Goal: Information Seeking & Learning: Compare options

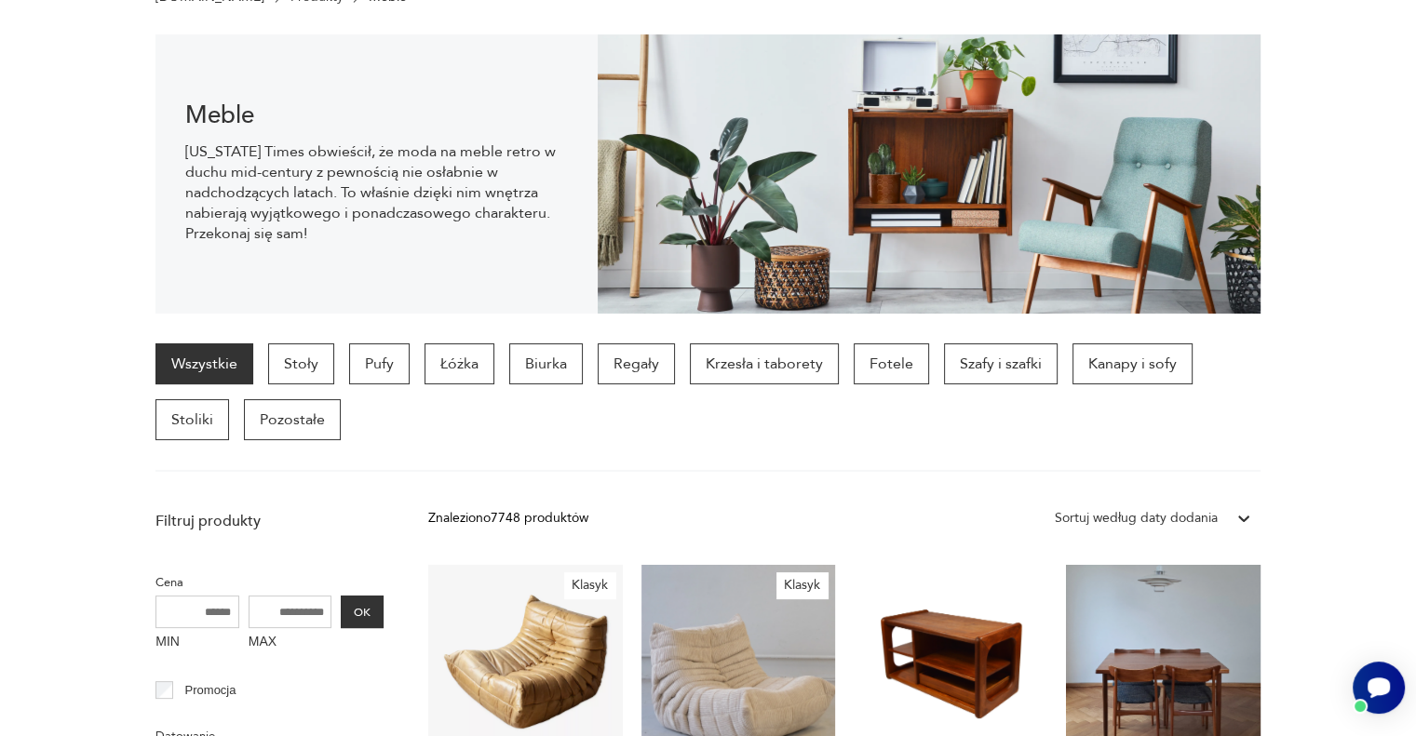
scroll to position [372, 0]
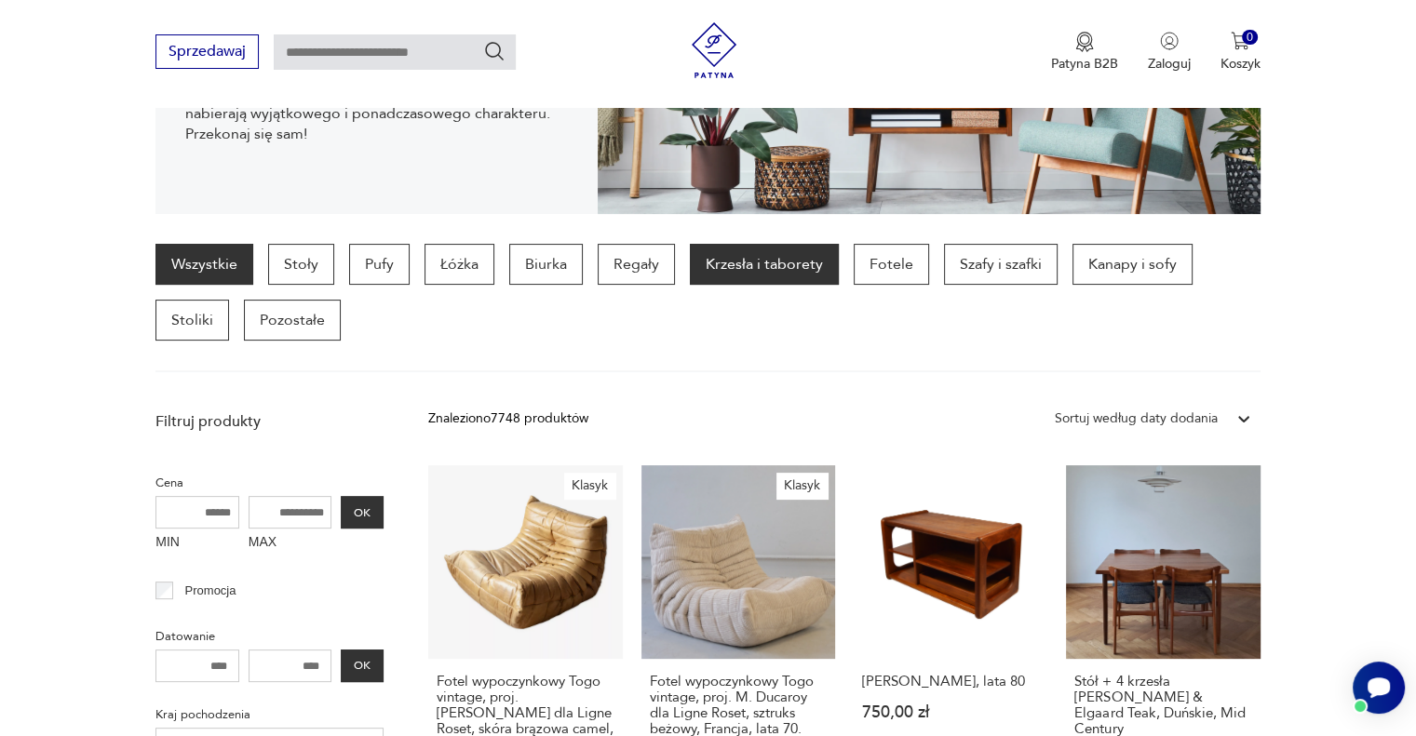
click at [753, 263] on p "Krzesła i taborety" at bounding box center [764, 264] width 149 height 41
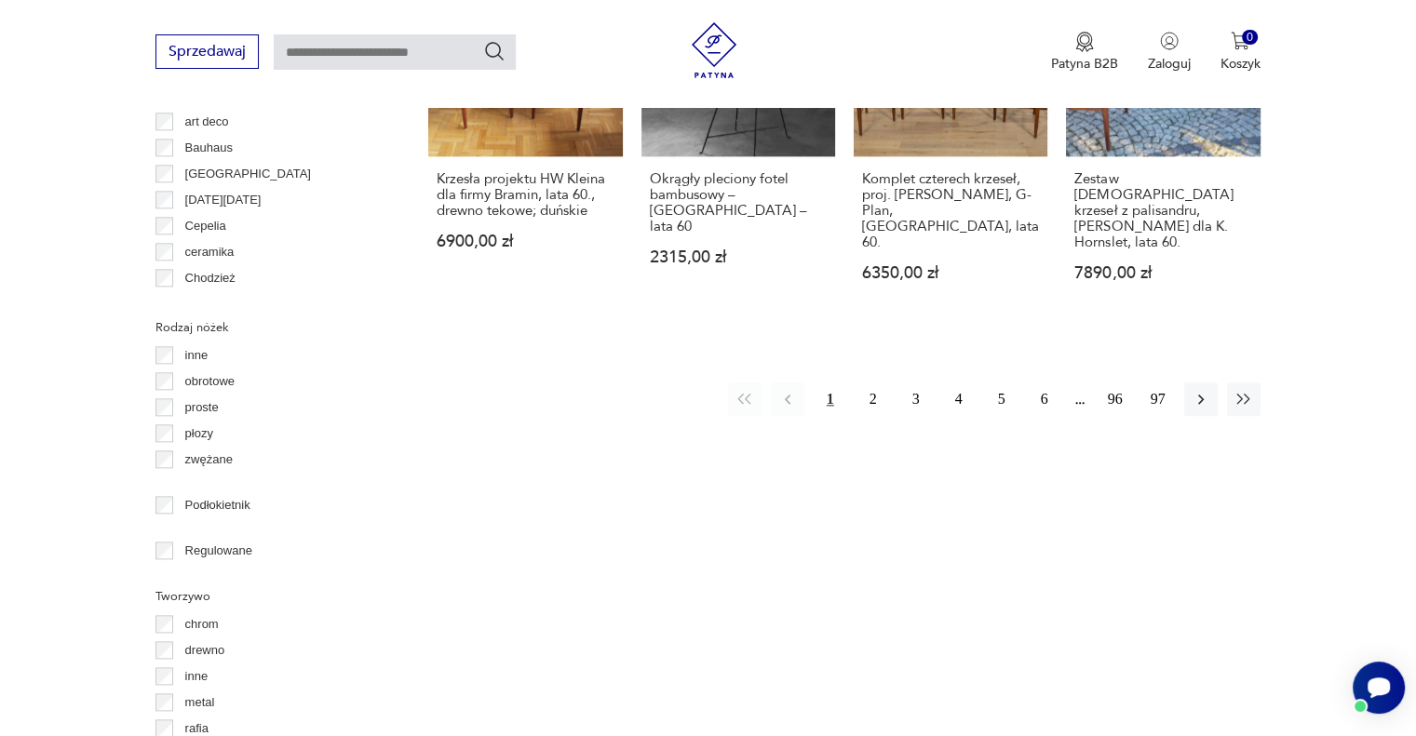
scroll to position [2076, 0]
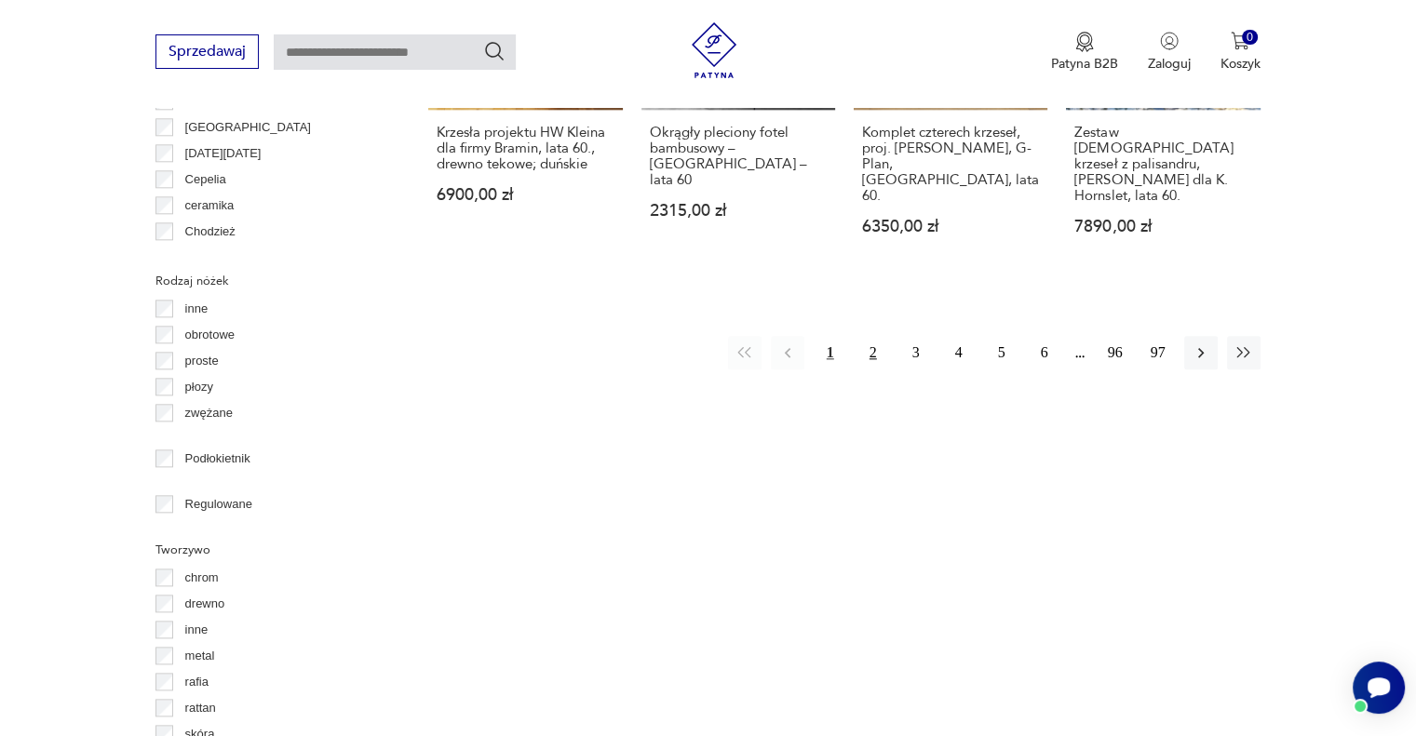
click at [875, 336] on button "2" at bounding box center [873, 353] width 34 height 34
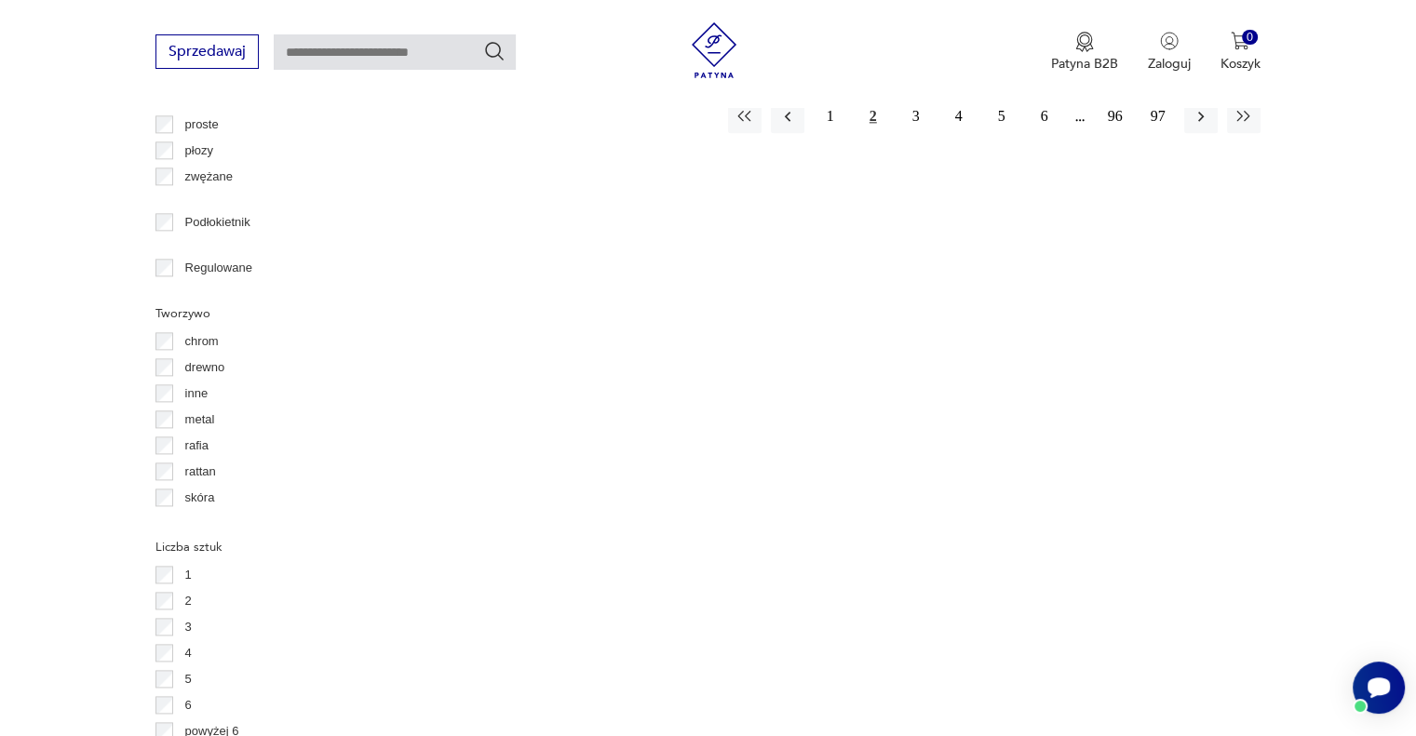
scroll to position [2070, 0]
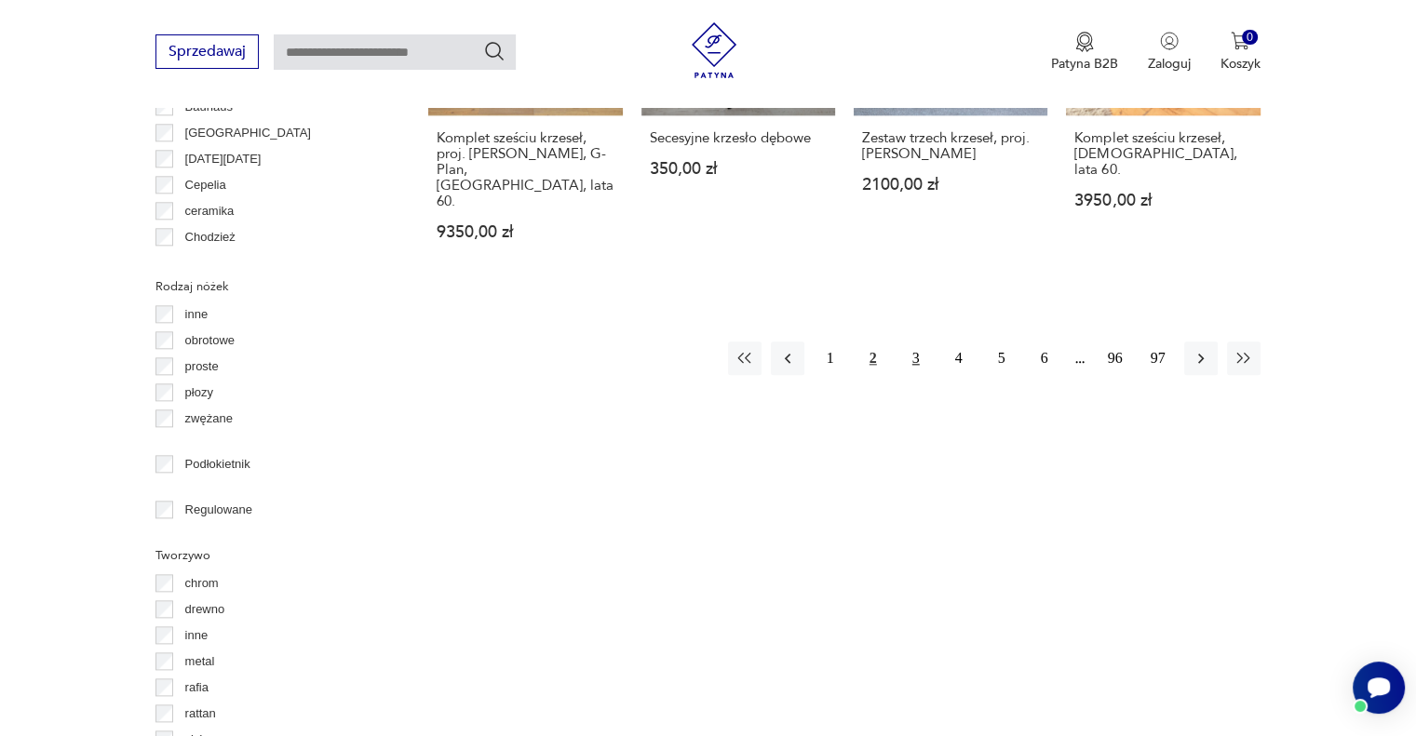
click at [916, 342] on button "3" at bounding box center [916, 359] width 34 height 34
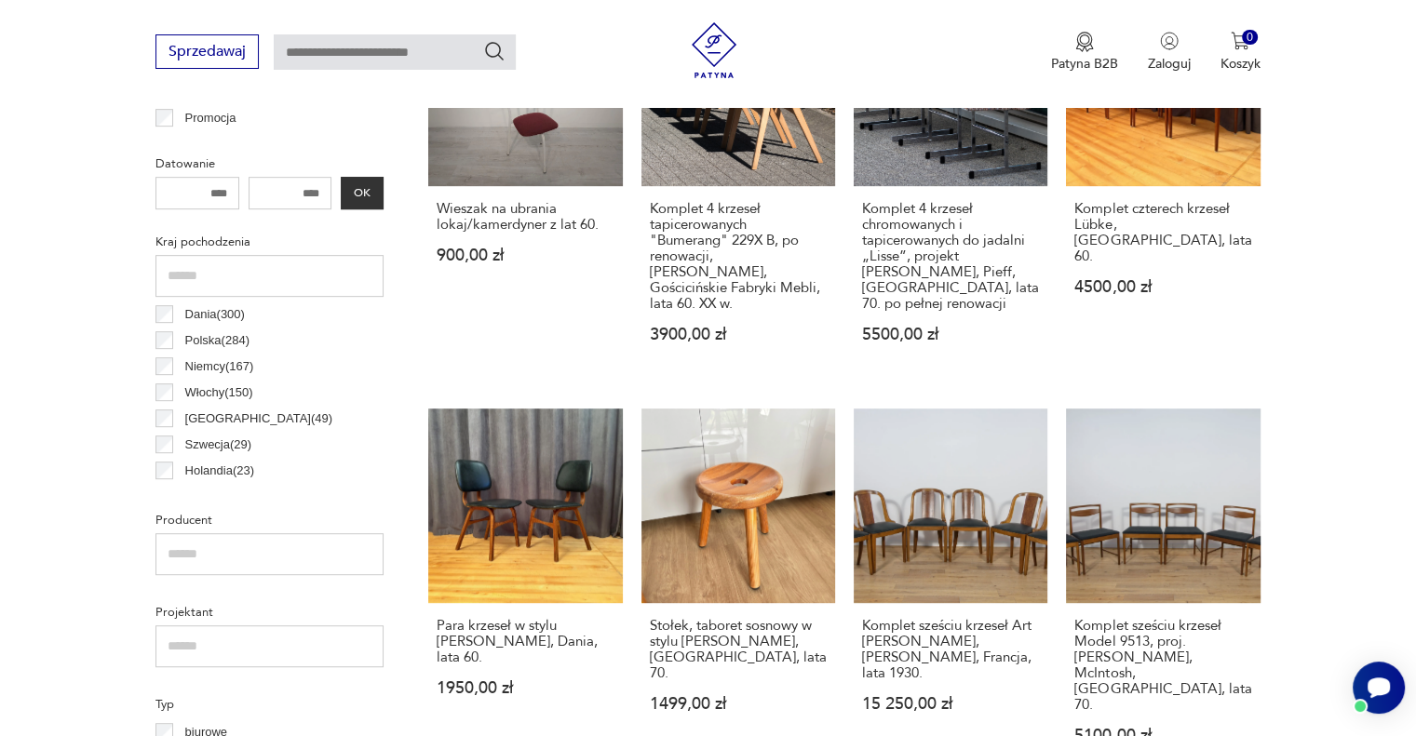
scroll to position [855, 0]
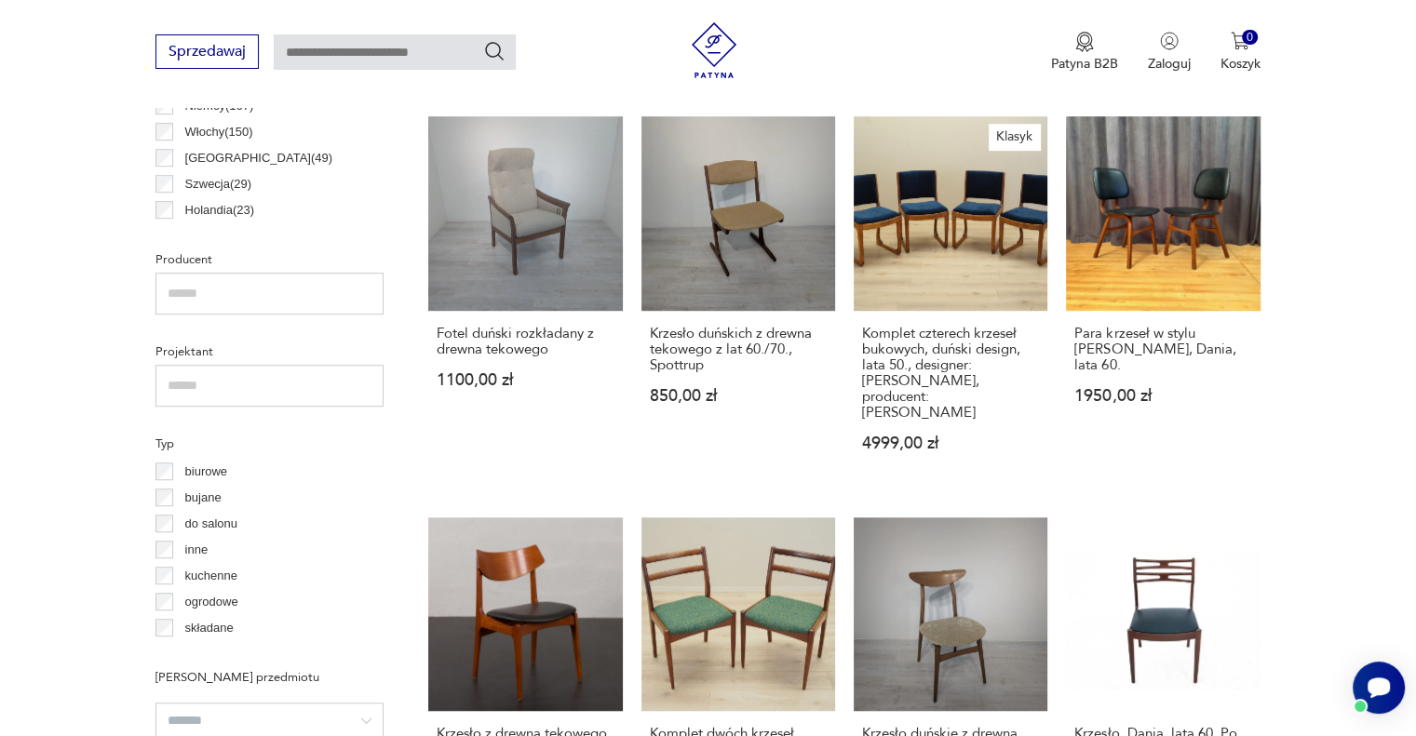
scroll to position [978, 0]
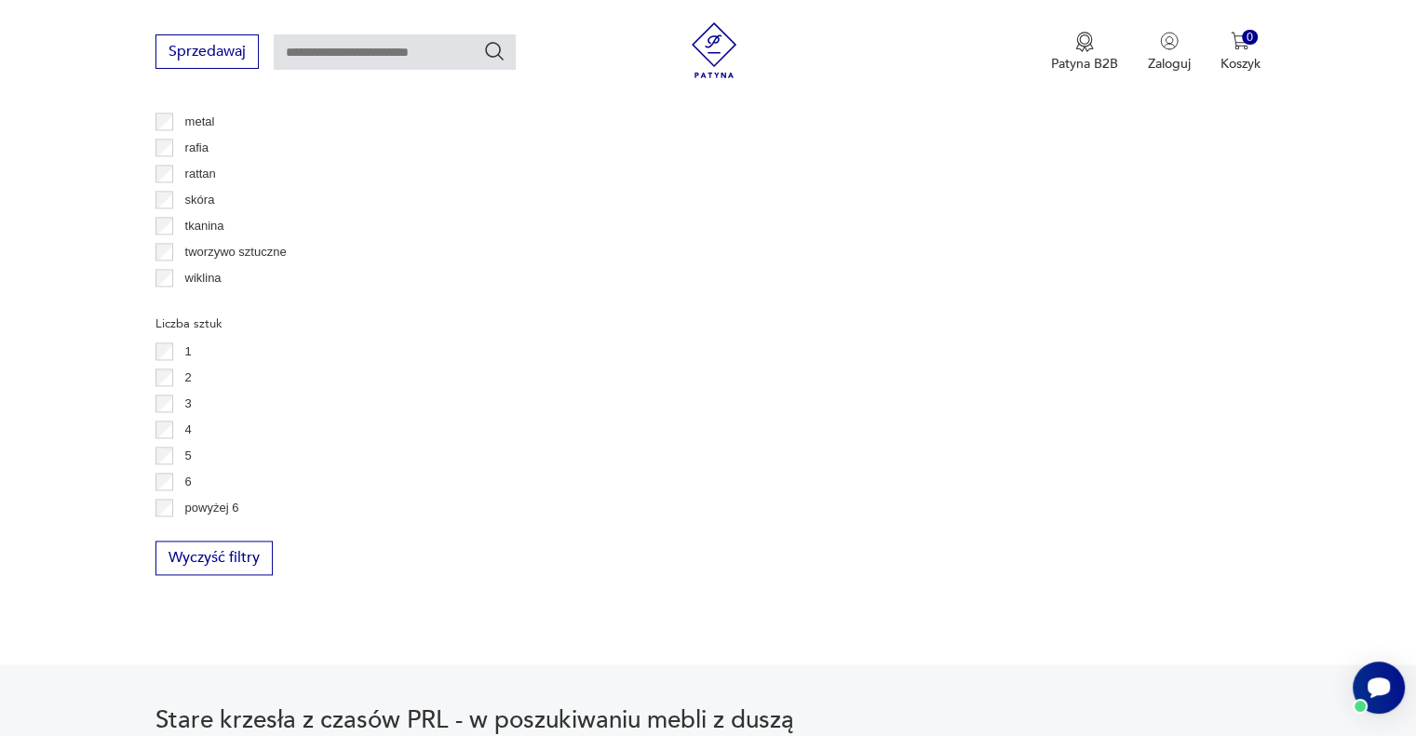
scroll to position [2541, 0]
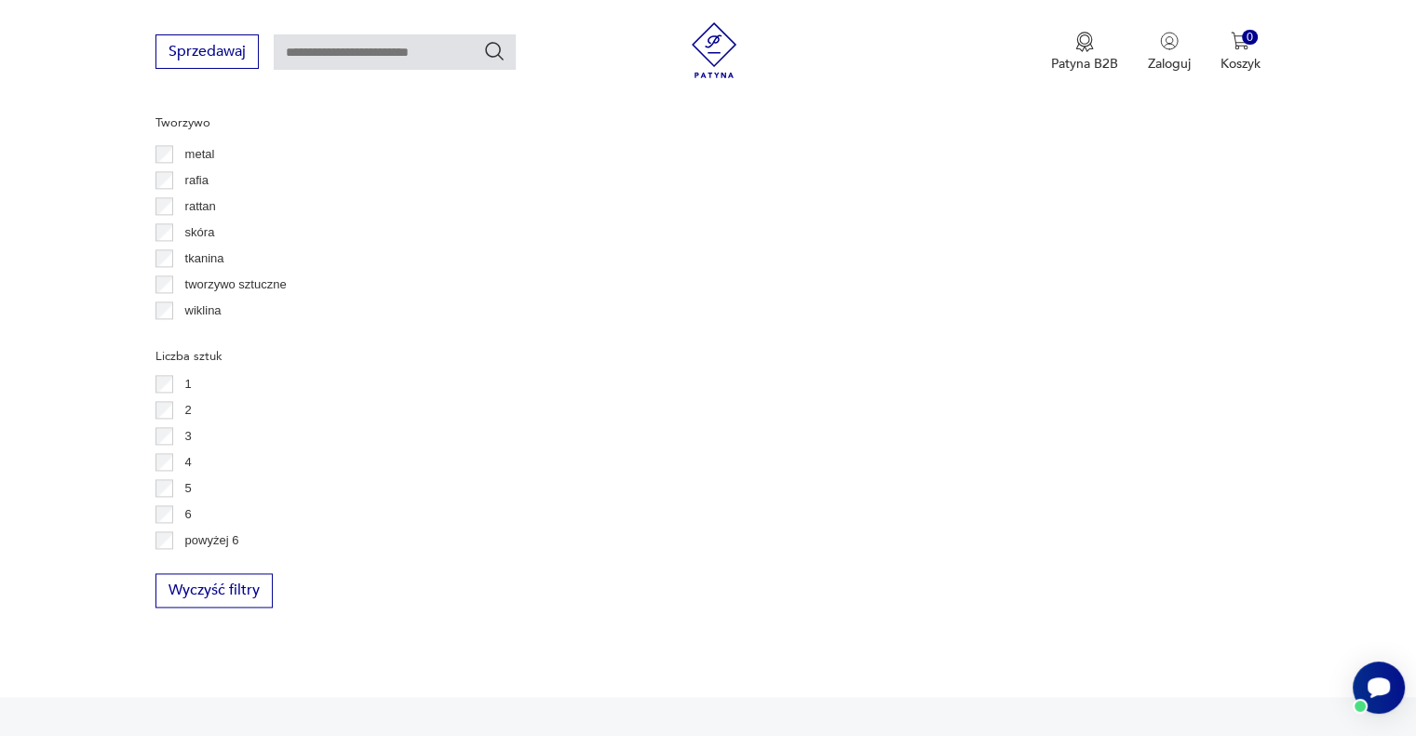
scroll to position [2634, 0]
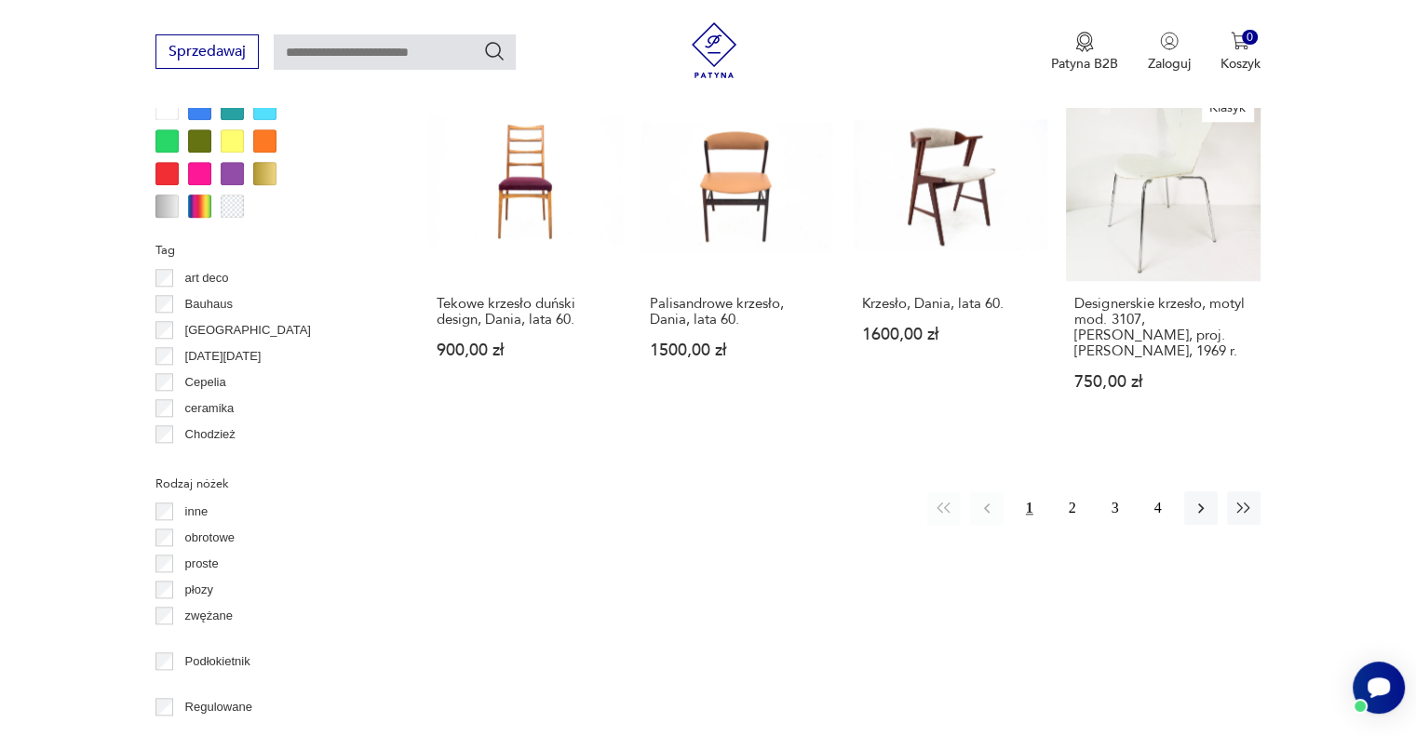
scroll to position [1983, 0]
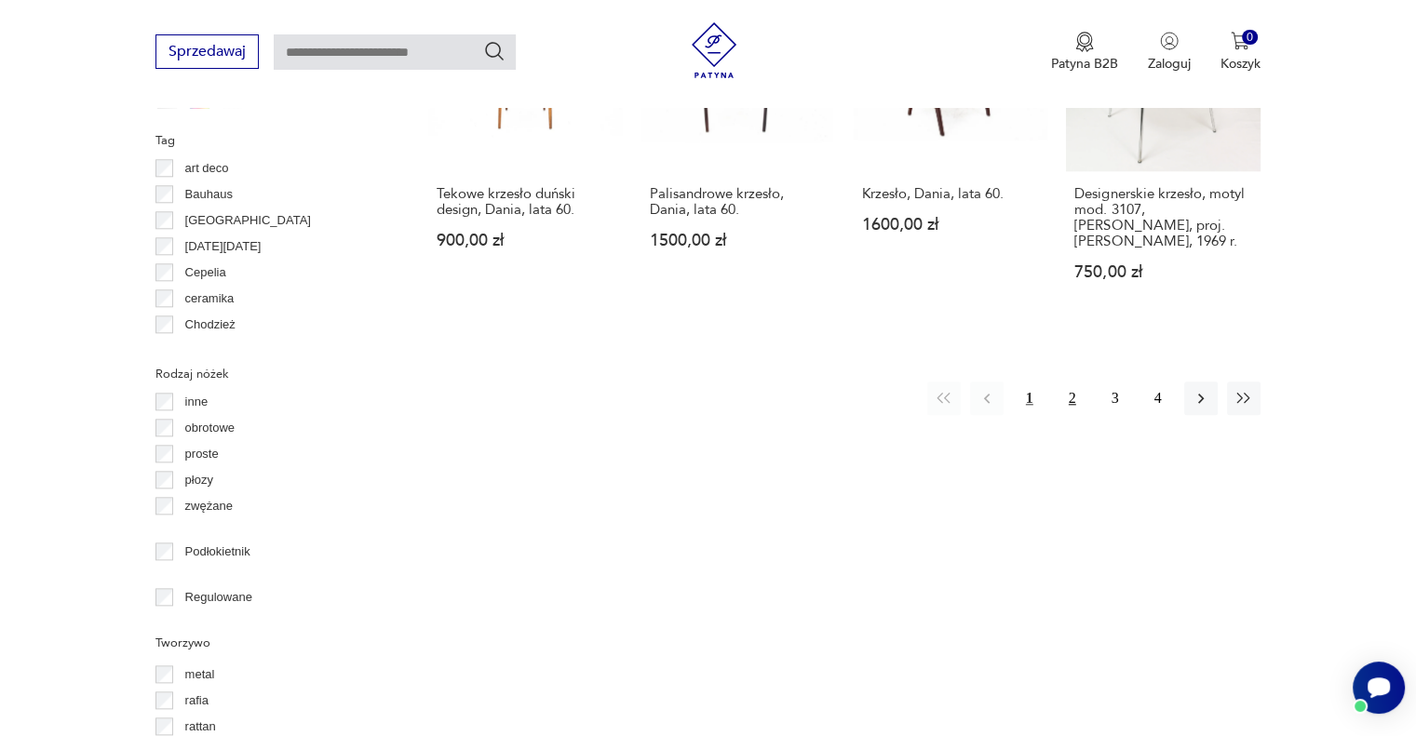
click at [1068, 382] on button "2" at bounding box center [1073, 399] width 34 height 34
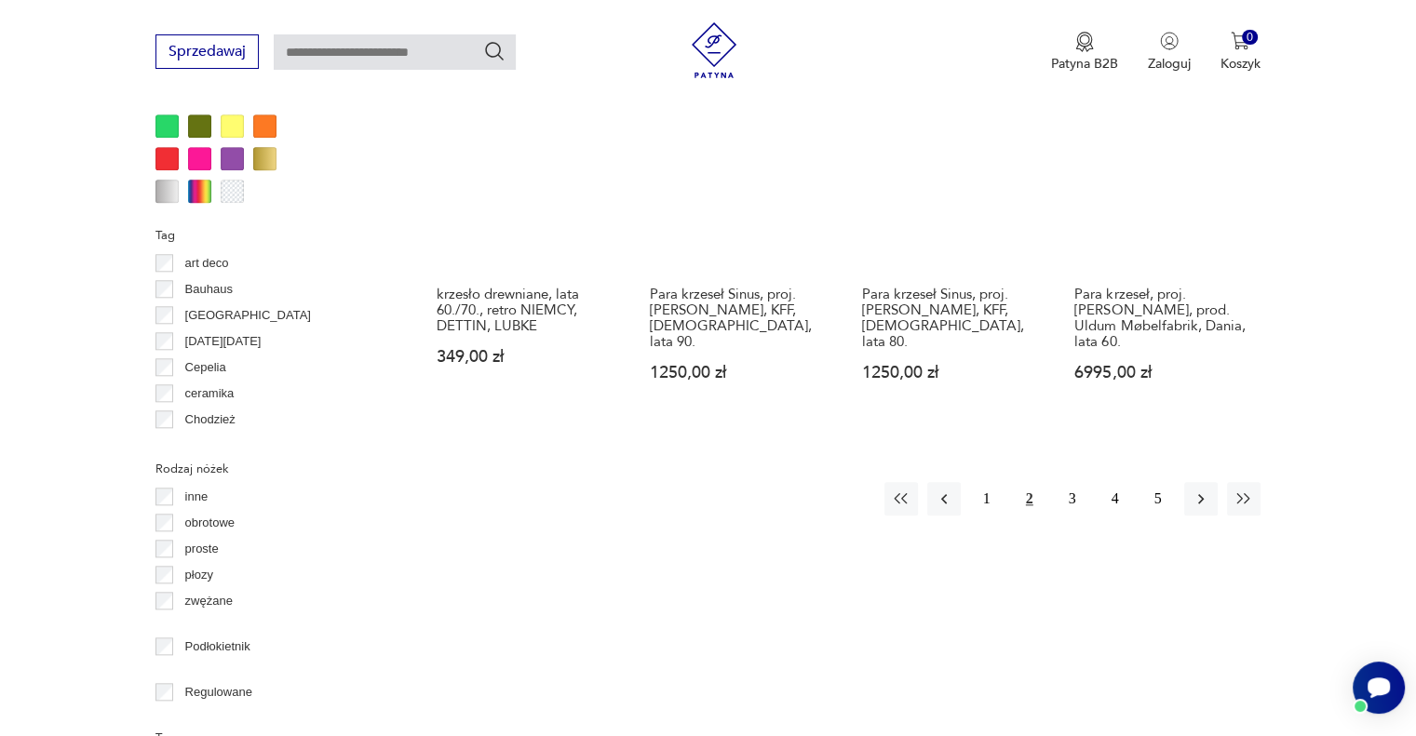
scroll to position [1890, 0]
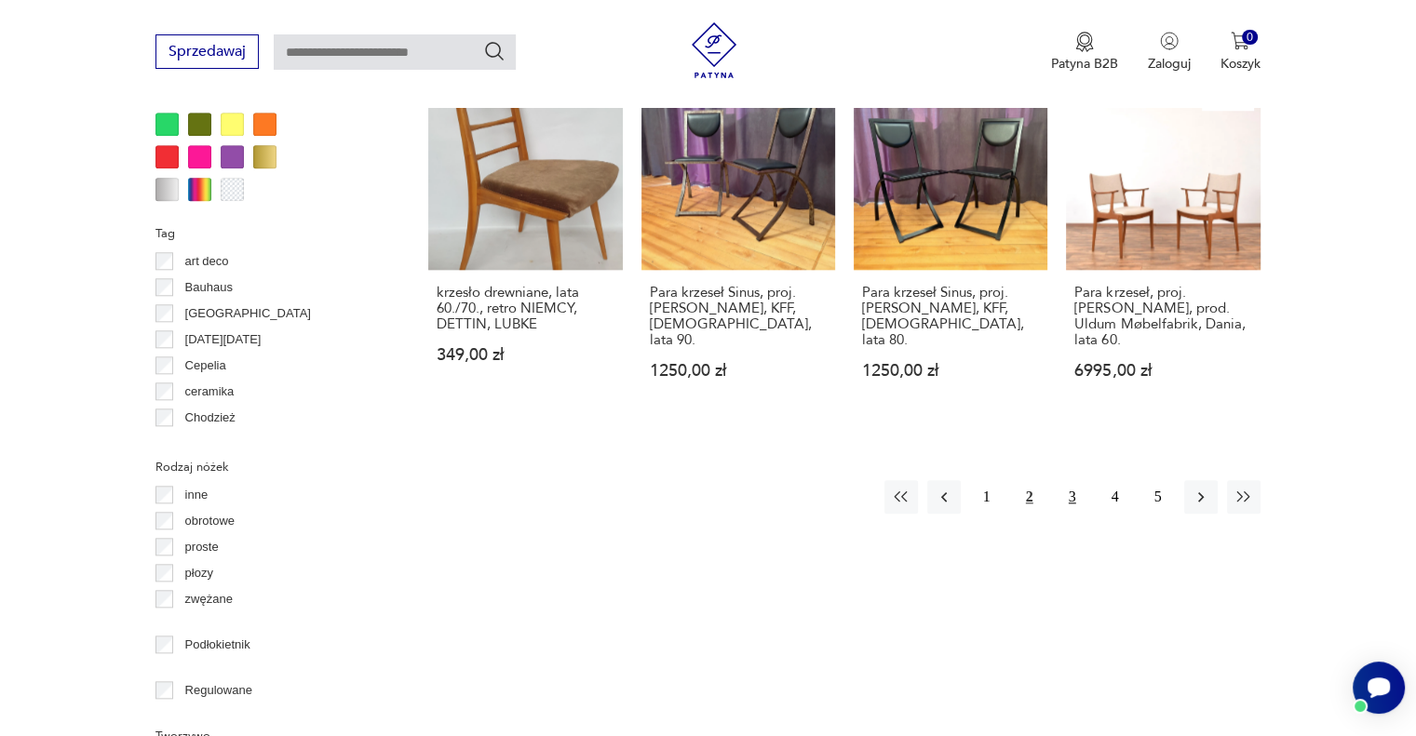
click at [1073, 480] on button "3" at bounding box center [1073, 497] width 34 height 34
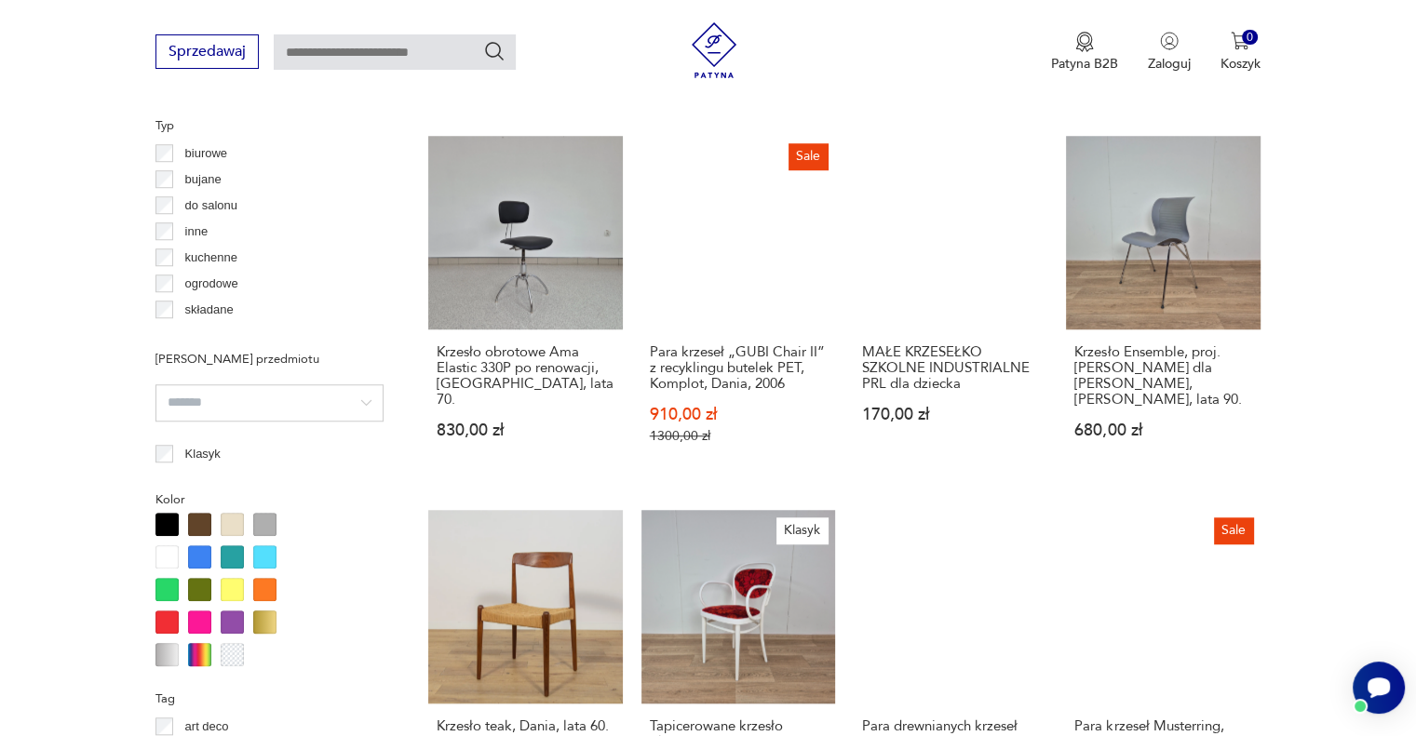
scroll to position [1052, 0]
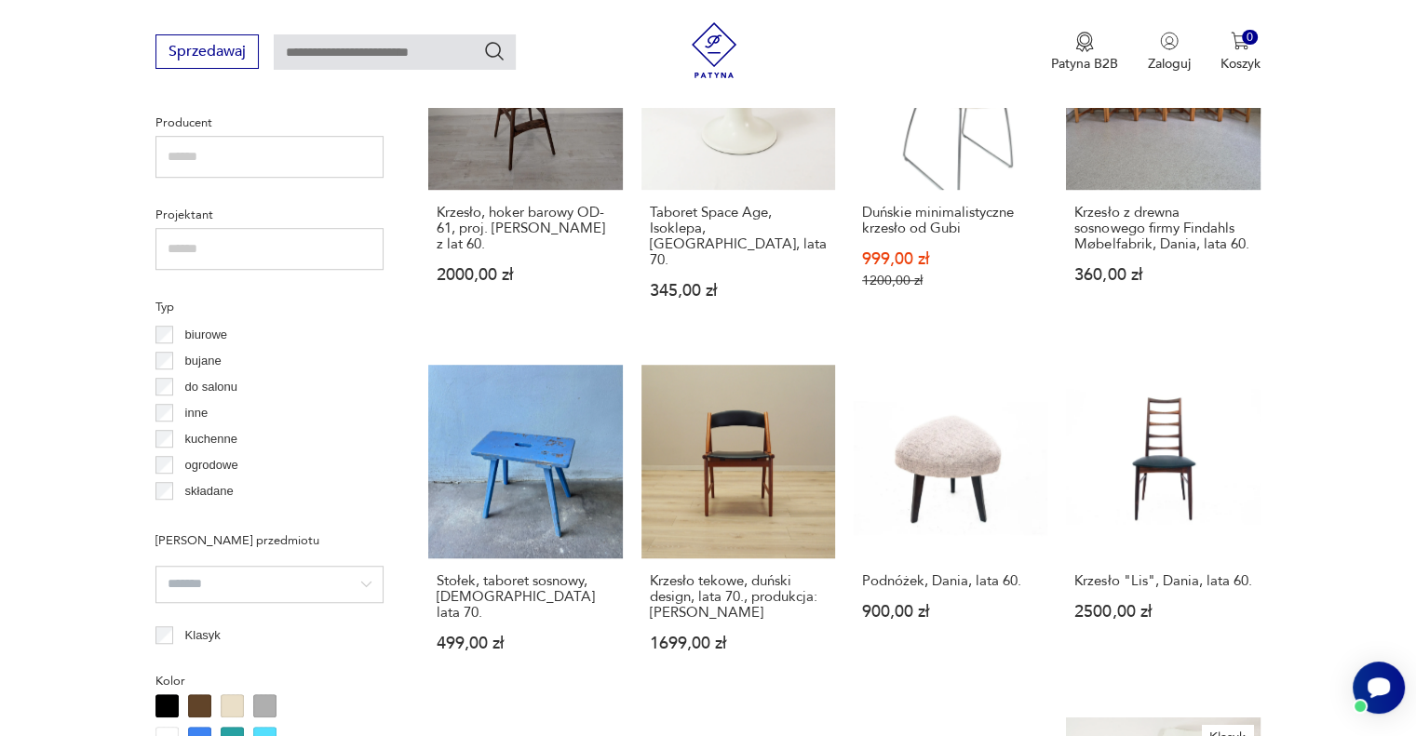
scroll to position [791, 0]
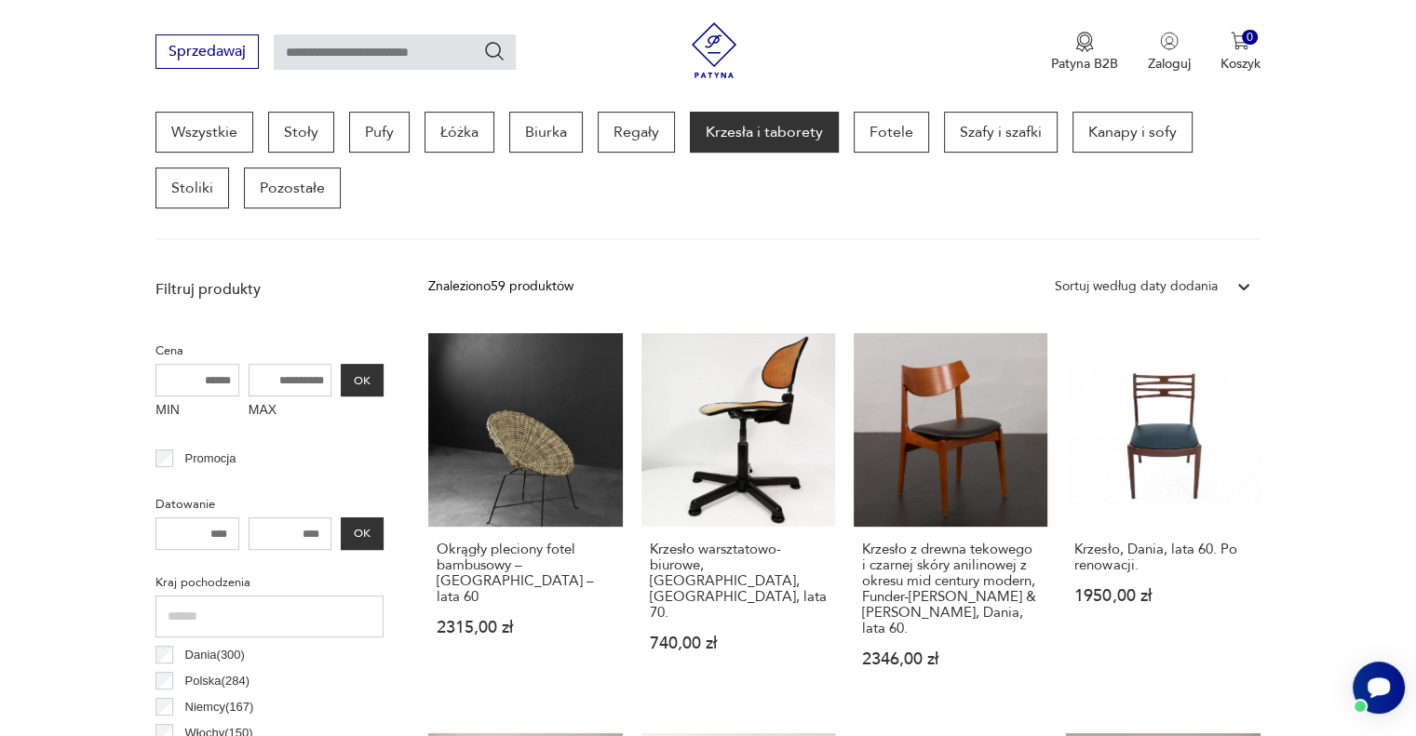
scroll to position [493, 0]
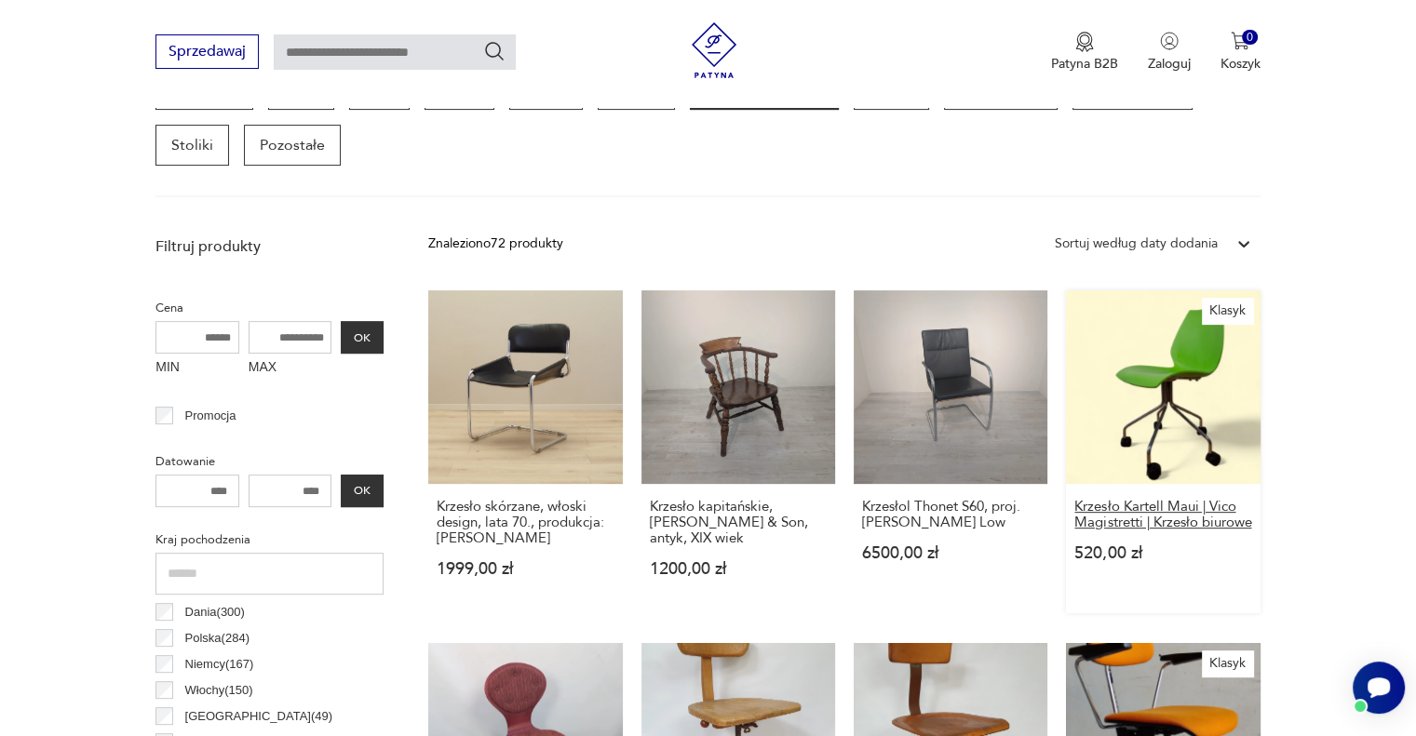
scroll to position [451, 0]
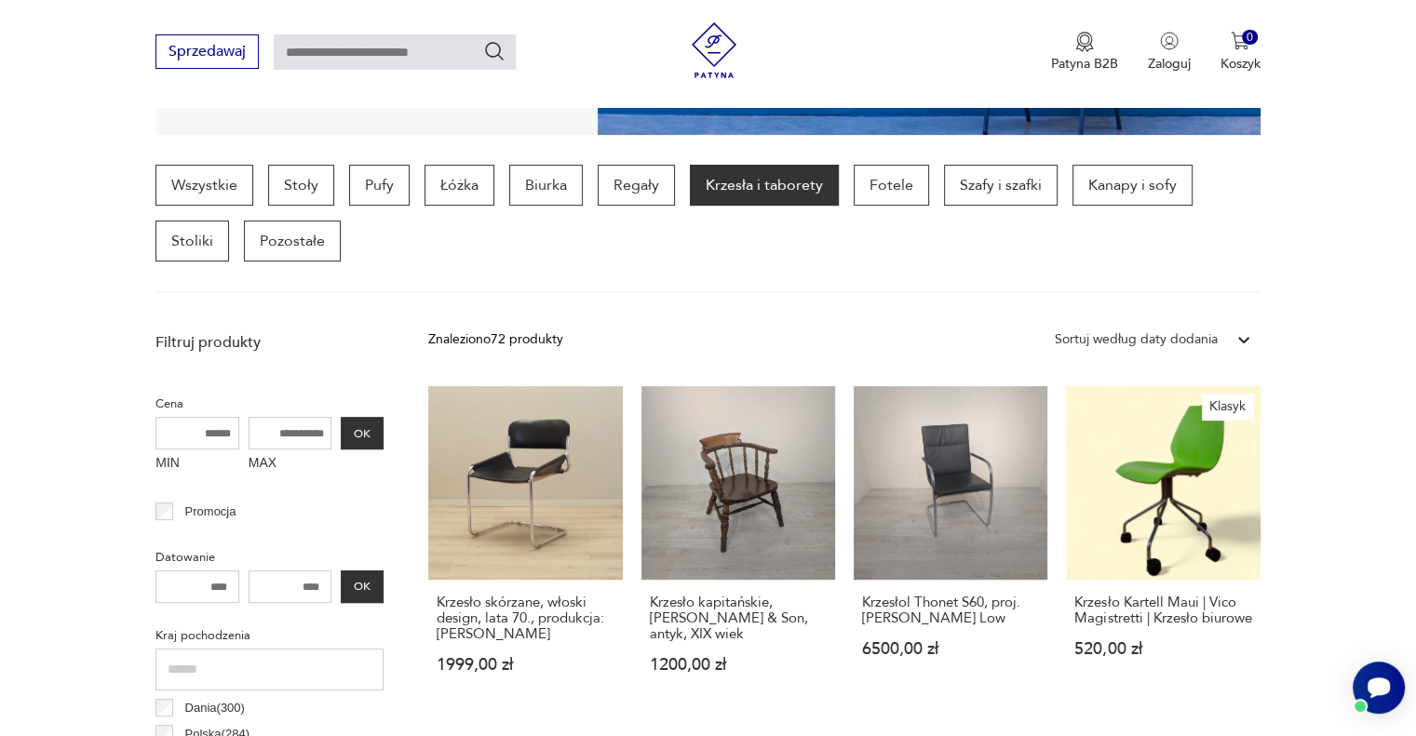
click at [1145, 340] on div "Sortuj według daty dodania" at bounding box center [1136, 340] width 163 height 20
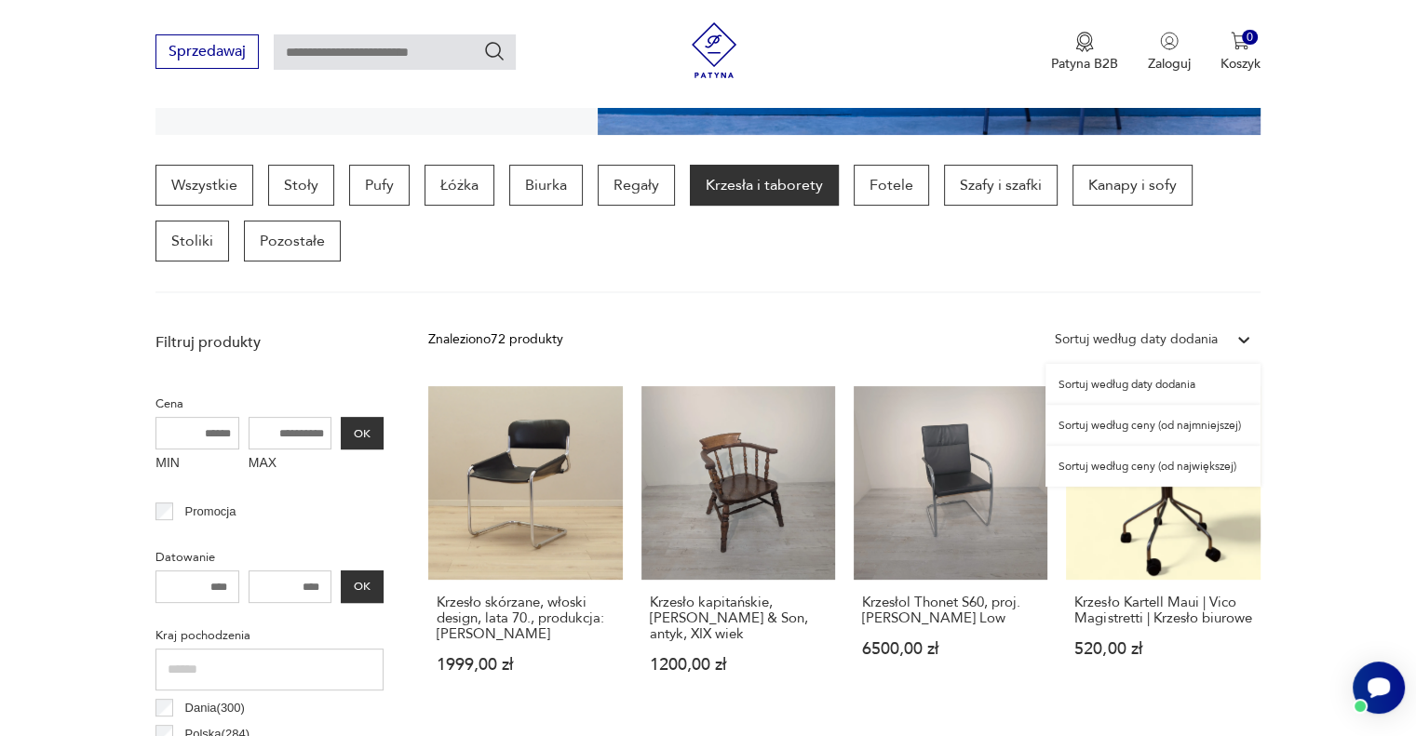
click at [1130, 468] on div "Sortuj według ceny (od największej)" at bounding box center [1152, 466] width 215 height 41
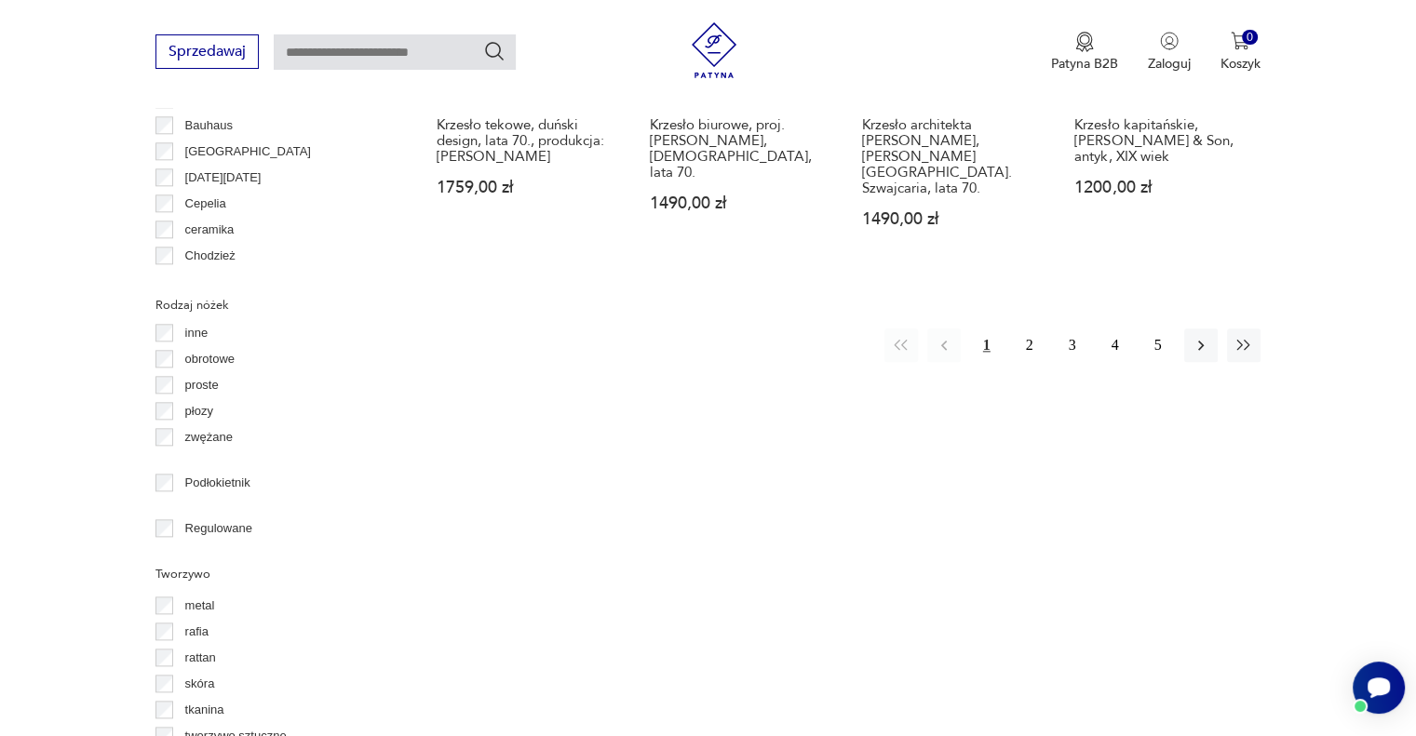
scroll to position [1796, 0]
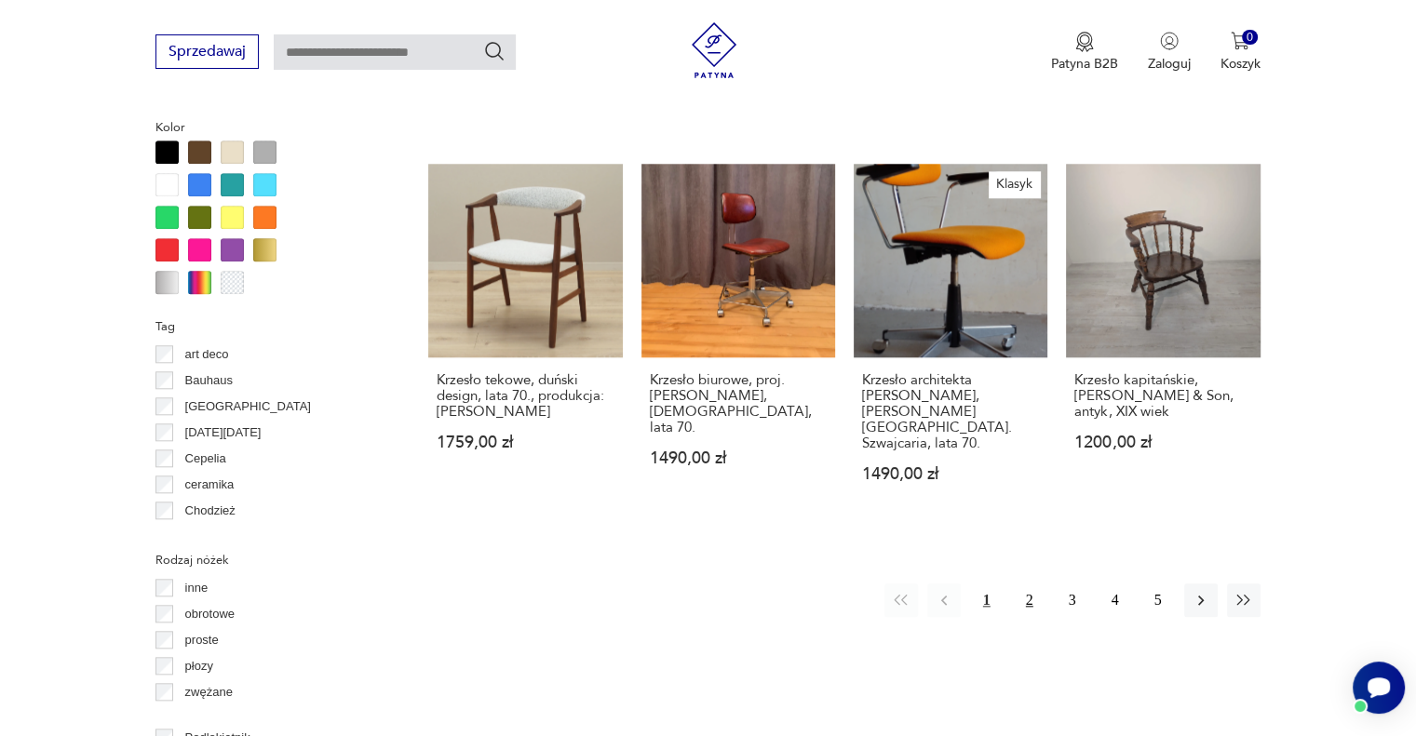
click at [1027, 584] on button "2" at bounding box center [1030, 601] width 34 height 34
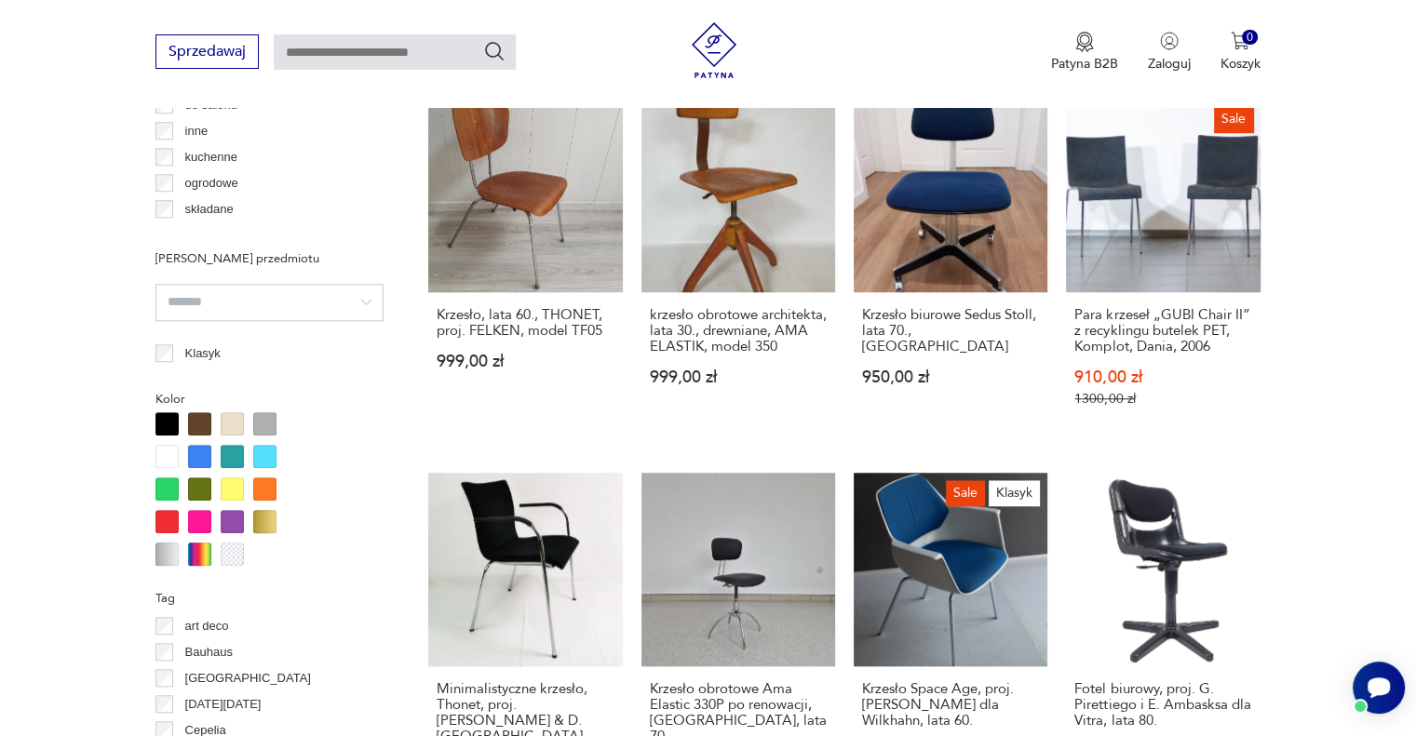
scroll to position [1755, 0]
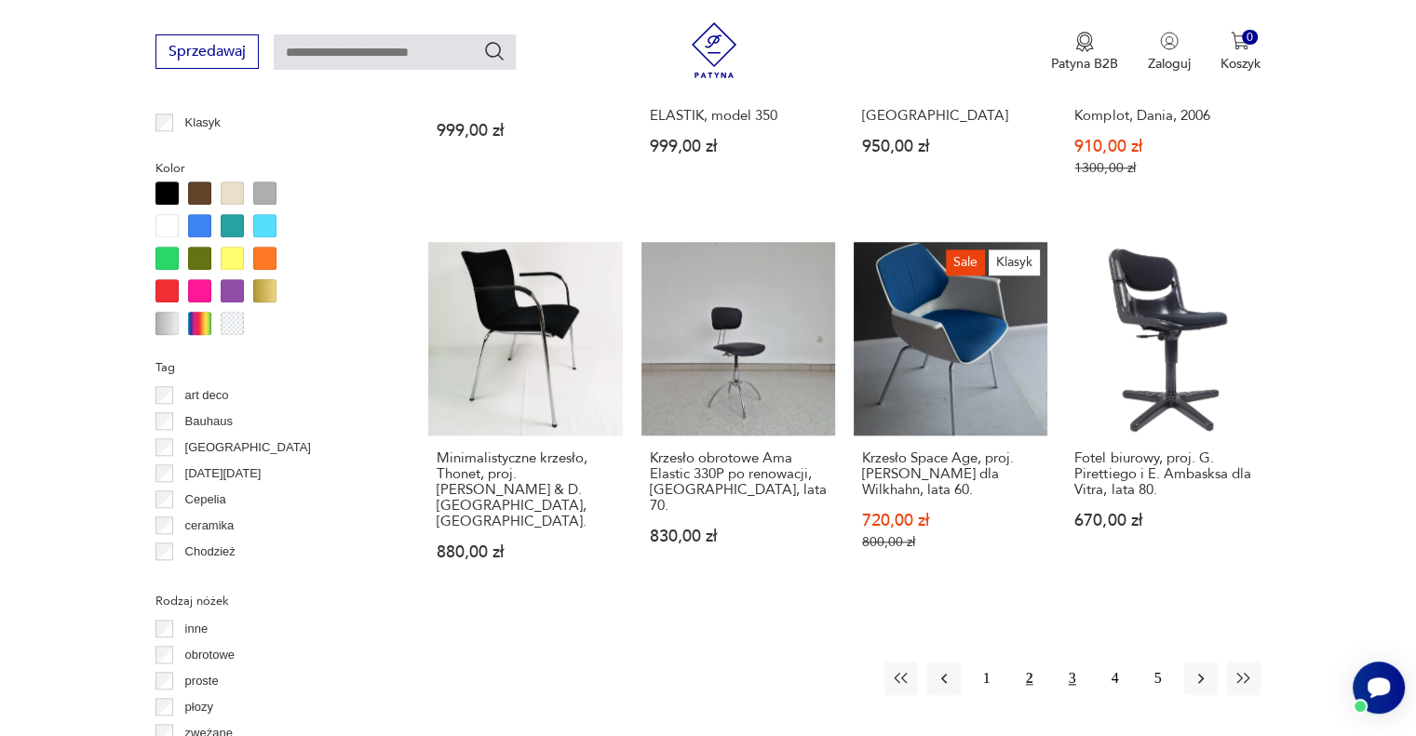
click at [1069, 662] on button "3" at bounding box center [1073, 679] width 34 height 34
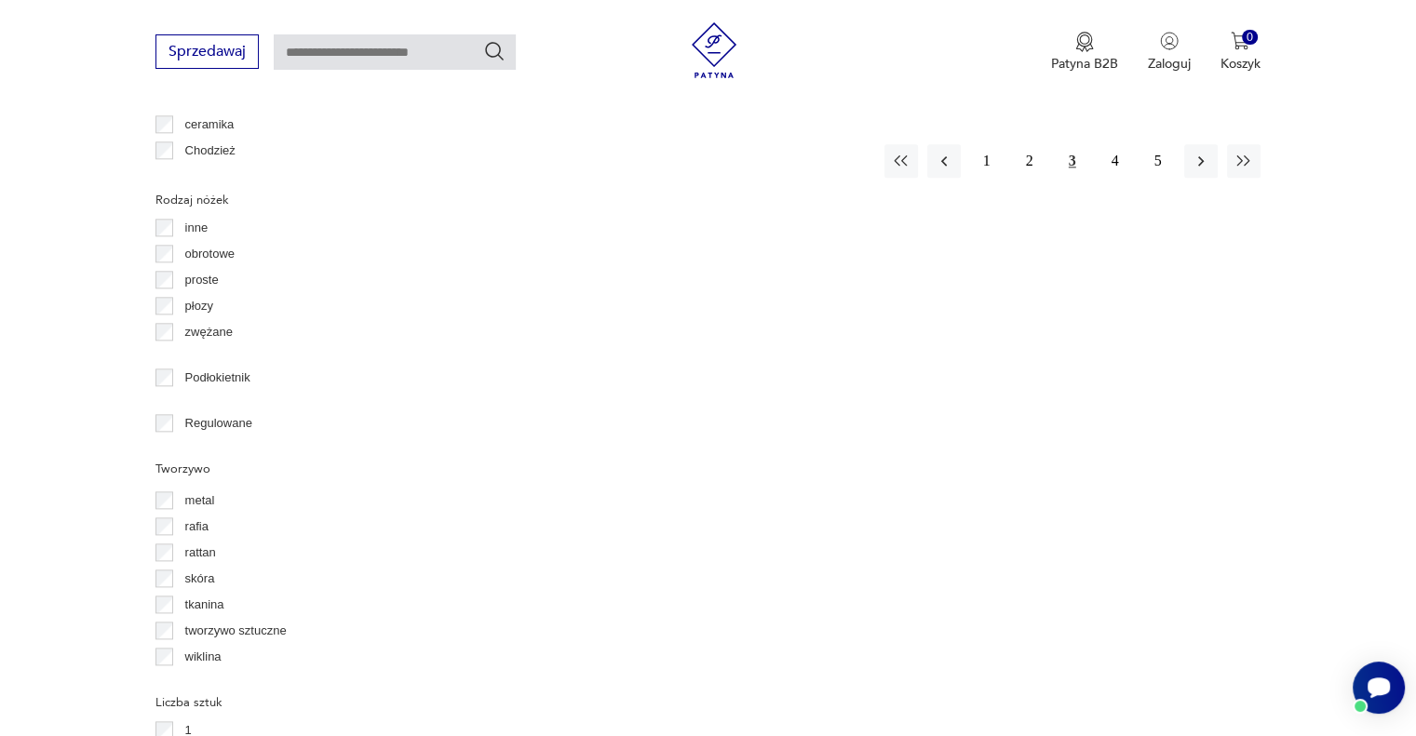
scroll to position [2169, 0]
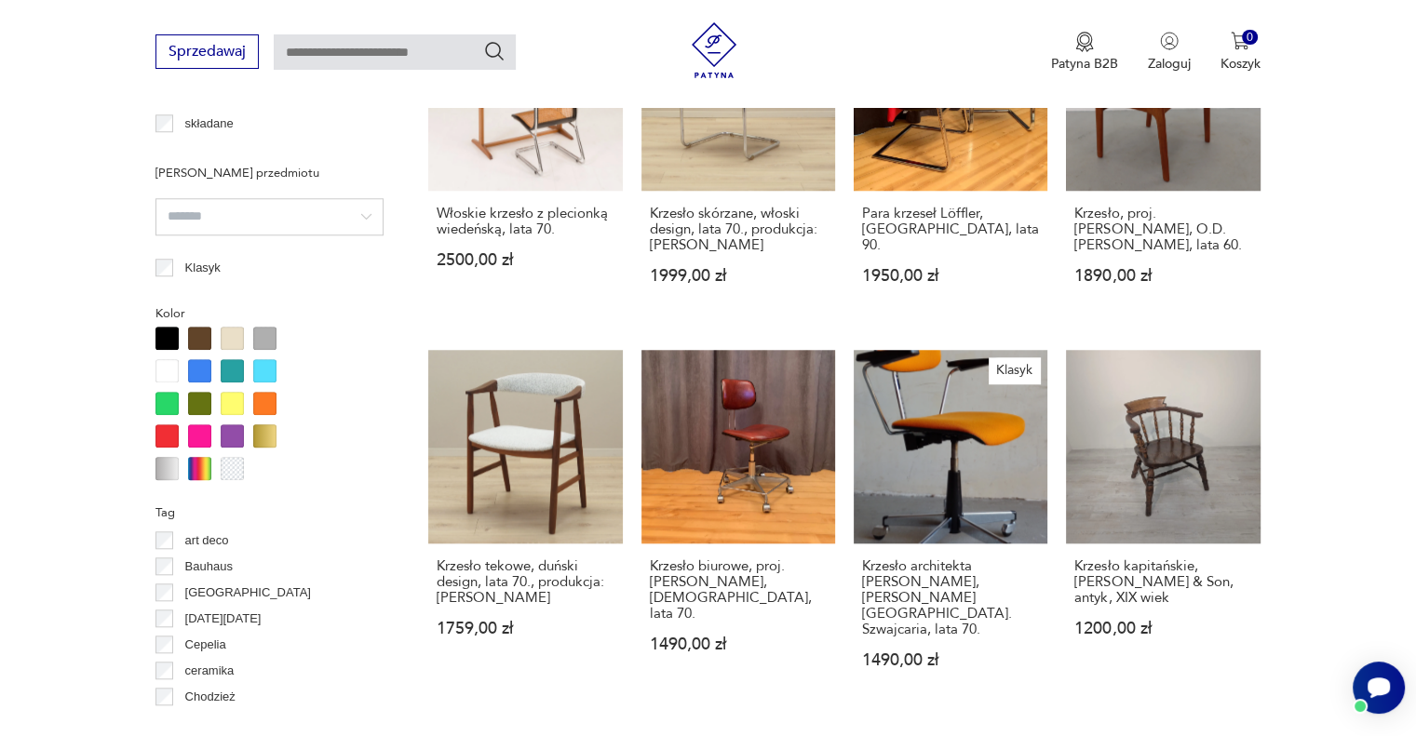
scroll to position [1703, 0]
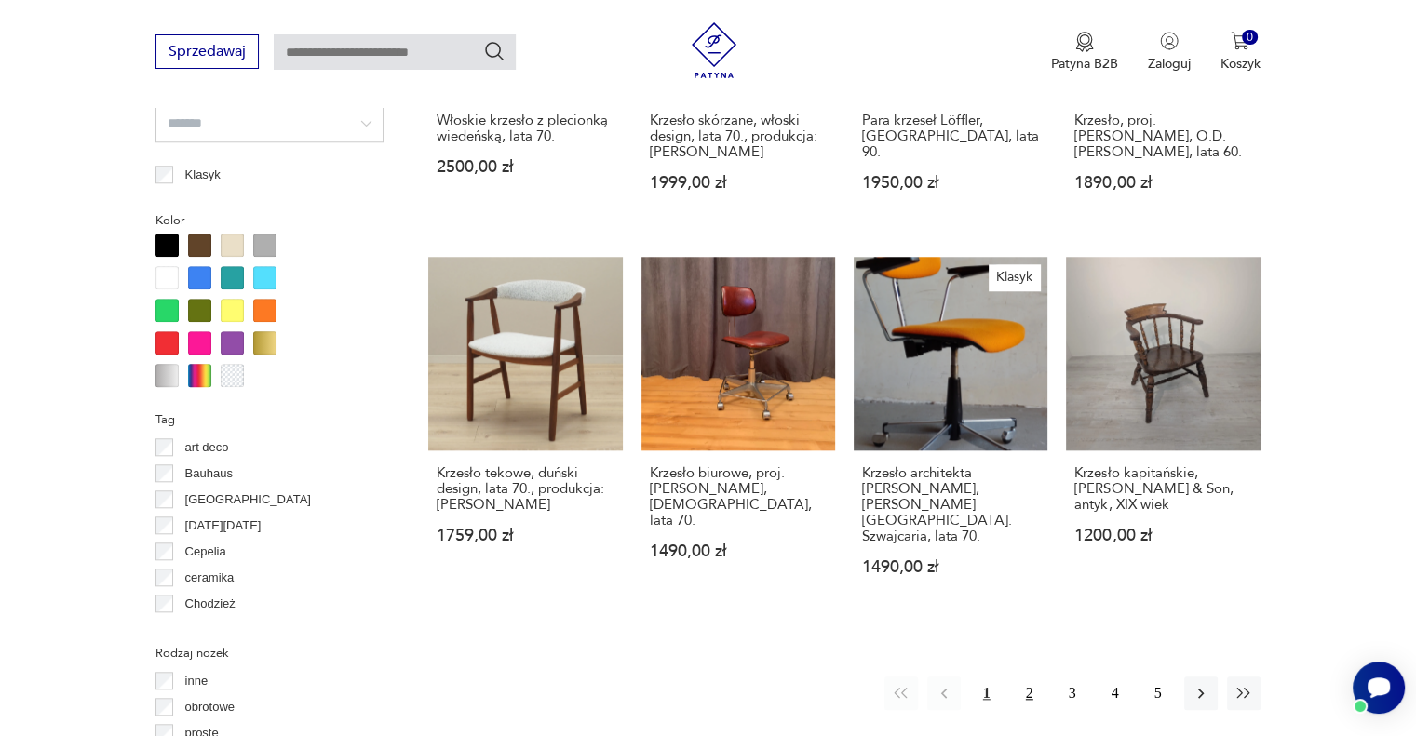
click at [1027, 677] on button "2" at bounding box center [1030, 694] width 34 height 34
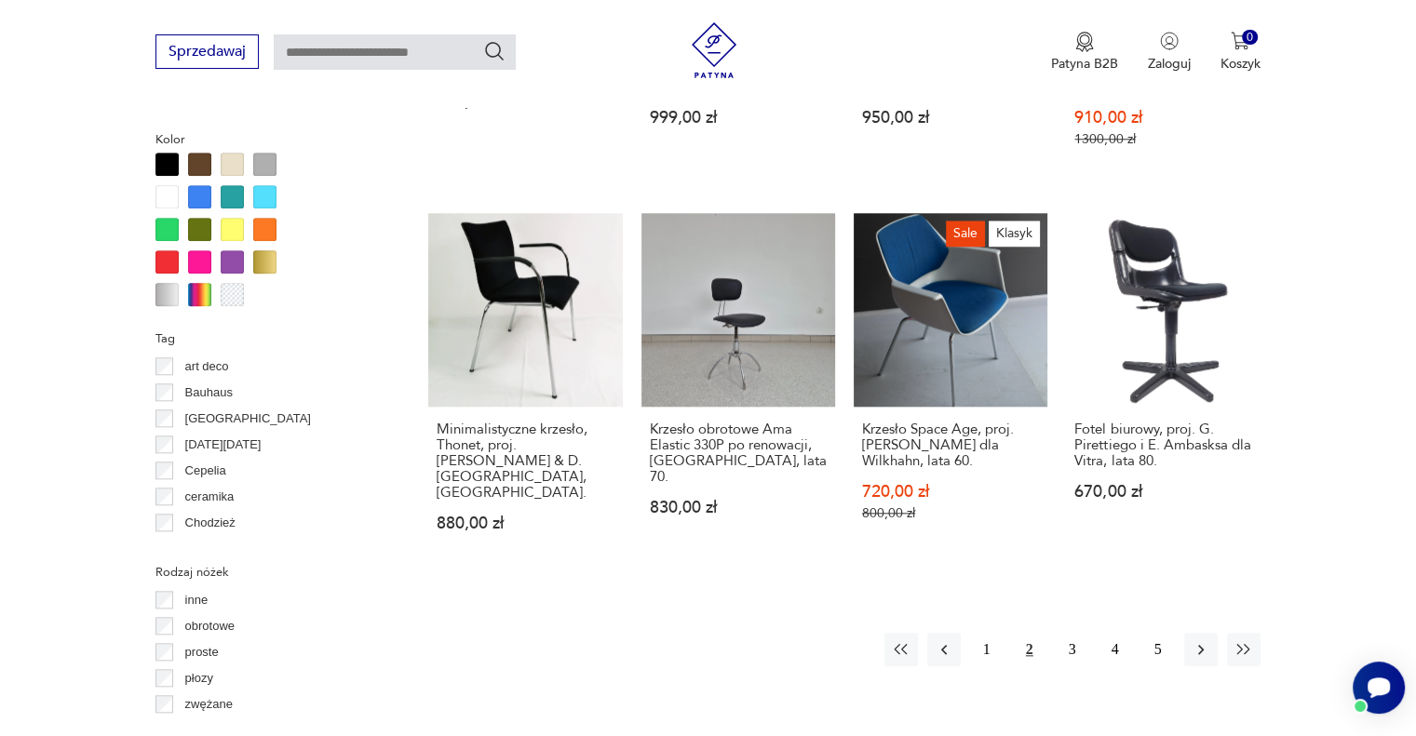
scroll to position [1796, 0]
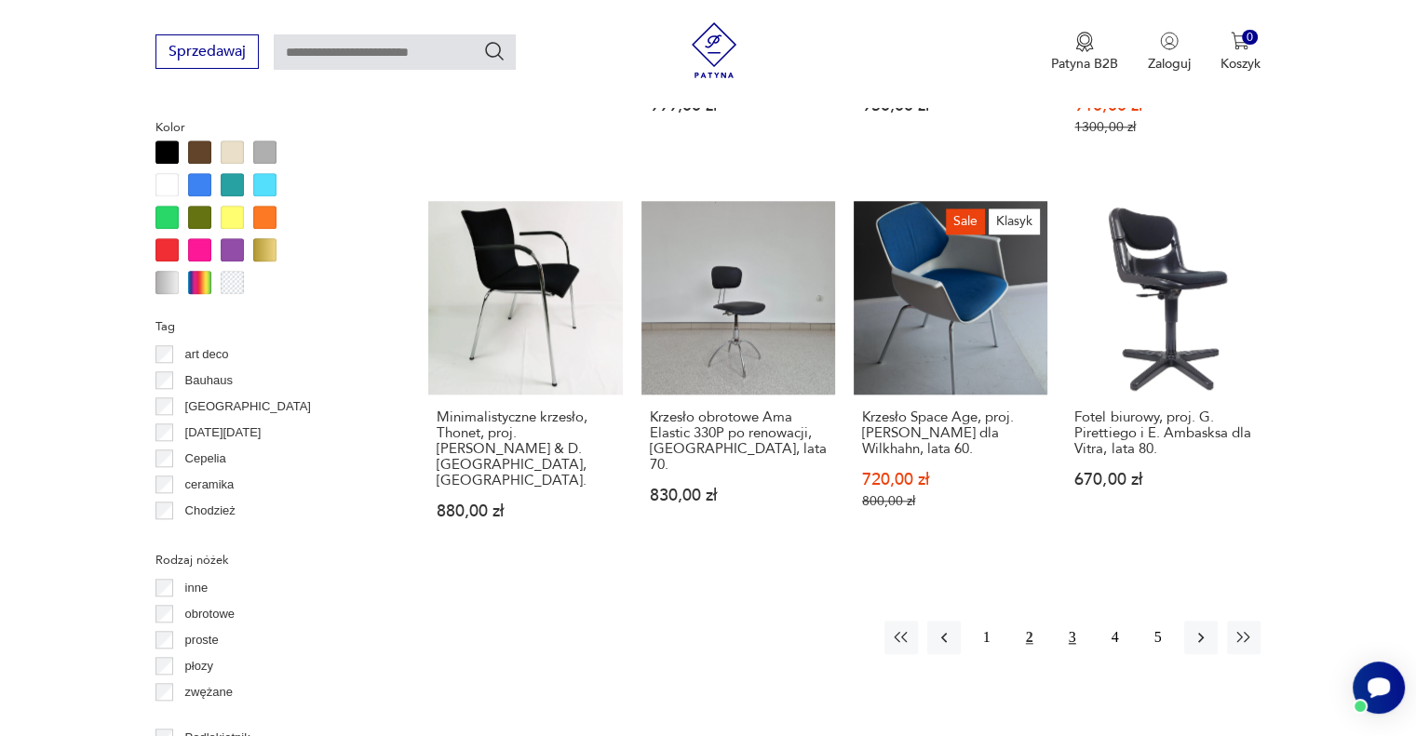
click at [1071, 621] on button "3" at bounding box center [1073, 638] width 34 height 34
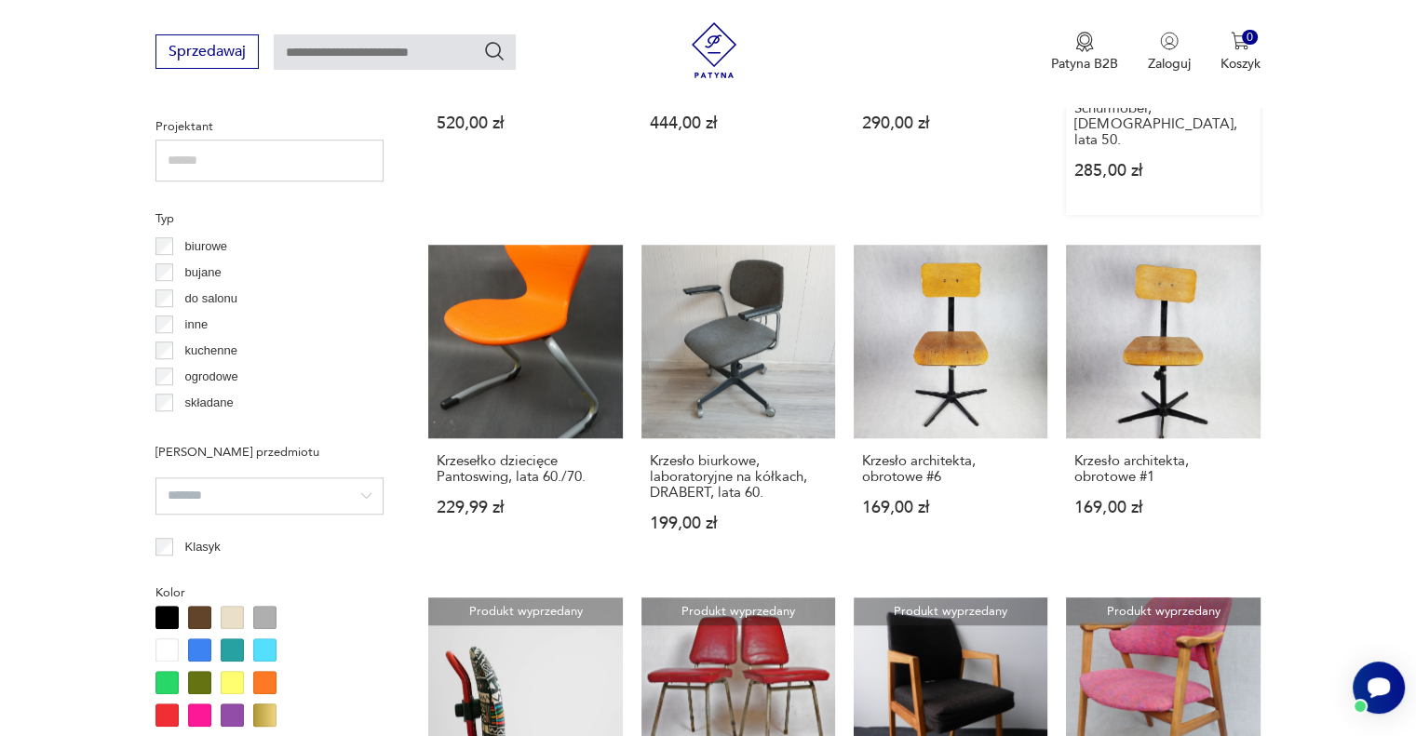
scroll to position [1610, 0]
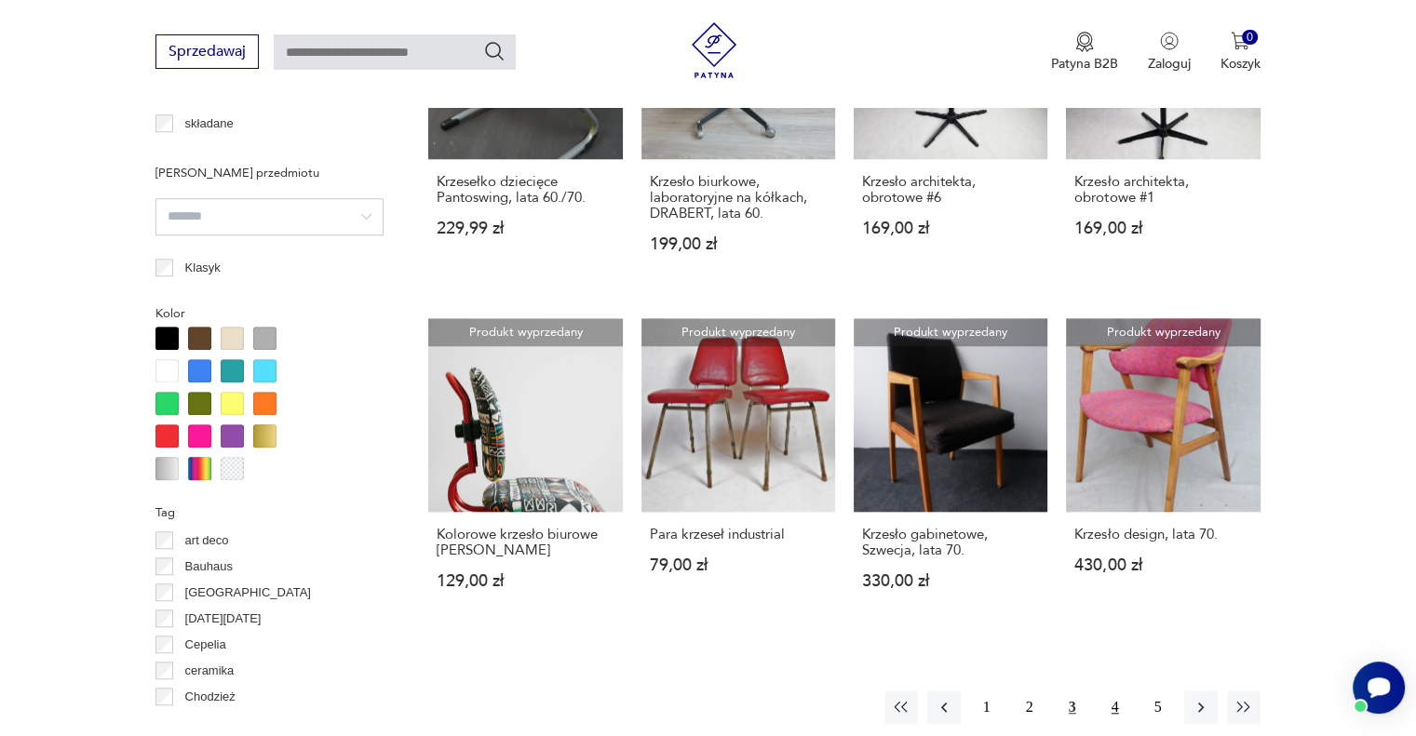
click at [1117, 691] on button "4" at bounding box center [1115, 708] width 34 height 34
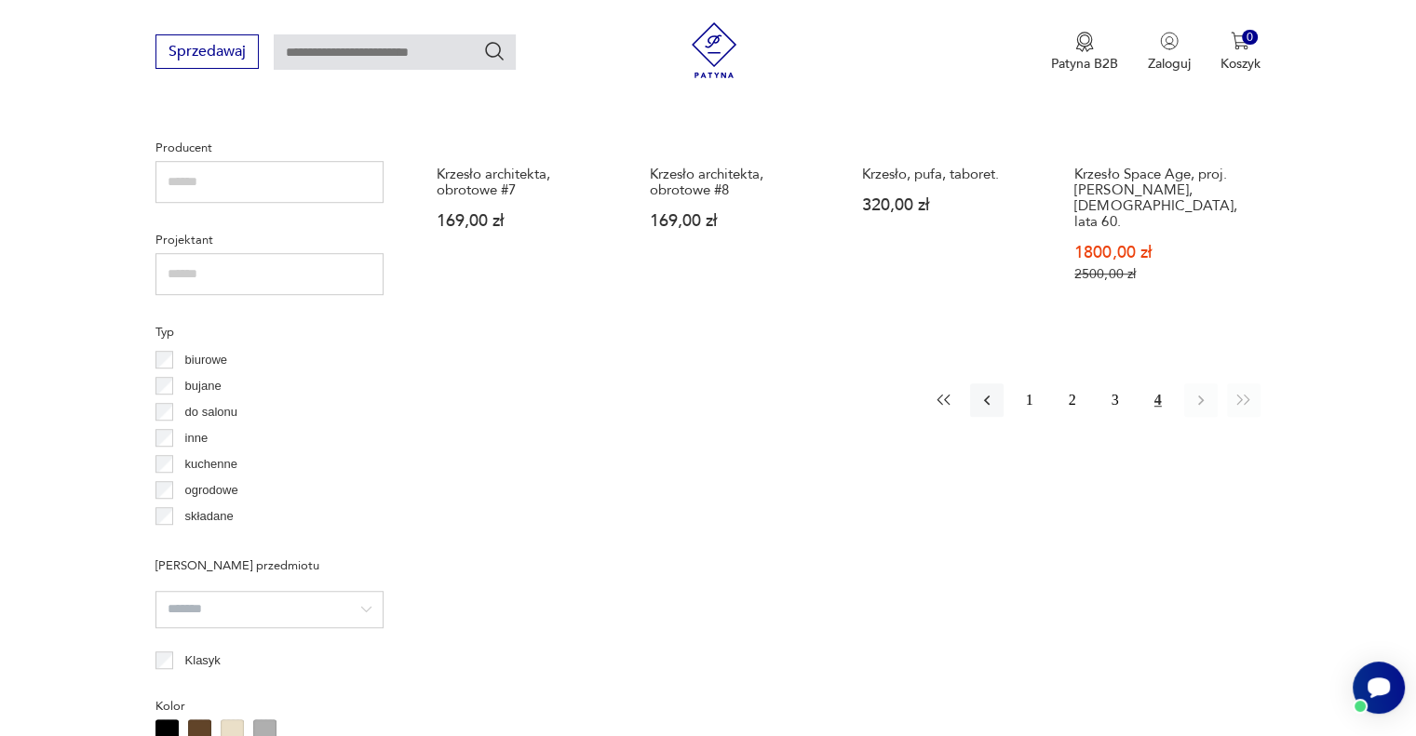
scroll to position [1145, 0]
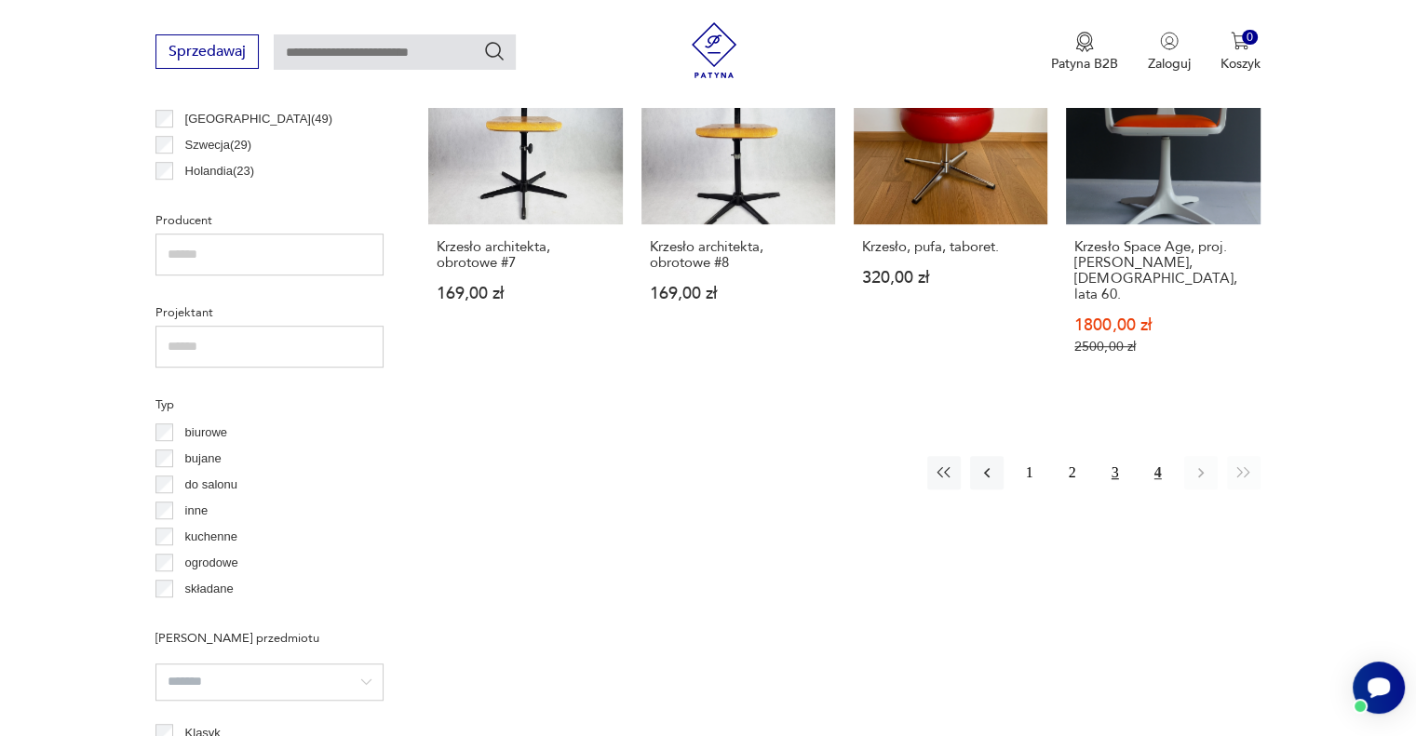
click at [1115, 457] on button "3" at bounding box center [1115, 473] width 34 height 34
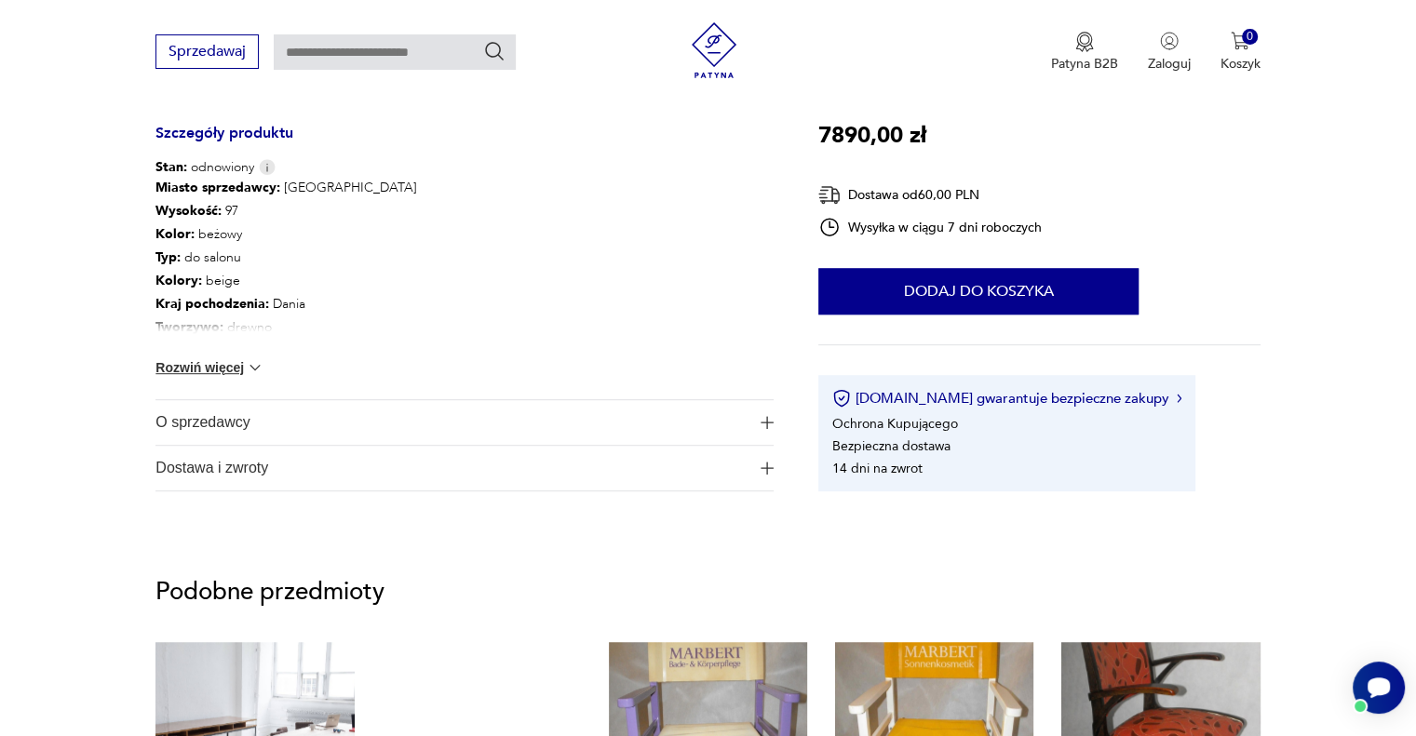
scroll to position [1117, 0]
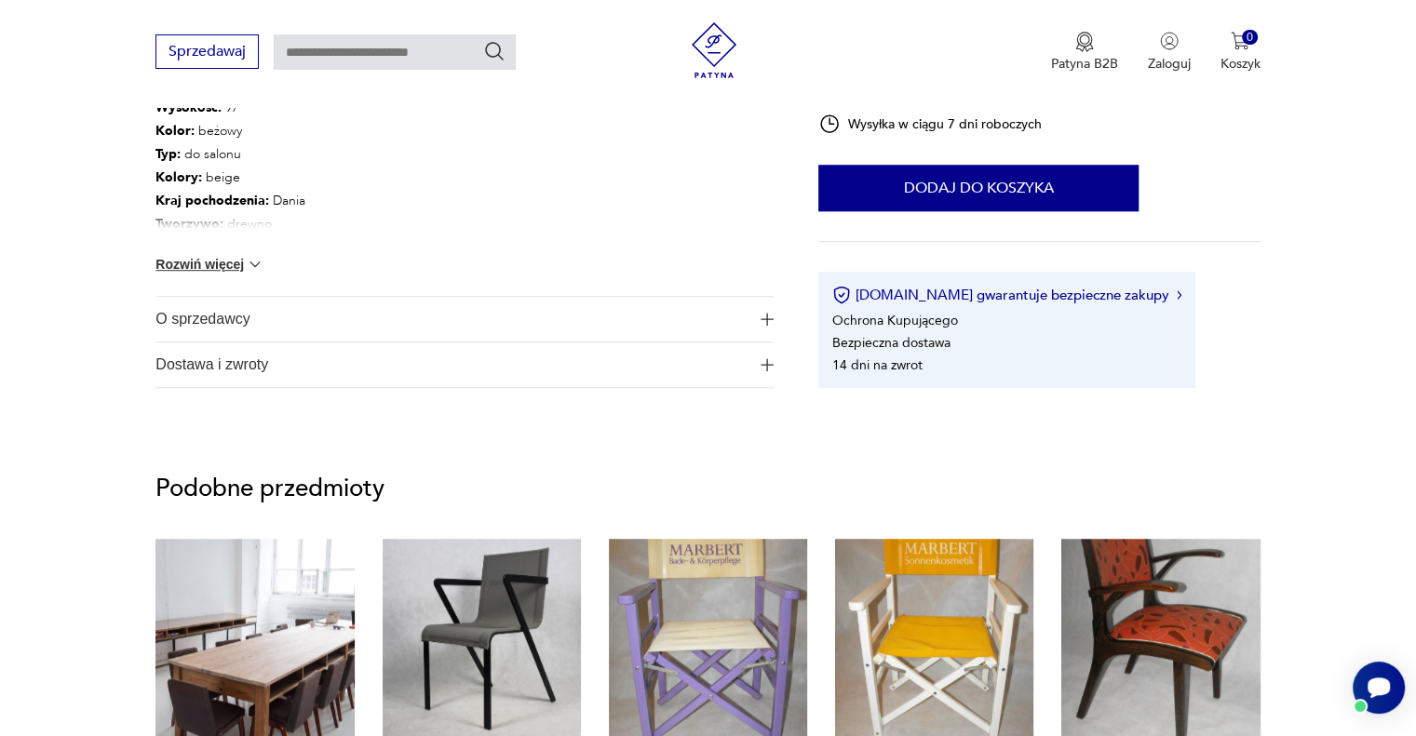
click at [234, 260] on button "Rozwiń więcej" at bounding box center [209, 264] width 108 height 19
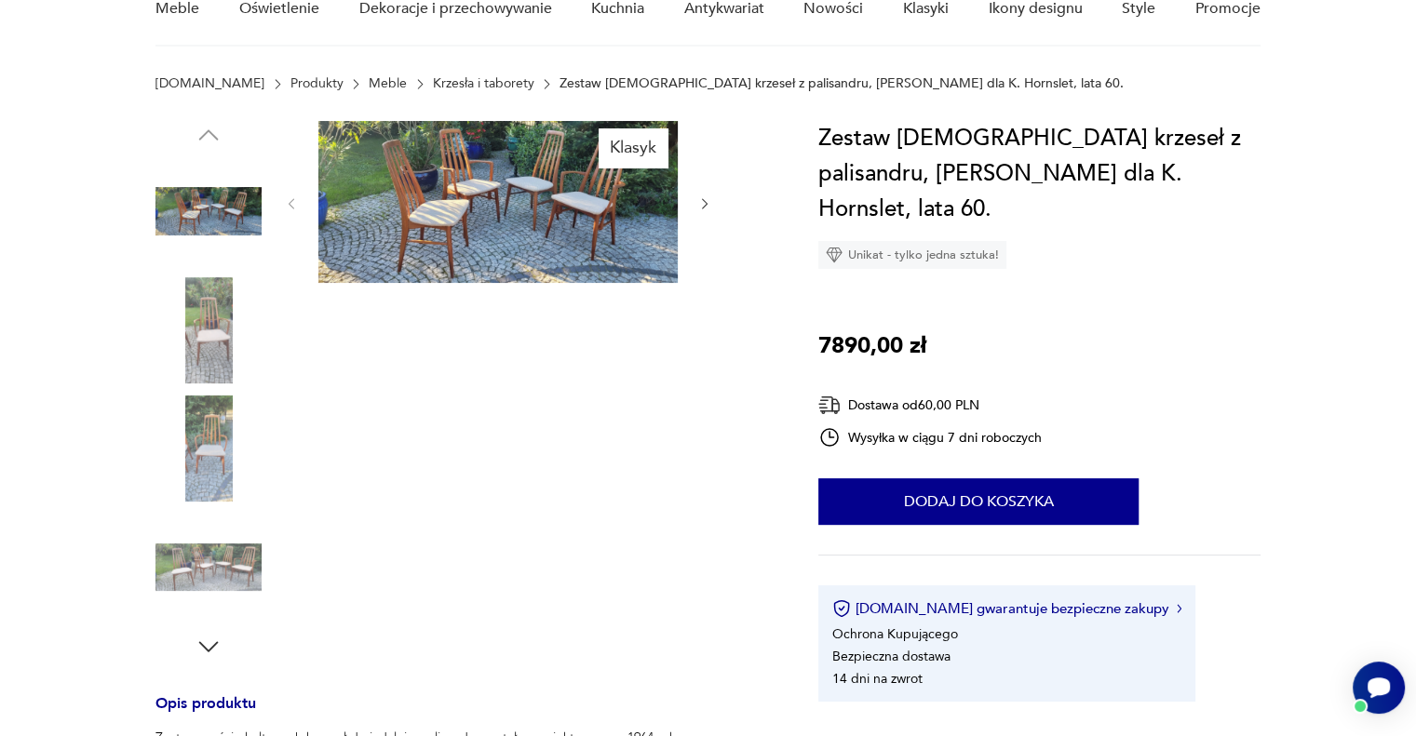
scroll to position [0, 0]
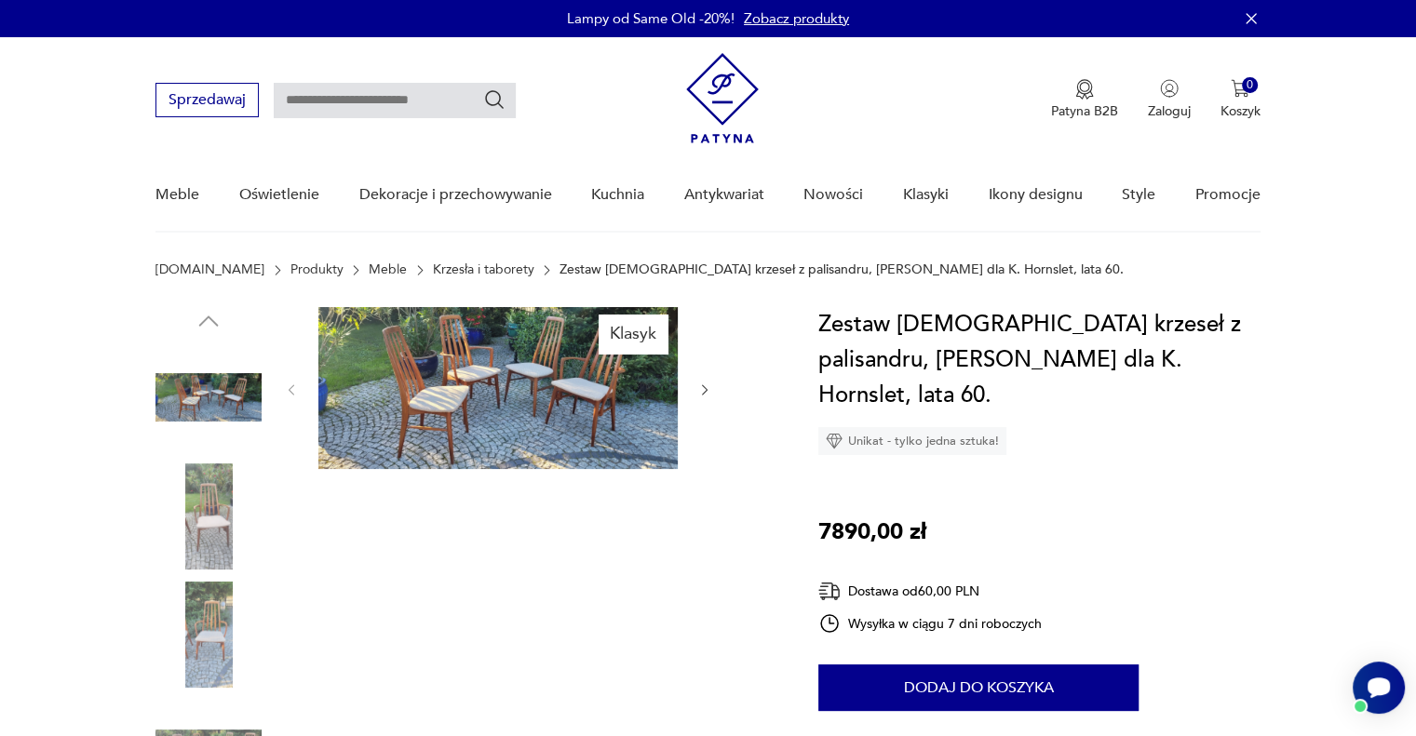
click at [190, 401] on img at bounding box center [208, 397] width 106 height 106
click at [526, 397] on img at bounding box center [497, 388] width 359 height 162
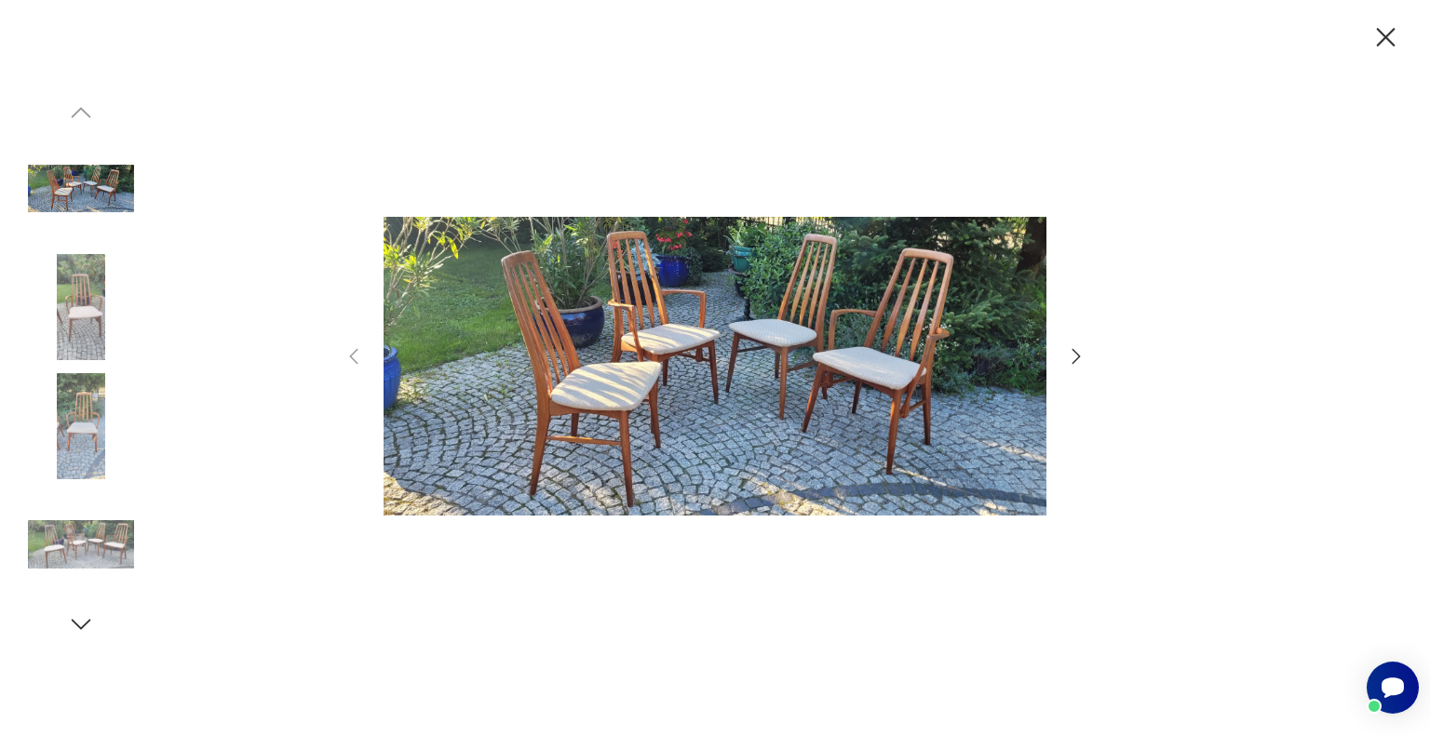
click at [1068, 357] on icon "button" at bounding box center [1076, 356] width 22 height 22
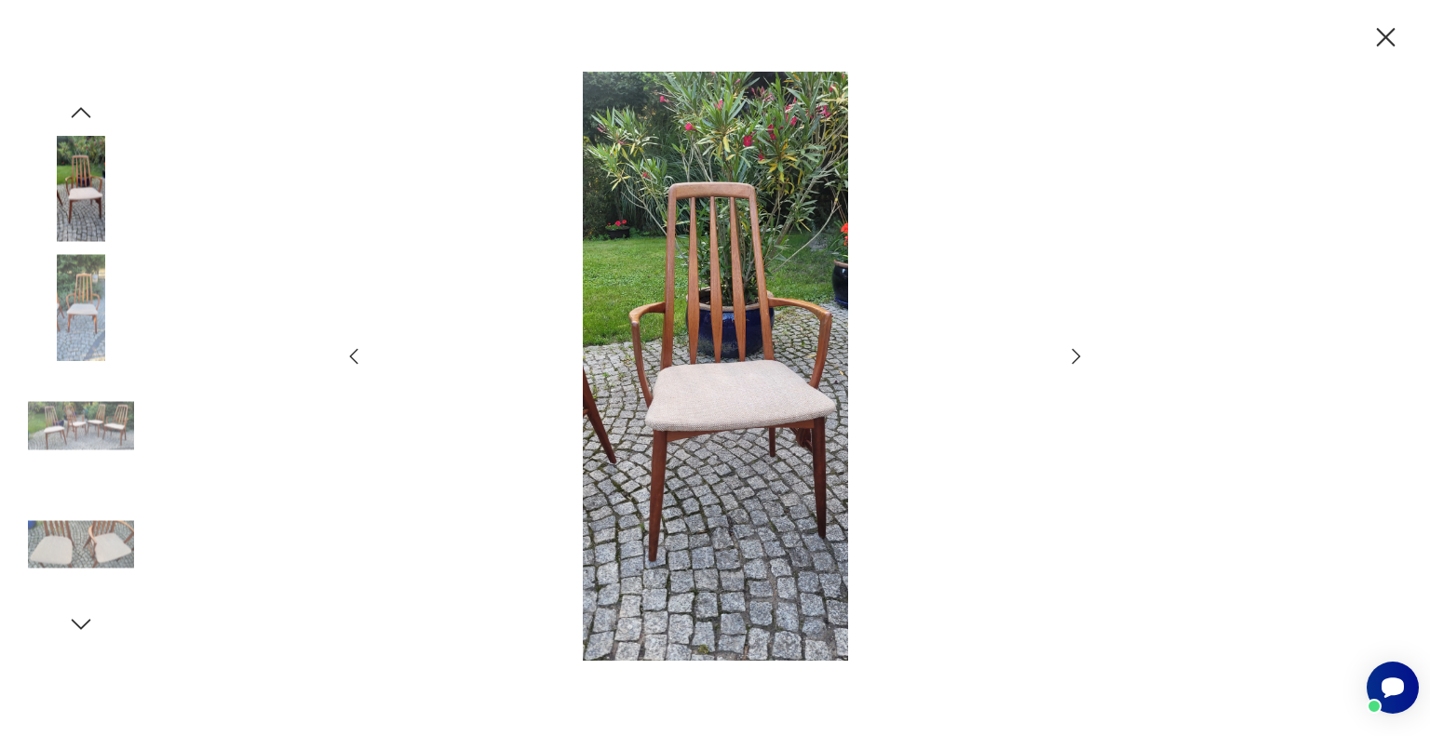
click at [1072, 360] on icon "button" at bounding box center [1076, 356] width 22 height 22
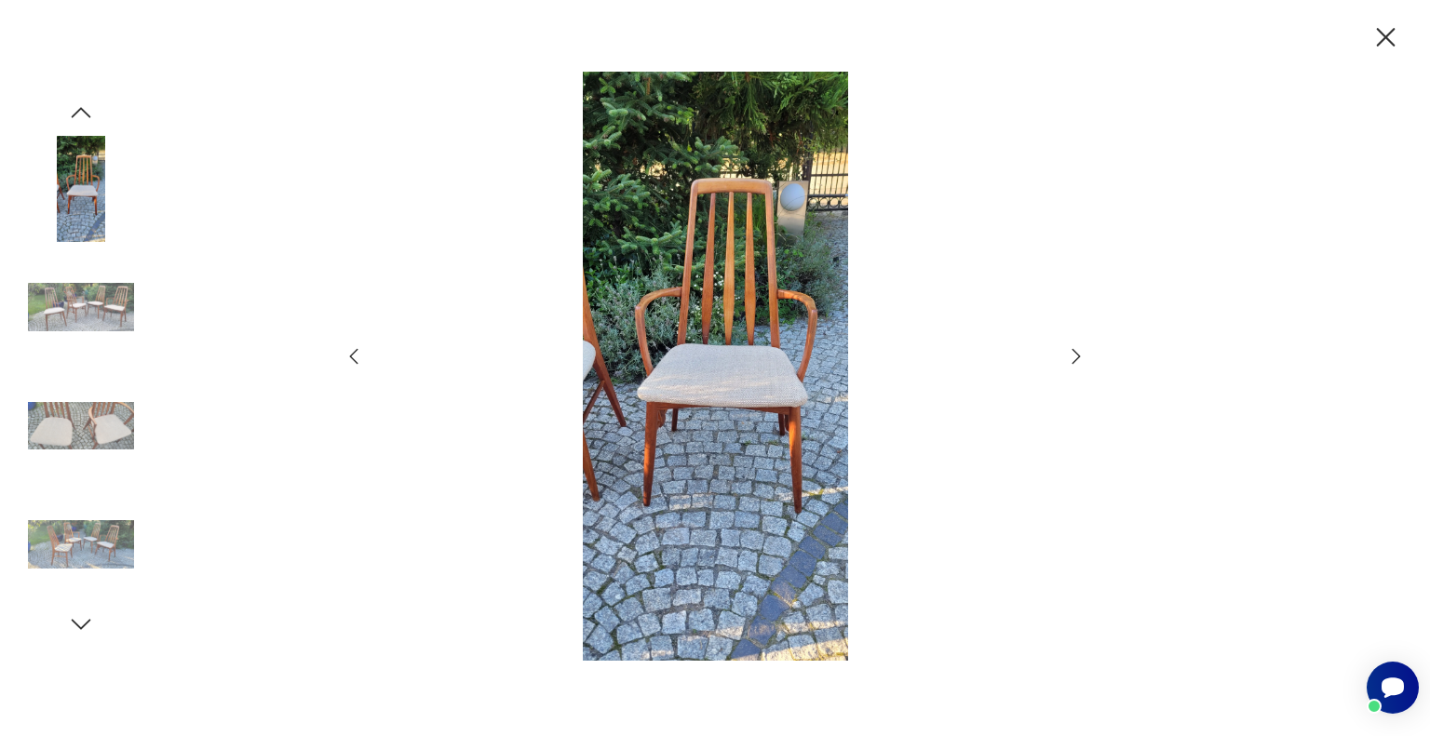
click at [1072, 357] on icon "button" at bounding box center [1076, 356] width 22 height 22
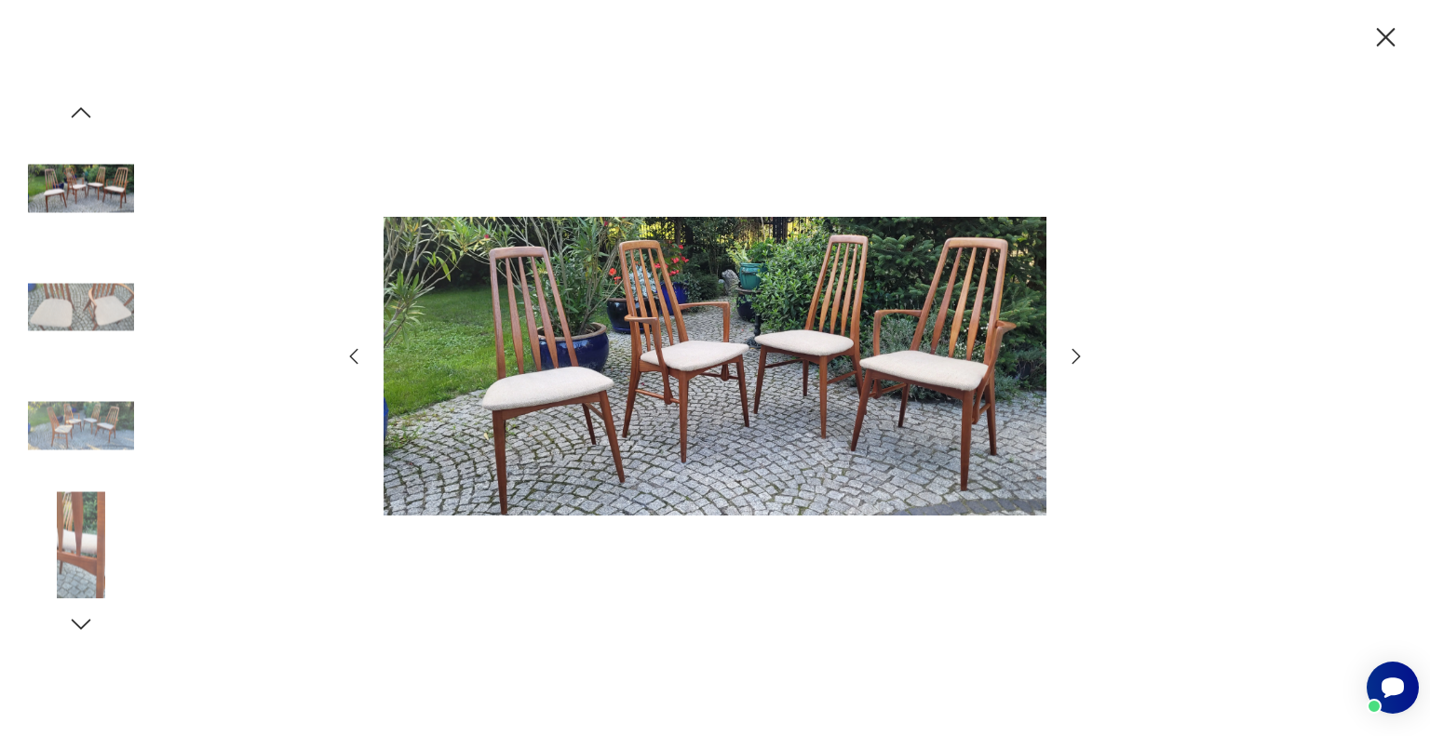
click at [1072, 357] on icon "button" at bounding box center [1076, 356] width 22 height 22
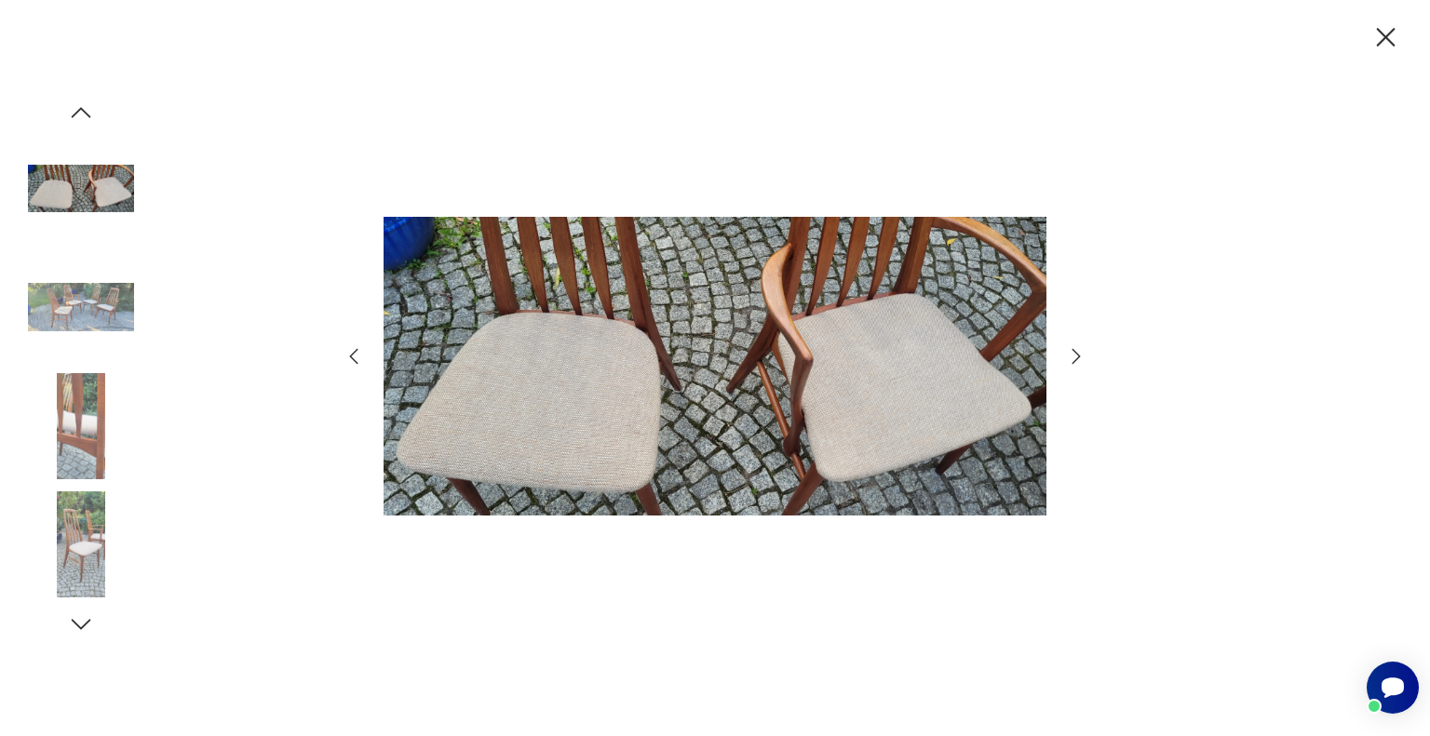
click at [1072, 357] on icon "button" at bounding box center [1076, 356] width 22 height 22
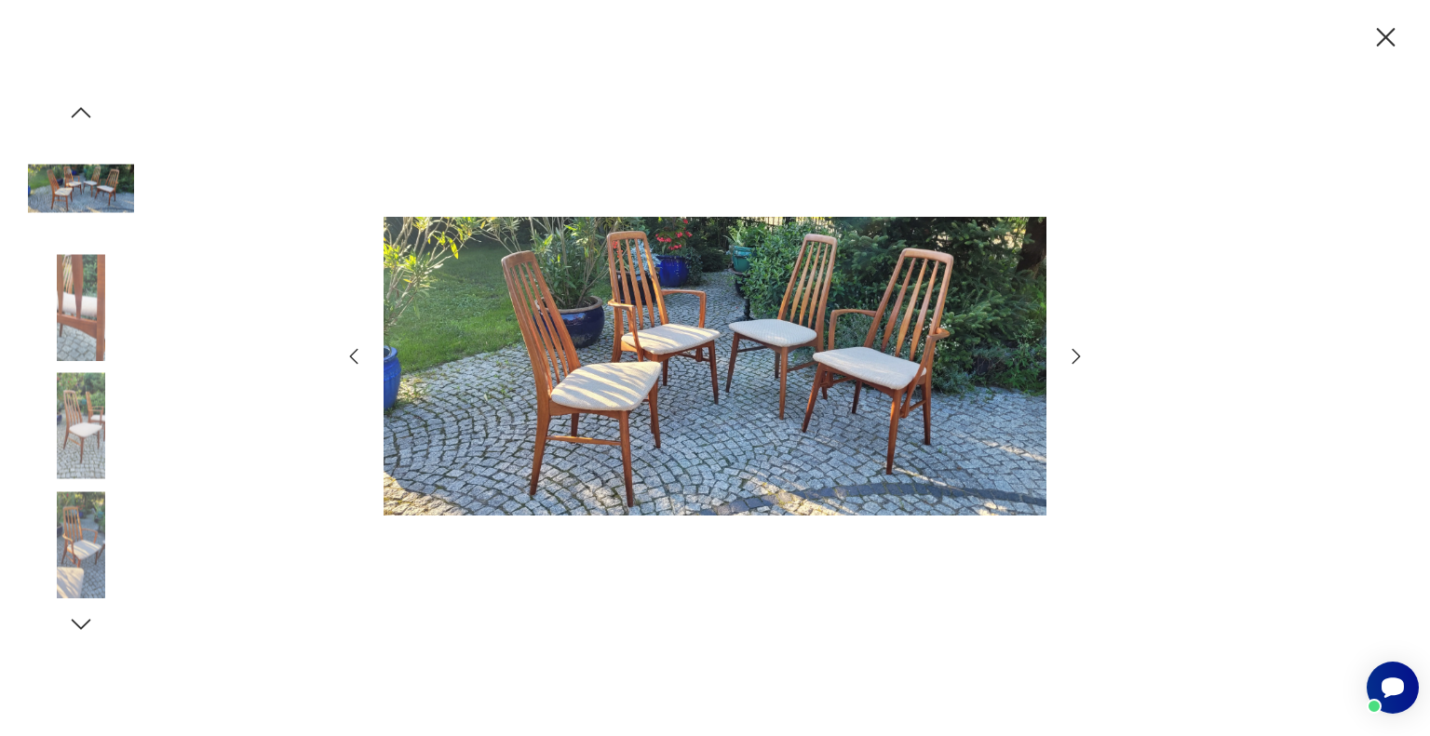
click at [1383, 39] on icon "button" at bounding box center [1386, 37] width 19 height 19
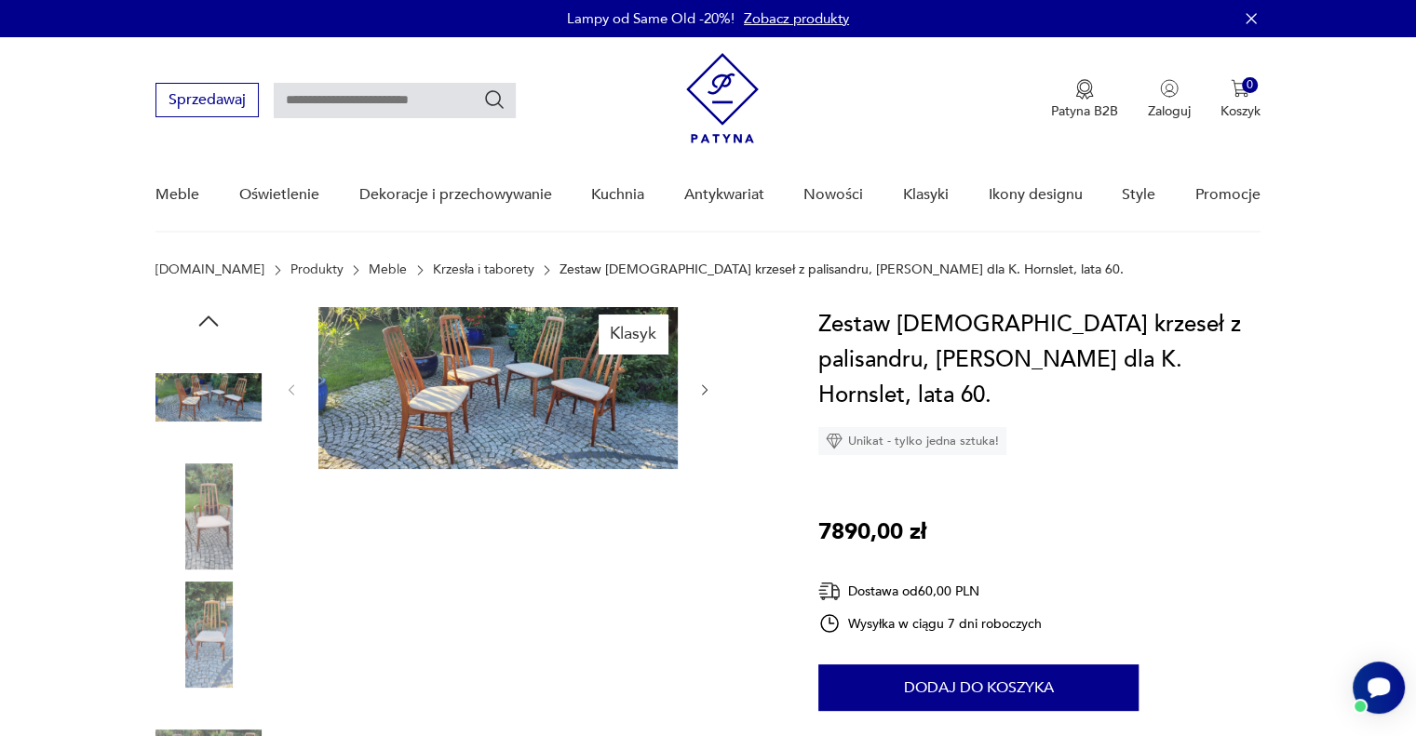
click at [210, 509] on img at bounding box center [208, 517] width 106 height 106
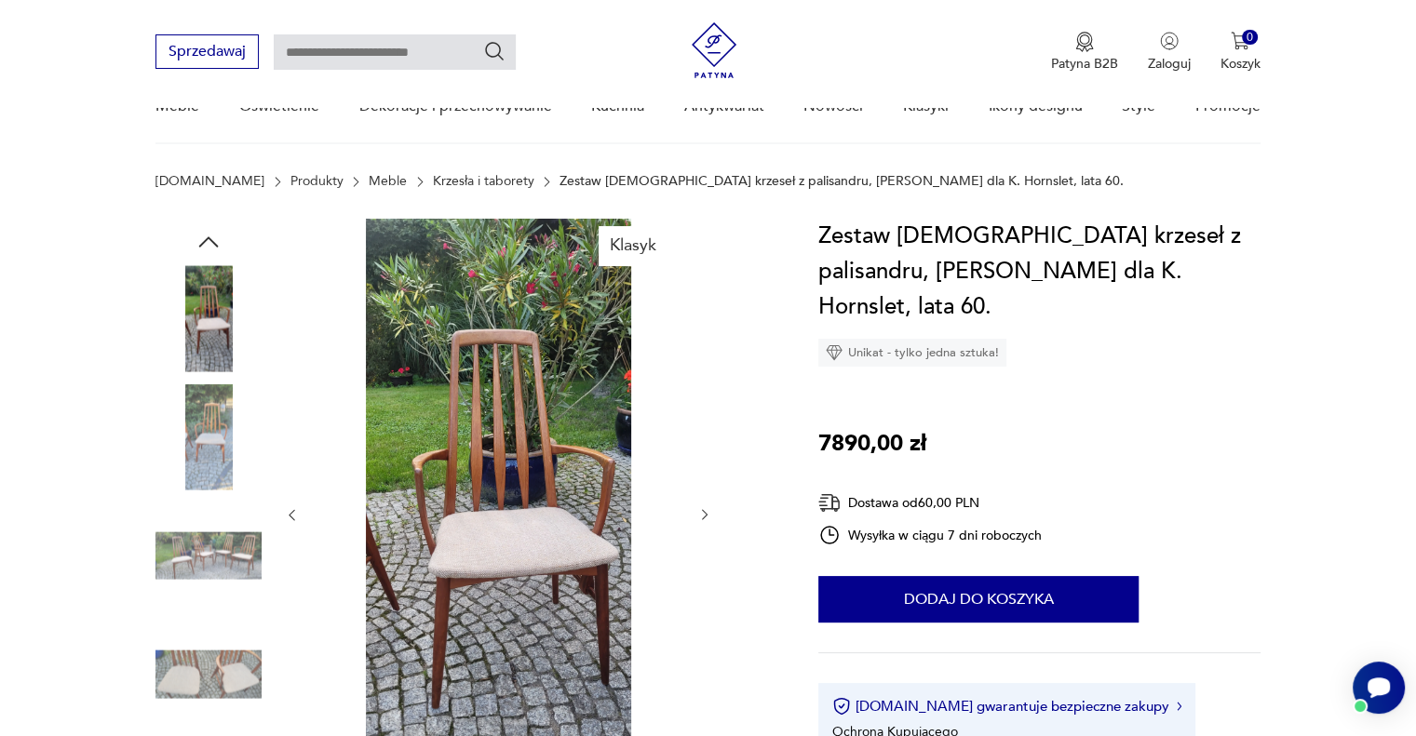
scroll to position [186, 0]
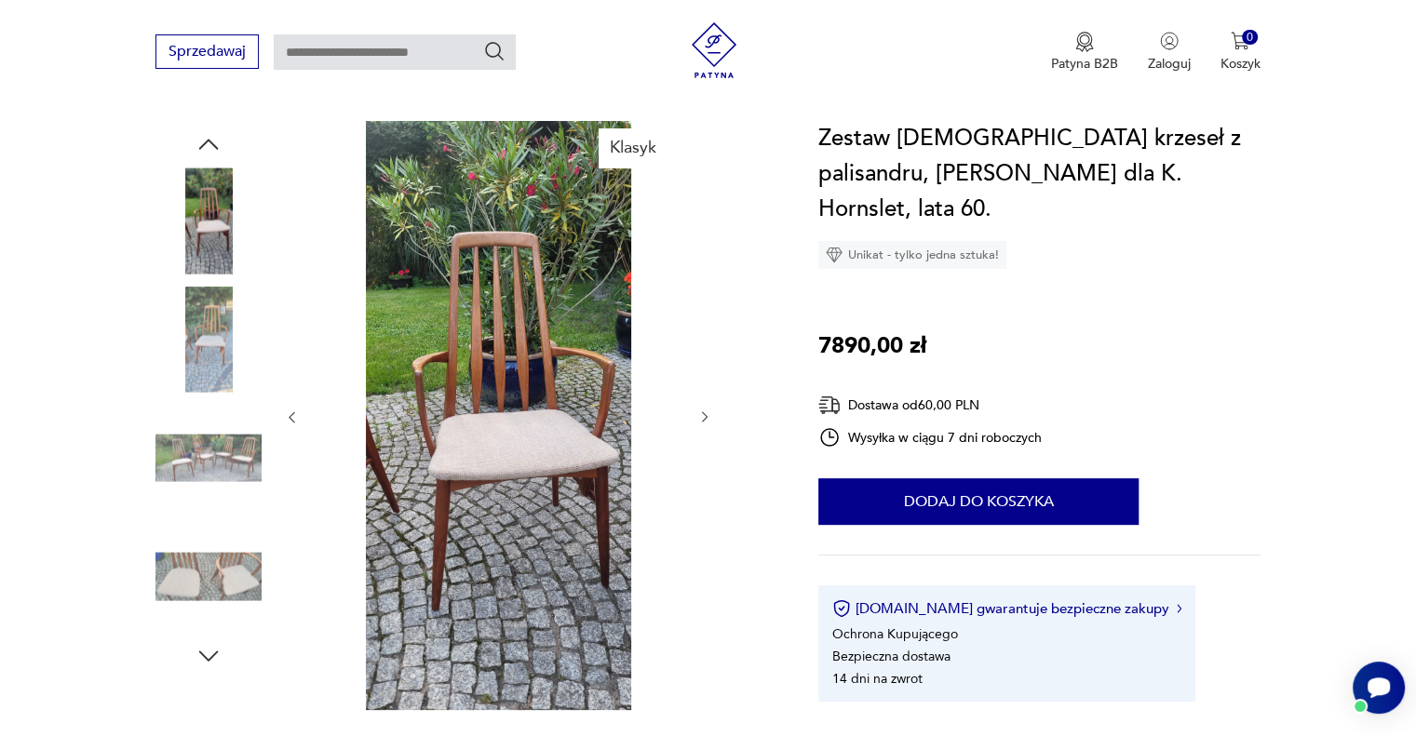
click at [224, 463] on img at bounding box center [208, 458] width 106 height 106
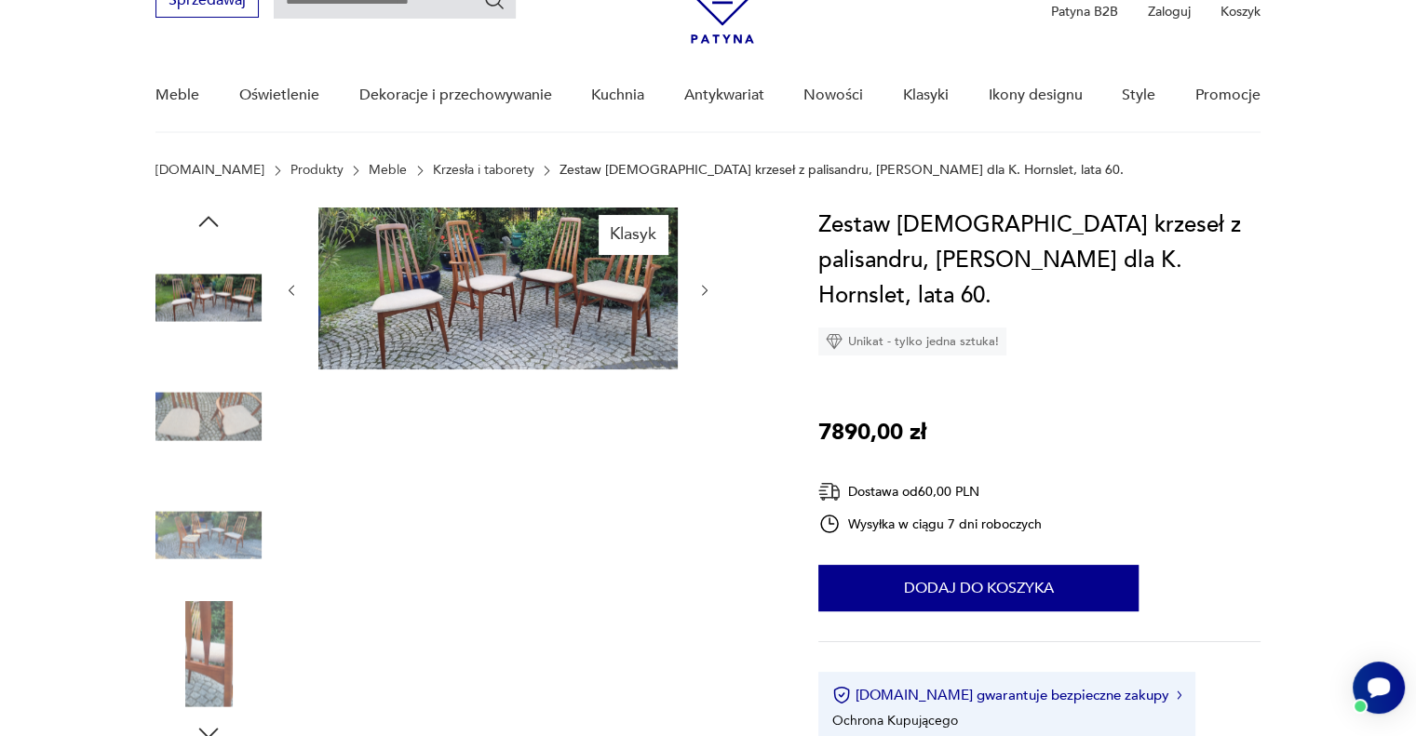
scroll to position [0, 0]
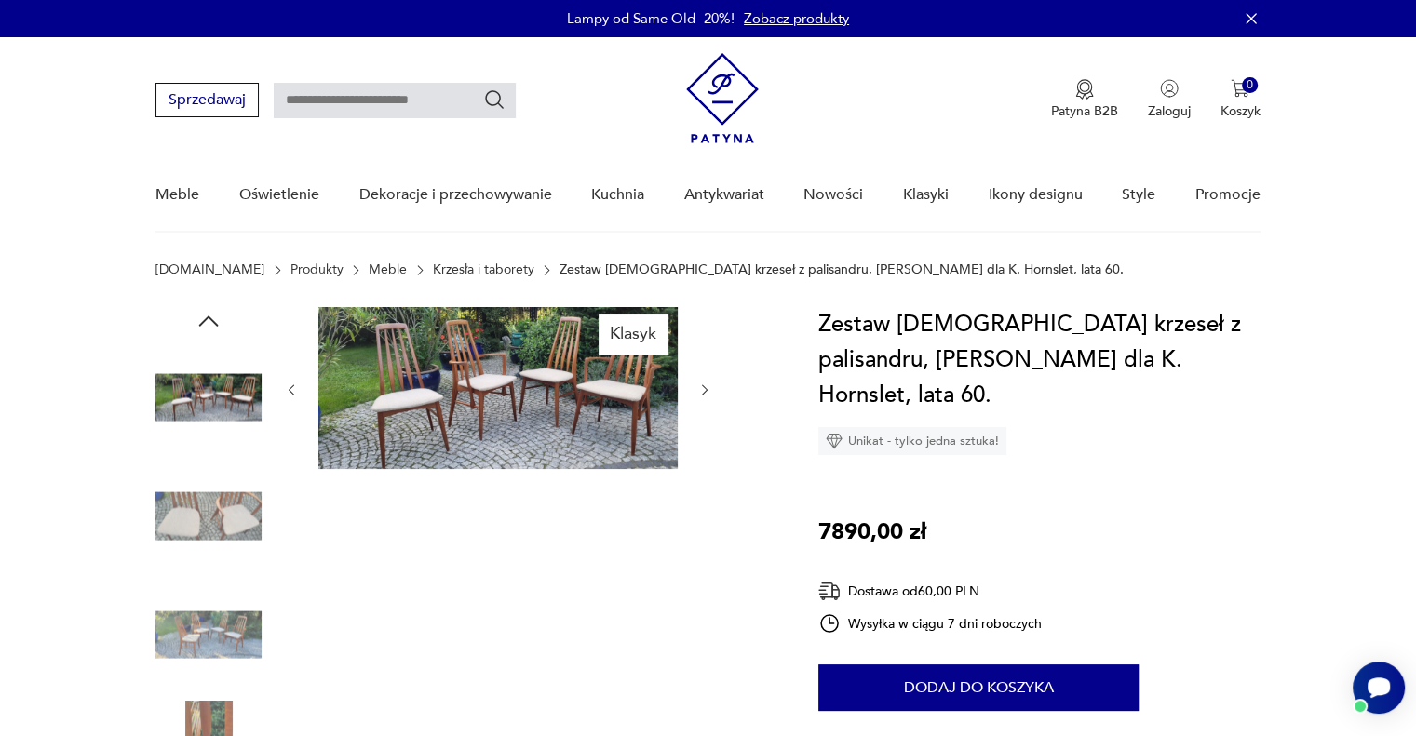
click at [517, 371] on img at bounding box center [497, 388] width 359 height 162
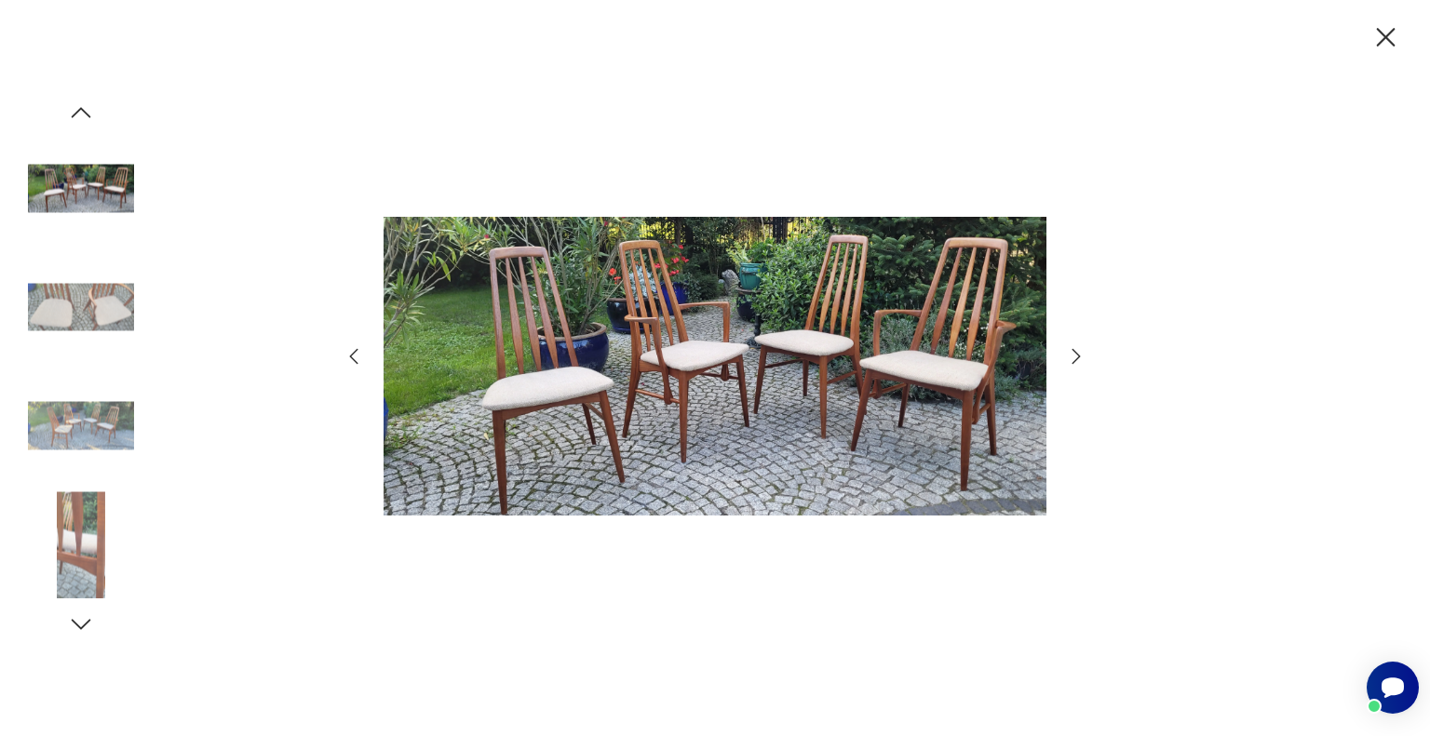
click at [1071, 356] on icon "button" at bounding box center [1076, 356] width 22 height 22
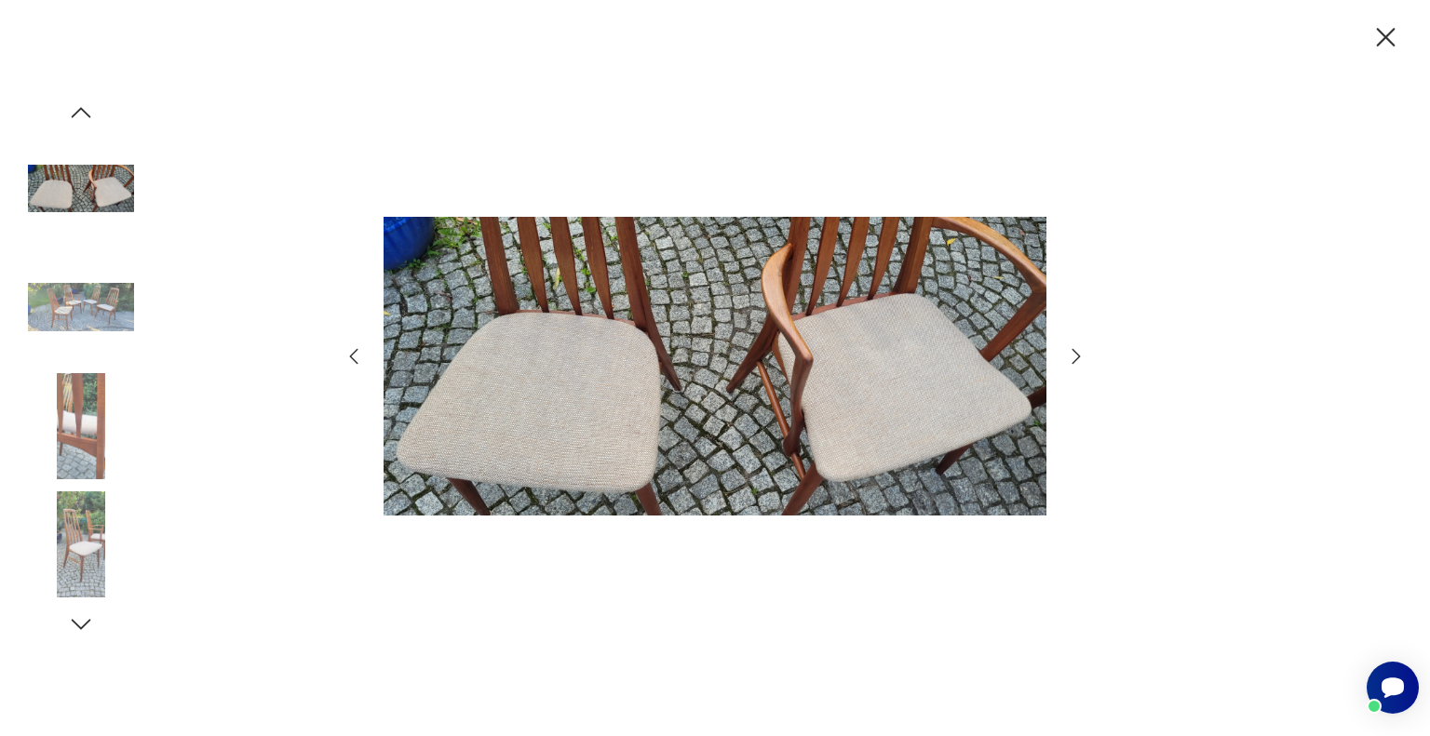
click at [1071, 356] on icon "button" at bounding box center [1076, 356] width 22 height 22
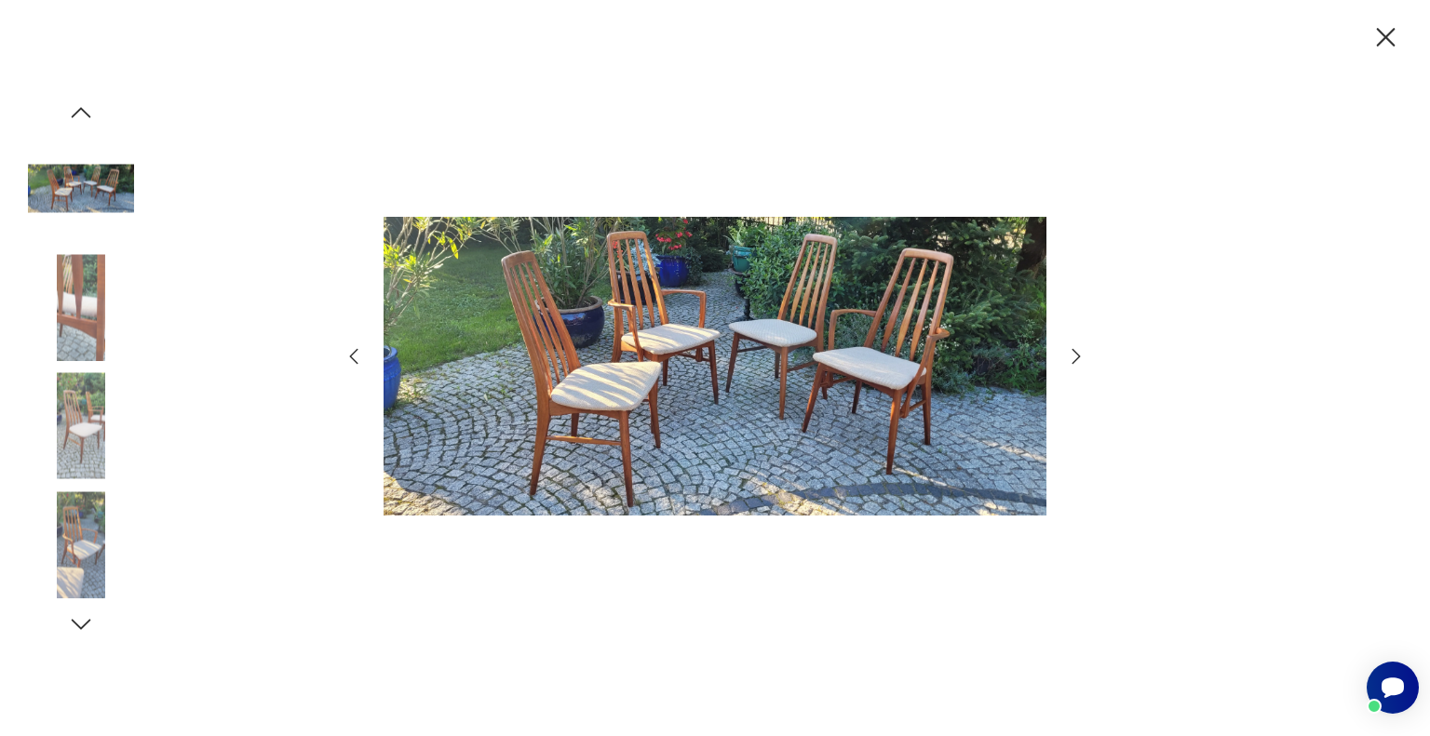
click at [1071, 356] on icon "button" at bounding box center [1076, 356] width 22 height 22
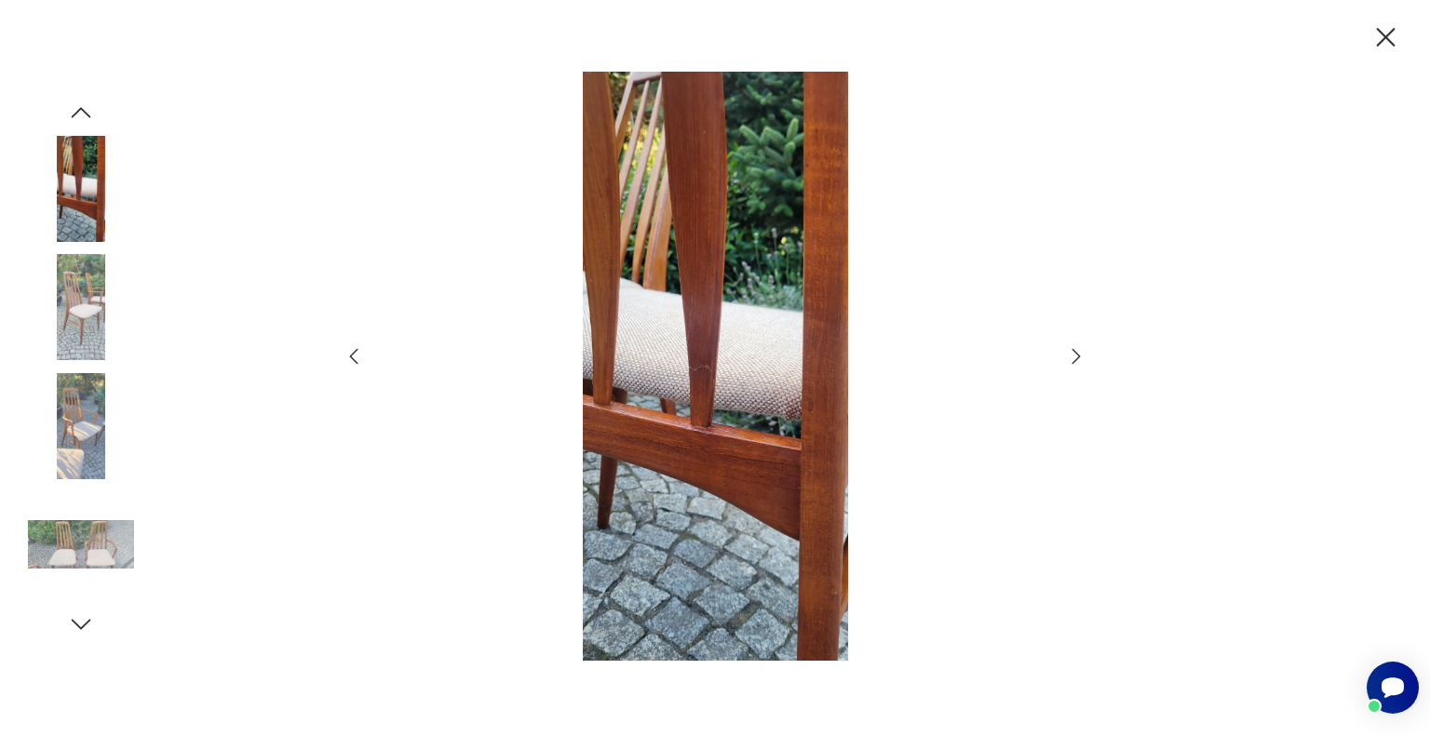
click at [1076, 360] on icon "button" at bounding box center [1076, 356] width 8 height 15
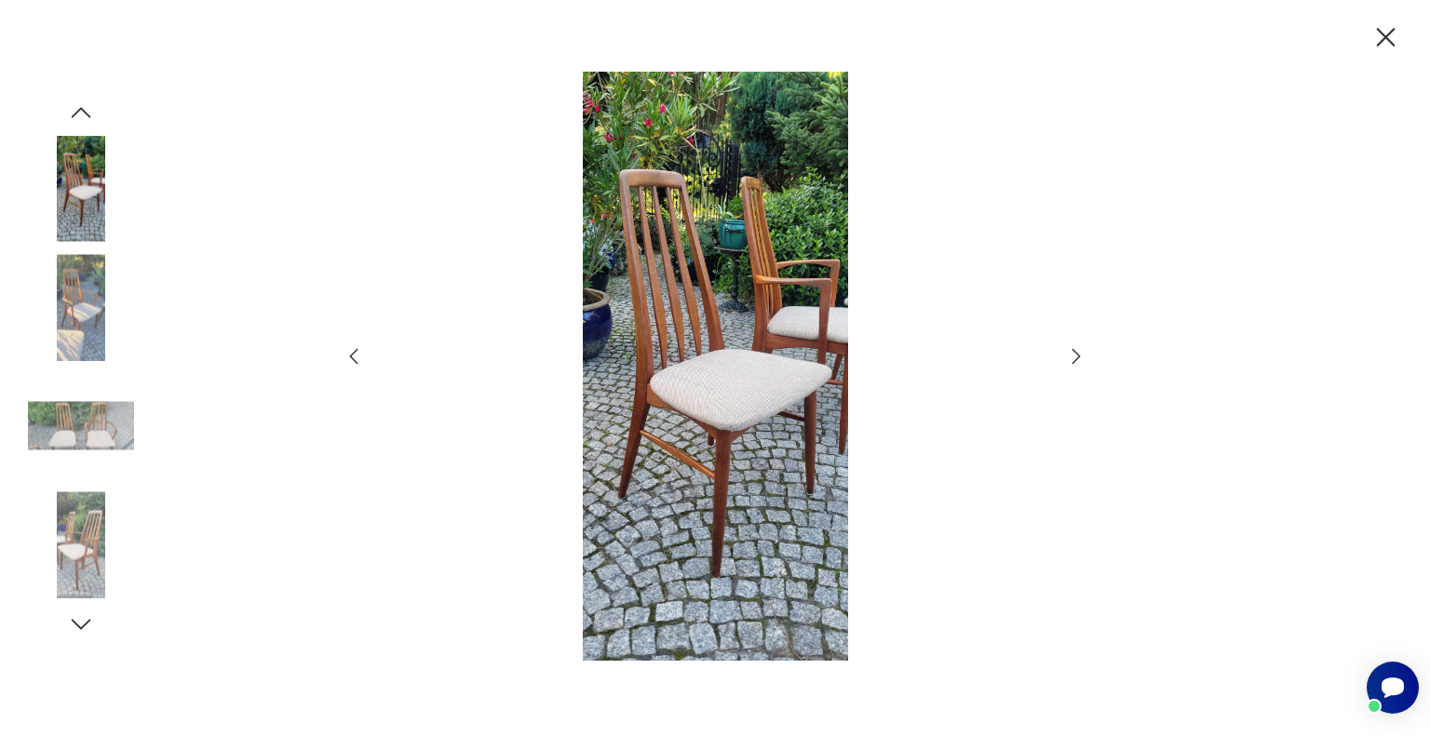
click at [1076, 360] on icon "button" at bounding box center [1076, 356] width 8 height 15
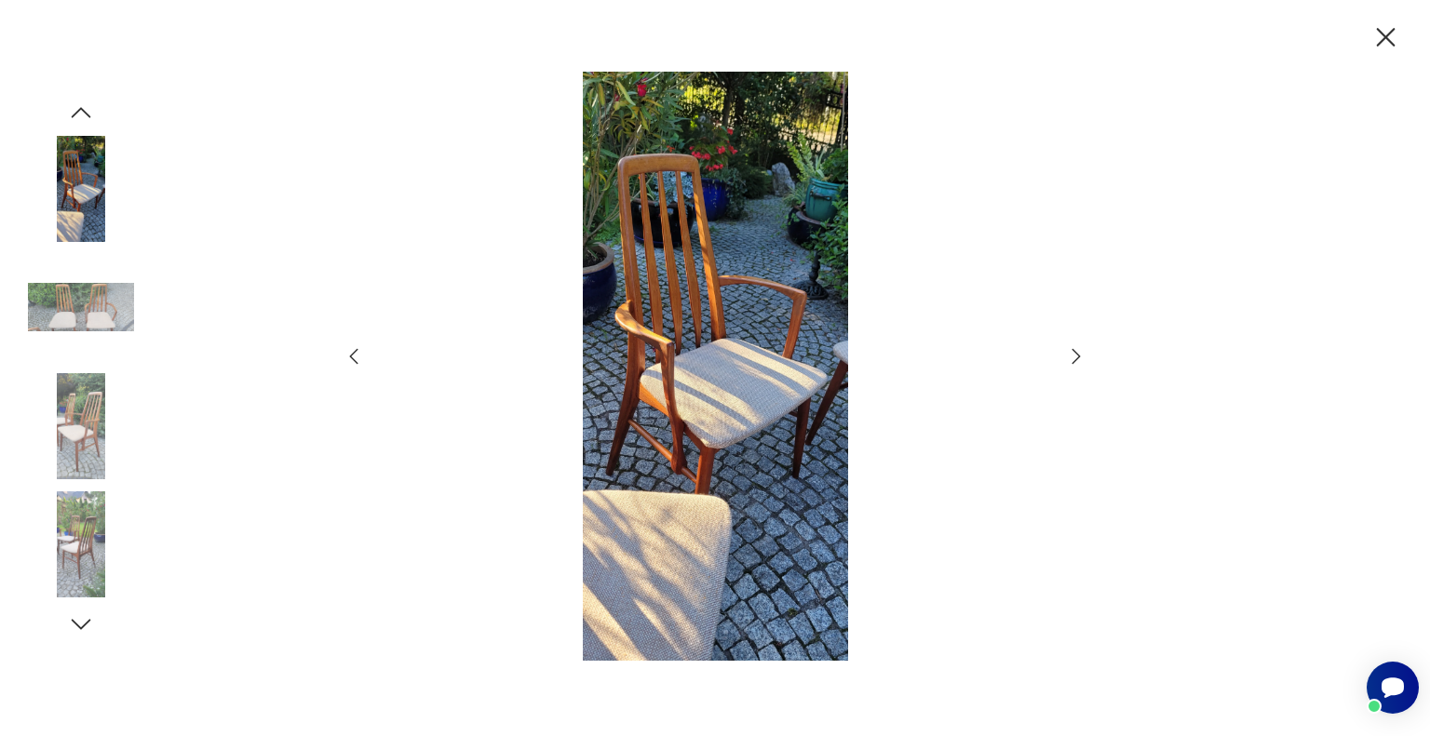
click at [1076, 360] on icon "button" at bounding box center [1076, 356] width 8 height 15
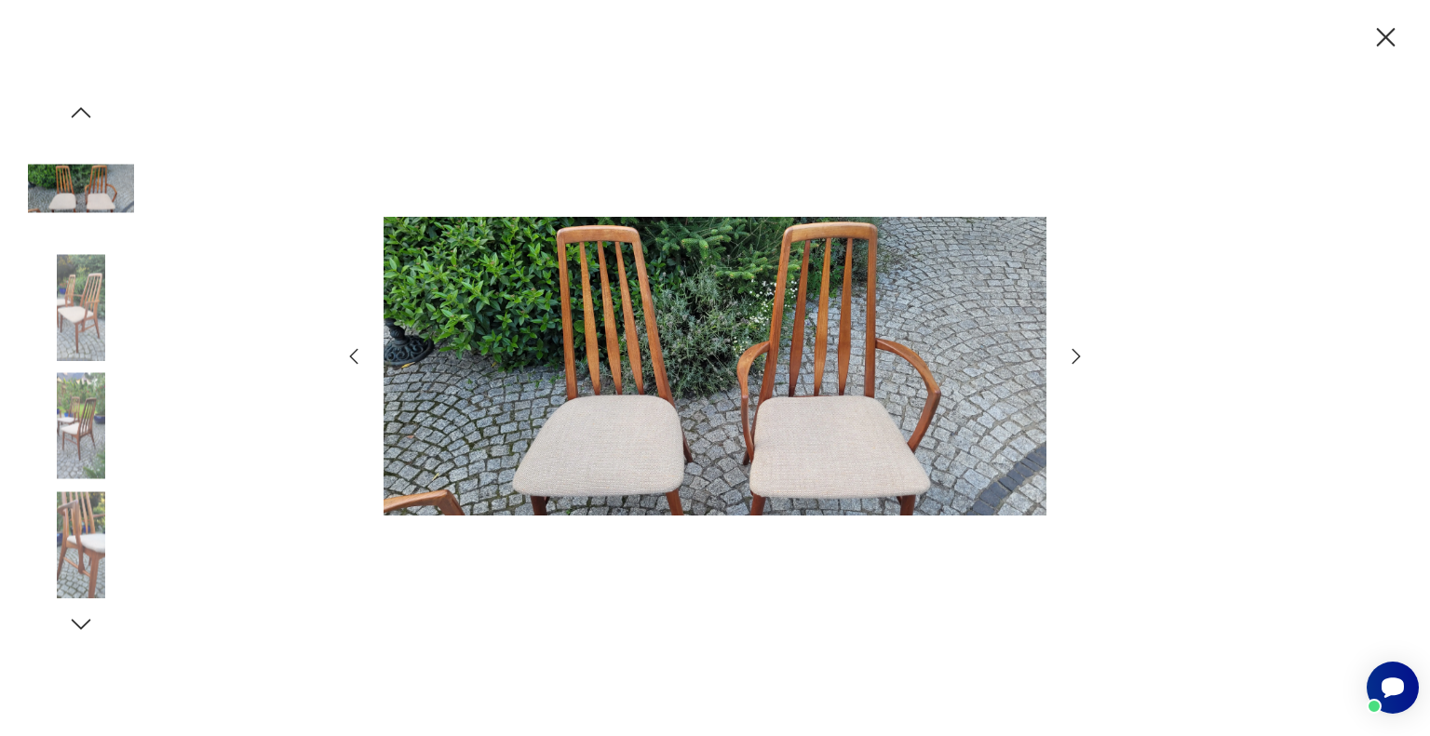
click at [1076, 360] on icon "button" at bounding box center [1076, 356] width 8 height 15
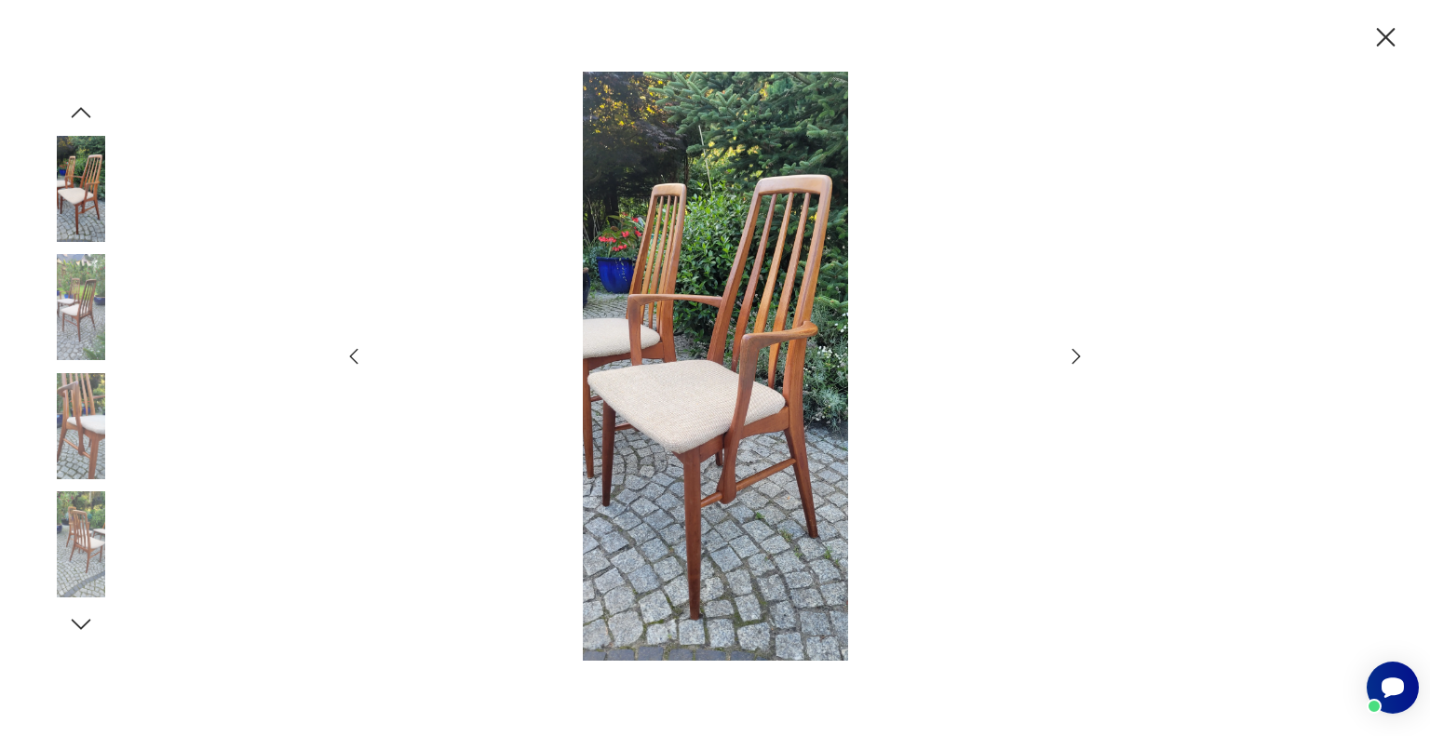
click at [1076, 360] on icon "button" at bounding box center [1076, 356] width 8 height 15
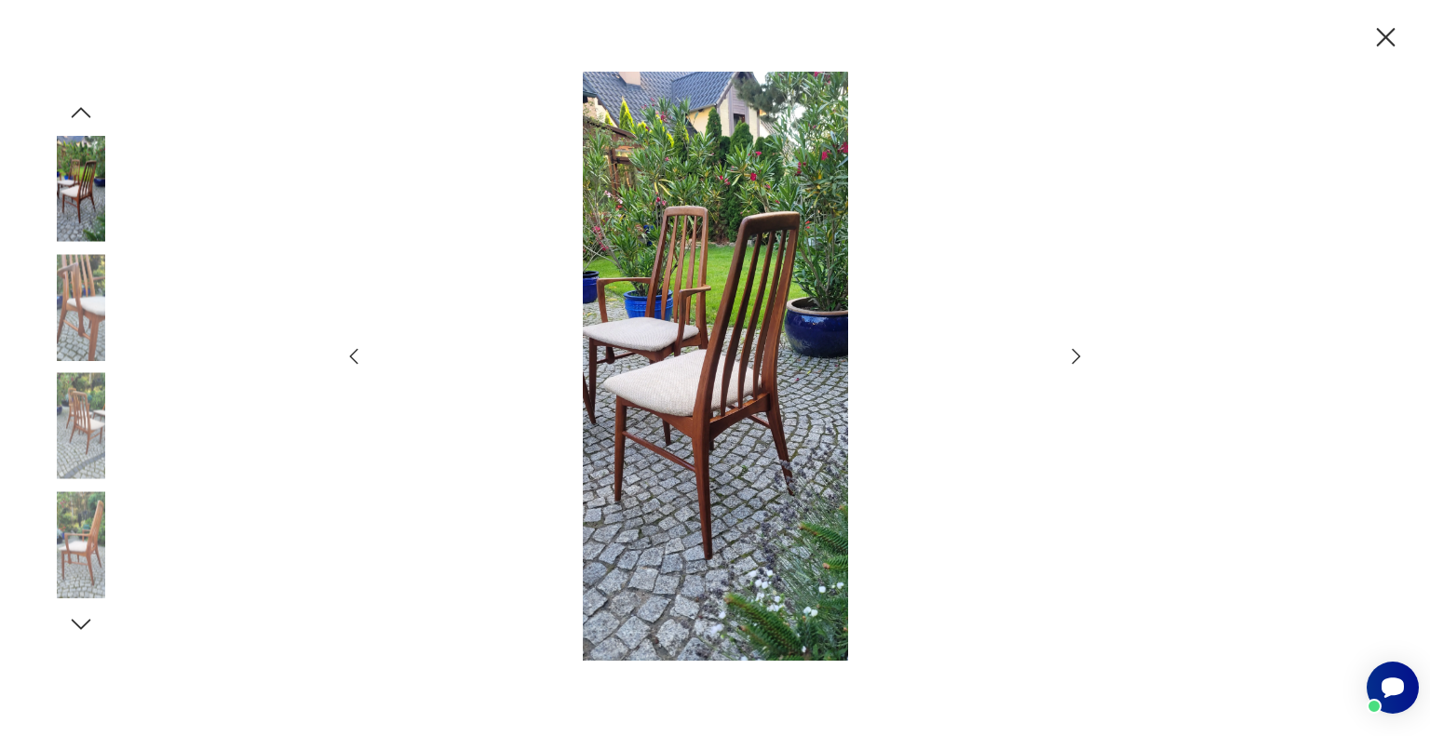
click at [1076, 359] on icon "button" at bounding box center [1076, 356] width 8 height 15
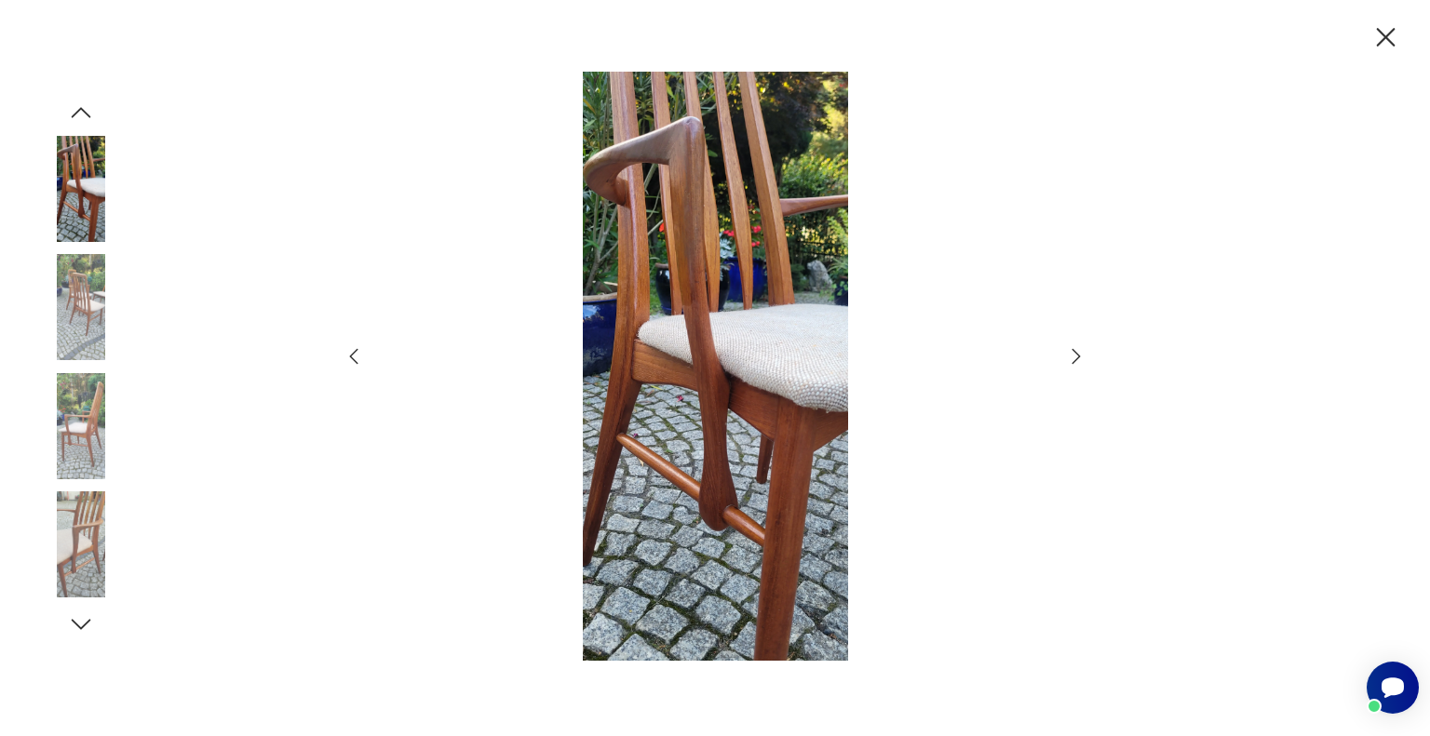
click at [1387, 40] on icon "button" at bounding box center [1386, 37] width 19 height 19
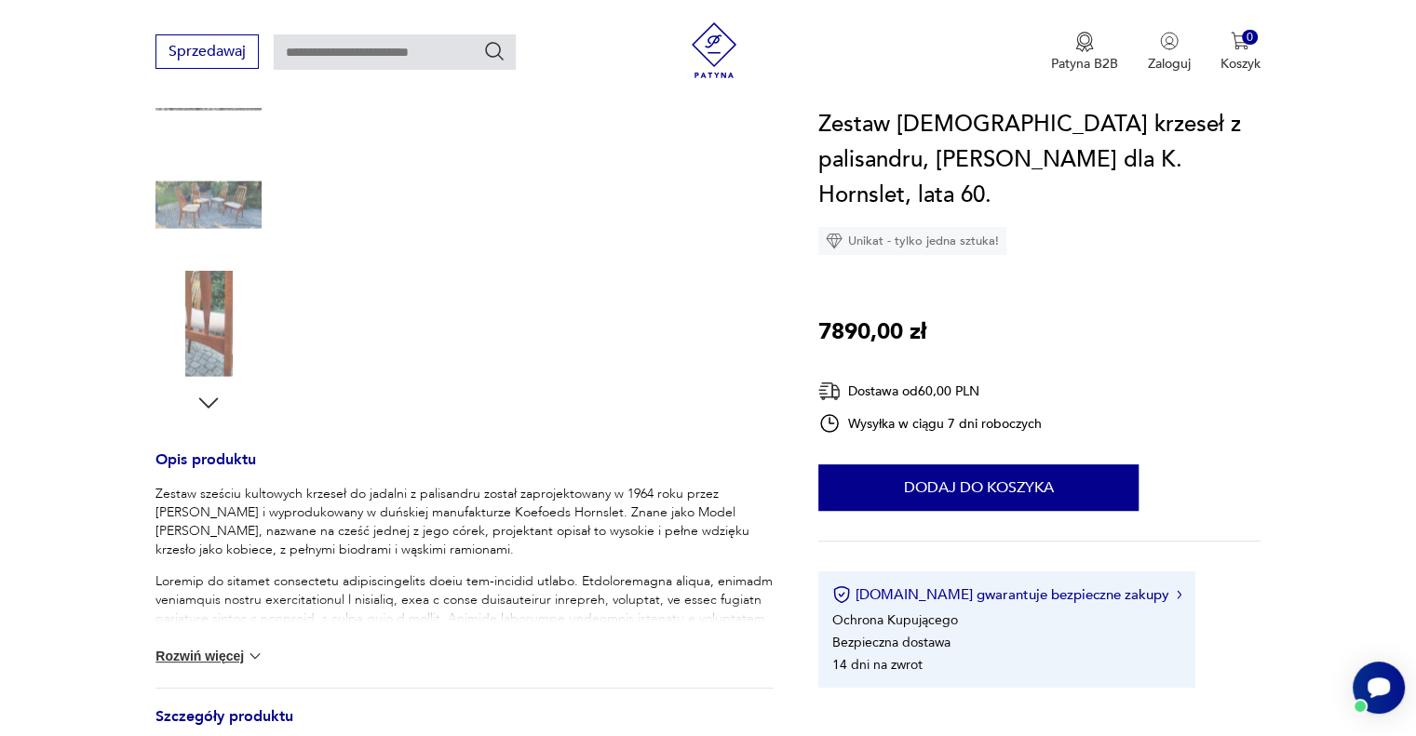
scroll to position [745, 0]
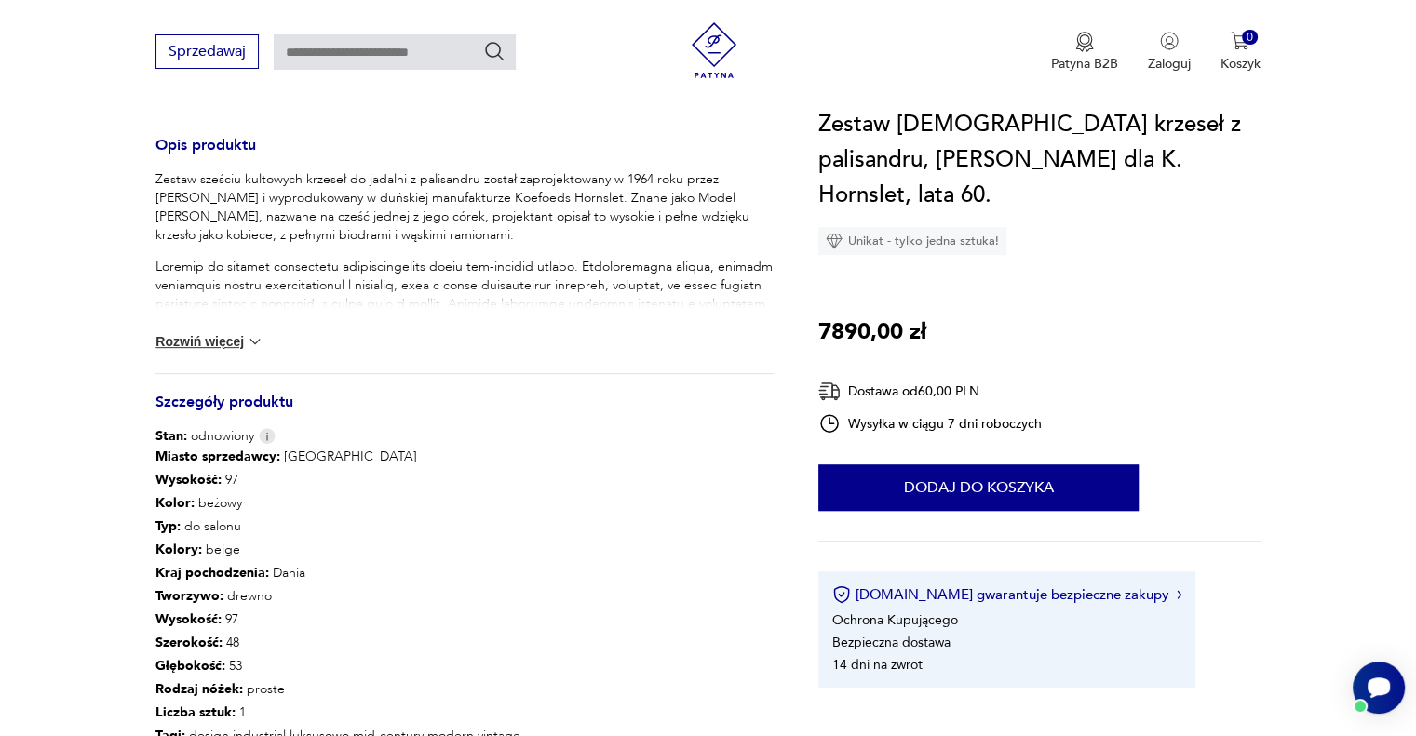
click at [230, 347] on button "Rozwiń więcej" at bounding box center [209, 341] width 108 height 19
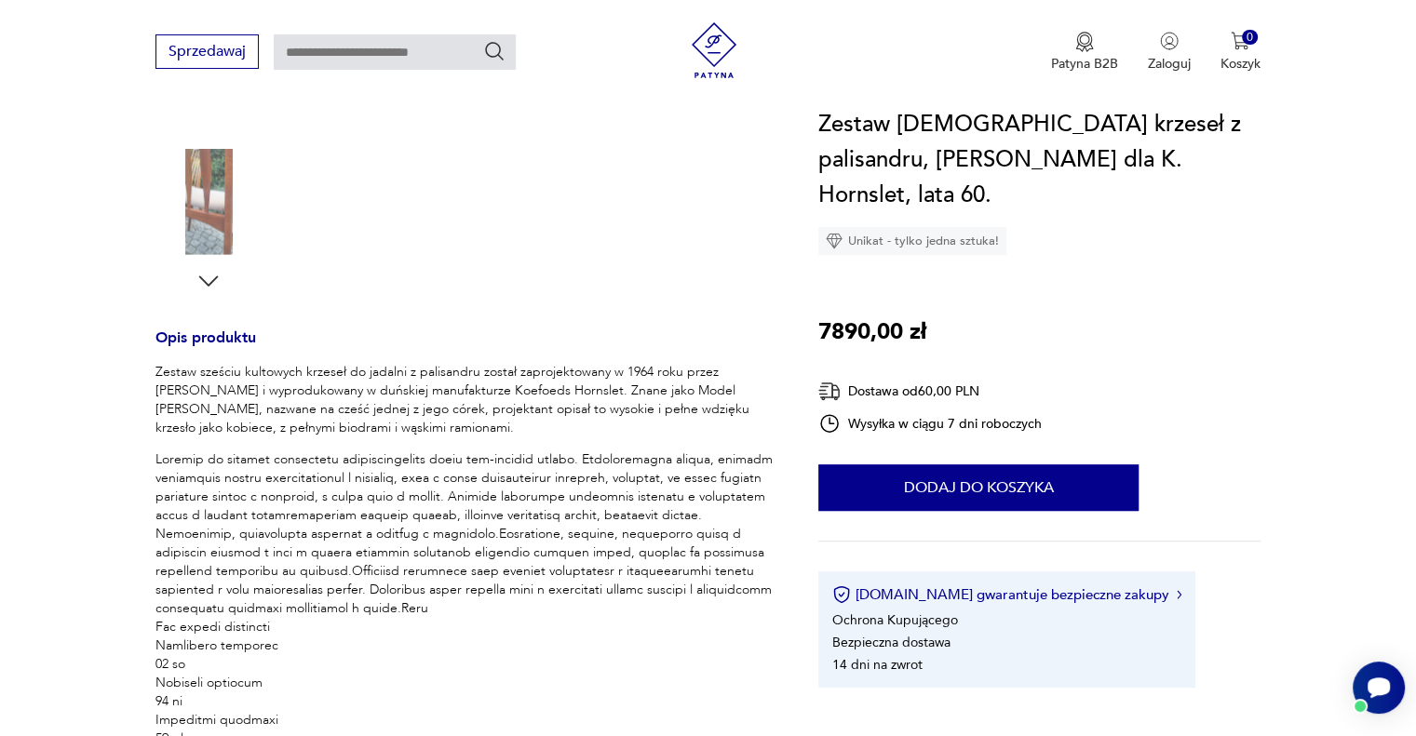
scroll to position [0, 0]
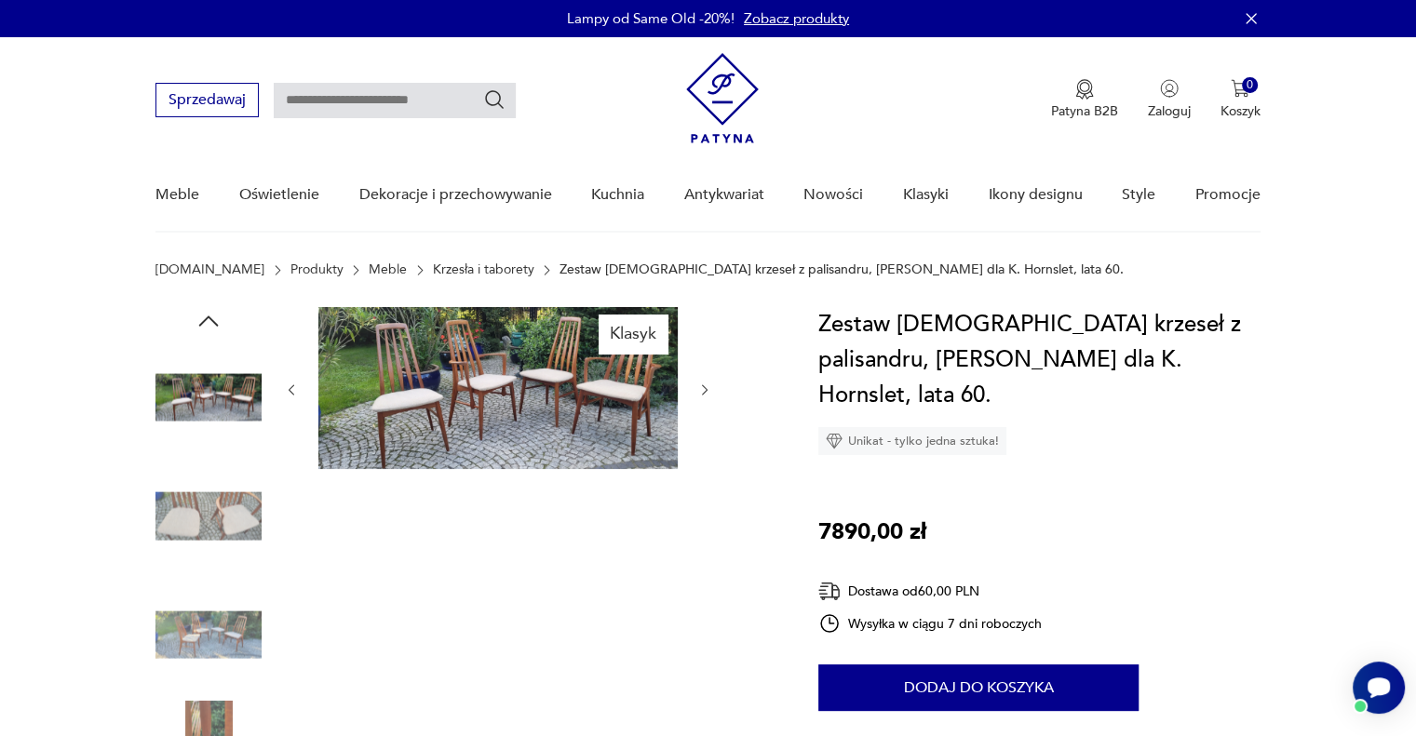
click at [432, 412] on img at bounding box center [497, 388] width 359 height 162
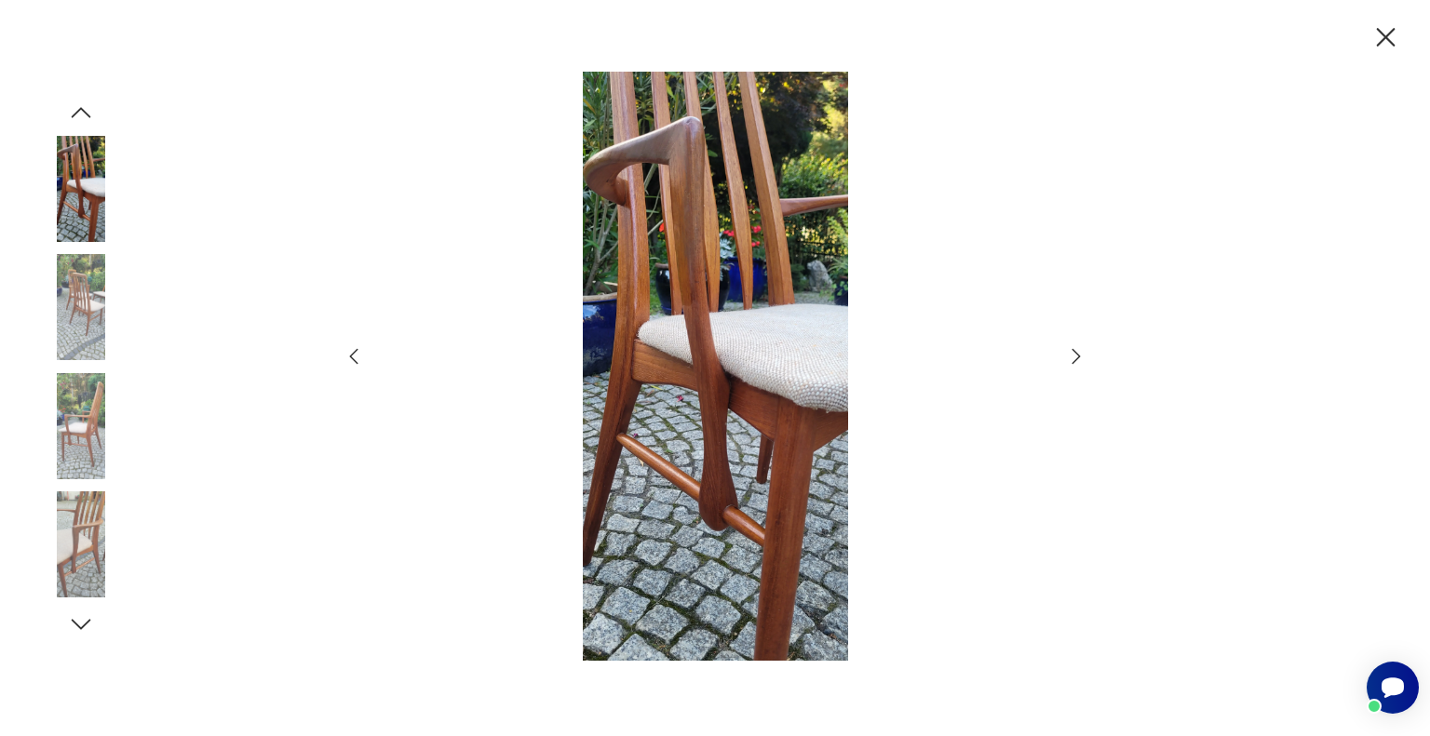
click at [1071, 358] on icon "button" at bounding box center [1076, 356] width 22 height 22
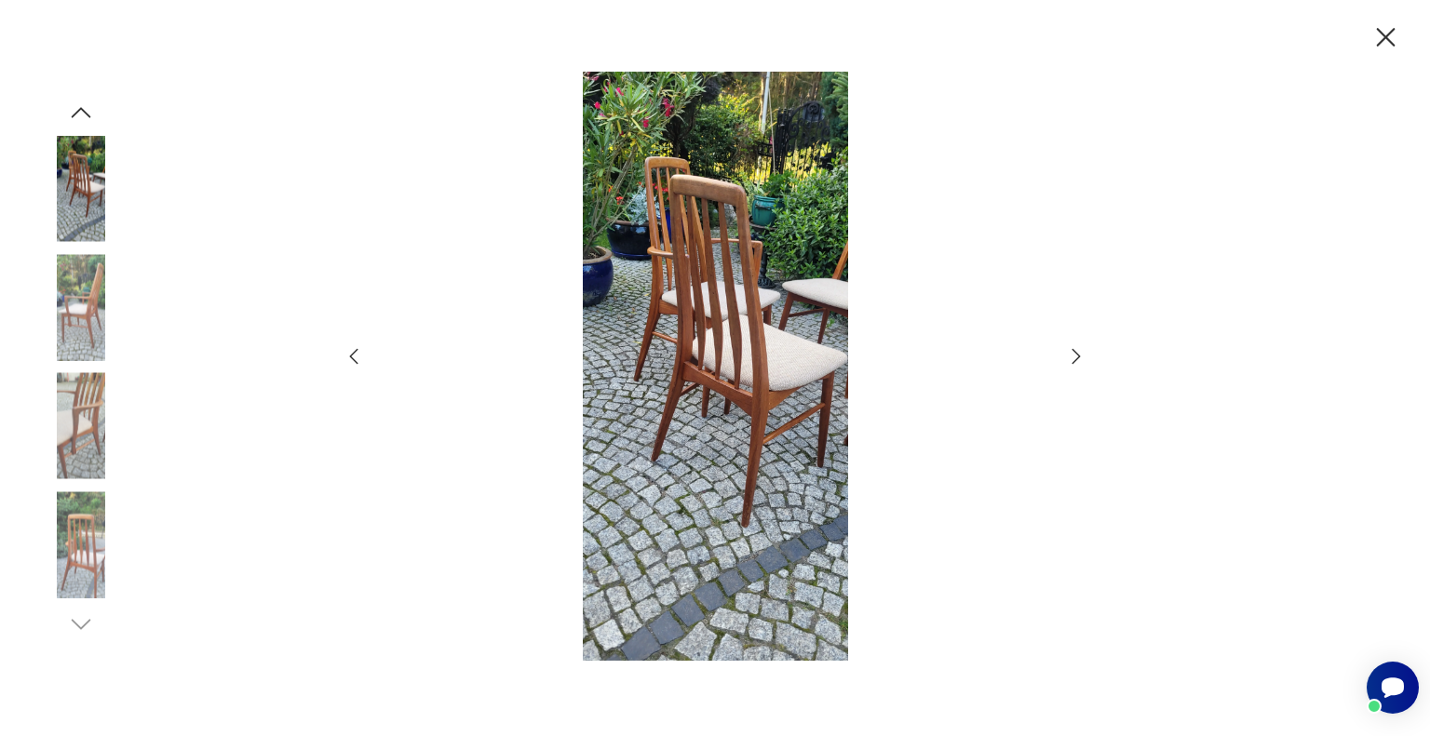
click at [1071, 358] on icon "button" at bounding box center [1076, 356] width 22 height 22
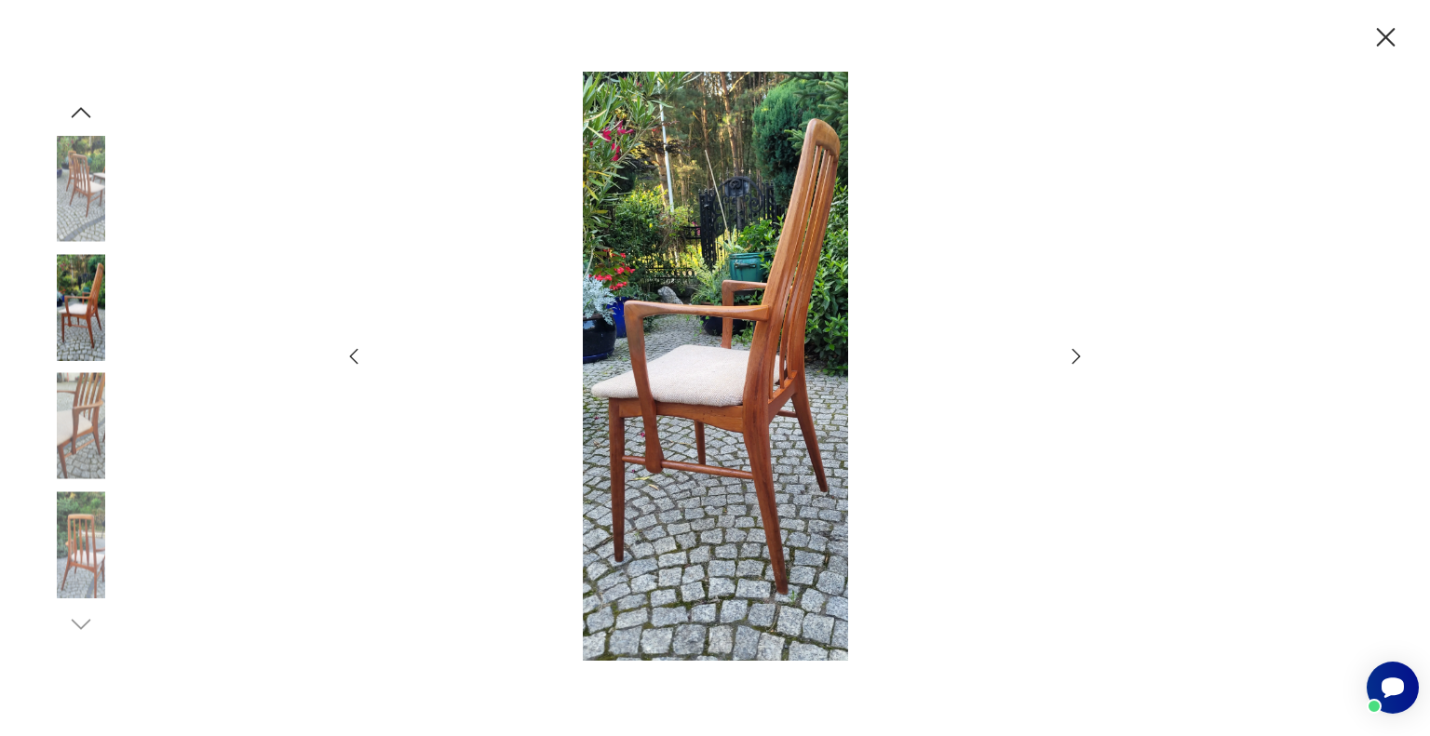
click at [1071, 358] on icon "button" at bounding box center [1076, 356] width 22 height 22
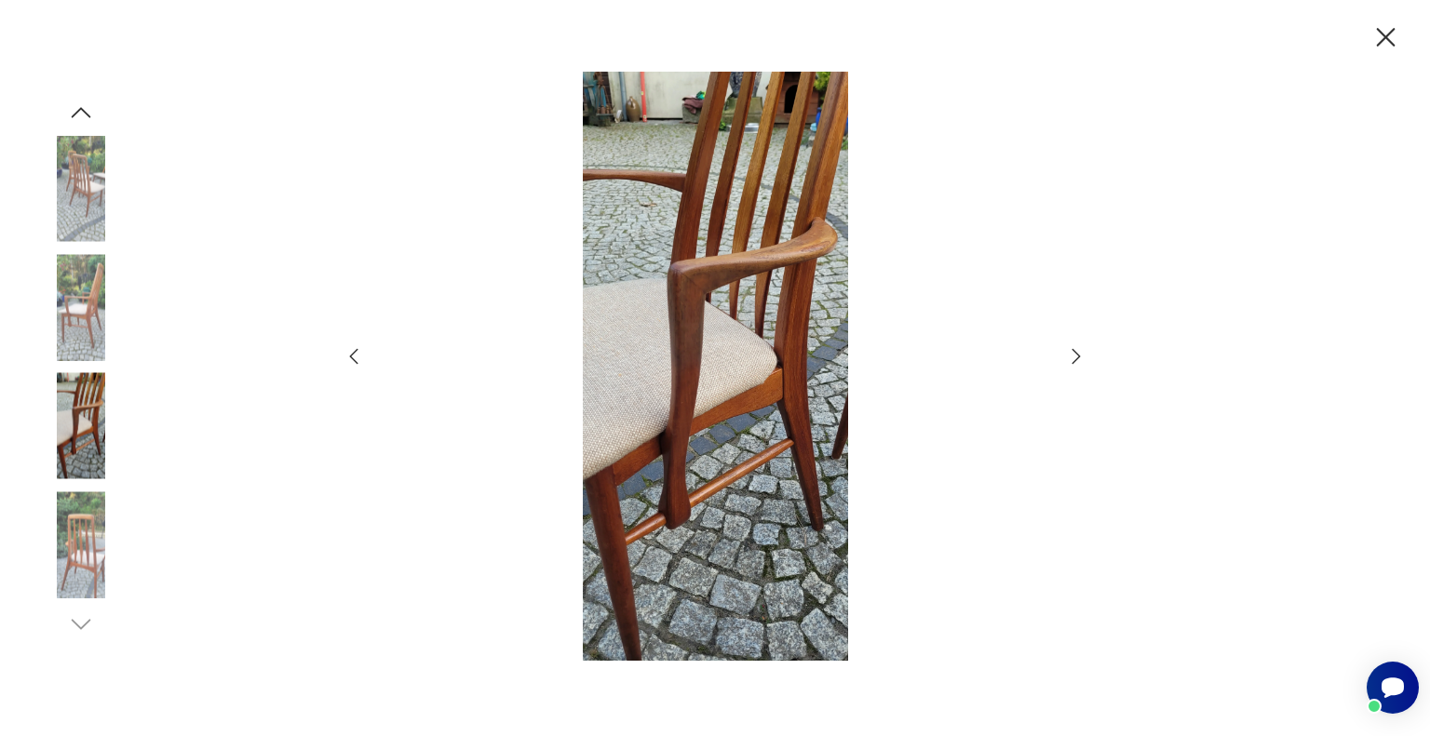
click at [1071, 358] on icon "button" at bounding box center [1076, 356] width 22 height 22
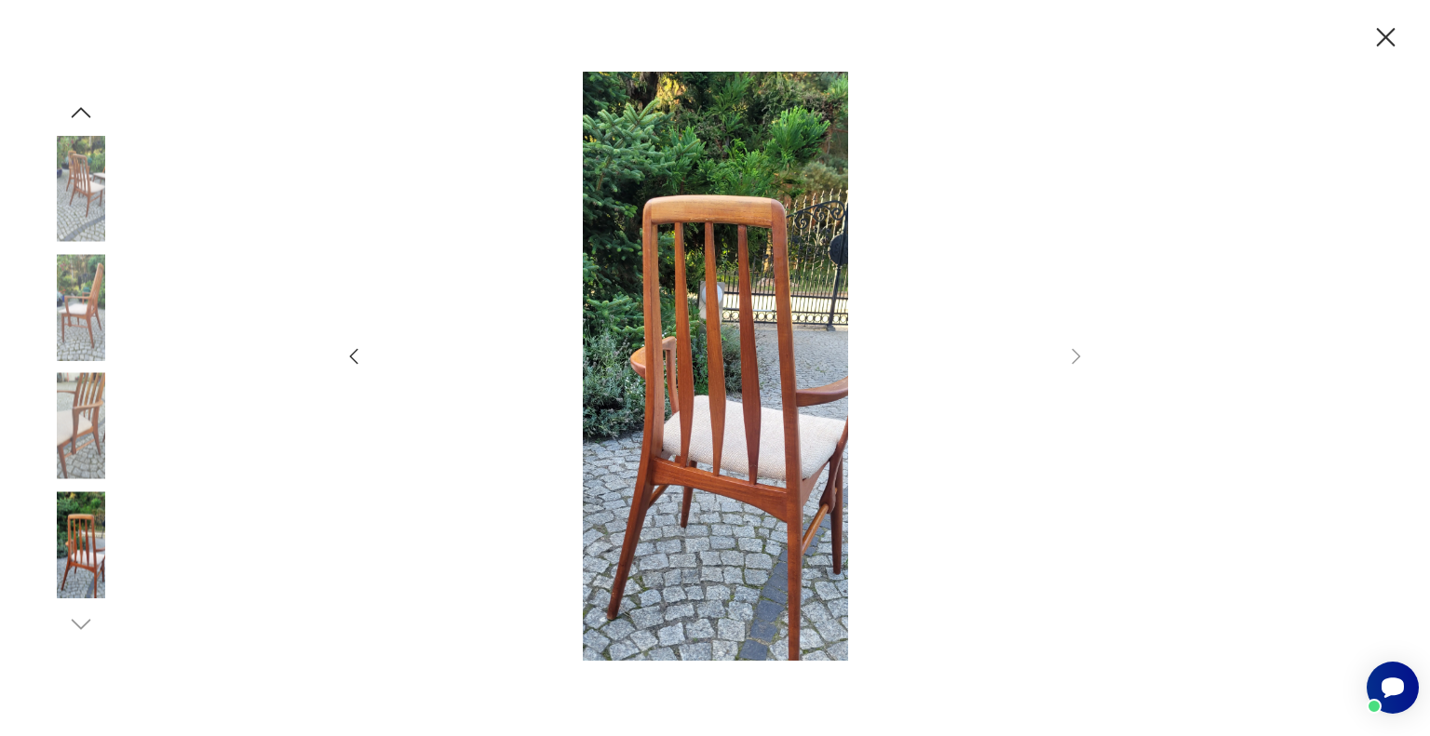
click at [360, 356] on icon "button" at bounding box center [354, 356] width 22 height 22
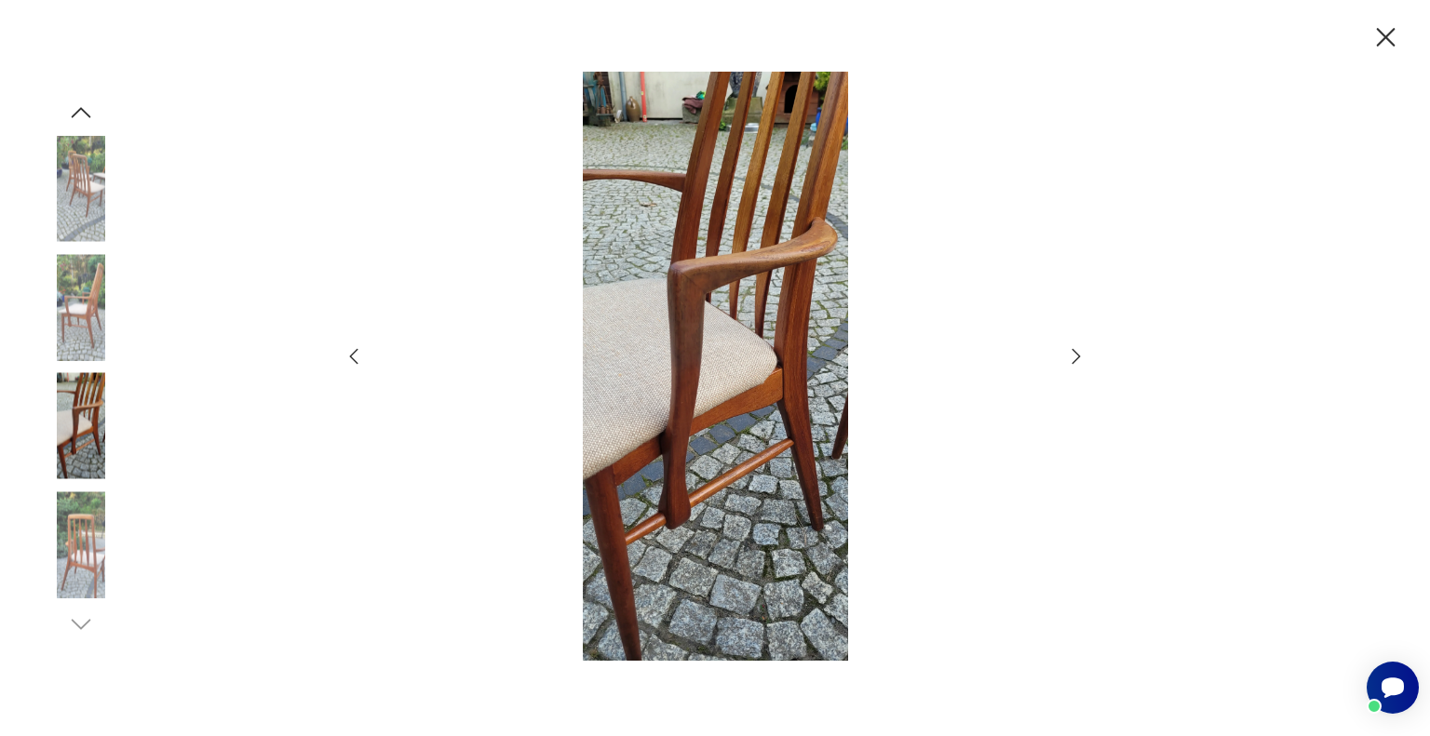
click at [360, 356] on icon "button" at bounding box center [354, 356] width 22 height 22
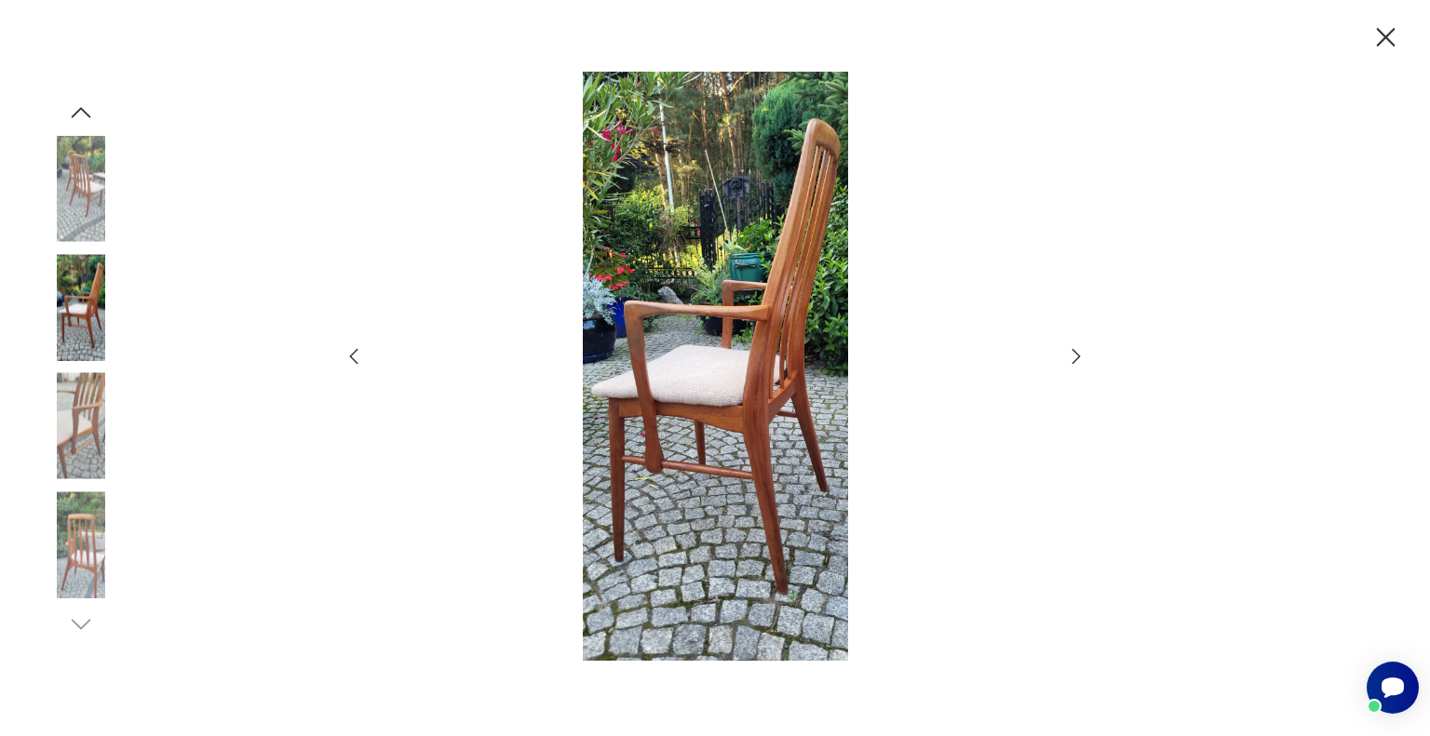
click at [360, 356] on icon "button" at bounding box center [354, 356] width 22 height 22
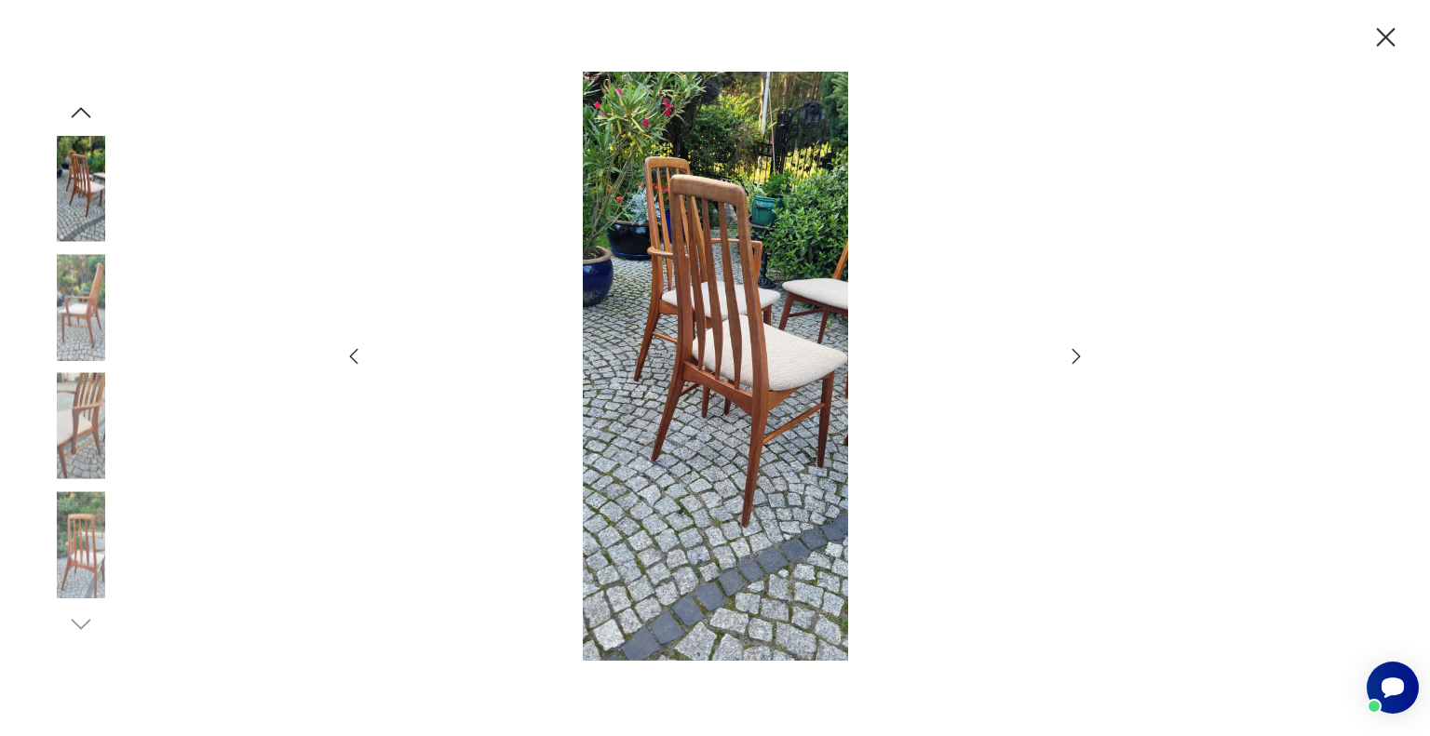
click at [360, 356] on icon "button" at bounding box center [354, 356] width 22 height 22
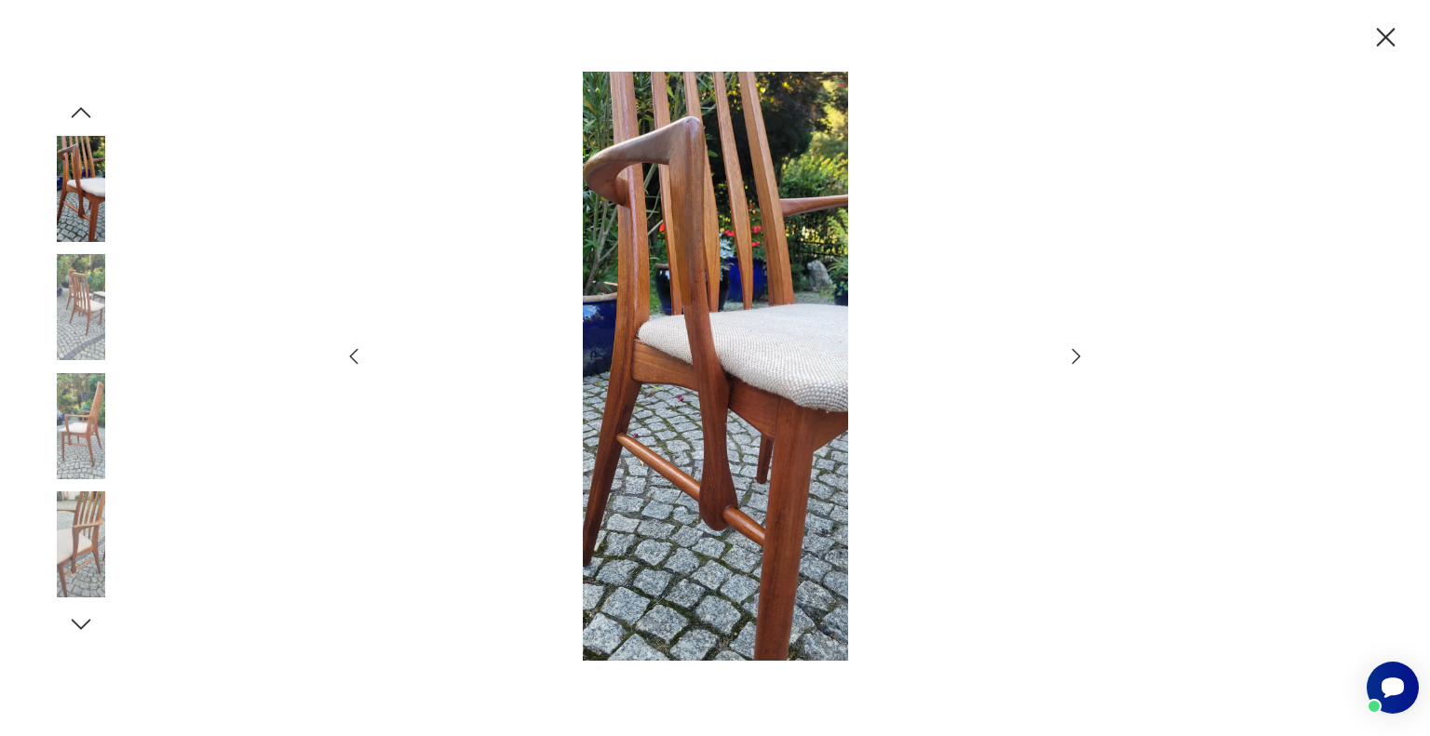
click at [360, 356] on icon "button" at bounding box center [354, 356] width 22 height 22
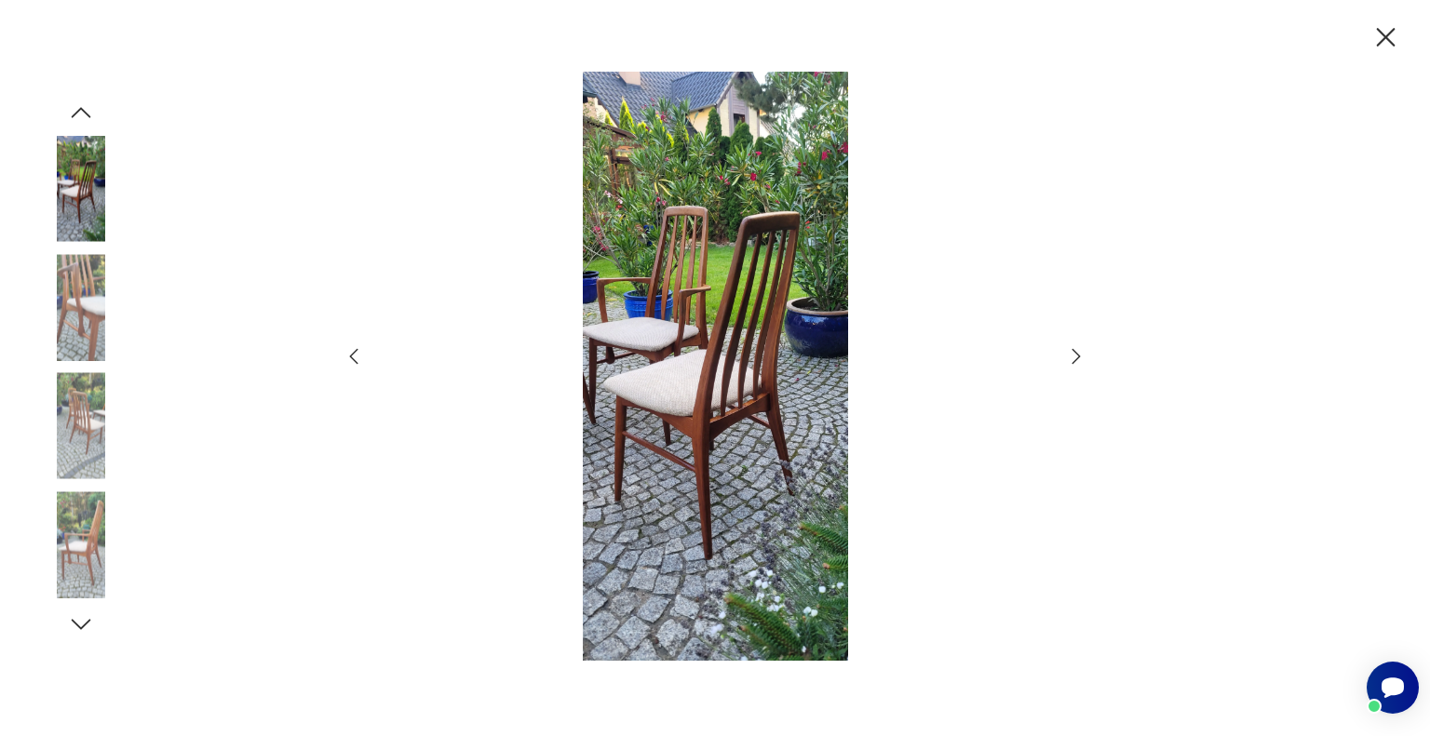
click at [360, 356] on icon "button" at bounding box center [354, 356] width 22 height 22
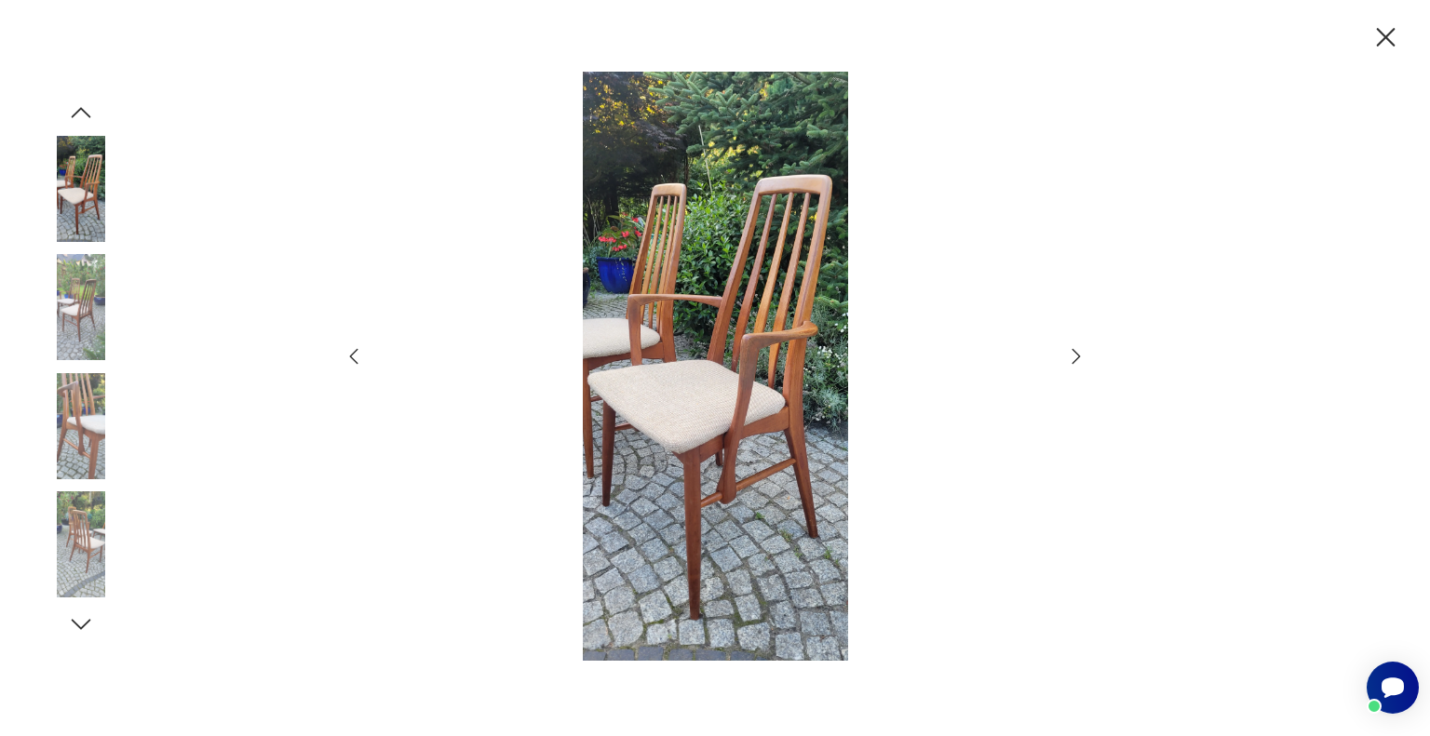
click at [360, 356] on icon "button" at bounding box center [354, 356] width 22 height 22
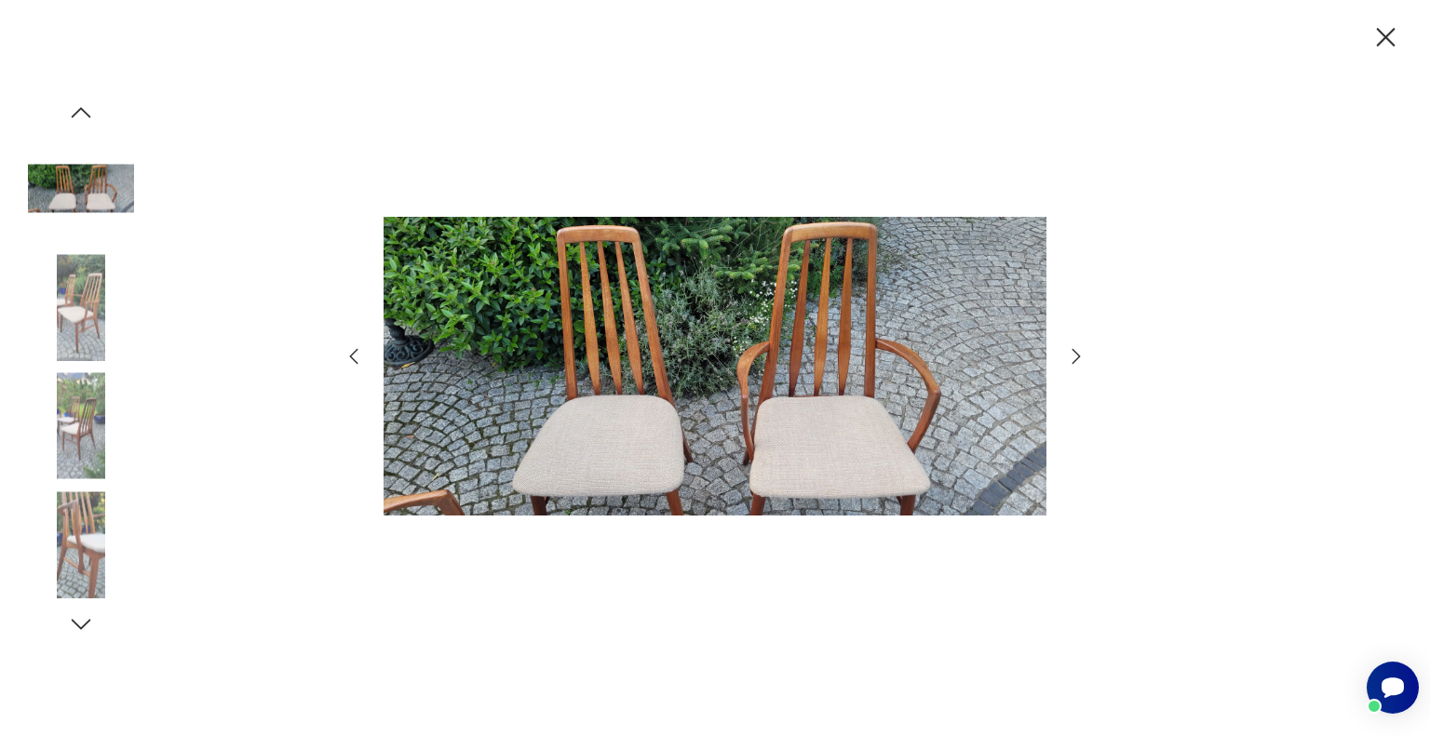
click at [360, 356] on icon "button" at bounding box center [354, 356] width 22 height 22
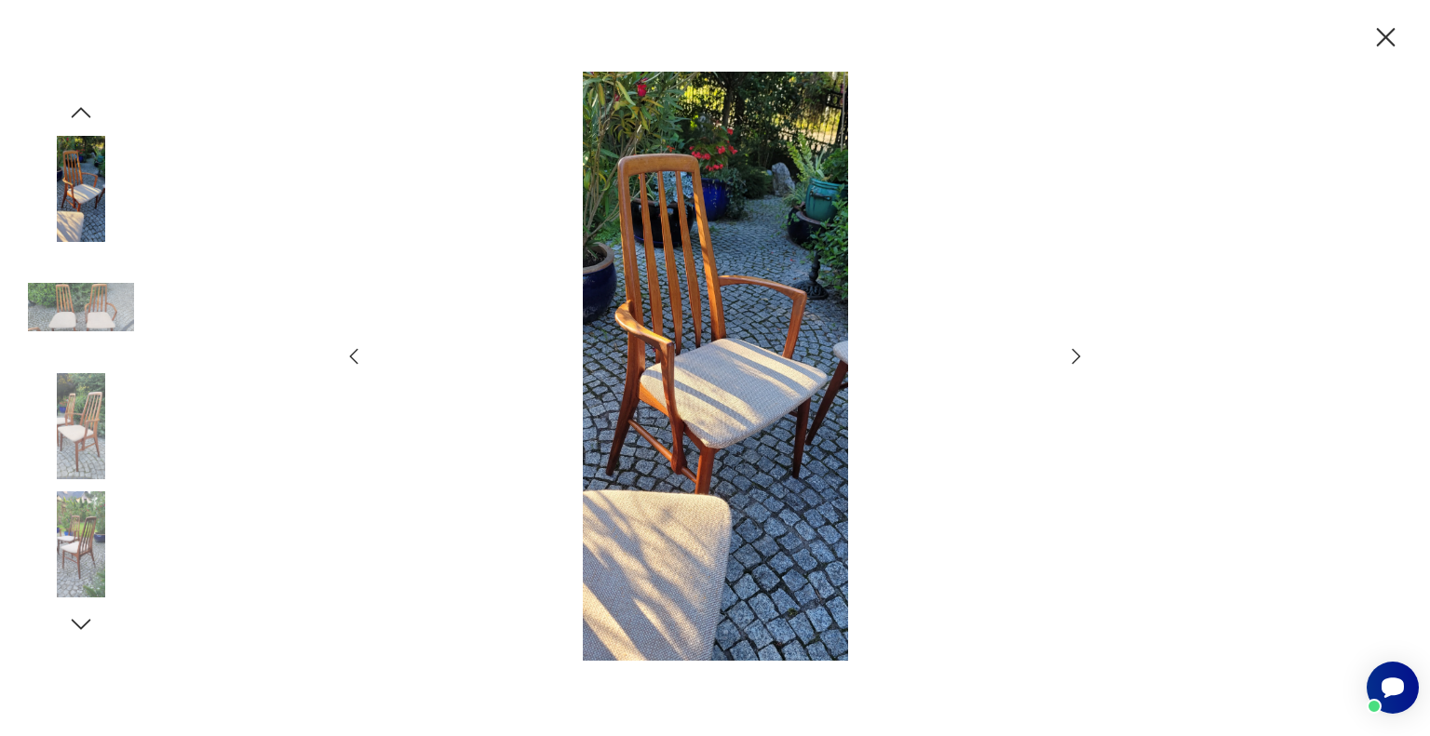
click at [1383, 30] on icon "button" at bounding box center [1385, 37] width 33 height 33
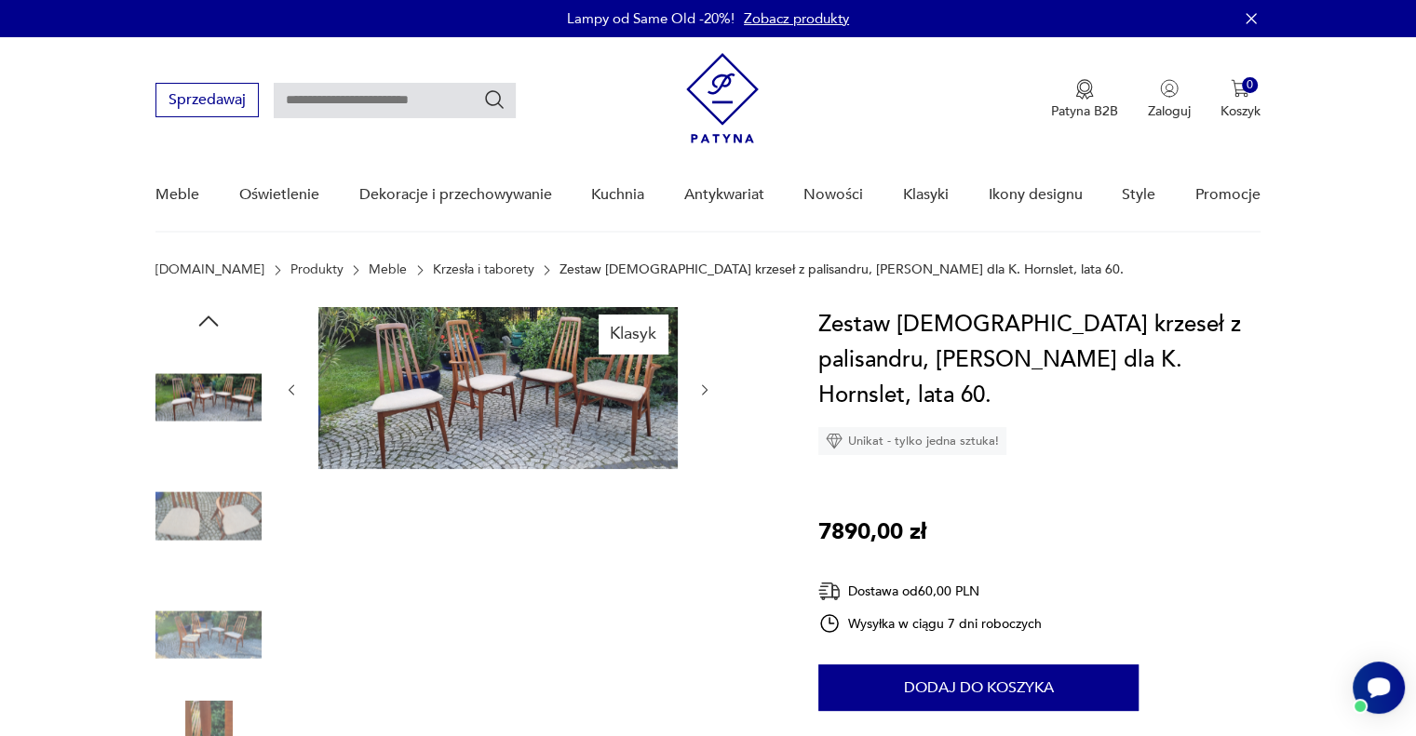
scroll to position [279, 0]
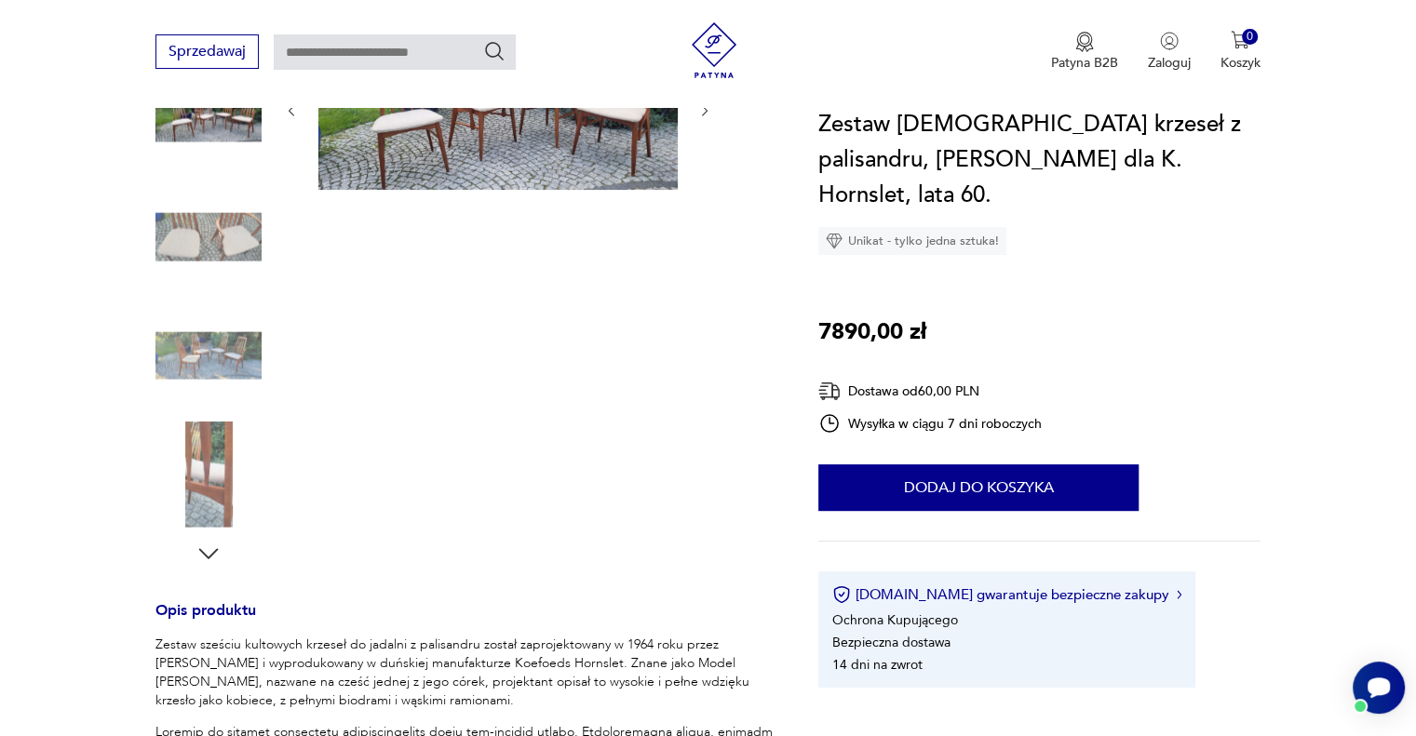
click at [216, 479] on img at bounding box center [208, 475] width 106 height 106
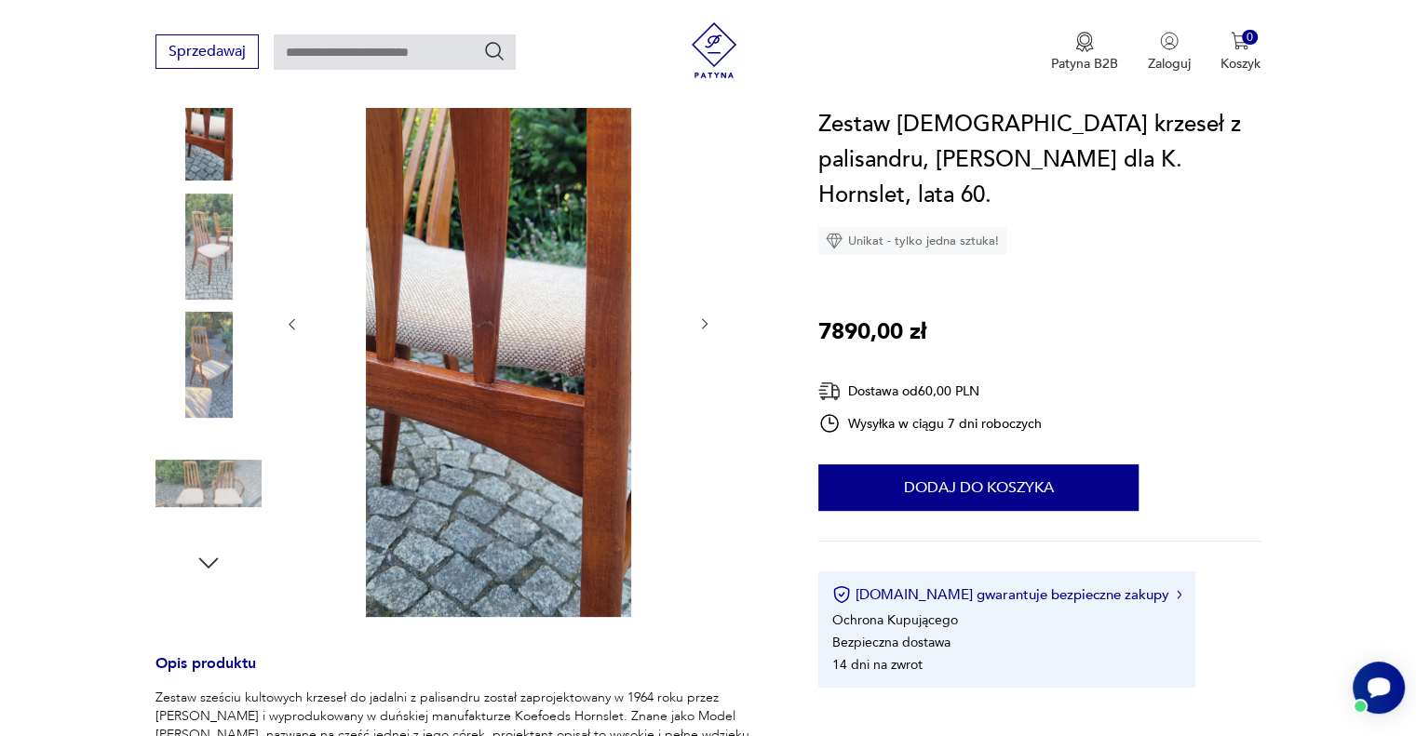
click at [205, 390] on img at bounding box center [208, 365] width 106 height 106
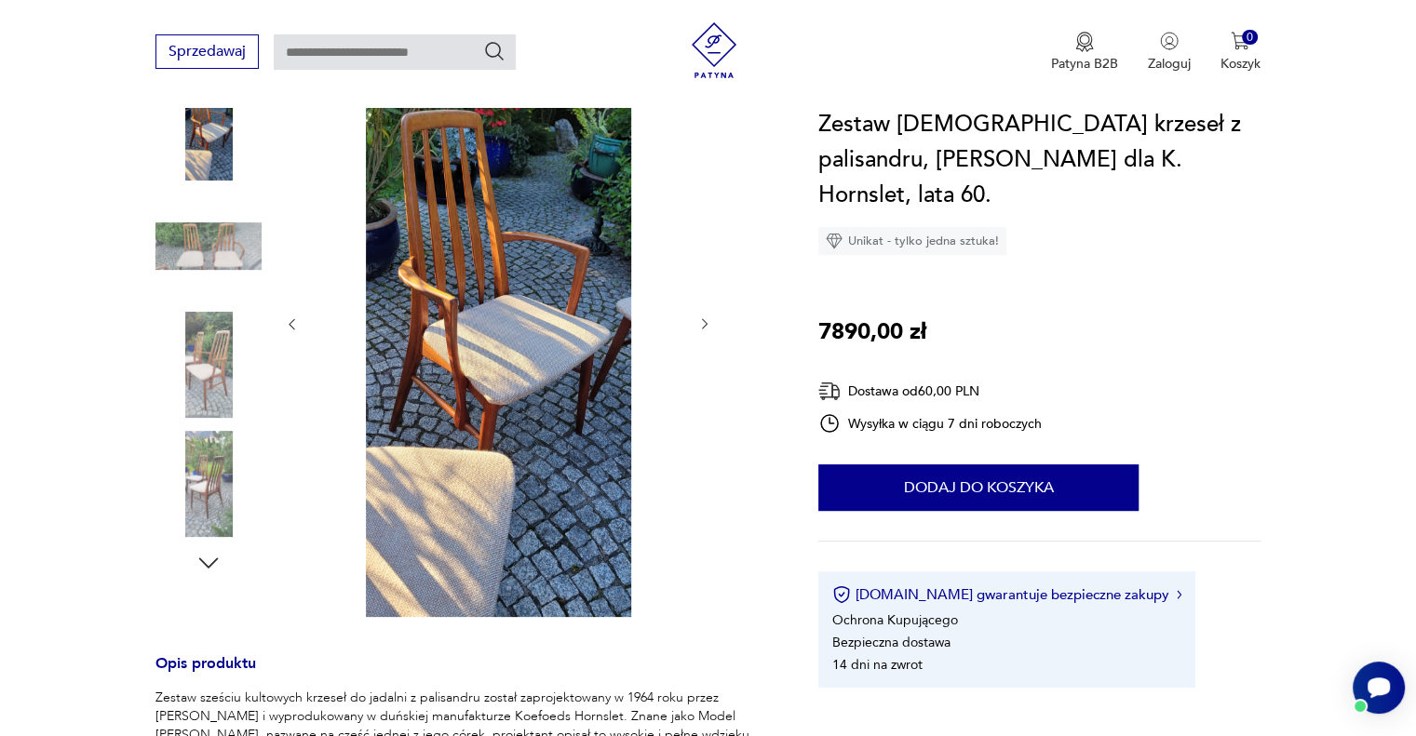
click at [209, 499] on img at bounding box center [208, 484] width 106 height 106
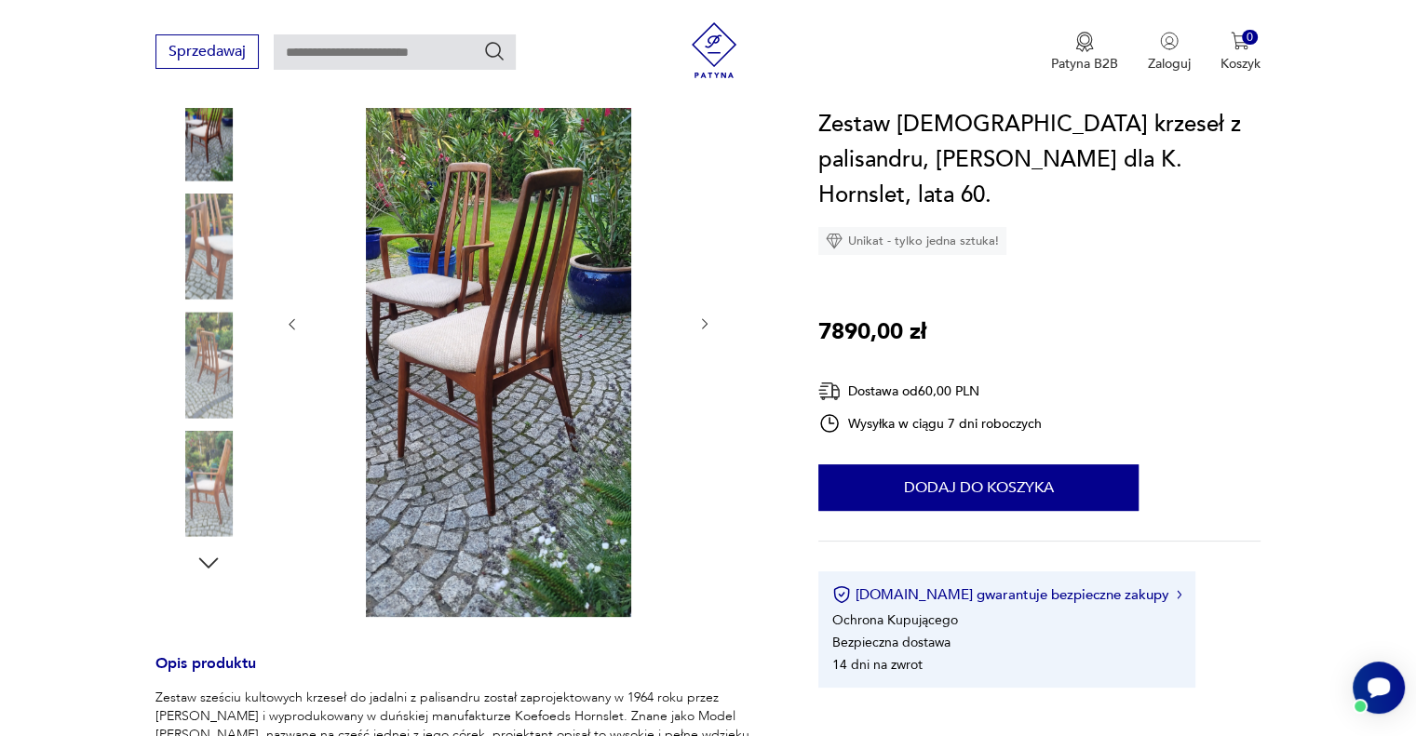
click at [210, 362] on img at bounding box center [208, 365] width 106 height 106
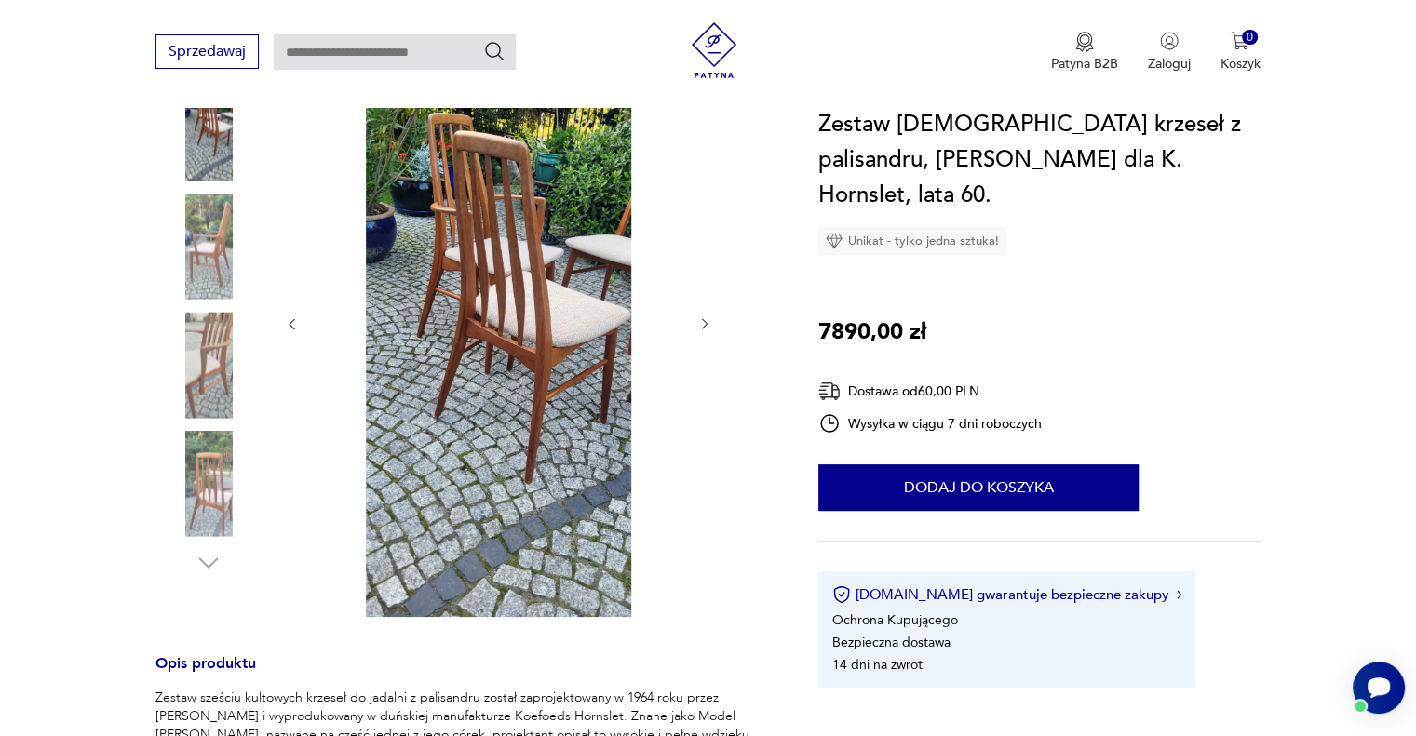
click at [222, 248] on img at bounding box center [208, 247] width 106 height 106
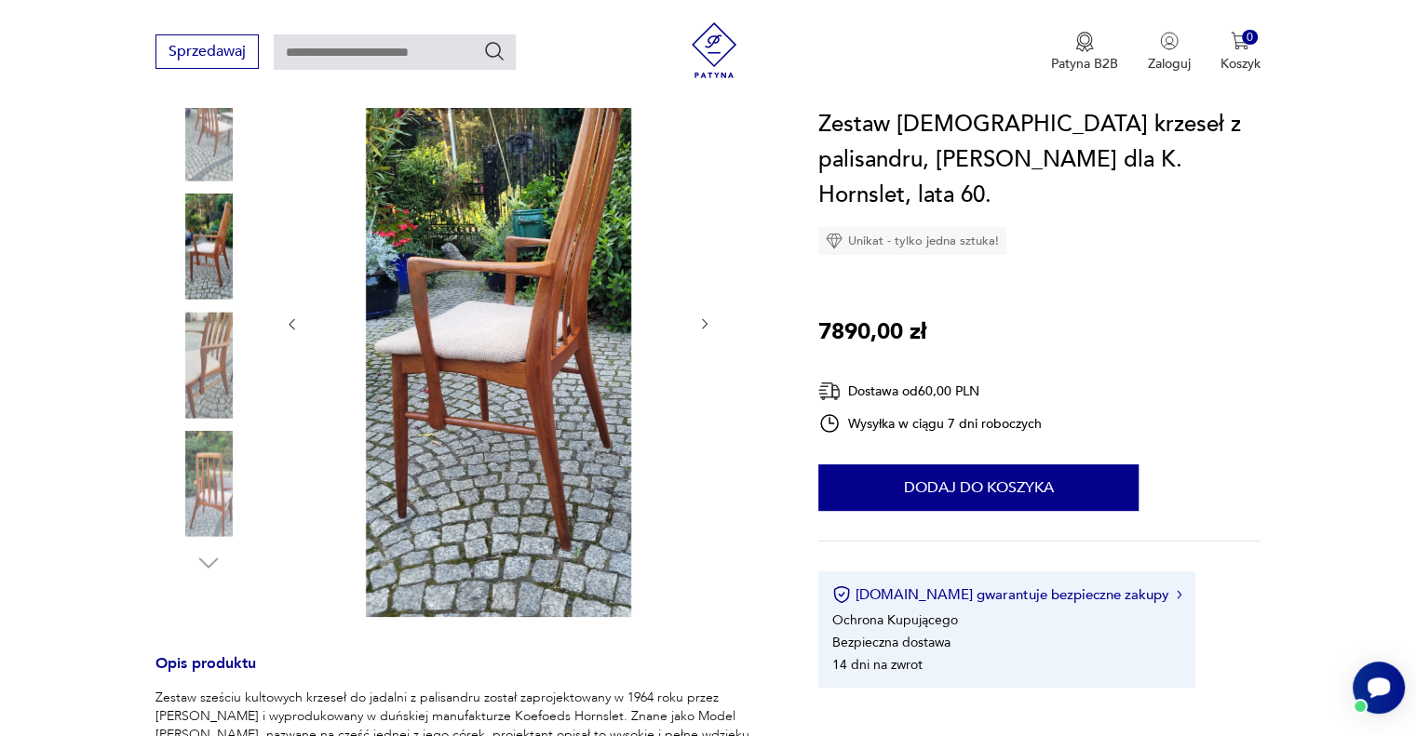
click at [216, 467] on img at bounding box center [208, 484] width 106 height 106
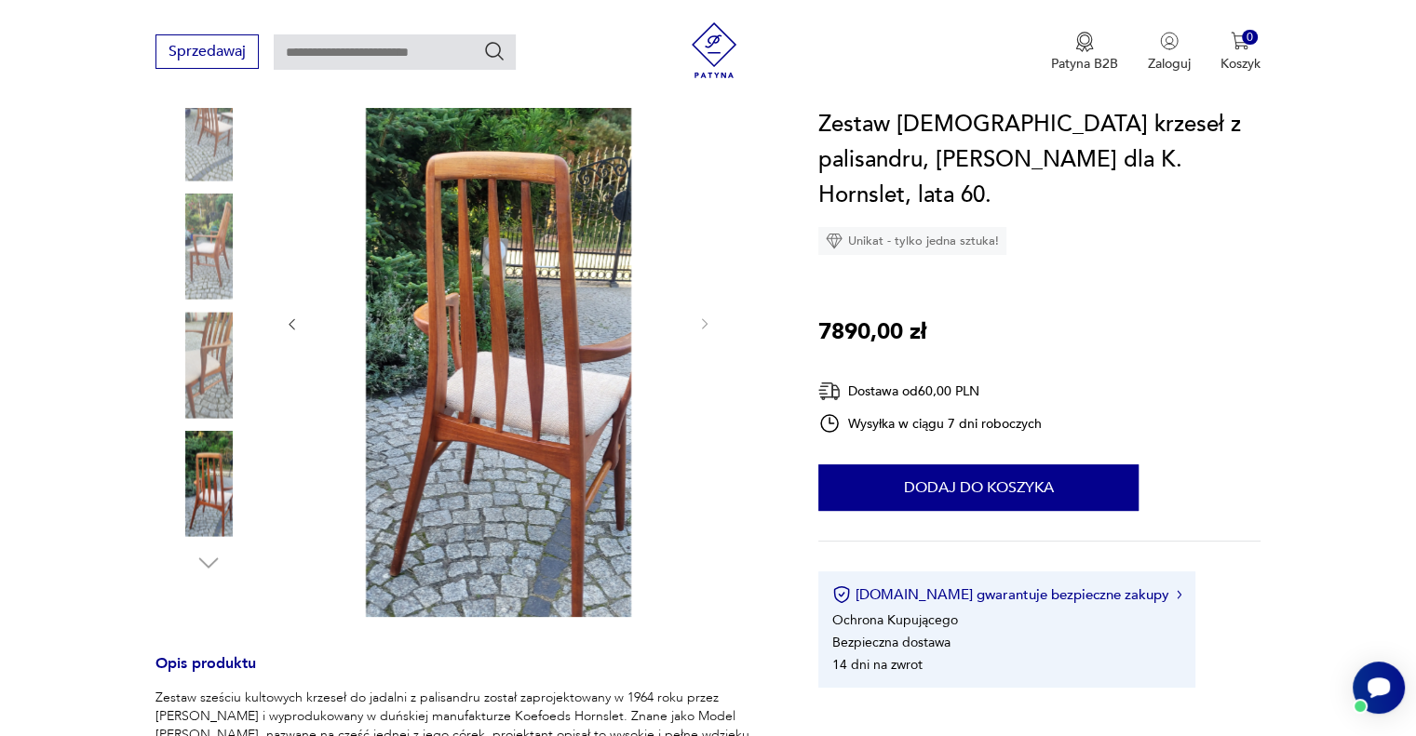
click at [206, 162] on img at bounding box center [208, 127] width 106 height 106
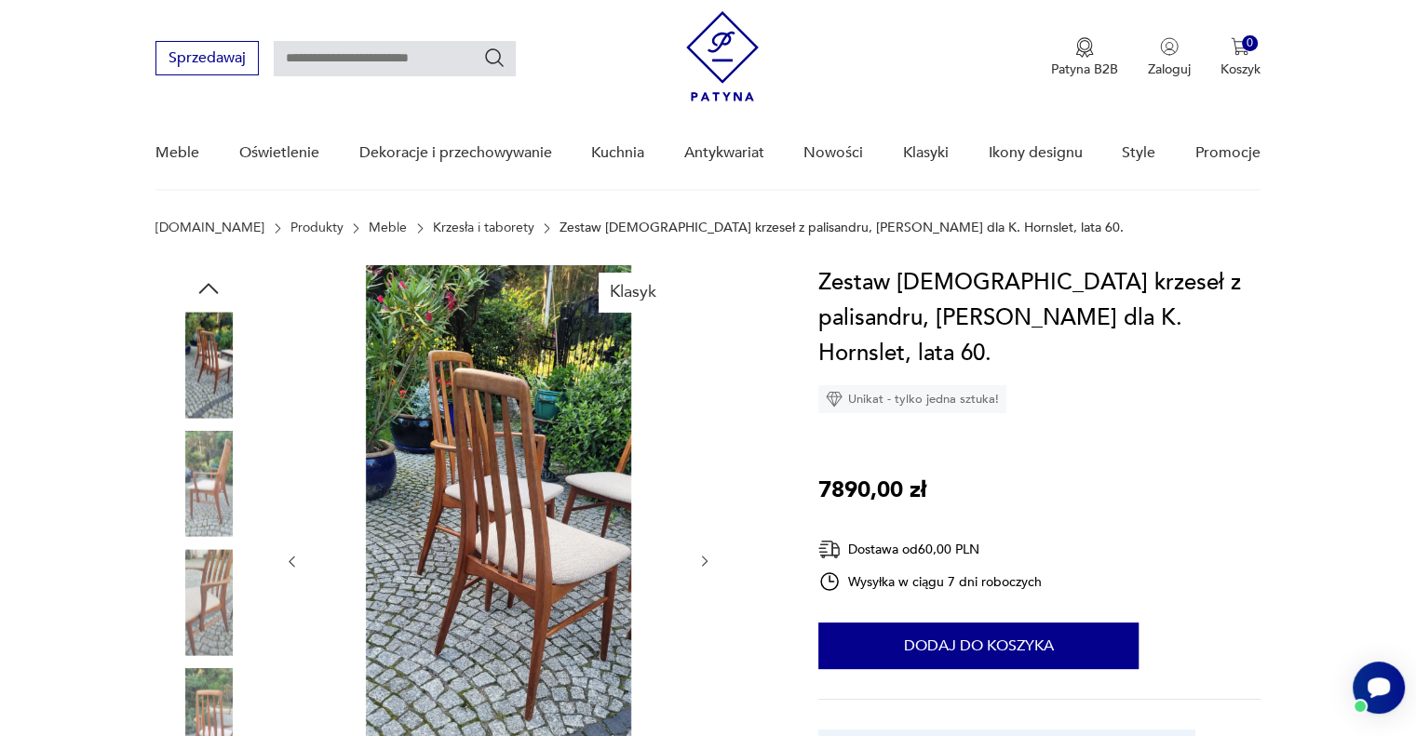
scroll to position [0, 0]
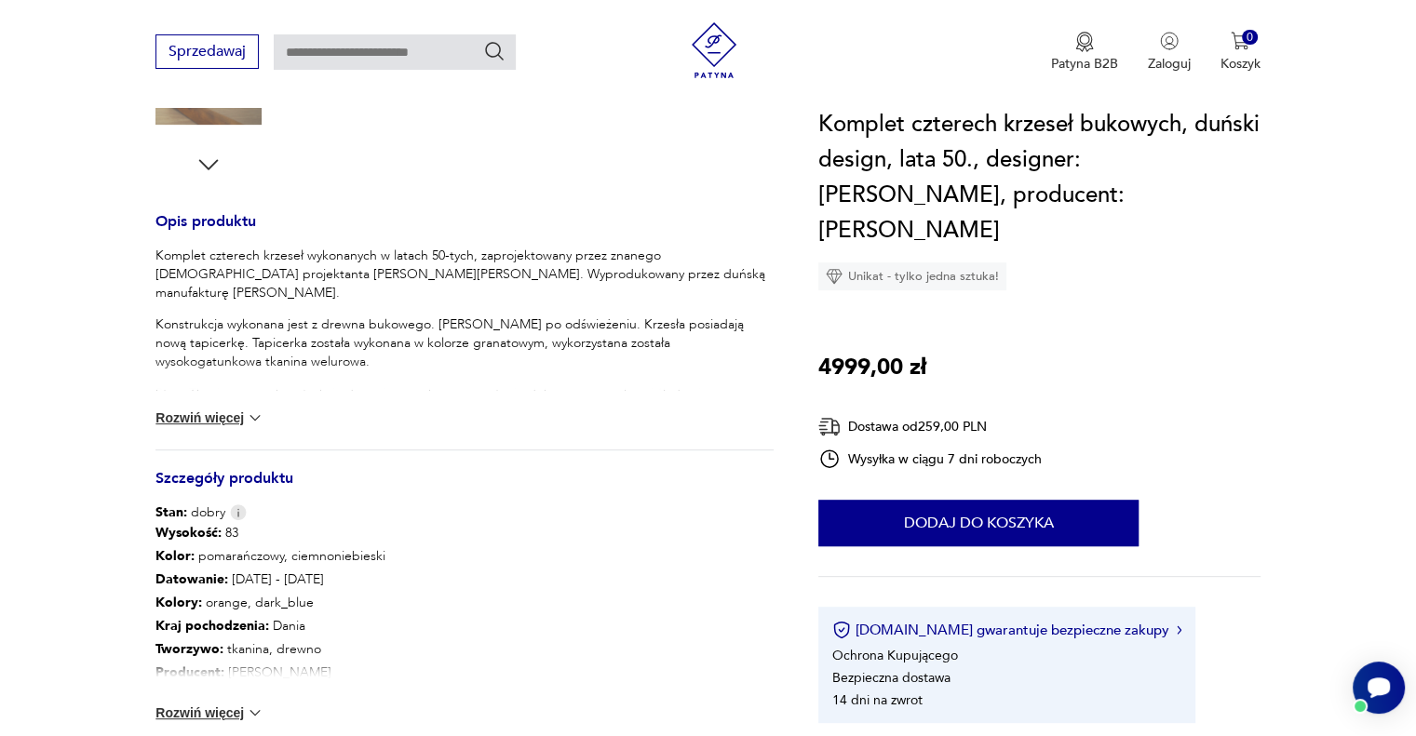
scroll to position [652, 0]
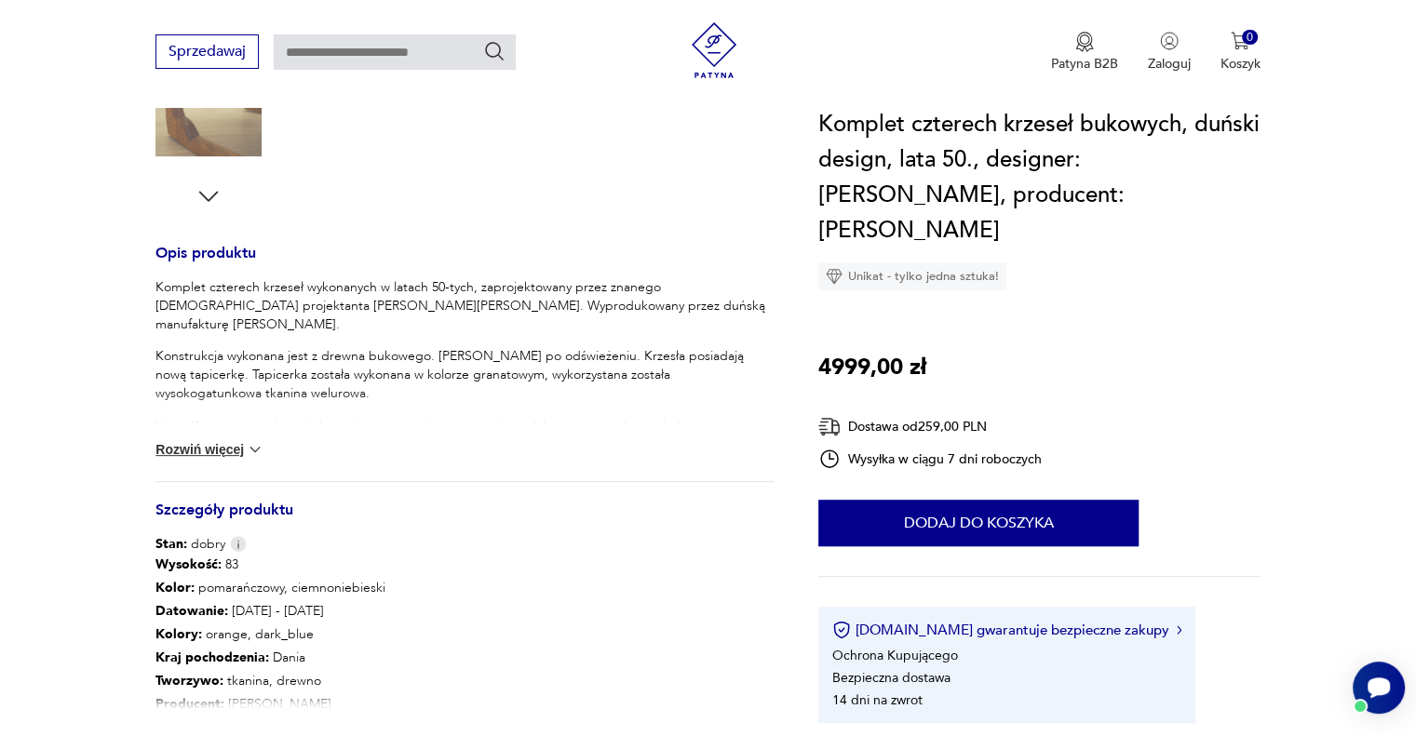
click at [194, 440] on button "Rozwiń więcej" at bounding box center [209, 449] width 108 height 19
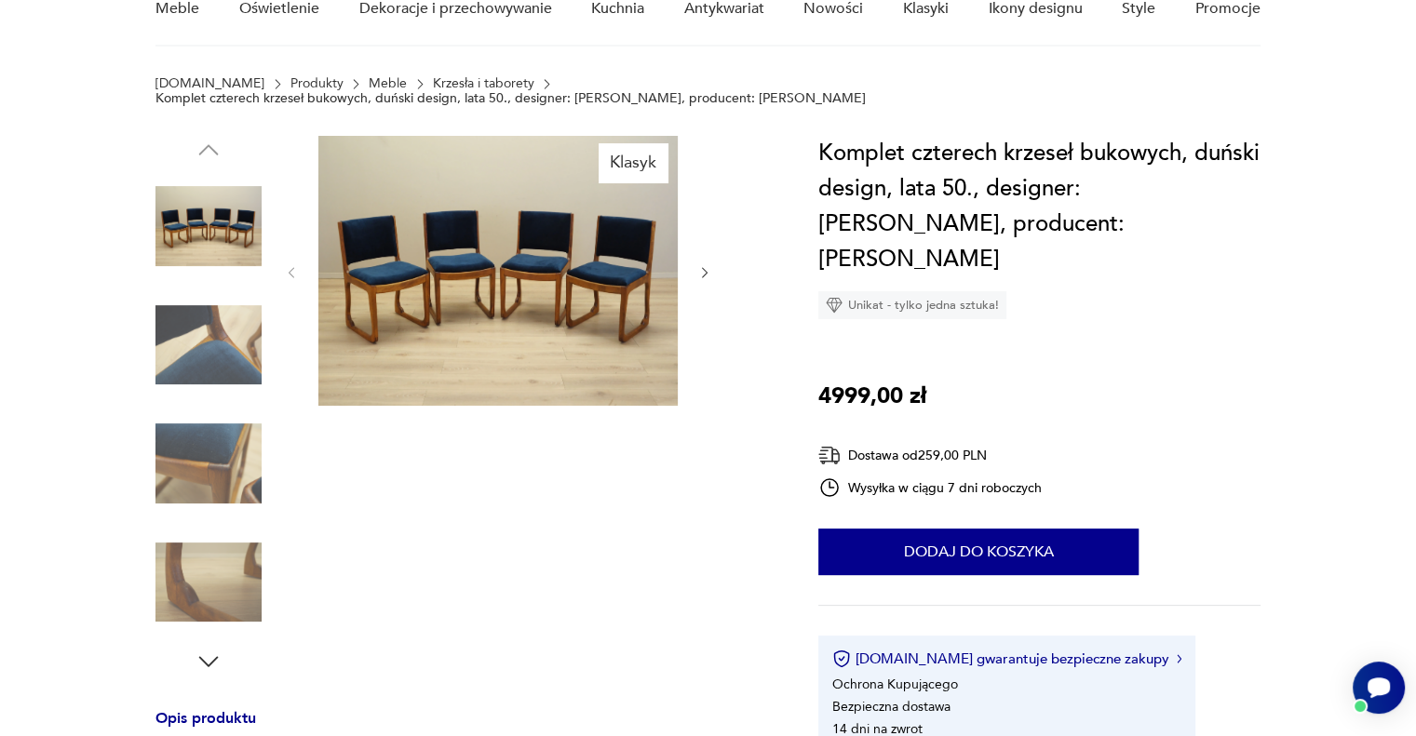
scroll to position [0, 0]
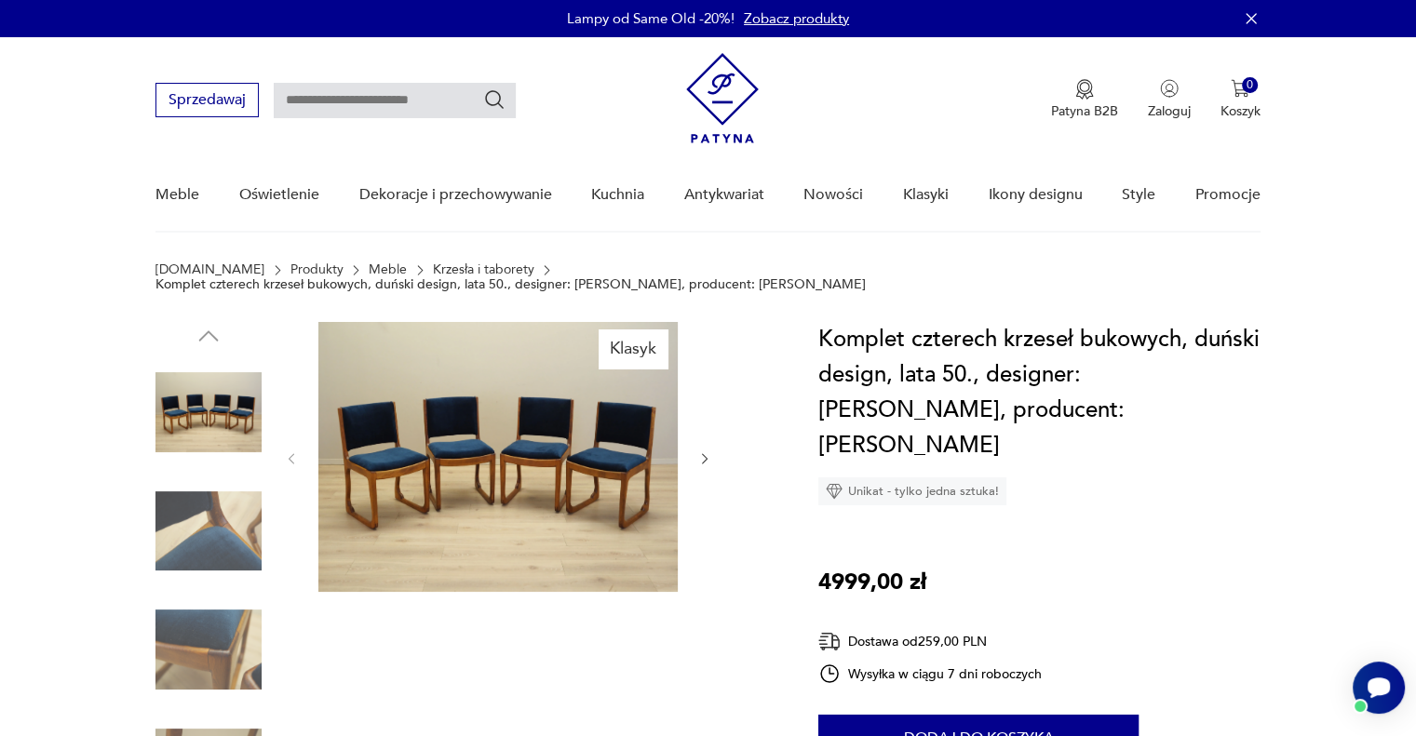
click at [235, 494] on img at bounding box center [208, 531] width 106 height 106
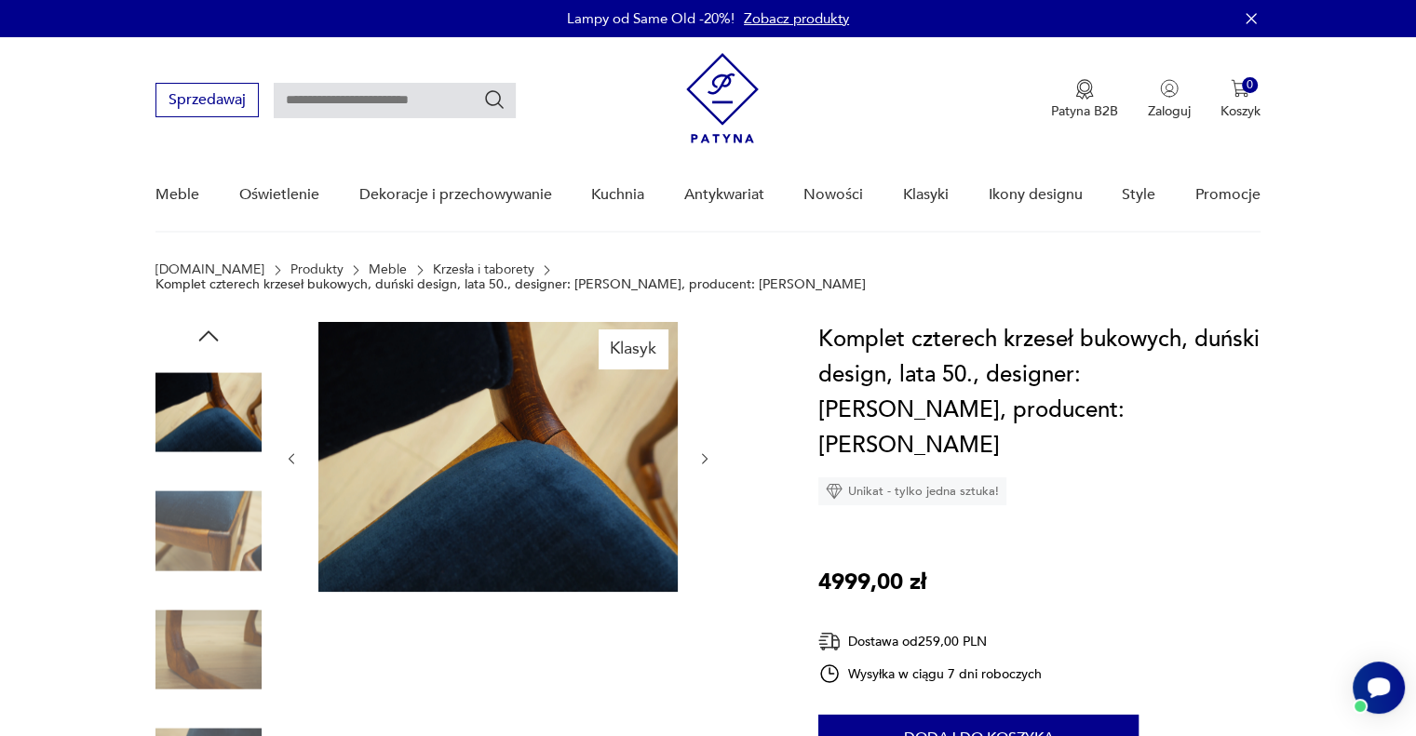
click at [444, 453] on img at bounding box center [497, 457] width 359 height 270
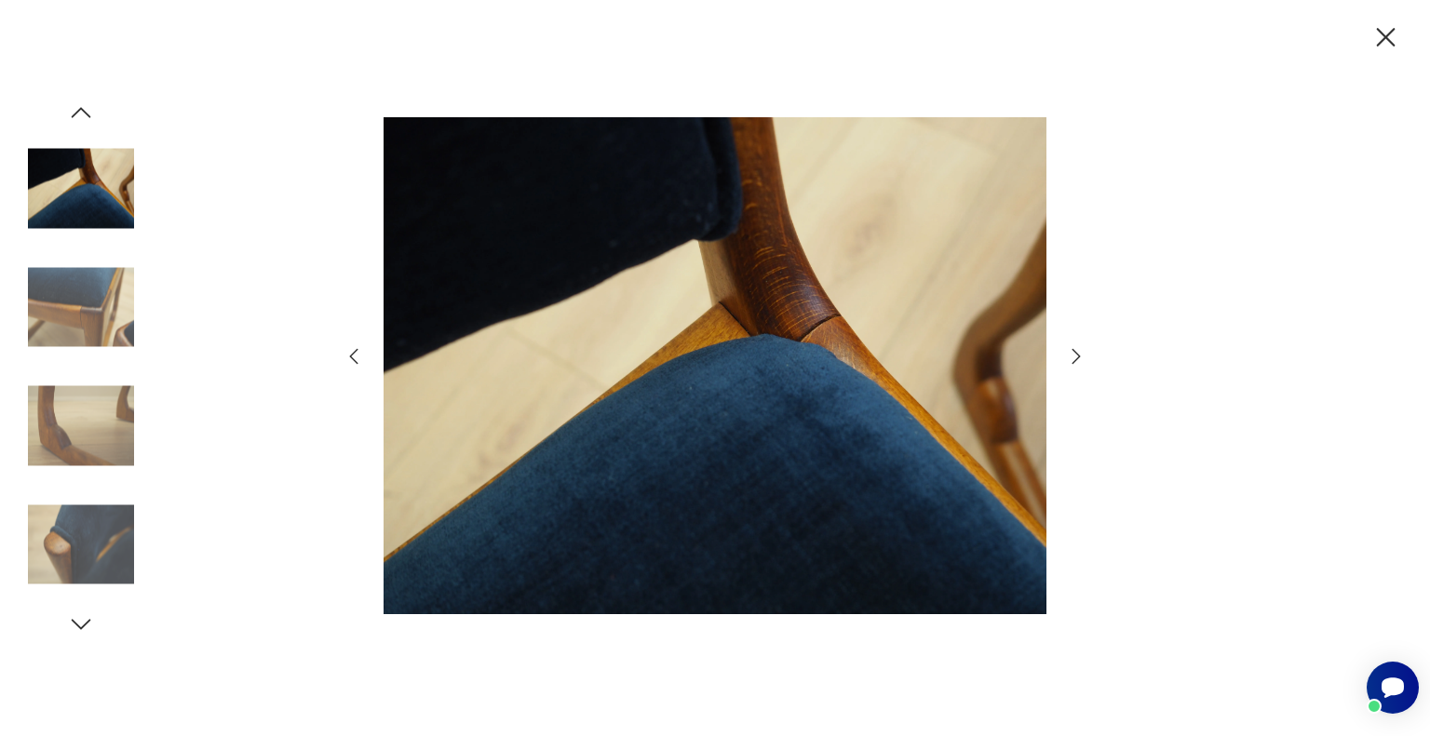
click at [1074, 356] on icon "button" at bounding box center [1076, 356] width 22 height 22
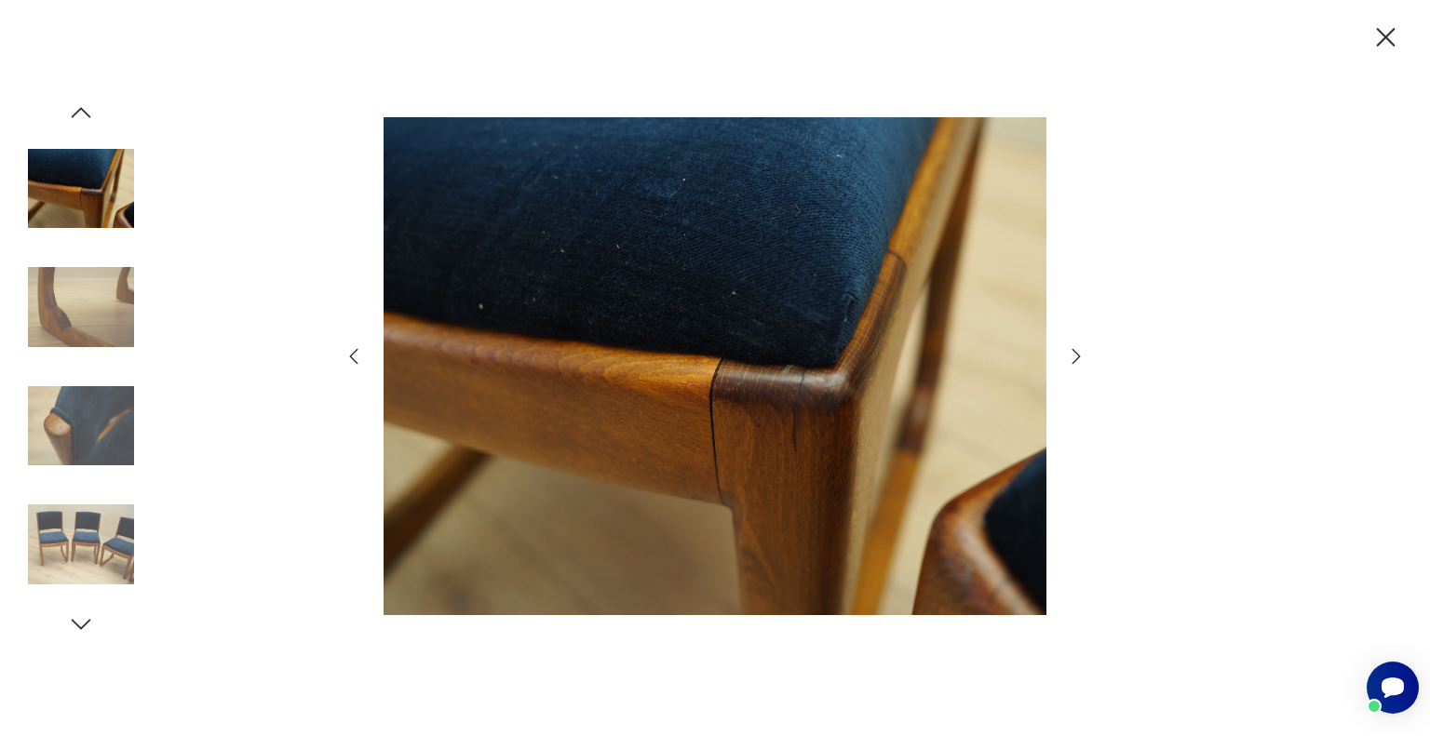
click at [1075, 360] on icon "button" at bounding box center [1076, 356] width 8 height 15
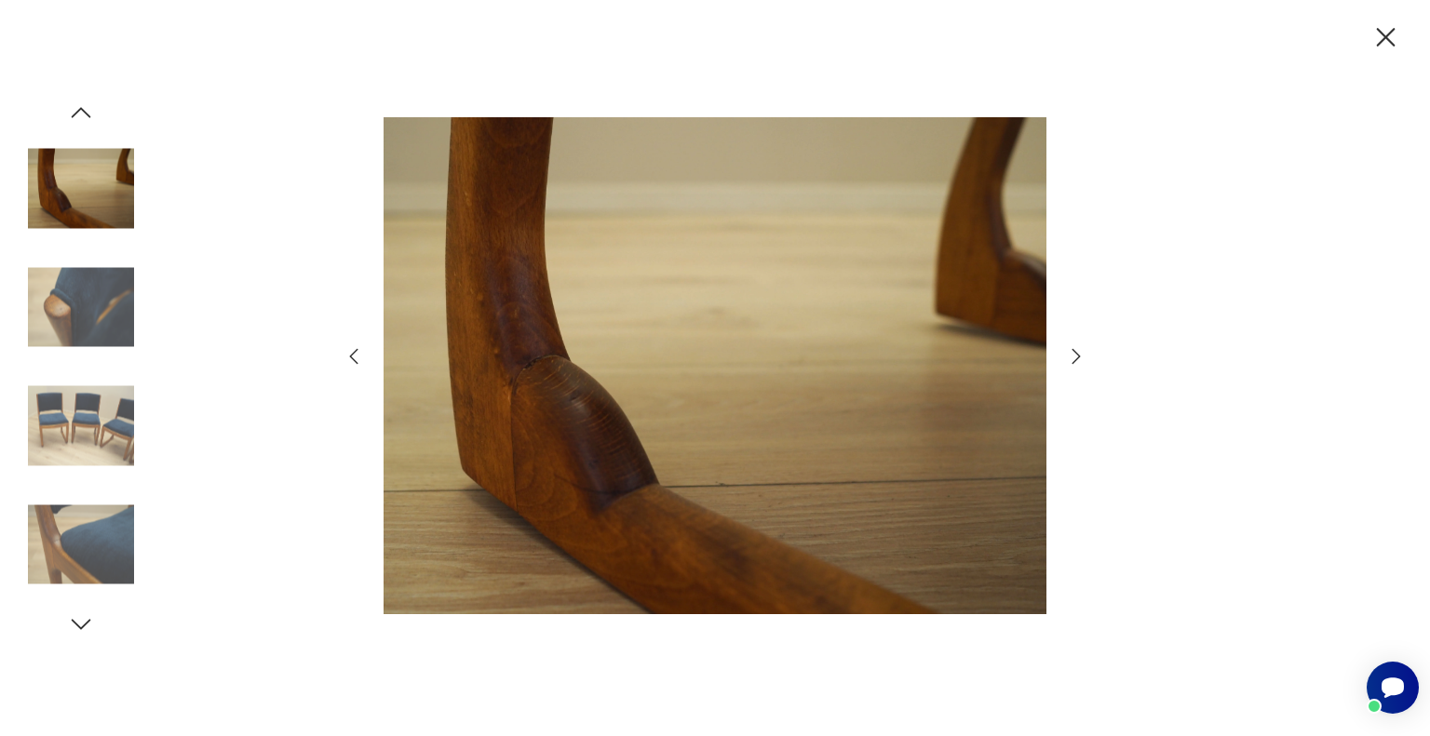
click at [1073, 358] on icon "button" at bounding box center [1076, 356] width 22 height 22
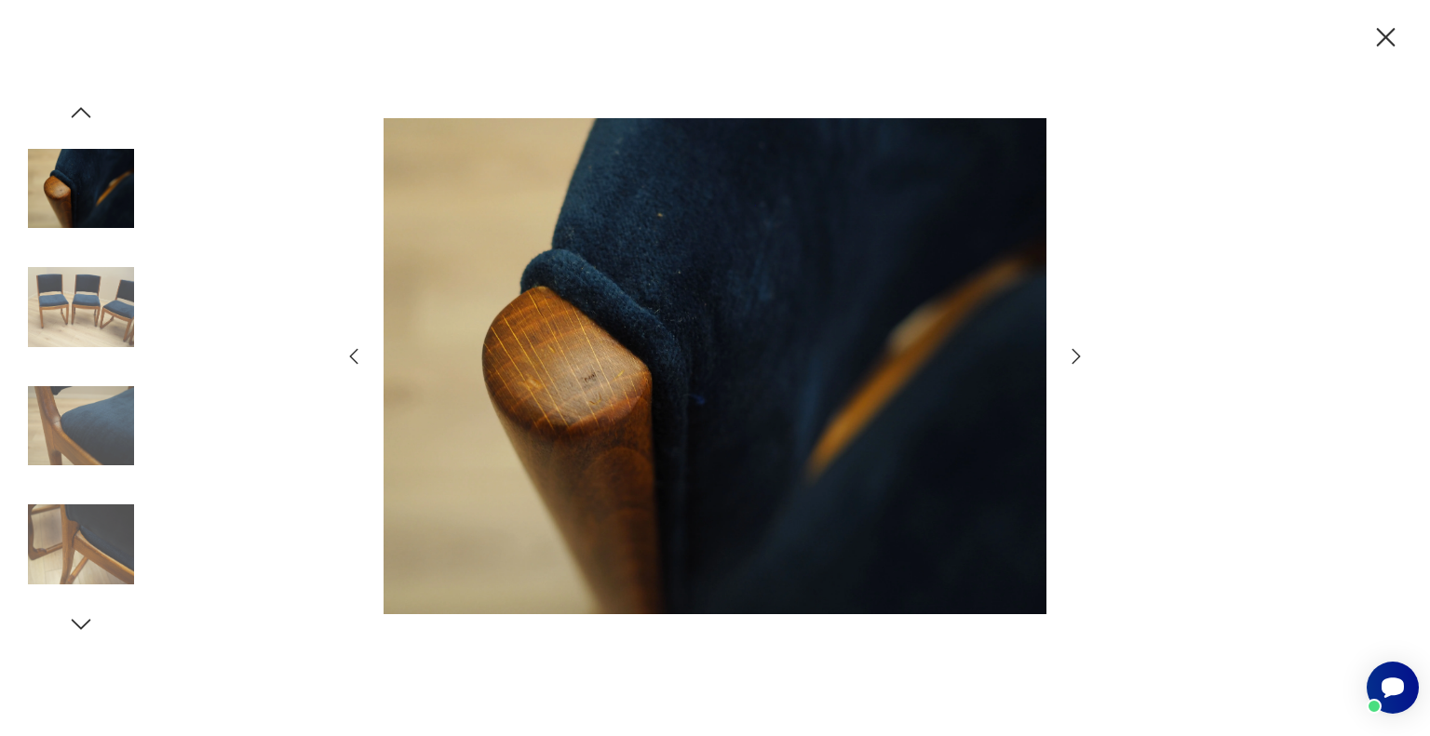
click at [1073, 358] on icon "button" at bounding box center [1076, 356] width 22 height 22
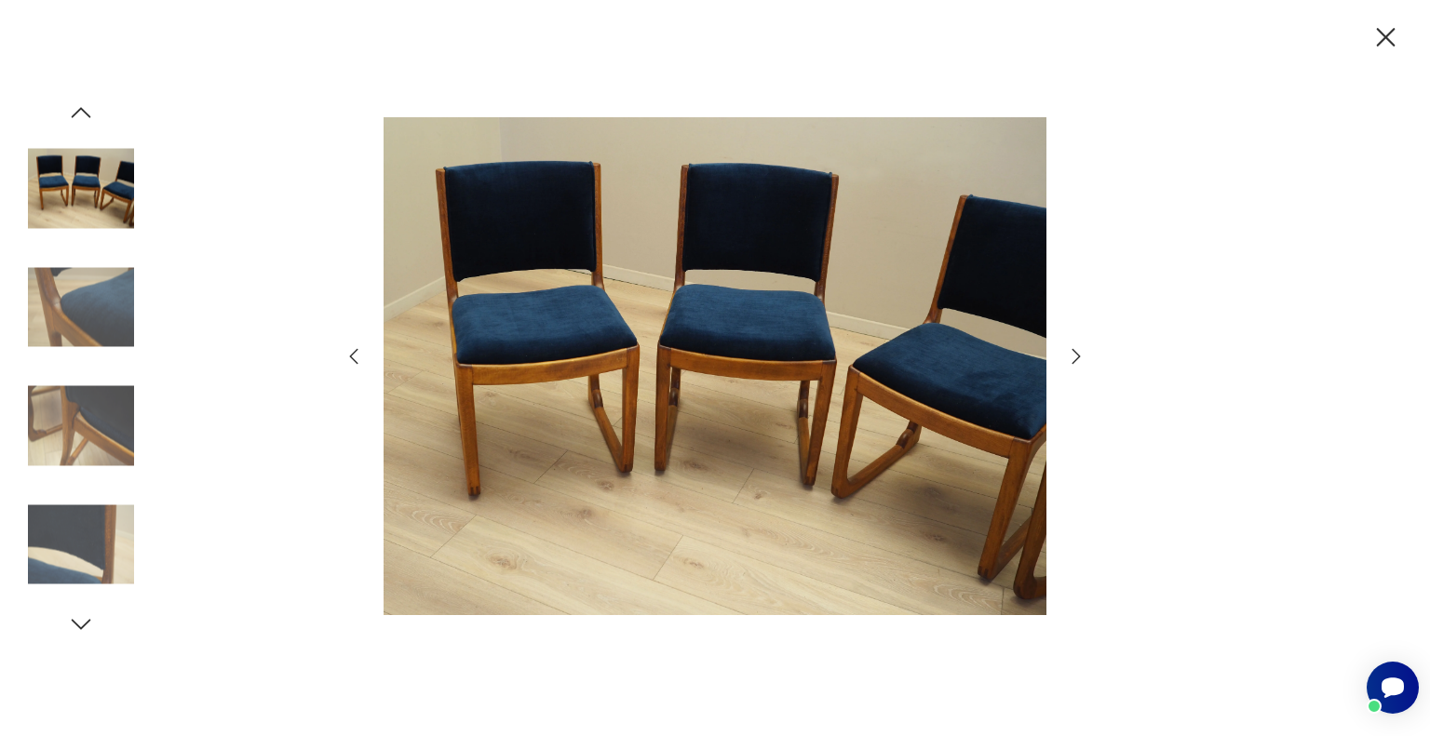
click at [1074, 358] on icon "button" at bounding box center [1076, 356] width 22 height 22
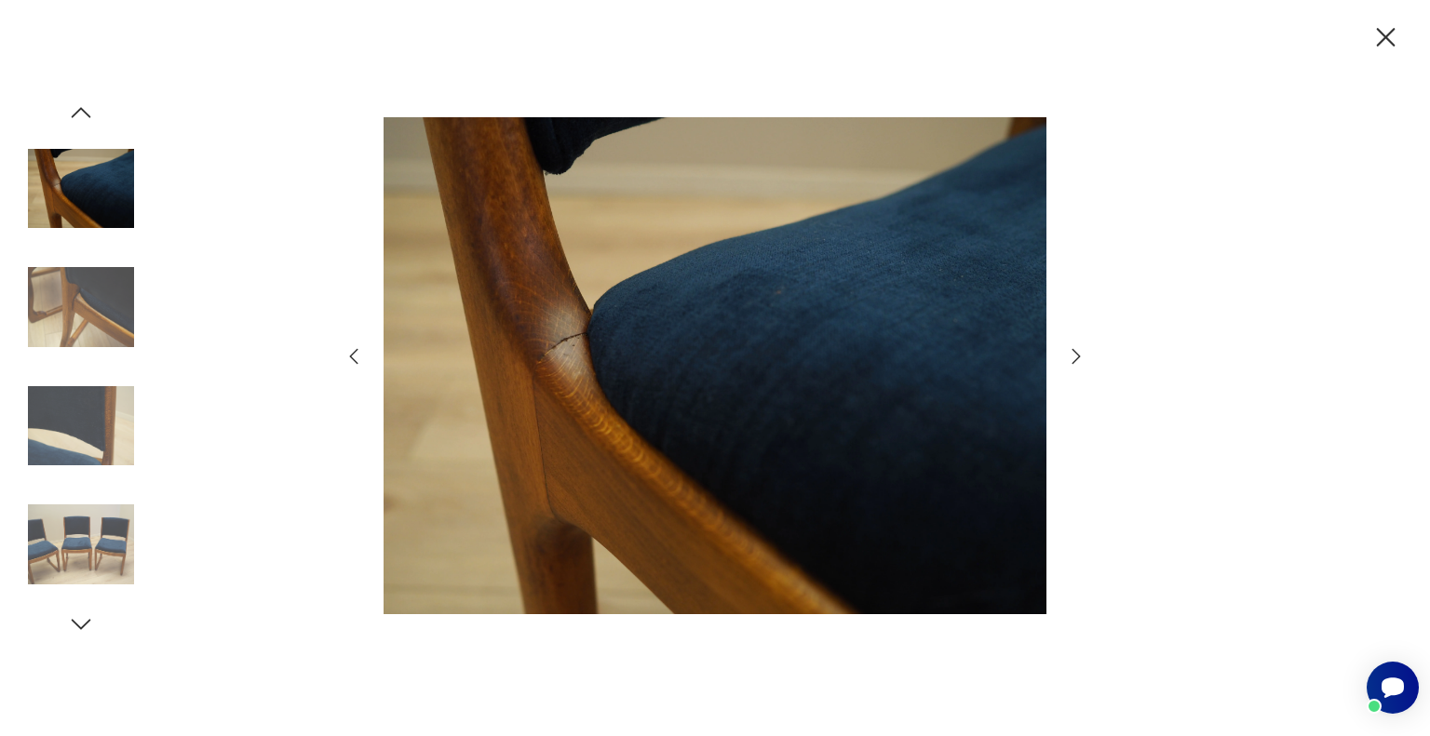
click at [1074, 358] on icon "button" at bounding box center [1076, 356] width 22 height 22
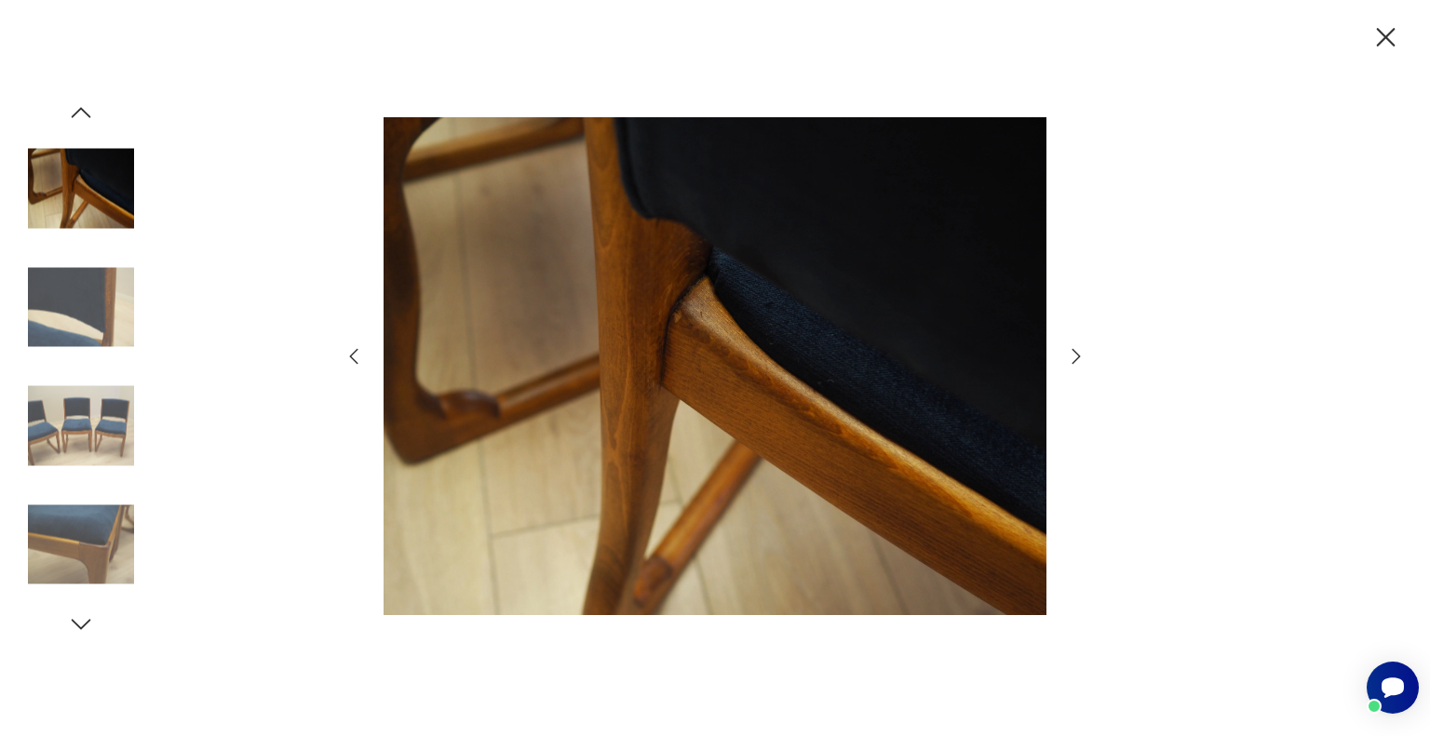
click at [1074, 358] on icon "button" at bounding box center [1076, 356] width 22 height 22
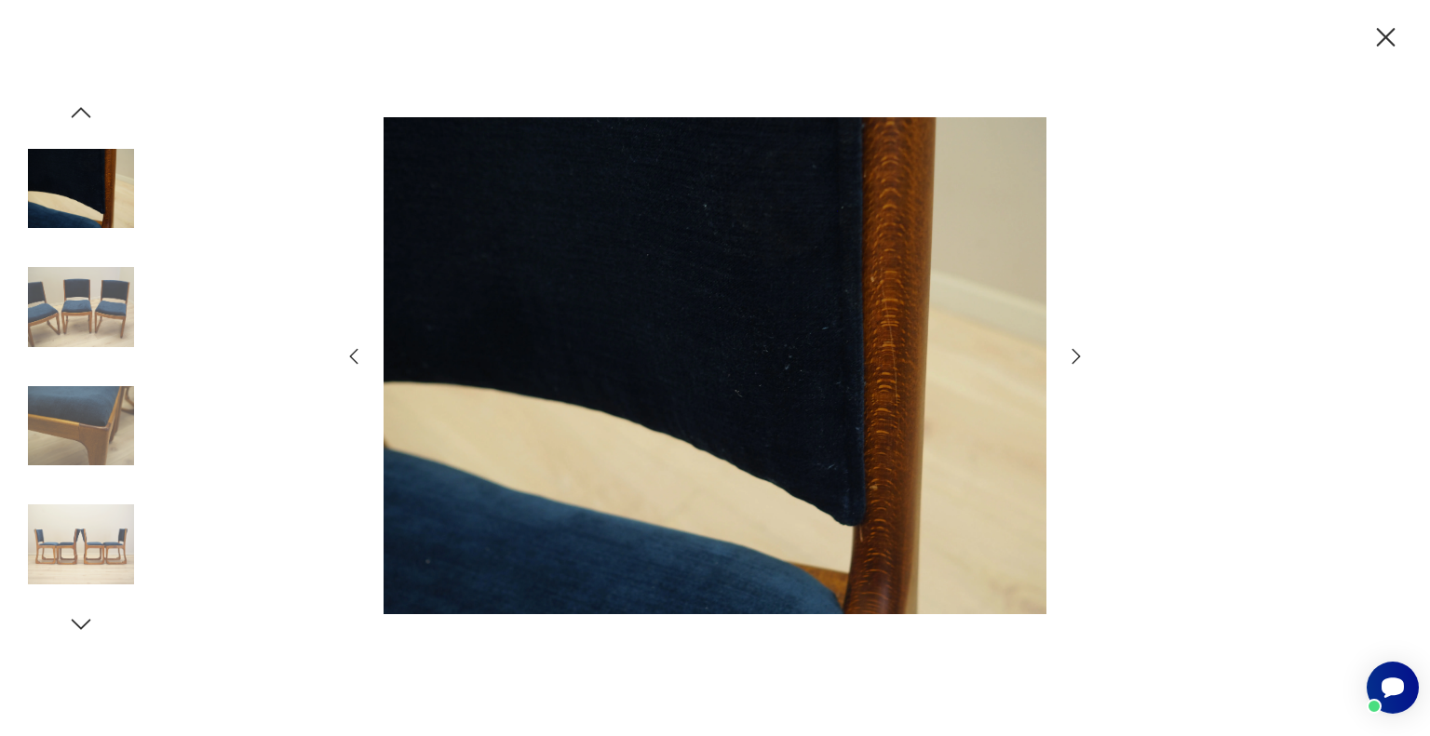
click at [1074, 358] on icon "button" at bounding box center [1076, 356] width 22 height 22
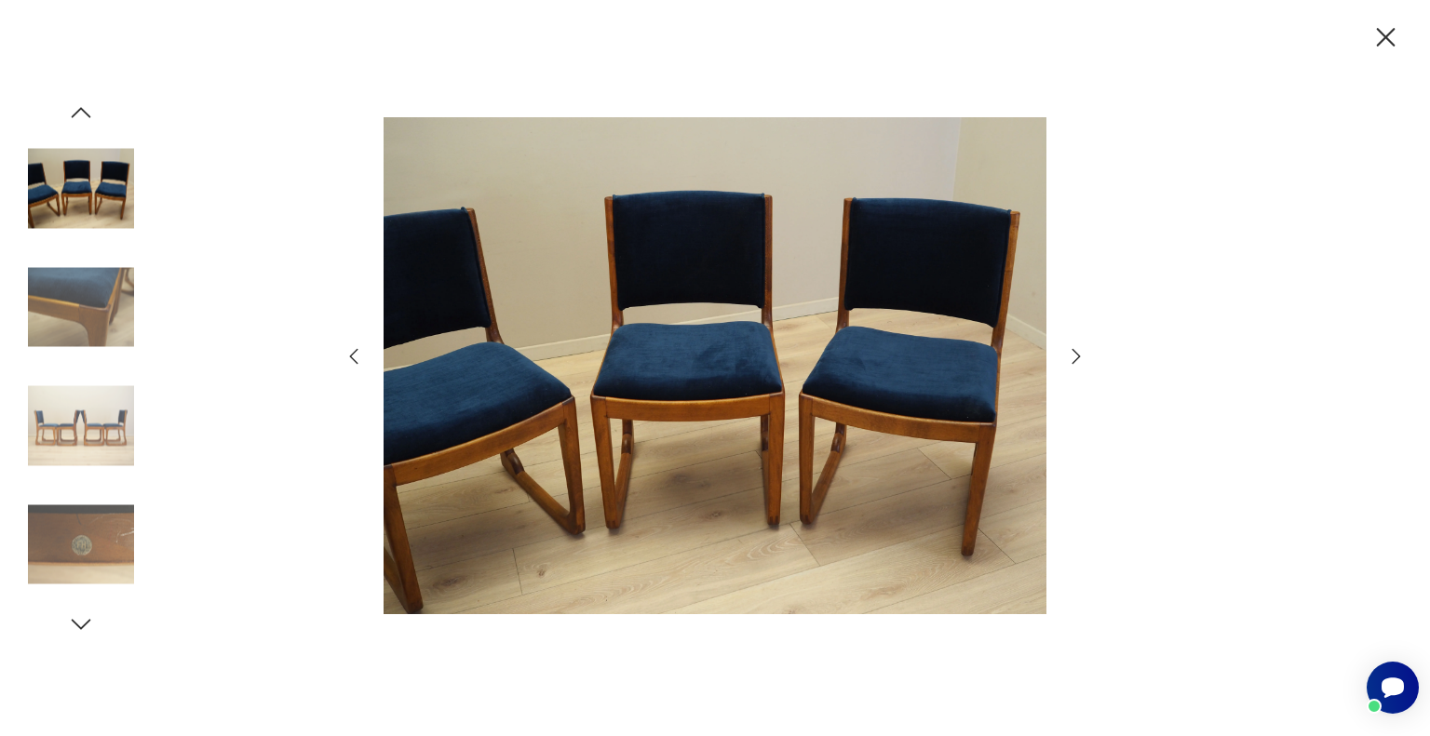
click at [1074, 358] on icon "button" at bounding box center [1076, 356] width 22 height 22
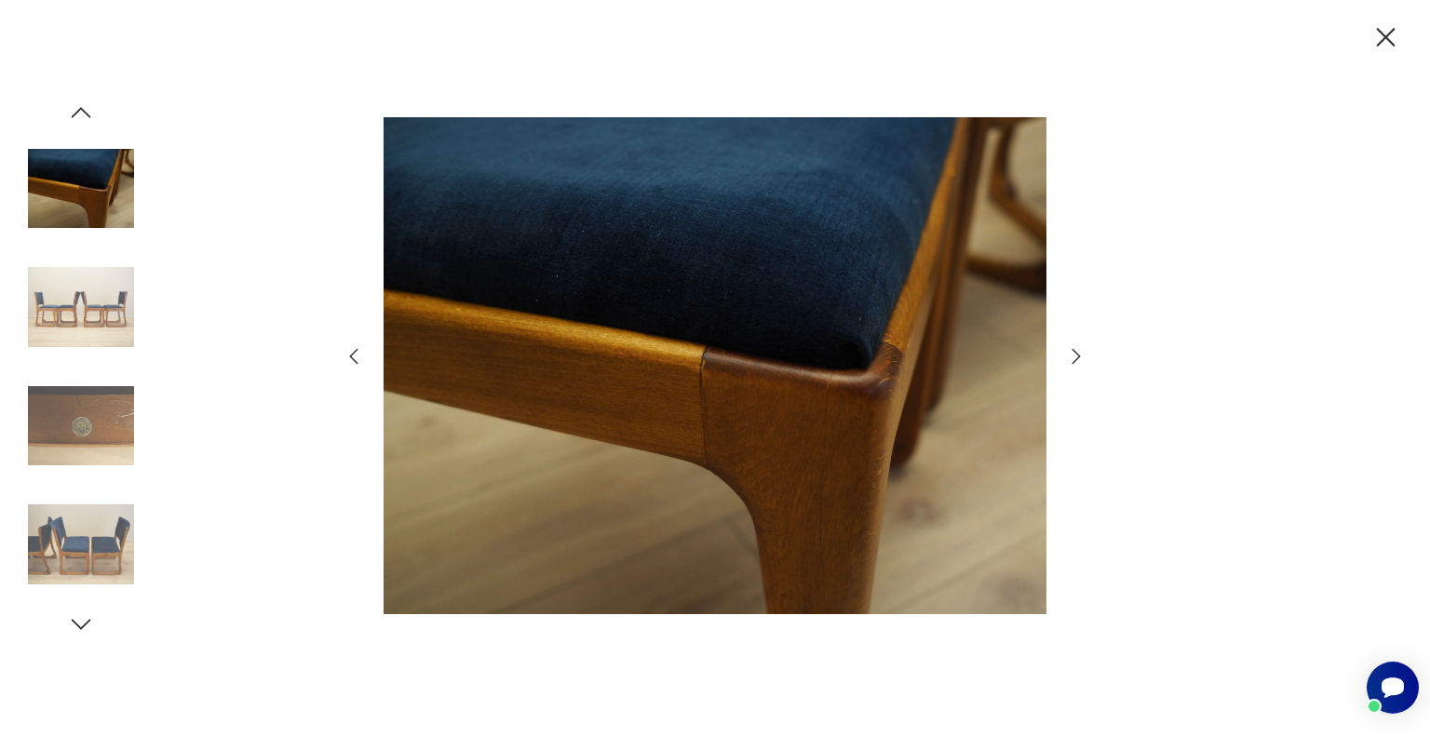
click at [1074, 358] on icon "button" at bounding box center [1076, 356] width 22 height 22
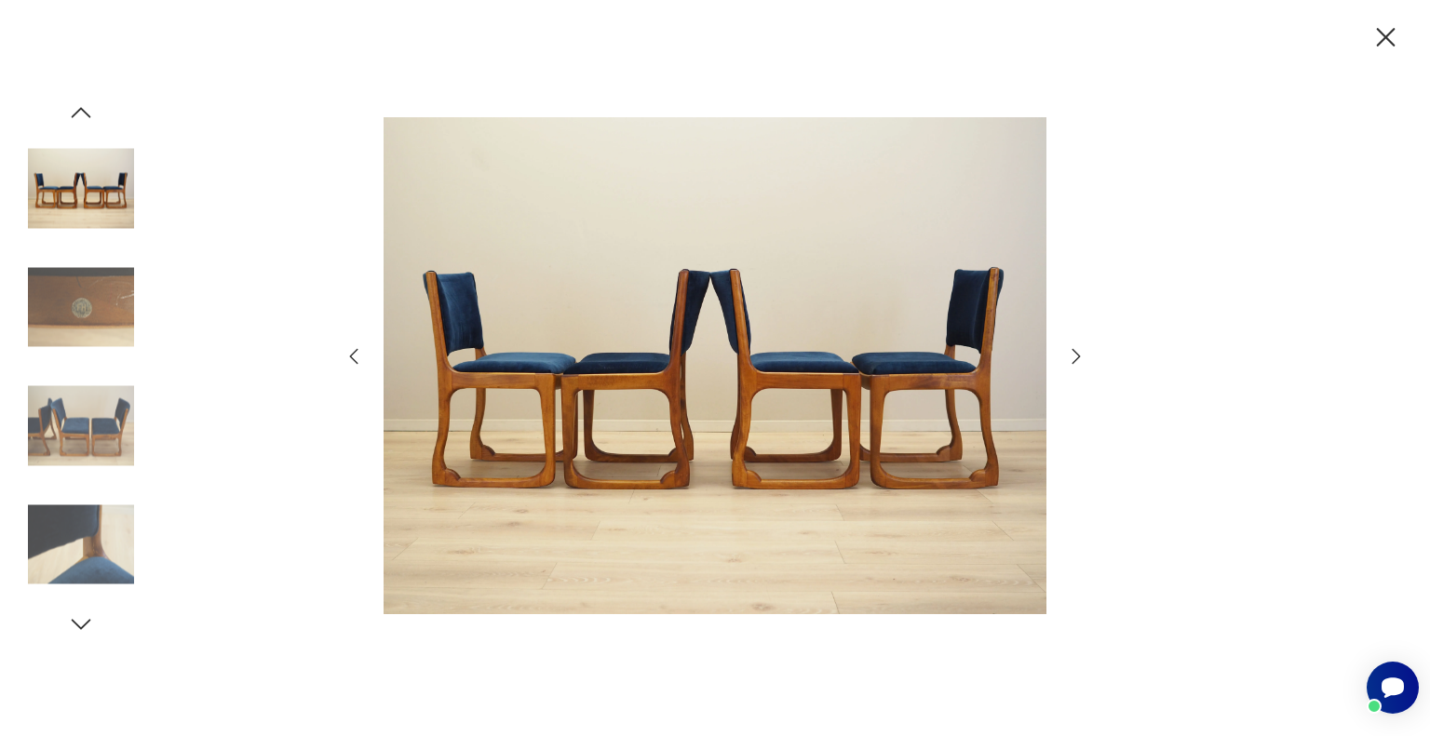
click at [1074, 358] on icon "button" at bounding box center [1076, 356] width 22 height 22
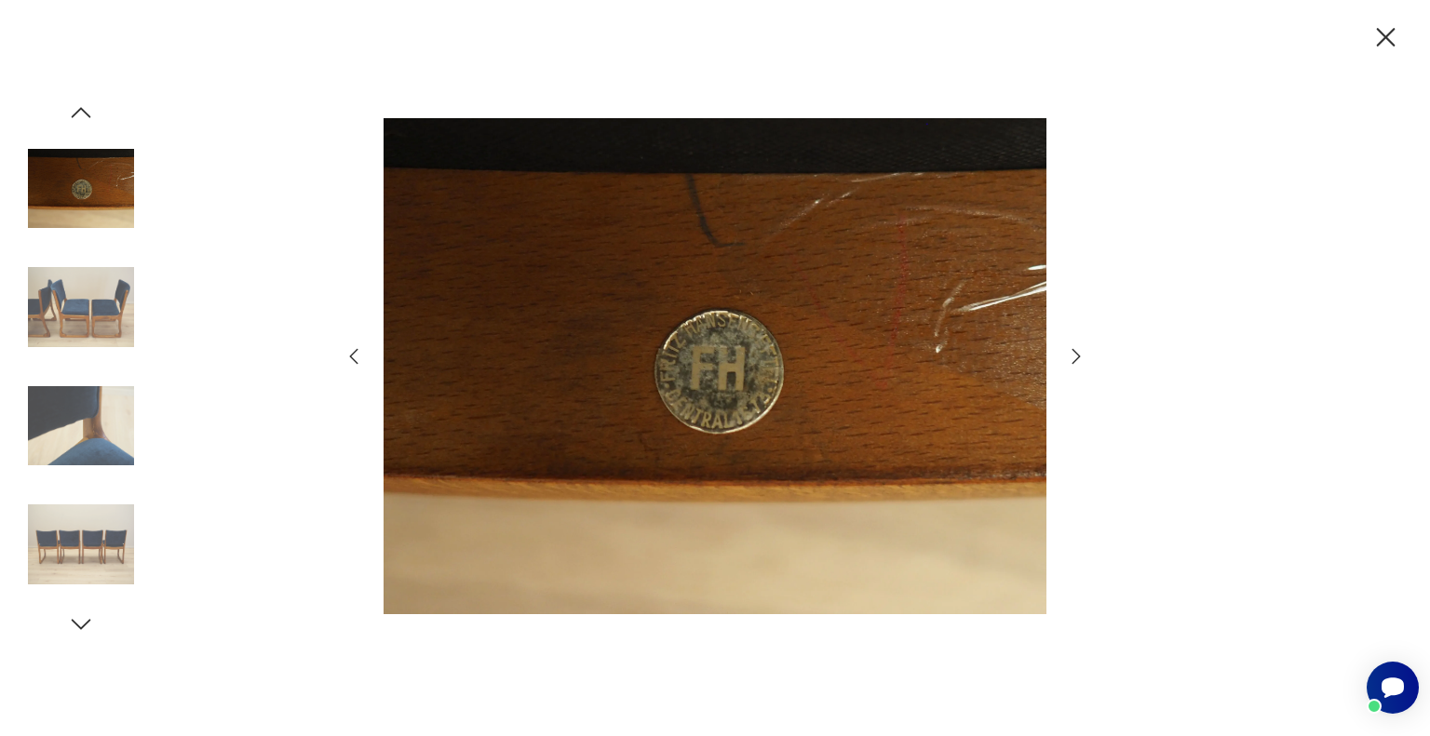
click at [1074, 358] on icon "button" at bounding box center [1076, 356] width 22 height 22
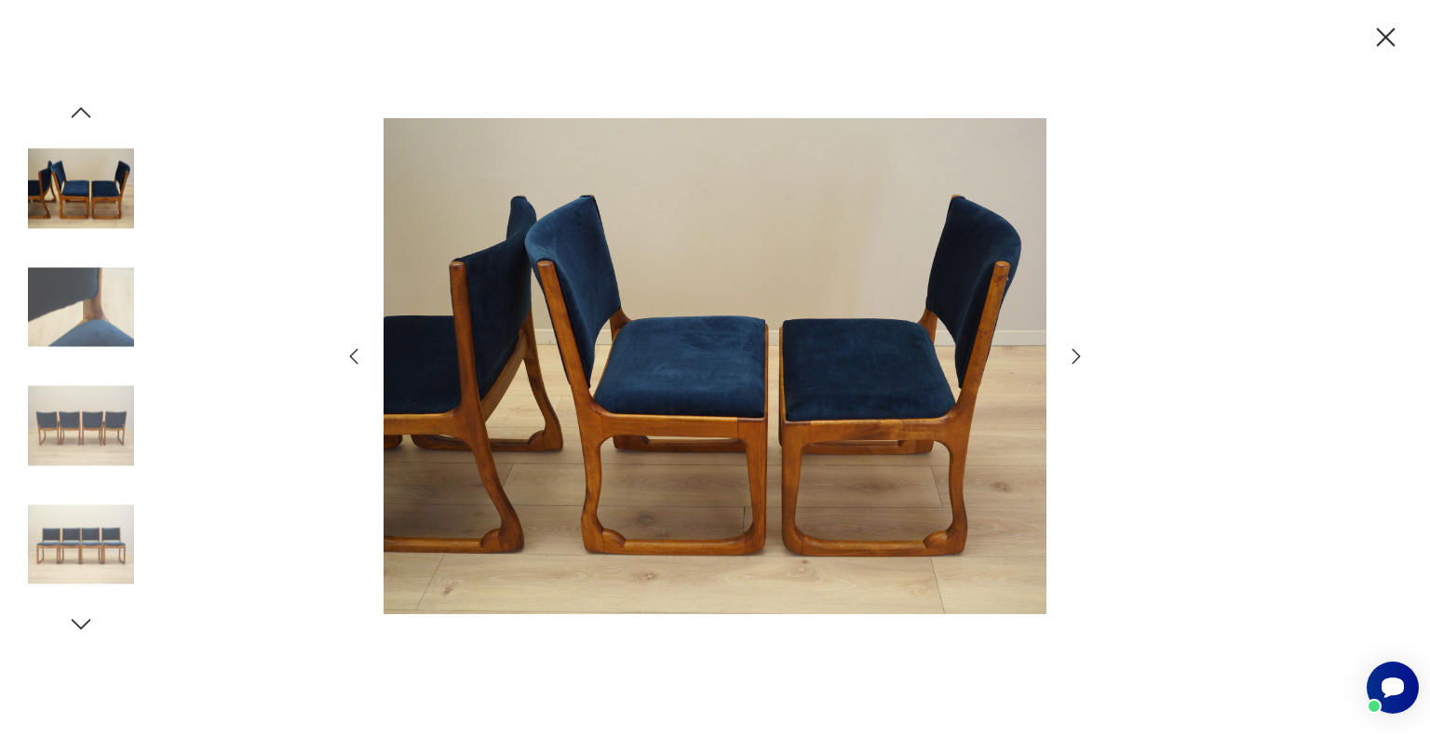
click at [1074, 358] on icon "button" at bounding box center [1076, 356] width 22 height 22
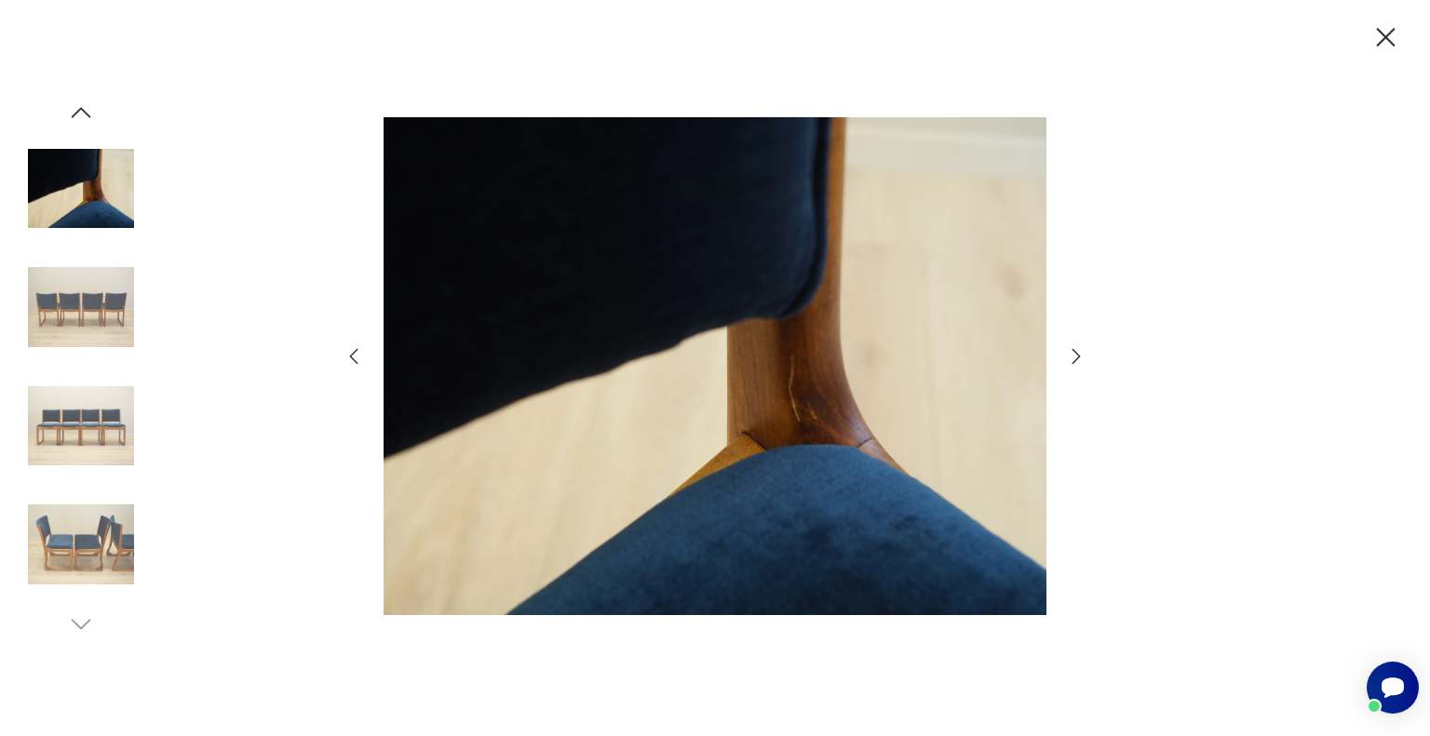
click at [1074, 358] on icon "button" at bounding box center [1076, 356] width 22 height 22
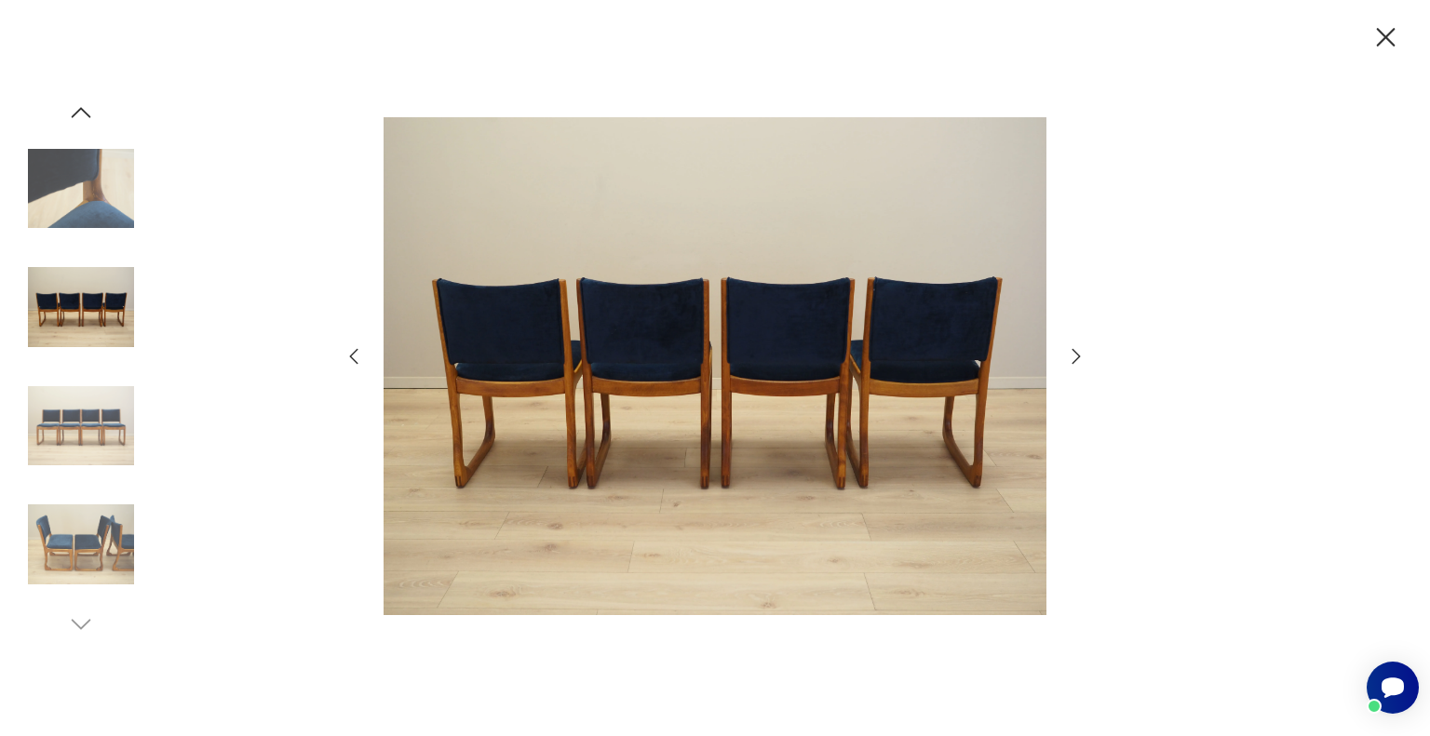
click at [1074, 358] on icon "button" at bounding box center [1076, 356] width 22 height 22
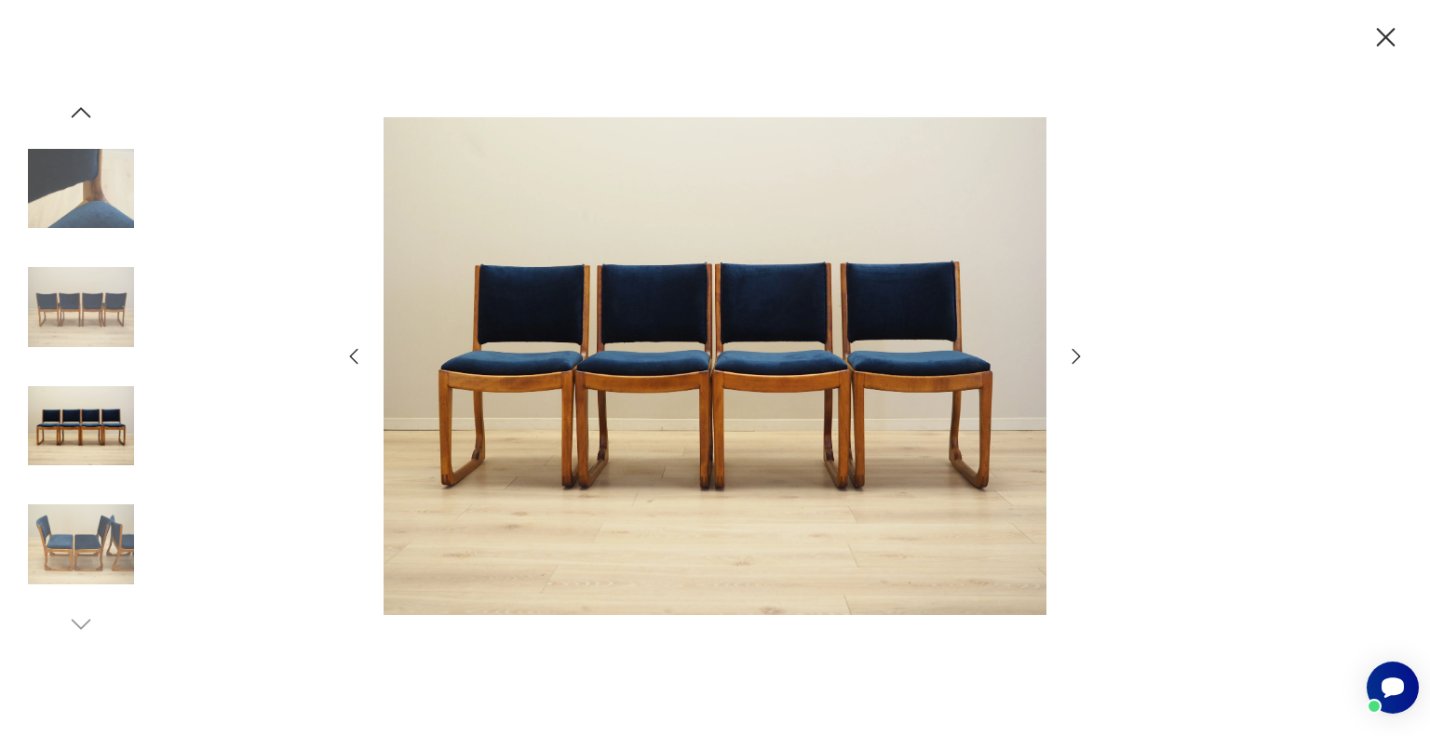
click at [1074, 358] on icon "button" at bounding box center [1076, 356] width 22 height 22
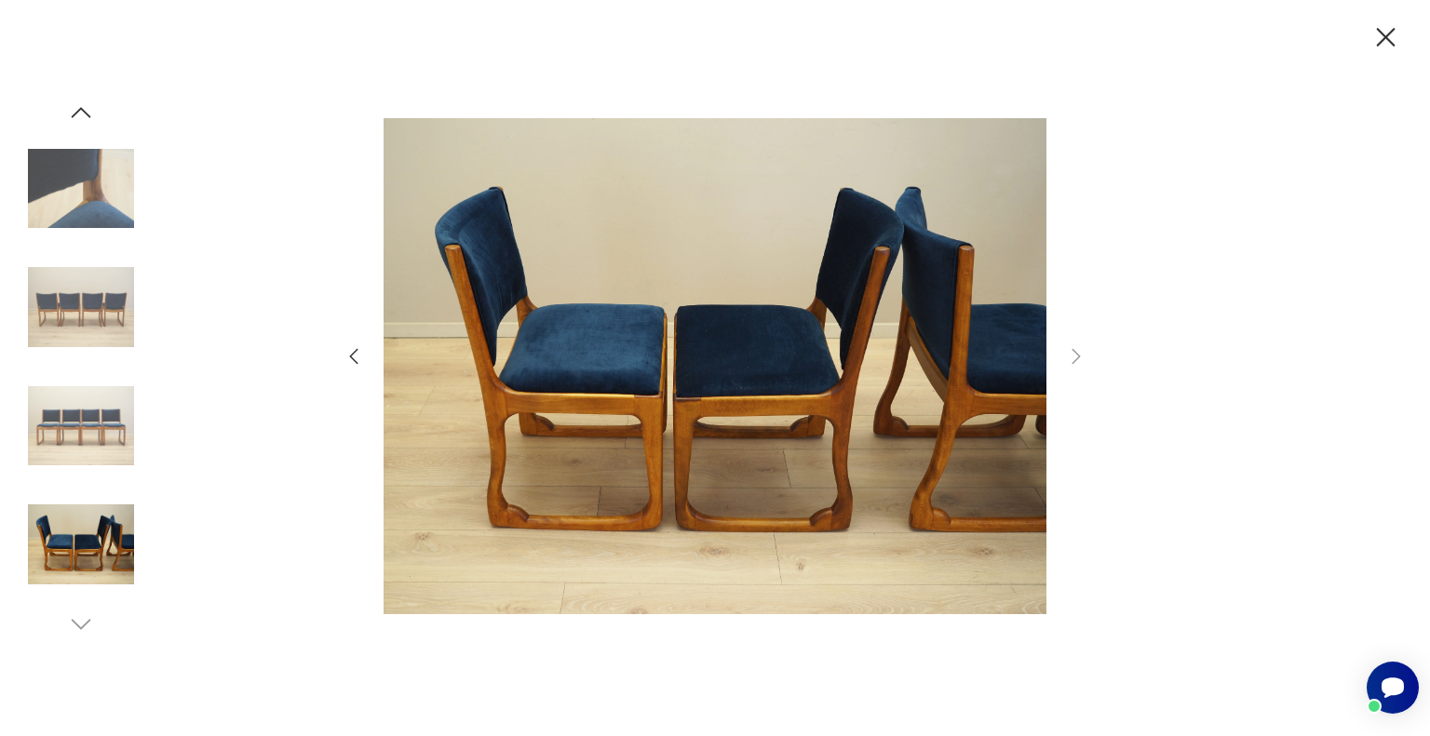
click at [89, 422] on img at bounding box center [81, 426] width 106 height 106
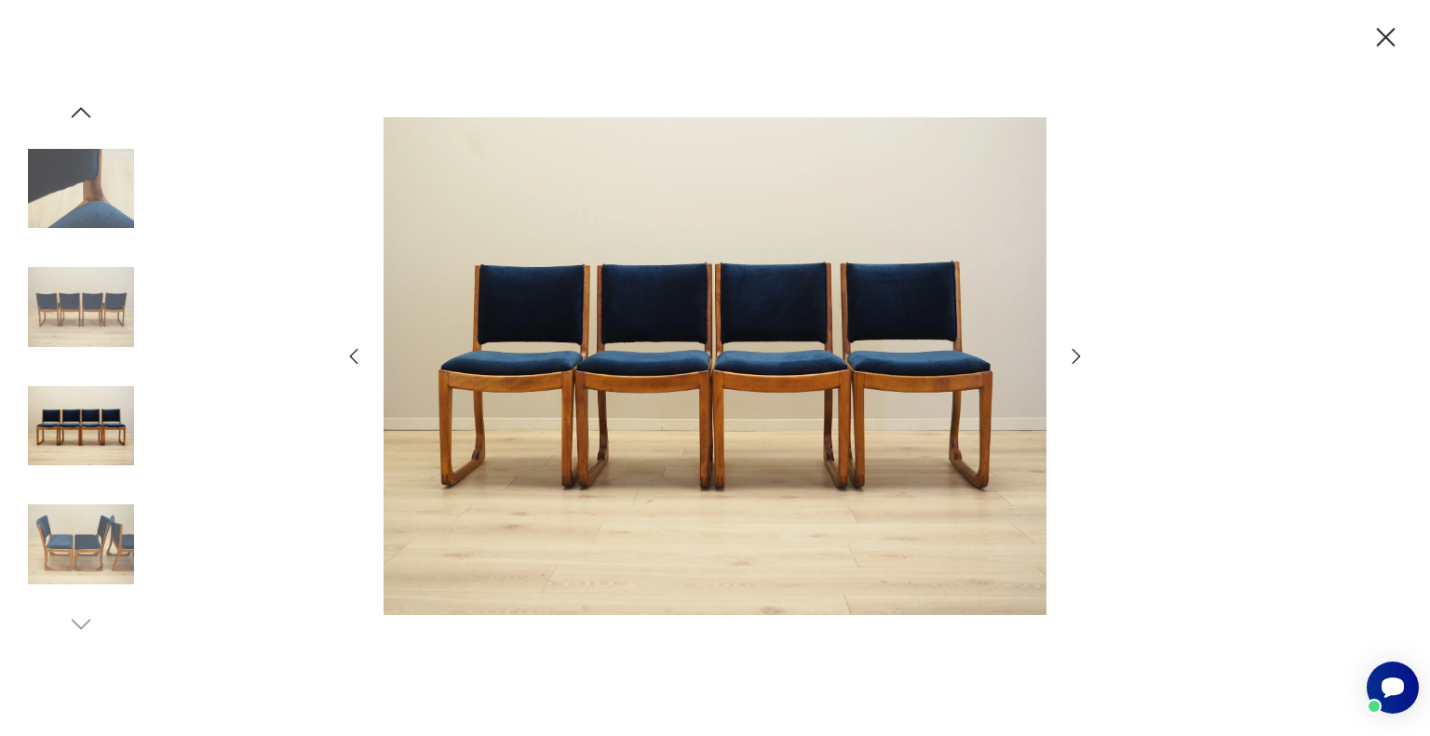
click at [85, 311] on img at bounding box center [81, 307] width 106 height 106
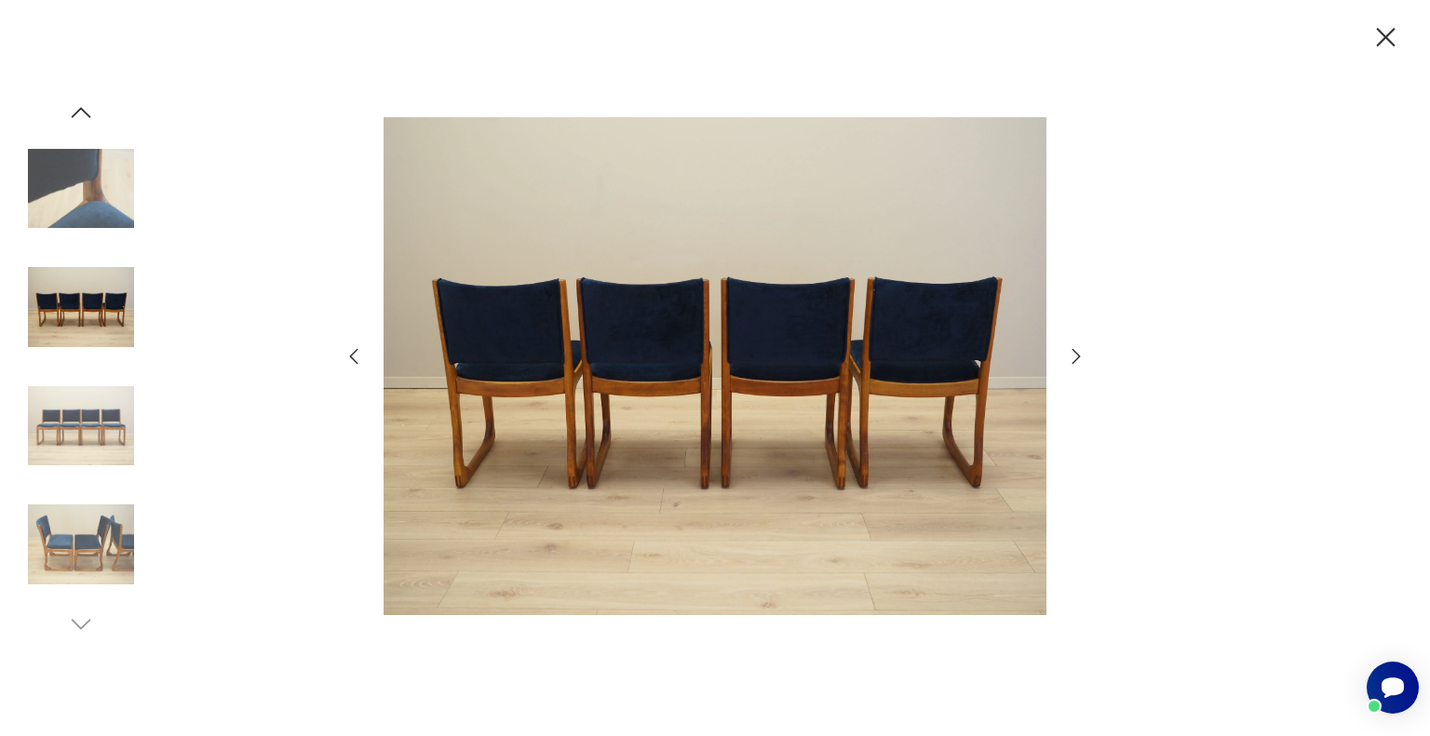
click at [1379, 37] on icon "button" at bounding box center [1385, 37] width 33 height 33
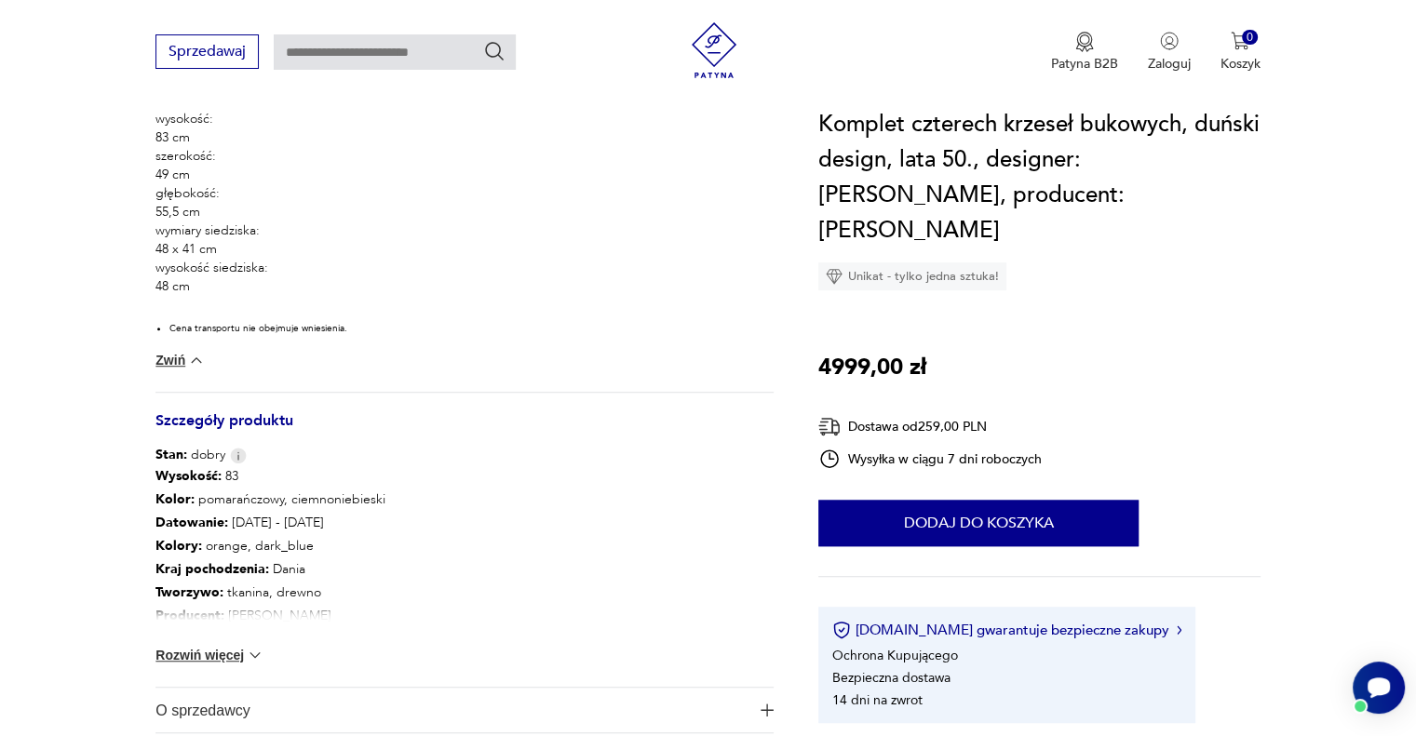
scroll to position [1210, 0]
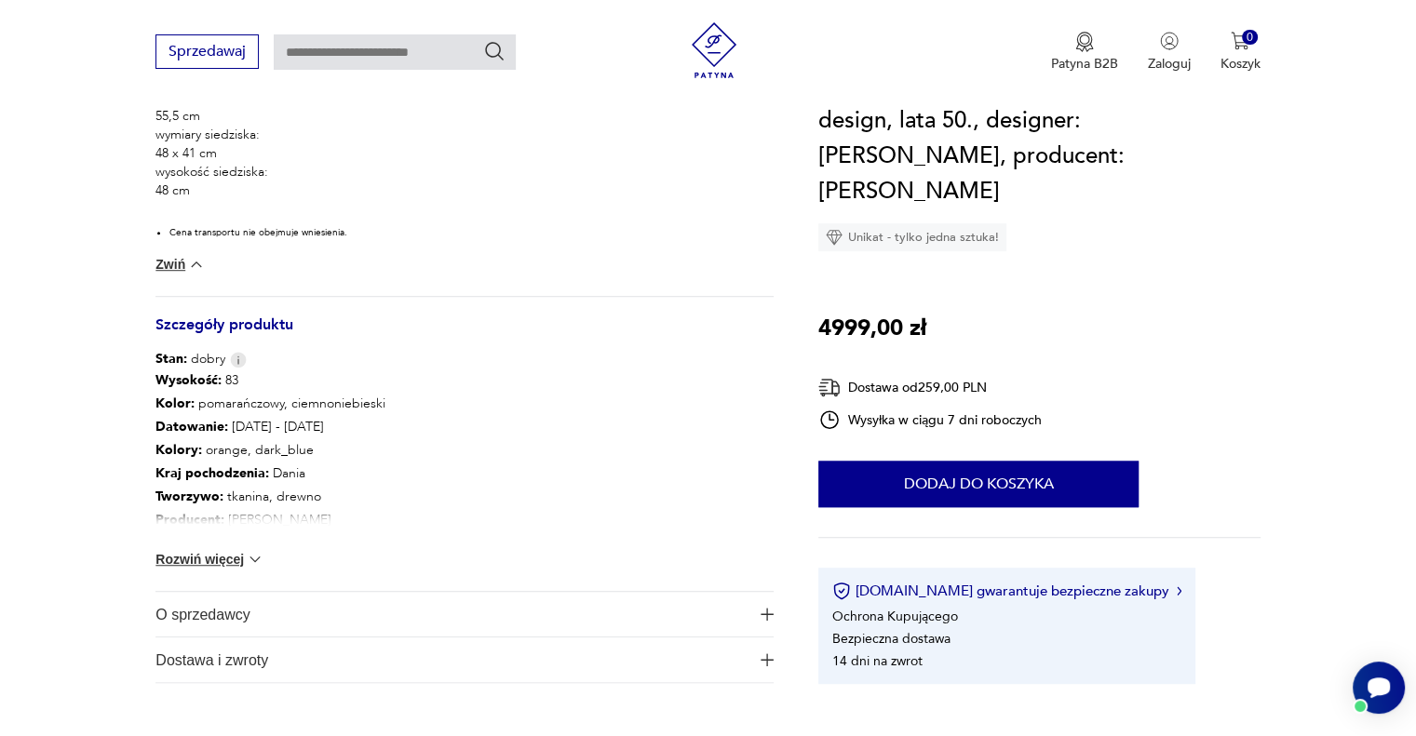
click at [318, 638] on span "Dostawa i zwroty" at bounding box center [451, 660] width 592 height 45
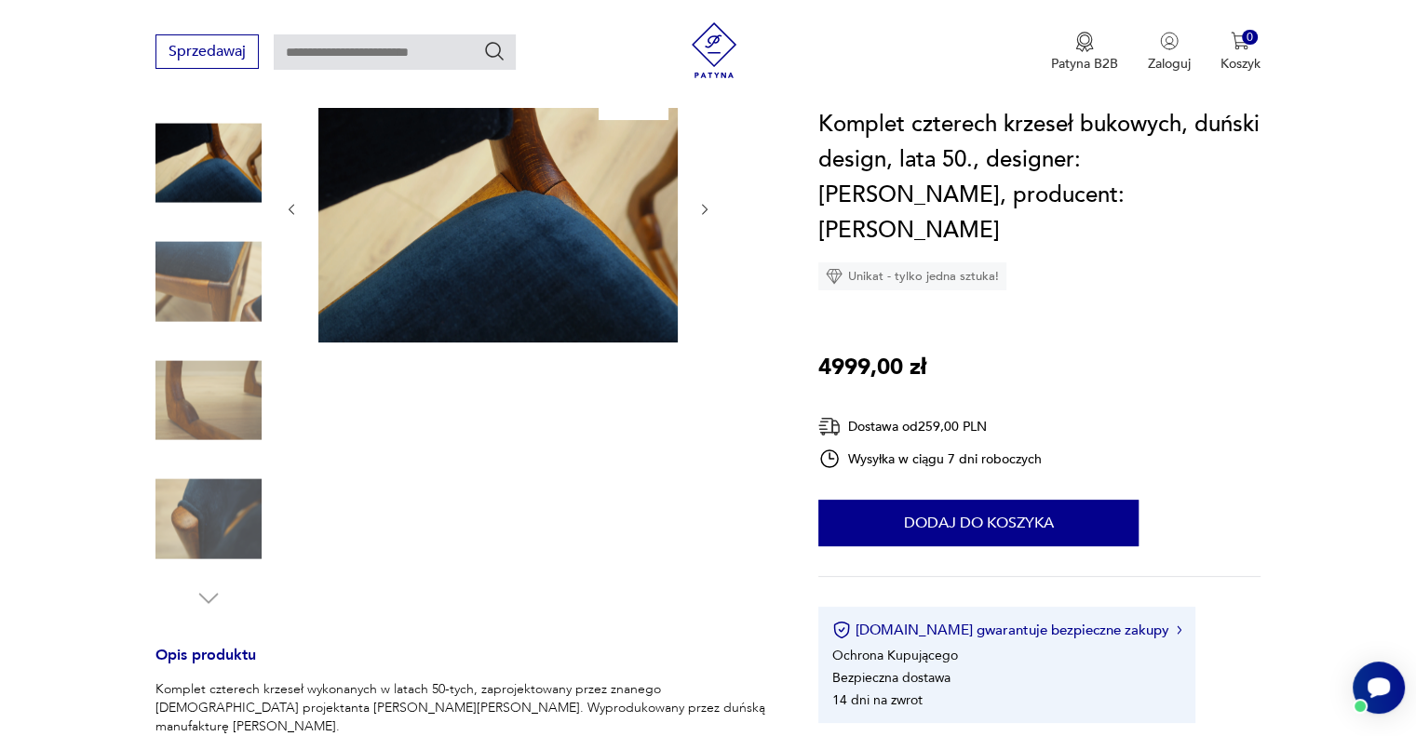
scroll to position [465, 0]
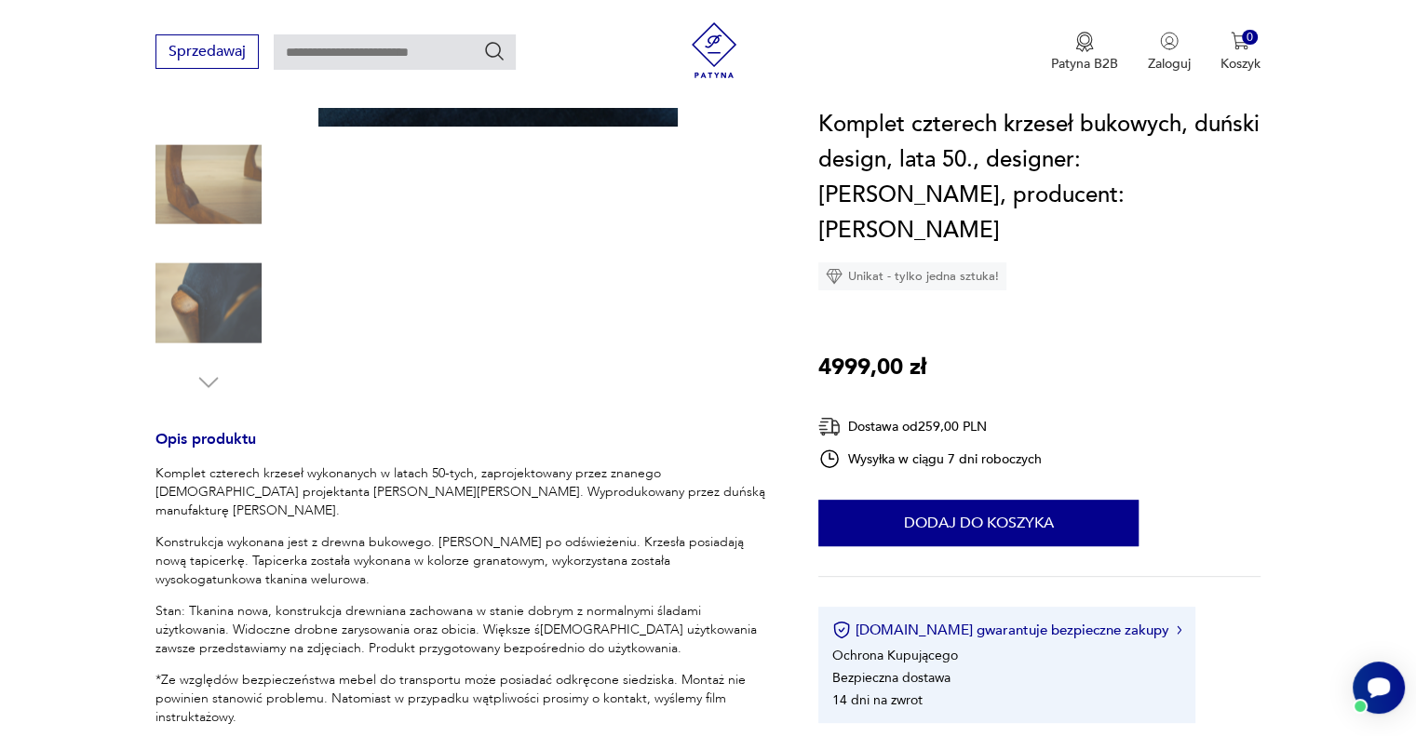
click at [216, 177] on img at bounding box center [208, 184] width 106 height 106
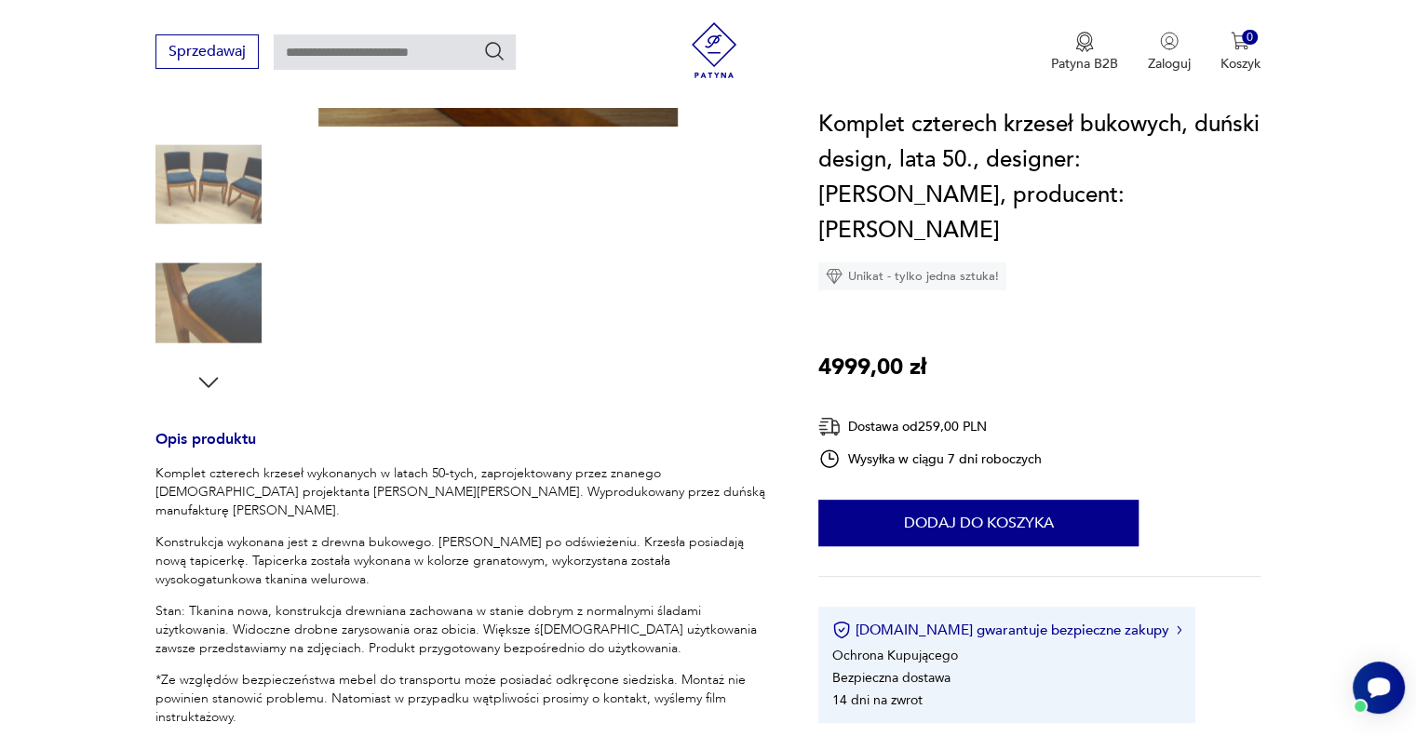
click at [244, 293] on img at bounding box center [208, 303] width 106 height 106
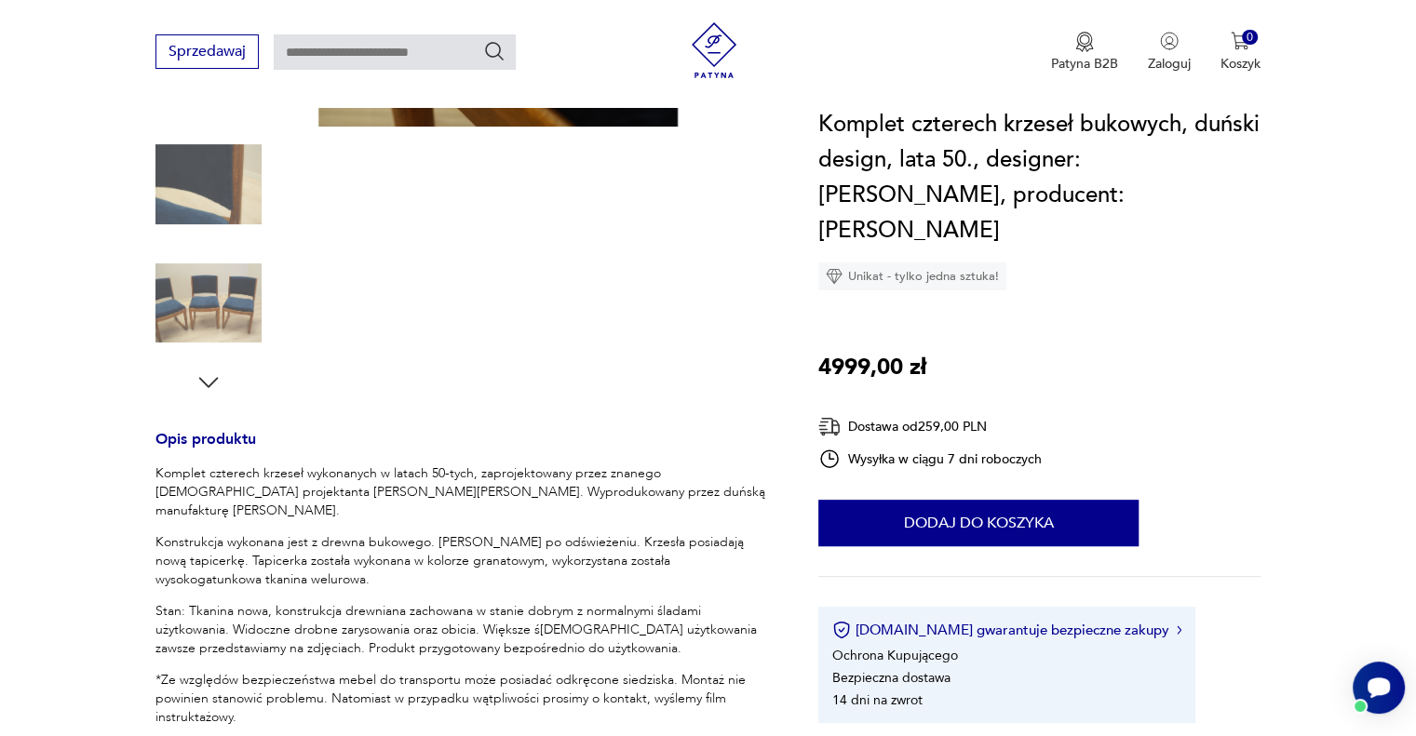
click at [230, 278] on img at bounding box center [208, 303] width 106 height 106
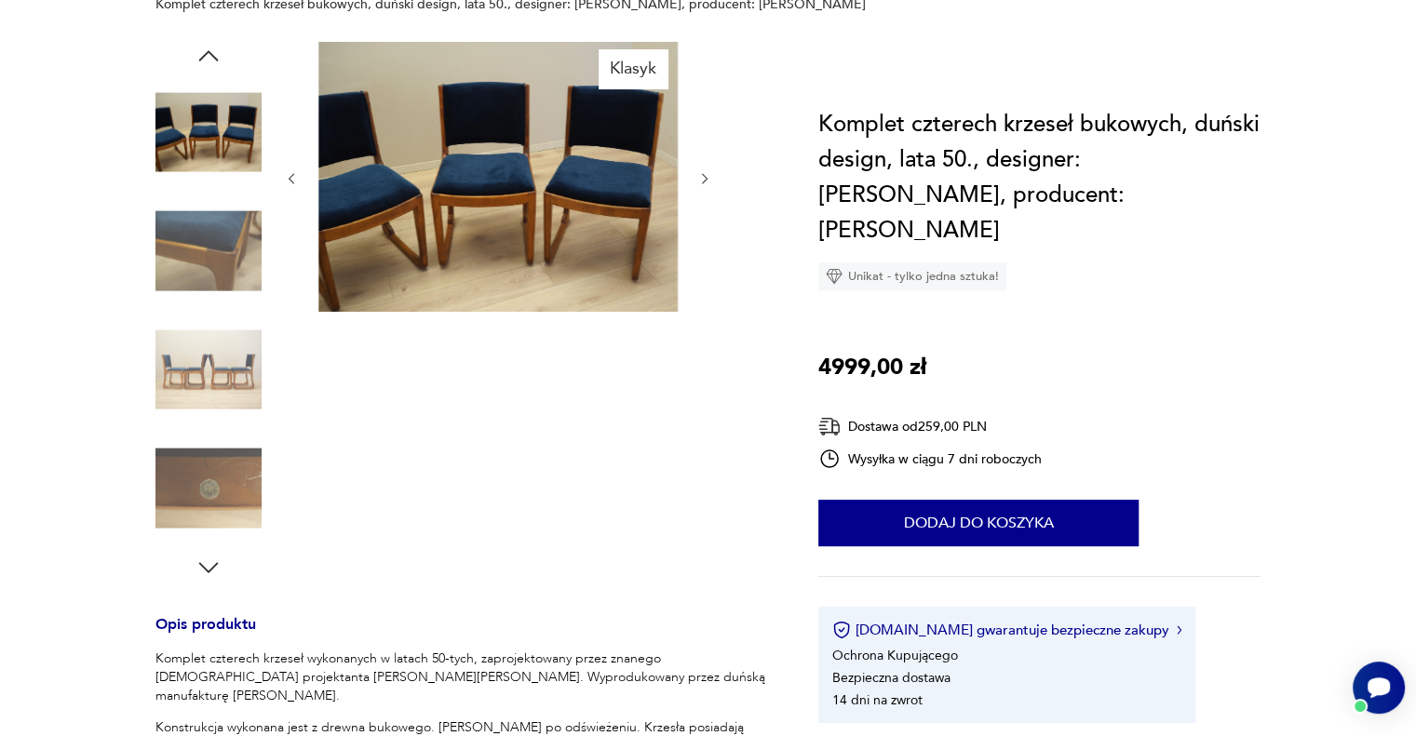
scroll to position [93, 0]
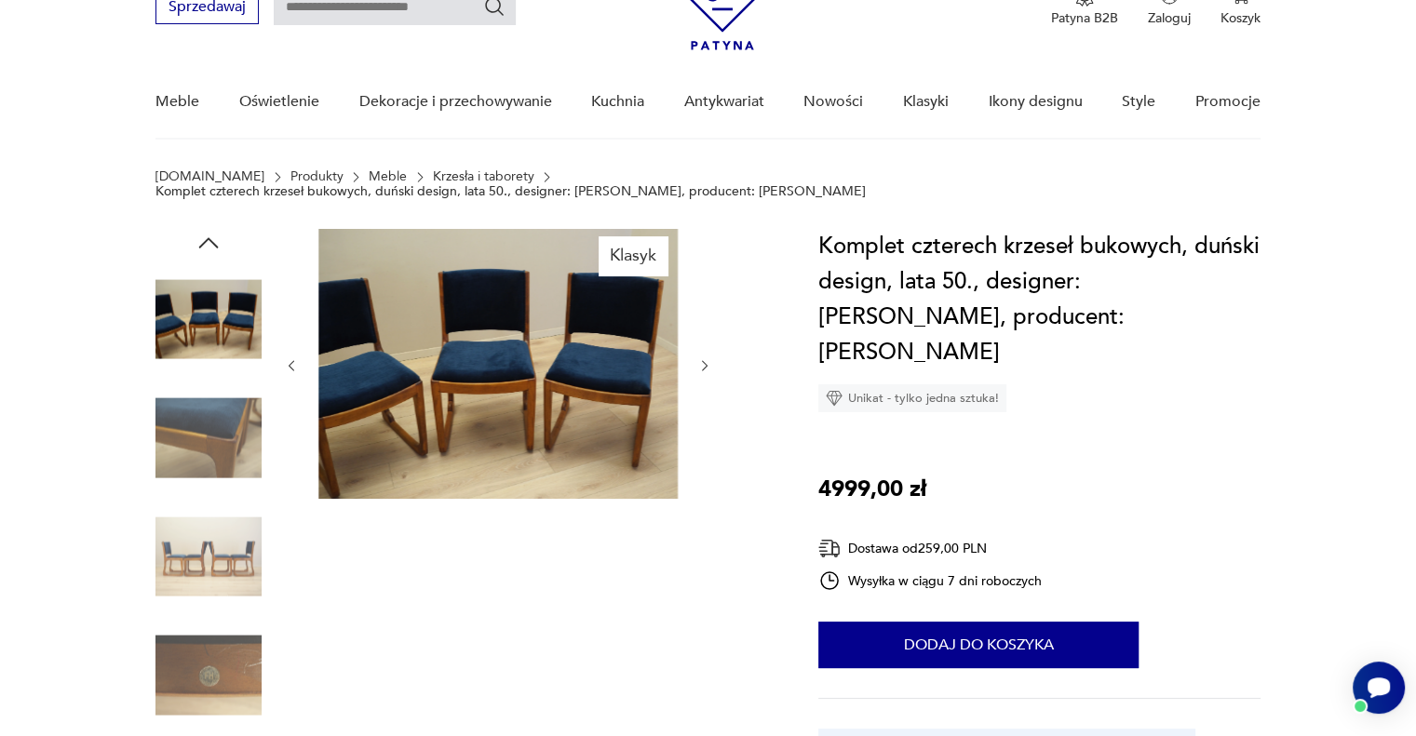
click at [697, 358] on icon "button" at bounding box center [705, 366] width 16 height 16
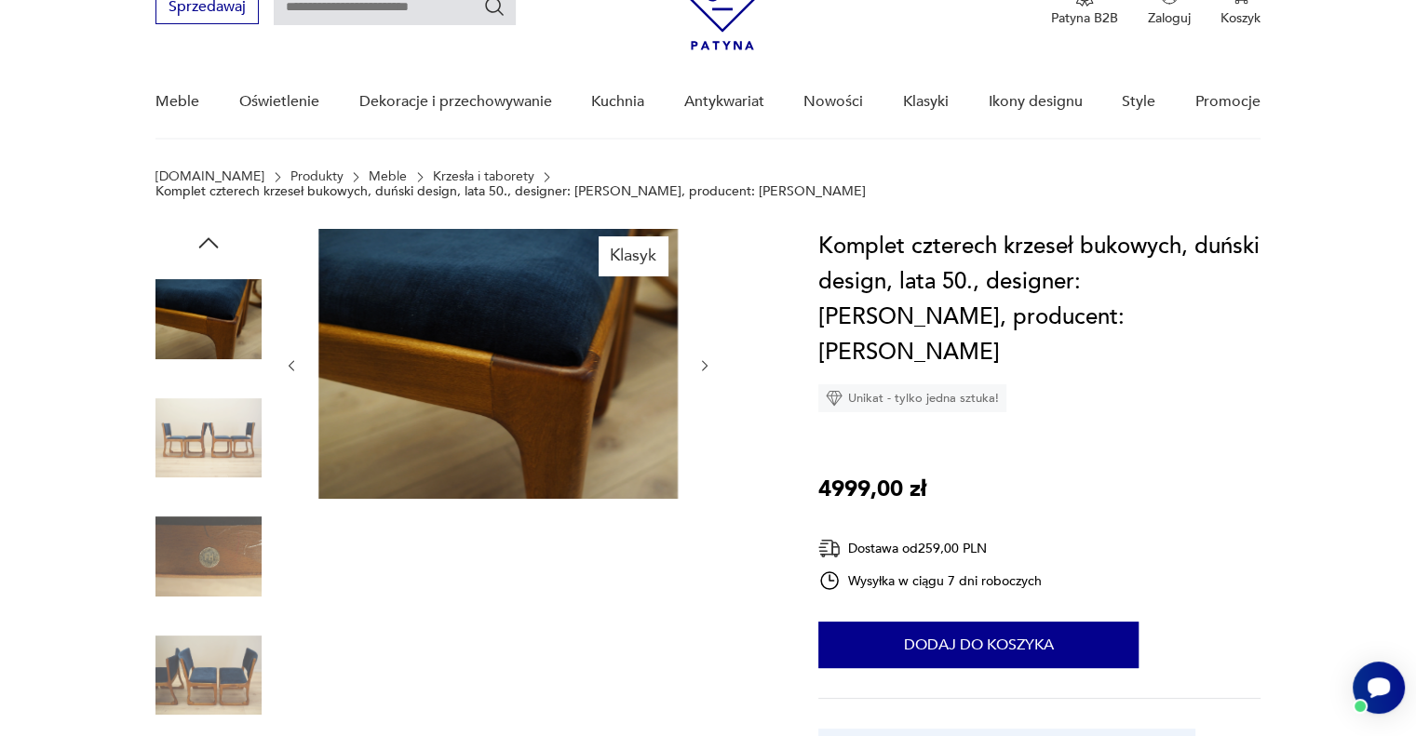
click at [702, 360] on icon "button" at bounding box center [705, 365] width 6 height 11
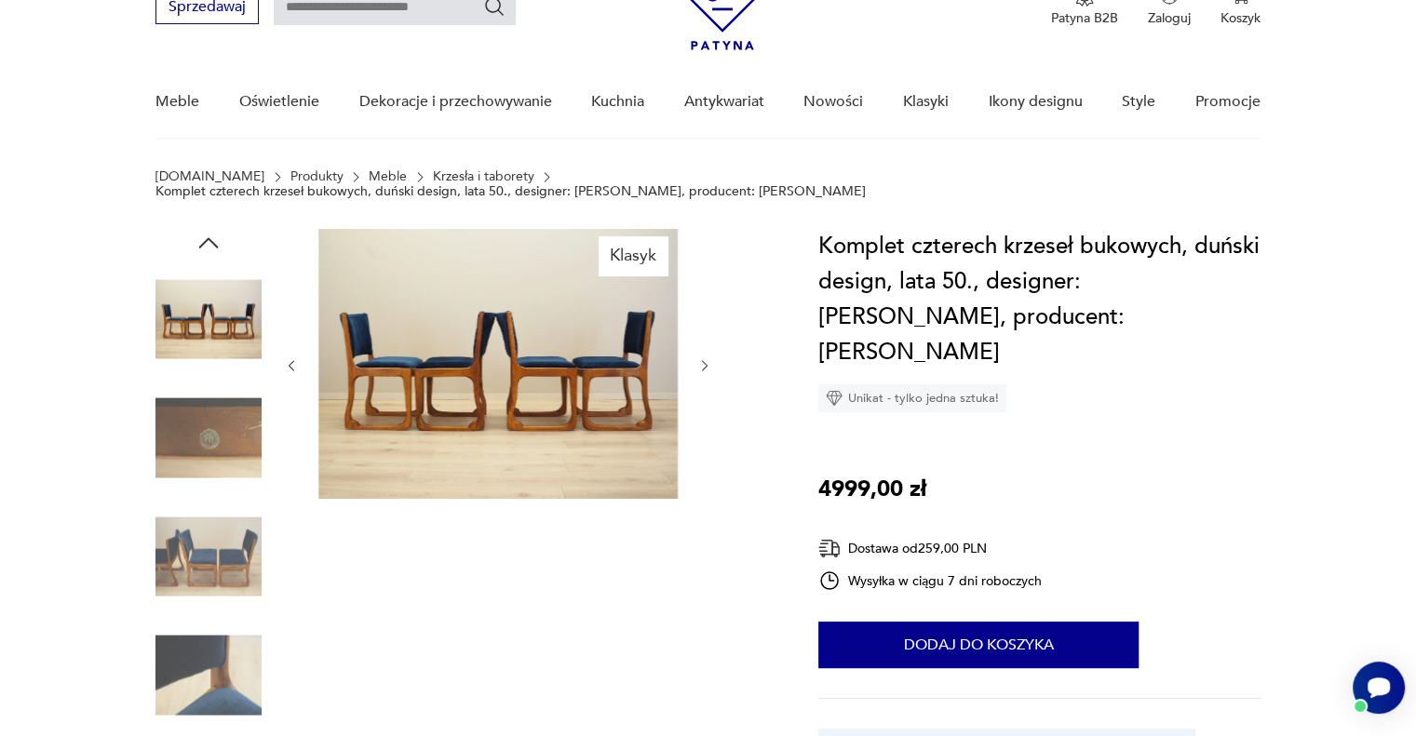
click at [702, 360] on icon "button" at bounding box center [705, 365] width 6 height 11
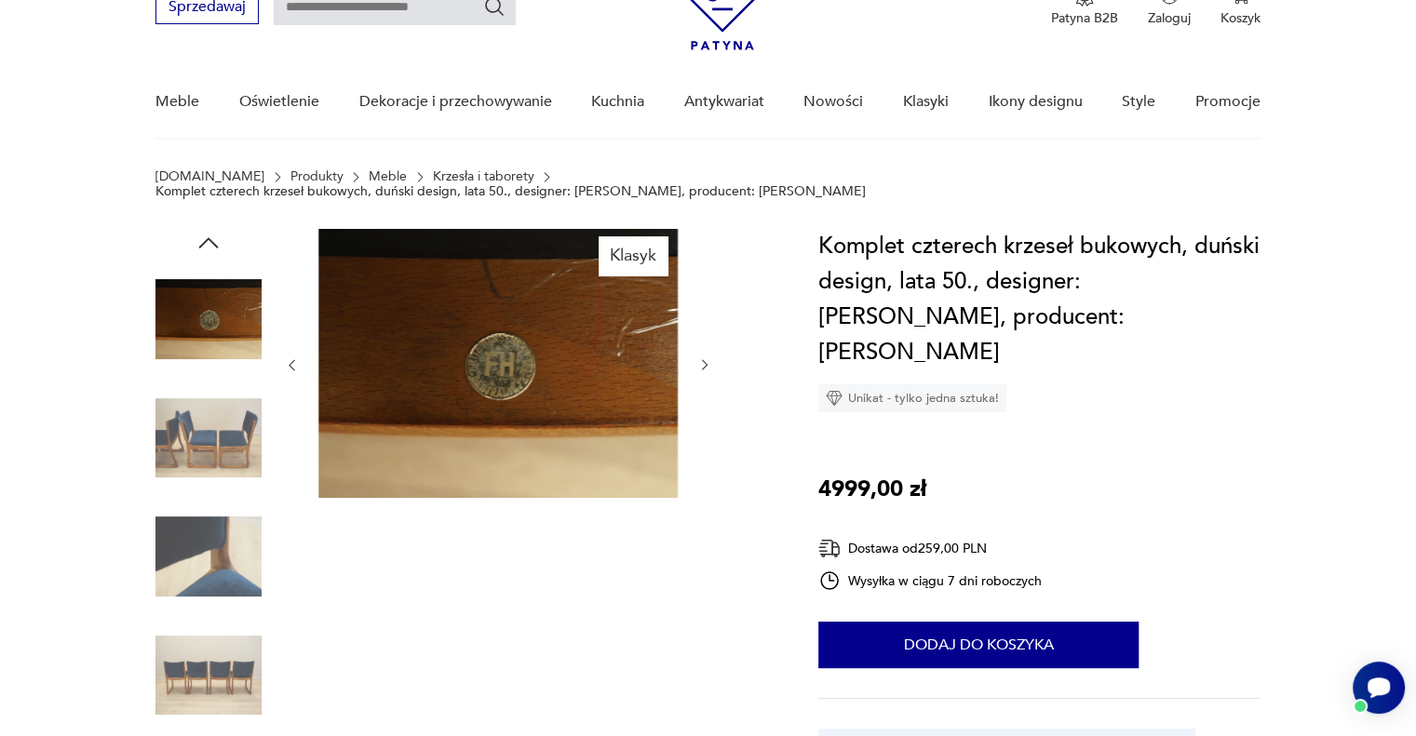
click at [702, 360] on icon "button" at bounding box center [705, 365] width 6 height 11
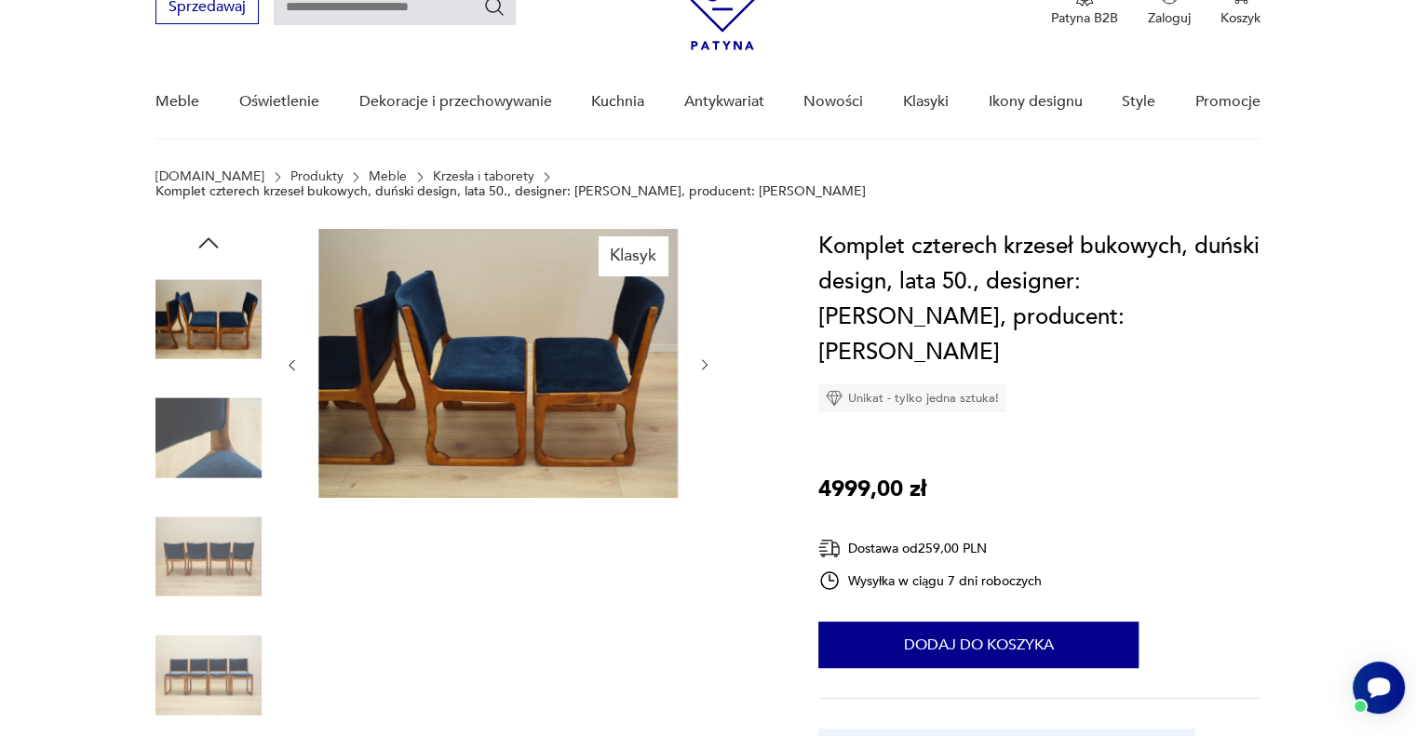
click at [702, 360] on icon "button" at bounding box center [705, 365] width 6 height 11
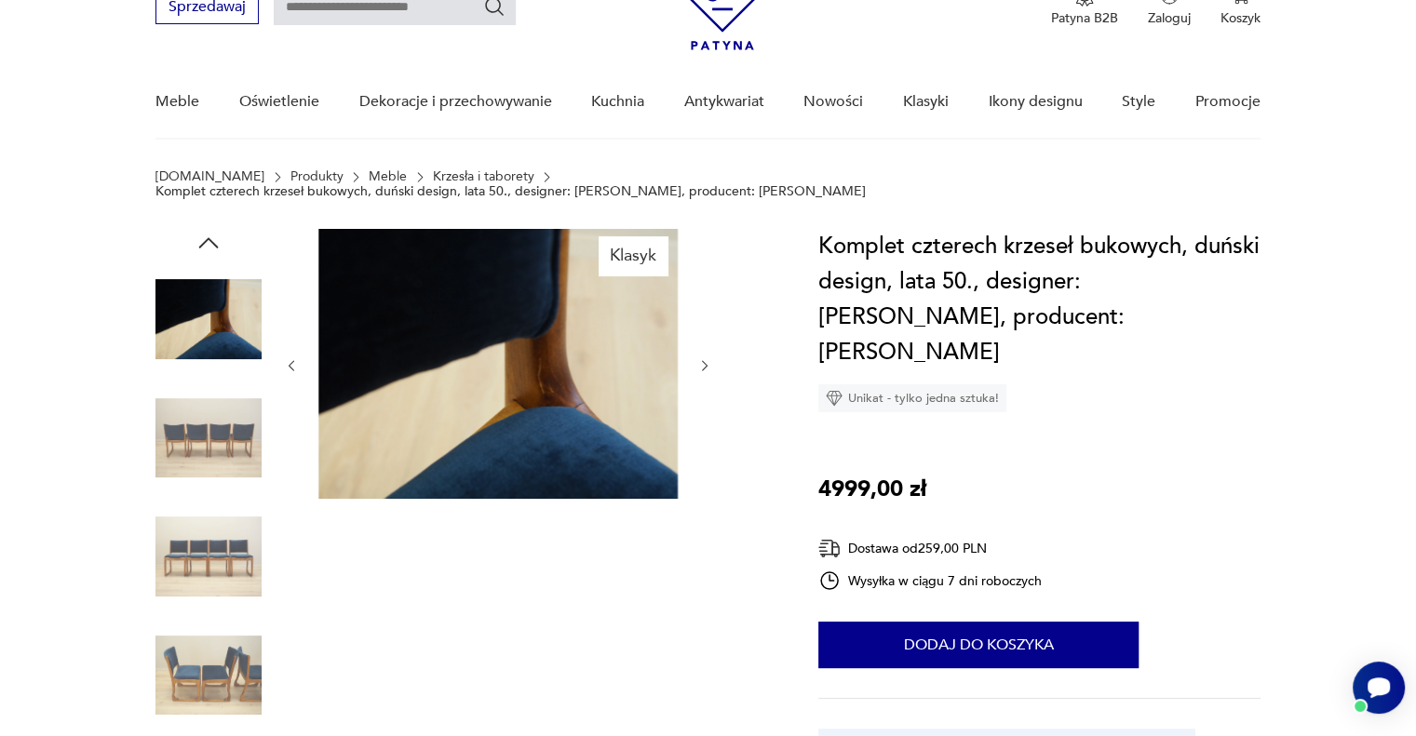
click at [702, 360] on icon "button" at bounding box center [705, 365] width 6 height 11
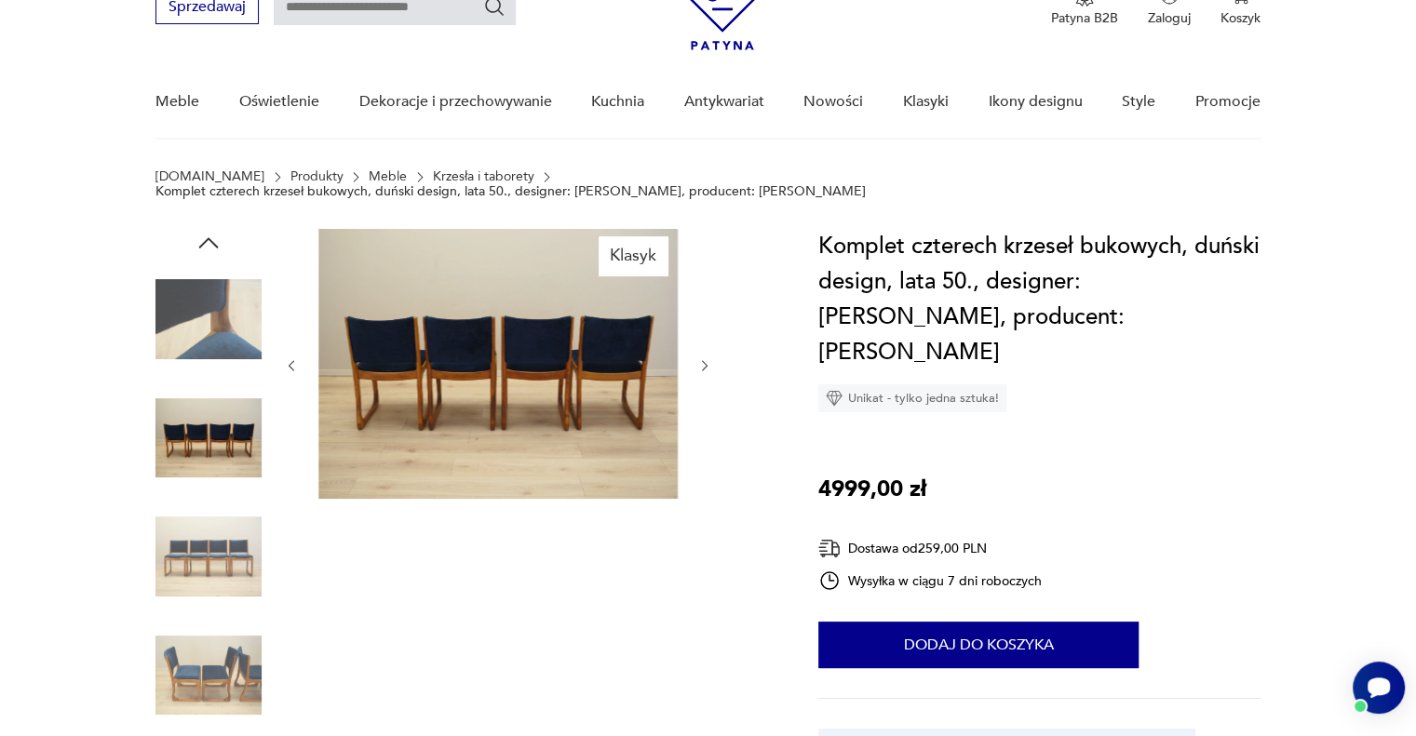
click at [702, 360] on icon "button" at bounding box center [705, 365] width 6 height 11
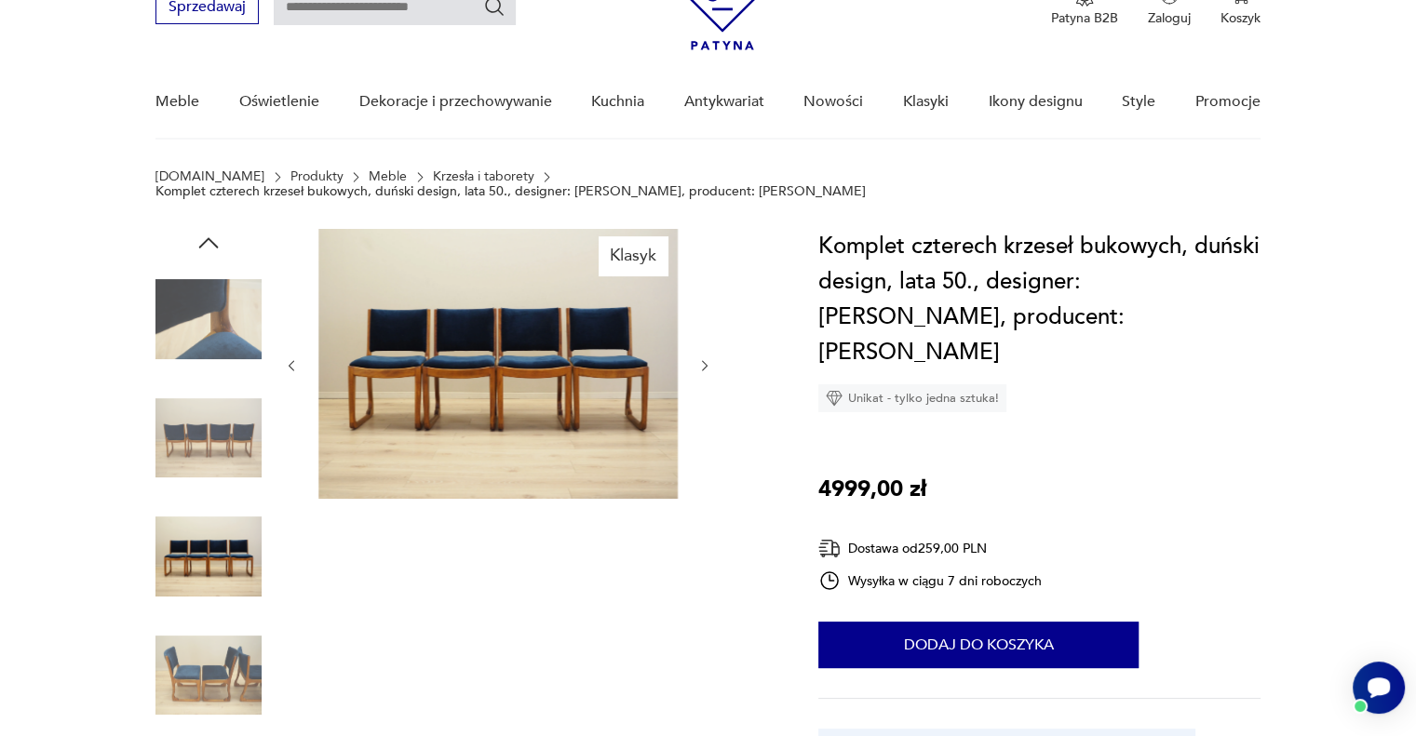
click at [189, 557] on img at bounding box center [208, 557] width 106 height 106
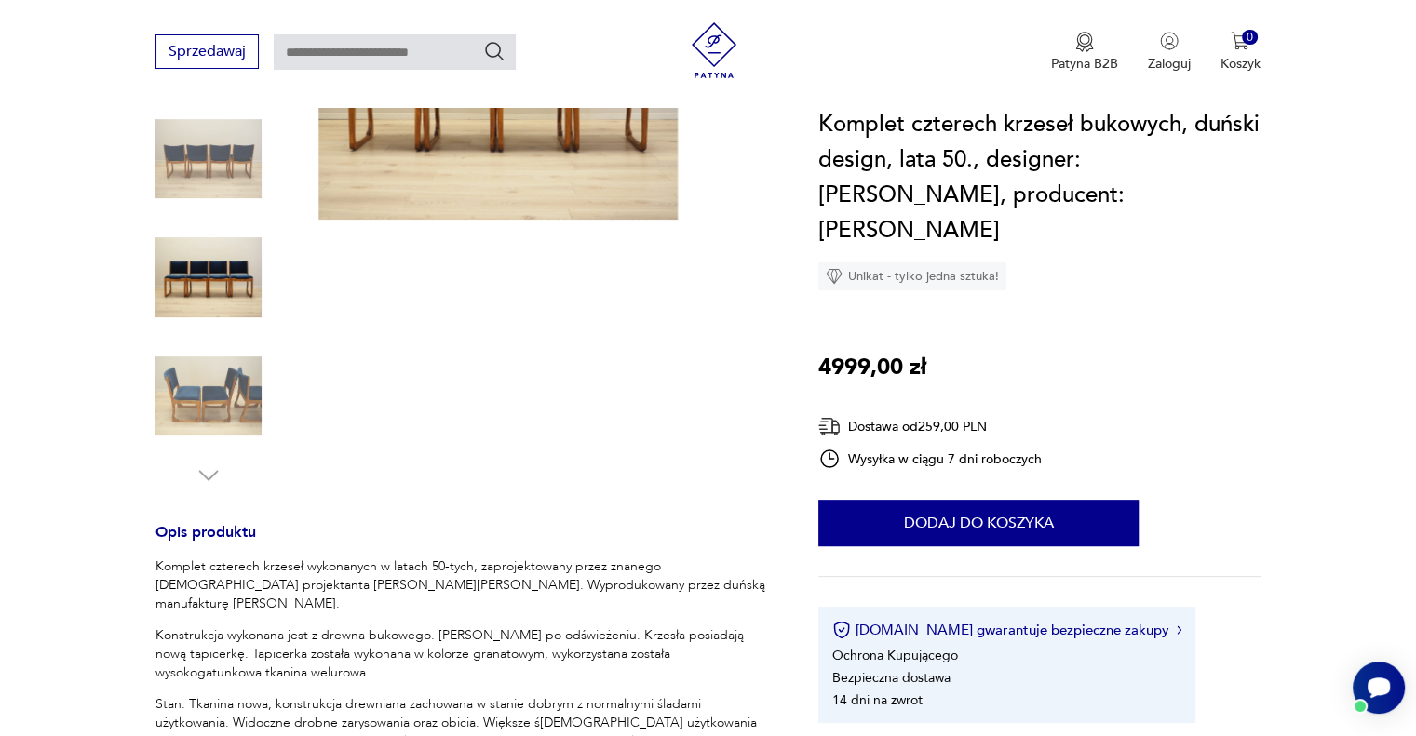
click at [227, 357] on img at bounding box center [208, 396] width 106 height 106
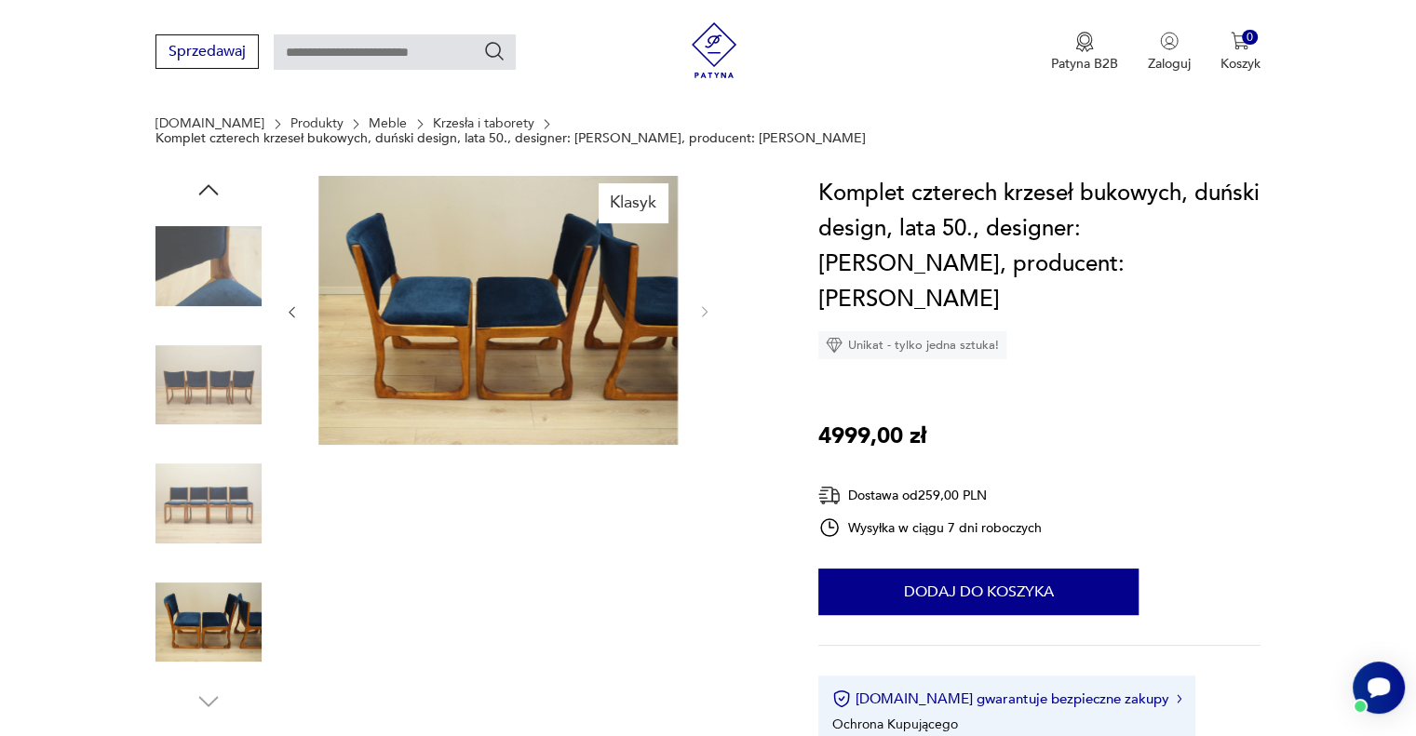
scroll to position [0, 0]
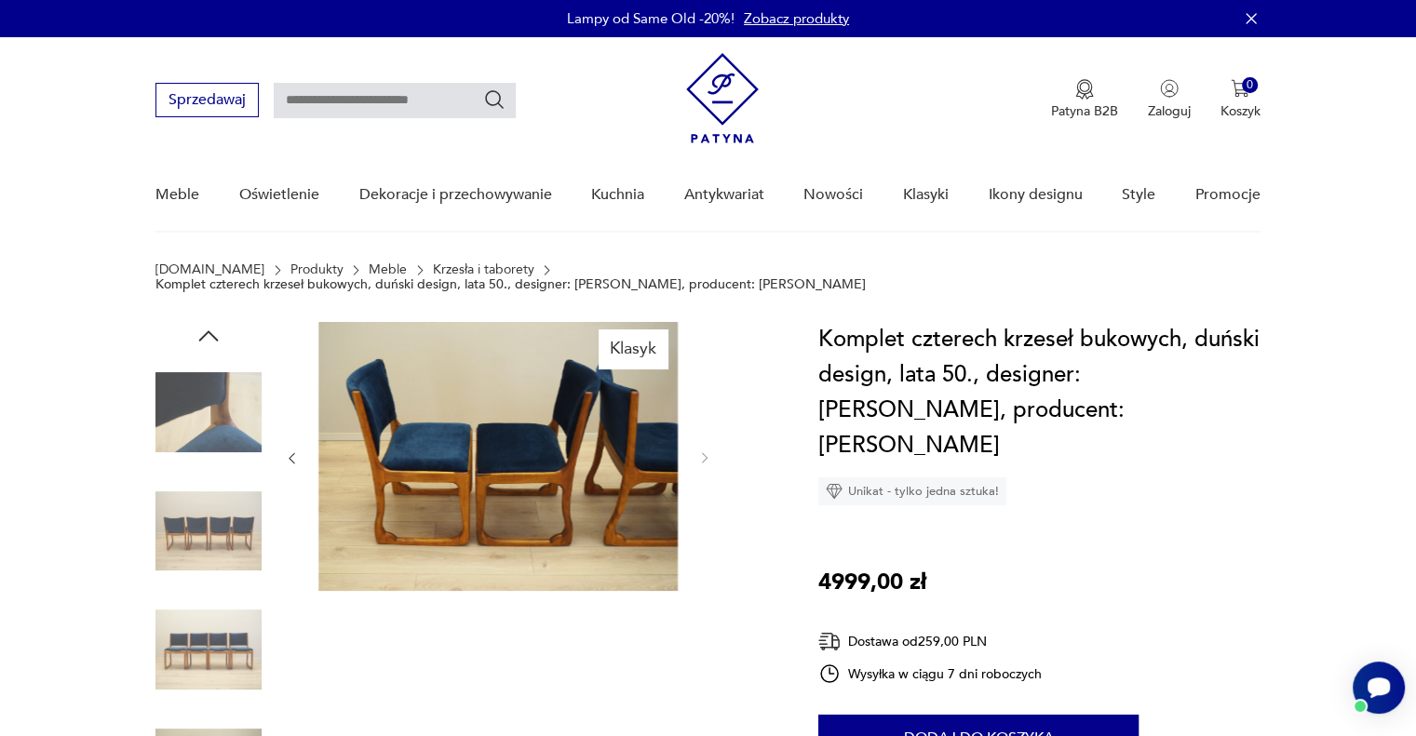
click at [503, 453] on img at bounding box center [497, 456] width 359 height 269
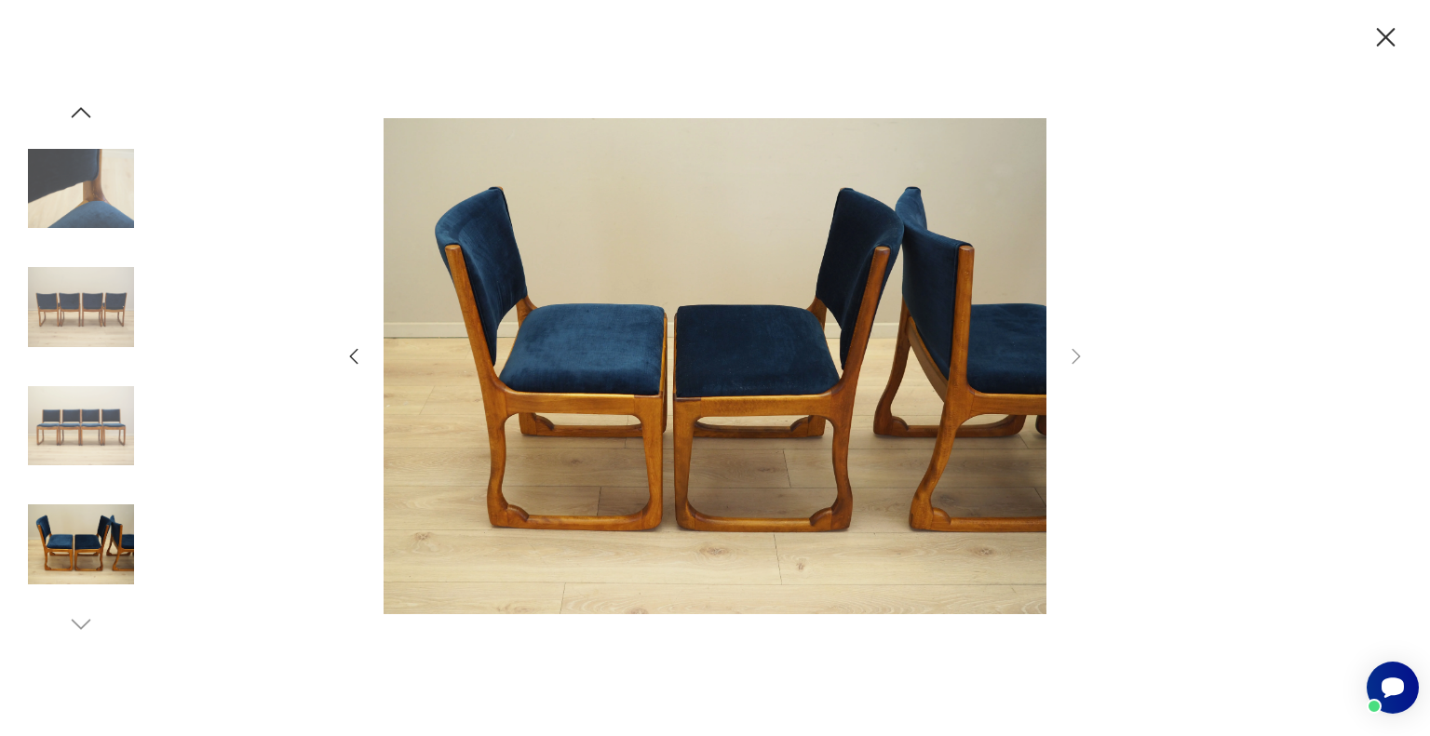
click at [1382, 36] on icon "button" at bounding box center [1385, 37] width 33 height 33
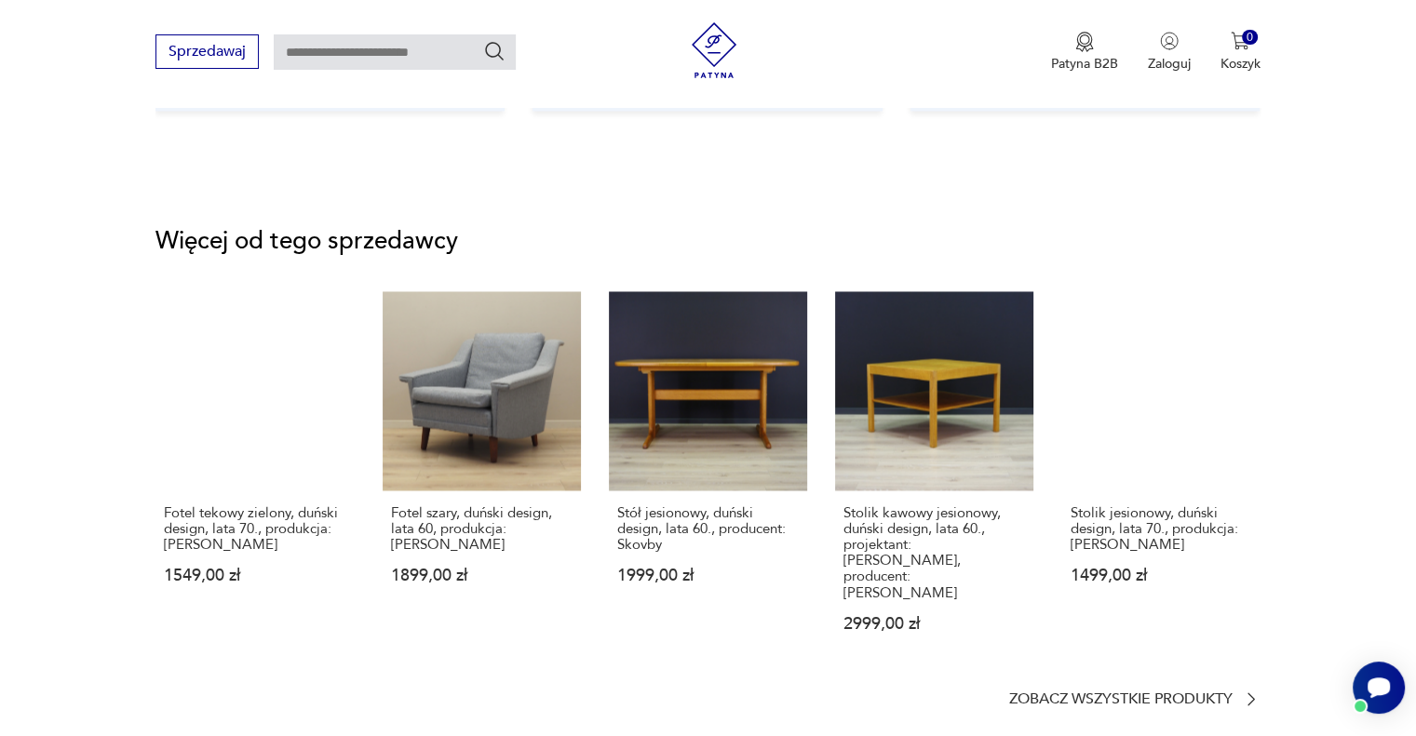
scroll to position [2979, 0]
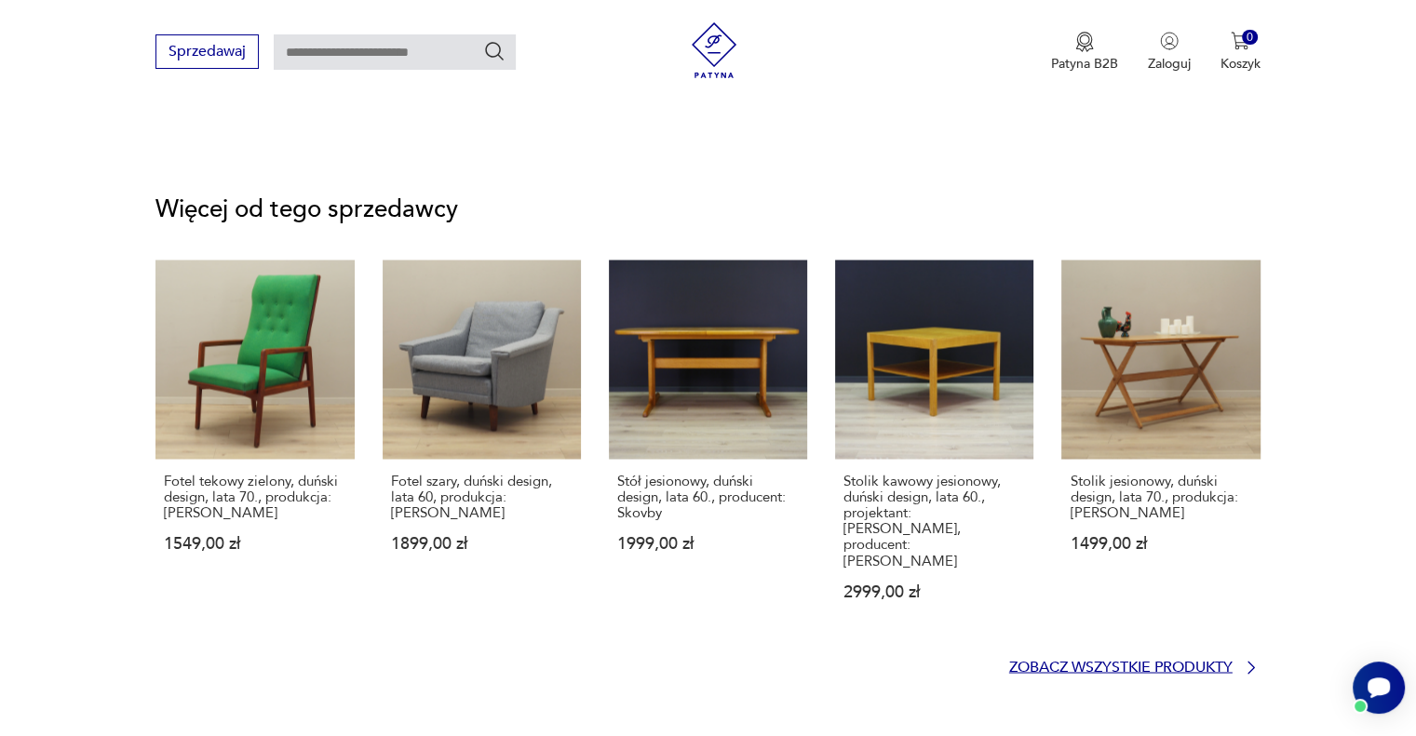
click at [1188, 661] on p "Zobacz wszystkie produkty" at bounding box center [1120, 667] width 223 height 12
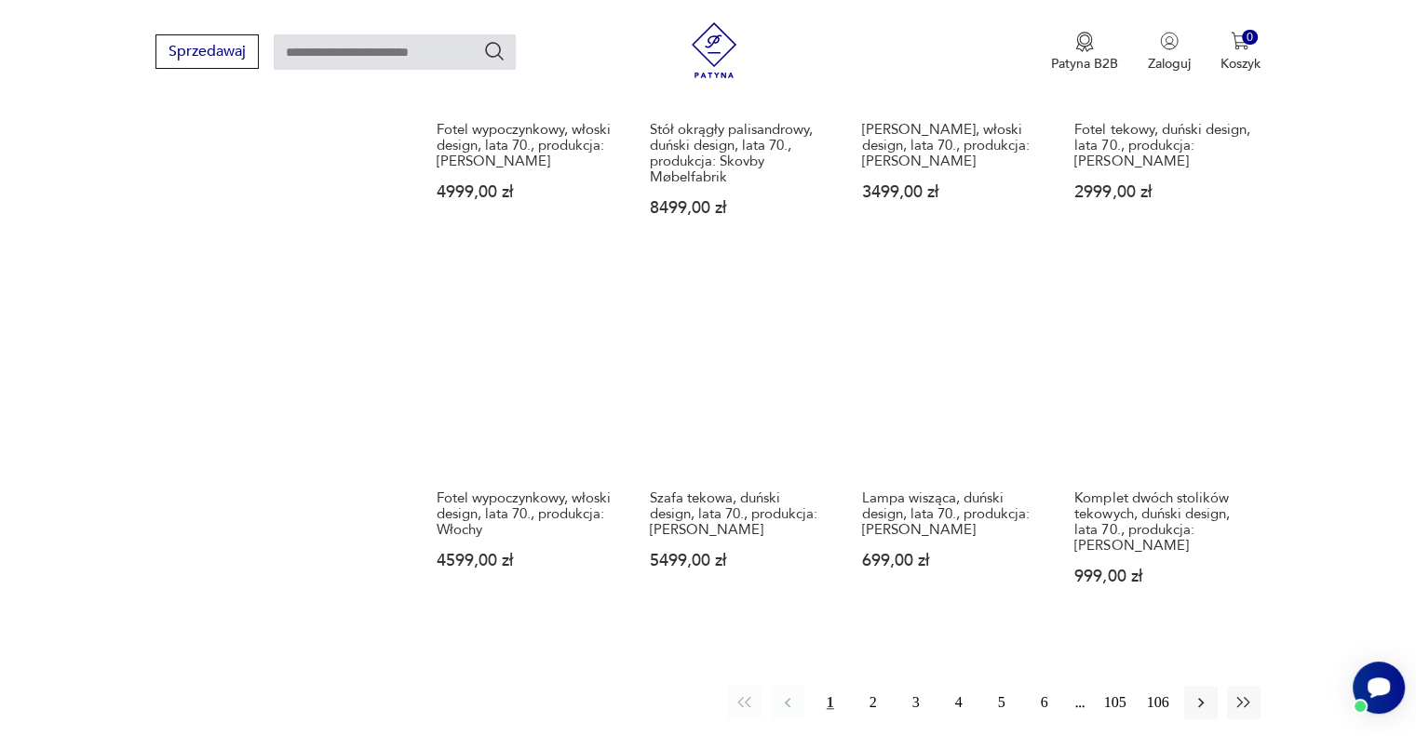
scroll to position [1687, 0]
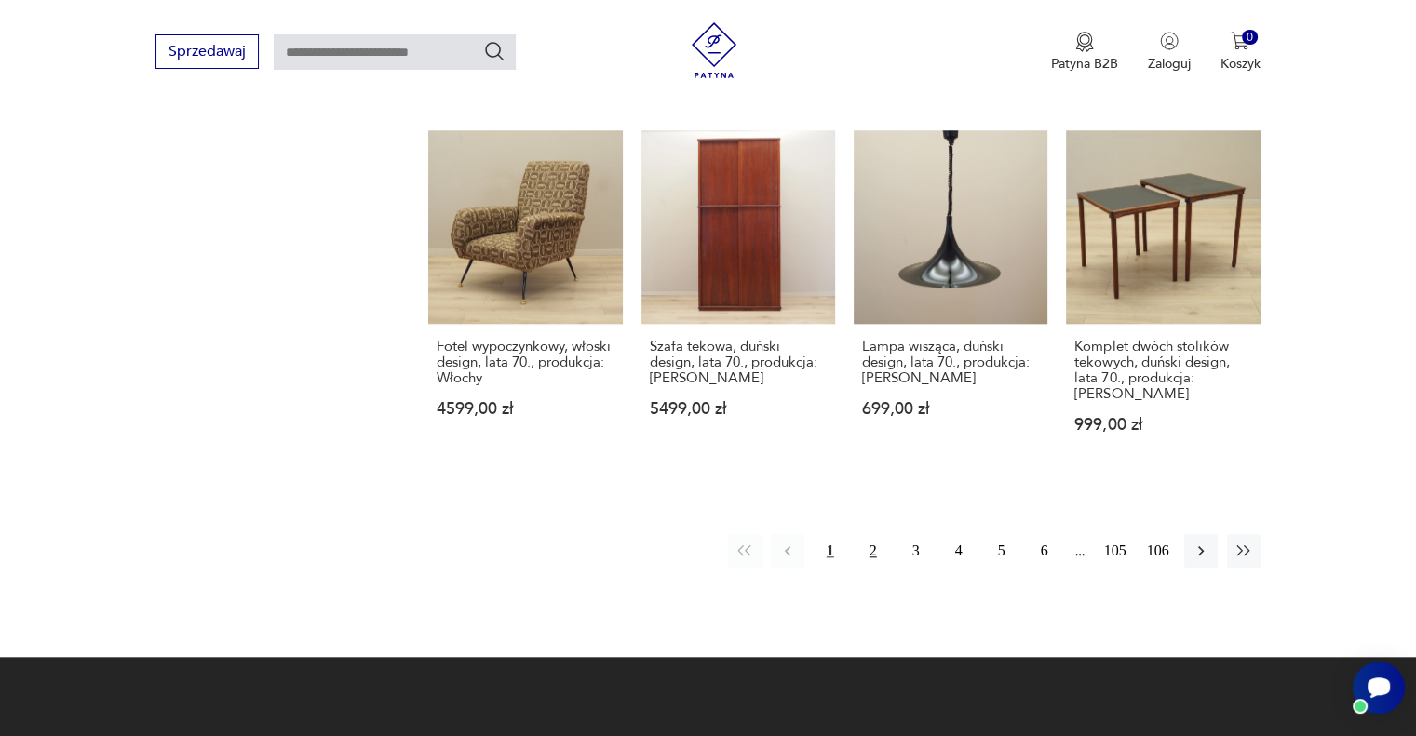
click at [870, 534] on button "2" at bounding box center [873, 551] width 34 height 34
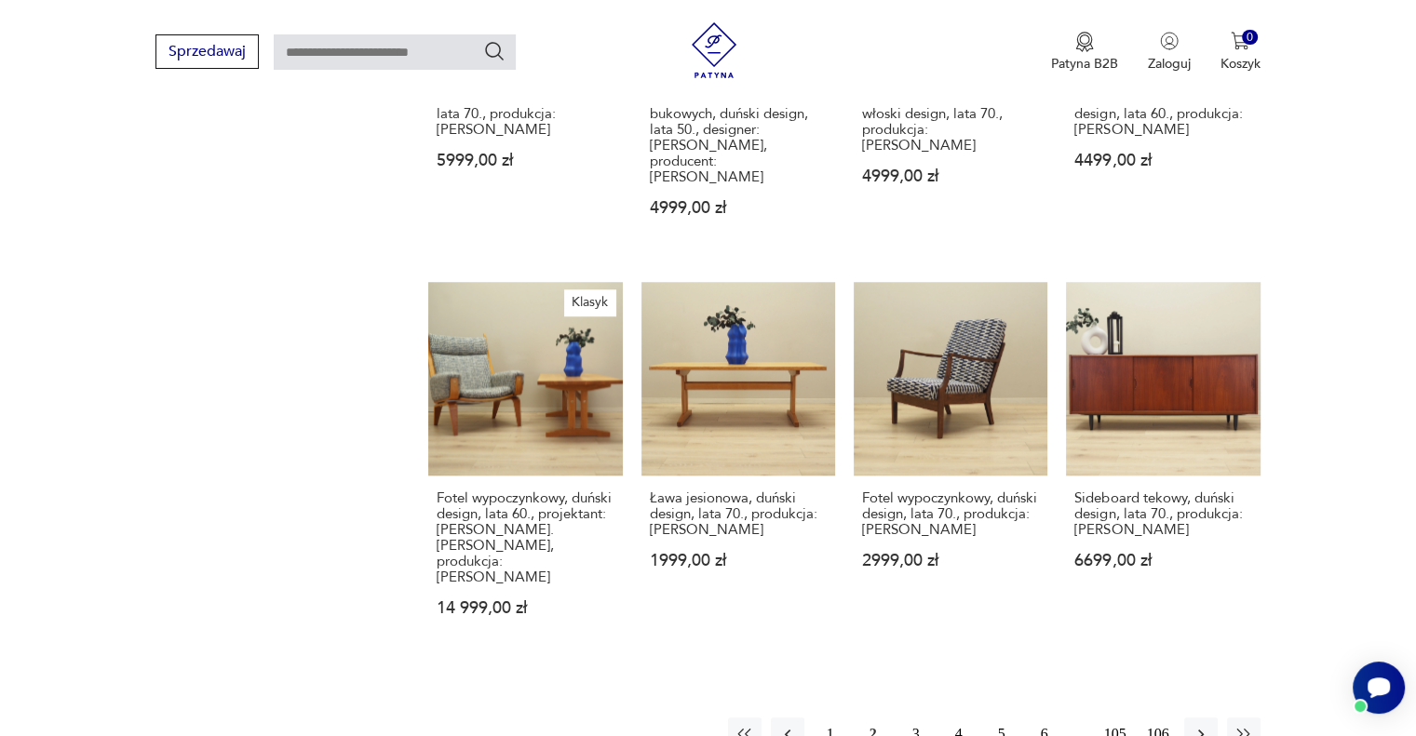
scroll to position [1687, 0]
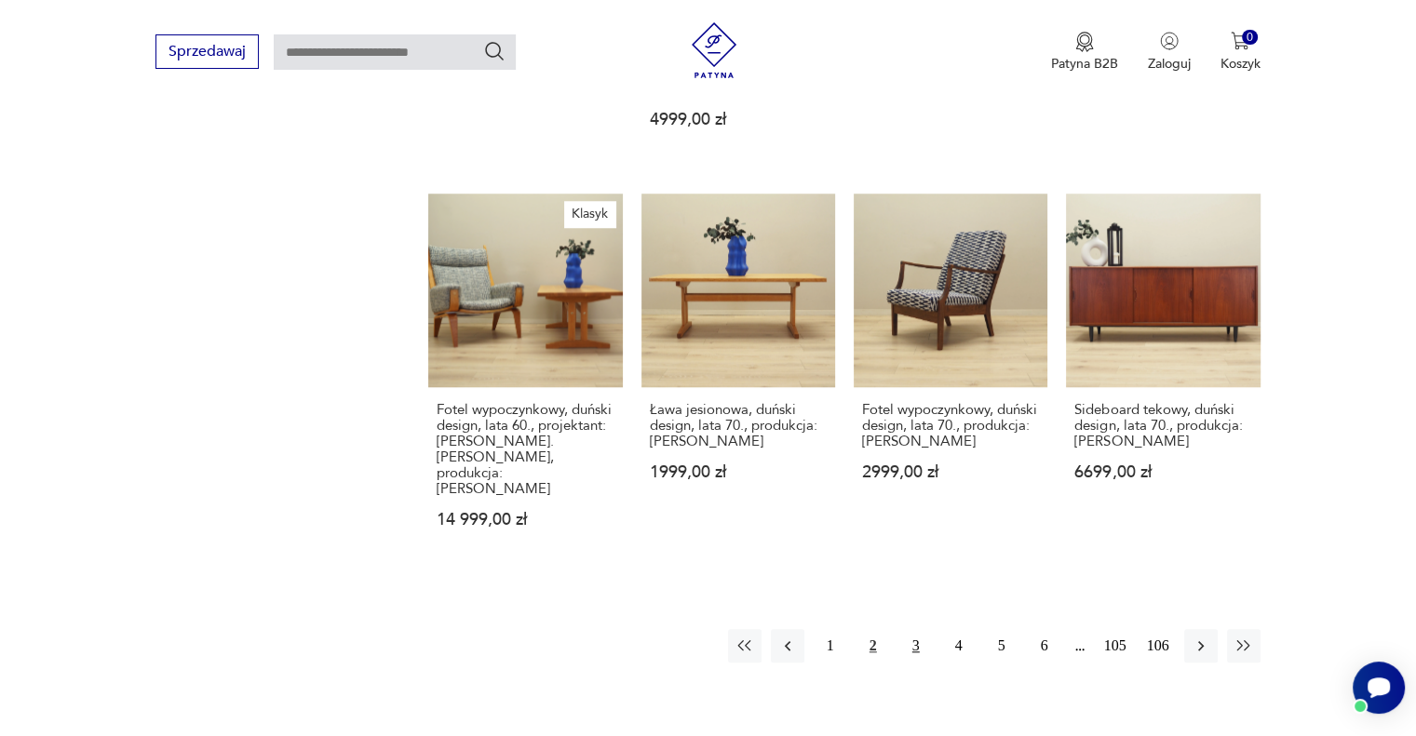
click at [910, 629] on button "3" at bounding box center [916, 646] width 34 height 34
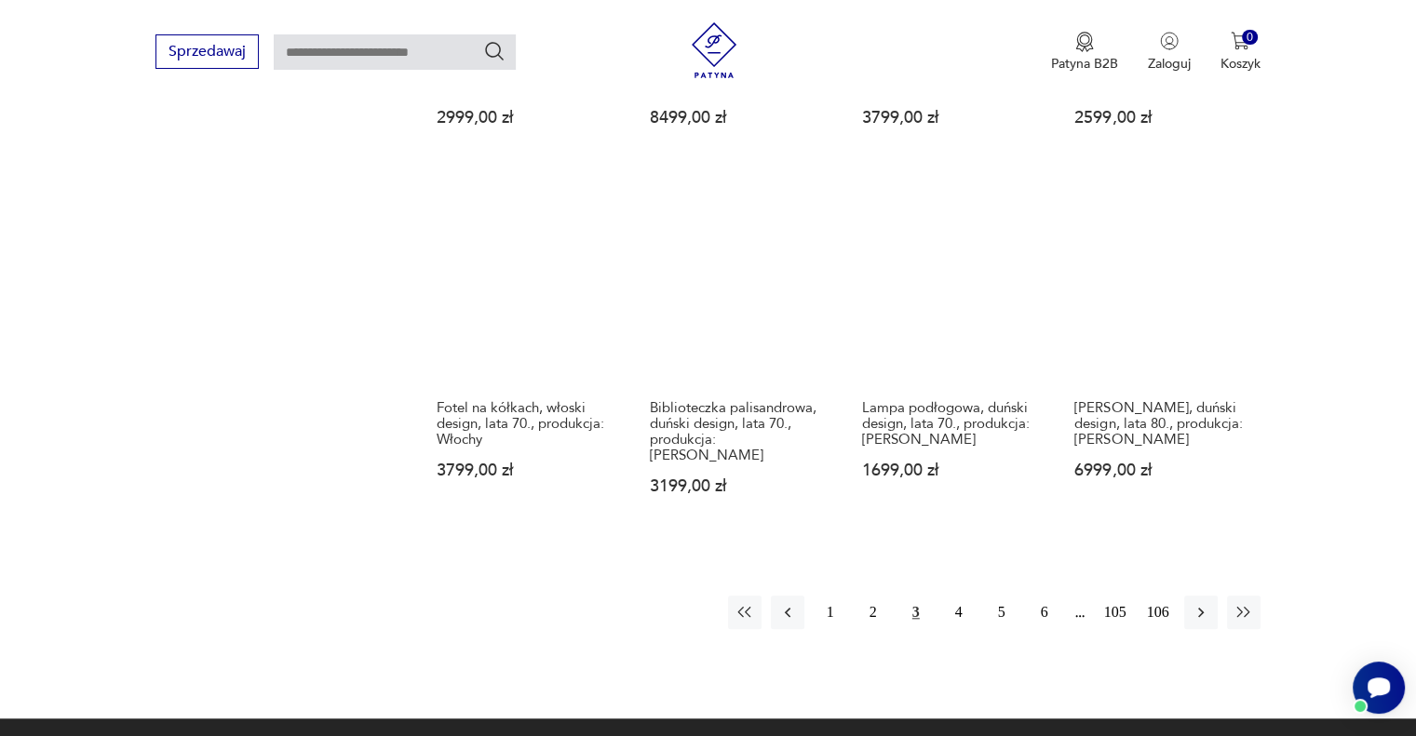
scroll to position [1594, 0]
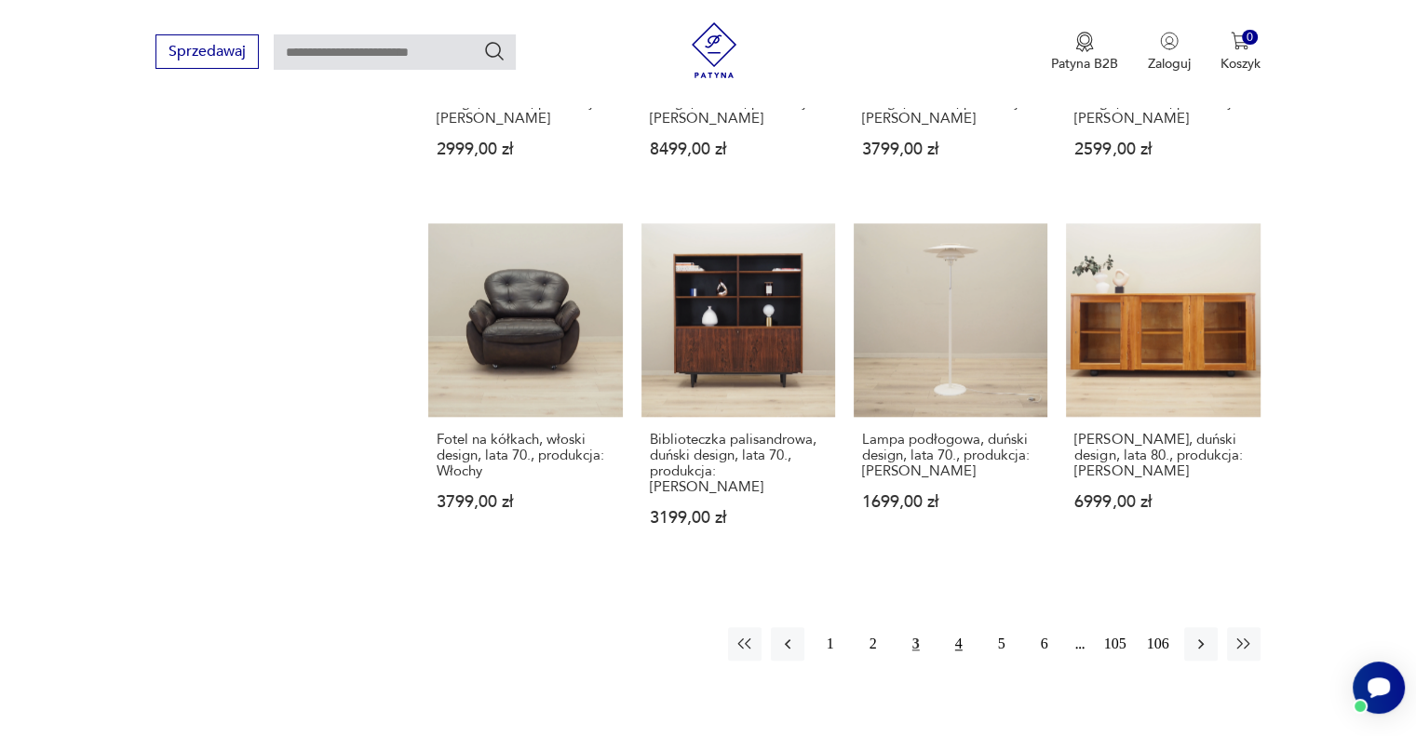
click at [954, 627] on button "4" at bounding box center [959, 644] width 34 height 34
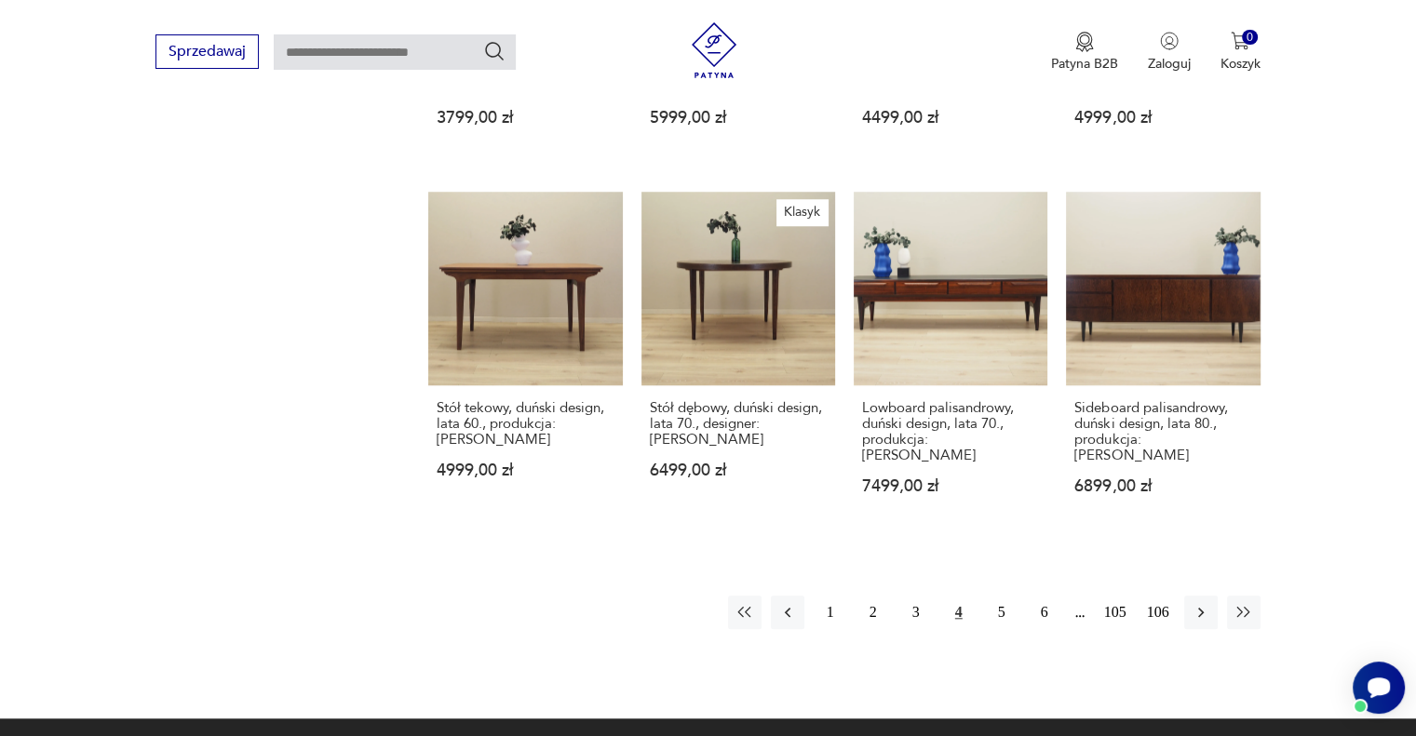
scroll to position [1594, 0]
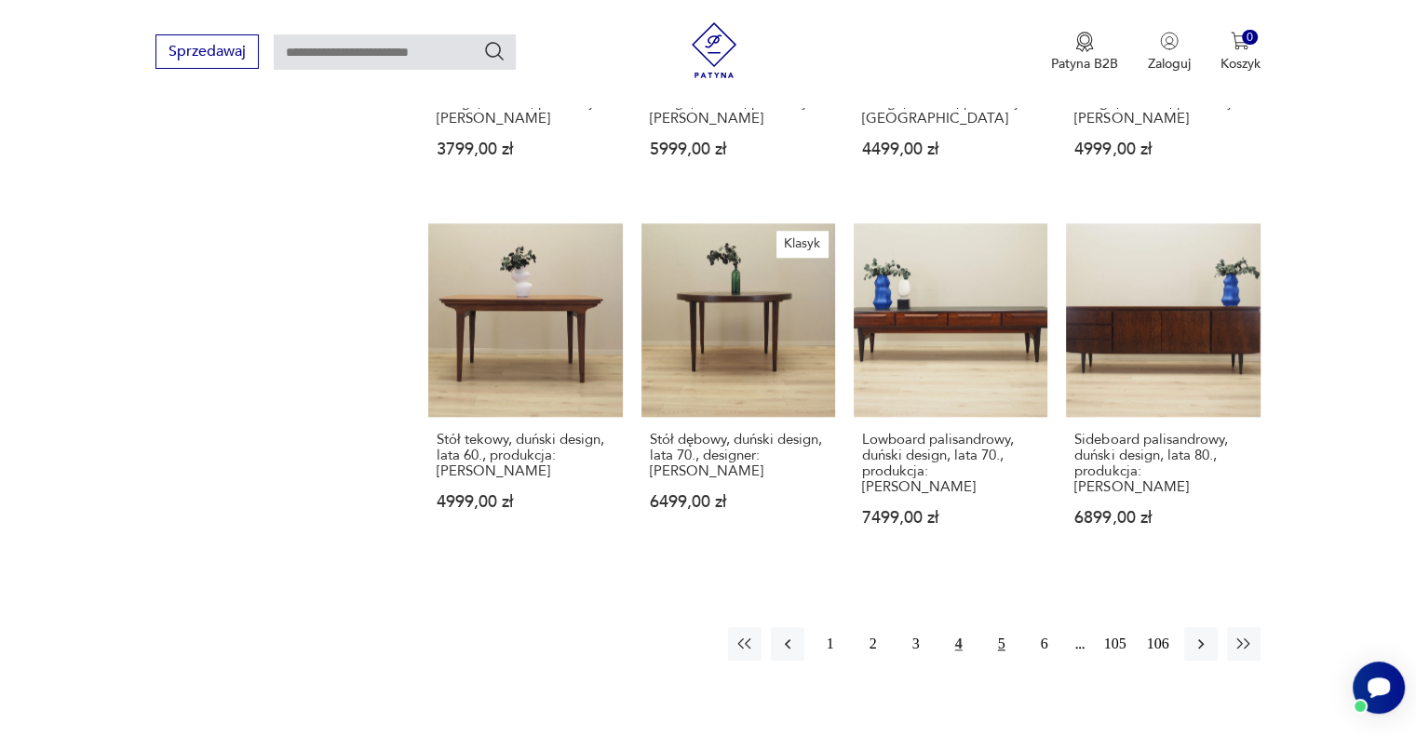
click at [997, 627] on button "5" at bounding box center [1002, 644] width 34 height 34
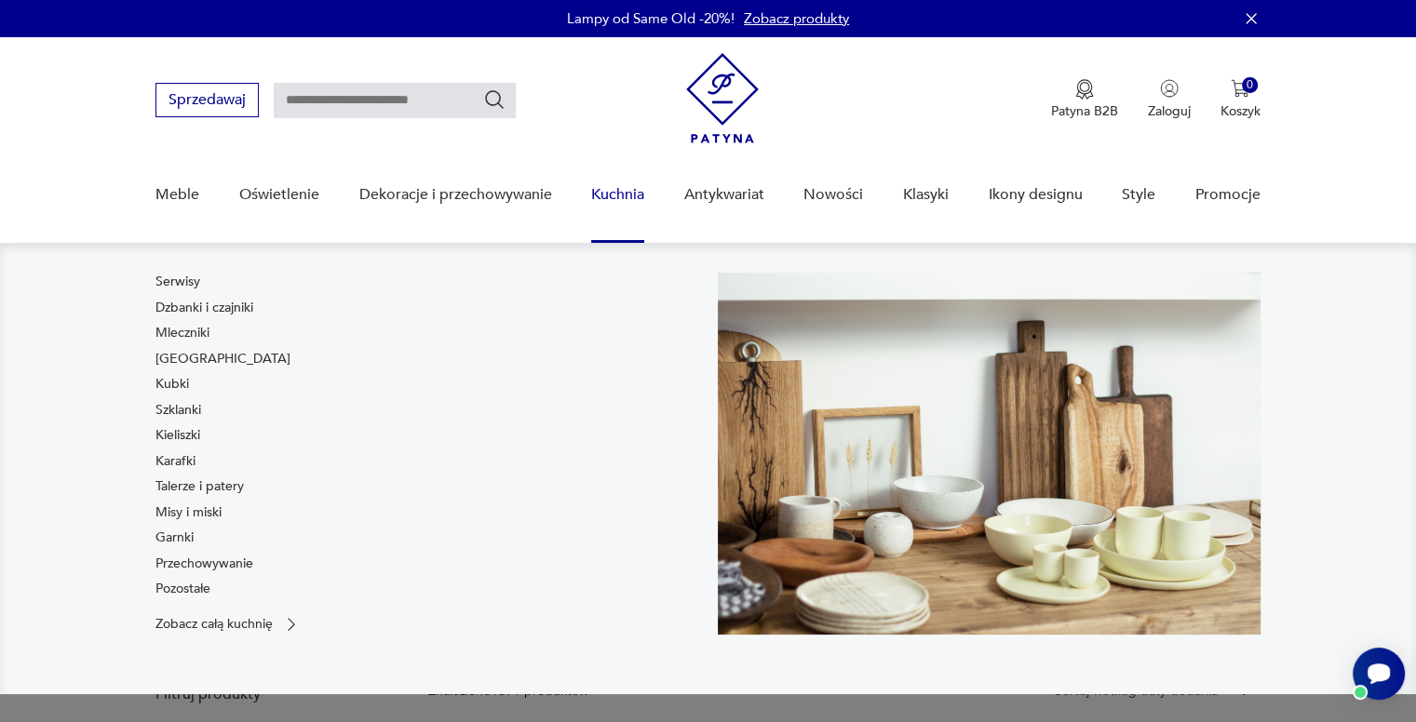
click at [620, 195] on link "Kuchnia" at bounding box center [617, 195] width 53 height 72
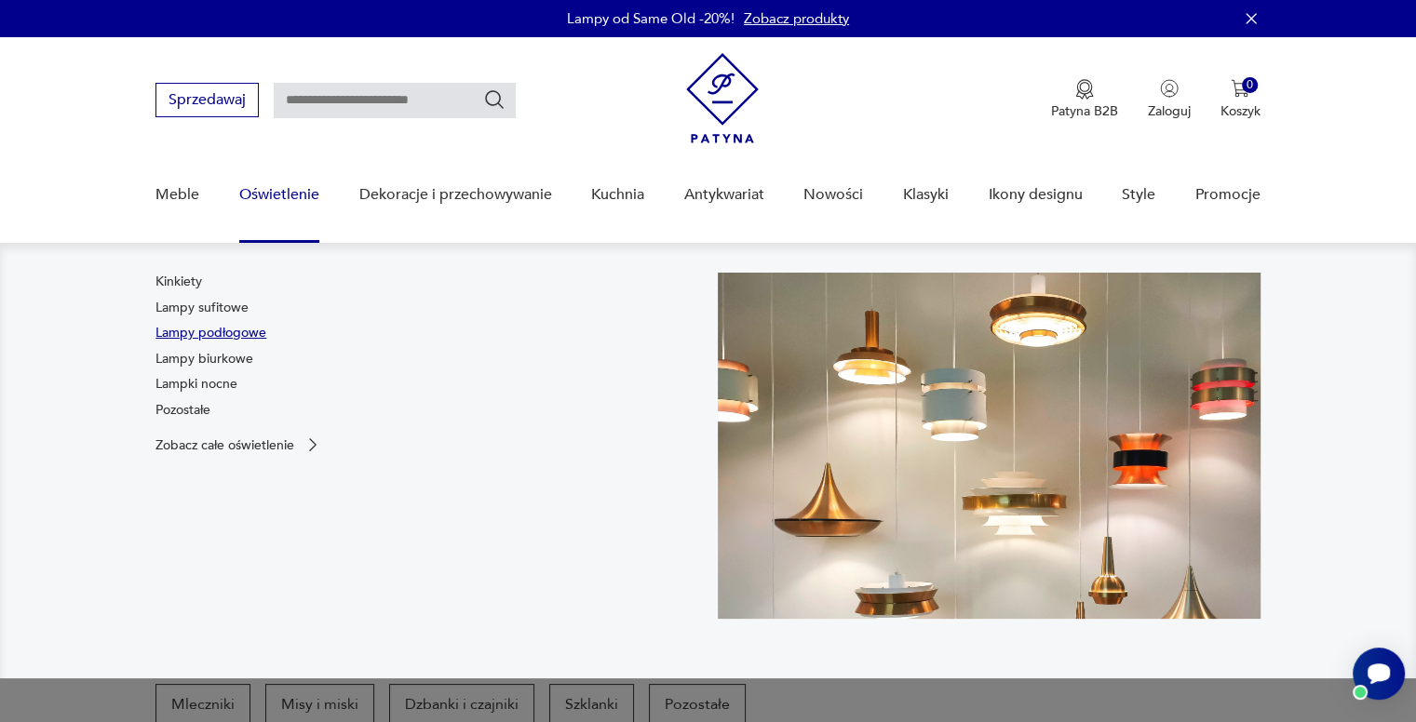
click at [242, 334] on link "Lampy podłogowe" at bounding box center [210, 333] width 111 height 19
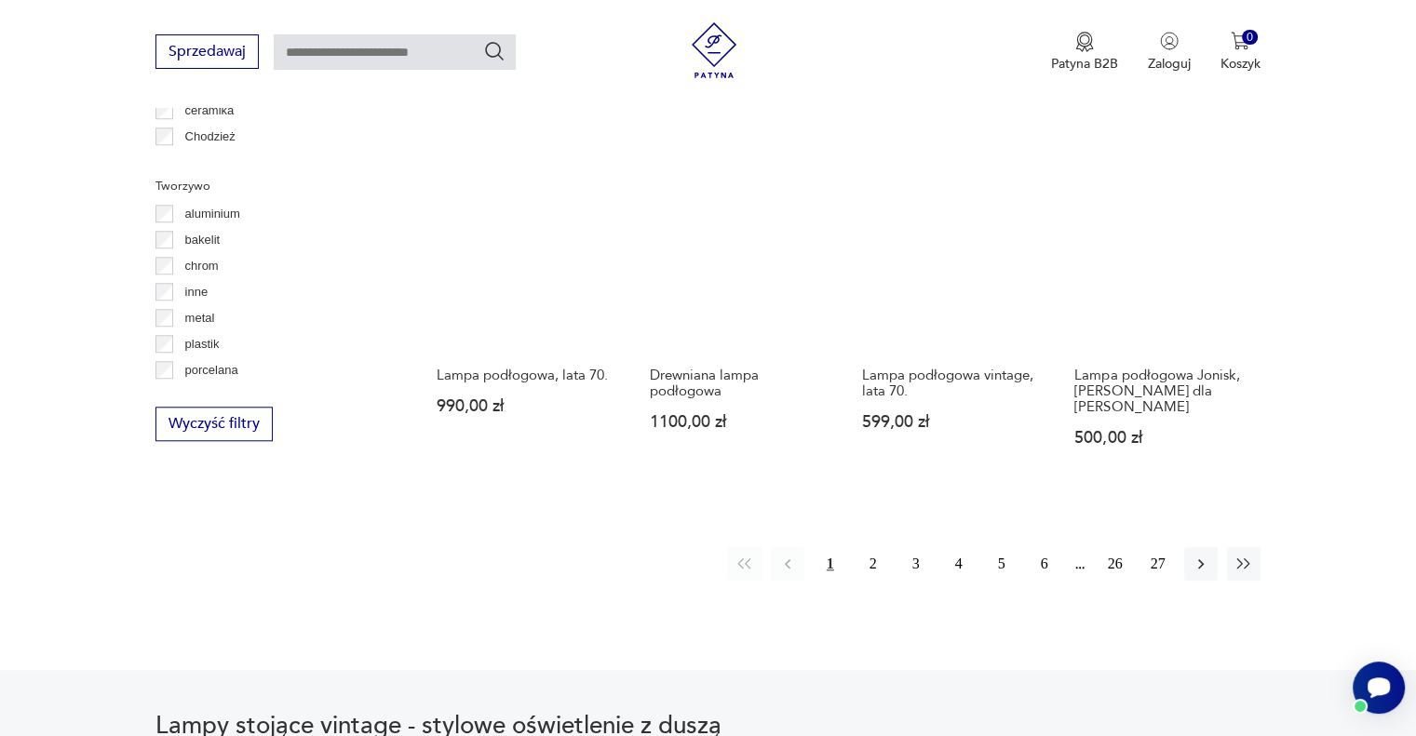
scroll to position [1610, 0]
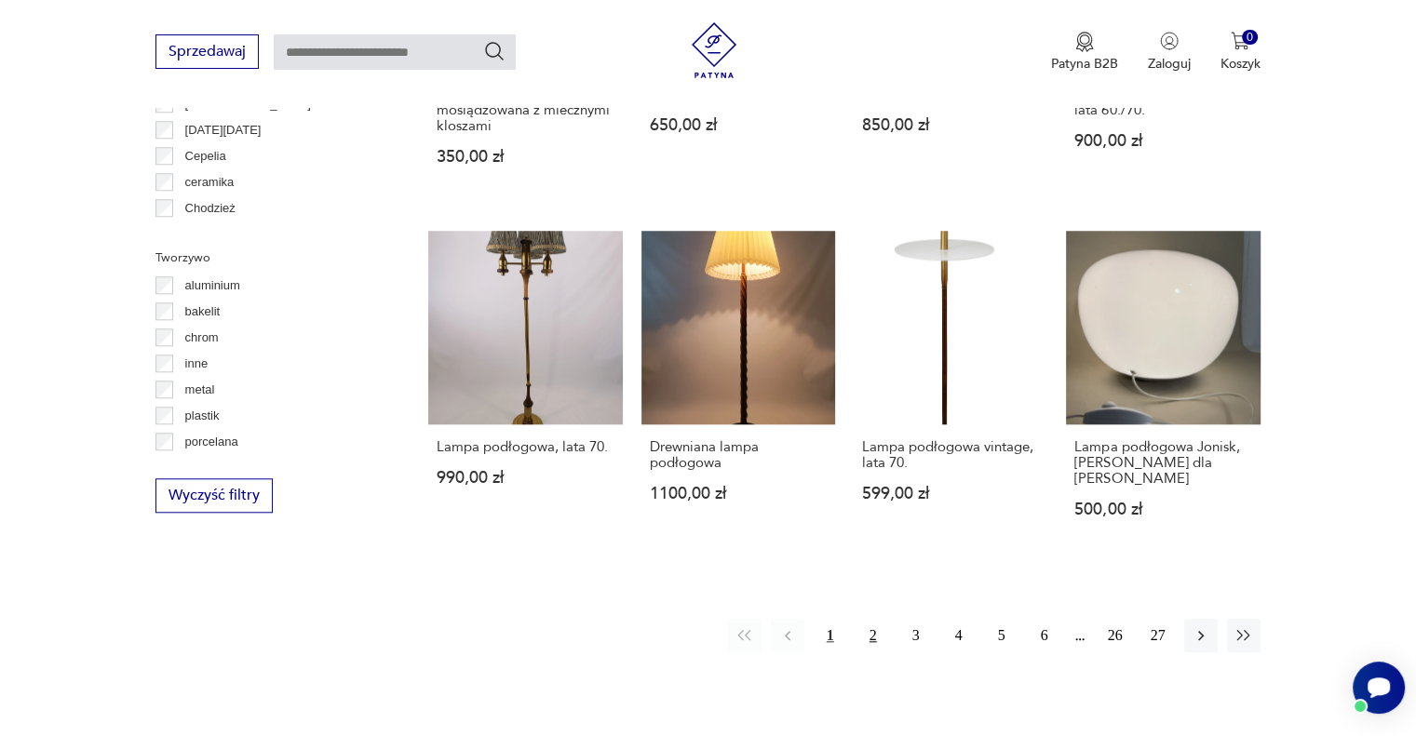
click at [874, 621] on button "2" at bounding box center [873, 636] width 34 height 34
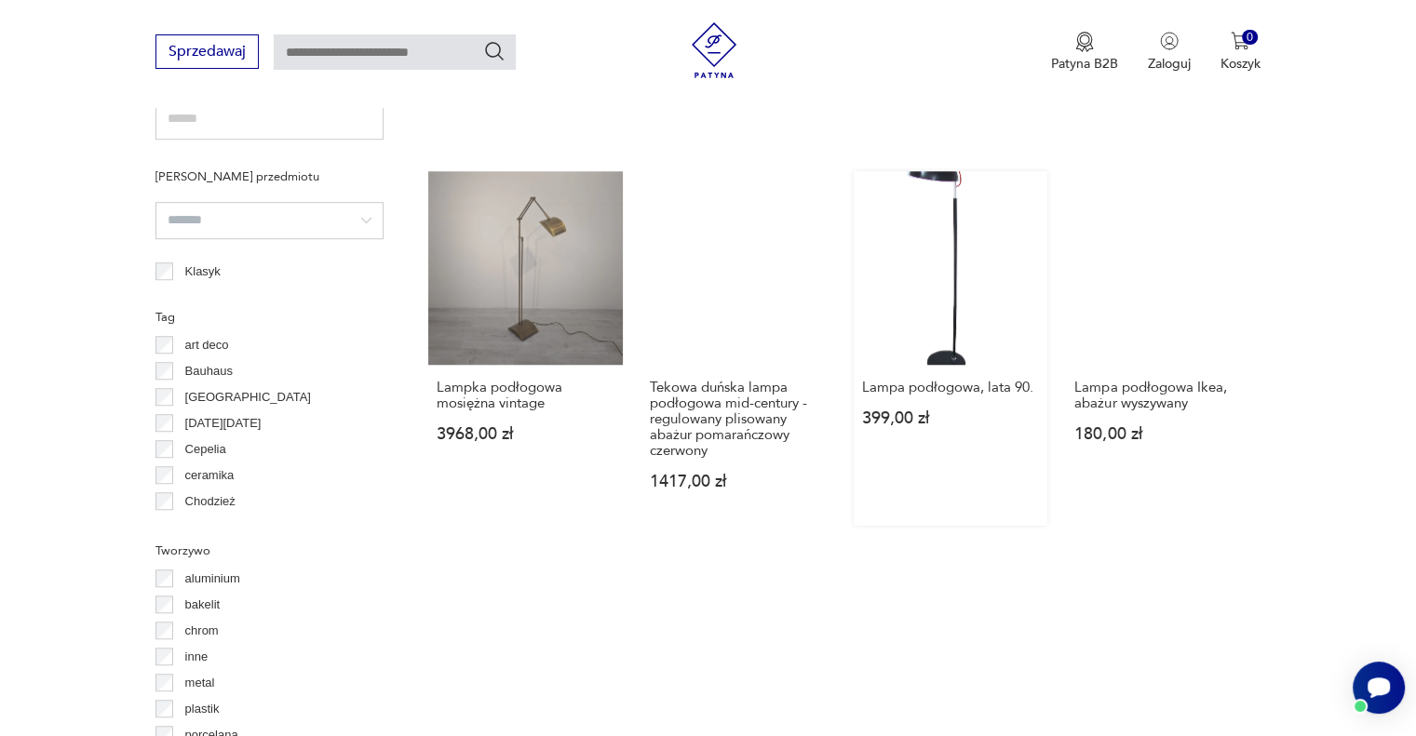
scroll to position [1183, 0]
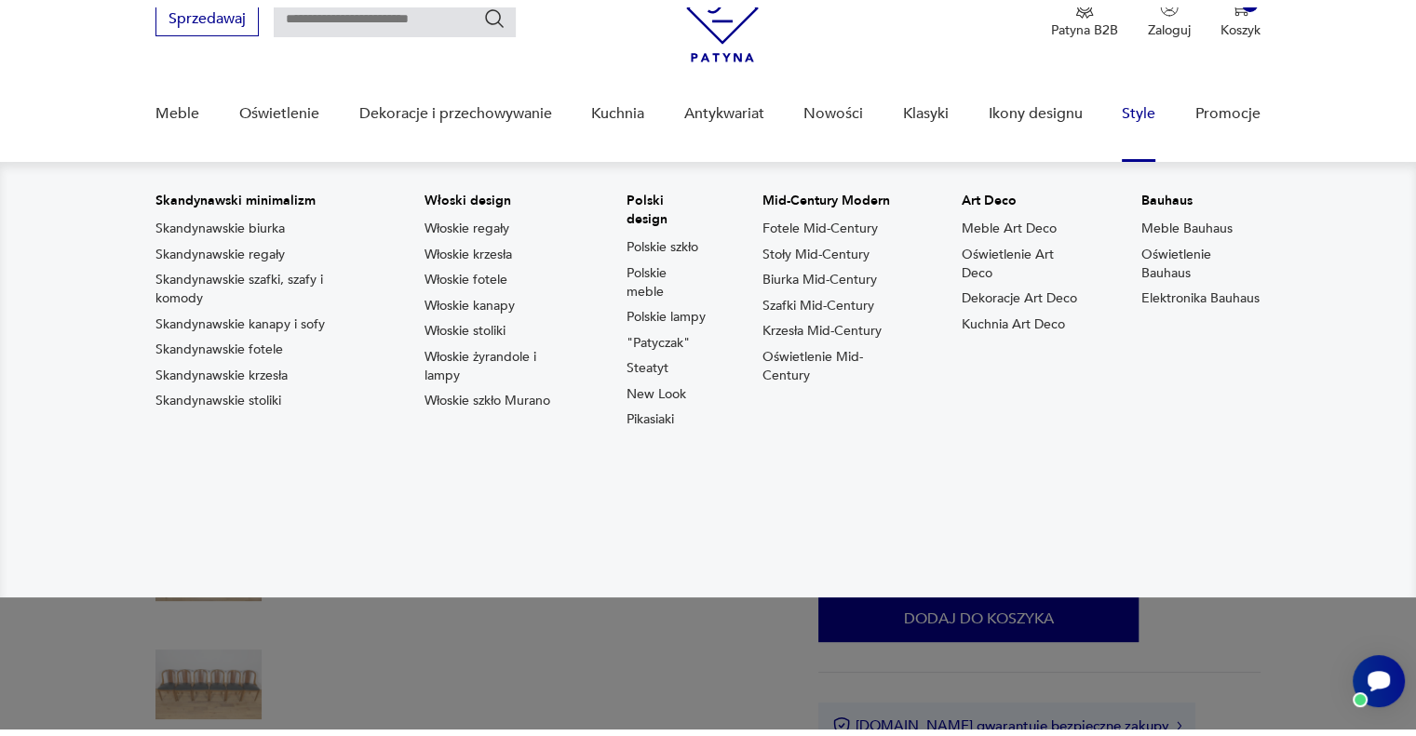
scroll to position [93, 0]
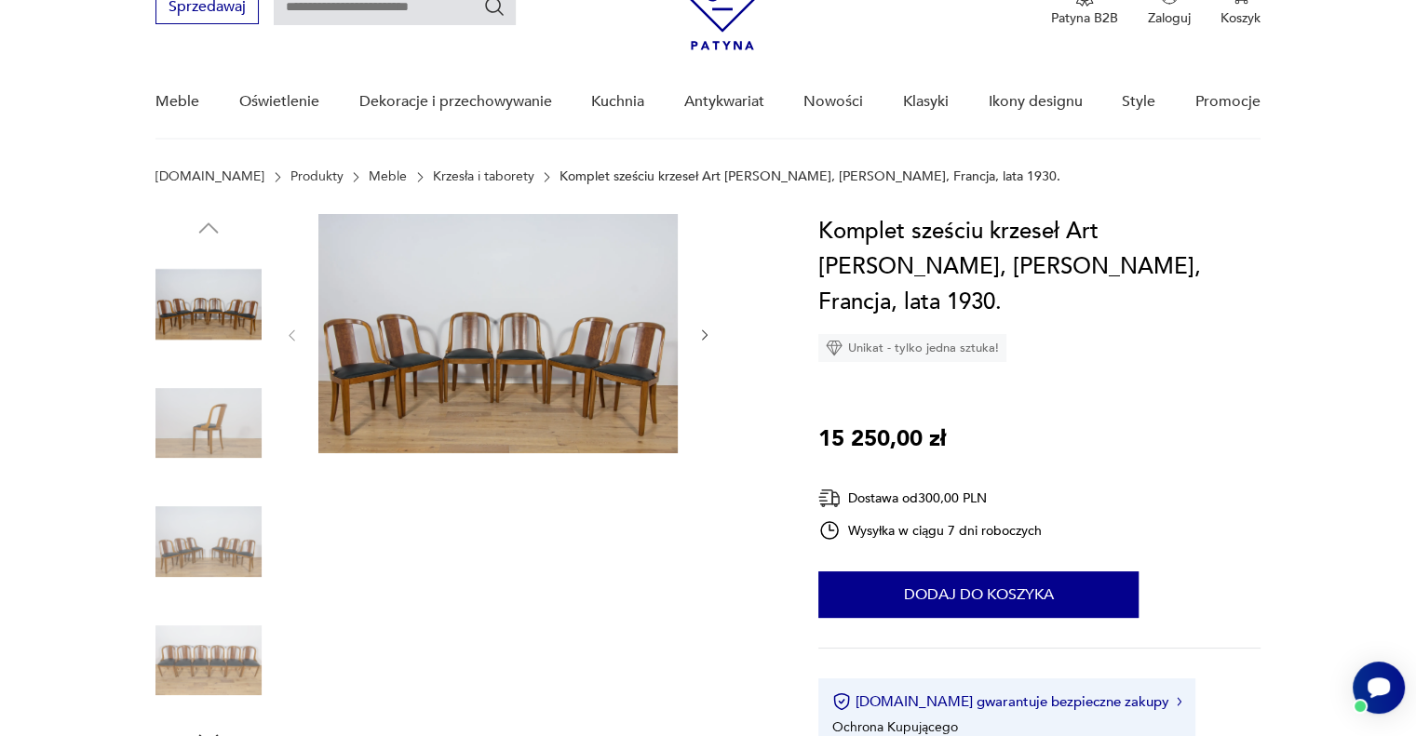
click at [222, 438] on img at bounding box center [208, 423] width 106 height 106
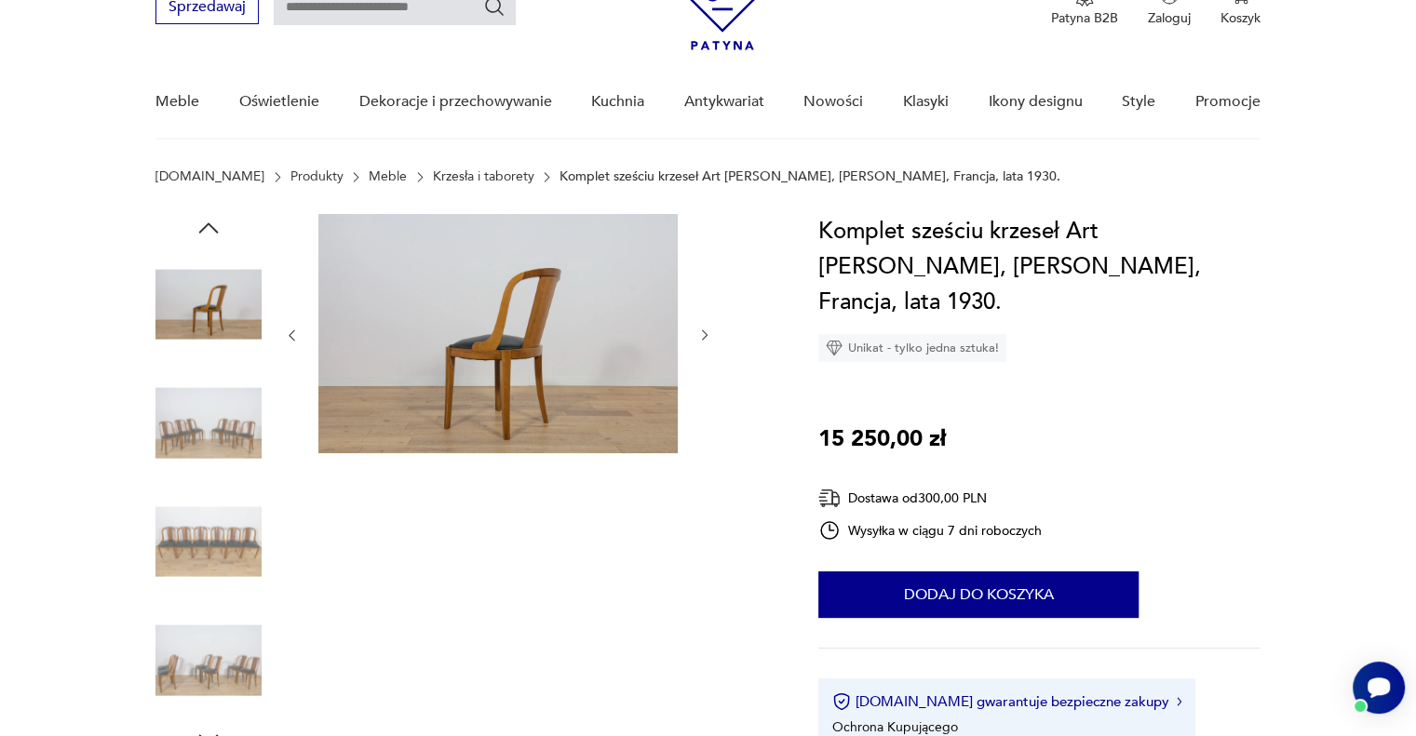
click at [206, 543] on img at bounding box center [208, 542] width 106 height 106
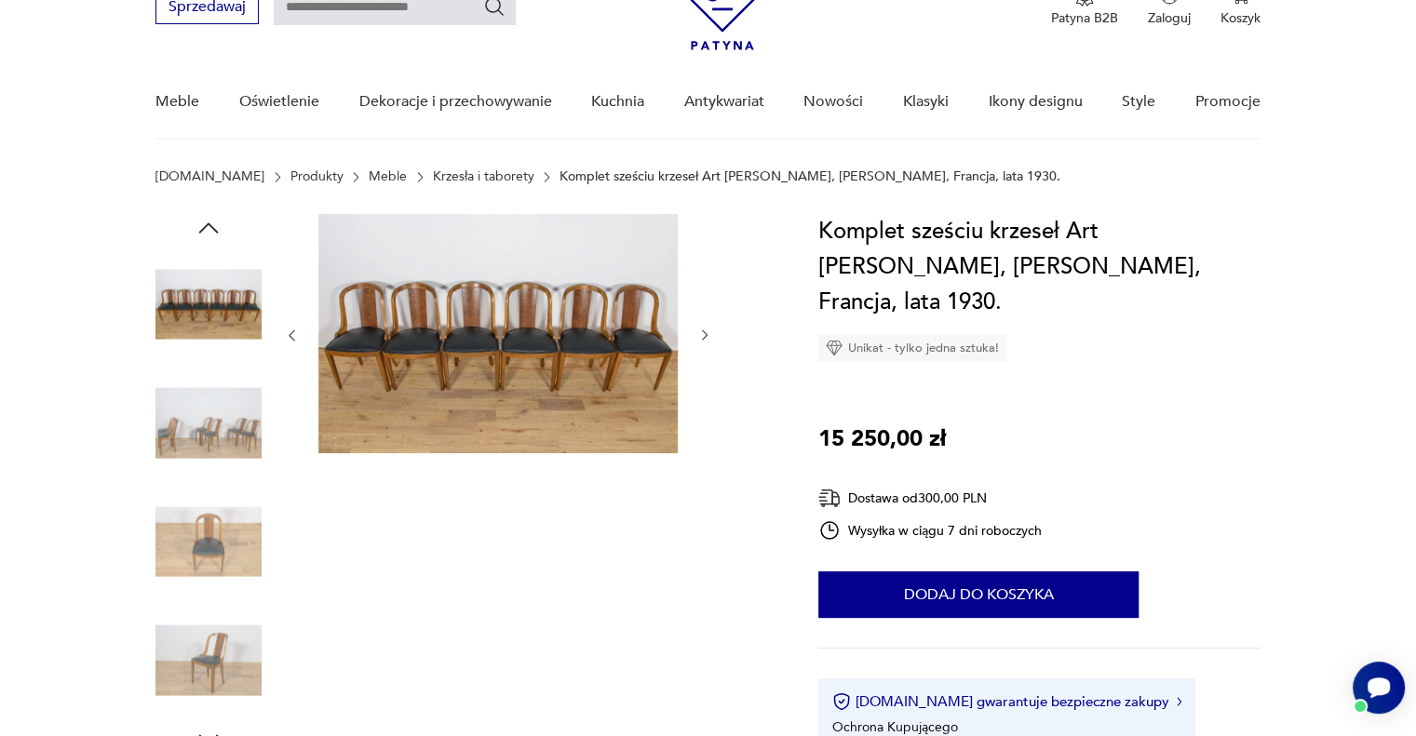
click at [485, 312] on img at bounding box center [497, 333] width 359 height 239
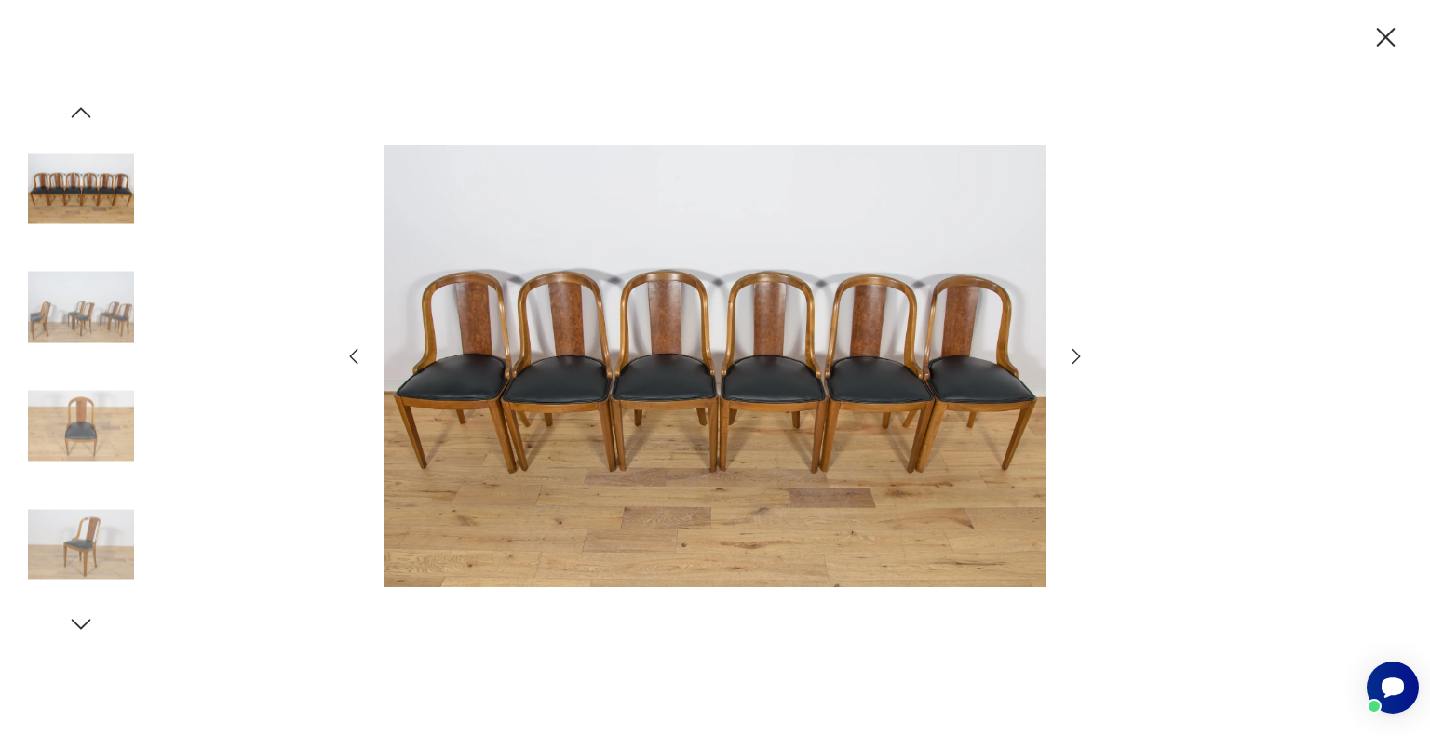
click at [74, 315] on img at bounding box center [81, 307] width 106 height 106
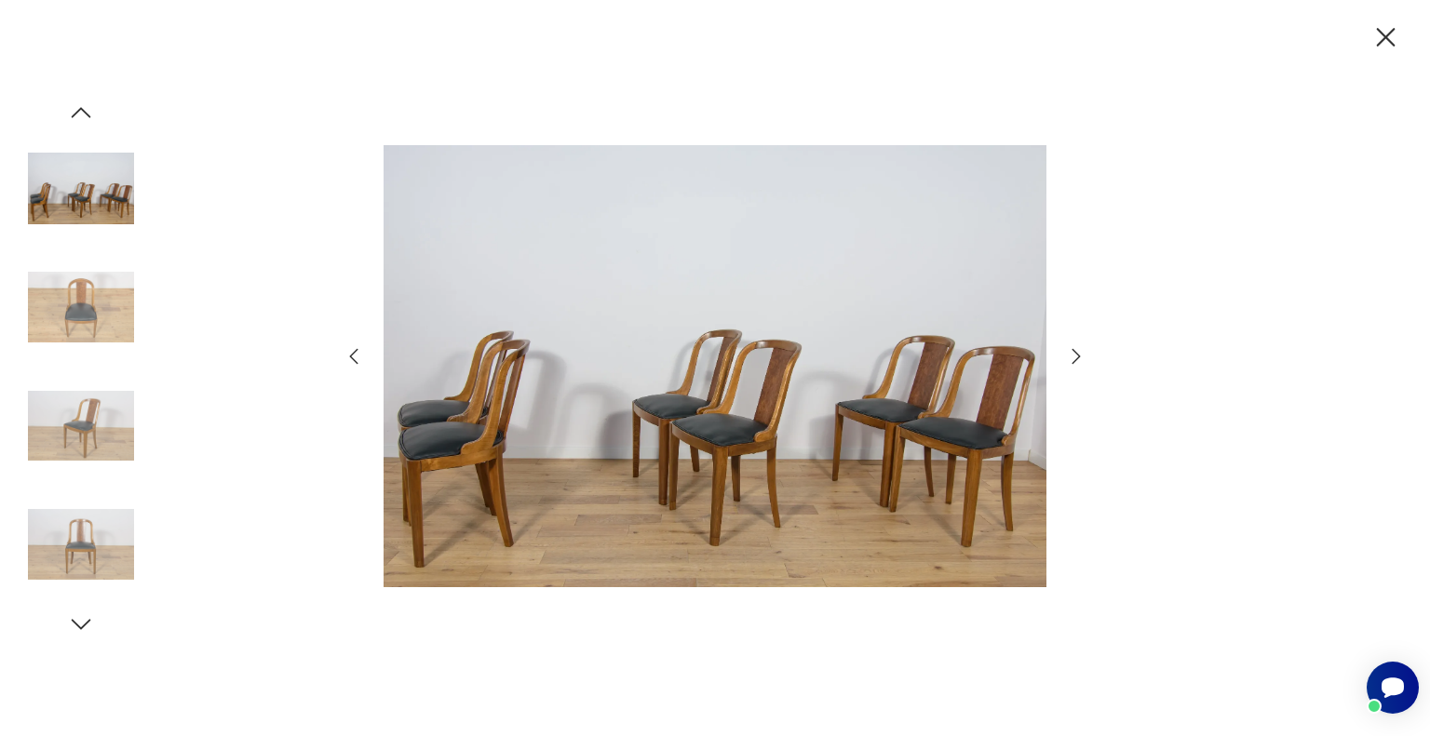
click at [78, 534] on img at bounding box center [81, 544] width 106 height 106
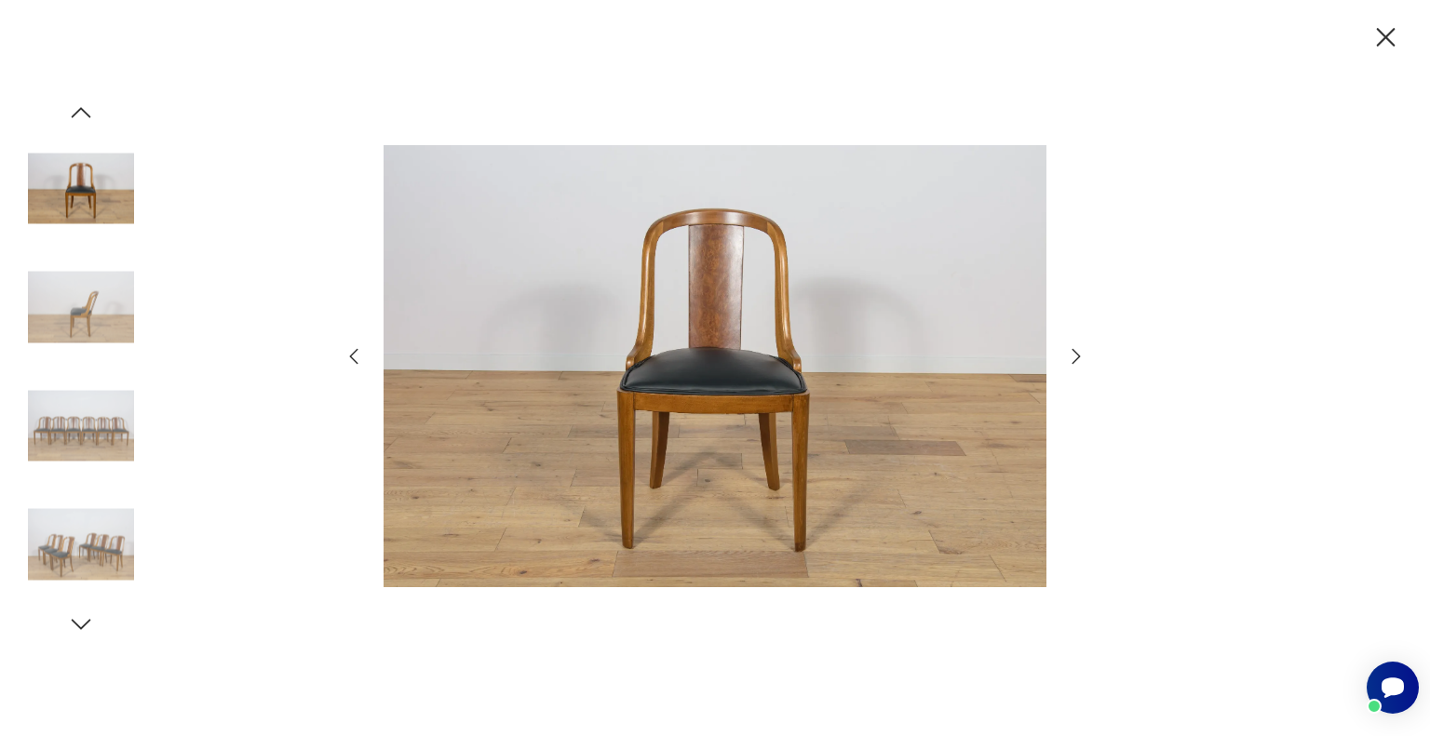
click at [774, 388] on img at bounding box center [714, 366] width 663 height 589
click at [74, 398] on img at bounding box center [81, 426] width 106 height 106
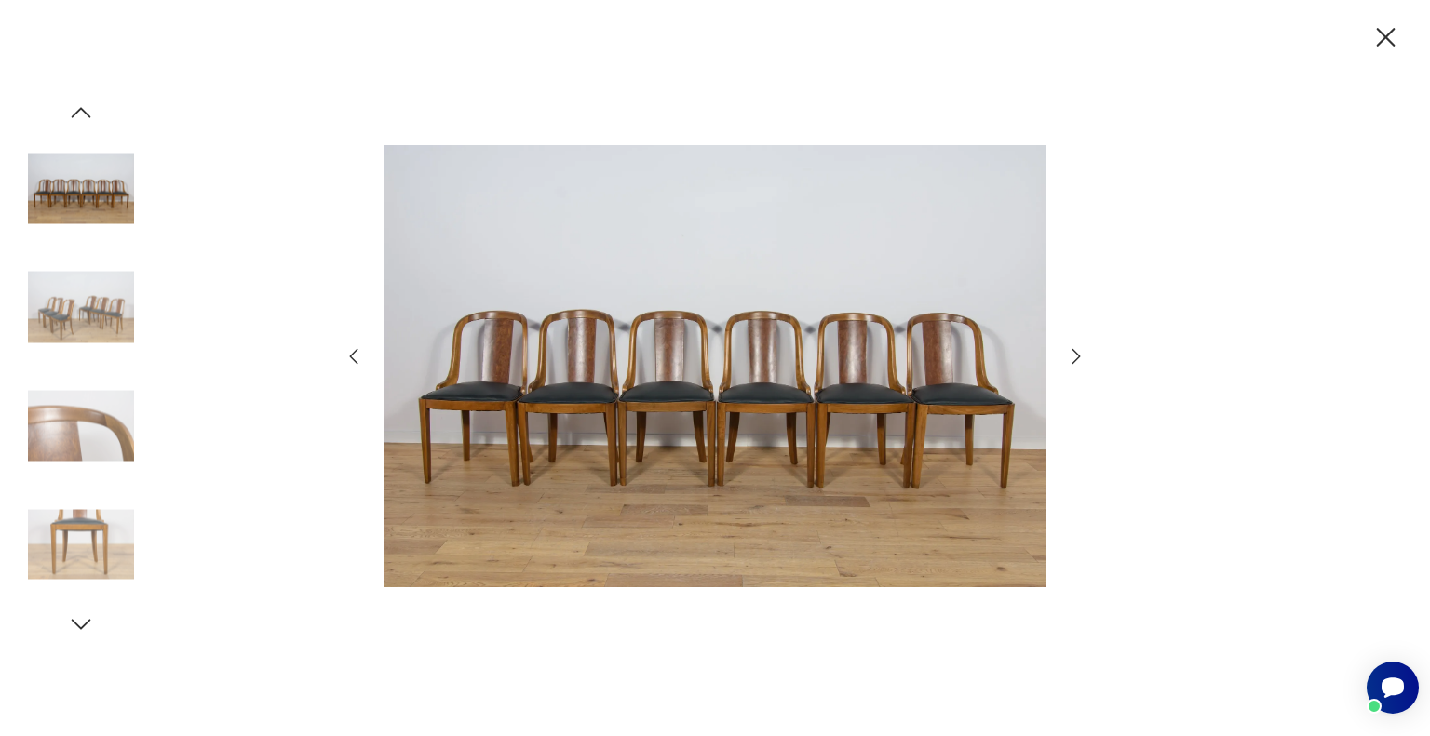
click at [1387, 34] on icon "button" at bounding box center [1386, 37] width 19 height 19
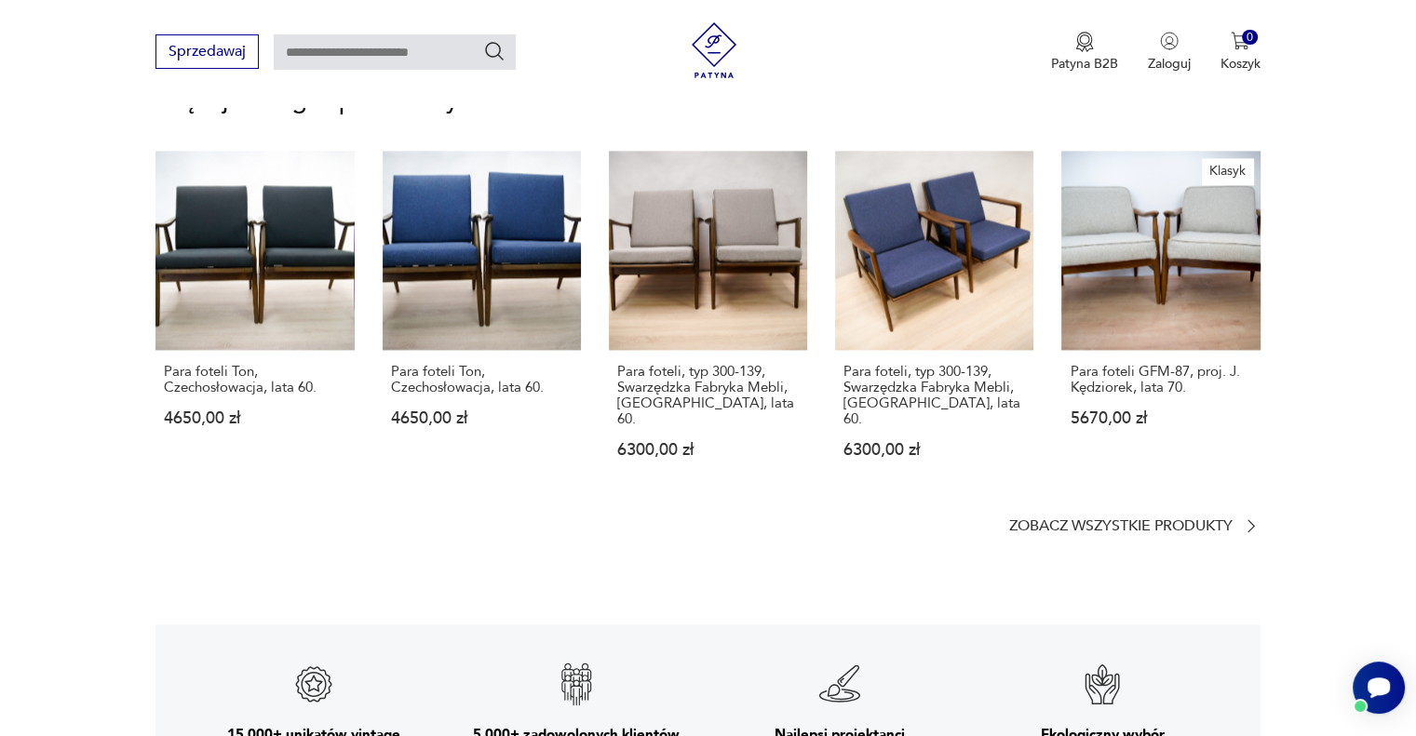
scroll to position [2420, 0]
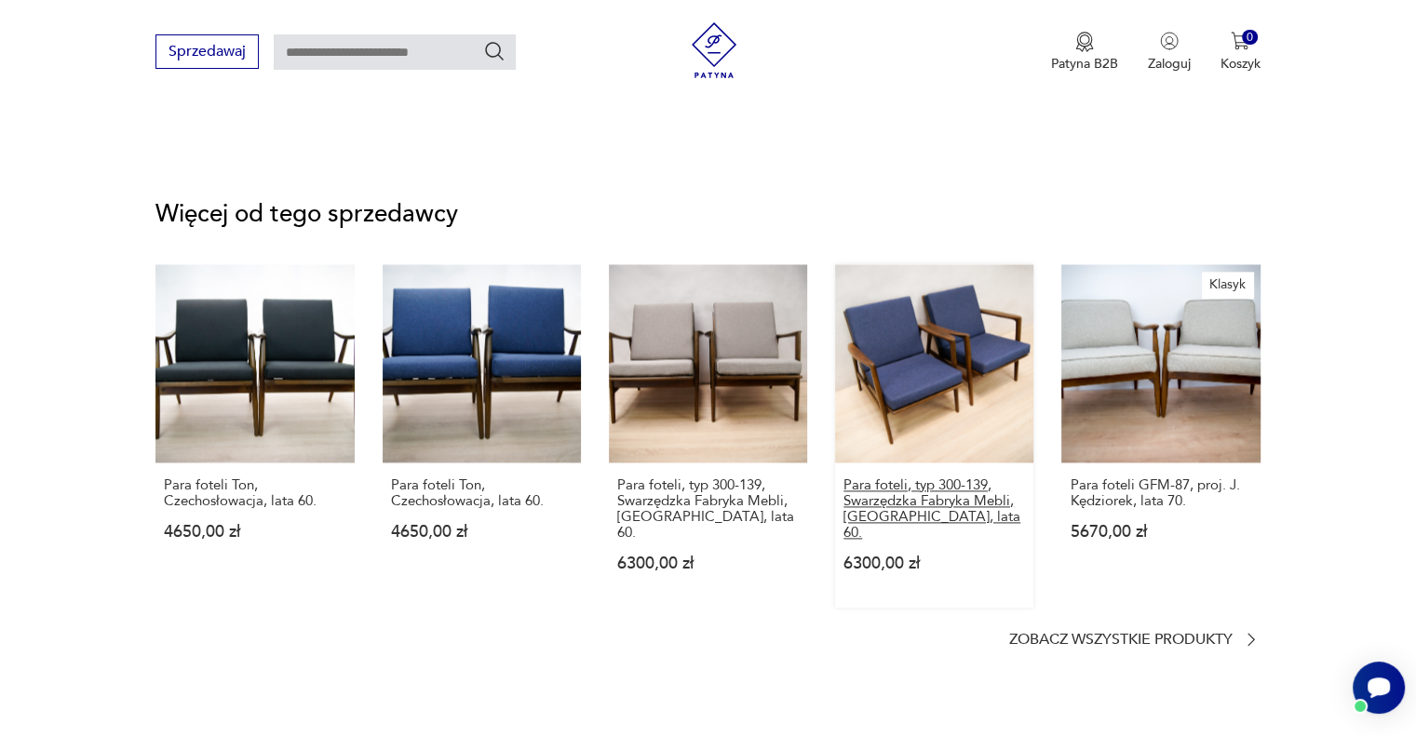
click at [884, 492] on p "Para foteli, typ 300-139, Swarzędzka Fabryka Mebli, Polska, lata 60." at bounding box center [934, 509] width 182 height 63
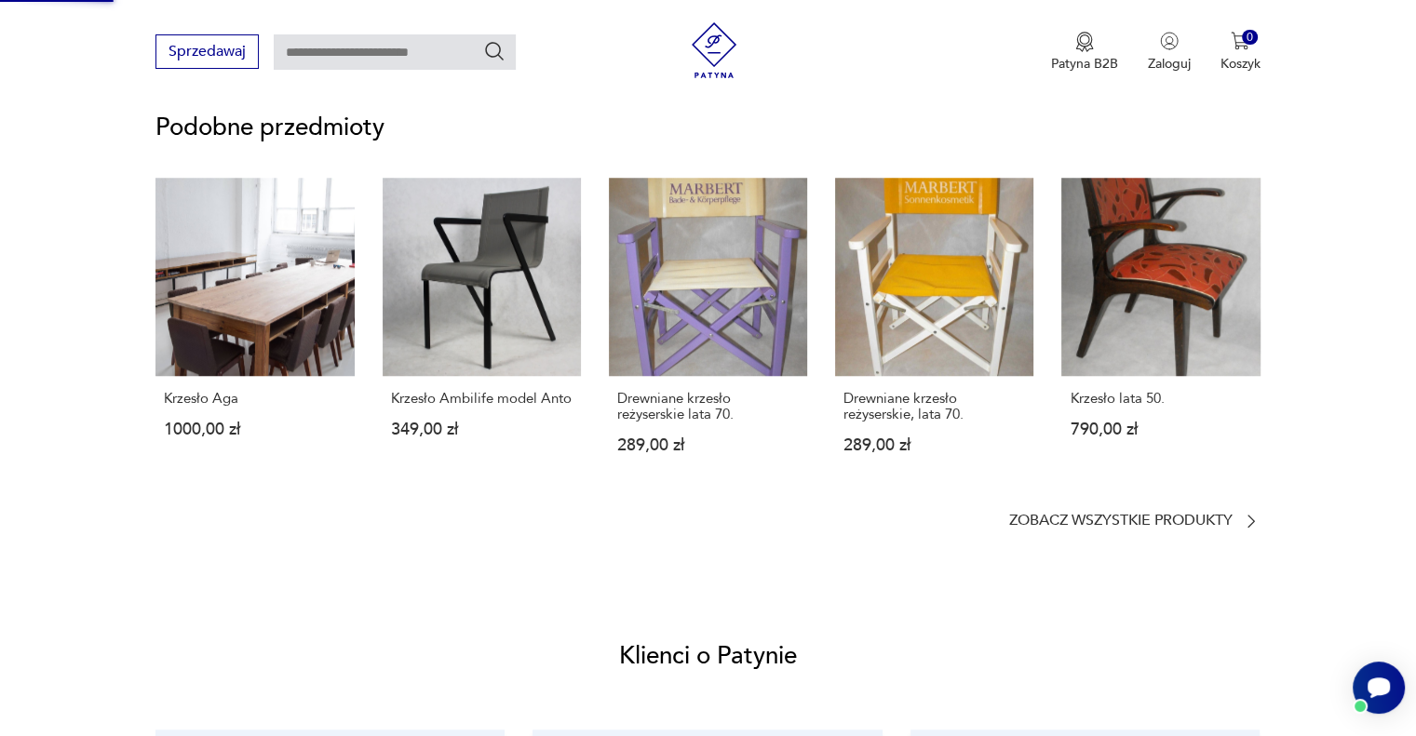
scroll to position [469, 0]
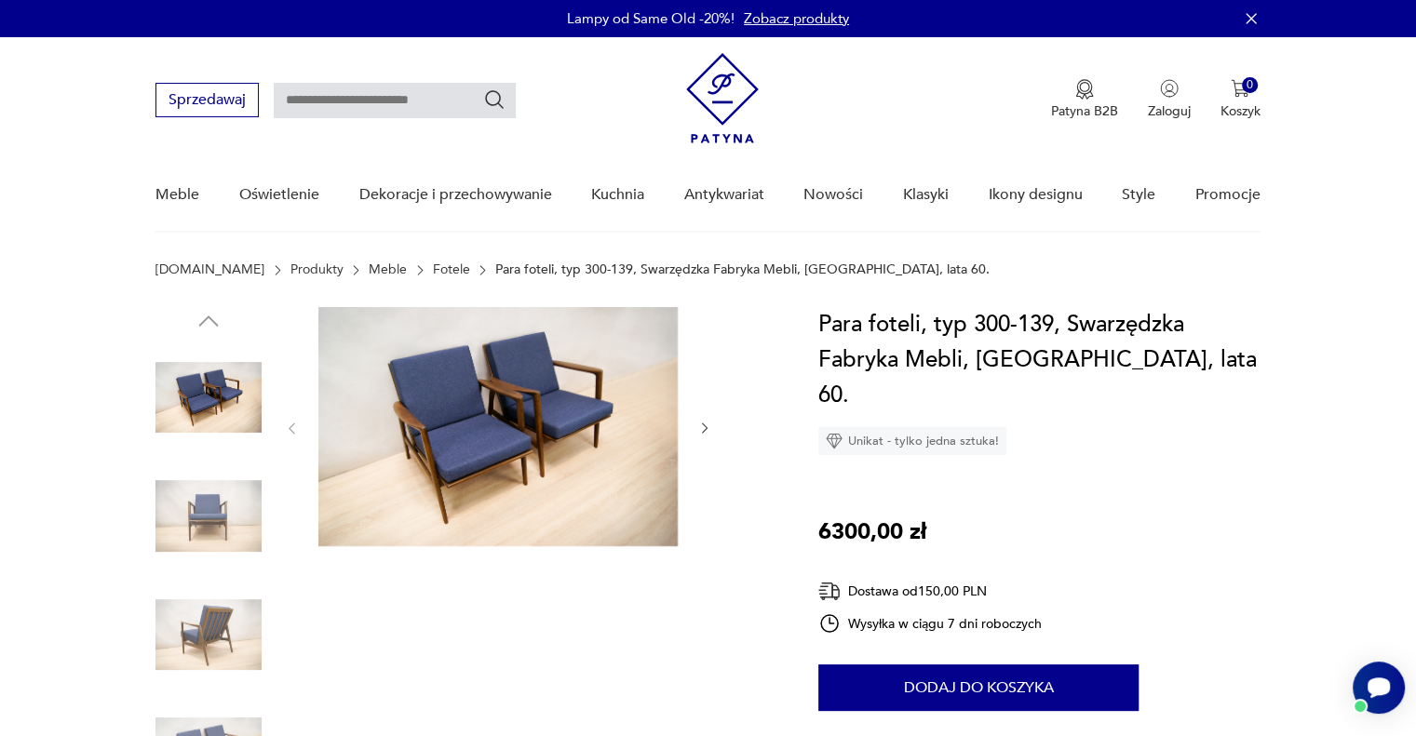
click at [238, 615] on img at bounding box center [208, 635] width 106 height 106
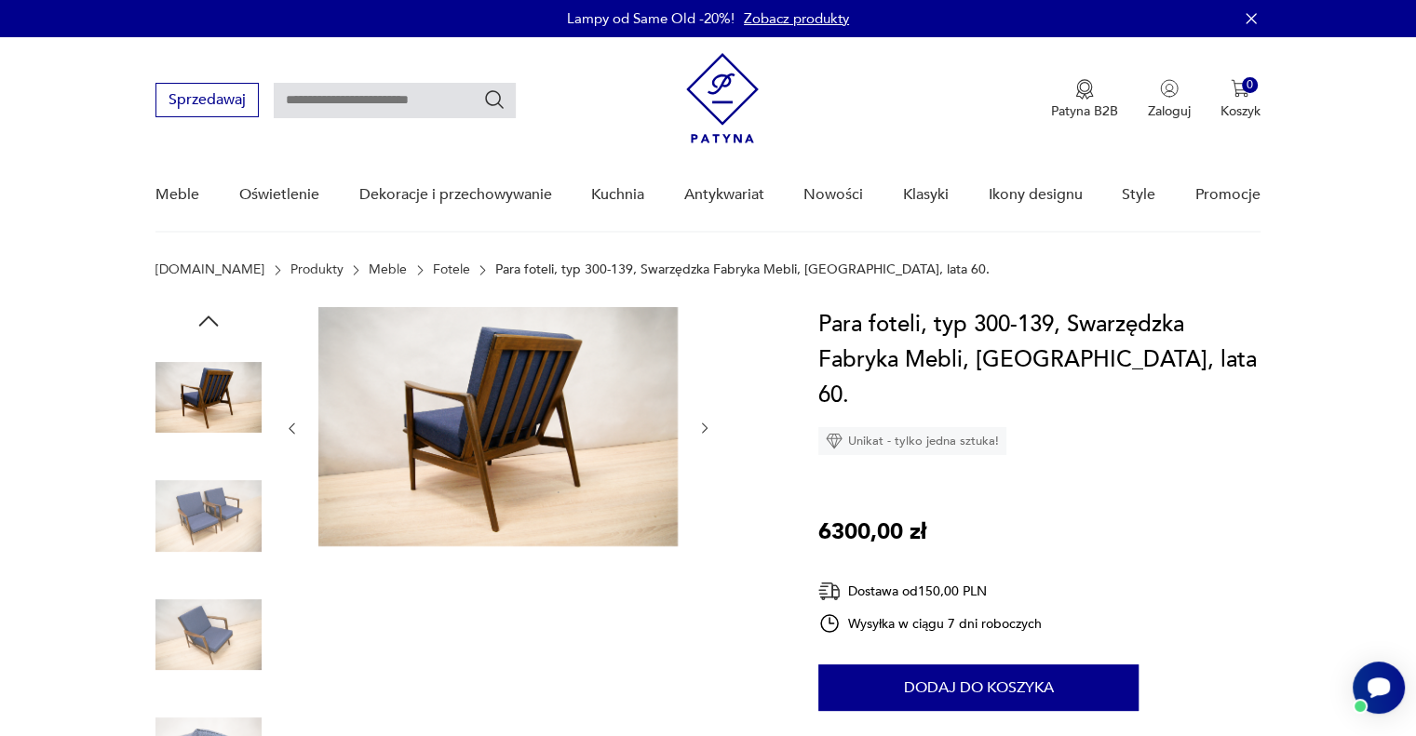
click at [205, 514] on img at bounding box center [208, 517] width 106 height 106
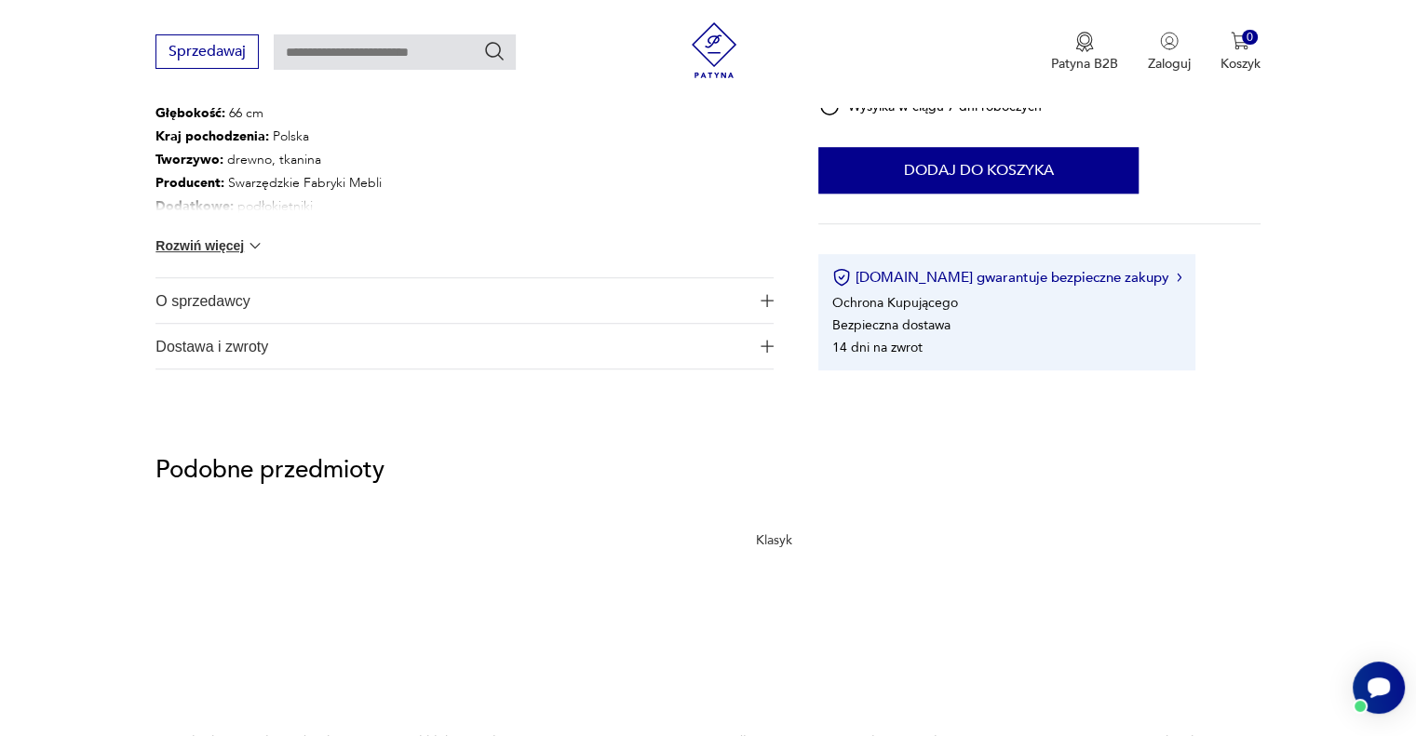
scroll to position [1303, 0]
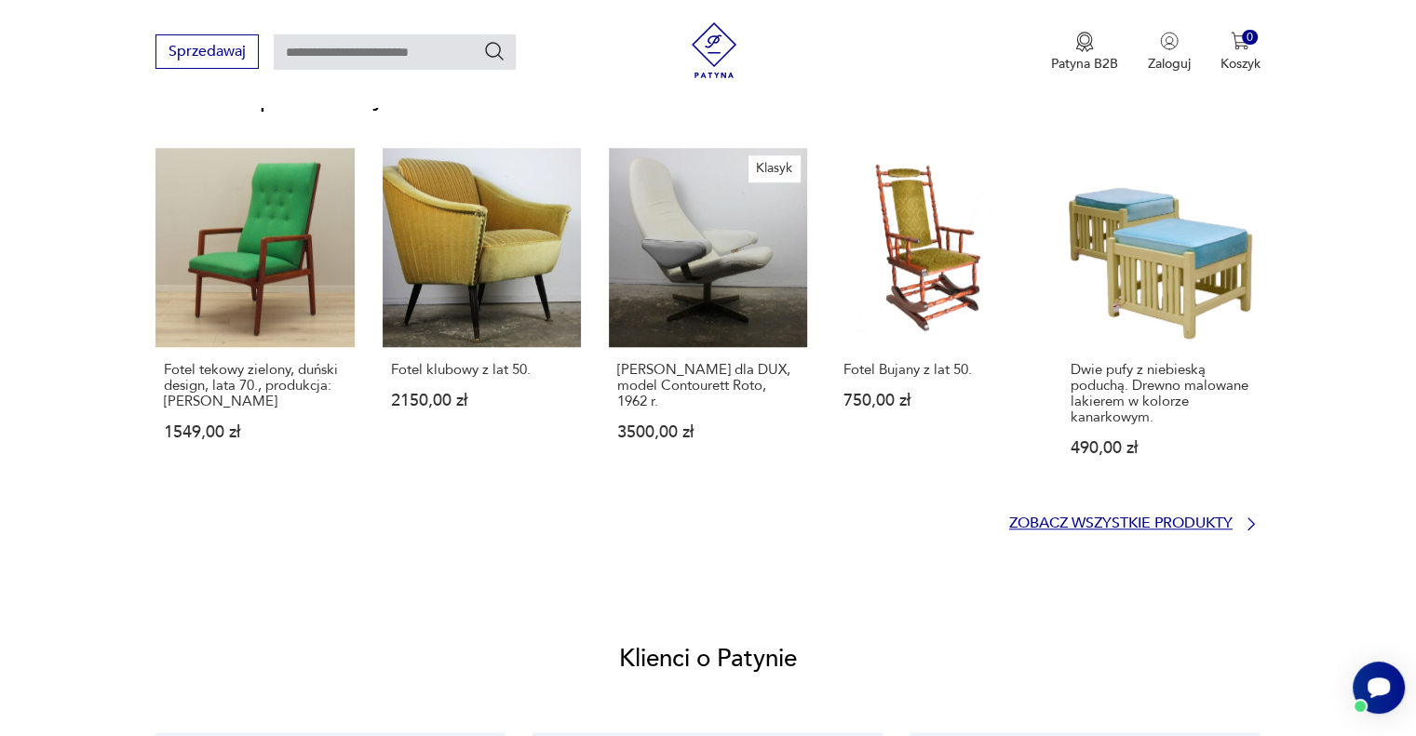
click at [1084, 518] on p "Zobacz wszystkie produkty" at bounding box center [1120, 524] width 223 height 12
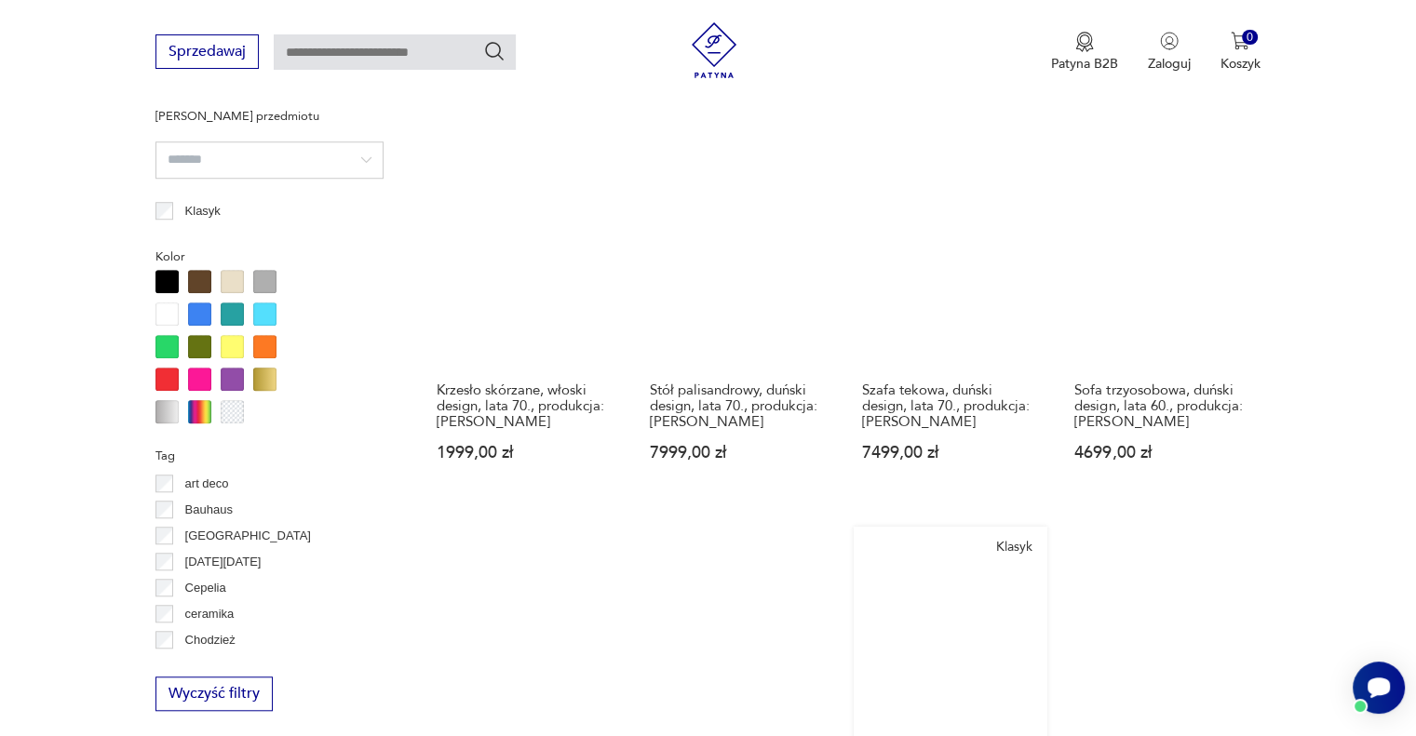
scroll to position [1330, 0]
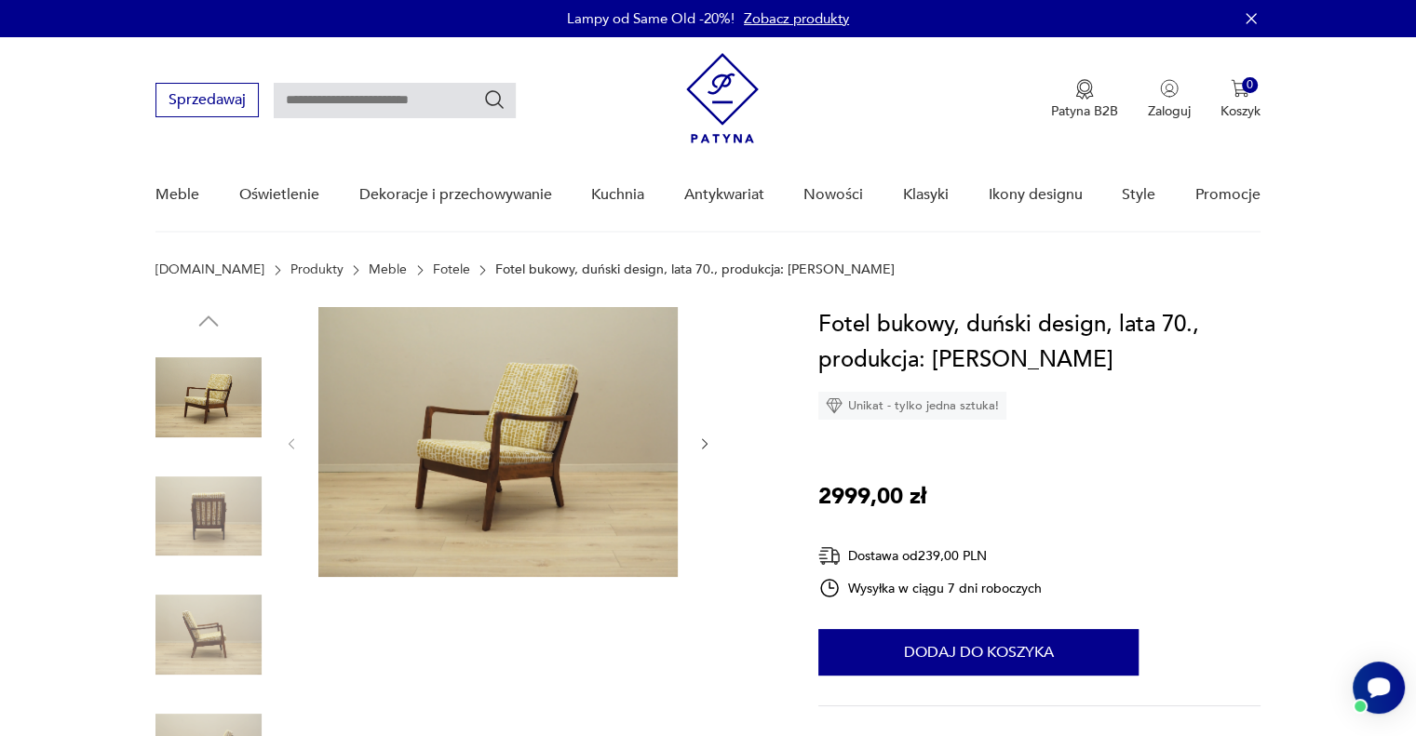
scroll to position [93, 0]
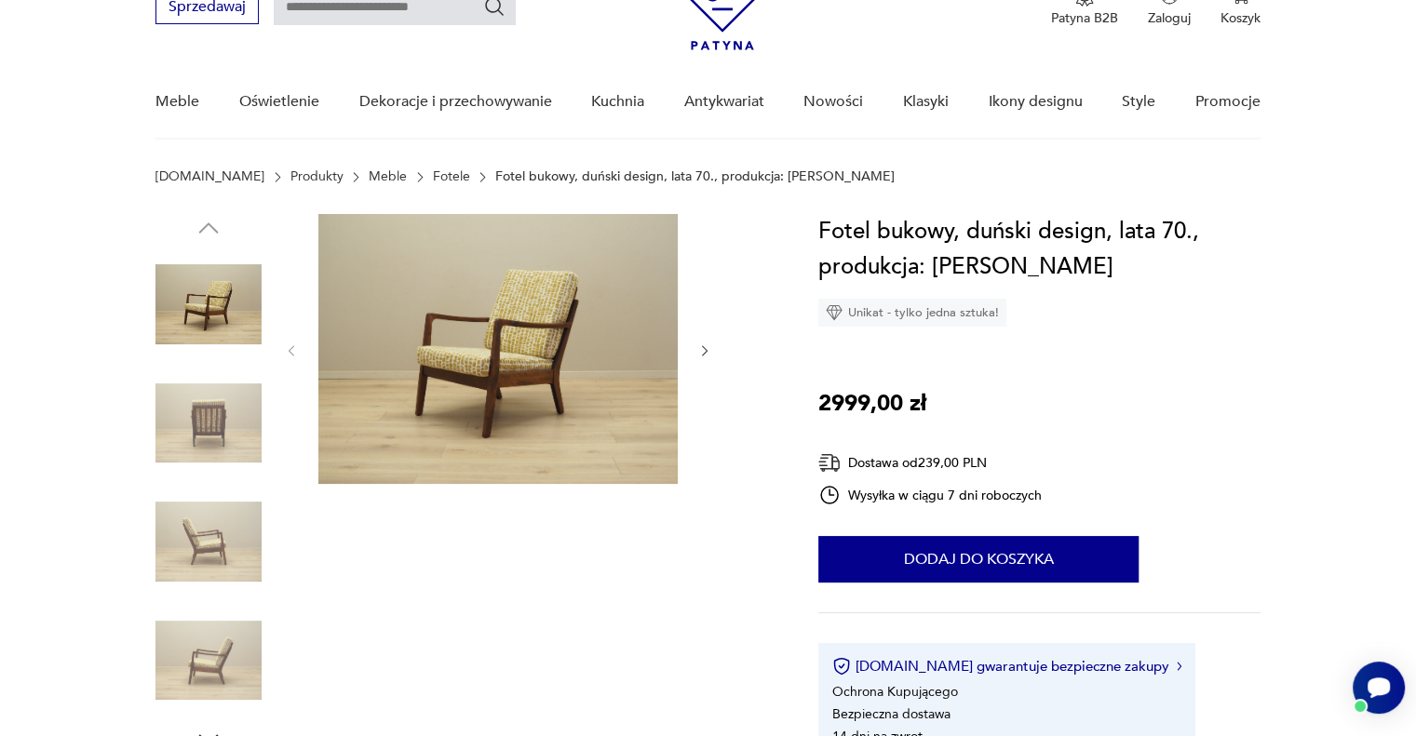
click at [706, 352] on icon "button" at bounding box center [705, 350] width 6 height 11
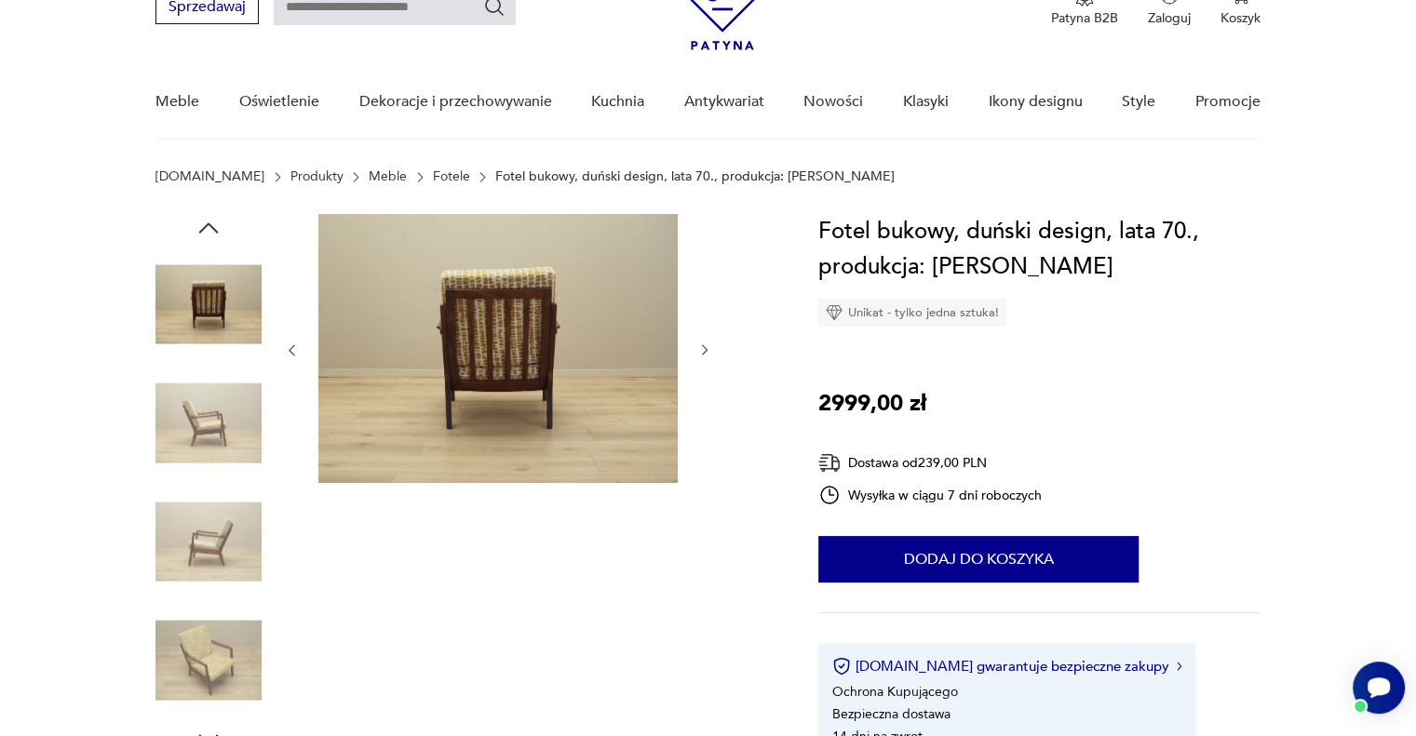
click at [706, 352] on icon "button" at bounding box center [705, 351] width 16 height 16
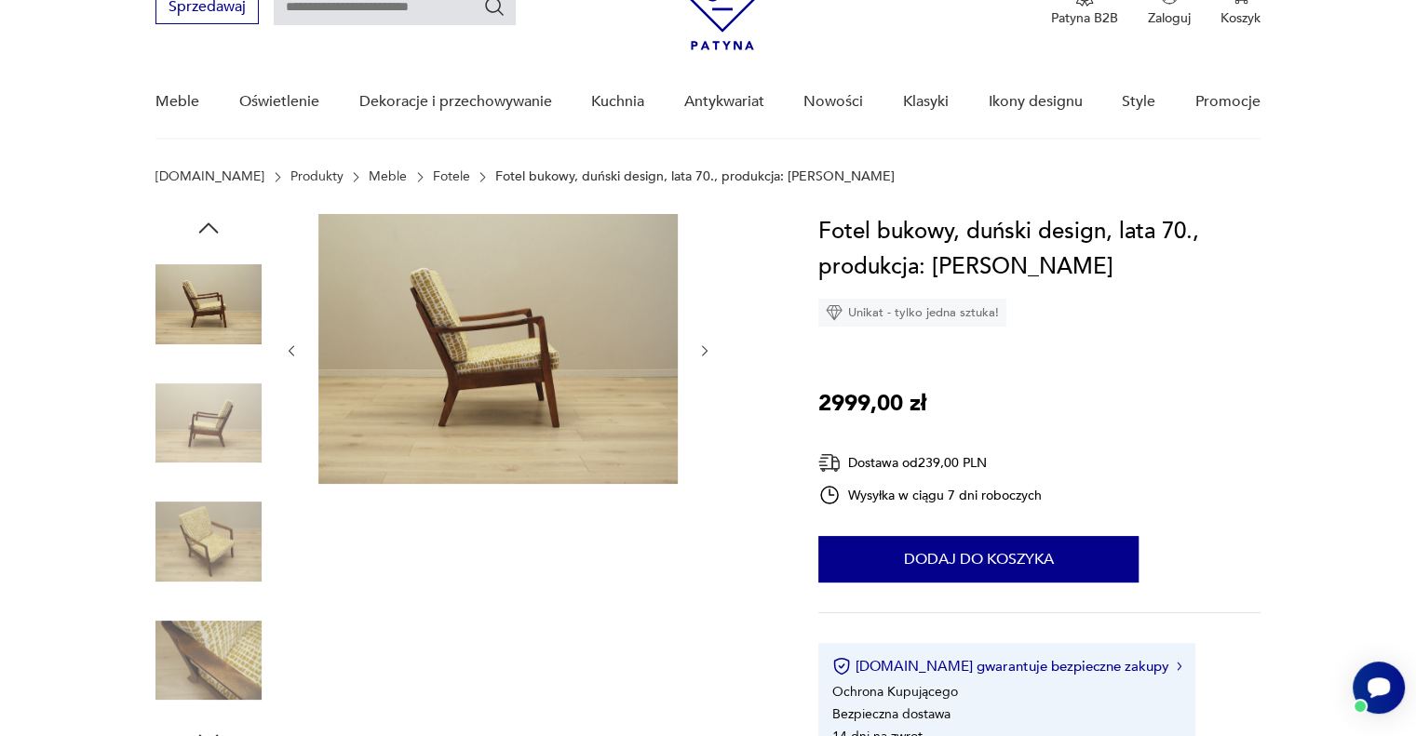
click at [706, 352] on icon "button" at bounding box center [705, 350] width 6 height 11
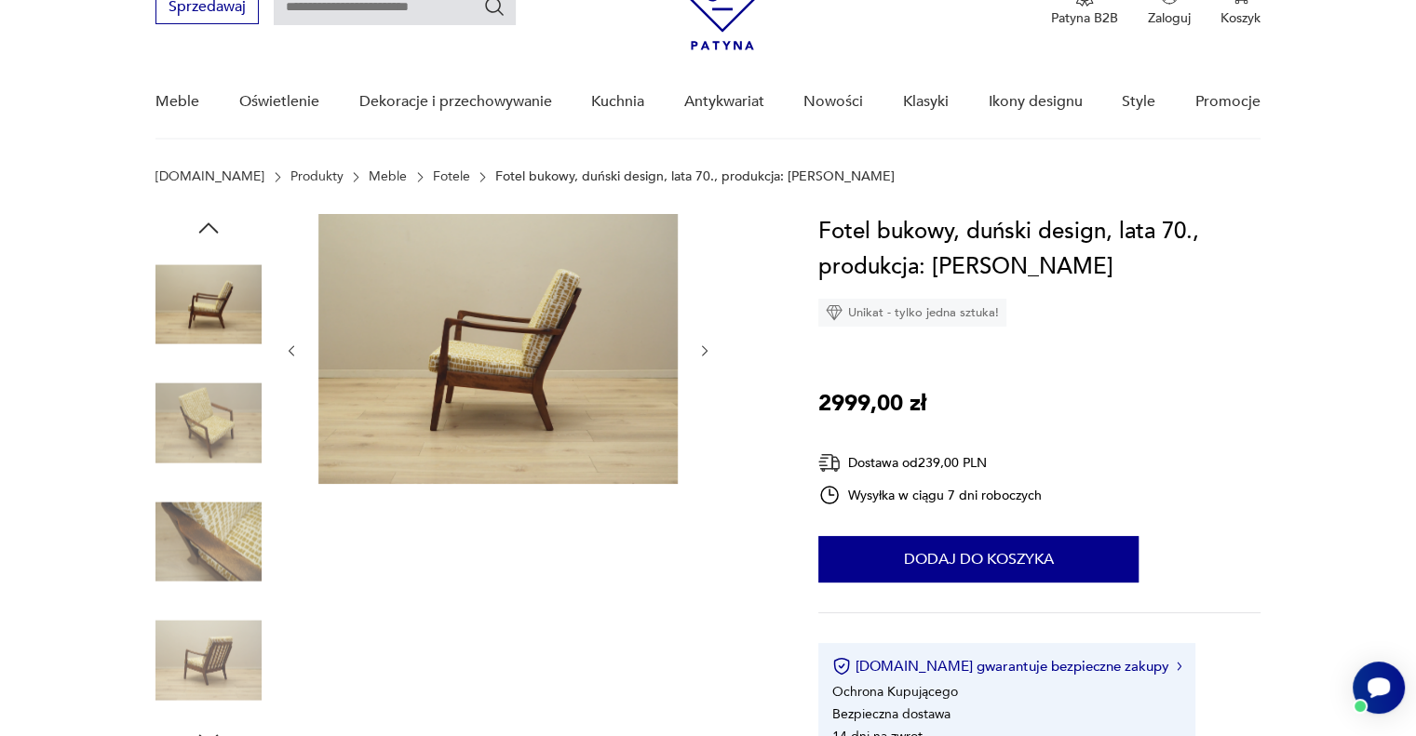
click at [706, 352] on icon "button" at bounding box center [705, 350] width 6 height 11
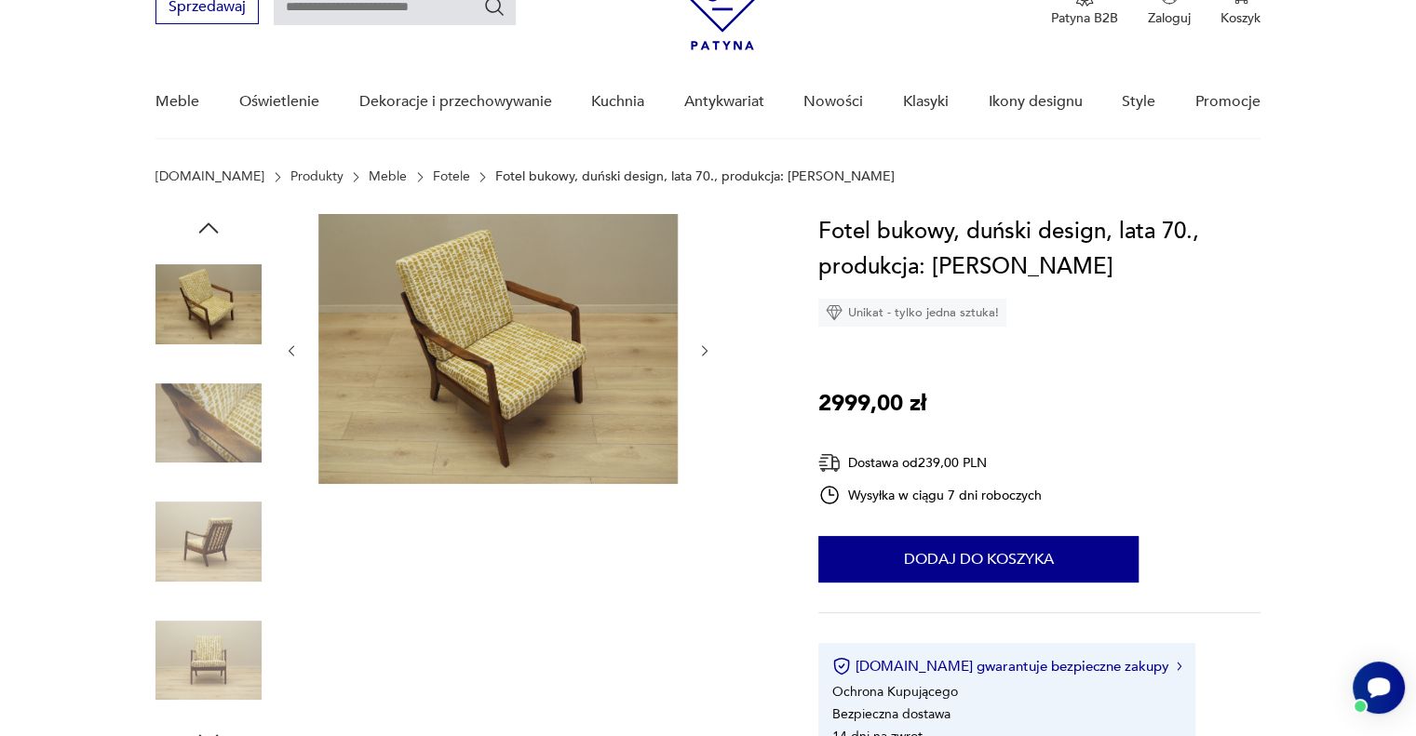
click at [706, 352] on icon "button" at bounding box center [705, 350] width 6 height 11
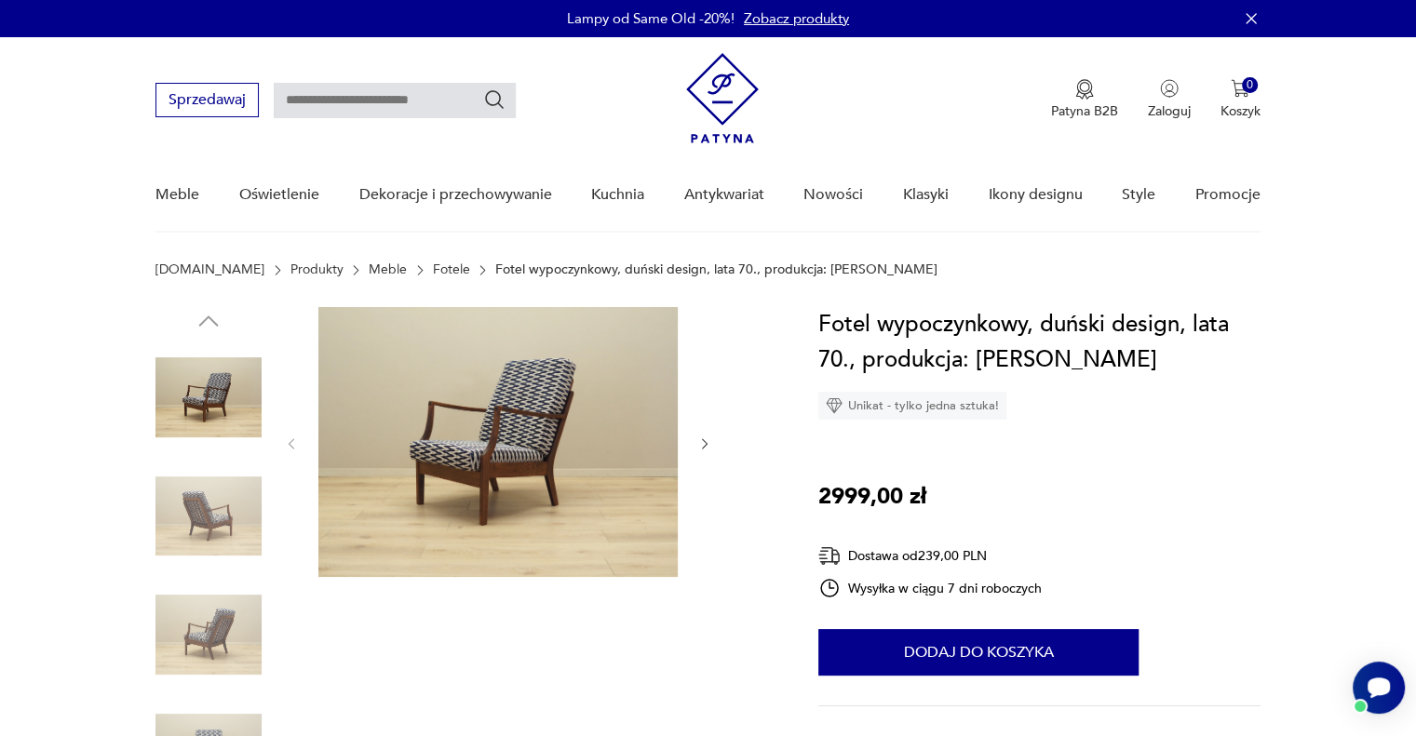
click at [703, 440] on icon "button" at bounding box center [705, 445] width 16 height 16
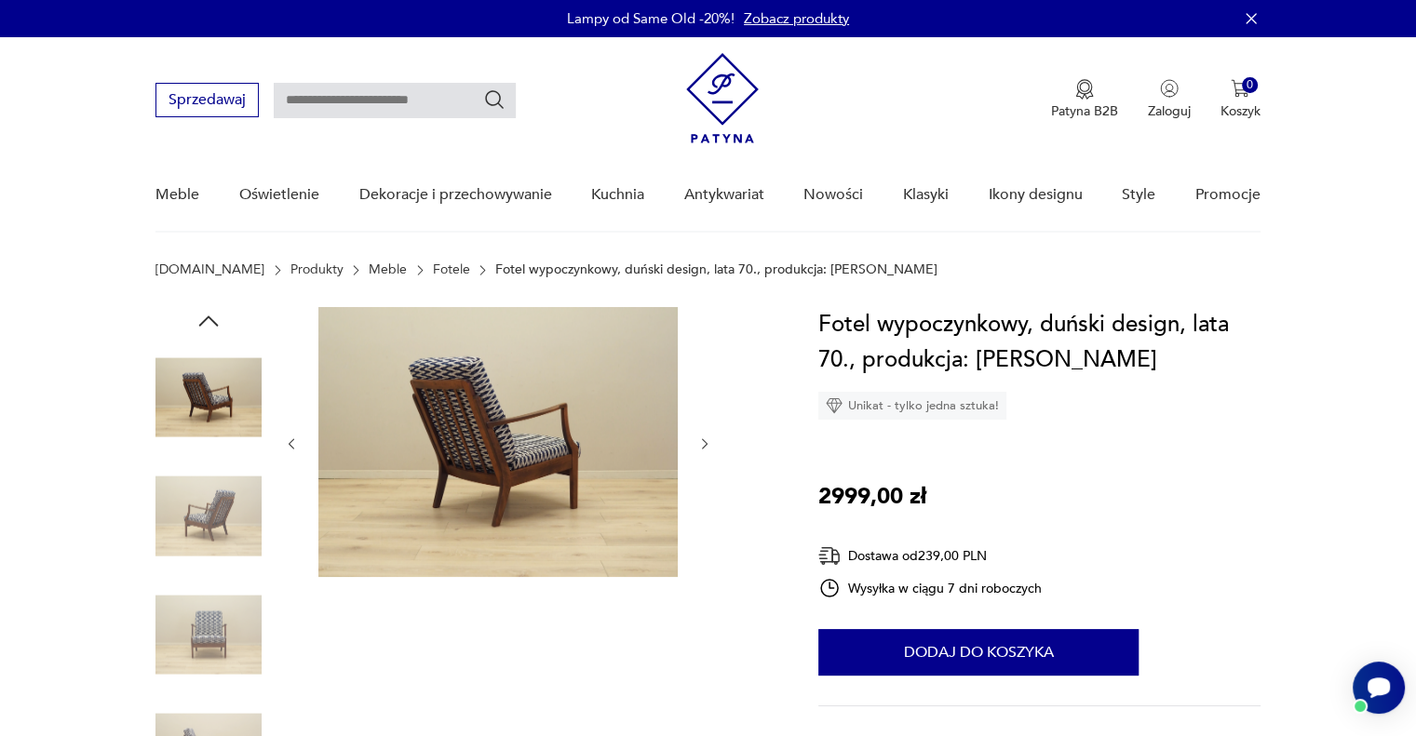
click at [706, 440] on icon "button" at bounding box center [705, 445] width 16 height 16
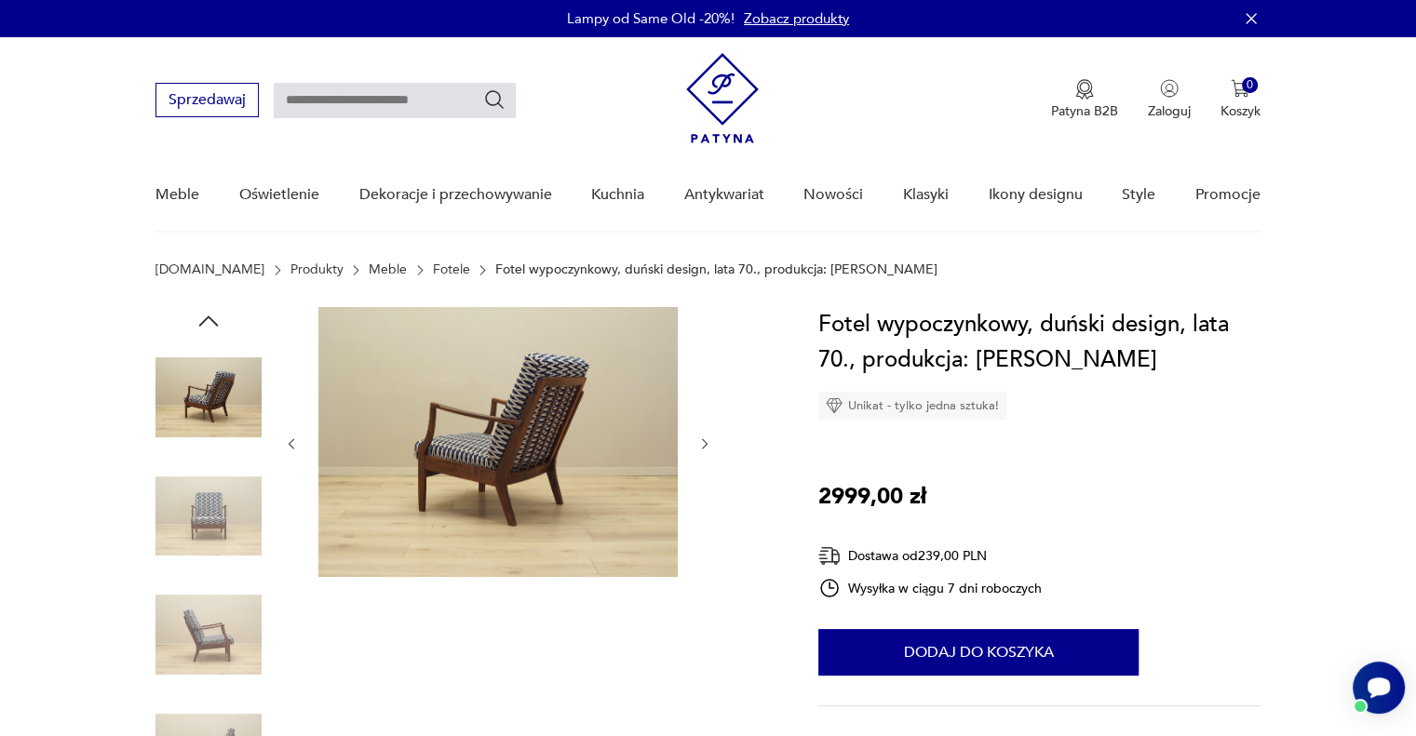
click at [706, 440] on icon "button" at bounding box center [705, 445] width 16 height 16
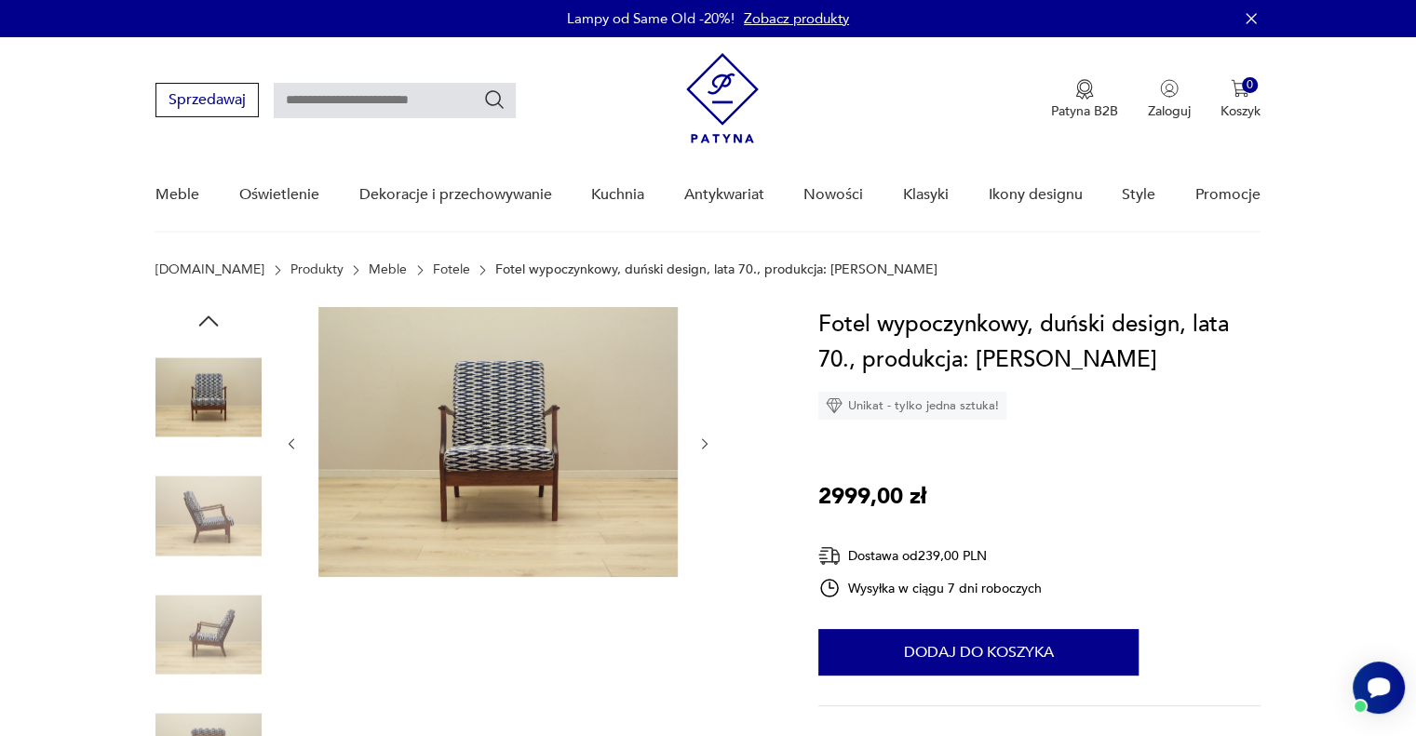
click at [212, 527] on img at bounding box center [208, 517] width 106 height 106
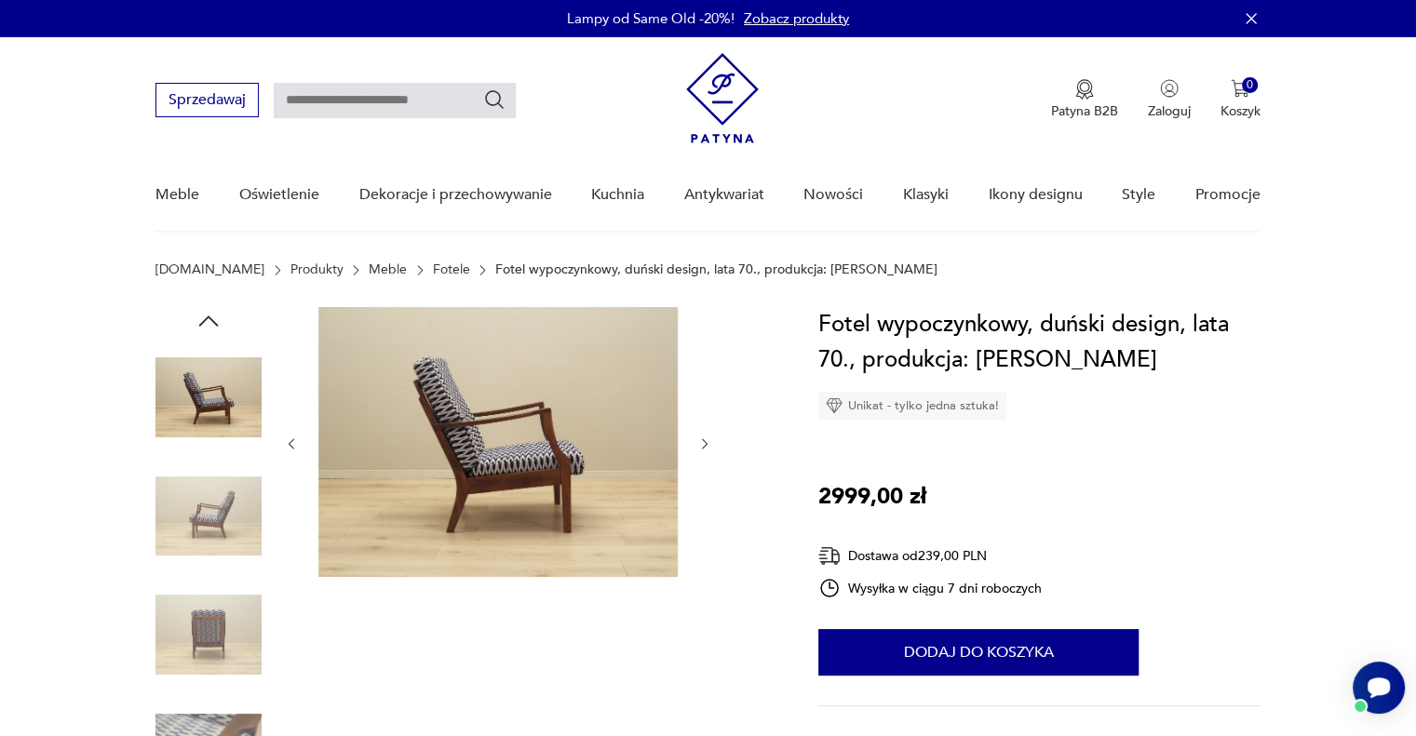
click at [397, 489] on img at bounding box center [497, 442] width 359 height 270
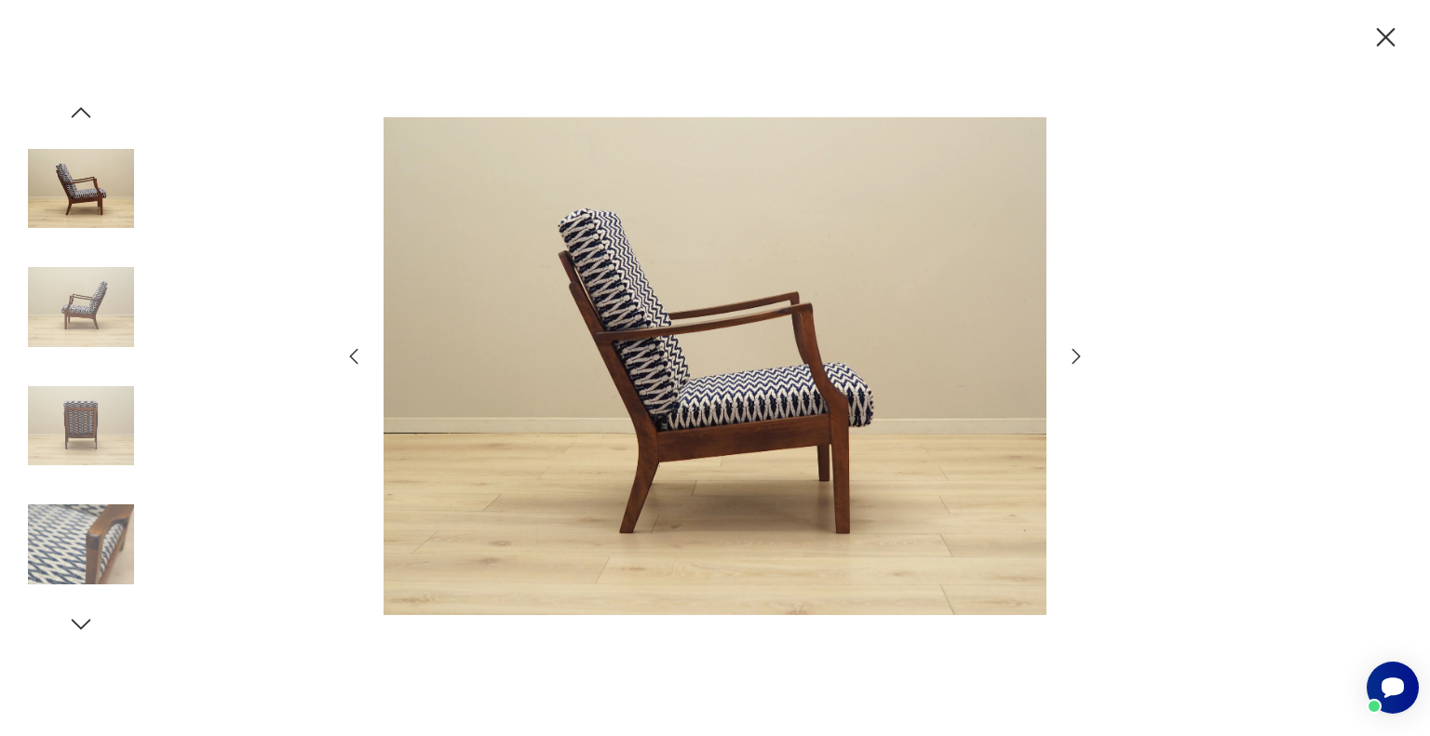
click at [94, 562] on img at bounding box center [81, 544] width 106 height 106
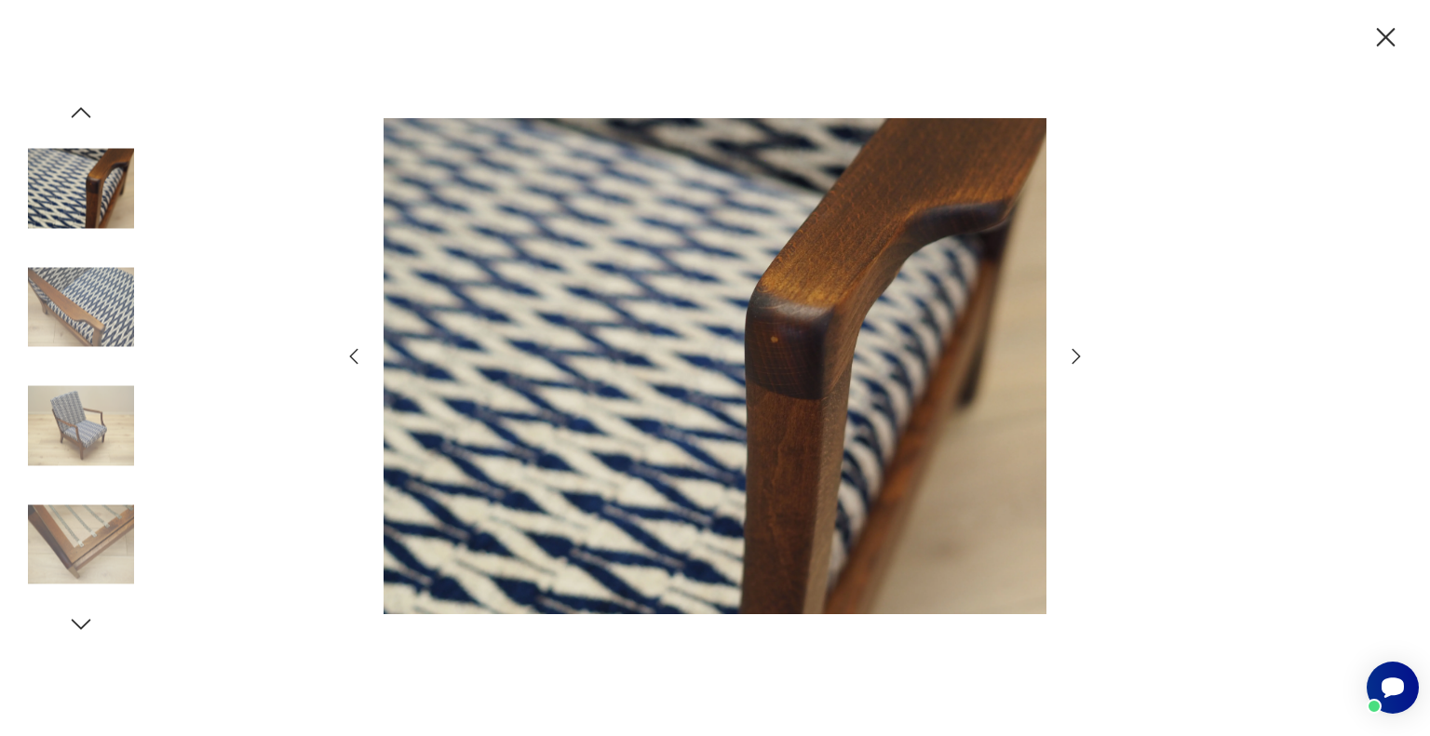
click at [372, 369] on div at bounding box center [715, 368] width 745 height 593
click at [353, 360] on icon "button" at bounding box center [354, 357] width 8 height 16
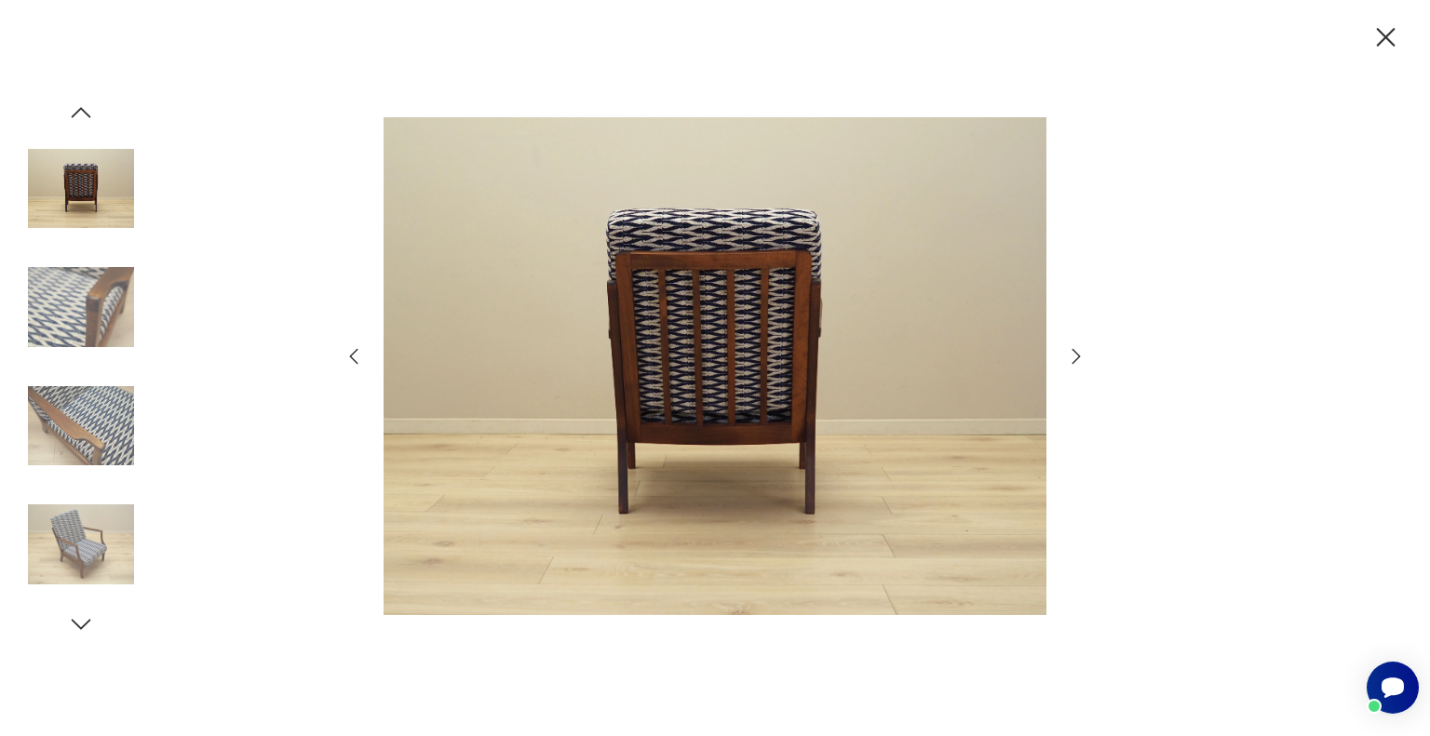
click at [1076, 359] on icon "button" at bounding box center [1076, 356] width 8 height 15
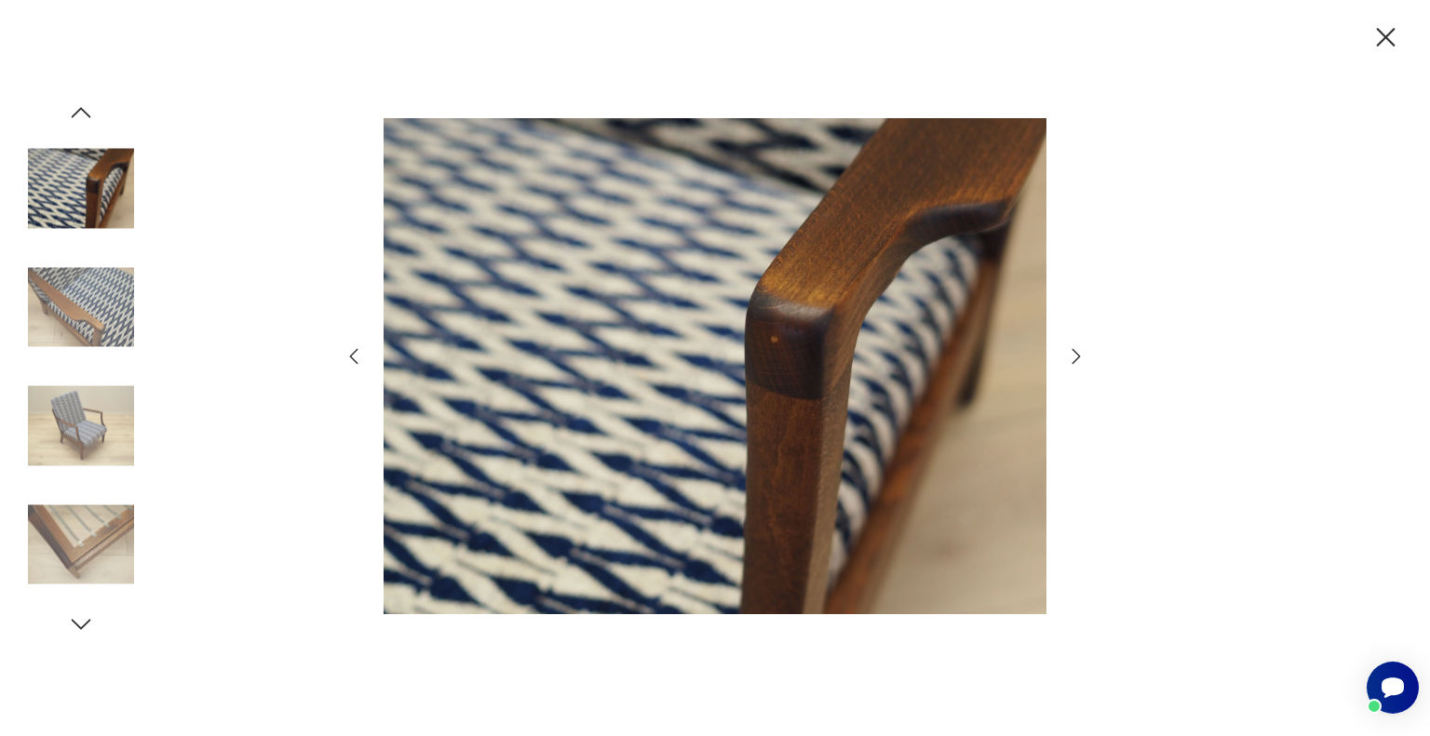
click at [1076, 359] on icon "button" at bounding box center [1076, 356] width 22 height 22
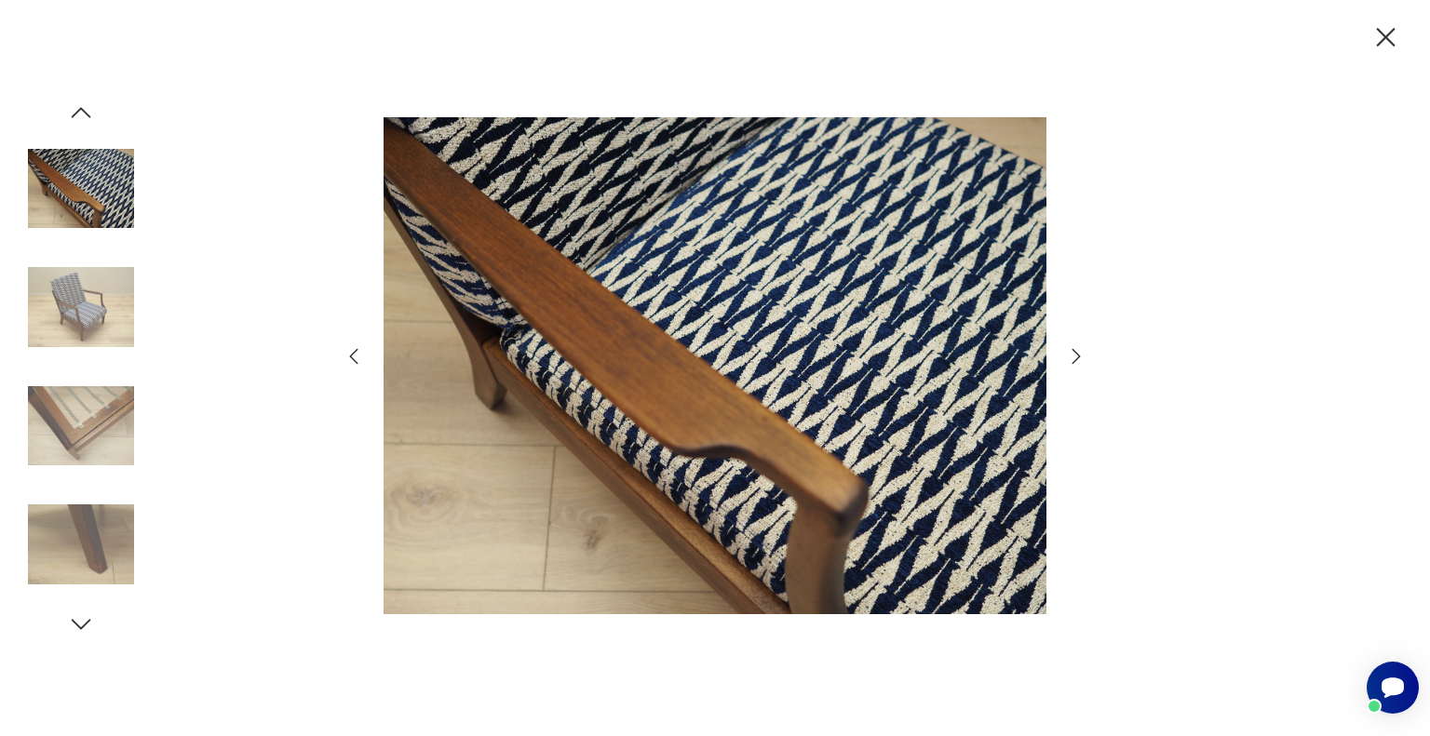
click at [1074, 359] on icon "button" at bounding box center [1076, 356] width 22 height 22
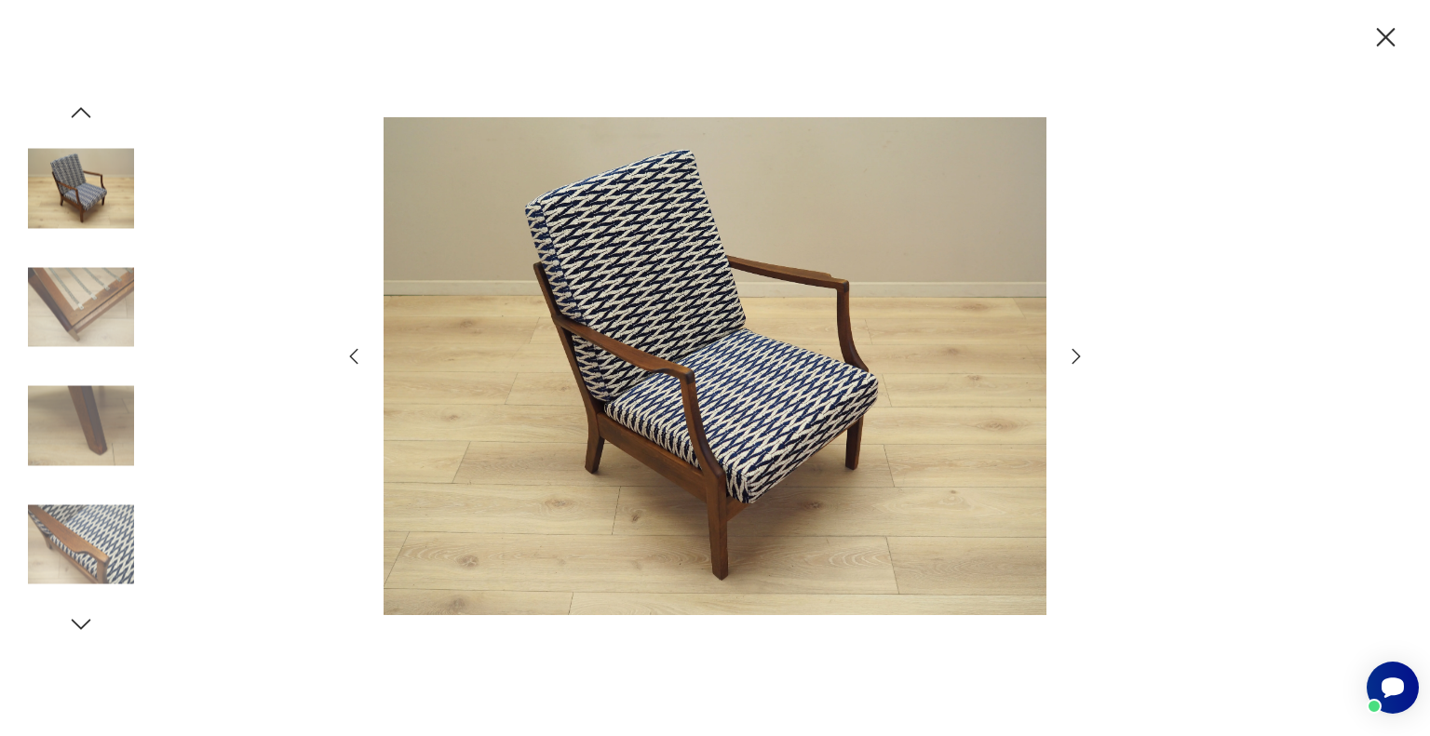
click at [1074, 359] on icon "button" at bounding box center [1076, 356] width 22 height 22
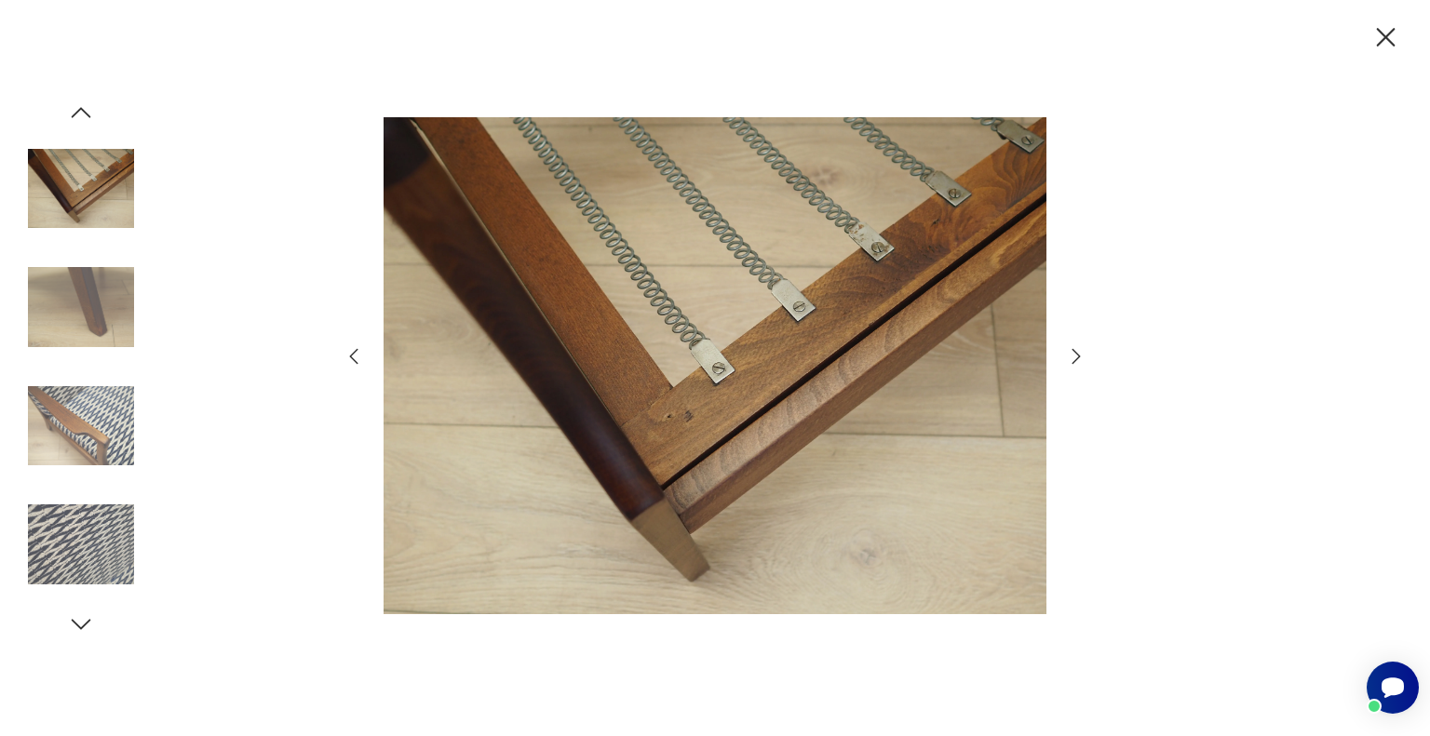
click at [1074, 359] on icon "button" at bounding box center [1076, 356] width 22 height 22
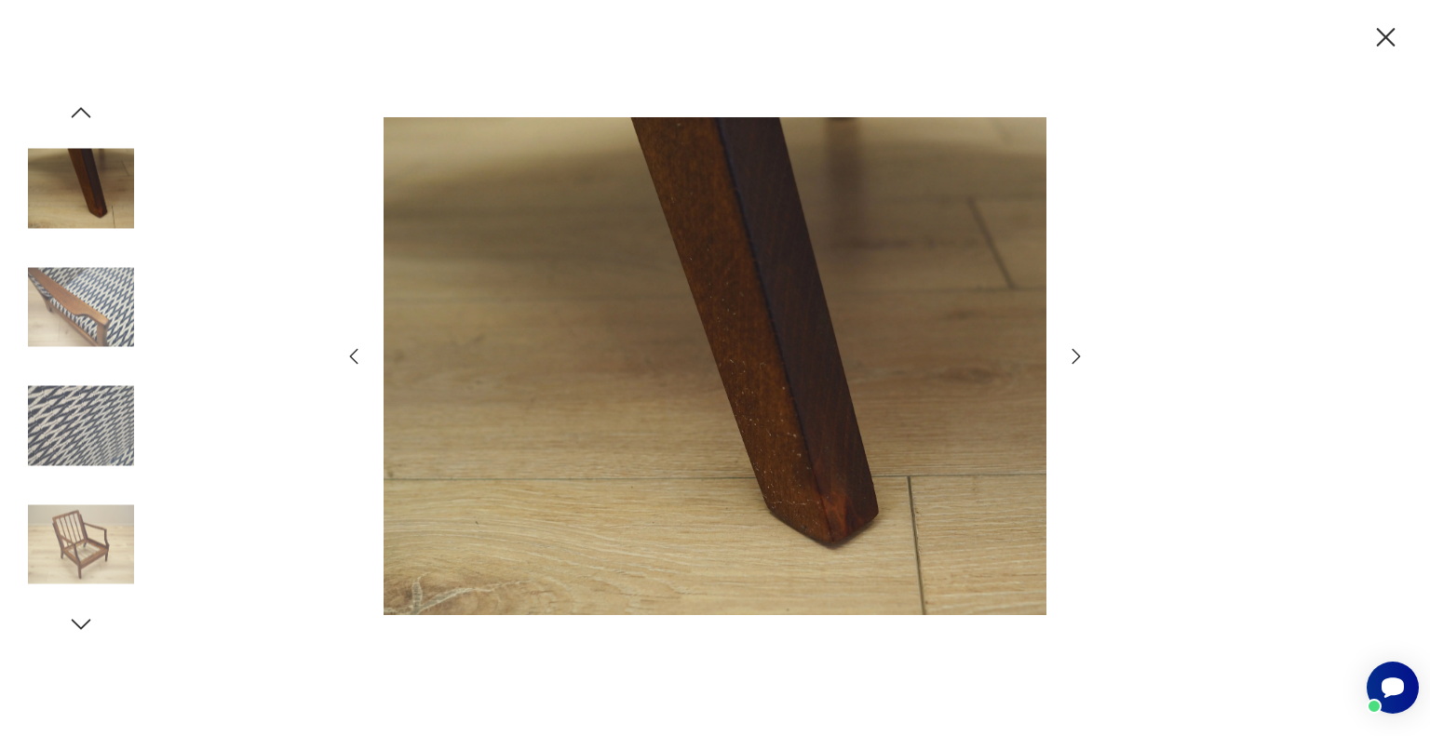
click at [1074, 359] on icon "button" at bounding box center [1076, 356] width 22 height 22
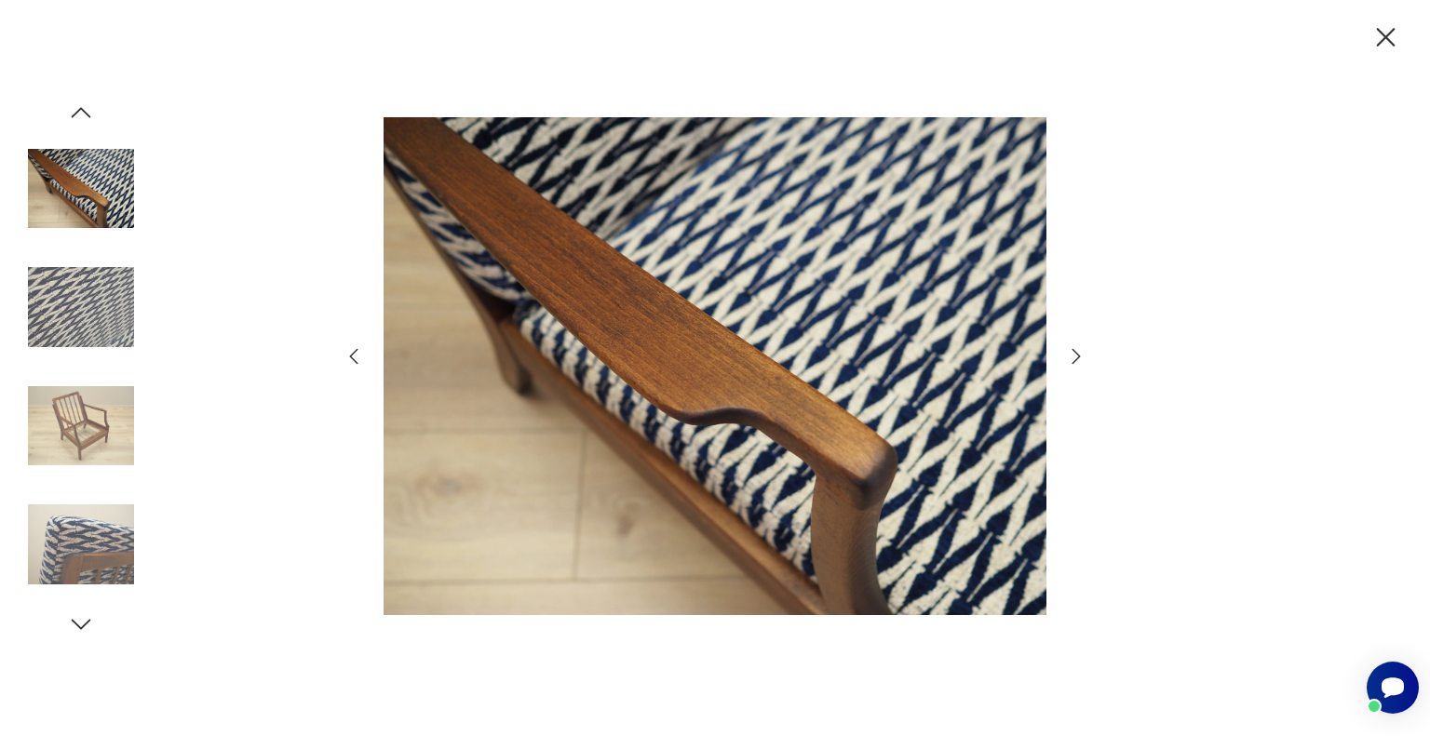
click at [1074, 359] on icon "button" at bounding box center [1076, 356] width 22 height 22
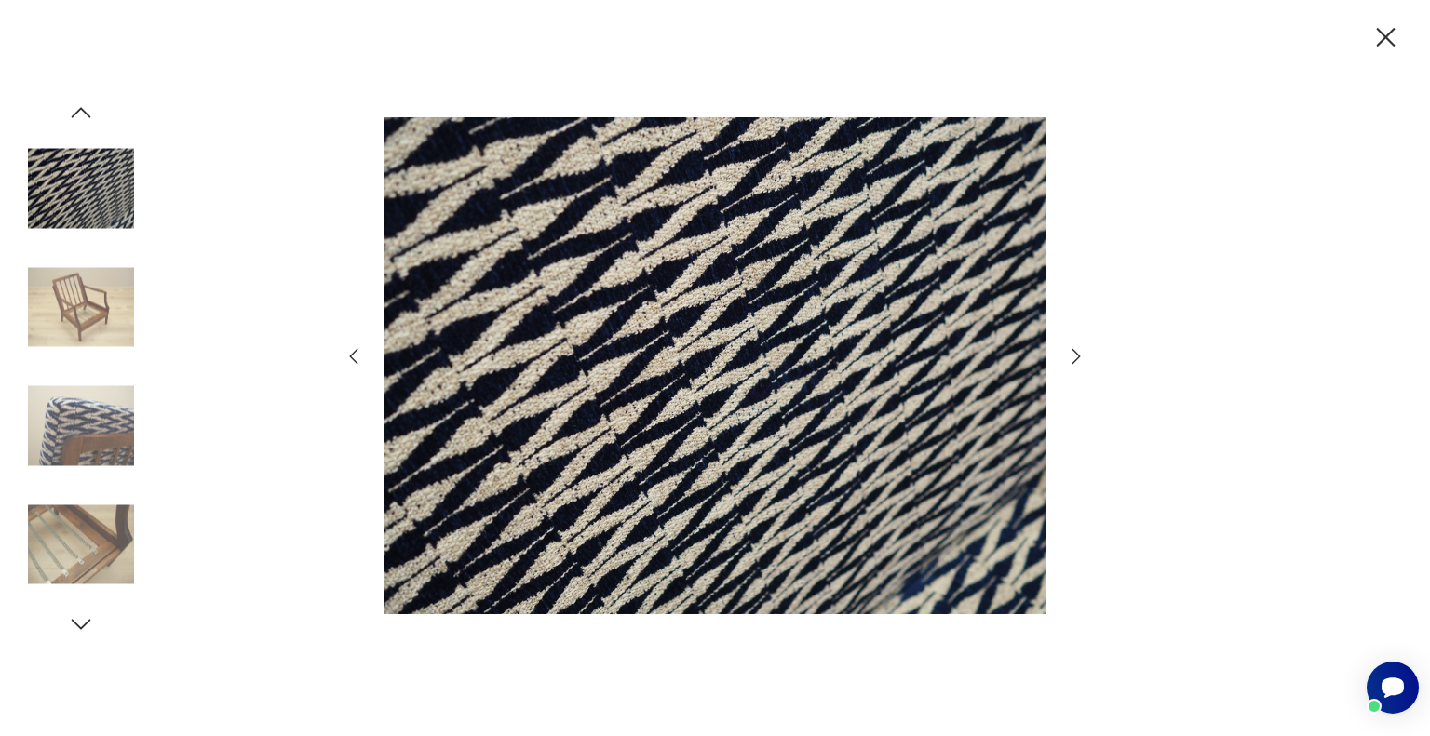
click at [1074, 359] on icon "button" at bounding box center [1076, 356] width 22 height 22
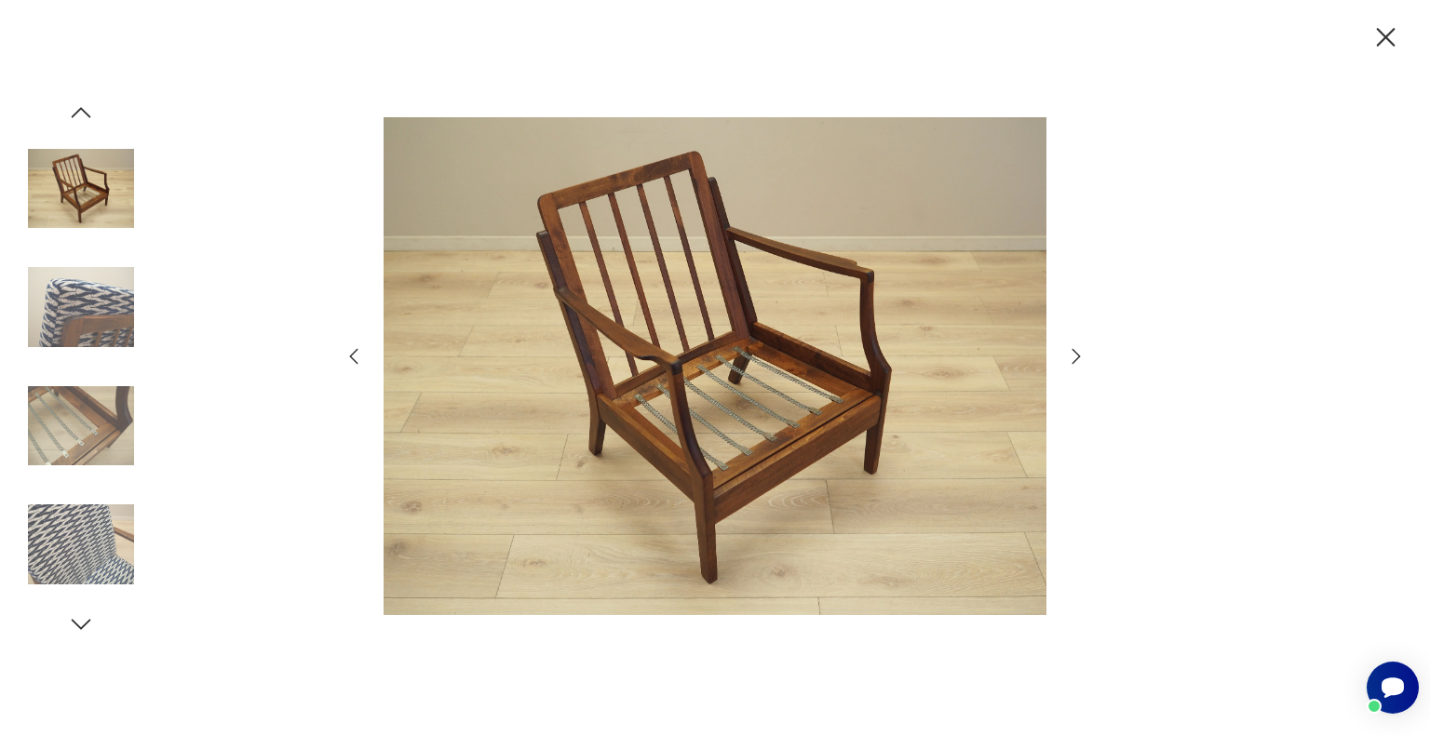
click at [1074, 359] on icon "button" at bounding box center [1076, 356] width 22 height 22
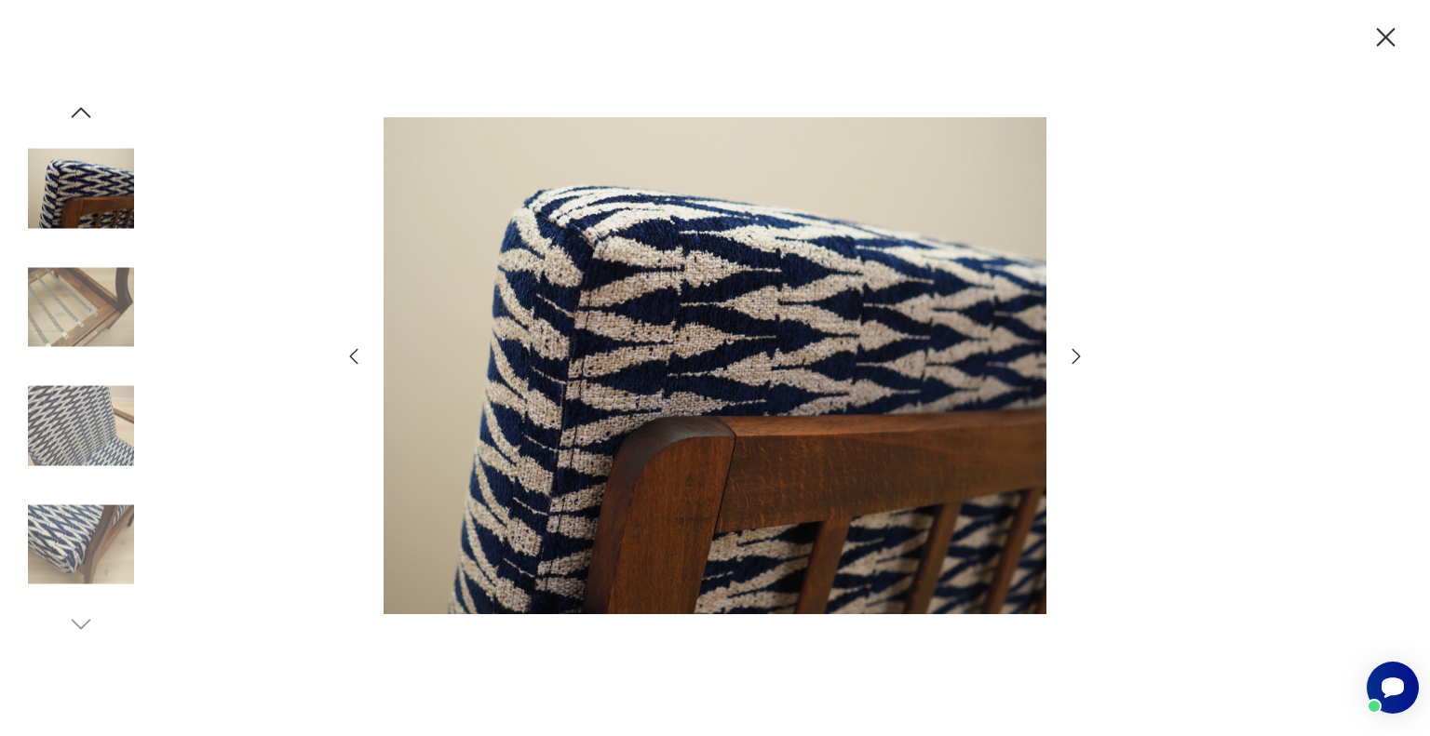
click at [1074, 359] on icon "button" at bounding box center [1076, 356] width 22 height 22
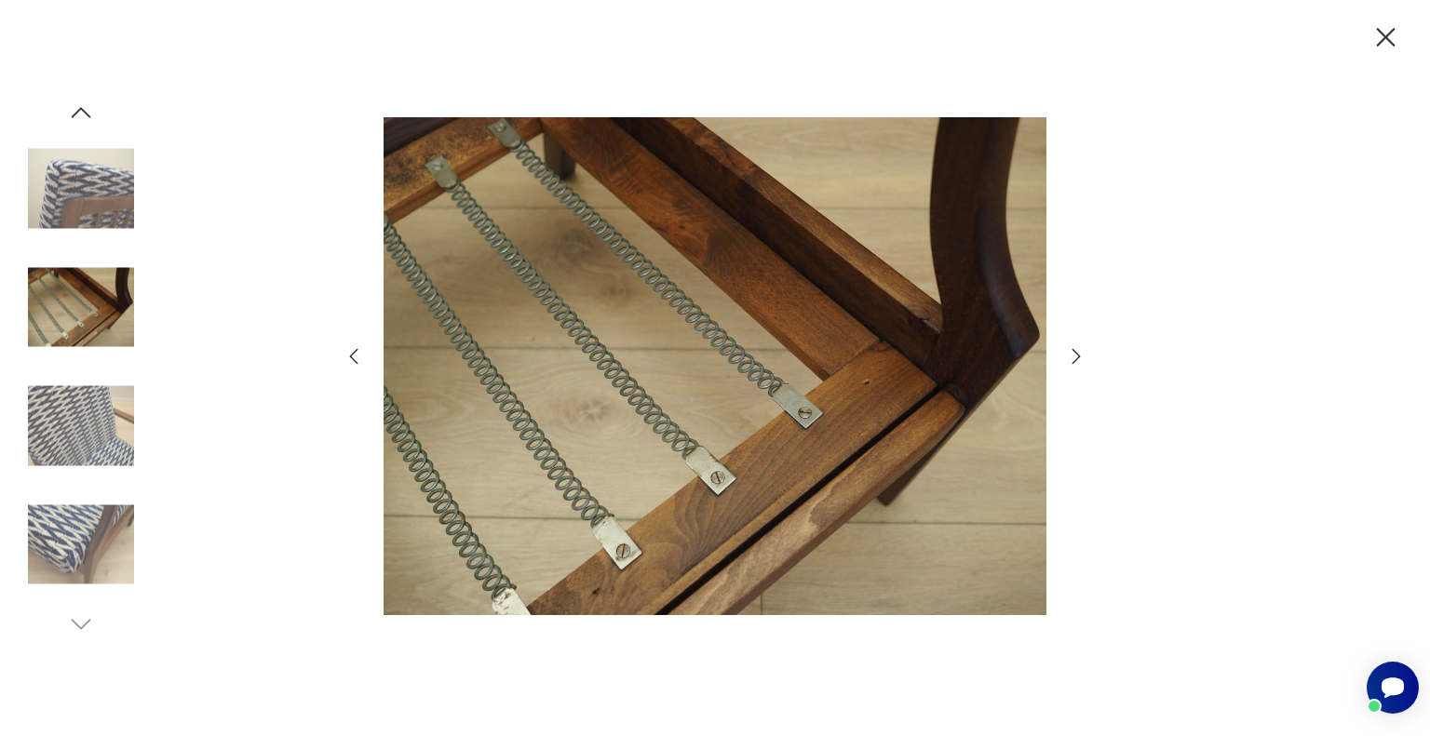
click at [1074, 359] on icon "button" at bounding box center [1076, 356] width 22 height 22
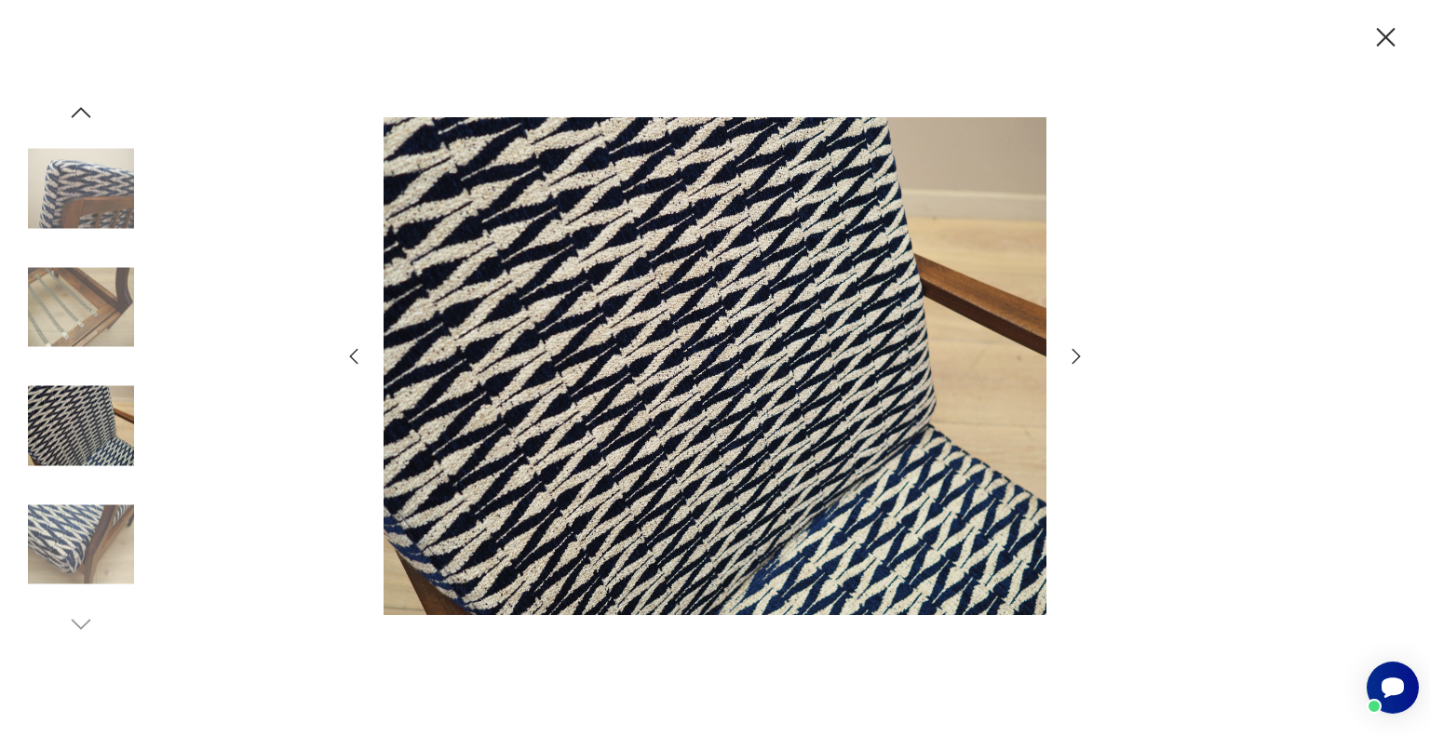
click at [1074, 359] on icon "button" at bounding box center [1076, 356] width 22 height 22
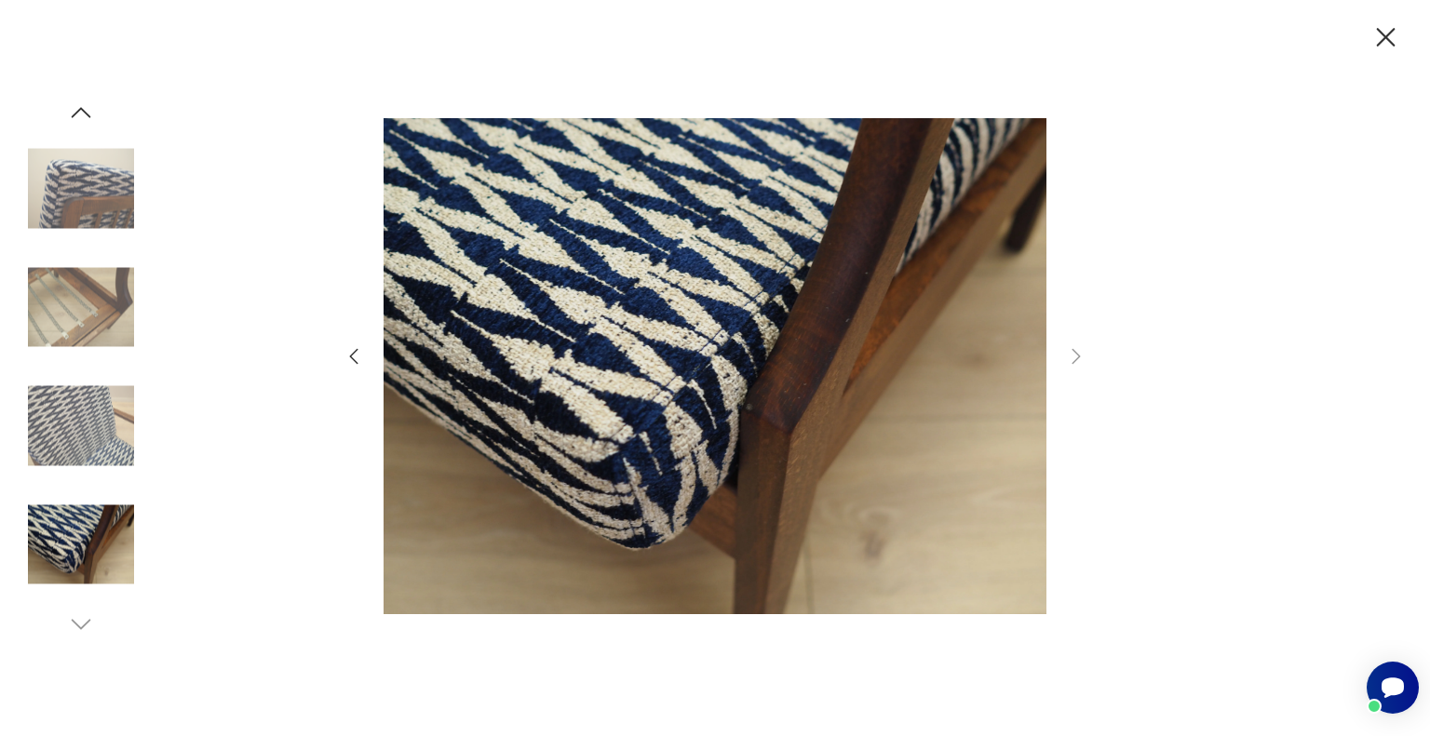
click at [62, 176] on img at bounding box center [81, 189] width 106 height 106
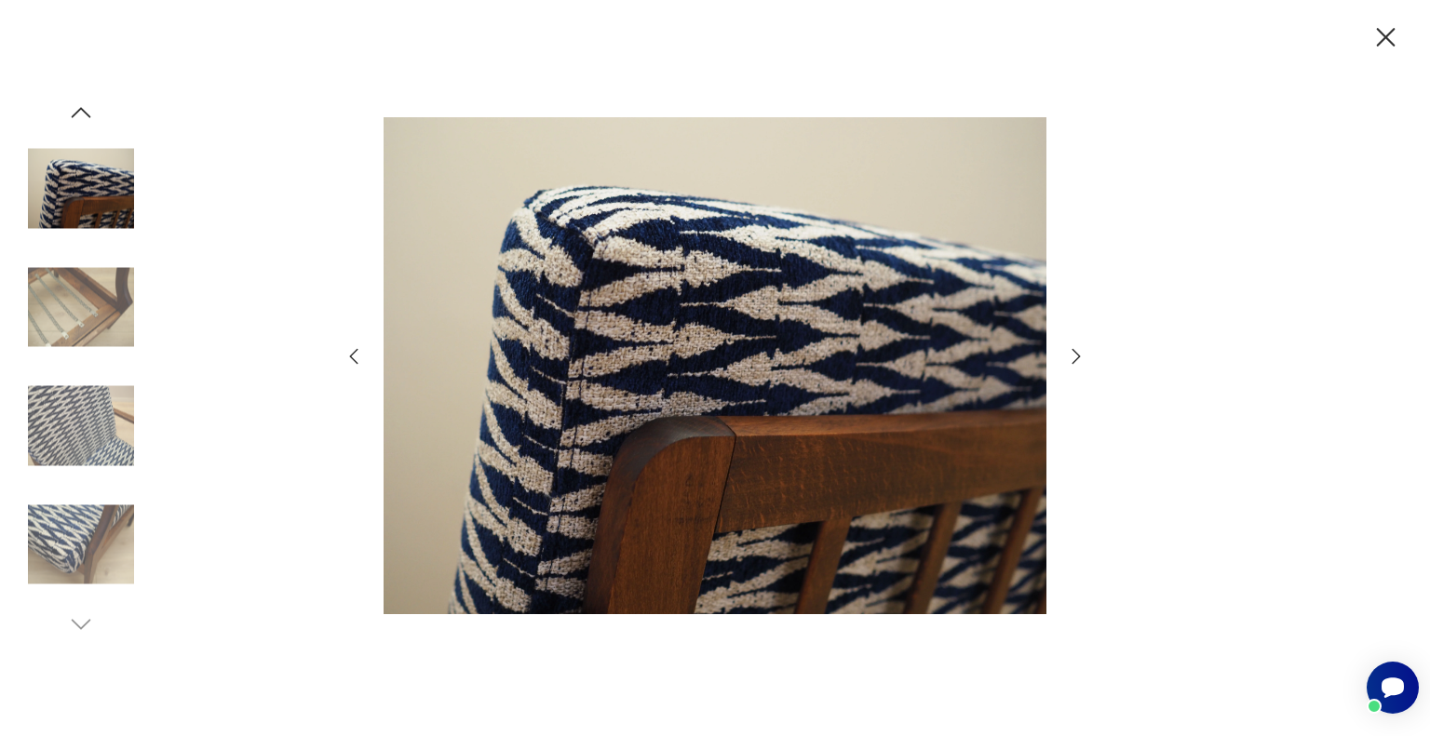
click at [81, 111] on icon "button" at bounding box center [81, 113] width 28 height 28
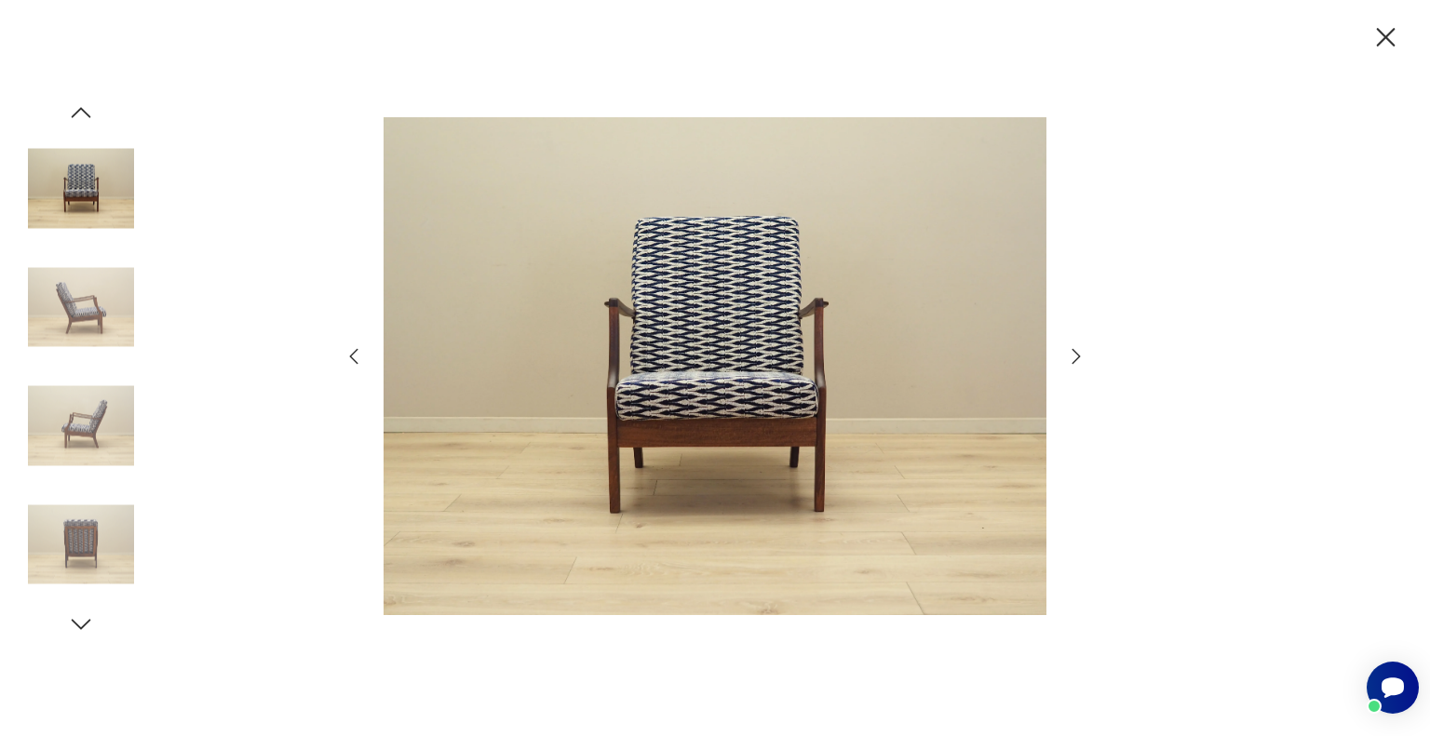
click at [86, 292] on img at bounding box center [81, 307] width 106 height 106
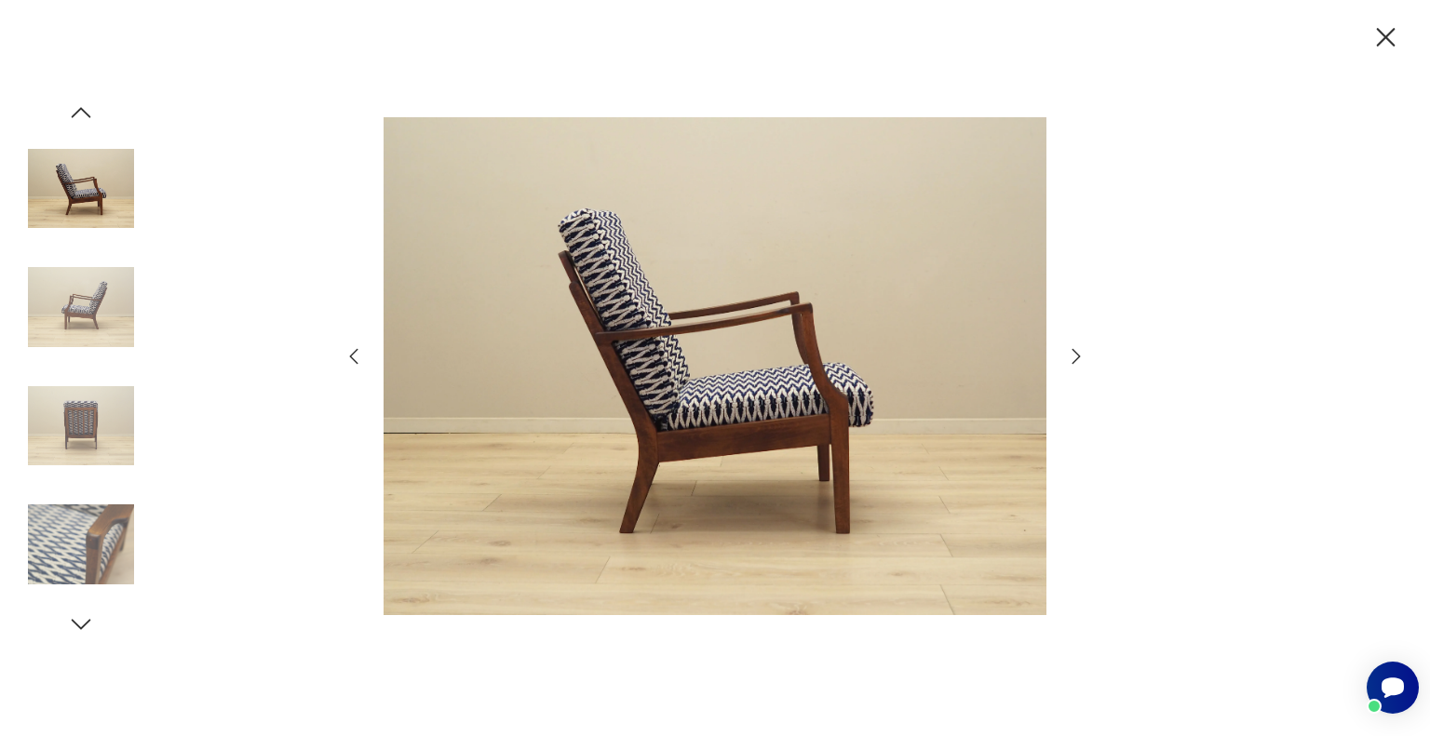
click at [77, 182] on img at bounding box center [81, 189] width 106 height 106
click at [681, 391] on img at bounding box center [714, 366] width 663 height 589
click at [108, 445] on img at bounding box center [81, 426] width 106 height 106
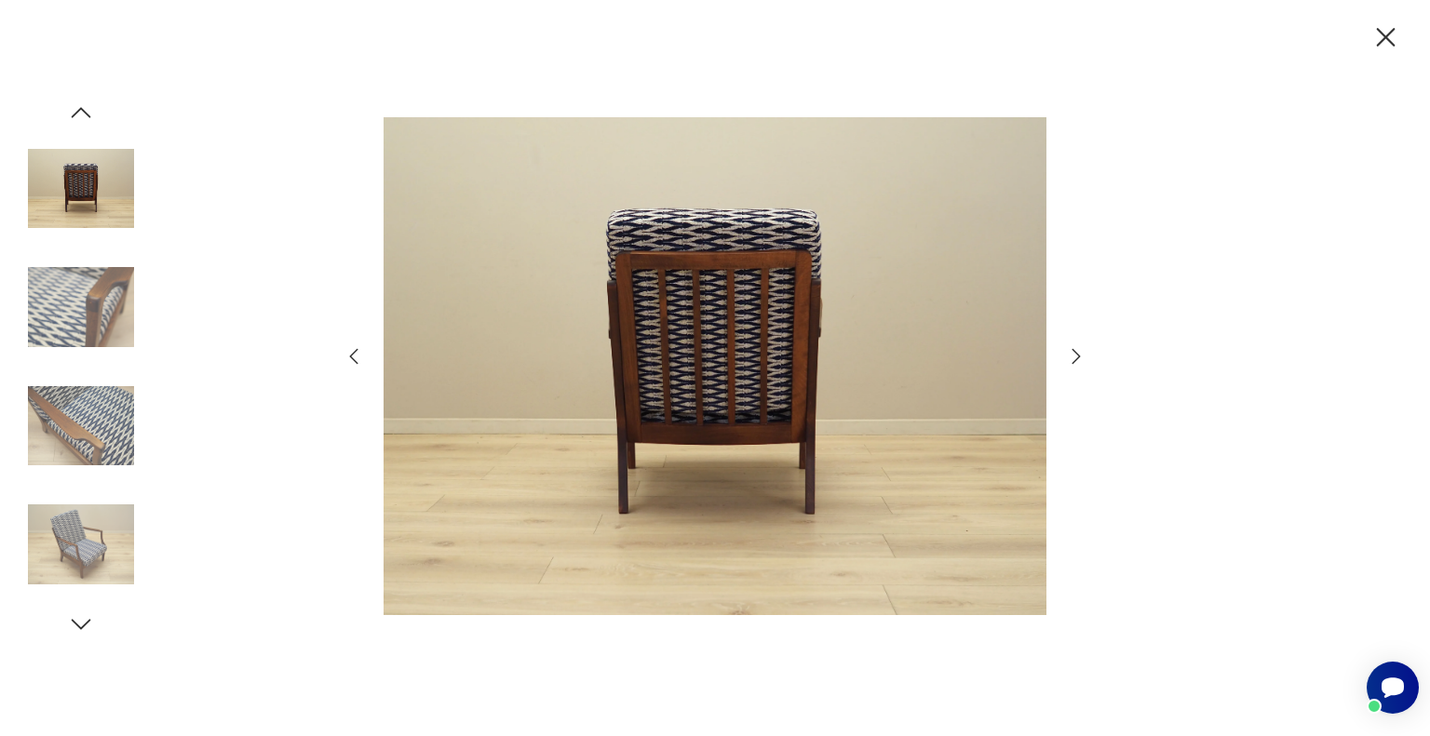
click at [84, 311] on img at bounding box center [81, 307] width 106 height 106
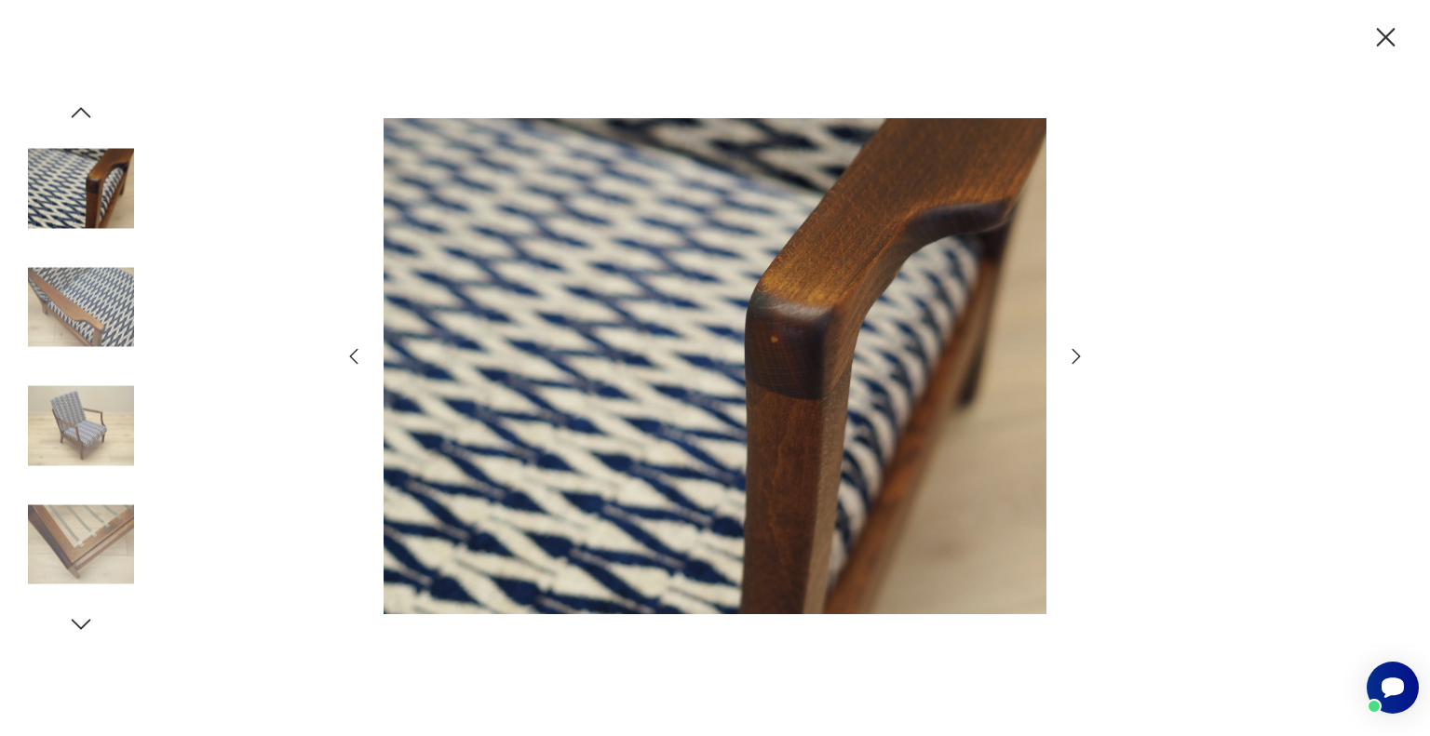
click at [78, 420] on img at bounding box center [81, 426] width 106 height 106
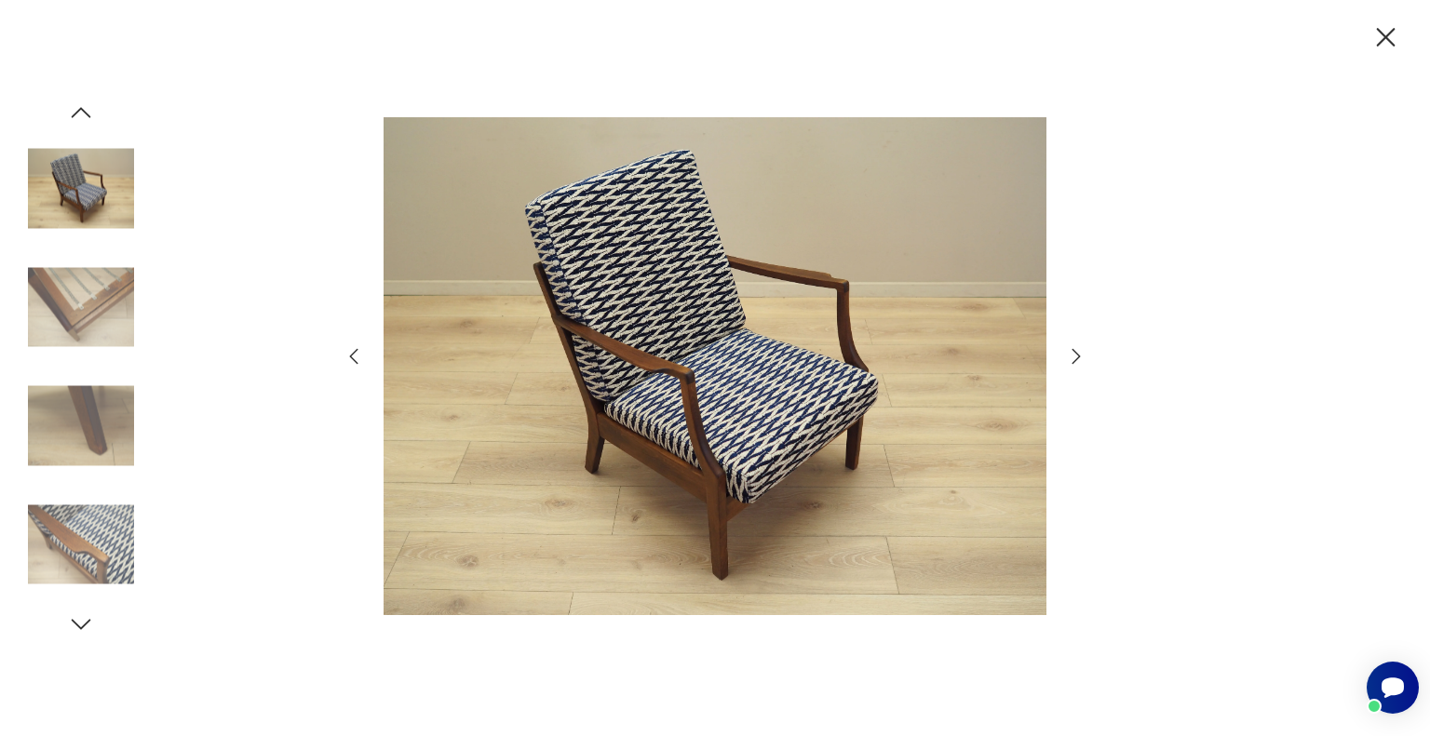
click at [1382, 36] on icon "button" at bounding box center [1385, 37] width 33 height 33
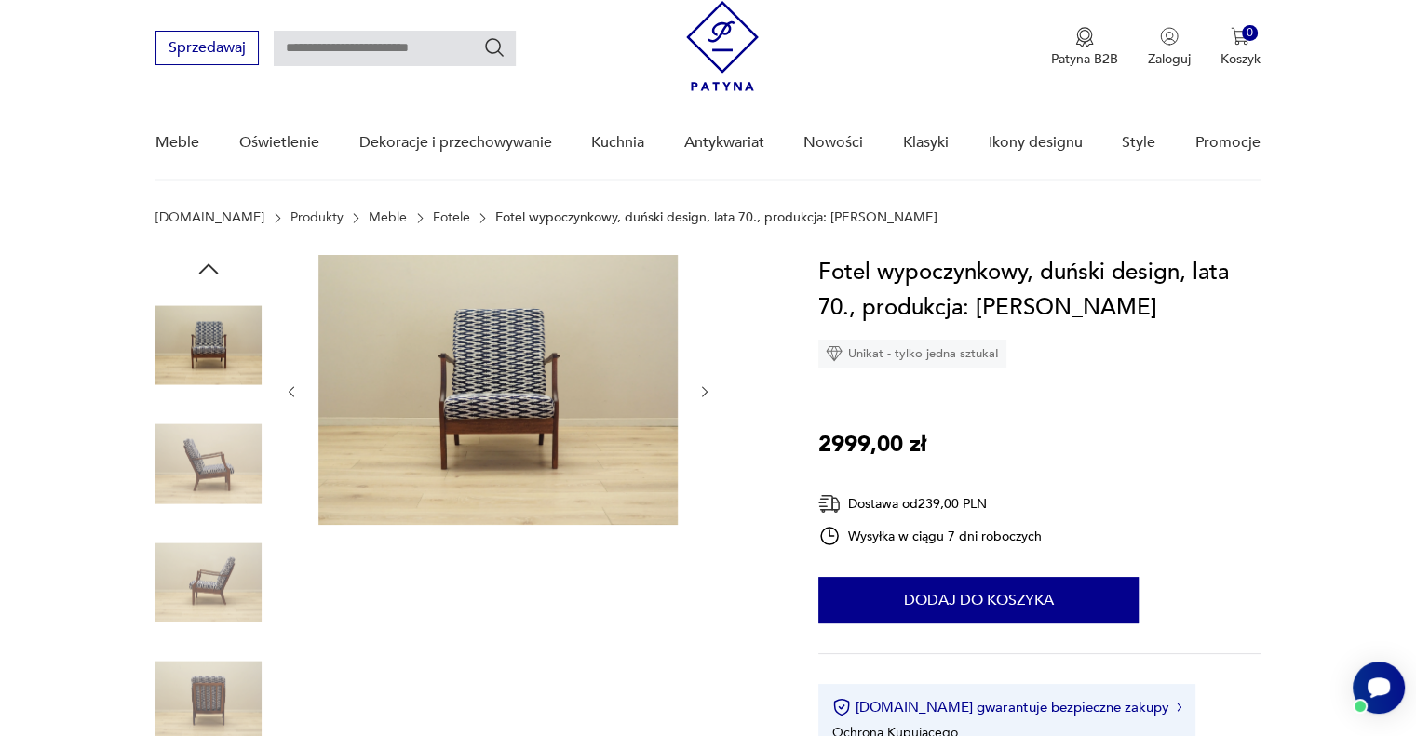
scroll to position [279, 0]
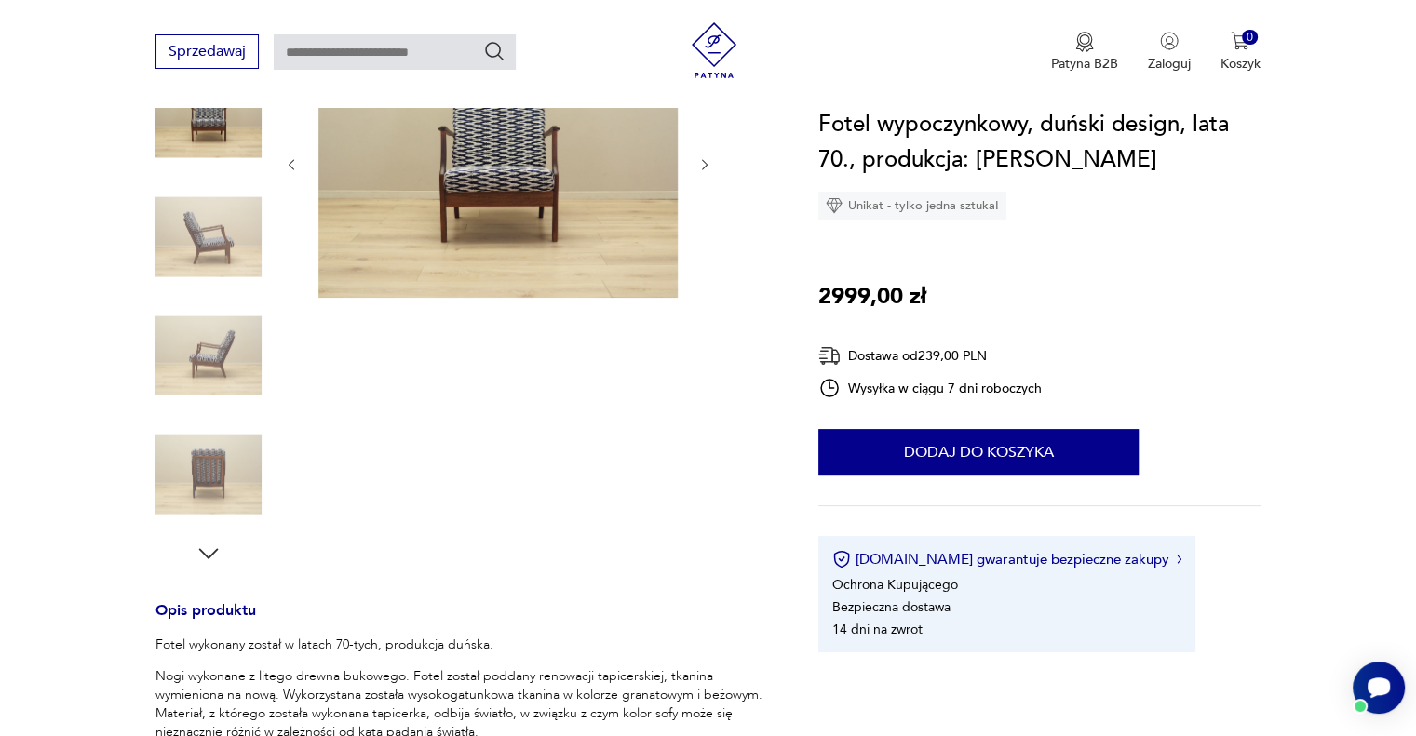
click at [222, 254] on img at bounding box center [208, 237] width 106 height 106
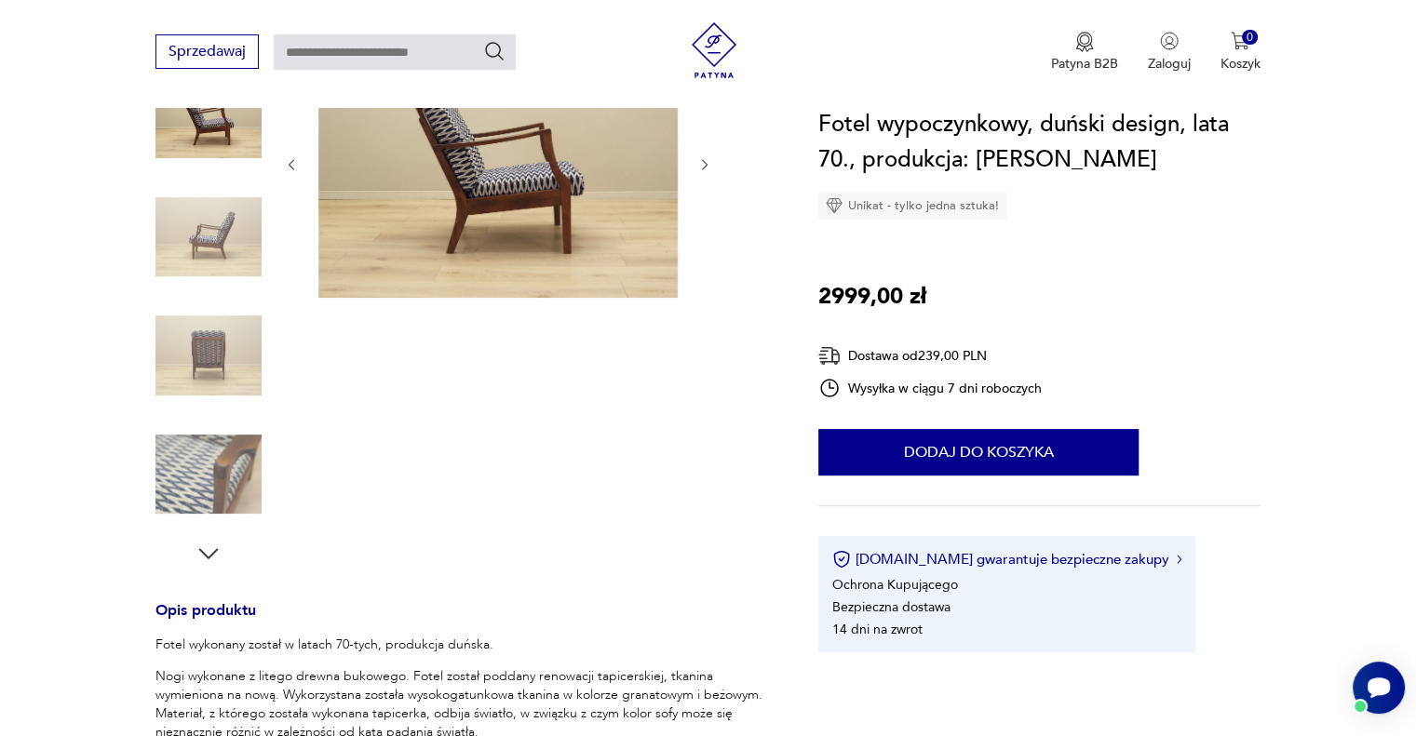
click at [235, 472] on img at bounding box center [208, 475] width 106 height 106
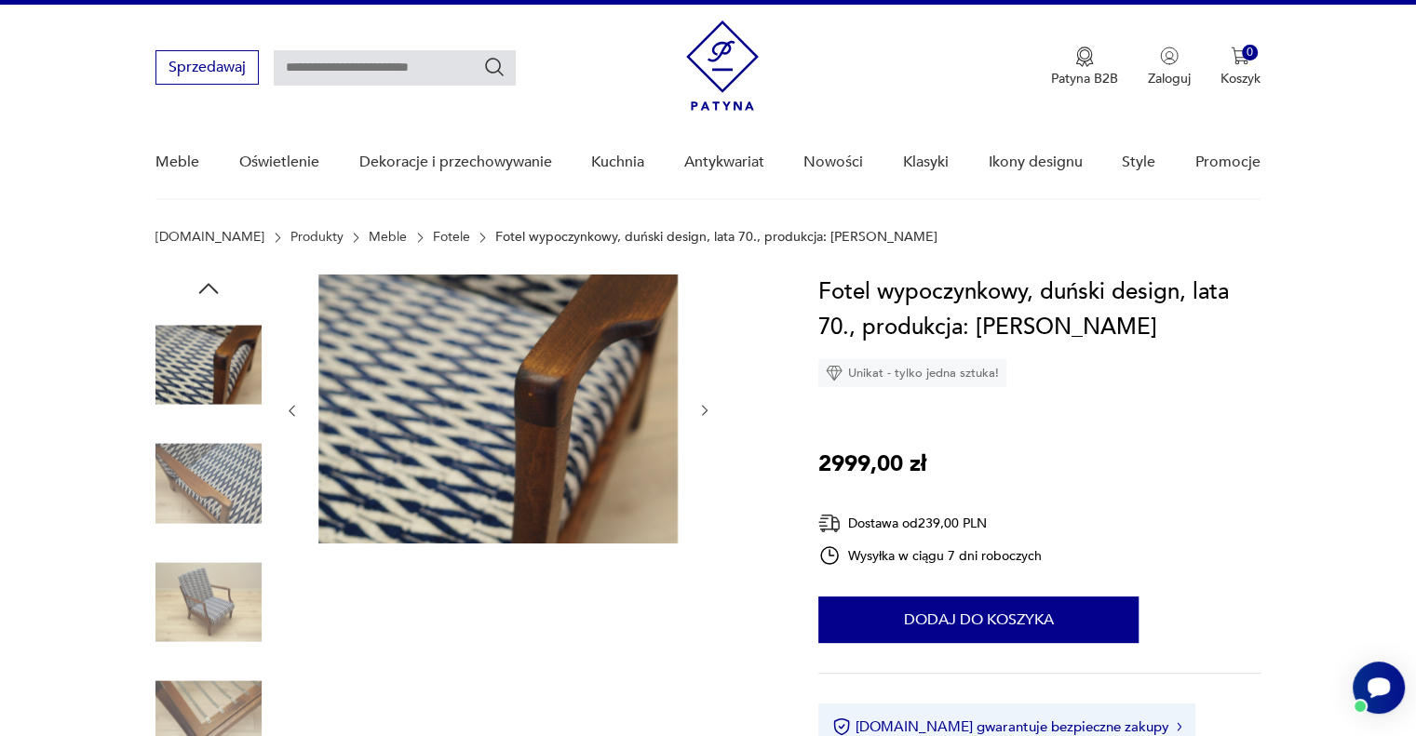
scroll to position [0, 0]
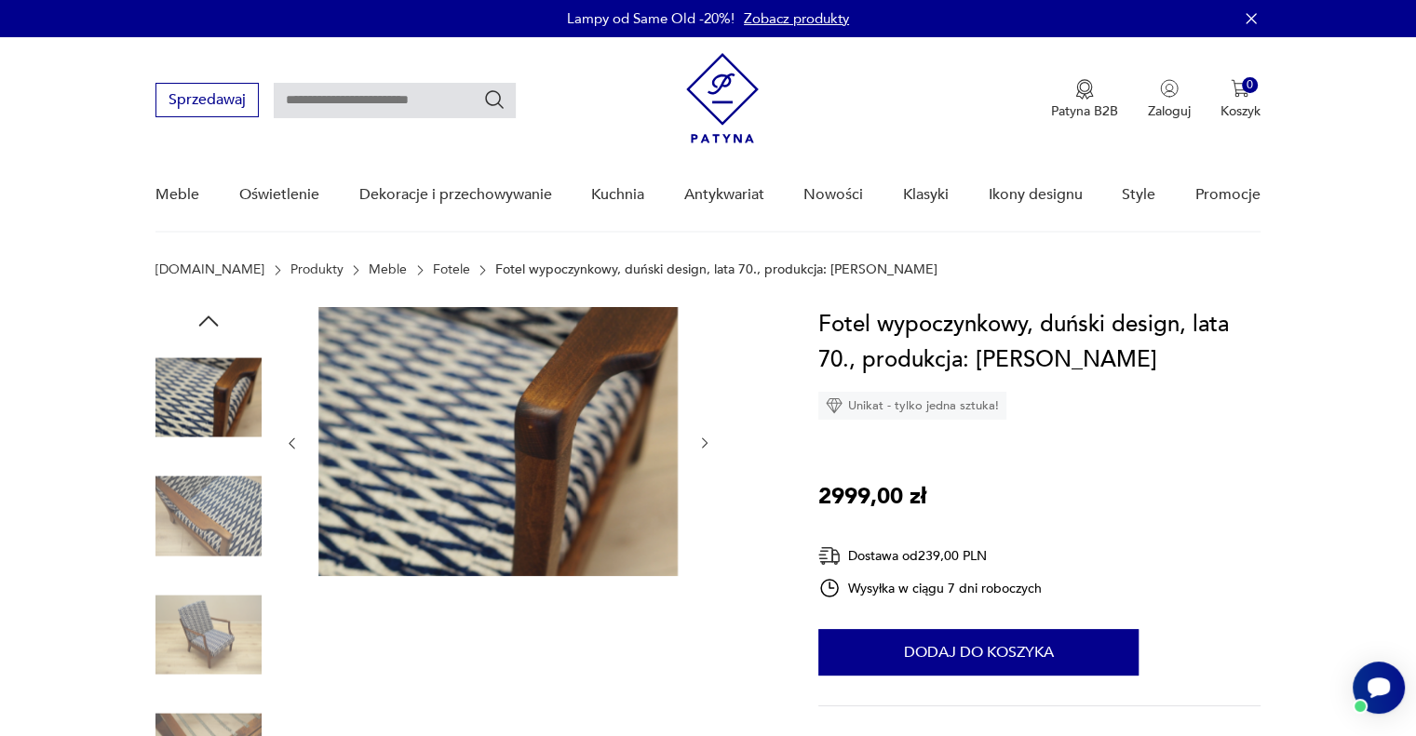
click at [244, 510] on img at bounding box center [208, 517] width 106 height 106
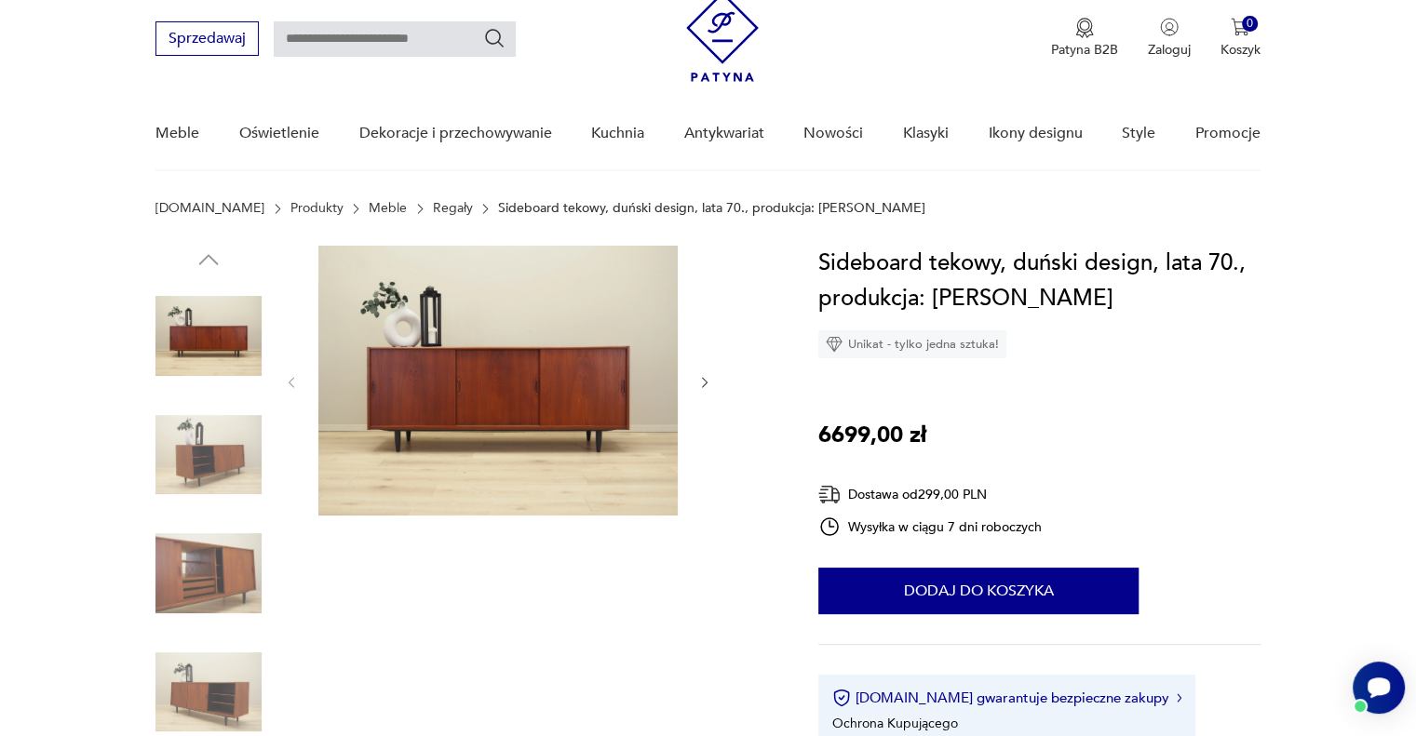
scroll to position [93, 0]
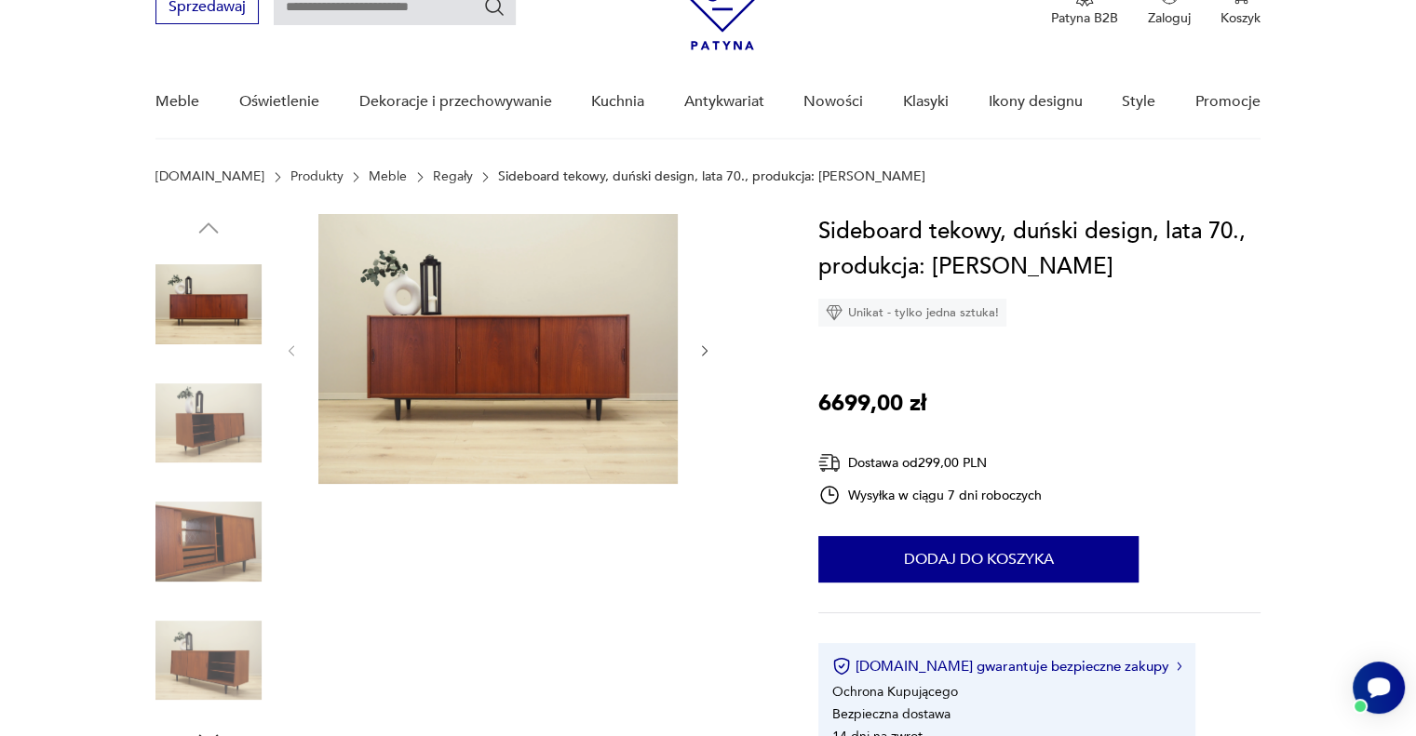
click at [213, 419] on img at bounding box center [208, 423] width 106 height 106
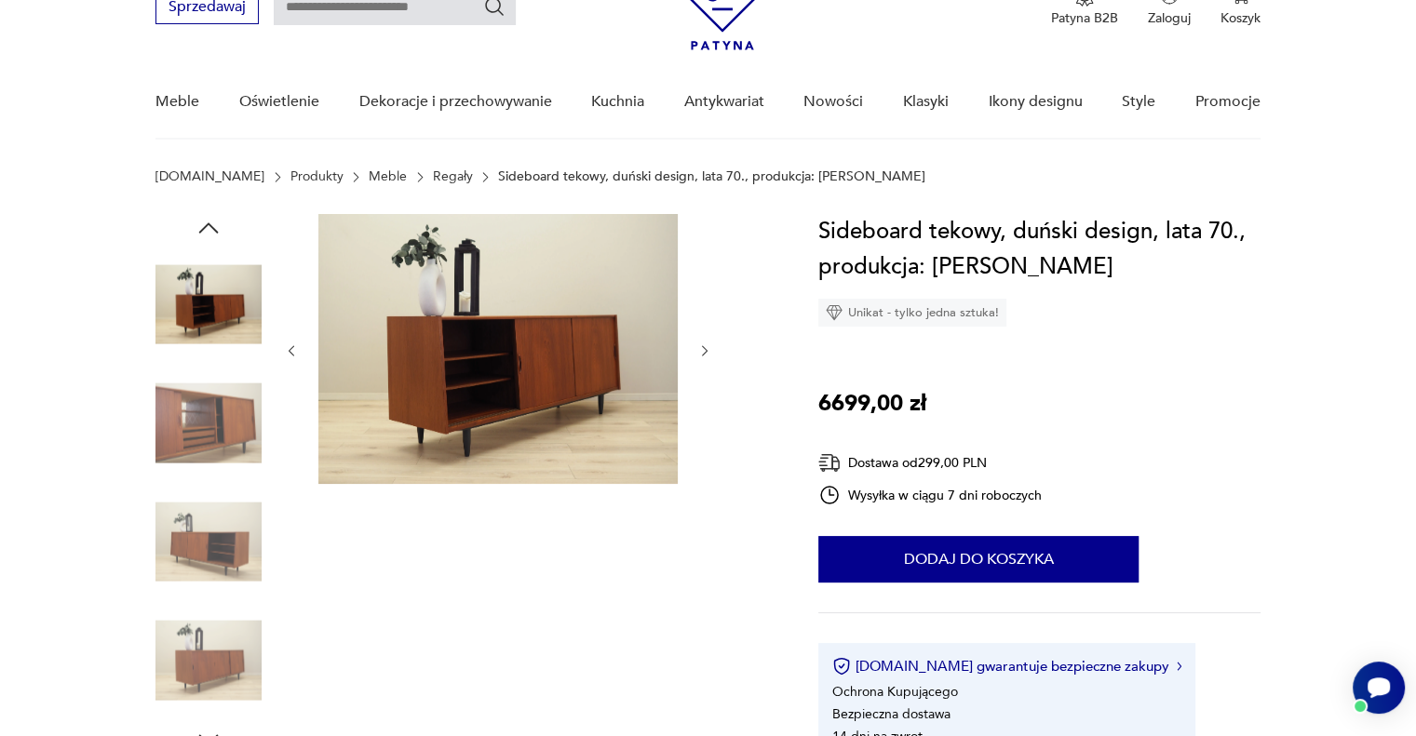
click at [224, 527] on img at bounding box center [208, 542] width 106 height 106
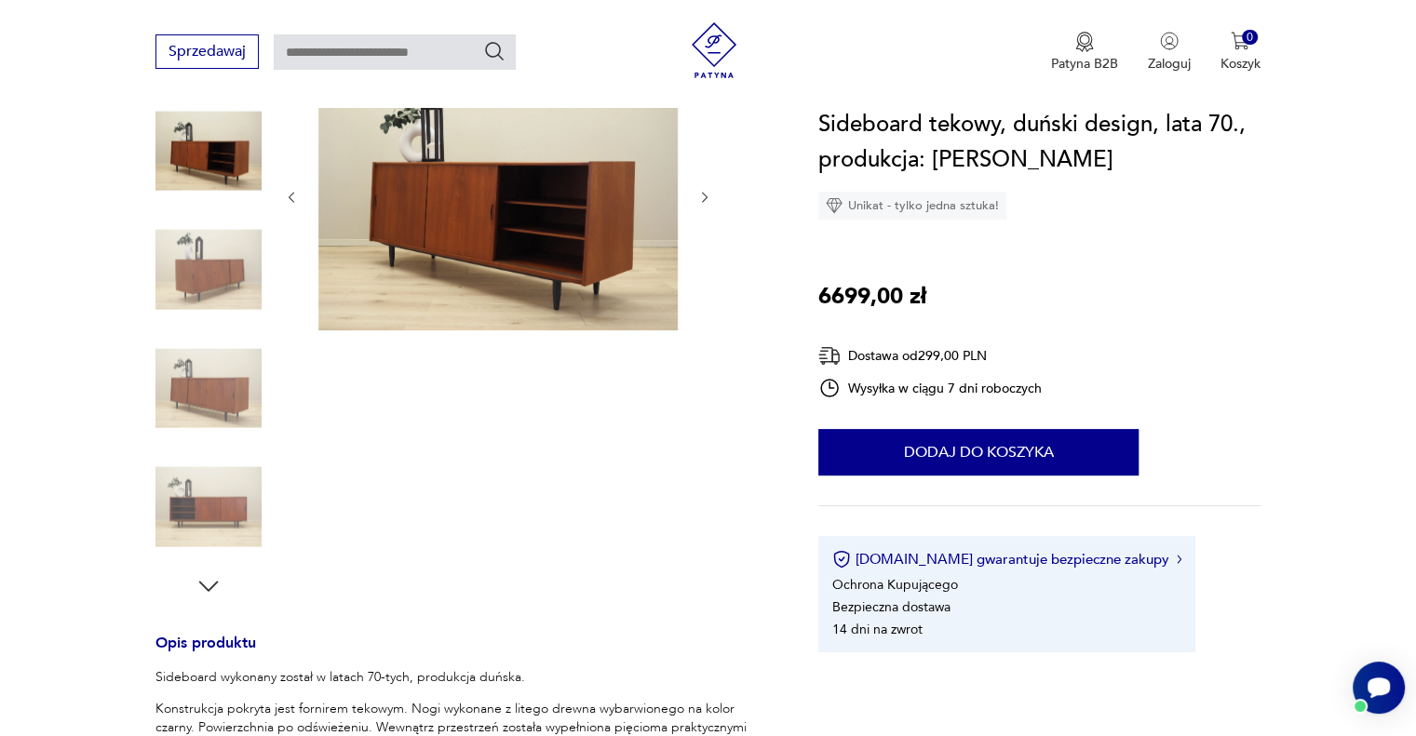
scroll to position [279, 0]
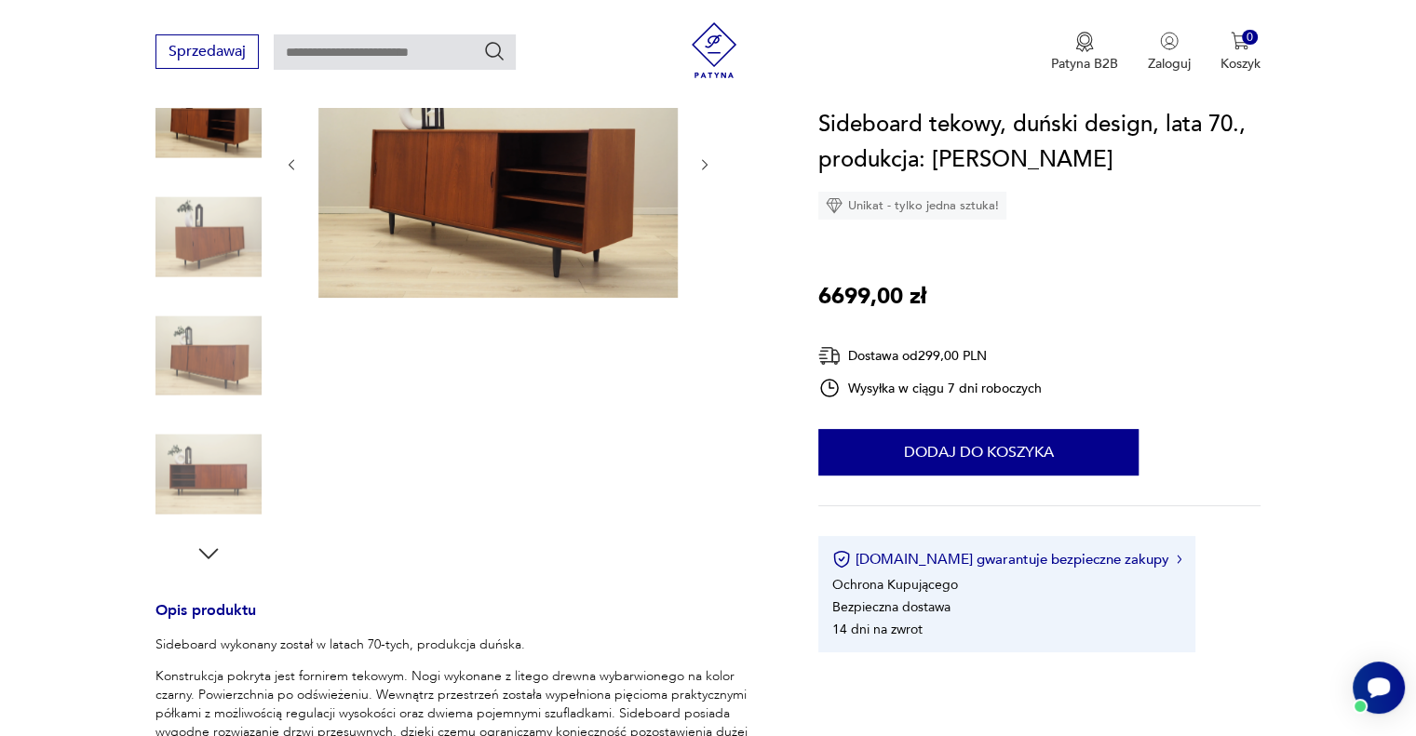
click at [208, 558] on icon "button" at bounding box center [209, 553] width 20 height 10
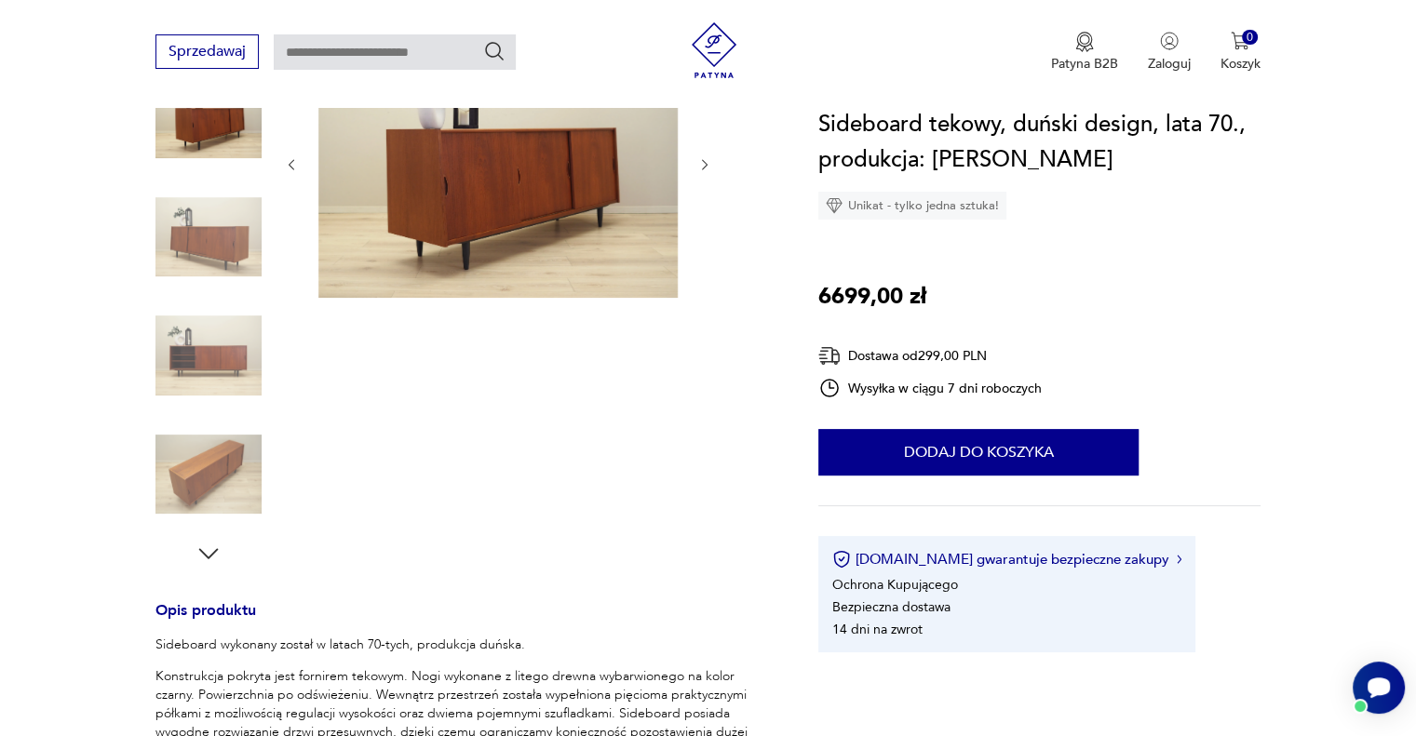
click at [208, 558] on icon "button" at bounding box center [209, 553] width 20 height 10
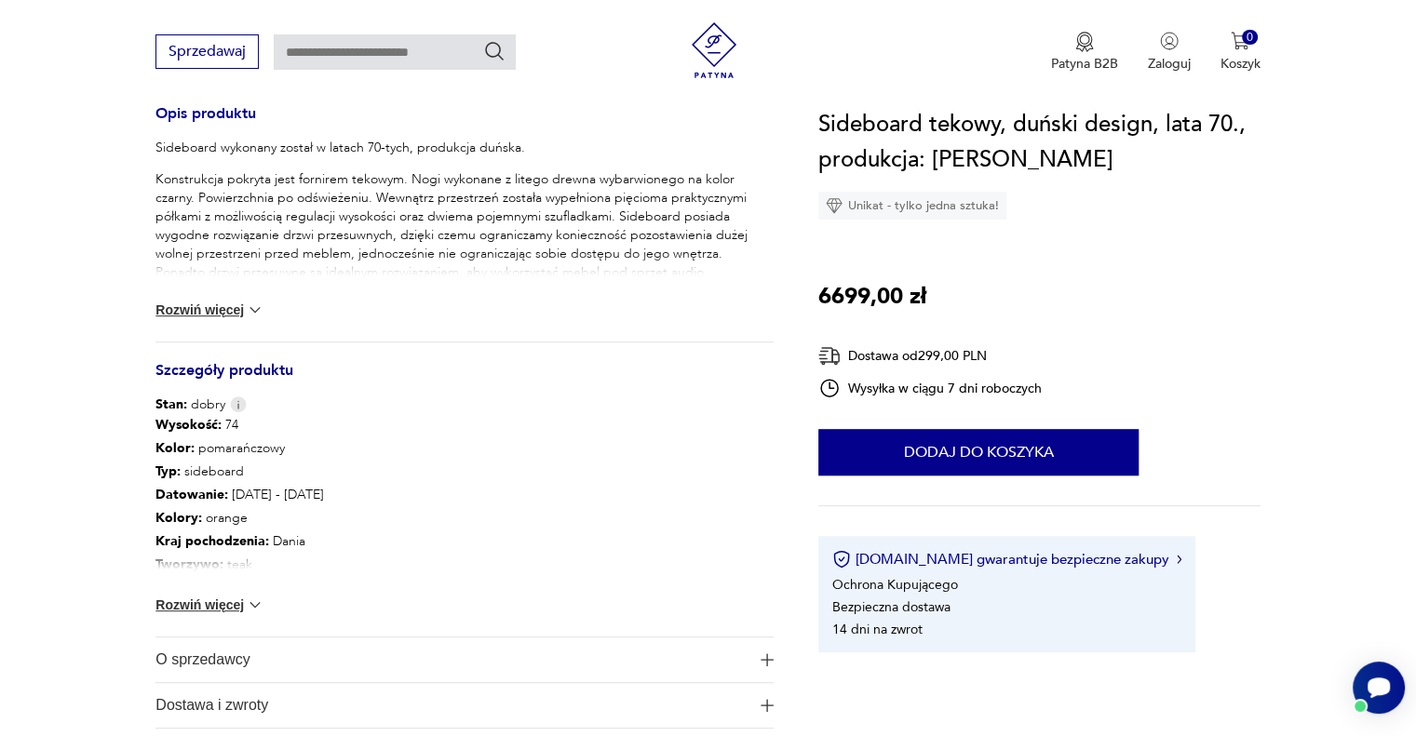
scroll to position [745, 0]
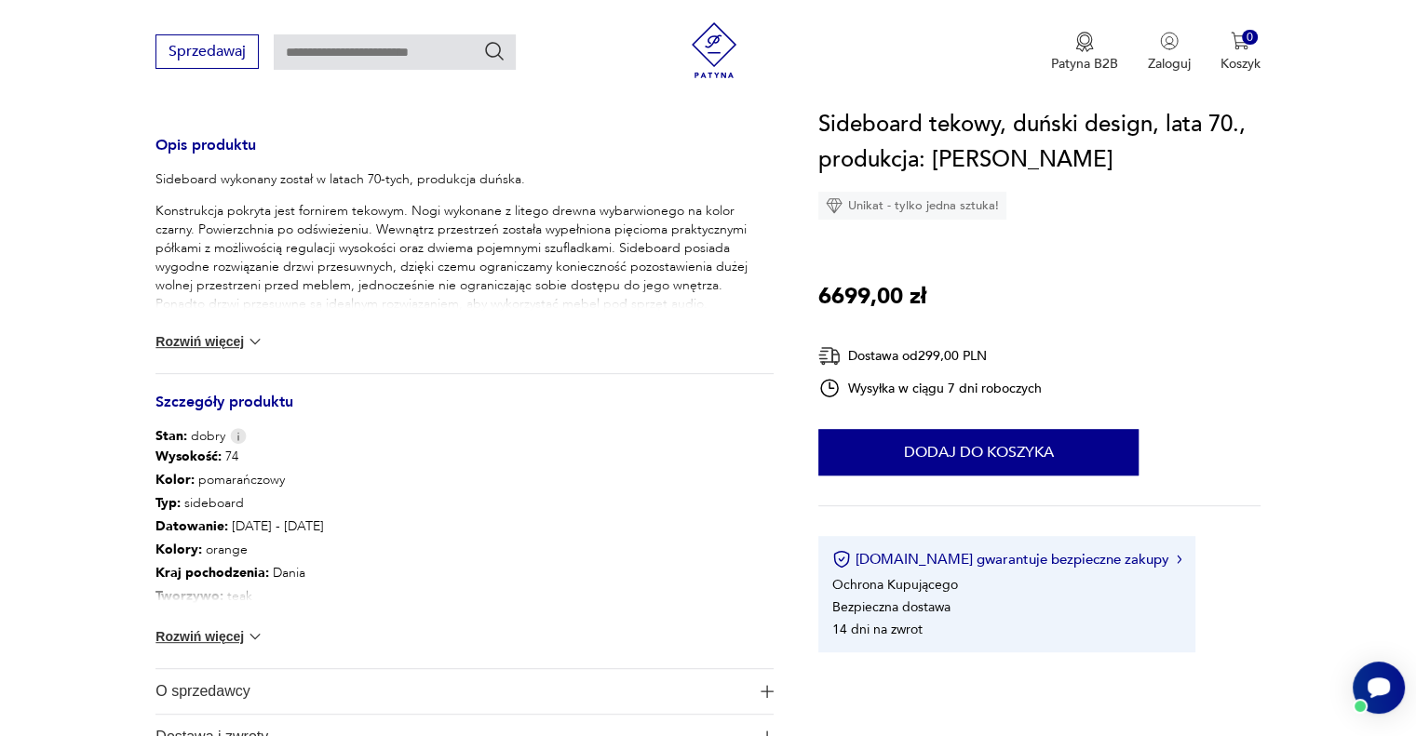
click at [217, 345] on button "Rozwiń więcej" at bounding box center [209, 341] width 108 height 19
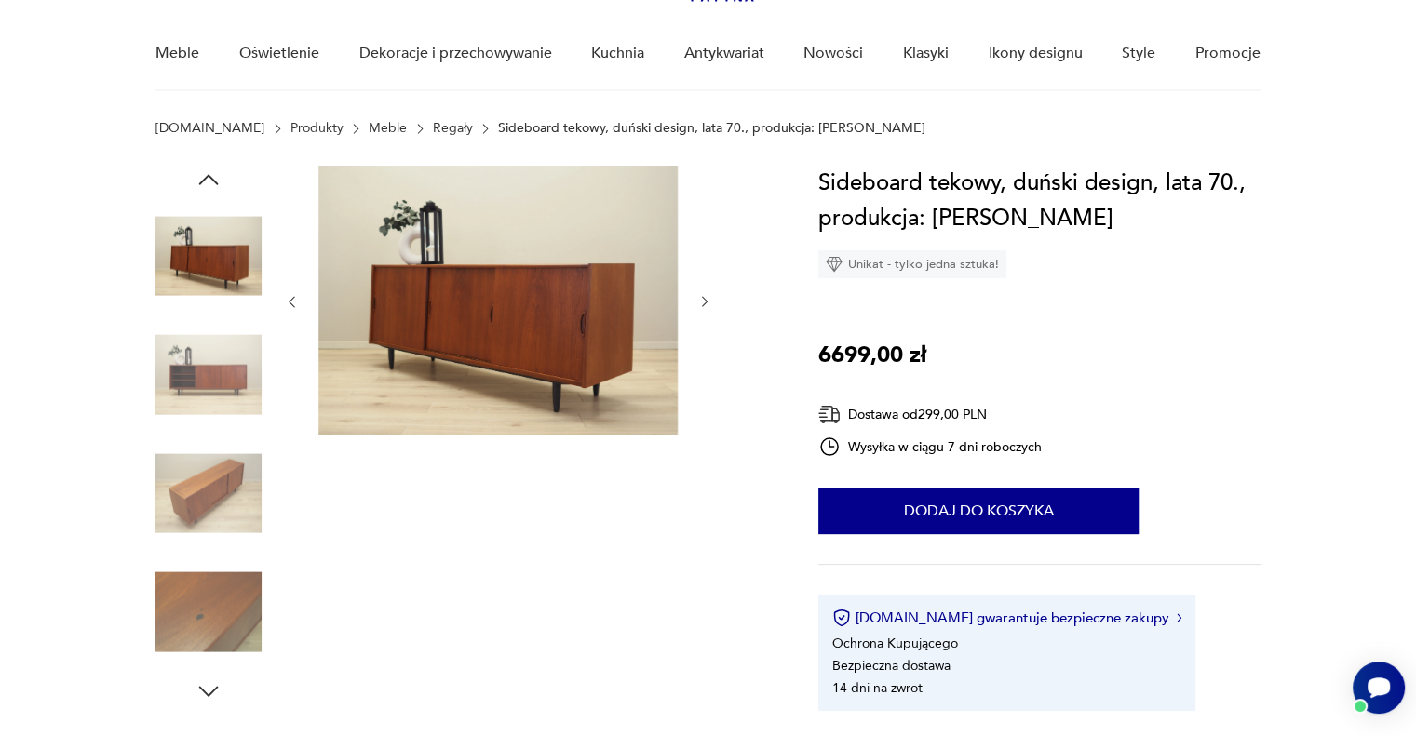
scroll to position [0, 0]
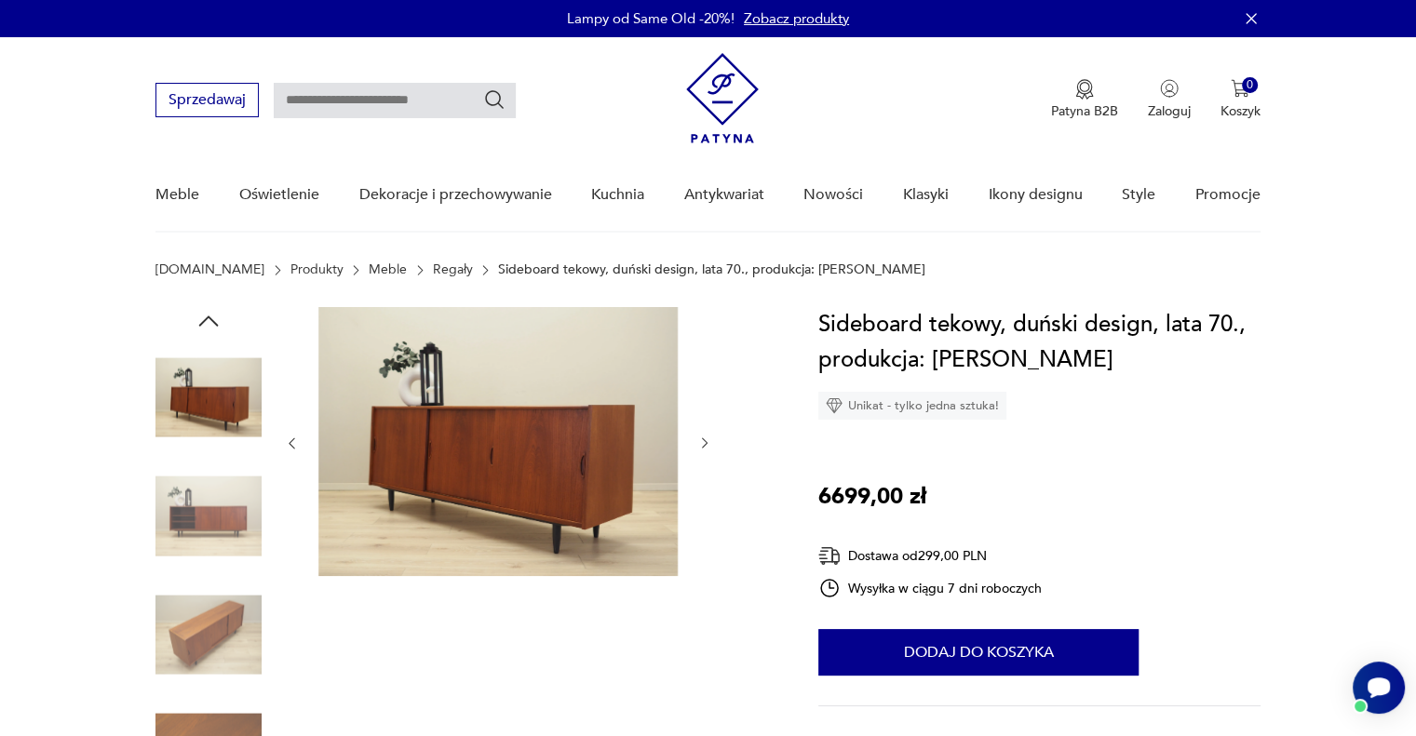
click at [209, 518] on img at bounding box center [208, 517] width 106 height 106
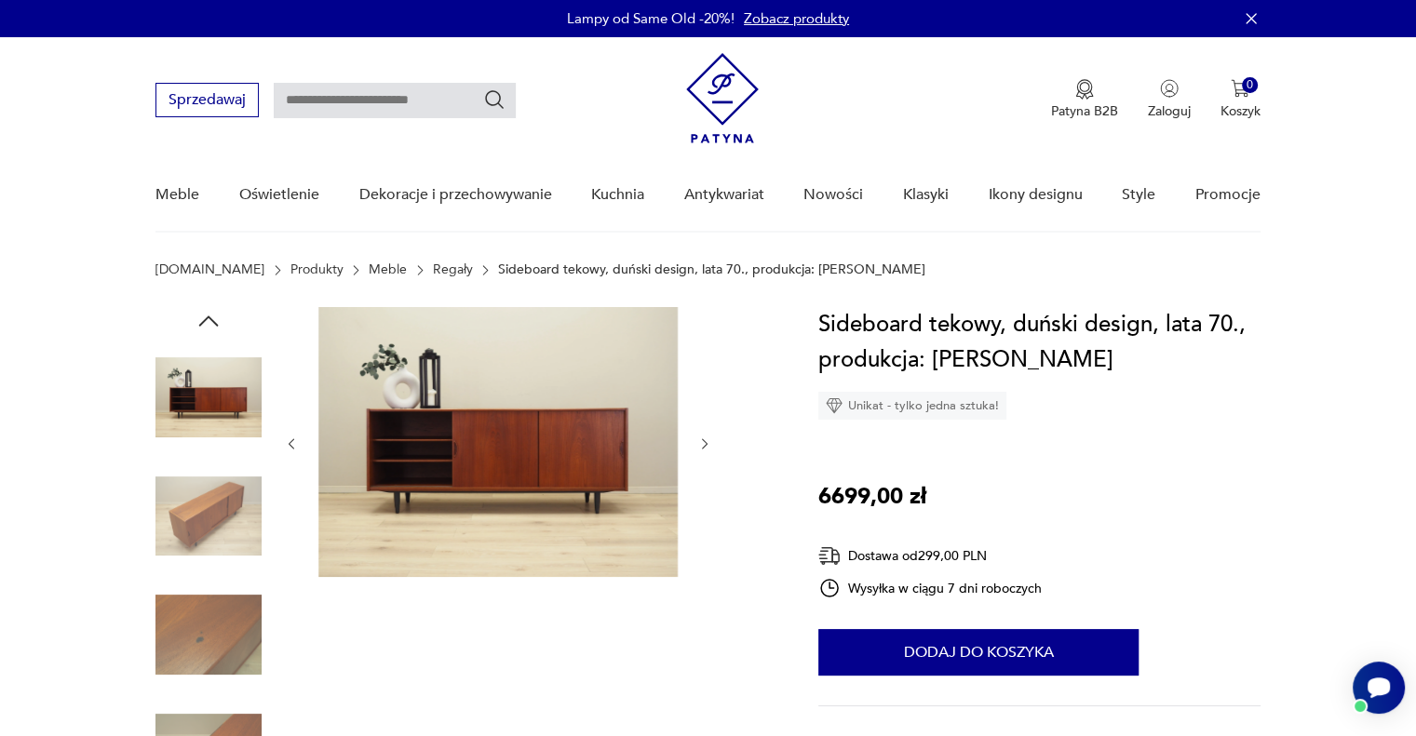
click at [460, 445] on img at bounding box center [497, 442] width 359 height 270
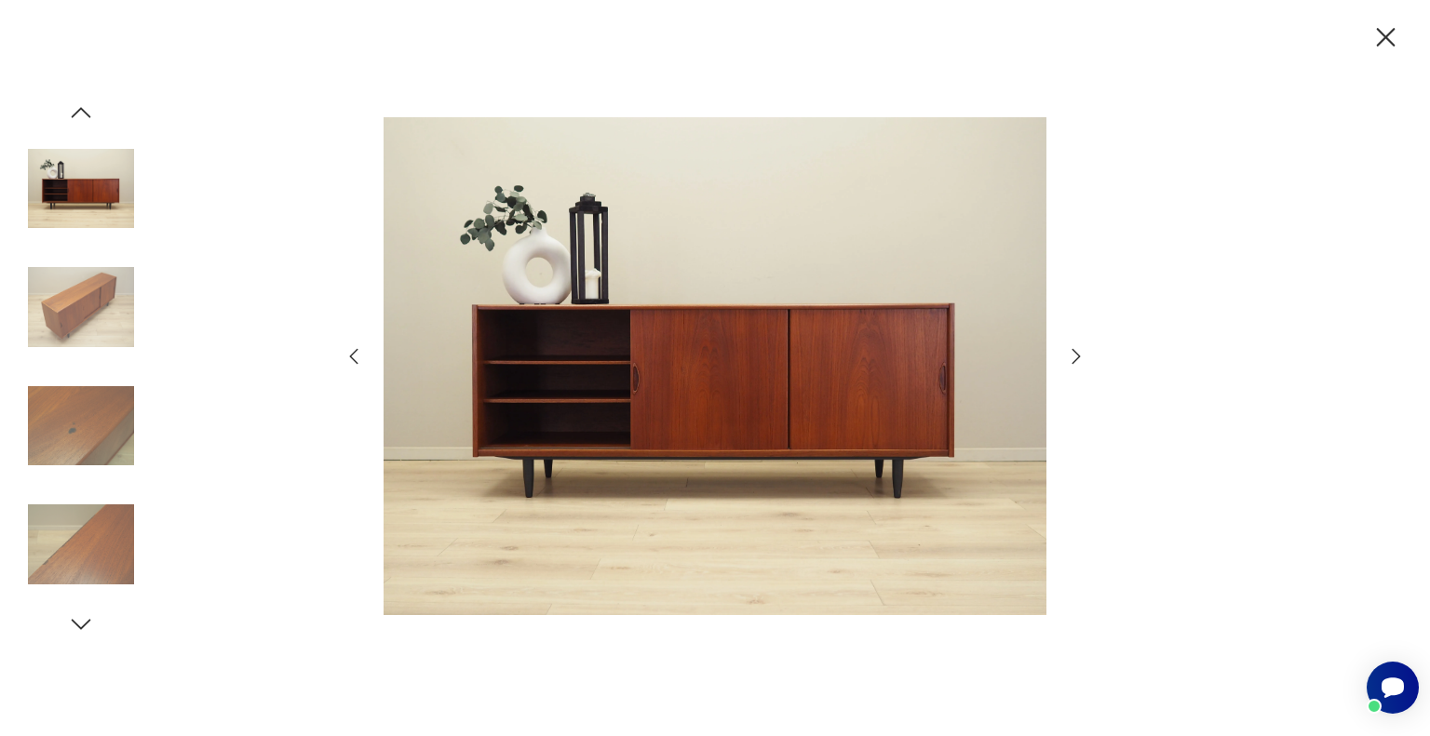
click at [1079, 357] on icon "button" at bounding box center [1076, 356] width 8 height 15
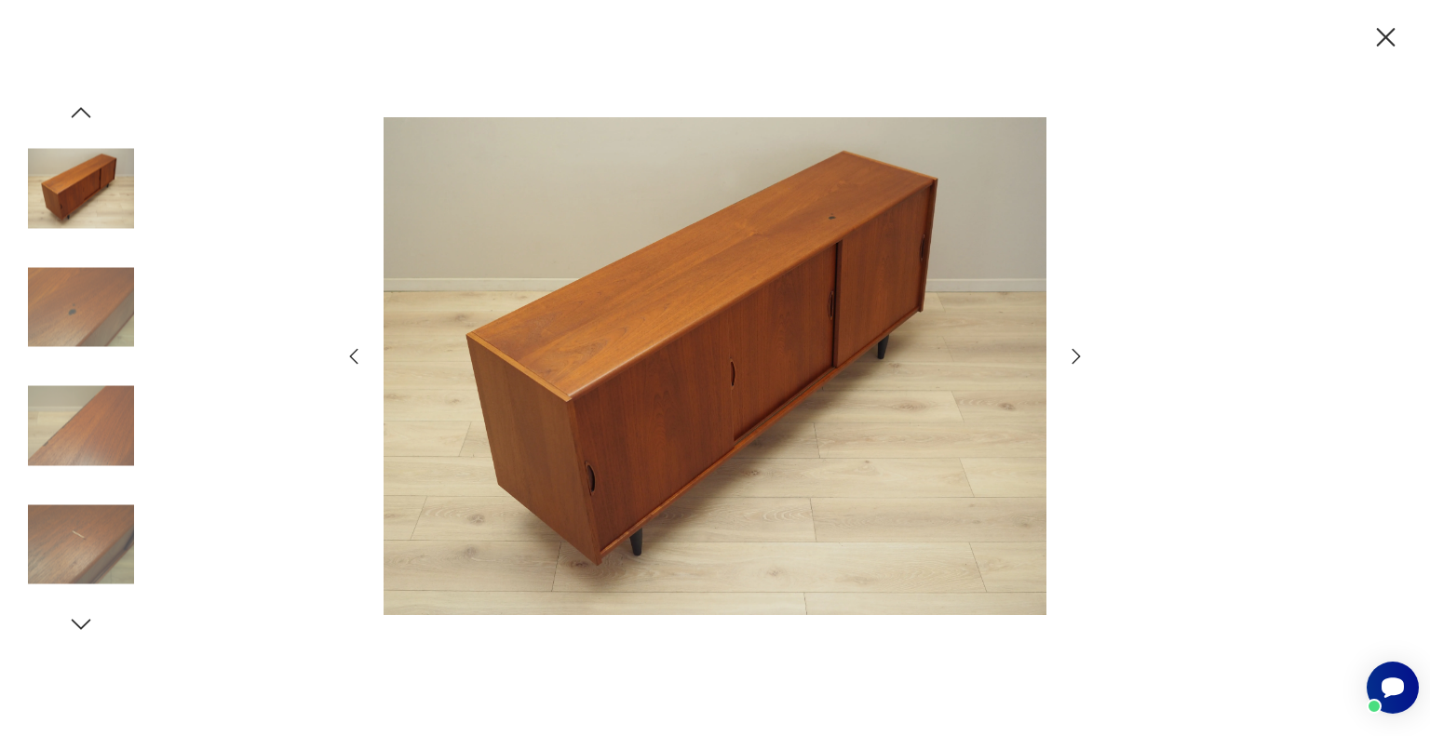
click at [1076, 357] on icon "button" at bounding box center [1076, 356] width 22 height 22
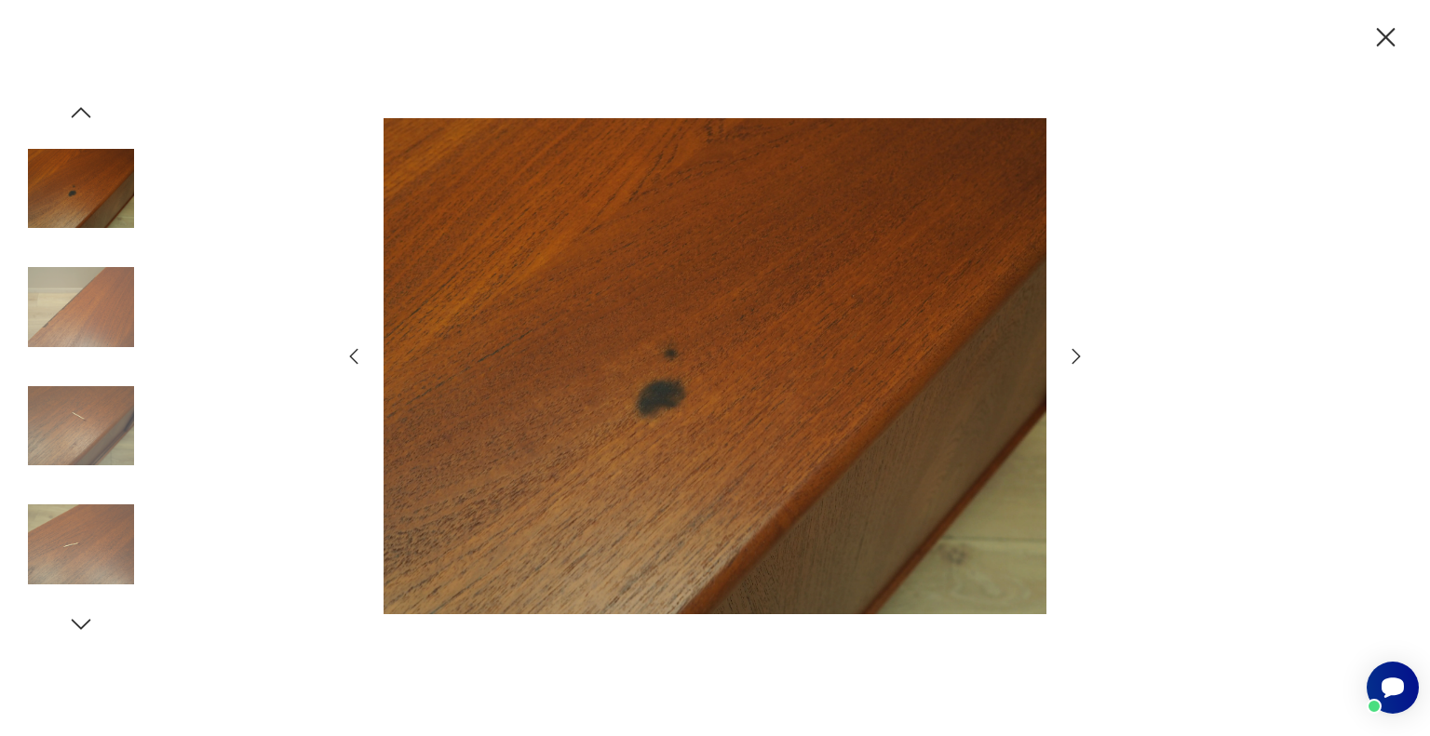
click at [1076, 357] on icon "button" at bounding box center [1076, 356] width 22 height 22
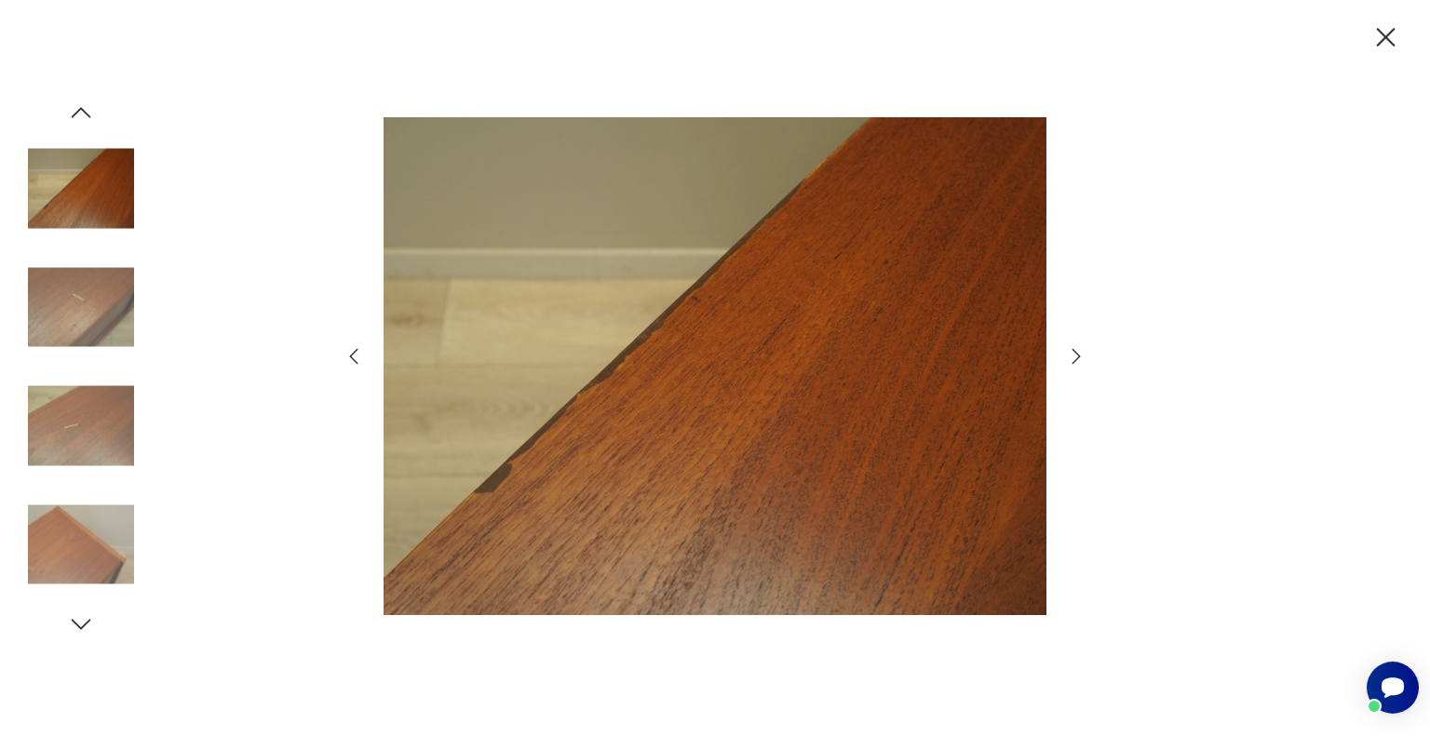
click at [1076, 357] on icon "button" at bounding box center [1076, 356] width 22 height 22
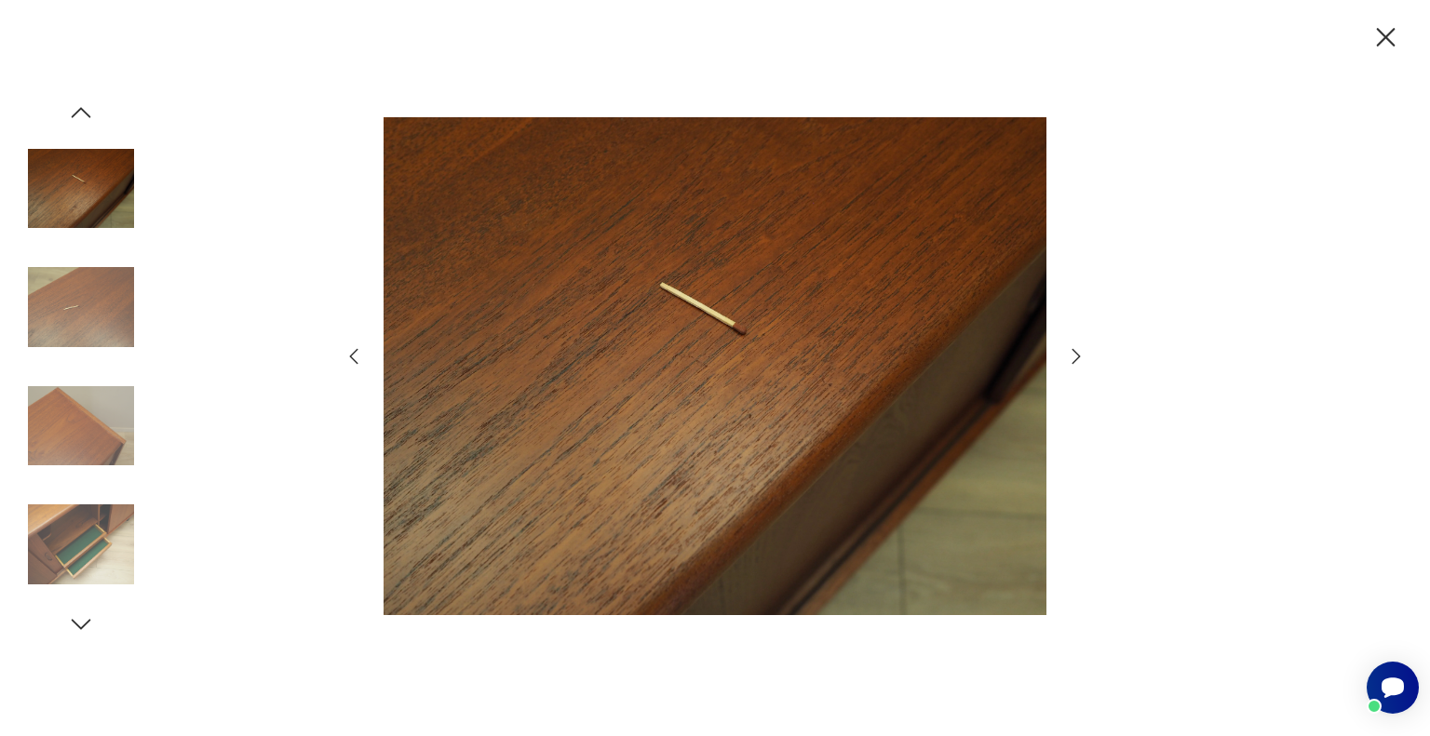
click at [1076, 357] on icon "button" at bounding box center [1076, 356] width 22 height 22
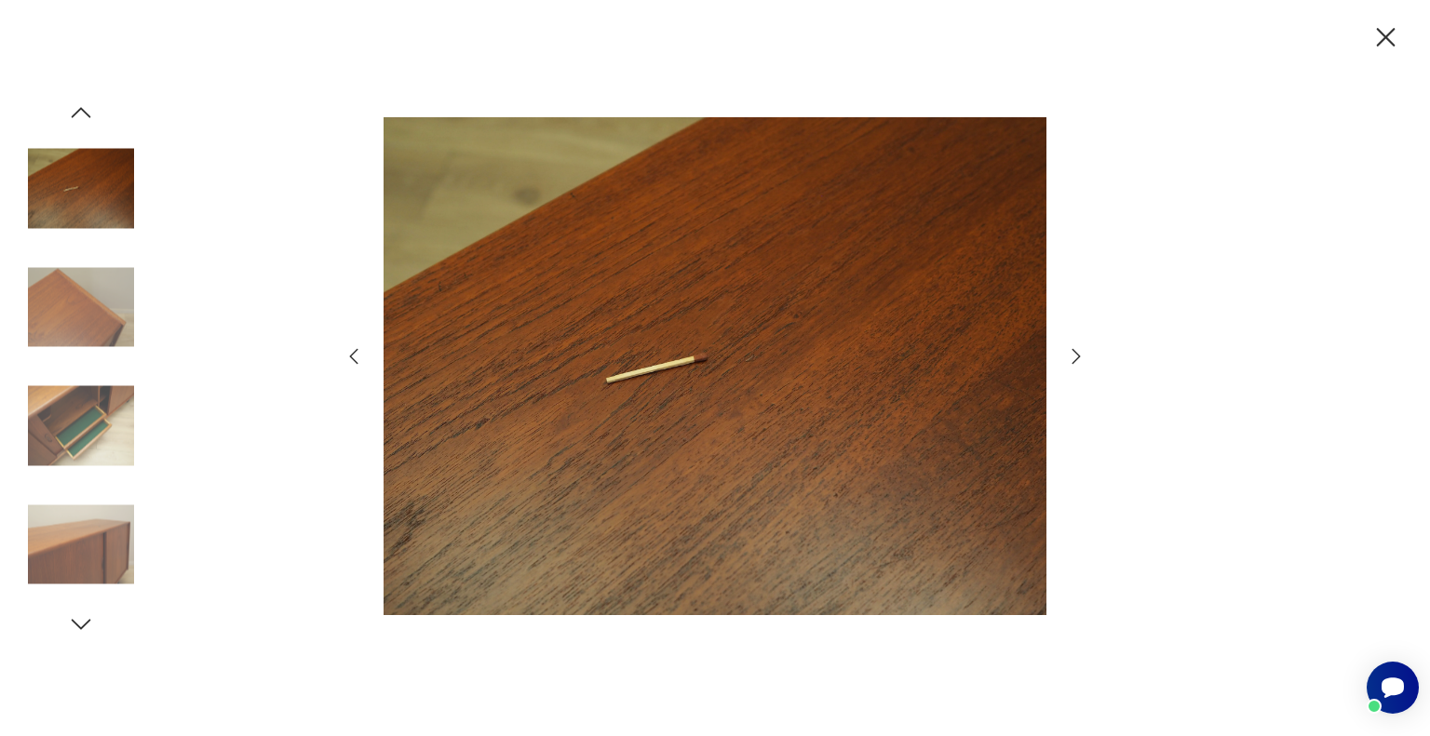
click at [1076, 357] on icon "button" at bounding box center [1076, 356] width 22 height 22
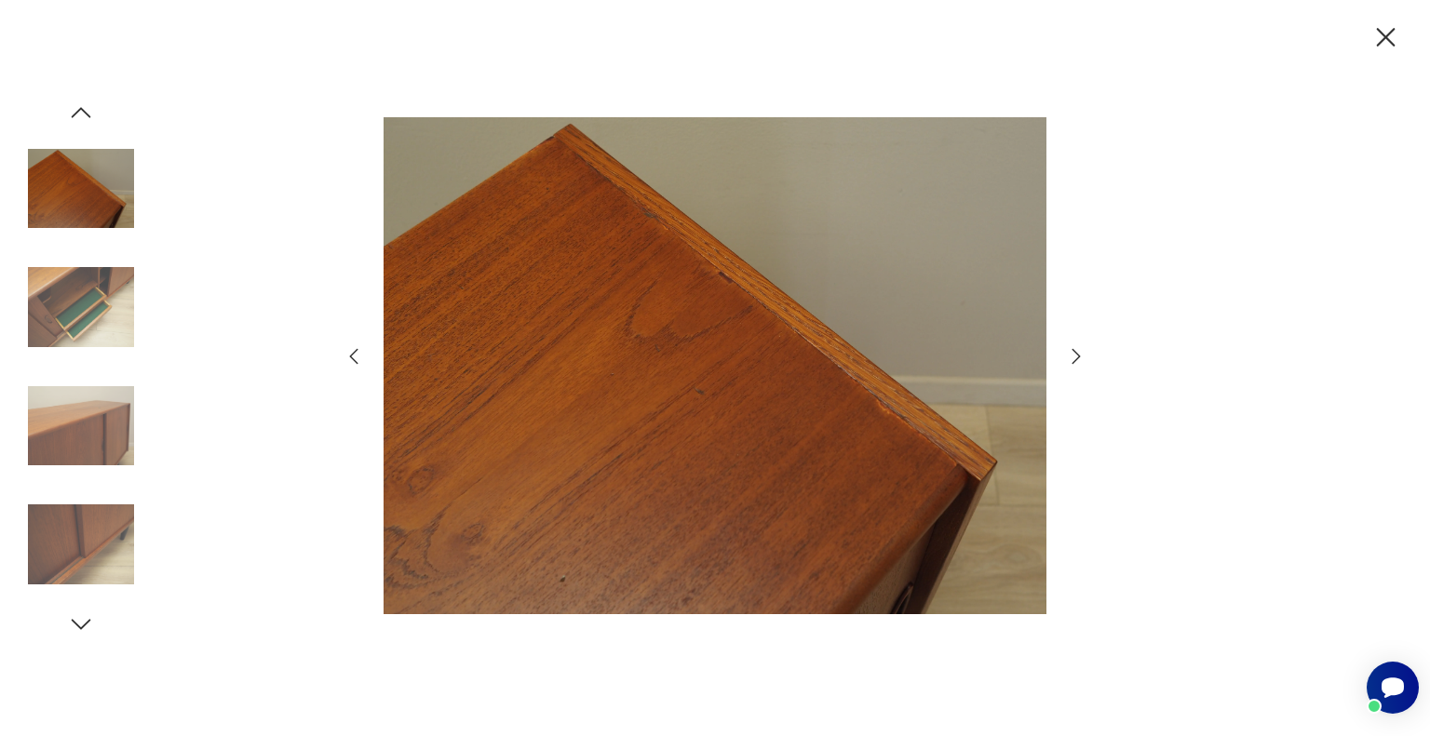
click at [1076, 357] on icon "button" at bounding box center [1076, 356] width 22 height 22
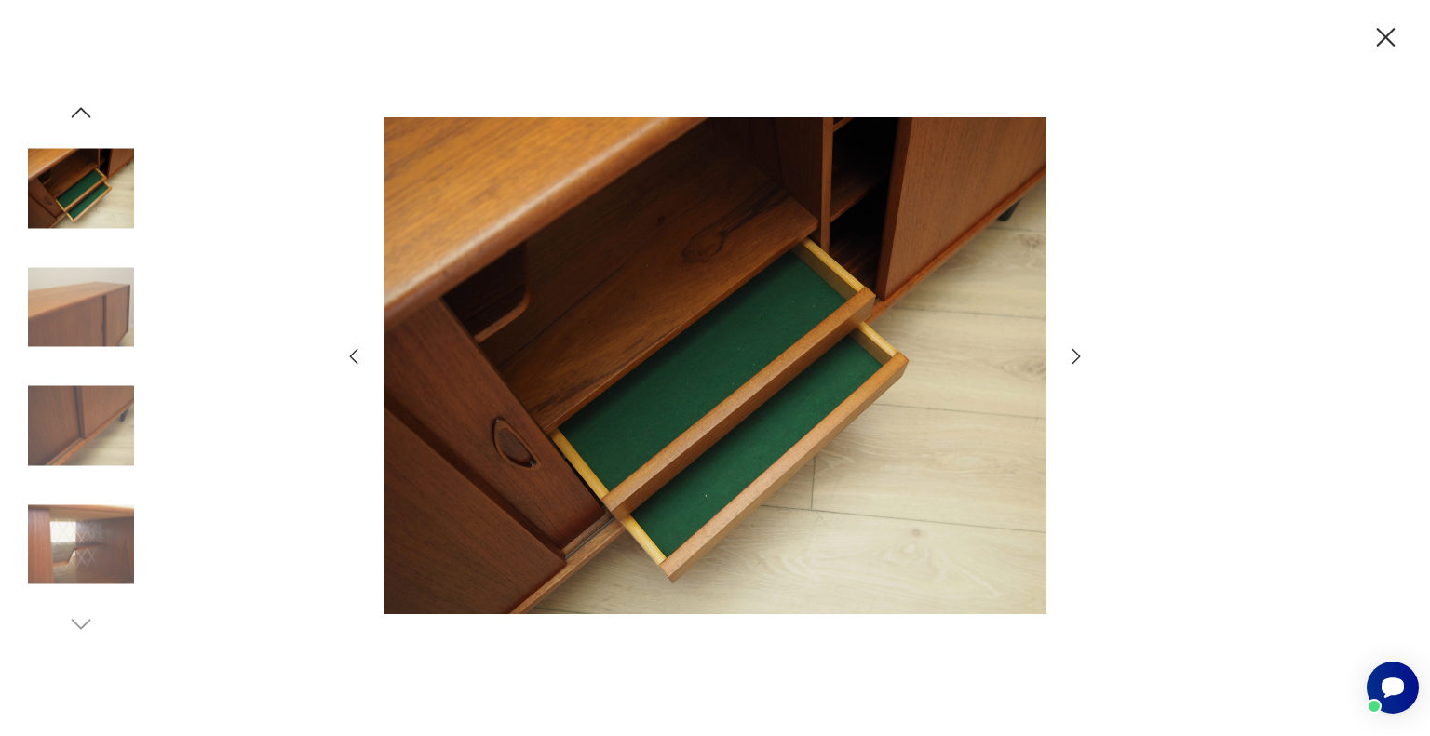
click at [1076, 357] on icon "button" at bounding box center [1076, 356] width 22 height 22
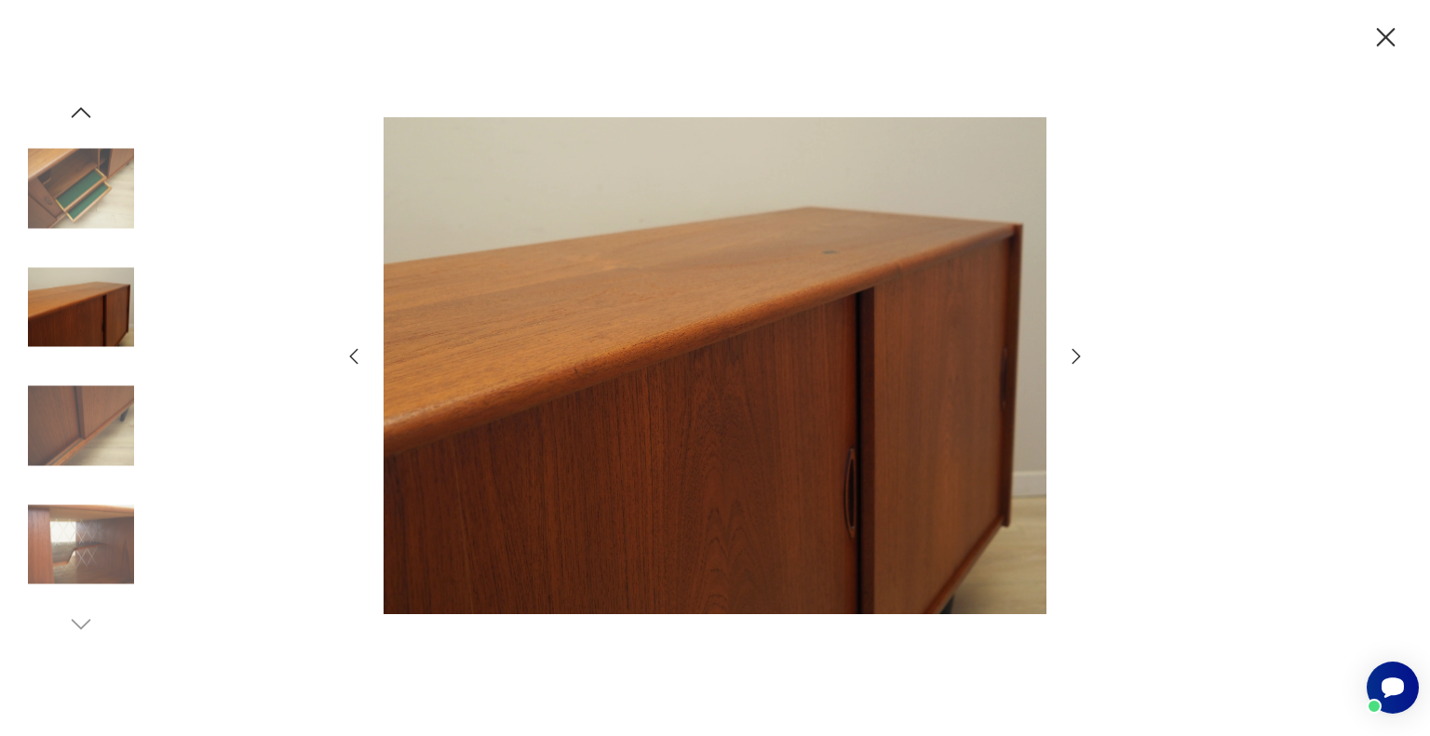
click at [1076, 357] on icon "button" at bounding box center [1076, 356] width 22 height 22
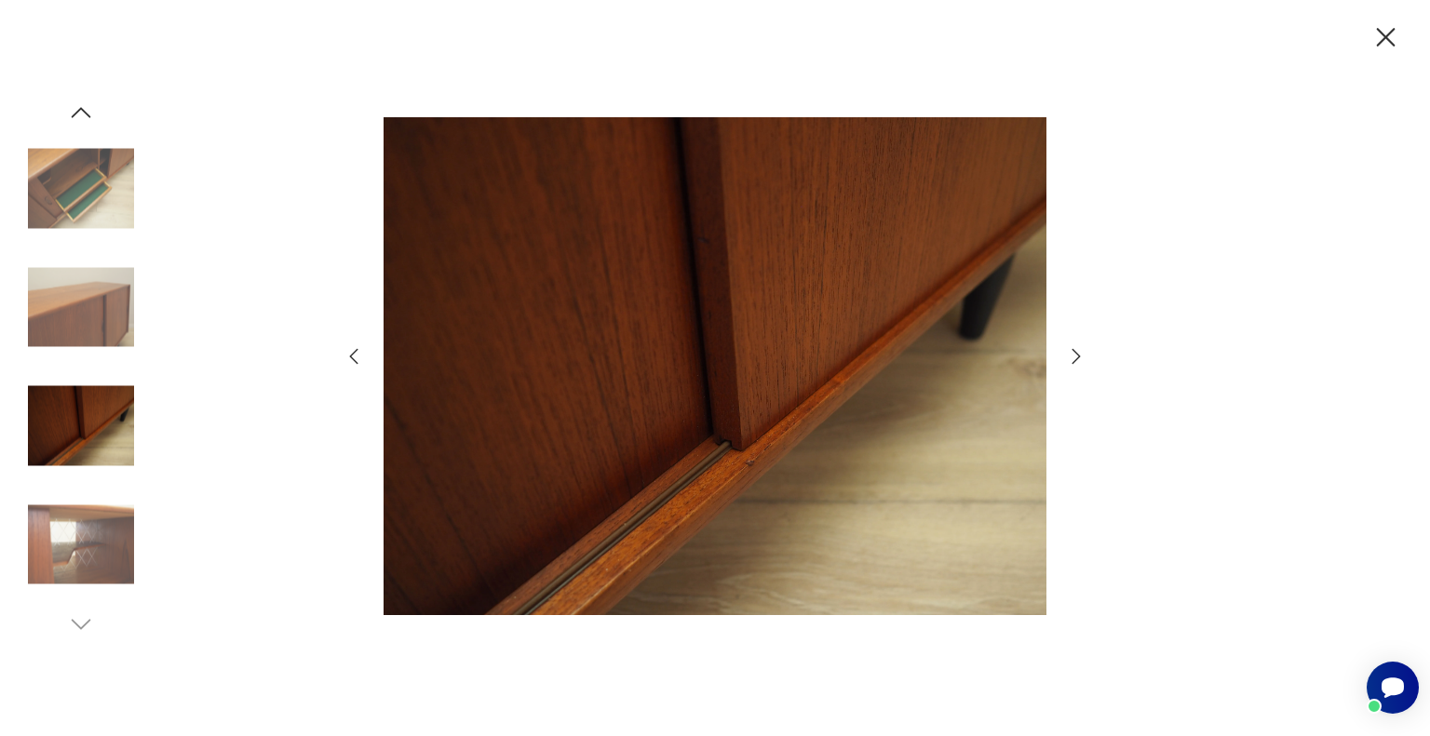
click at [1076, 357] on icon "button" at bounding box center [1076, 356] width 22 height 22
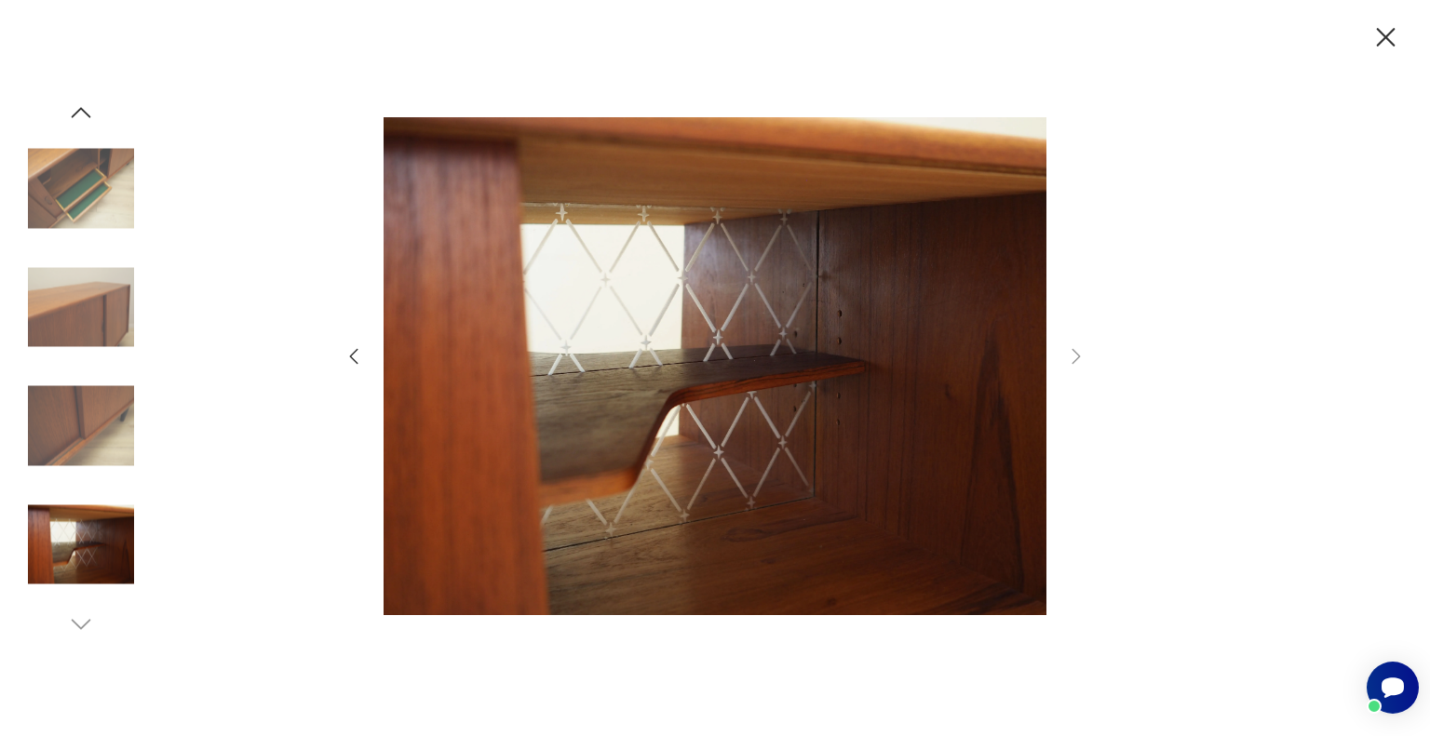
click at [81, 546] on img at bounding box center [81, 544] width 106 height 106
click at [93, 211] on img at bounding box center [81, 189] width 106 height 106
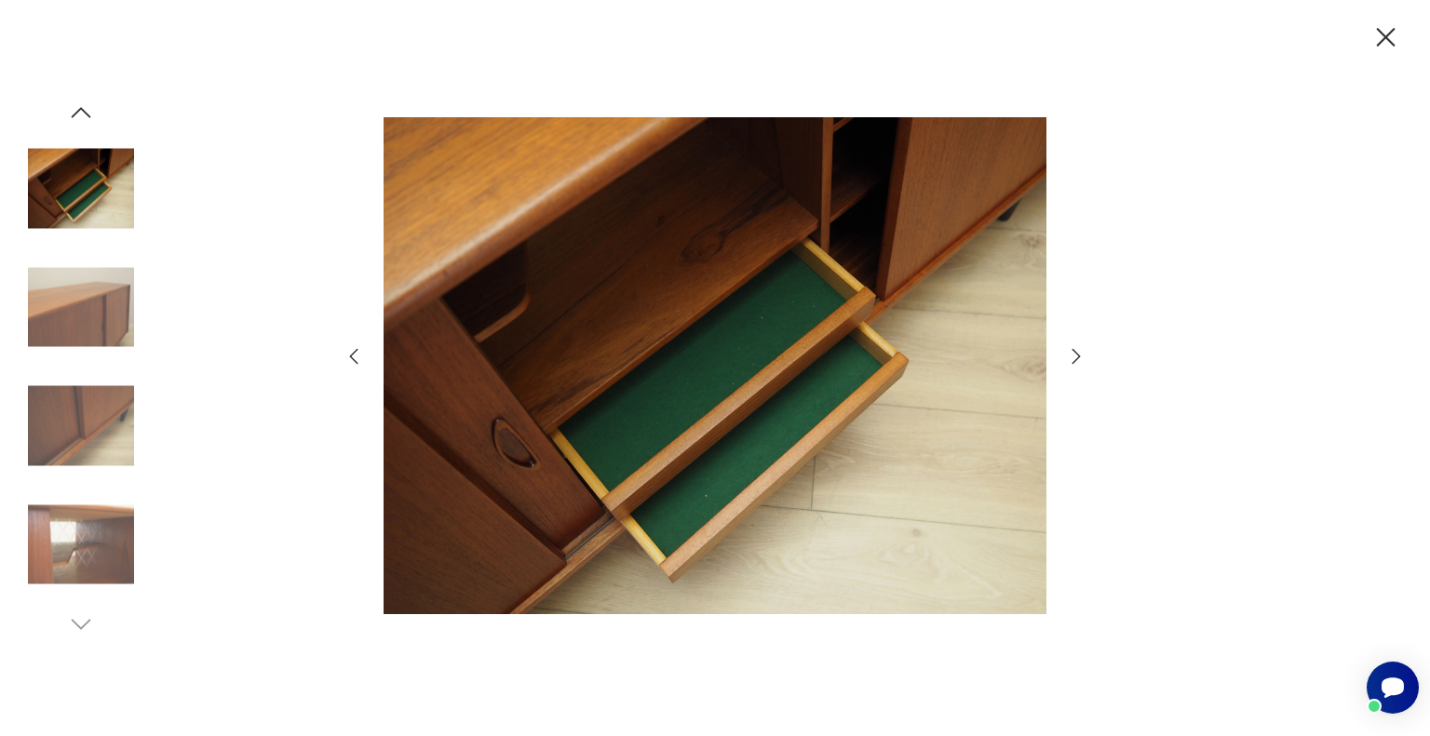
click at [76, 115] on icon "button" at bounding box center [81, 113] width 28 height 28
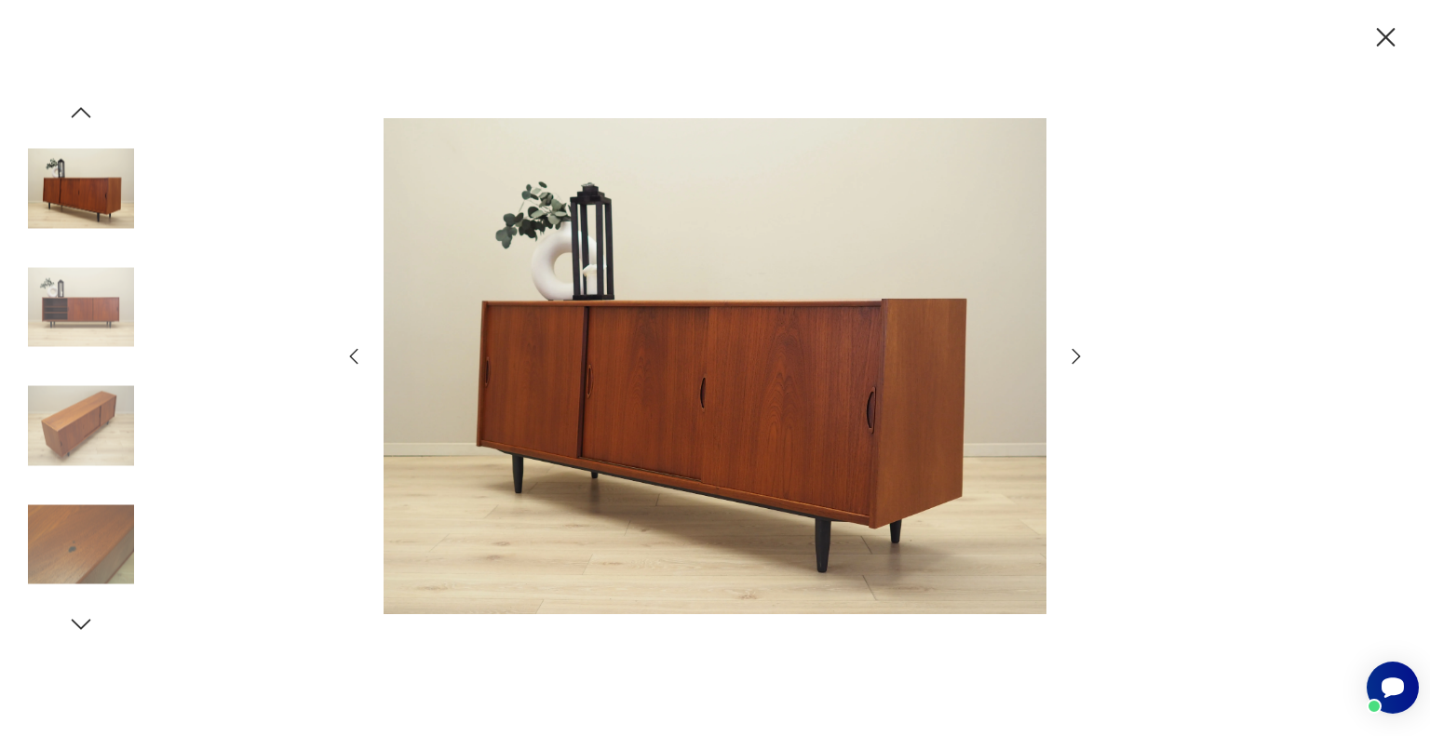
click at [74, 294] on img at bounding box center [81, 307] width 106 height 106
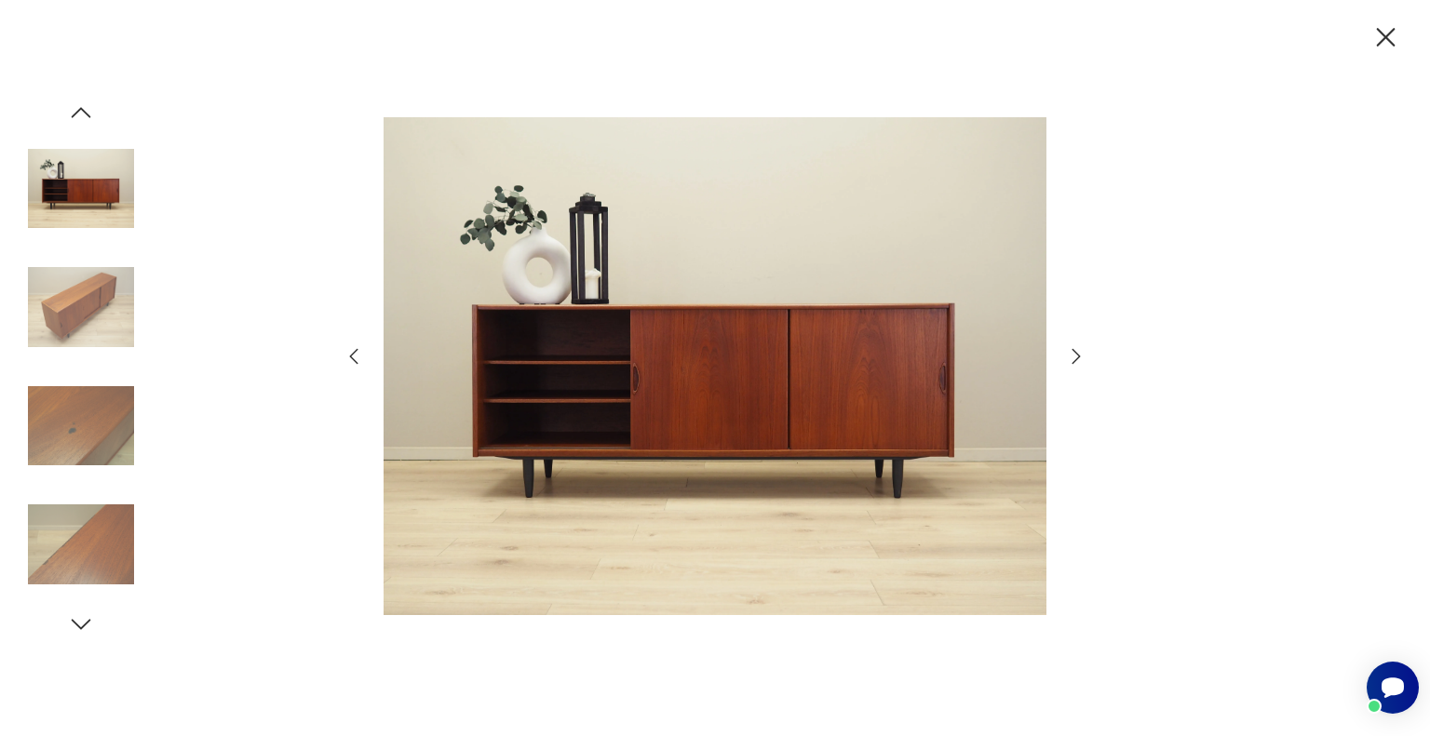
click at [96, 433] on img at bounding box center [81, 426] width 106 height 106
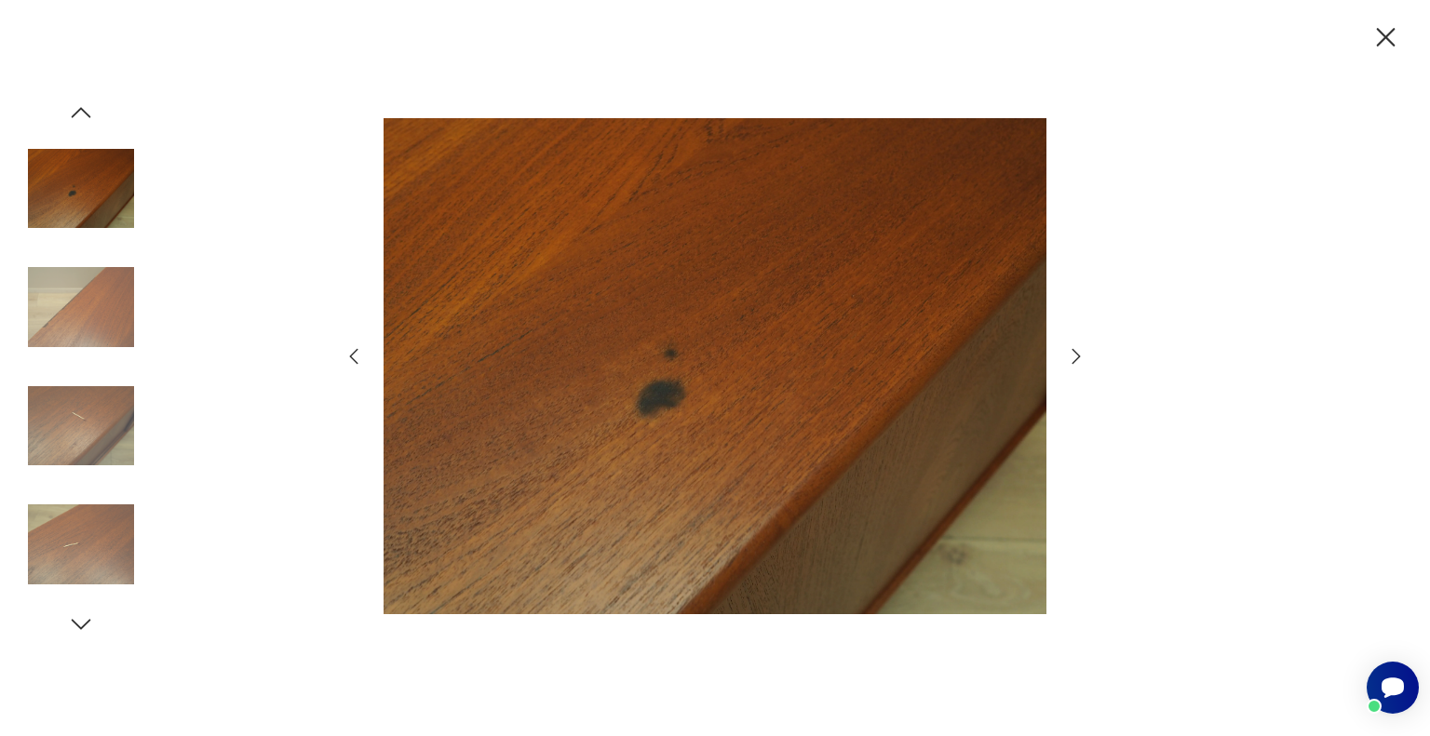
click at [104, 517] on img at bounding box center [81, 544] width 106 height 106
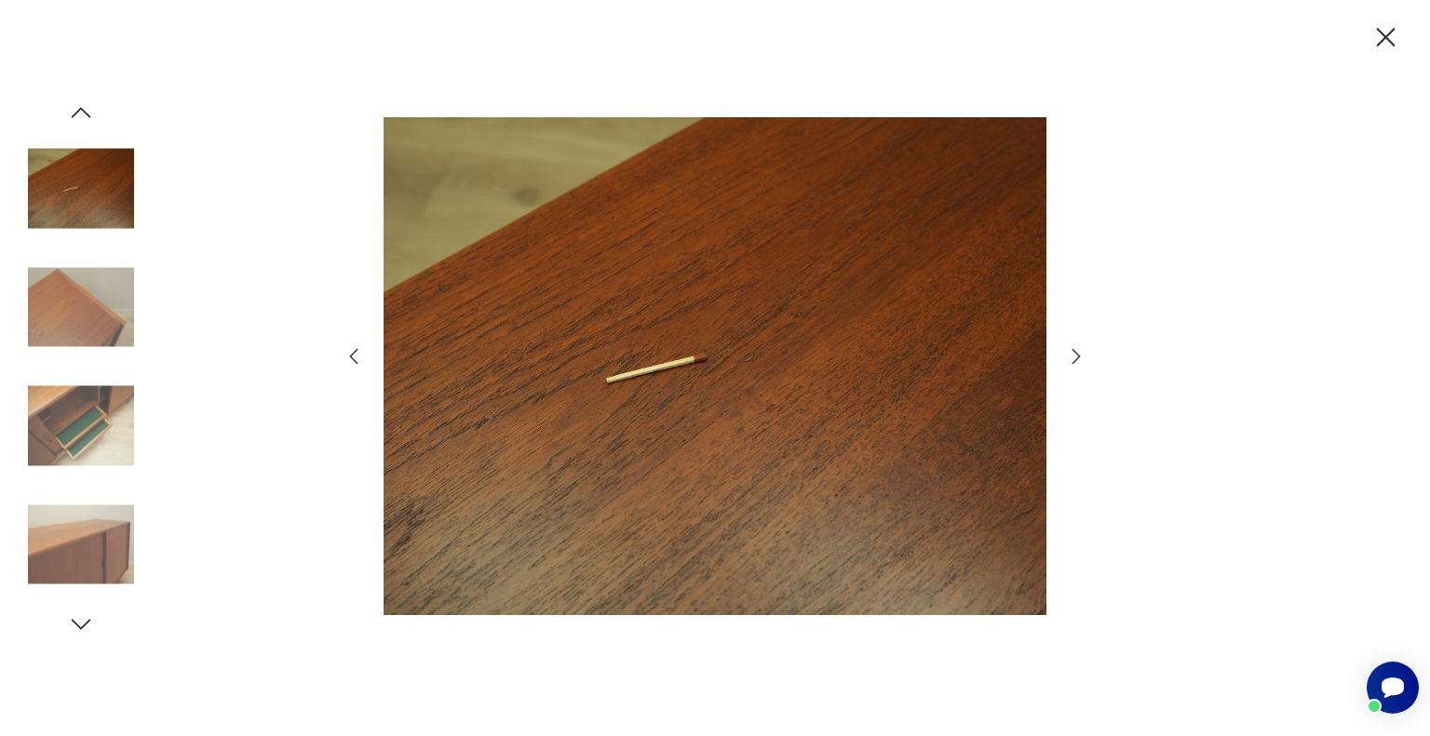
click at [102, 438] on img at bounding box center [81, 426] width 106 height 106
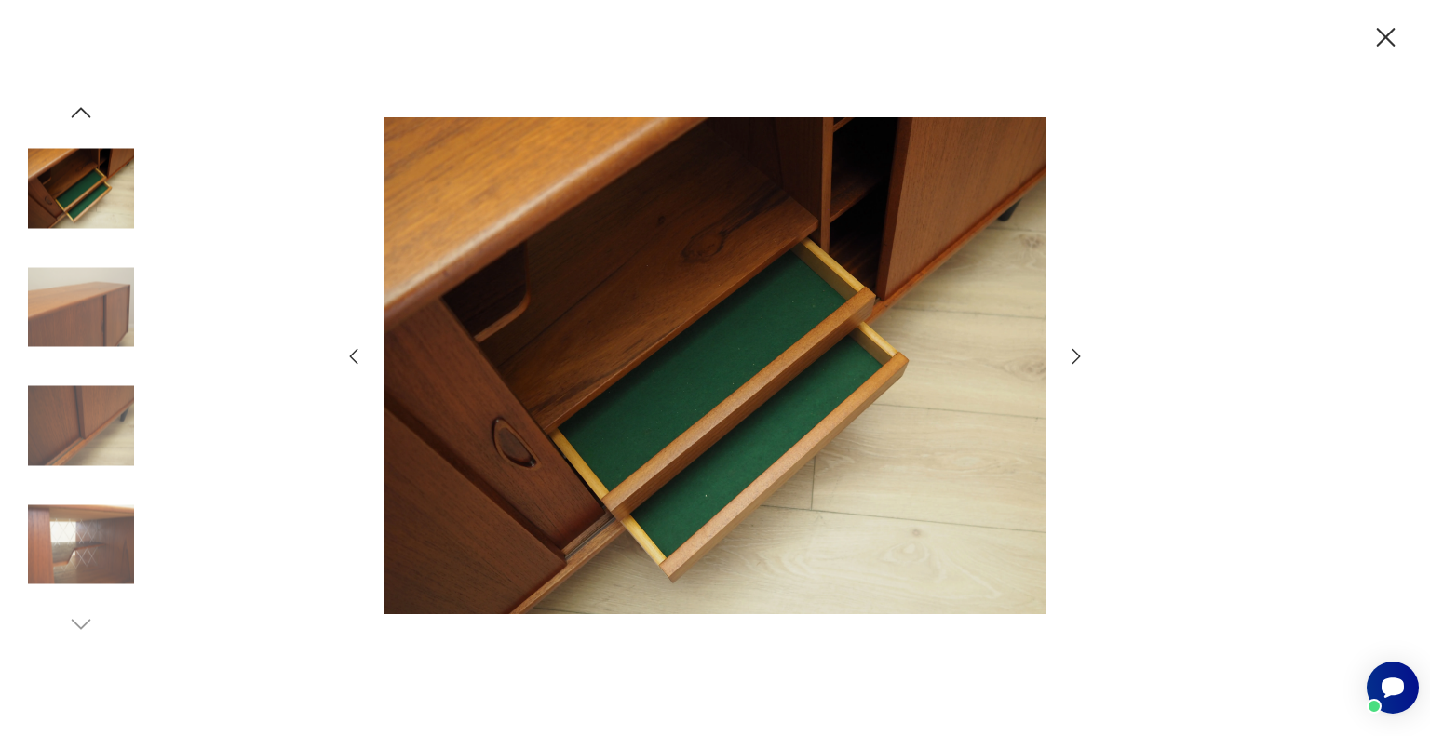
click at [351, 358] on icon "button" at bounding box center [354, 357] width 8 height 16
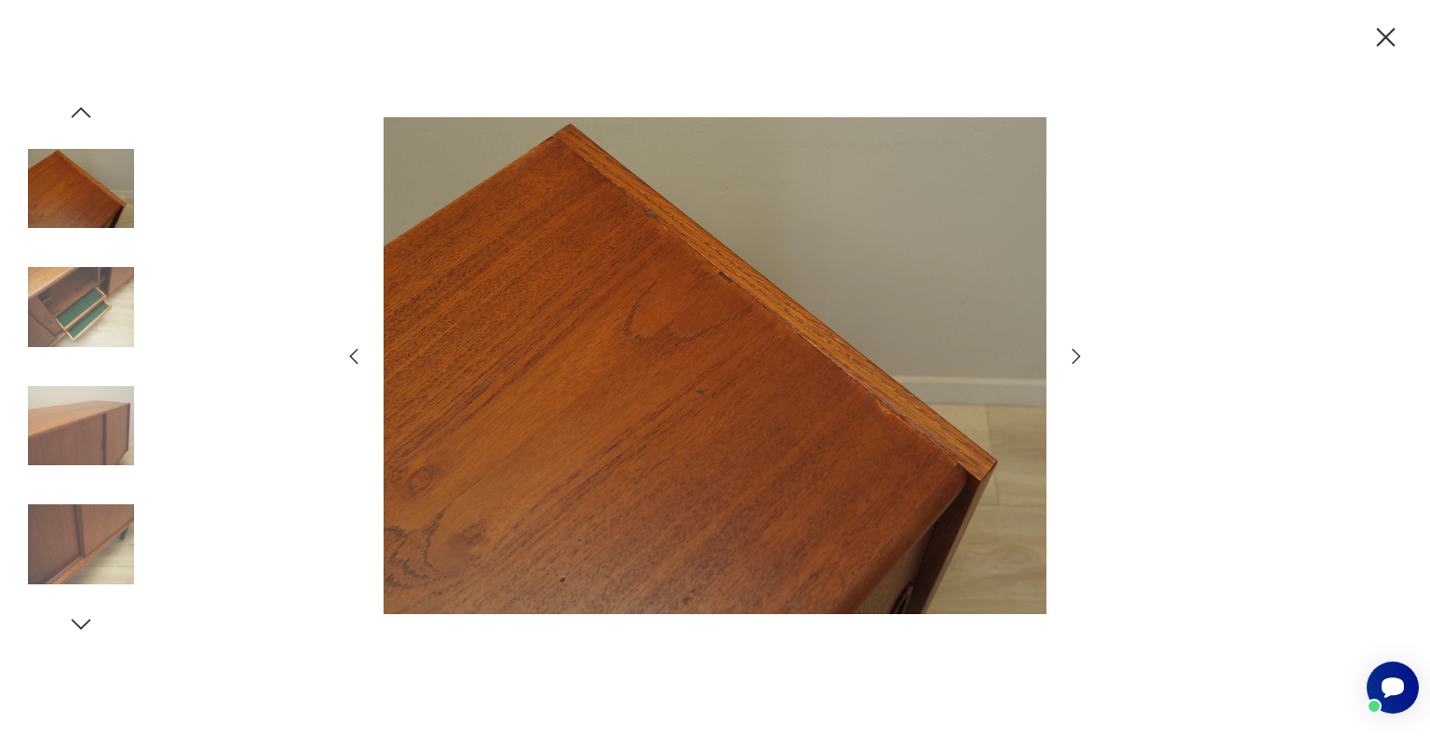
click at [351, 358] on icon "button" at bounding box center [354, 357] width 8 height 16
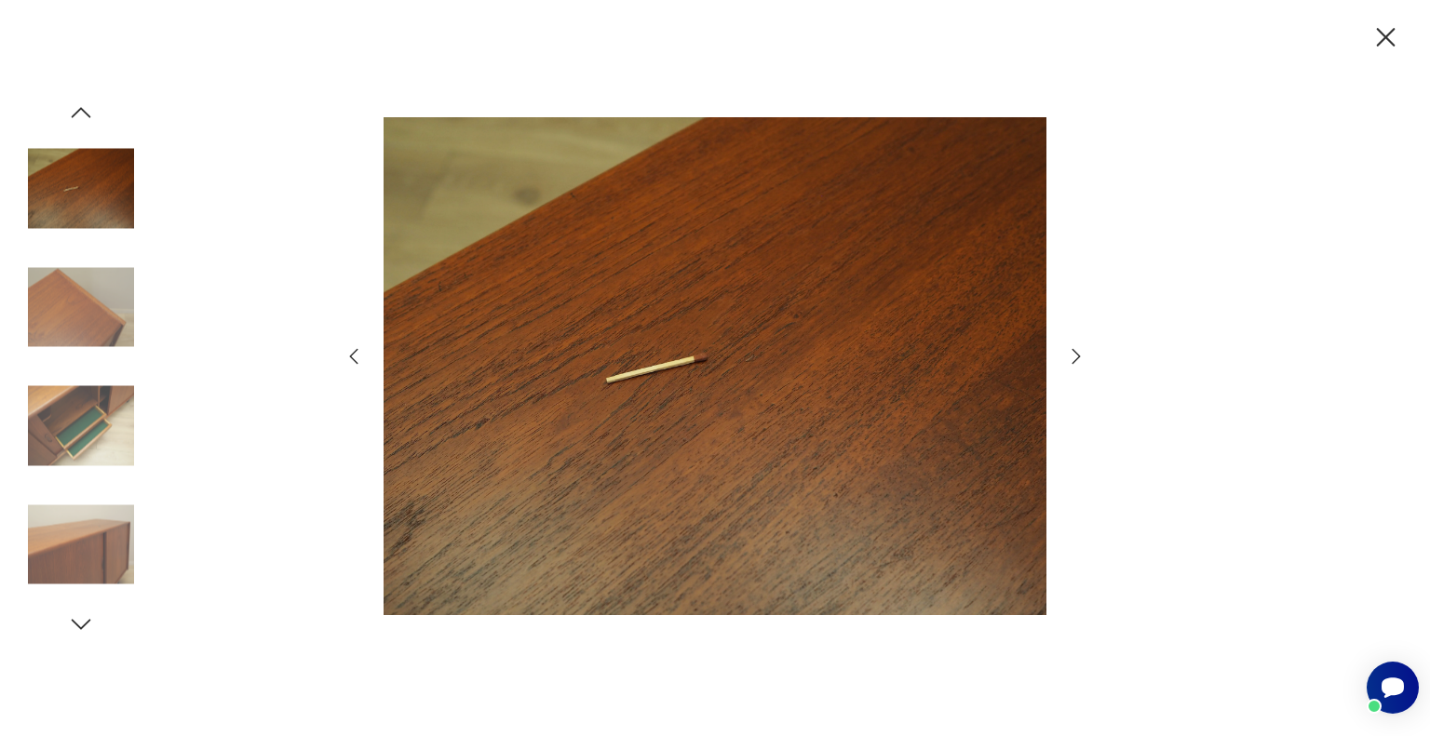
click at [351, 358] on icon "button" at bounding box center [354, 357] width 8 height 16
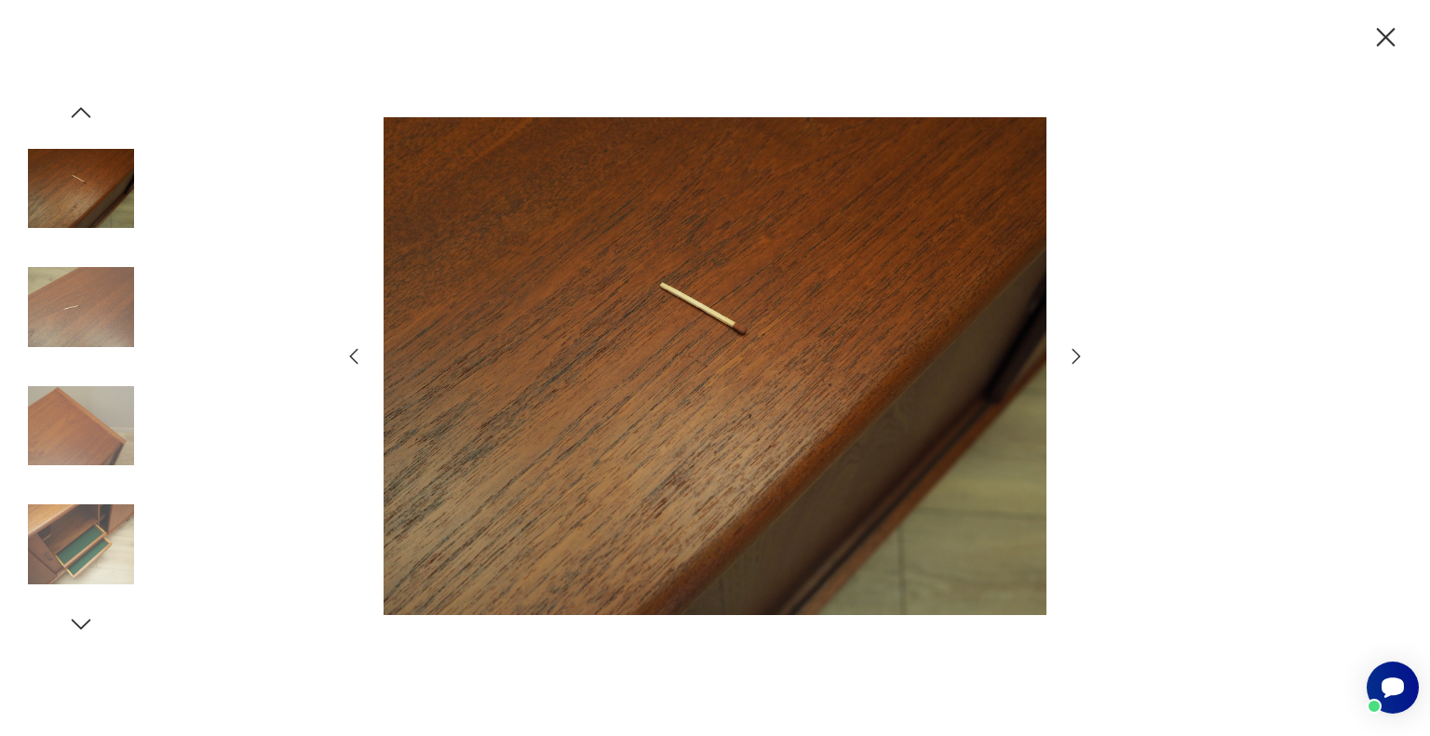
click at [351, 358] on icon "button" at bounding box center [354, 357] width 8 height 16
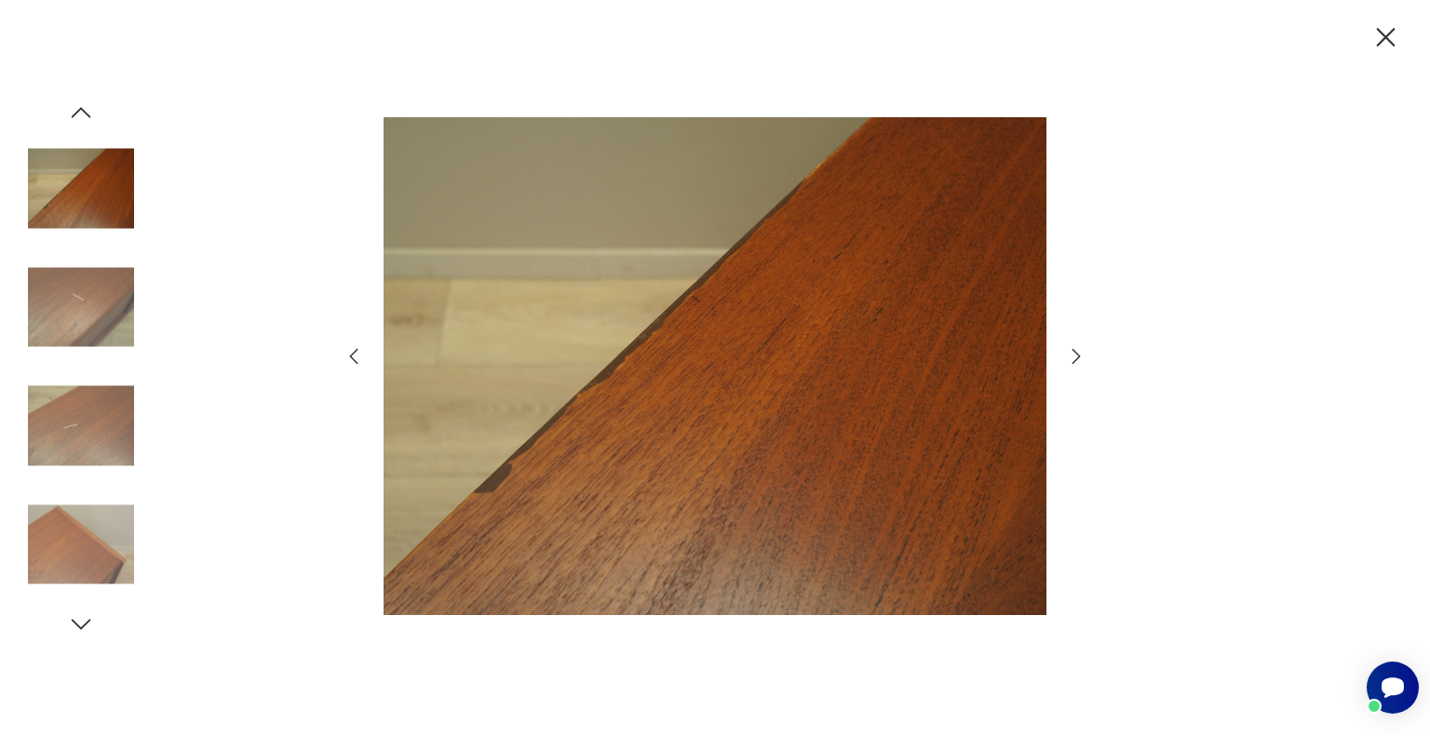
click at [351, 358] on icon "button" at bounding box center [354, 357] width 8 height 16
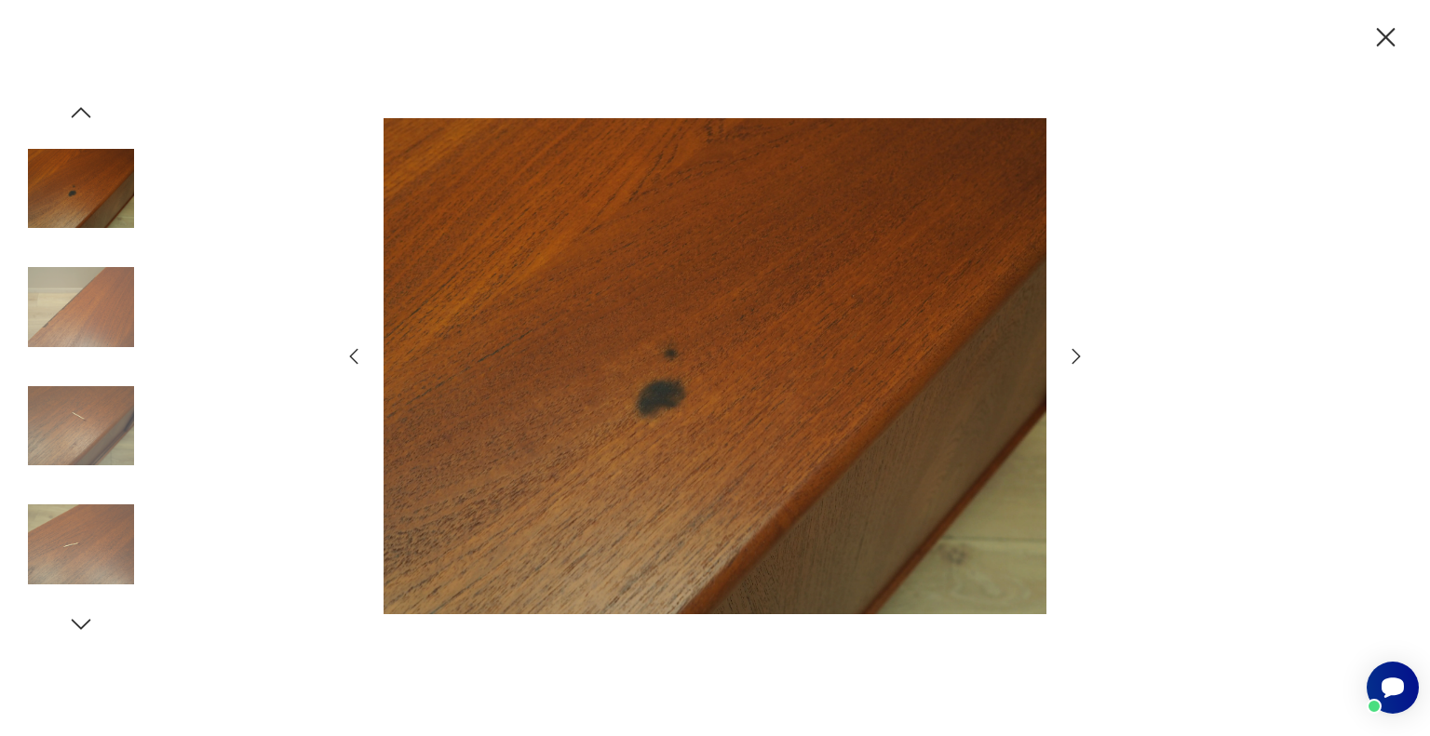
click at [351, 358] on icon "button" at bounding box center [354, 357] width 8 height 16
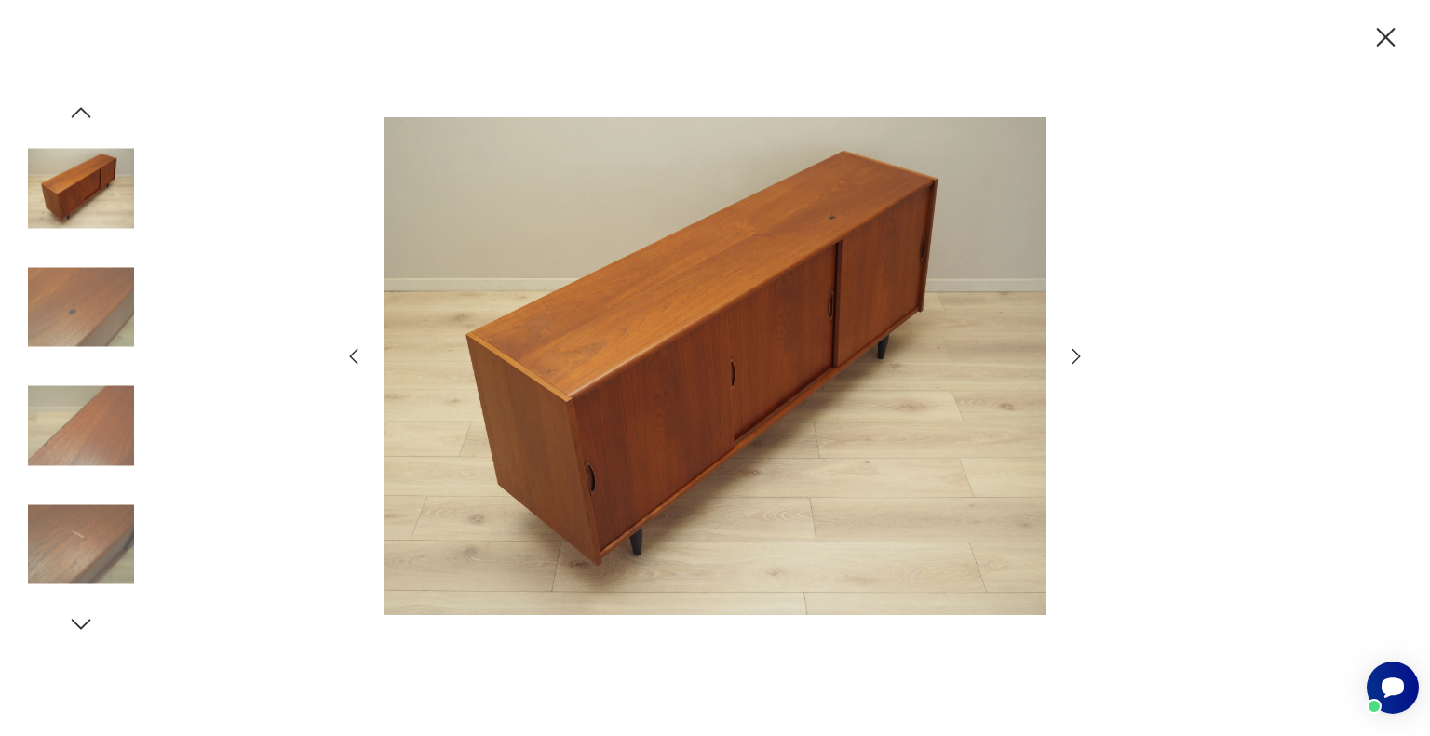
click at [1389, 35] on icon "button" at bounding box center [1385, 37] width 33 height 33
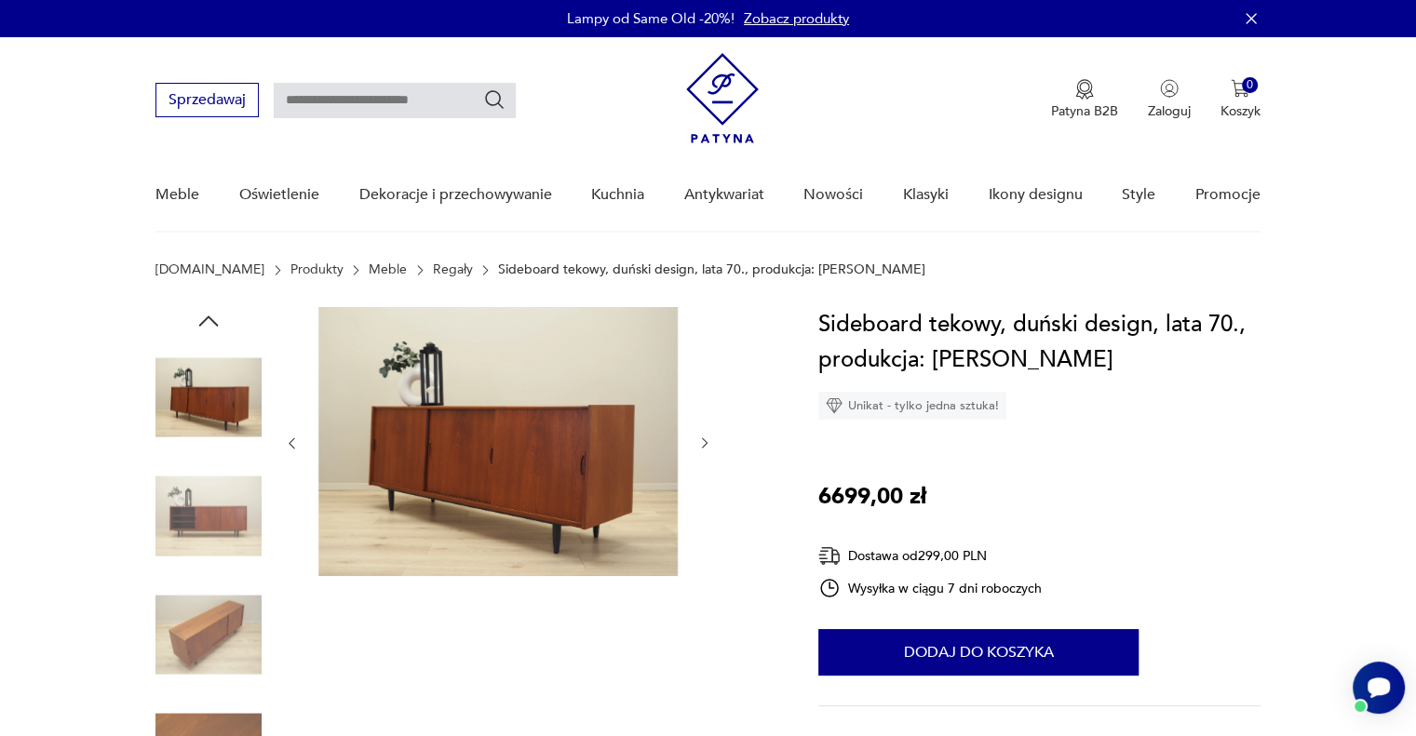
click at [218, 409] on img at bounding box center [208, 397] width 106 height 106
click at [219, 506] on img at bounding box center [208, 517] width 106 height 106
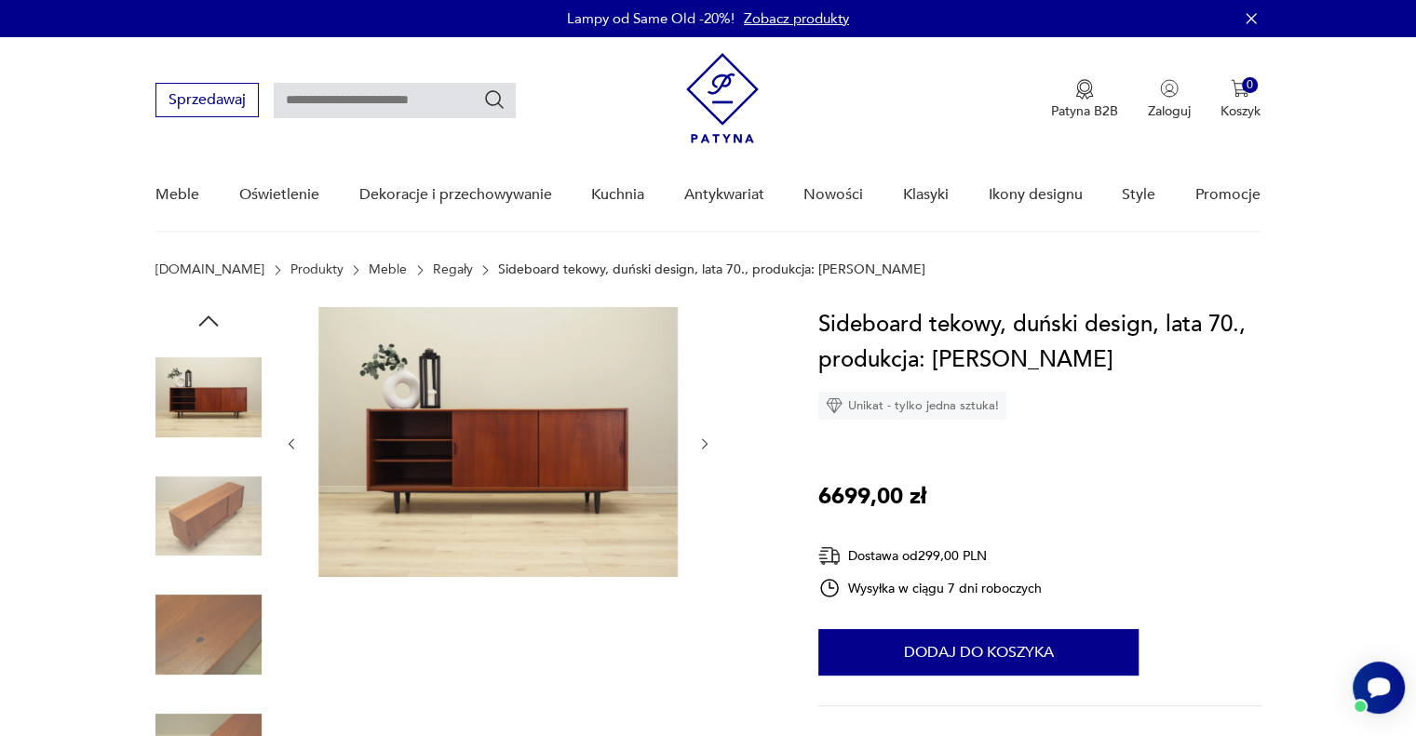
click at [217, 383] on img at bounding box center [208, 397] width 106 height 106
click at [218, 504] on img at bounding box center [208, 517] width 106 height 106
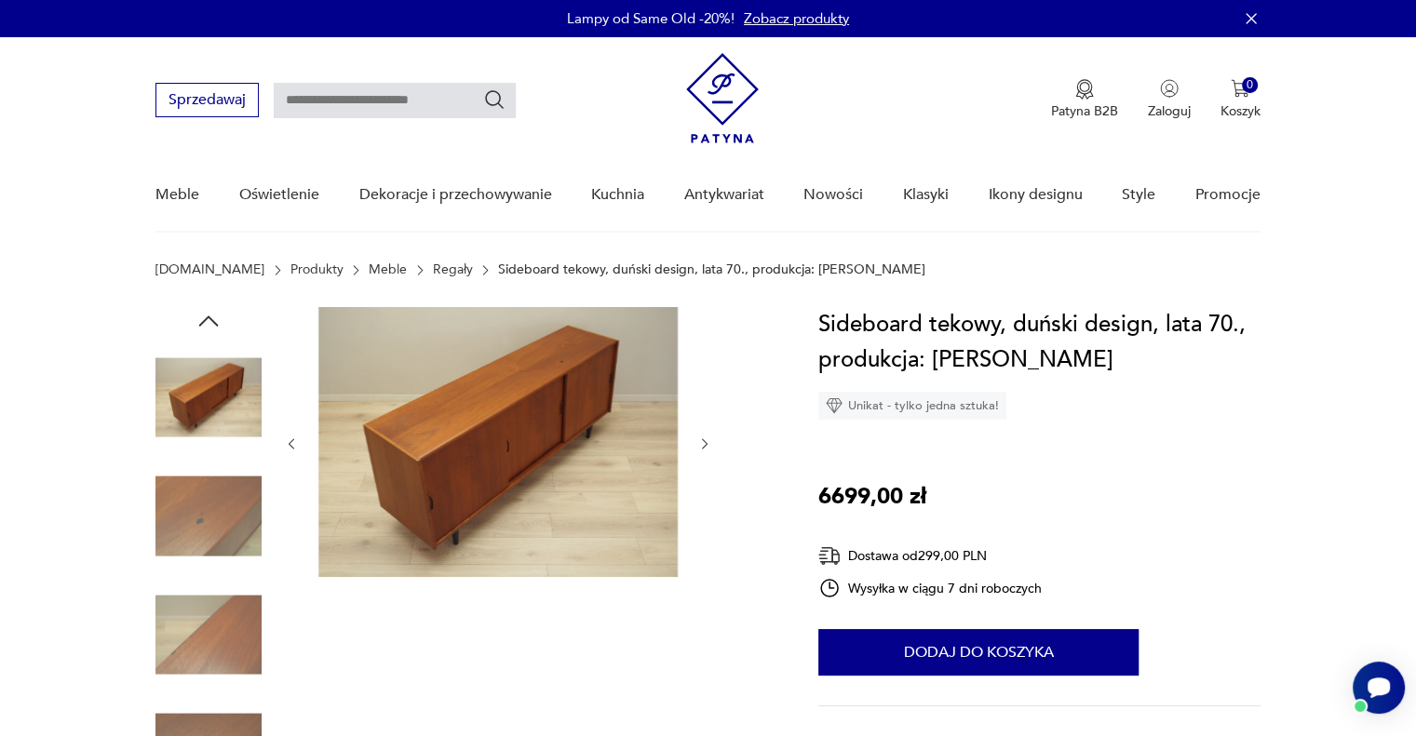
click at [222, 424] on img at bounding box center [208, 397] width 106 height 106
click at [221, 400] on img at bounding box center [208, 397] width 106 height 106
click at [223, 502] on img at bounding box center [208, 517] width 106 height 106
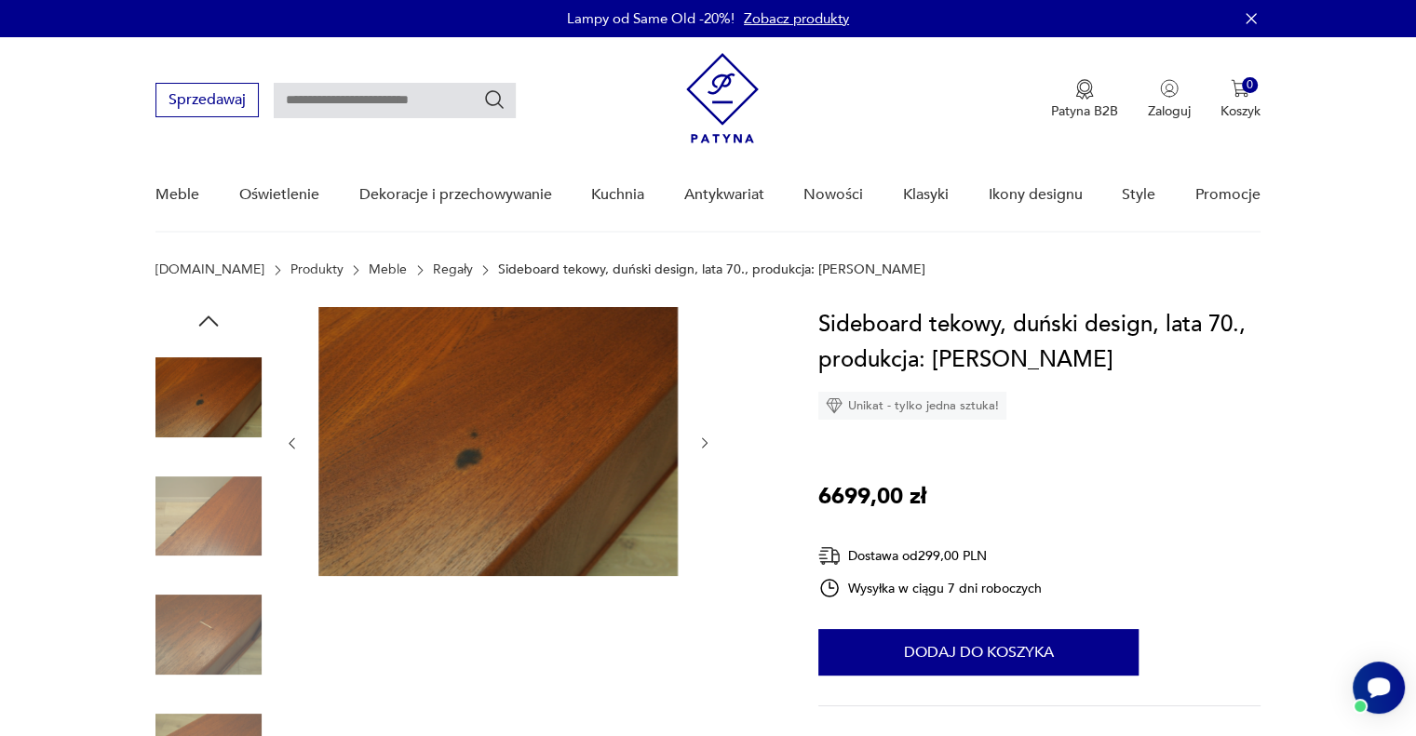
click at [212, 323] on icon "button" at bounding box center [209, 321] width 28 height 28
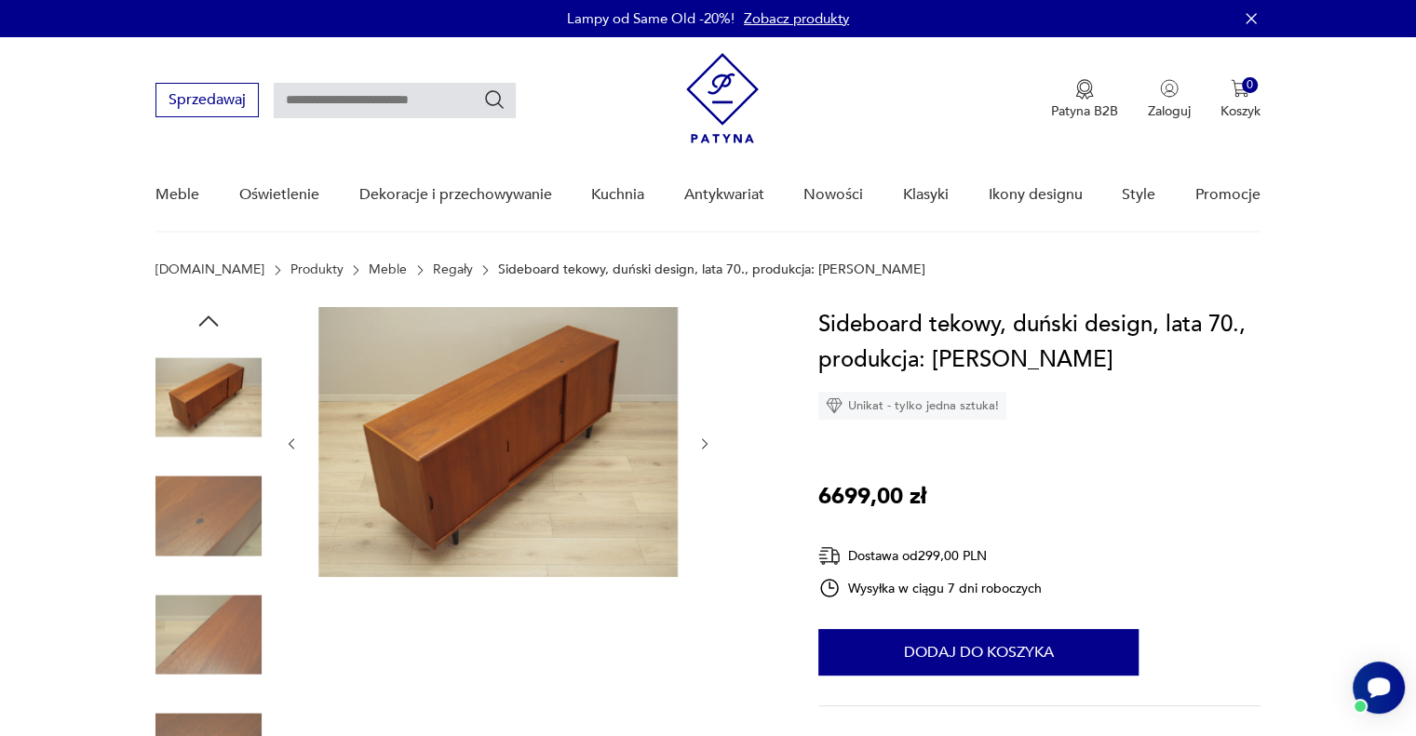
click at [211, 323] on icon "button" at bounding box center [209, 321] width 28 height 28
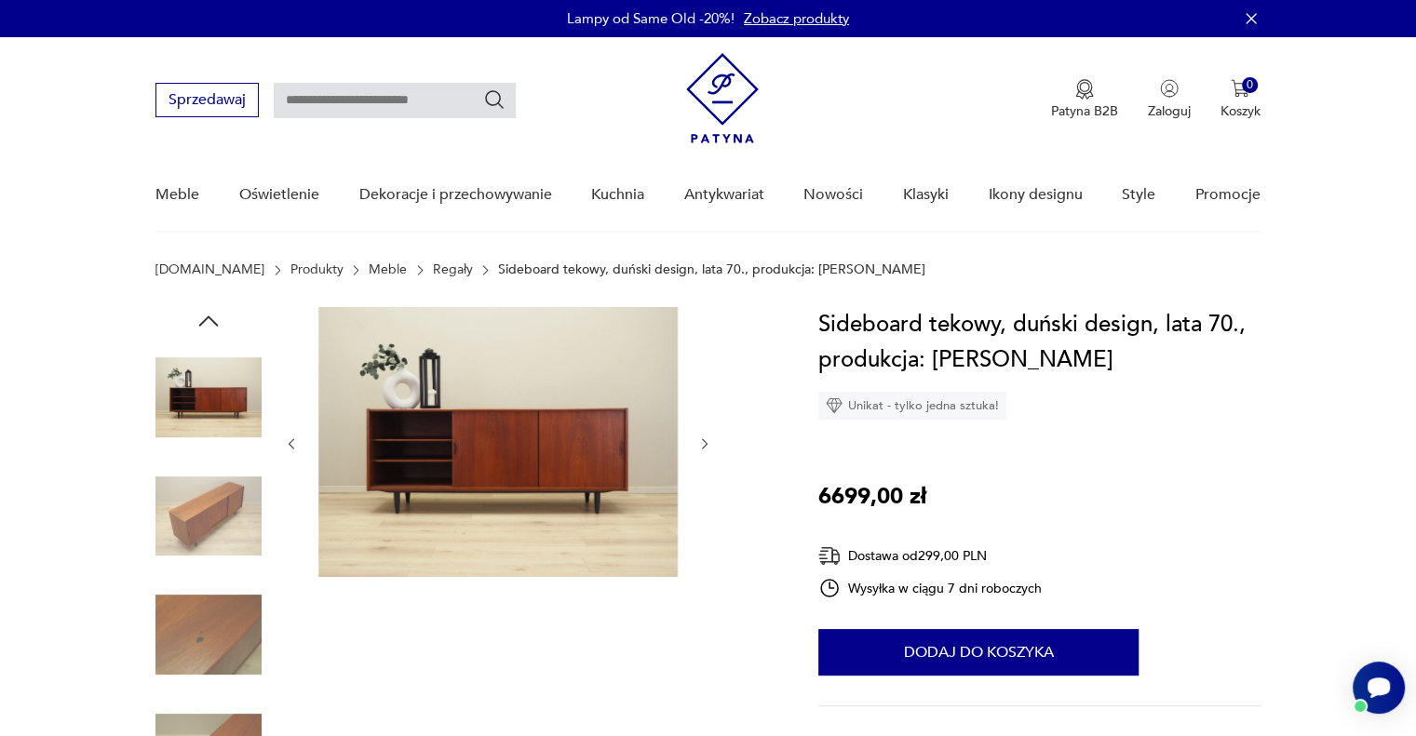
click at [211, 323] on icon "button" at bounding box center [209, 321] width 28 height 28
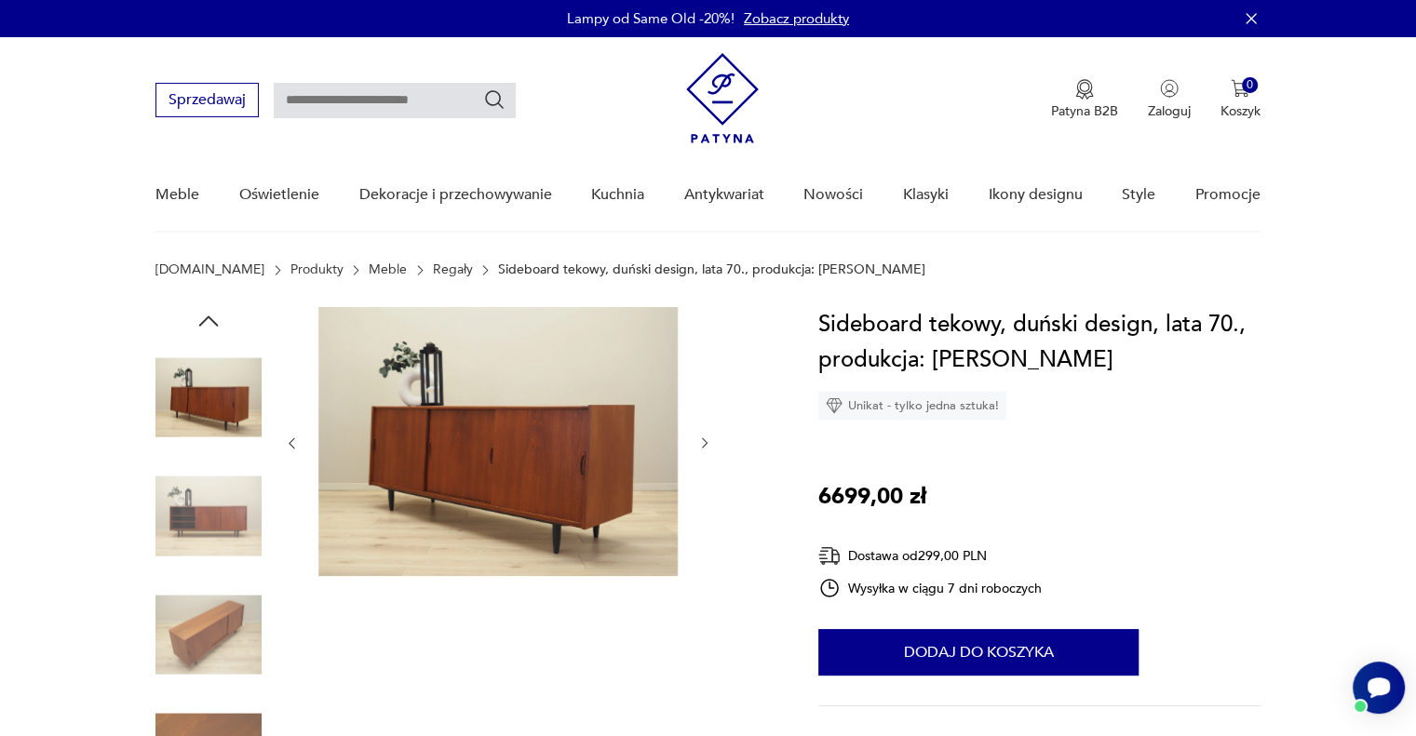
click at [213, 524] on img at bounding box center [208, 517] width 106 height 106
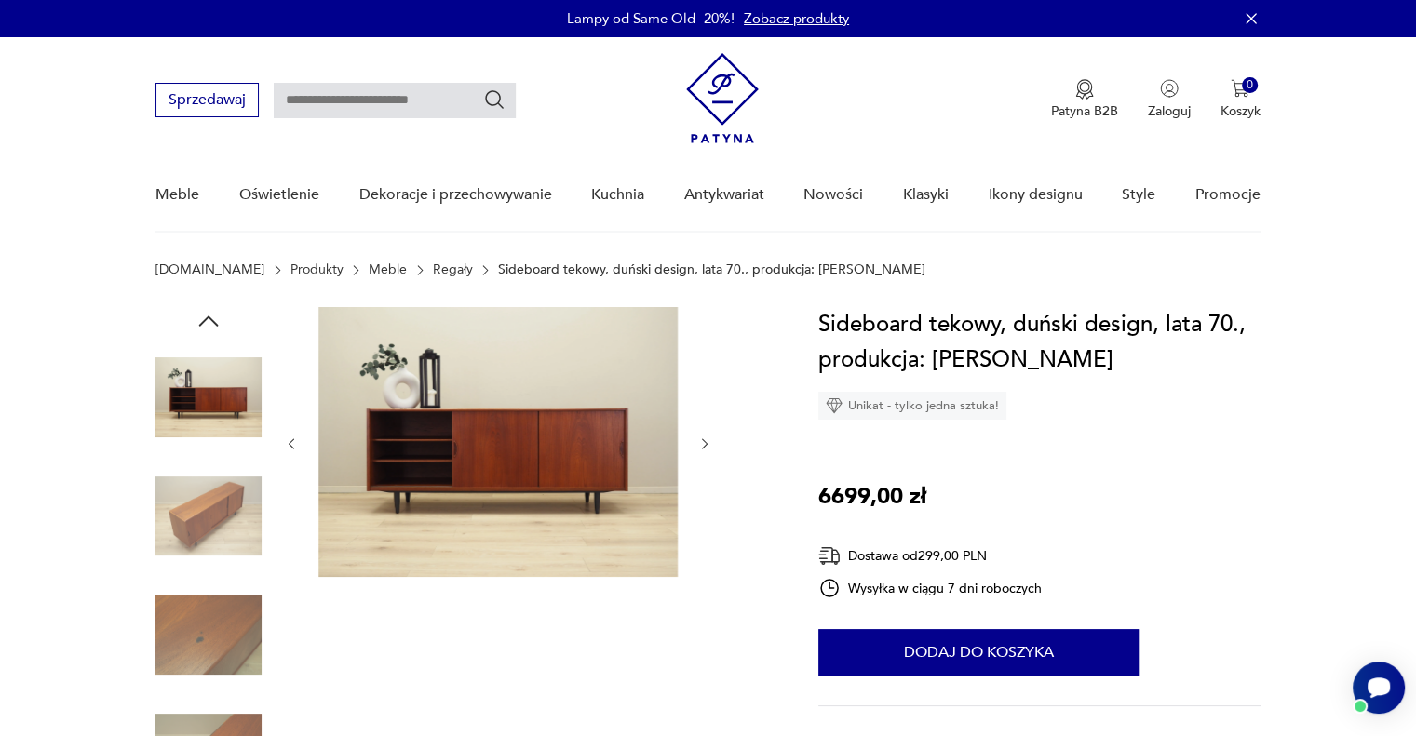
click at [474, 461] on img at bounding box center [497, 442] width 359 height 270
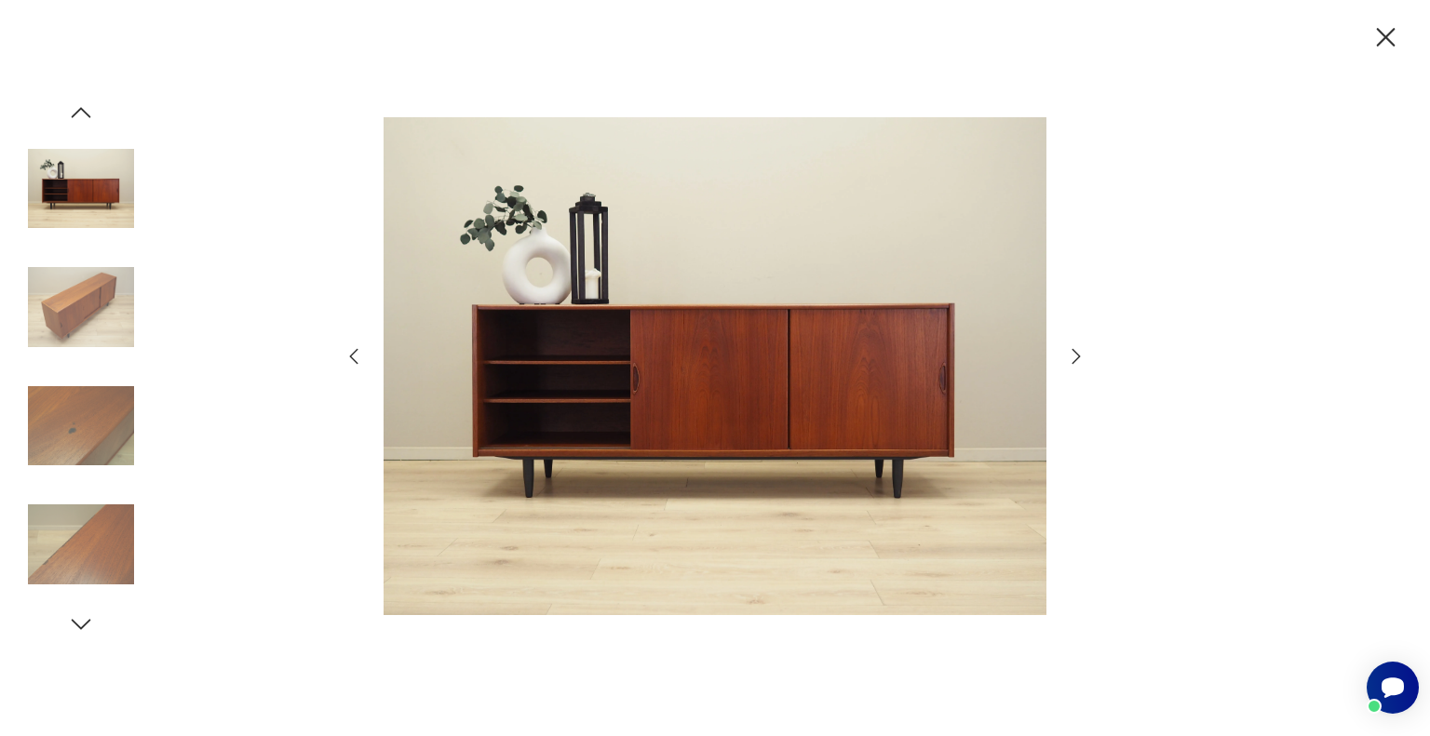
click at [1391, 45] on icon "button" at bounding box center [1385, 37] width 33 height 33
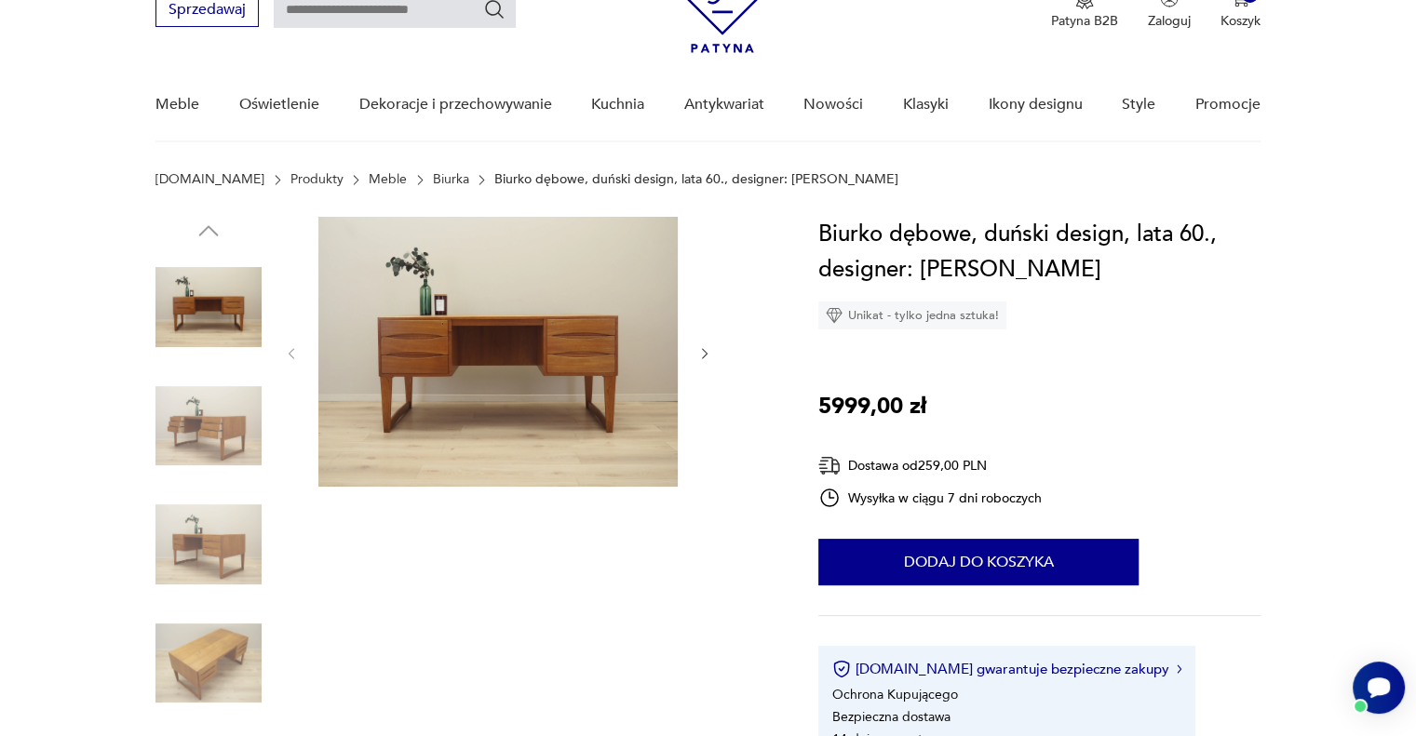
scroll to position [186, 0]
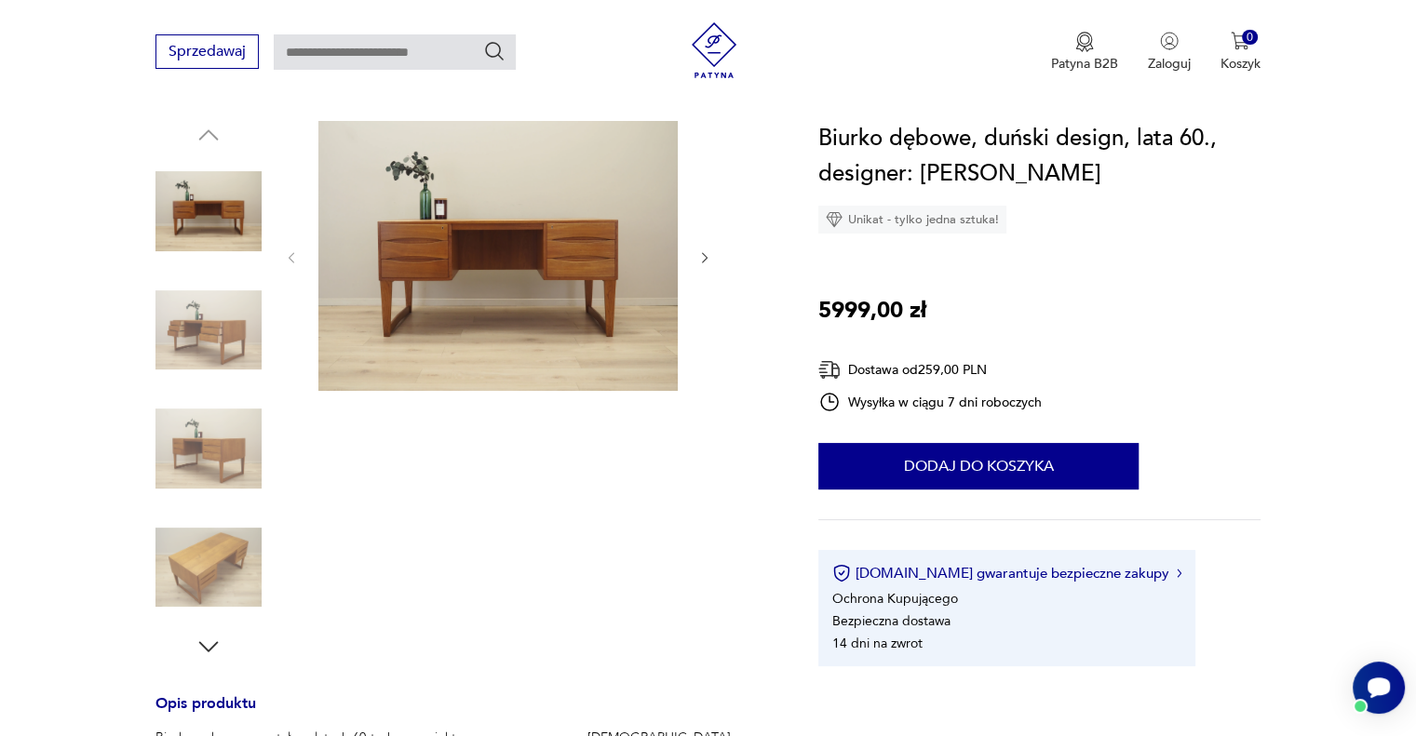
click at [222, 339] on img at bounding box center [208, 330] width 106 height 106
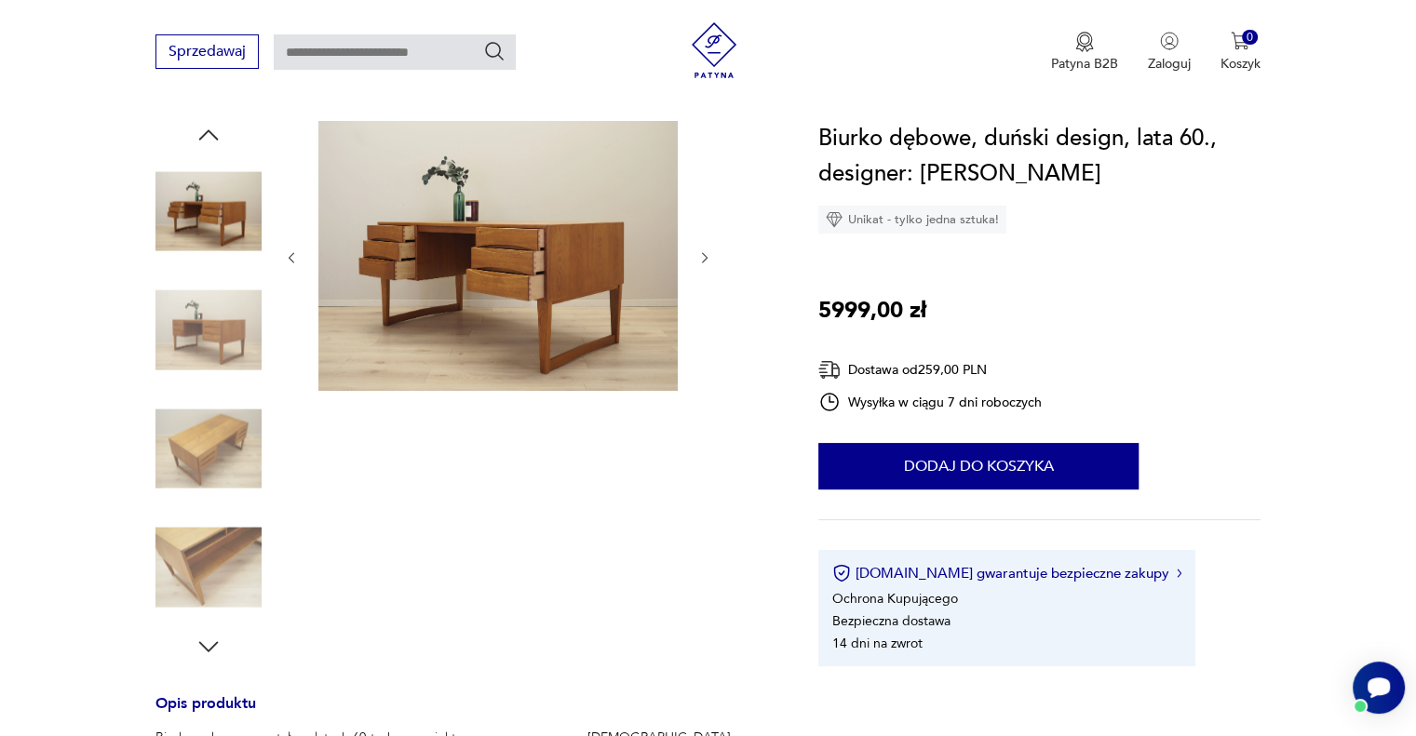
click at [207, 446] on img at bounding box center [208, 449] width 106 height 106
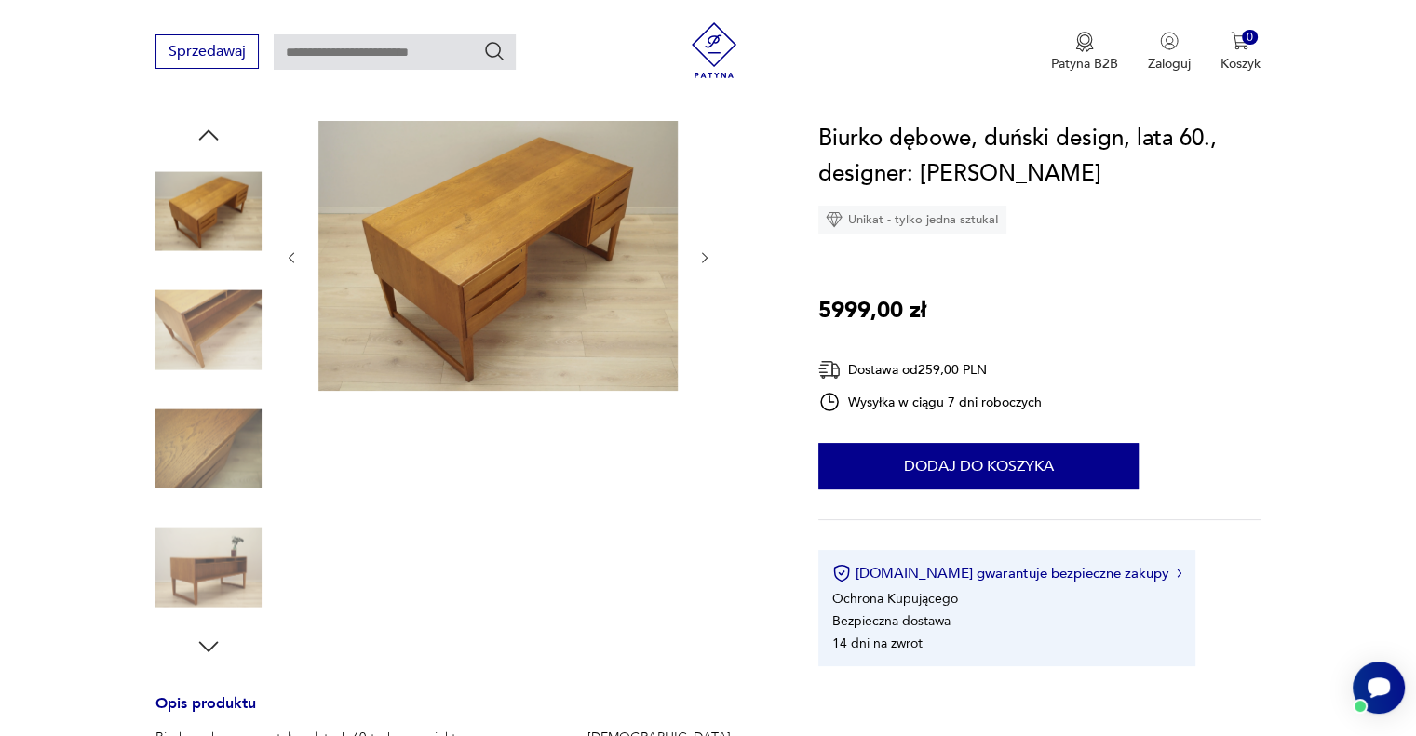
click at [209, 565] on img at bounding box center [208, 568] width 106 height 106
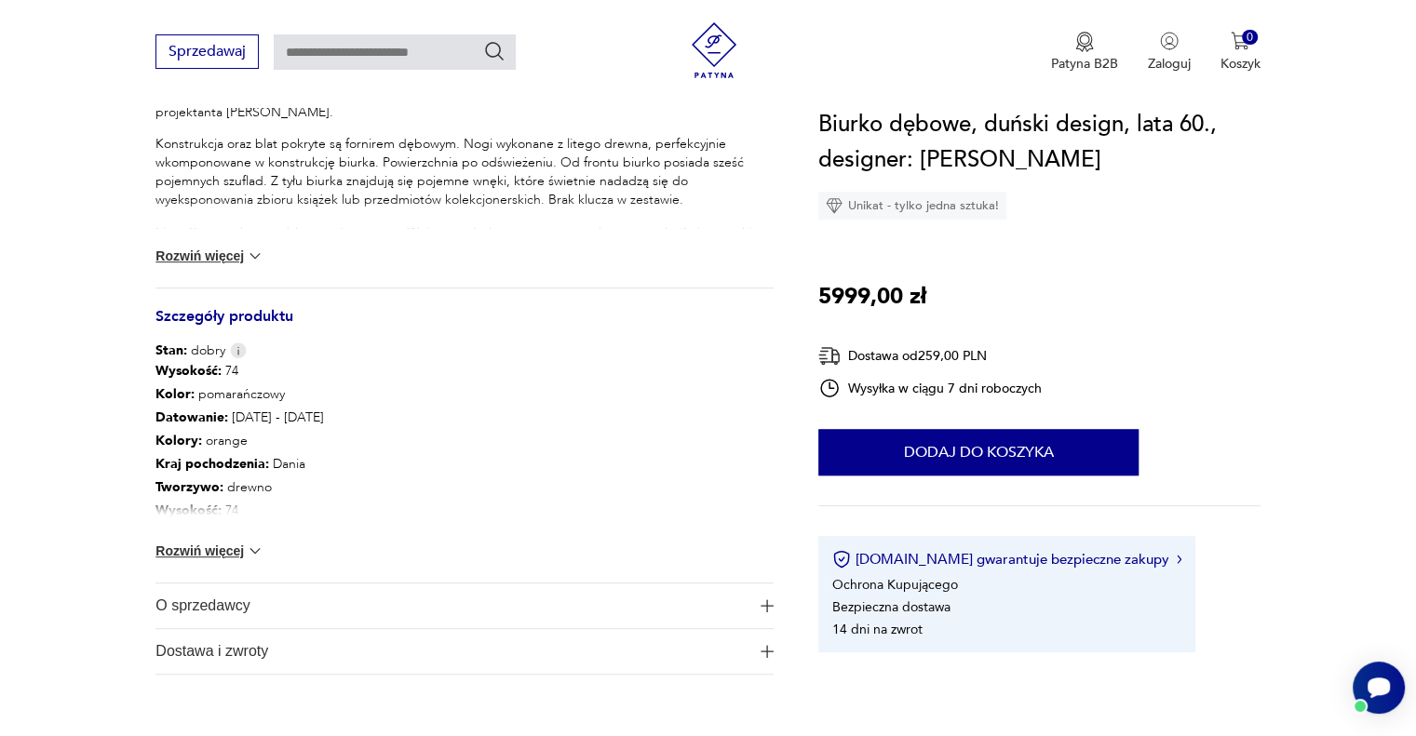
scroll to position [931, 0]
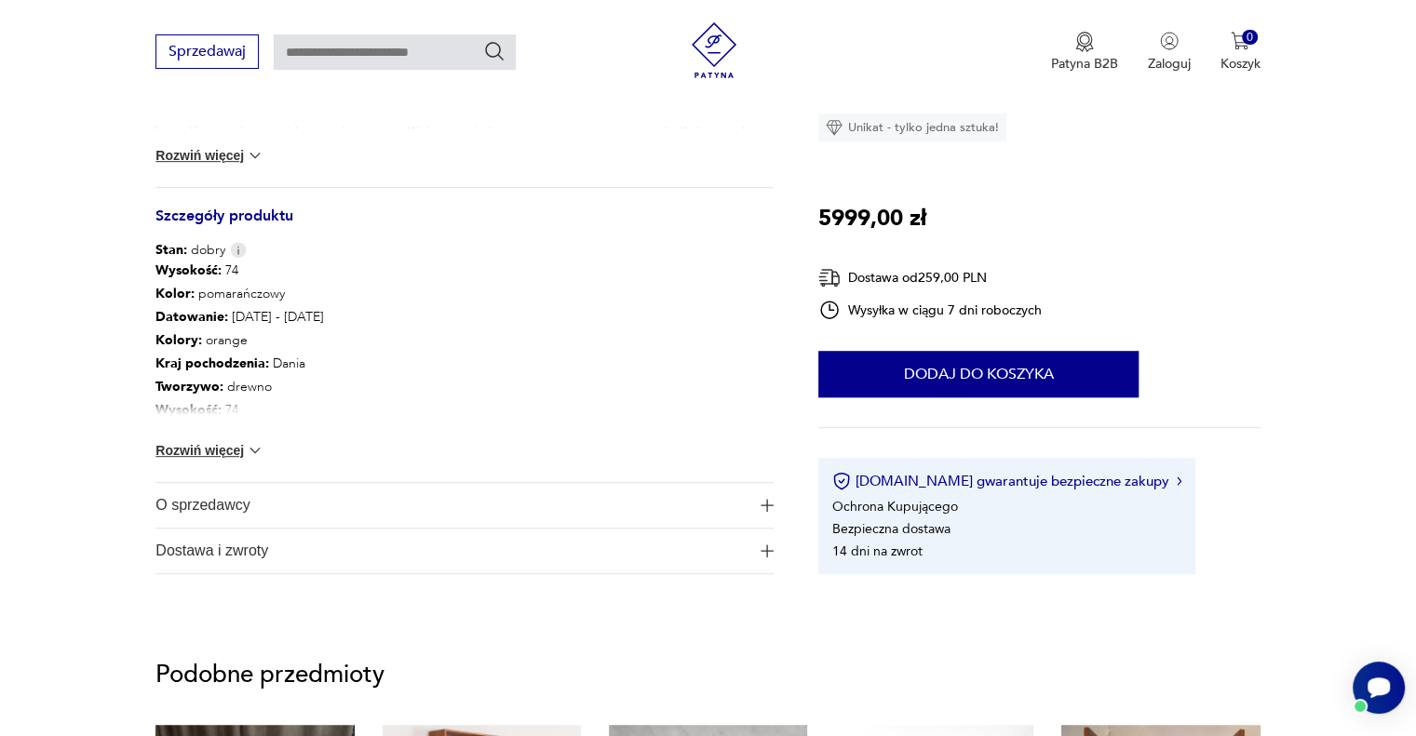
click at [220, 449] on button "Rozwiń więcej" at bounding box center [209, 450] width 108 height 19
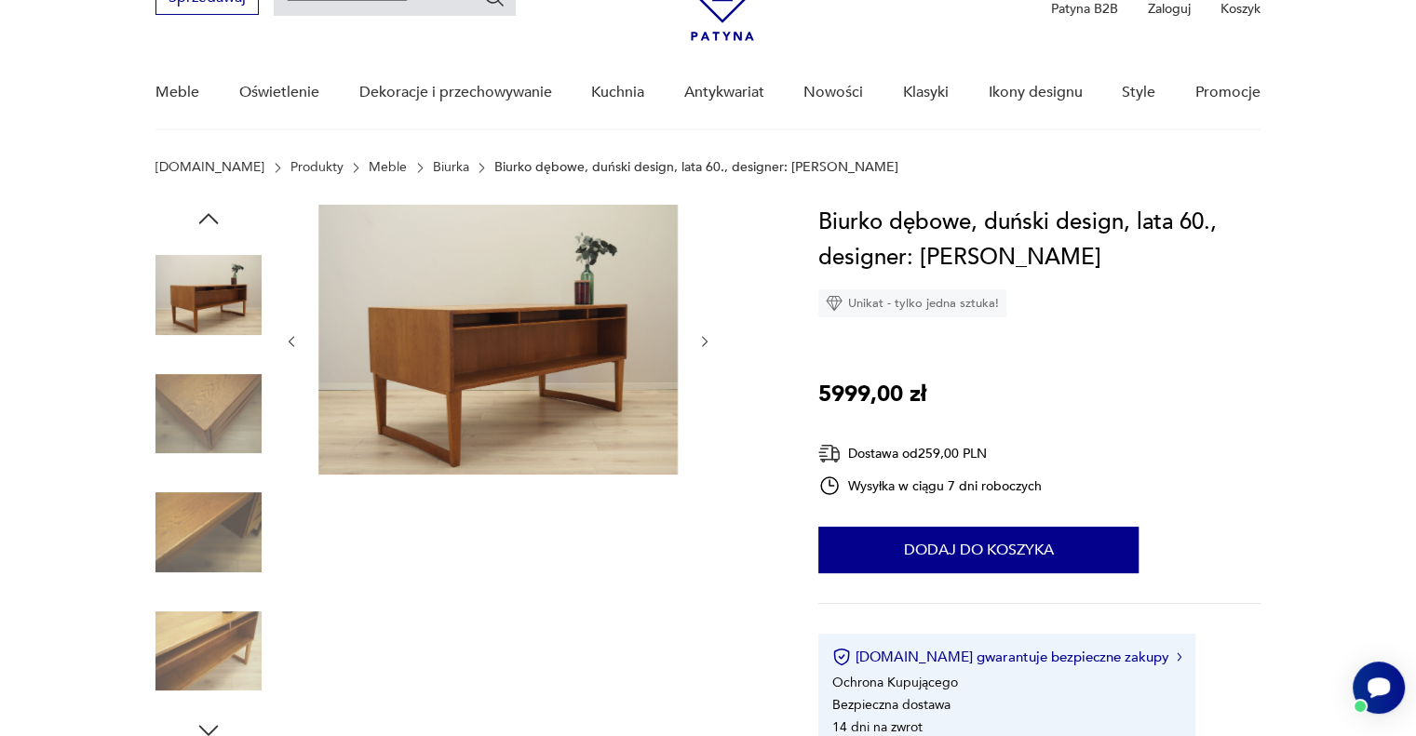
scroll to position [0, 0]
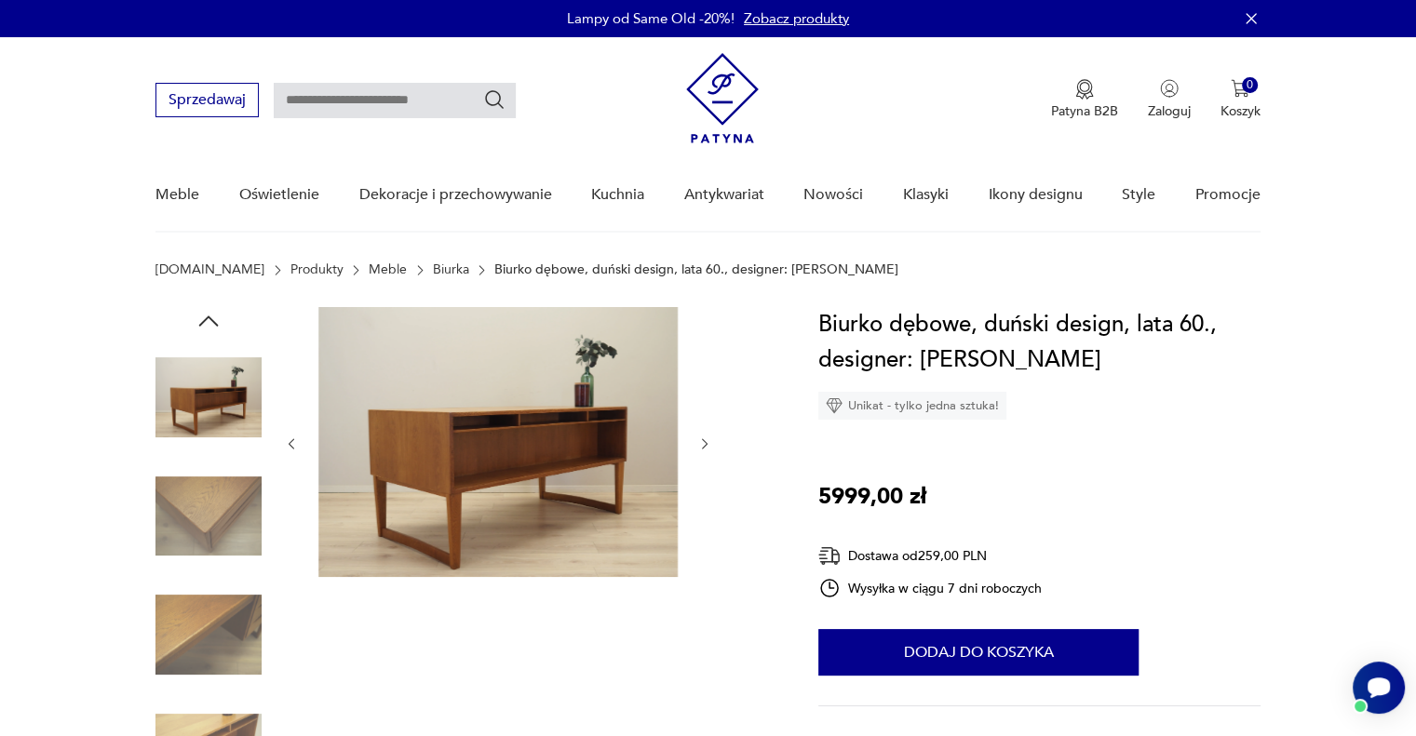
click at [215, 419] on img at bounding box center [208, 397] width 106 height 106
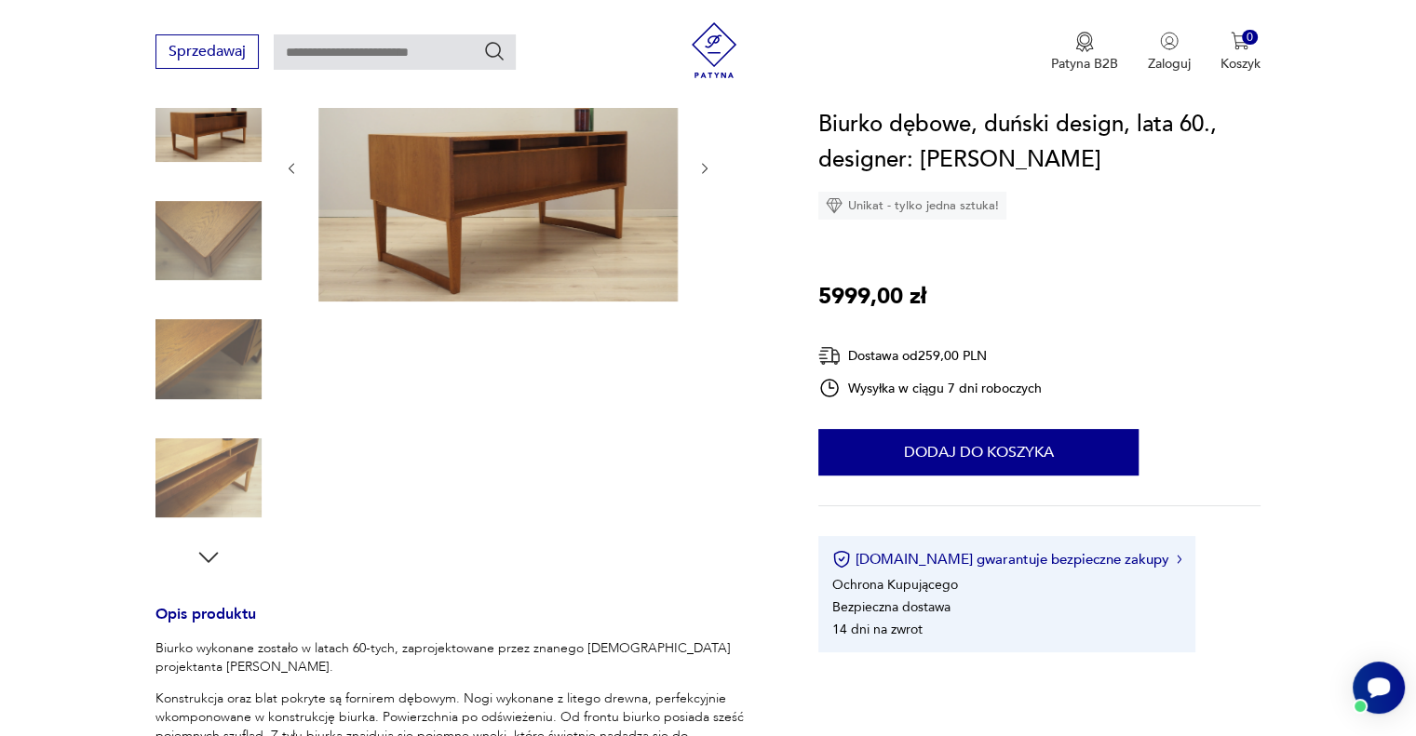
scroll to position [372, 0]
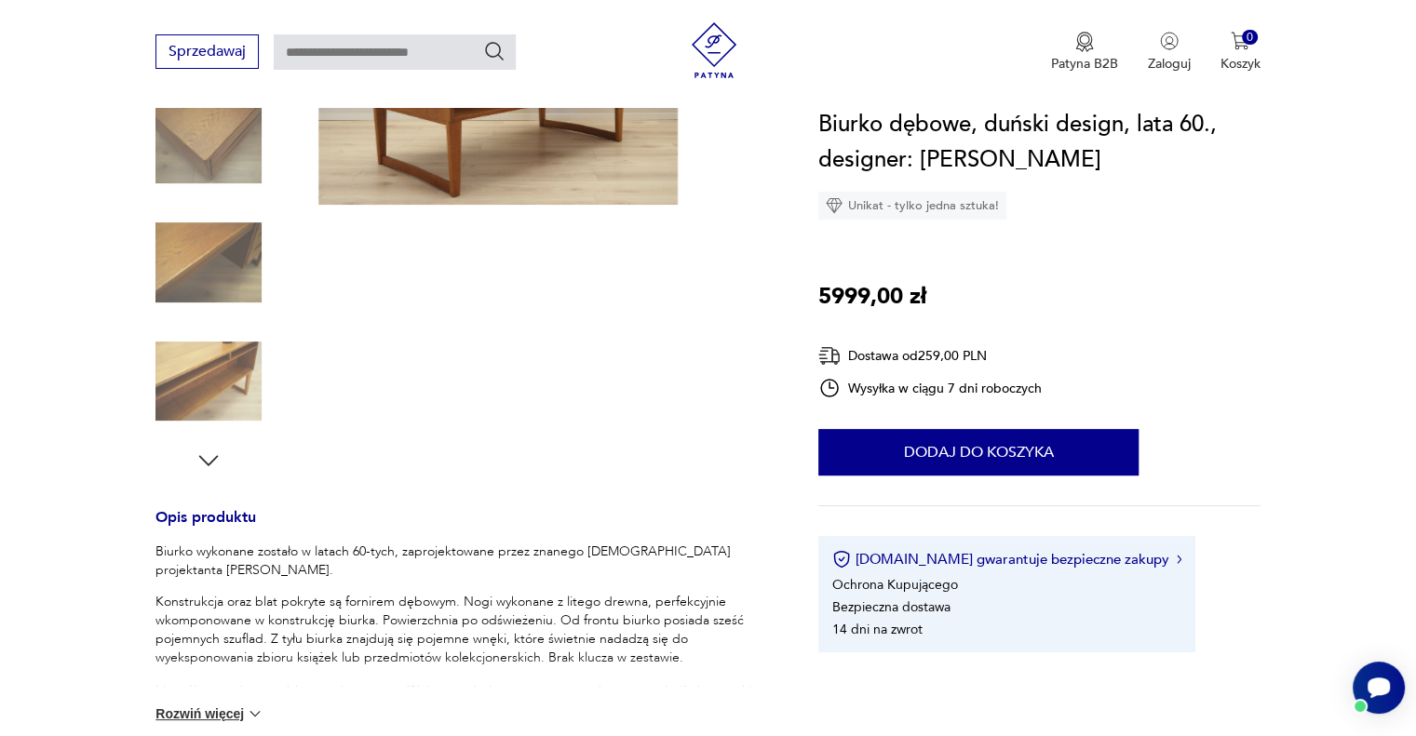
click at [209, 377] on img at bounding box center [208, 382] width 106 height 106
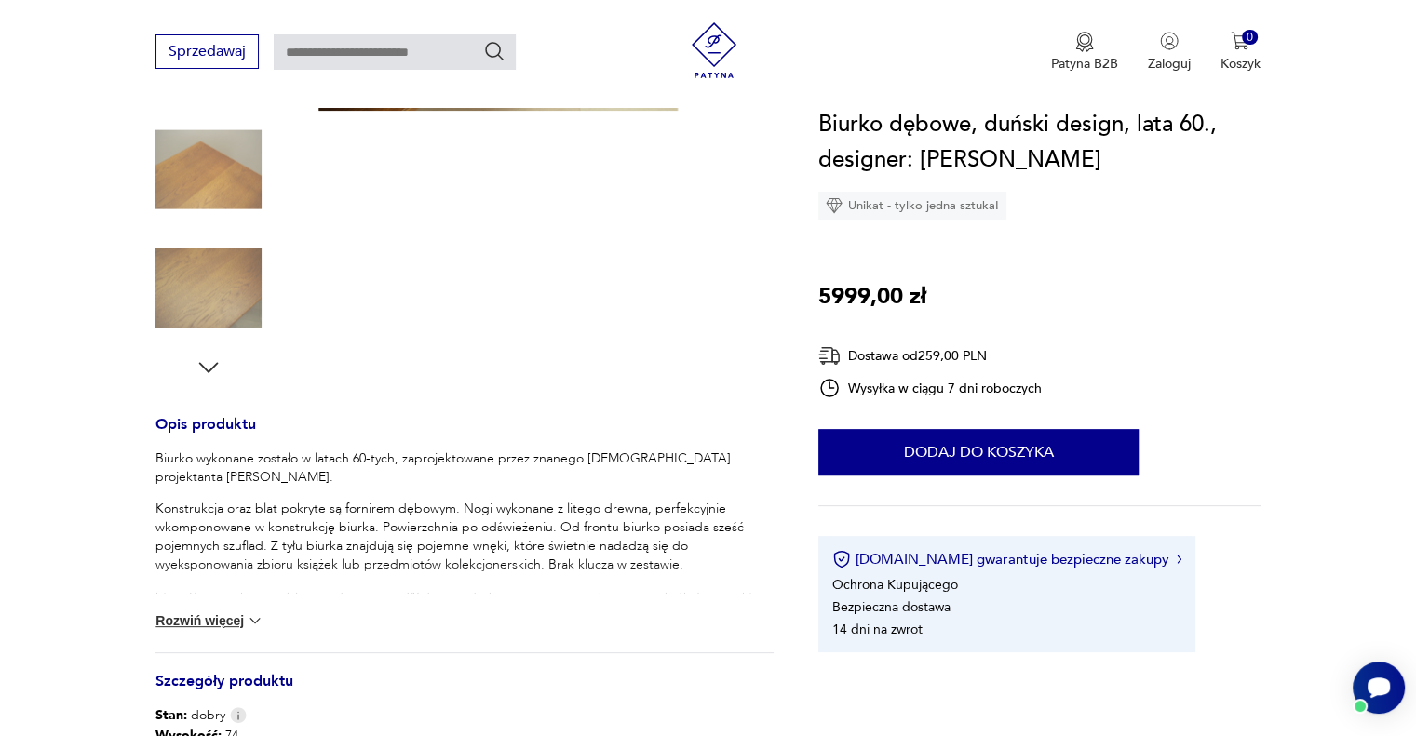
scroll to position [93, 0]
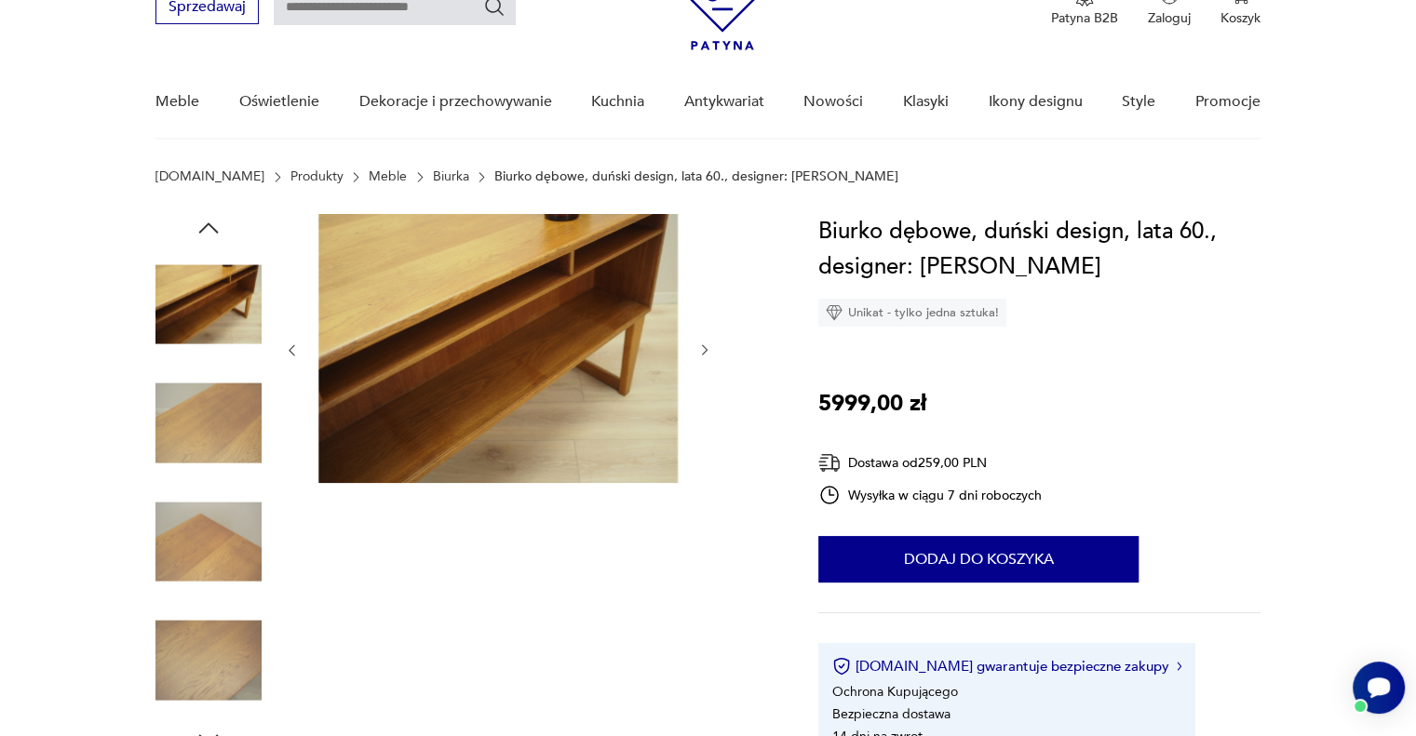
click at [491, 337] on img at bounding box center [497, 348] width 359 height 269
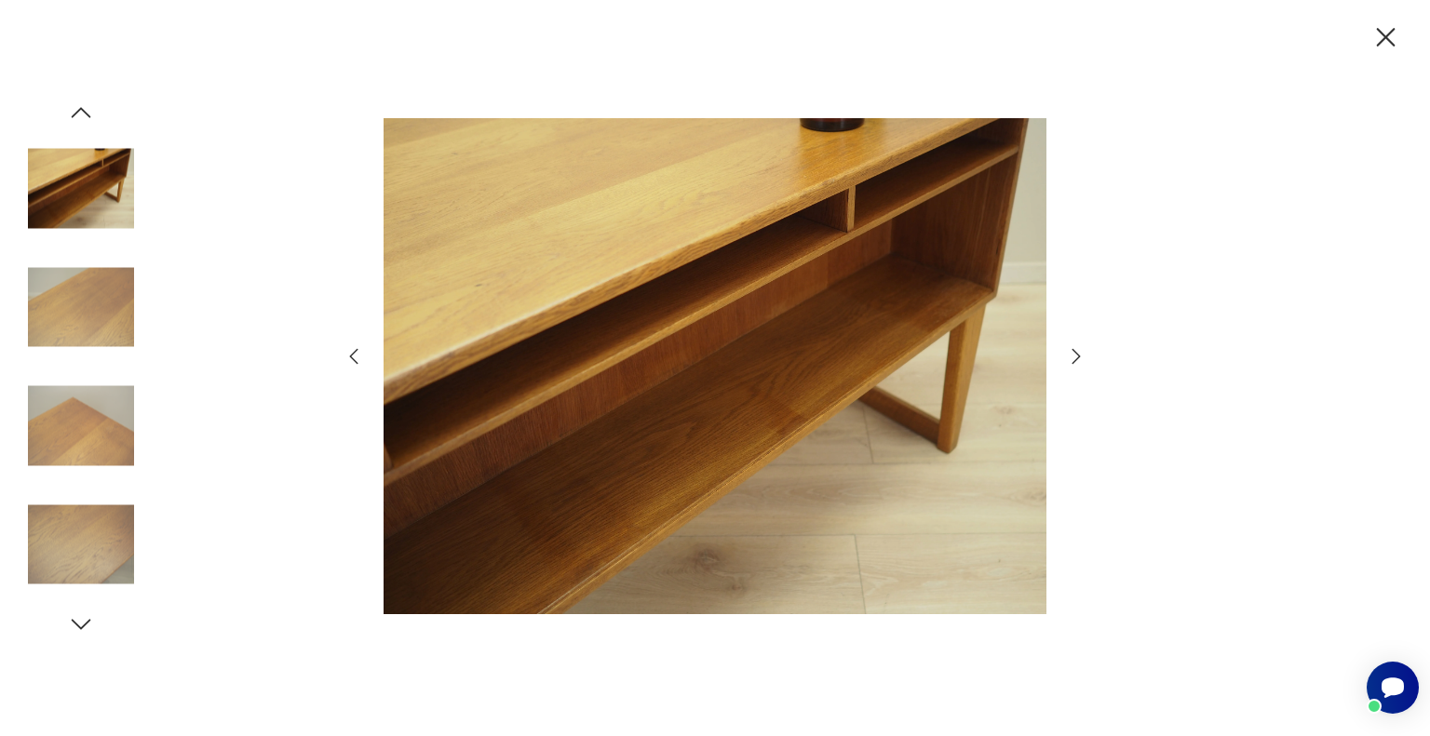
click at [352, 360] on icon "button" at bounding box center [354, 356] width 22 height 22
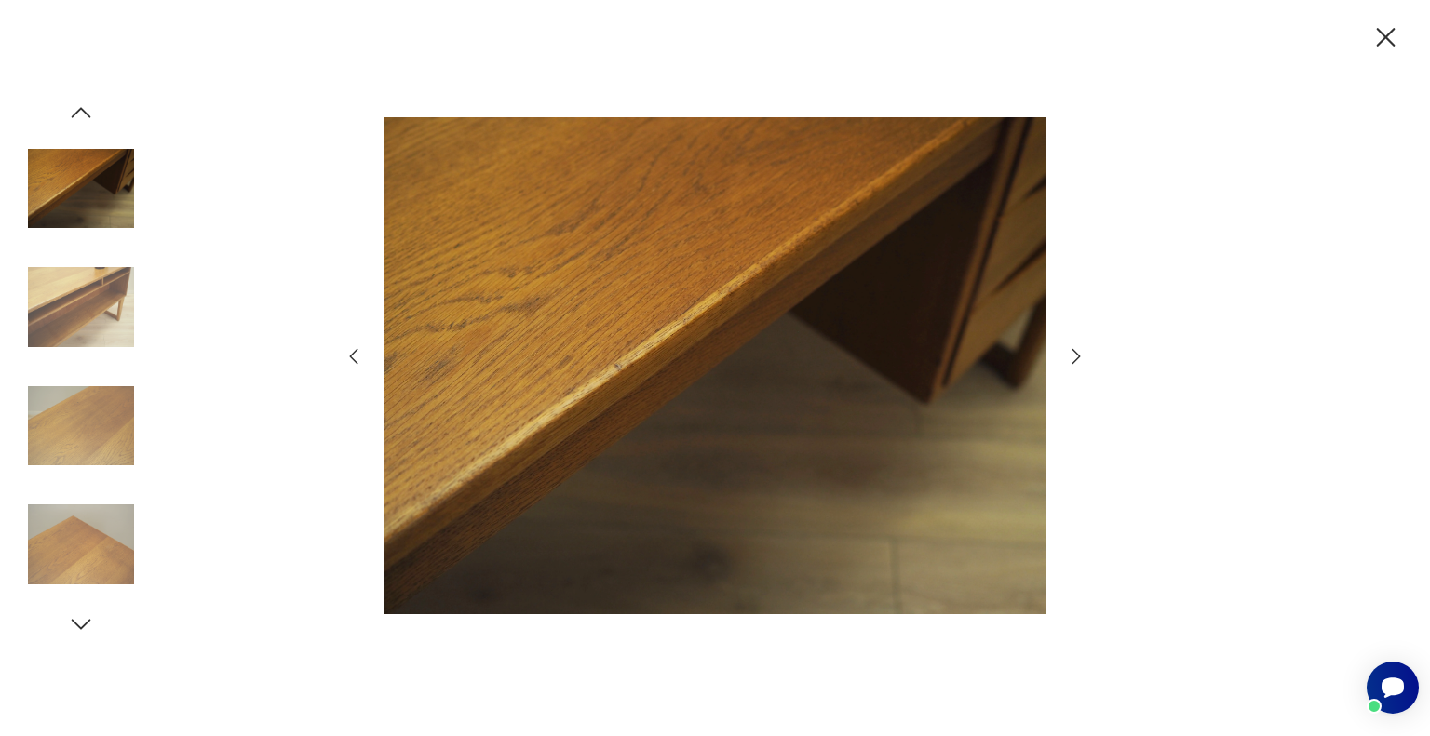
click at [352, 360] on icon "button" at bounding box center [354, 356] width 22 height 22
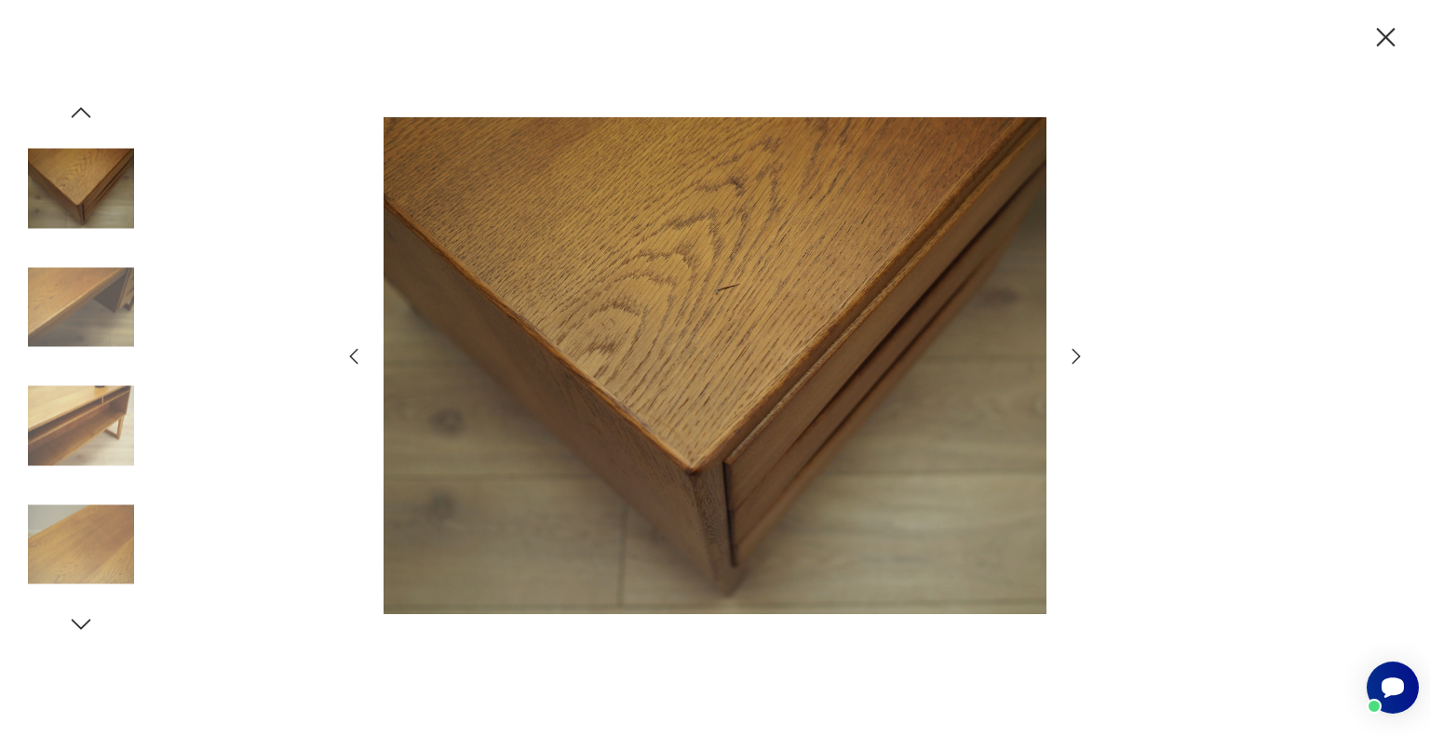
click at [352, 360] on icon "button" at bounding box center [354, 356] width 22 height 22
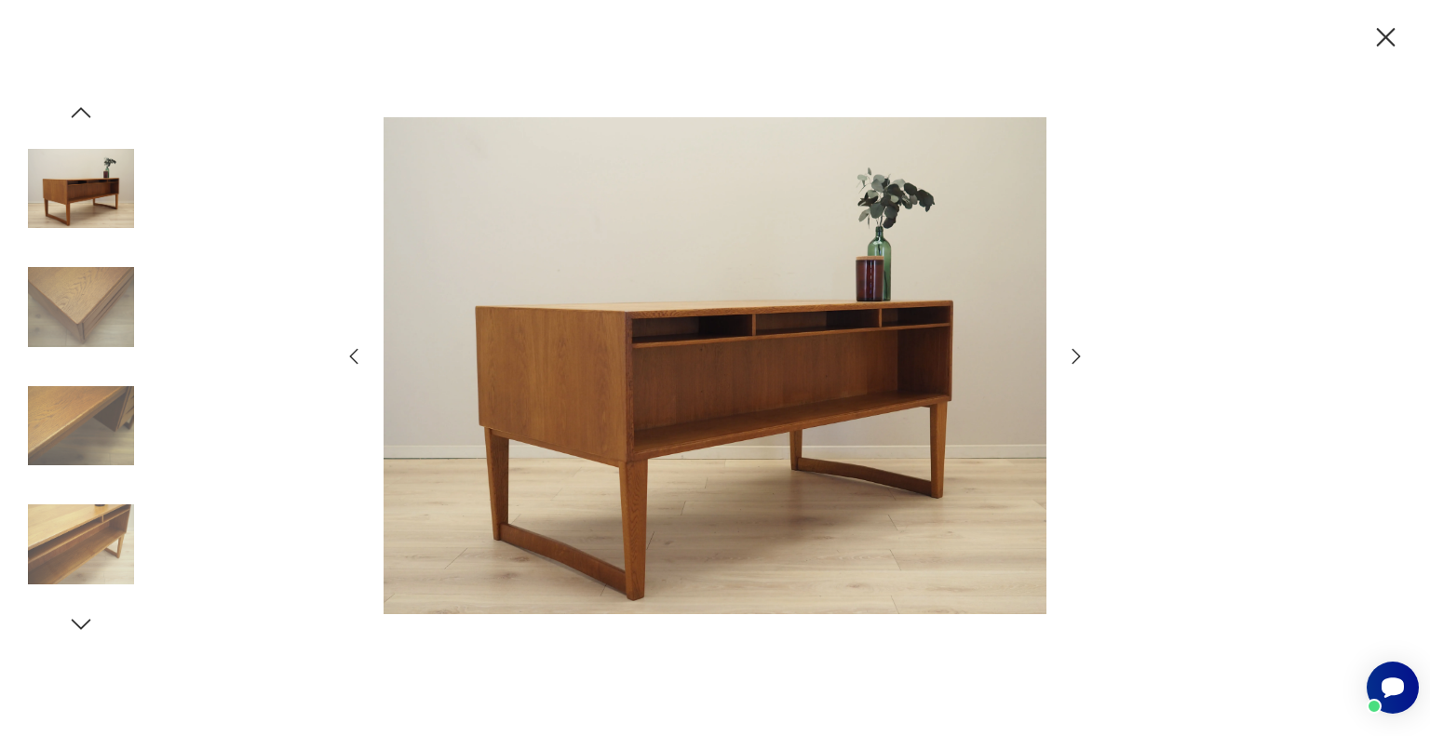
click at [352, 360] on icon "button" at bounding box center [354, 356] width 22 height 22
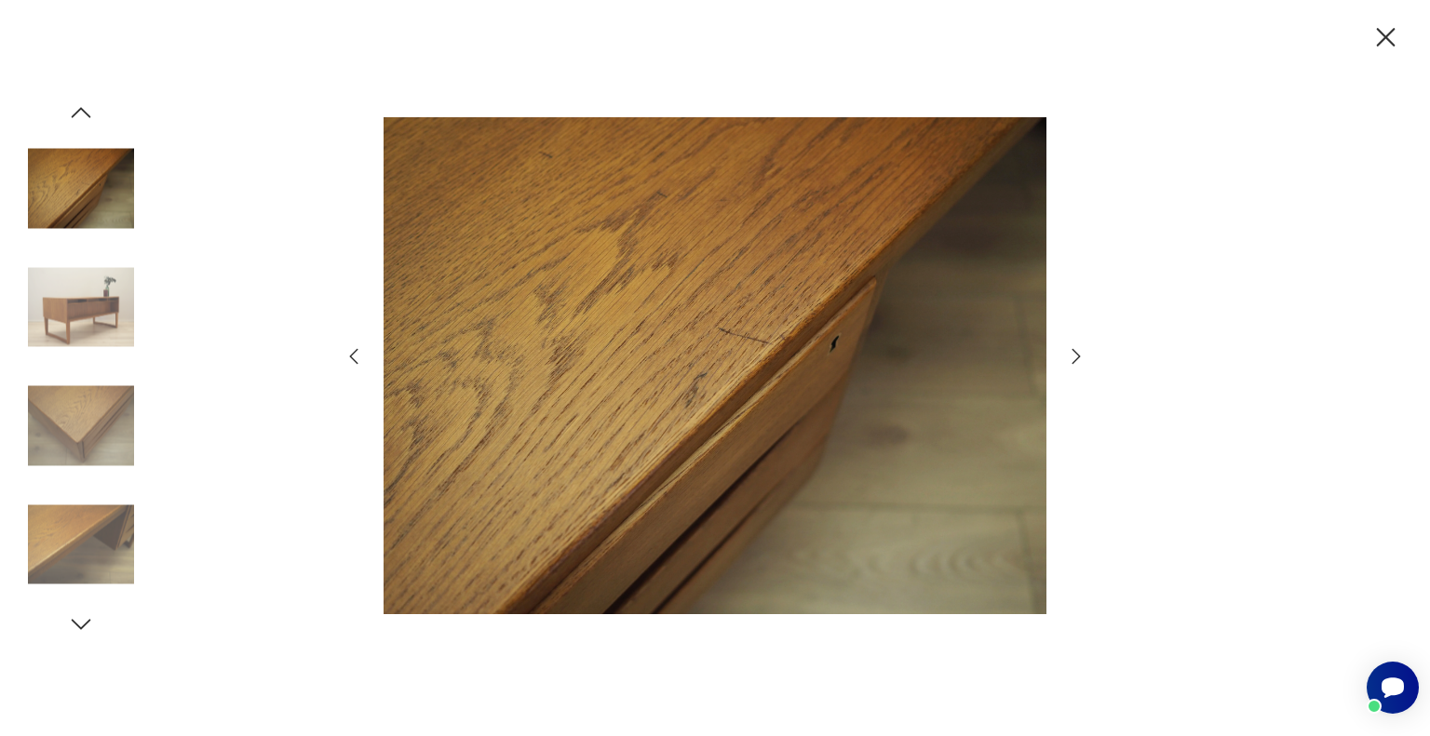
click at [352, 360] on icon "button" at bounding box center [354, 356] width 22 height 22
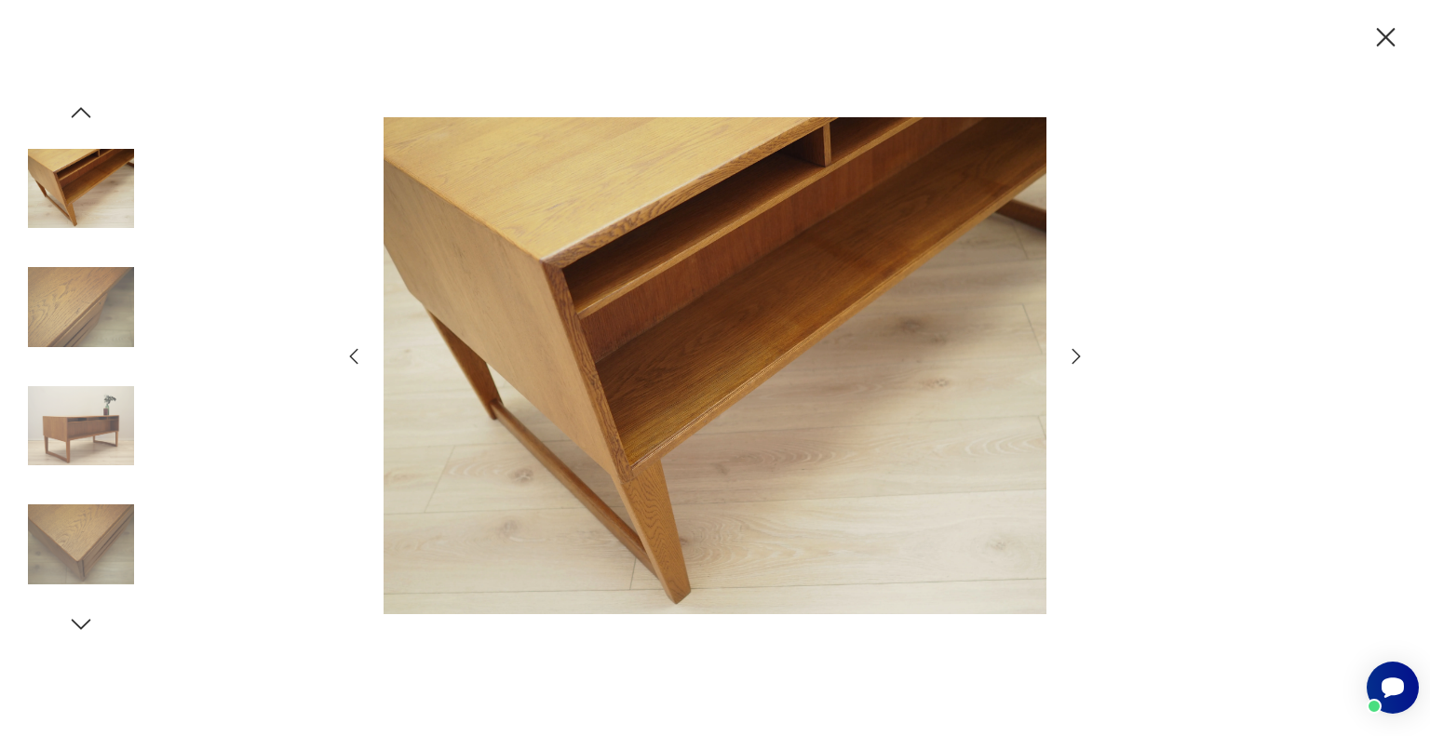
click at [352, 360] on icon "button" at bounding box center [354, 356] width 22 height 22
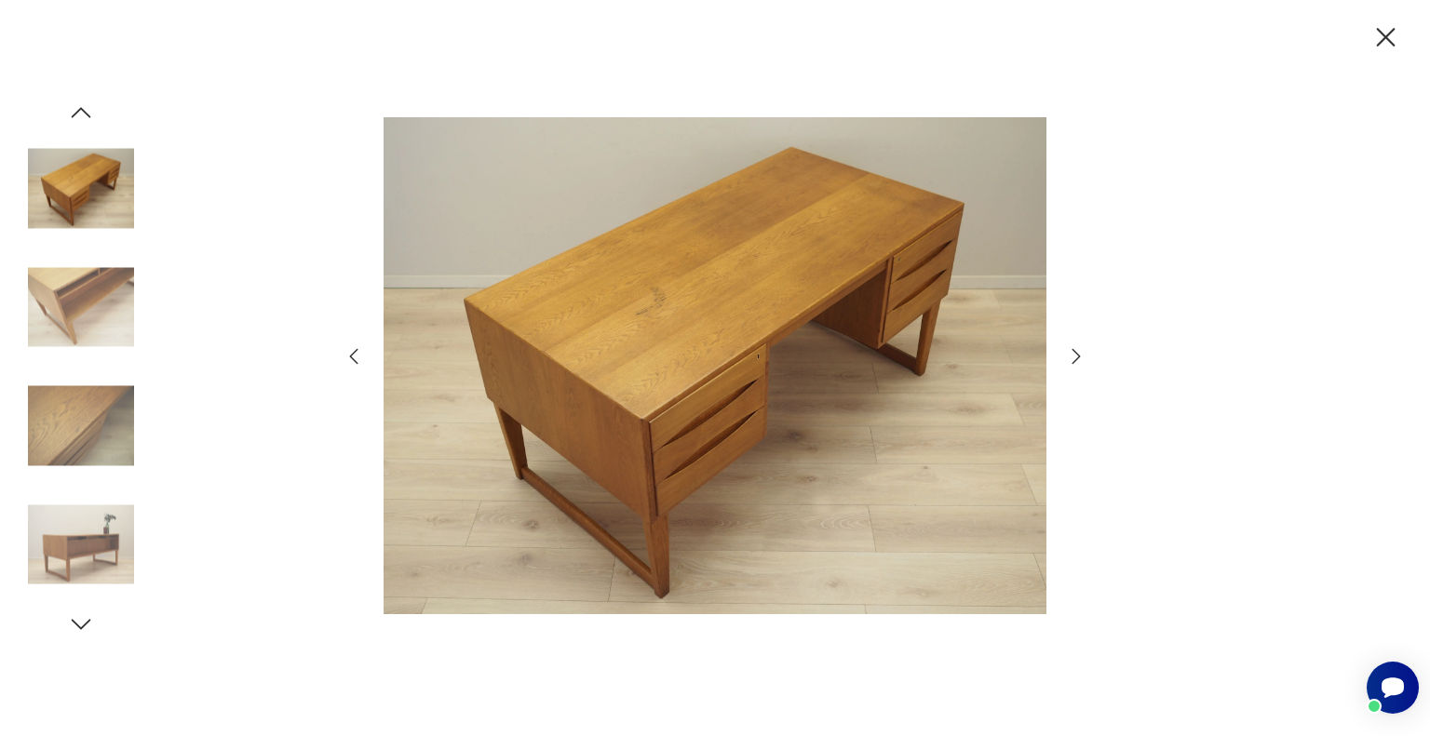
click at [352, 360] on icon "button" at bounding box center [354, 356] width 22 height 22
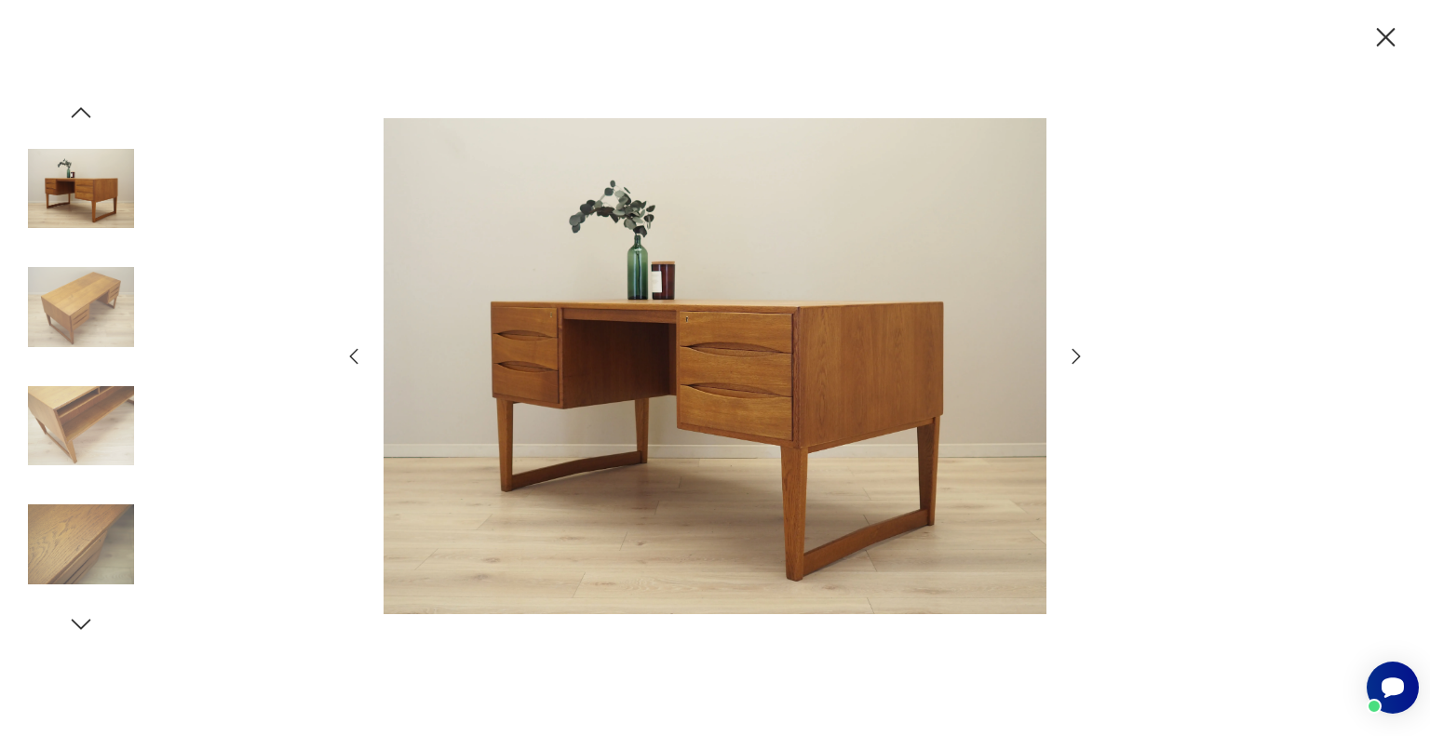
click at [1075, 361] on icon "button" at bounding box center [1076, 356] width 8 height 15
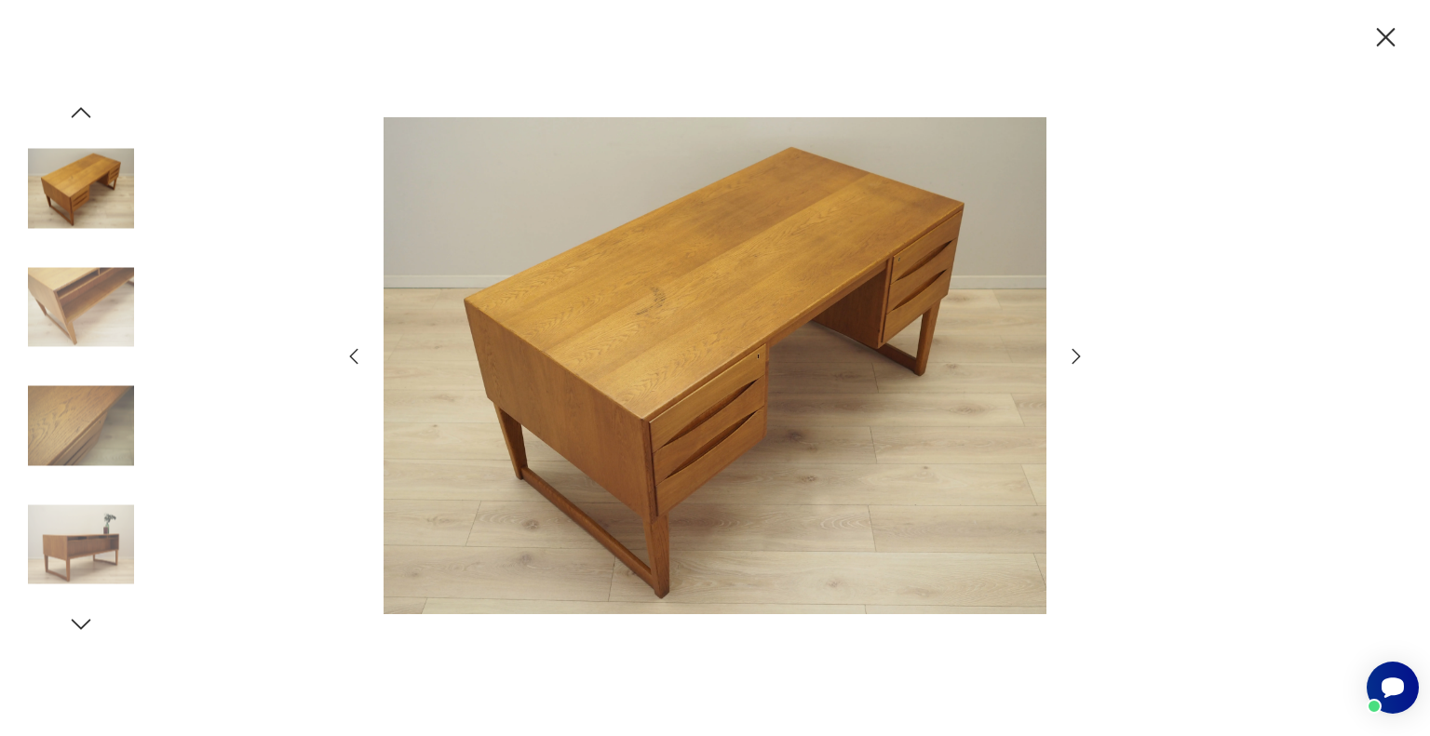
click at [1075, 361] on icon "button" at bounding box center [1076, 356] width 8 height 15
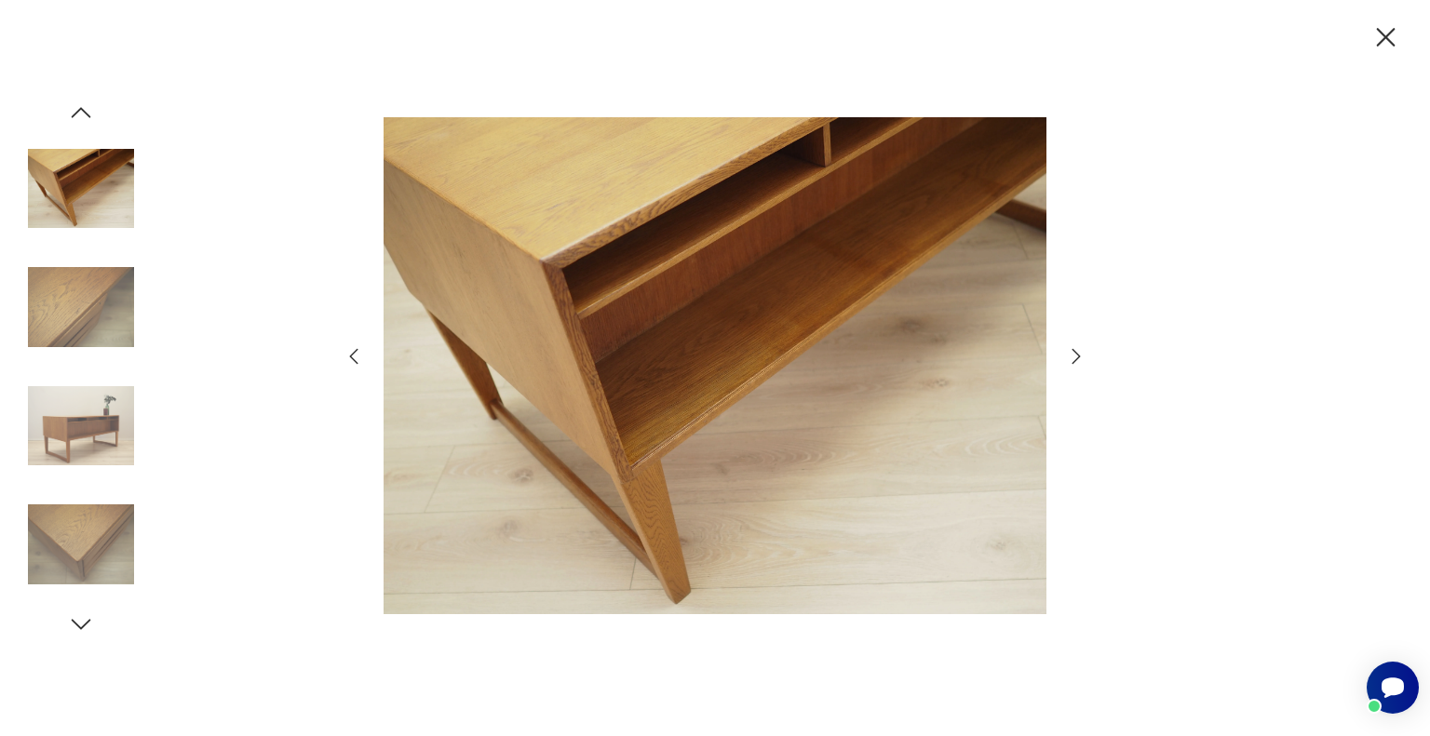
click at [1075, 361] on icon "button" at bounding box center [1076, 356] width 8 height 15
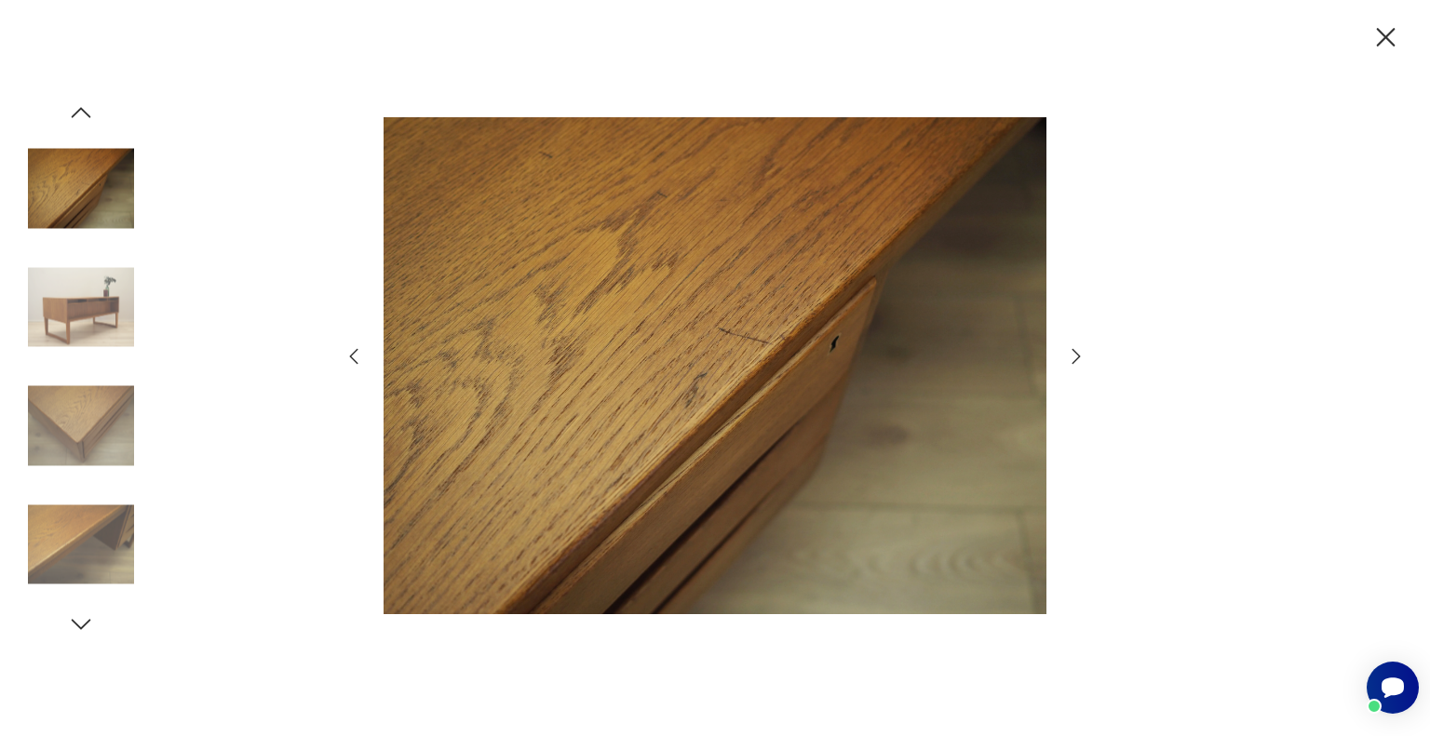
click at [1075, 361] on icon "button" at bounding box center [1076, 356] width 8 height 15
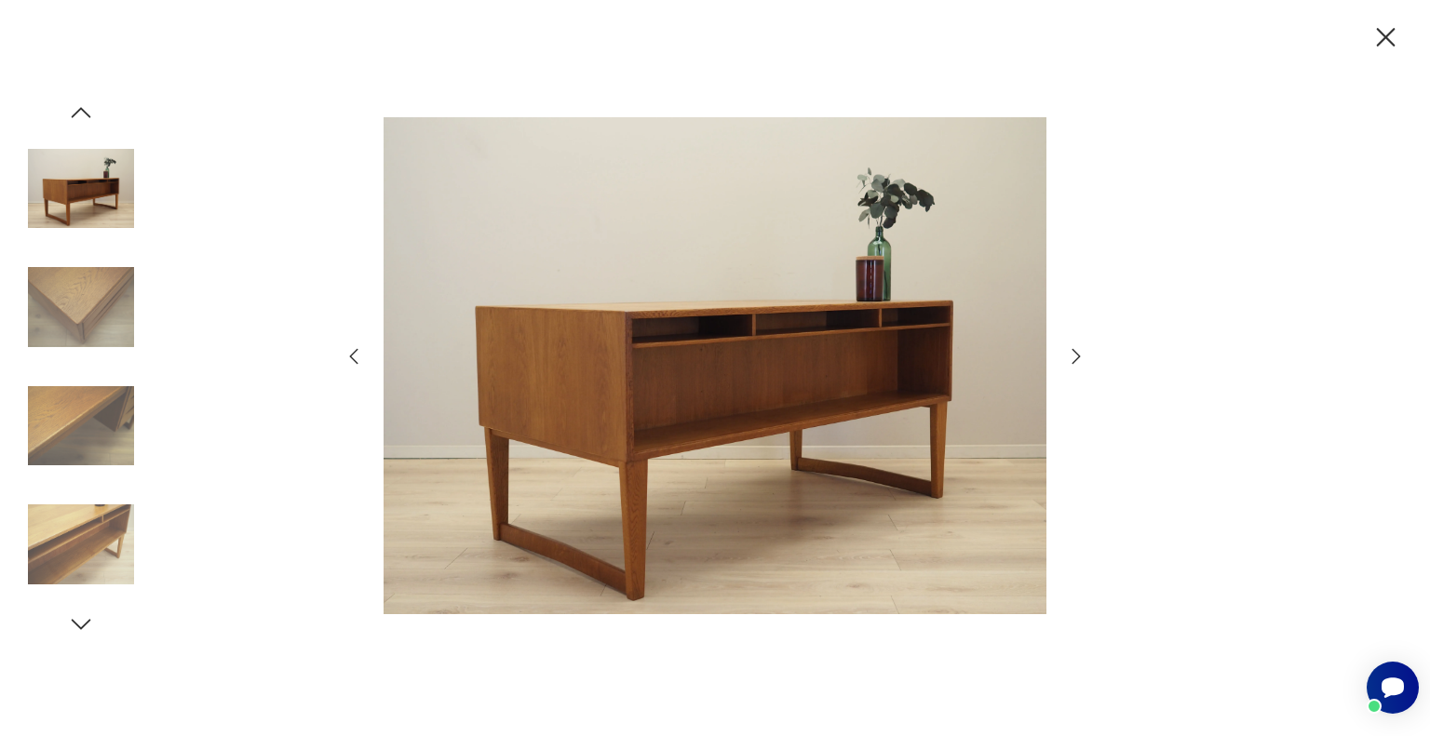
click at [1075, 361] on icon "button" at bounding box center [1076, 356] width 8 height 15
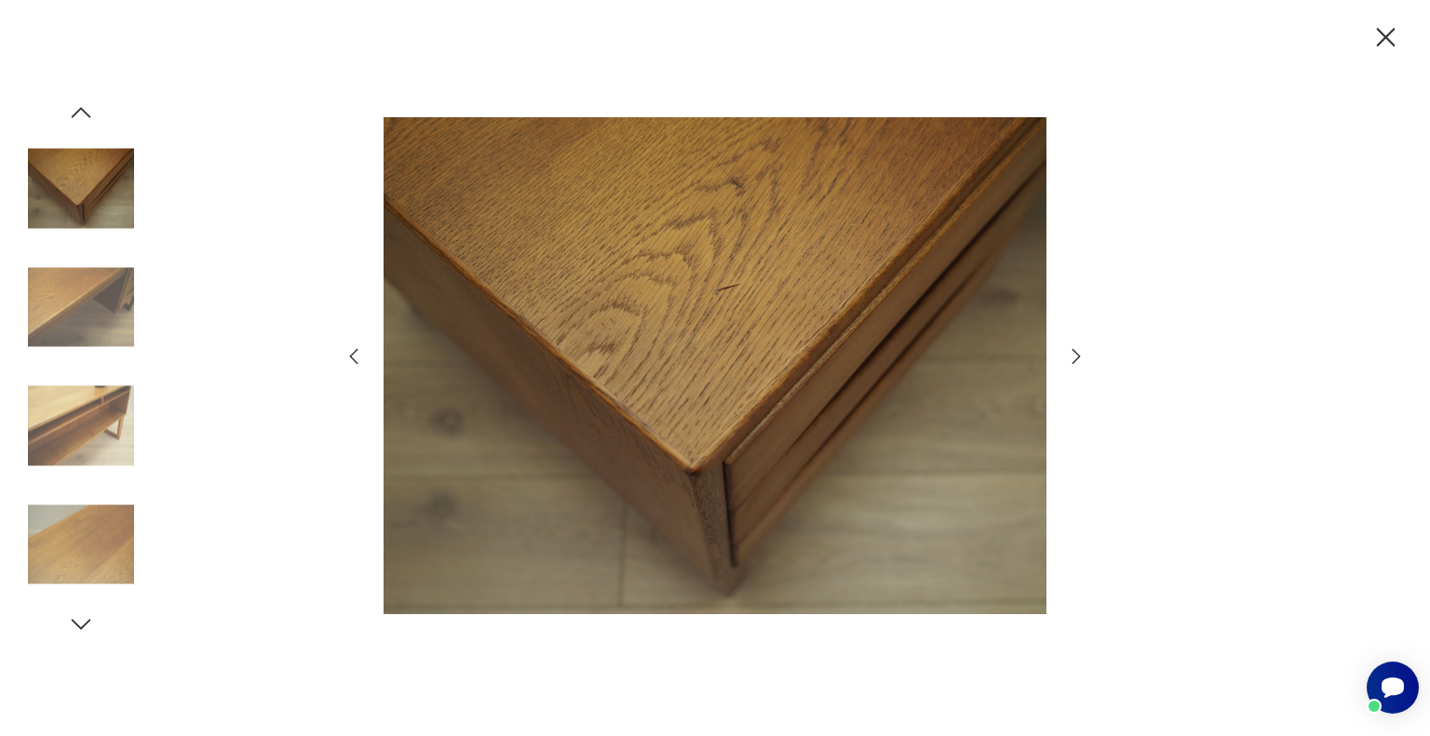
click at [355, 356] on icon "button" at bounding box center [354, 356] width 22 height 22
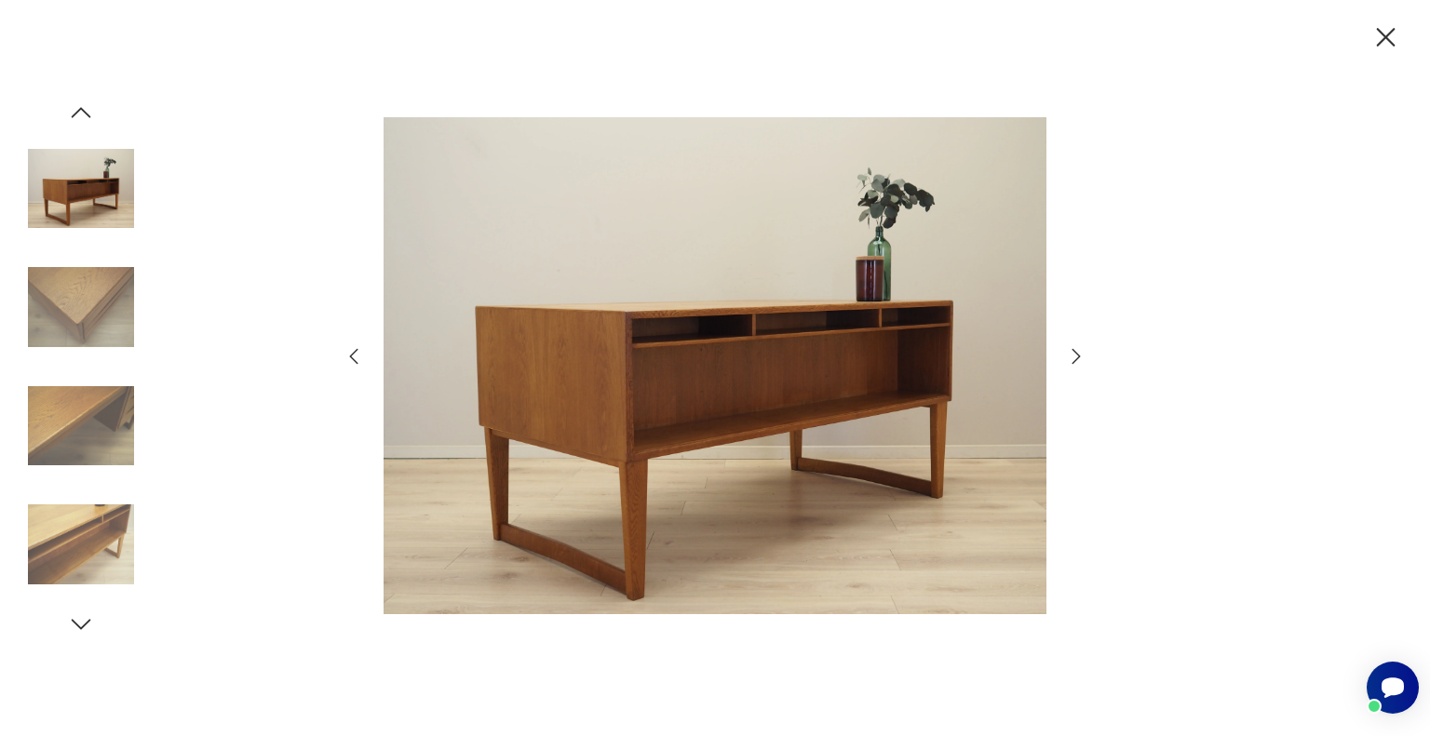
click at [355, 356] on icon "button" at bounding box center [354, 356] width 22 height 22
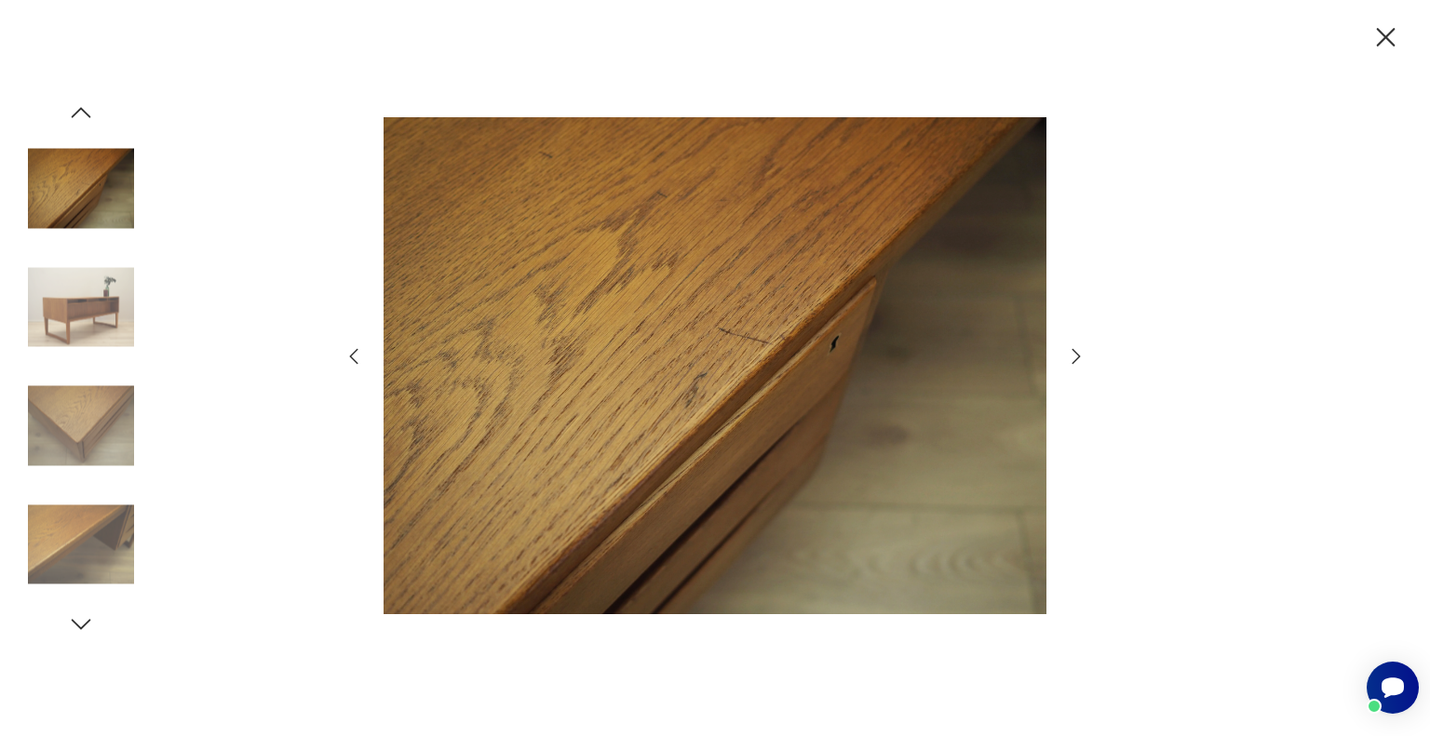
click at [355, 356] on icon "button" at bounding box center [354, 356] width 22 height 22
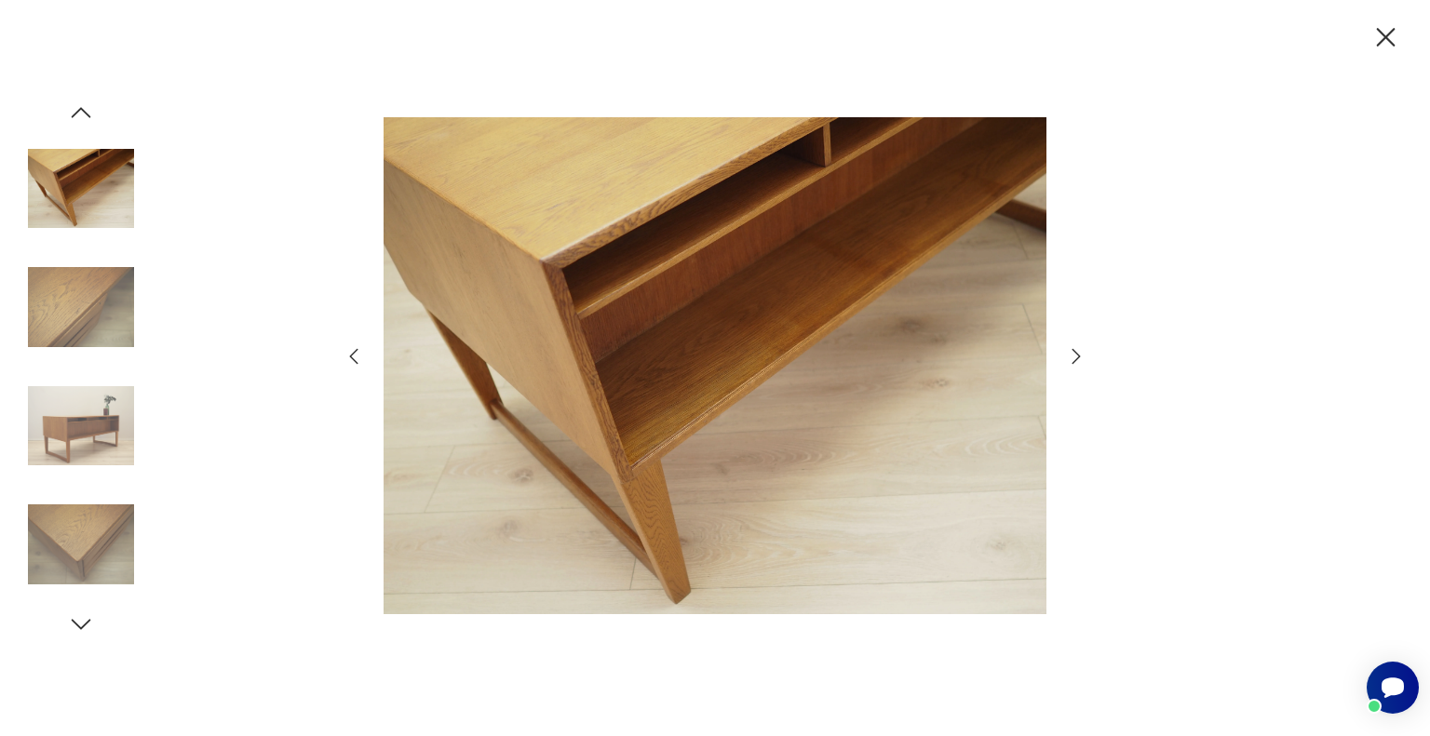
click at [355, 356] on icon "button" at bounding box center [354, 356] width 22 height 22
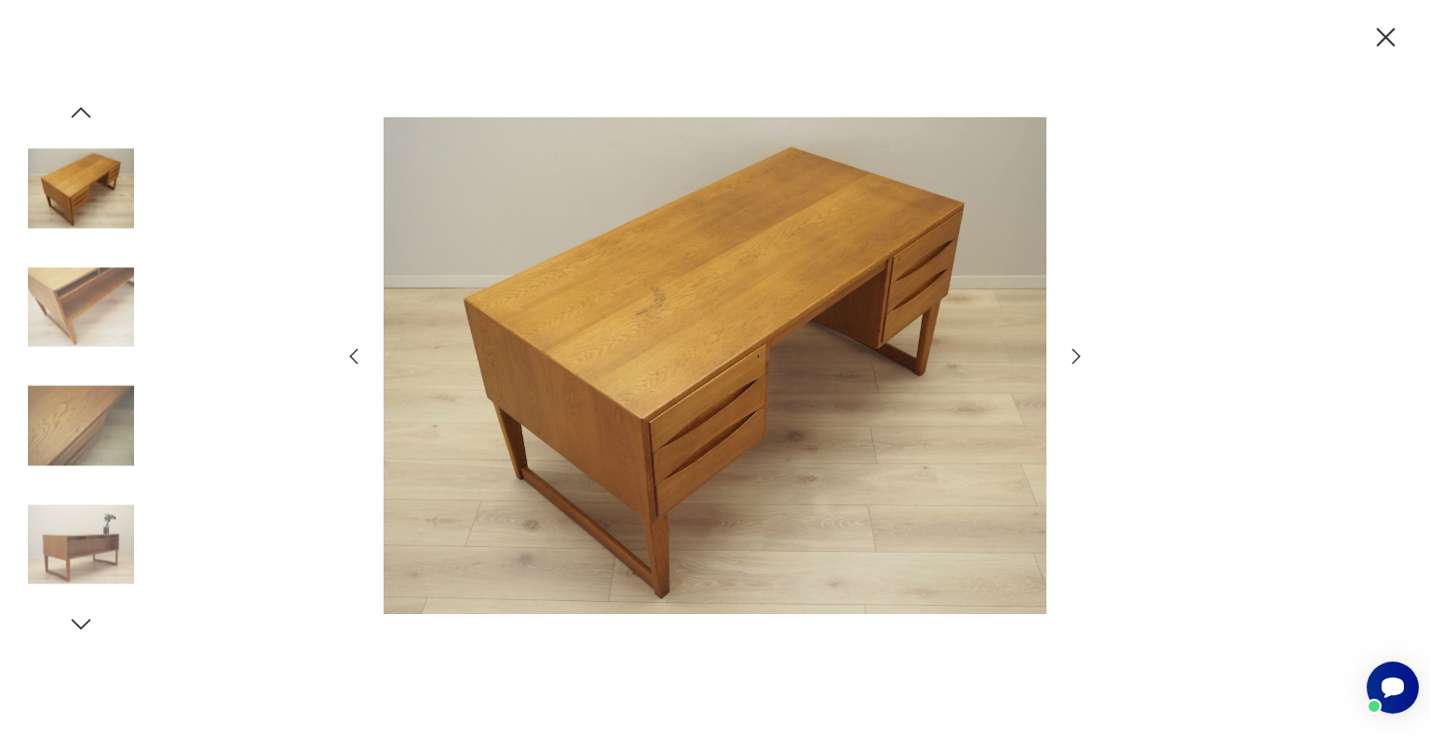
click at [355, 356] on icon "button" at bounding box center [354, 356] width 22 height 22
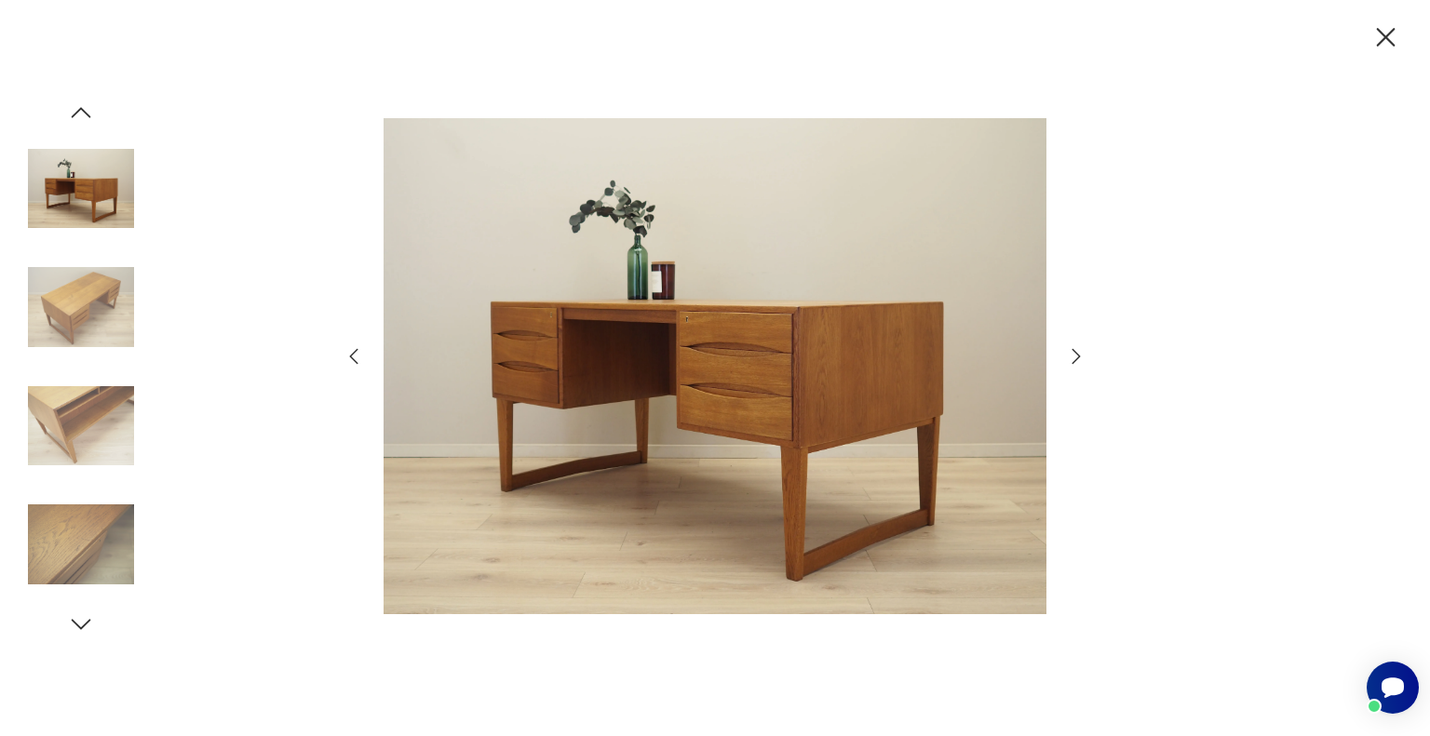
click at [355, 356] on icon "button" at bounding box center [354, 356] width 22 height 22
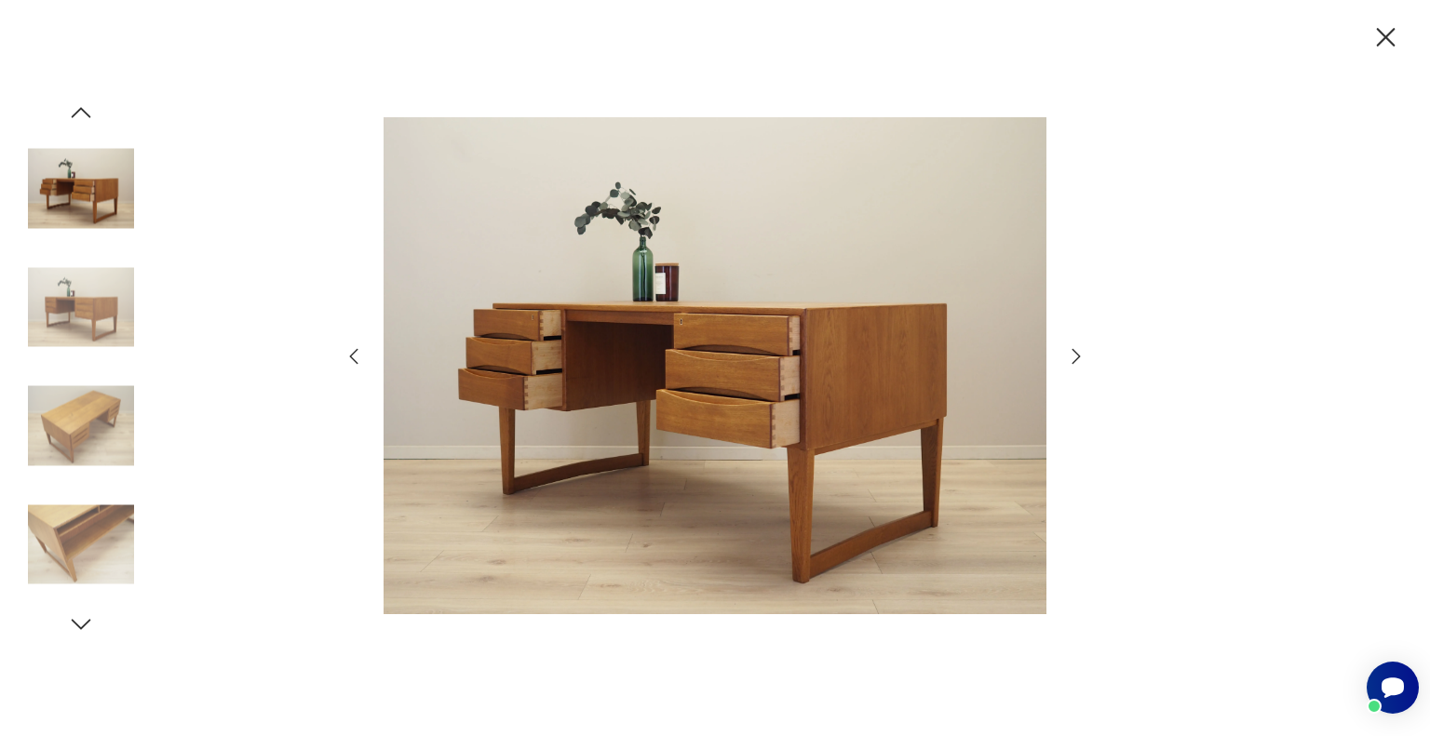
click at [355, 356] on icon "button" at bounding box center [354, 356] width 22 height 22
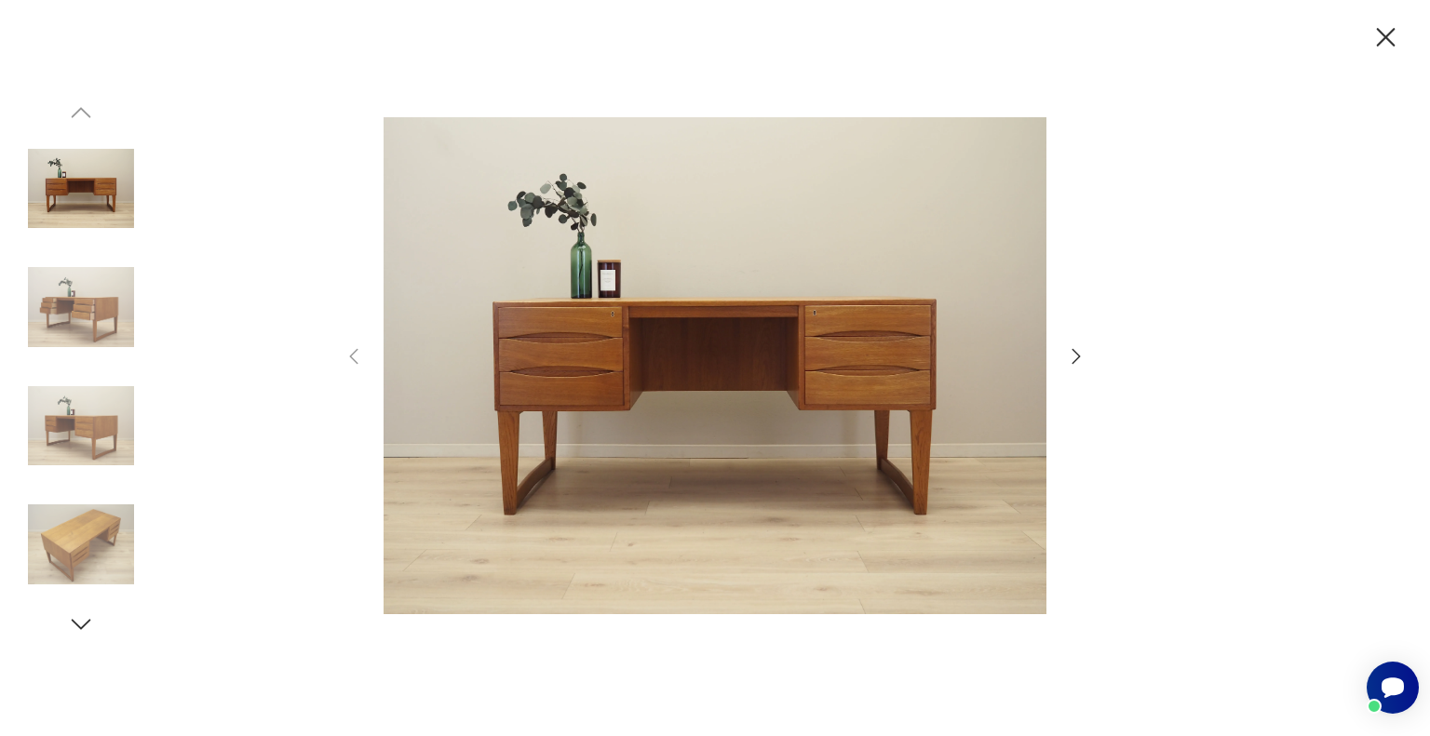
click at [1079, 353] on icon "button" at bounding box center [1076, 356] width 22 height 22
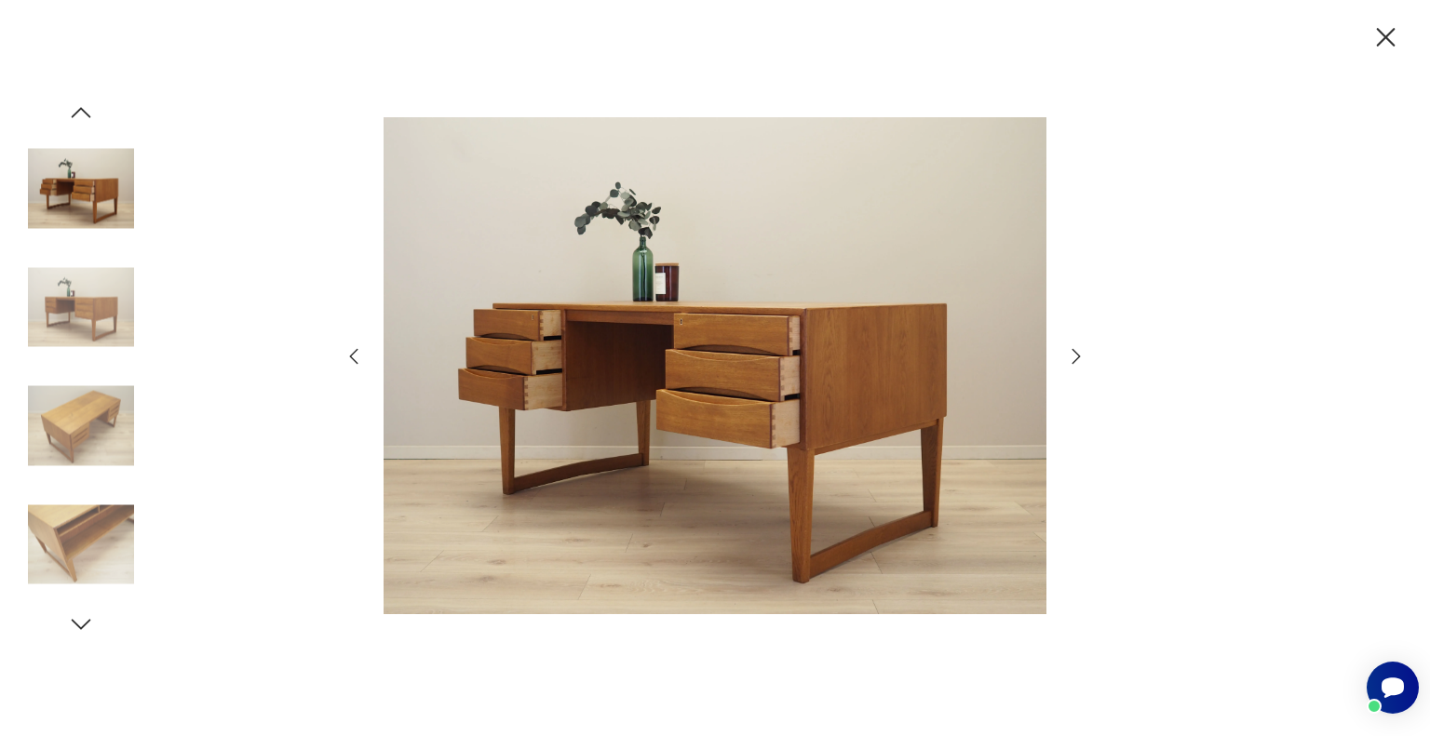
click at [1079, 353] on icon "button" at bounding box center [1076, 356] width 22 height 22
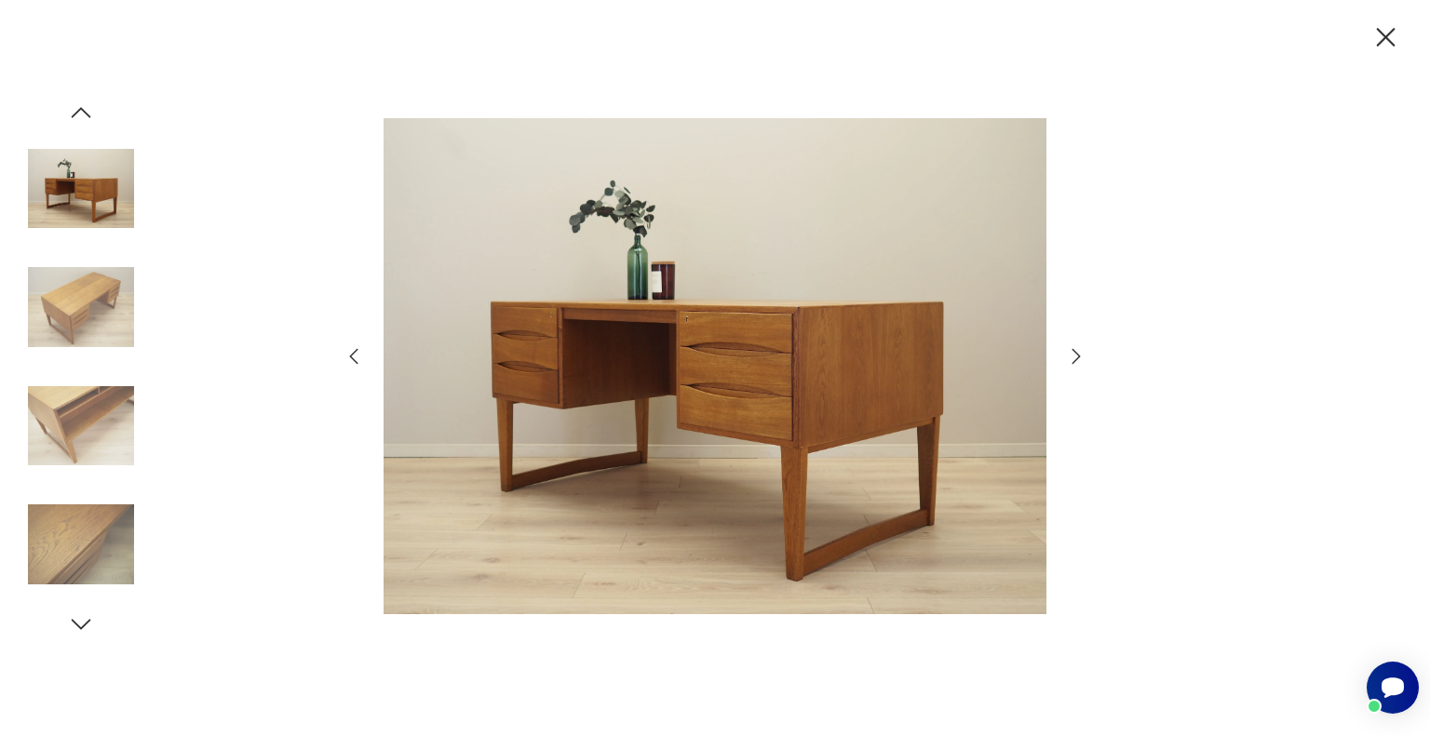
click at [1079, 353] on icon "button" at bounding box center [1076, 356] width 22 height 22
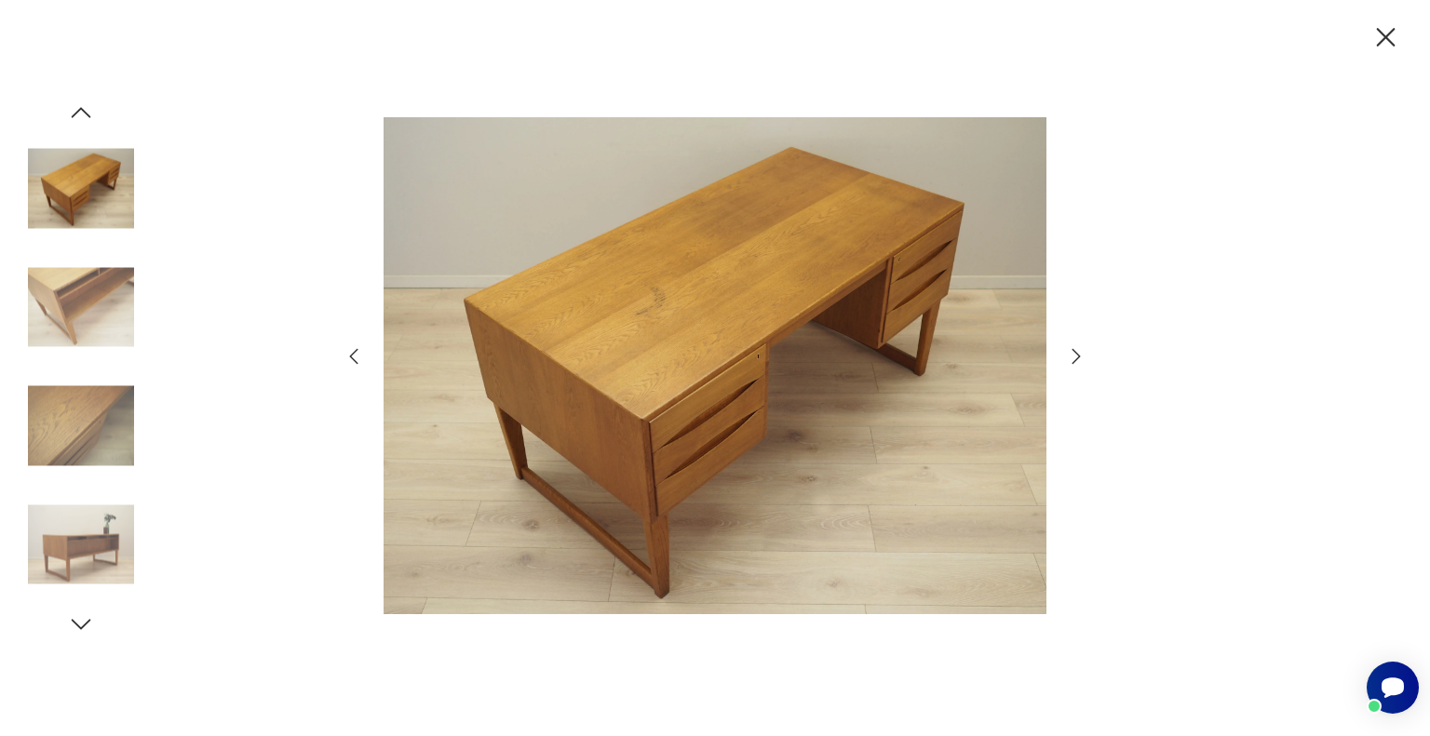
click at [1079, 353] on icon "button" at bounding box center [1076, 356] width 22 height 22
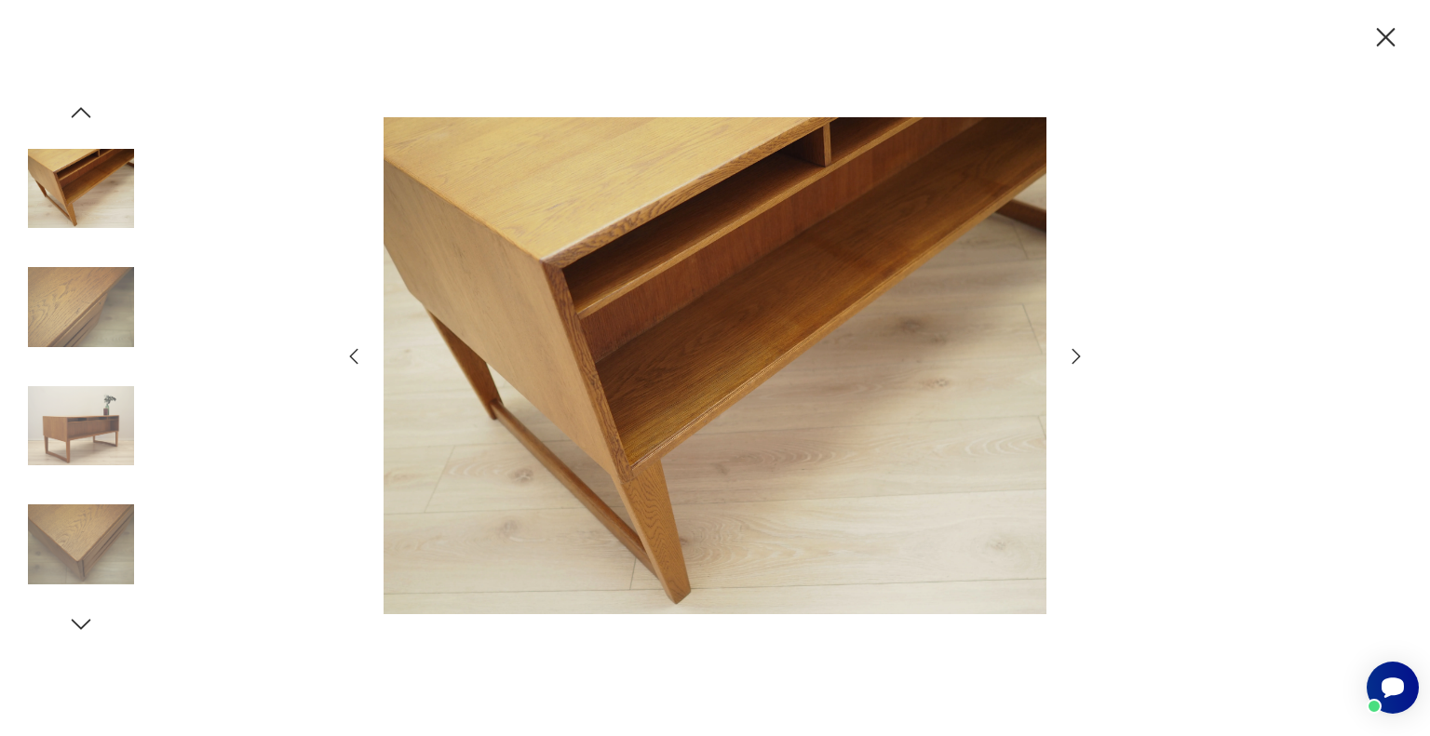
click at [1079, 353] on icon "button" at bounding box center [1076, 356] width 22 height 22
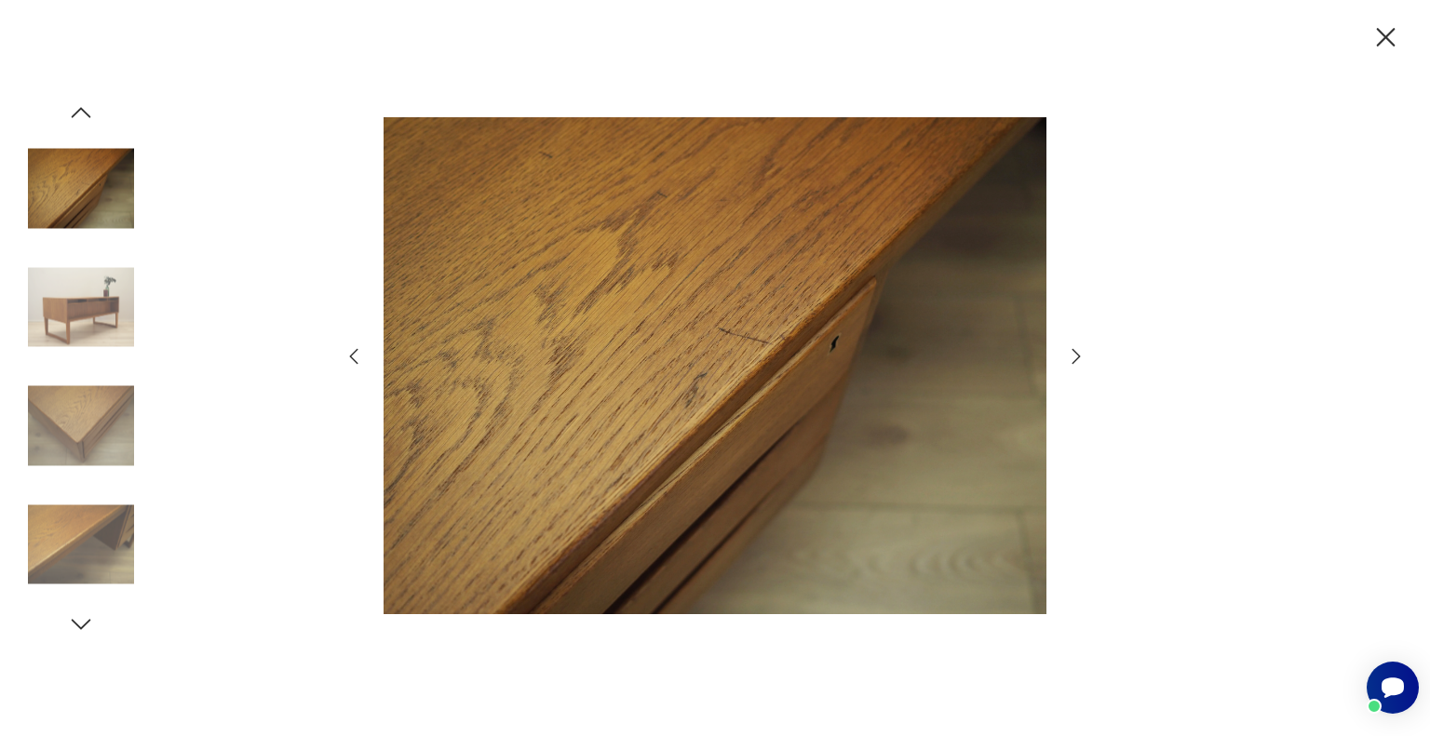
click at [1079, 353] on icon "button" at bounding box center [1076, 356] width 22 height 22
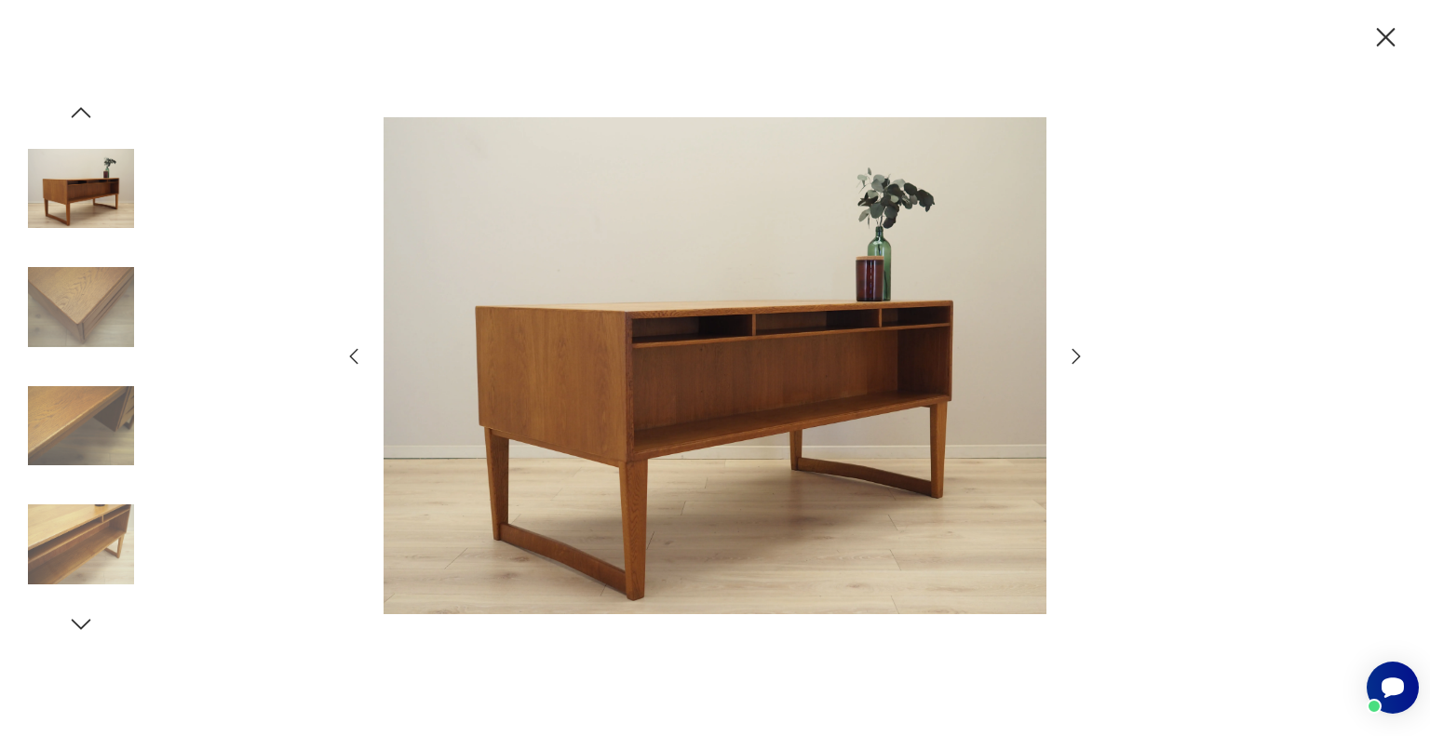
click at [1079, 353] on icon "button" at bounding box center [1076, 356] width 22 height 22
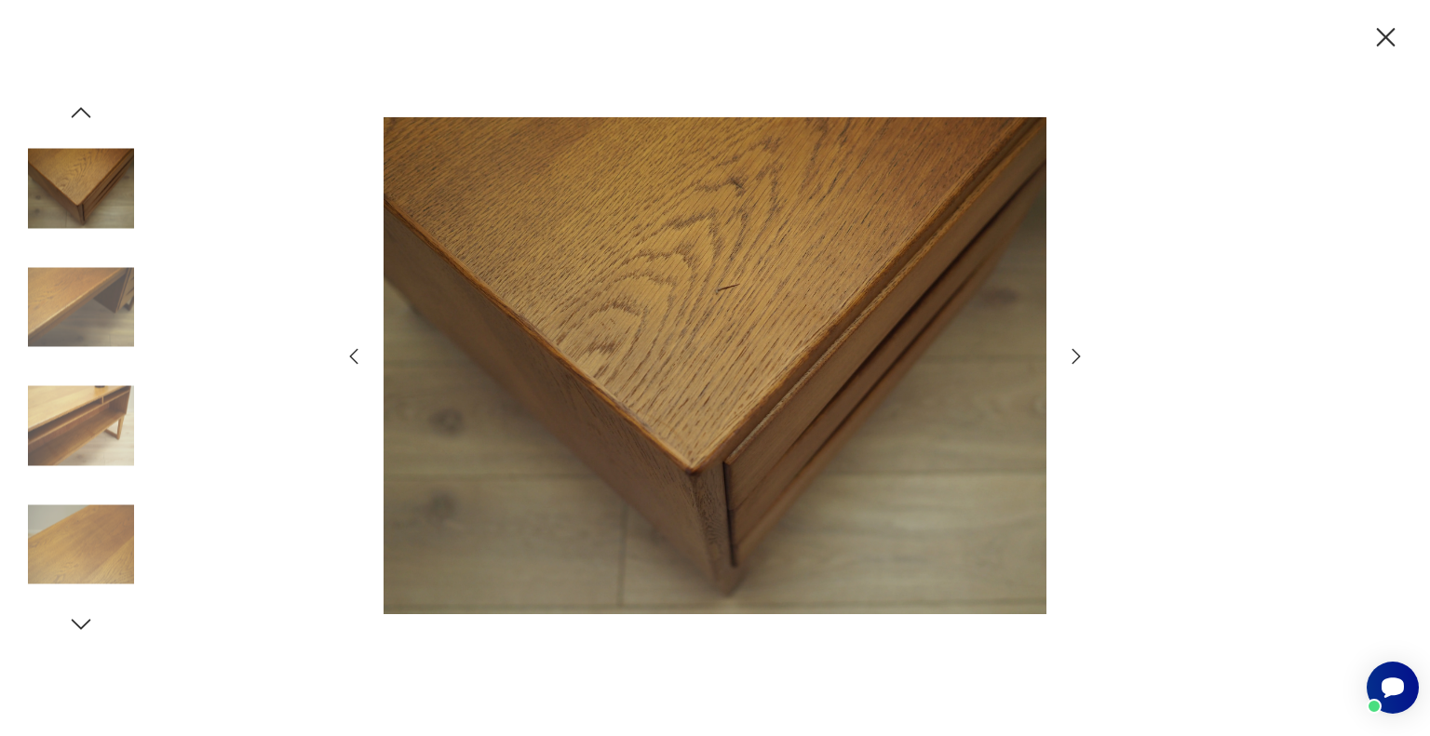
click at [1079, 353] on icon "button" at bounding box center [1076, 356] width 22 height 22
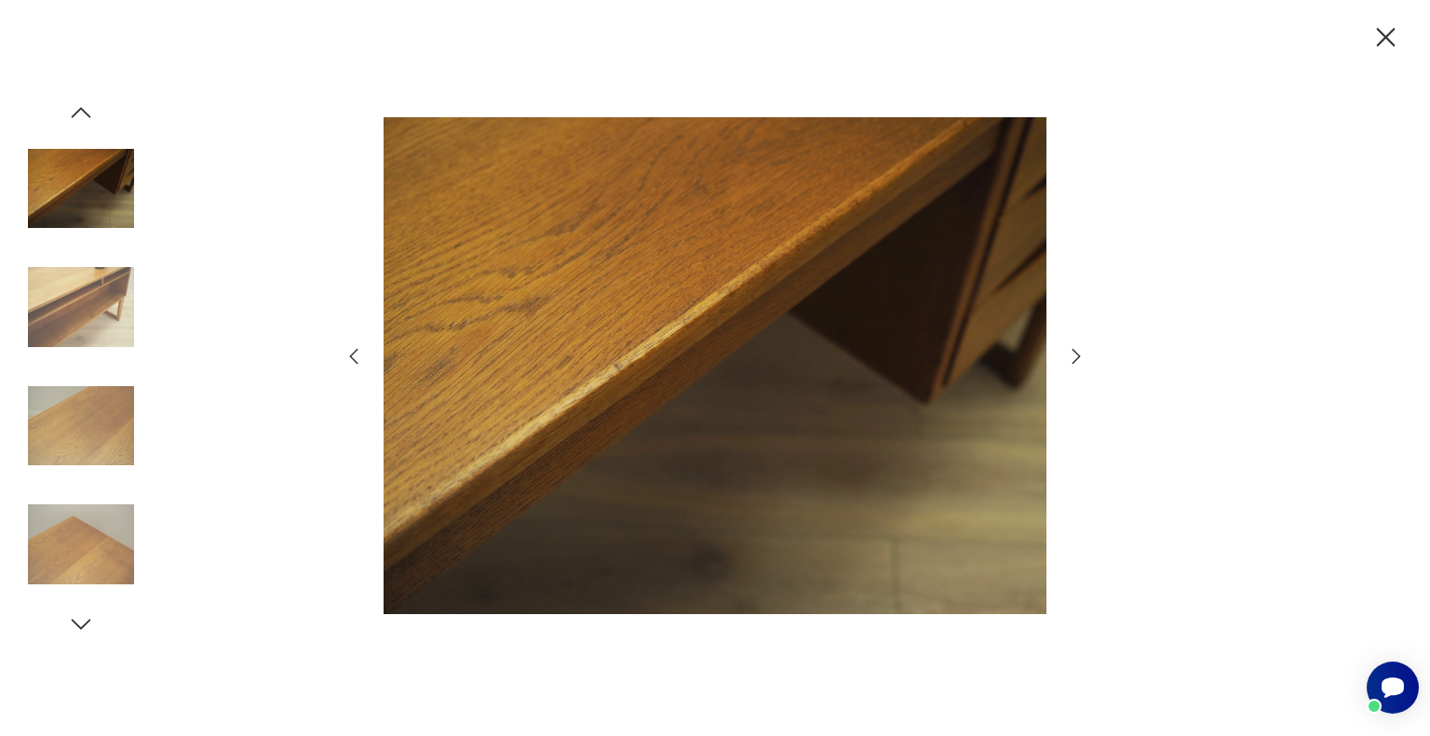
click at [1079, 353] on icon "button" at bounding box center [1076, 356] width 22 height 22
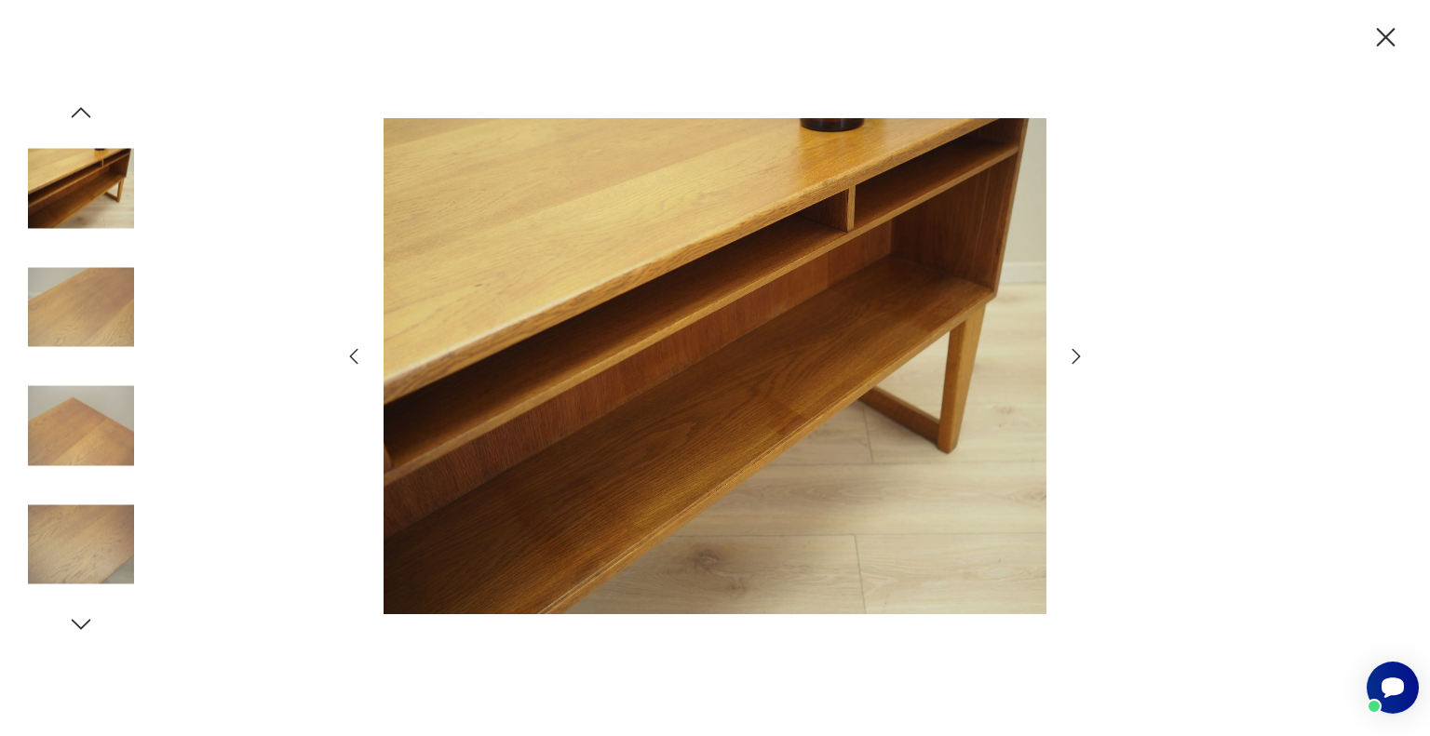
click at [1079, 353] on icon "button" at bounding box center [1076, 356] width 22 height 22
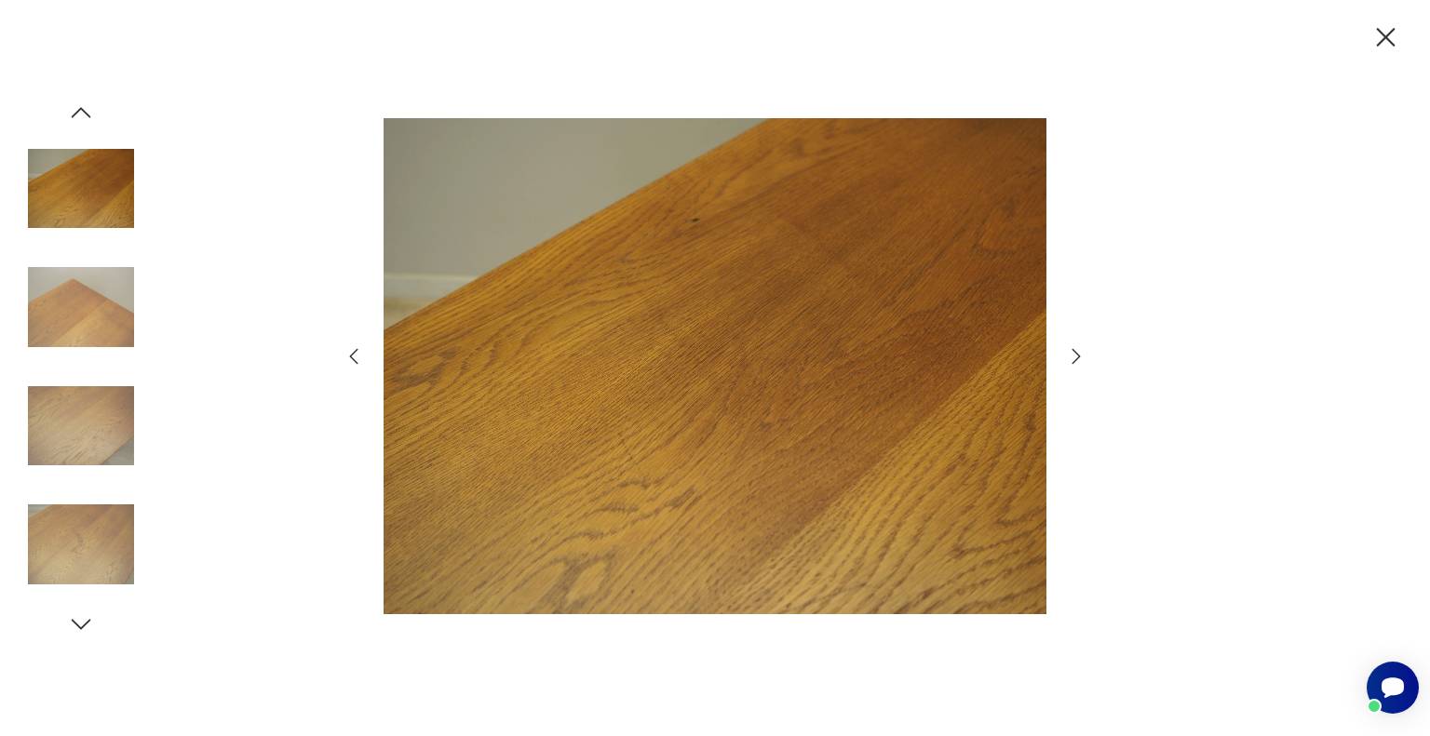
click at [1079, 353] on icon "button" at bounding box center [1076, 356] width 22 height 22
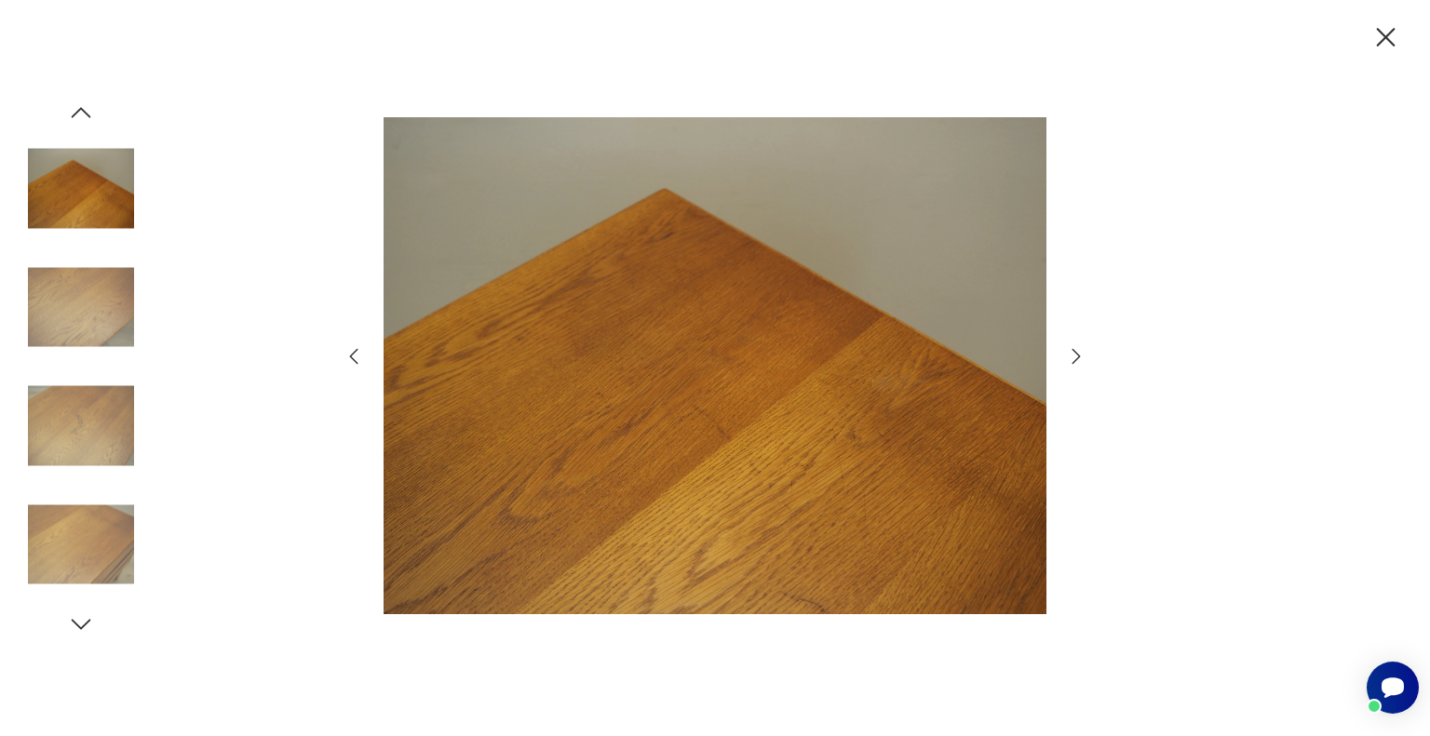
click at [1079, 353] on icon "button" at bounding box center [1076, 356] width 22 height 22
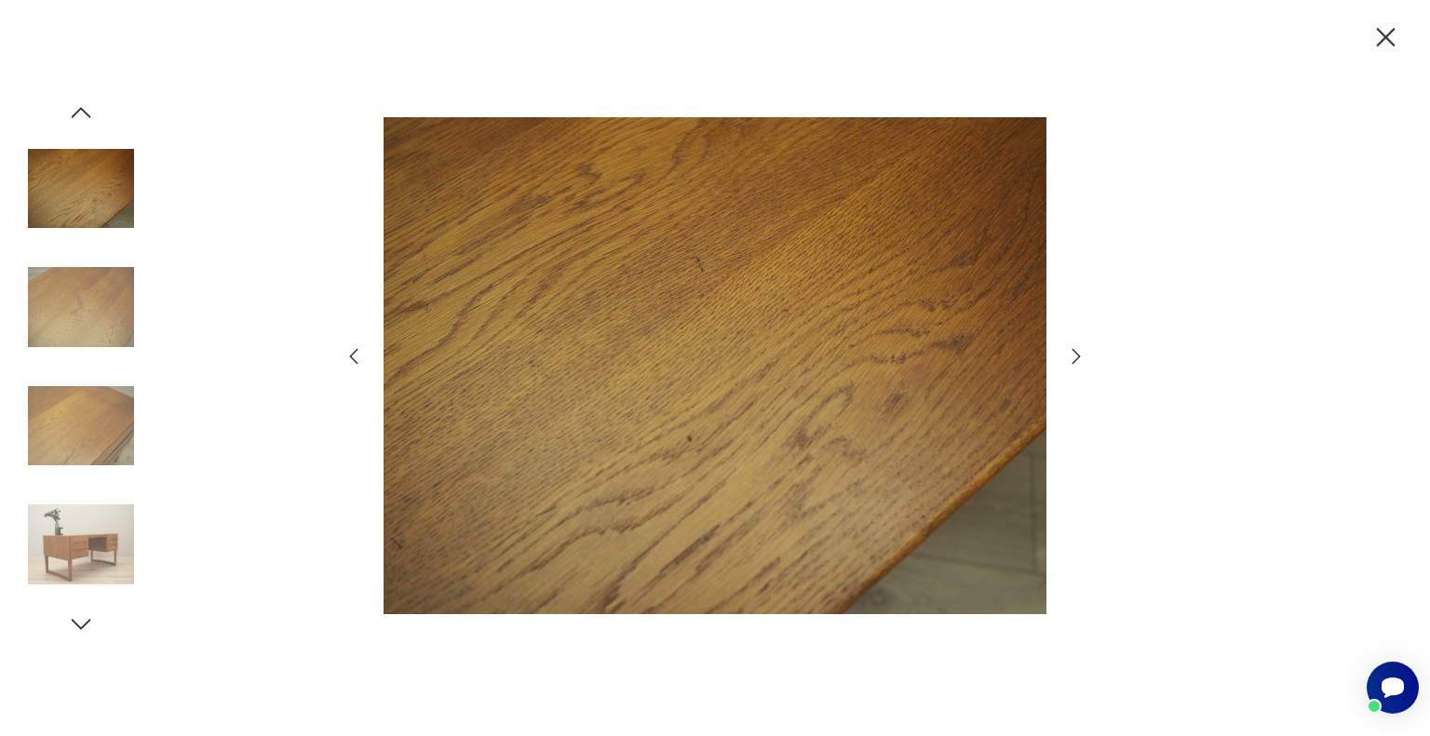
click at [1079, 353] on icon "button" at bounding box center [1076, 356] width 22 height 22
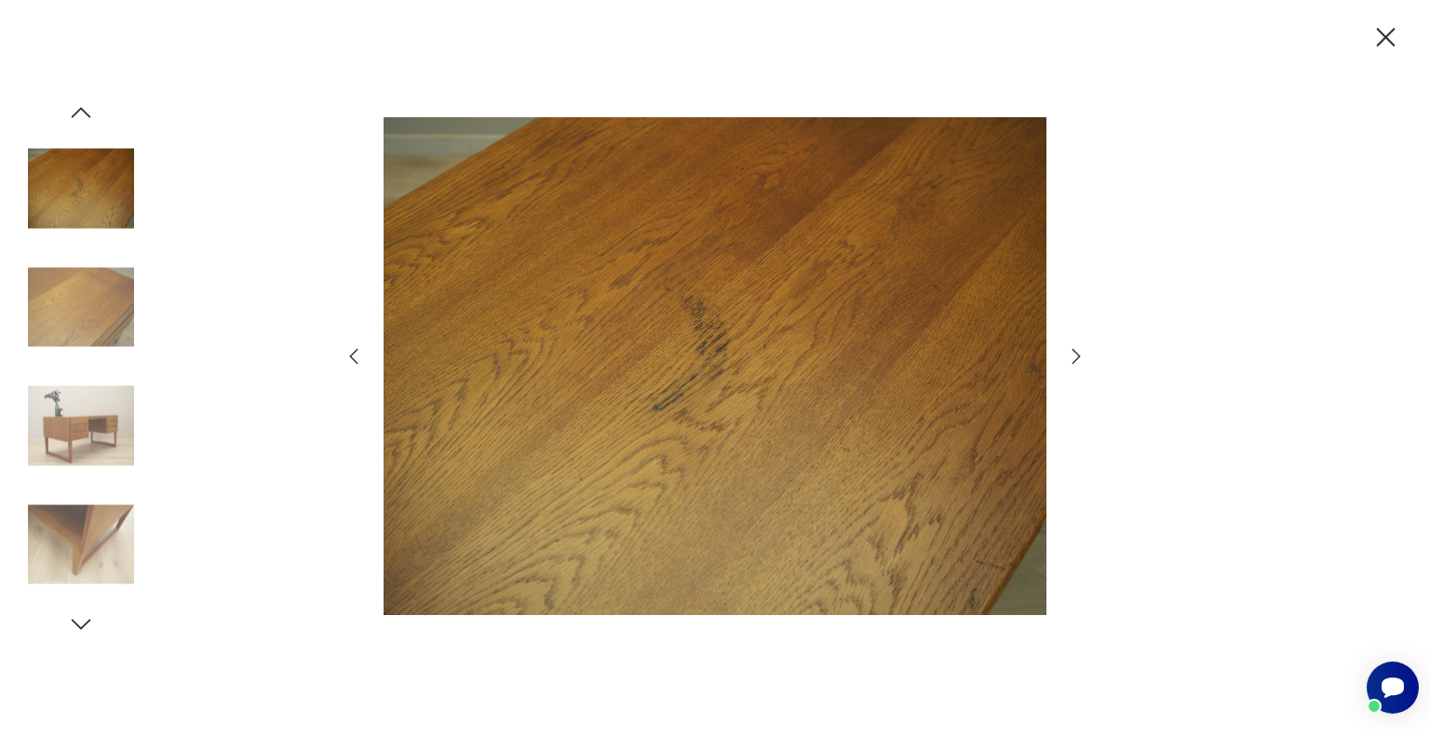
click at [1079, 353] on icon "button" at bounding box center [1076, 356] width 22 height 22
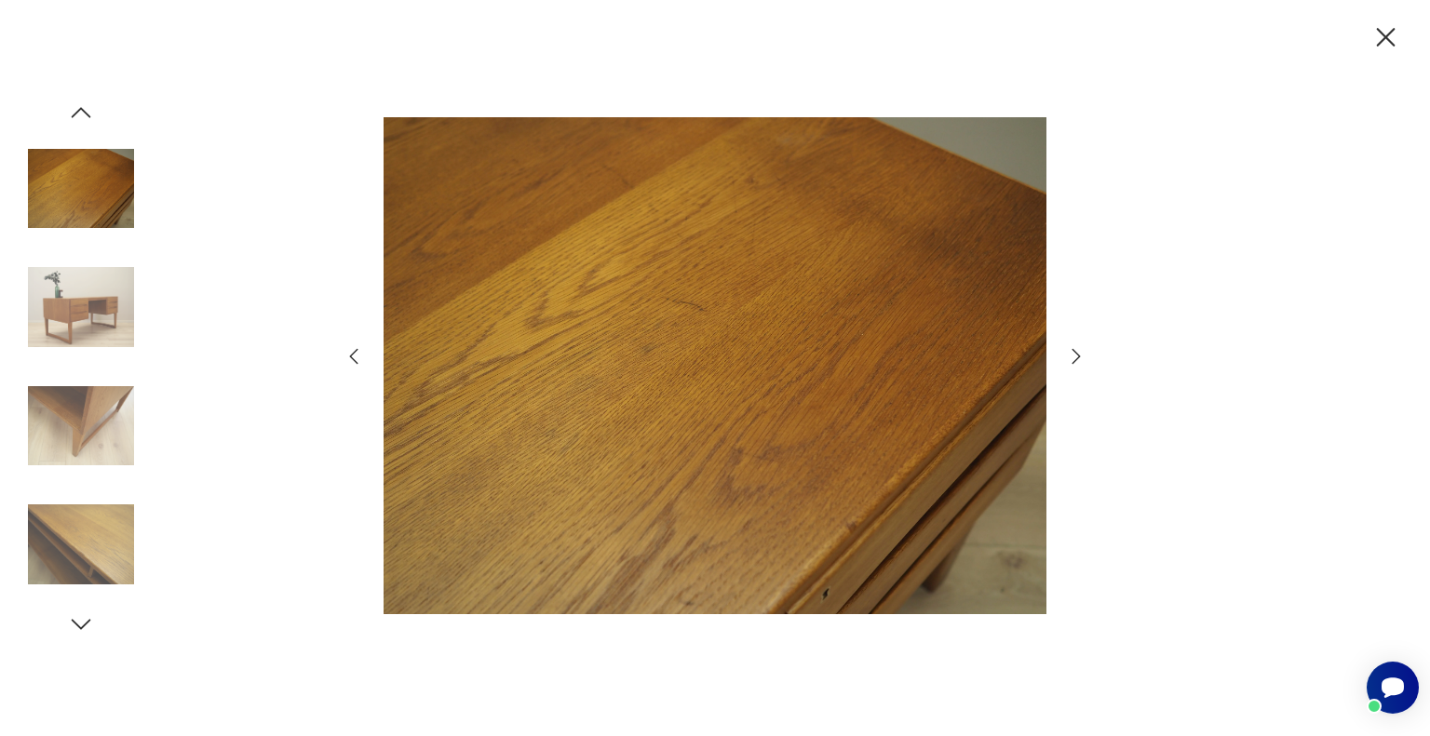
click at [1079, 353] on icon "button" at bounding box center [1076, 356] width 22 height 22
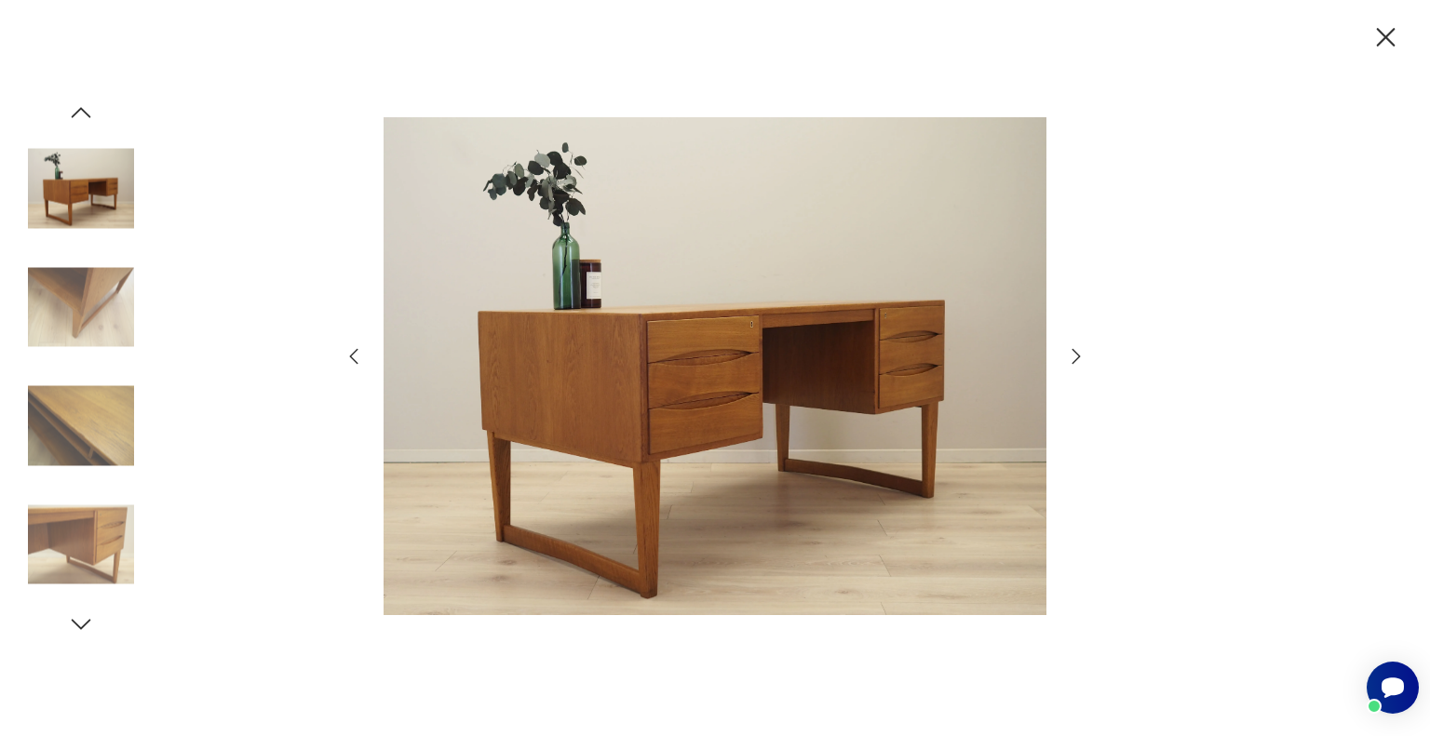
click at [1079, 353] on icon "button" at bounding box center [1076, 356] width 22 height 22
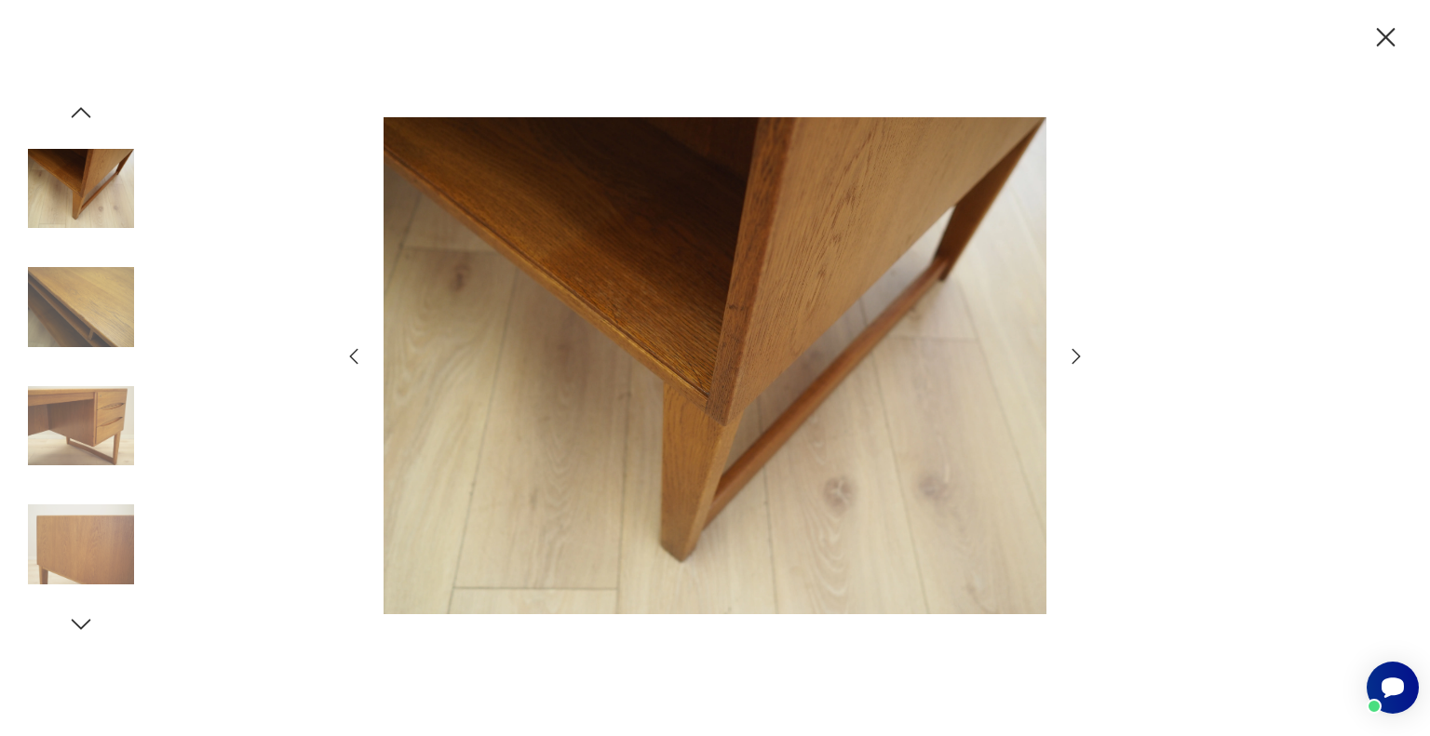
click at [1379, 46] on icon "button" at bounding box center [1385, 37] width 33 height 33
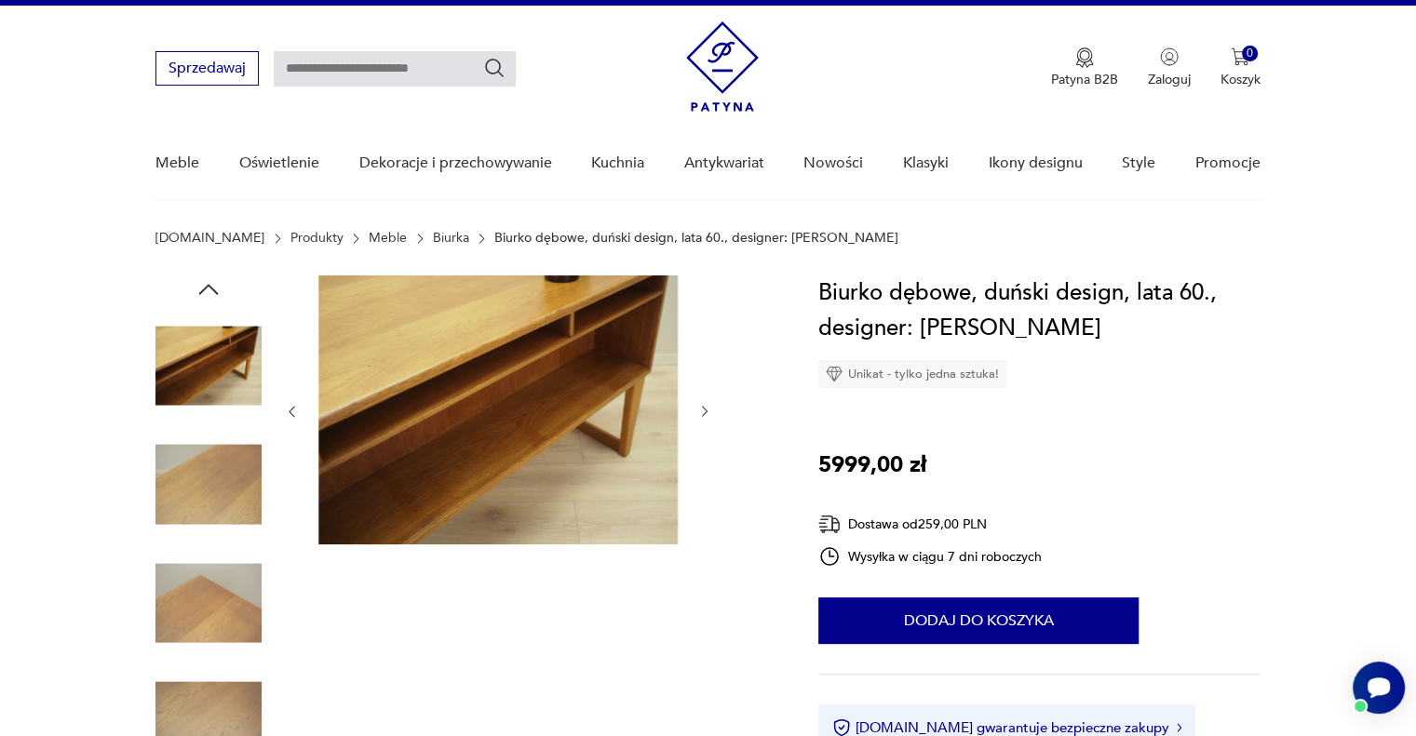
scroll to position [0, 0]
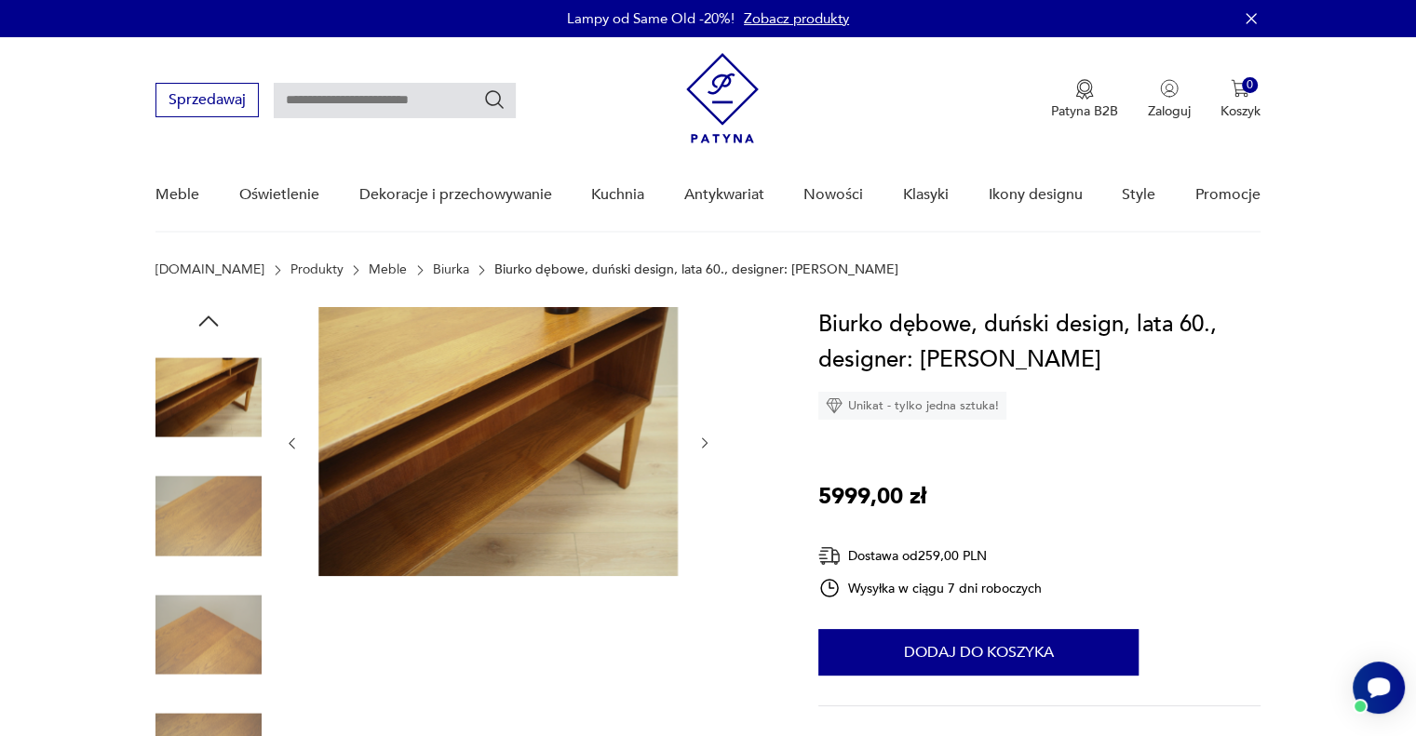
click at [222, 409] on img at bounding box center [208, 397] width 106 height 106
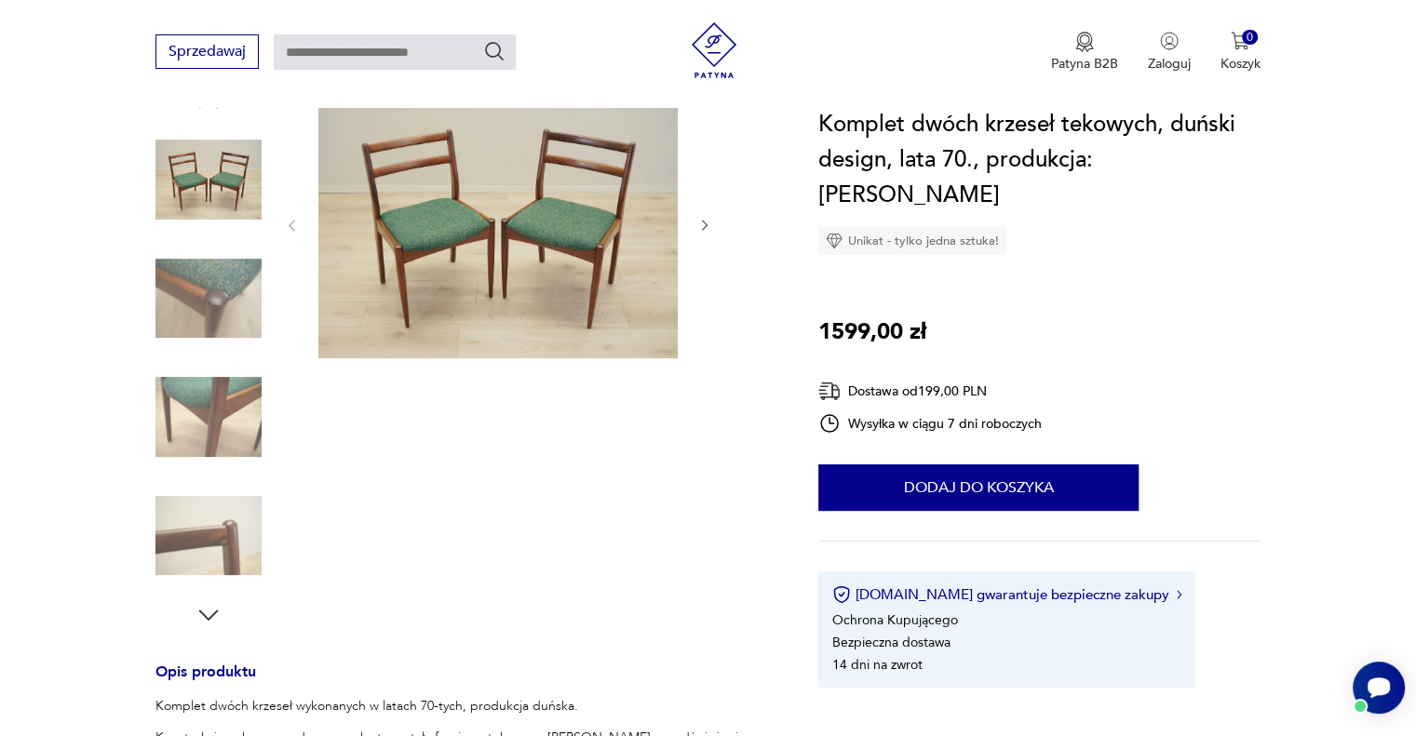
scroll to position [186, 0]
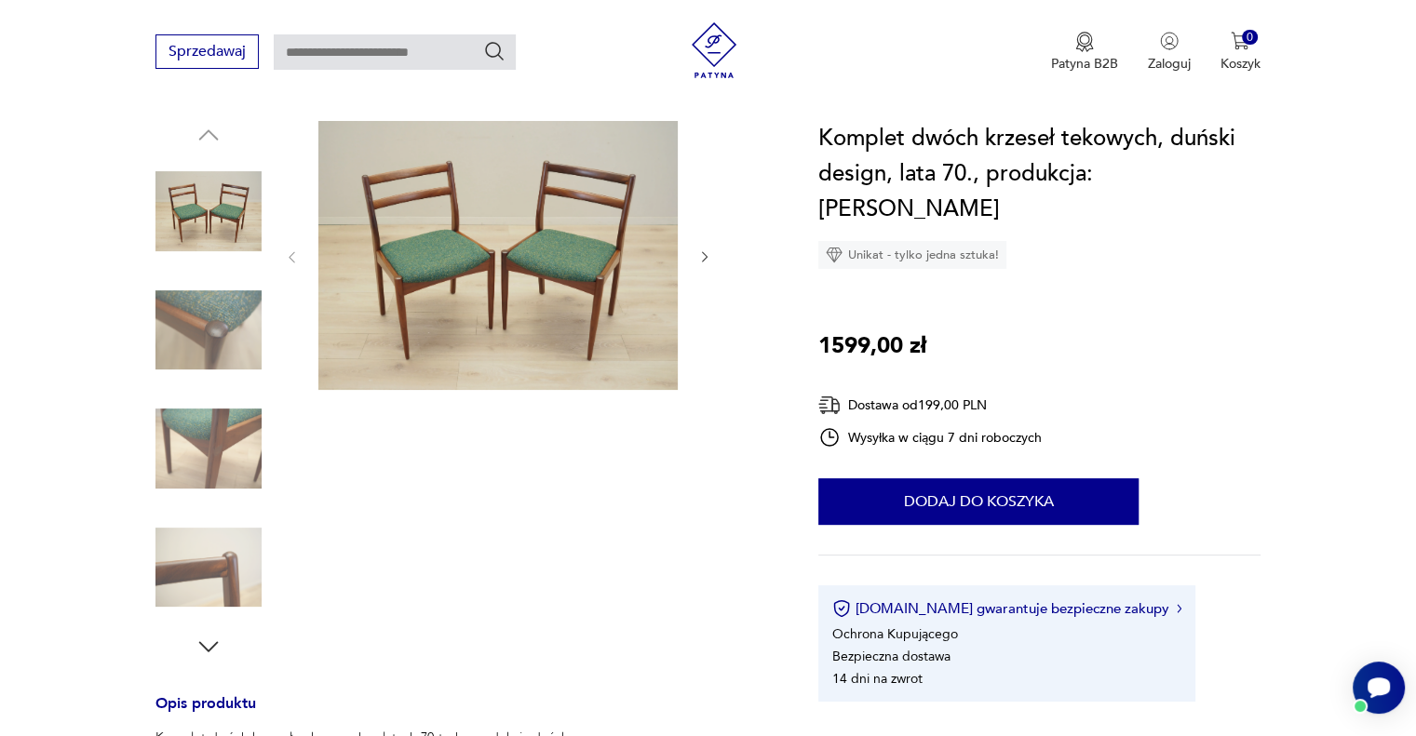
click at [228, 327] on img at bounding box center [208, 330] width 106 height 106
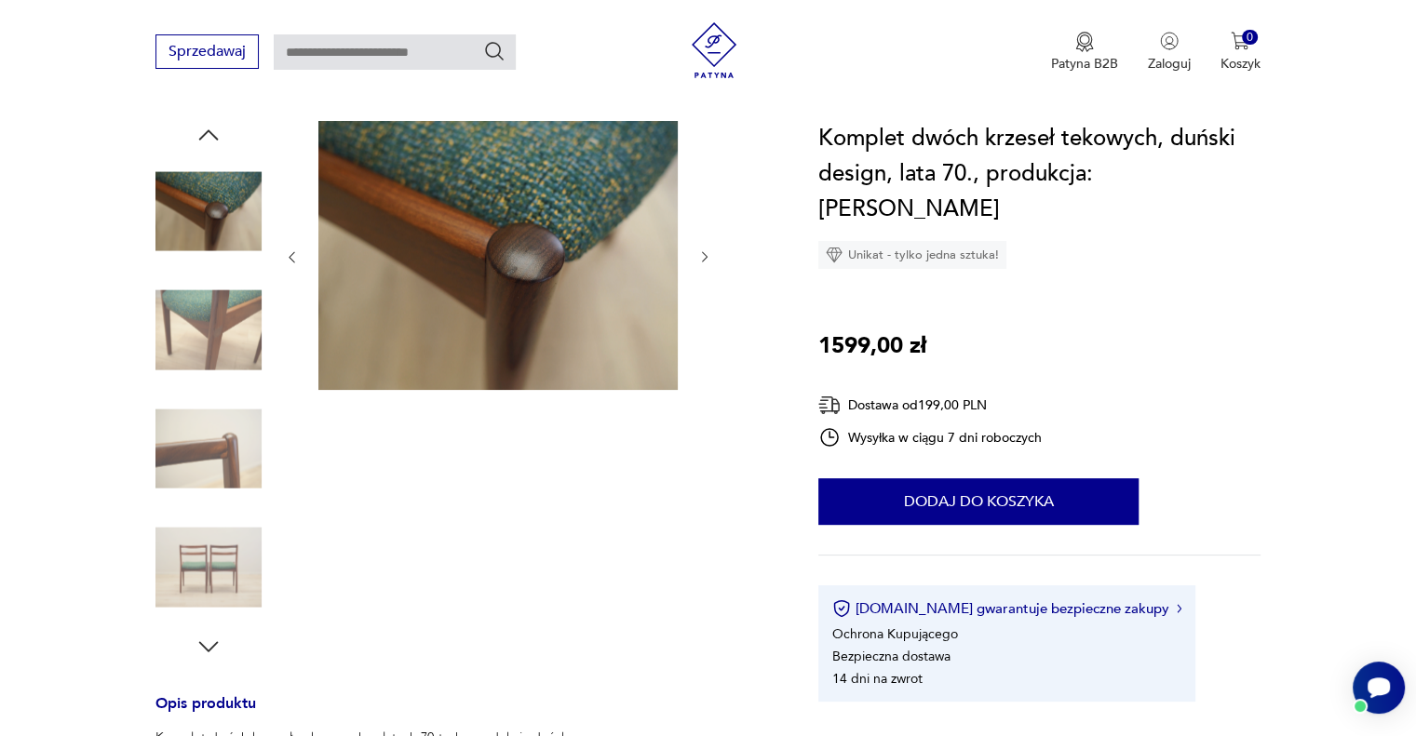
click at [574, 288] on img at bounding box center [497, 255] width 359 height 269
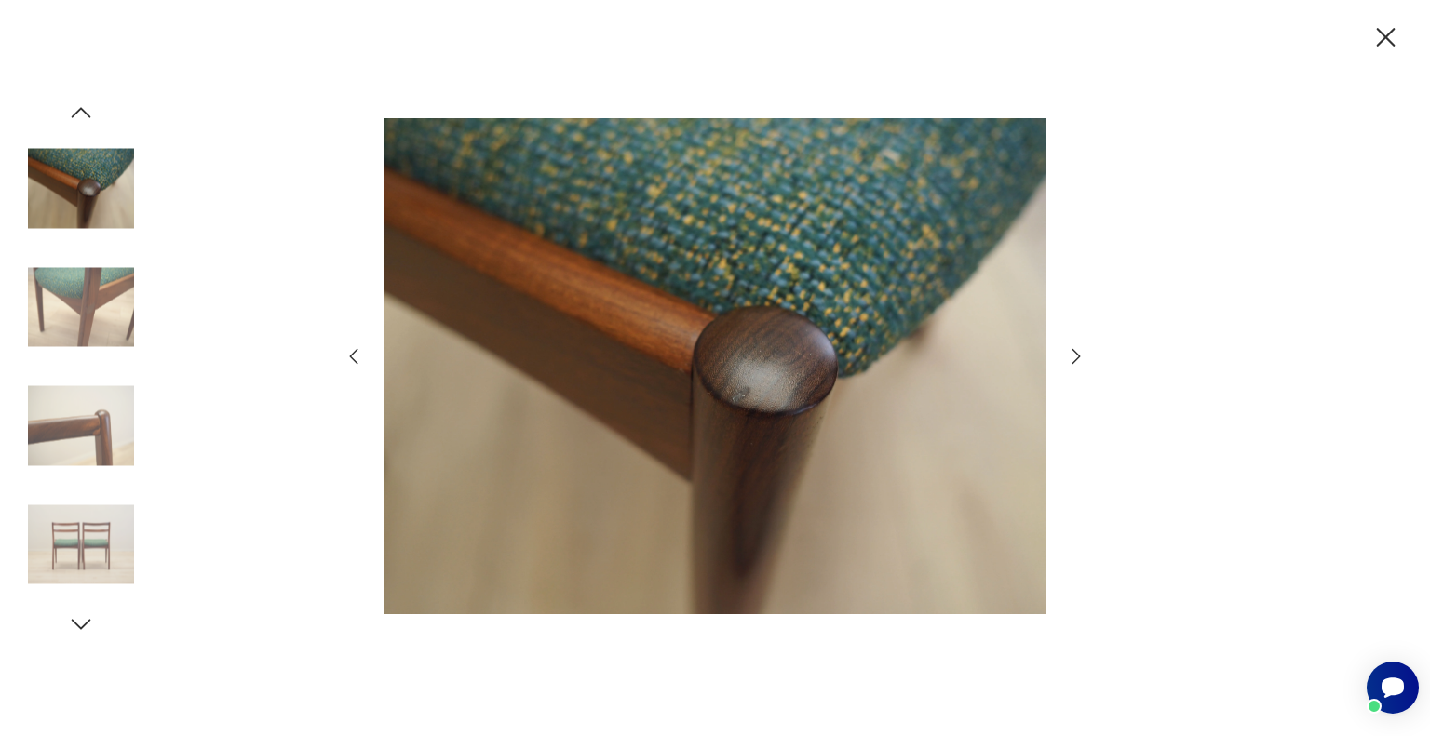
click at [351, 355] on icon "button" at bounding box center [354, 357] width 8 height 16
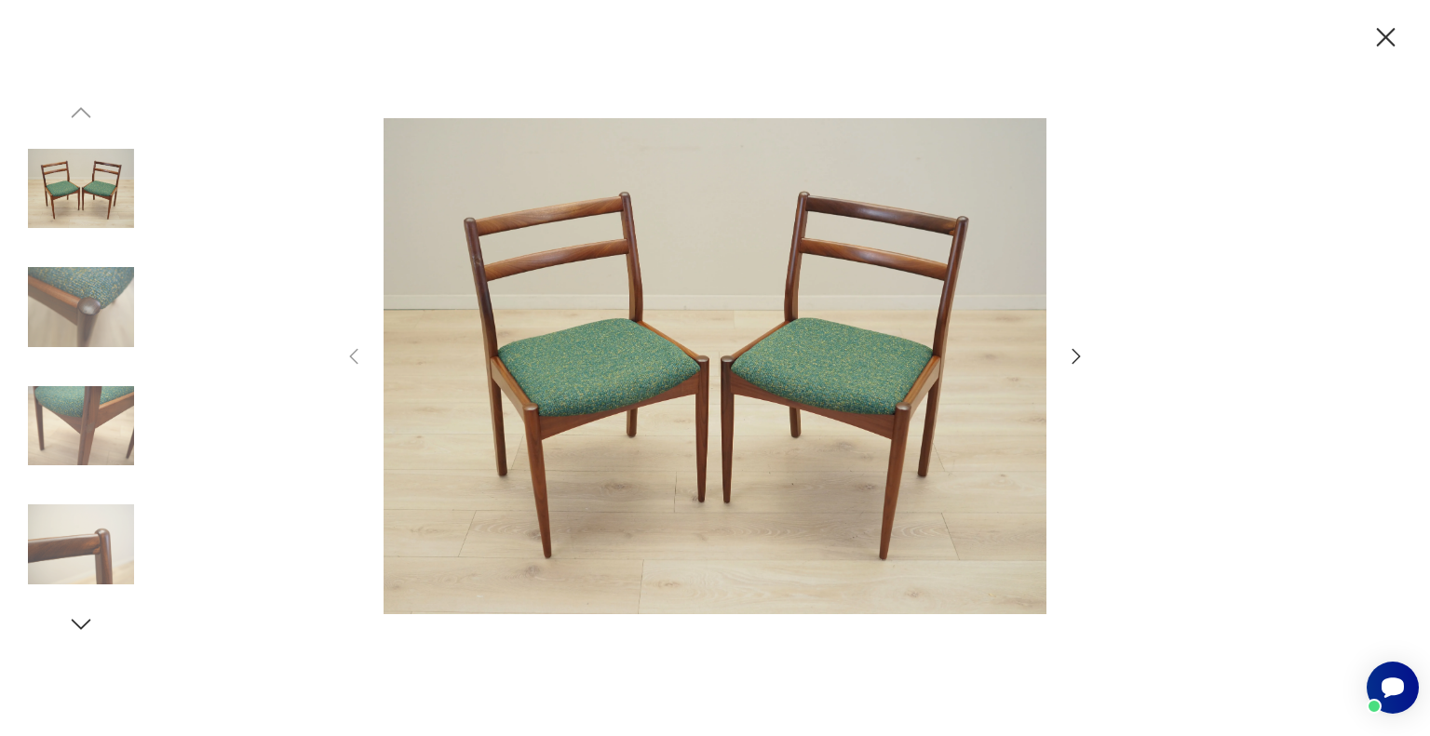
click at [1070, 360] on icon "button" at bounding box center [1076, 356] width 22 height 22
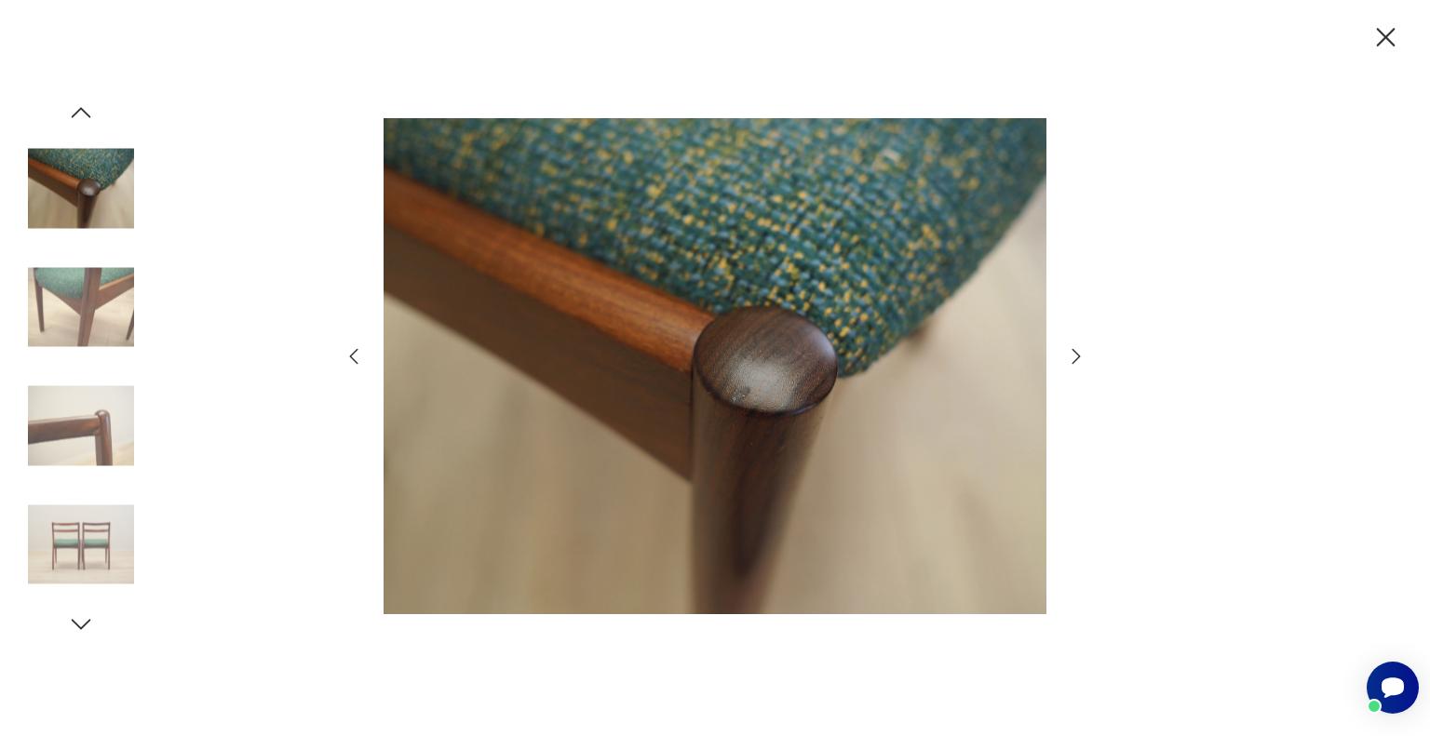
click at [1072, 360] on icon "button" at bounding box center [1076, 356] width 22 height 22
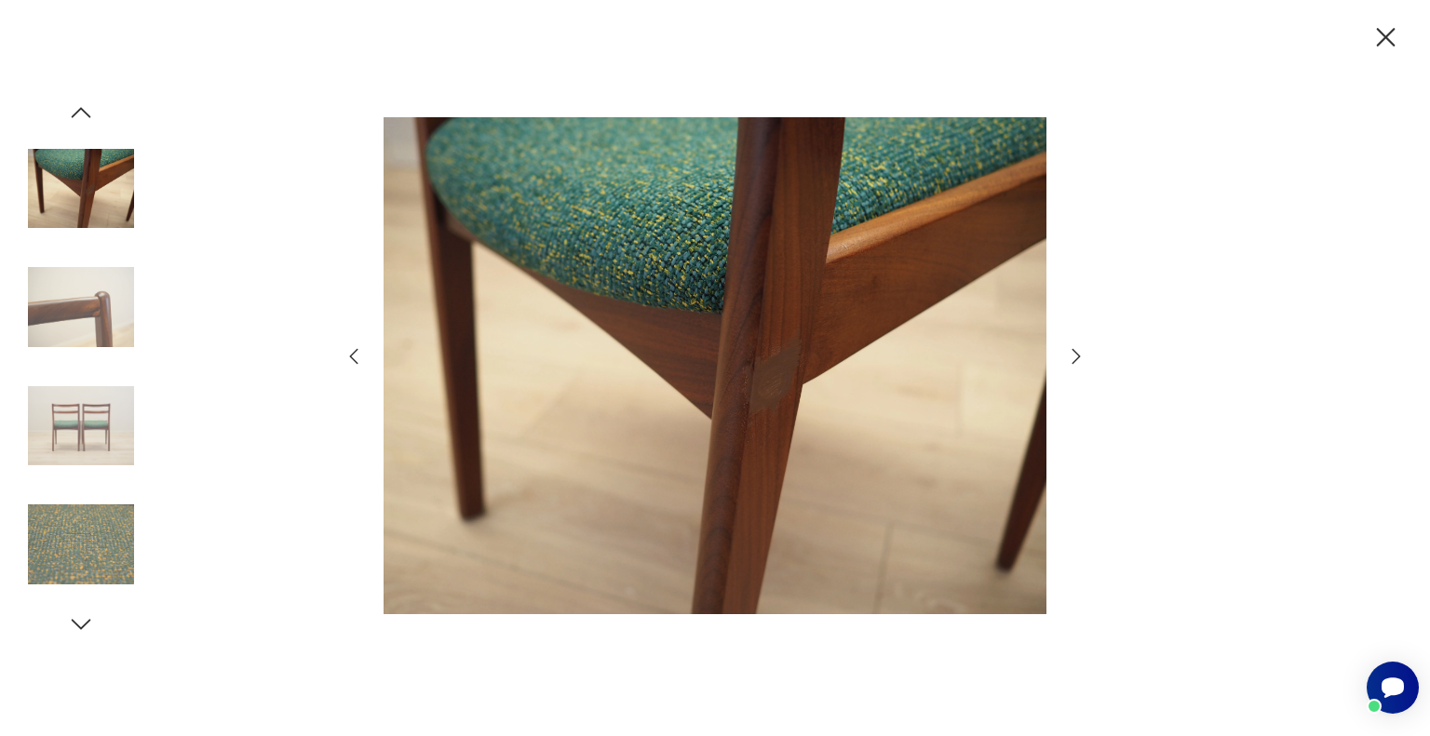
click at [1072, 360] on icon "button" at bounding box center [1076, 356] width 22 height 22
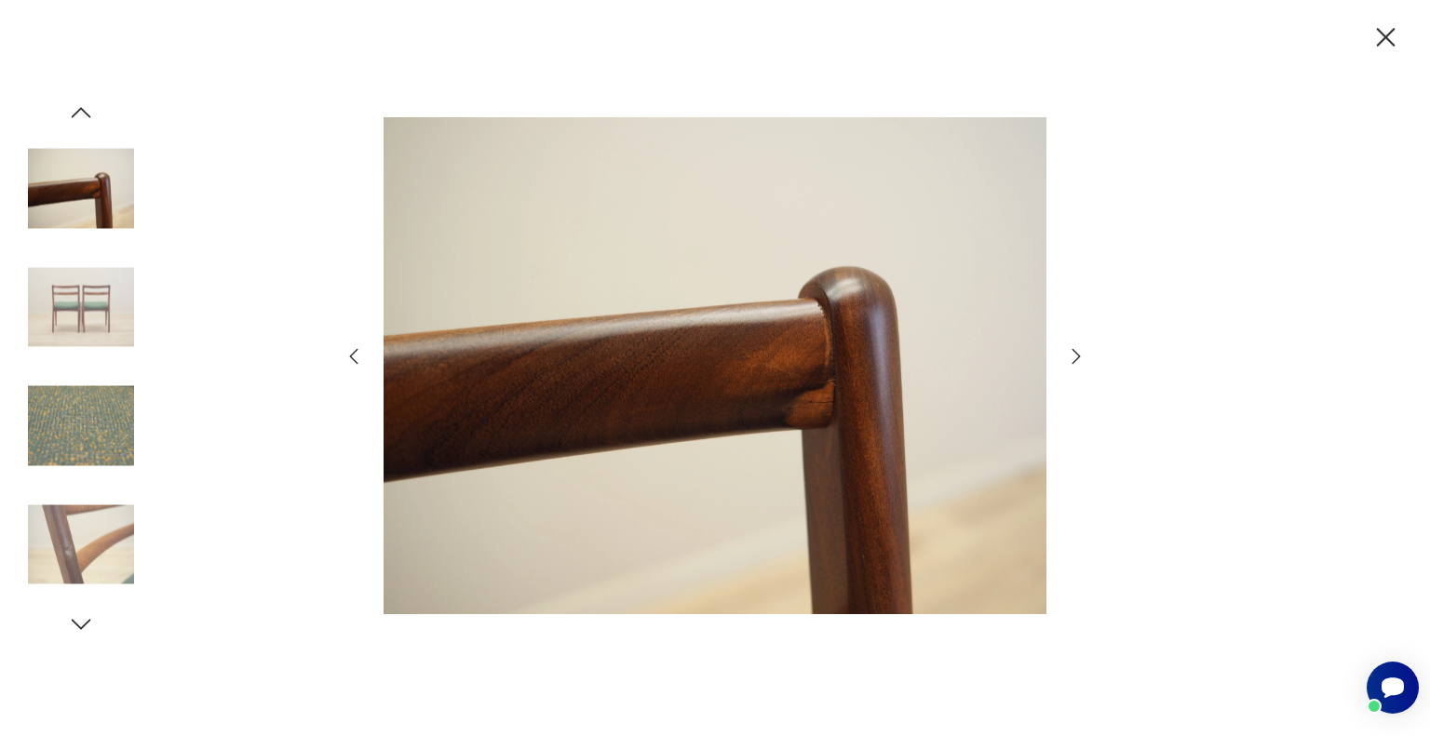
click at [1072, 360] on icon "button" at bounding box center [1076, 356] width 22 height 22
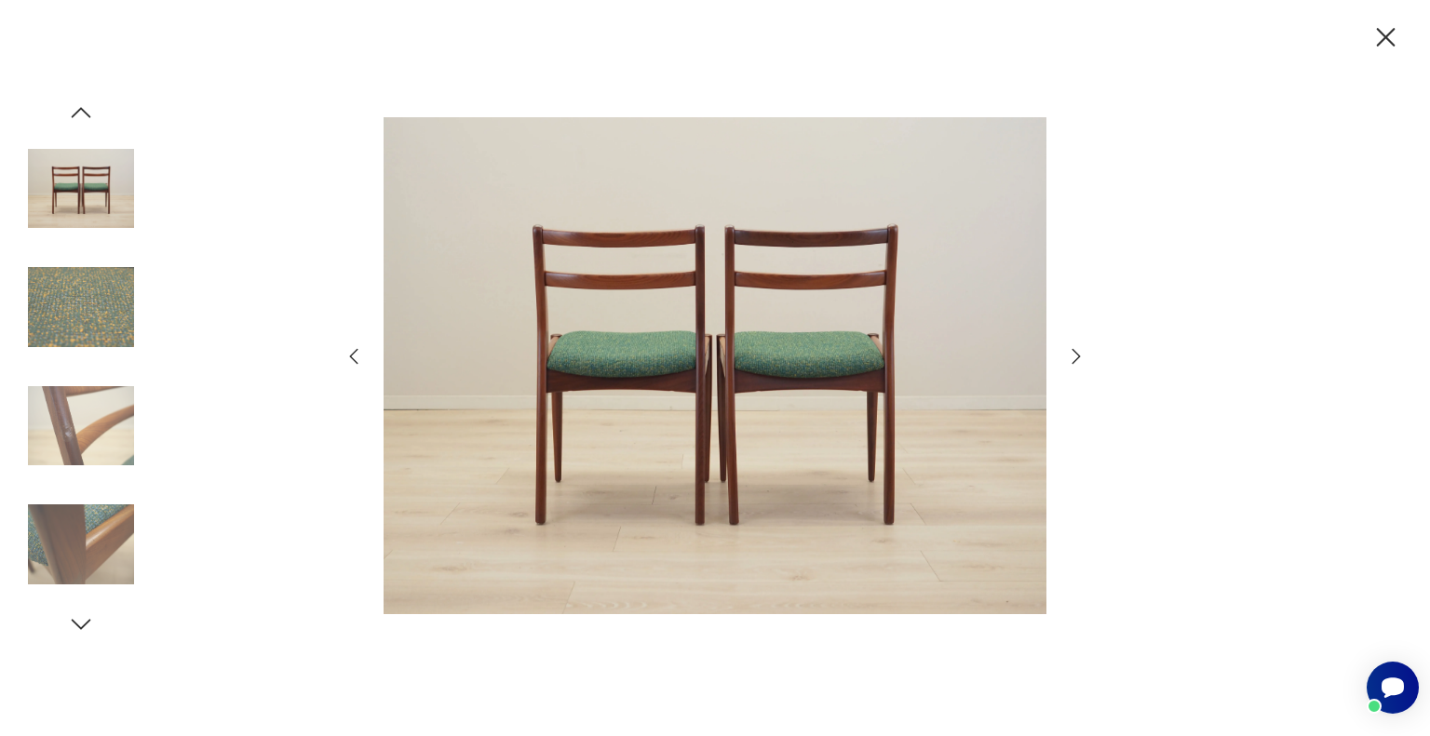
click at [1072, 360] on icon "button" at bounding box center [1076, 356] width 22 height 22
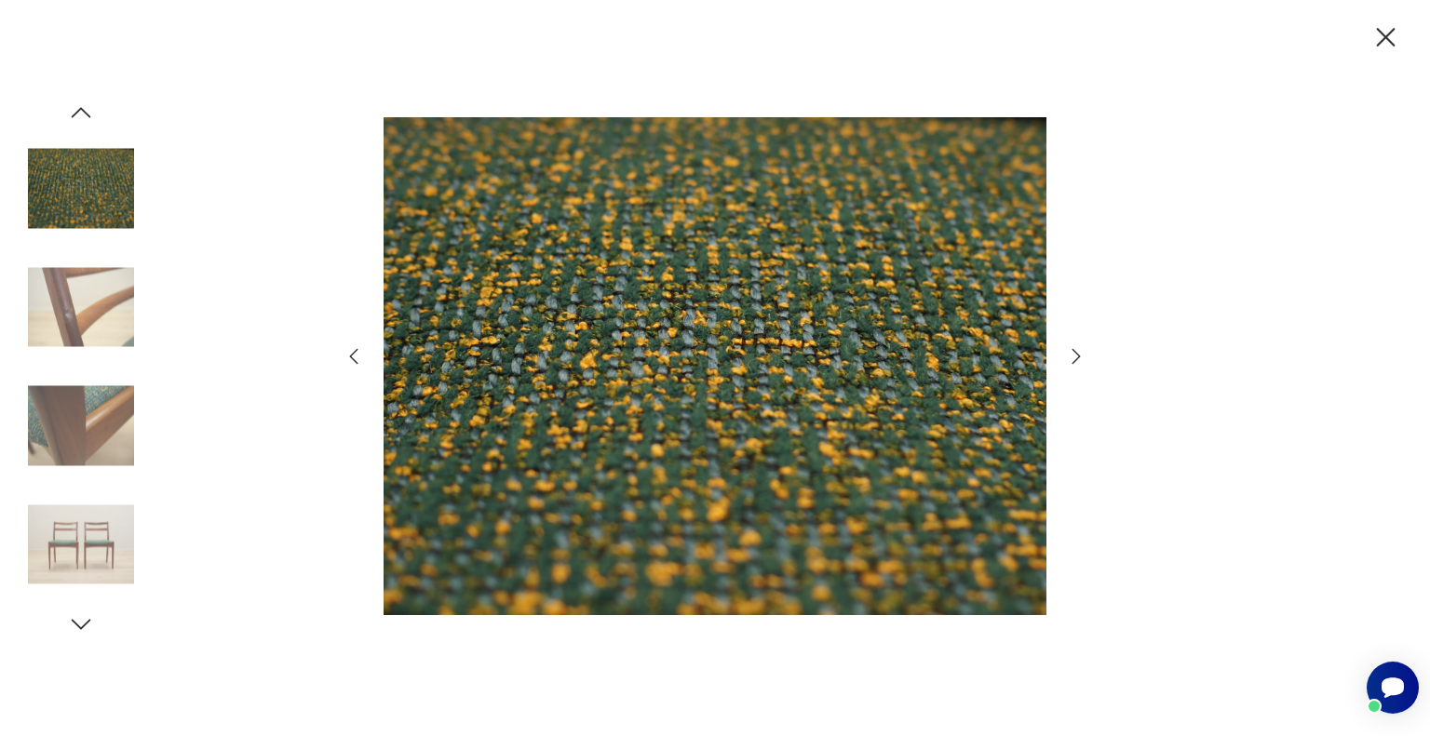
click at [1072, 360] on icon "button" at bounding box center [1076, 356] width 22 height 22
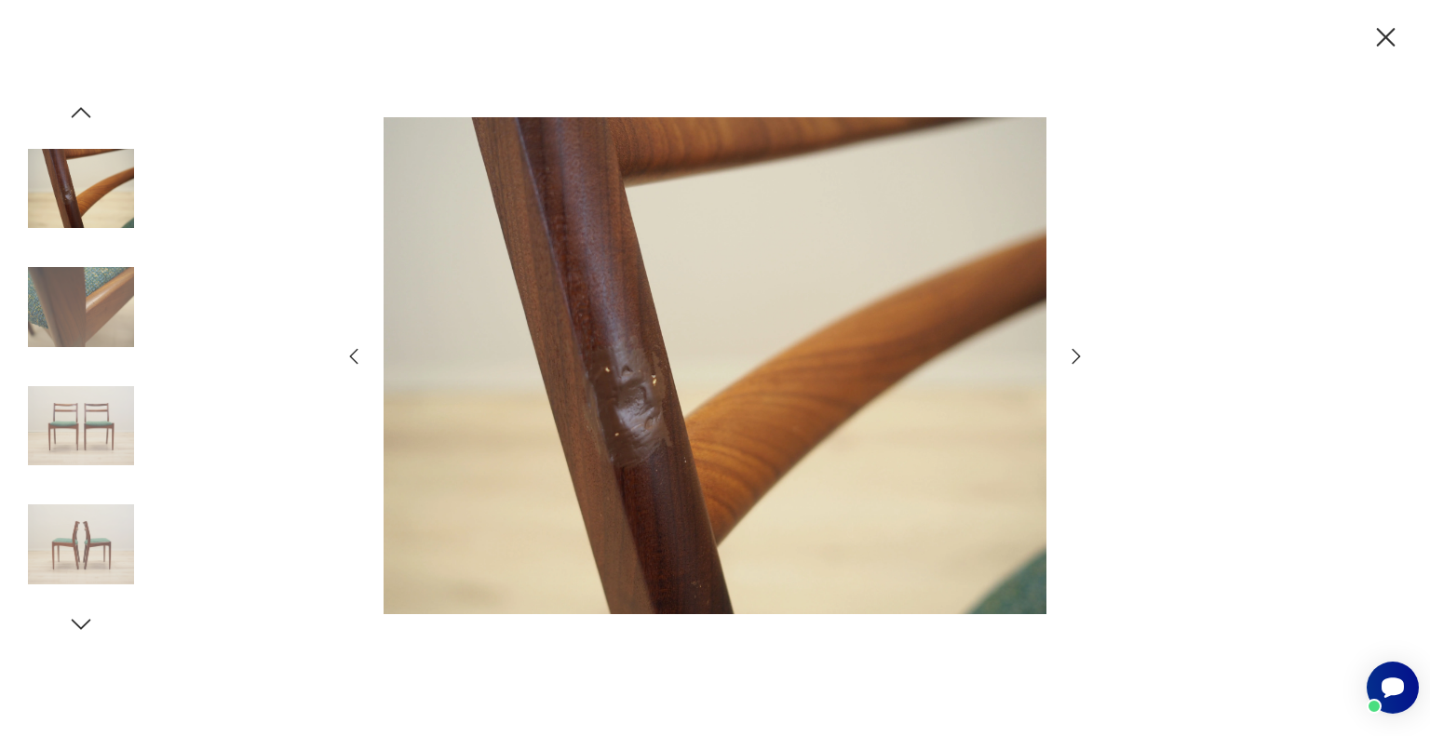
click at [1072, 360] on icon "button" at bounding box center [1076, 356] width 22 height 22
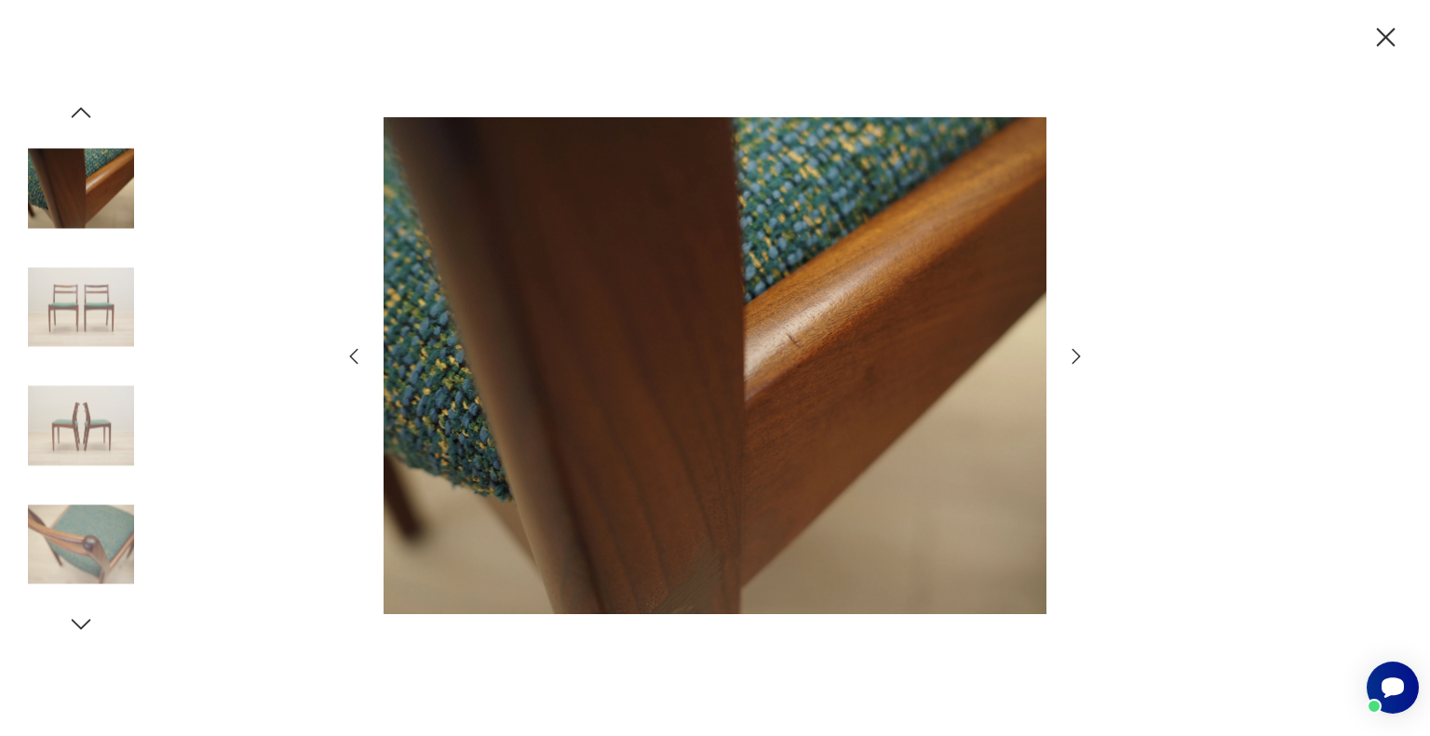
click at [1072, 360] on icon "button" at bounding box center [1076, 356] width 22 height 22
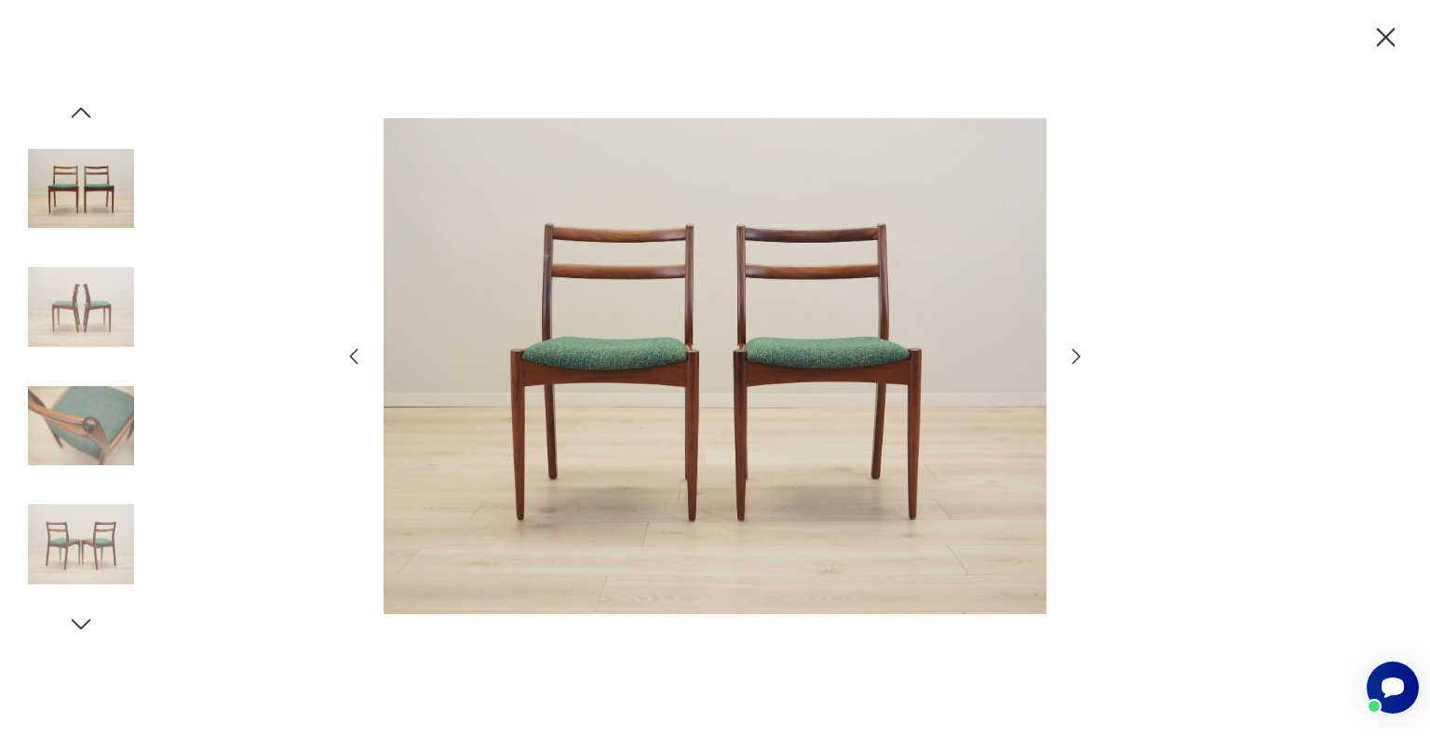
click at [1072, 360] on icon "button" at bounding box center [1076, 356] width 22 height 22
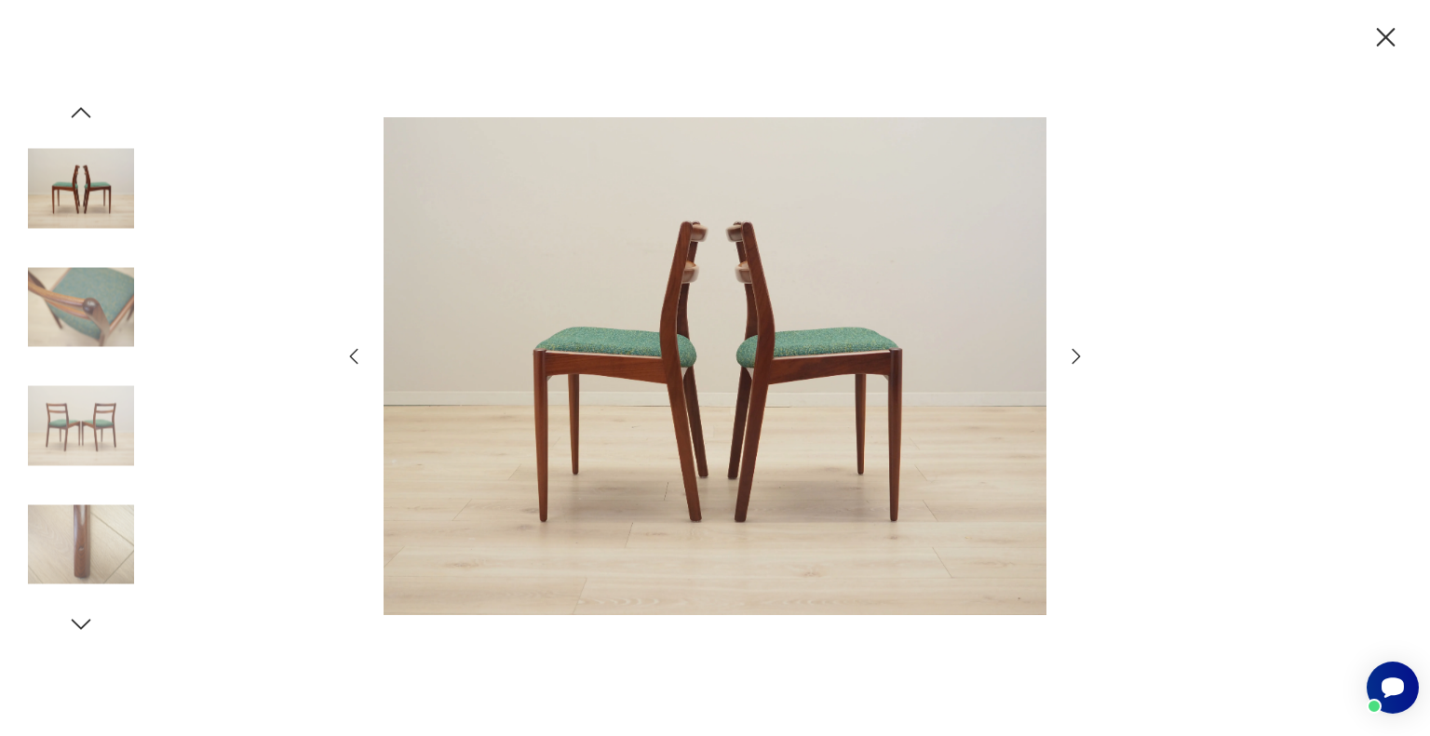
click at [1072, 360] on icon "button" at bounding box center [1076, 356] width 22 height 22
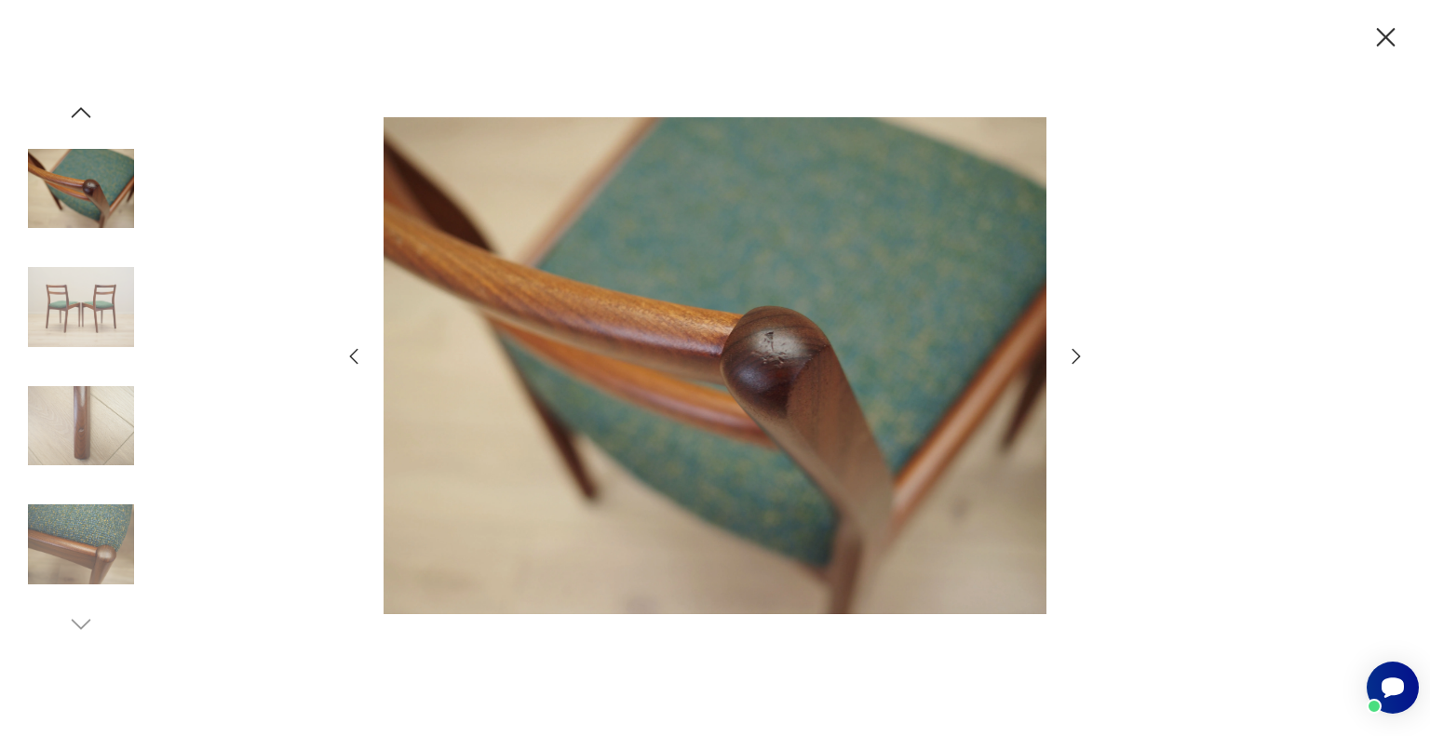
click at [1072, 360] on icon "button" at bounding box center [1076, 356] width 22 height 22
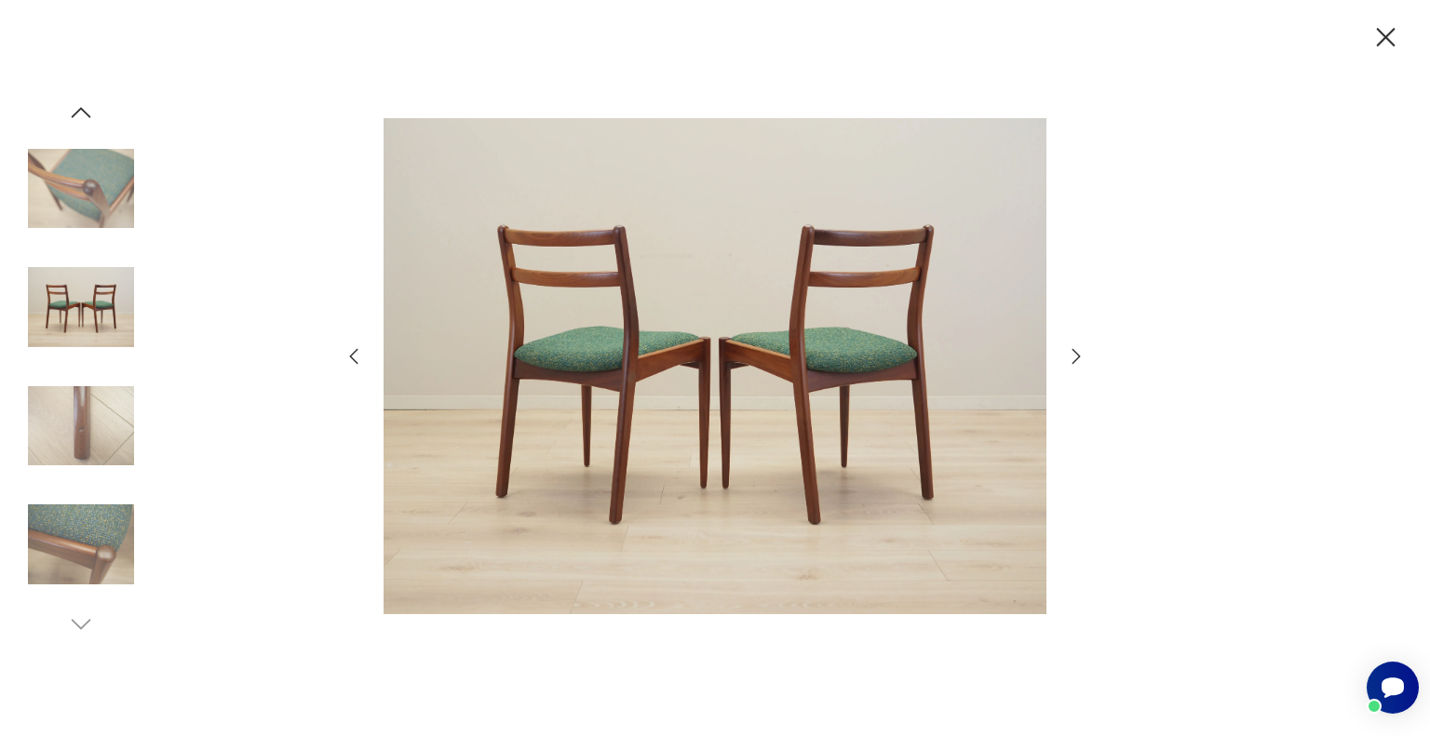
click at [1072, 360] on icon "button" at bounding box center [1076, 356] width 22 height 22
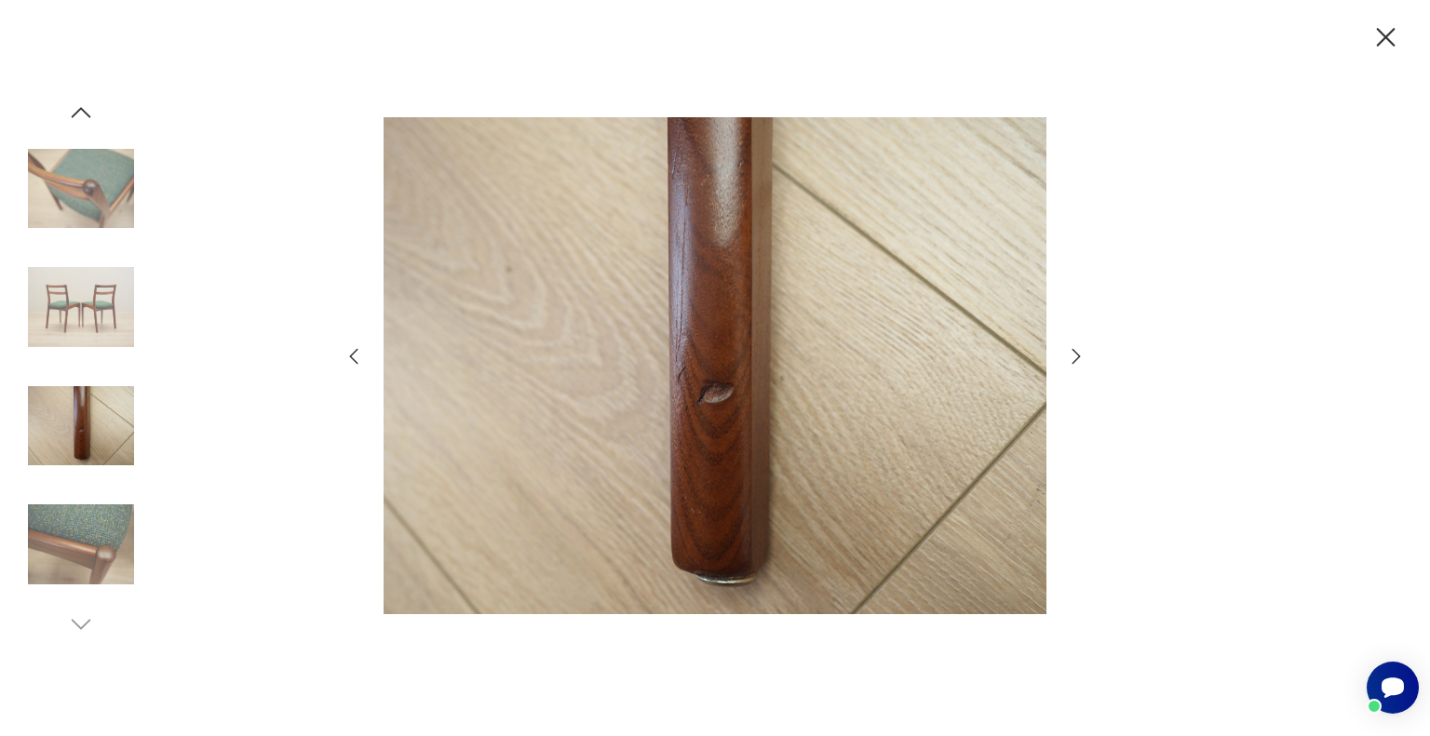
click at [1072, 360] on icon "button" at bounding box center [1076, 356] width 22 height 22
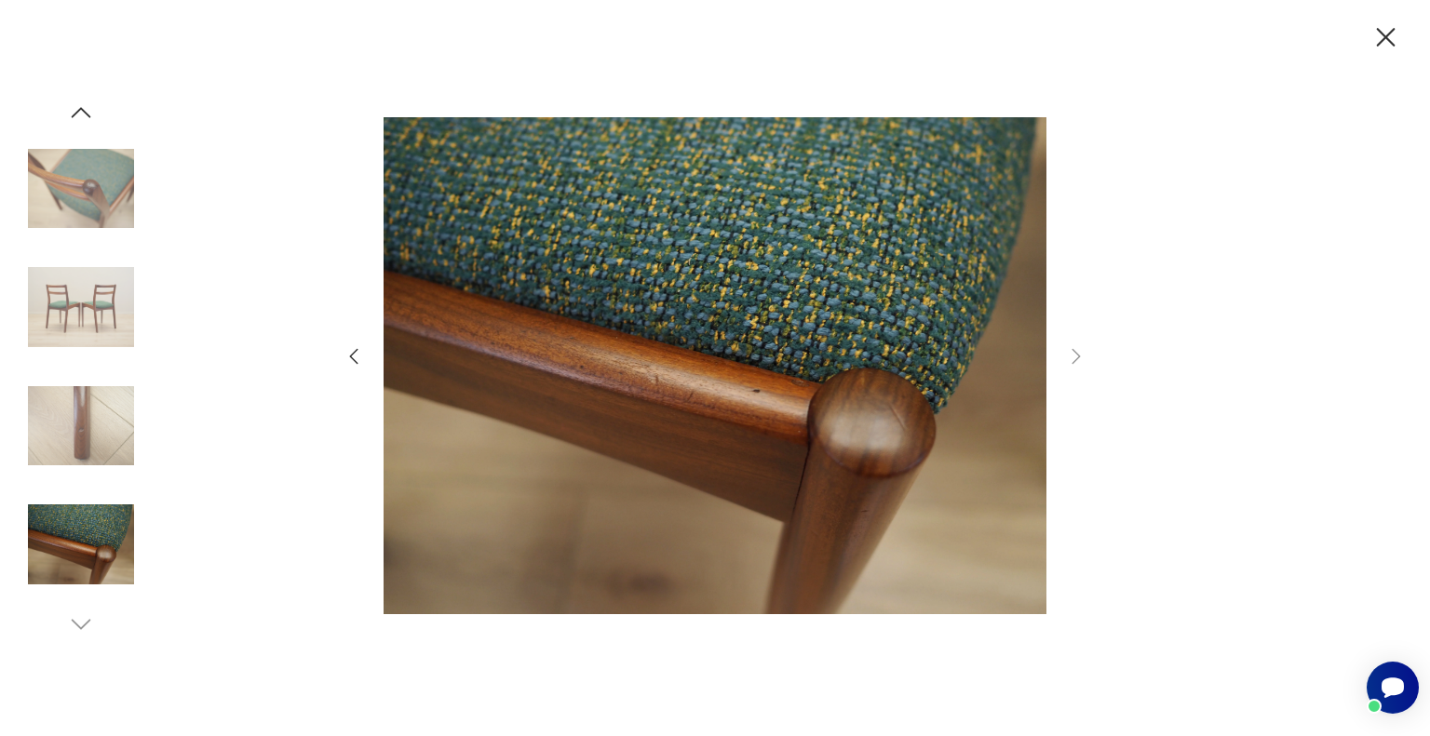
click at [105, 289] on img at bounding box center [81, 307] width 106 height 106
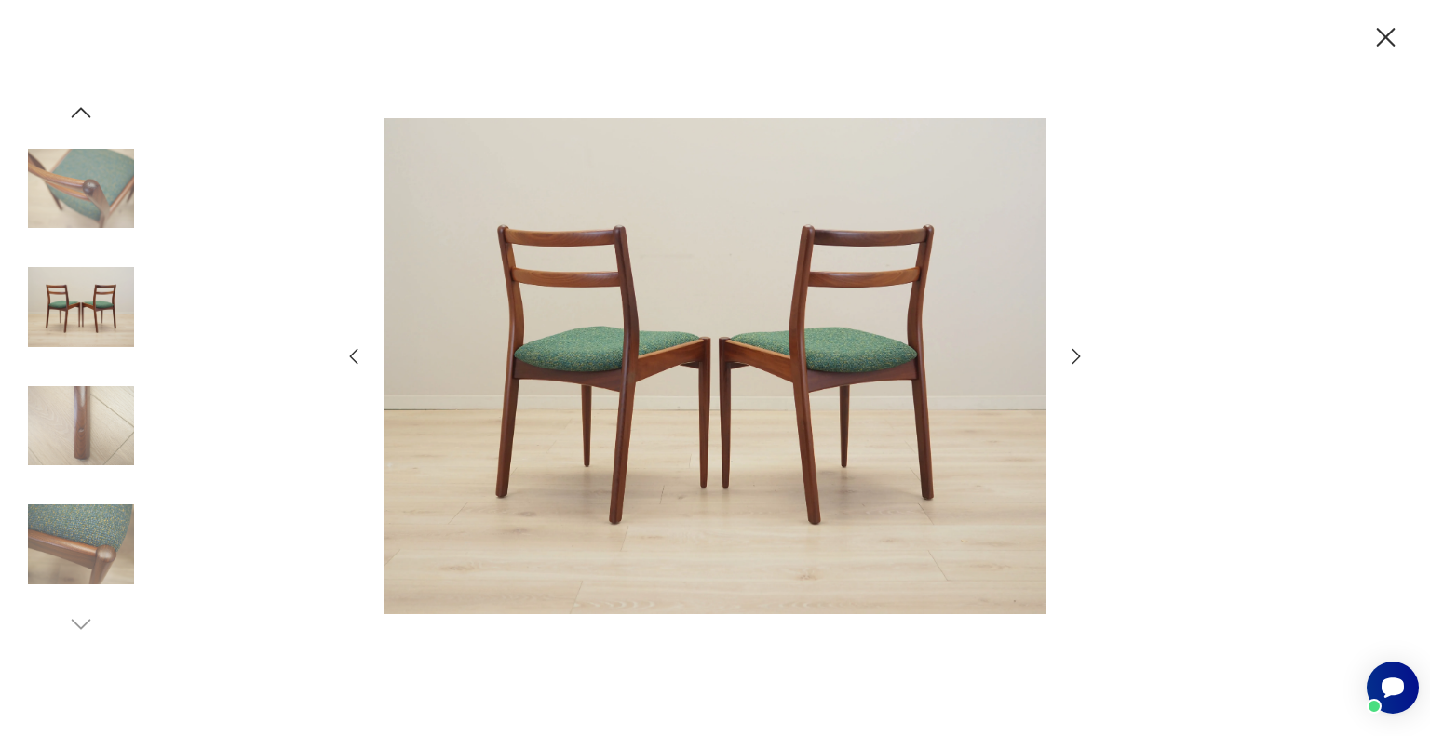
click at [67, 204] on img at bounding box center [81, 189] width 106 height 106
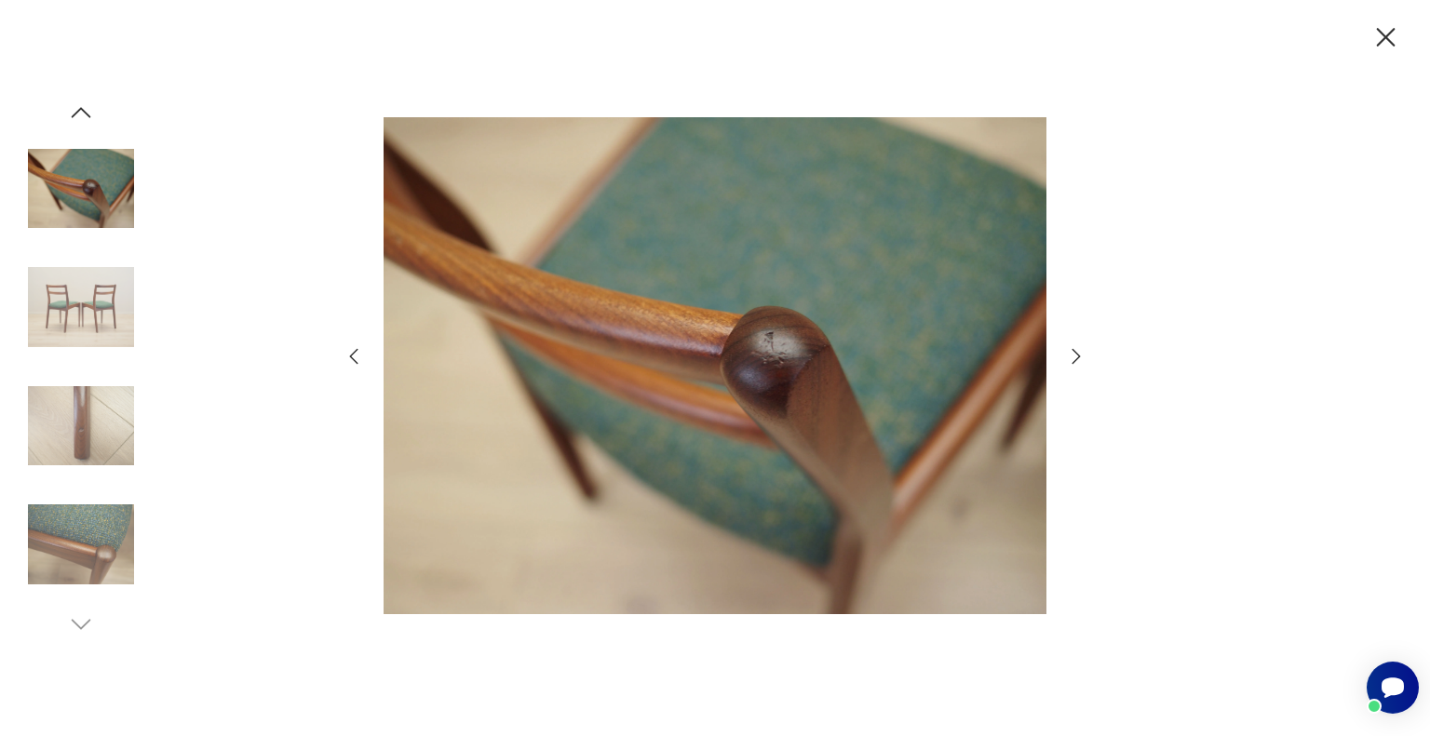
click at [106, 312] on img at bounding box center [81, 307] width 106 height 106
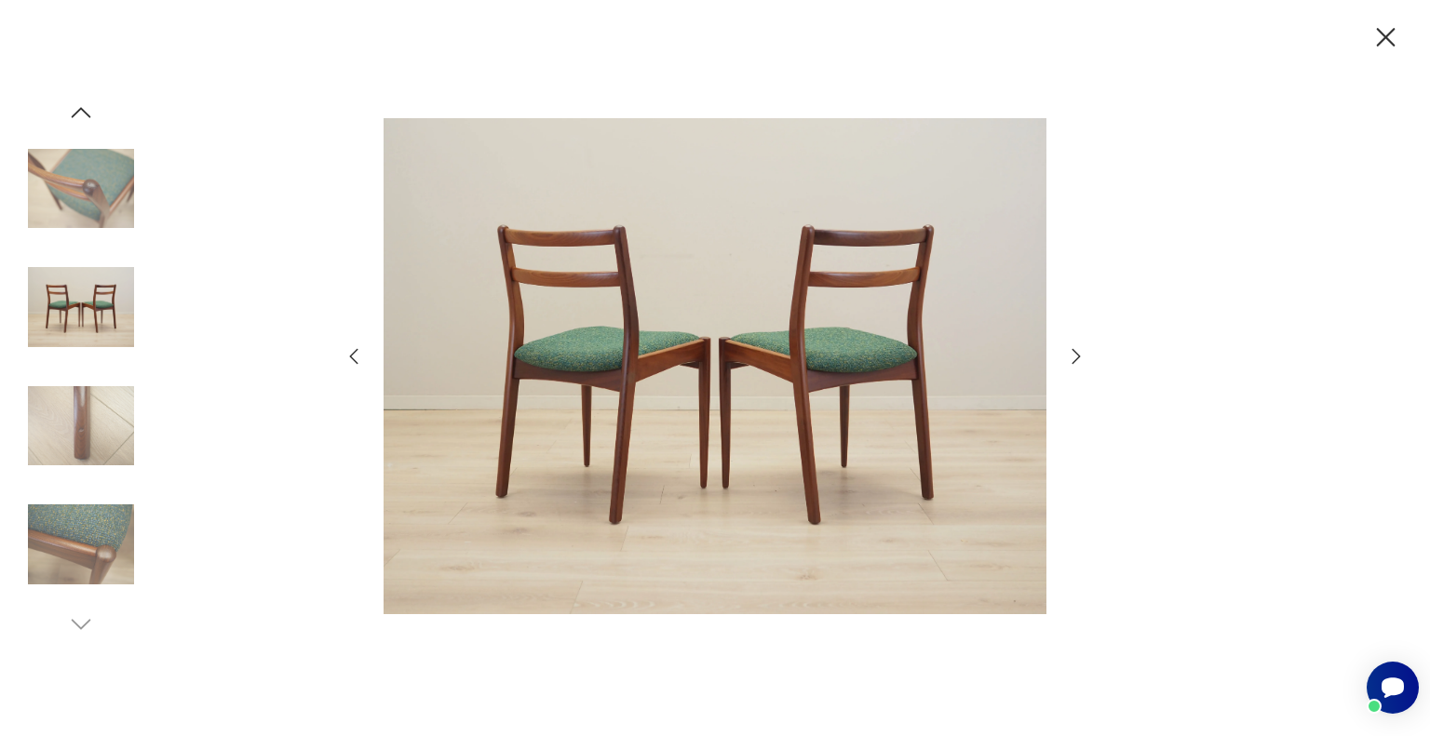
click at [1384, 40] on icon "button" at bounding box center [1385, 37] width 33 height 33
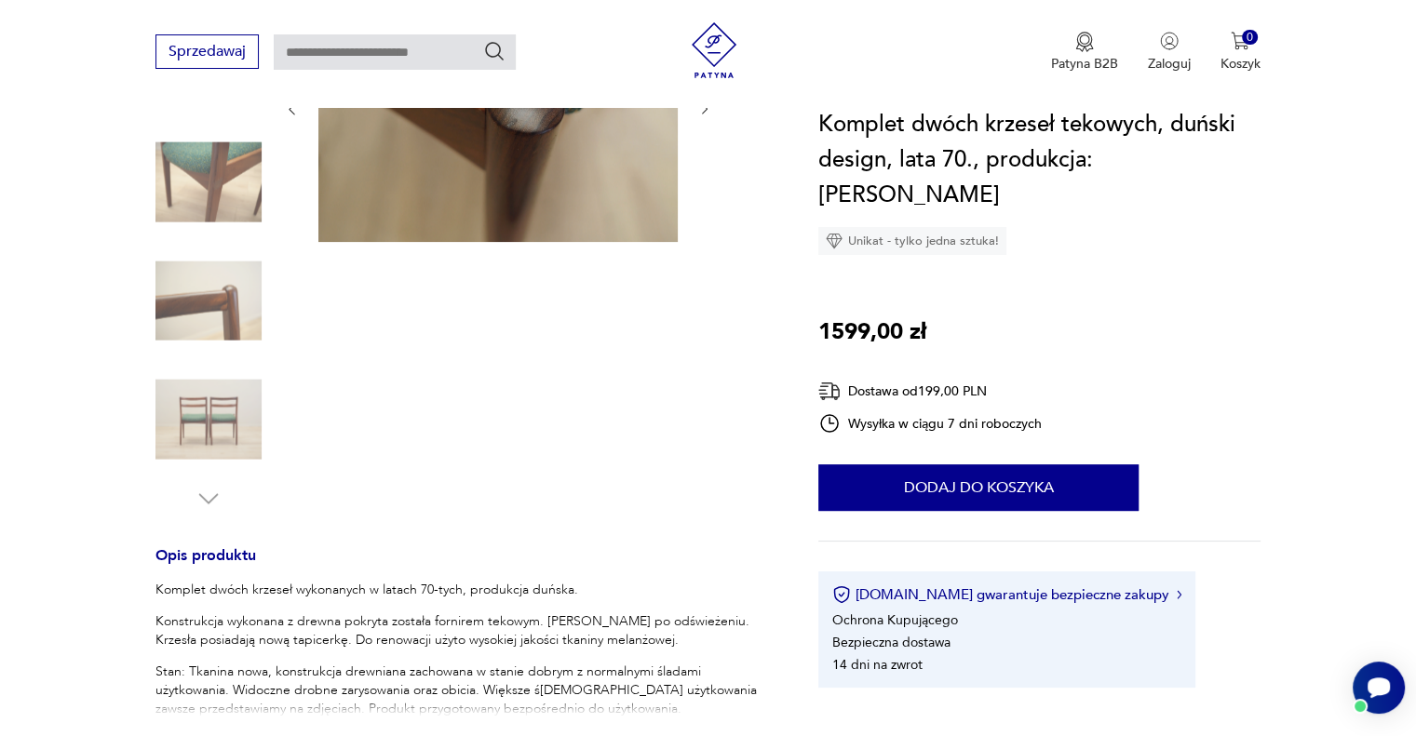
scroll to position [0, 0]
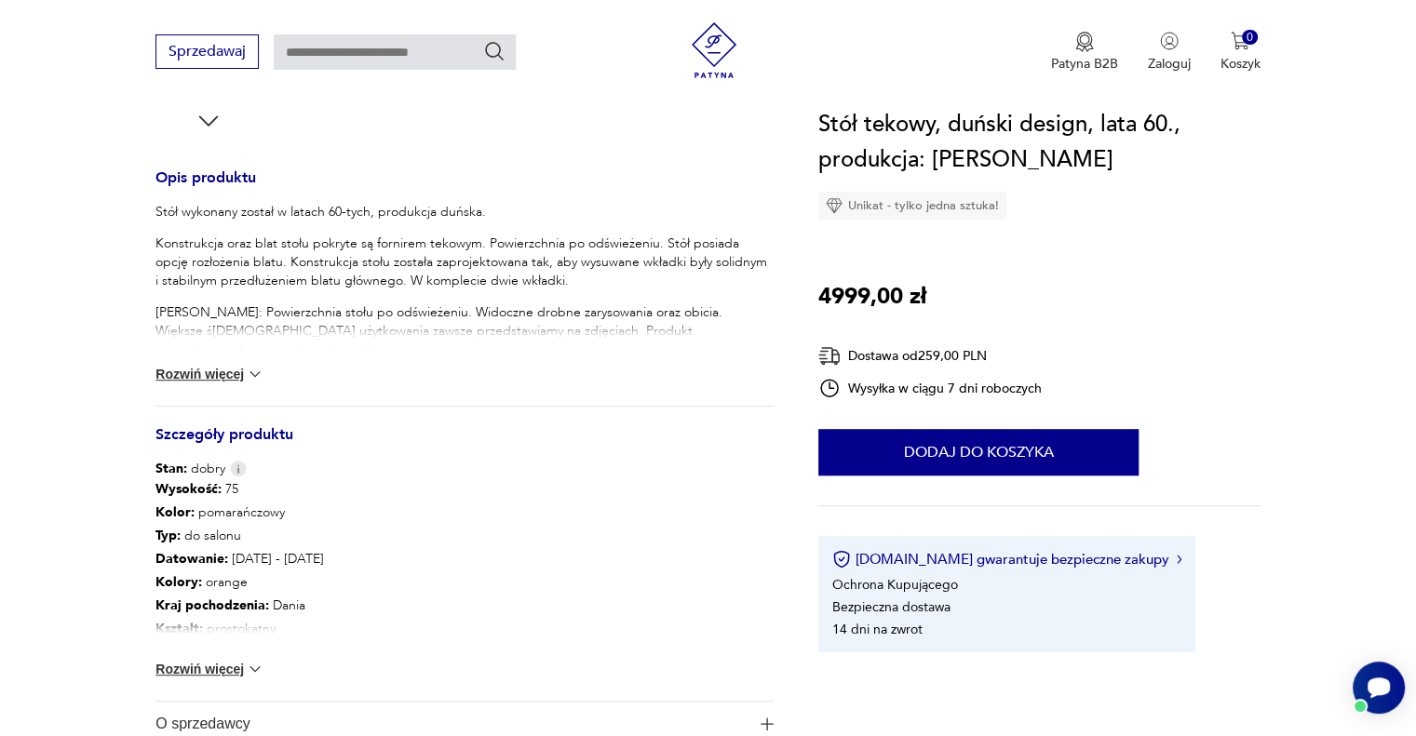
scroll to position [745, 0]
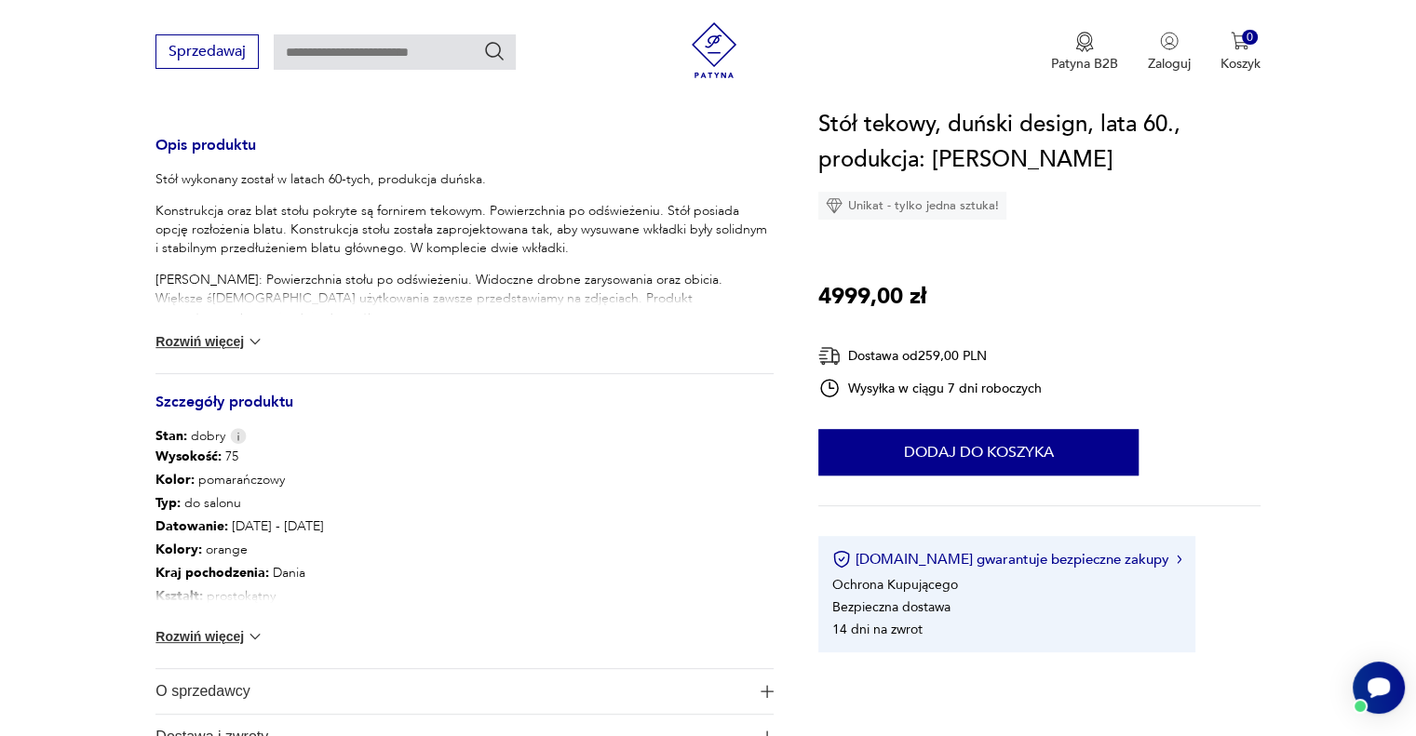
click at [232, 636] on button "Rozwiń więcej" at bounding box center [209, 636] width 108 height 19
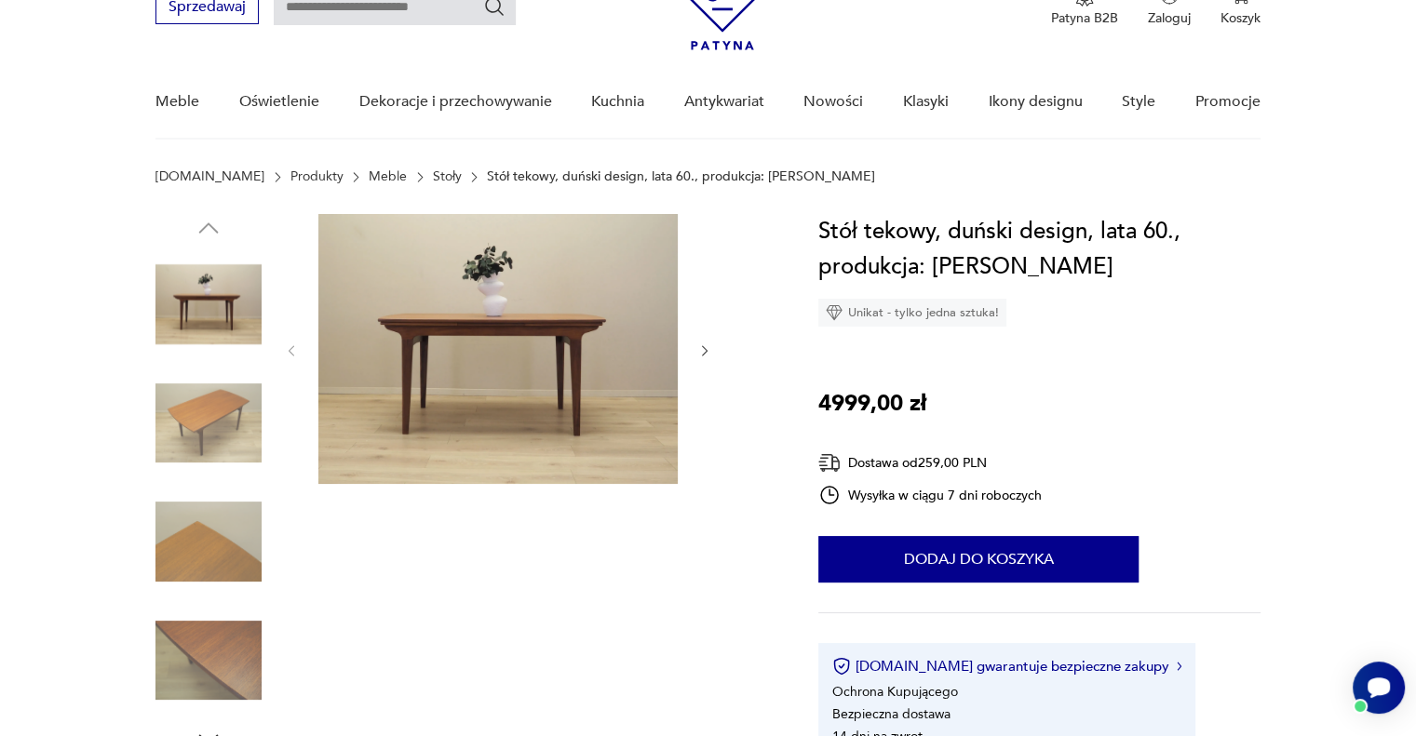
scroll to position [186, 0]
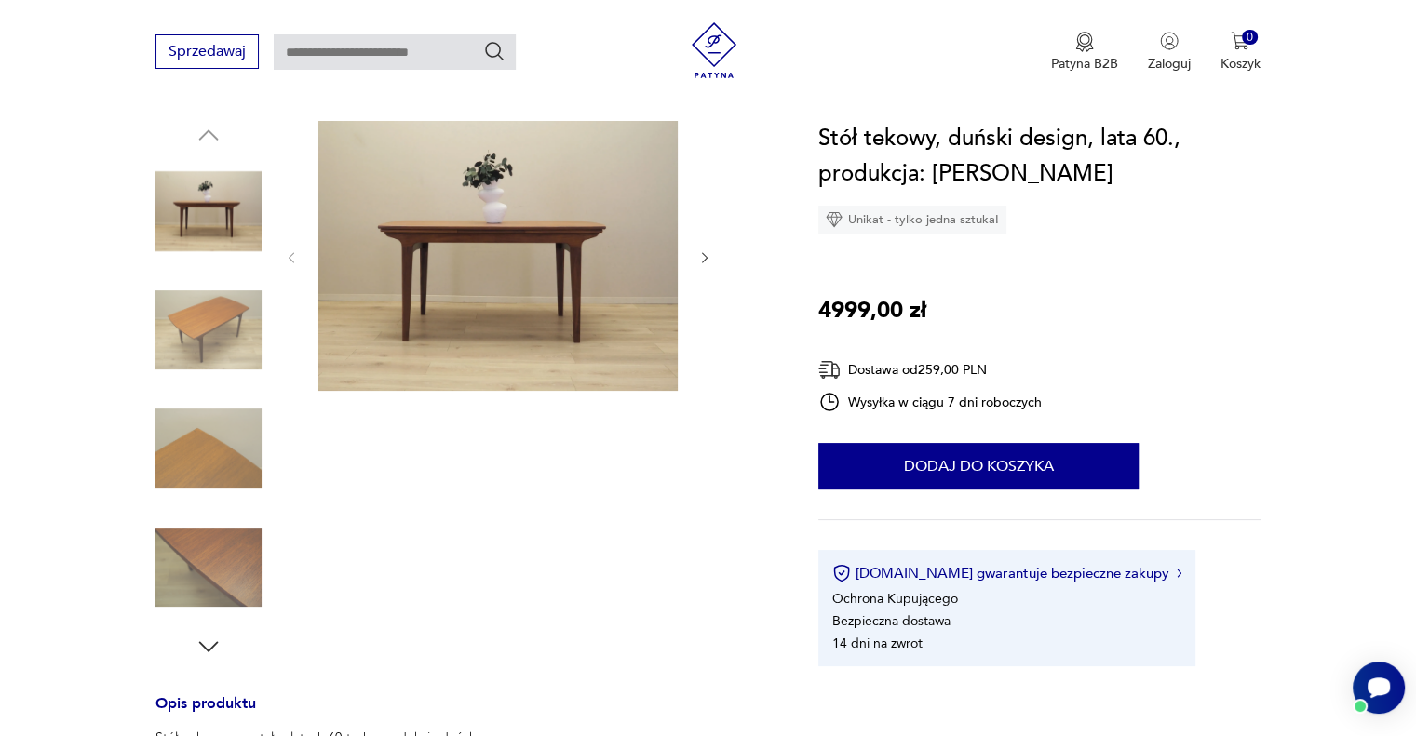
click at [222, 542] on img at bounding box center [208, 568] width 106 height 106
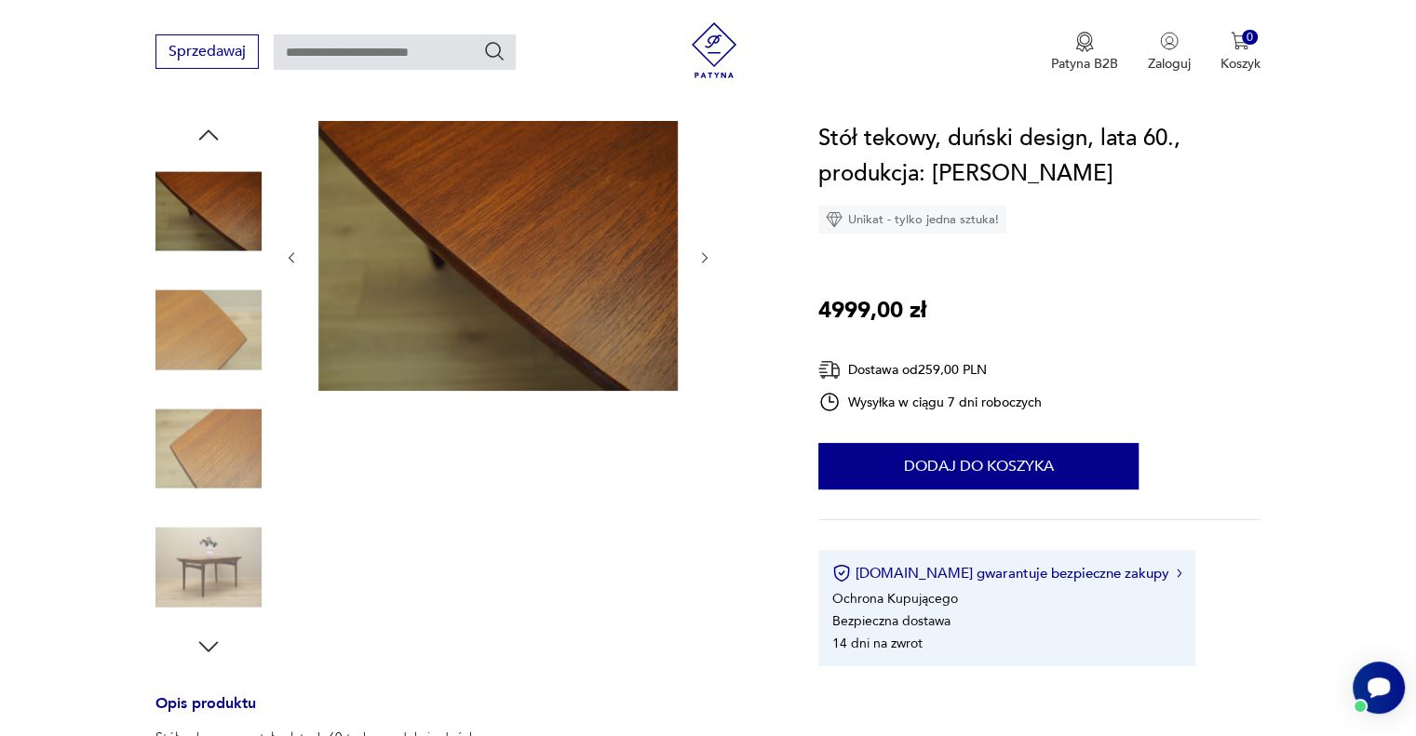
click at [699, 259] on icon "button" at bounding box center [705, 258] width 16 height 16
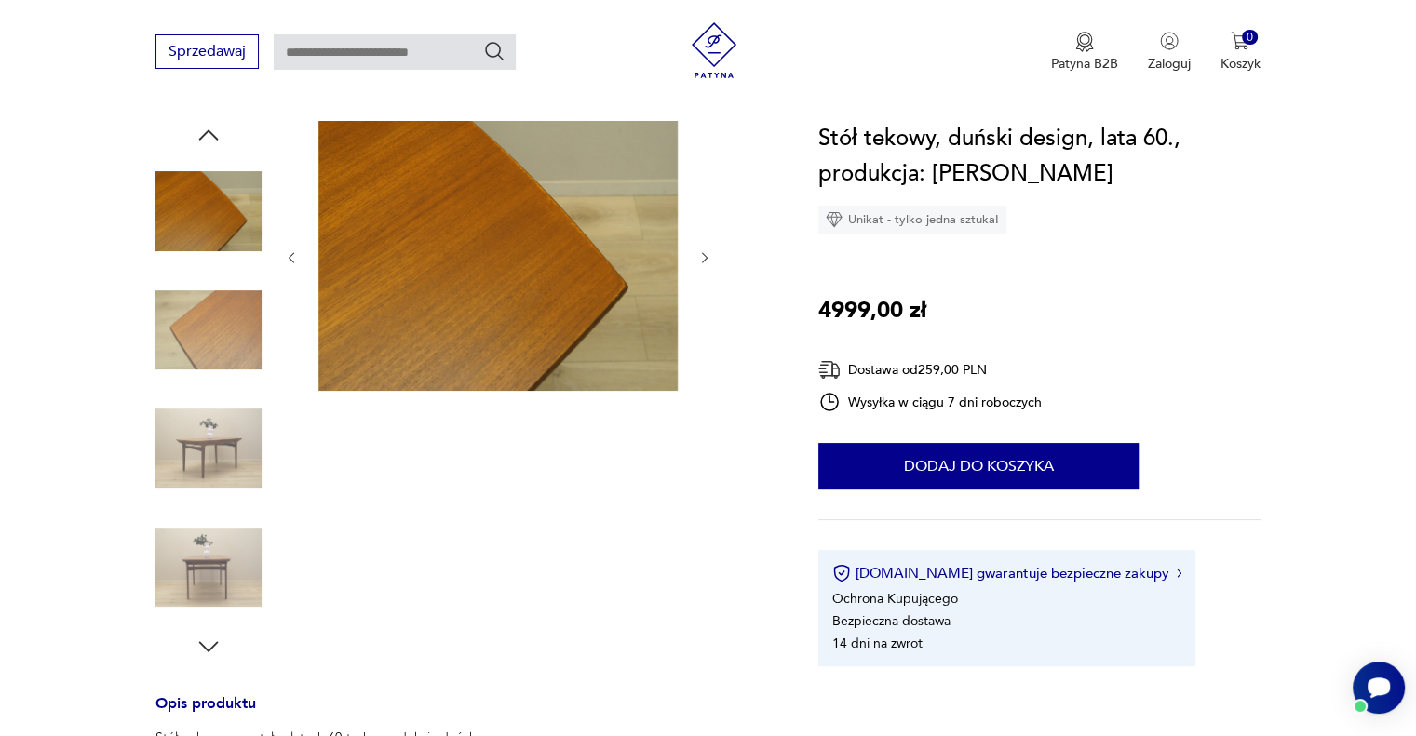
click at [699, 259] on icon "button" at bounding box center [705, 258] width 16 height 16
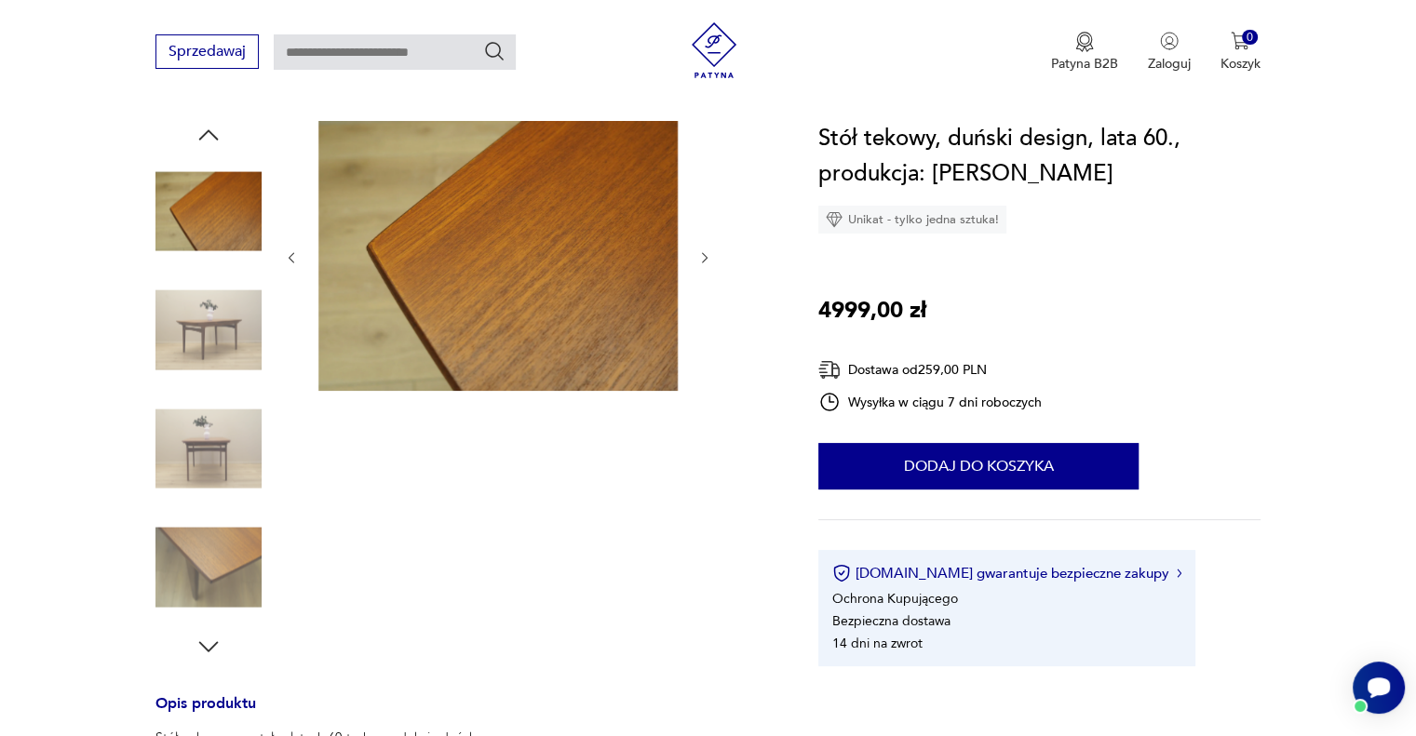
click at [699, 259] on icon "button" at bounding box center [705, 258] width 16 height 16
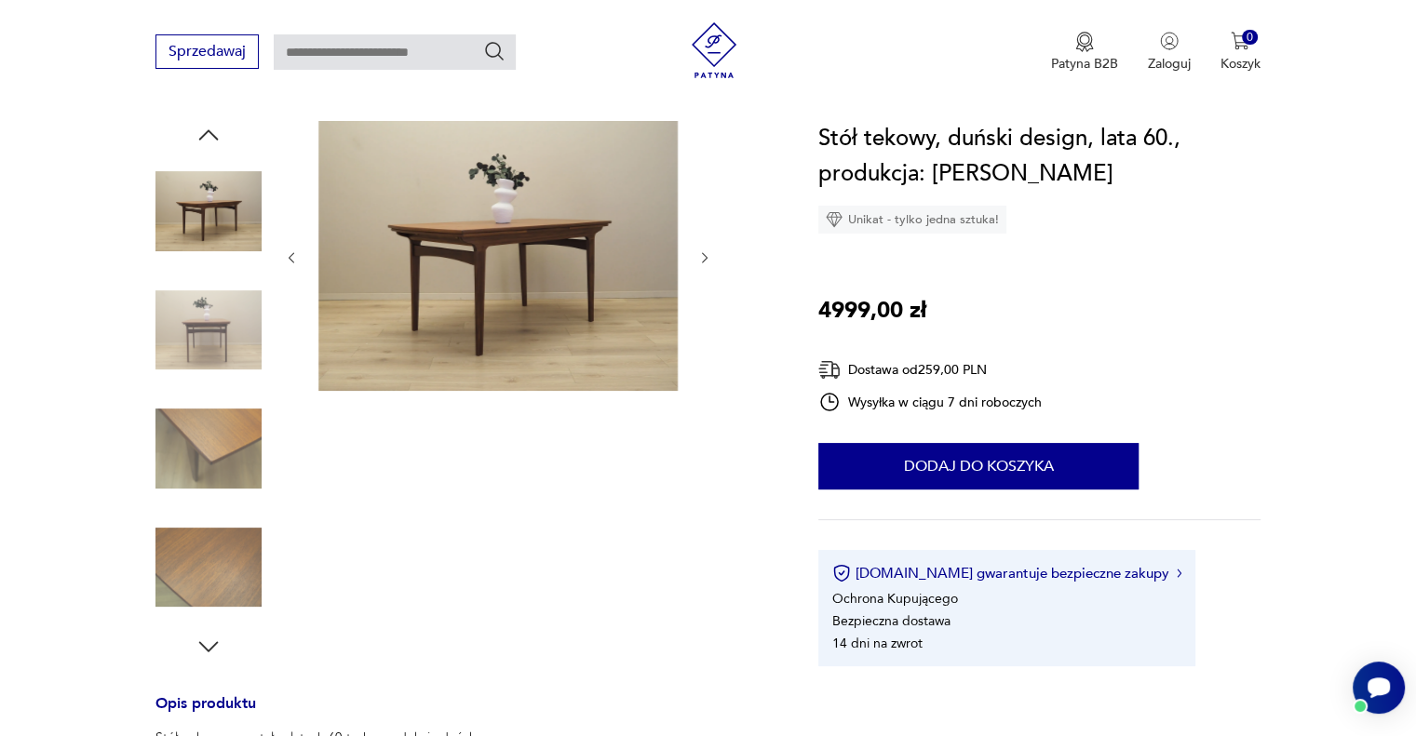
click at [699, 259] on icon "button" at bounding box center [705, 258] width 16 height 16
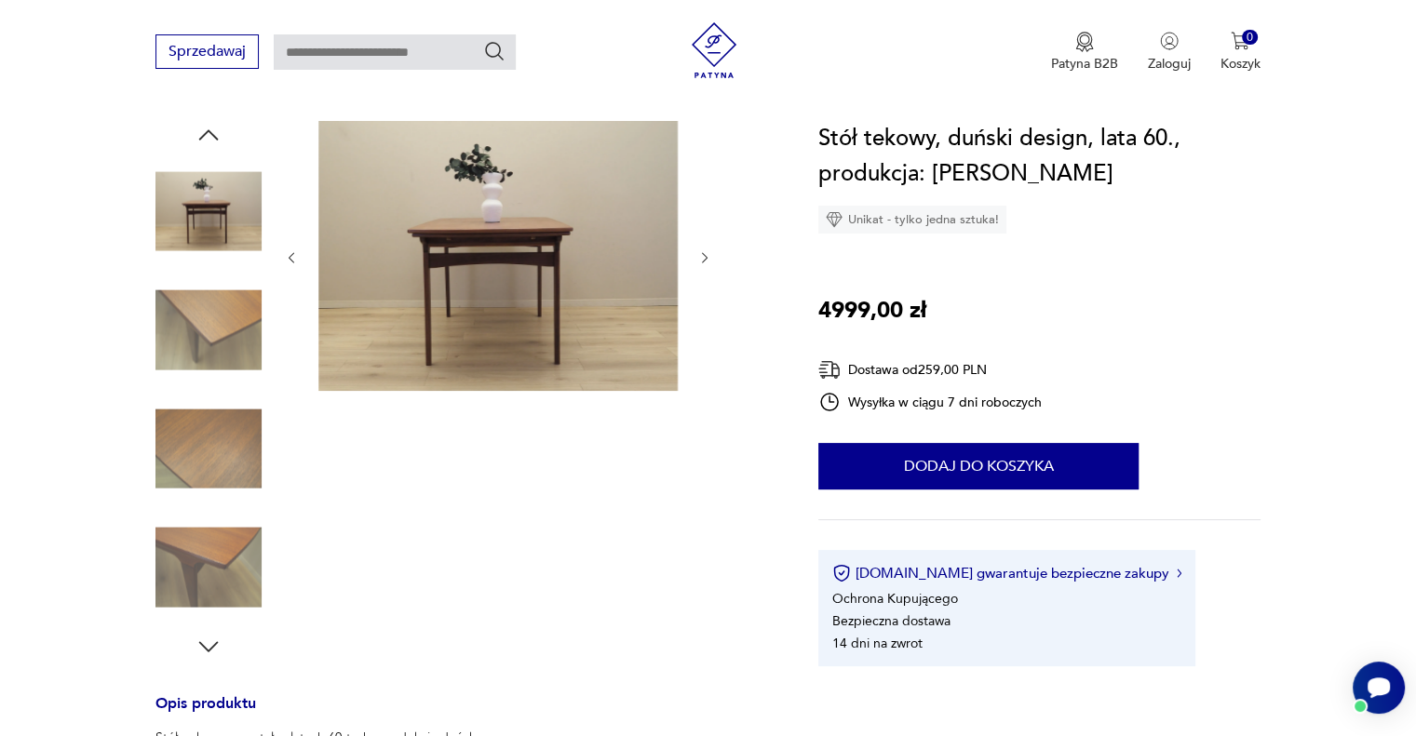
click at [514, 260] on img at bounding box center [497, 256] width 359 height 270
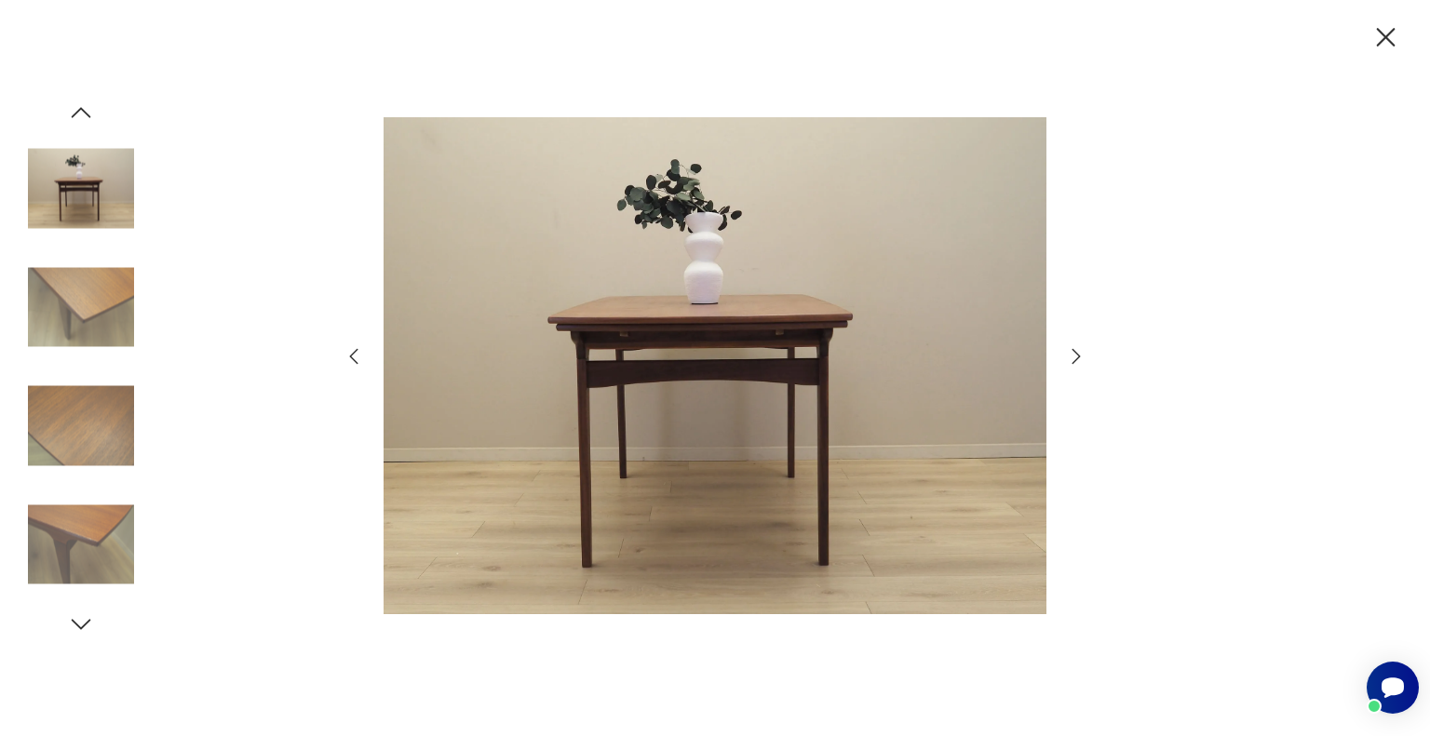
click at [348, 359] on icon "button" at bounding box center [354, 356] width 22 height 22
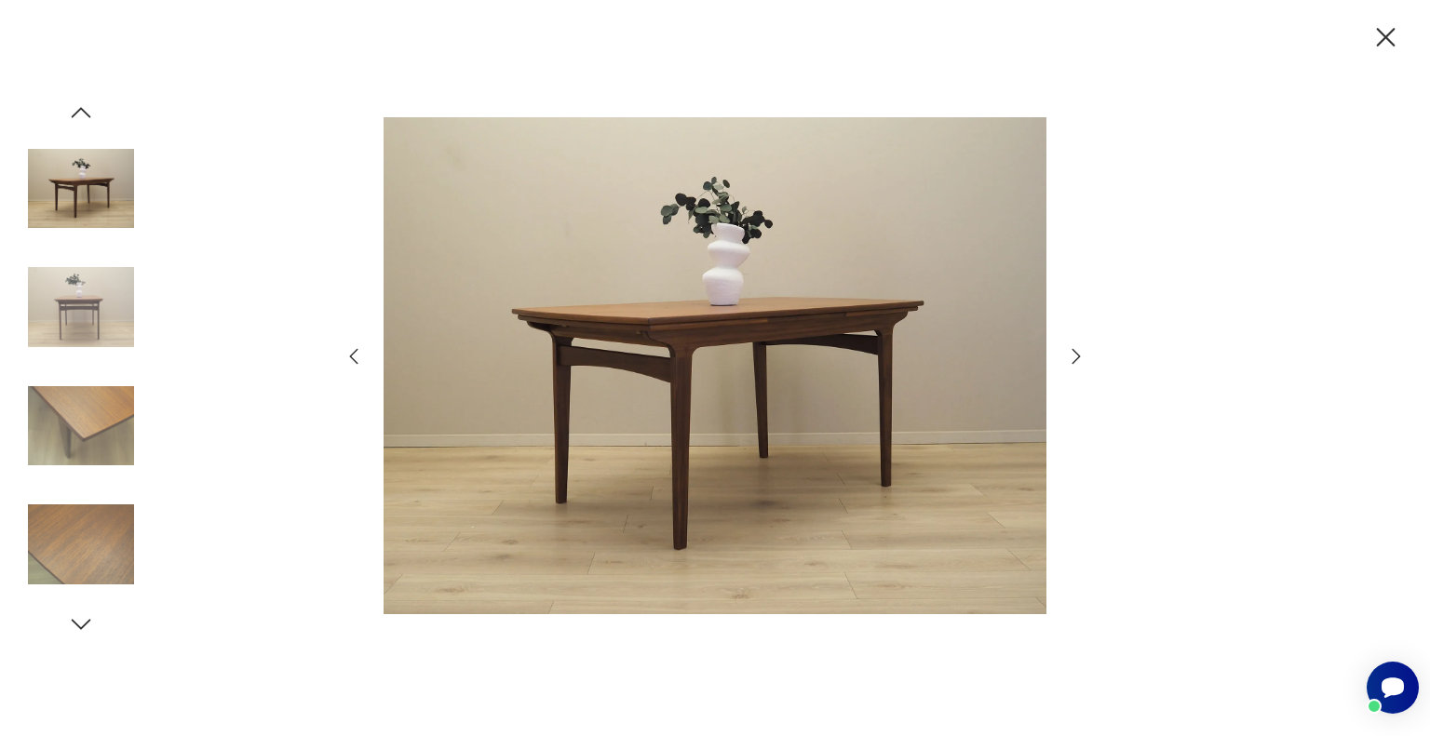
click at [1076, 356] on icon "button" at bounding box center [1076, 356] width 22 height 22
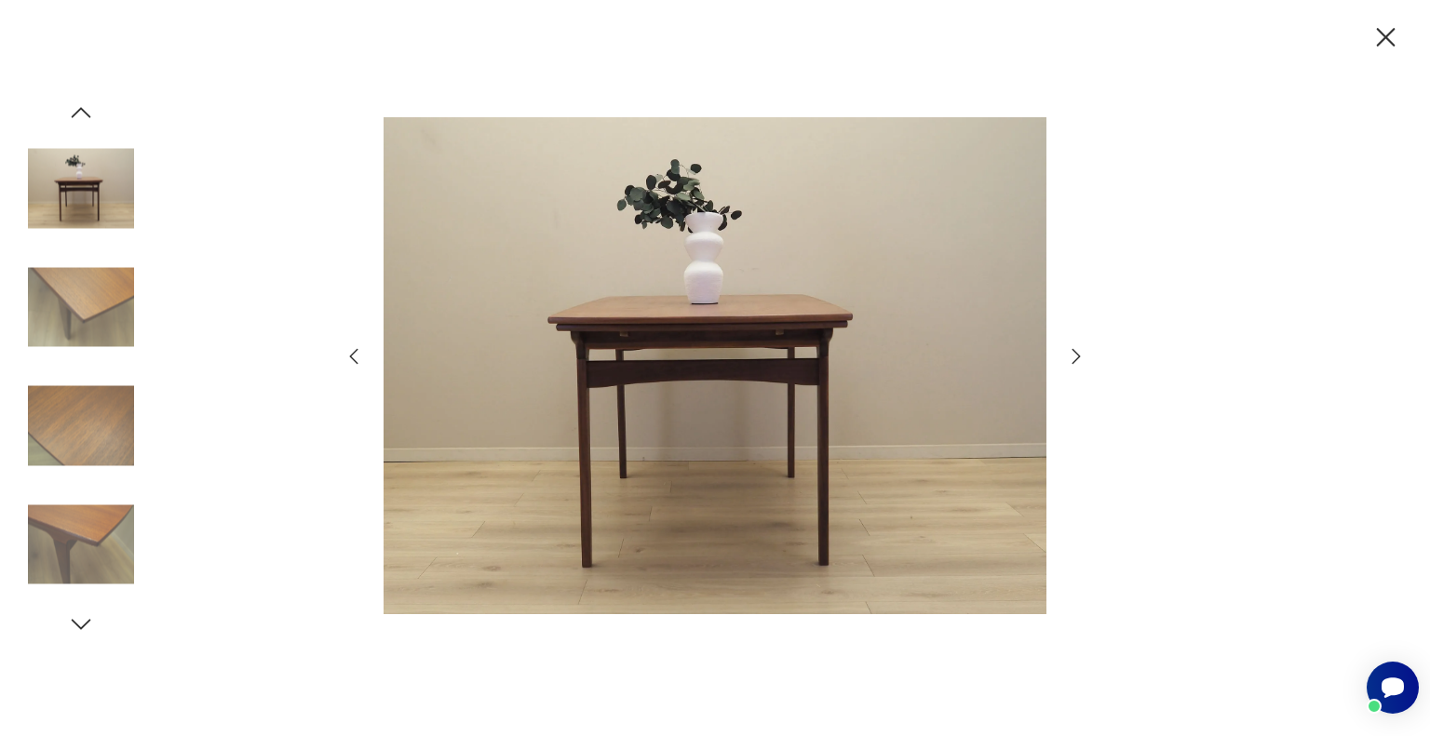
click at [1076, 356] on icon "button" at bounding box center [1076, 356] width 22 height 22
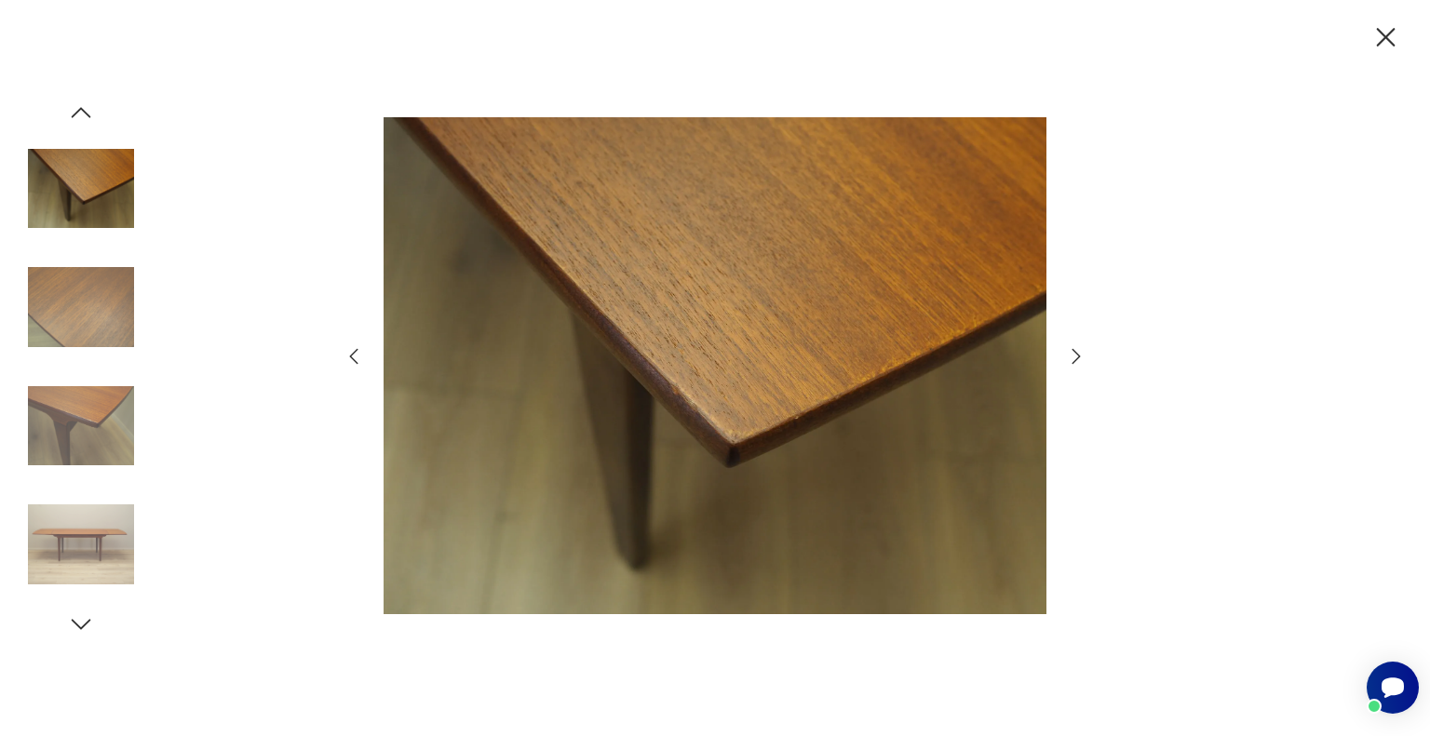
click at [1076, 356] on icon "button" at bounding box center [1076, 356] width 22 height 22
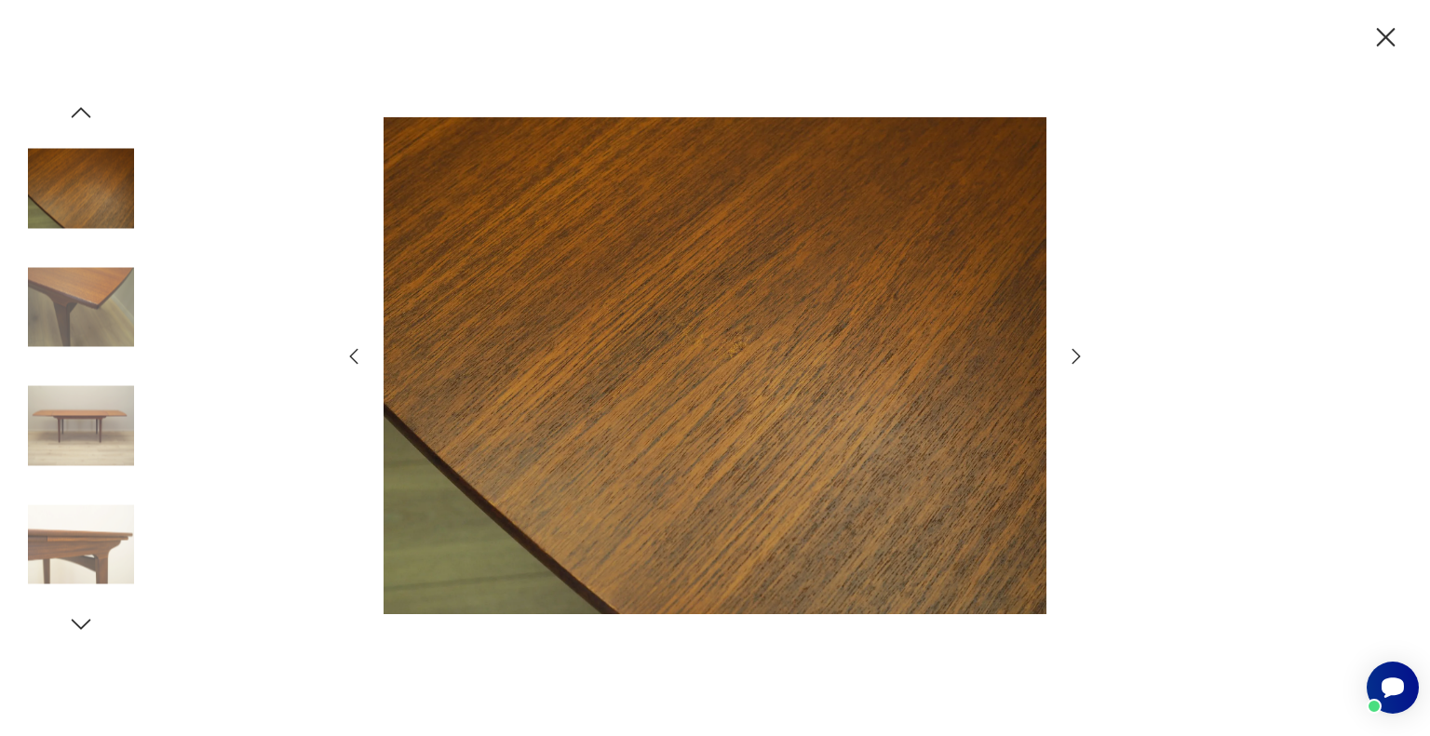
click at [1076, 356] on icon "button" at bounding box center [1076, 356] width 22 height 22
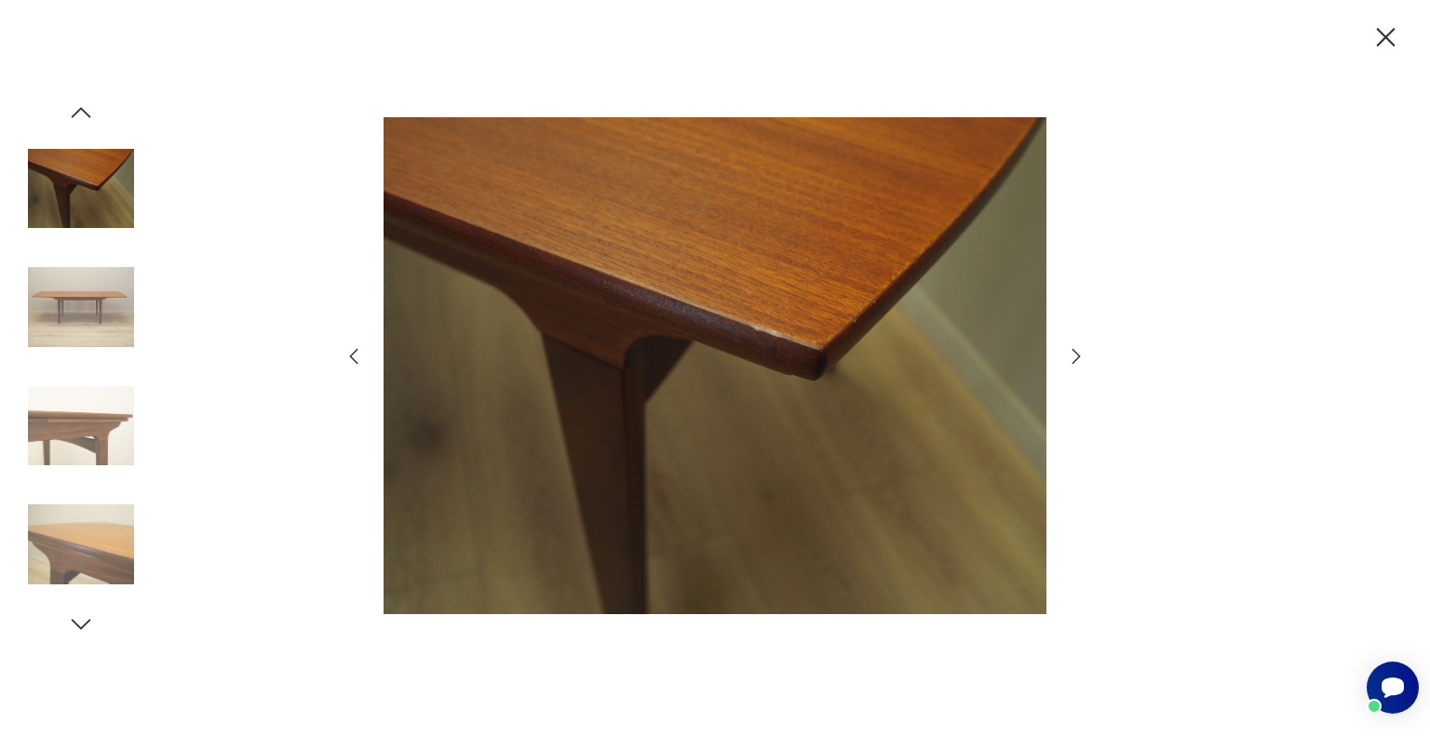
click at [1076, 356] on icon "button" at bounding box center [1076, 356] width 22 height 22
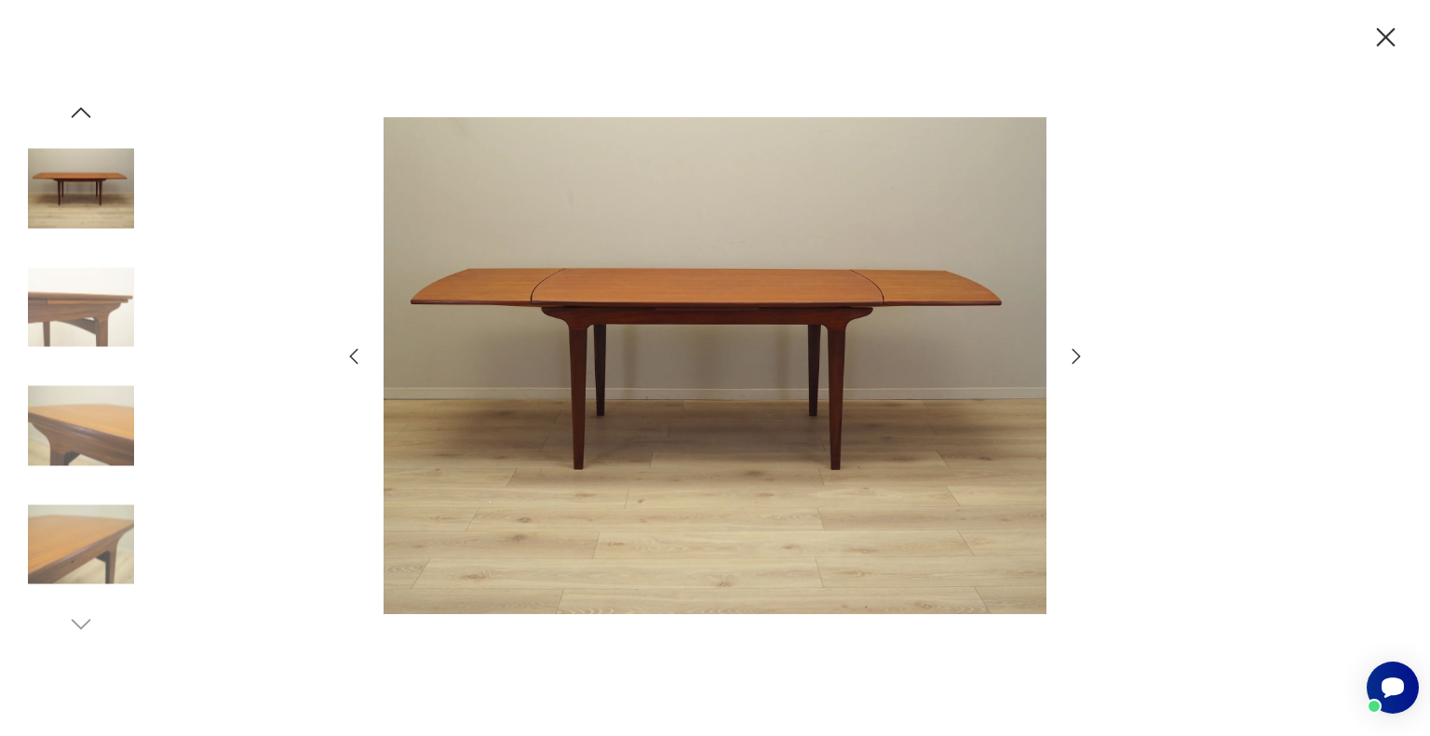
click at [1076, 356] on icon "button" at bounding box center [1076, 356] width 22 height 22
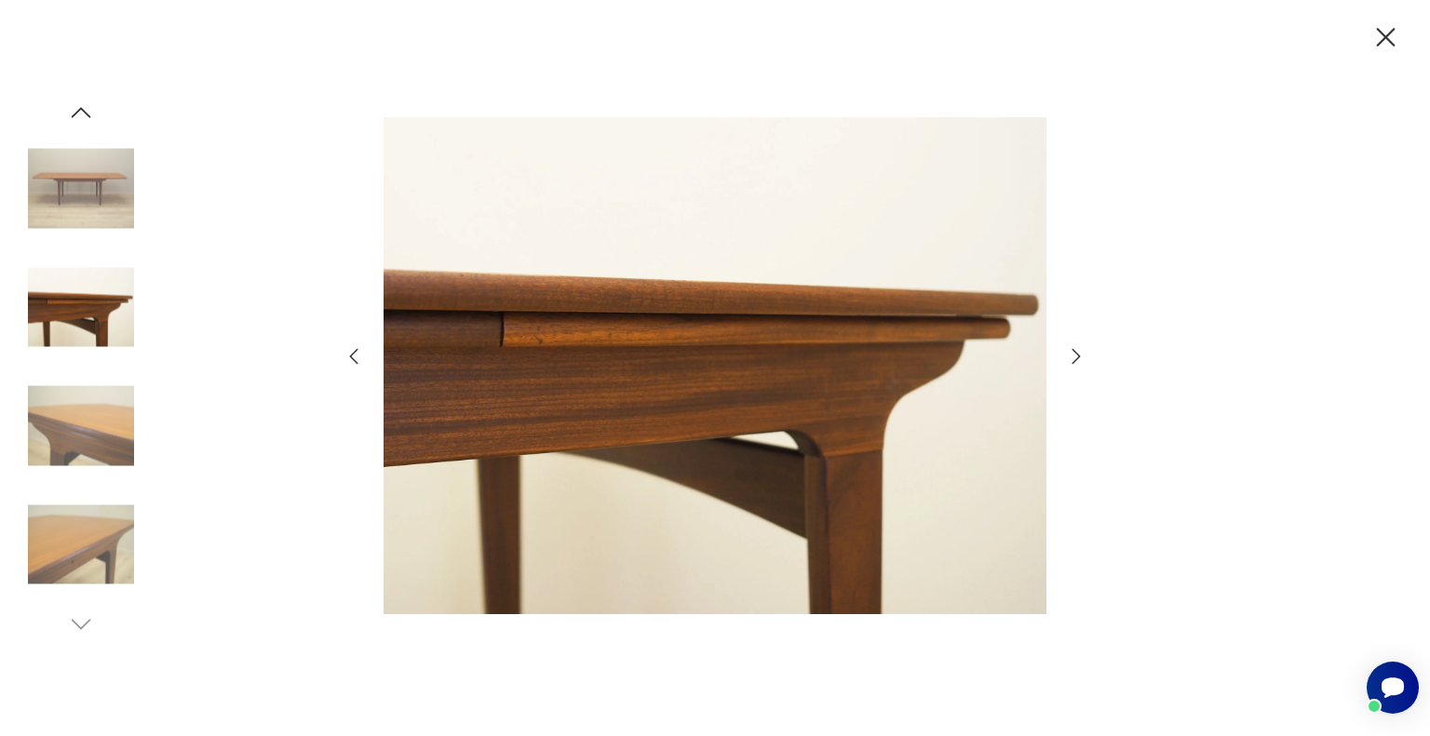
click at [354, 362] on icon "button" at bounding box center [354, 356] width 22 height 22
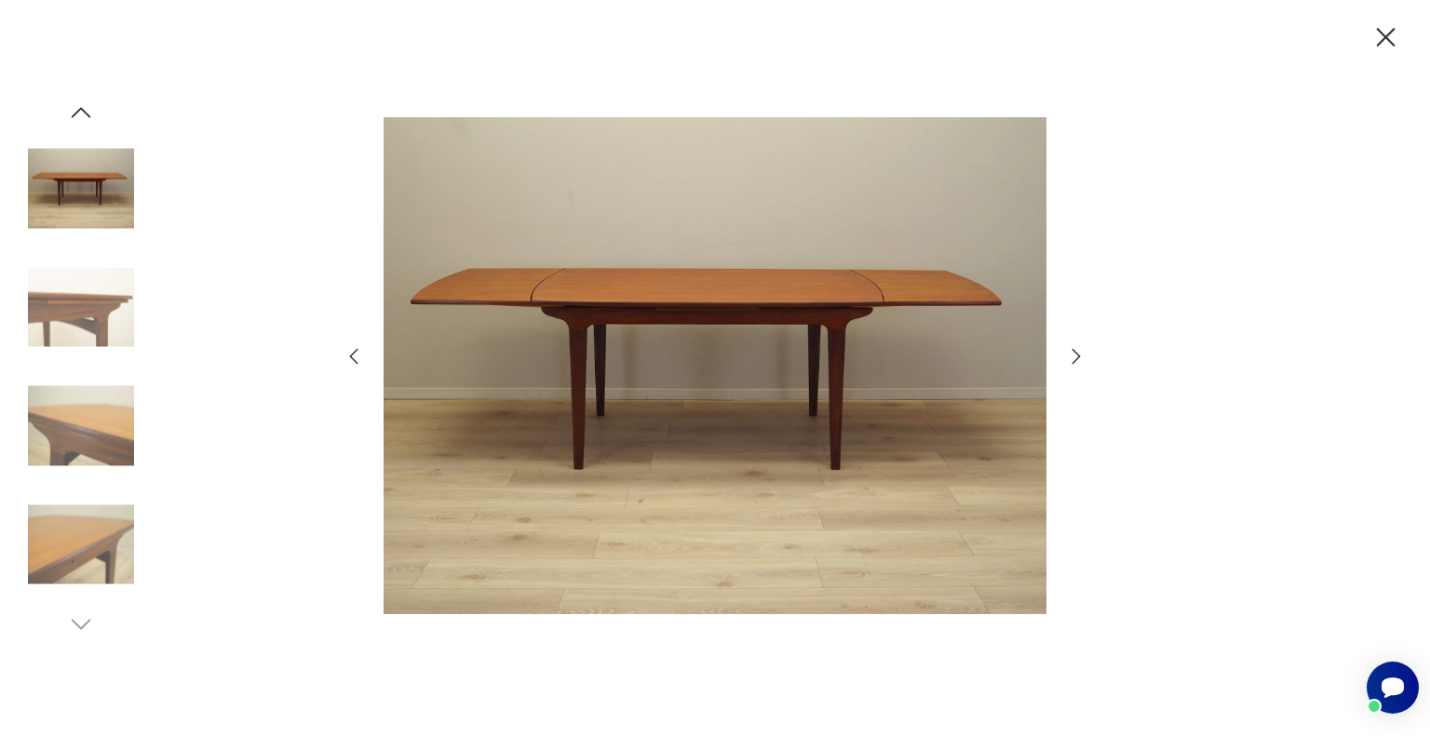
click at [1075, 361] on icon "button" at bounding box center [1076, 356] width 8 height 15
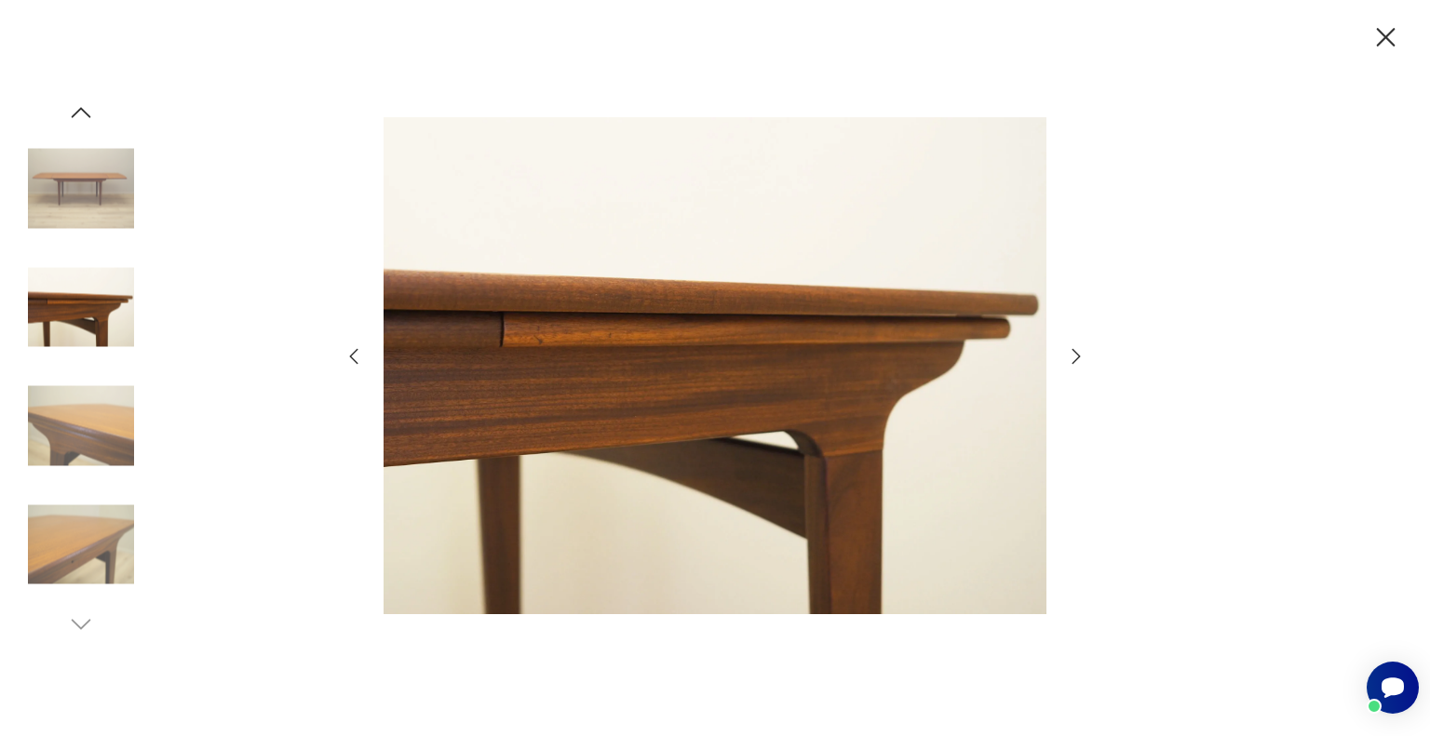
click at [1075, 361] on icon "button" at bounding box center [1076, 356] width 8 height 15
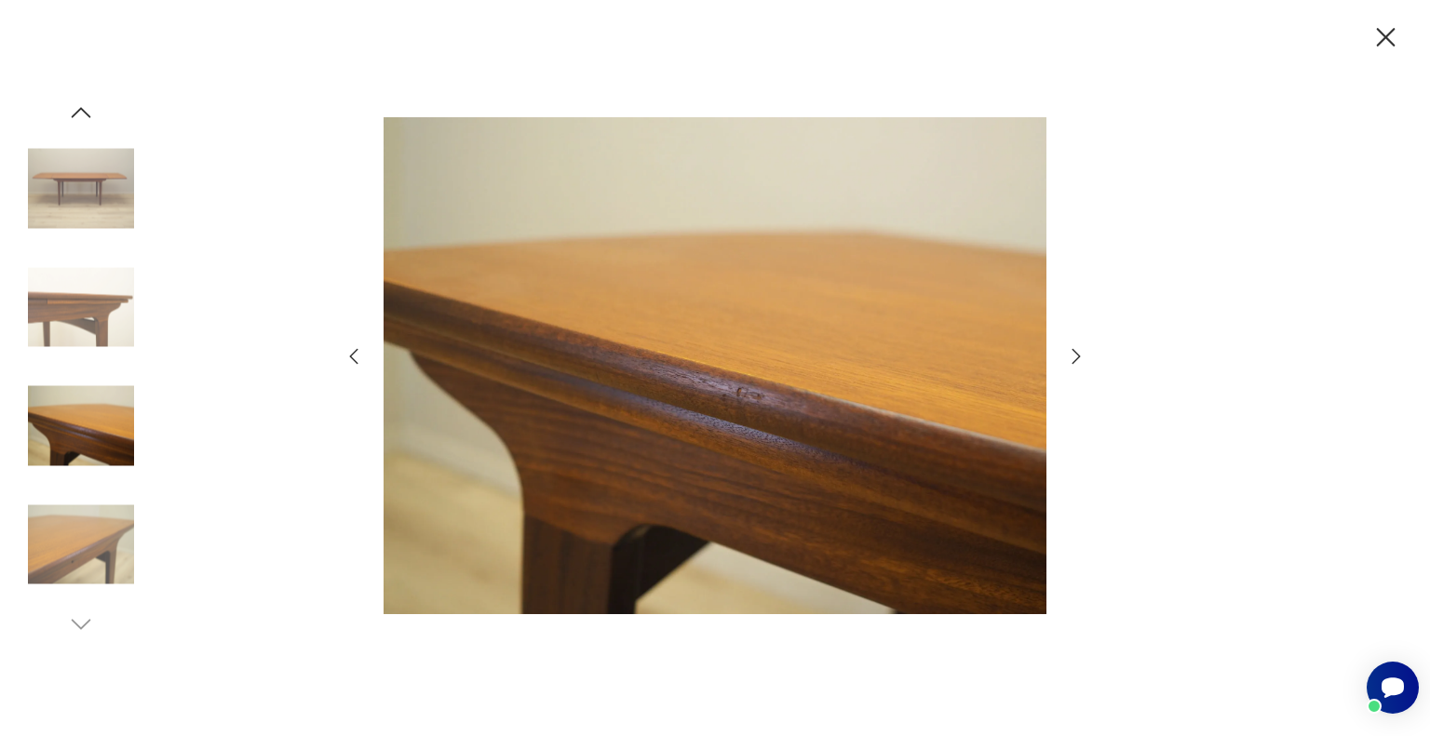
click at [1075, 361] on icon "button" at bounding box center [1076, 356] width 8 height 15
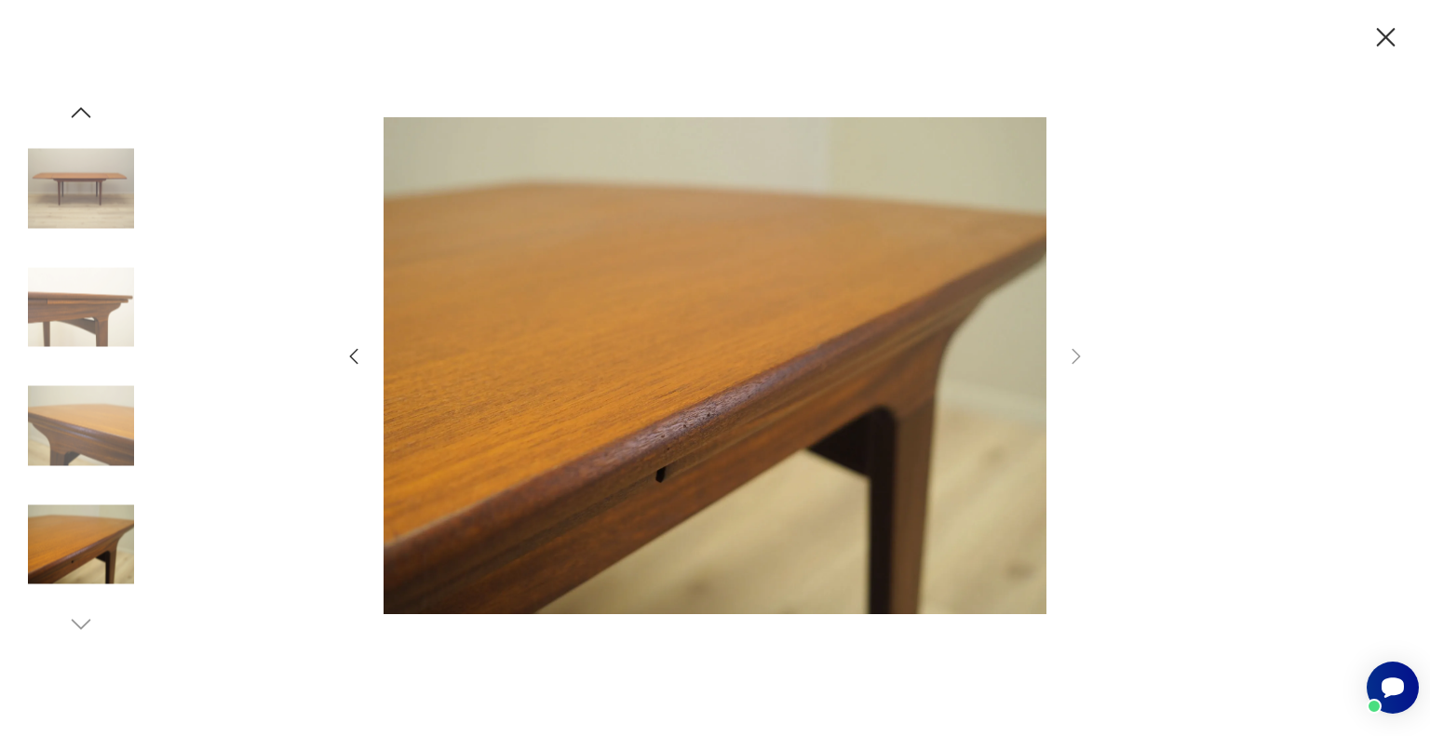
drag, startPoint x: 1386, startPoint y: 46, endPoint x: 1365, endPoint y: 47, distance: 21.4
click at [1385, 46] on icon "button" at bounding box center [1385, 37] width 33 height 33
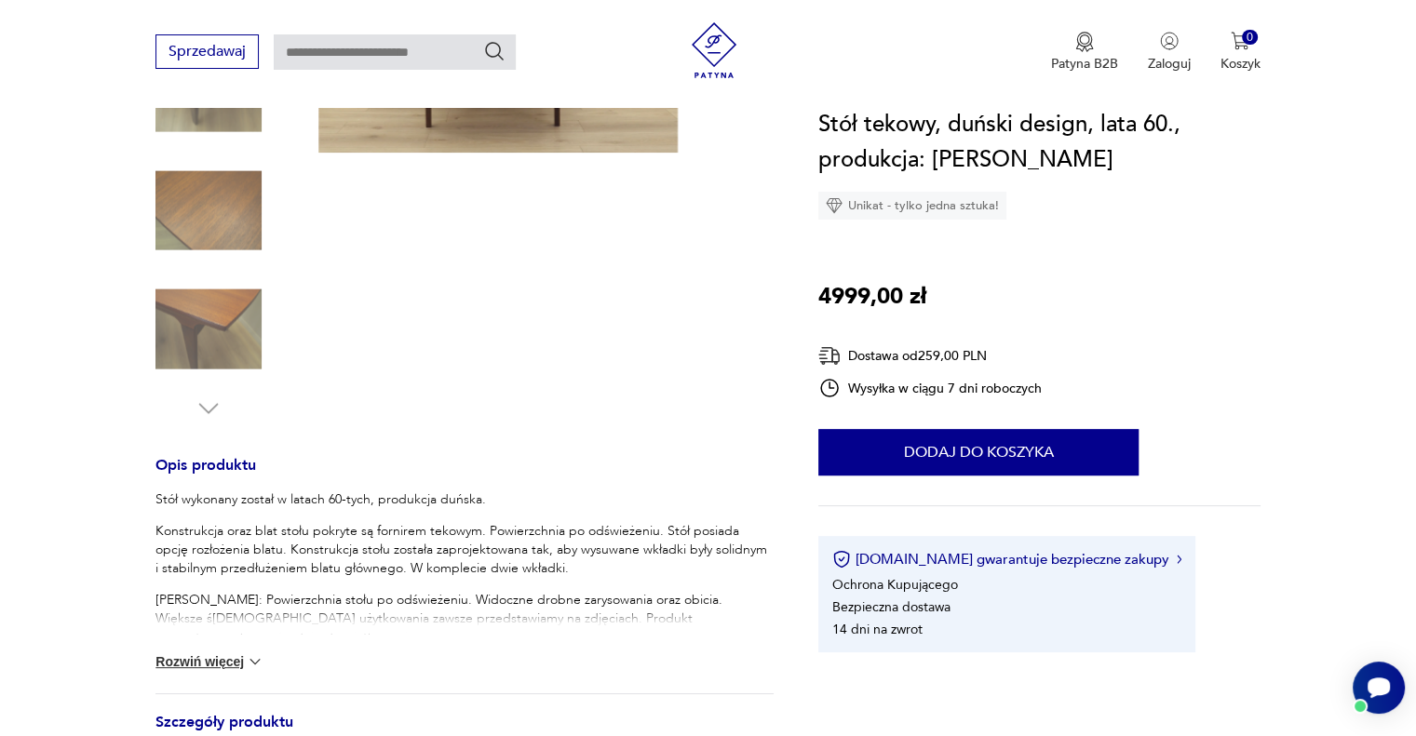
scroll to position [558, 0]
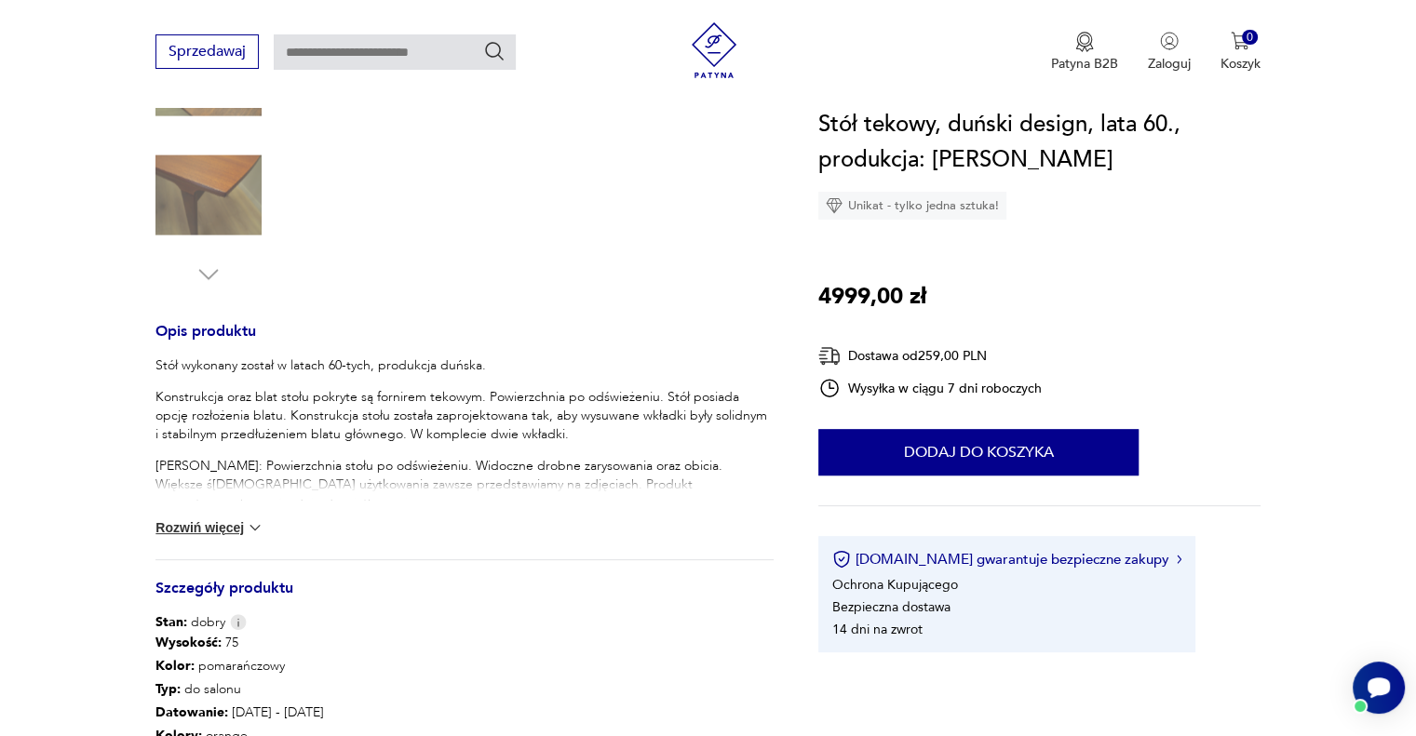
click at [225, 523] on button "Rozwiń więcej" at bounding box center [209, 527] width 108 height 19
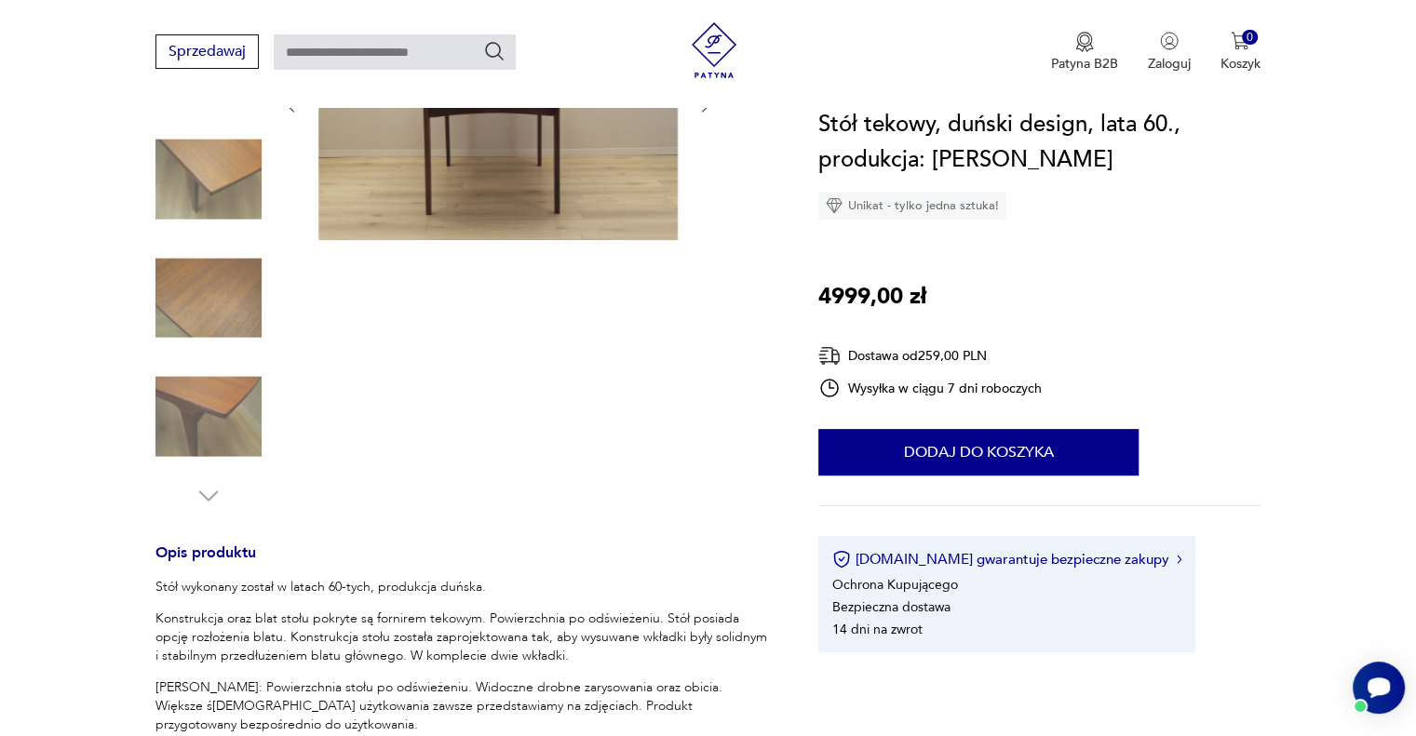
scroll to position [186, 0]
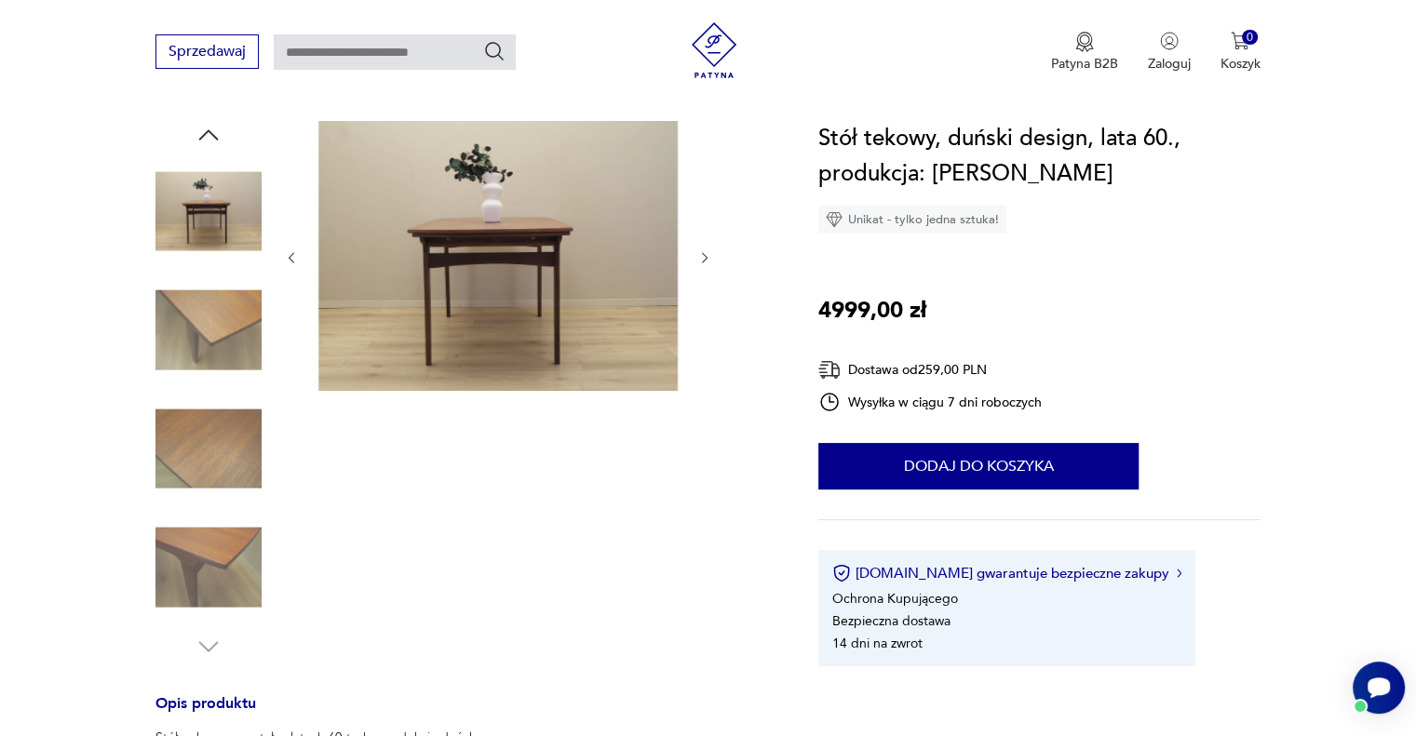
click at [697, 257] on icon "button" at bounding box center [705, 258] width 16 height 16
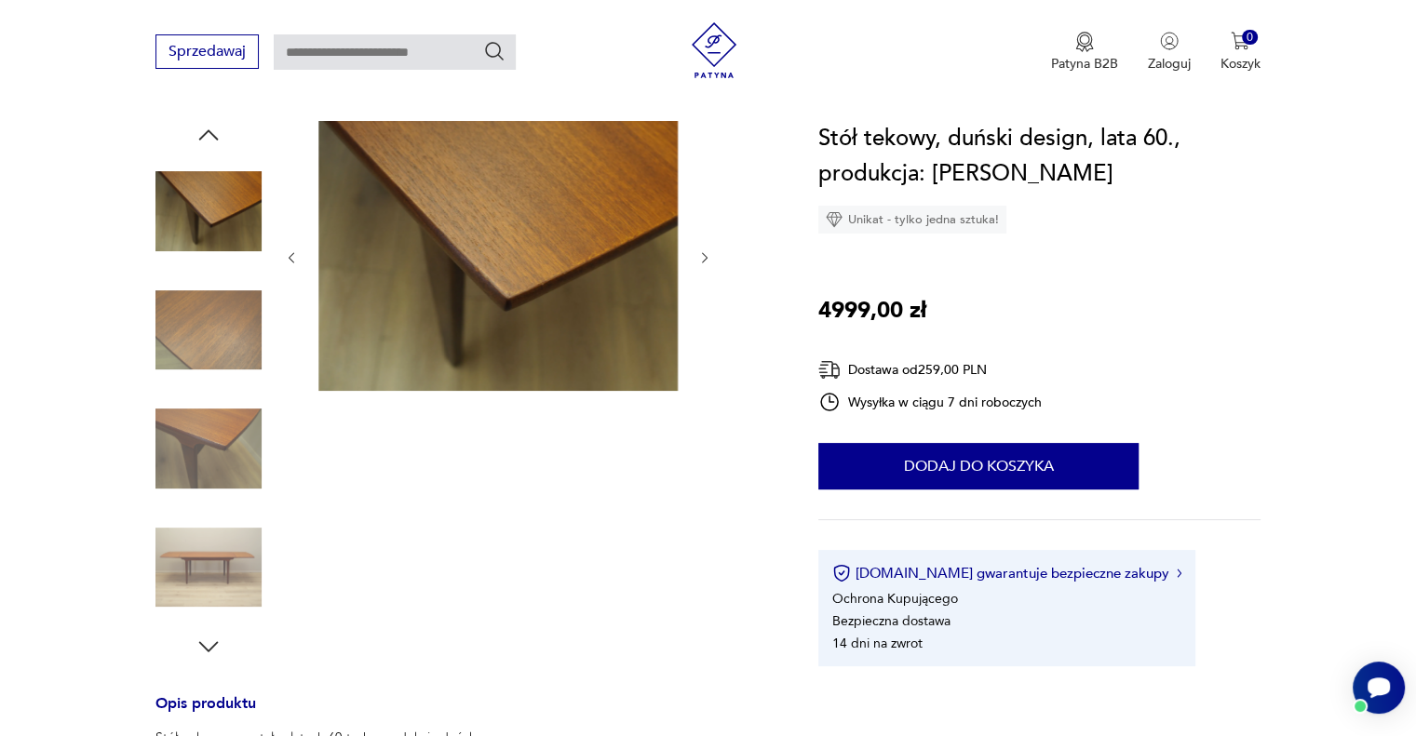
click at [704, 256] on icon "button" at bounding box center [705, 258] width 16 height 16
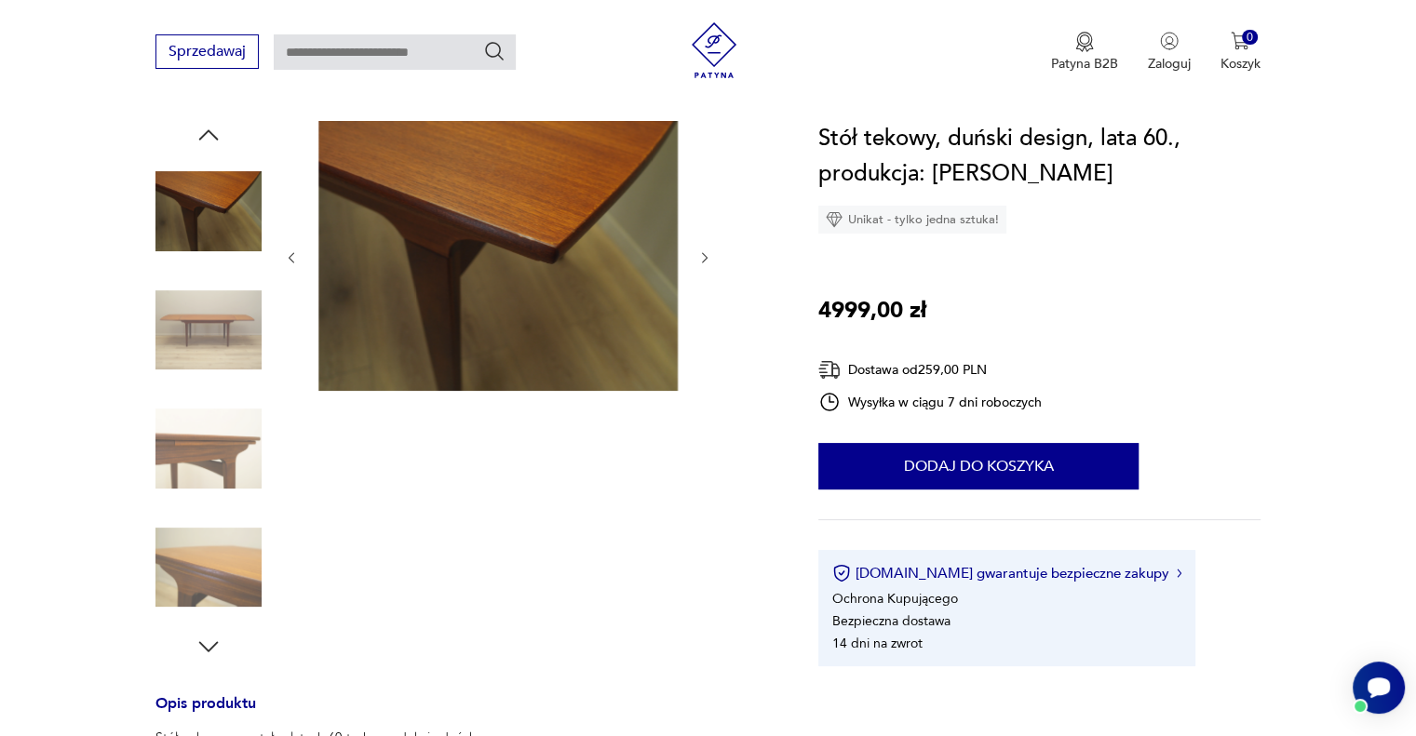
click at [707, 259] on icon "button" at bounding box center [705, 258] width 16 height 16
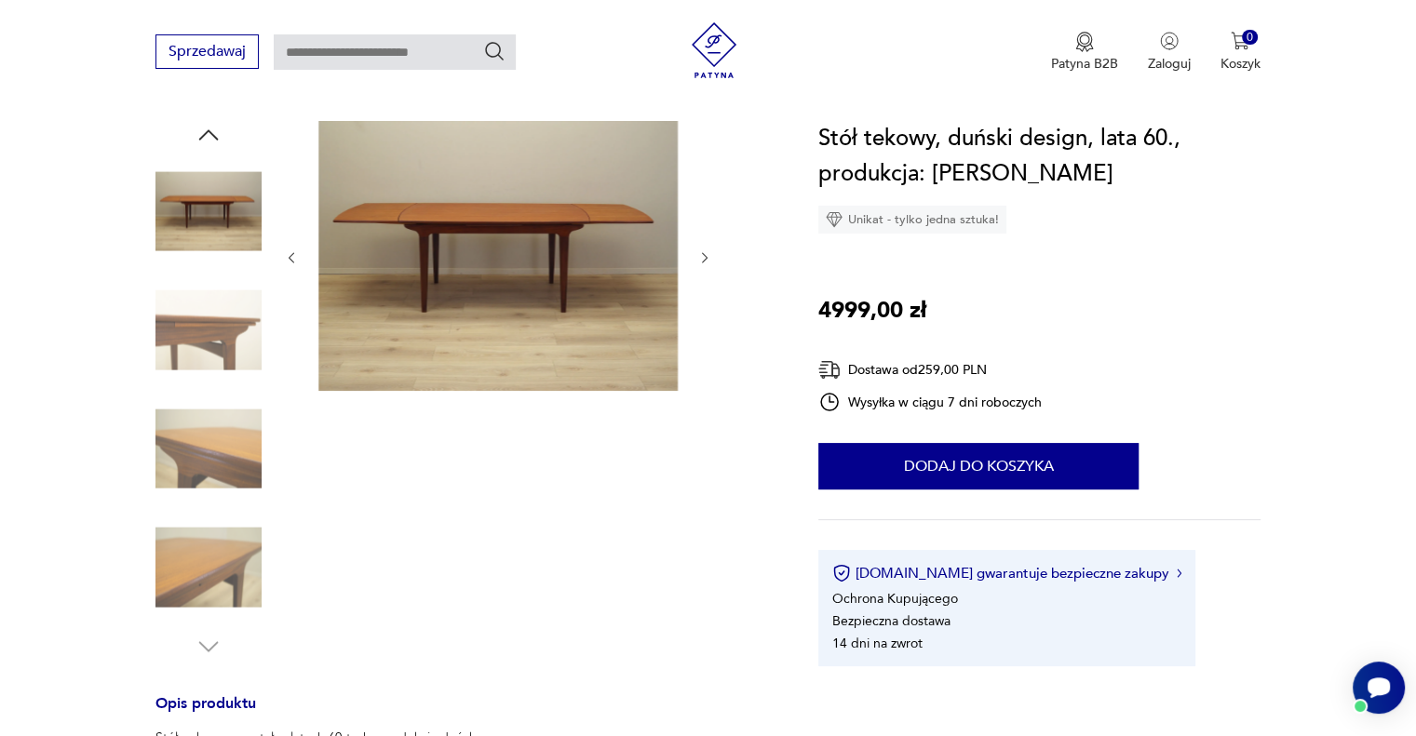
click at [707, 259] on icon "button" at bounding box center [705, 258] width 16 height 16
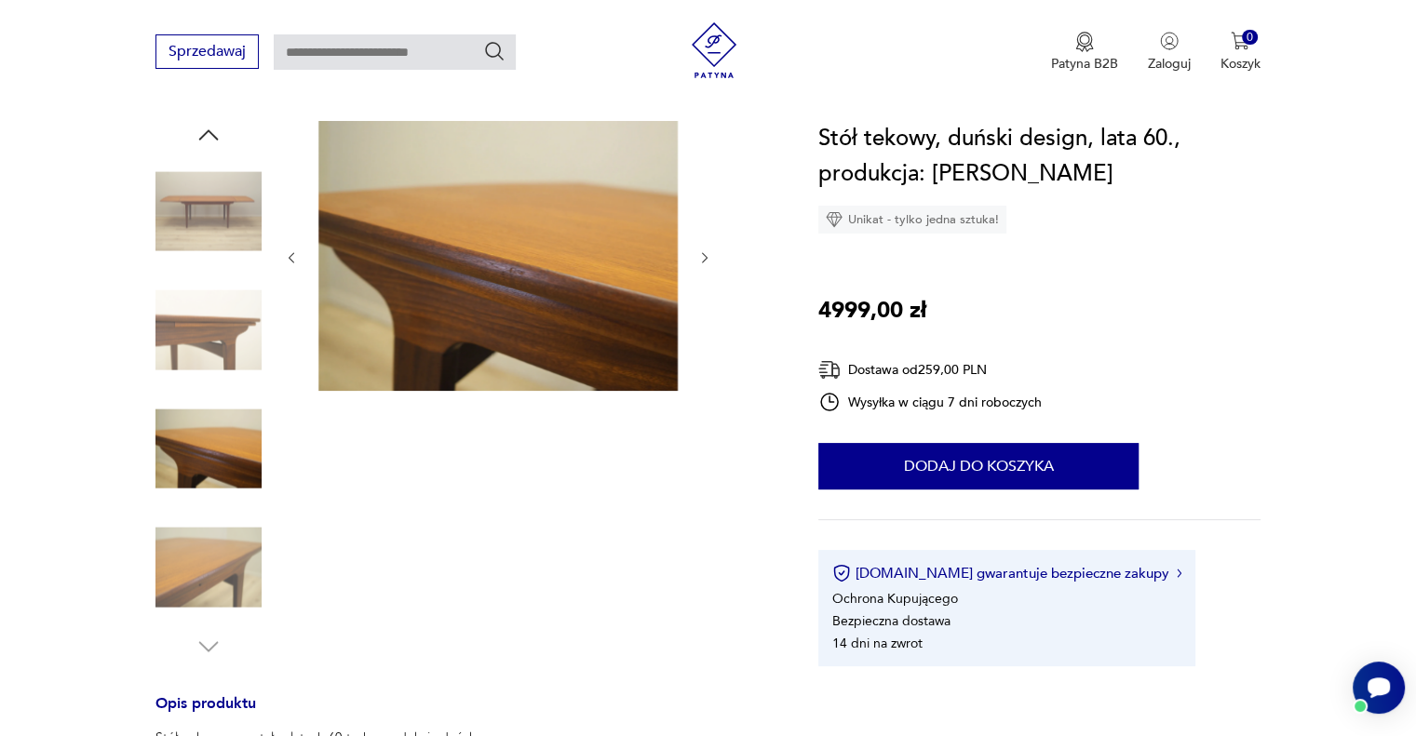
click at [707, 259] on icon "button" at bounding box center [705, 258] width 16 height 16
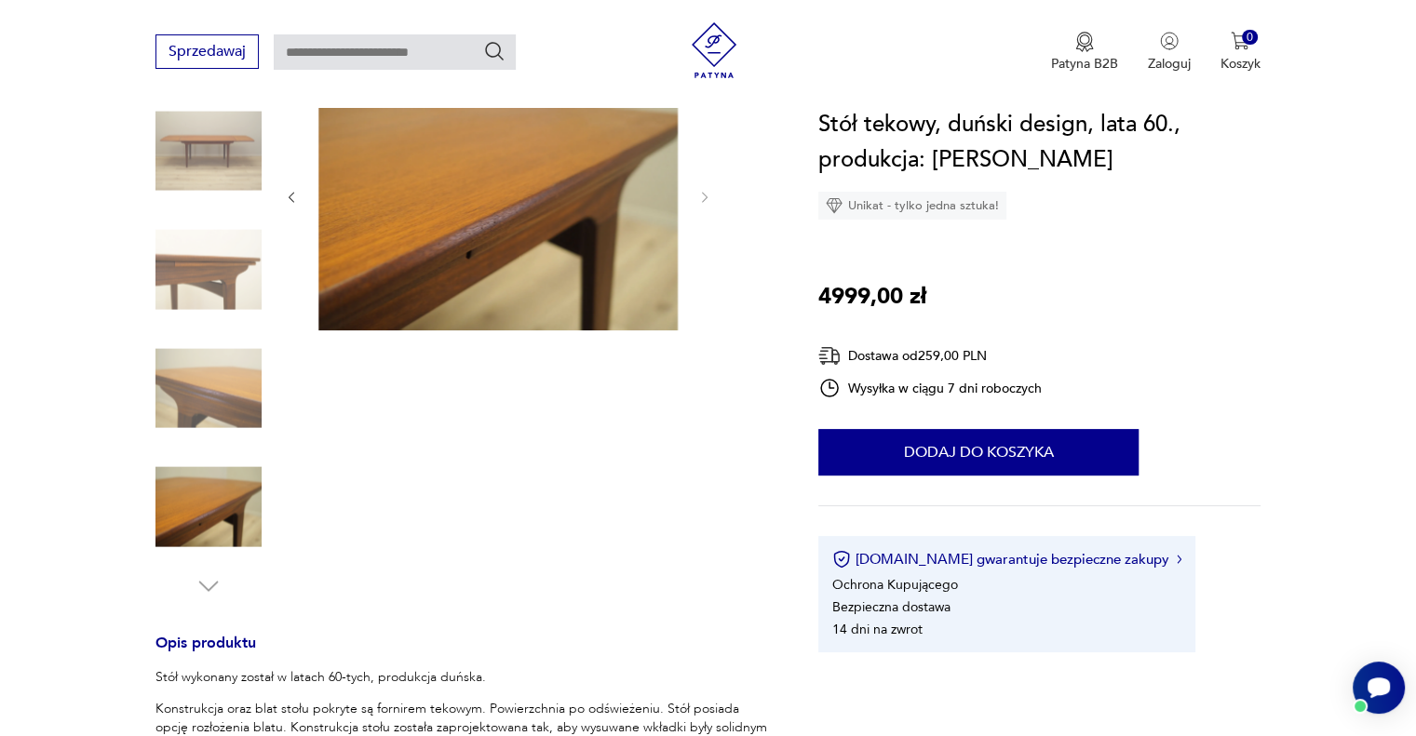
scroll to position [279, 0]
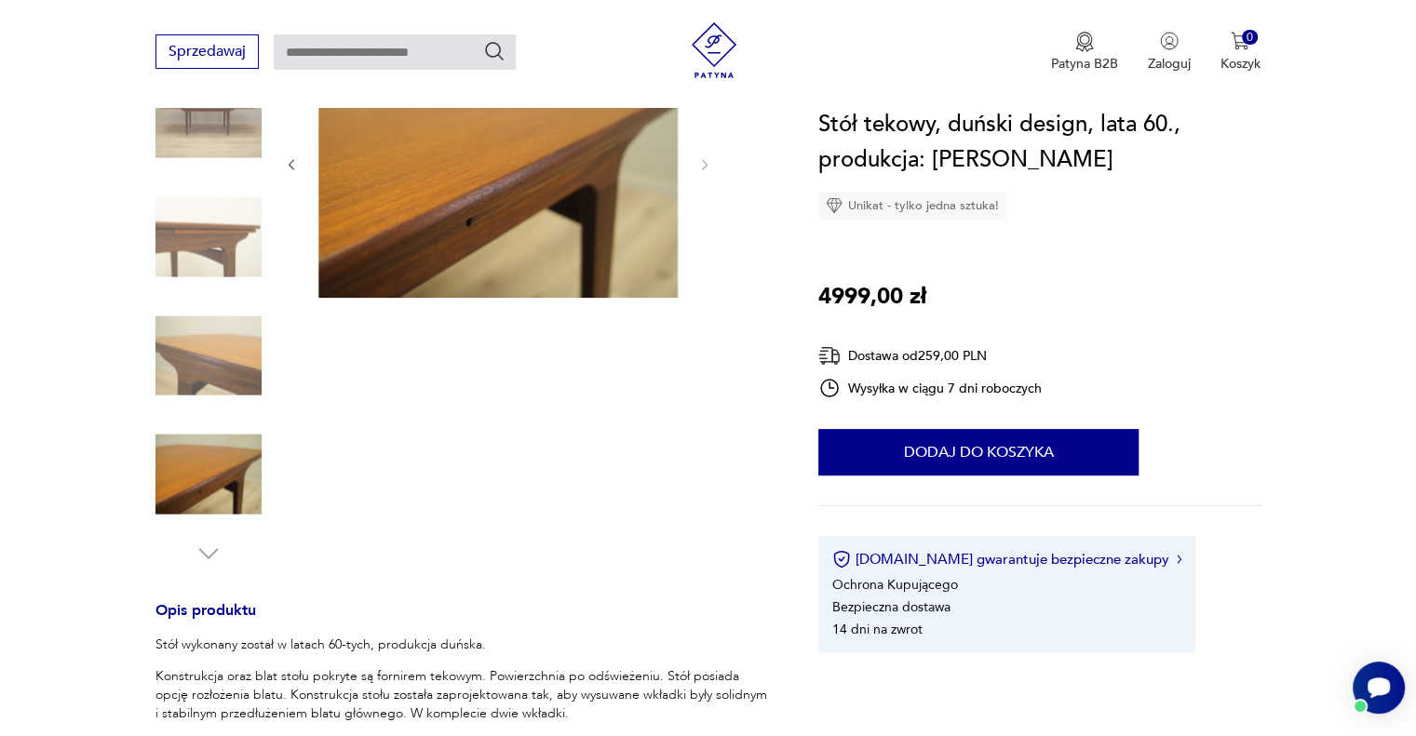
click at [212, 378] on img at bounding box center [208, 356] width 106 height 106
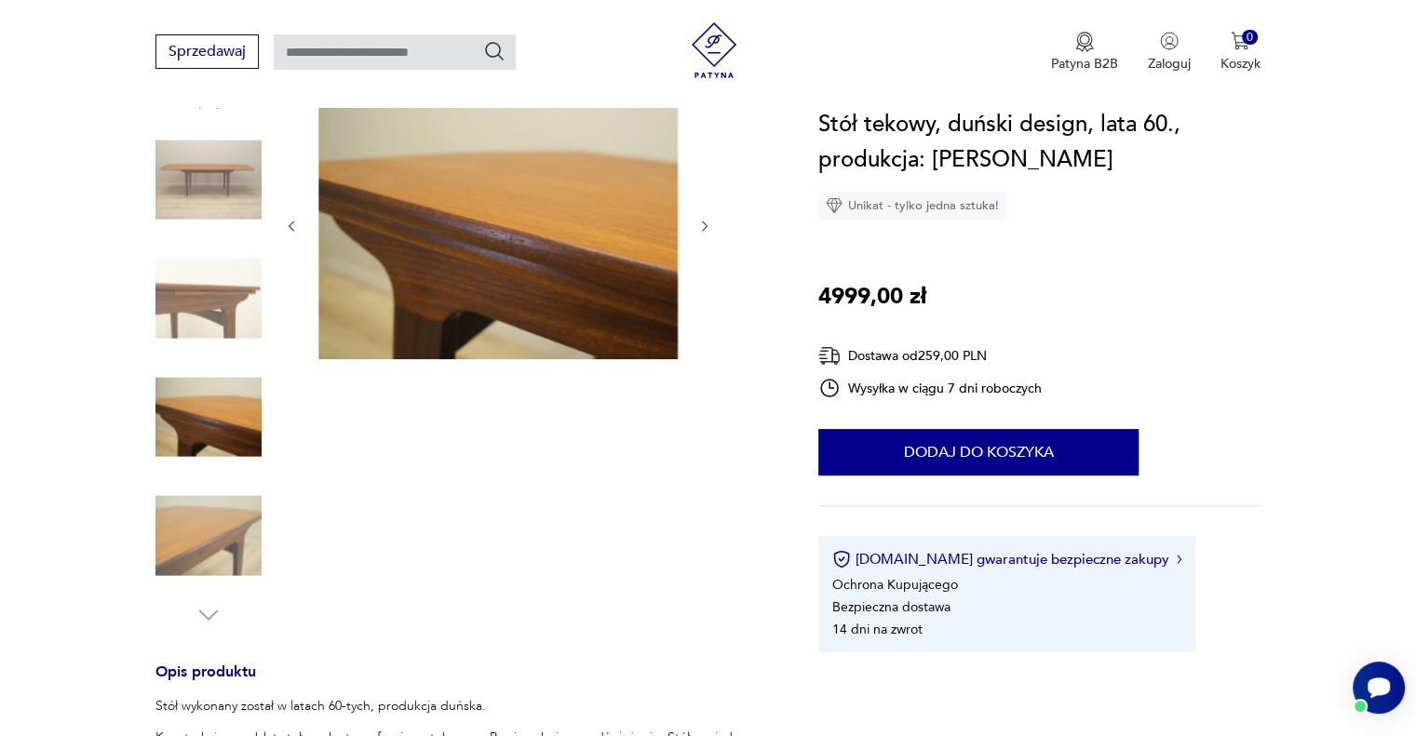
scroll to position [186, 0]
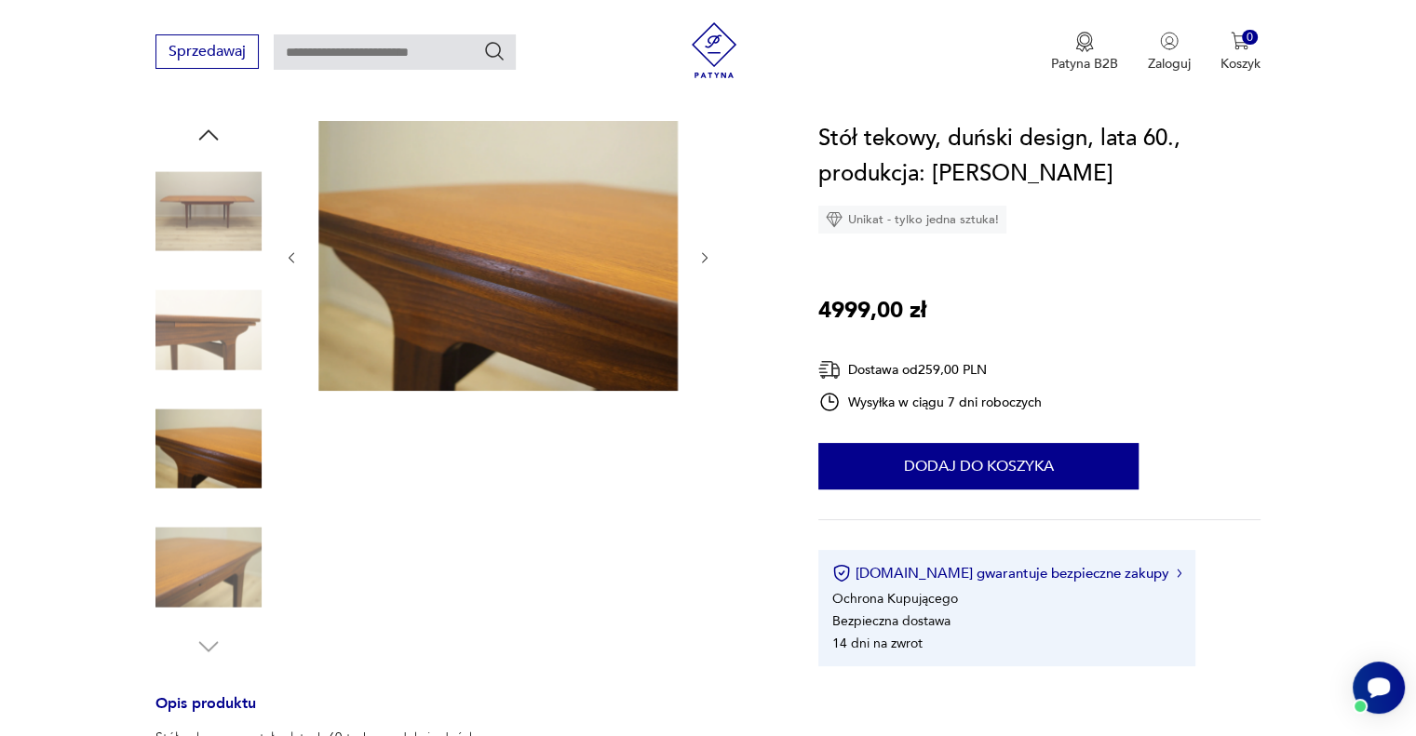
click at [544, 298] on img at bounding box center [497, 256] width 359 height 270
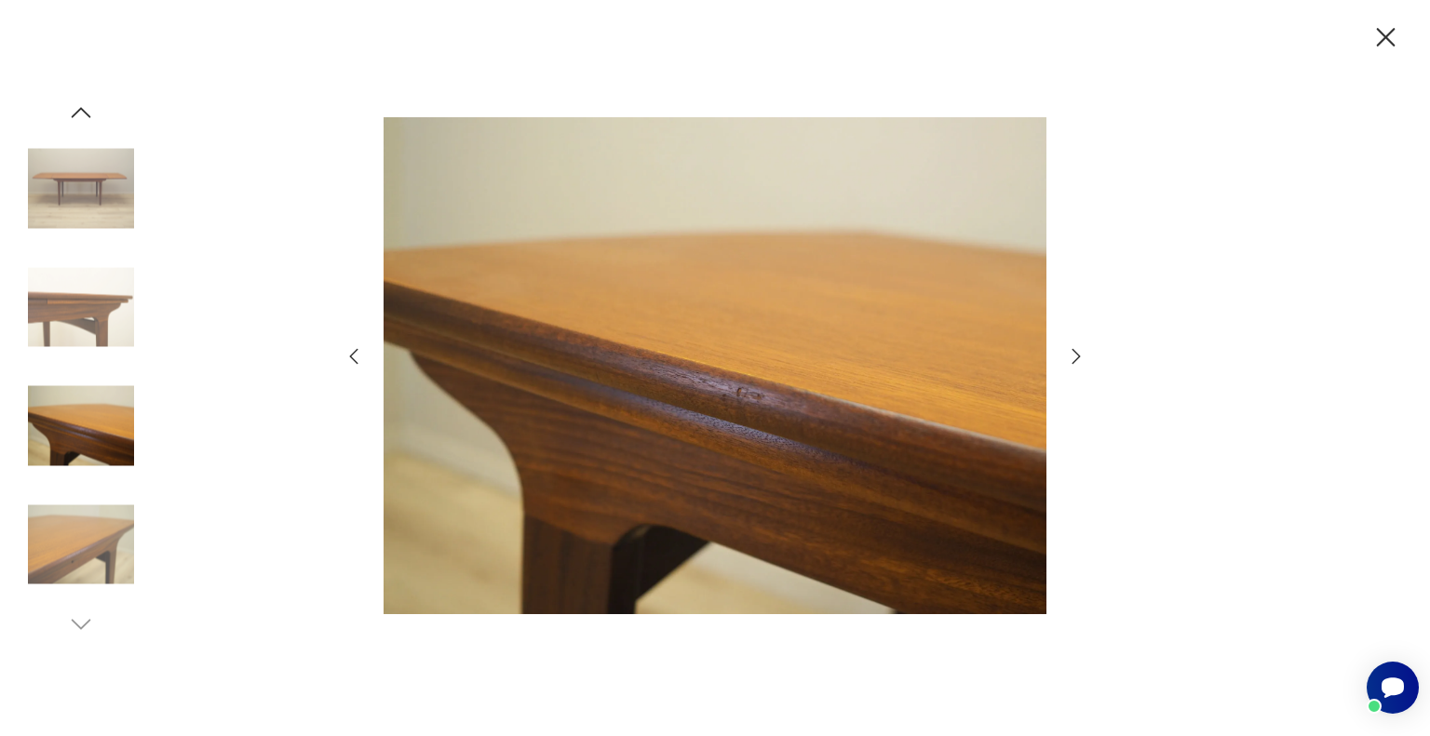
click at [1070, 355] on icon "button" at bounding box center [1076, 356] width 22 height 22
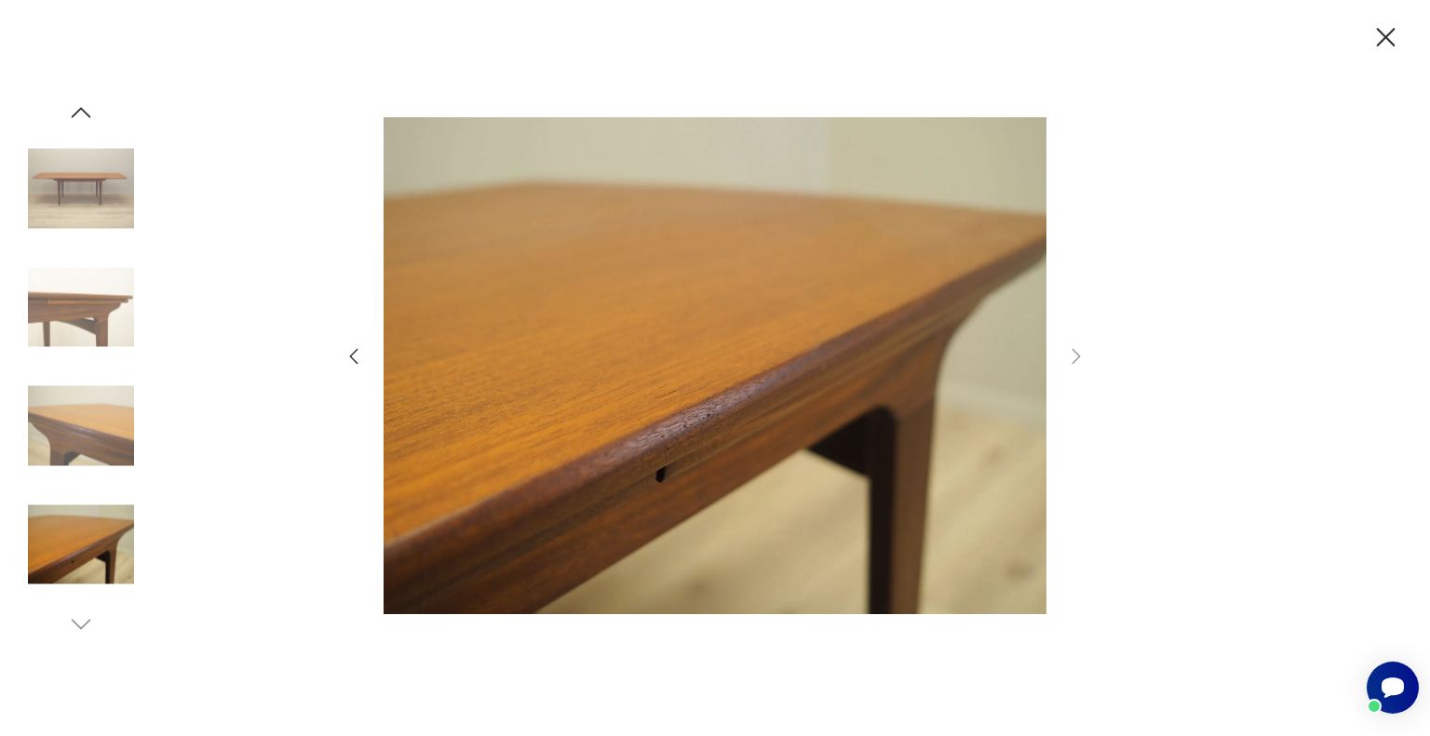
click at [356, 356] on icon "button" at bounding box center [354, 356] width 22 height 22
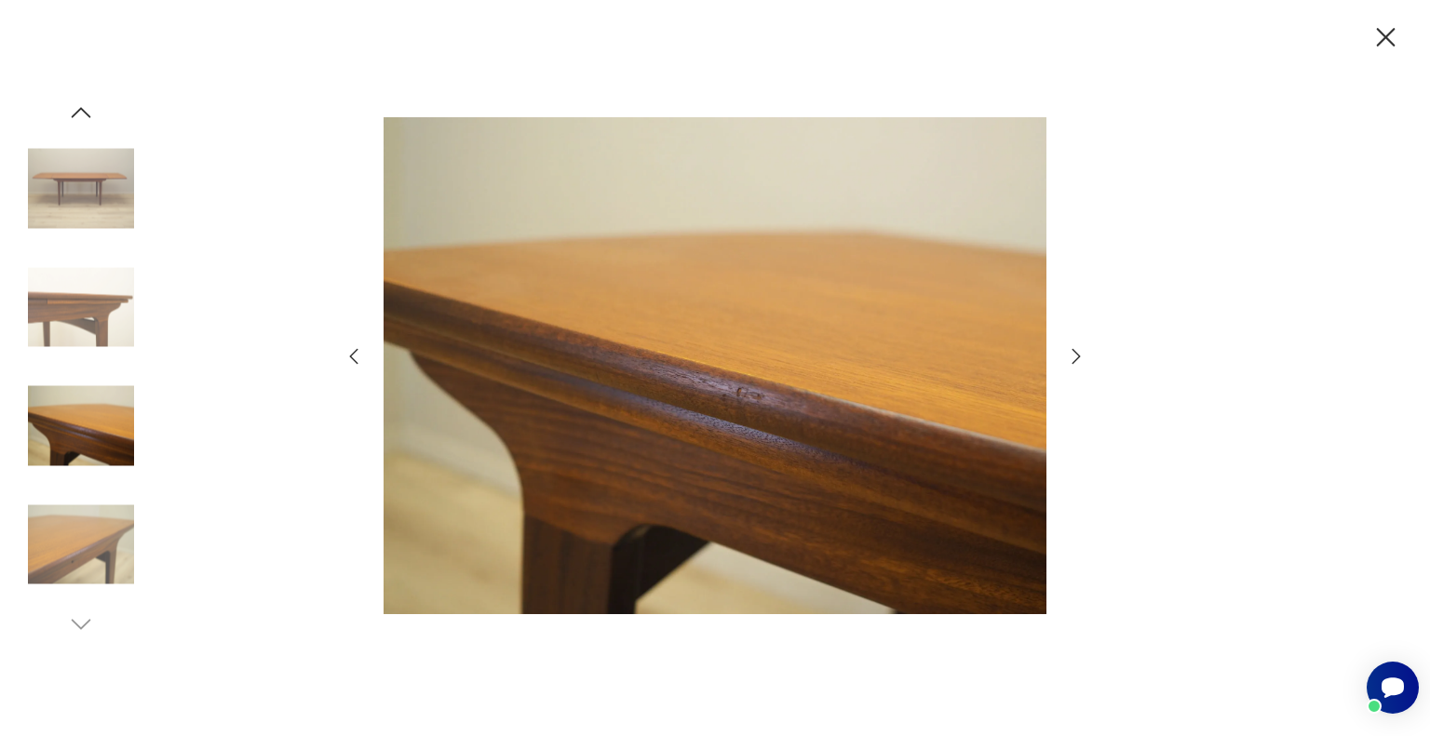
click at [355, 356] on icon "button" at bounding box center [354, 356] width 22 height 22
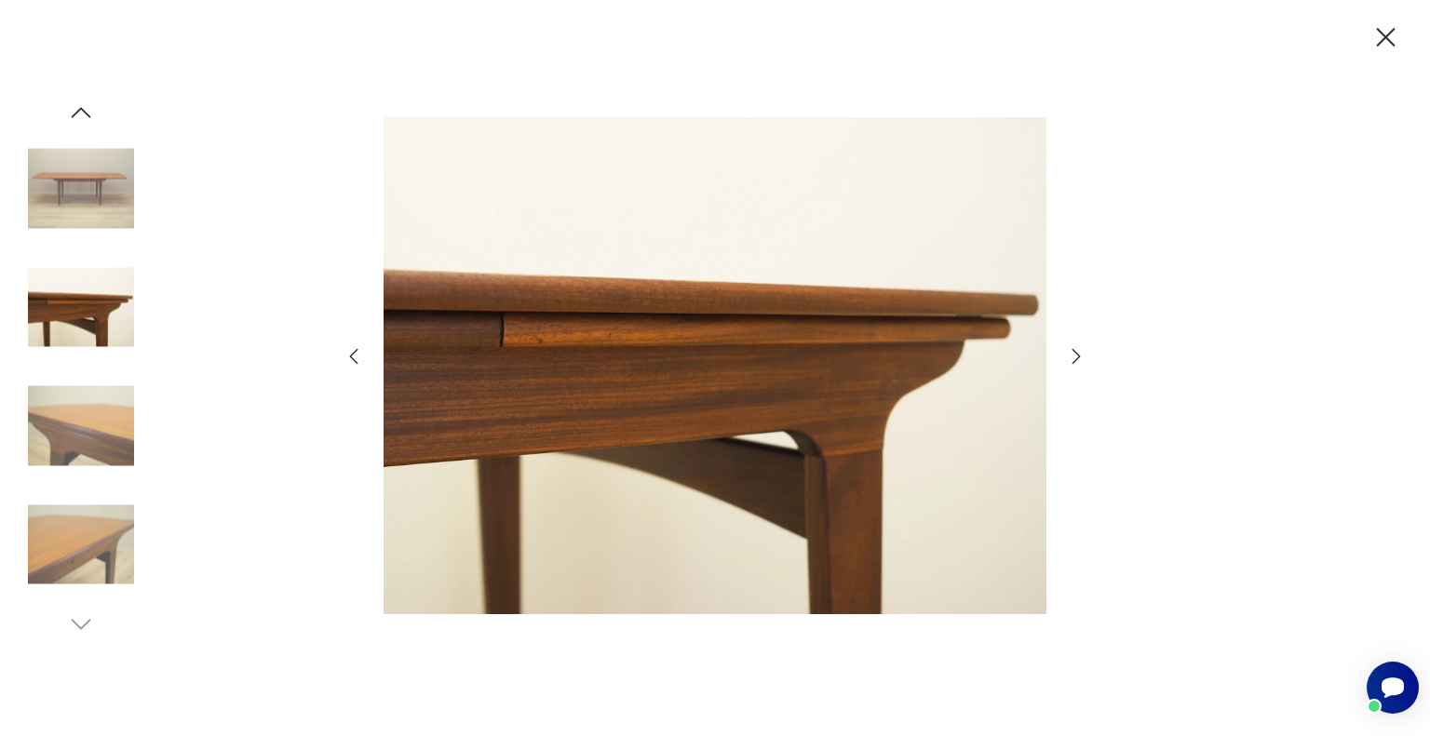
click at [355, 356] on icon "button" at bounding box center [354, 356] width 22 height 22
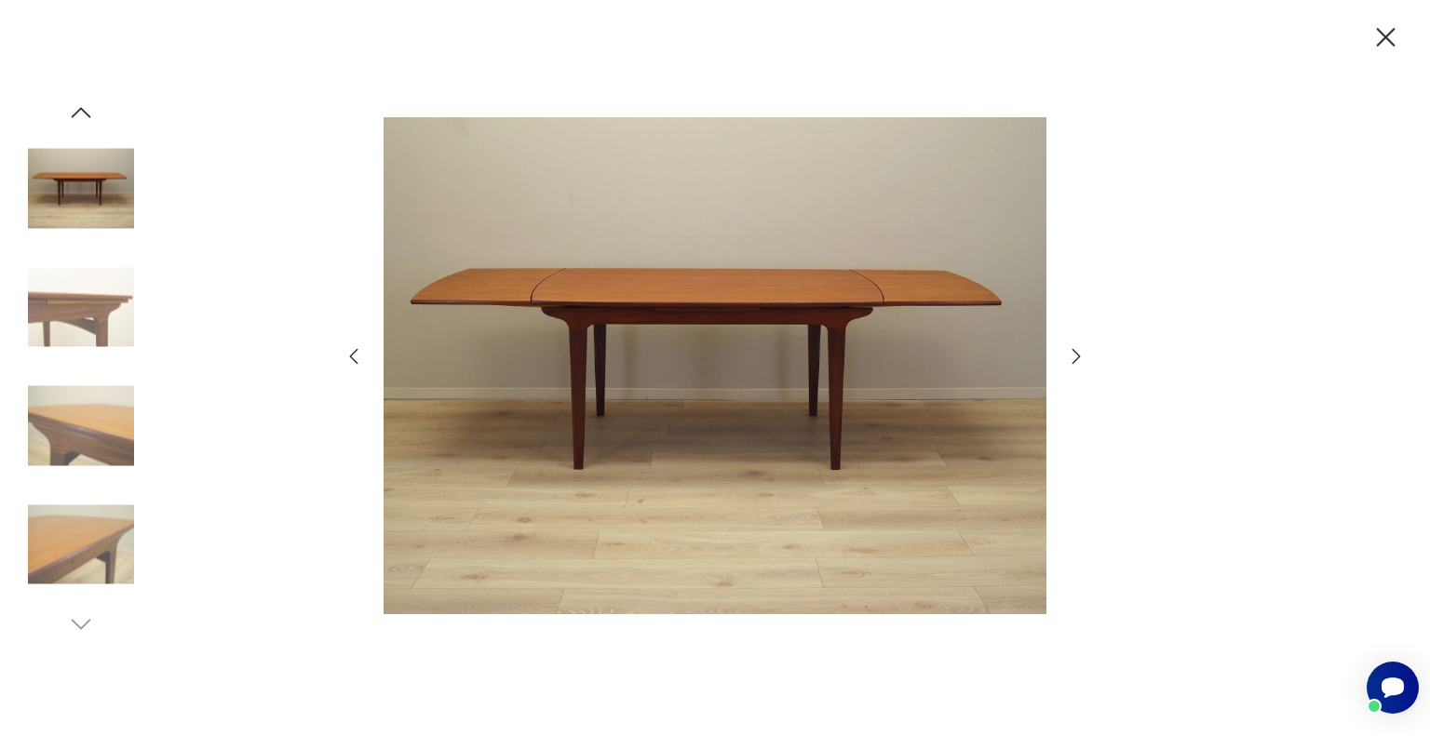
click at [355, 356] on icon "button" at bounding box center [354, 356] width 22 height 22
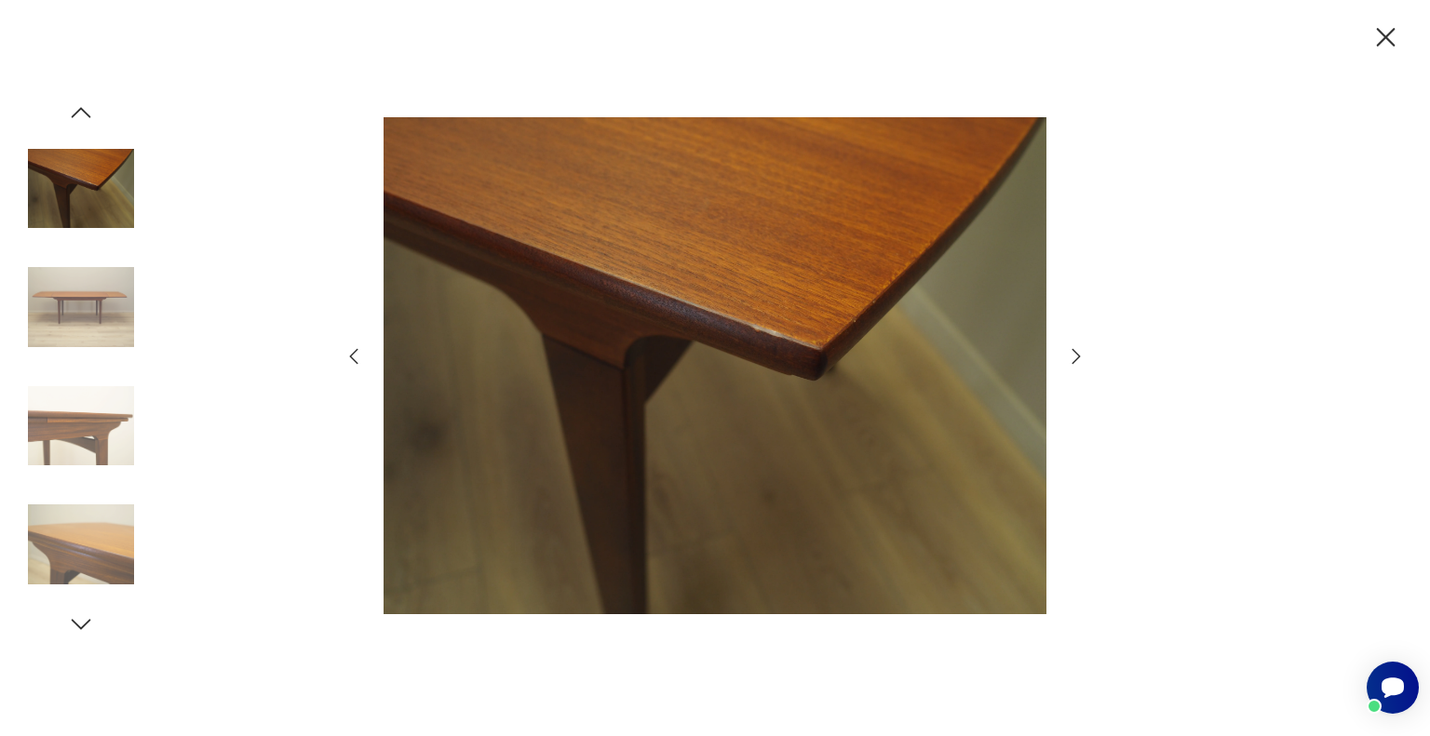
click at [1073, 357] on icon "button" at bounding box center [1076, 356] width 22 height 22
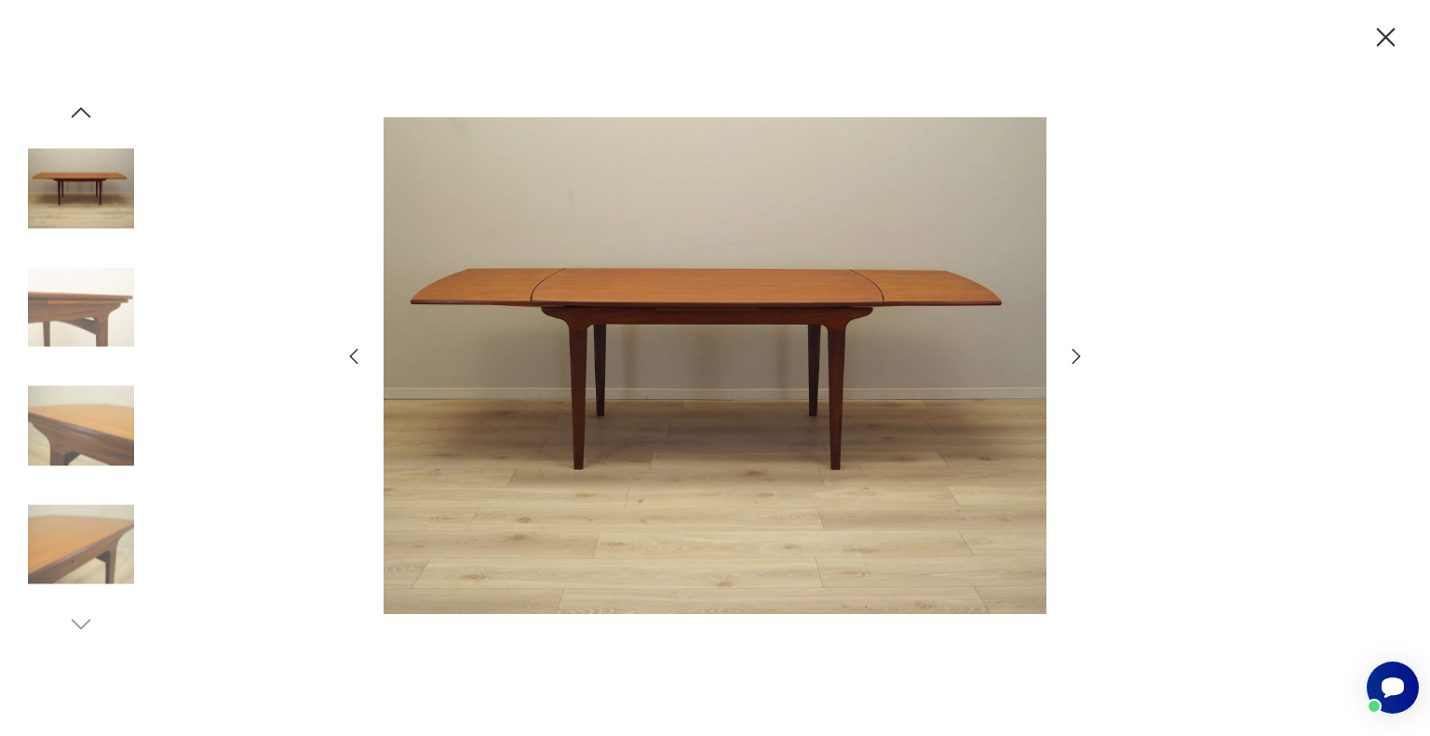
click at [70, 316] on img at bounding box center [81, 307] width 106 height 106
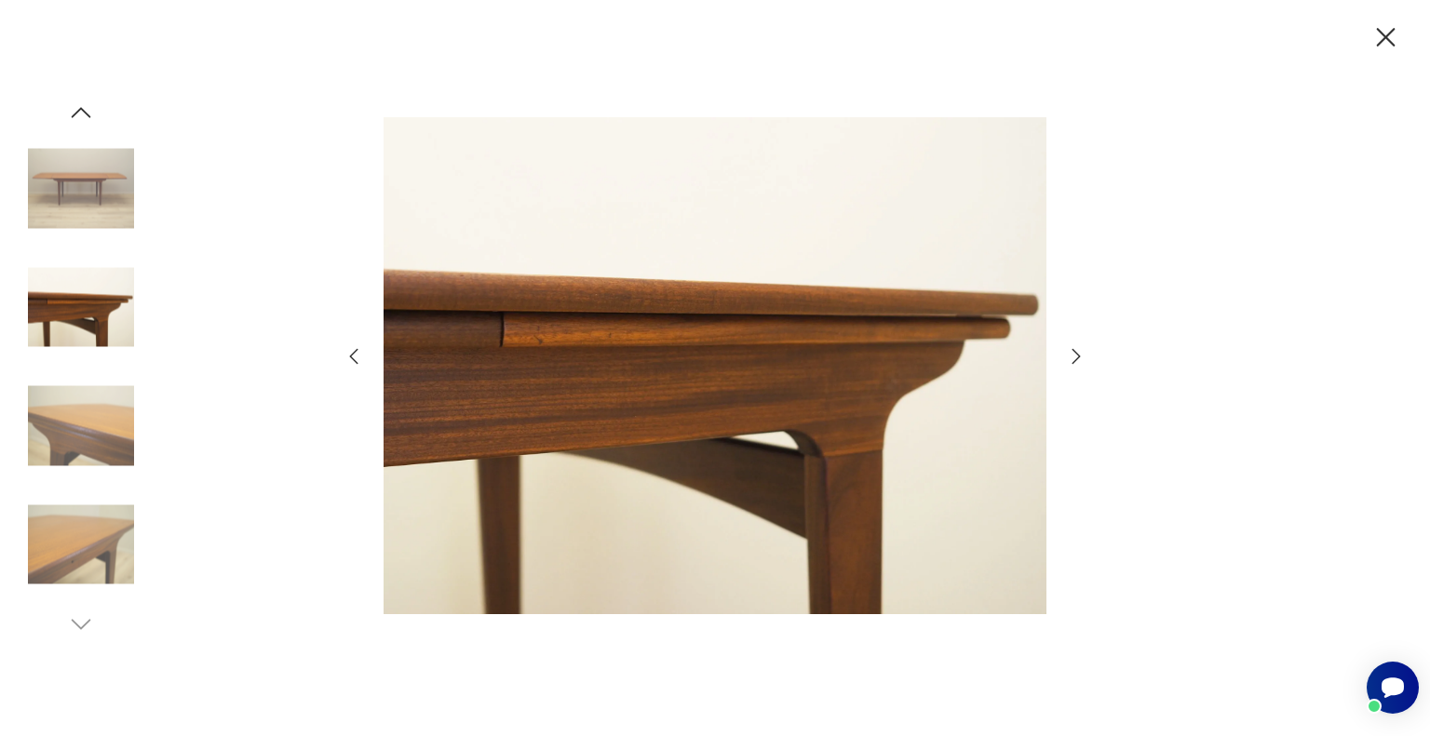
click at [93, 406] on img at bounding box center [81, 426] width 106 height 106
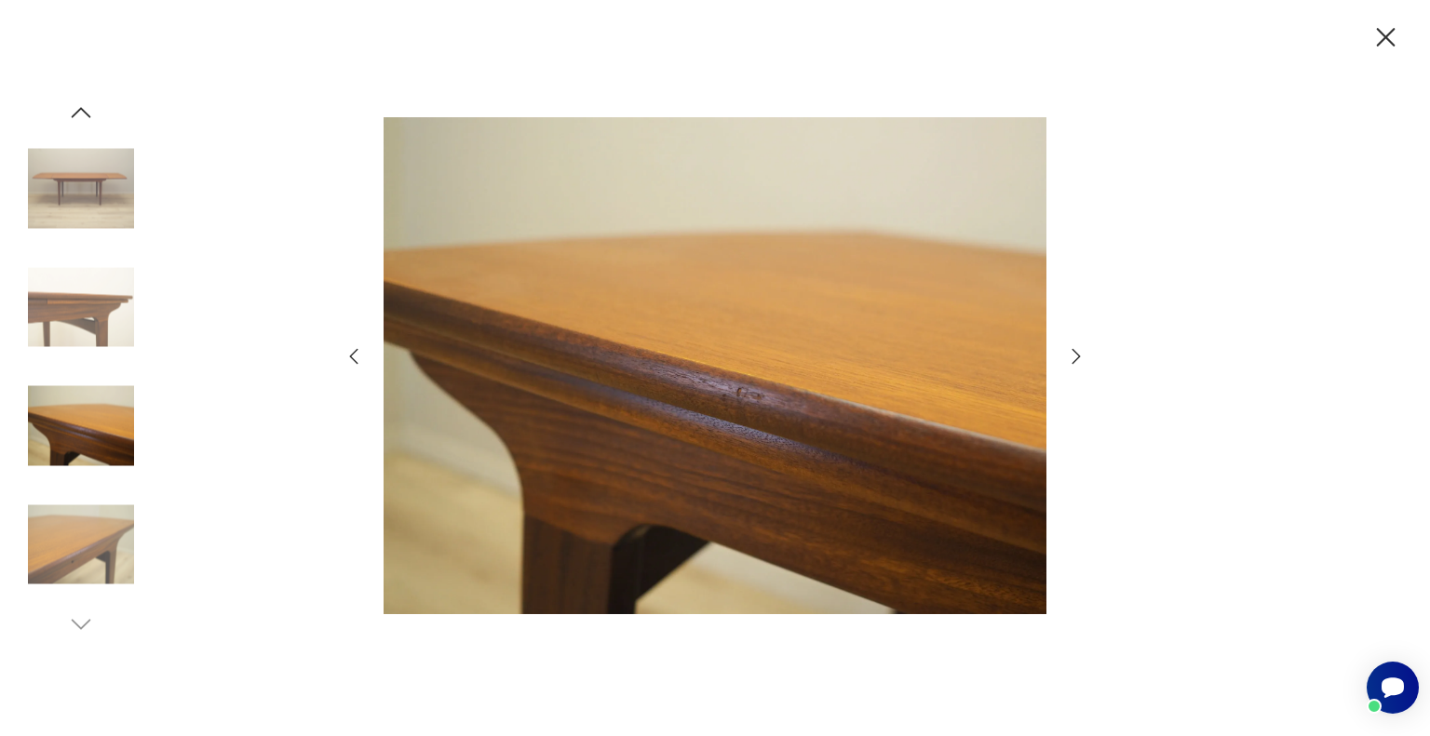
click at [89, 202] on img at bounding box center [81, 189] width 106 height 106
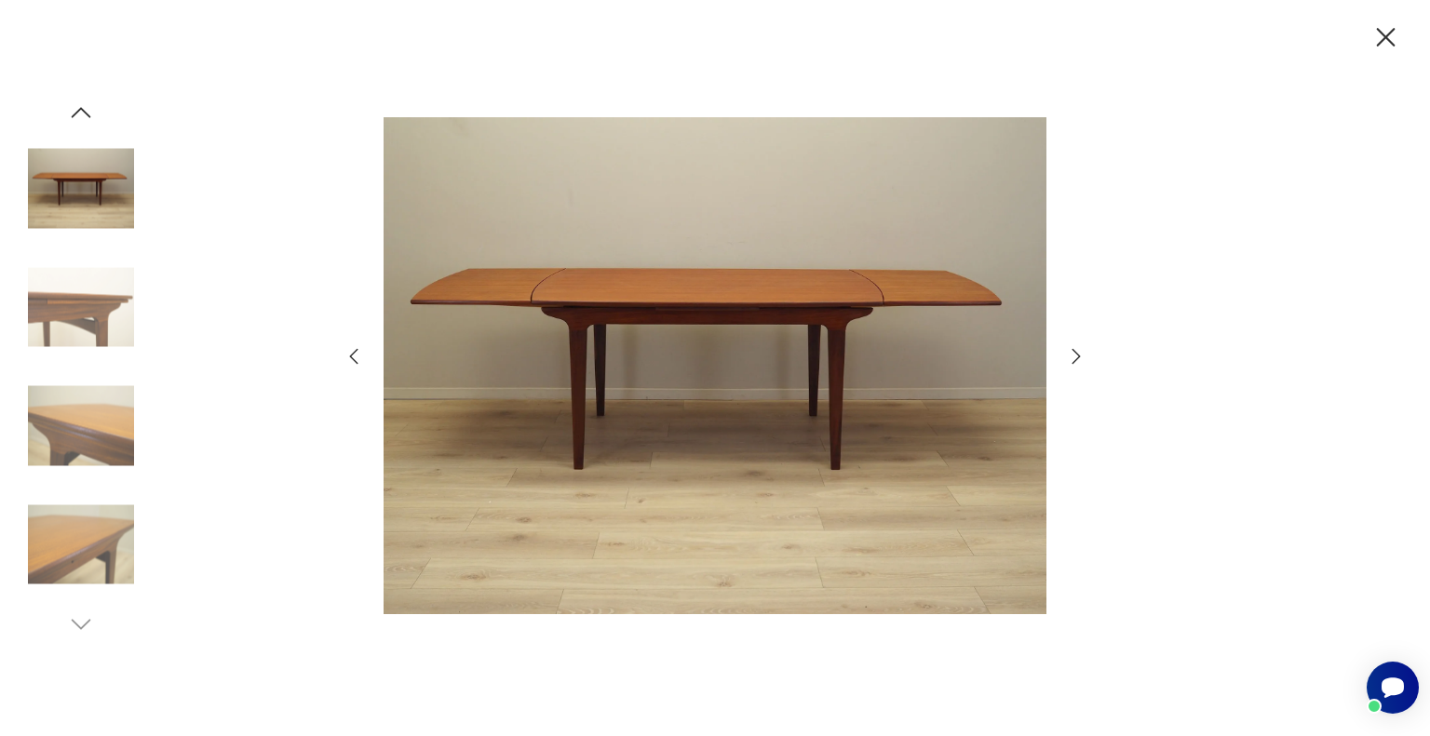
click at [79, 111] on icon "button" at bounding box center [81, 113] width 28 height 28
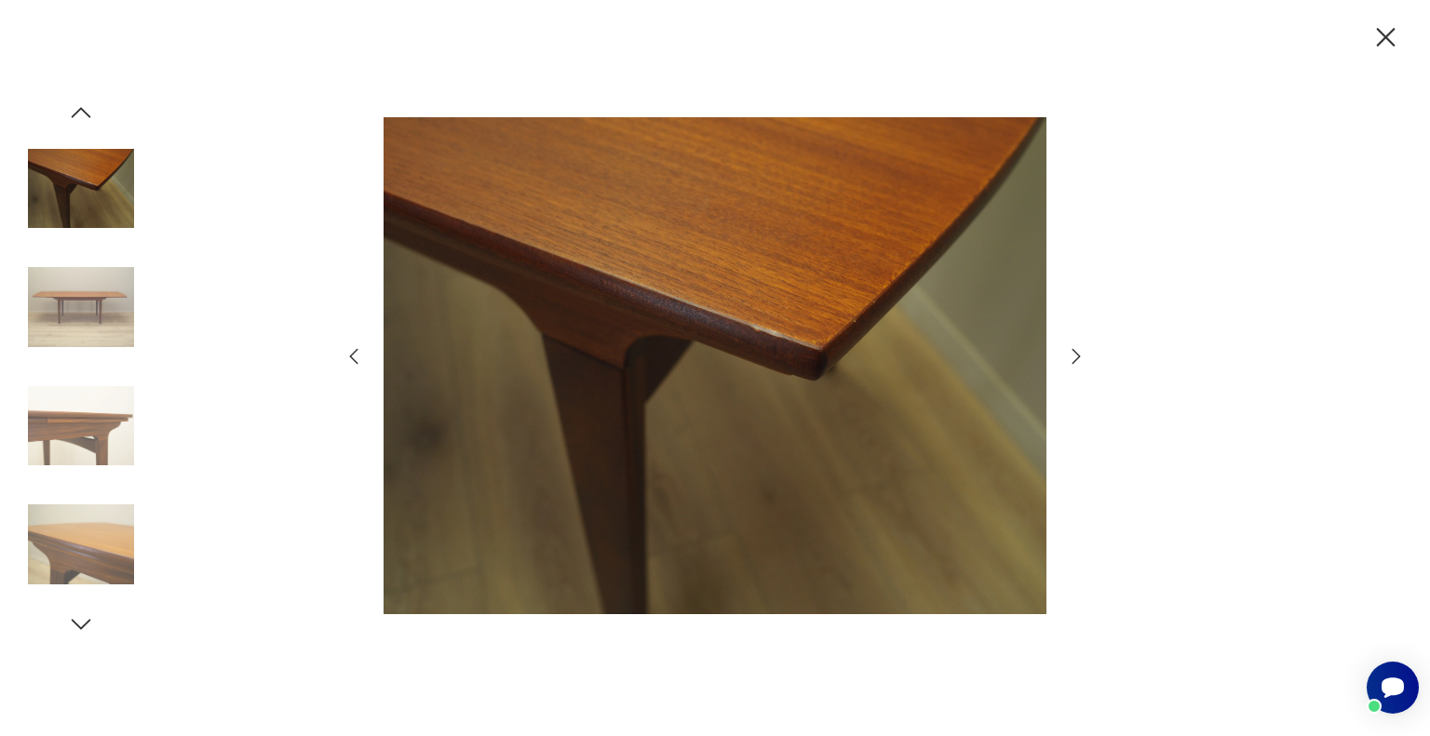
click at [89, 450] on img at bounding box center [81, 426] width 106 height 106
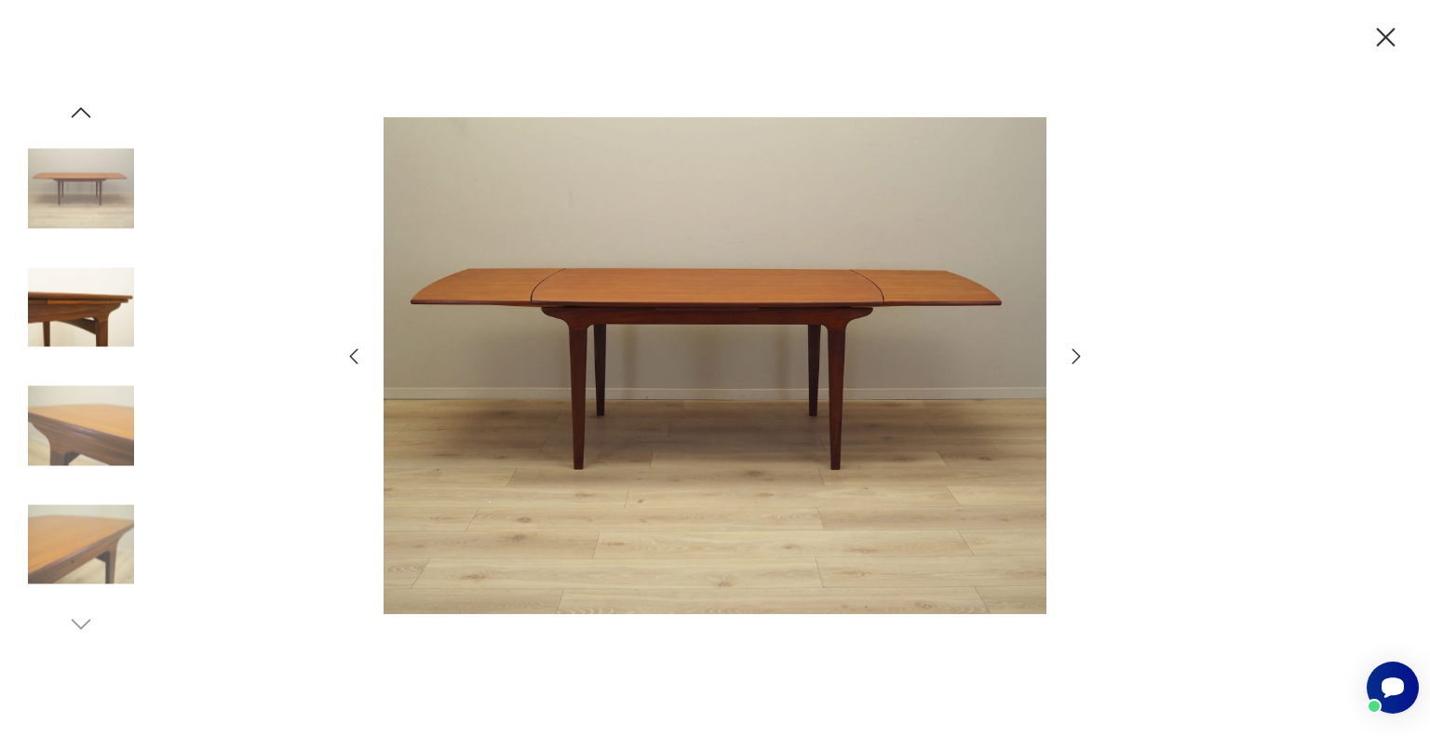
click at [80, 118] on icon "button" at bounding box center [81, 113] width 28 height 28
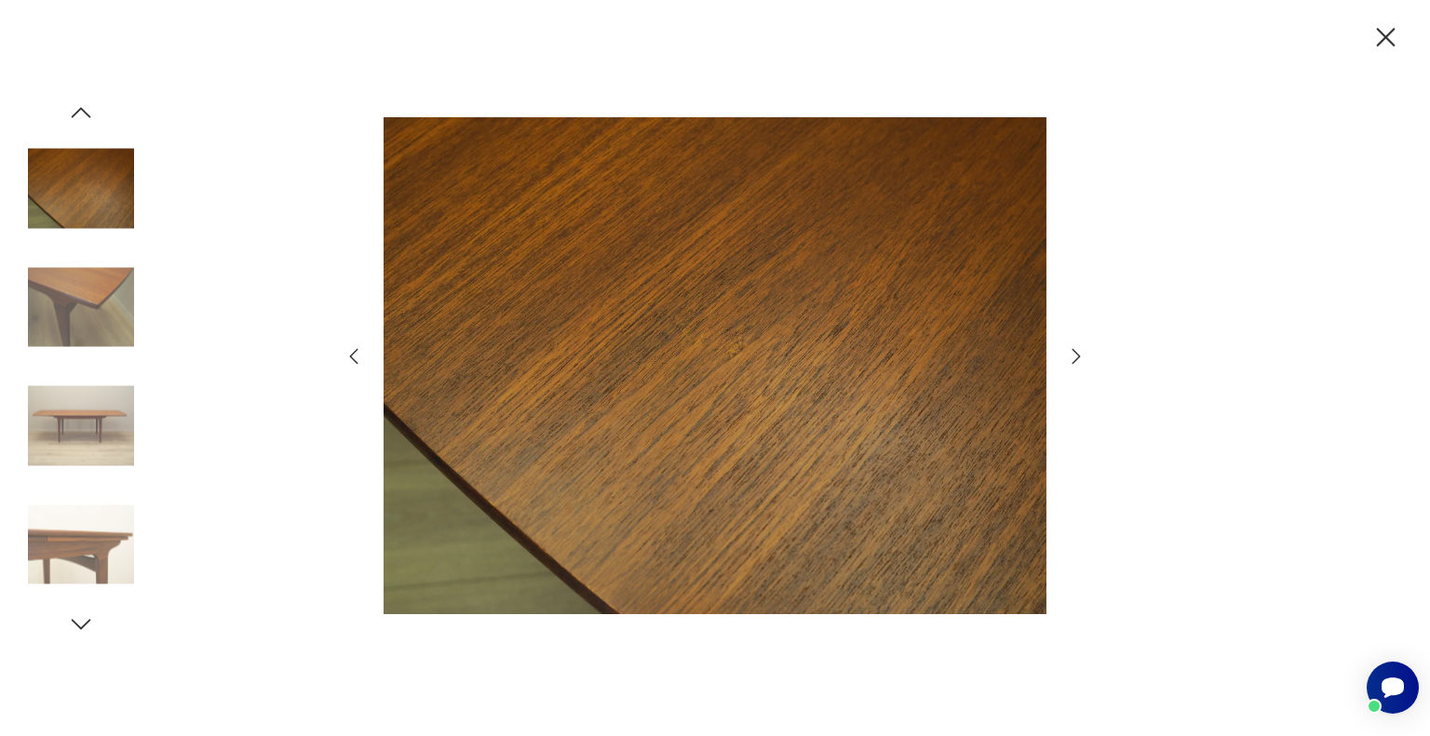
click at [80, 115] on icon "button" at bounding box center [81, 113] width 28 height 28
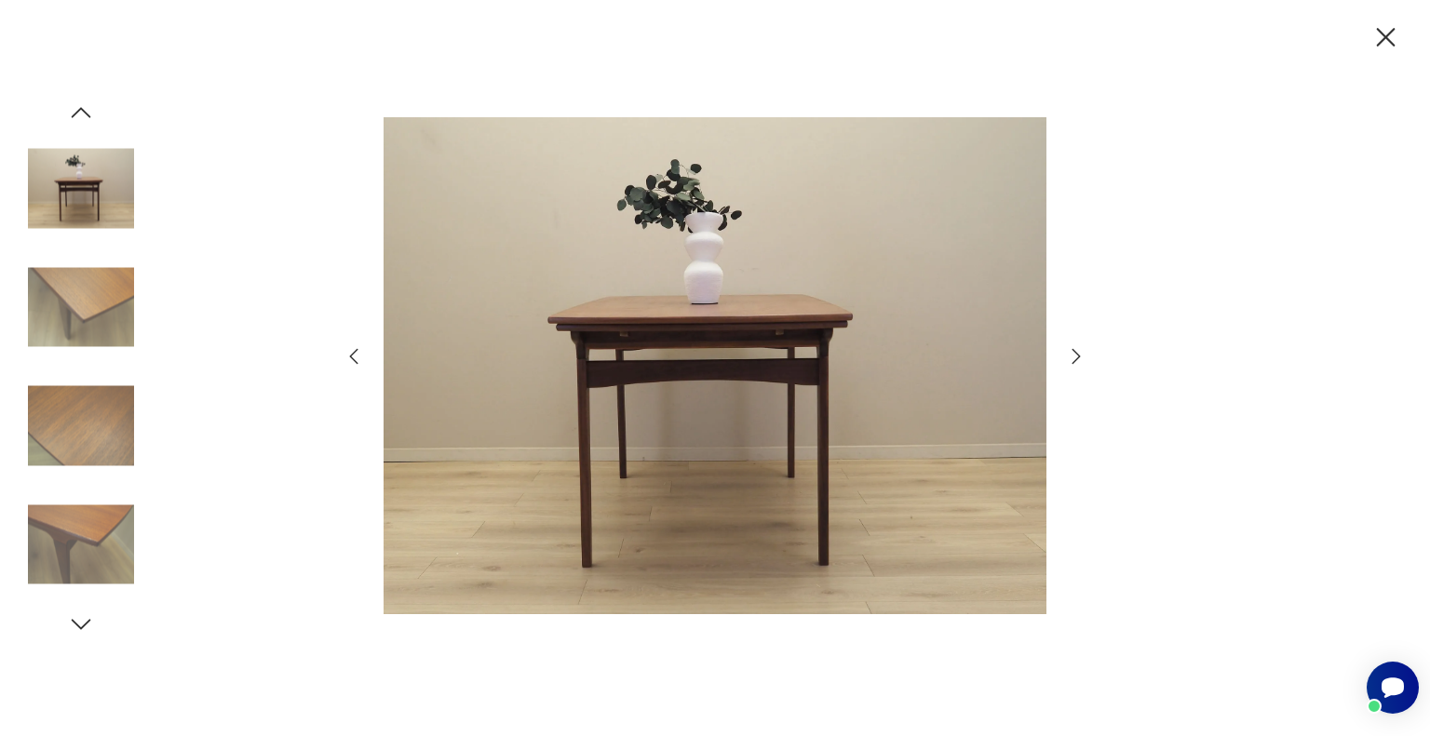
click at [80, 115] on icon "button" at bounding box center [81, 113] width 28 height 28
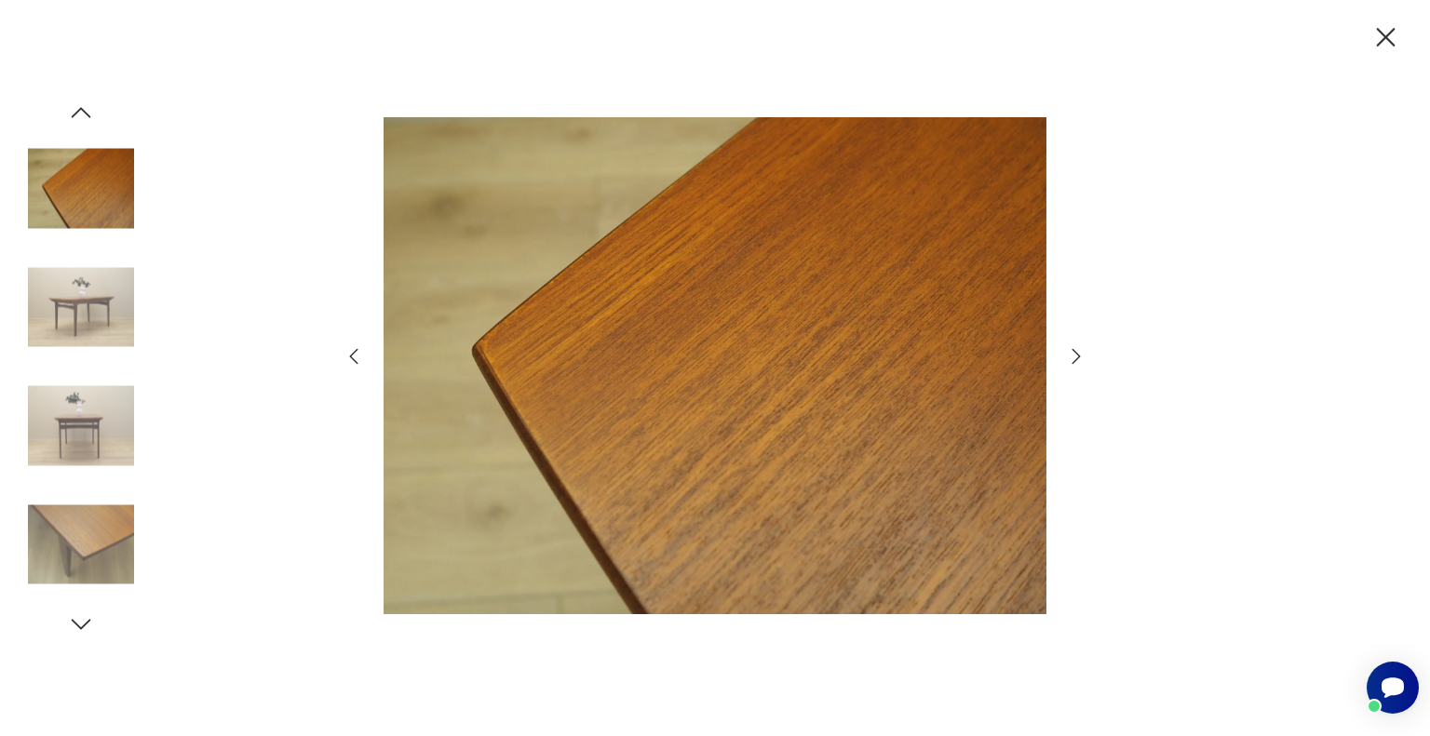
click at [81, 115] on icon "button" at bounding box center [81, 113] width 28 height 28
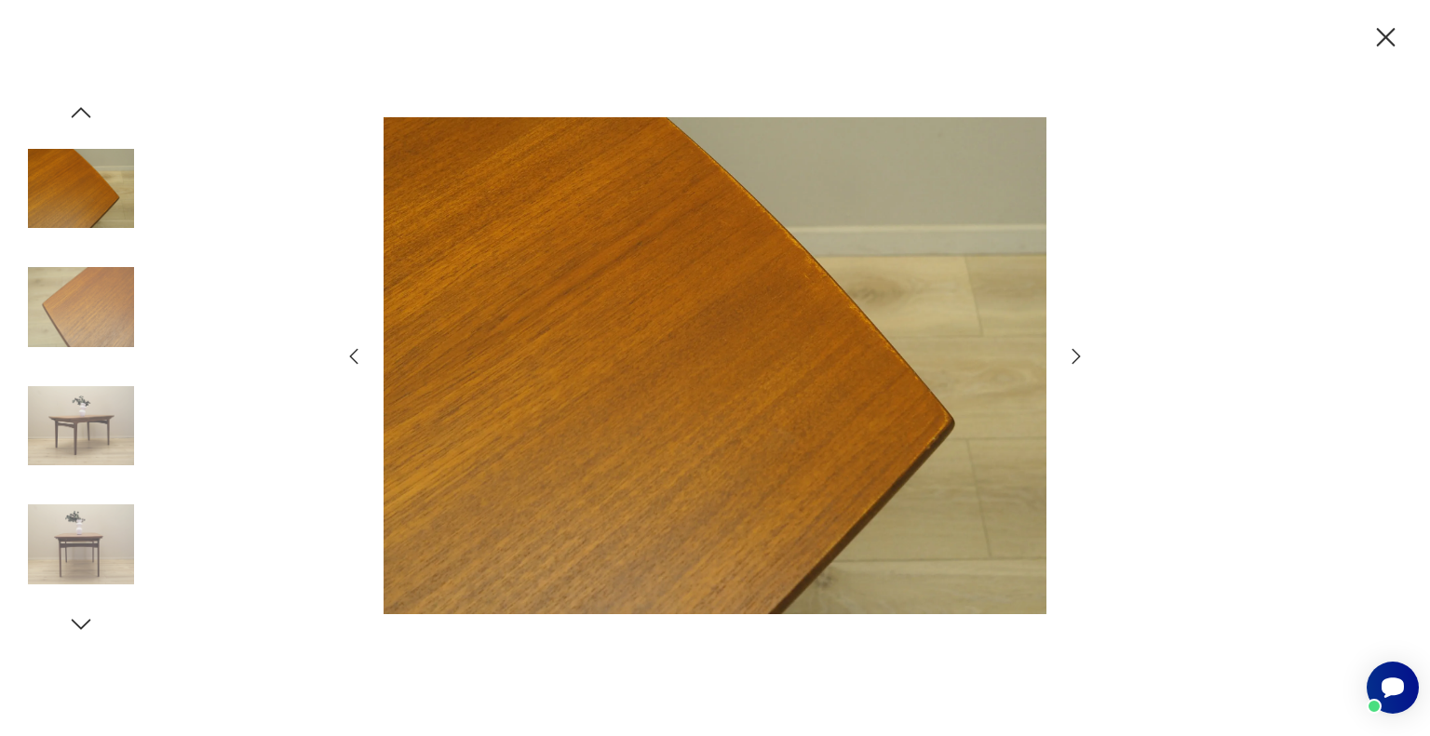
click at [81, 115] on icon "button" at bounding box center [81, 113] width 28 height 28
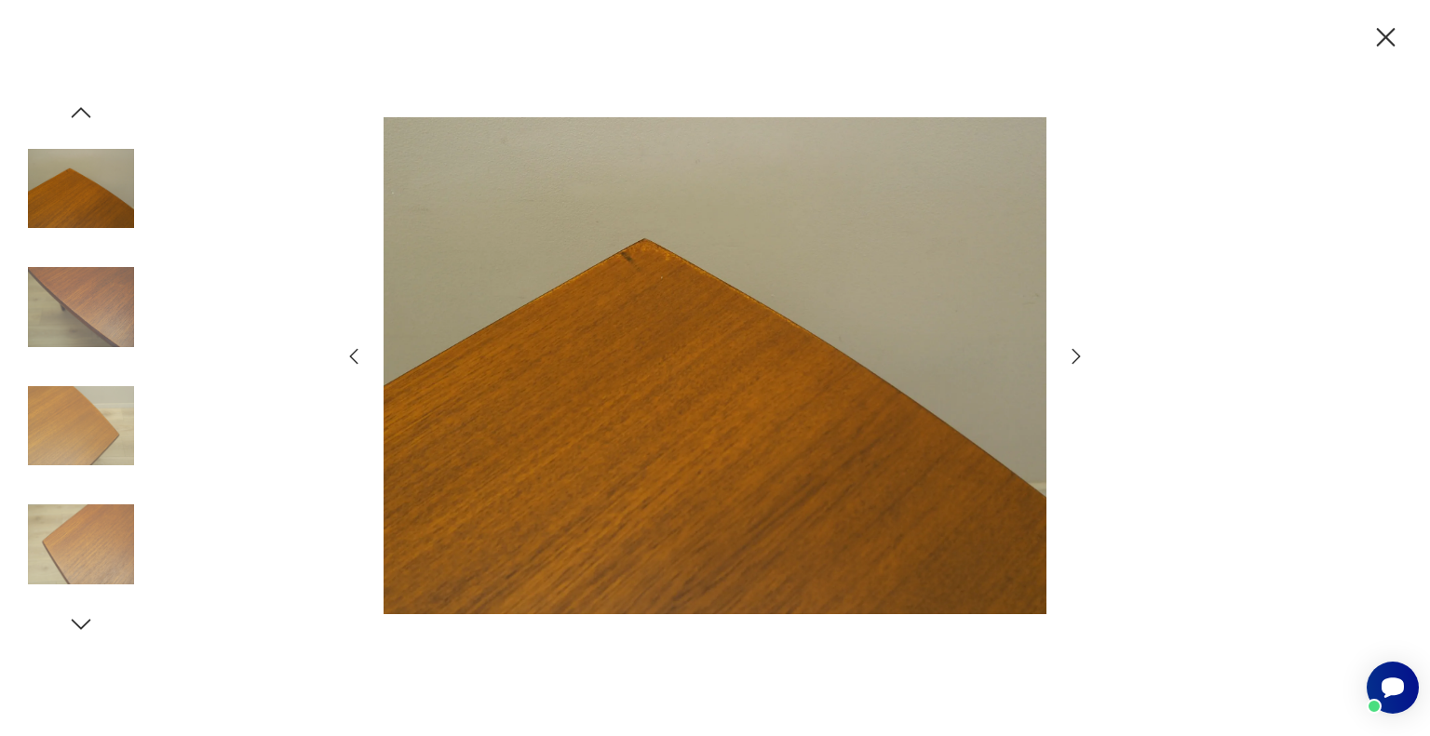
click at [81, 116] on icon "button" at bounding box center [81, 113] width 28 height 28
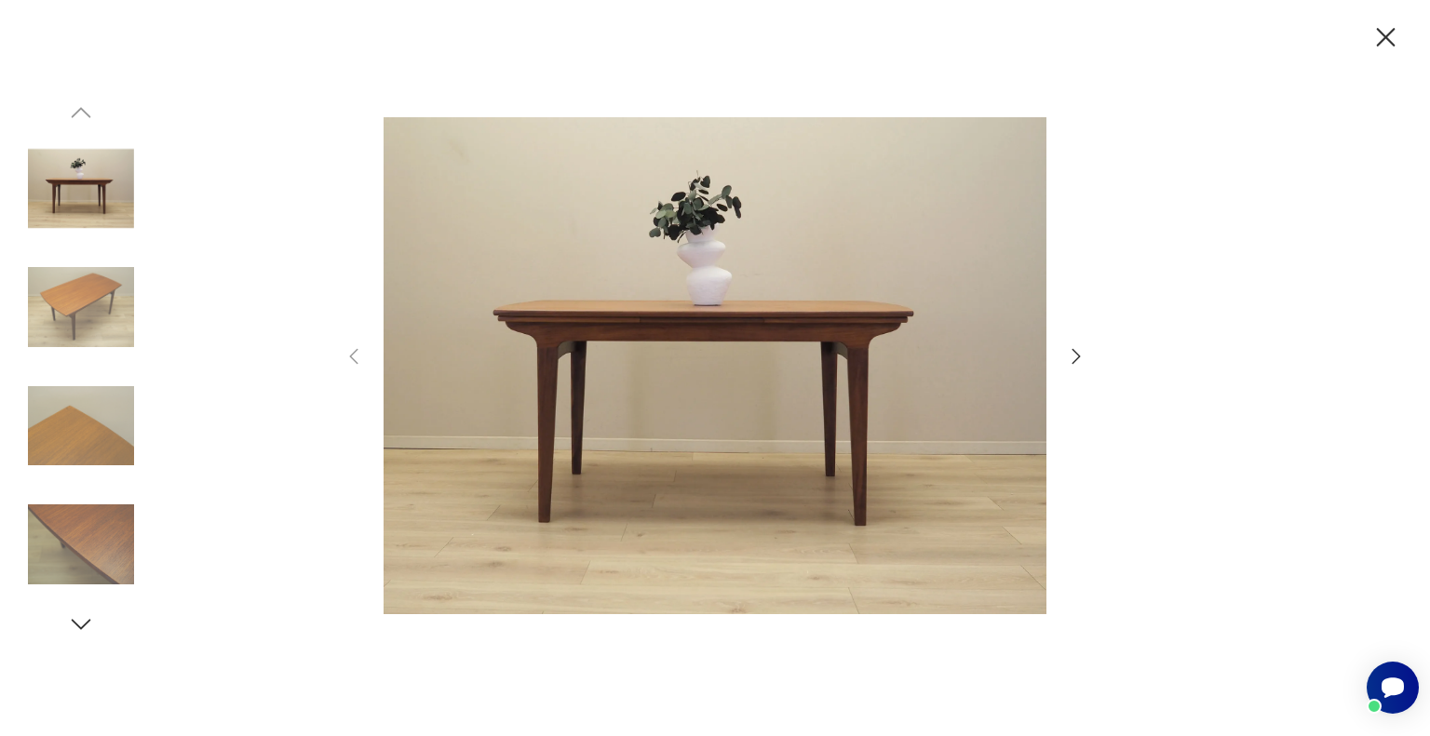
click at [89, 294] on img at bounding box center [81, 307] width 106 height 106
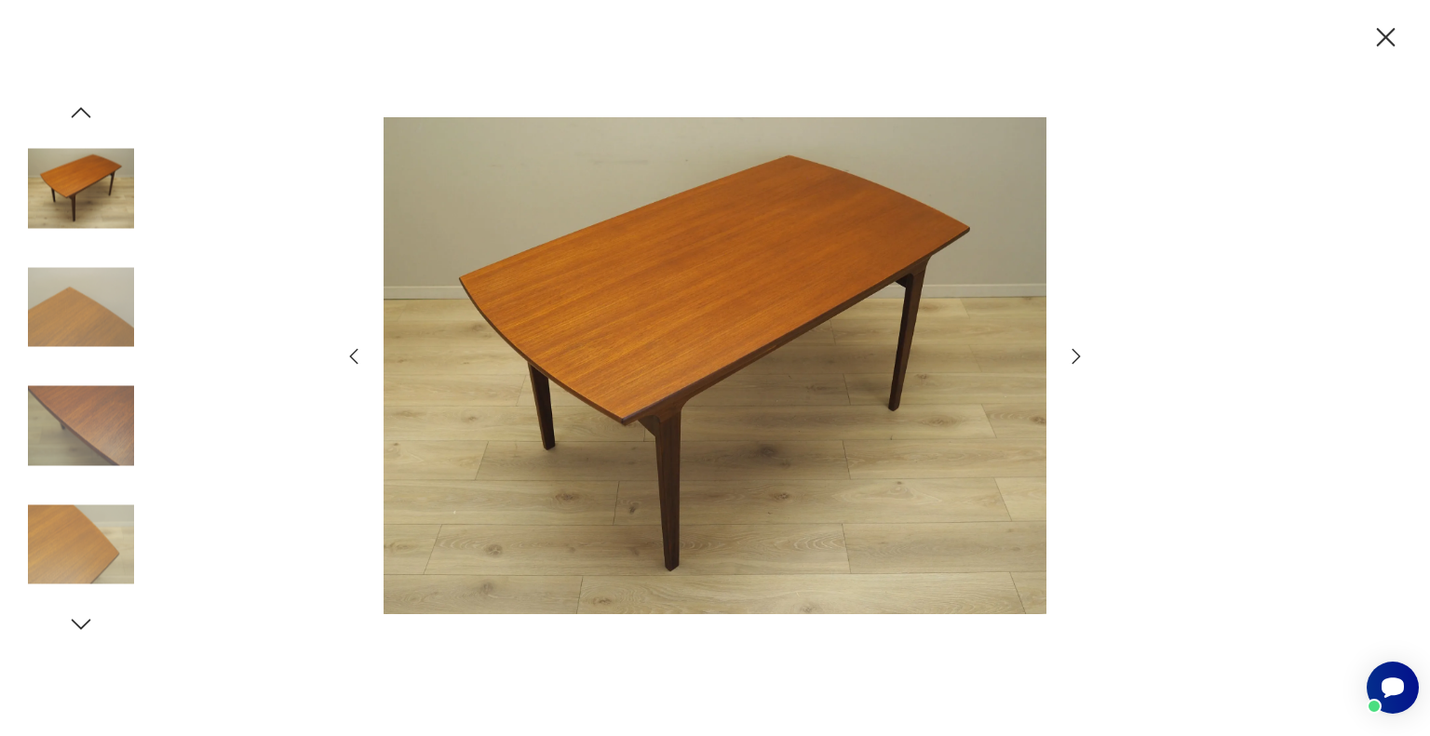
click at [1385, 40] on icon "button" at bounding box center [1385, 37] width 33 height 33
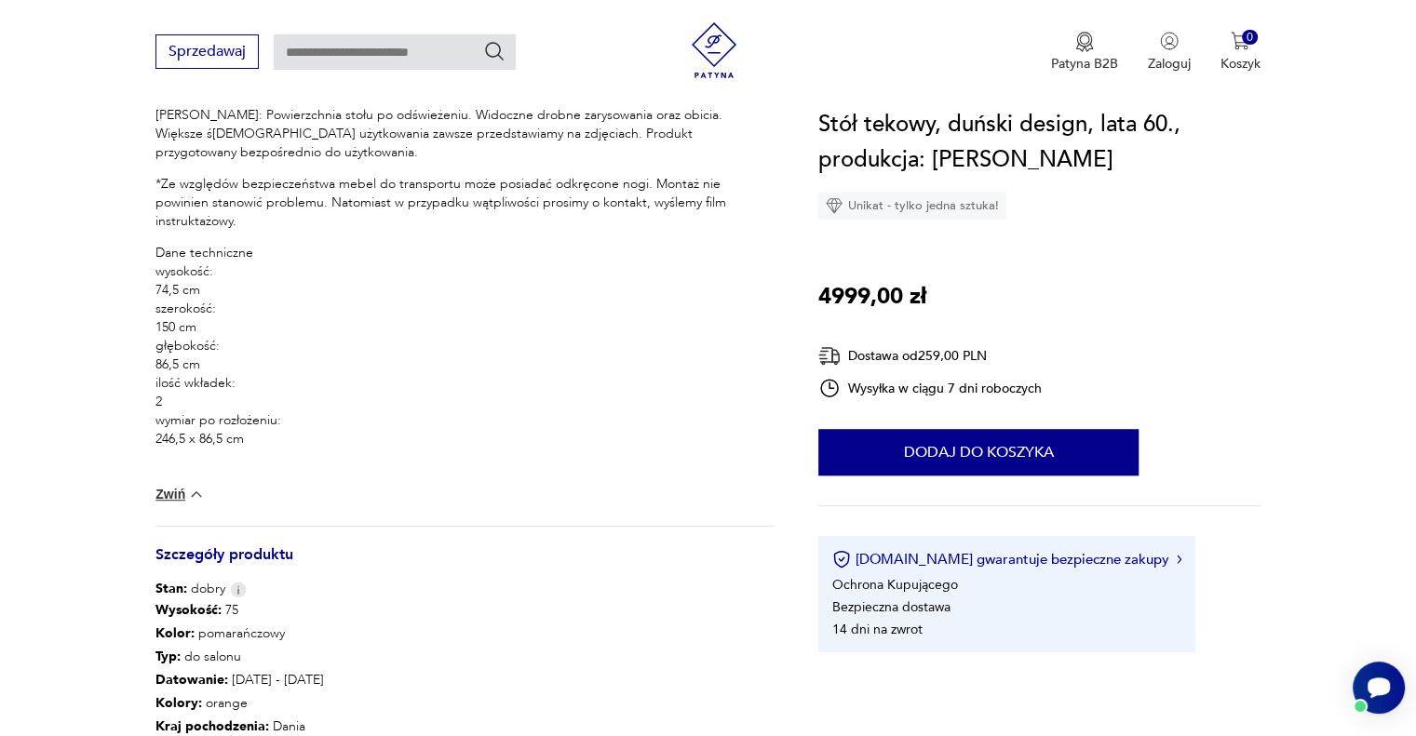
scroll to position [652, 0]
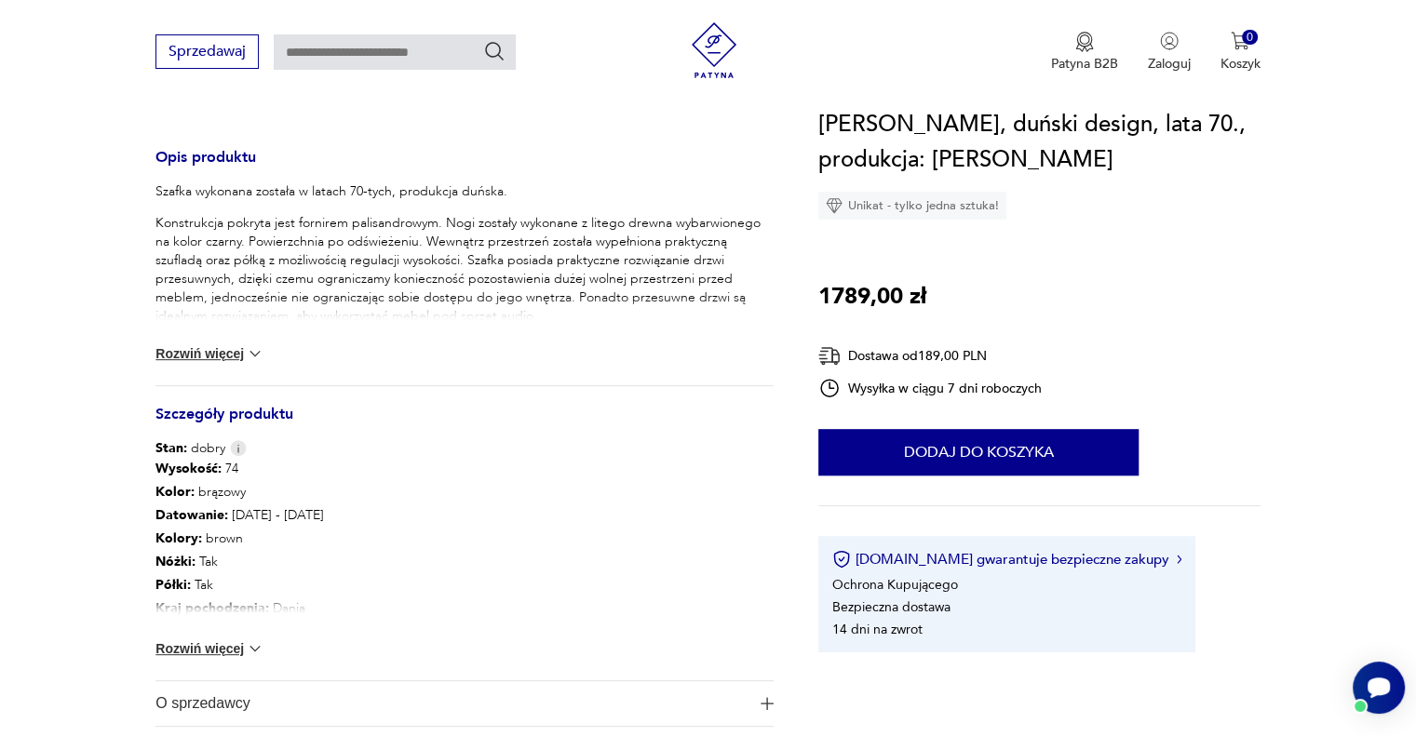
scroll to position [838, 0]
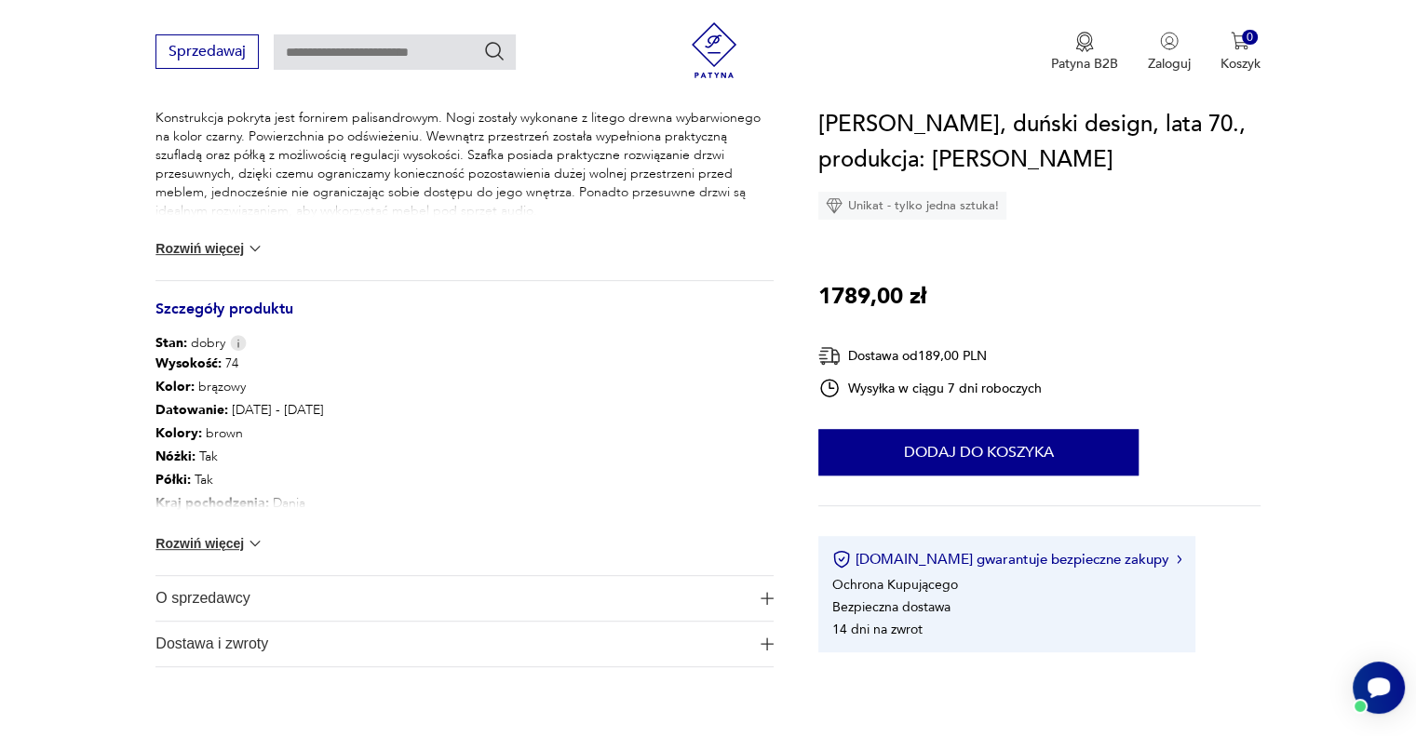
click at [235, 544] on button "Rozwiń więcej" at bounding box center [209, 543] width 108 height 19
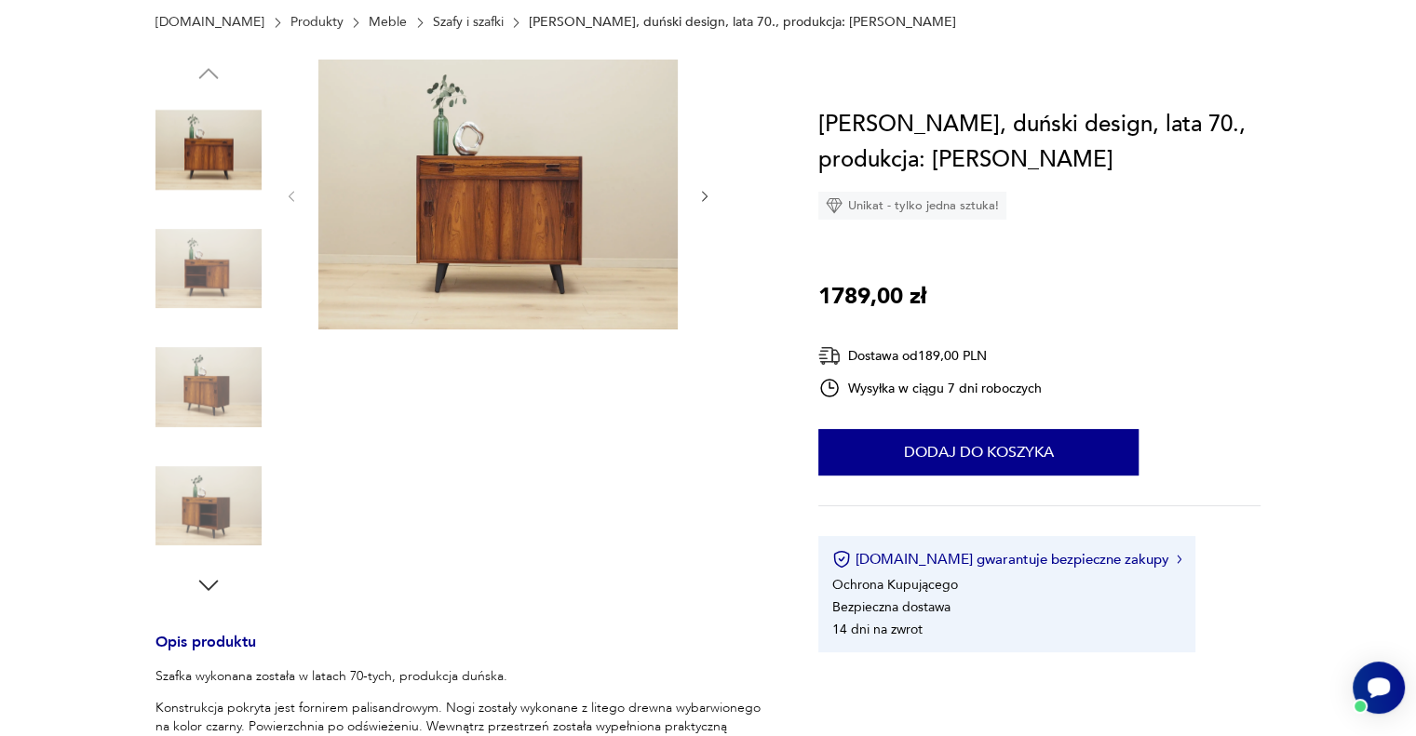
scroll to position [93, 0]
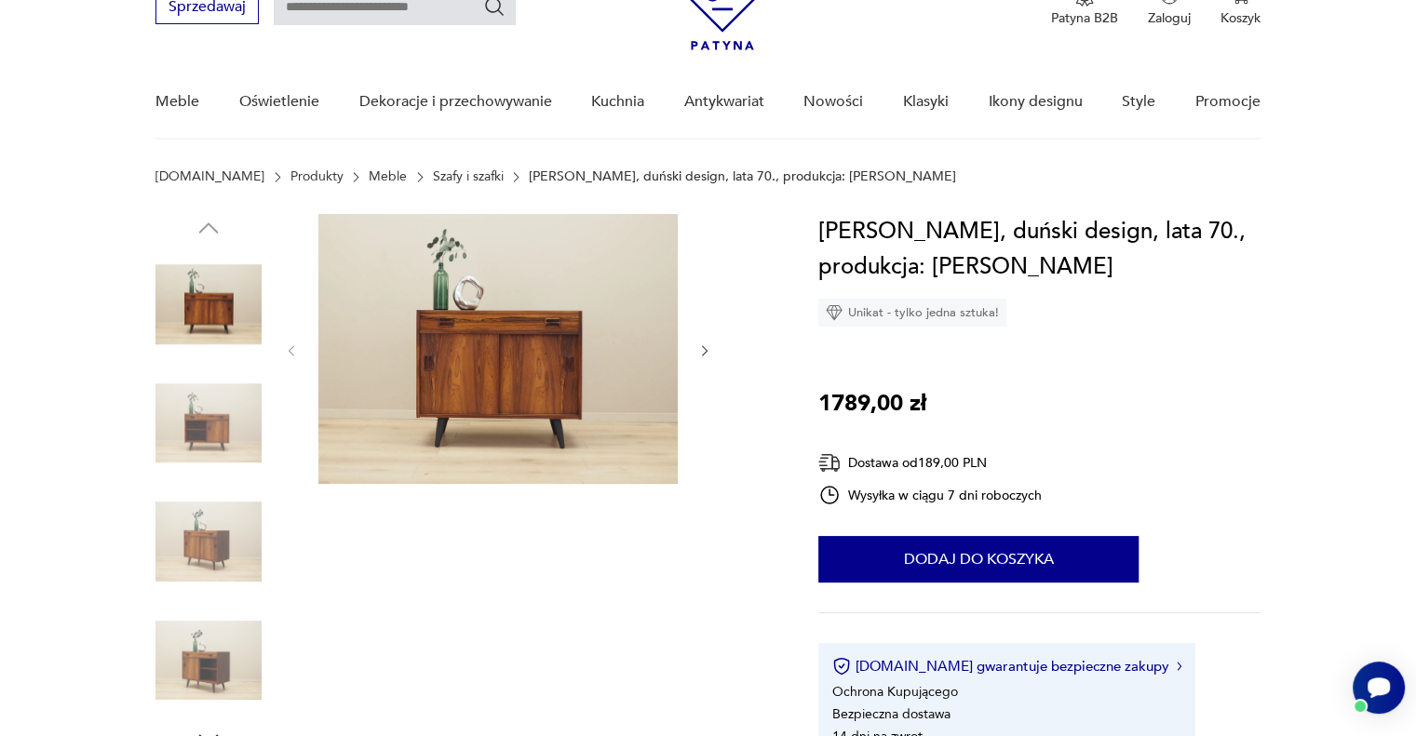
click at [222, 297] on img at bounding box center [208, 304] width 106 height 106
click at [462, 312] on img at bounding box center [497, 349] width 359 height 270
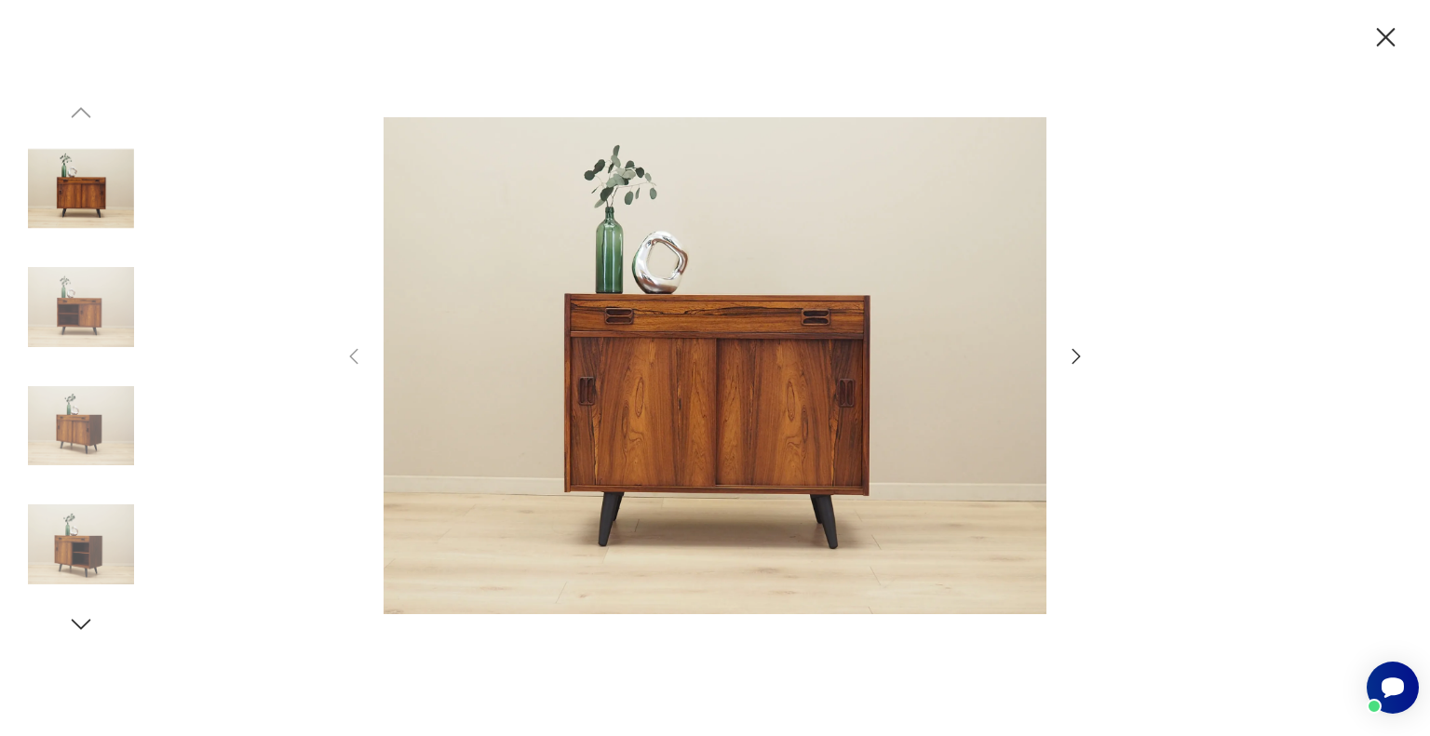
click at [1076, 360] on icon "button" at bounding box center [1076, 356] width 8 height 15
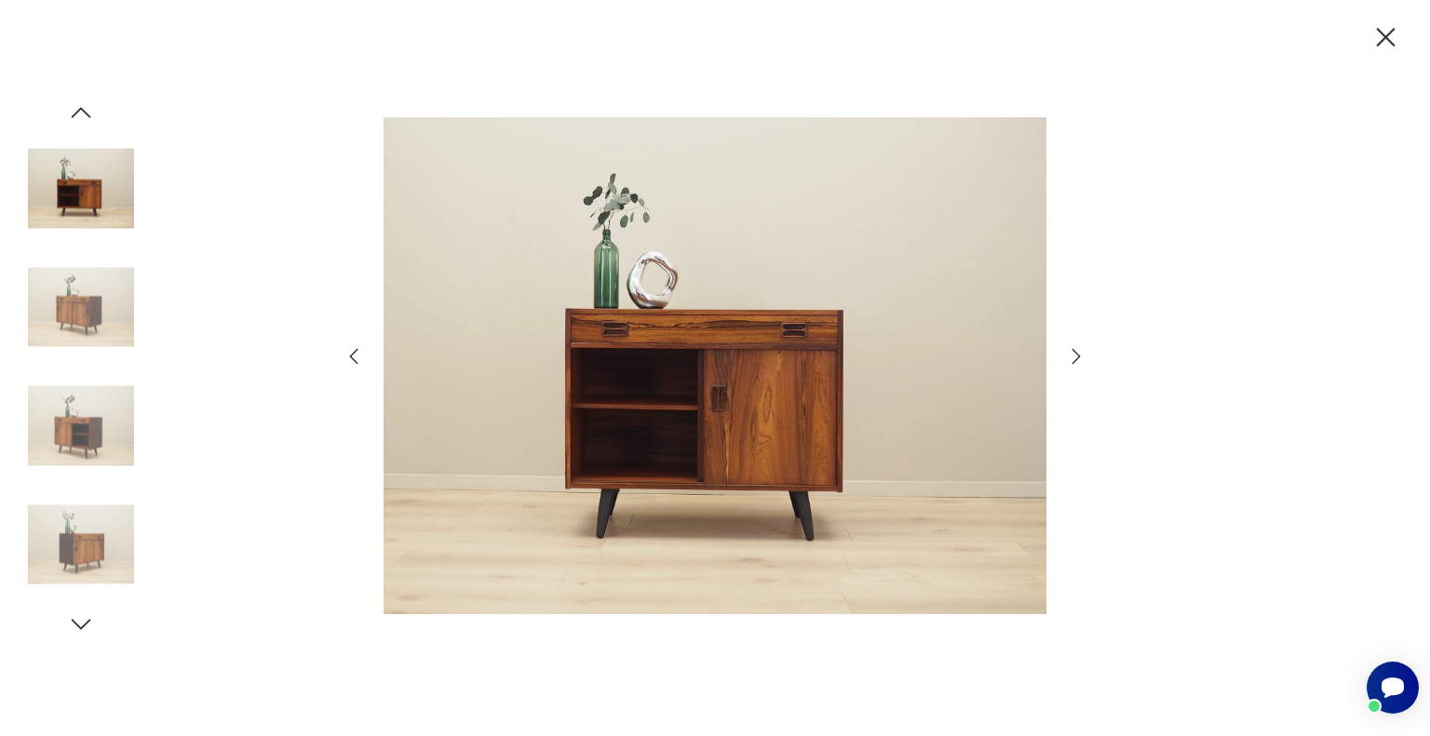
click at [1076, 360] on icon "button" at bounding box center [1076, 356] width 8 height 15
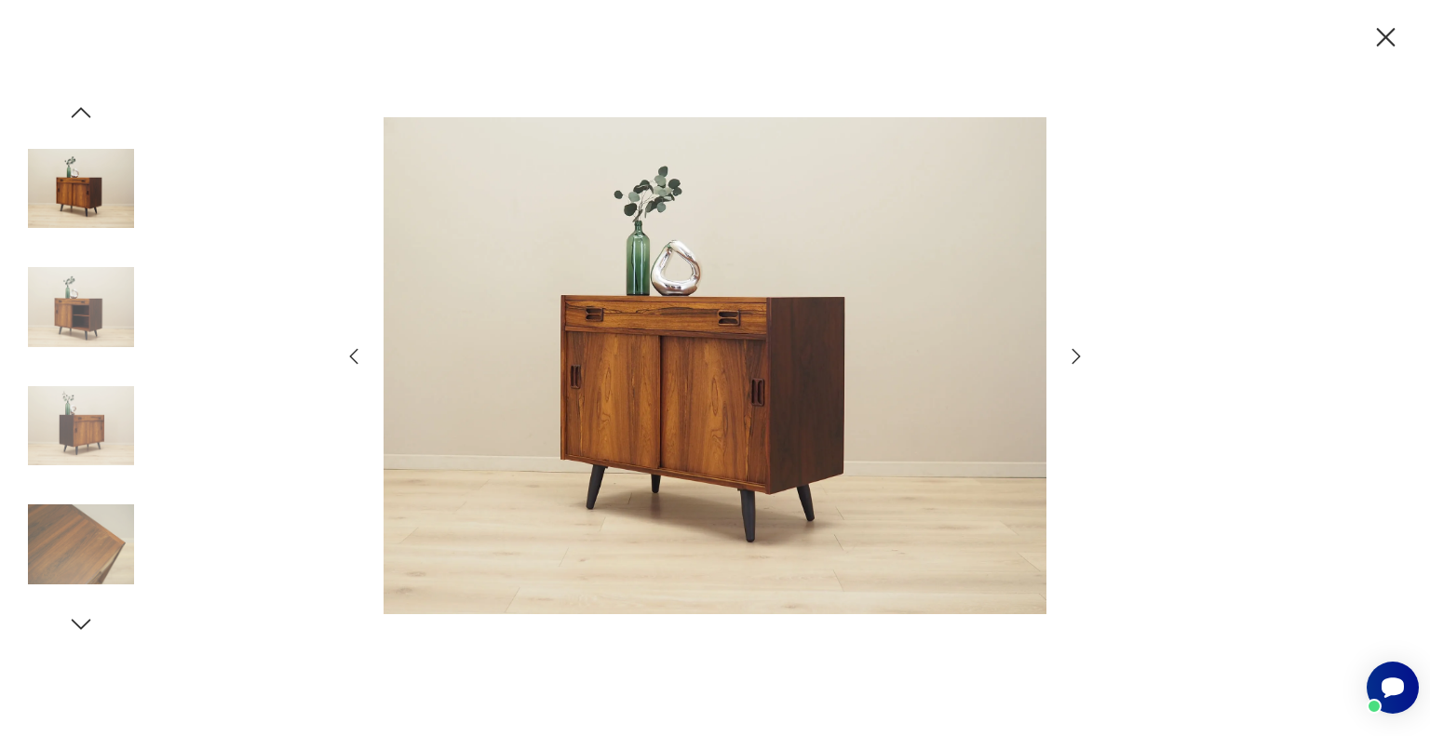
click at [1076, 360] on icon "button" at bounding box center [1076, 356] width 8 height 15
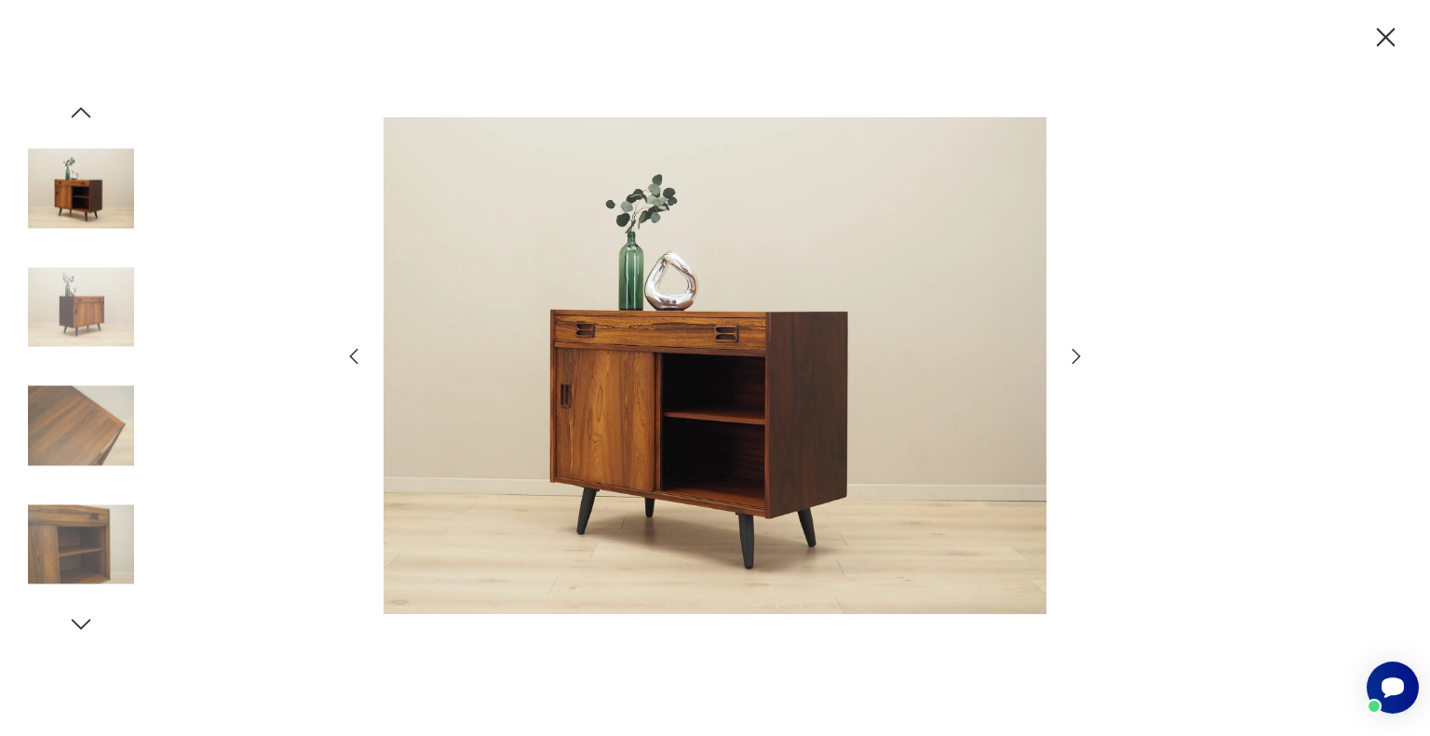
click at [1076, 360] on icon "button" at bounding box center [1076, 356] width 8 height 15
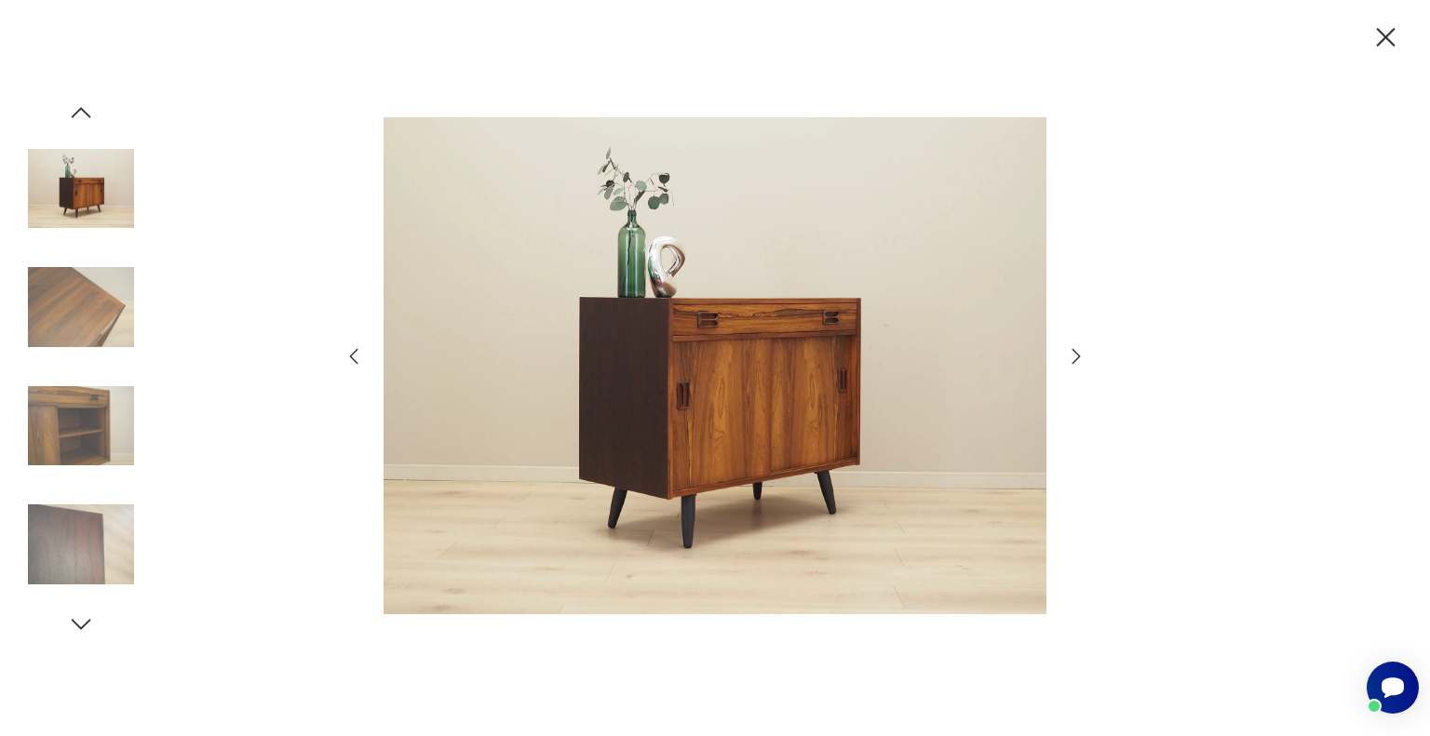
click at [1076, 360] on icon "button" at bounding box center [1076, 356] width 8 height 15
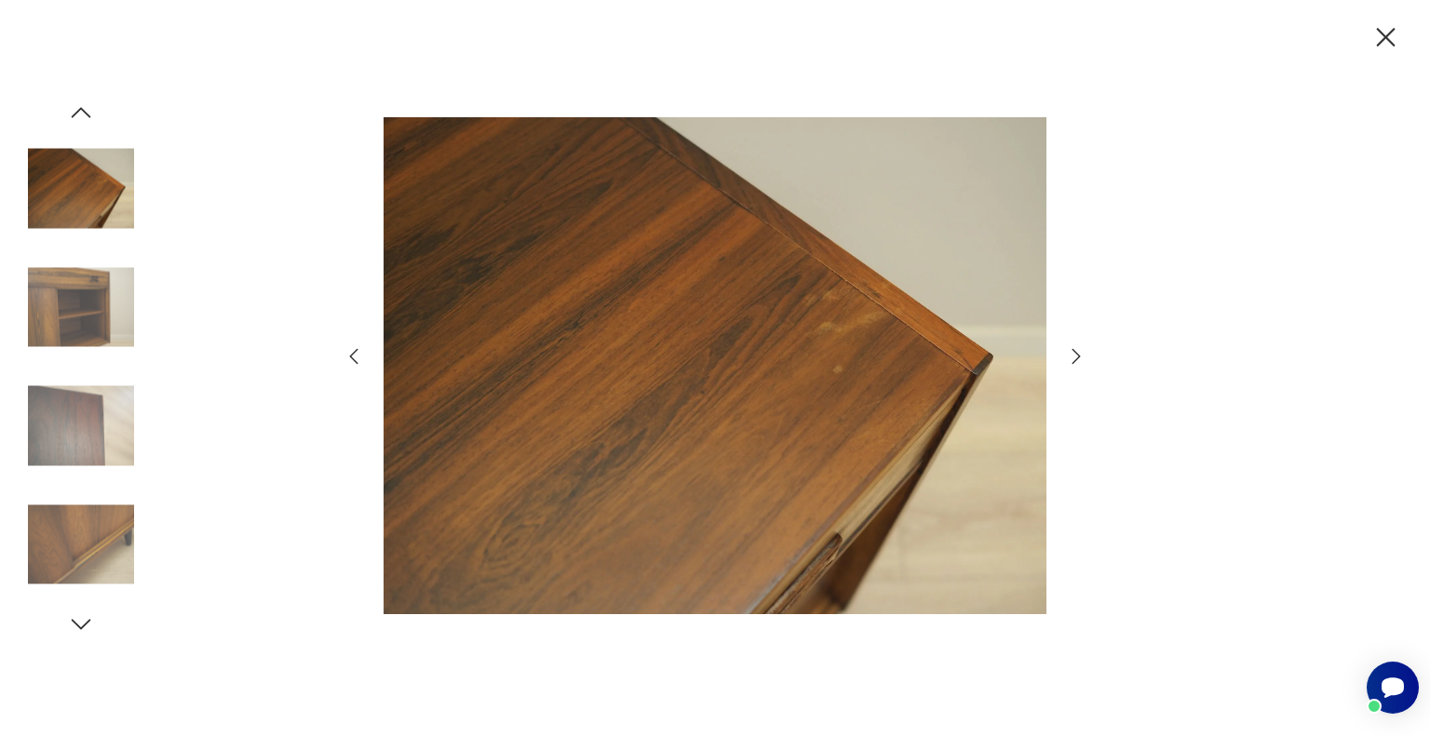
click at [1076, 360] on icon "button" at bounding box center [1076, 356] width 8 height 15
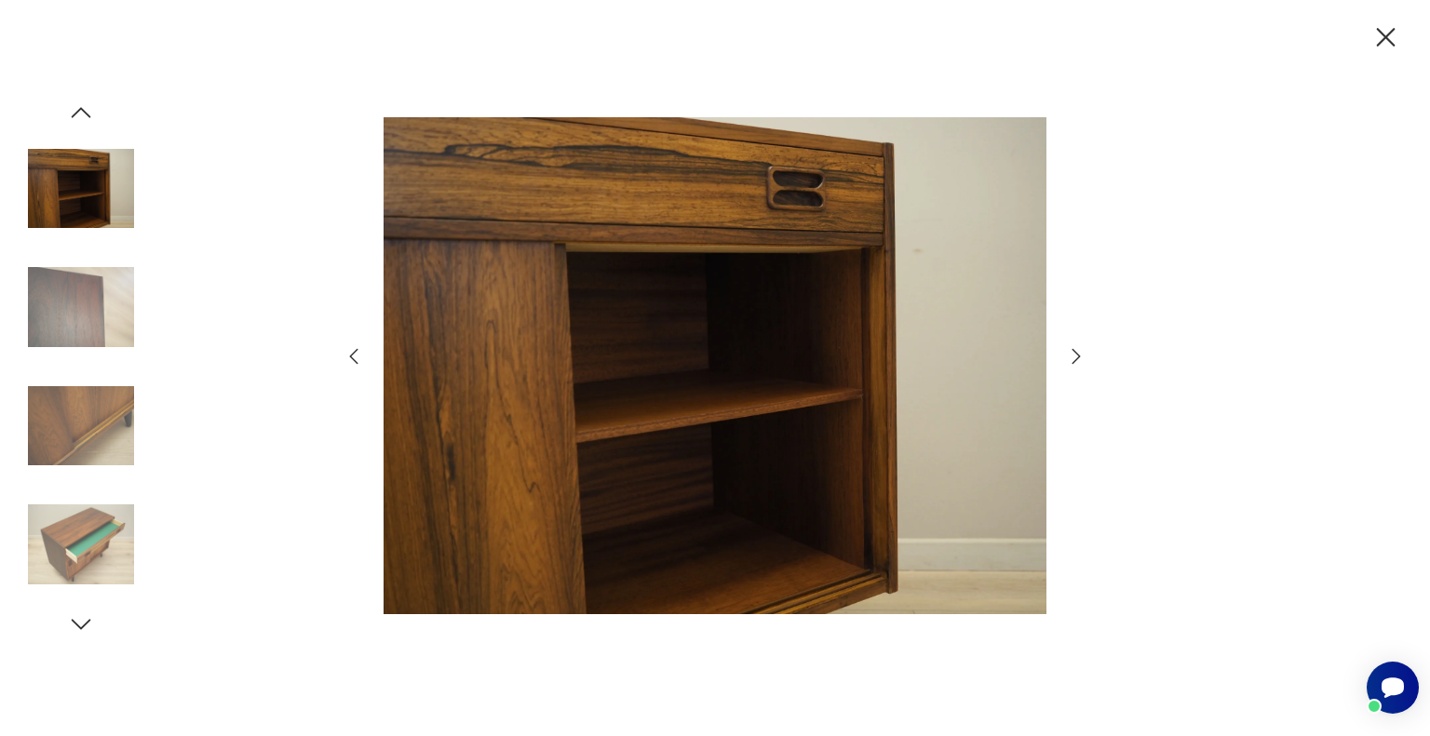
click at [1076, 360] on icon "button" at bounding box center [1076, 356] width 8 height 15
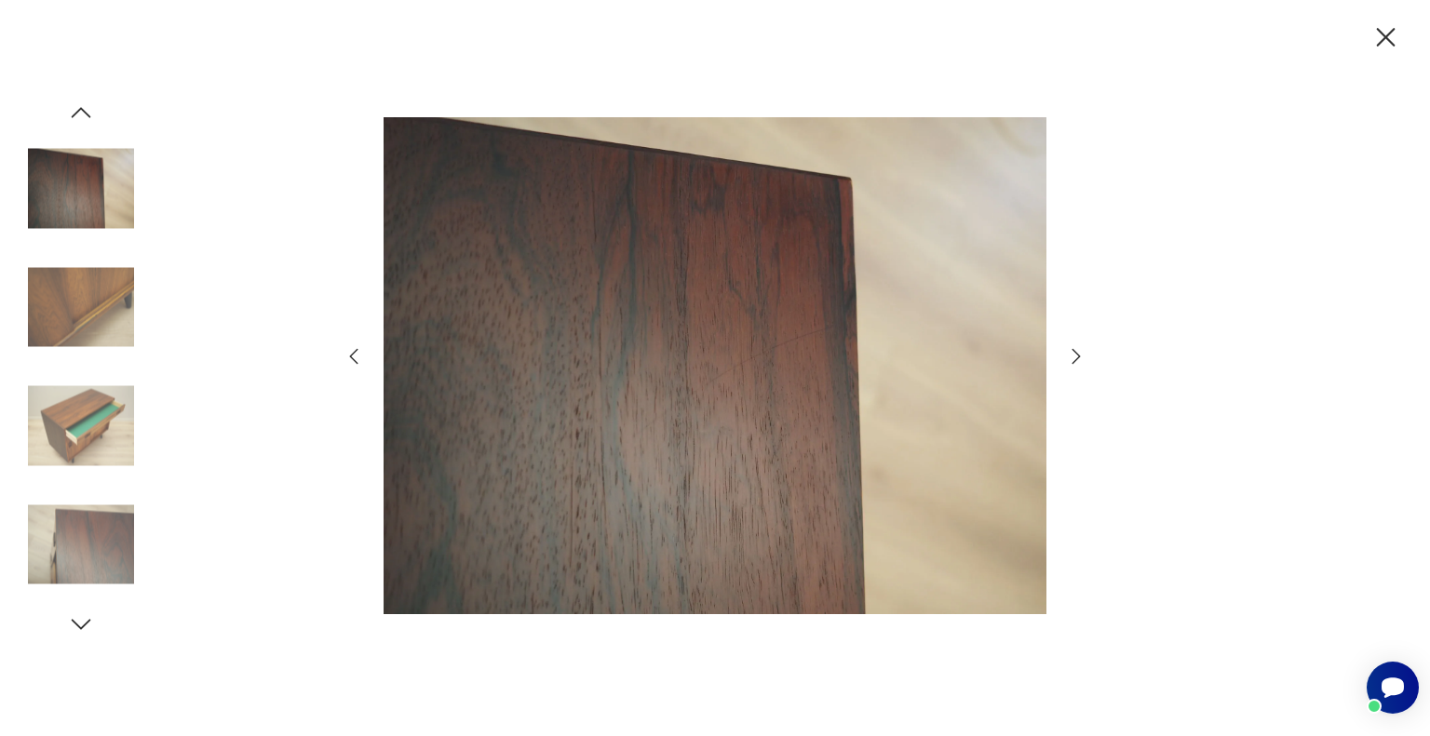
click at [1076, 360] on icon "button" at bounding box center [1076, 356] width 8 height 15
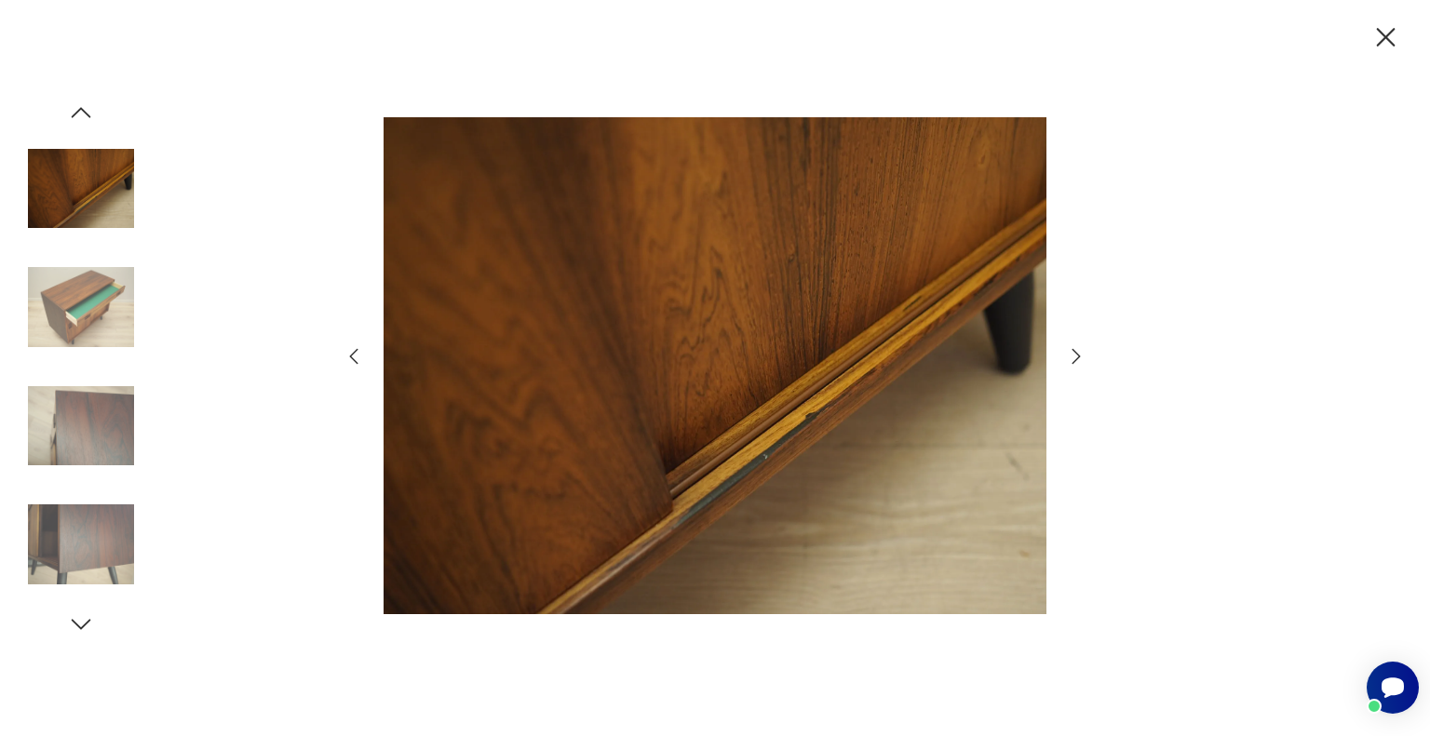
click at [1076, 360] on icon "button" at bounding box center [1076, 356] width 8 height 15
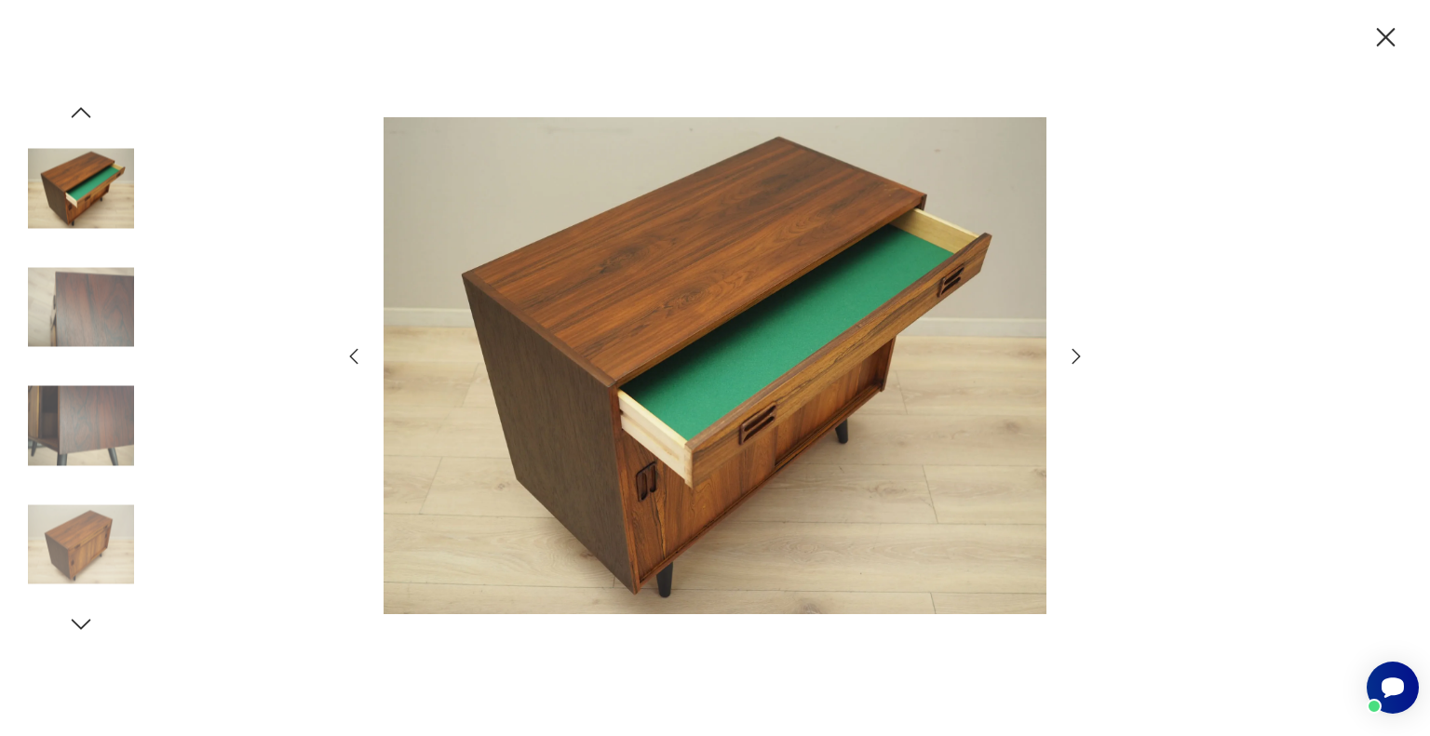
click at [1076, 360] on icon "button" at bounding box center [1076, 356] width 8 height 15
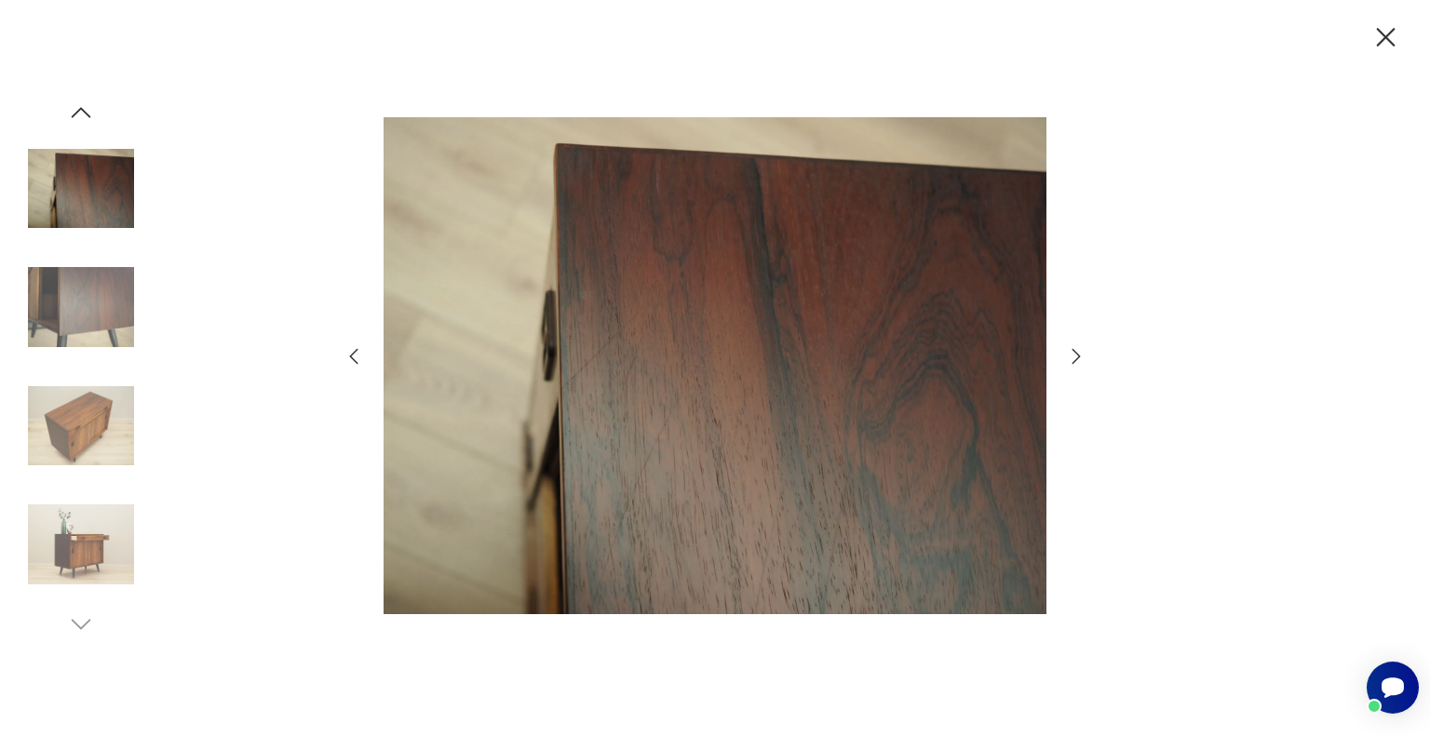
click at [1076, 360] on icon "button" at bounding box center [1076, 356] width 8 height 15
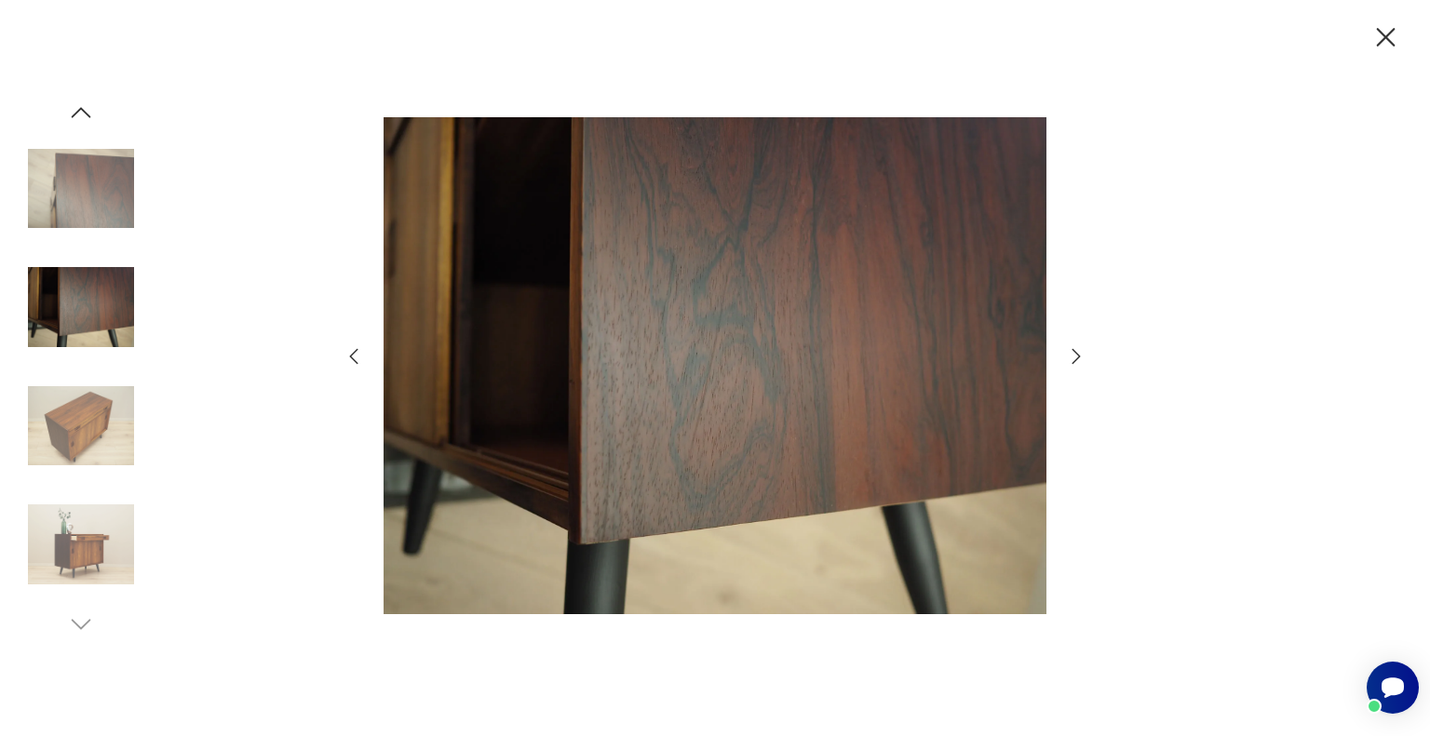
click at [353, 353] on icon "button" at bounding box center [354, 356] width 22 height 22
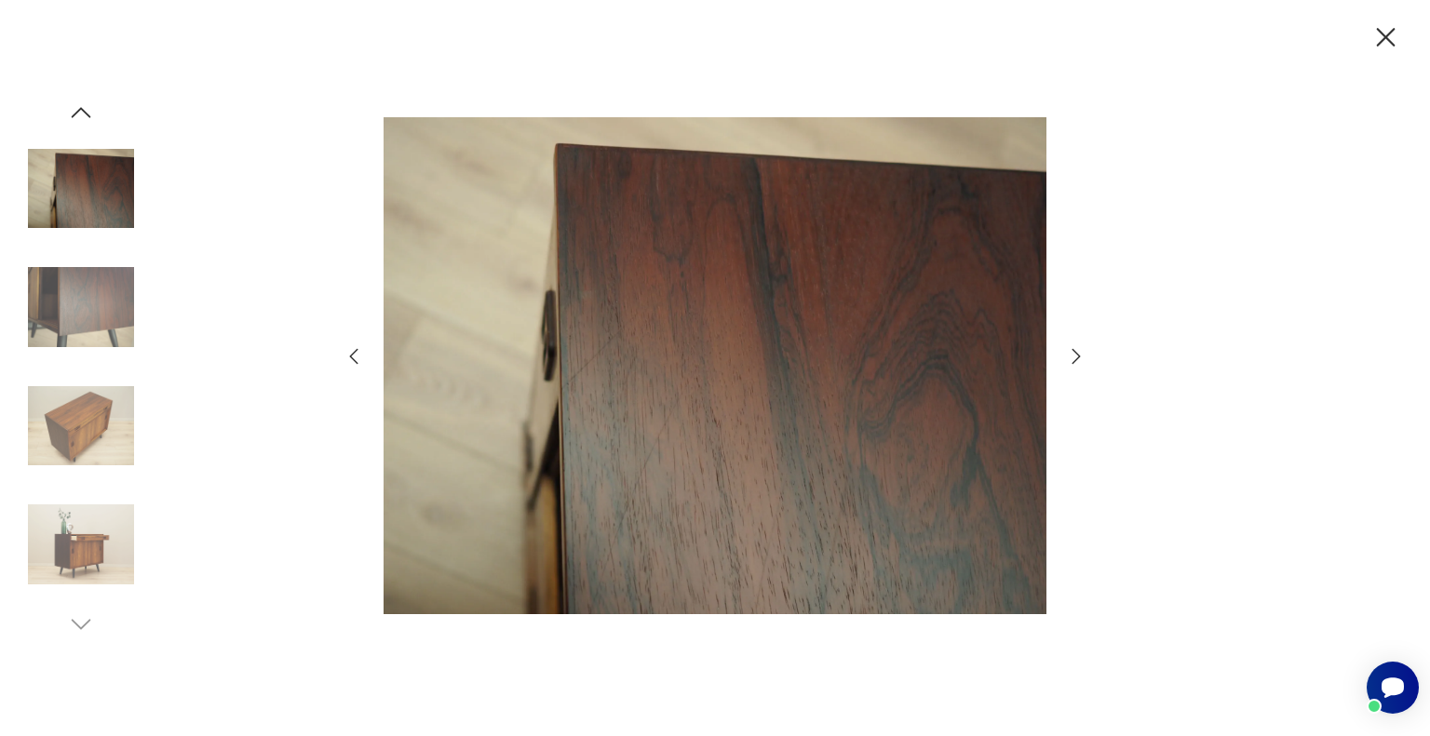
click at [660, 435] on img at bounding box center [714, 366] width 663 height 589
click at [1076, 356] on icon "button" at bounding box center [1076, 356] width 22 height 22
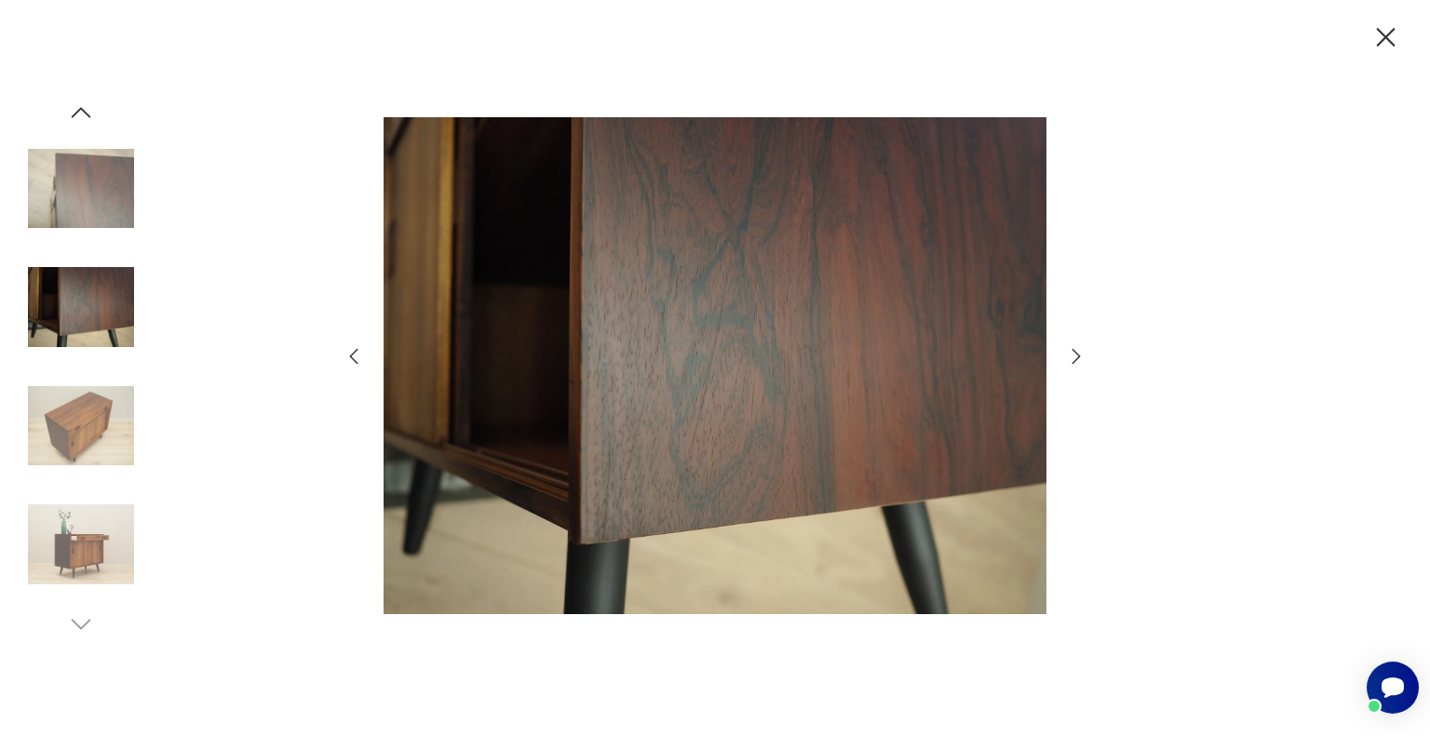
click at [1076, 356] on icon "button" at bounding box center [1076, 356] width 22 height 22
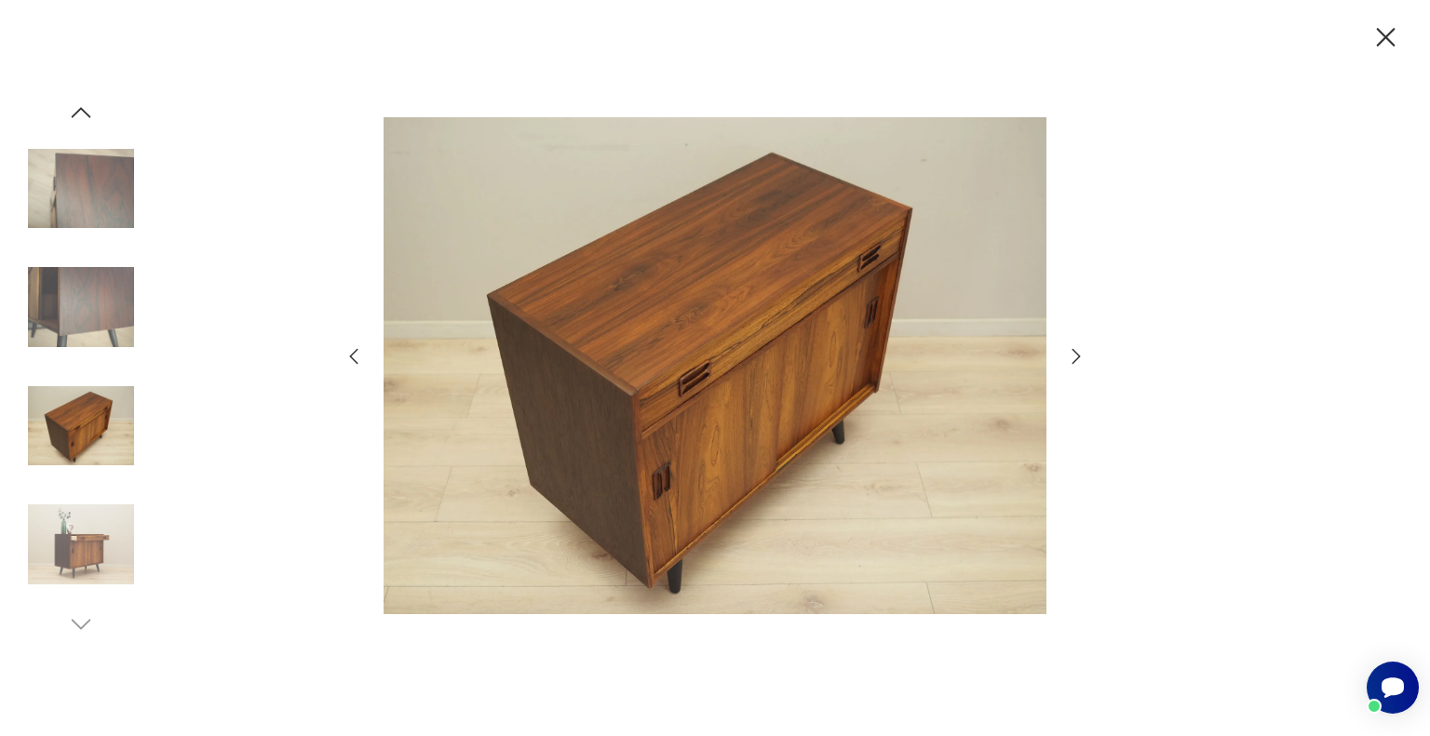
click at [1076, 356] on icon "button" at bounding box center [1076, 356] width 22 height 22
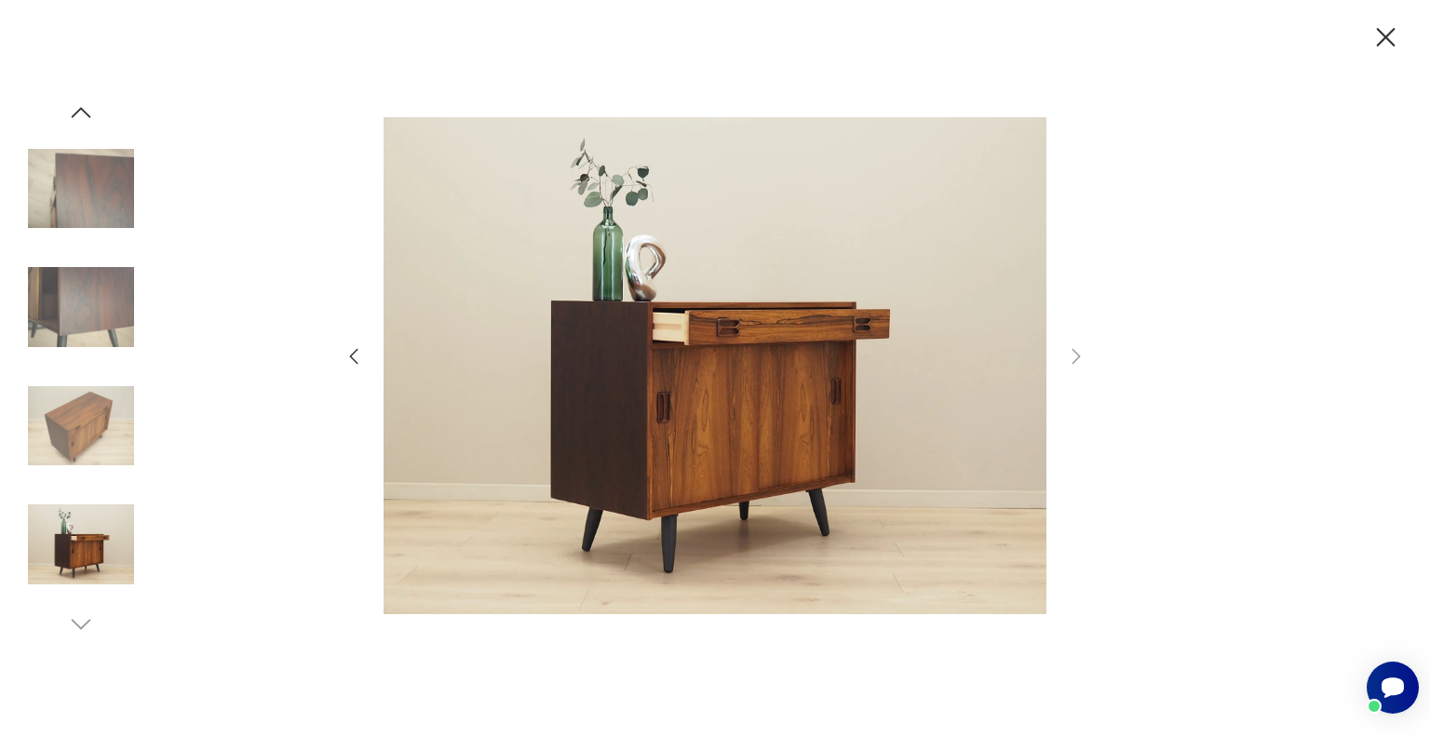
click at [356, 355] on icon "button" at bounding box center [354, 356] width 22 height 22
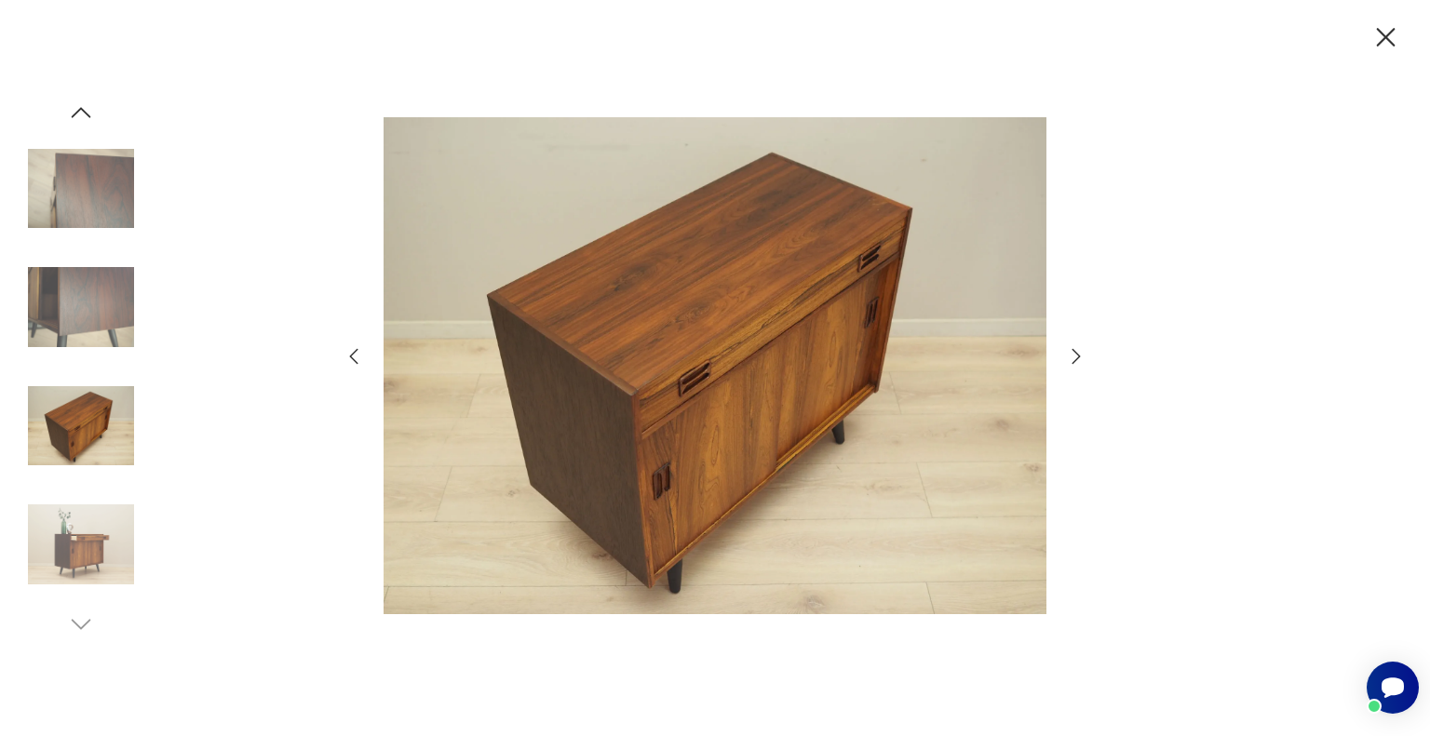
click at [356, 355] on icon "button" at bounding box center [354, 356] width 22 height 22
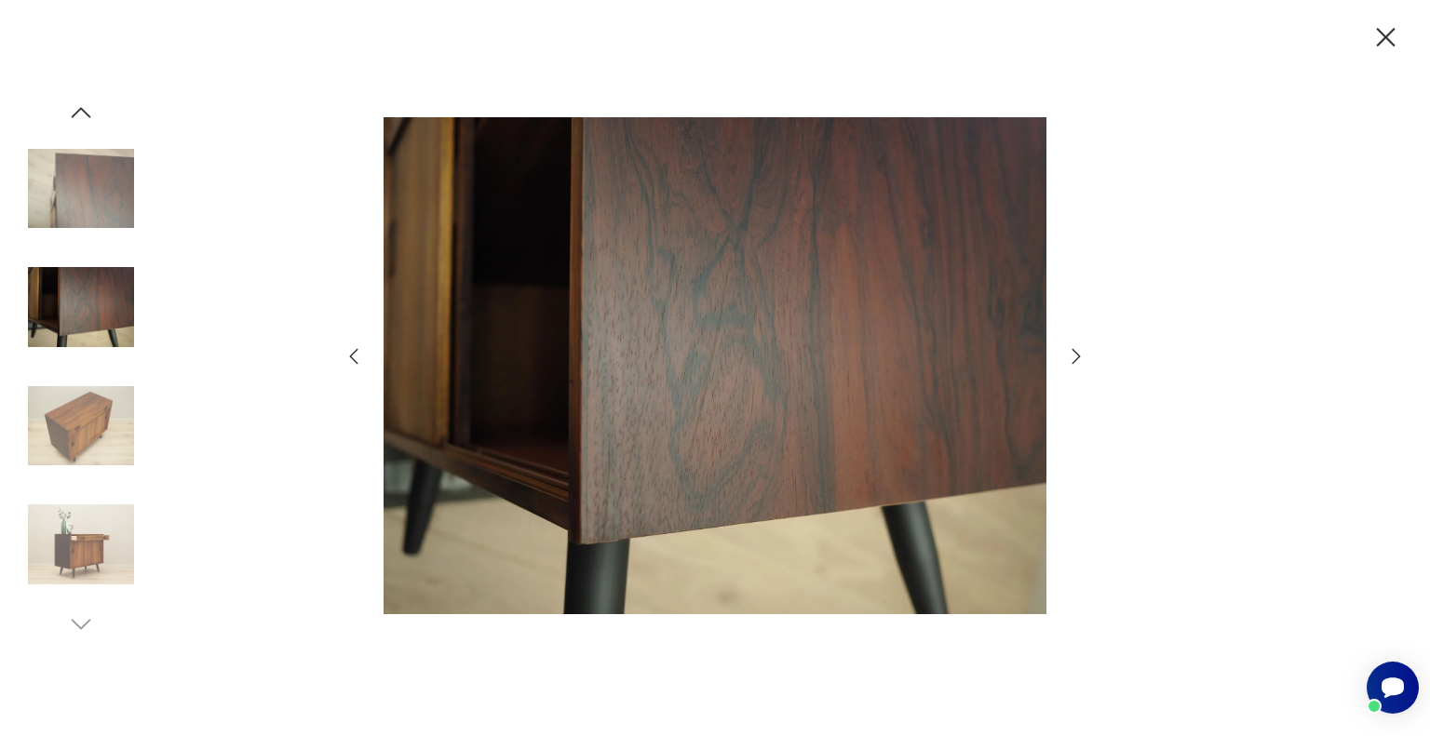
click at [356, 355] on icon "button" at bounding box center [354, 356] width 22 height 22
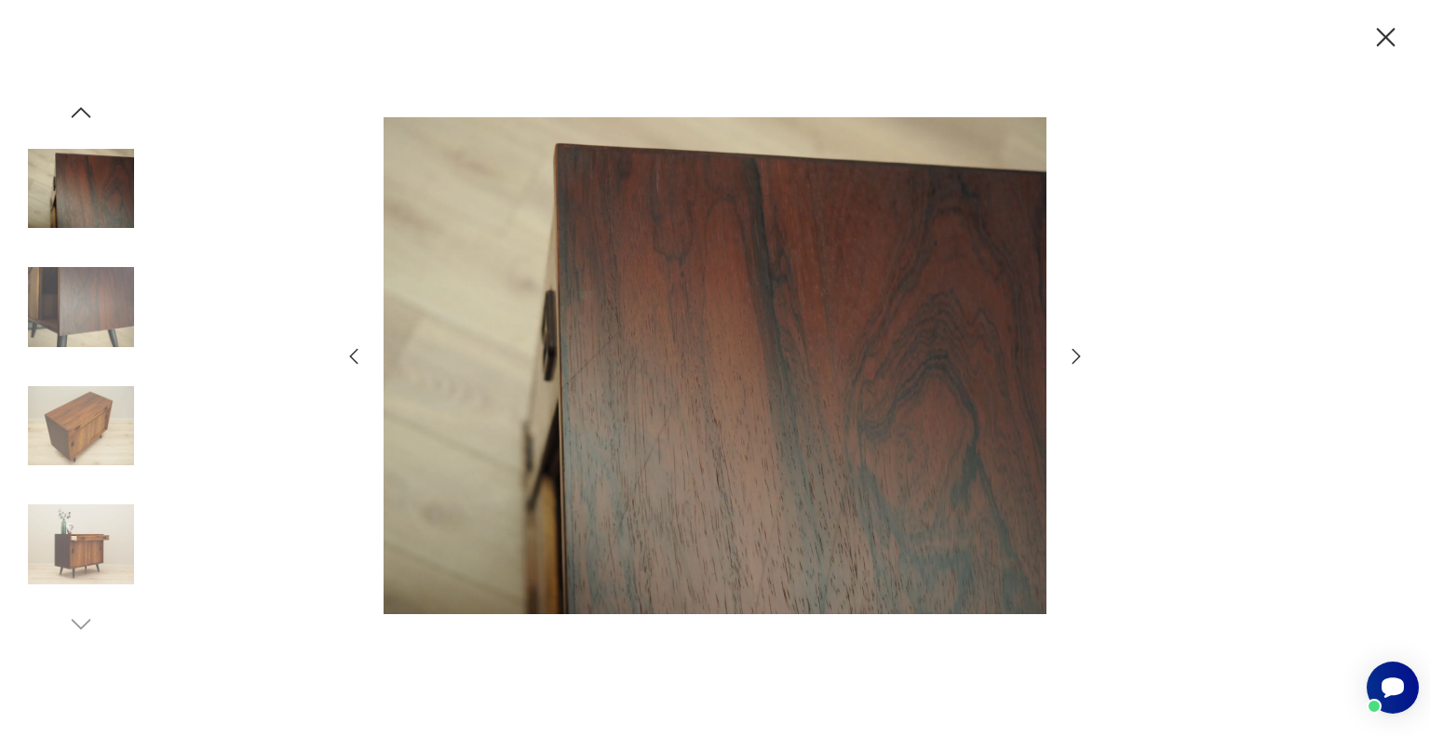
click at [356, 355] on icon "button" at bounding box center [354, 356] width 22 height 22
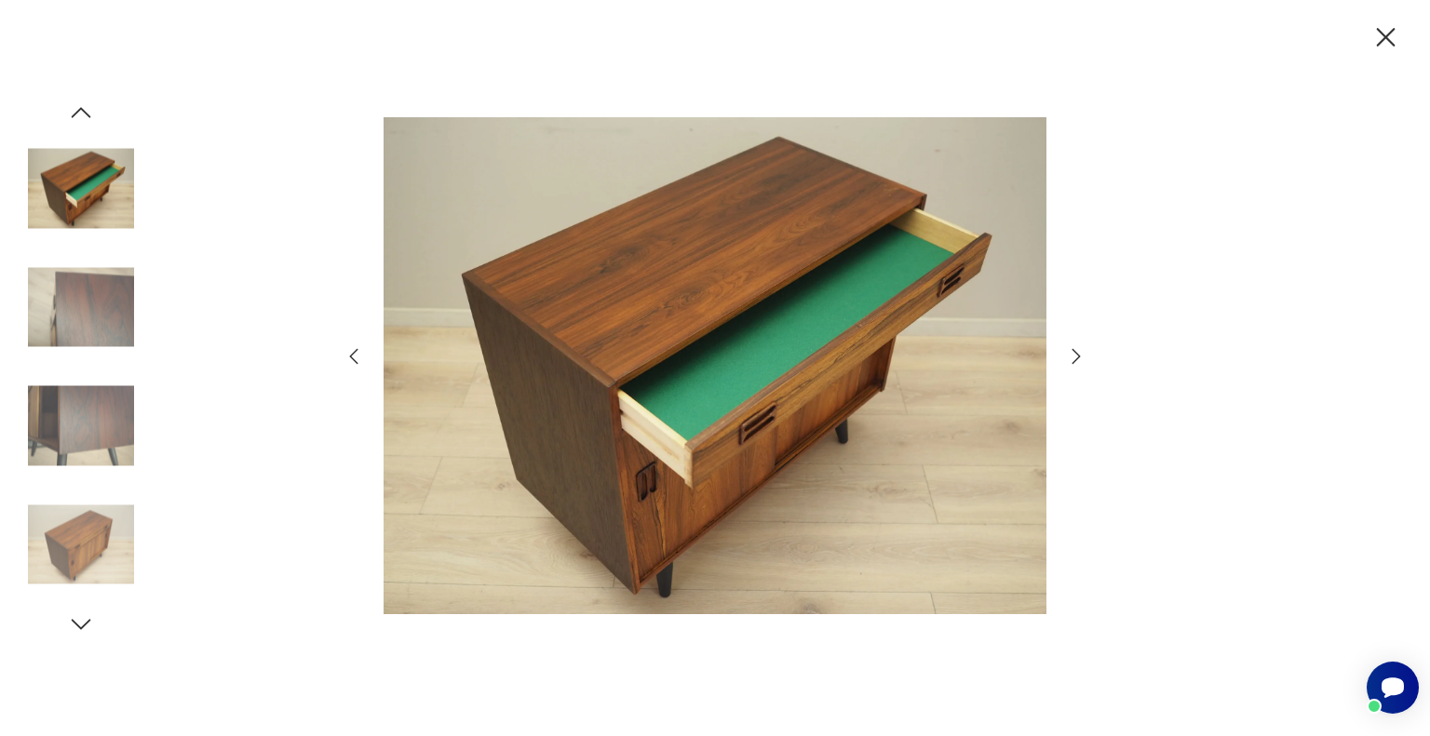
click at [356, 355] on icon "button" at bounding box center [354, 356] width 22 height 22
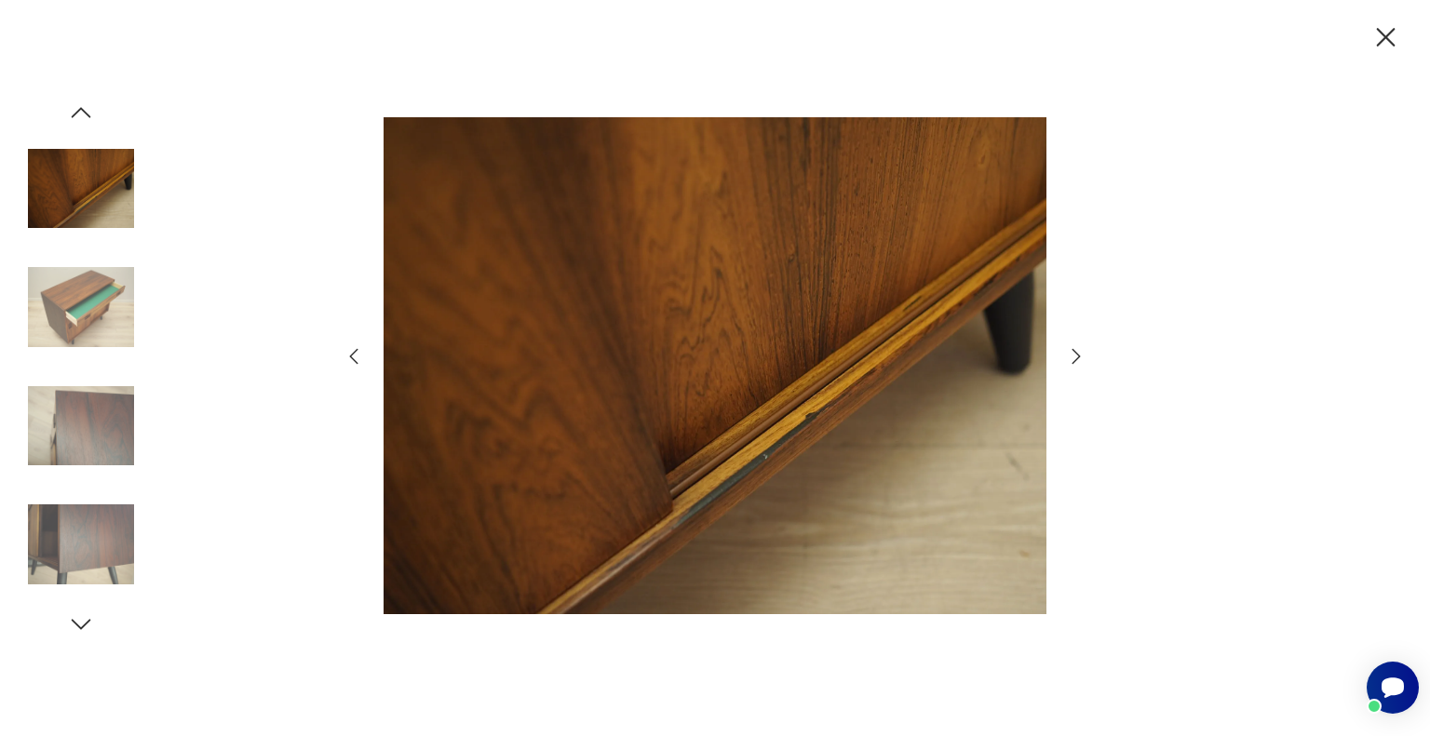
click at [356, 355] on icon "button" at bounding box center [354, 356] width 22 height 22
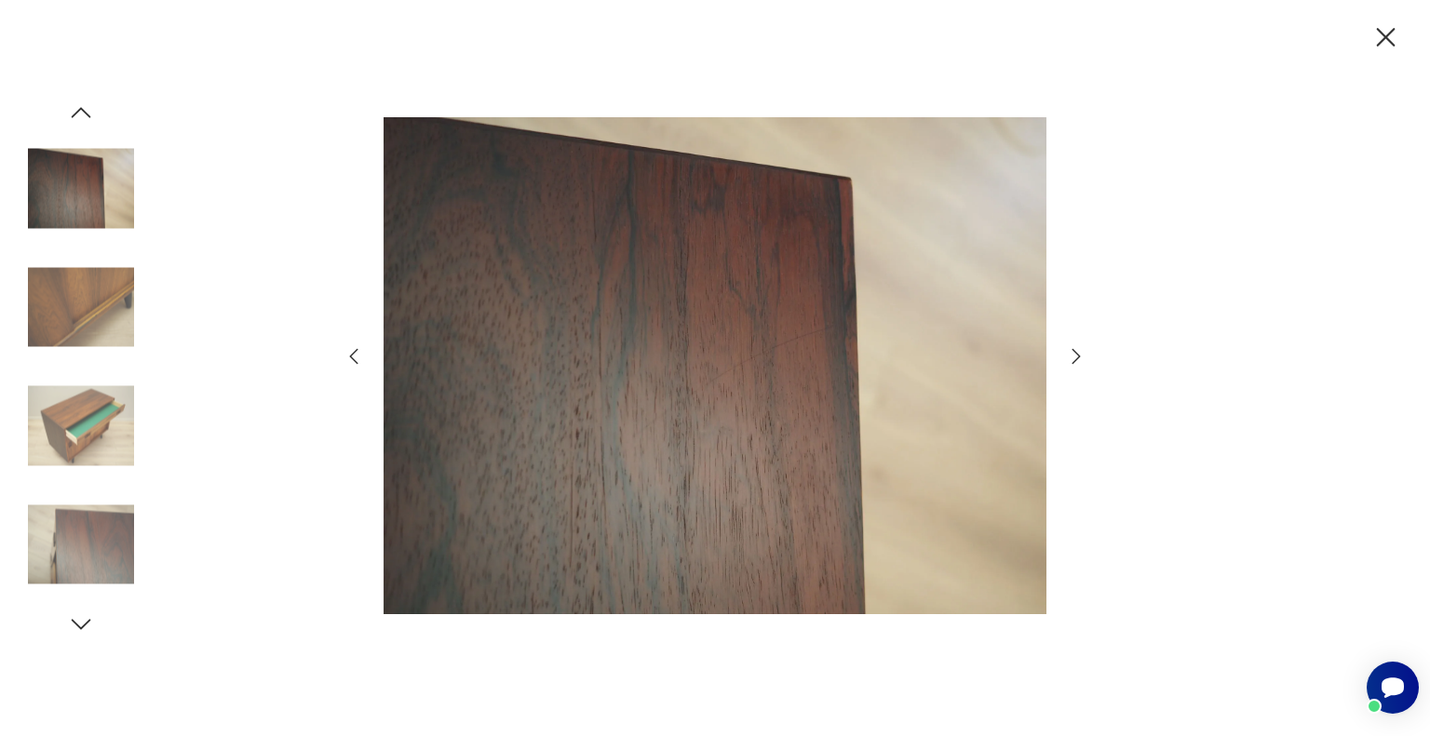
click at [1376, 32] on icon "button" at bounding box center [1385, 37] width 33 height 33
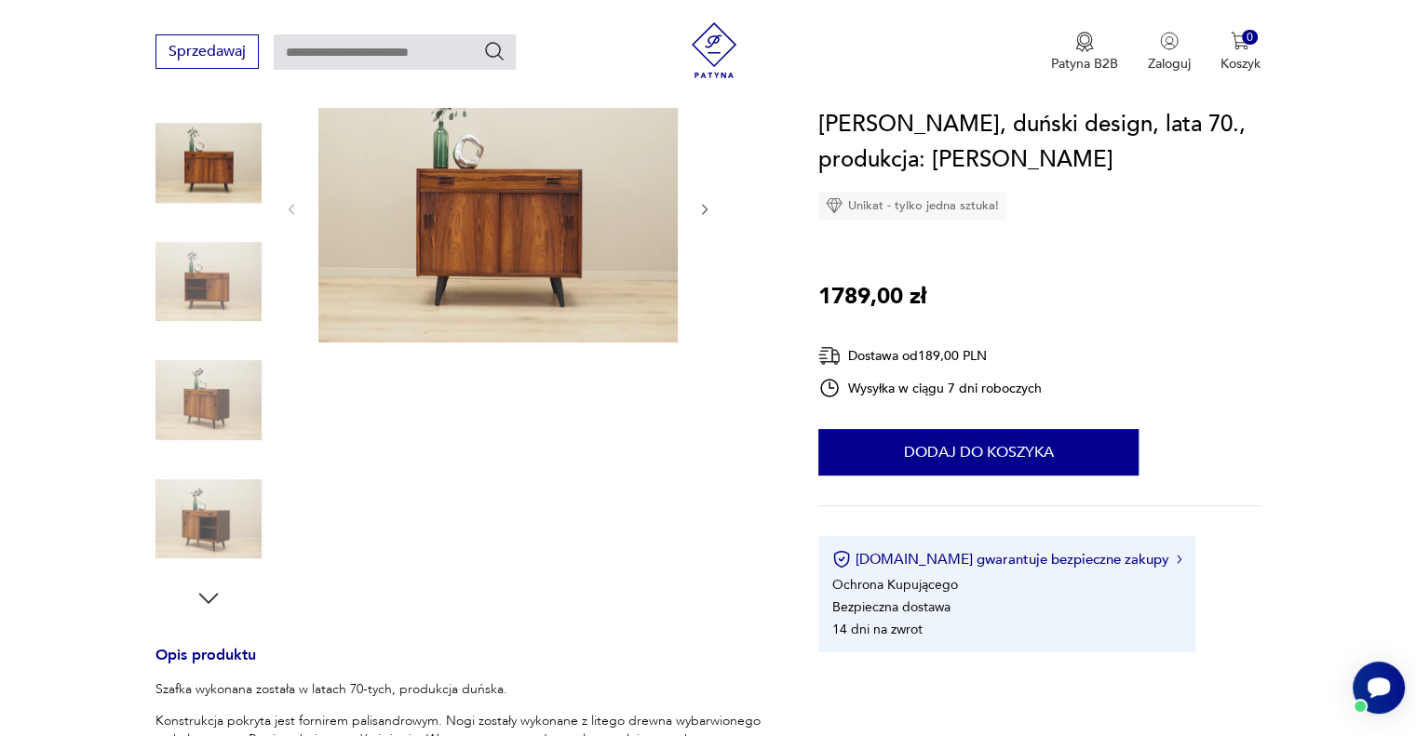
scroll to position [0, 0]
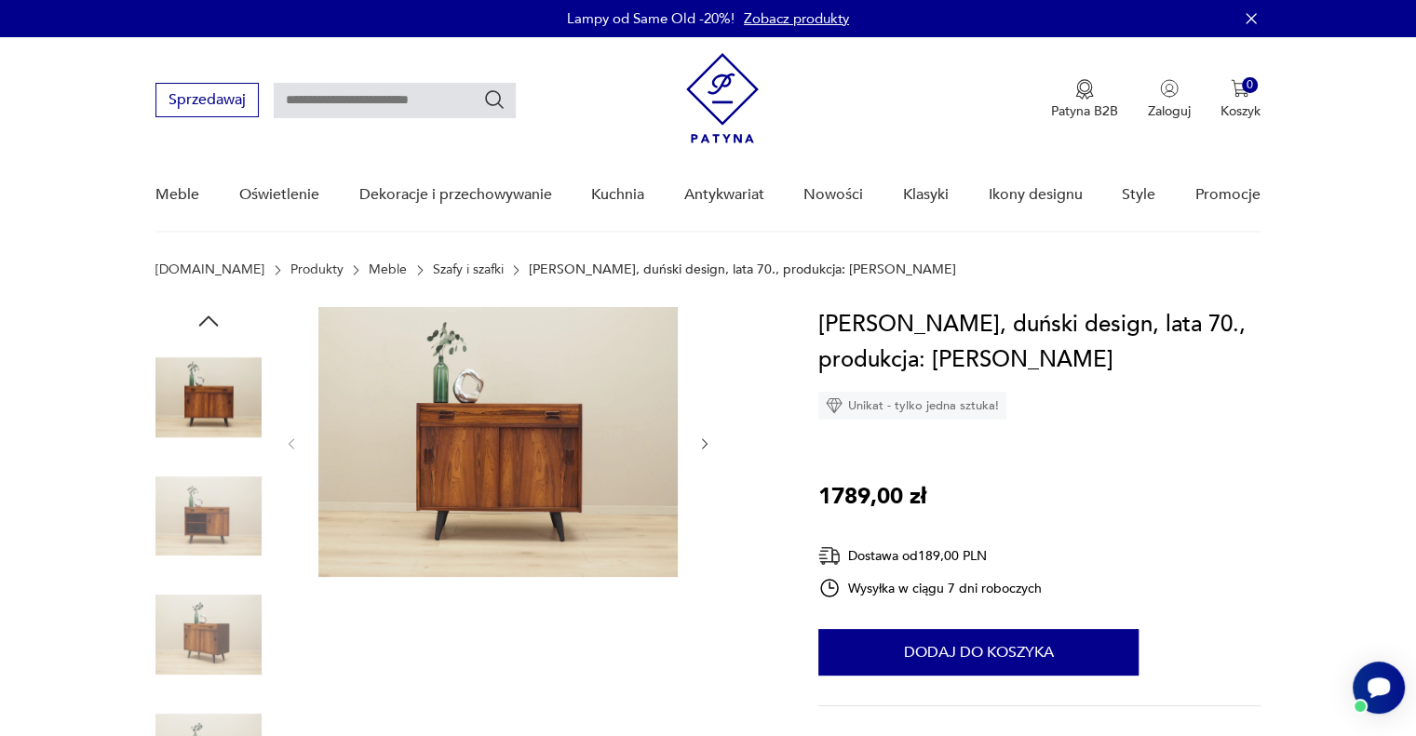
click at [488, 477] on img at bounding box center [497, 442] width 359 height 270
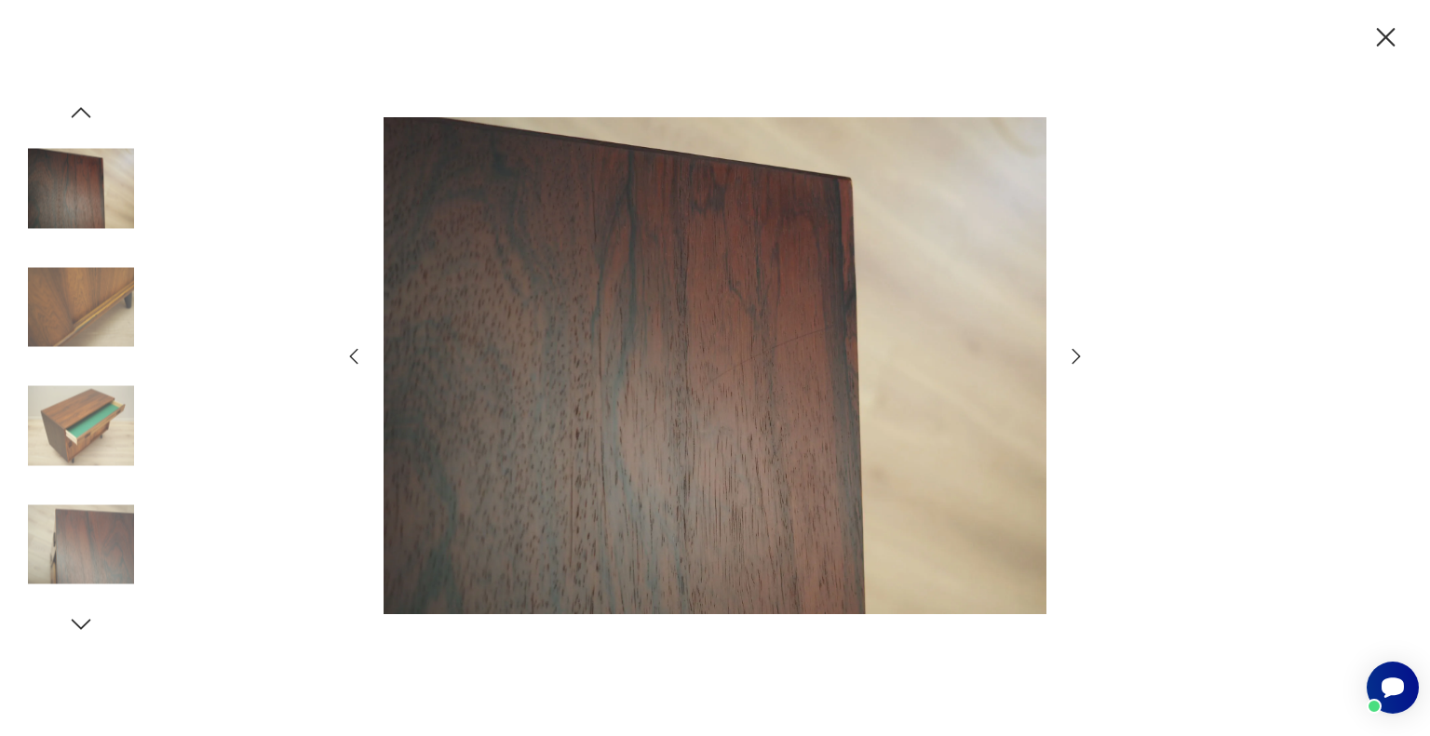
click at [78, 100] on icon "button" at bounding box center [81, 113] width 28 height 28
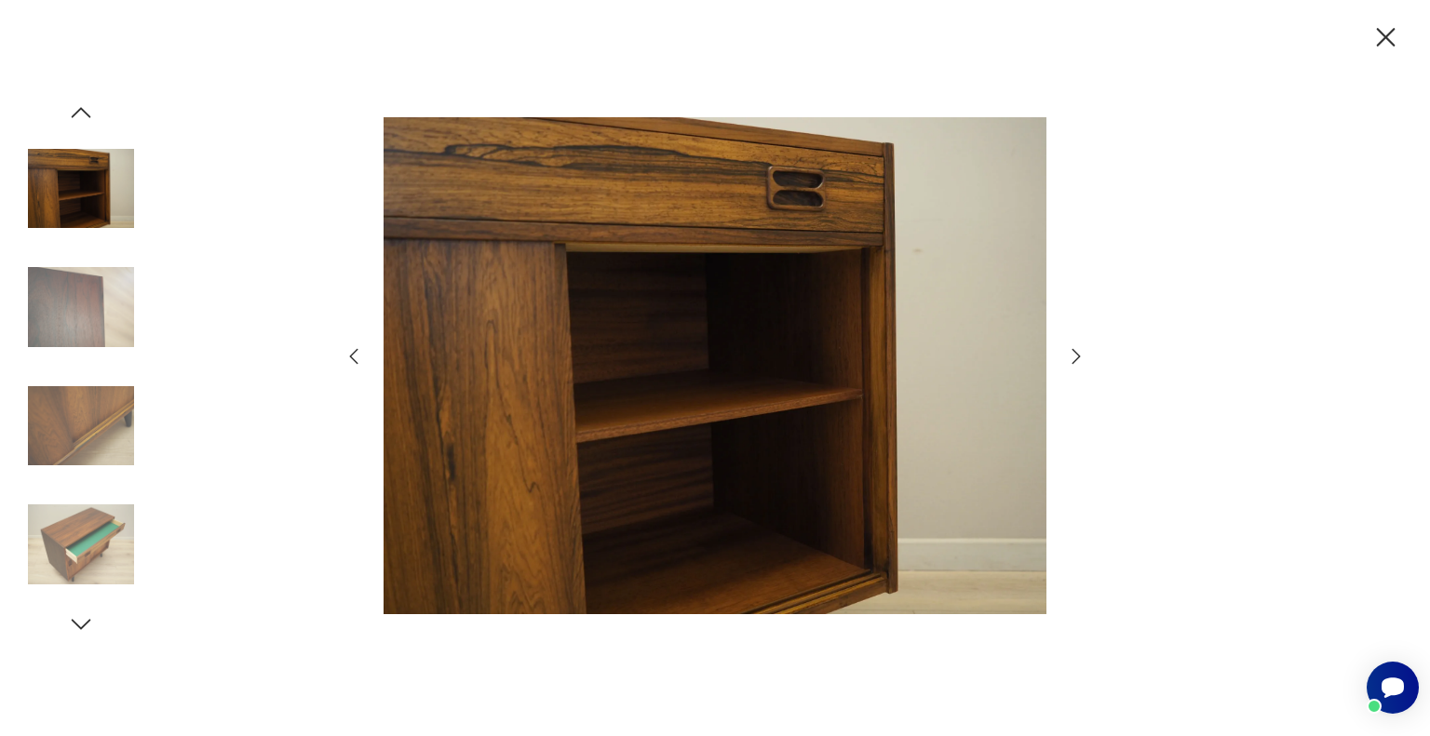
click at [78, 103] on icon "button" at bounding box center [81, 113] width 28 height 28
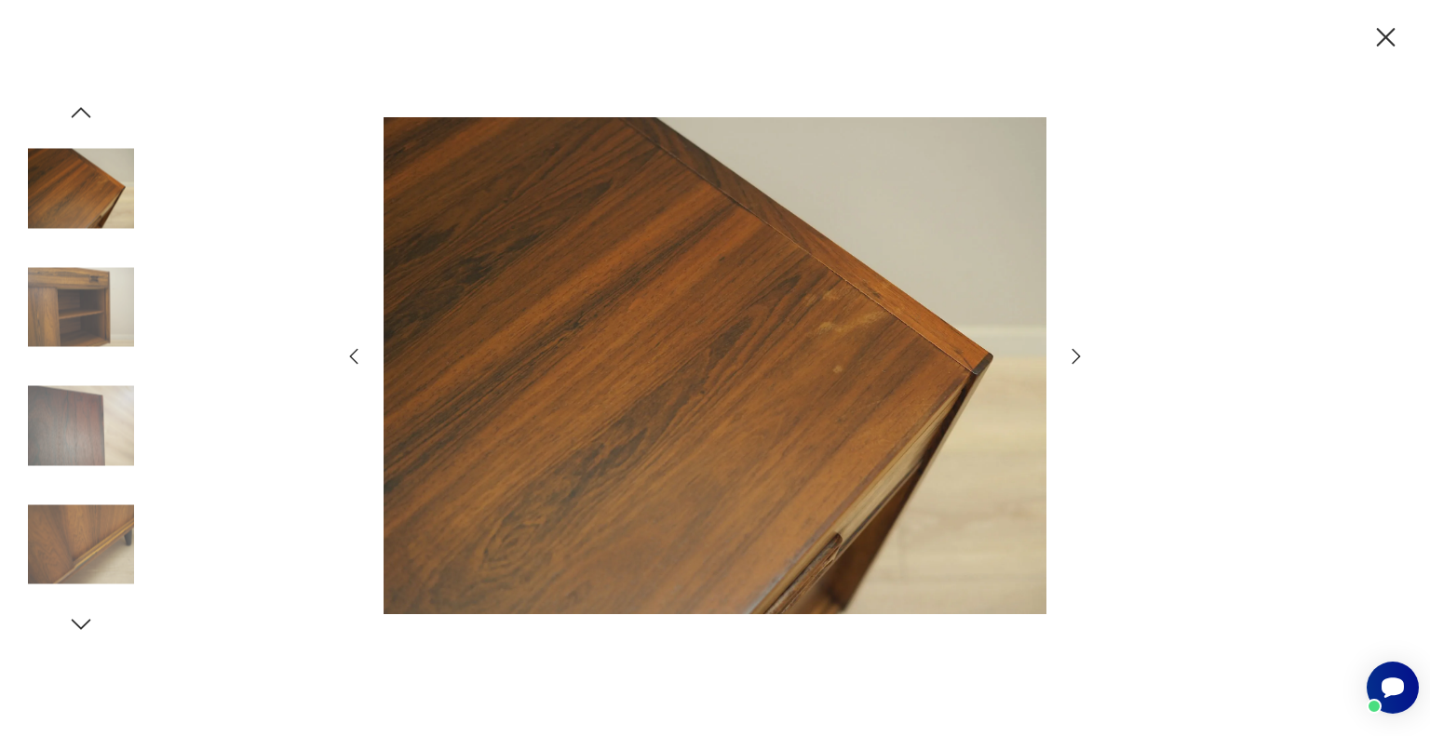
click at [78, 103] on icon "button" at bounding box center [81, 113] width 28 height 28
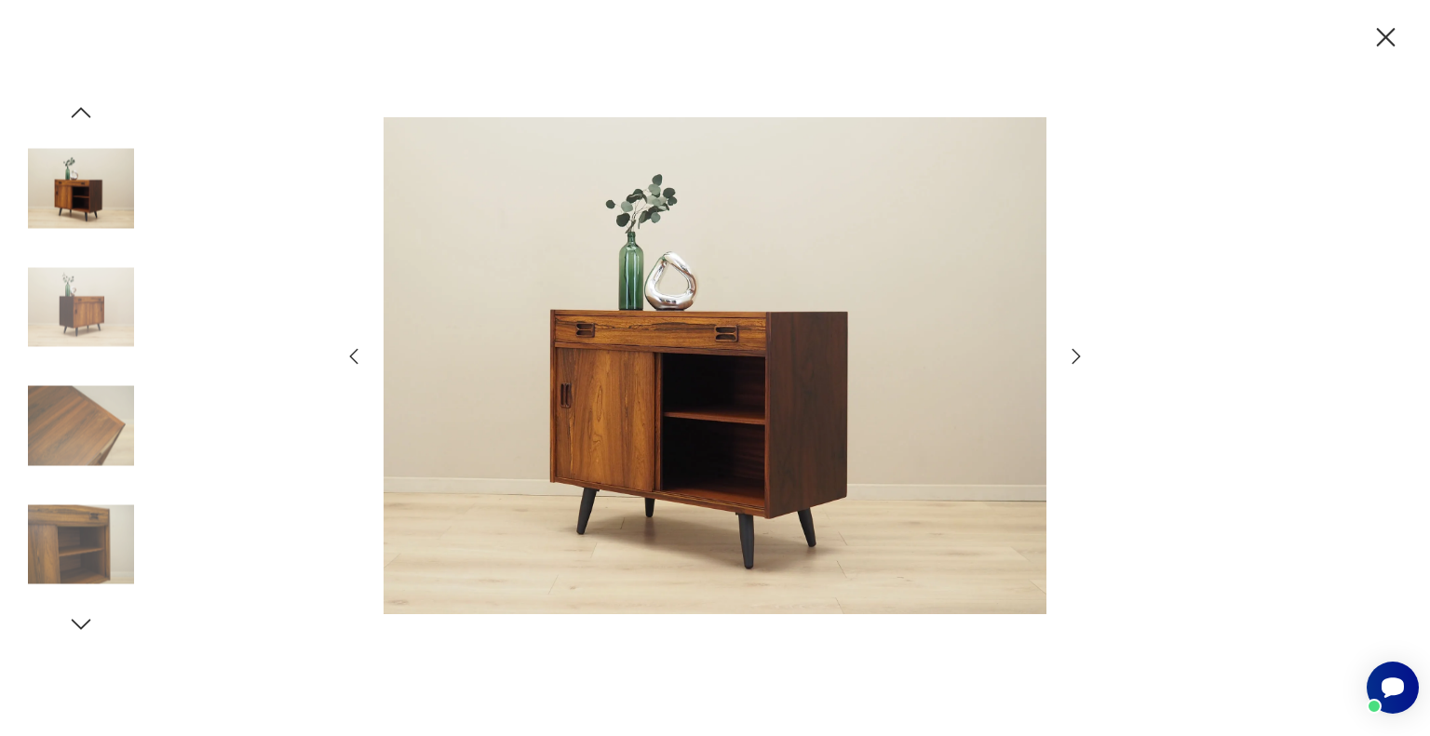
click at [78, 103] on icon "button" at bounding box center [81, 113] width 28 height 28
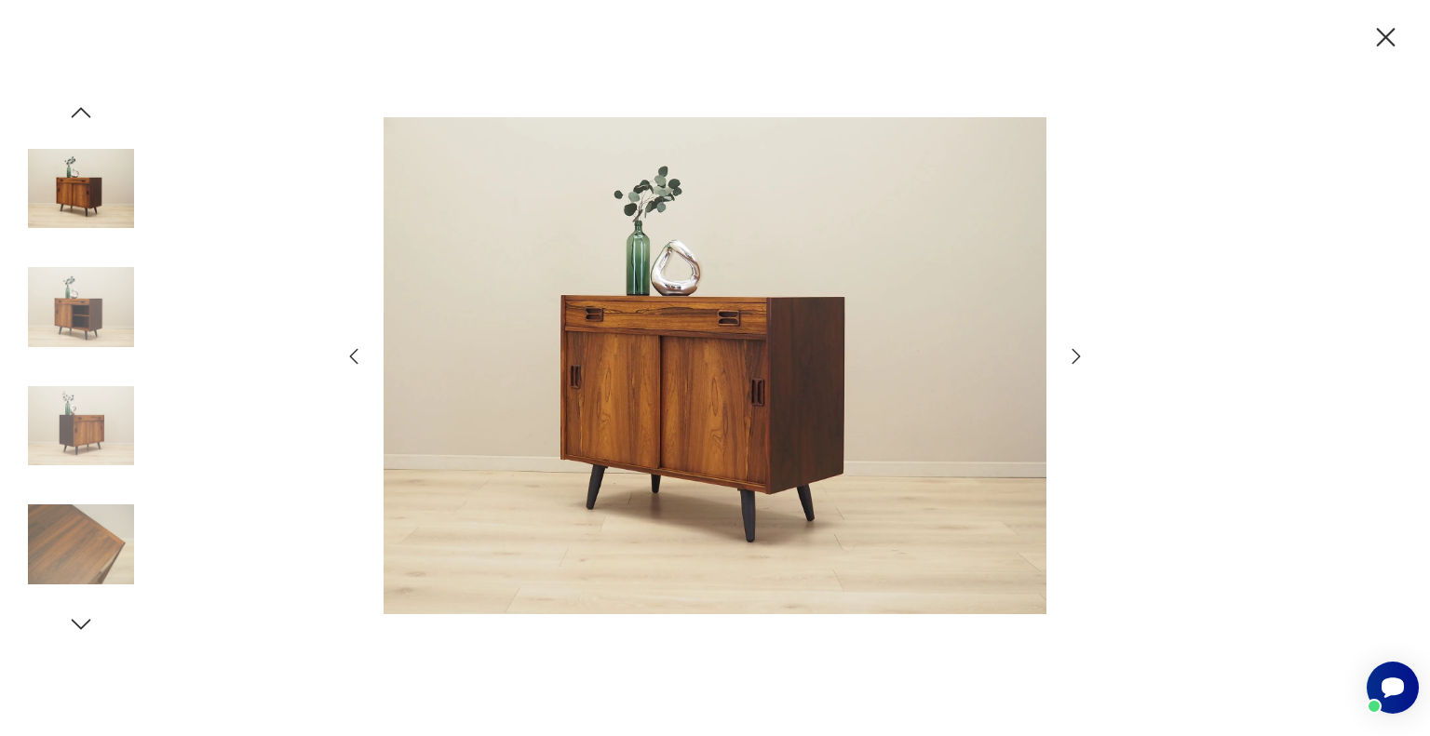
click at [78, 103] on icon "button" at bounding box center [81, 113] width 28 height 28
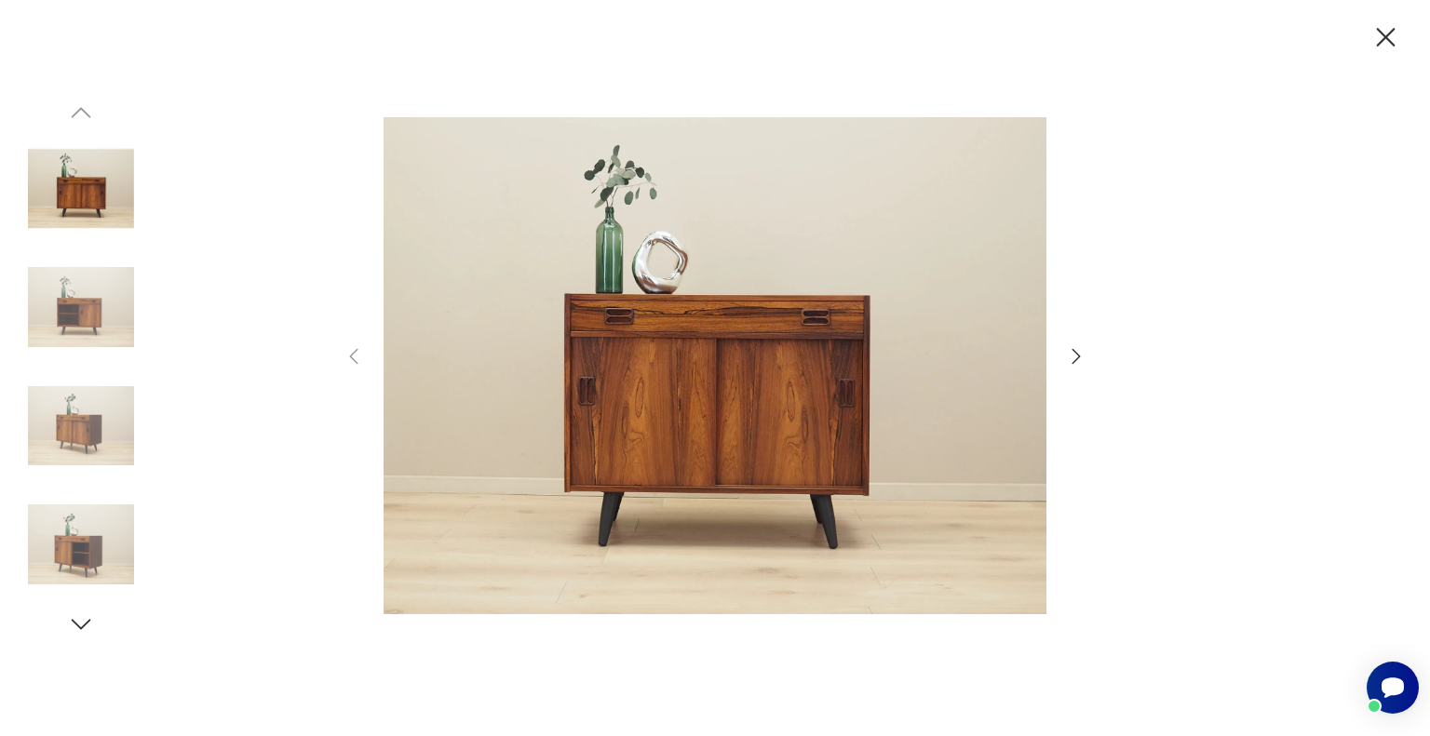
click at [98, 195] on img at bounding box center [81, 189] width 106 height 106
click at [1080, 359] on icon "button" at bounding box center [1076, 356] width 22 height 22
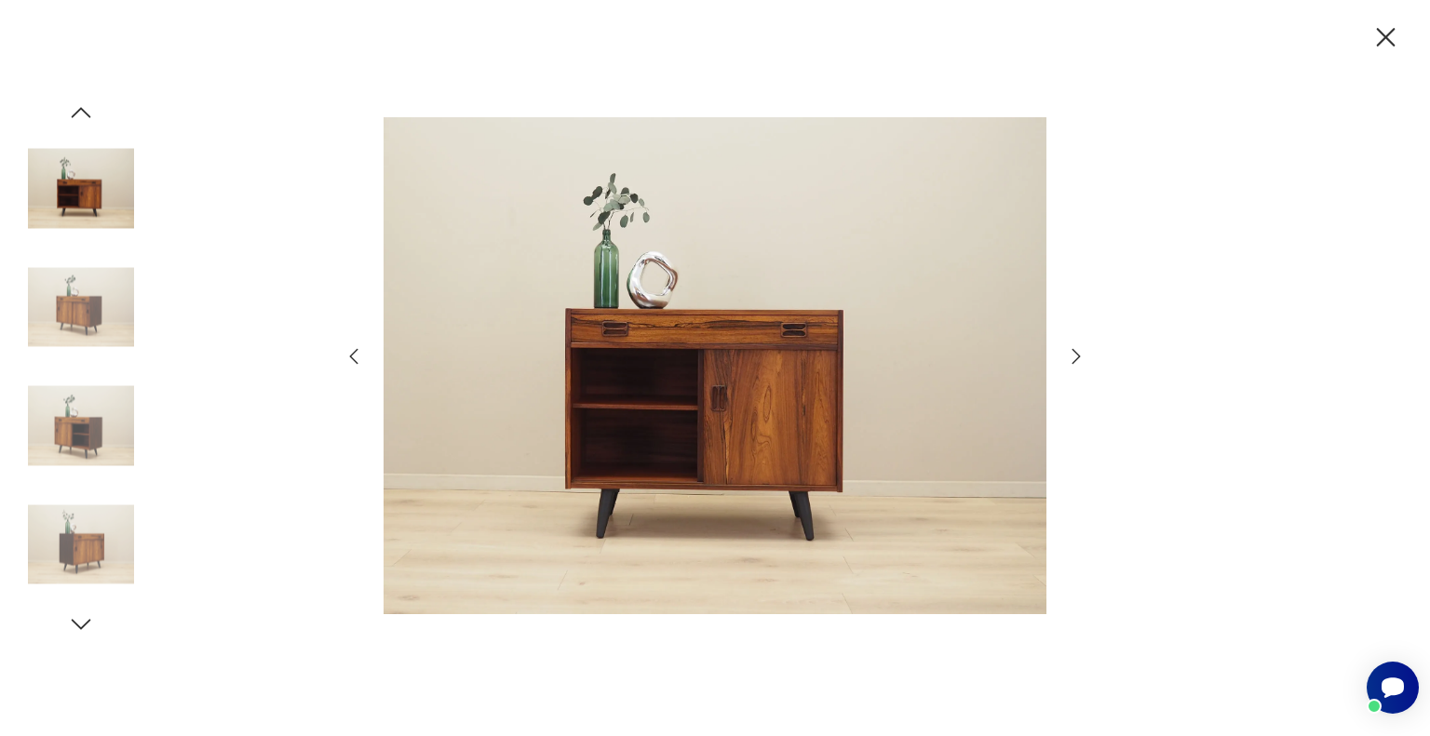
click at [629, 337] on img at bounding box center [714, 366] width 663 height 589
click at [354, 359] on icon "button" at bounding box center [354, 356] width 22 height 22
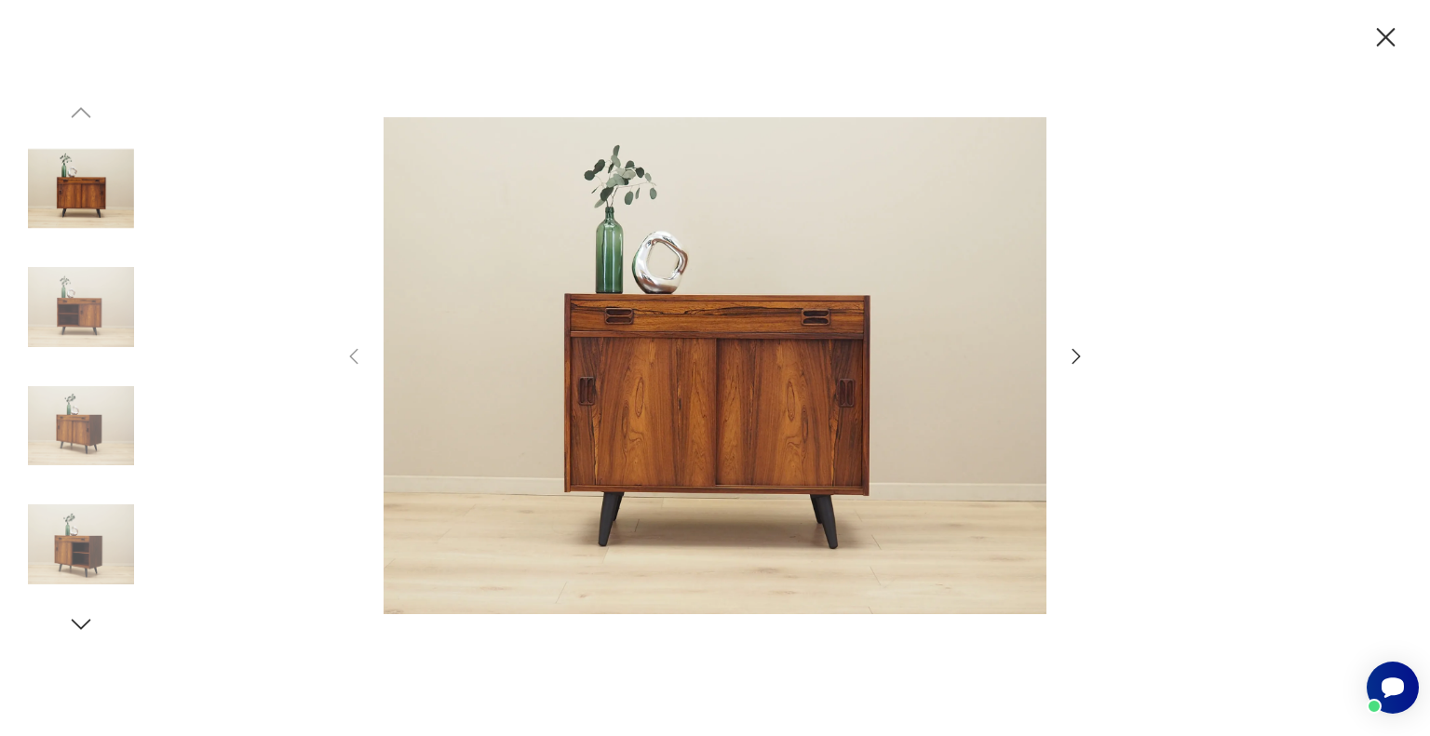
click at [90, 326] on img at bounding box center [81, 307] width 106 height 106
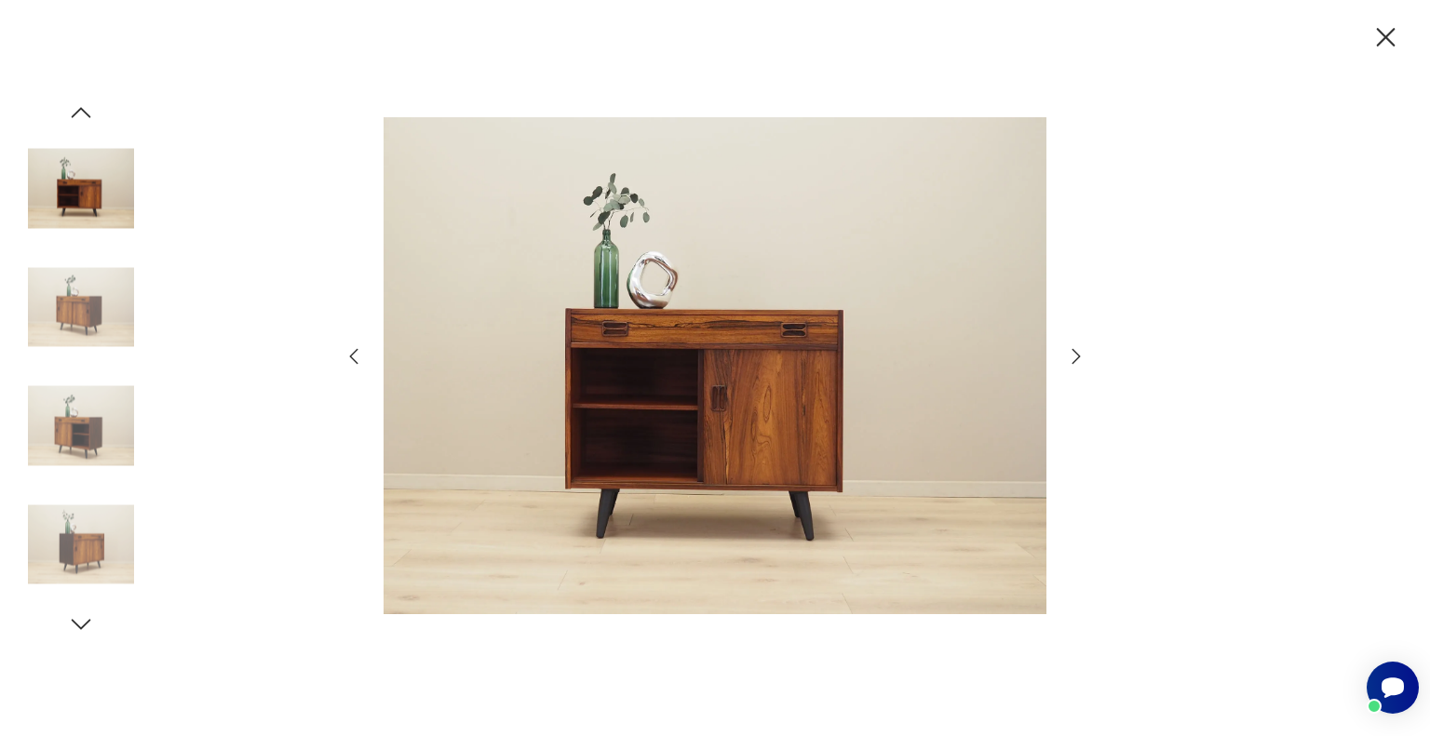
click at [90, 308] on img at bounding box center [81, 307] width 106 height 106
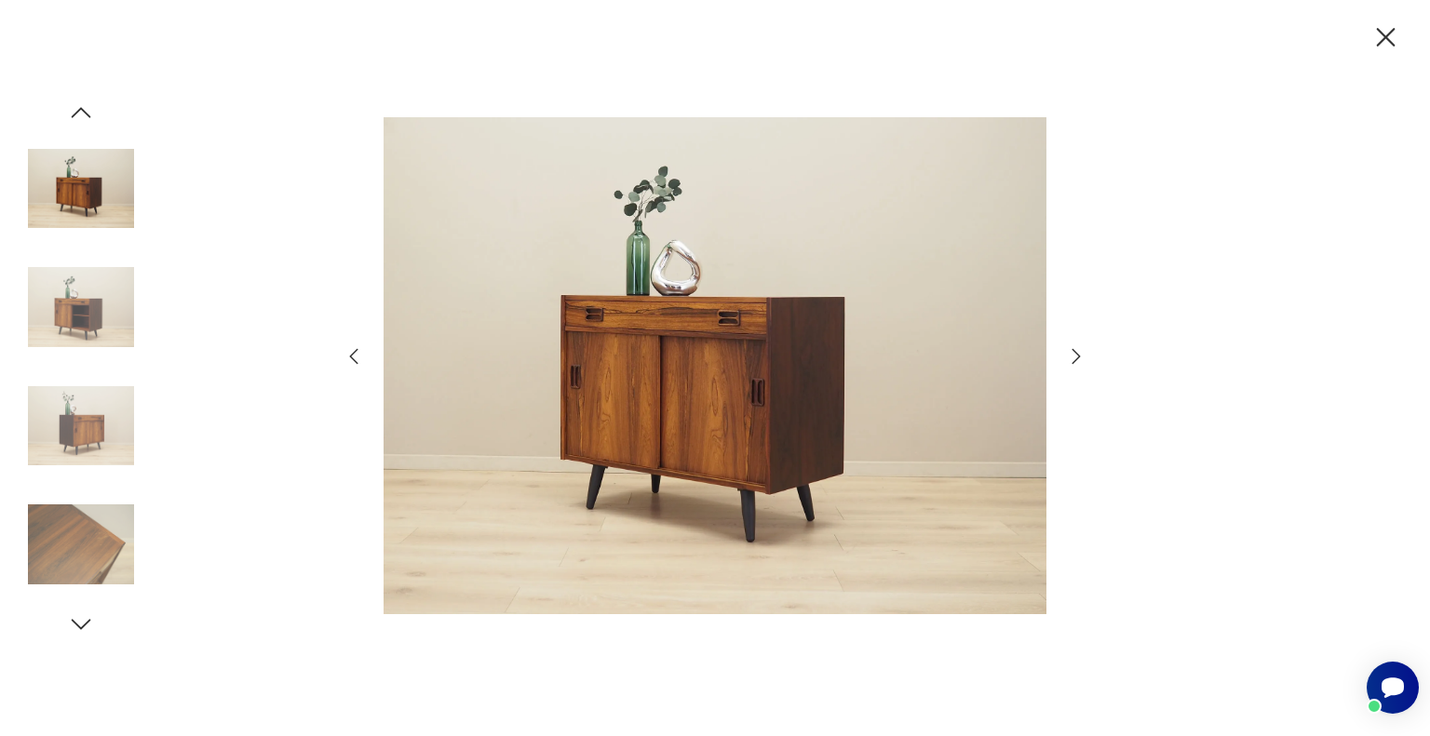
click at [92, 561] on img at bounding box center [81, 544] width 106 height 106
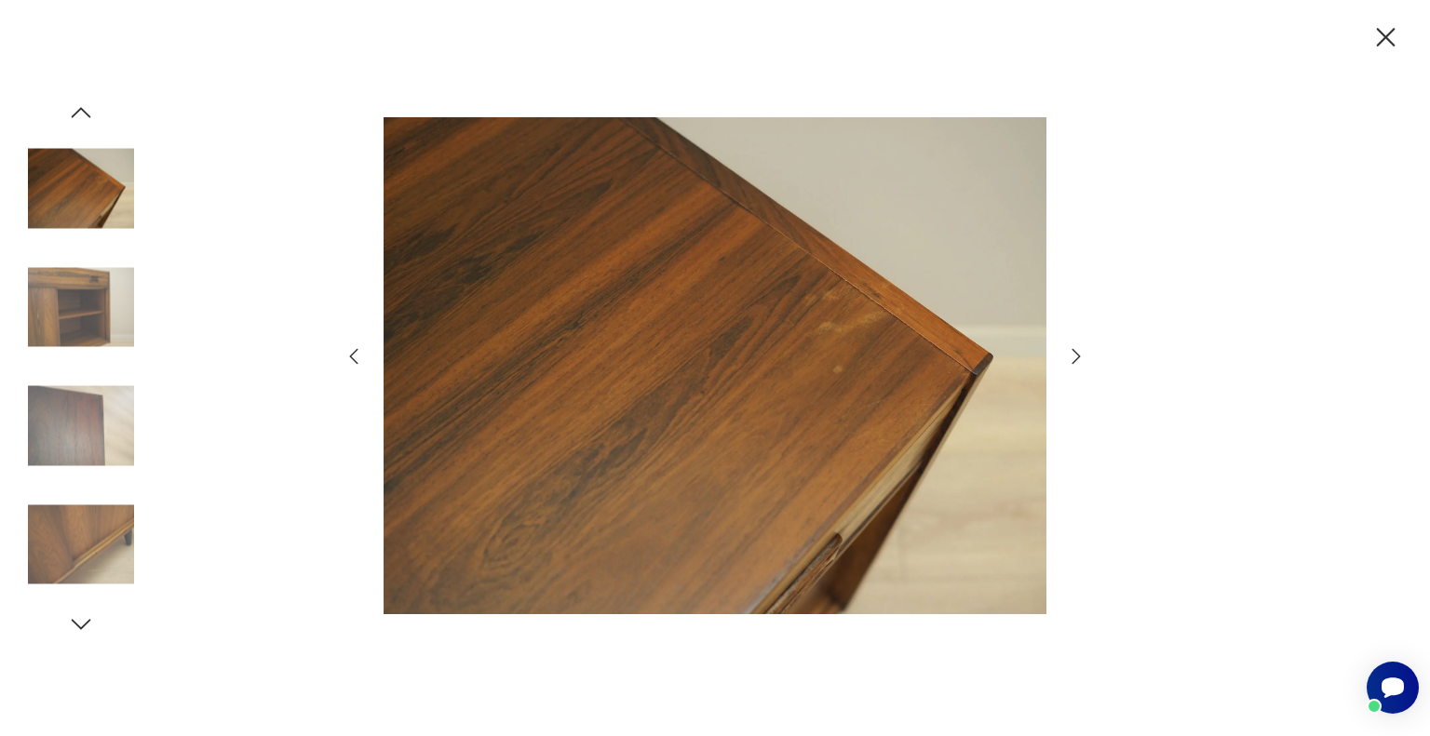
click at [81, 626] on icon "button" at bounding box center [81, 625] width 28 height 28
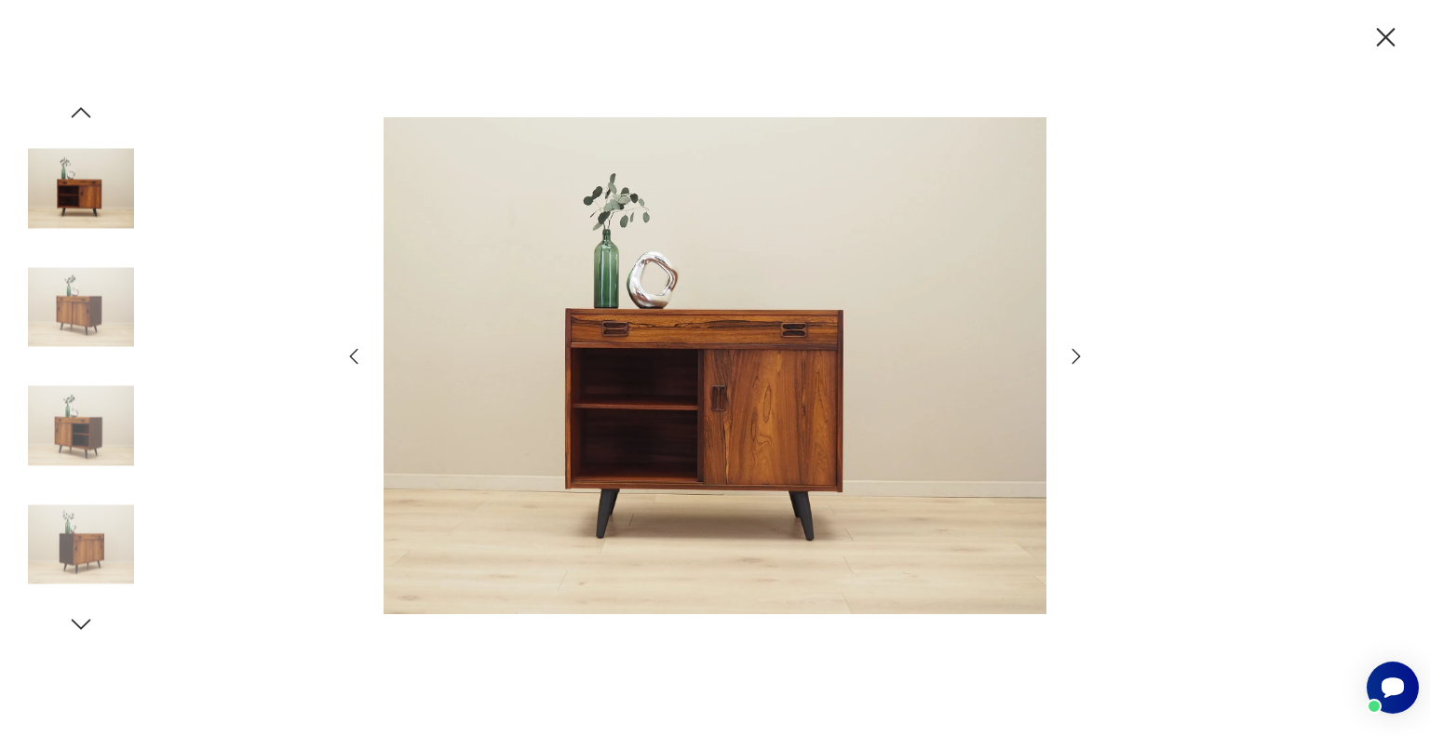
click at [94, 424] on img at bounding box center [81, 426] width 106 height 106
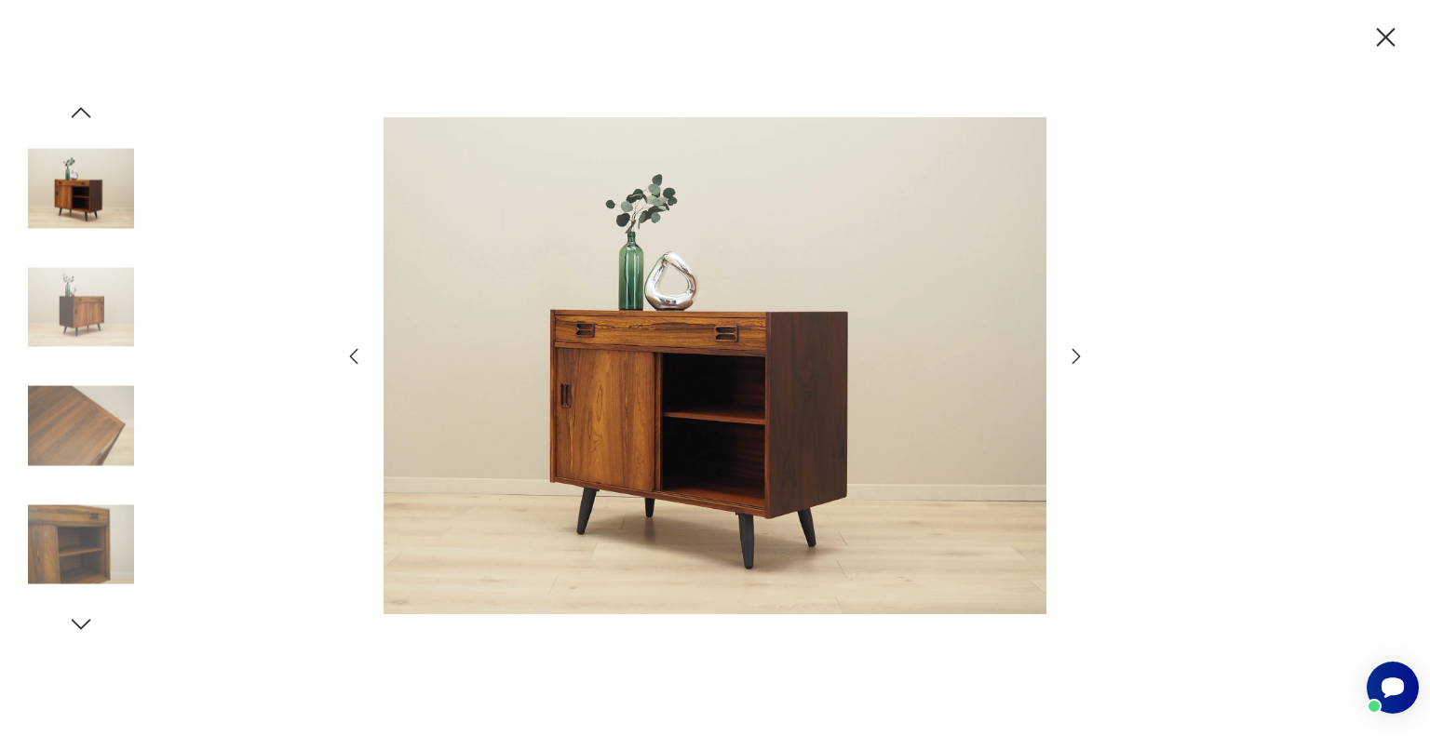
click at [1381, 39] on icon "button" at bounding box center [1386, 37] width 19 height 19
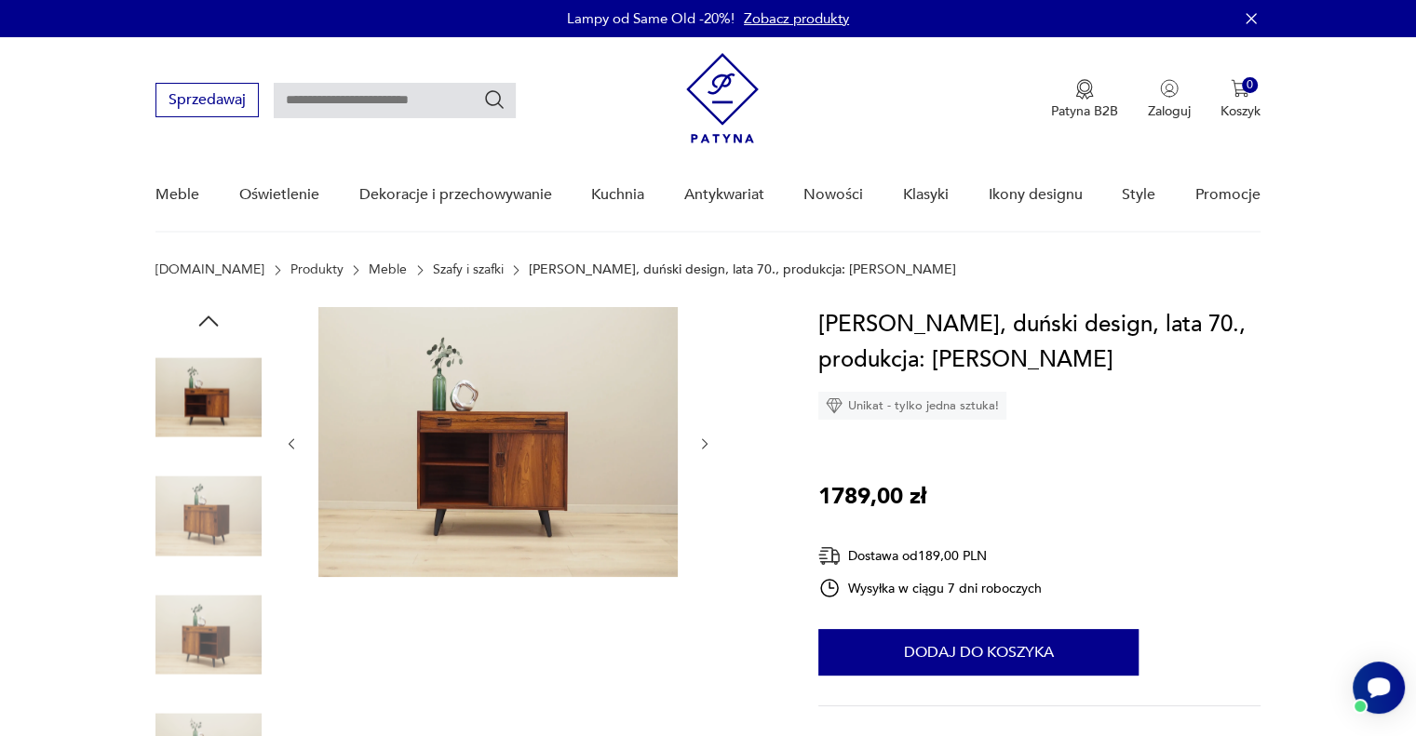
click at [1206, 621] on div "Szafka palisandrowa, duński design, lata 70., produkcja: Dania Unikat - tylko j…" at bounding box center [1039, 579] width 442 height 545
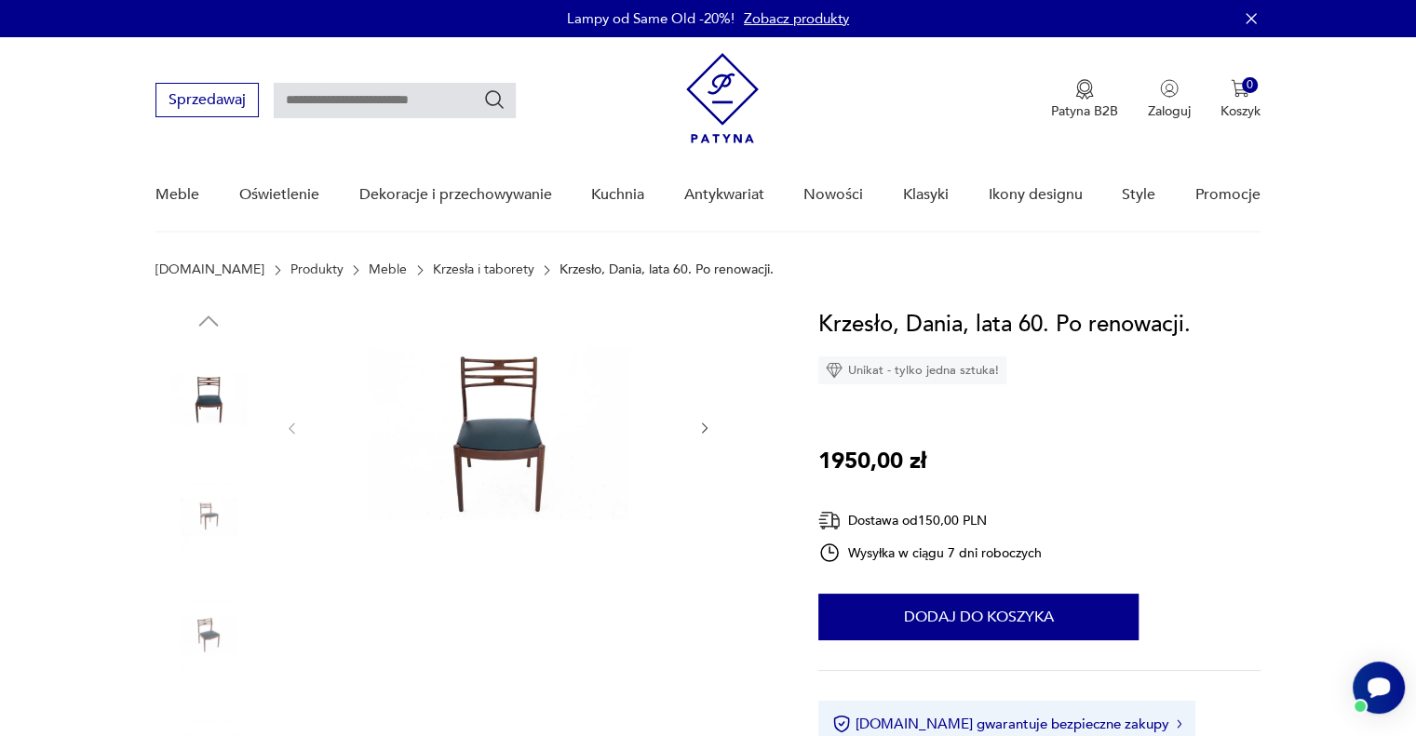
click at [499, 429] on img at bounding box center [497, 426] width 359 height 239
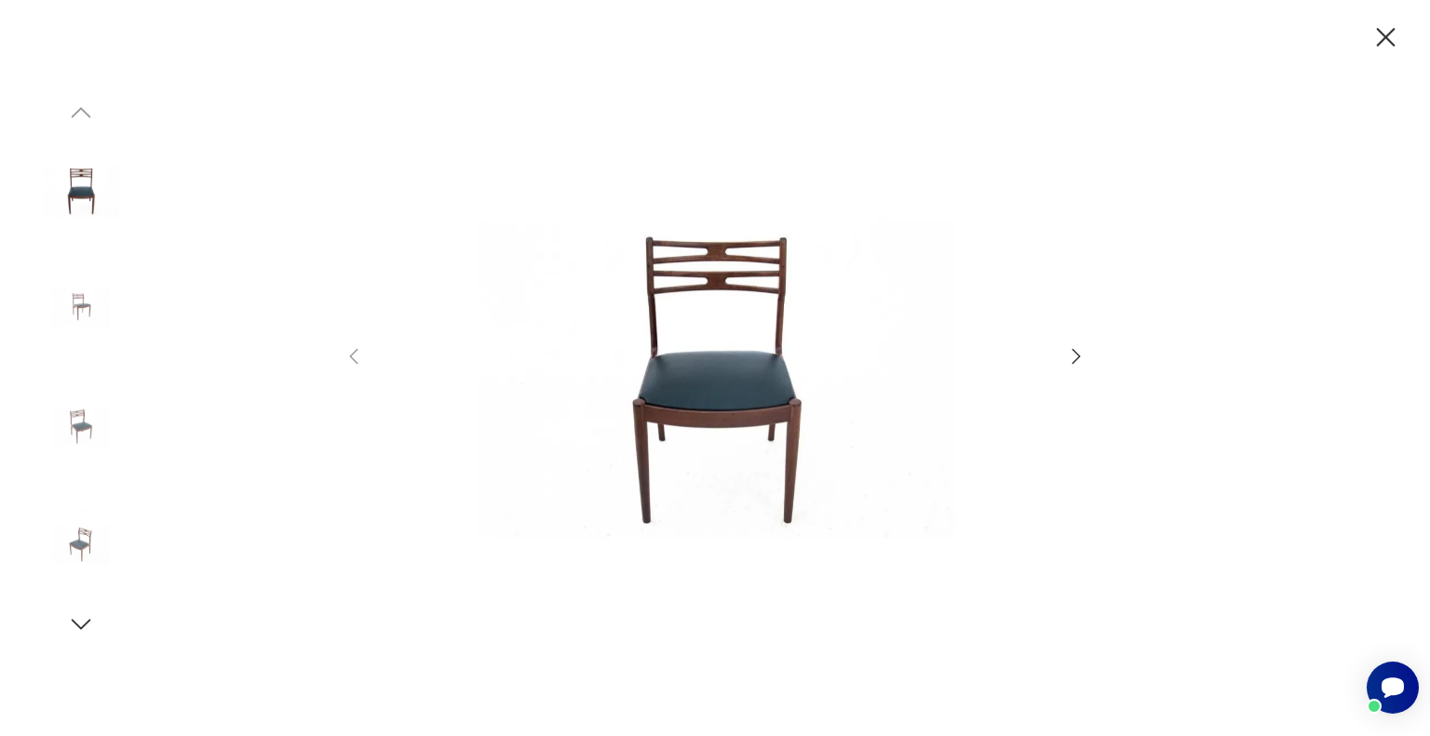
click at [1071, 359] on icon "button" at bounding box center [1076, 356] width 22 height 22
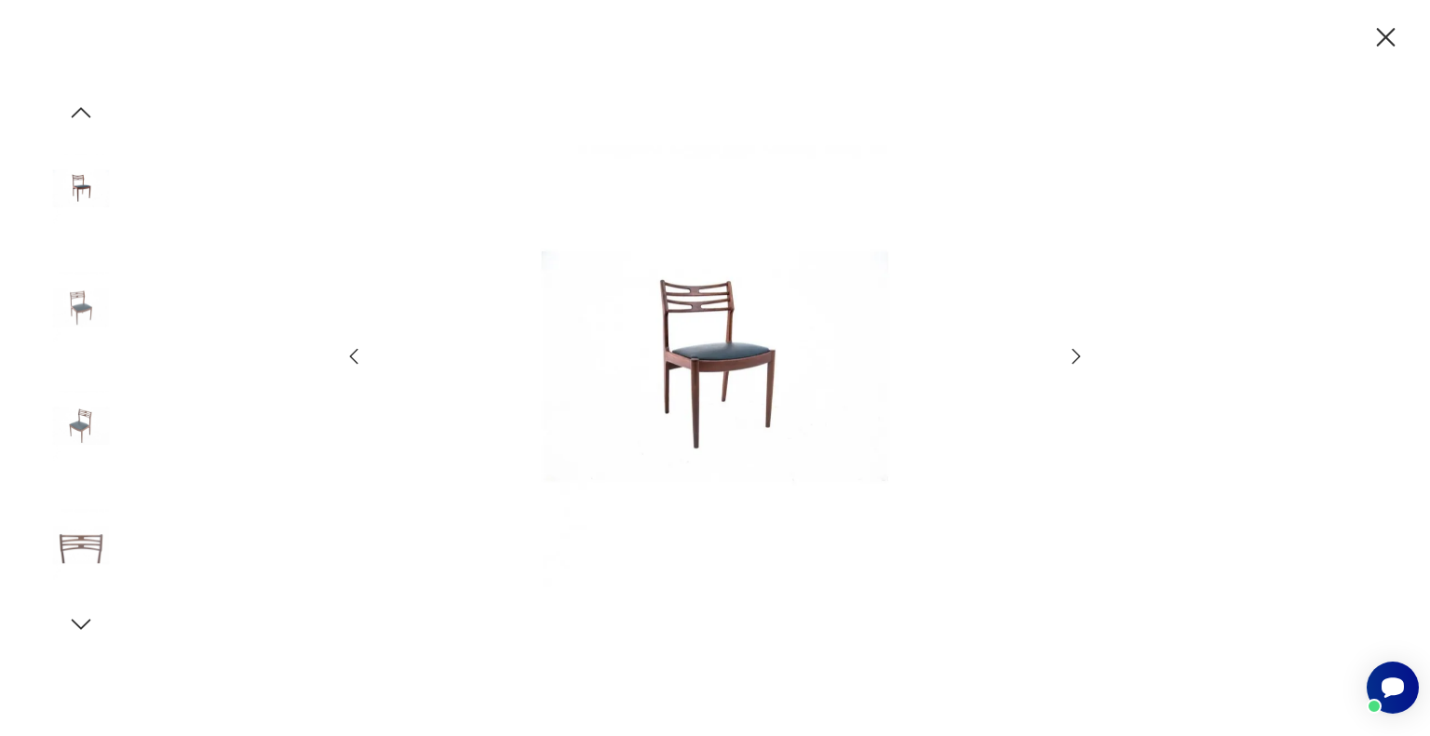
click at [1071, 359] on icon "button" at bounding box center [1076, 356] width 22 height 22
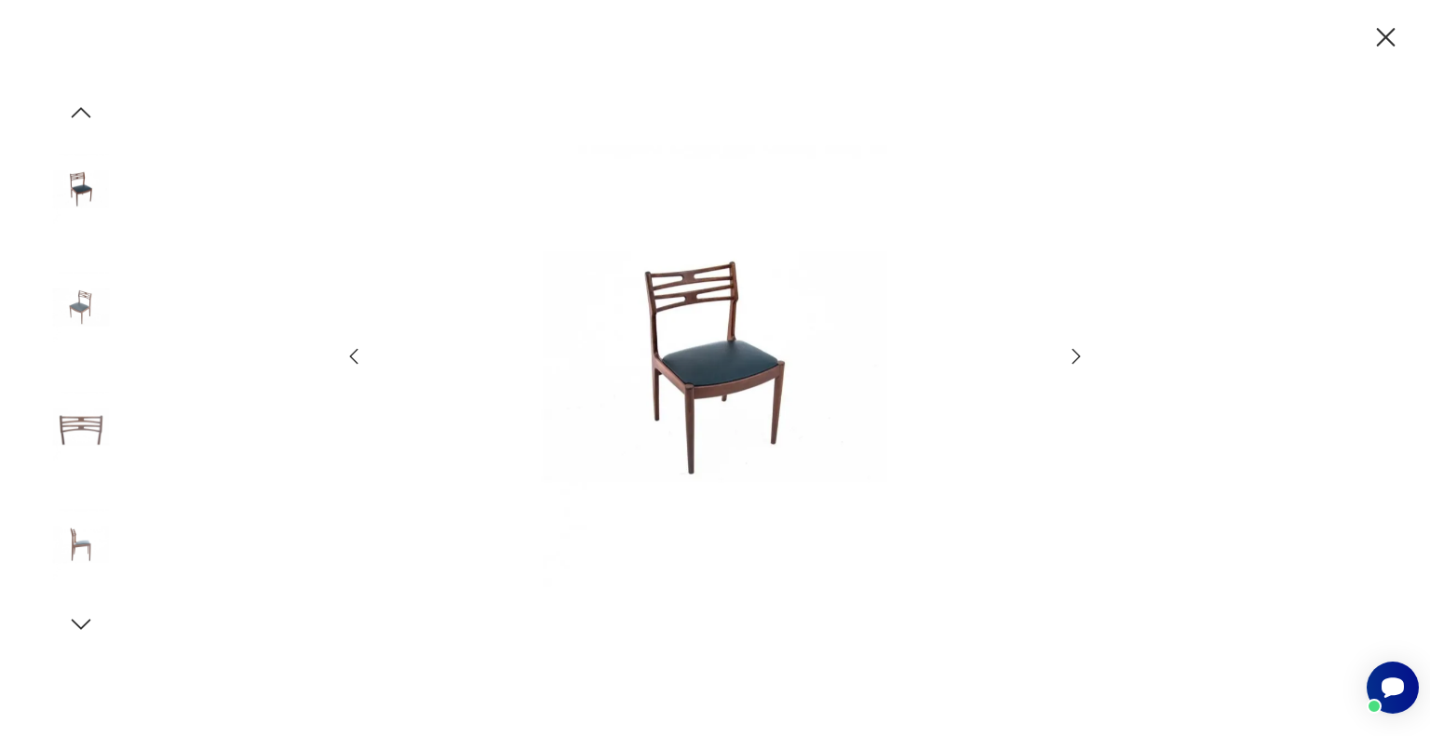
click at [1071, 359] on icon "button" at bounding box center [1076, 356] width 22 height 22
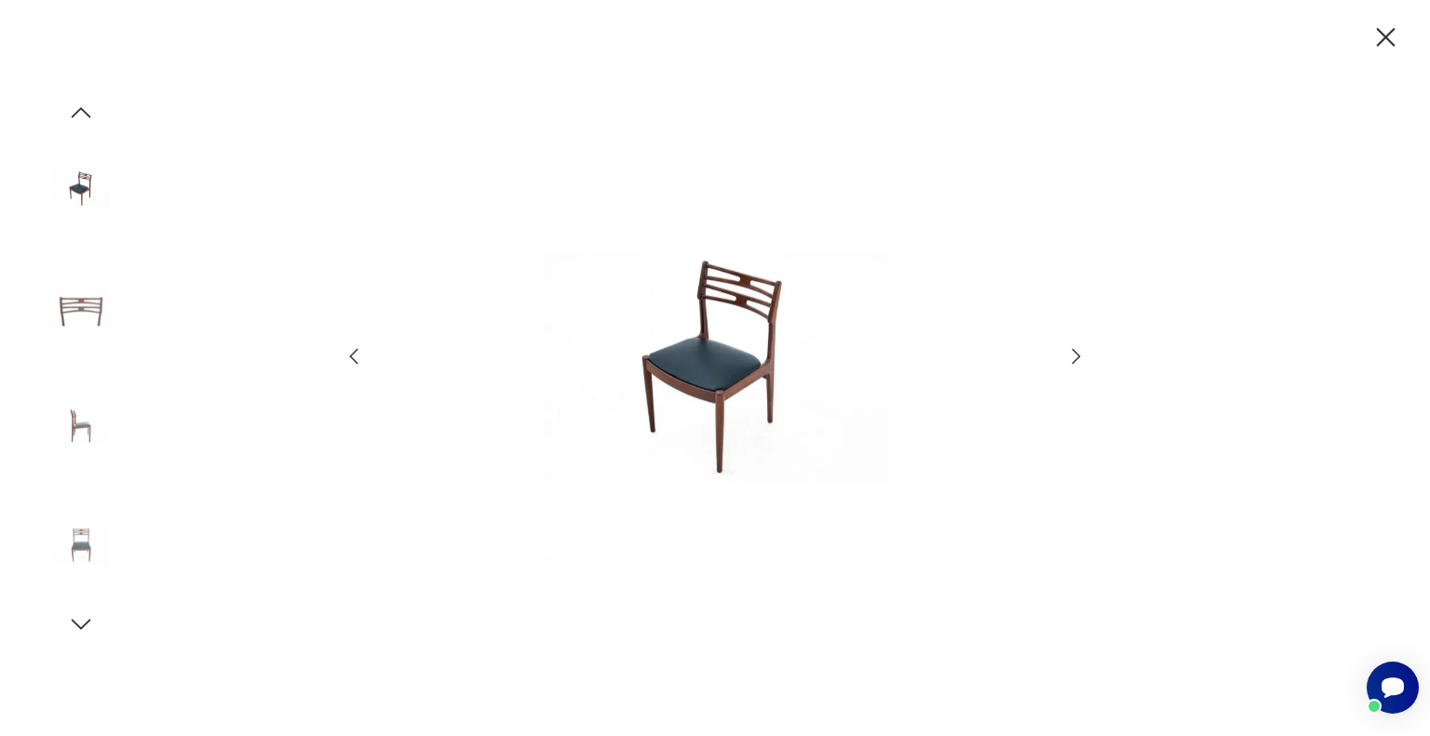
click at [1071, 359] on icon "button" at bounding box center [1076, 356] width 22 height 22
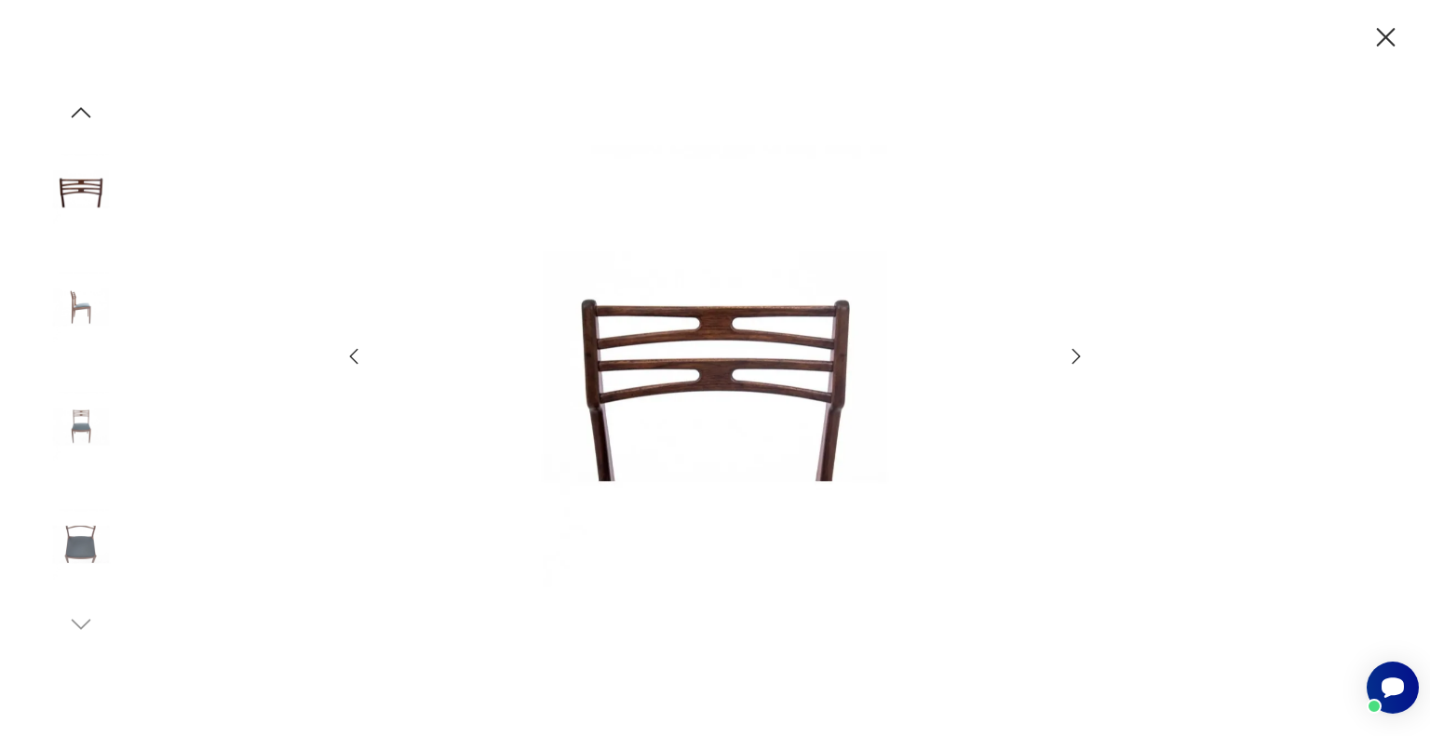
click at [1071, 359] on icon "button" at bounding box center [1076, 356] width 22 height 22
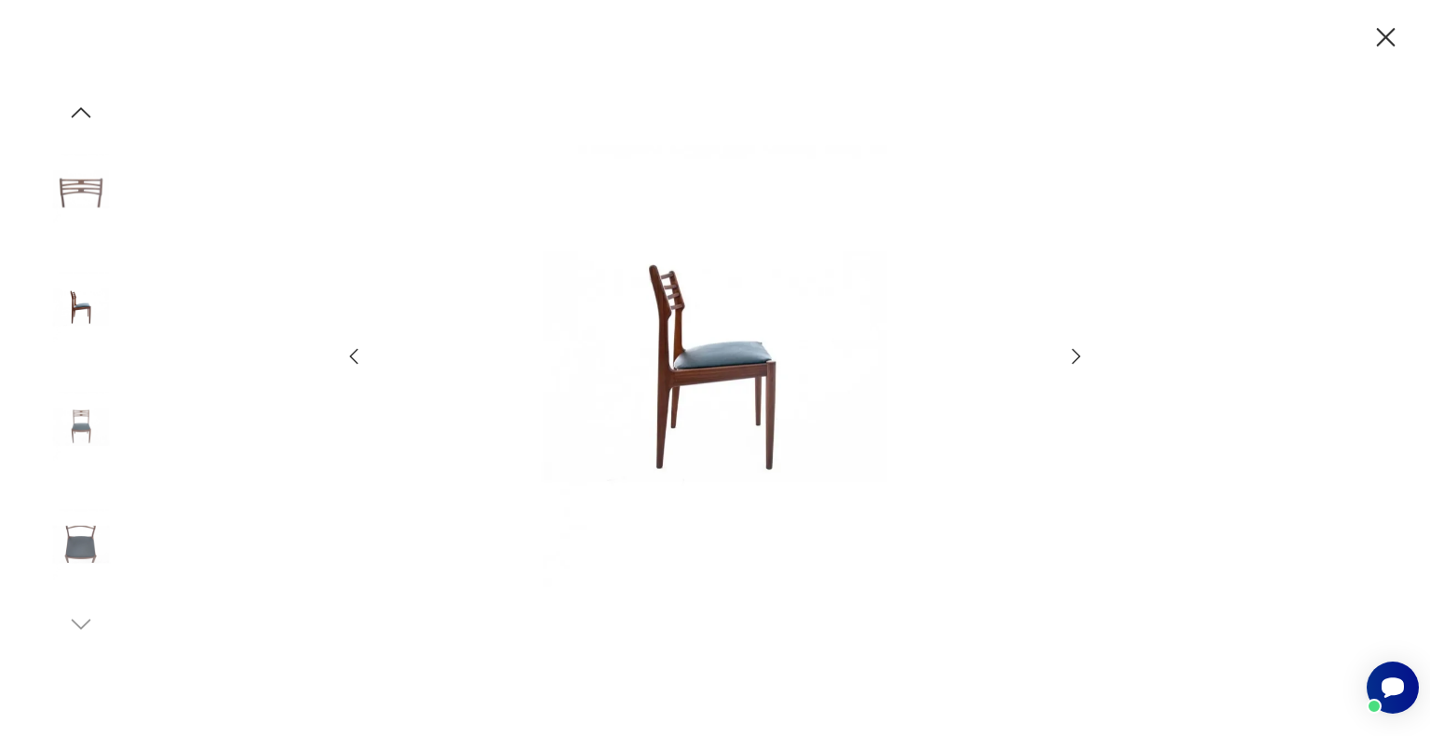
click at [1071, 359] on icon "button" at bounding box center [1076, 356] width 22 height 22
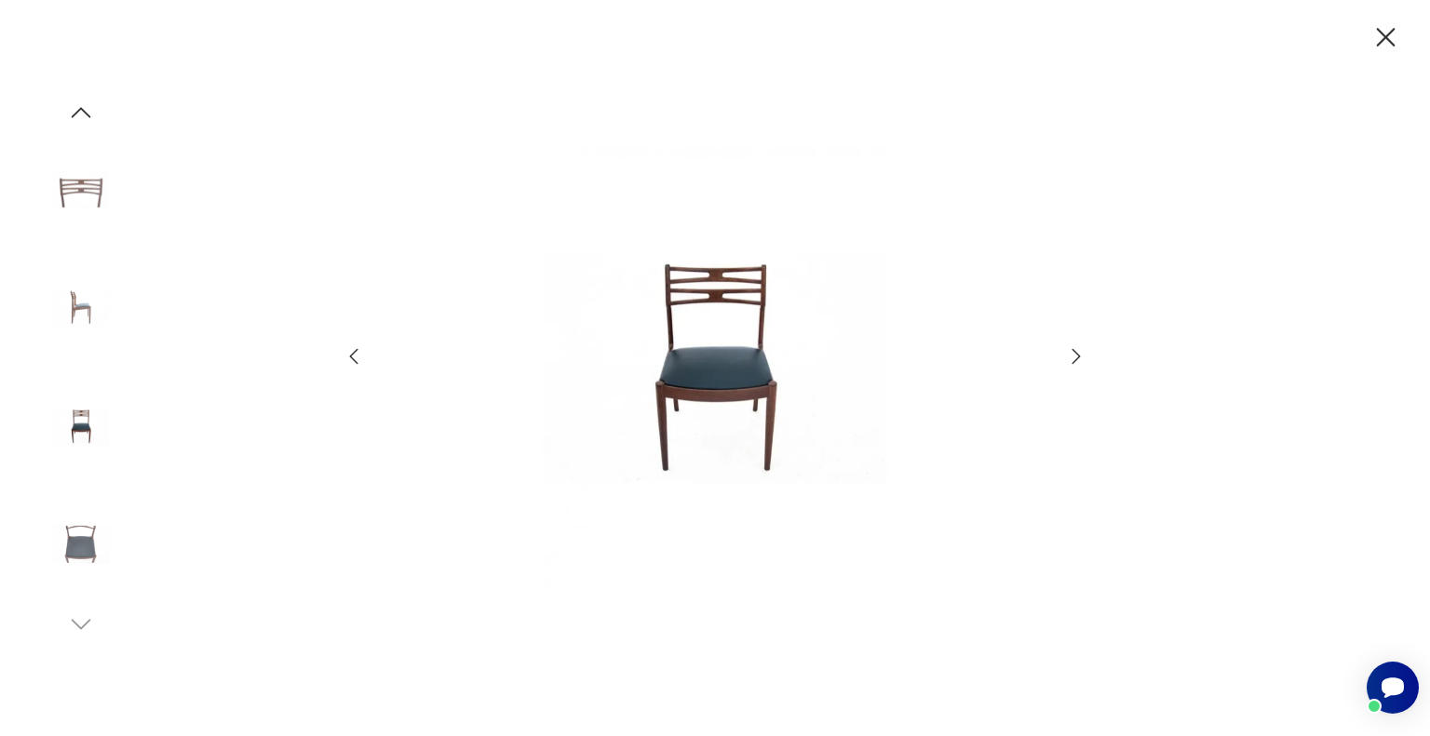
click at [1071, 359] on icon "button" at bounding box center [1076, 356] width 22 height 22
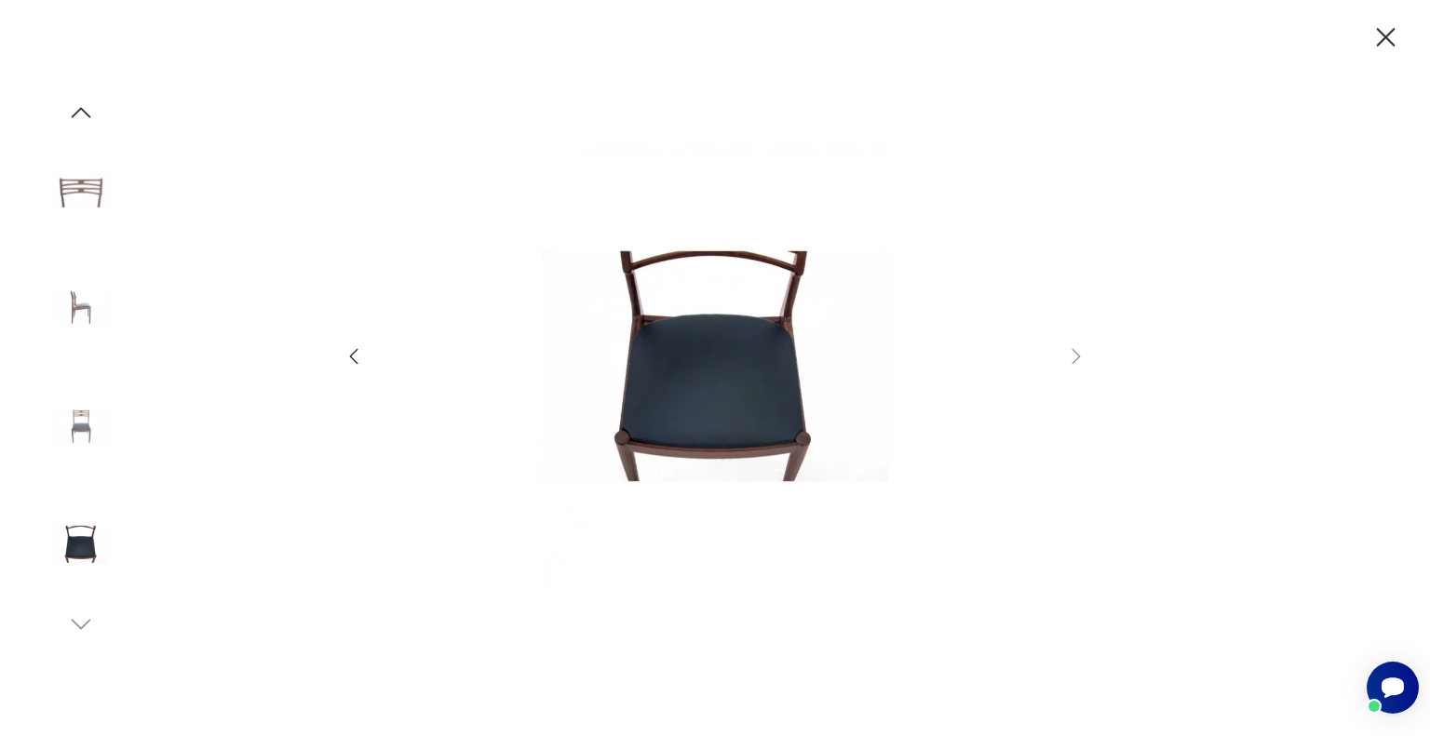
click at [87, 548] on img at bounding box center [81, 544] width 106 height 106
click at [1388, 43] on icon "button" at bounding box center [1385, 37] width 33 height 33
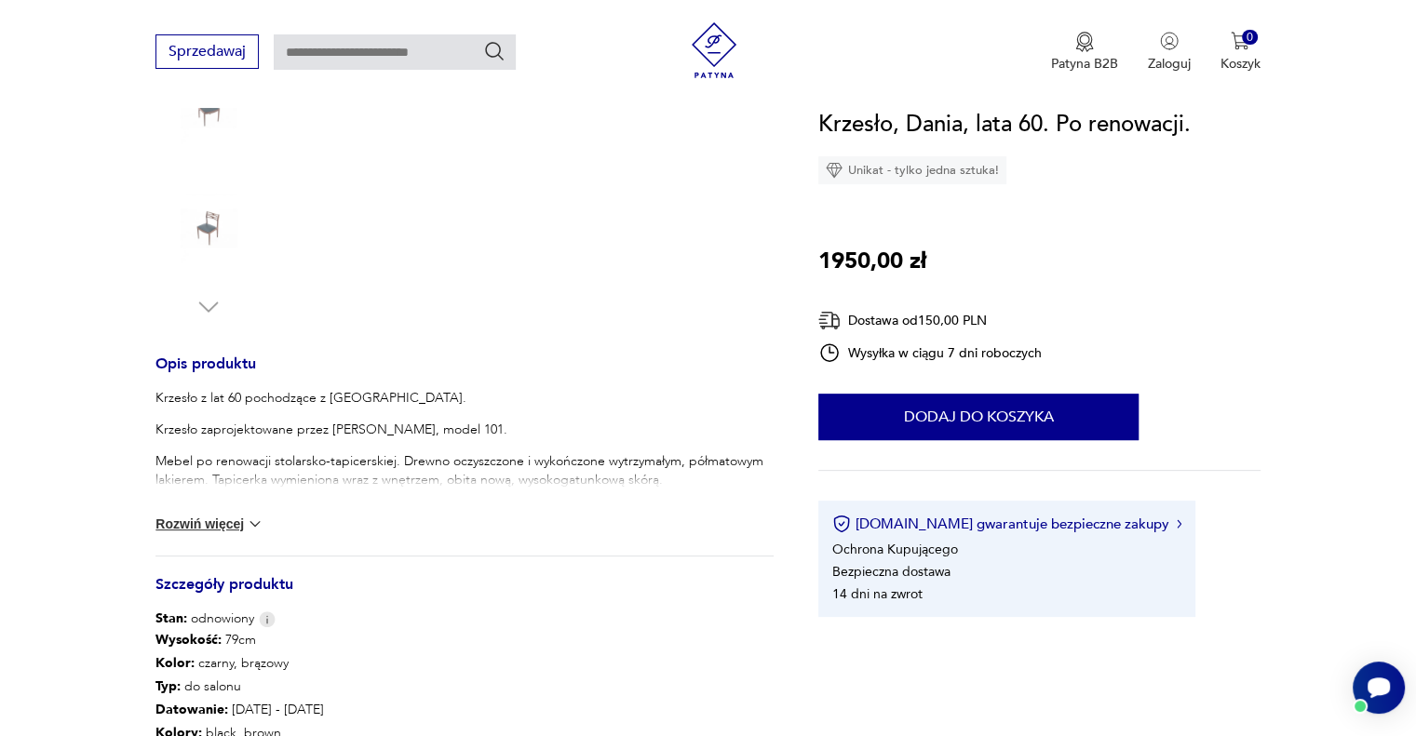
scroll to position [558, 0]
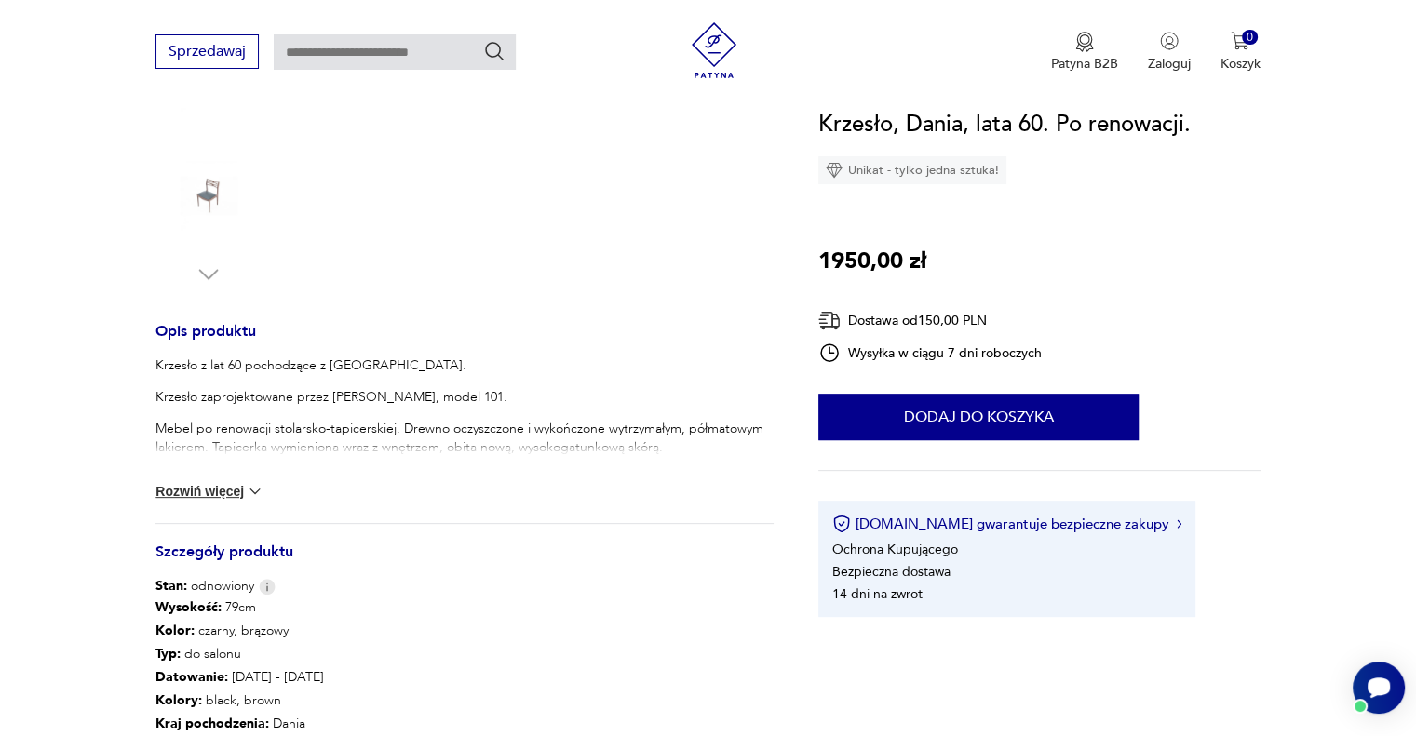
click at [196, 491] on button "Rozwiń więcej" at bounding box center [209, 491] width 108 height 19
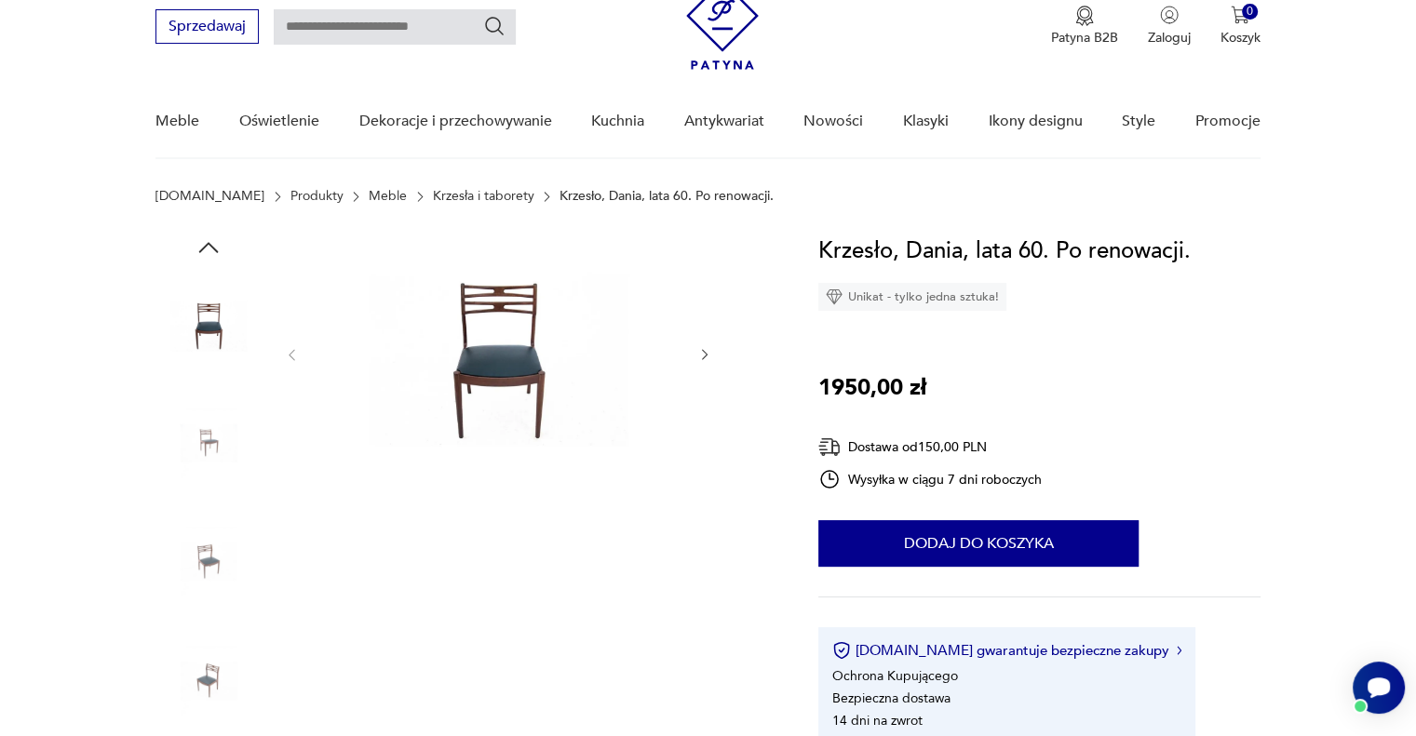
scroll to position [0, 0]
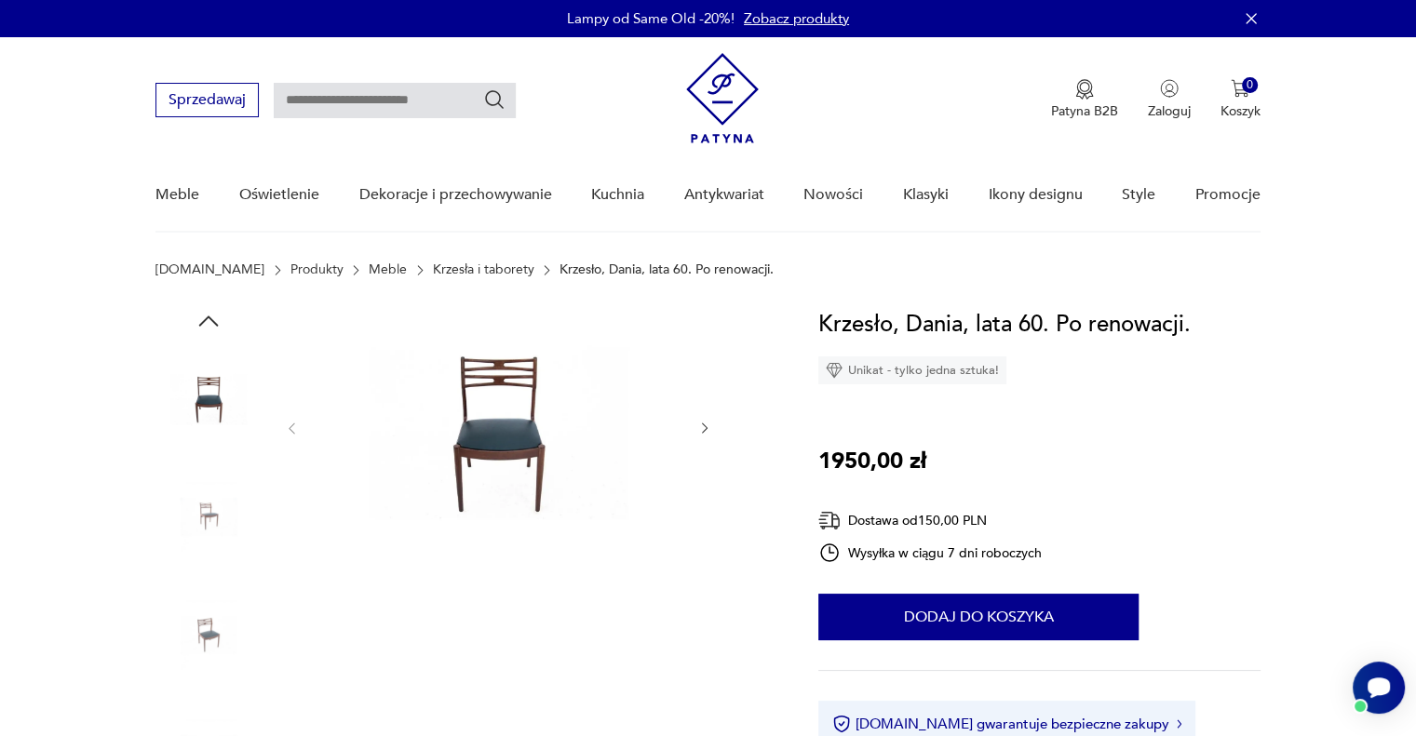
click at [494, 429] on img at bounding box center [497, 426] width 359 height 239
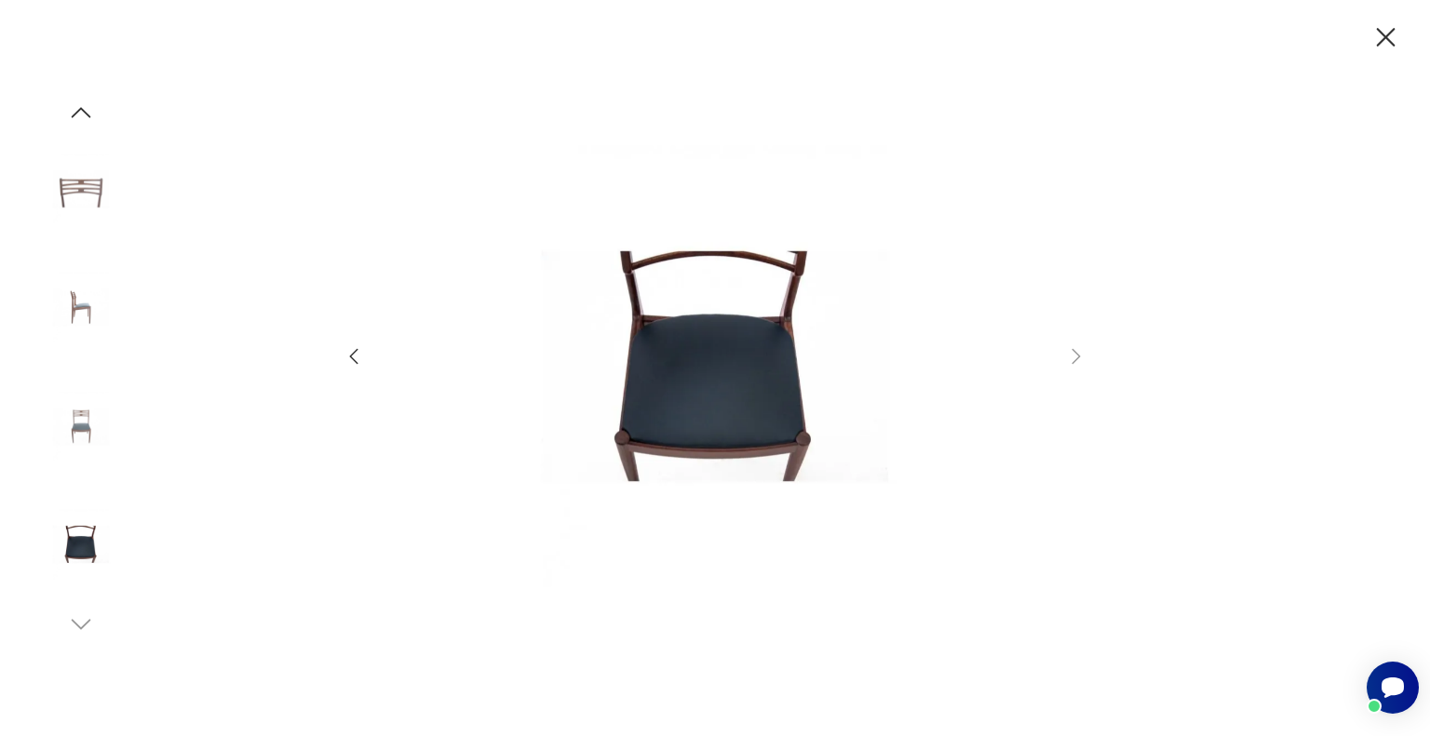
click at [735, 427] on img at bounding box center [714, 366] width 663 height 589
click at [82, 292] on img at bounding box center [81, 307] width 106 height 106
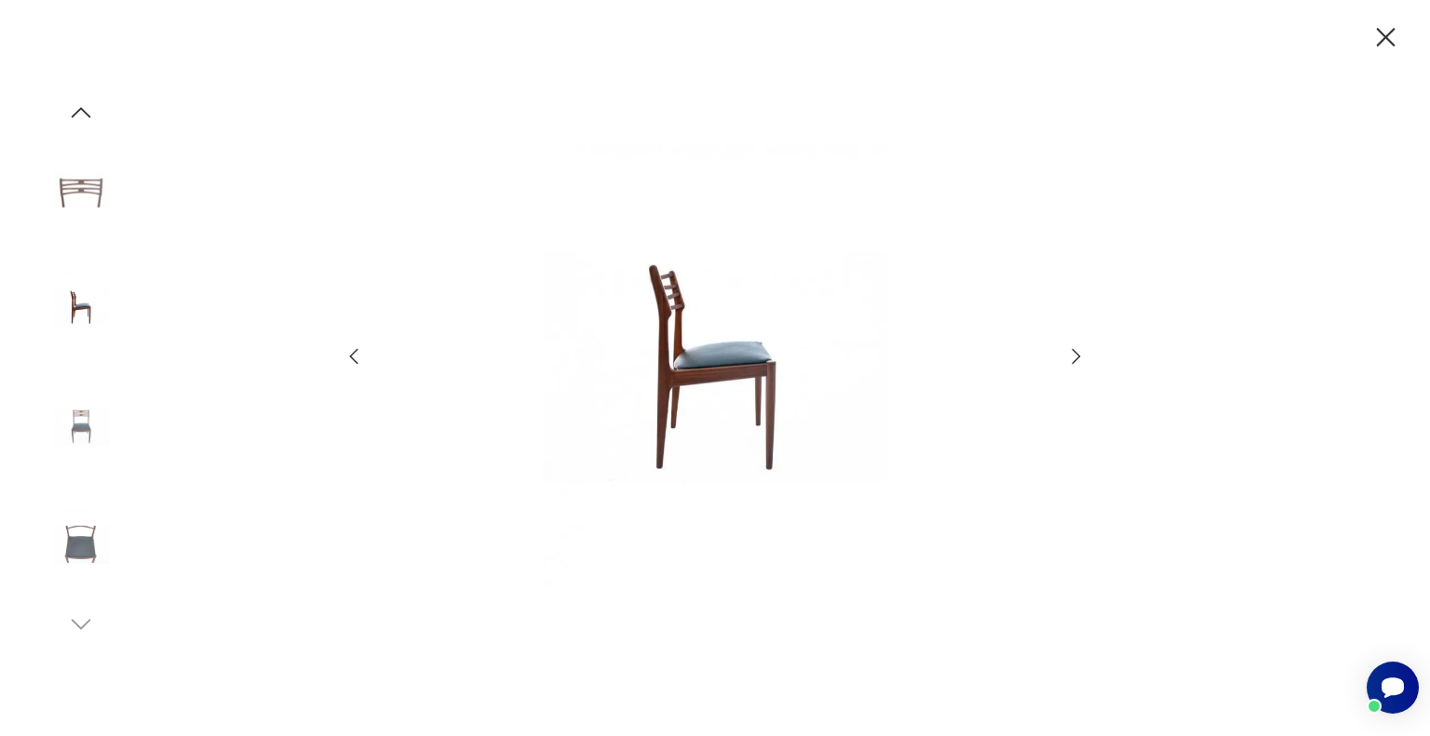
click at [1392, 45] on icon "button" at bounding box center [1386, 37] width 19 height 19
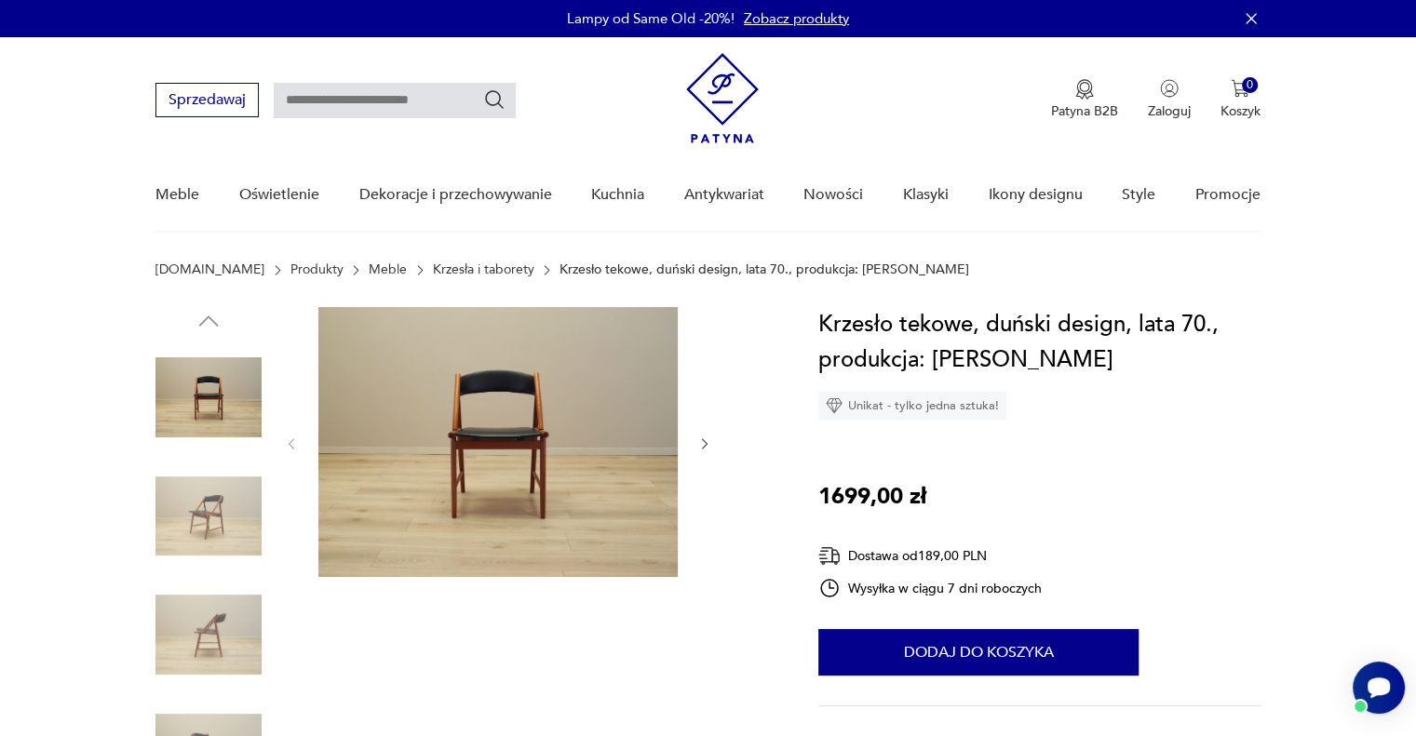
click at [216, 517] on img at bounding box center [208, 517] width 106 height 106
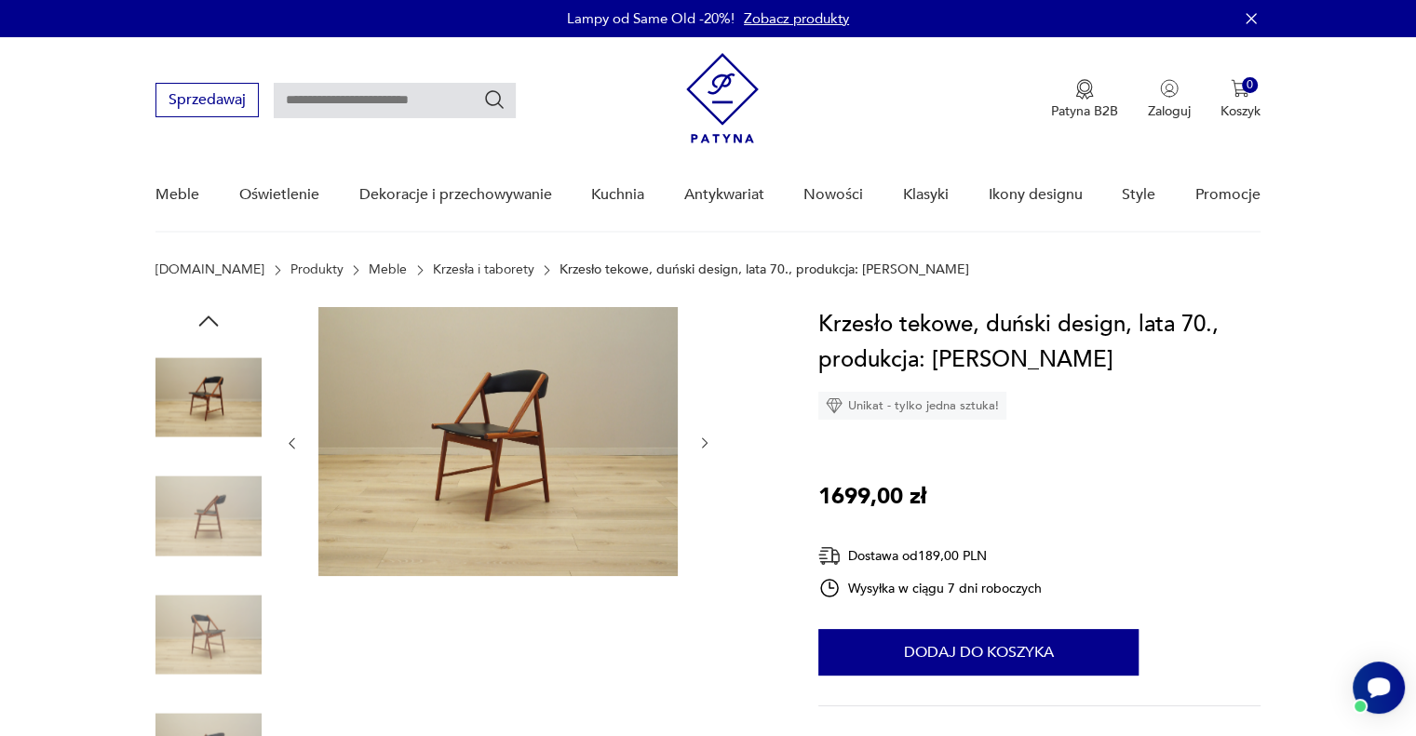
click at [216, 397] on img at bounding box center [208, 397] width 106 height 106
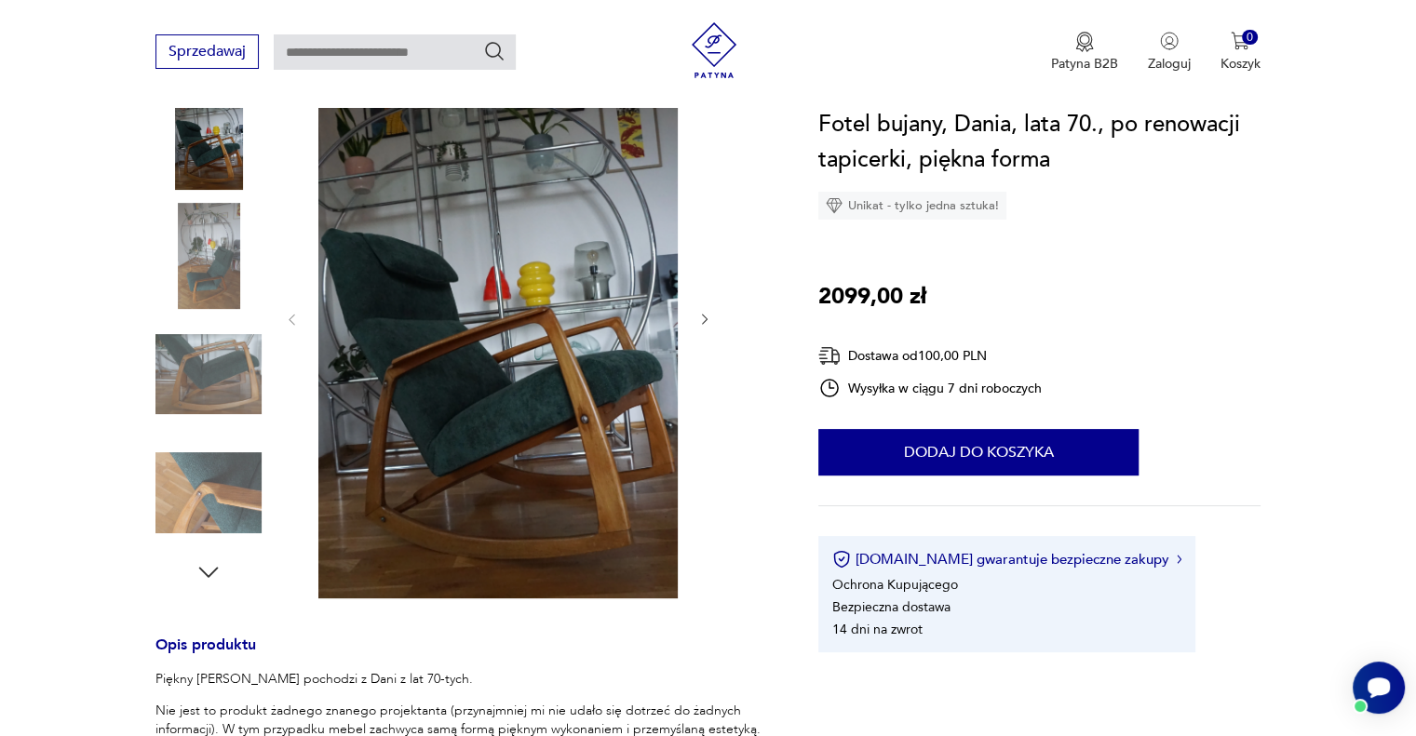
scroll to position [279, 0]
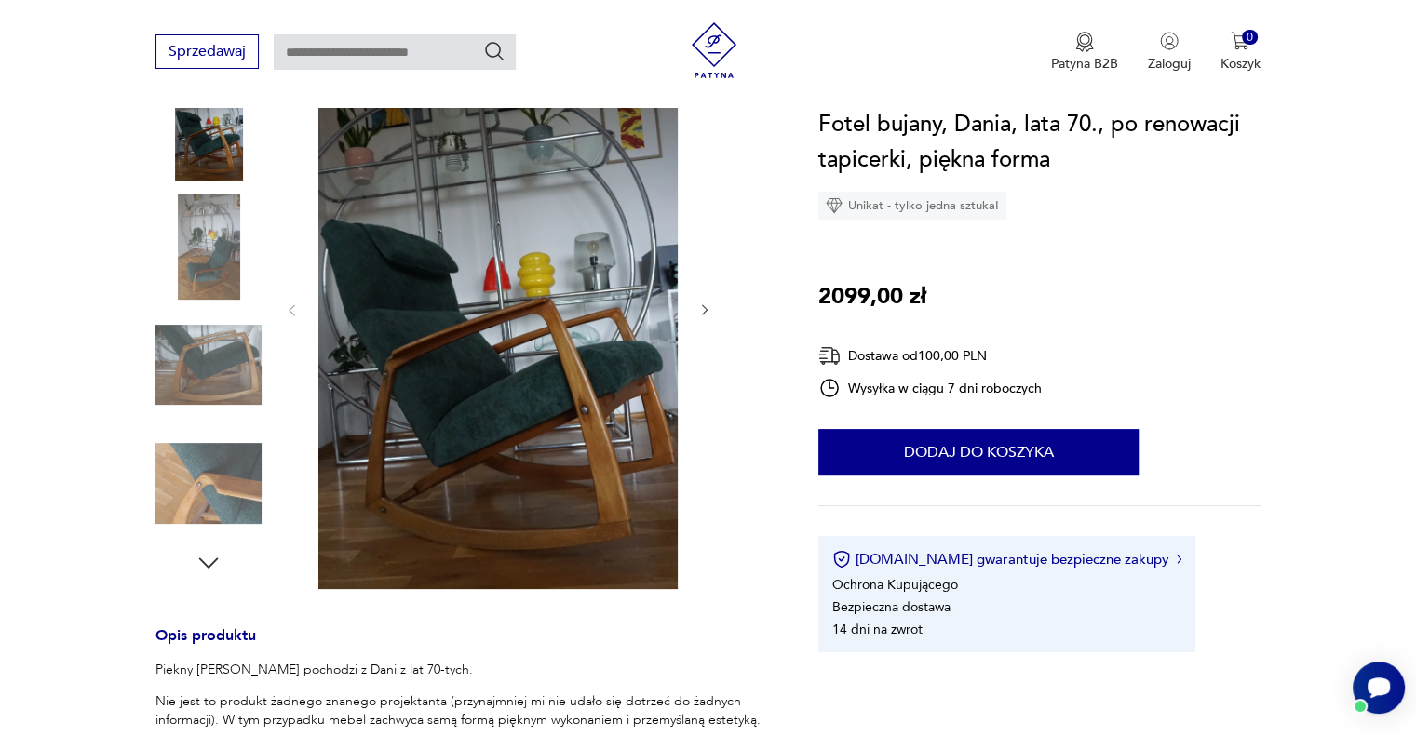
click at [244, 364] on img at bounding box center [208, 365] width 106 height 106
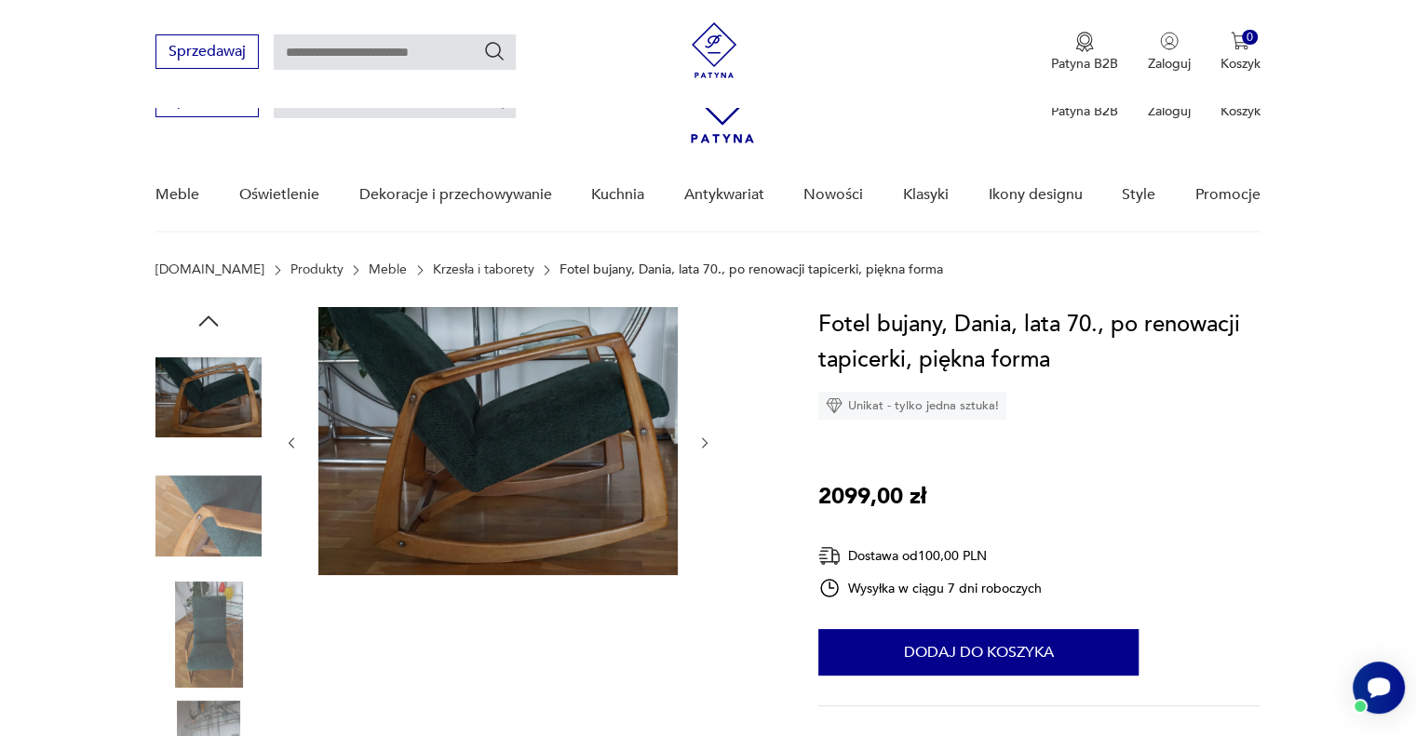
scroll to position [0, 0]
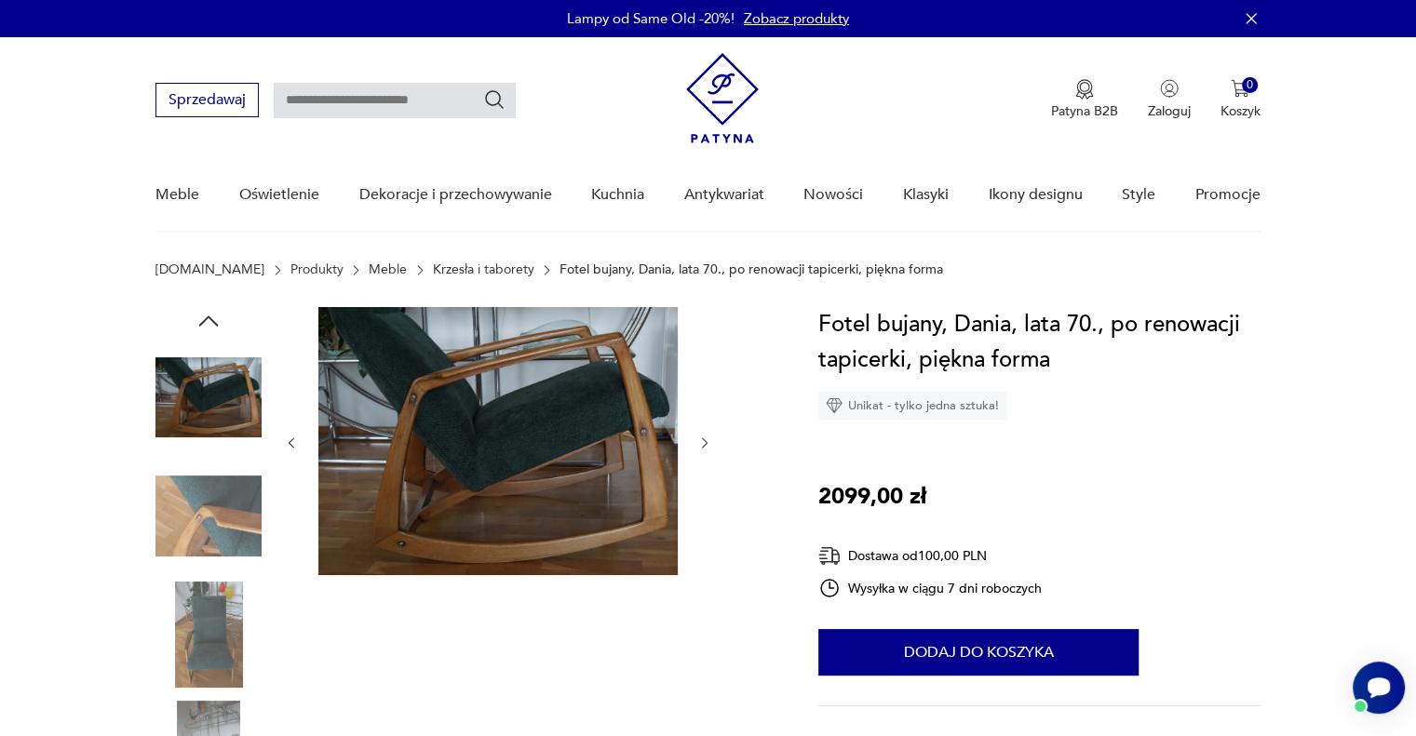
click at [704, 446] on icon "button" at bounding box center [705, 442] width 6 height 11
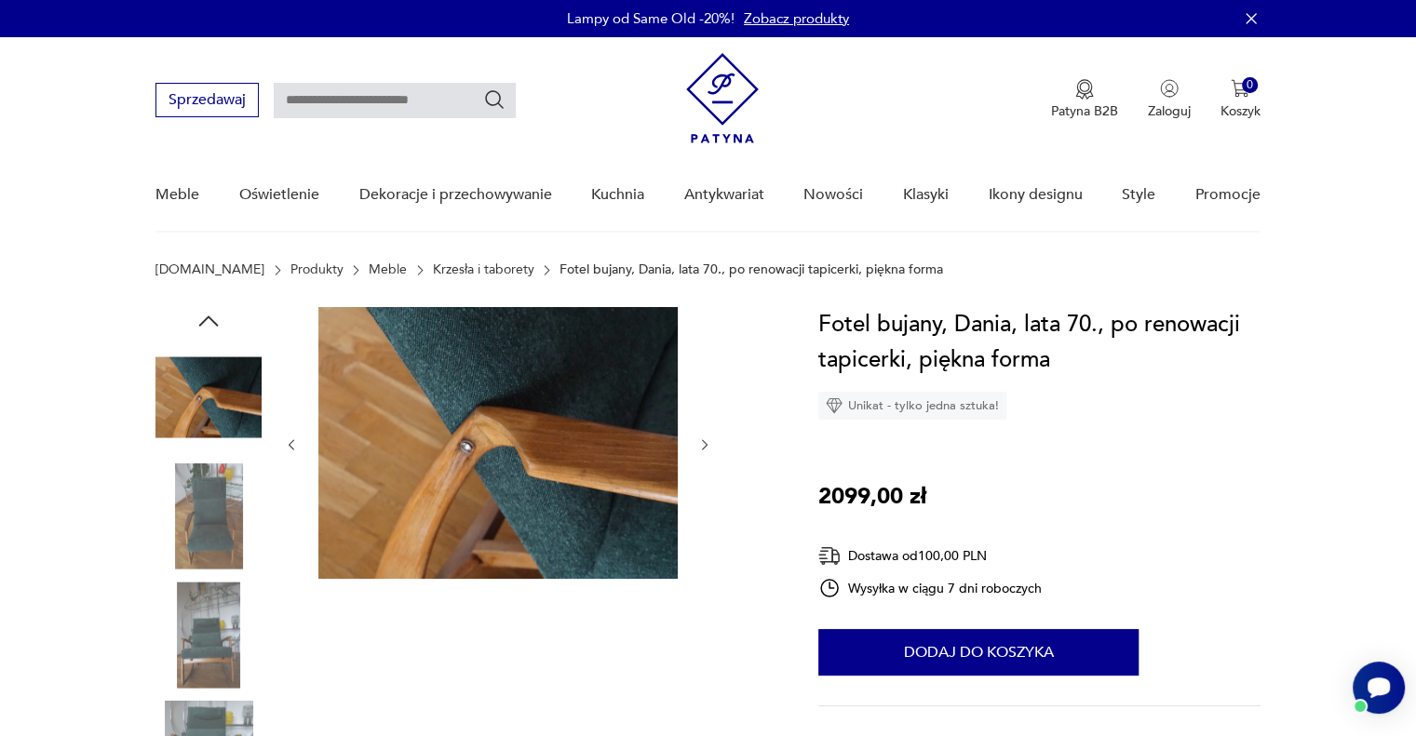
click at [704, 446] on icon "button" at bounding box center [705, 445] width 16 height 16
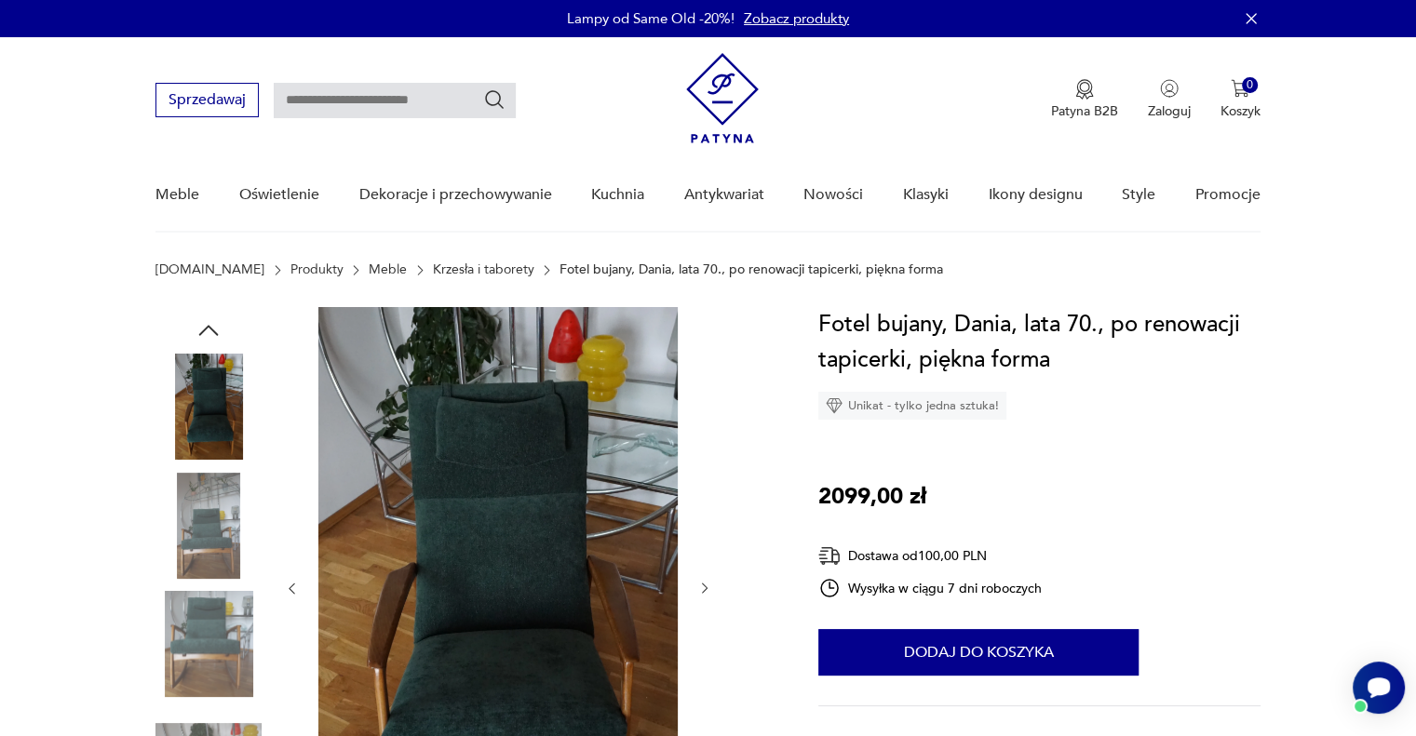
click at [700, 585] on icon "button" at bounding box center [705, 589] width 16 height 16
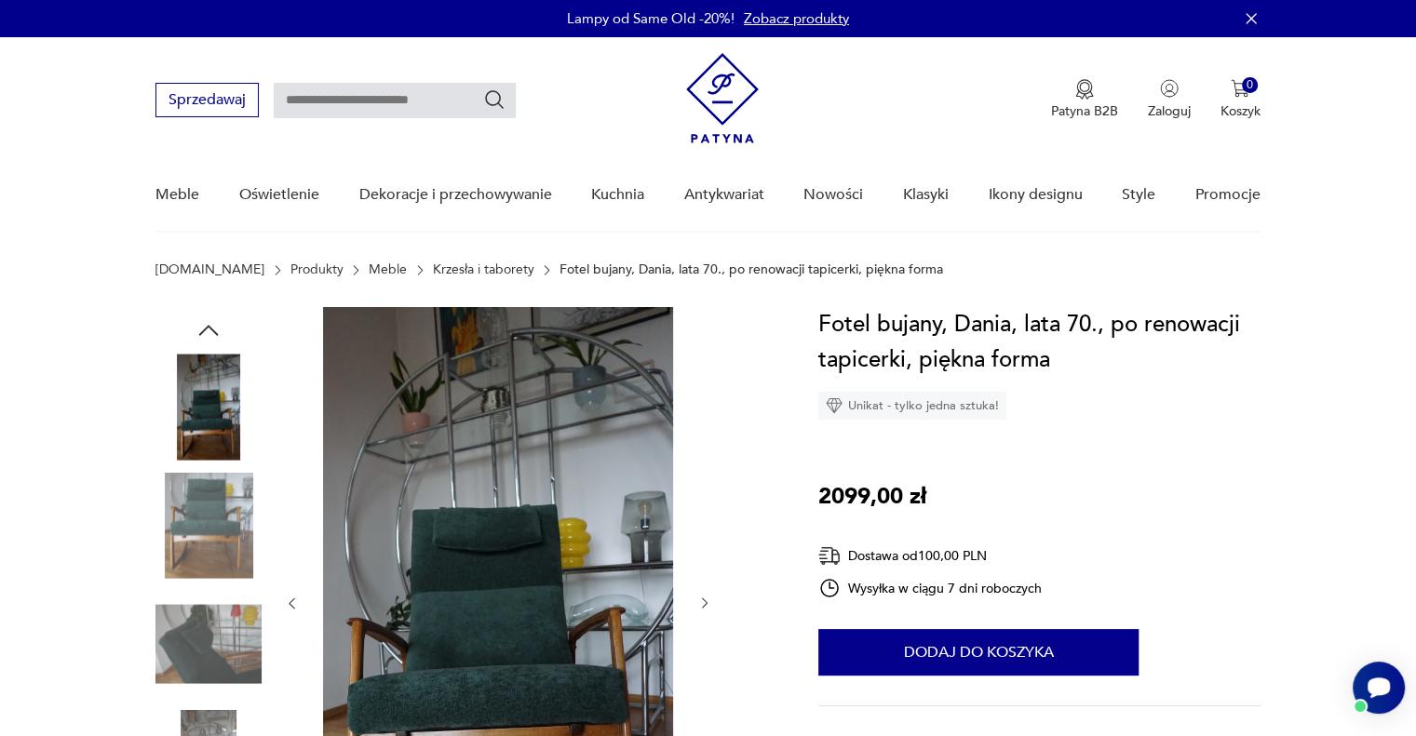
click at [700, 585] on div at bounding box center [498, 603] width 428 height 593
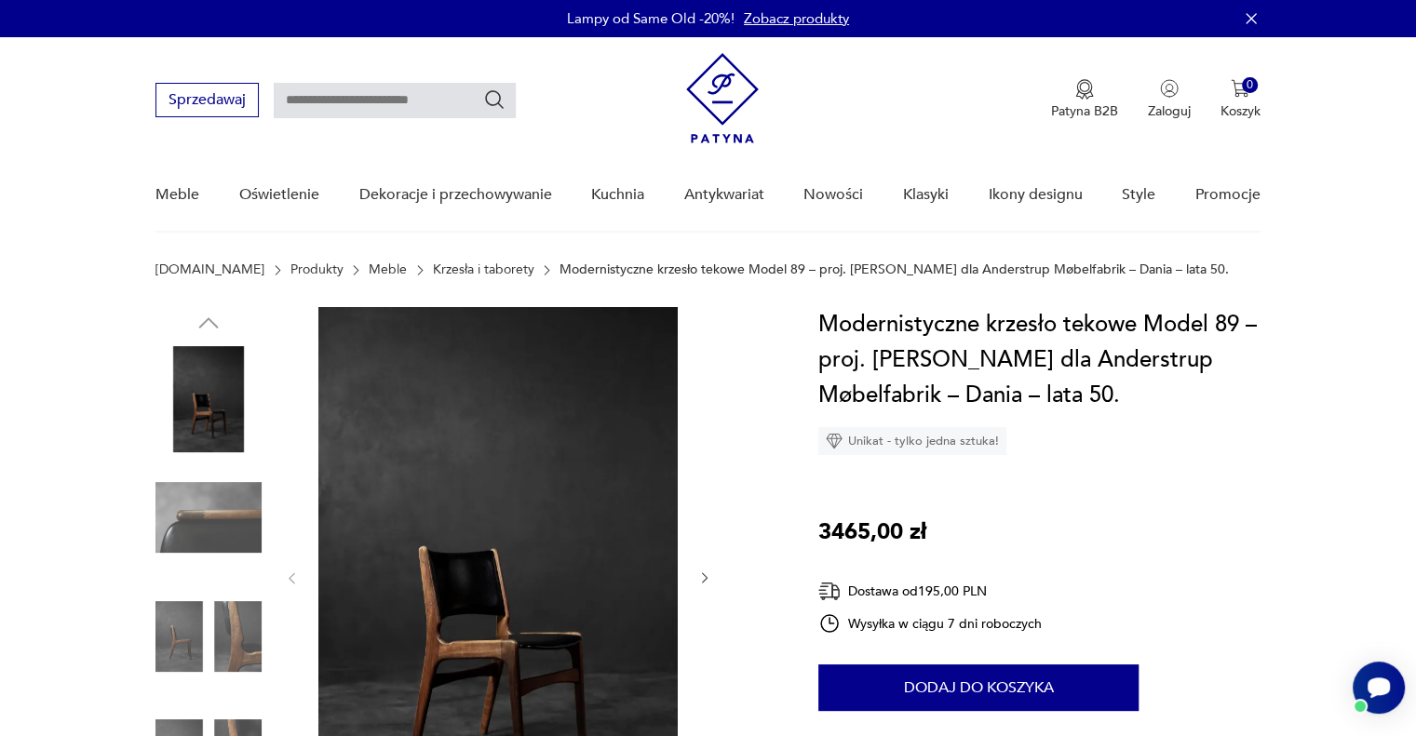
scroll to position [186, 0]
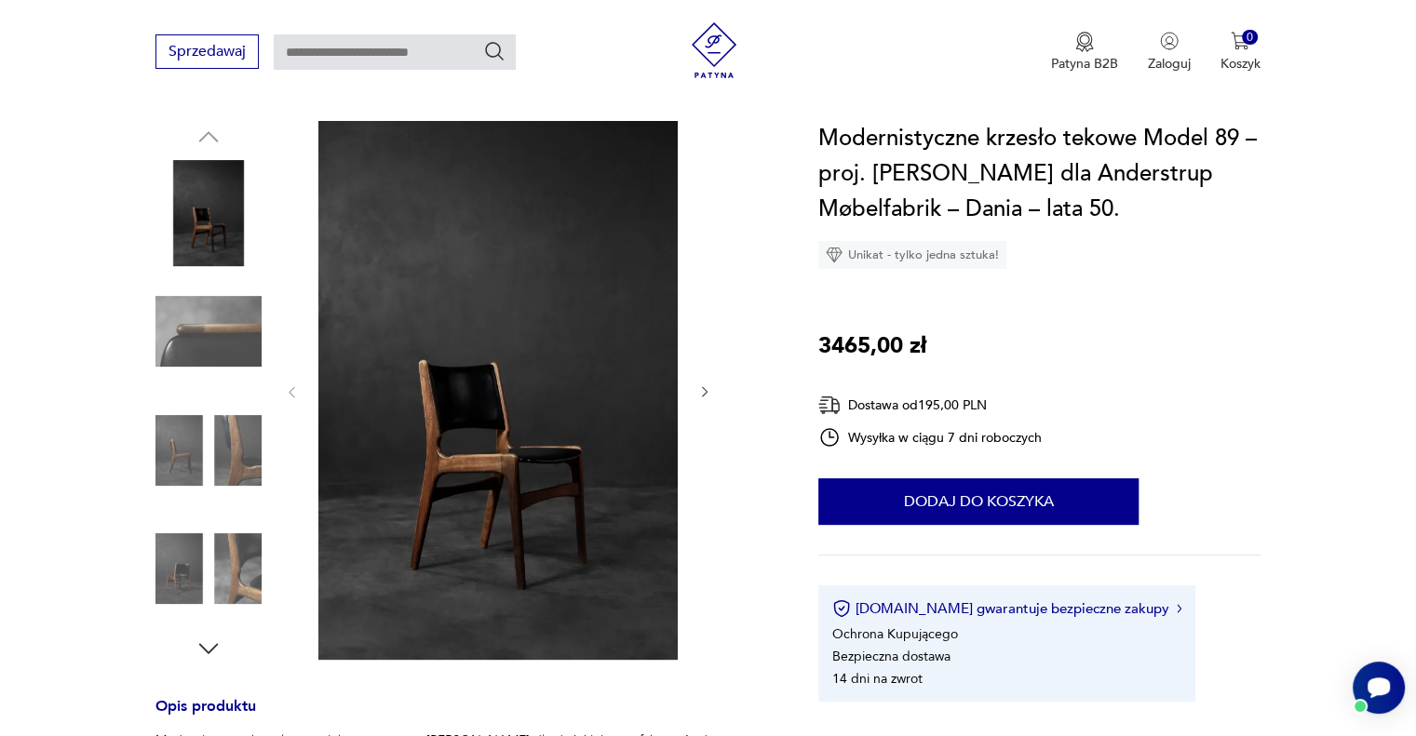
click at [701, 392] on icon "button" at bounding box center [705, 392] width 16 height 16
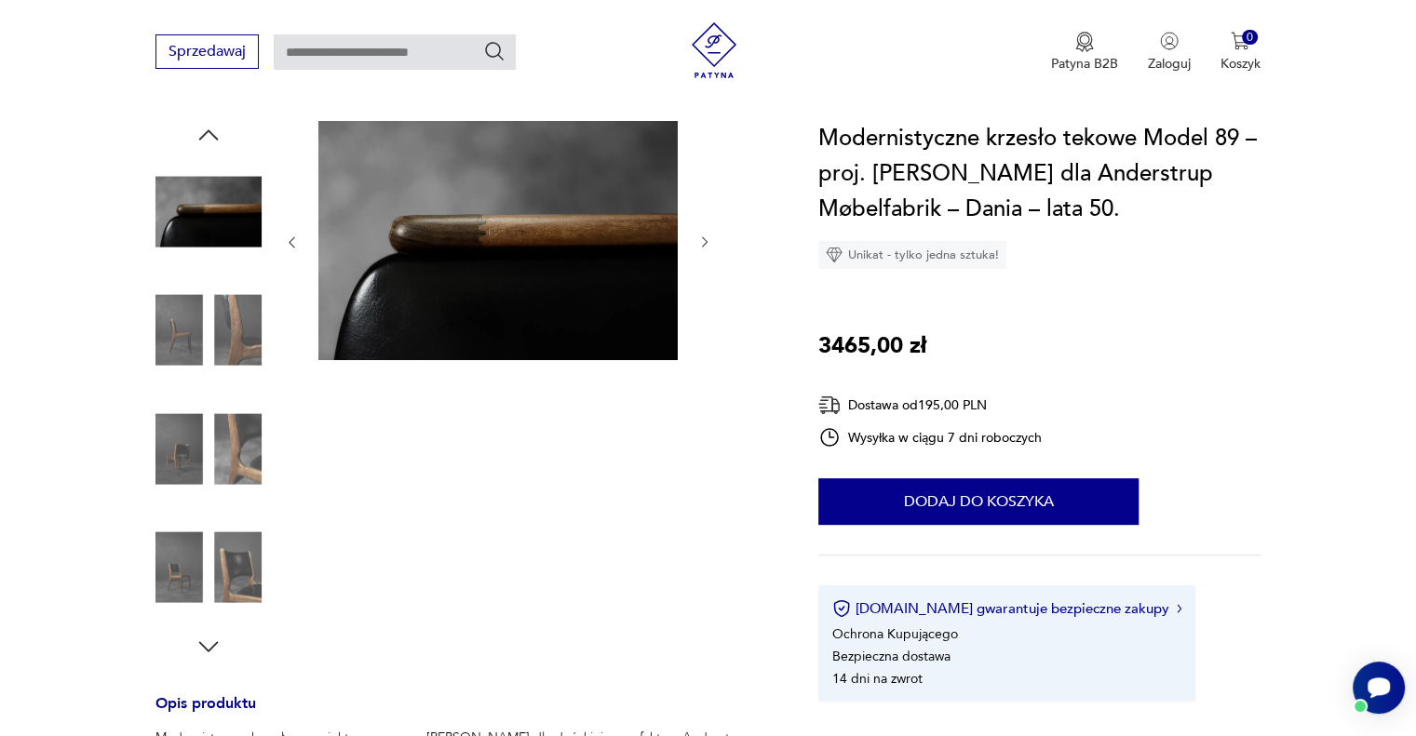
click at [704, 242] on icon "button" at bounding box center [705, 243] width 16 height 16
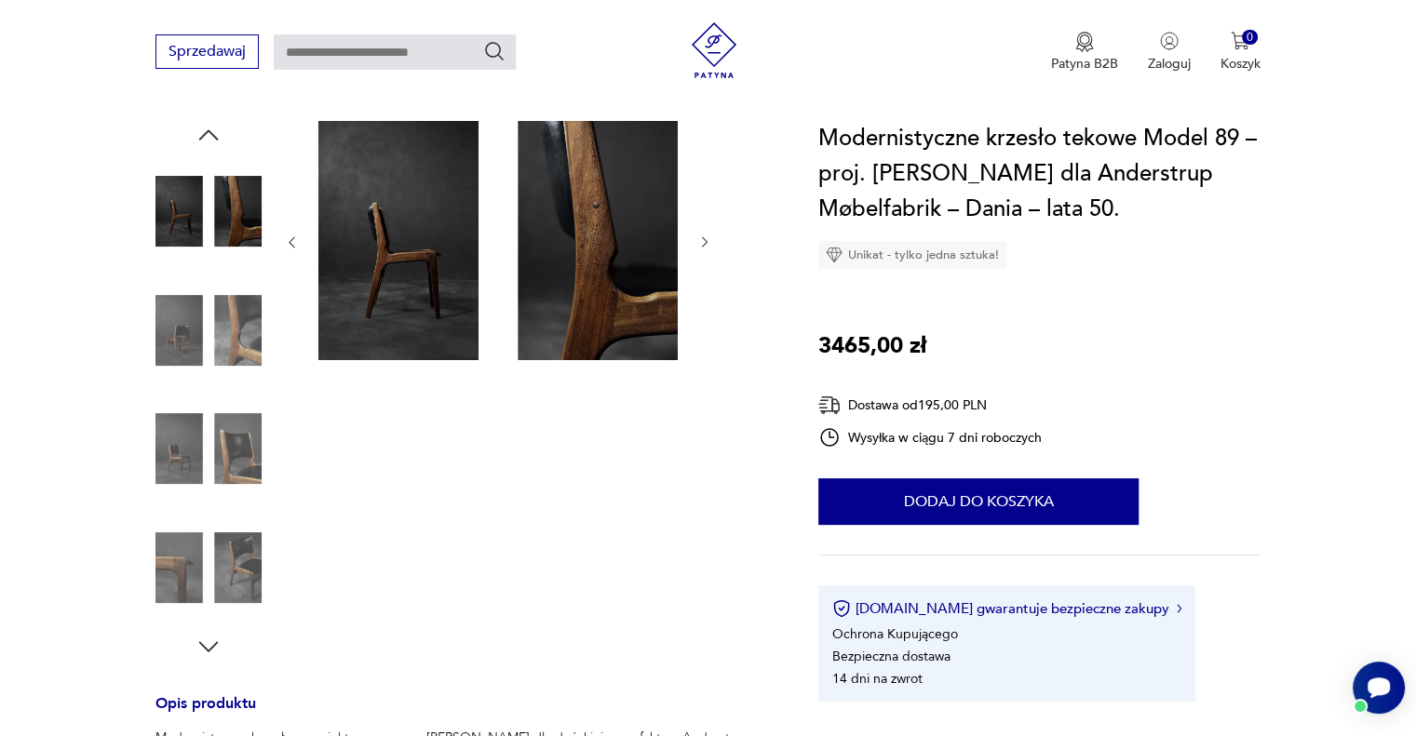
click at [704, 242] on icon "button" at bounding box center [705, 243] width 16 height 16
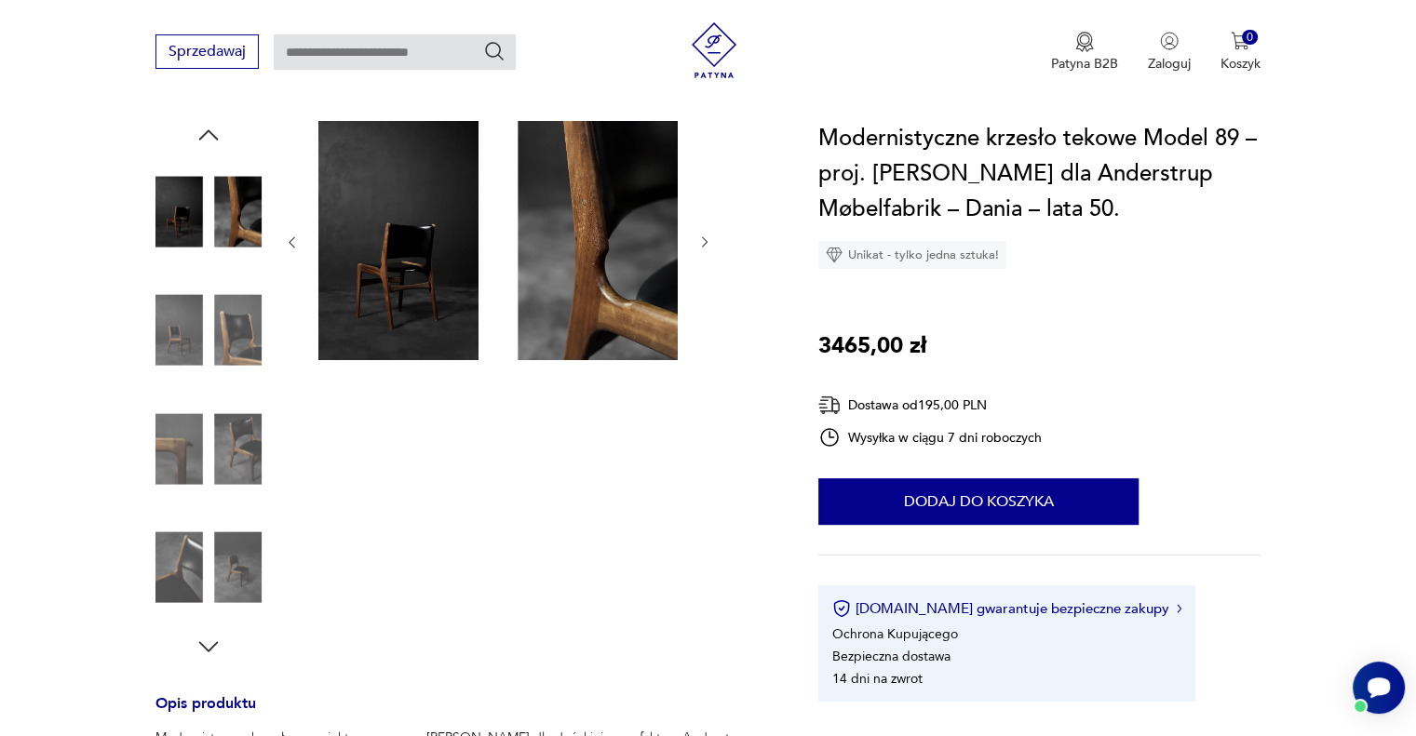
click at [704, 242] on icon "button" at bounding box center [705, 243] width 16 height 16
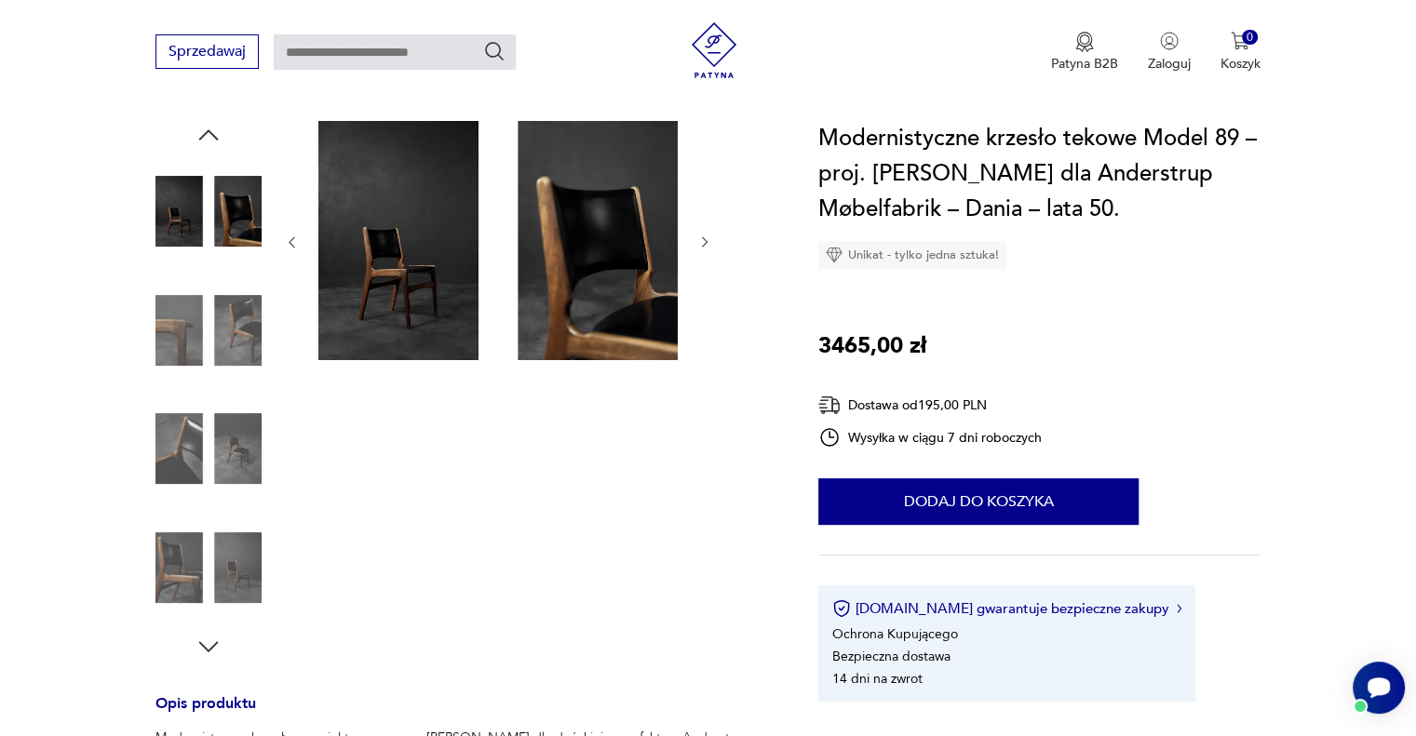
click at [704, 242] on icon "button" at bounding box center [705, 243] width 16 height 16
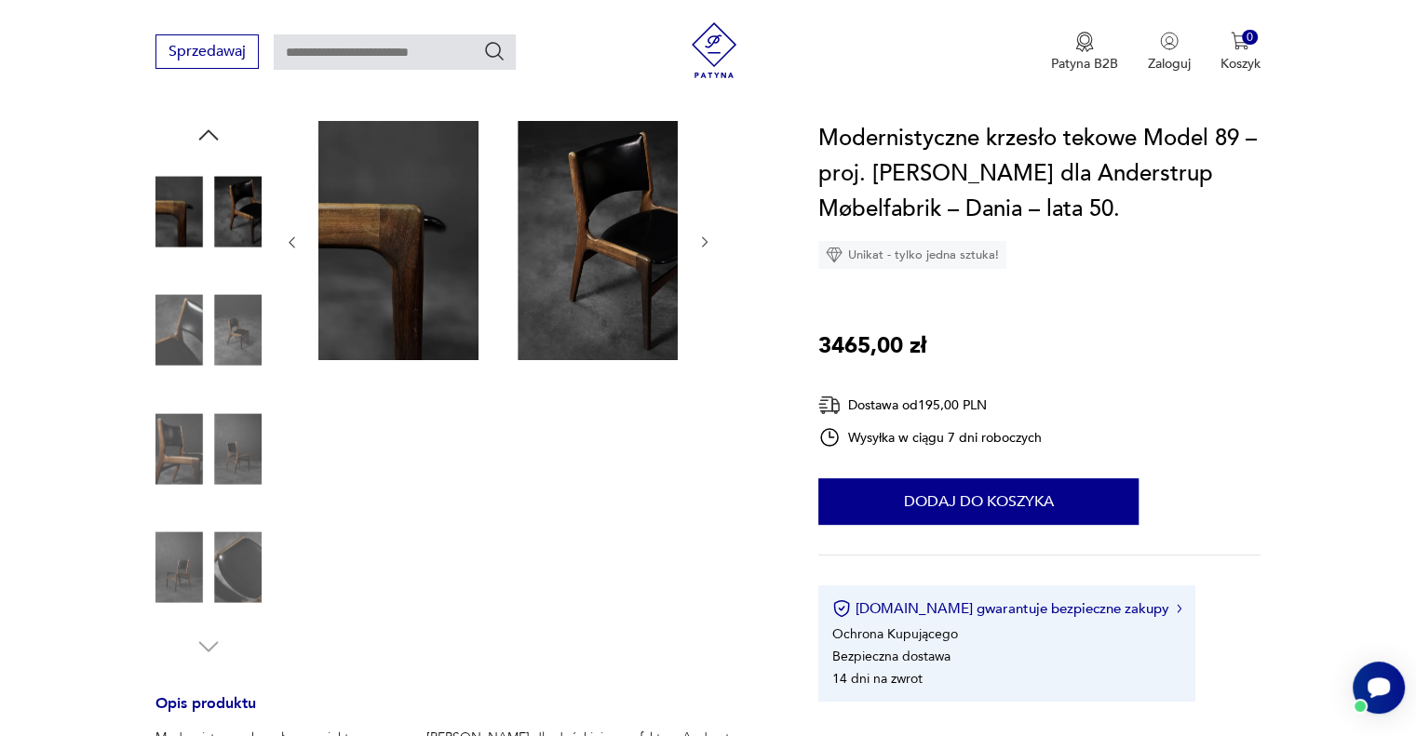
click at [183, 572] on img at bounding box center [208, 568] width 106 height 106
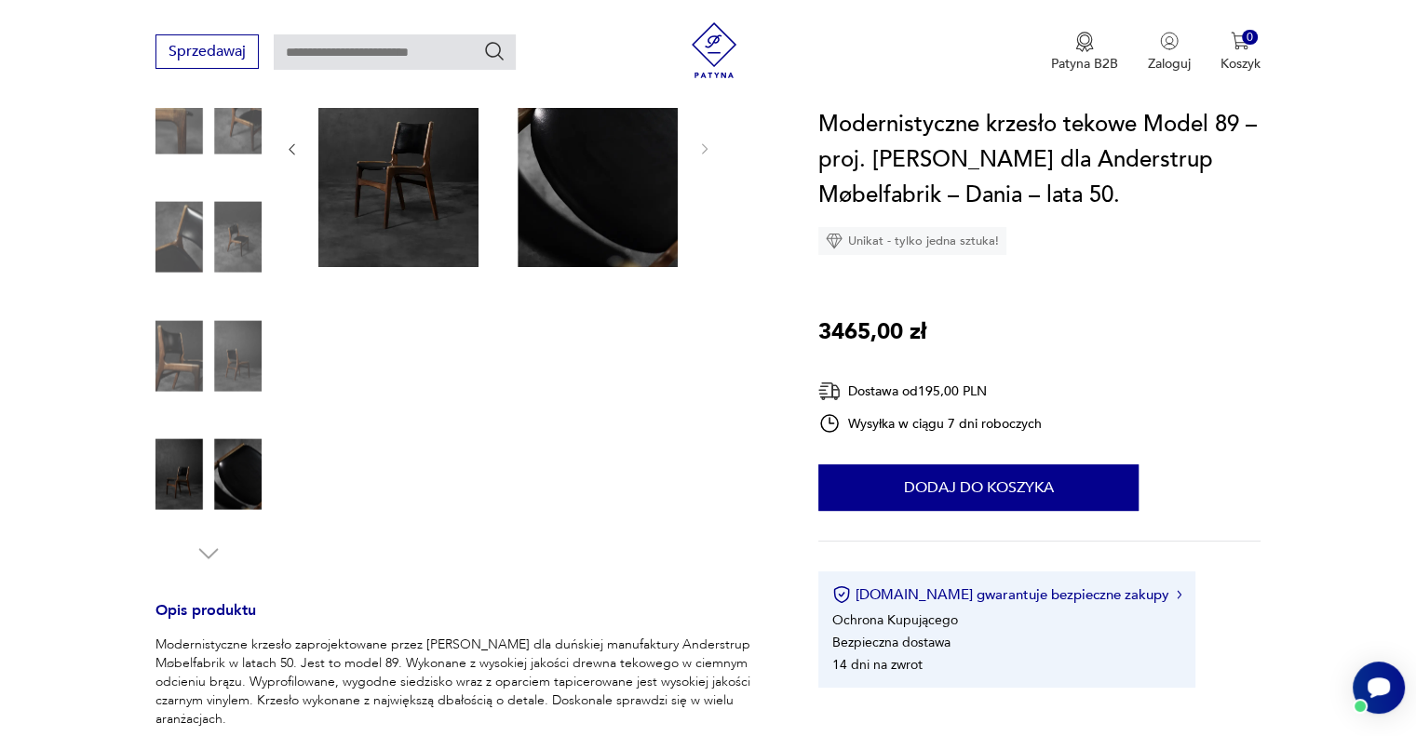
scroll to position [0, 0]
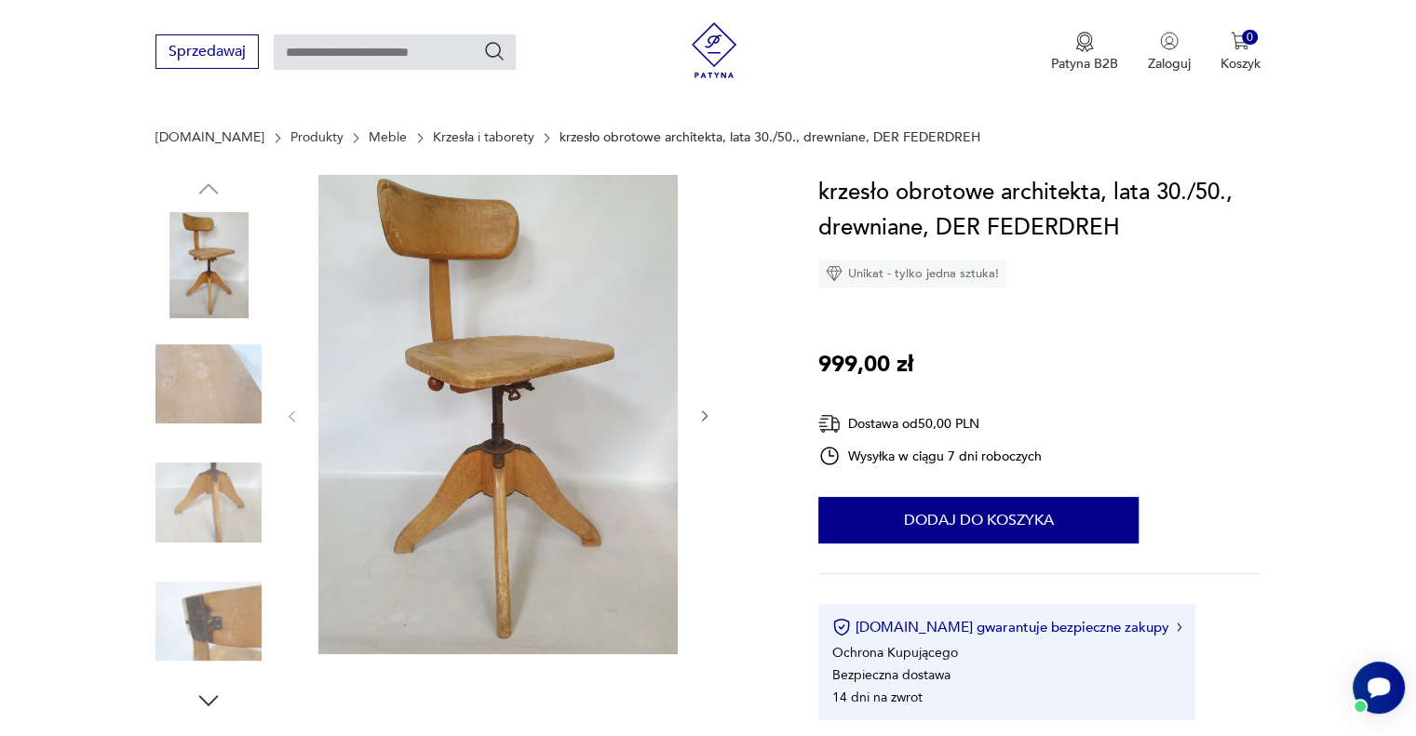
scroll to position [279, 0]
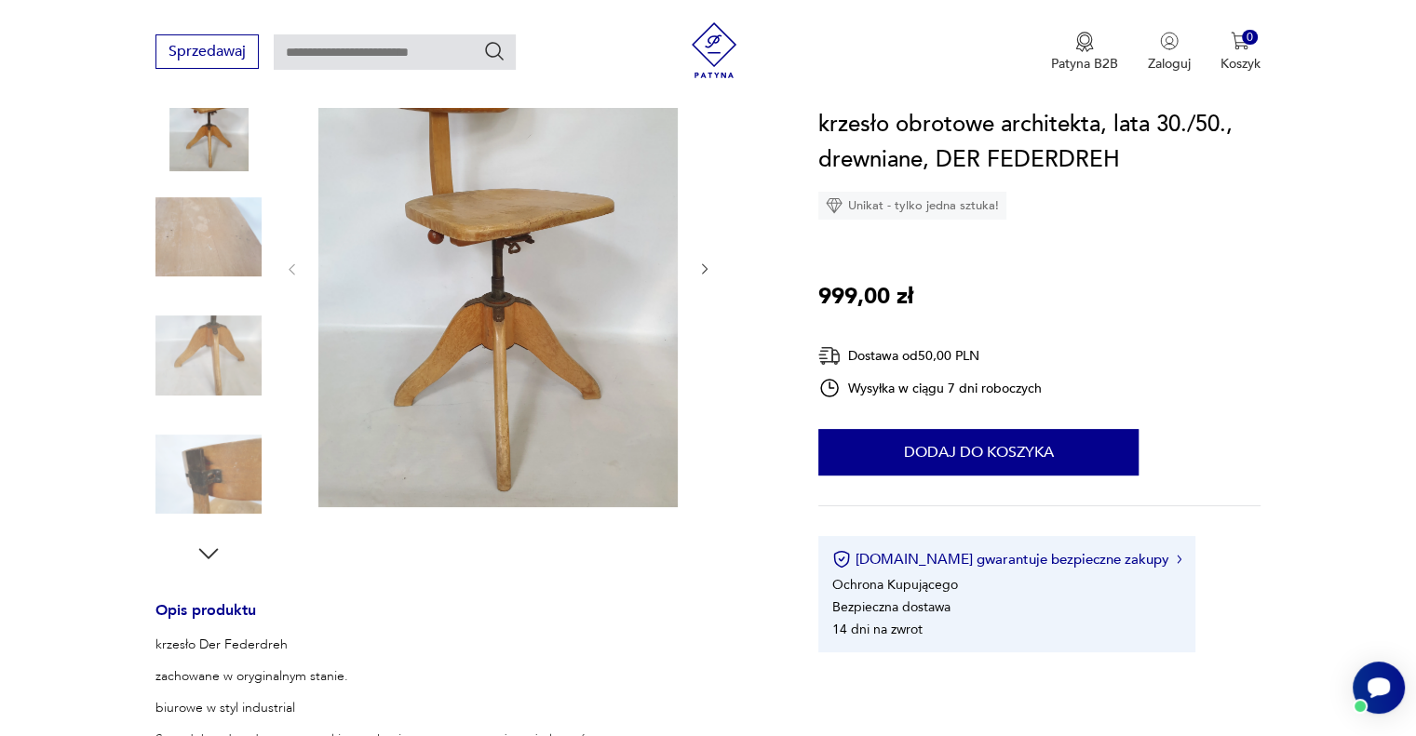
click at [218, 242] on img at bounding box center [208, 237] width 106 height 106
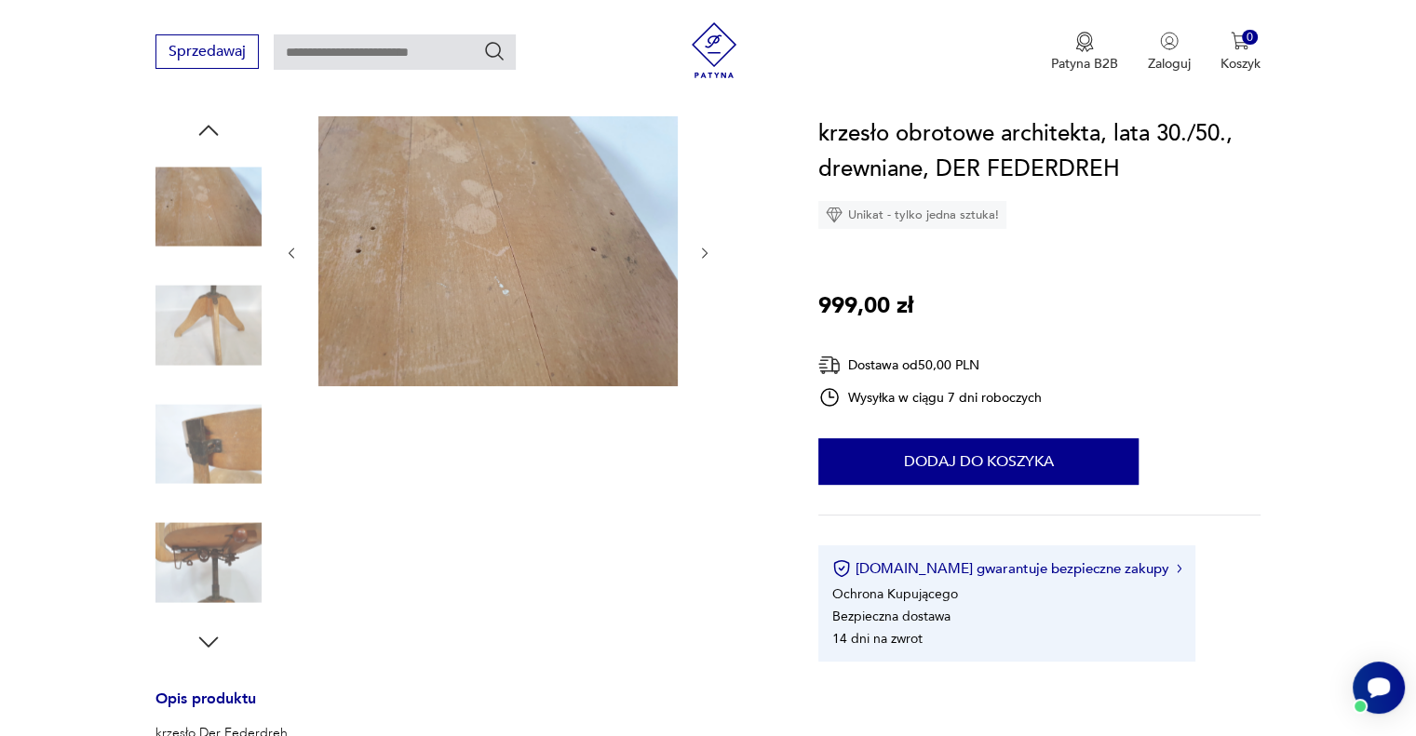
scroll to position [93, 0]
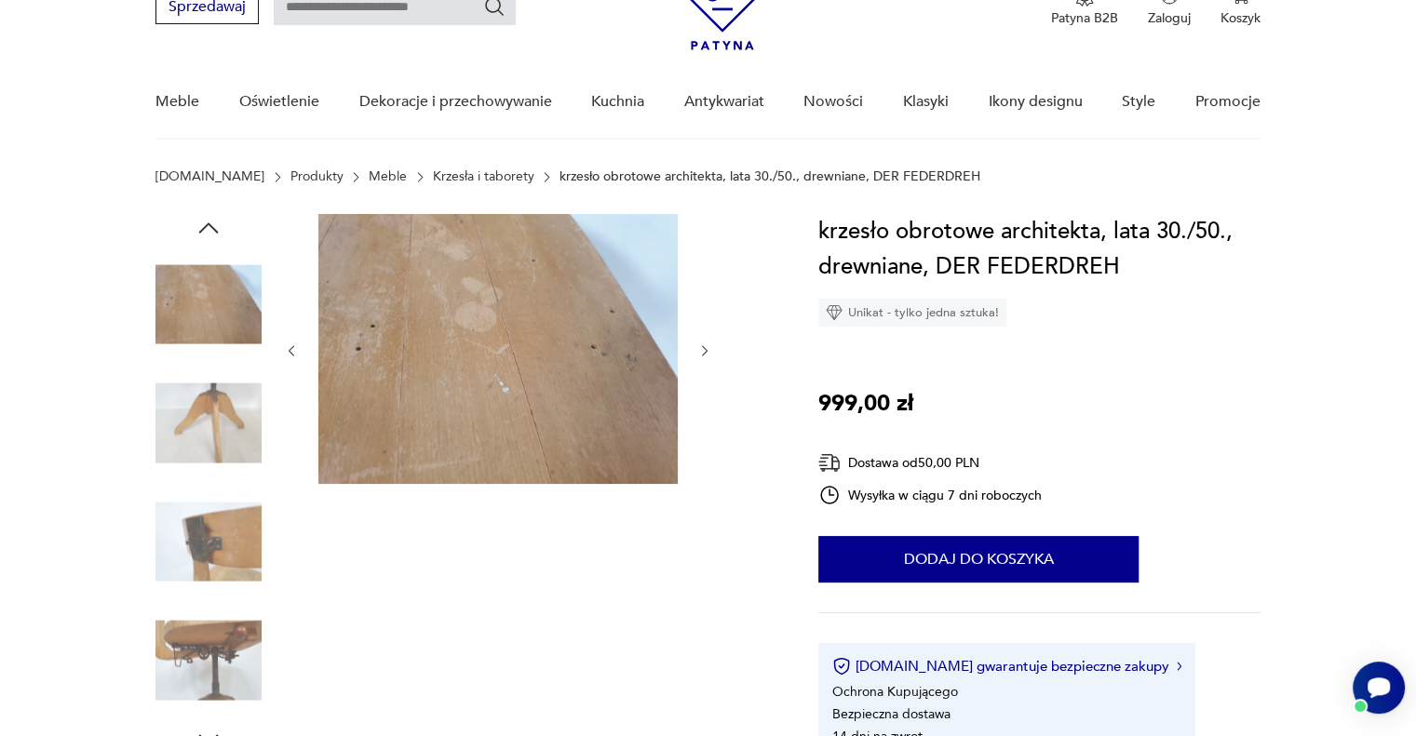
click at [704, 353] on icon "button" at bounding box center [705, 350] width 6 height 11
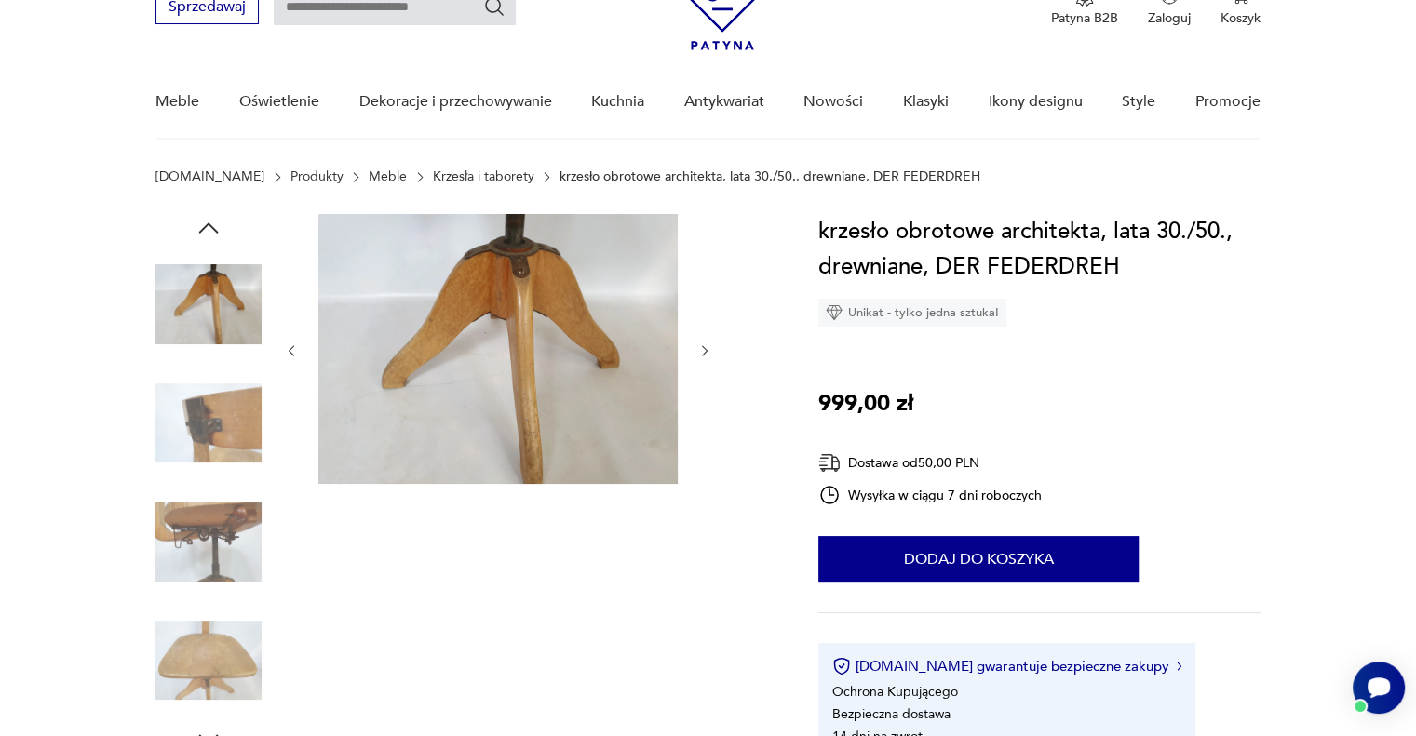
click at [704, 353] on icon "button" at bounding box center [705, 350] width 6 height 11
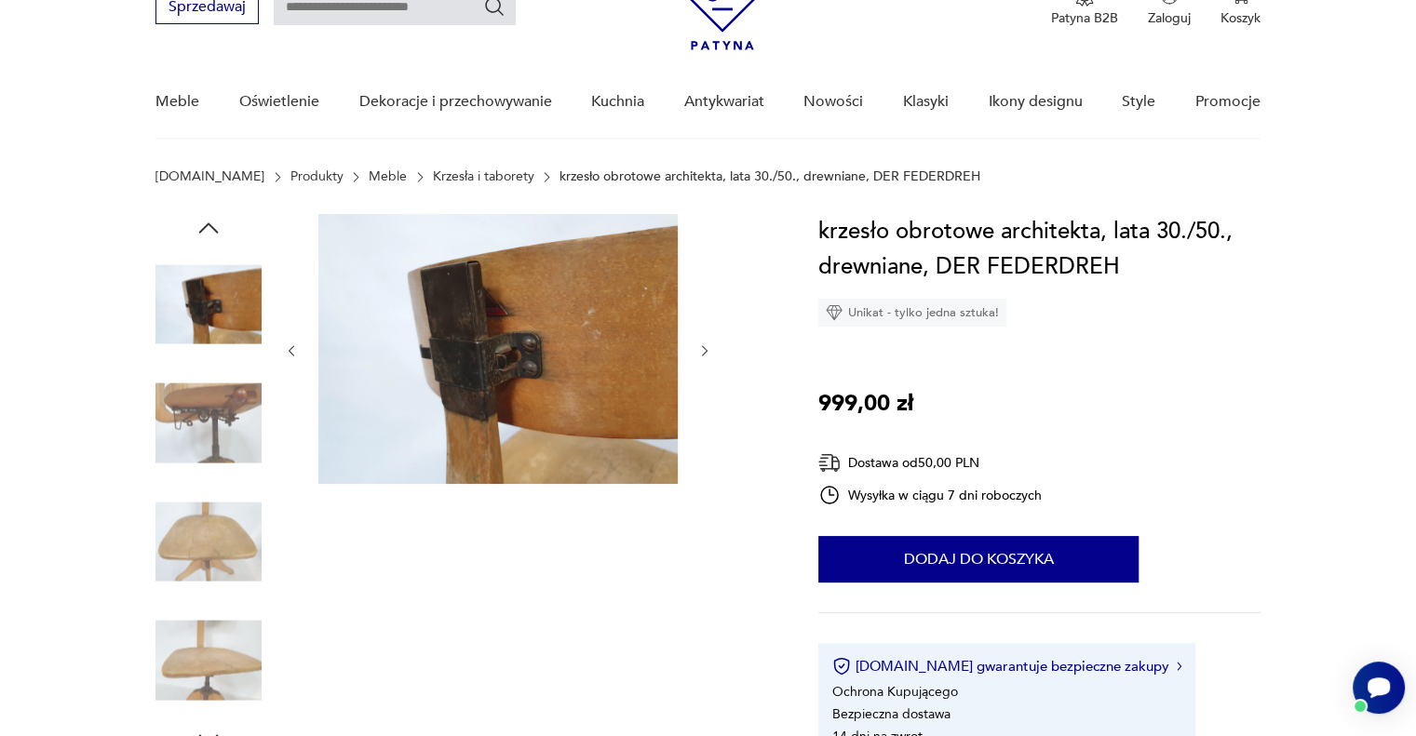
click at [704, 353] on icon "button" at bounding box center [705, 350] width 6 height 11
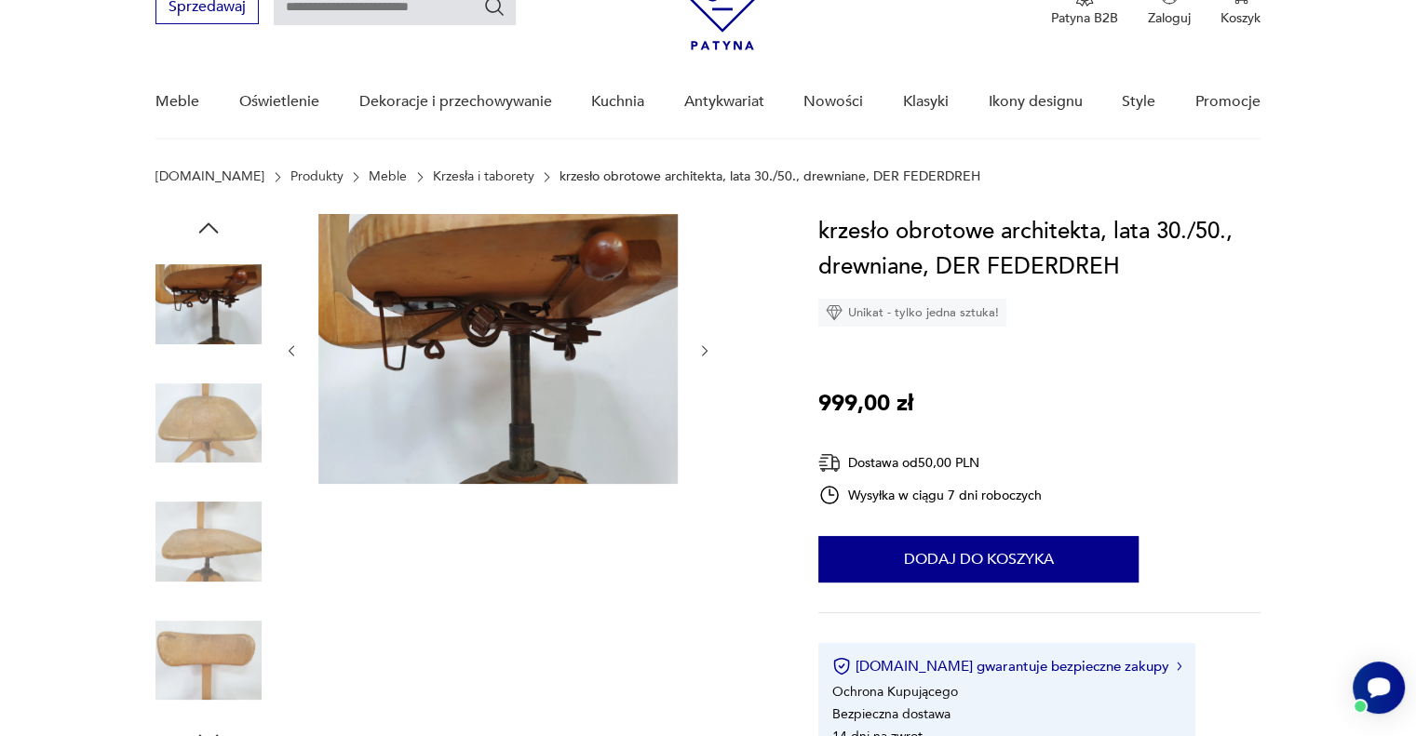
click at [704, 353] on icon "button" at bounding box center [705, 350] width 6 height 11
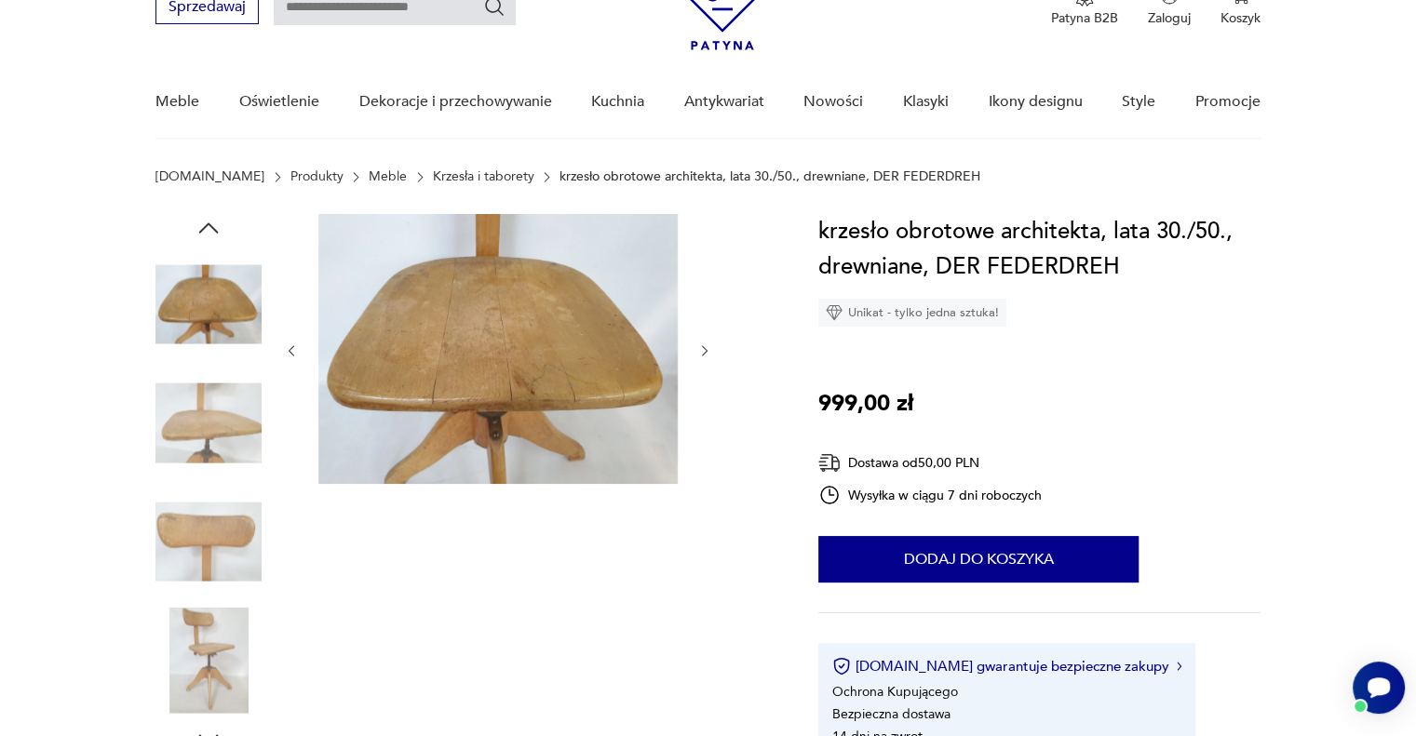
click at [704, 353] on icon "button" at bounding box center [705, 350] width 6 height 11
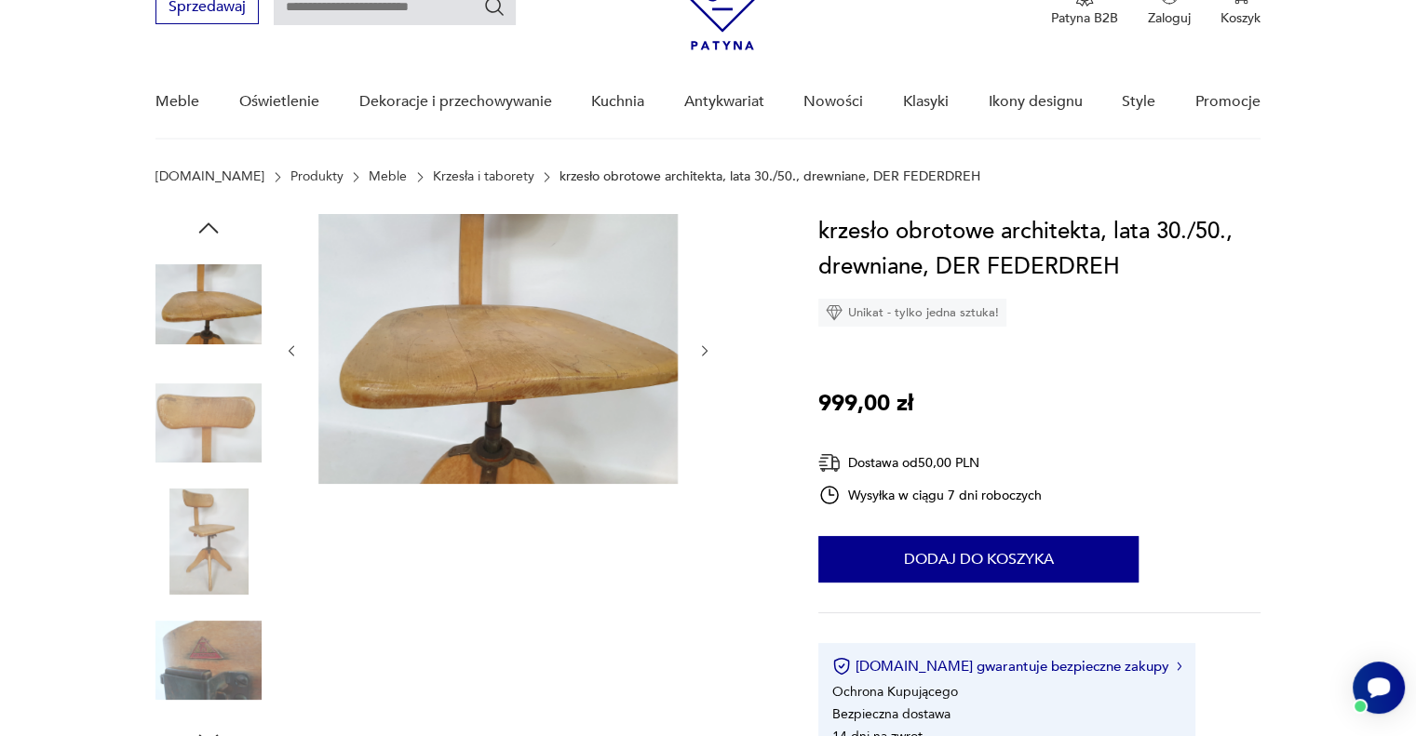
click at [704, 353] on icon "button" at bounding box center [705, 350] width 6 height 11
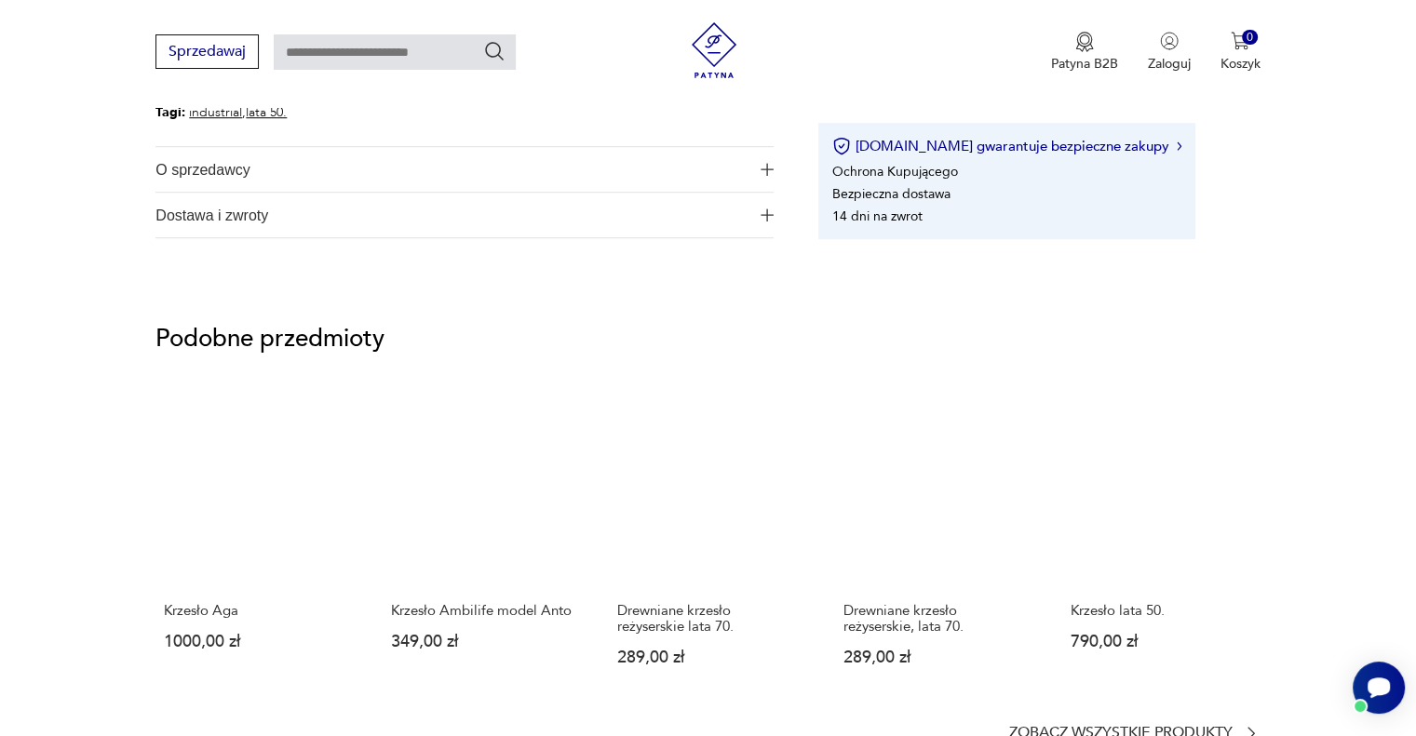
scroll to position [1489, 0]
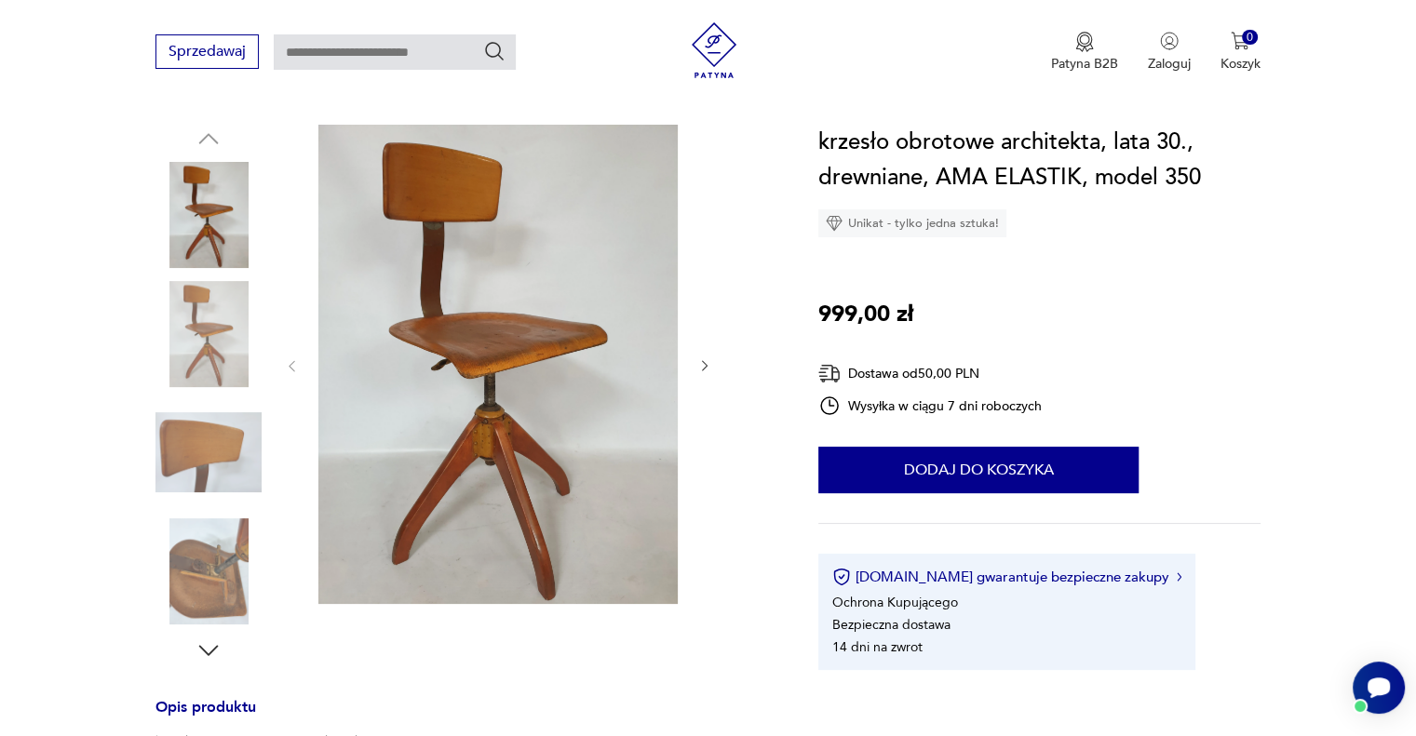
scroll to position [186, 0]
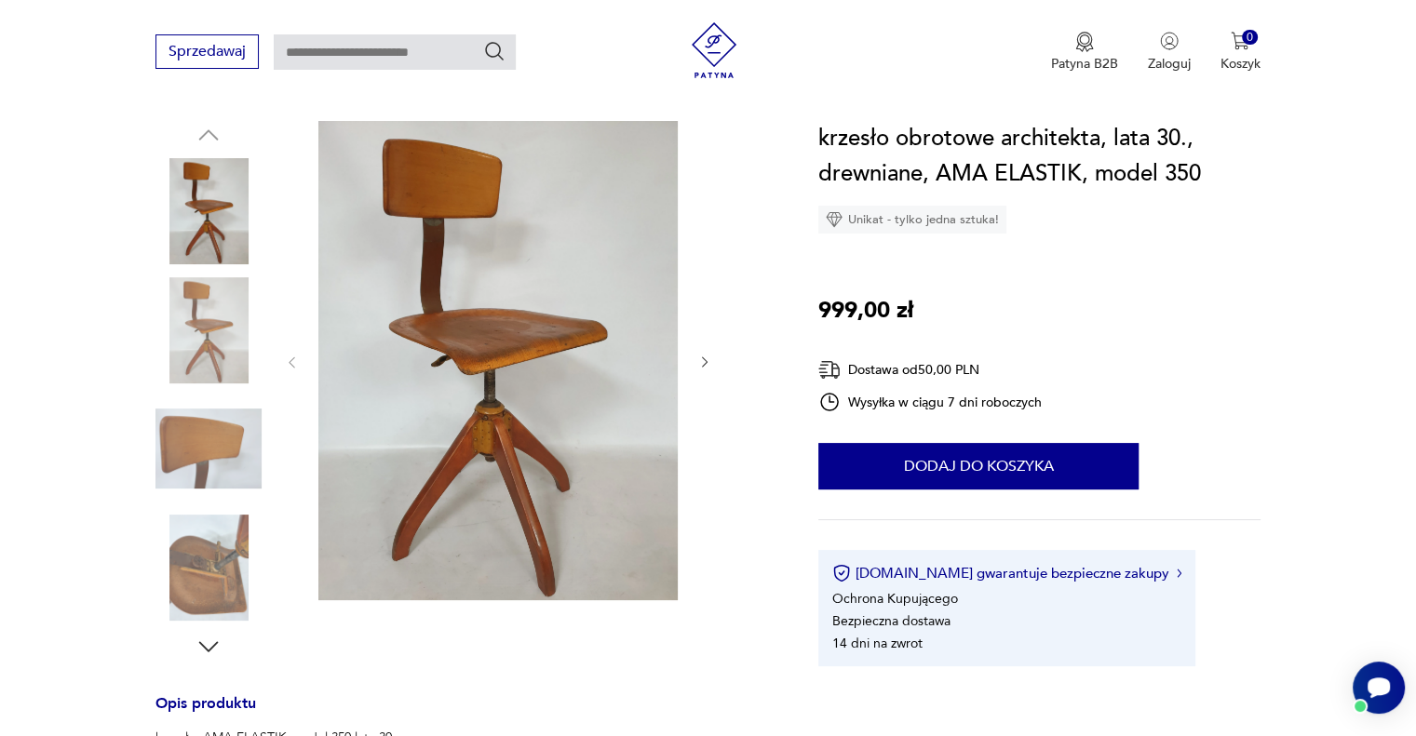
click at [701, 360] on icon "button" at bounding box center [705, 363] width 16 height 16
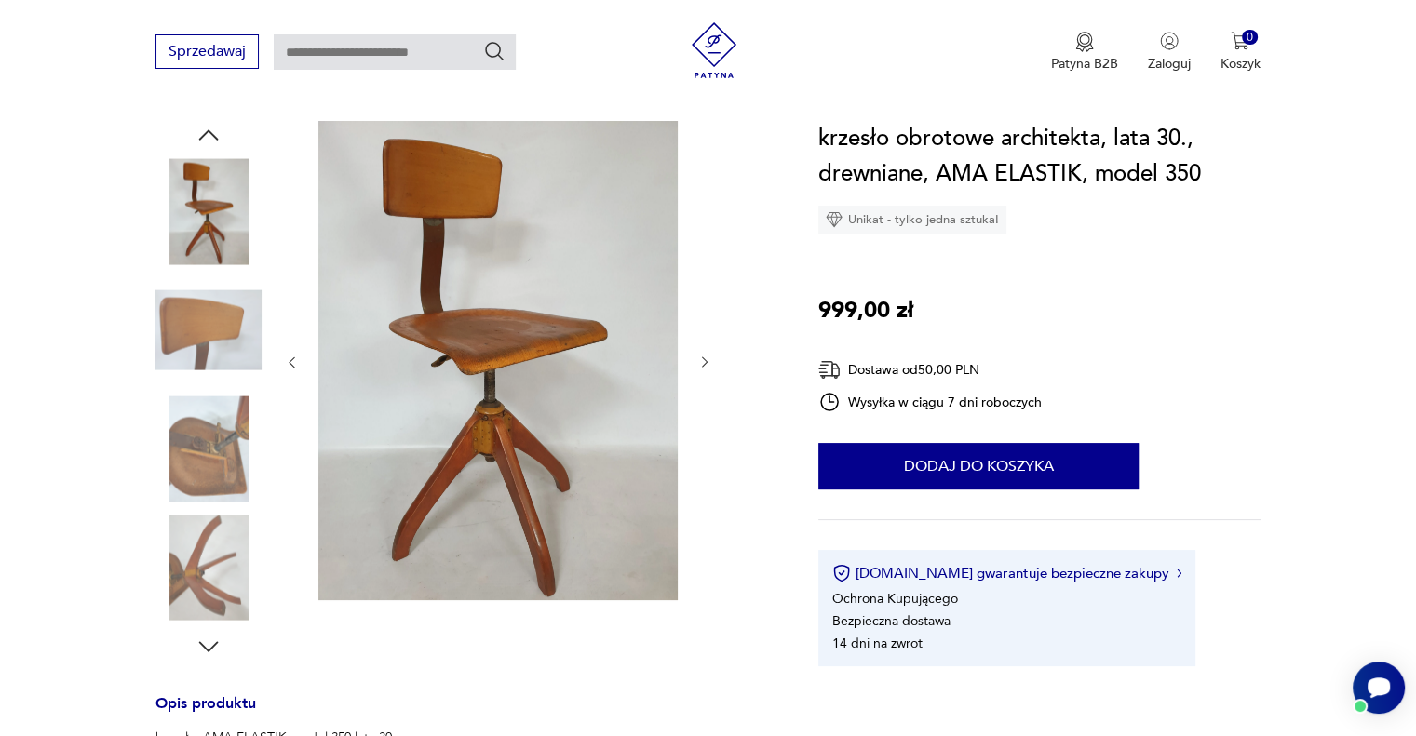
click at [701, 360] on icon "button" at bounding box center [705, 363] width 16 height 16
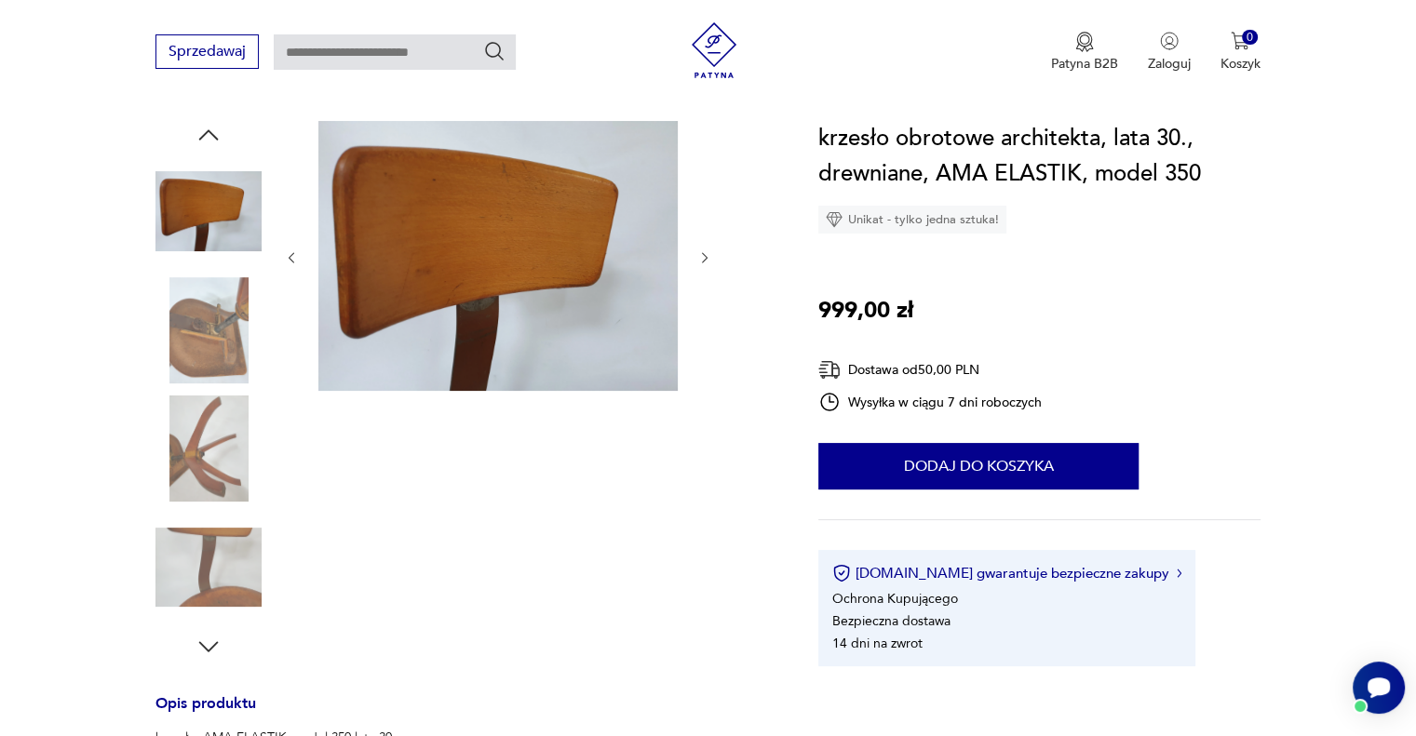
click at [701, 360] on div at bounding box center [498, 258] width 428 height 274
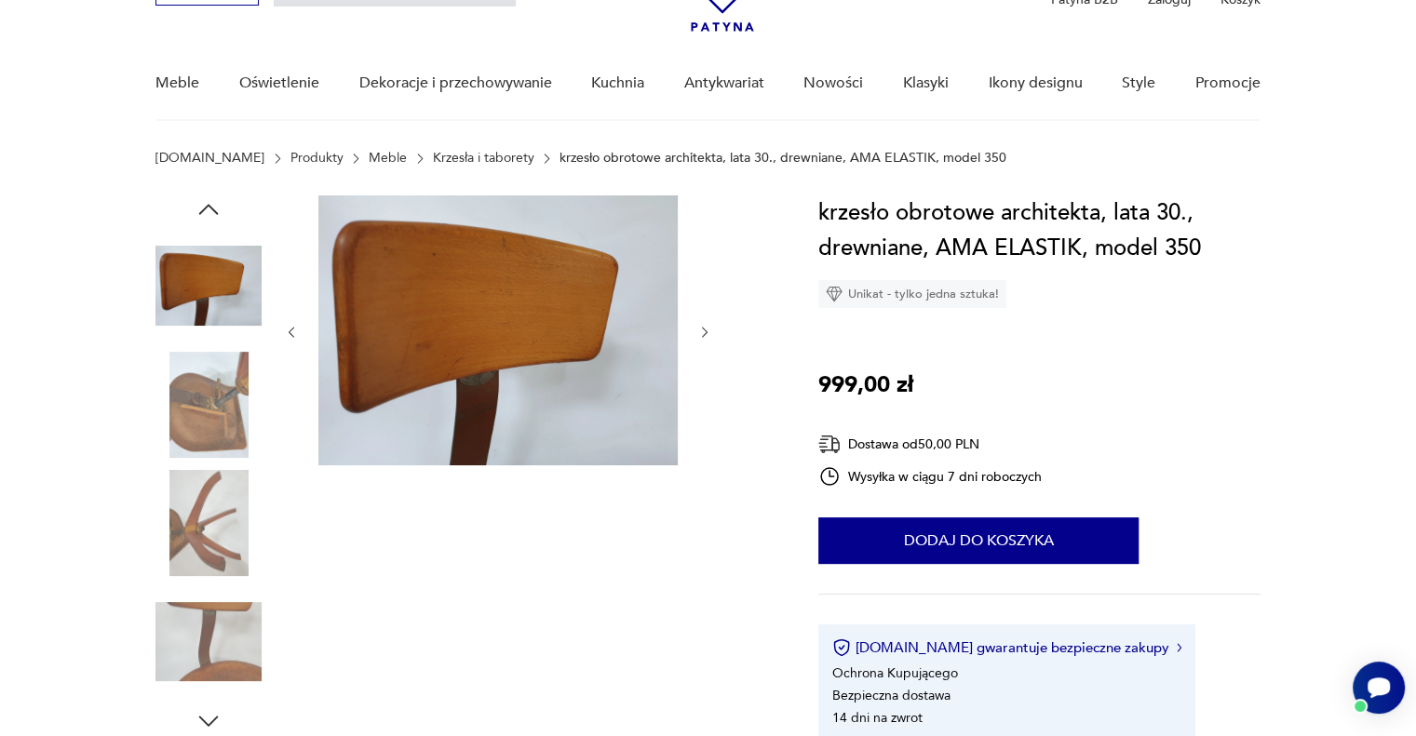
scroll to position [0, 0]
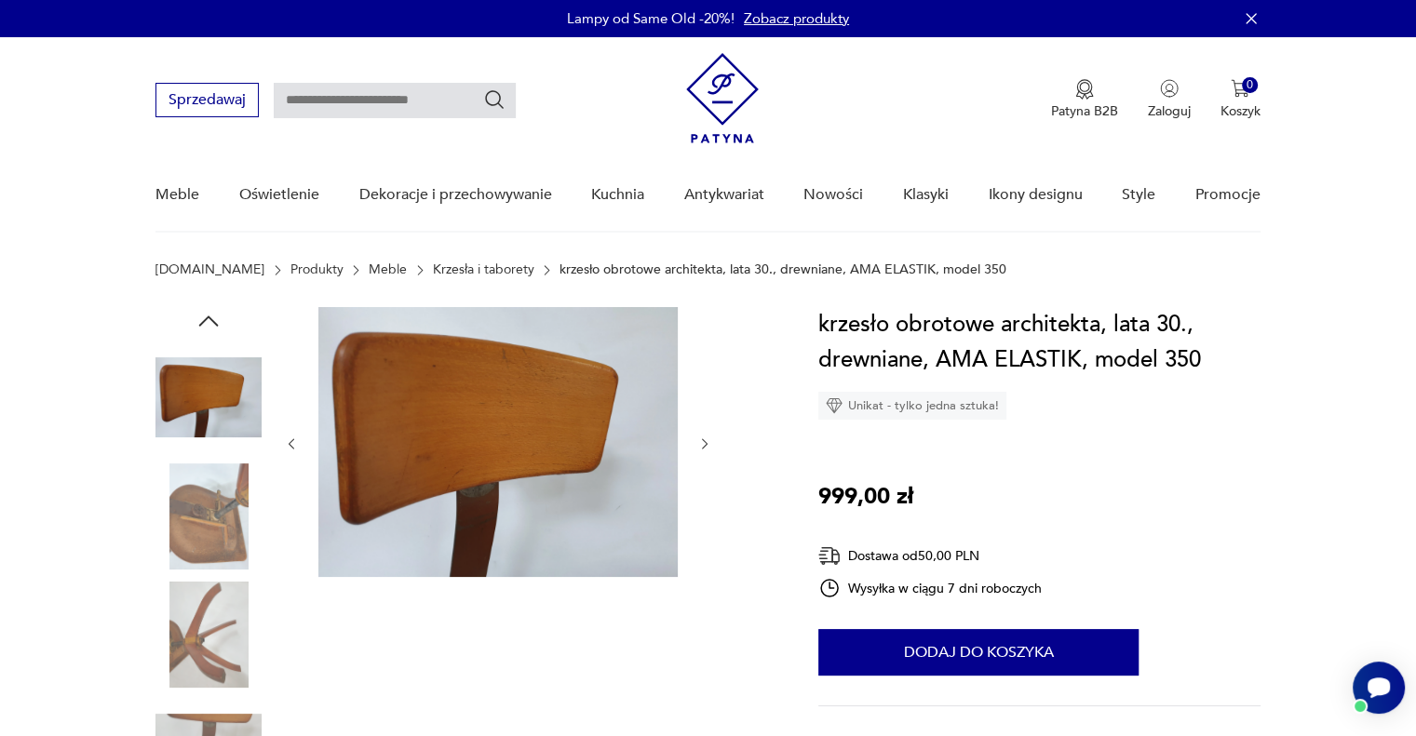
click at [522, 442] on img at bounding box center [497, 442] width 359 height 270
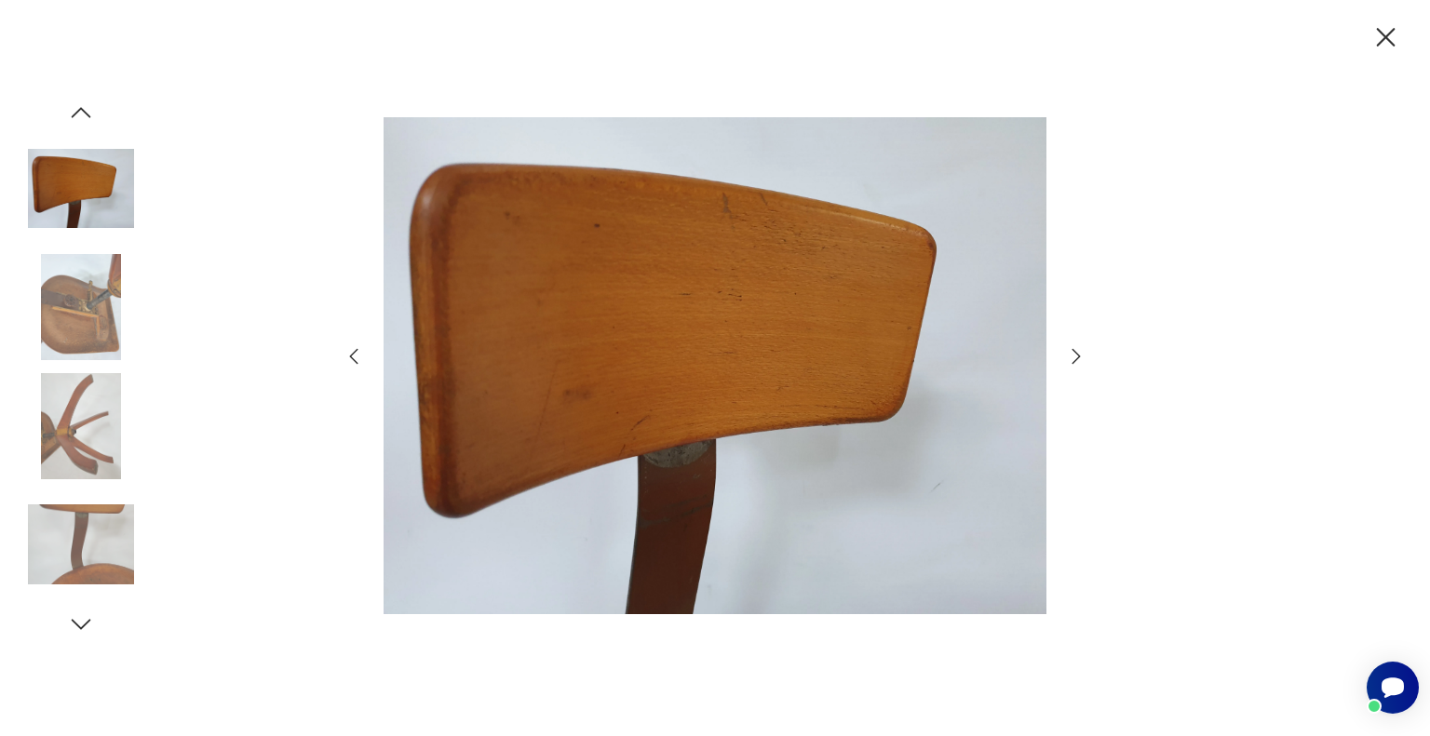
click at [1073, 357] on icon "button" at bounding box center [1076, 356] width 22 height 22
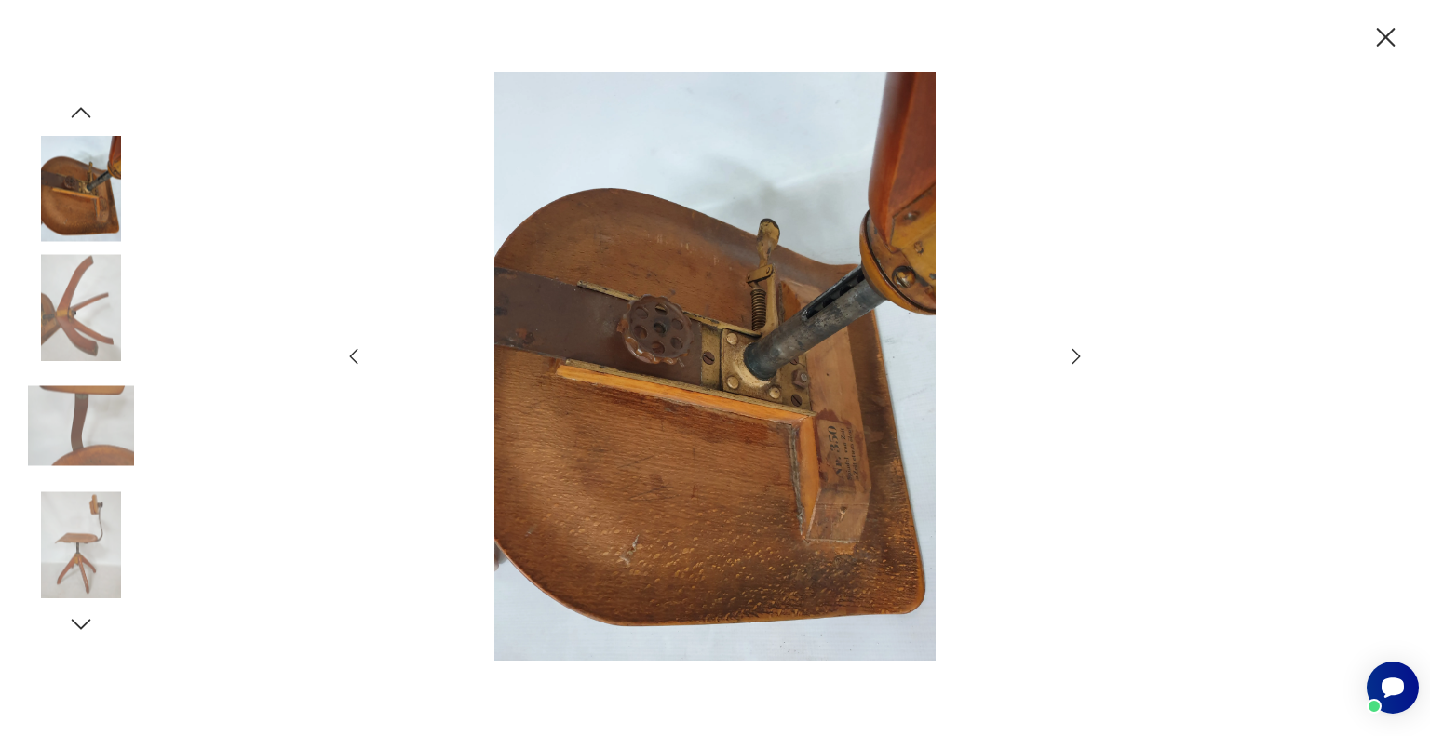
click at [1072, 360] on icon "button" at bounding box center [1076, 356] width 22 height 22
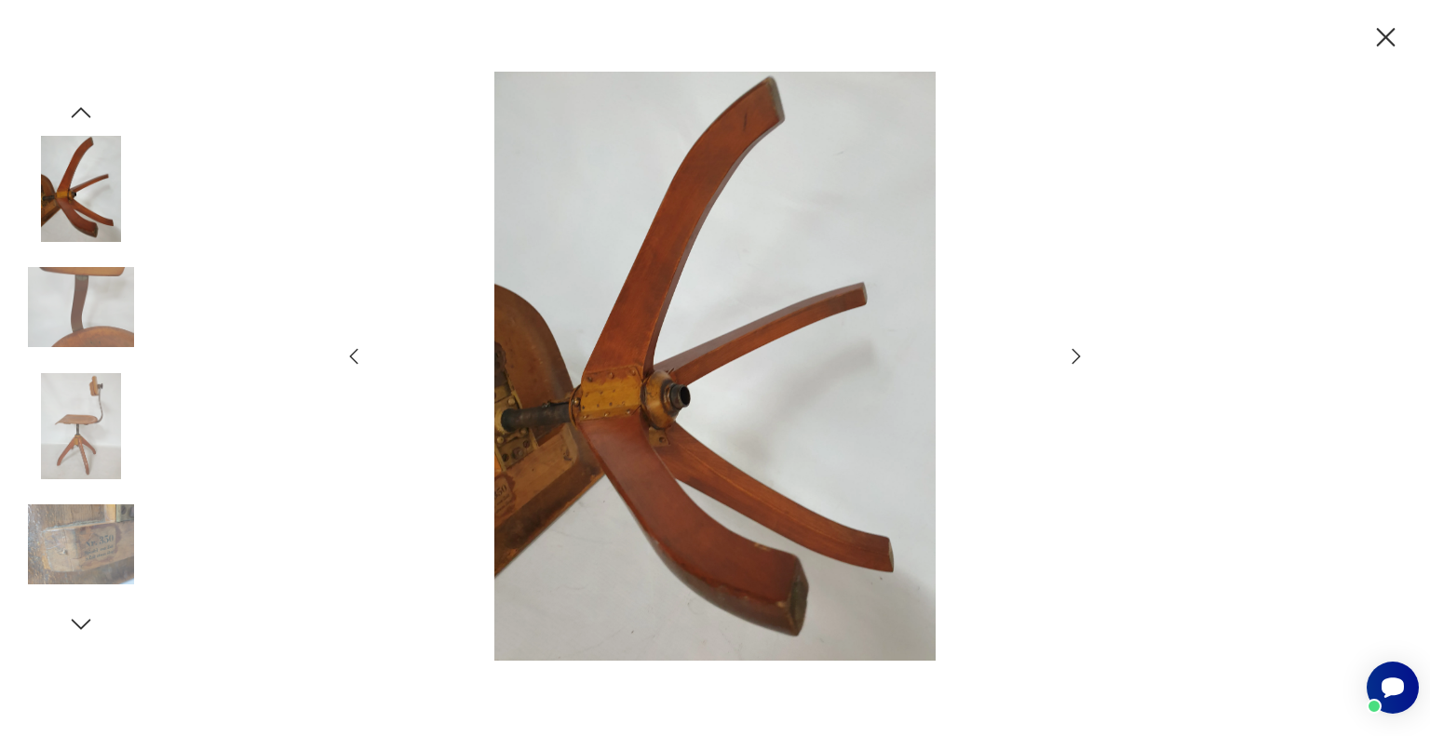
click at [1072, 360] on icon "button" at bounding box center [1076, 356] width 22 height 22
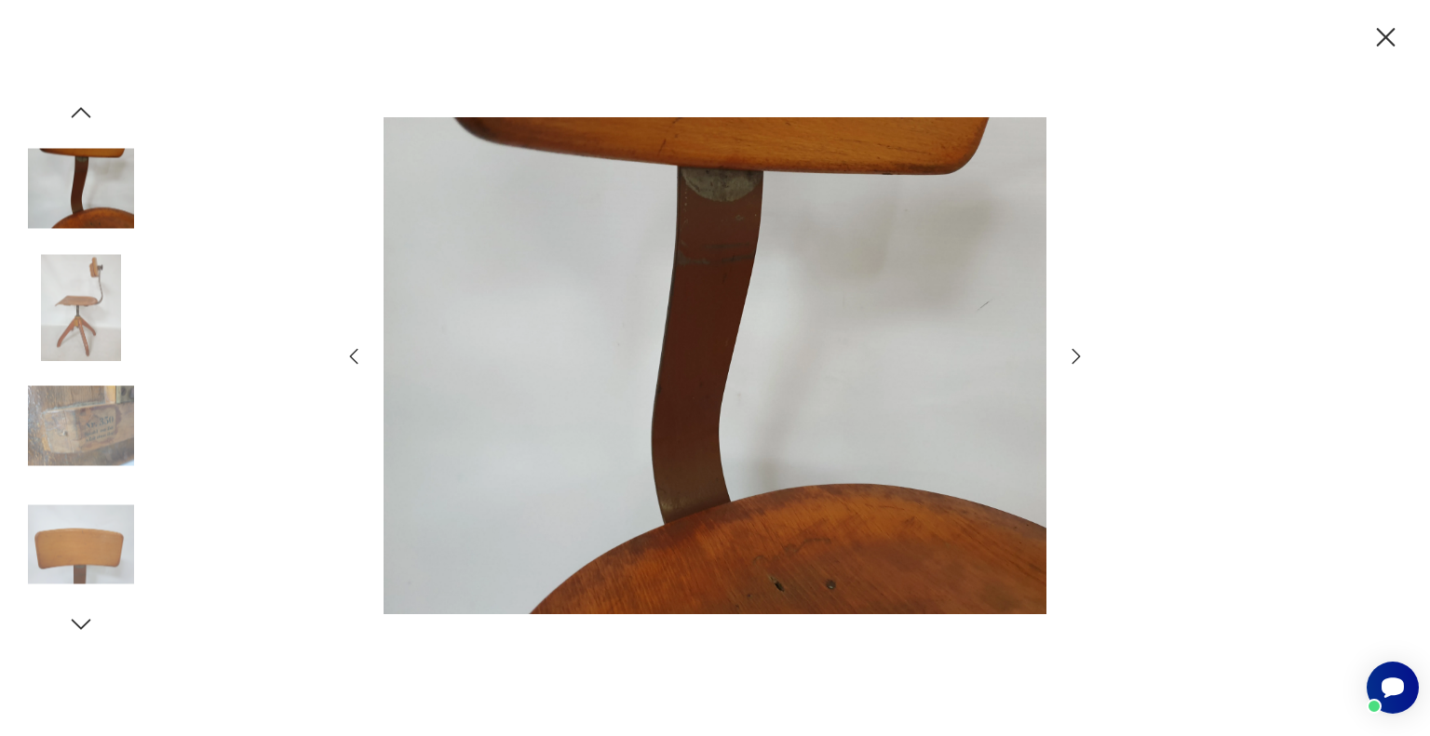
click at [1072, 360] on icon "button" at bounding box center [1076, 356] width 22 height 22
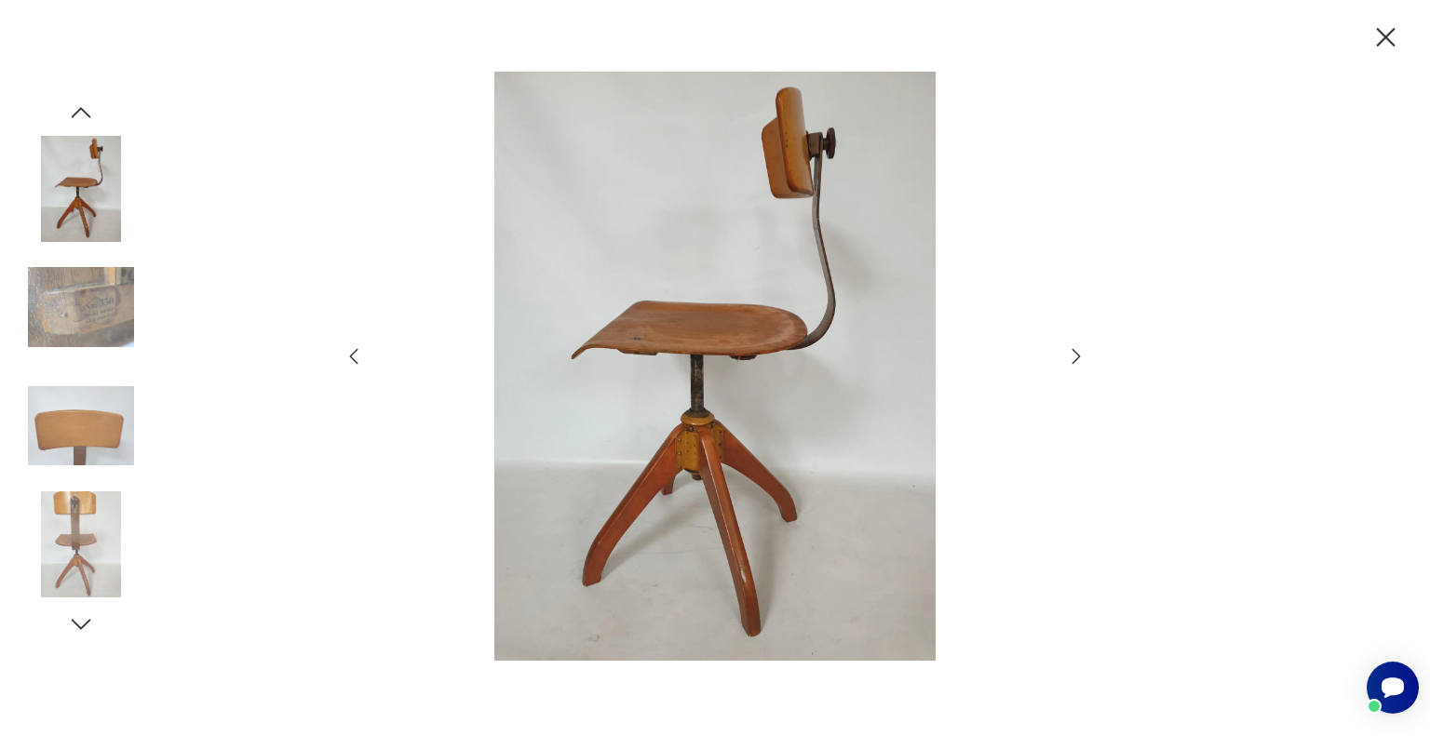
click at [1072, 360] on icon "button" at bounding box center [1076, 356] width 22 height 22
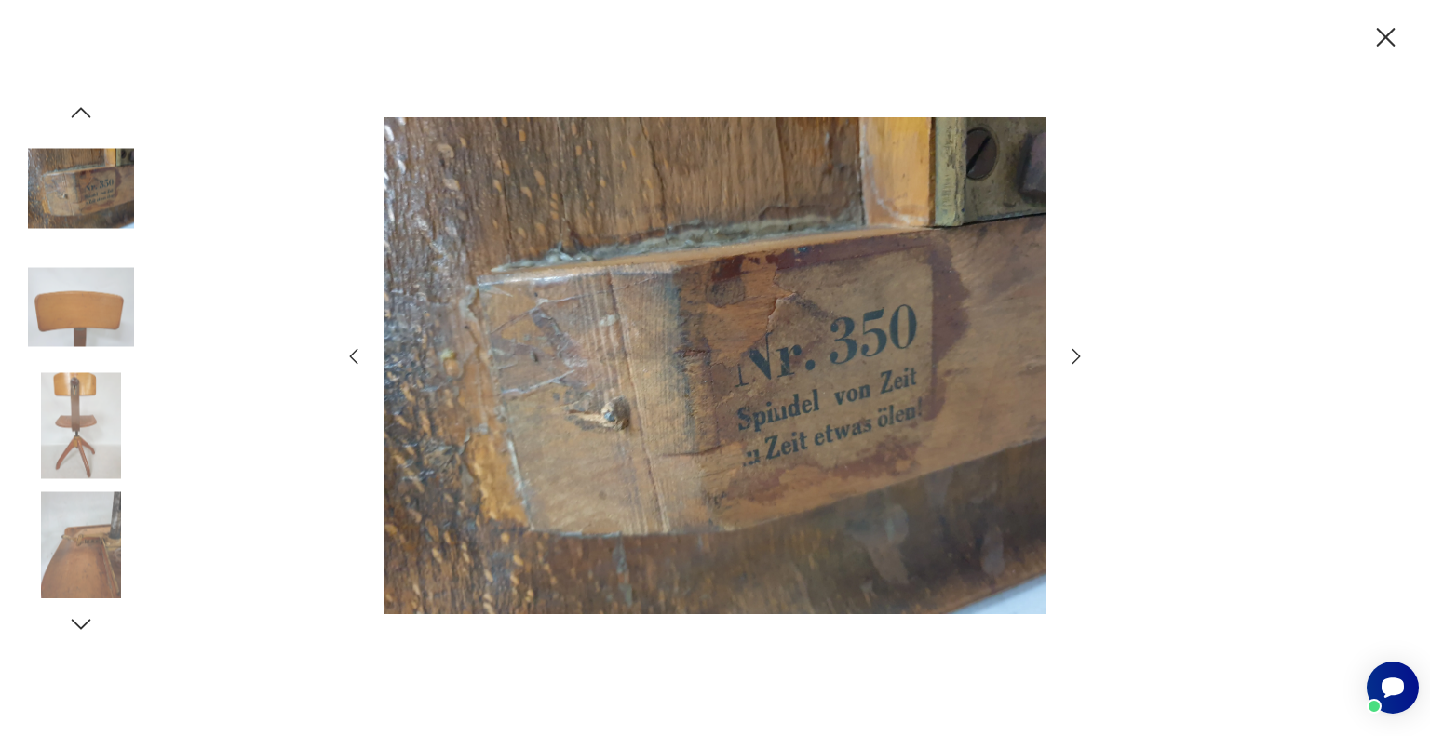
click at [1072, 360] on icon "button" at bounding box center [1076, 356] width 22 height 22
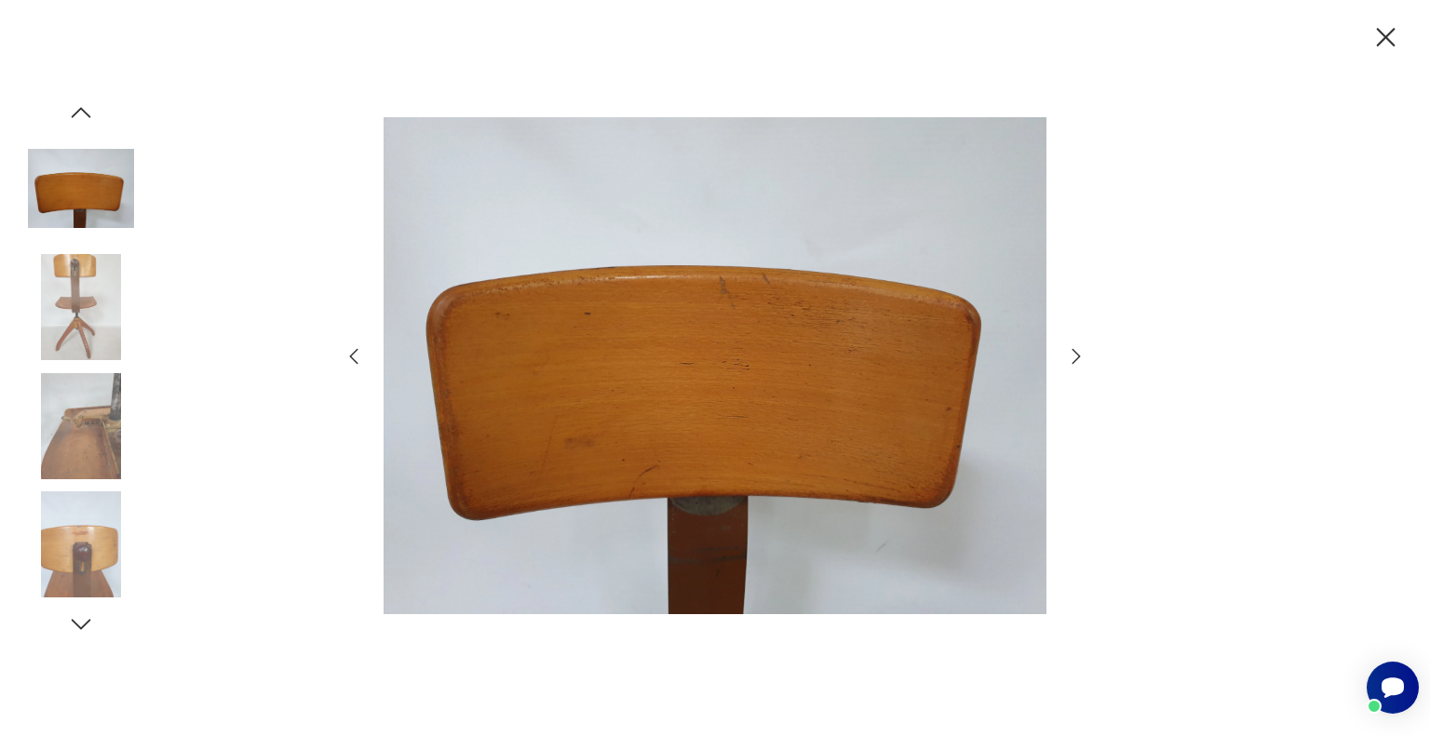
click at [1072, 360] on icon "button" at bounding box center [1076, 356] width 22 height 22
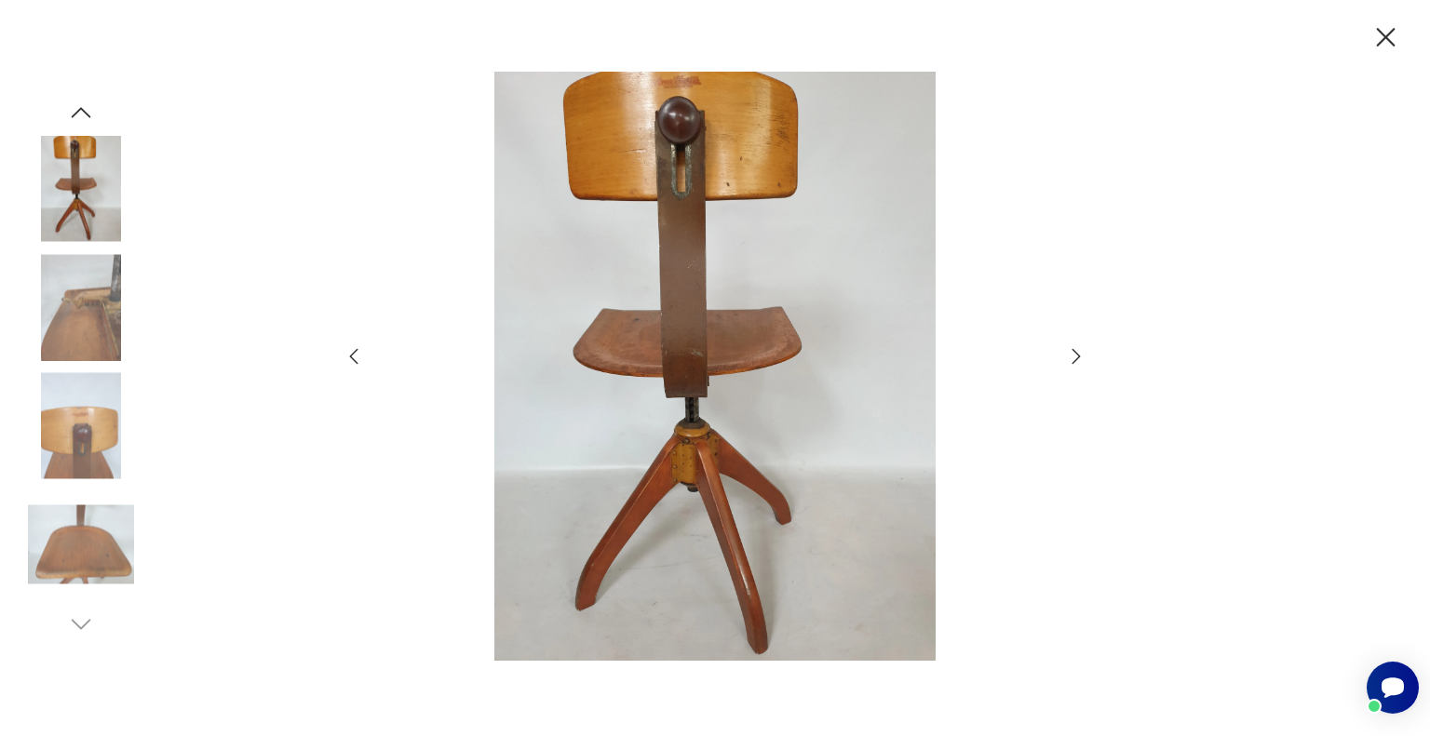
click at [1072, 360] on icon "button" at bounding box center [1076, 356] width 22 height 22
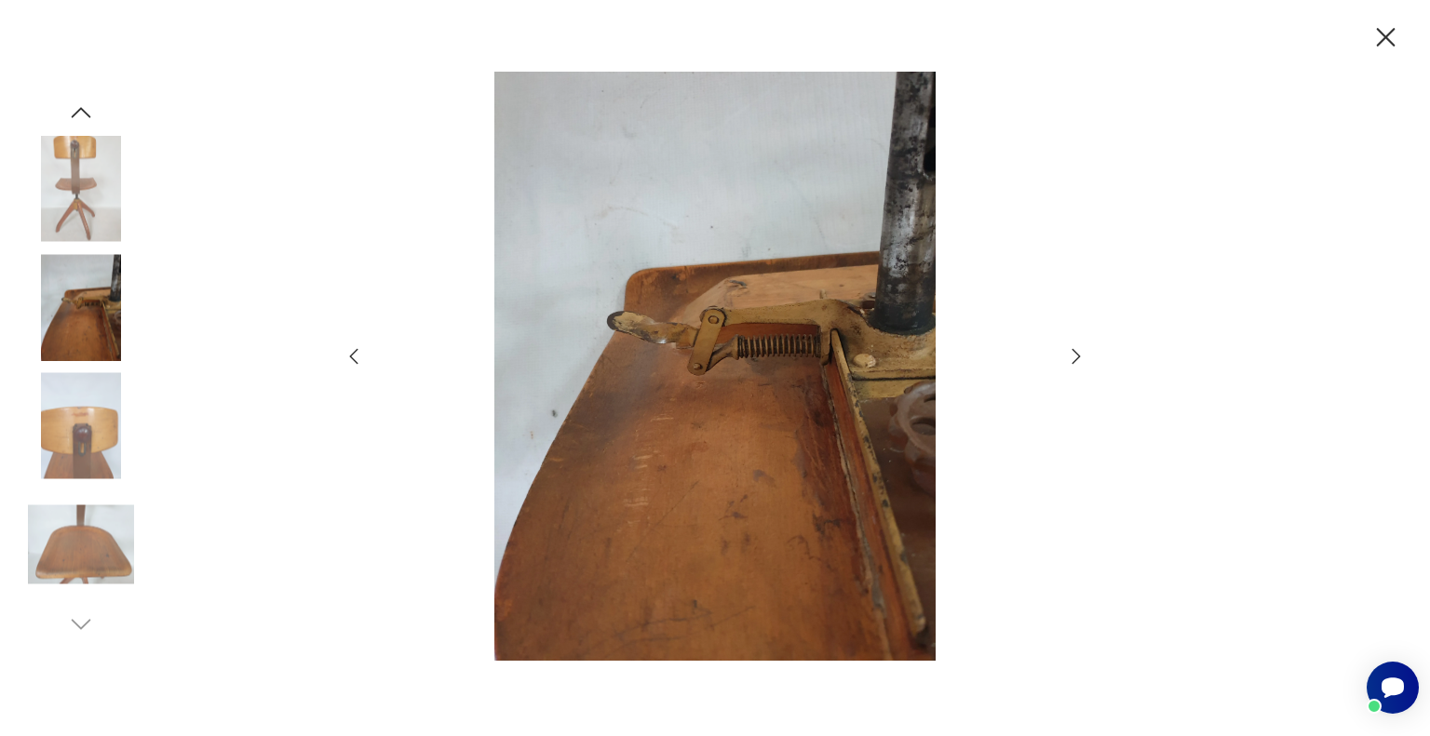
click at [356, 364] on icon "button" at bounding box center [354, 357] width 8 height 16
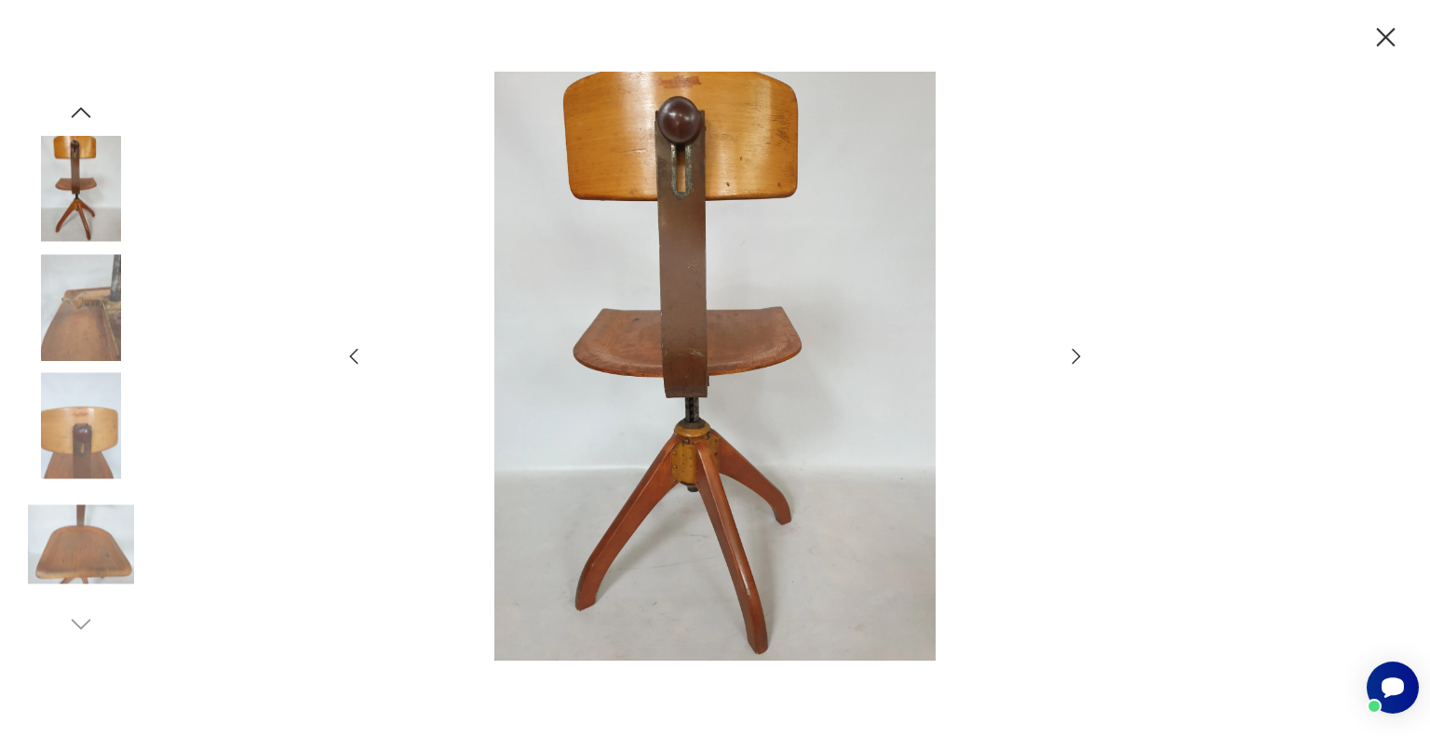
click at [1388, 36] on icon "button" at bounding box center [1385, 37] width 33 height 33
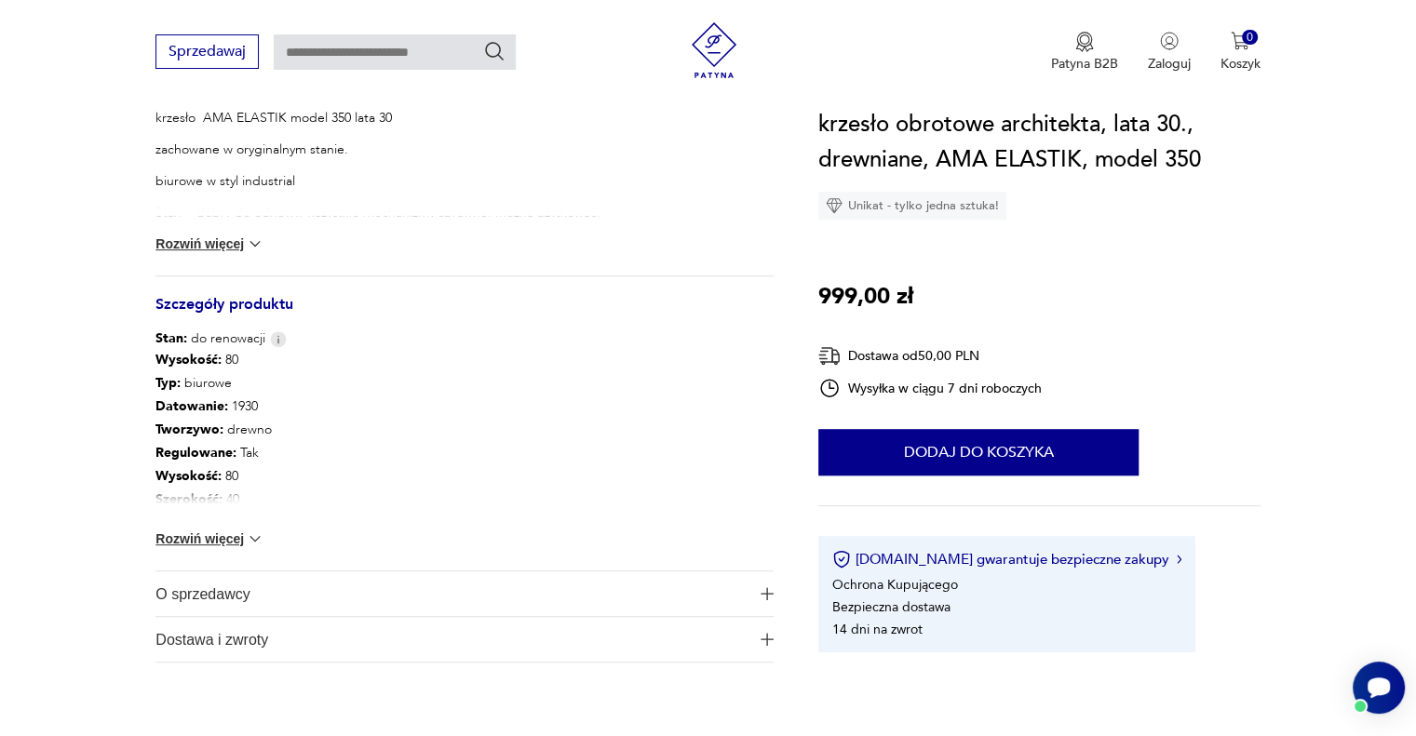
scroll to position [838, 0]
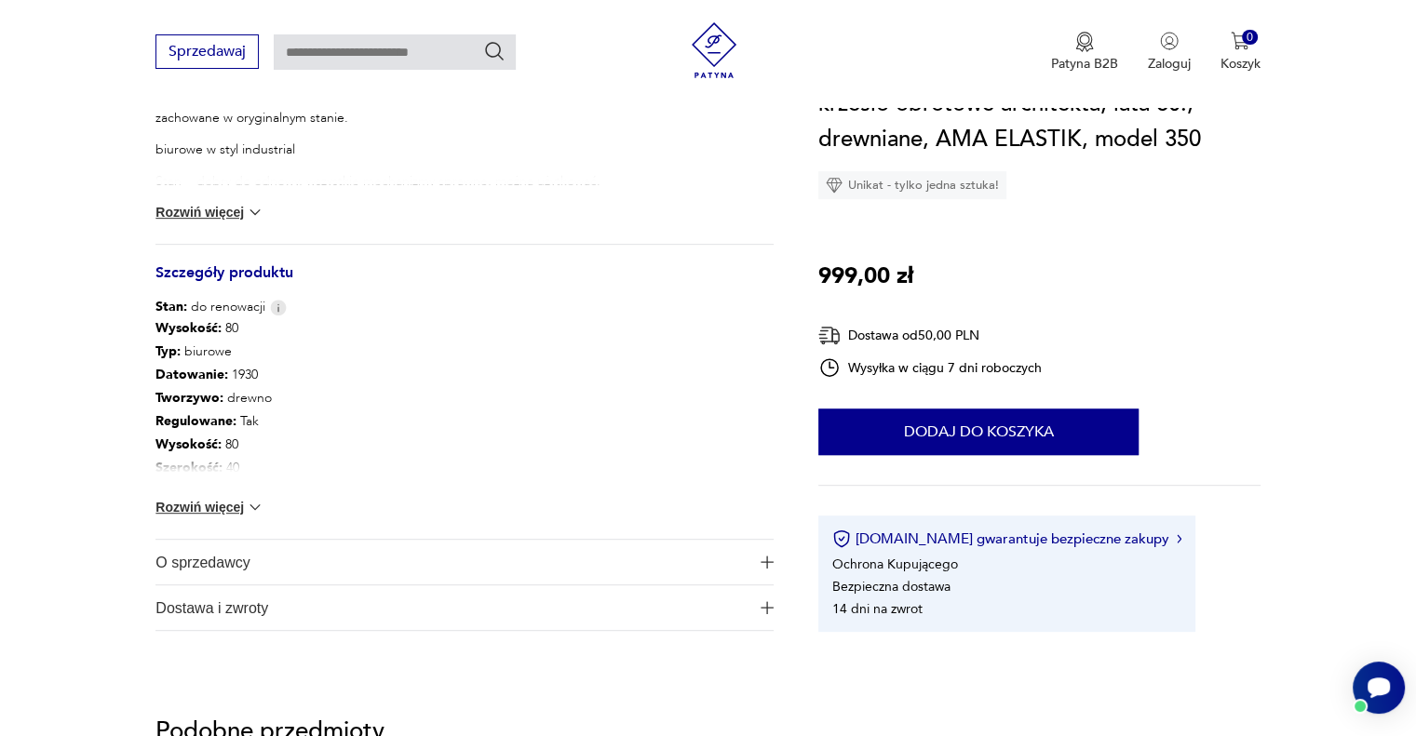
click at [234, 505] on button "Rozwiń więcej" at bounding box center [209, 507] width 108 height 19
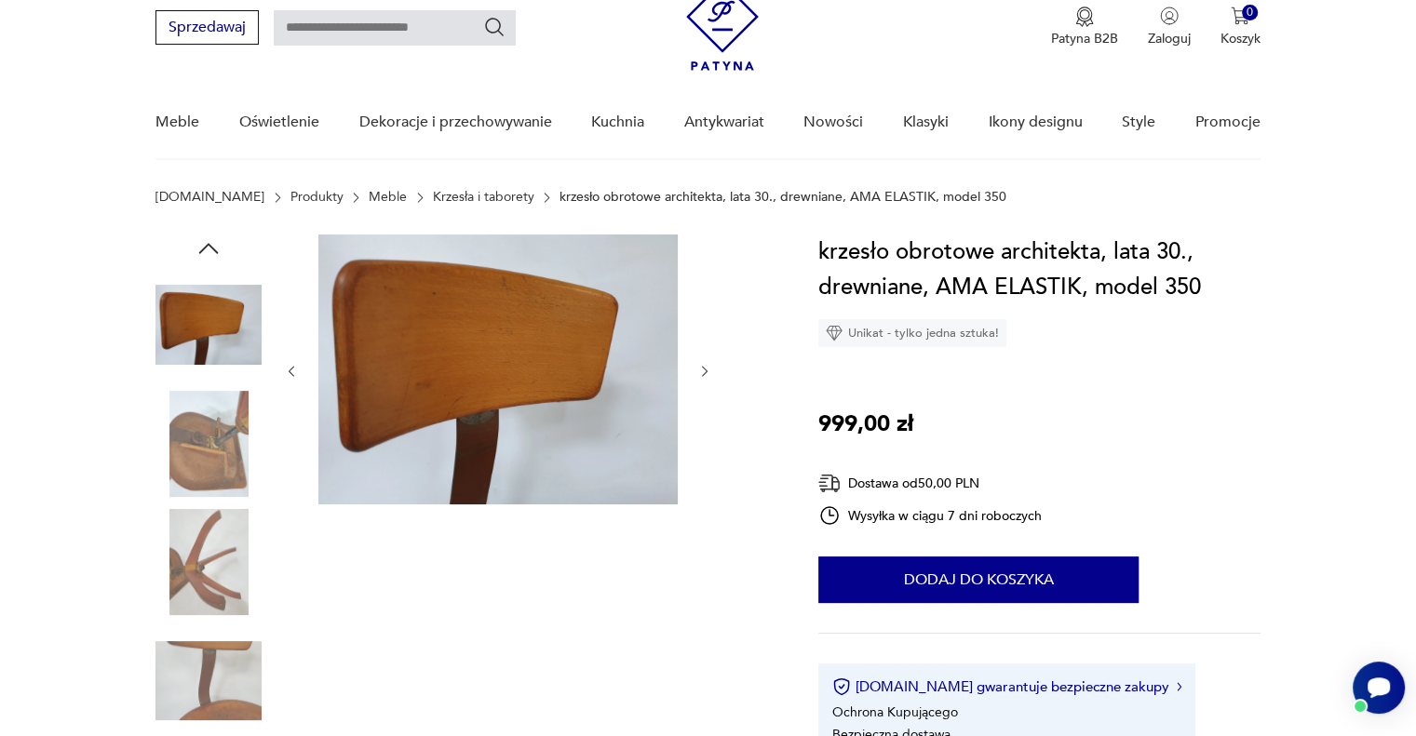
scroll to position [0, 0]
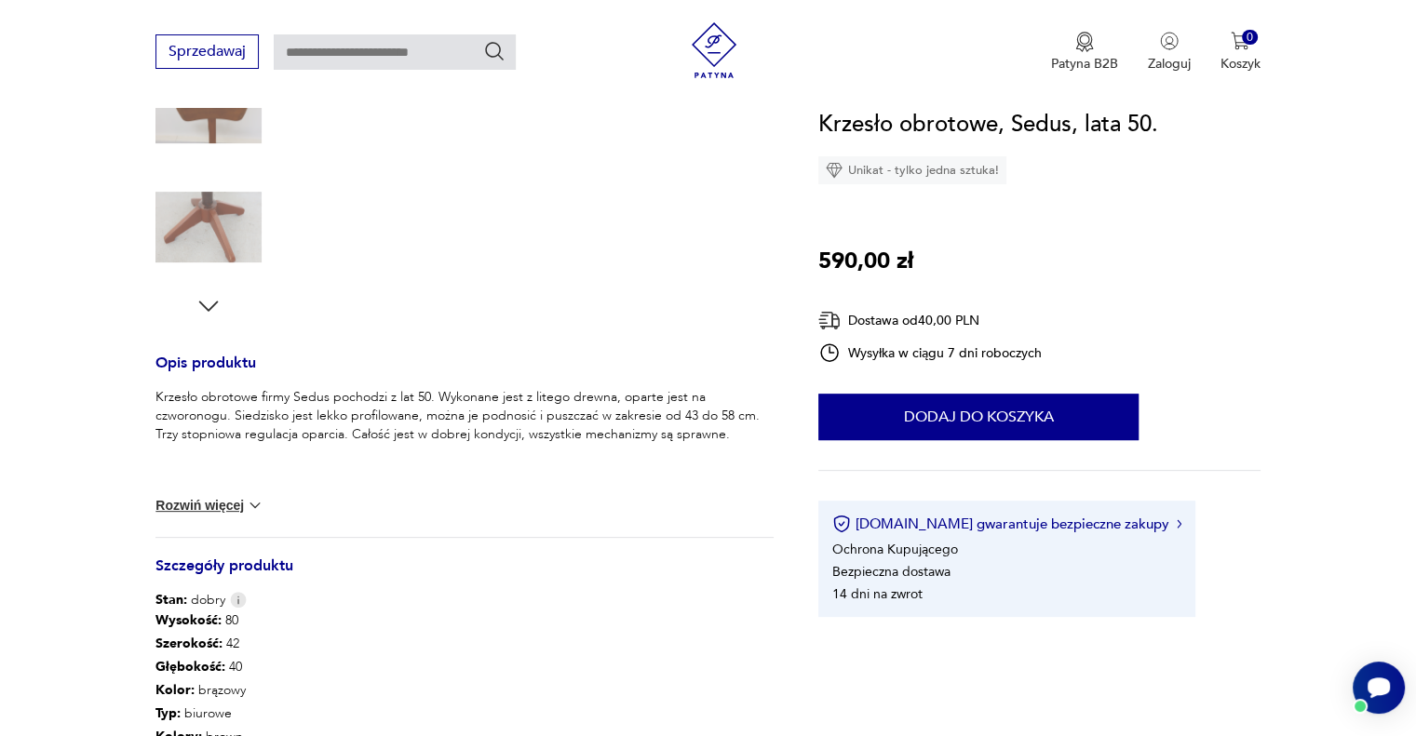
scroll to position [558, 0]
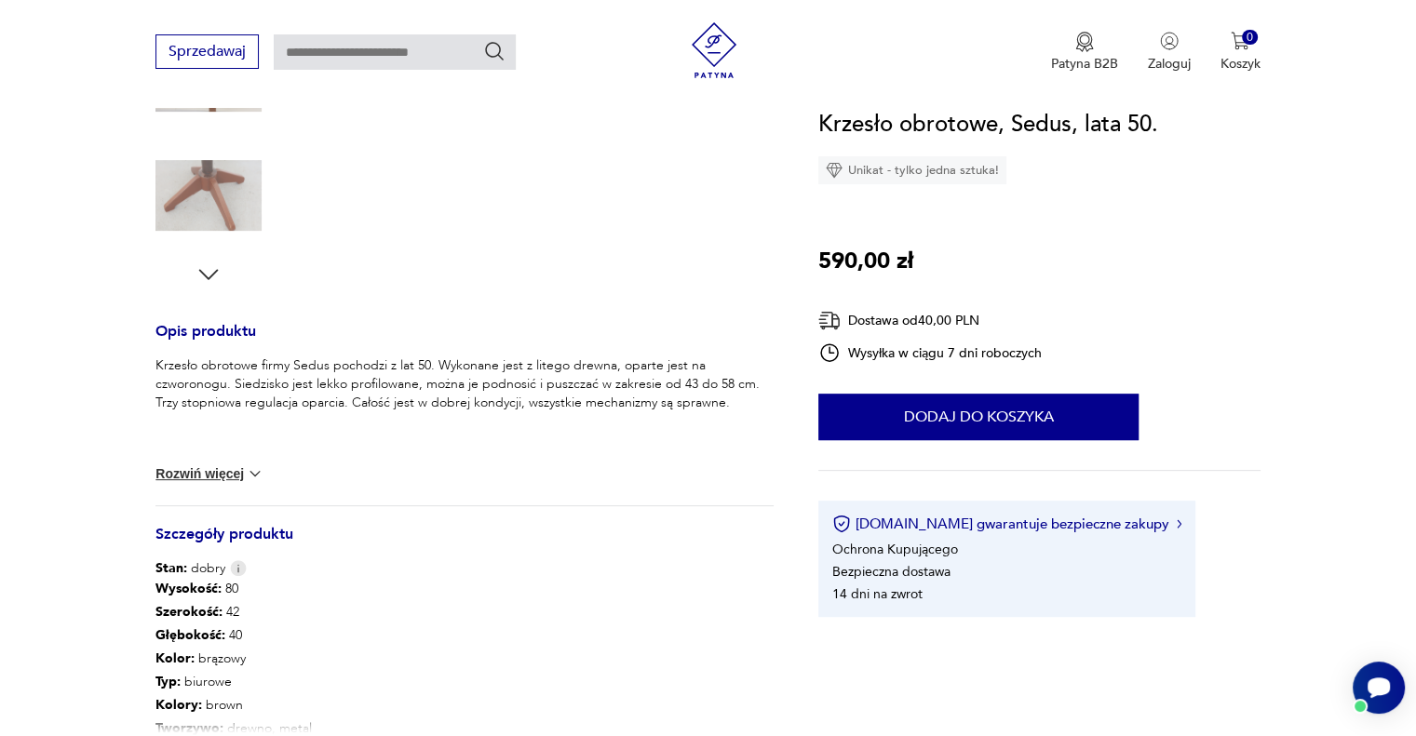
click at [250, 476] on img at bounding box center [255, 473] width 19 height 19
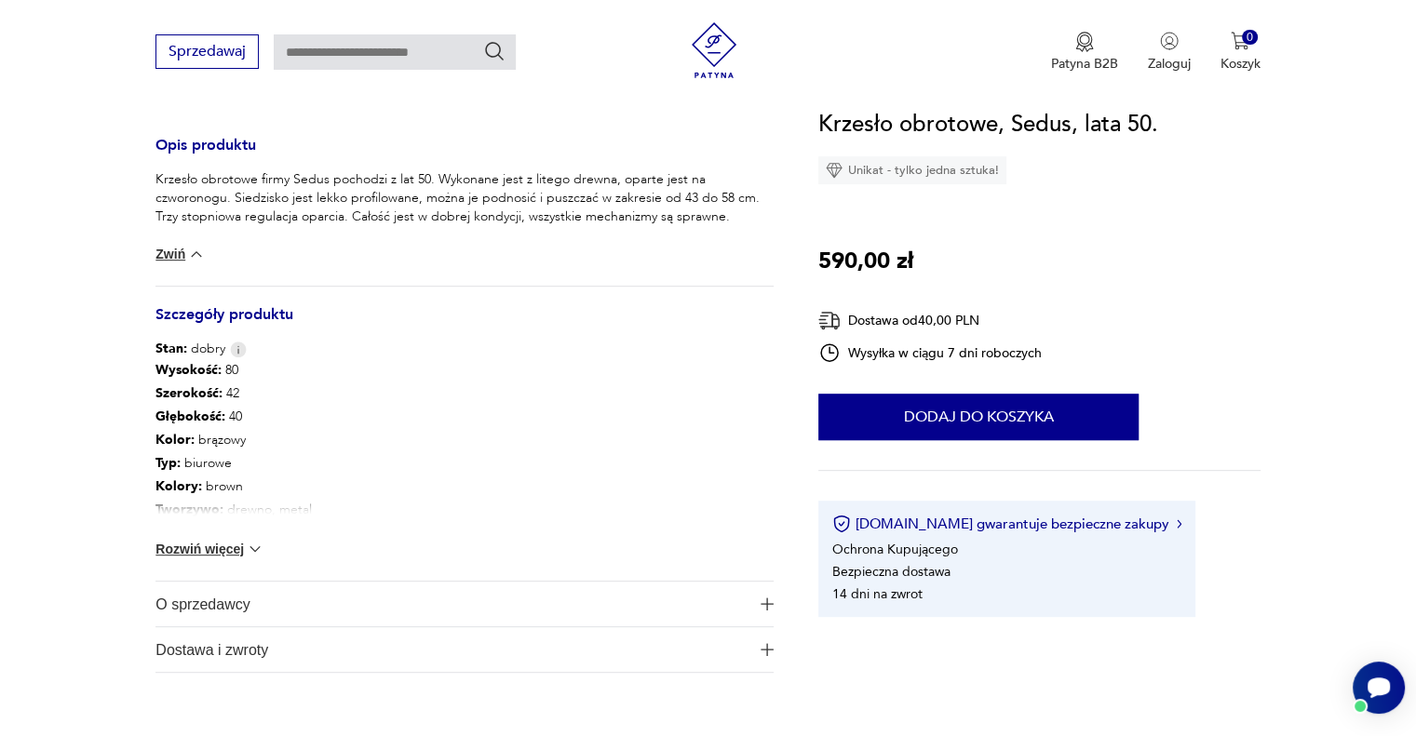
scroll to position [838, 0]
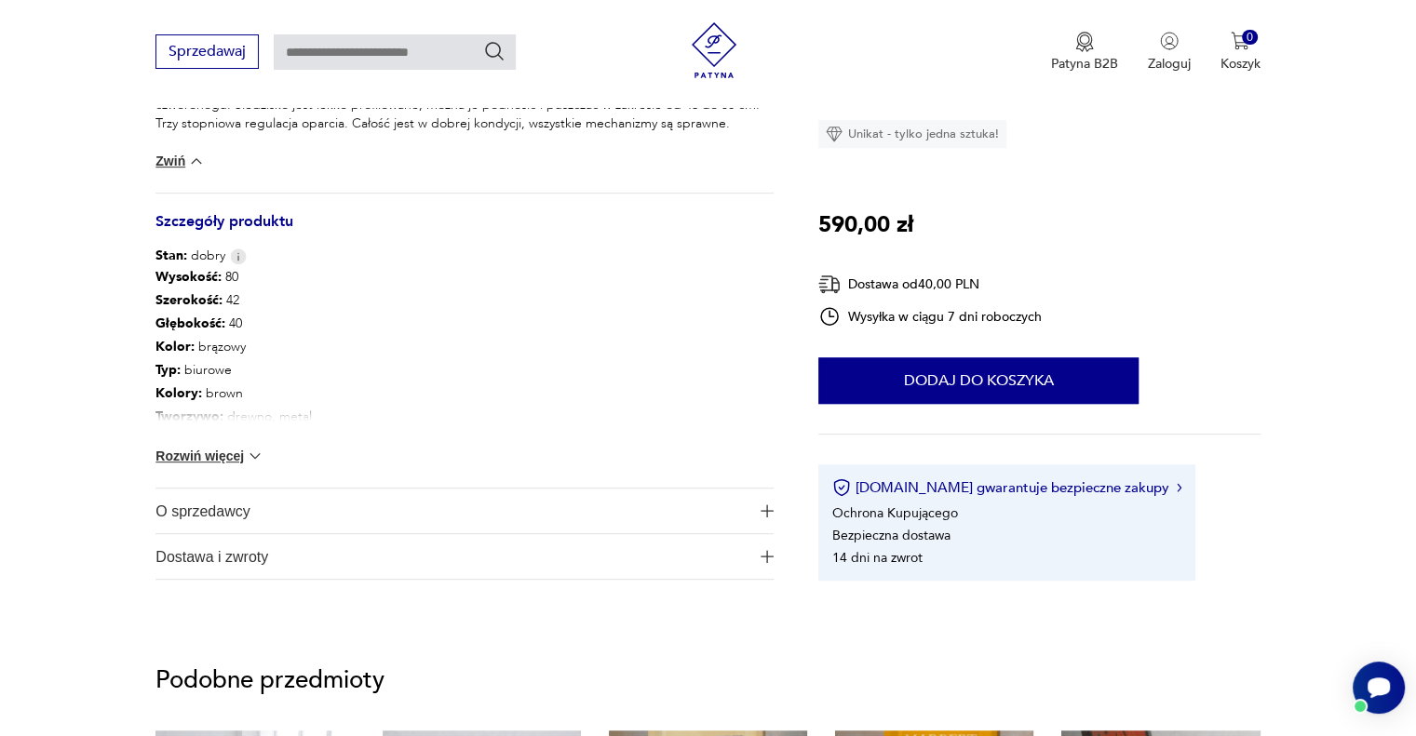
click at [238, 457] on button "Rozwiń więcej" at bounding box center [209, 456] width 108 height 19
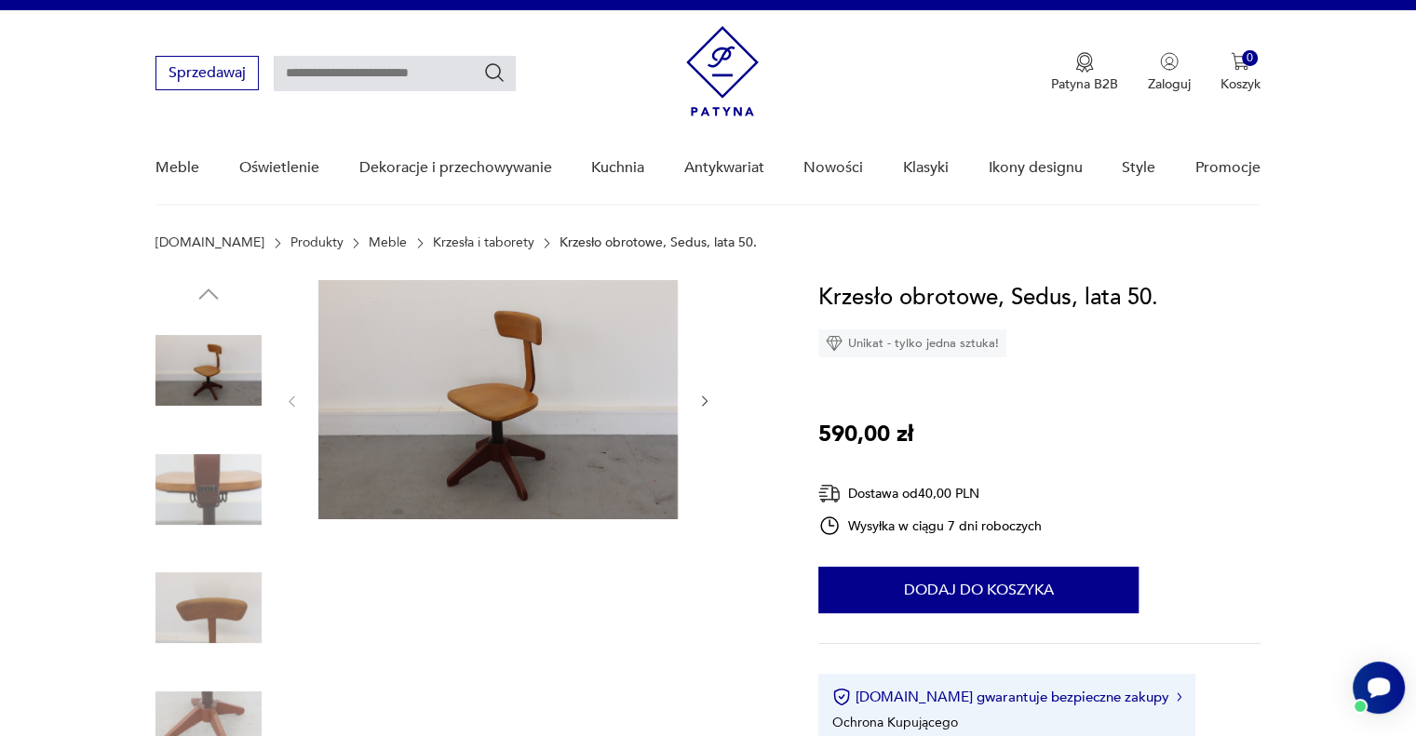
scroll to position [0, 0]
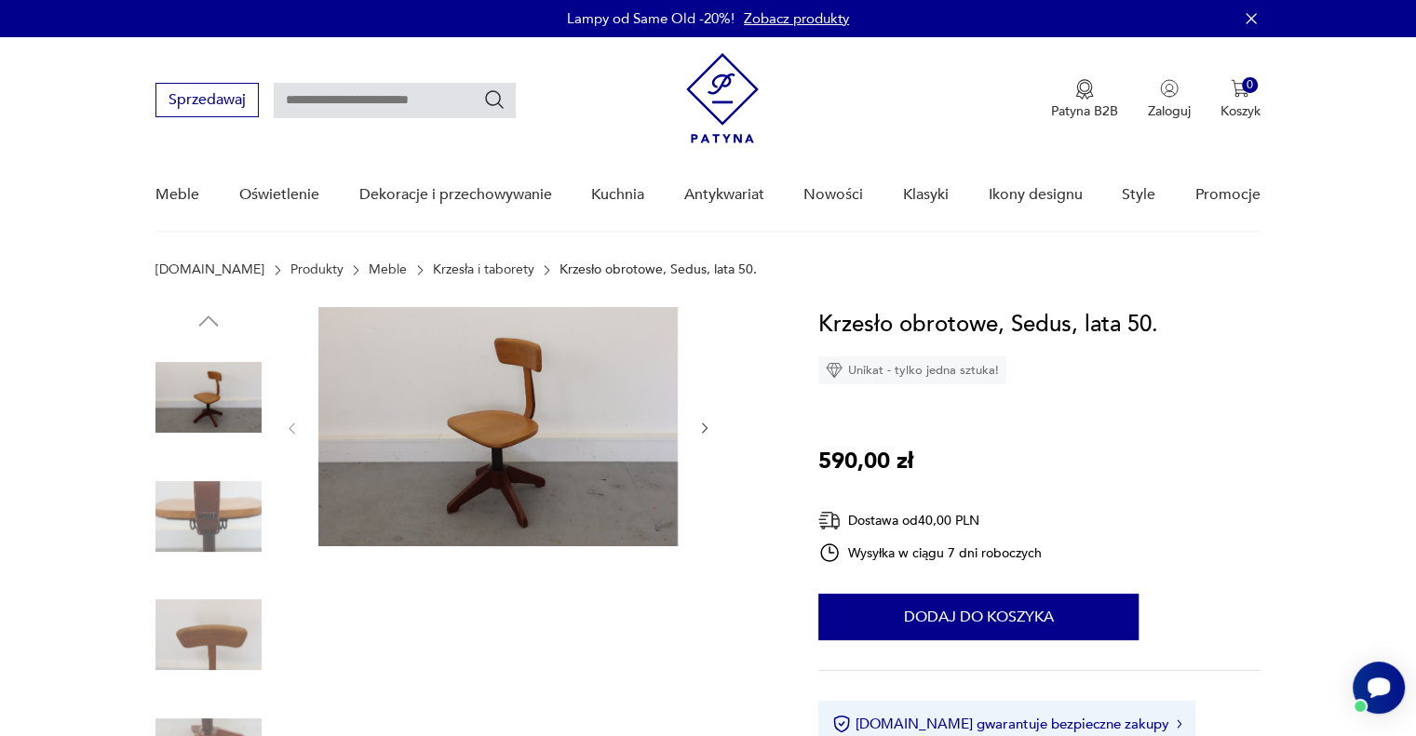
click at [478, 449] on img at bounding box center [497, 426] width 359 height 239
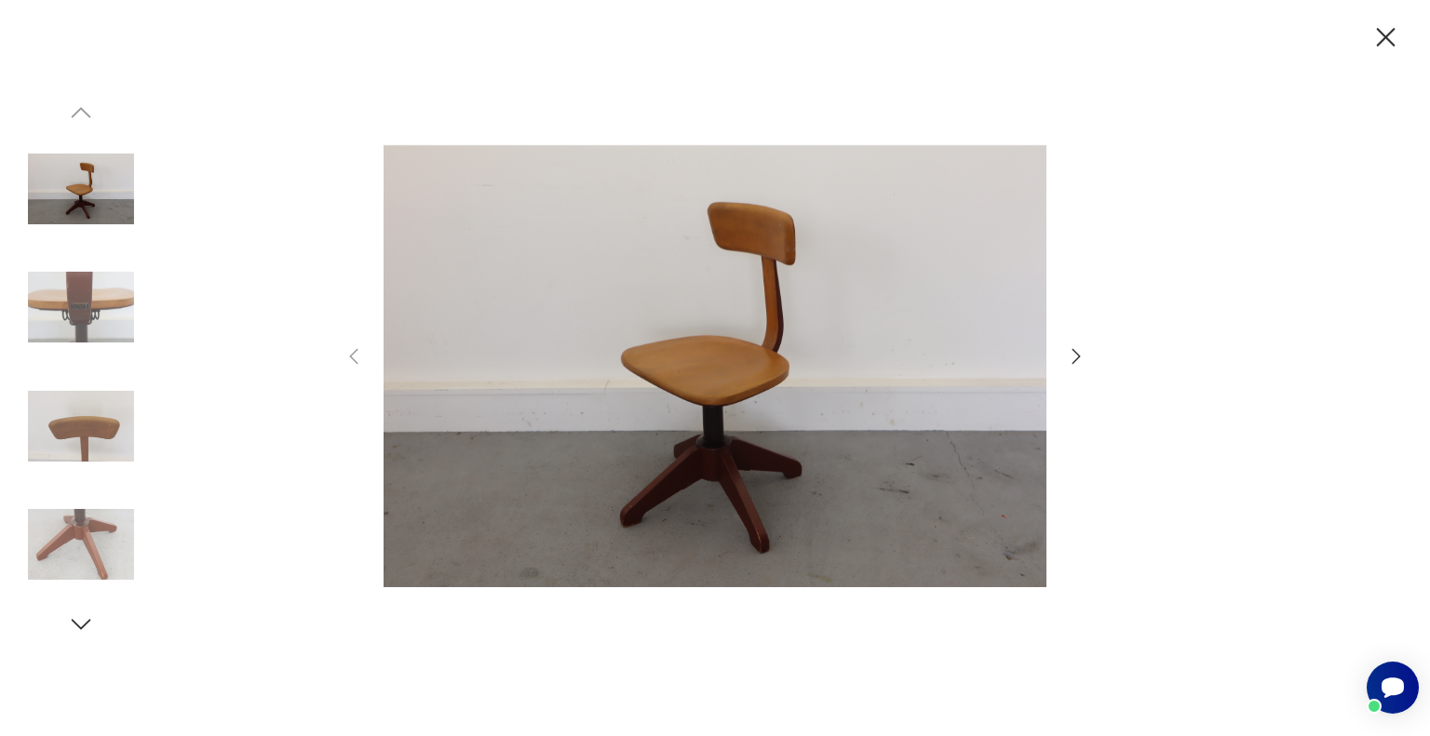
click at [1074, 357] on icon "button" at bounding box center [1076, 356] width 22 height 22
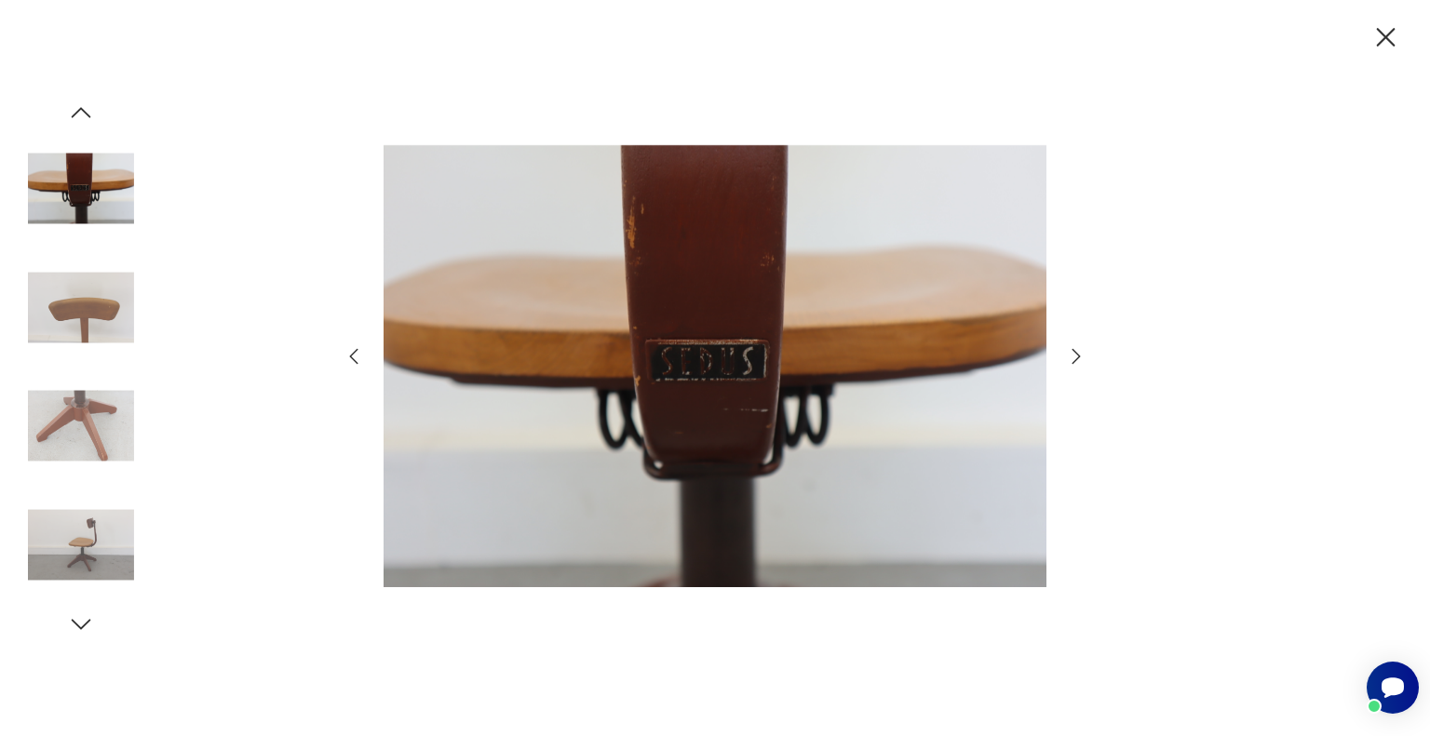
click at [1074, 357] on icon "button" at bounding box center [1076, 356] width 22 height 22
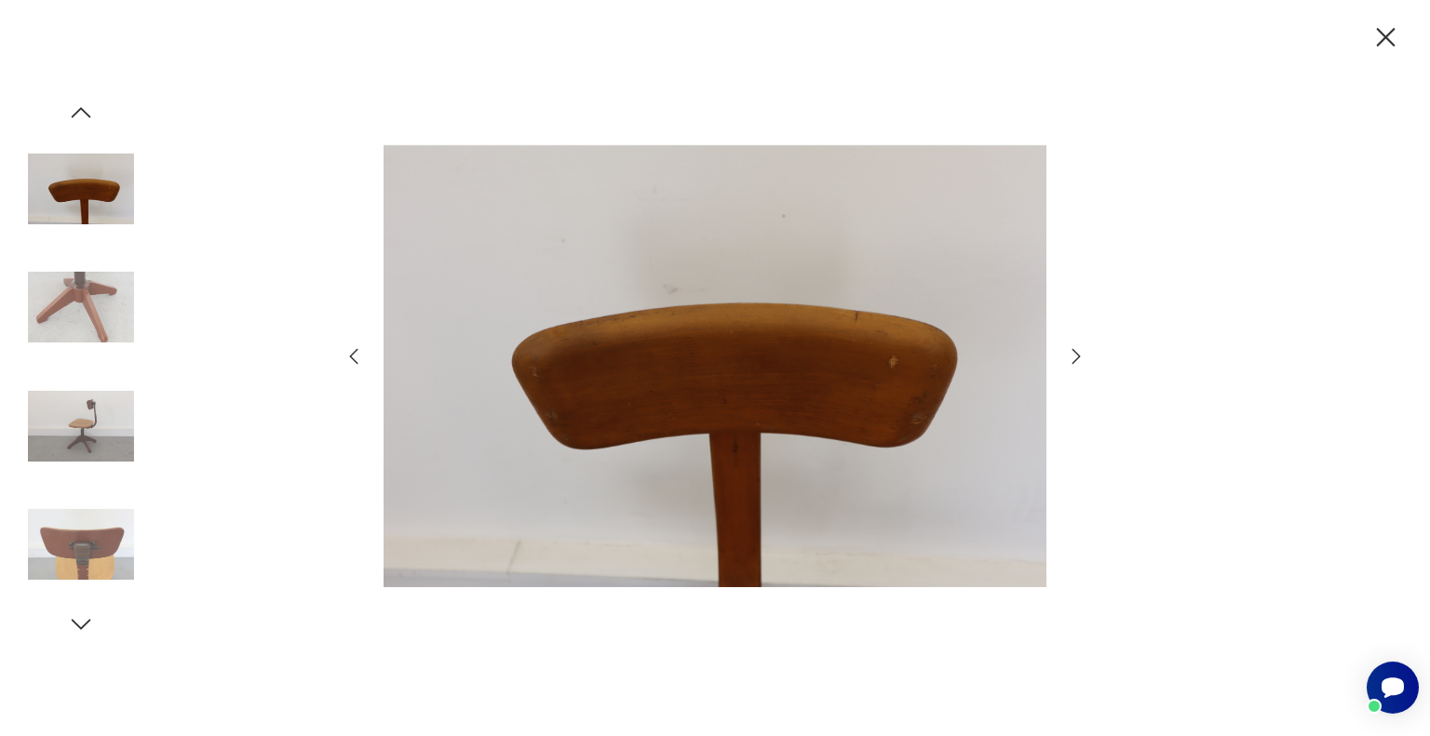
click at [1074, 357] on icon "button" at bounding box center [1076, 356] width 22 height 22
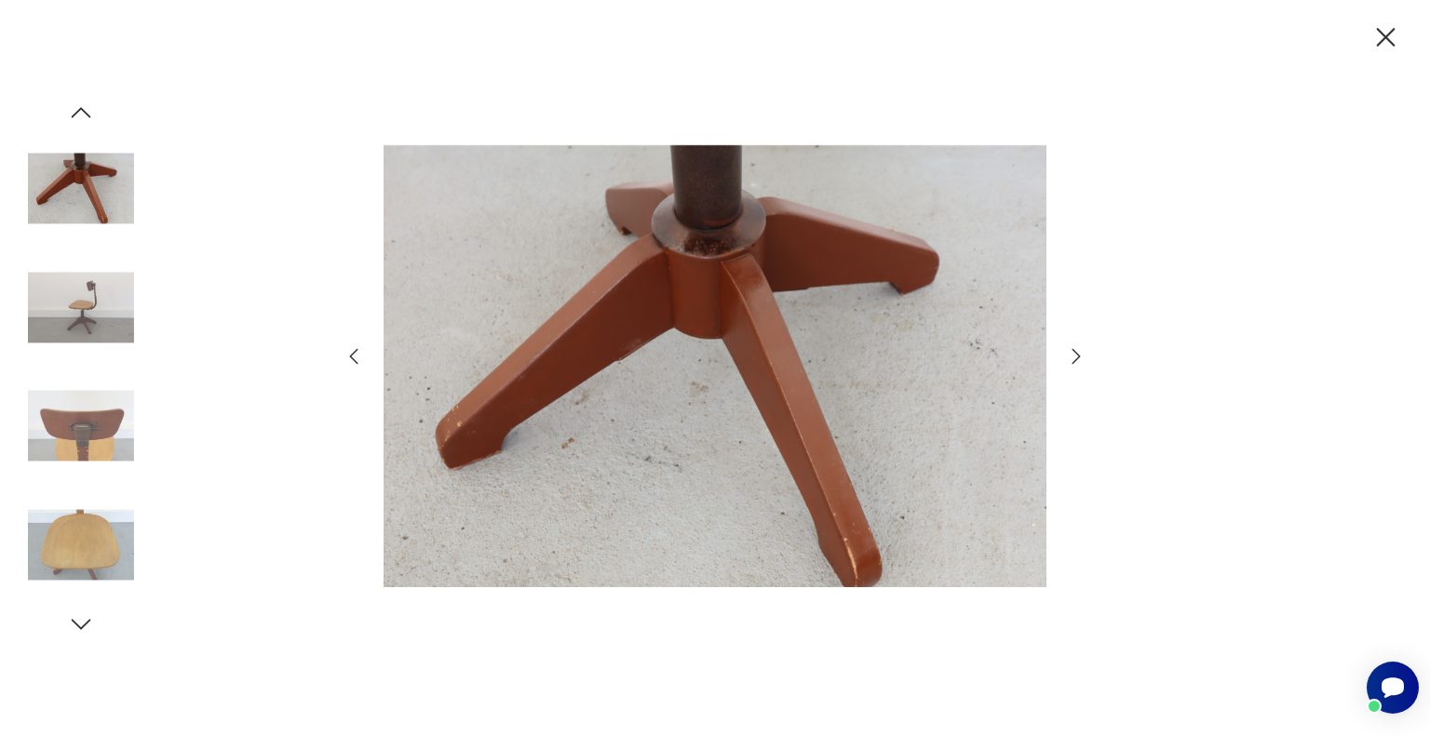
click at [1074, 357] on icon "button" at bounding box center [1076, 356] width 22 height 22
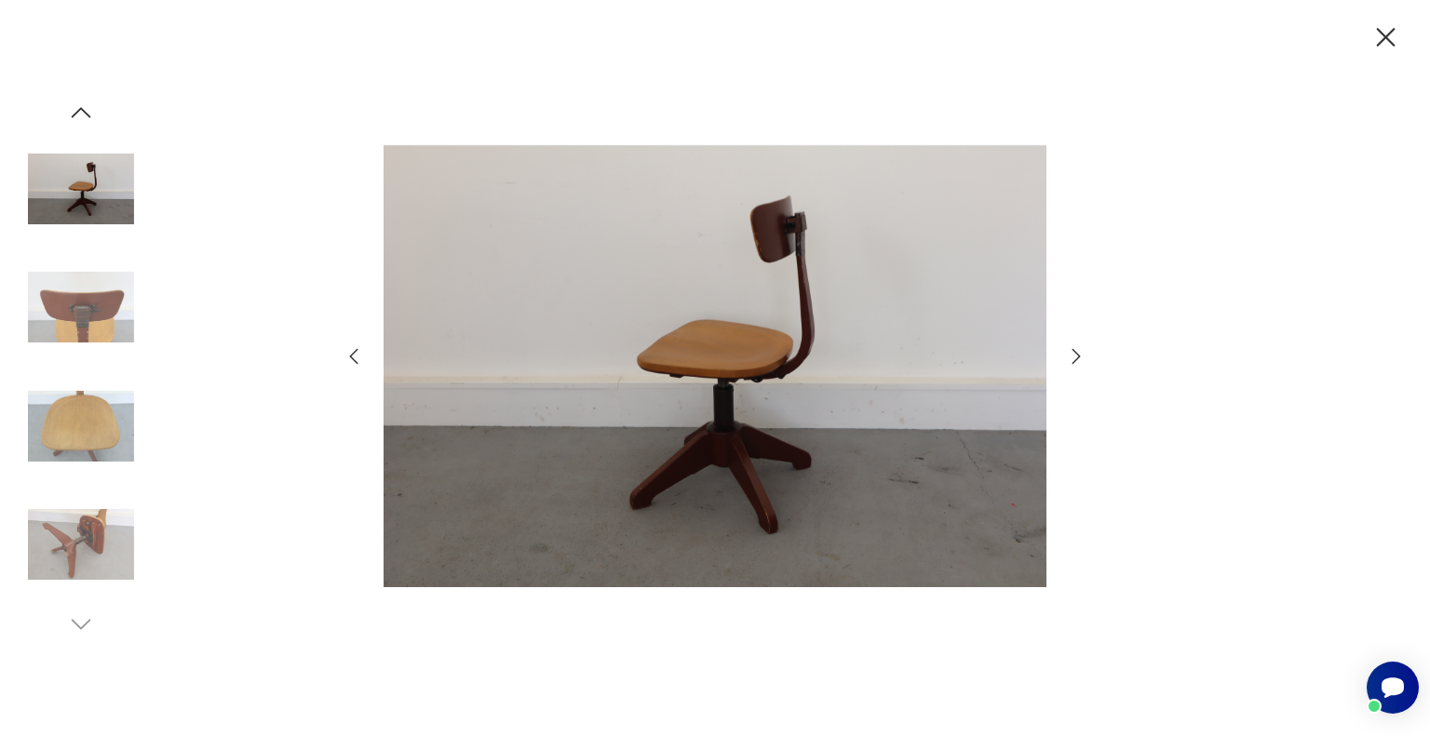
click at [1074, 357] on icon "button" at bounding box center [1076, 356] width 22 height 22
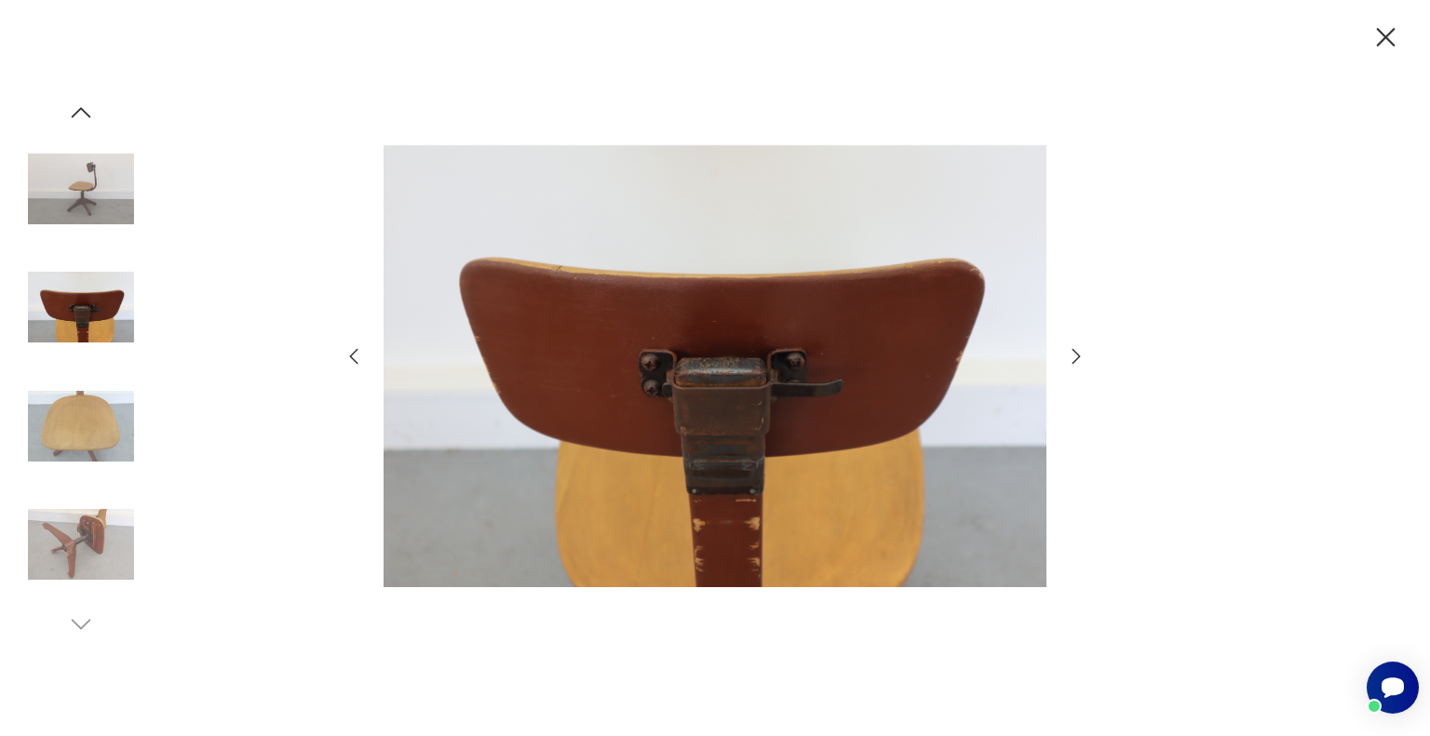
click at [1074, 357] on icon "button" at bounding box center [1076, 356] width 22 height 22
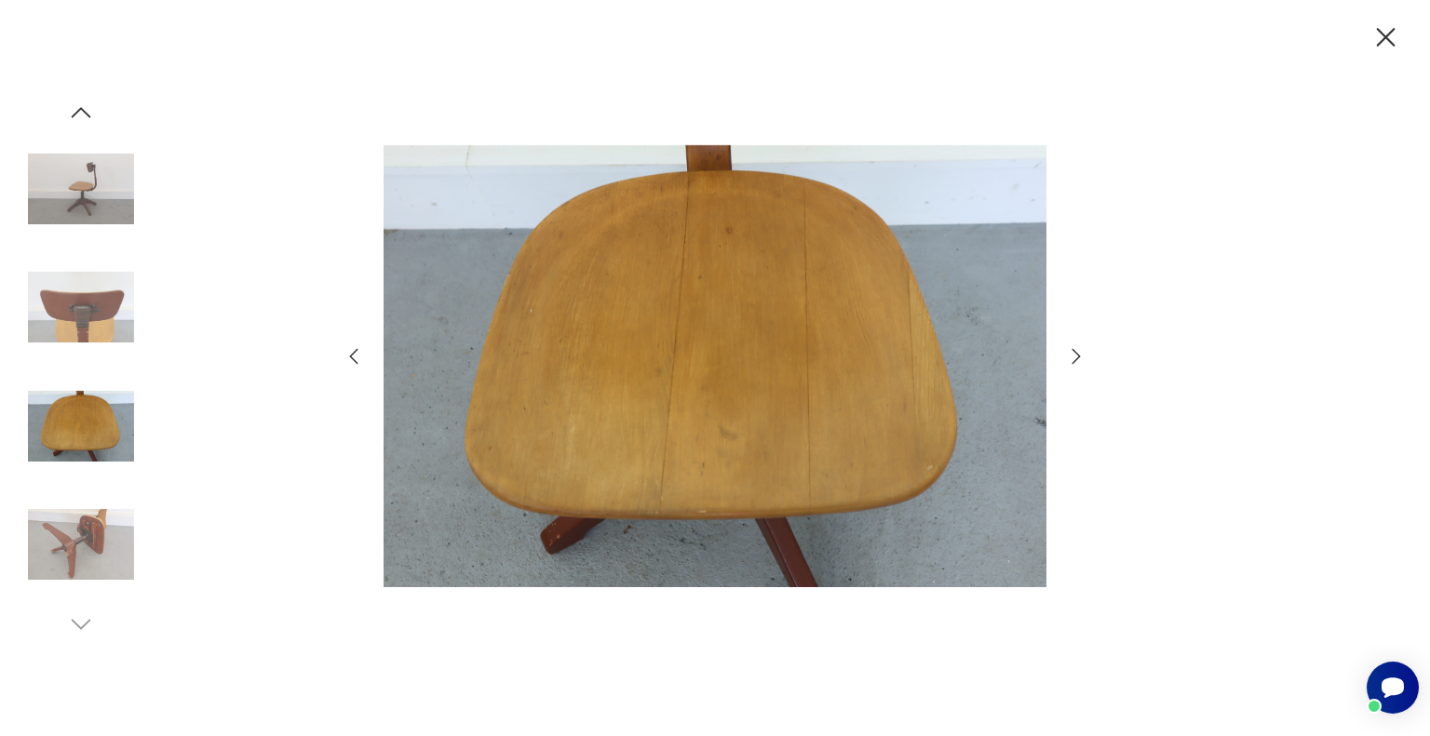
click at [1074, 357] on icon "button" at bounding box center [1076, 356] width 22 height 22
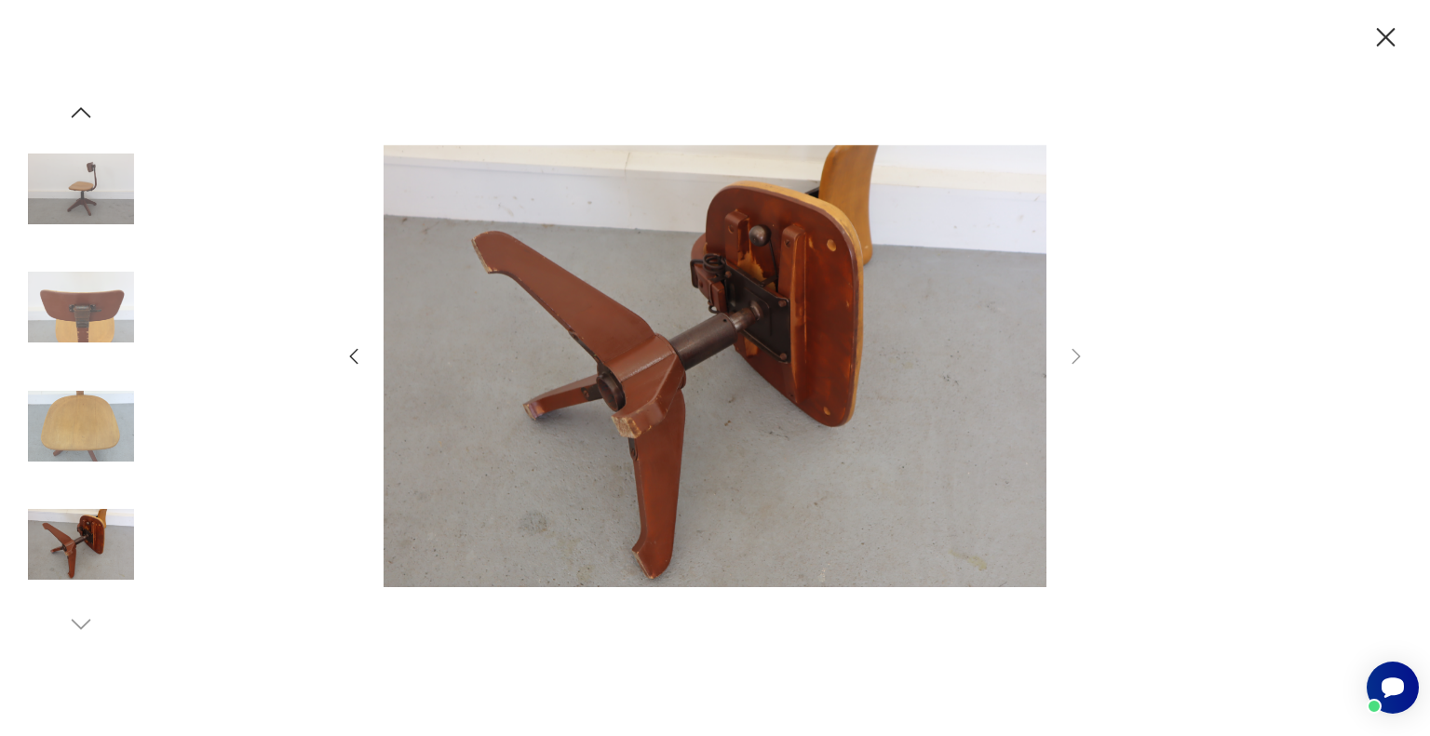
click at [1381, 37] on icon "button" at bounding box center [1385, 37] width 33 height 33
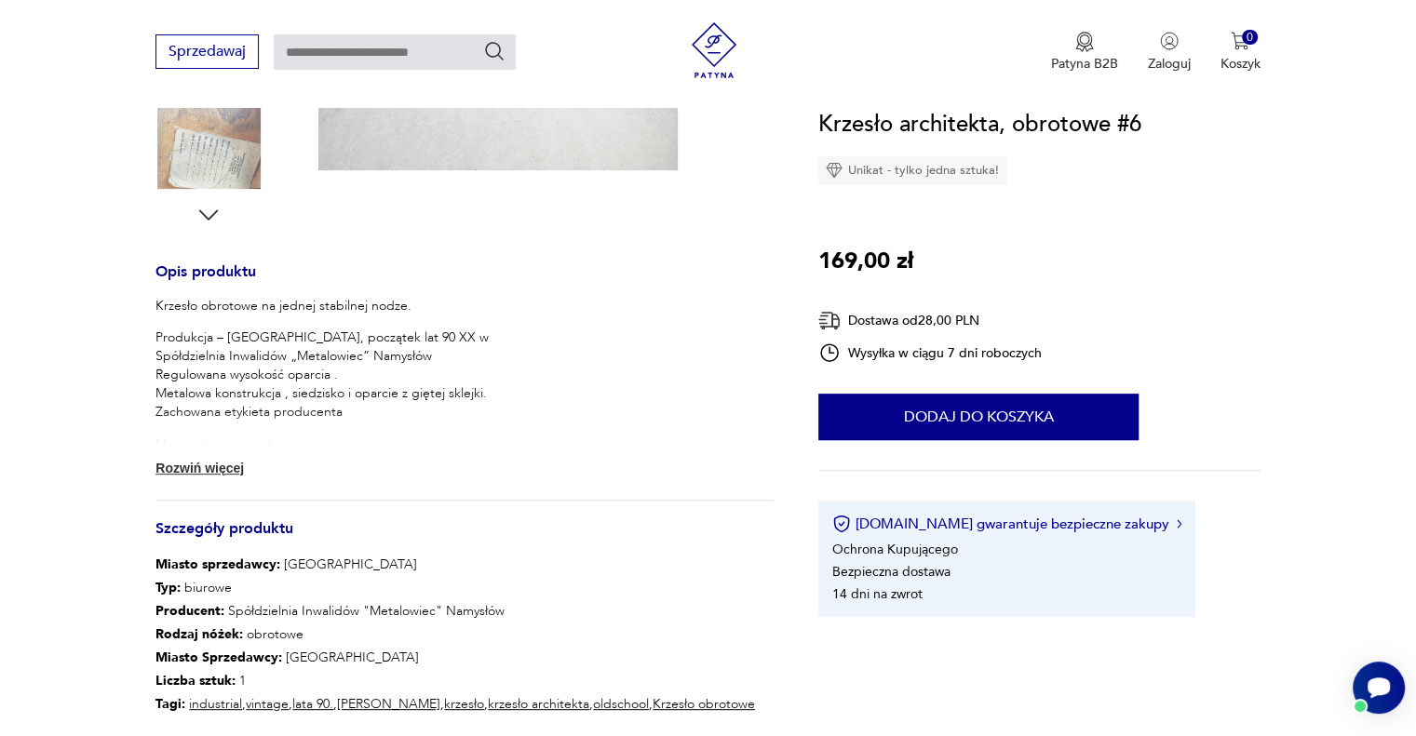
scroll to position [652, 0]
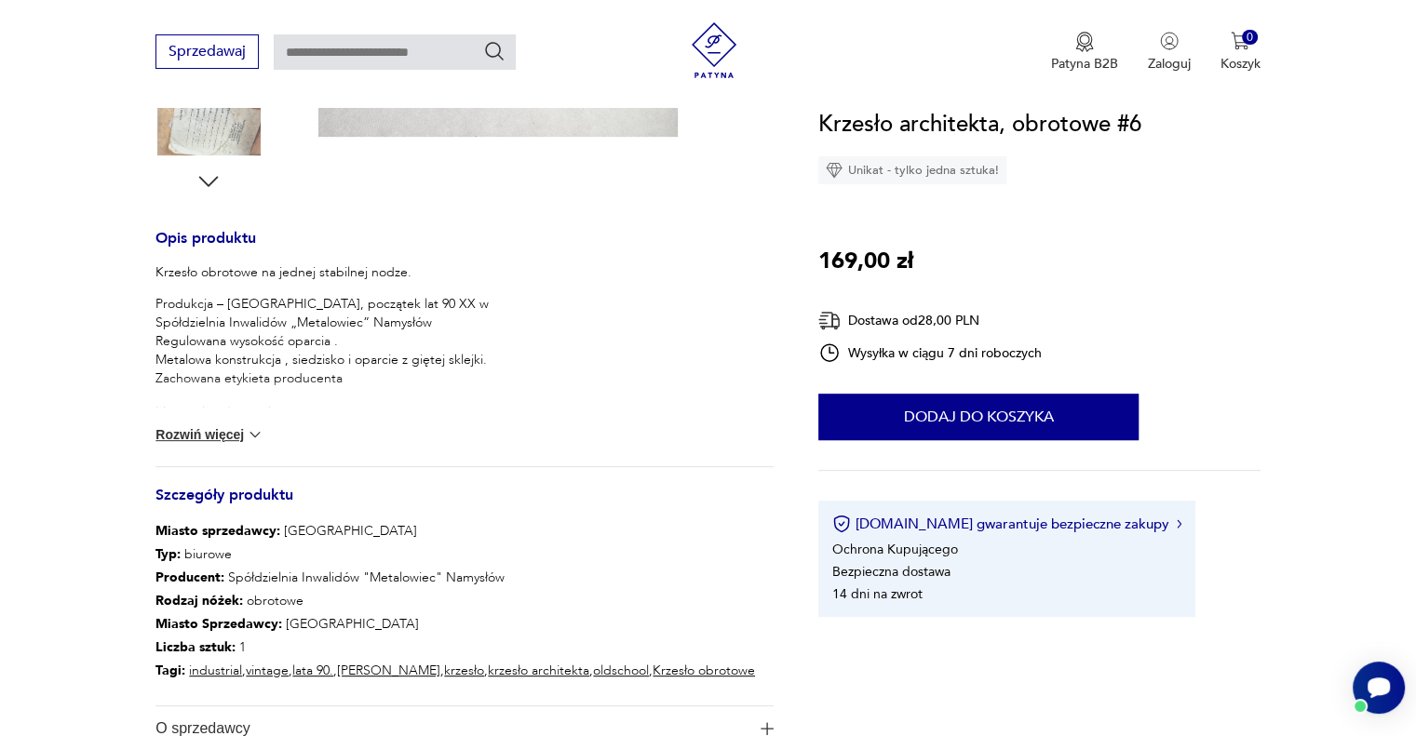
click at [248, 432] on img at bounding box center [255, 434] width 19 height 19
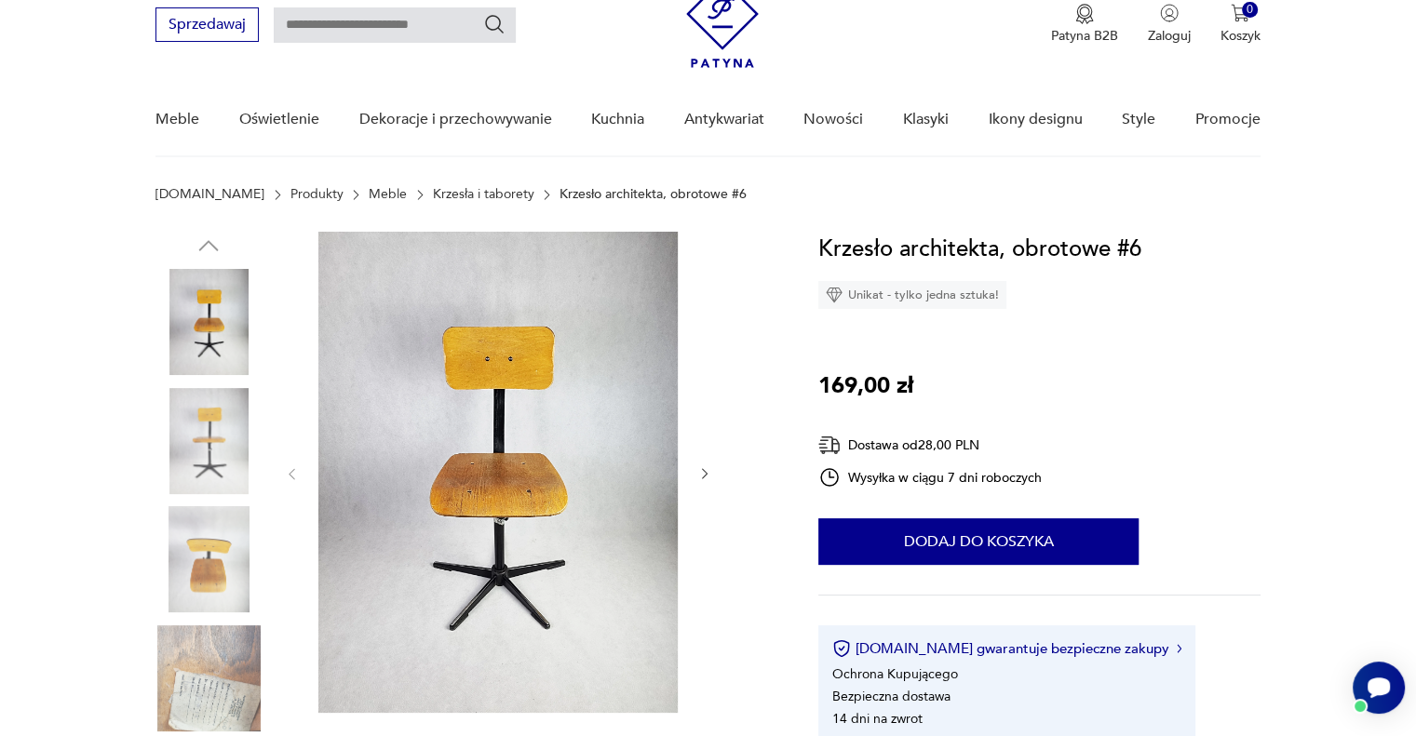
scroll to position [0, 0]
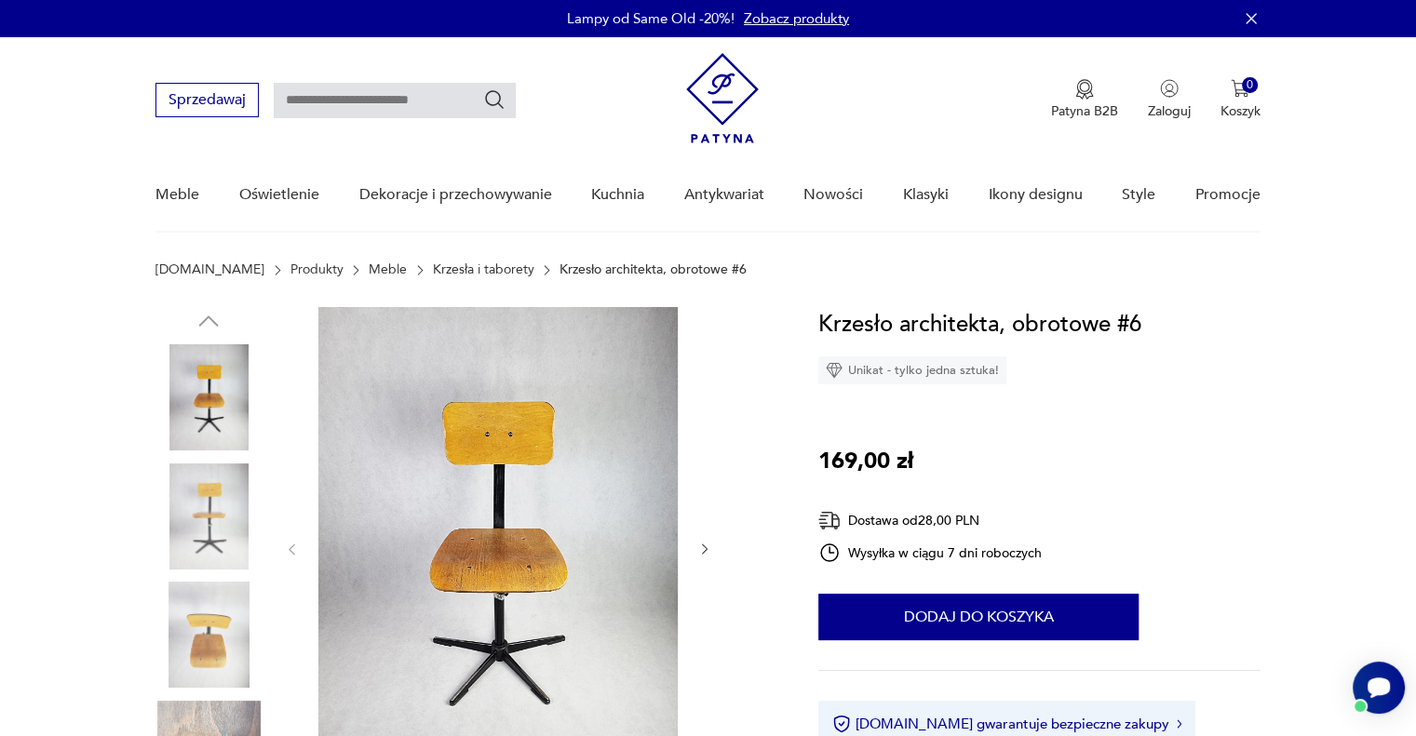
click at [203, 397] on img at bounding box center [208, 397] width 106 height 106
click at [585, 510] on img at bounding box center [497, 547] width 359 height 481
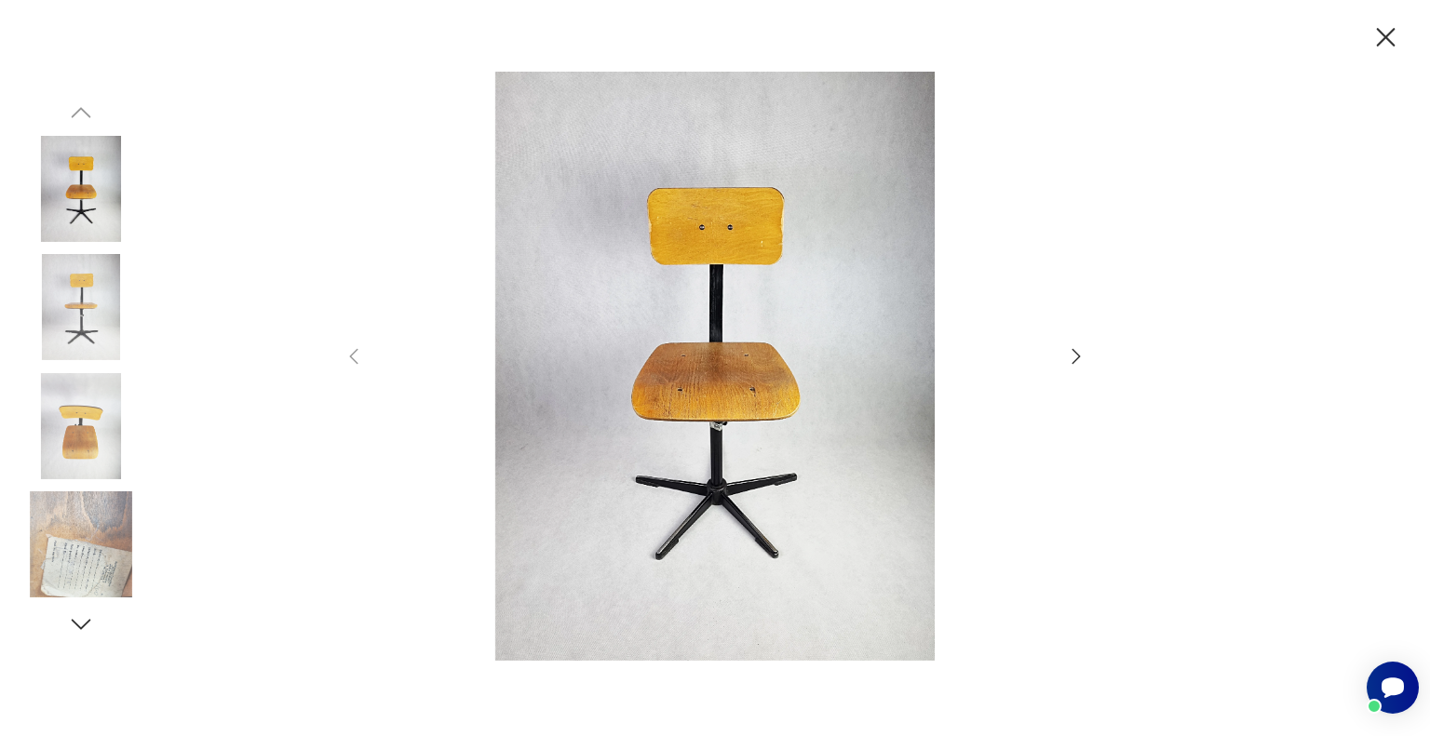
click at [1073, 356] on icon "button" at bounding box center [1076, 356] width 22 height 22
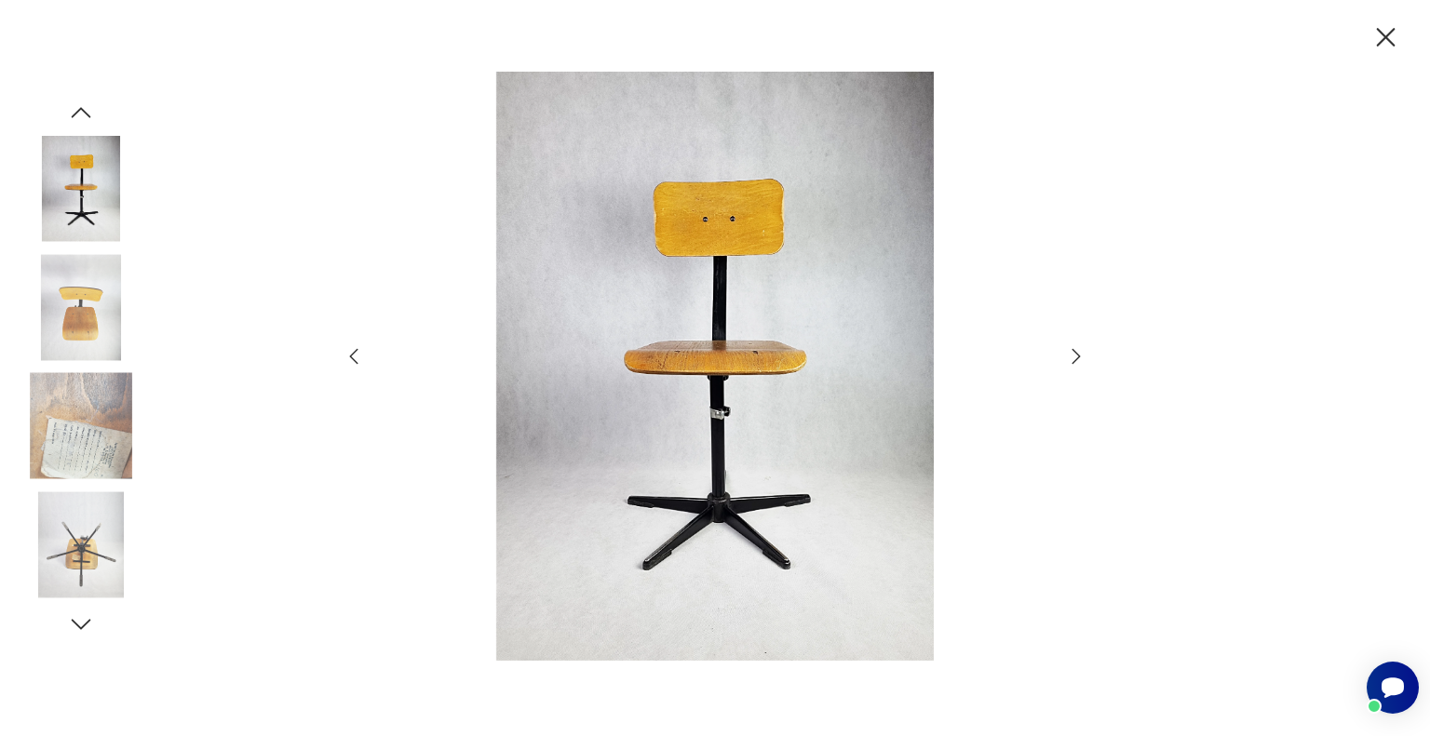
click at [1074, 358] on icon "button" at bounding box center [1076, 356] width 22 height 22
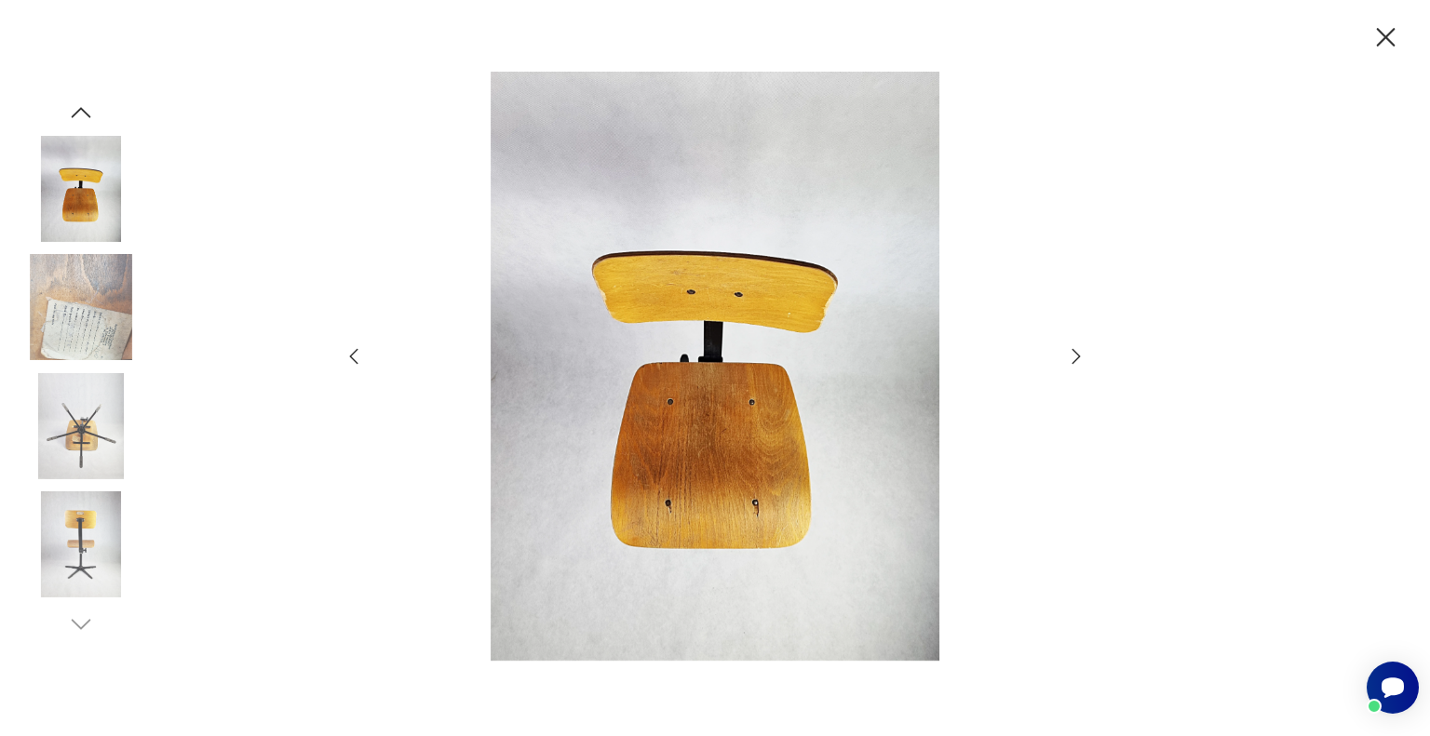
click at [1074, 358] on icon "button" at bounding box center [1076, 356] width 22 height 22
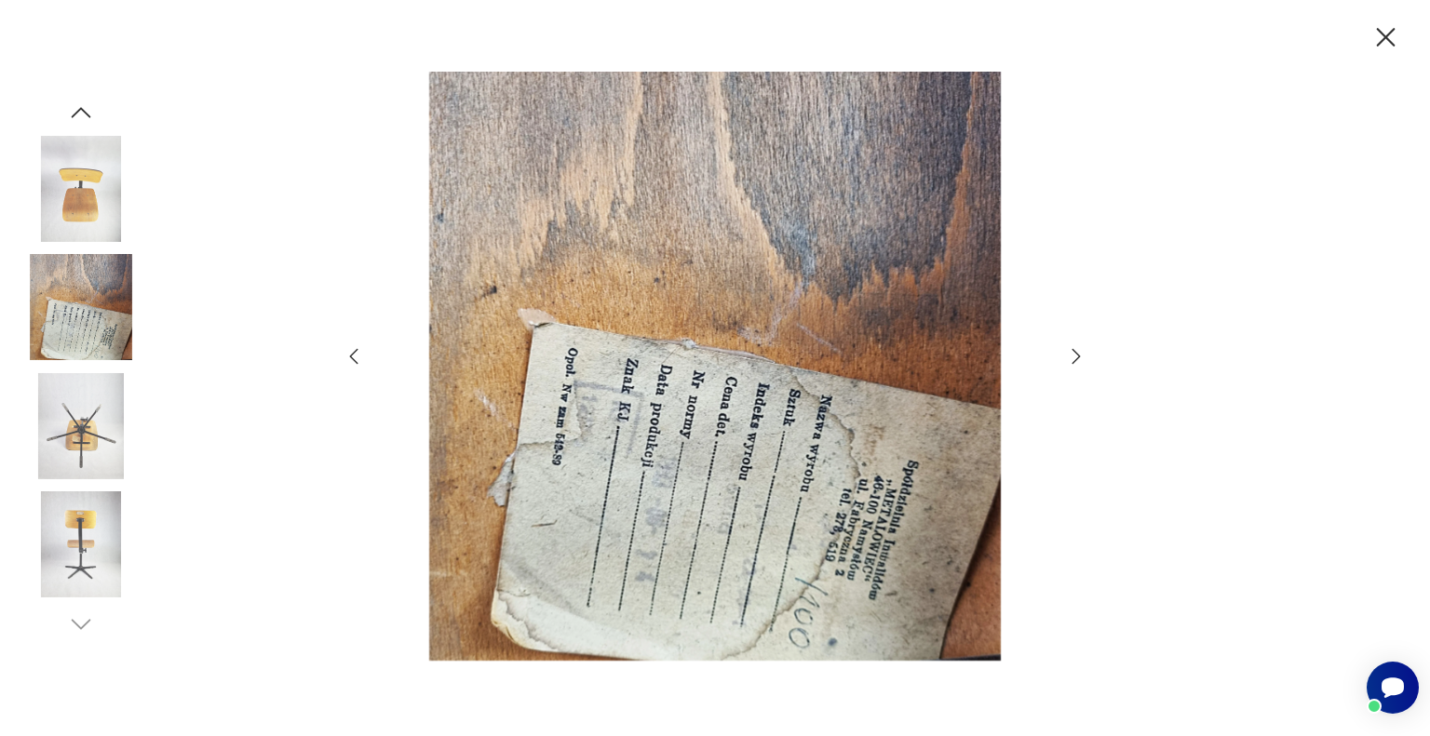
click at [354, 359] on icon "button" at bounding box center [354, 356] width 22 height 22
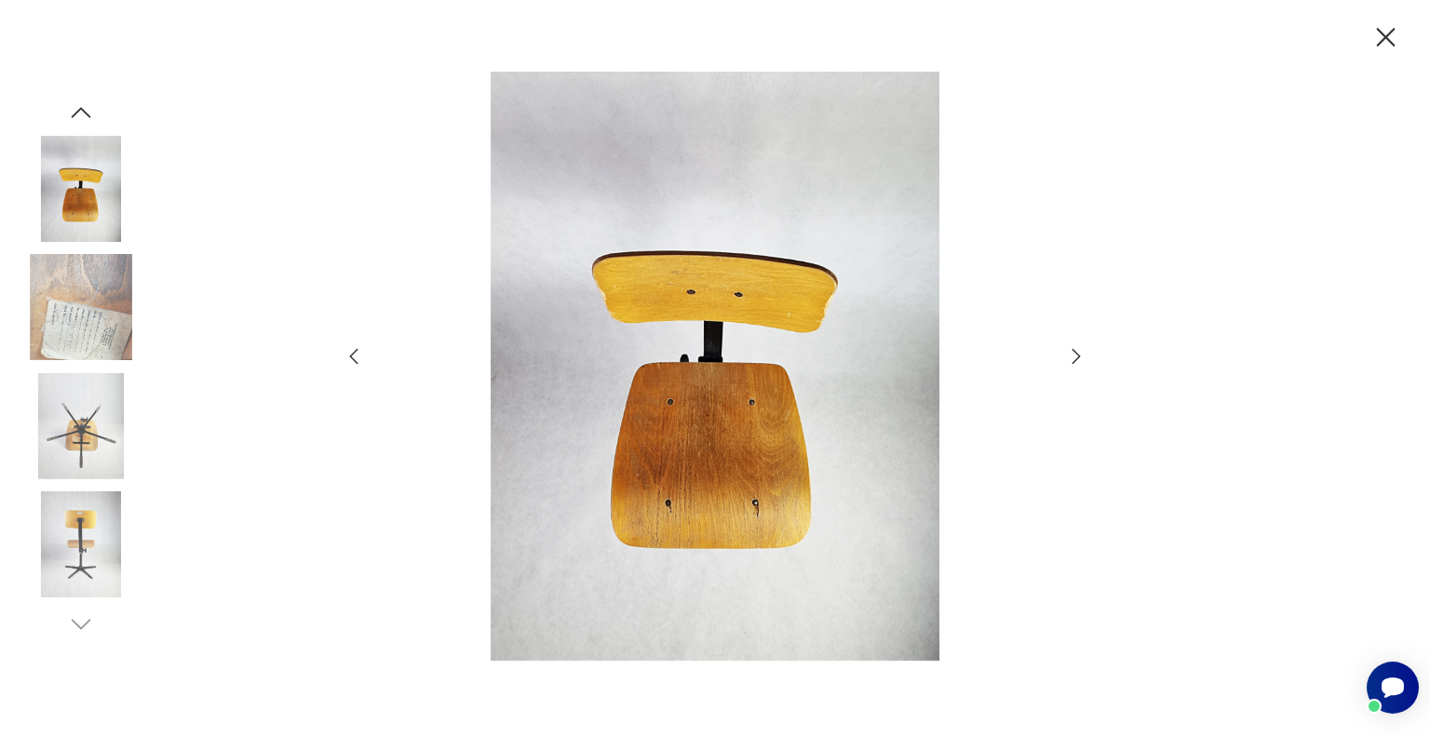
click at [1076, 356] on icon "button" at bounding box center [1076, 356] width 22 height 22
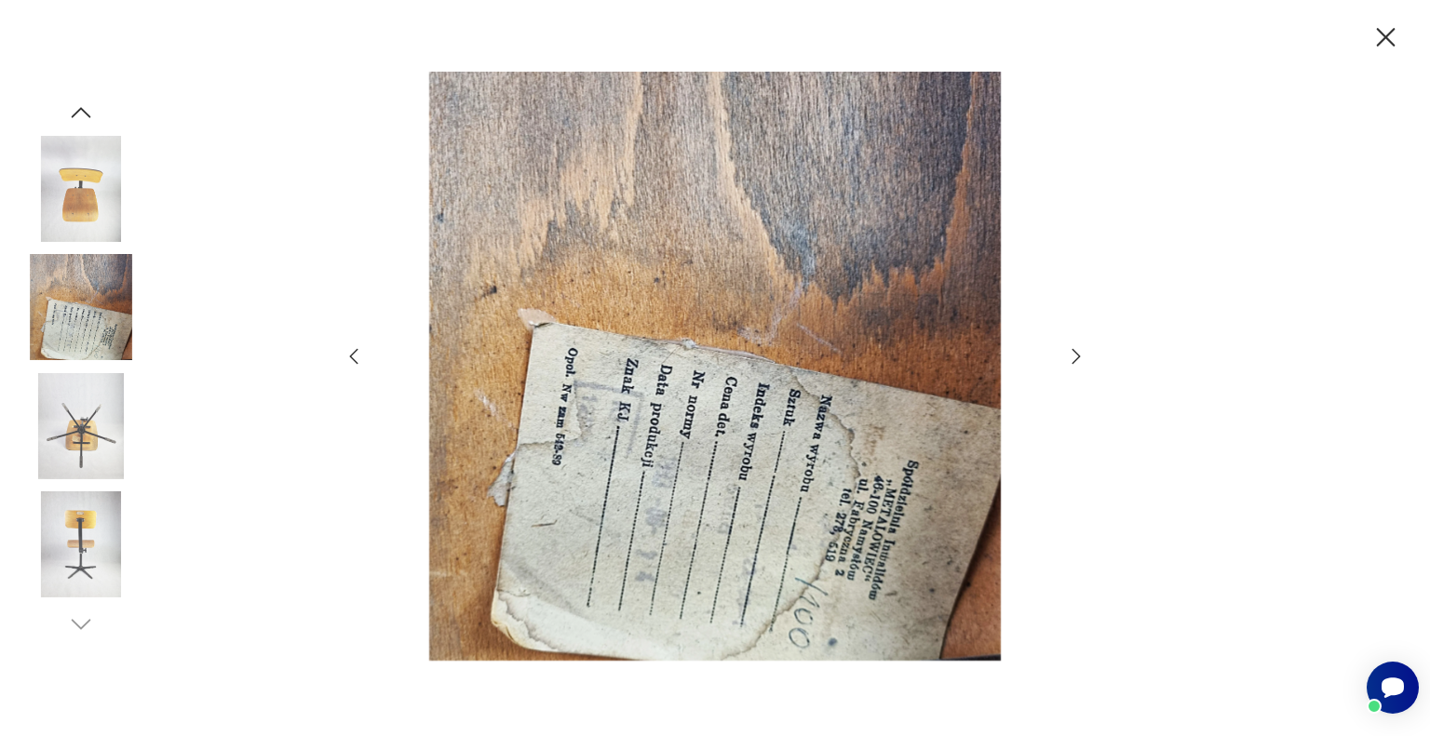
click at [1076, 356] on icon "button" at bounding box center [1076, 356] width 22 height 22
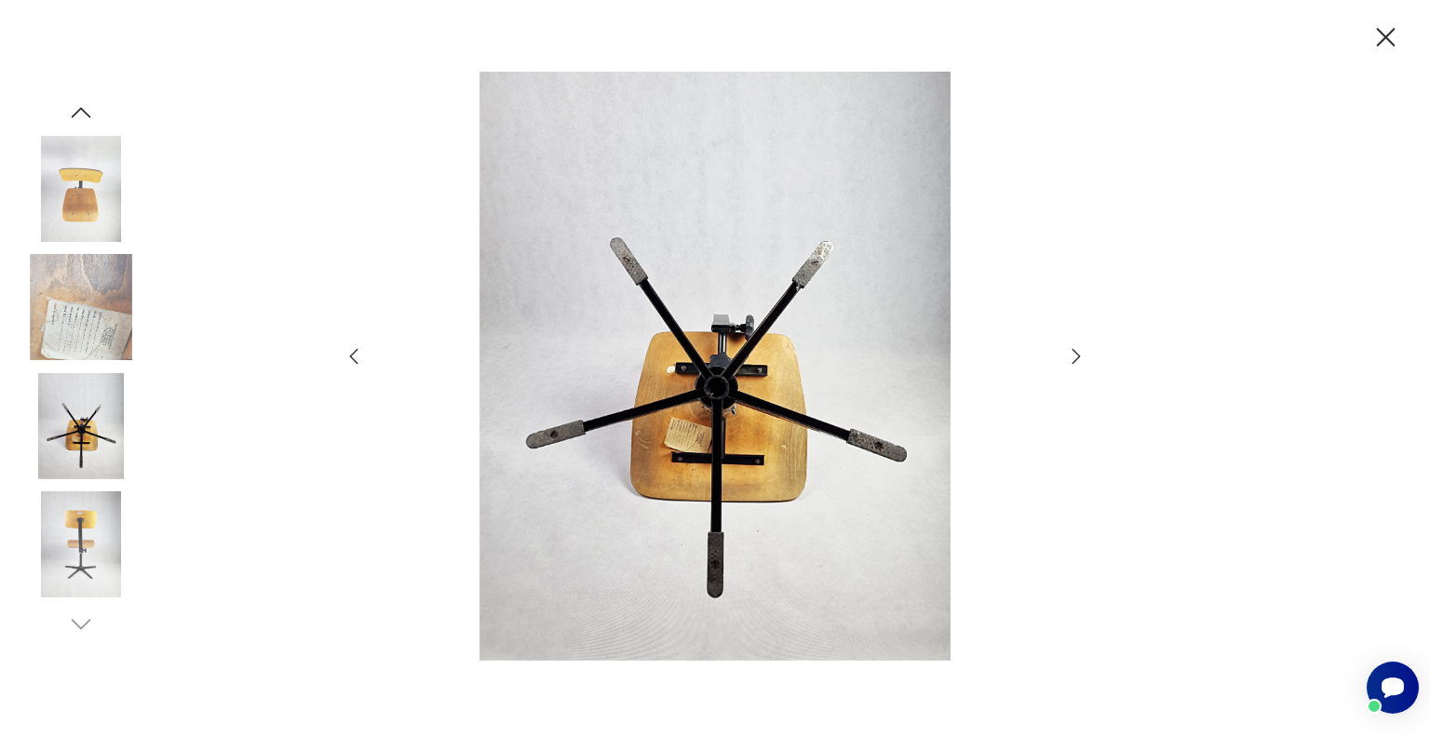
click at [1076, 356] on icon "button" at bounding box center [1076, 356] width 22 height 22
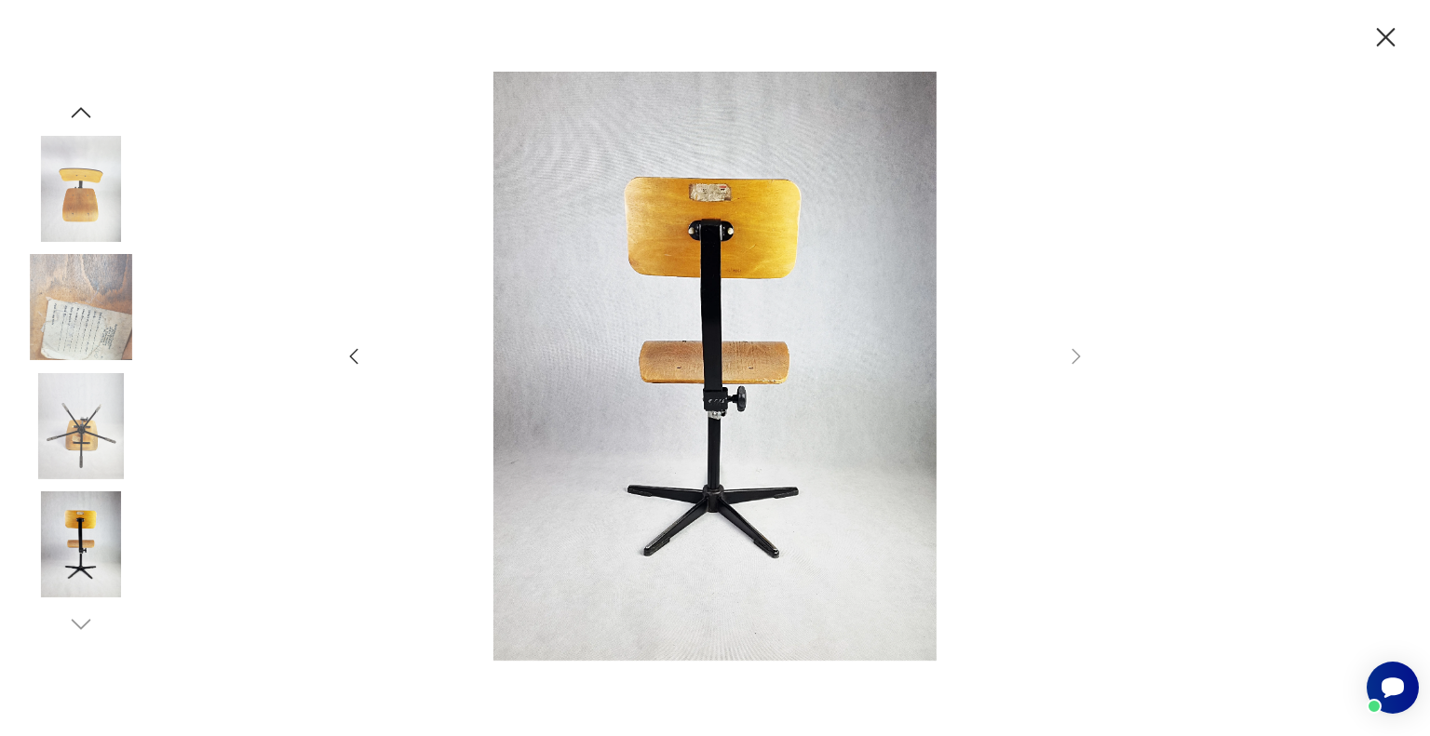
click at [1392, 39] on icon "button" at bounding box center [1385, 37] width 33 height 33
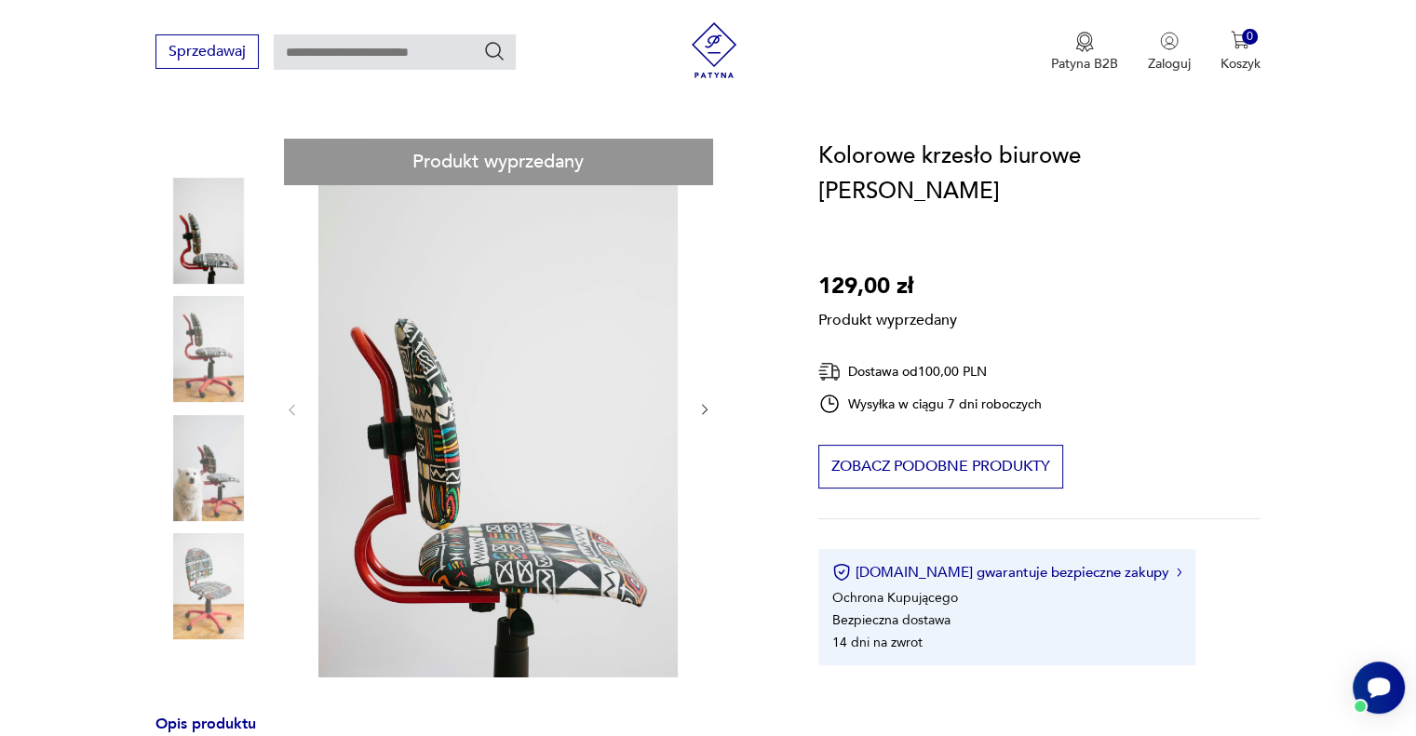
scroll to position [279, 0]
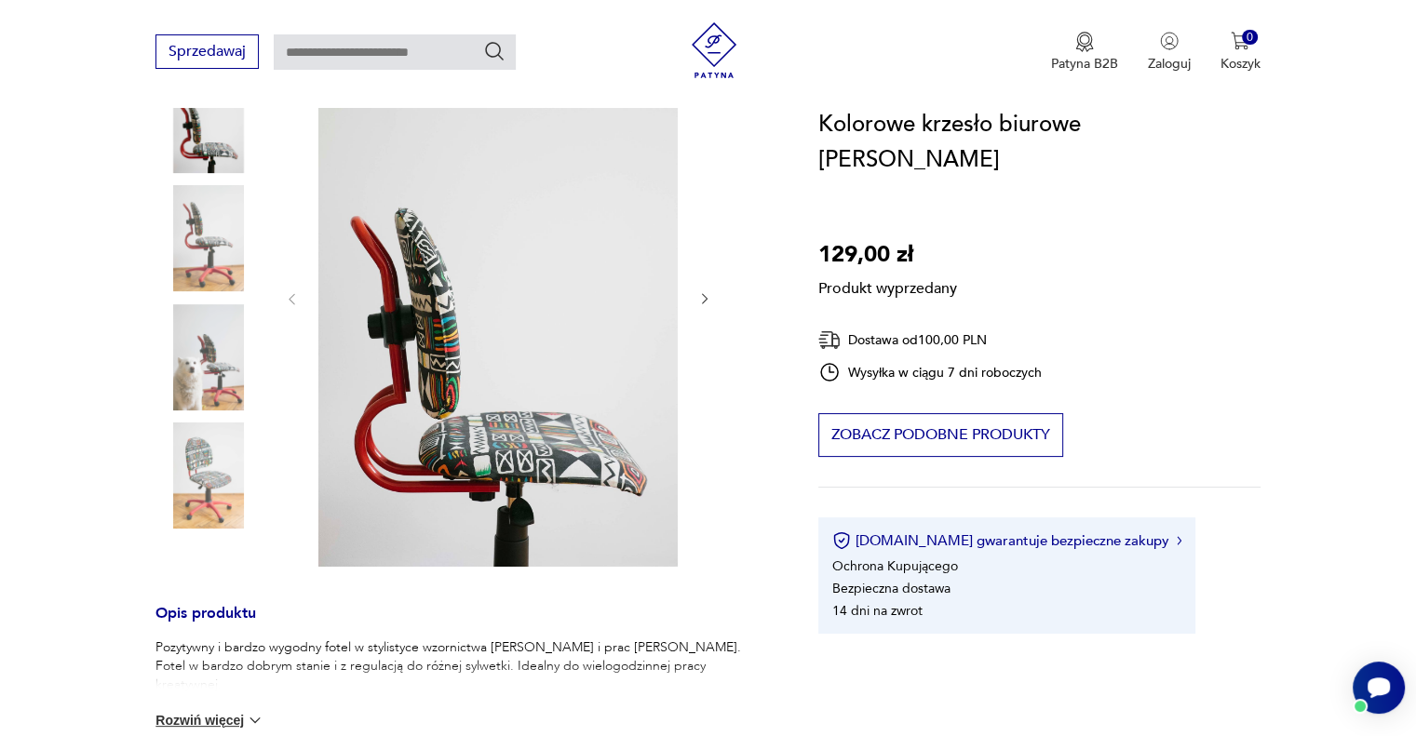
click at [220, 464] on div "Produkt wyprzedany Opis produktu Pozytywny i bardzo wygodny fotel w stylistyce …" at bounding box center [464, 583] width 618 height 1111
click at [208, 345] on div "Produkt wyprzedany Opis produktu Pozytywny i bardzo wygodny fotel w stylistyce …" at bounding box center [464, 583] width 618 height 1111
click at [707, 297] on div "Produkt wyprzedany Opis produktu Pozytywny i bardzo wygodny fotel w stylistyce …" at bounding box center [464, 583] width 618 height 1111
click at [703, 297] on div "Produkt wyprzedany Opis produktu Pozytywny i bardzo wygodny fotel w stylistyce …" at bounding box center [464, 583] width 618 height 1111
click at [223, 249] on div "Produkt wyprzedany Opis produktu Pozytywny i bardzo wygodny fotel w stylistyce …" at bounding box center [464, 583] width 618 height 1111
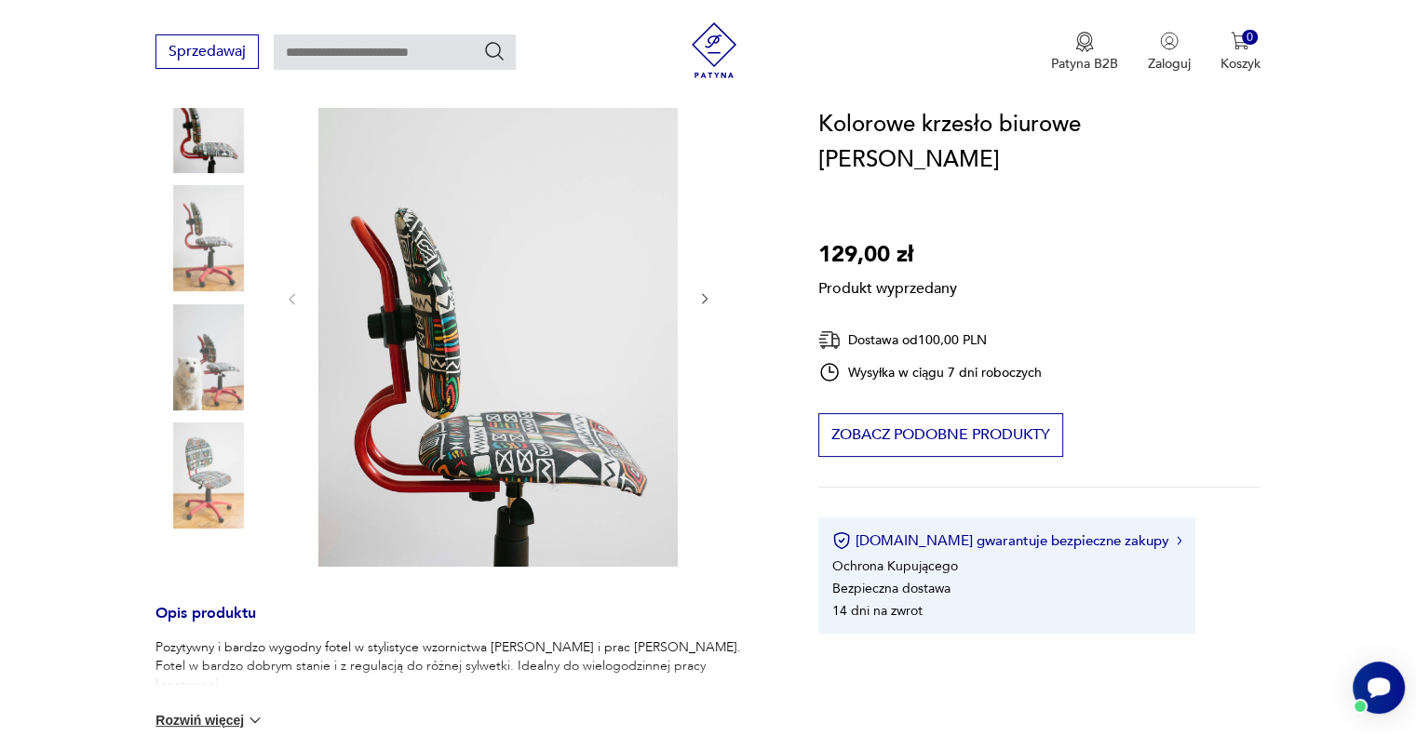
scroll to position [0, 0]
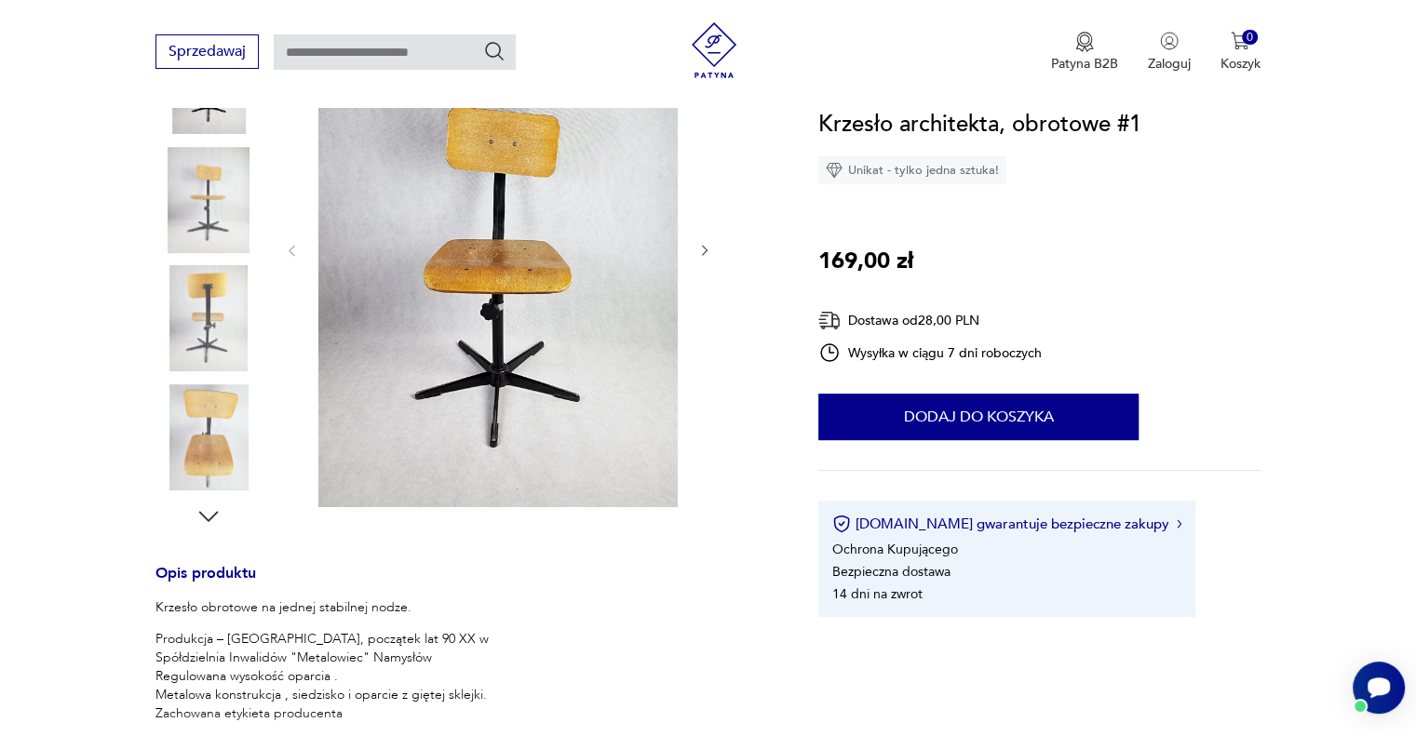
scroll to position [558, 0]
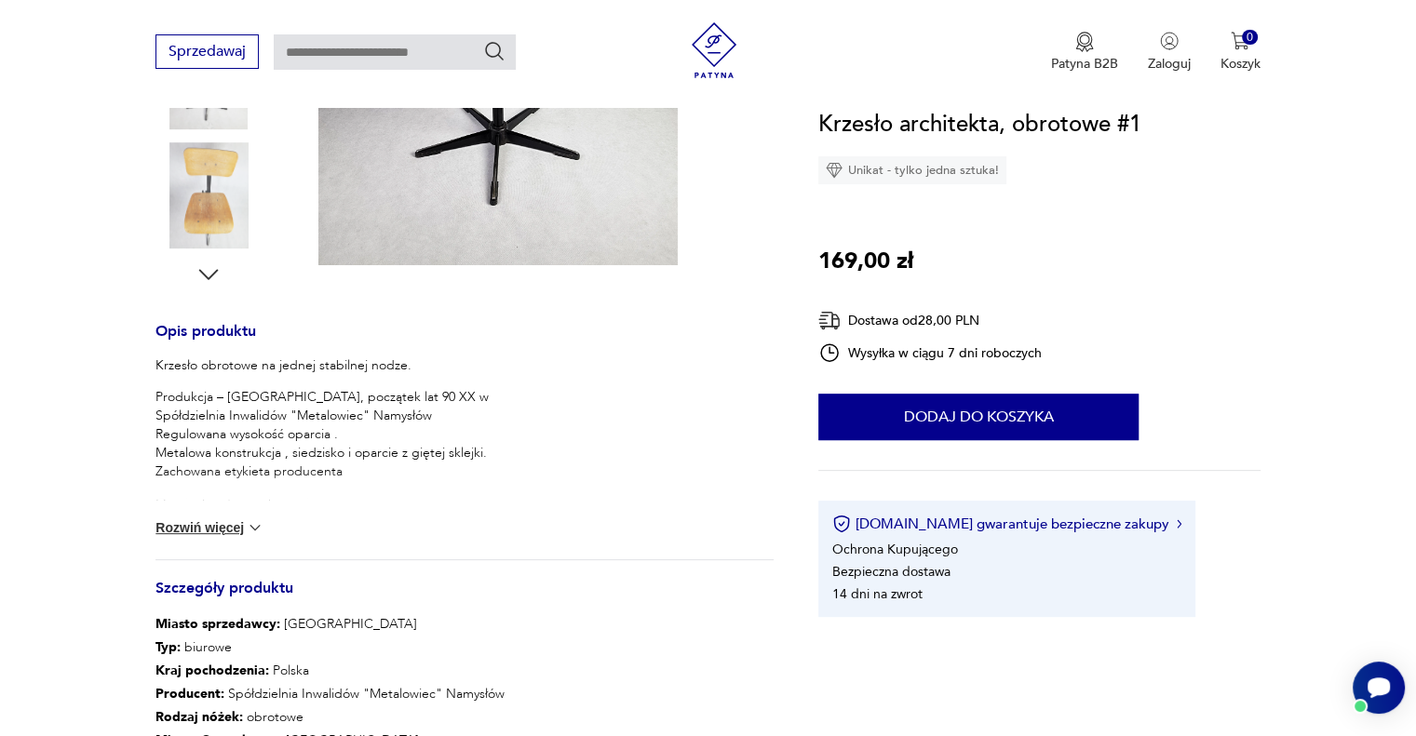
drag, startPoint x: 226, startPoint y: 527, endPoint x: 238, endPoint y: 529, distance: 12.2
click at [226, 527] on button "Rozwiń więcej" at bounding box center [209, 527] width 108 height 19
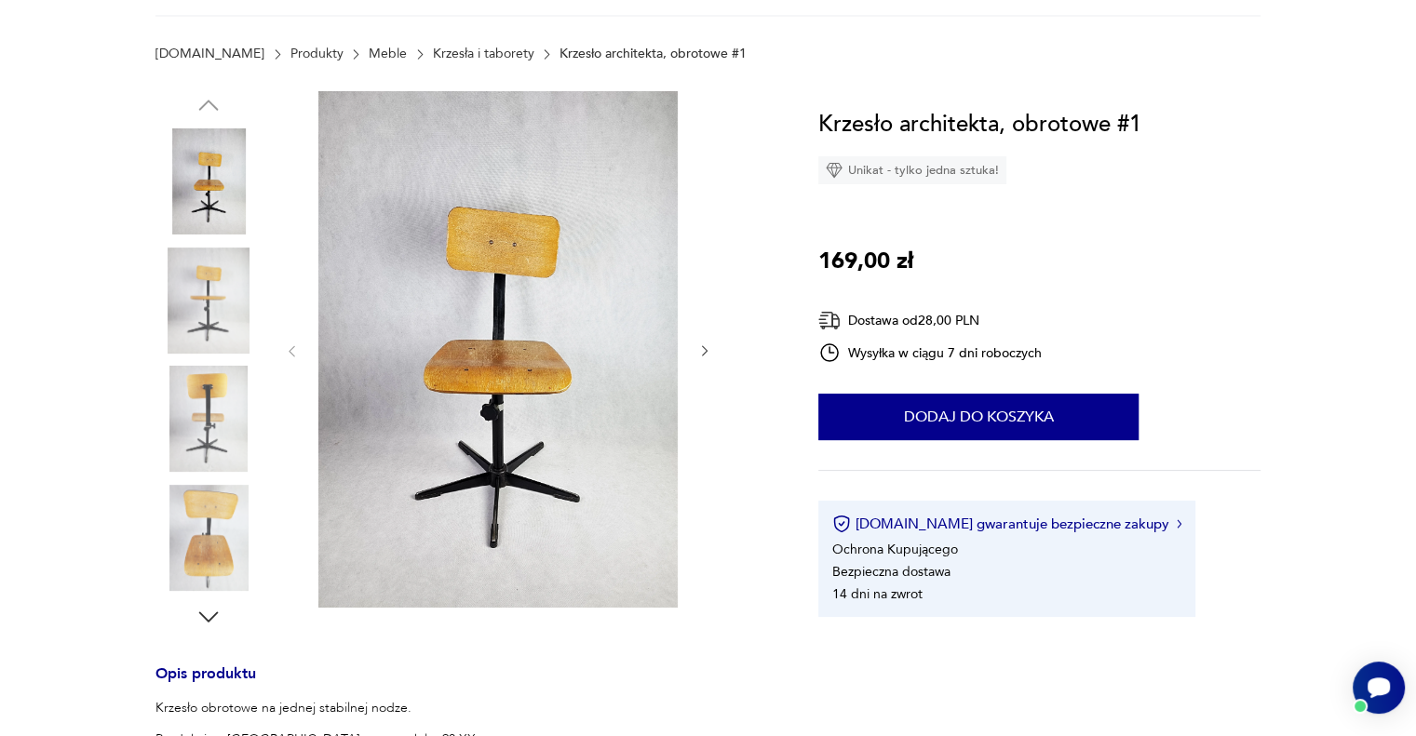
scroll to position [93, 0]
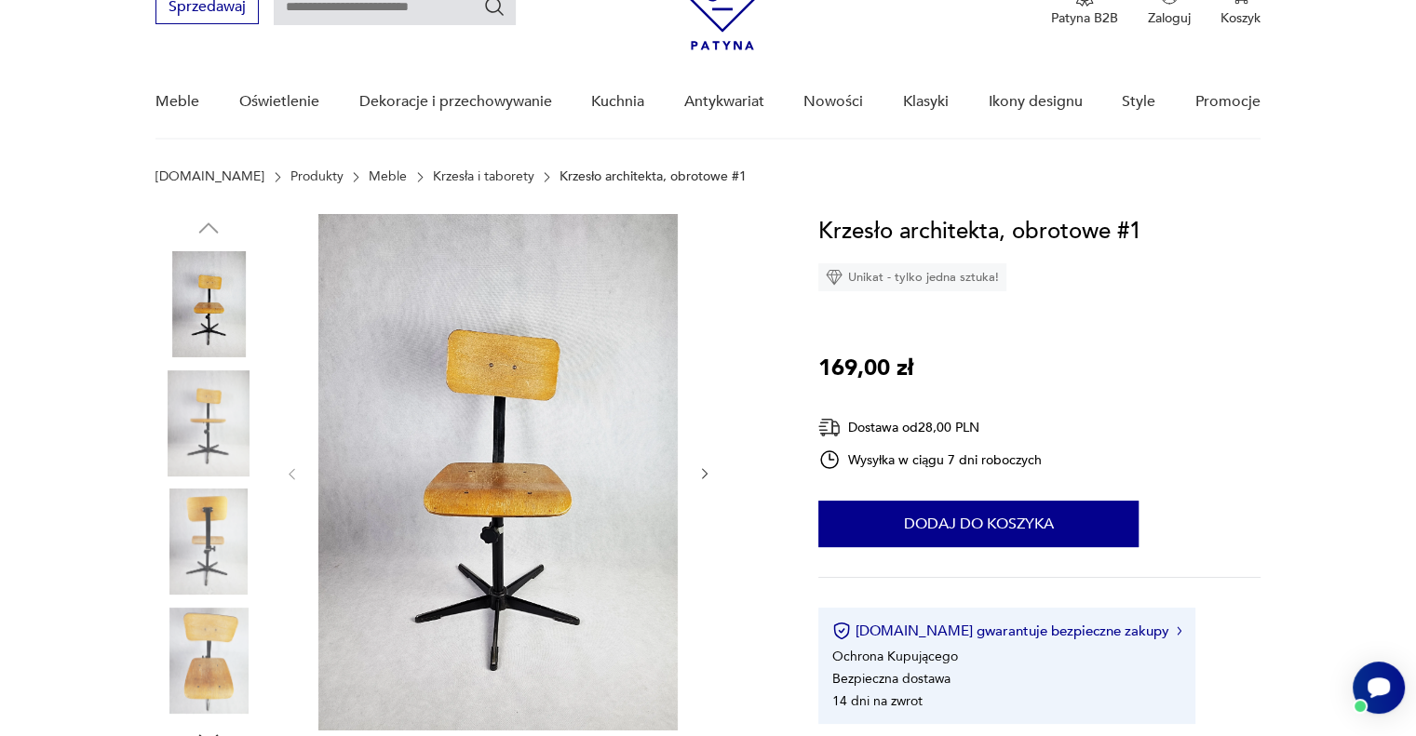
click at [195, 430] on img at bounding box center [208, 423] width 106 height 106
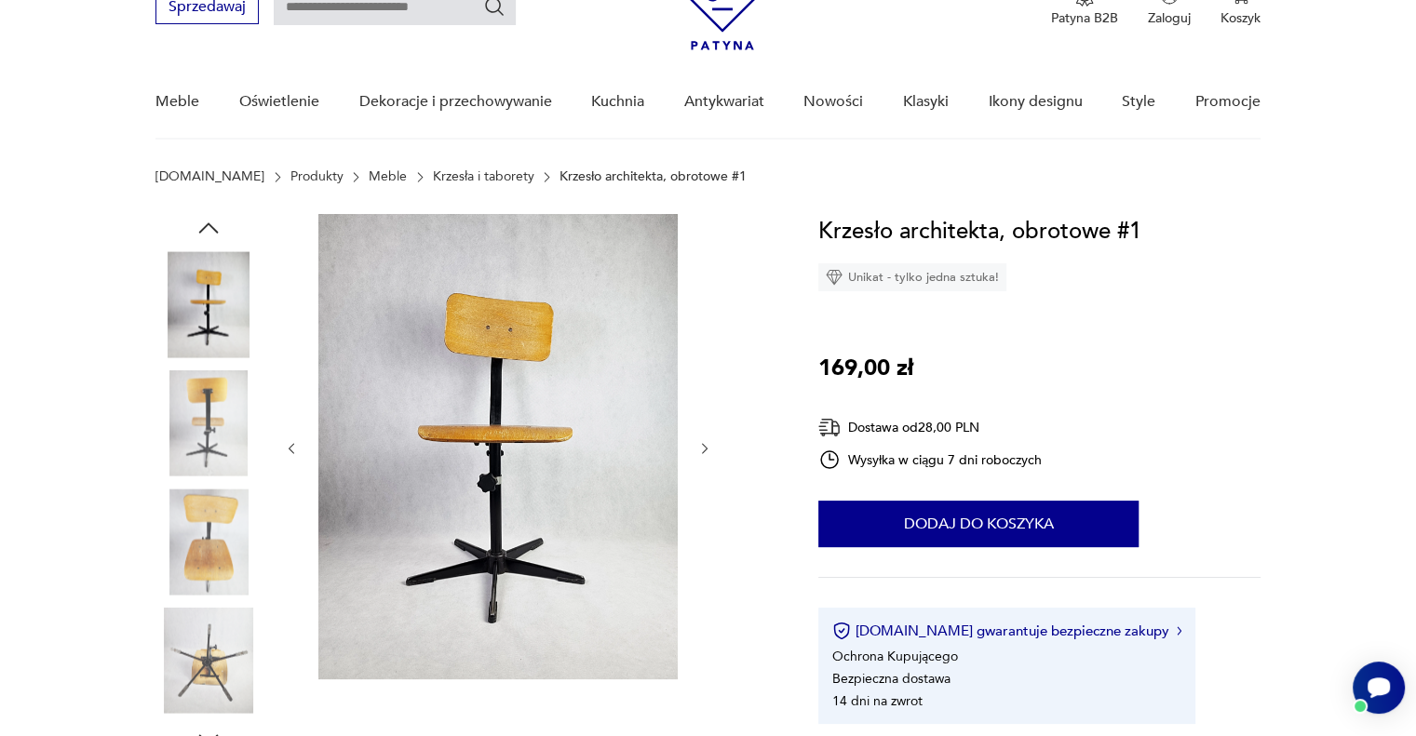
click at [703, 447] on icon "button" at bounding box center [705, 449] width 16 height 16
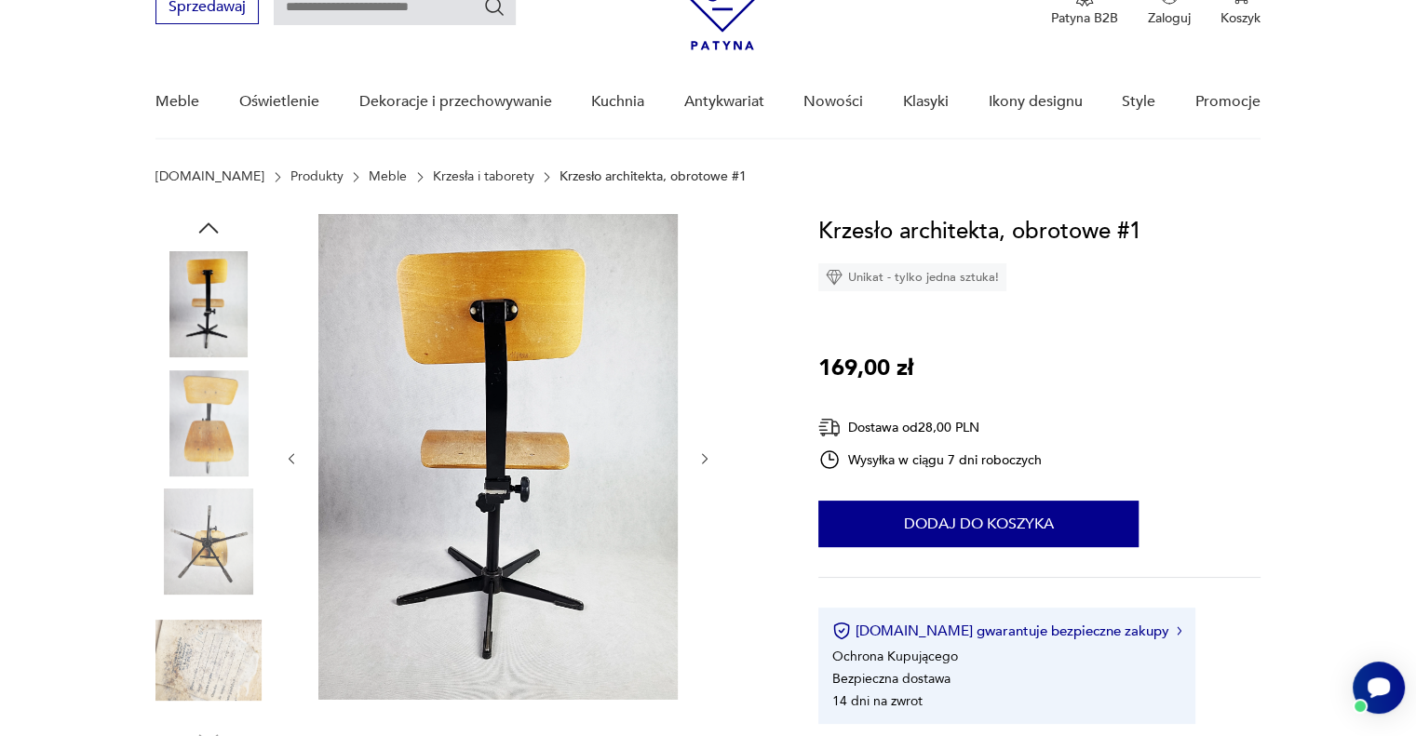
click at [703, 447] on div at bounding box center [498, 459] width 428 height 490
click at [225, 558] on img at bounding box center [208, 542] width 106 height 106
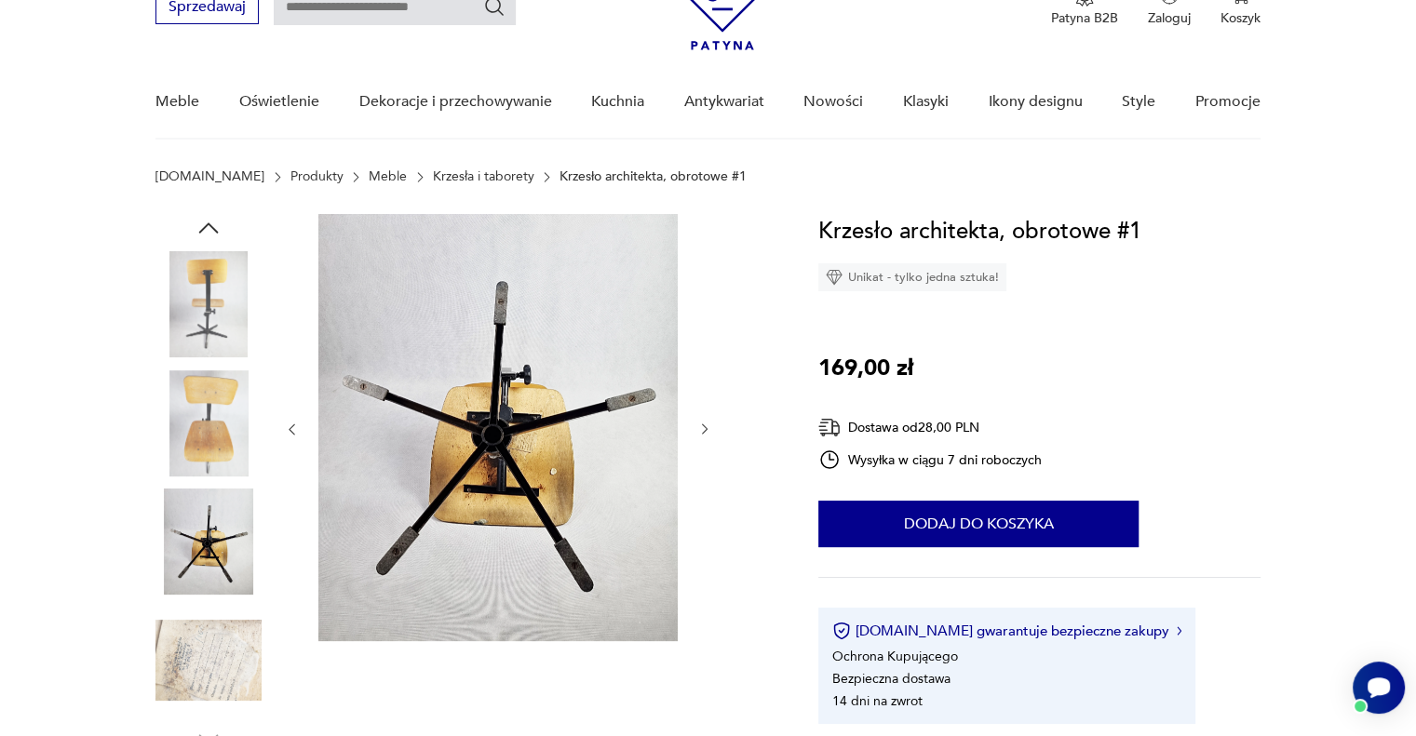
click at [222, 626] on img at bounding box center [208, 661] width 106 height 106
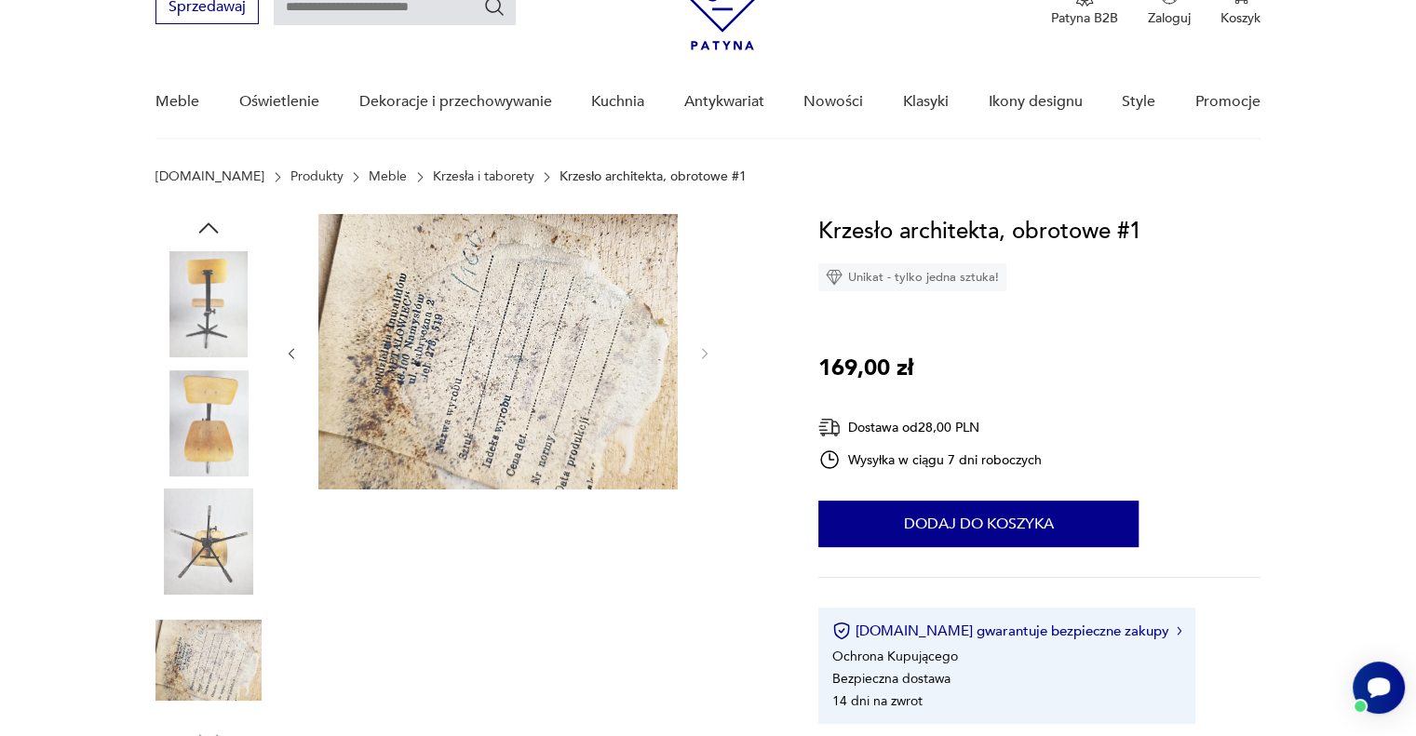
click at [239, 318] on img at bounding box center [208, 304] width 106 height 106
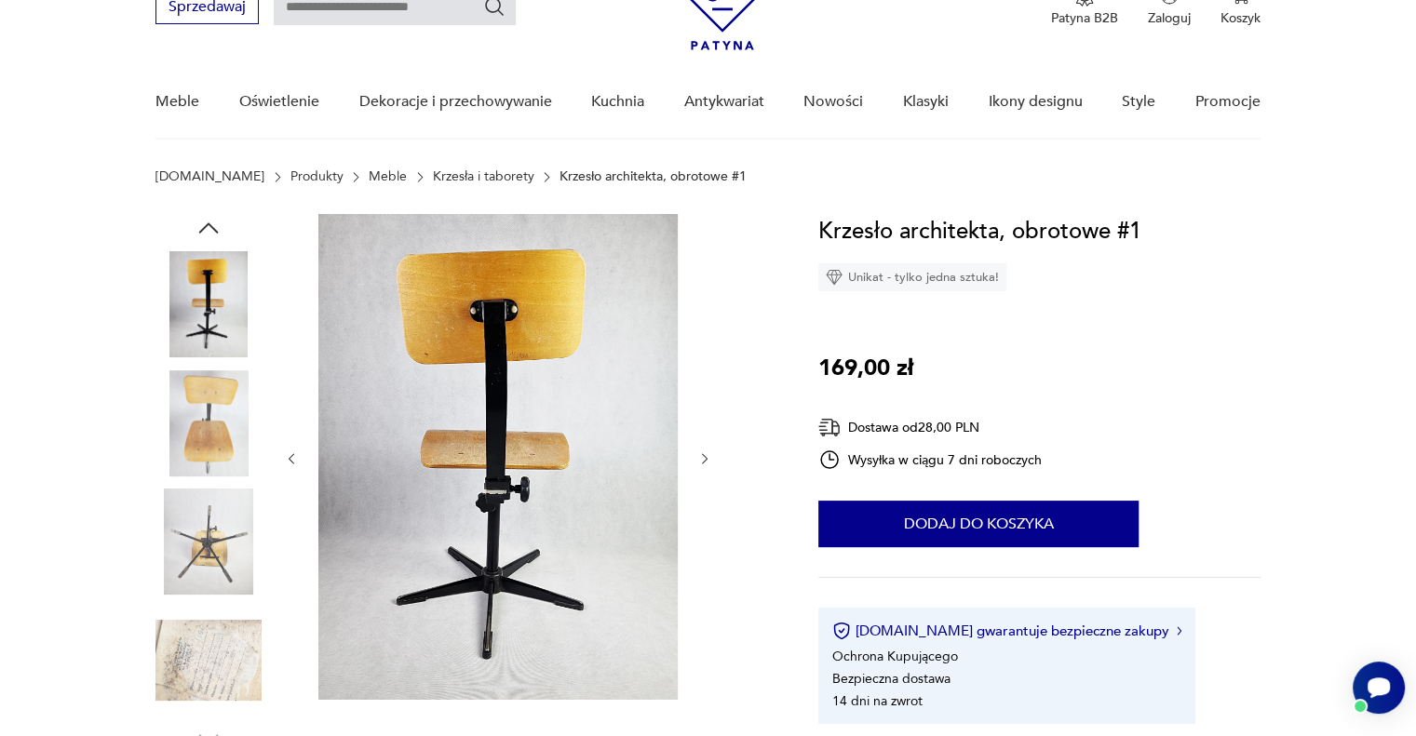
scroll to position [0, 0]
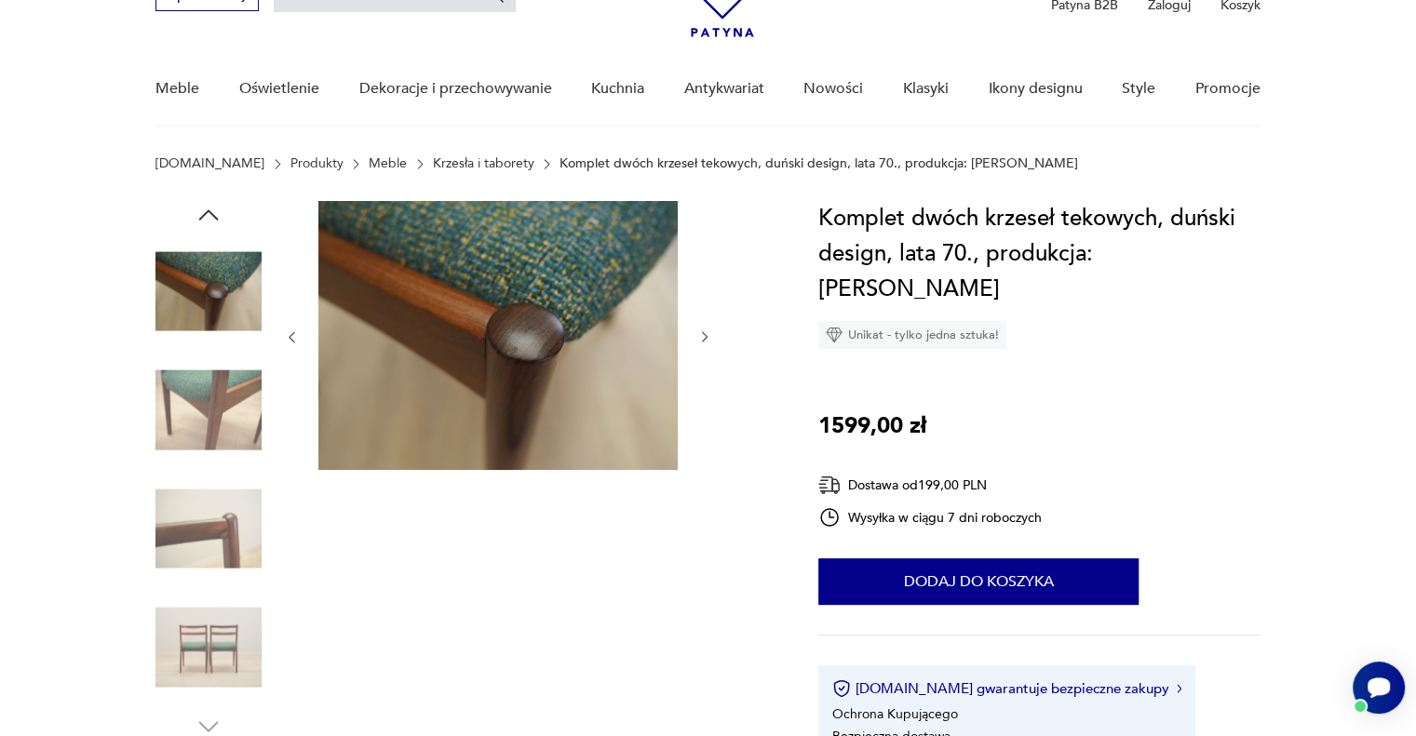
scroll to position [186, 0]
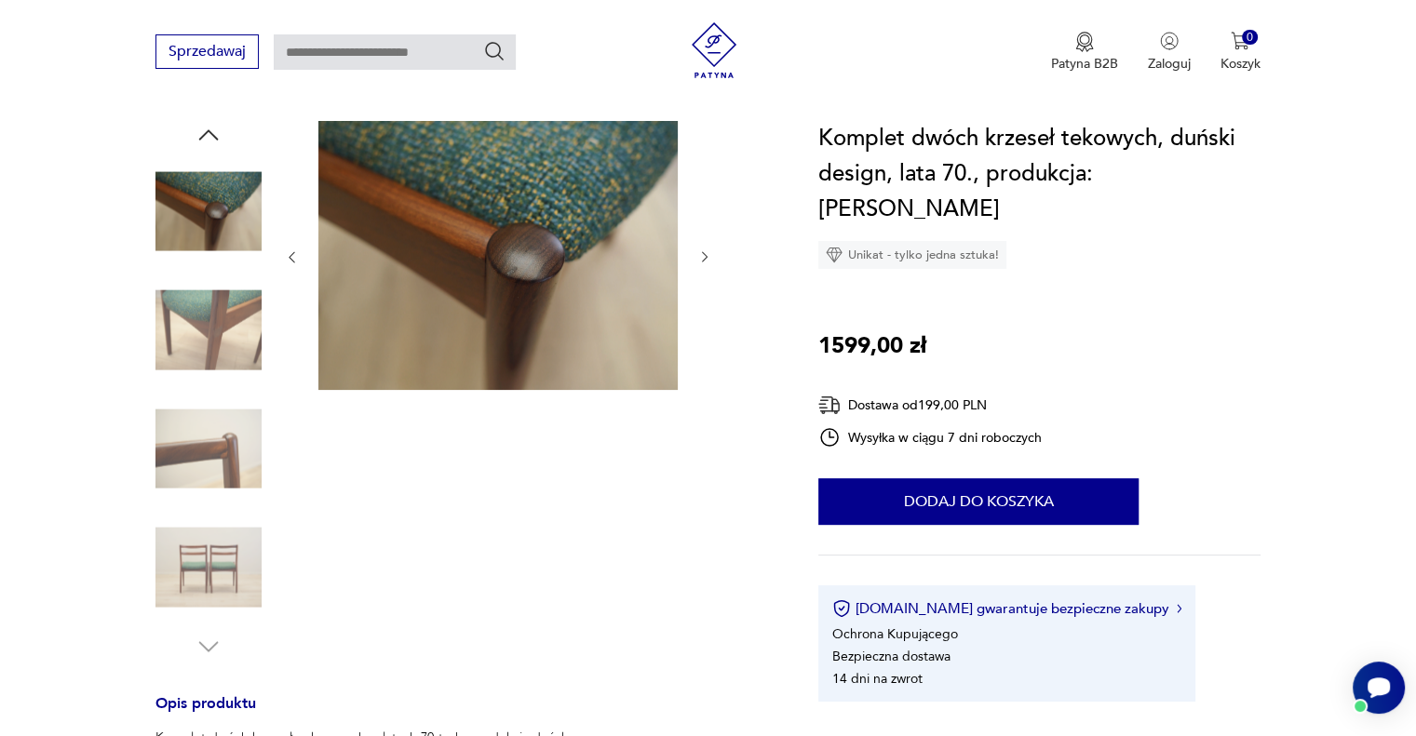
click at [238, 222] on img at bounding box center [208, 211] width 106 height 106
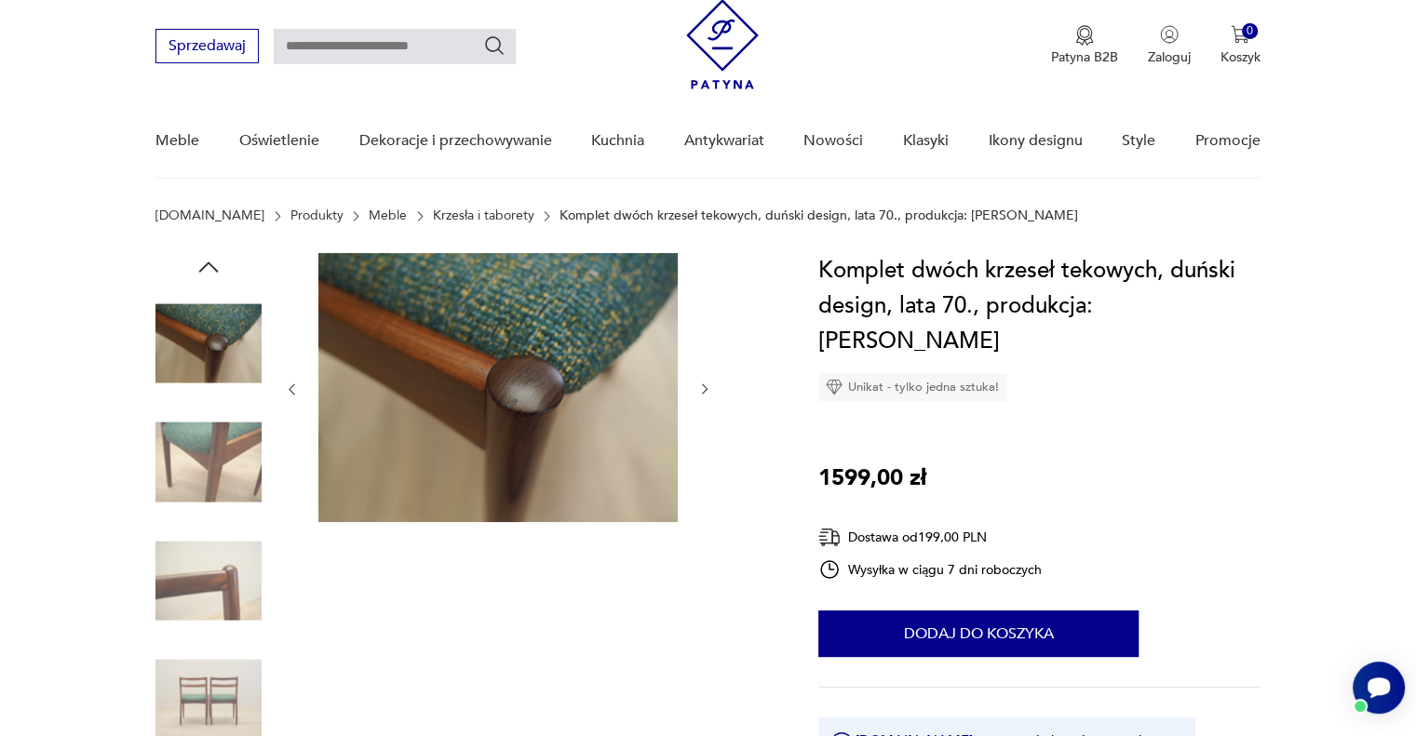
scroll to position [0, 0]
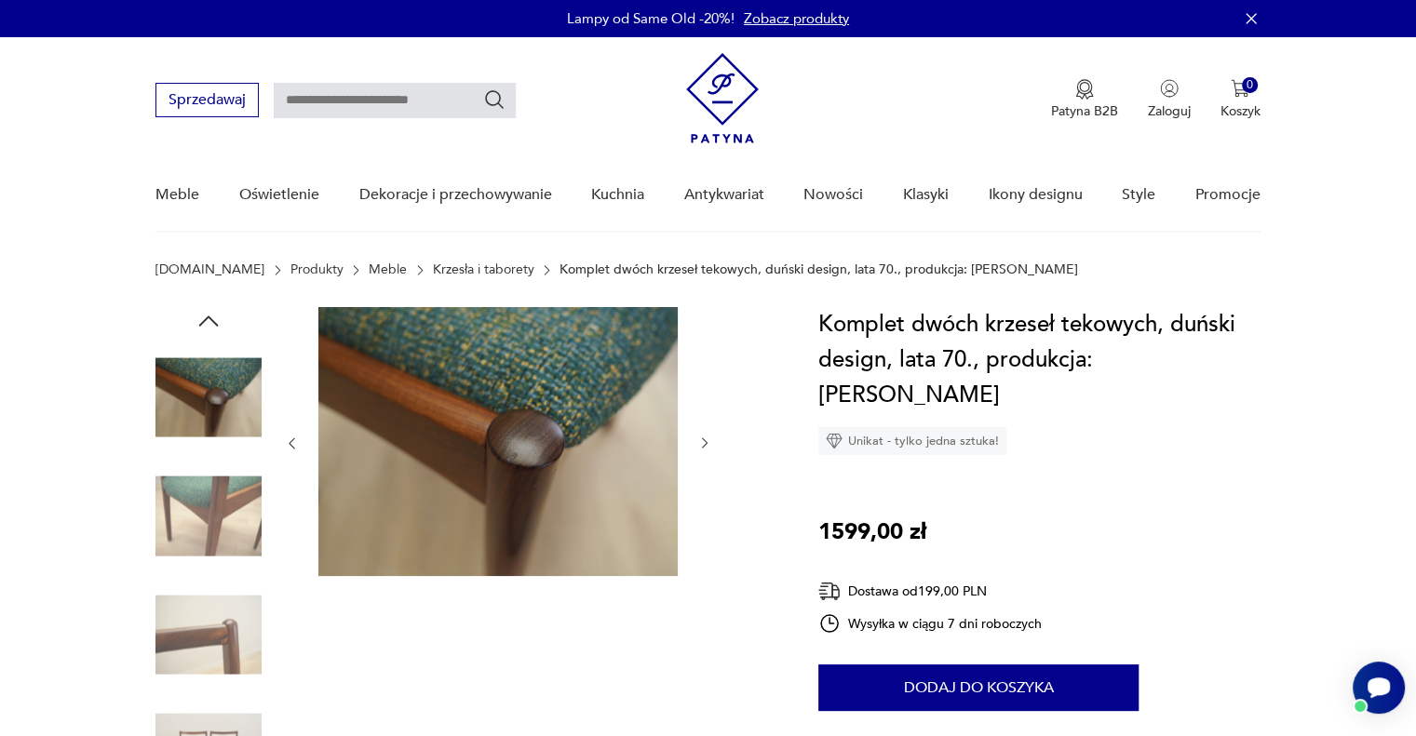
click at [212, 320] on icon "button" at bounding box center [209, 321] width 20 height 10
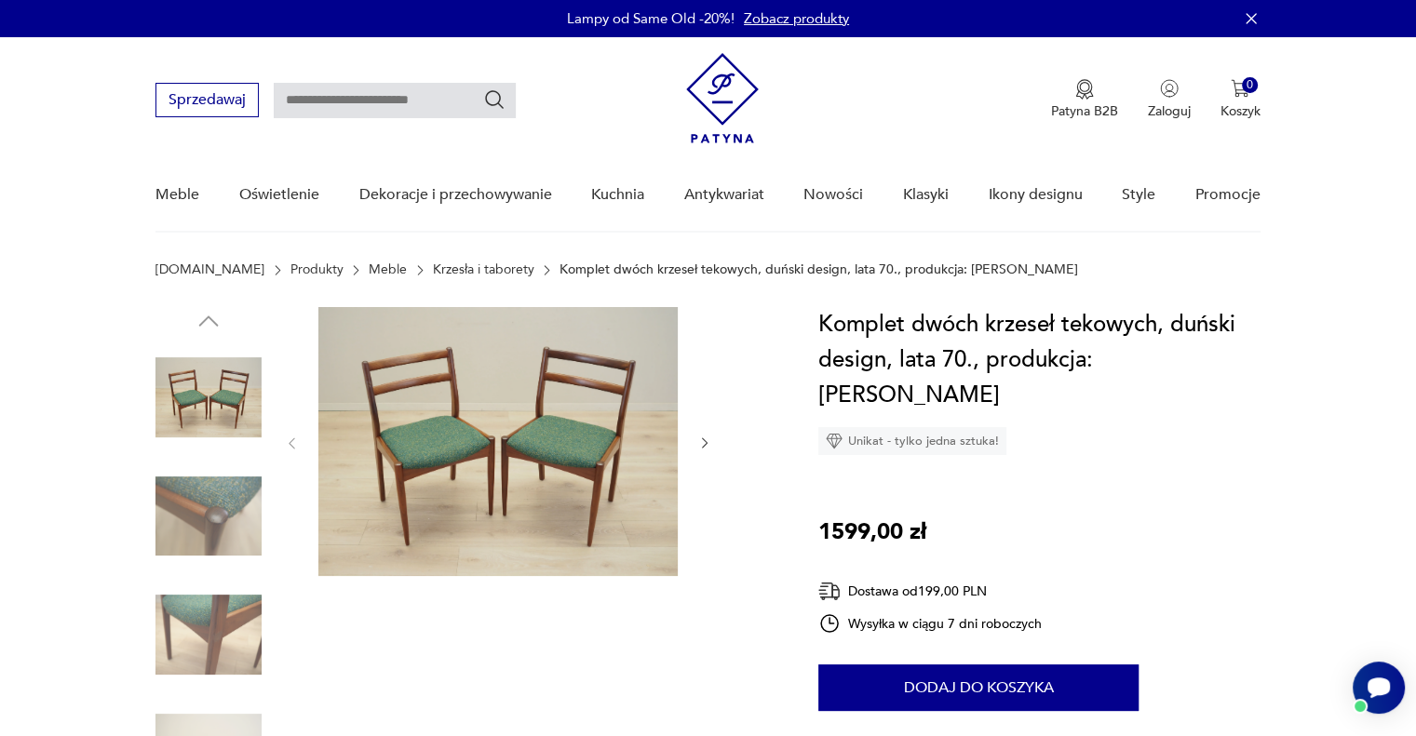
click at [209, 412] on img at bounding box center [208, 397] width 106 height 106
click at [438, 439] on img at bounding box center [497, 441] width 359 height 269
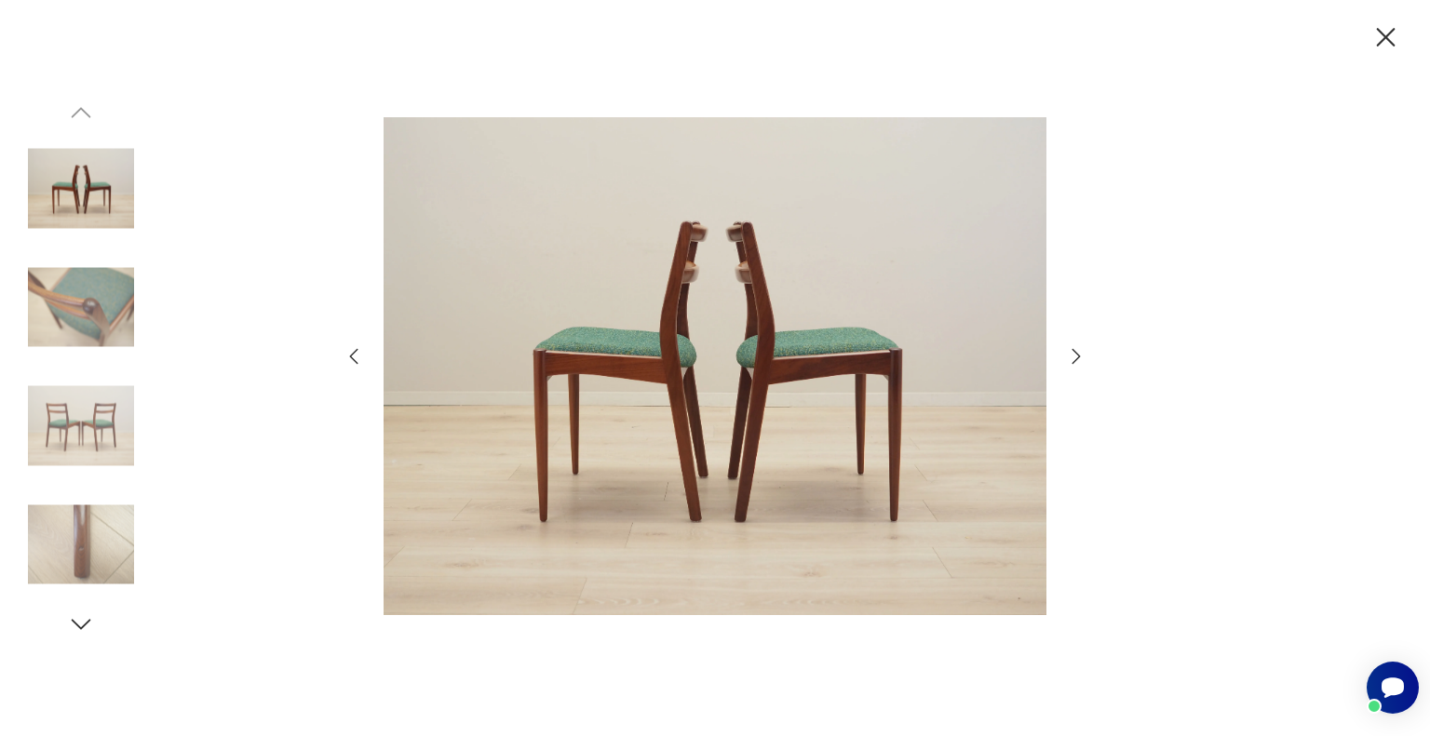
click at [1078, 362] on icon "button" at bounding box center [1076, 356] width 22 height 22
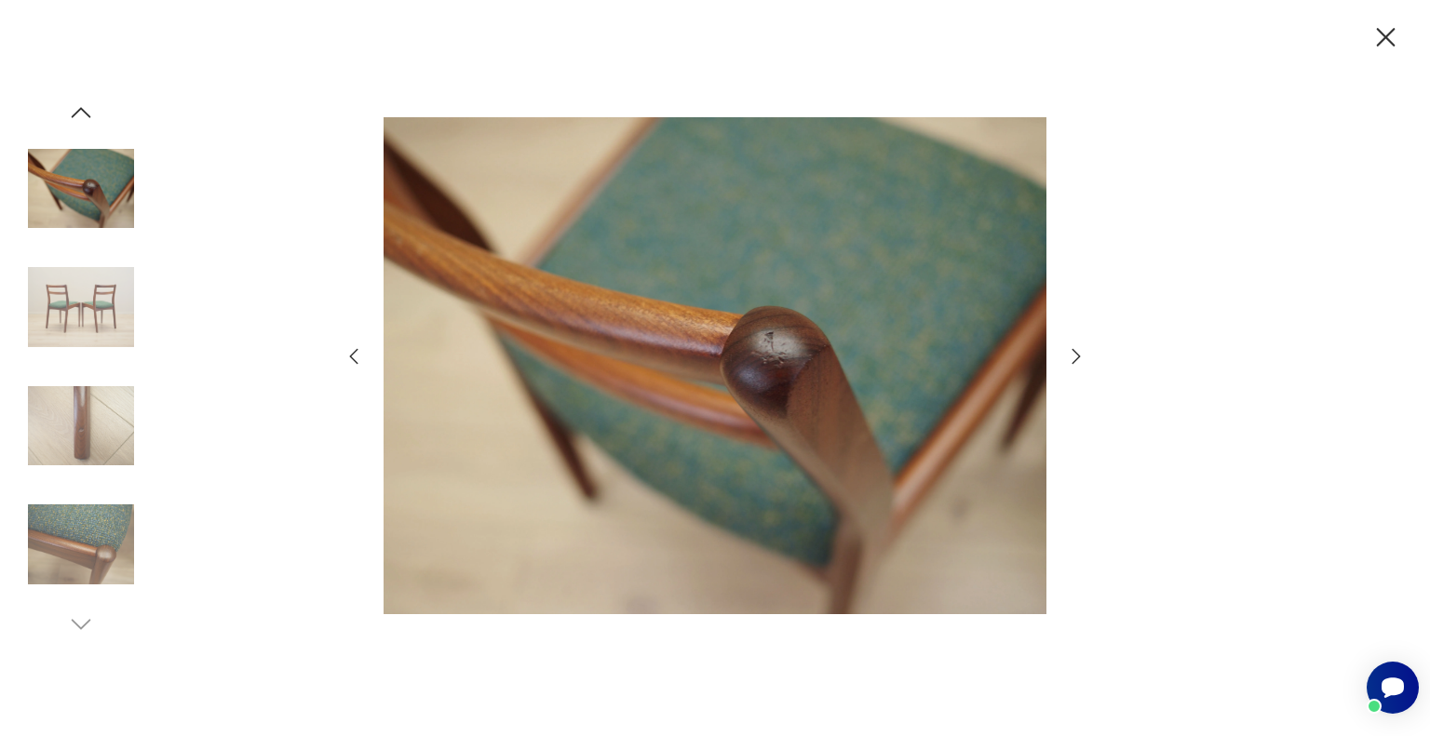
click at [1078, 362] on icon "button" at bounding box center [1076, 356] width 22 height 22
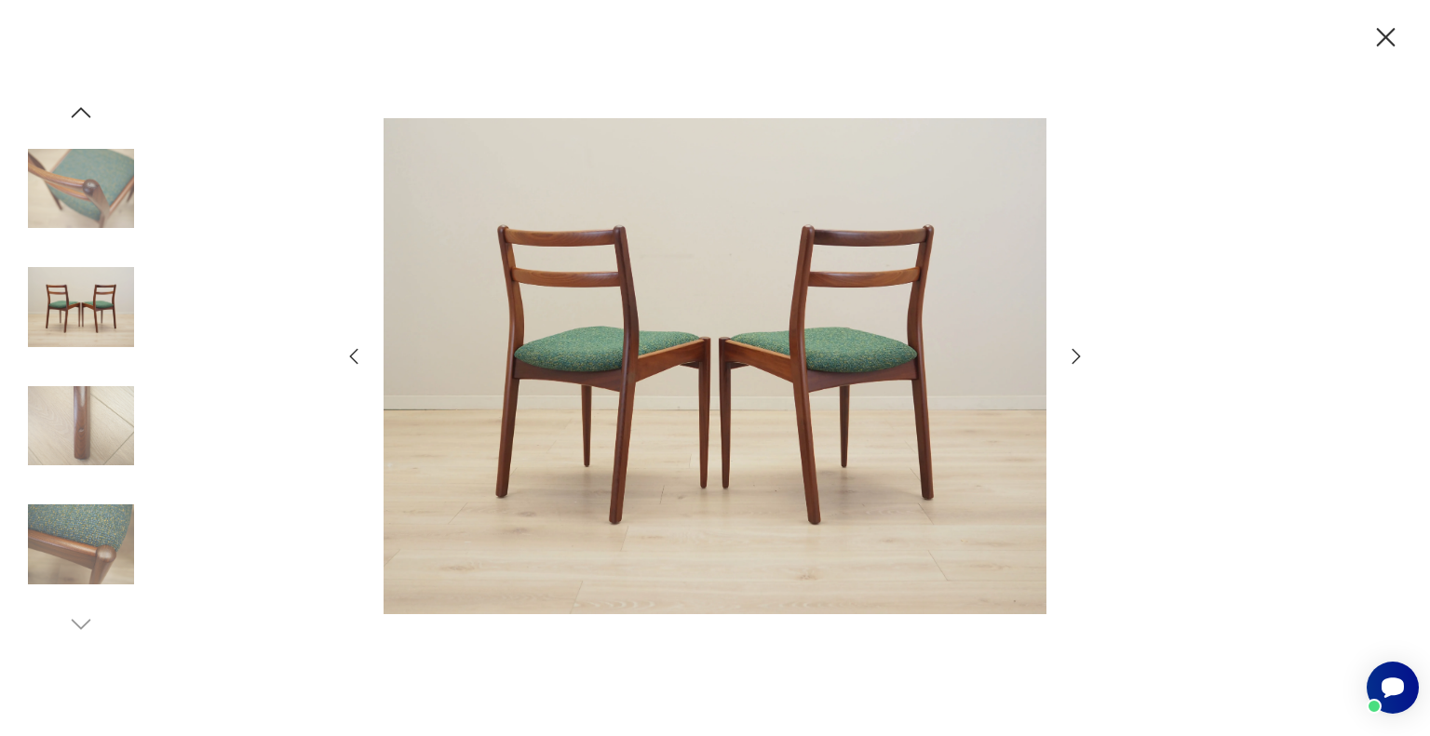
click at [1078, 362] on icon "button" at bounding box center [1076, 356] width 22 height 22
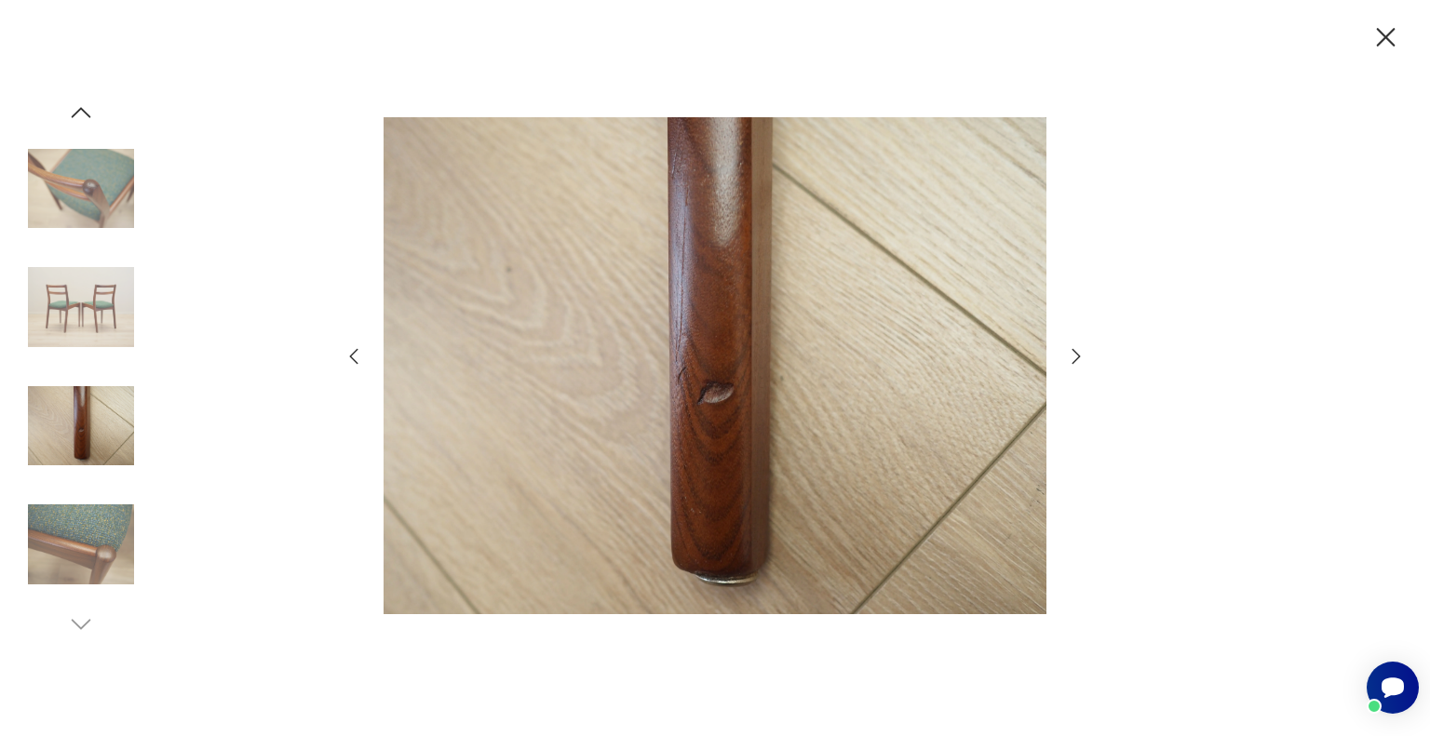
click at [1078, 362] on icon "button" at bounding box center [1076, 356] width 22 height 22
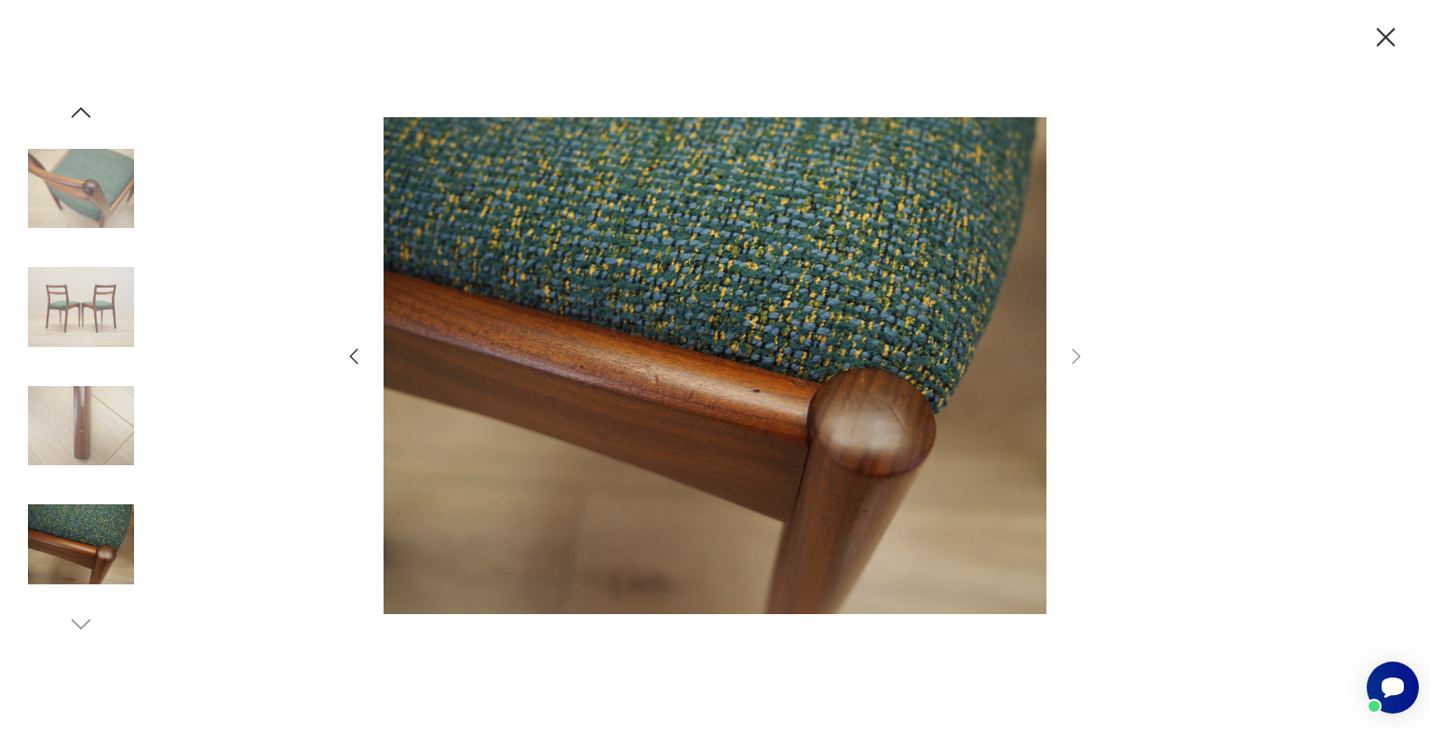
click at [89, 306] on img at bounding box center [81, 307] width 106 height 106
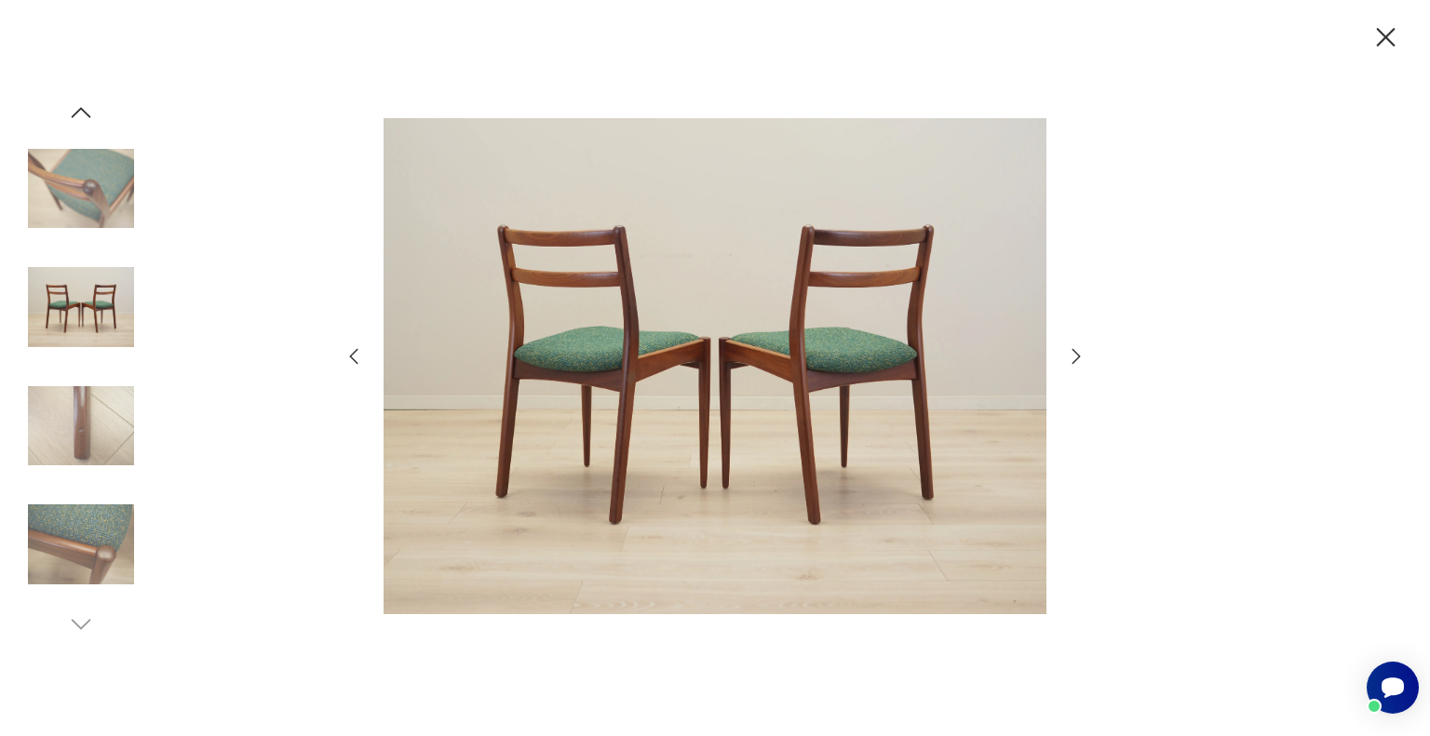
click at [1389, 47] on icon "button" at bounding box center [1385, 37] width 33 height 33
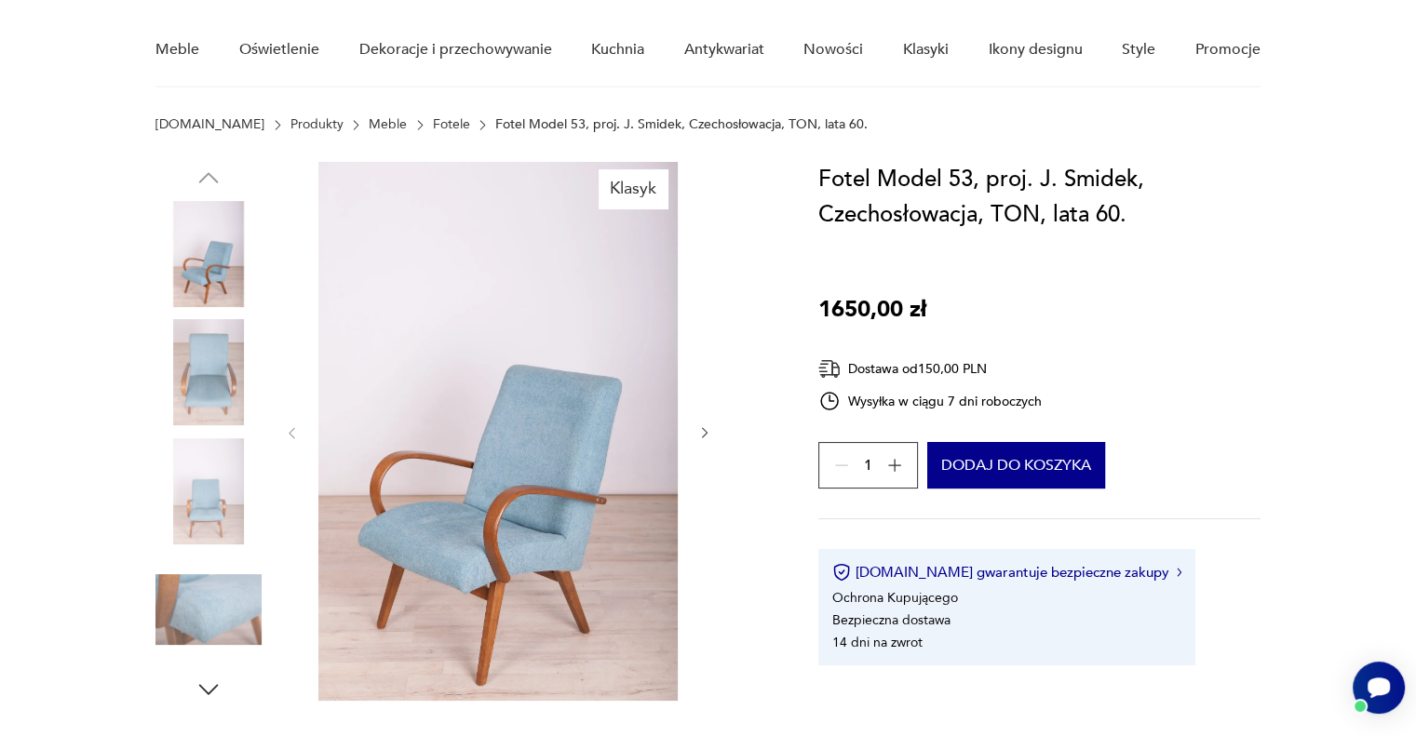
scroll to position [186, 0]
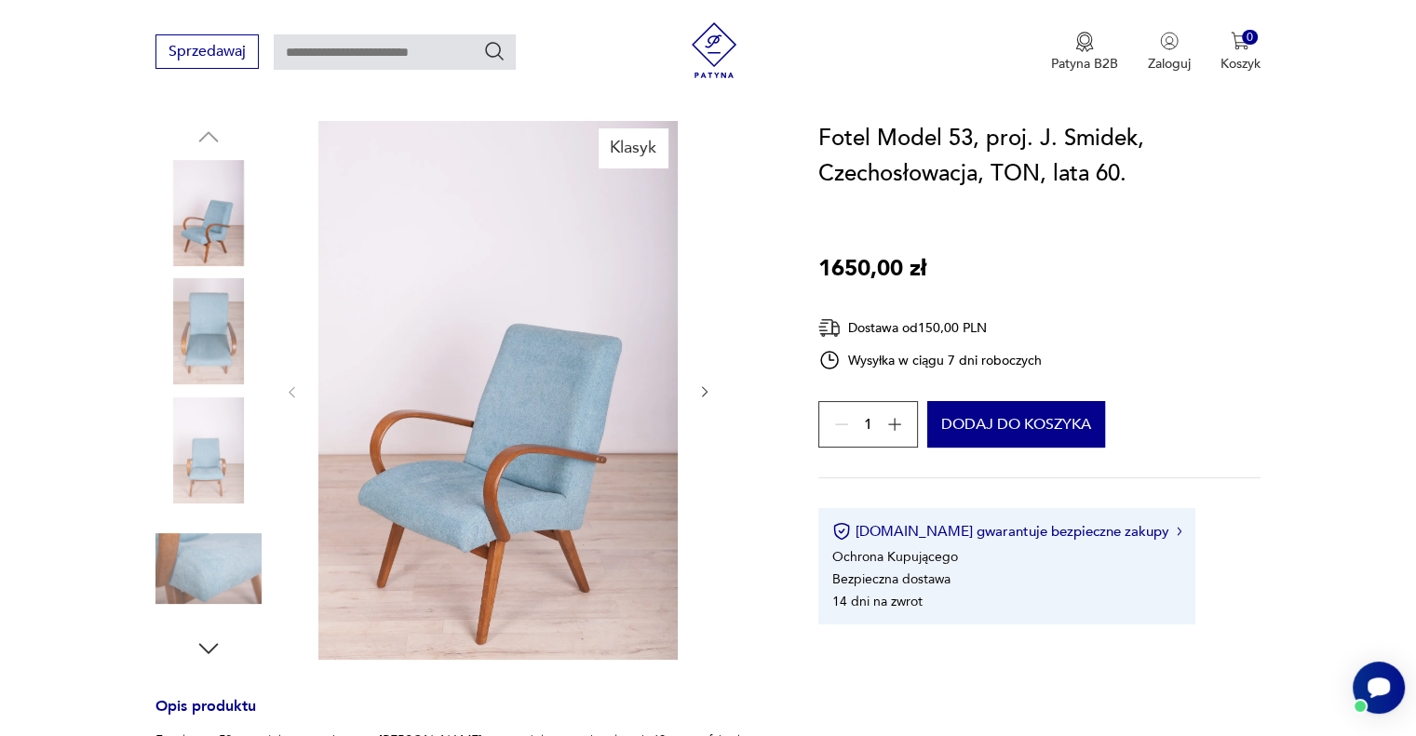
click at [706, 391] on icon "button" at bounding box center [705, 392] width 6 height 11
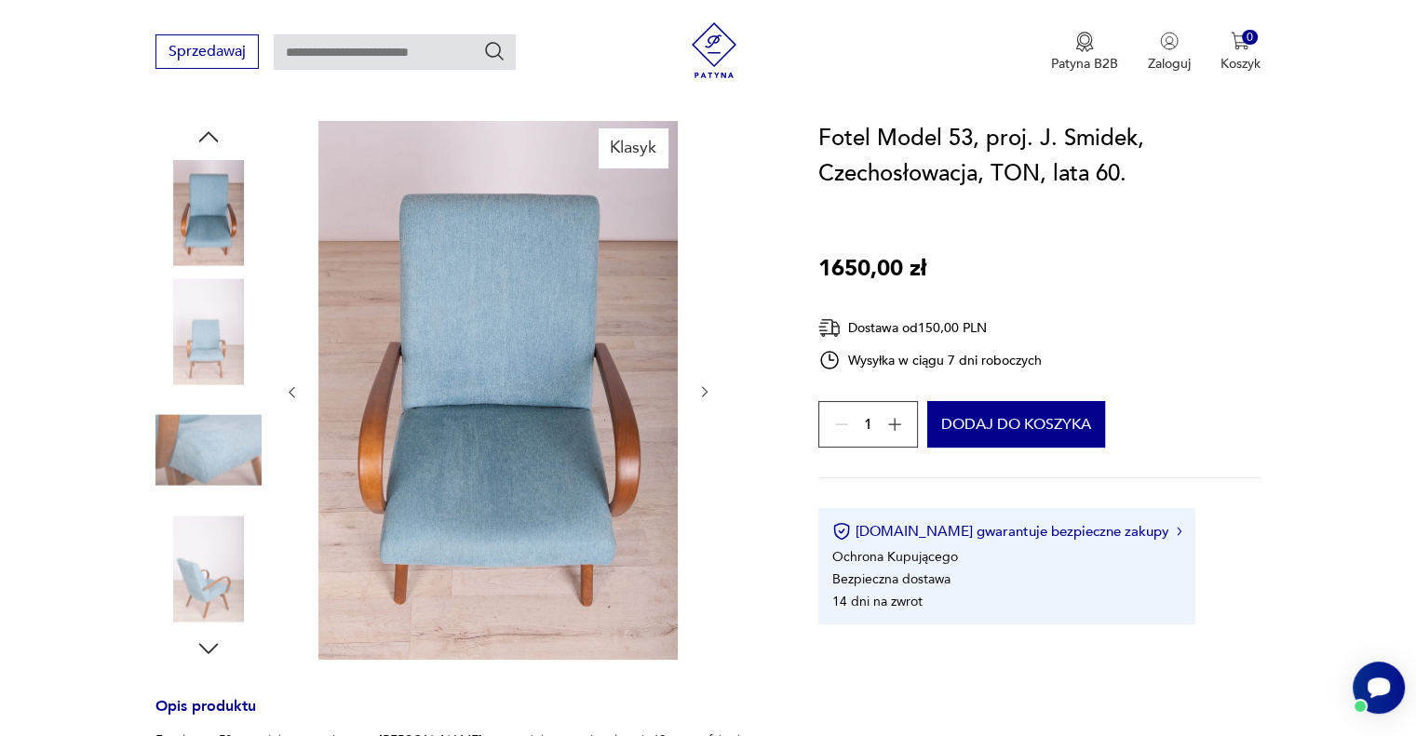
click at [706, 391] on icon "button" at bounding box center [705, 392] width 6 height 11
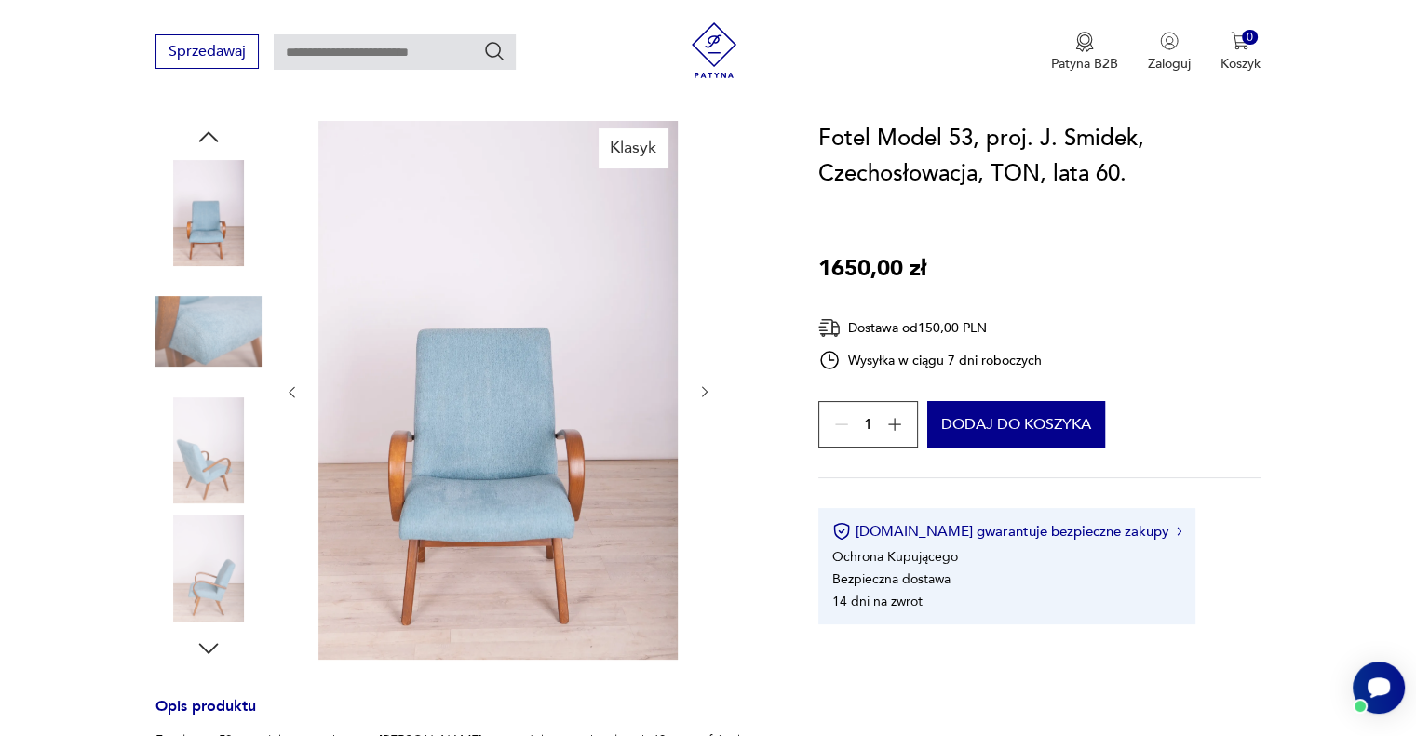
click at [706, 391] on icon "button" at bounding box center [705, 392] width 6 height 11
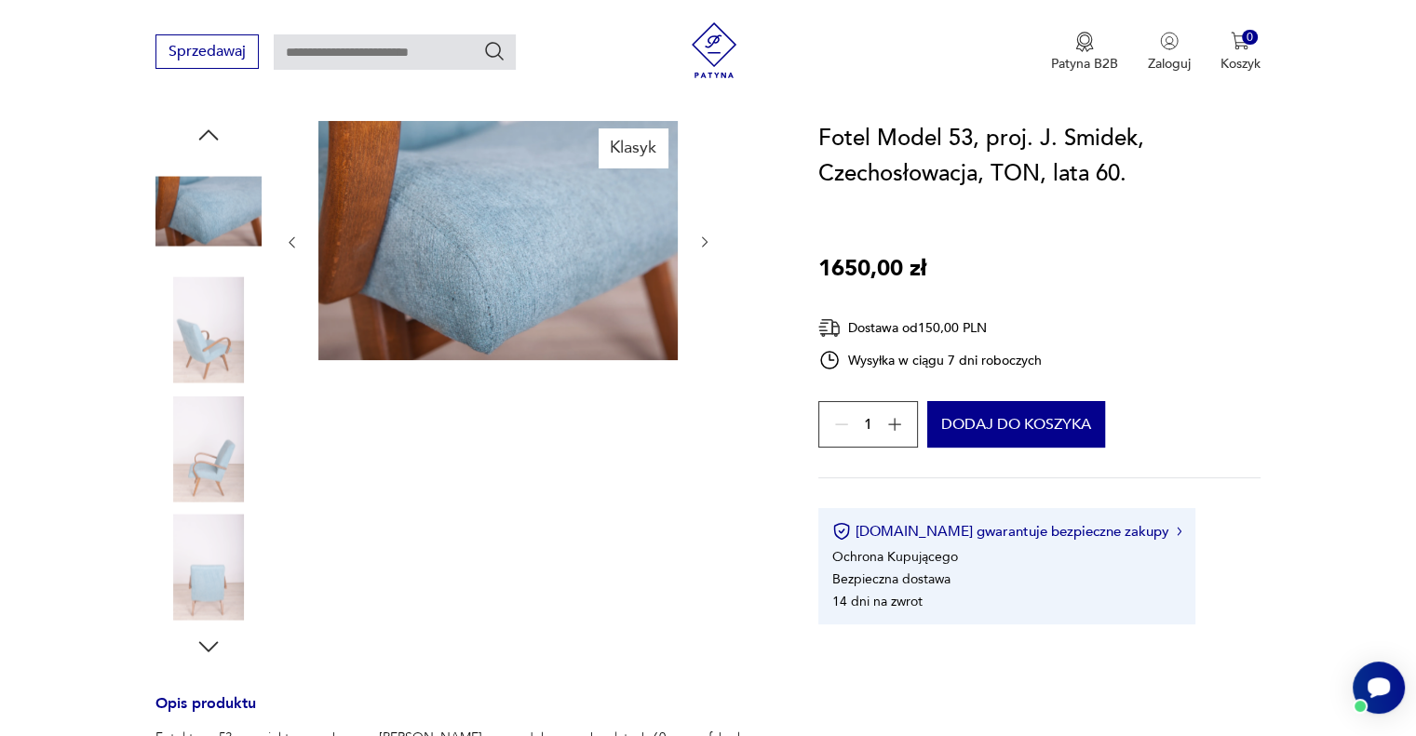
click at [706, 391] on div "Klasyk" at bounding box center [498, 391] width 428 height 540
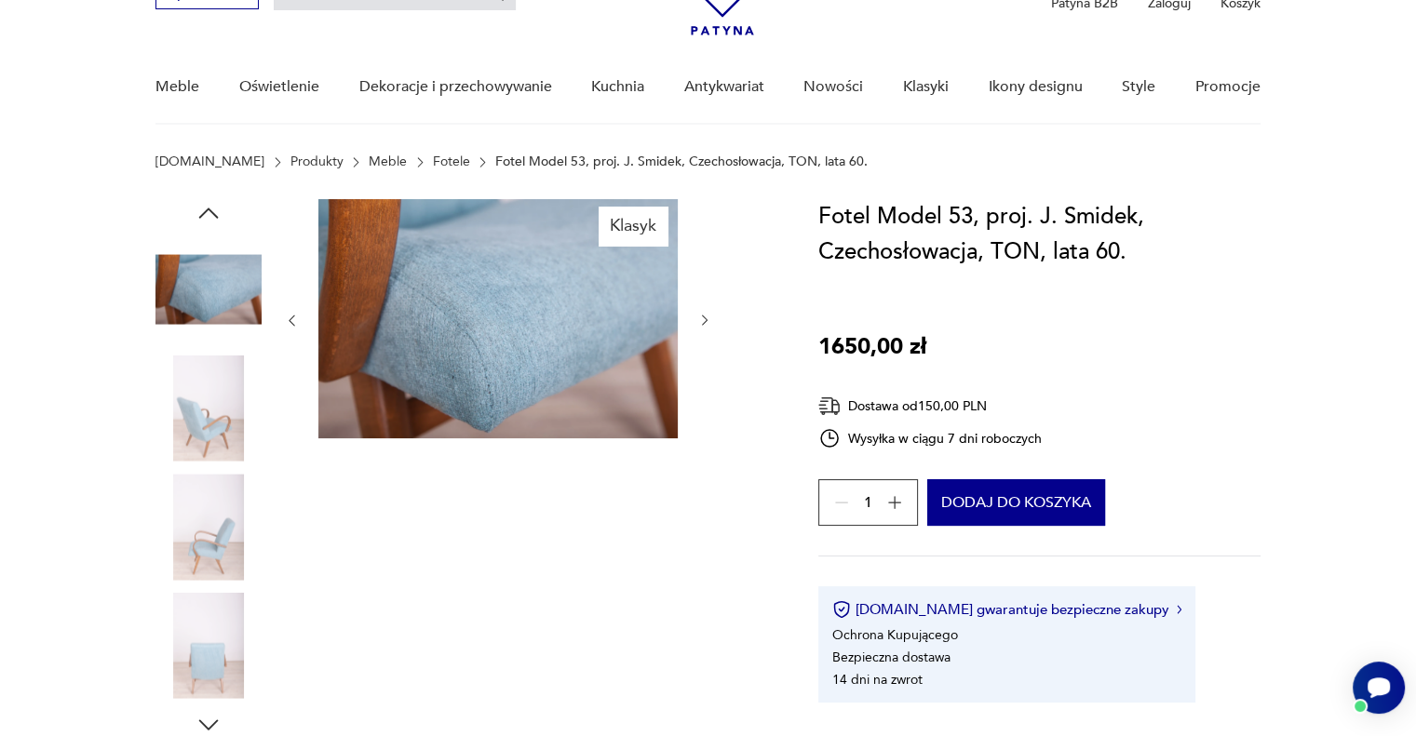
scroll to position [0, 0]
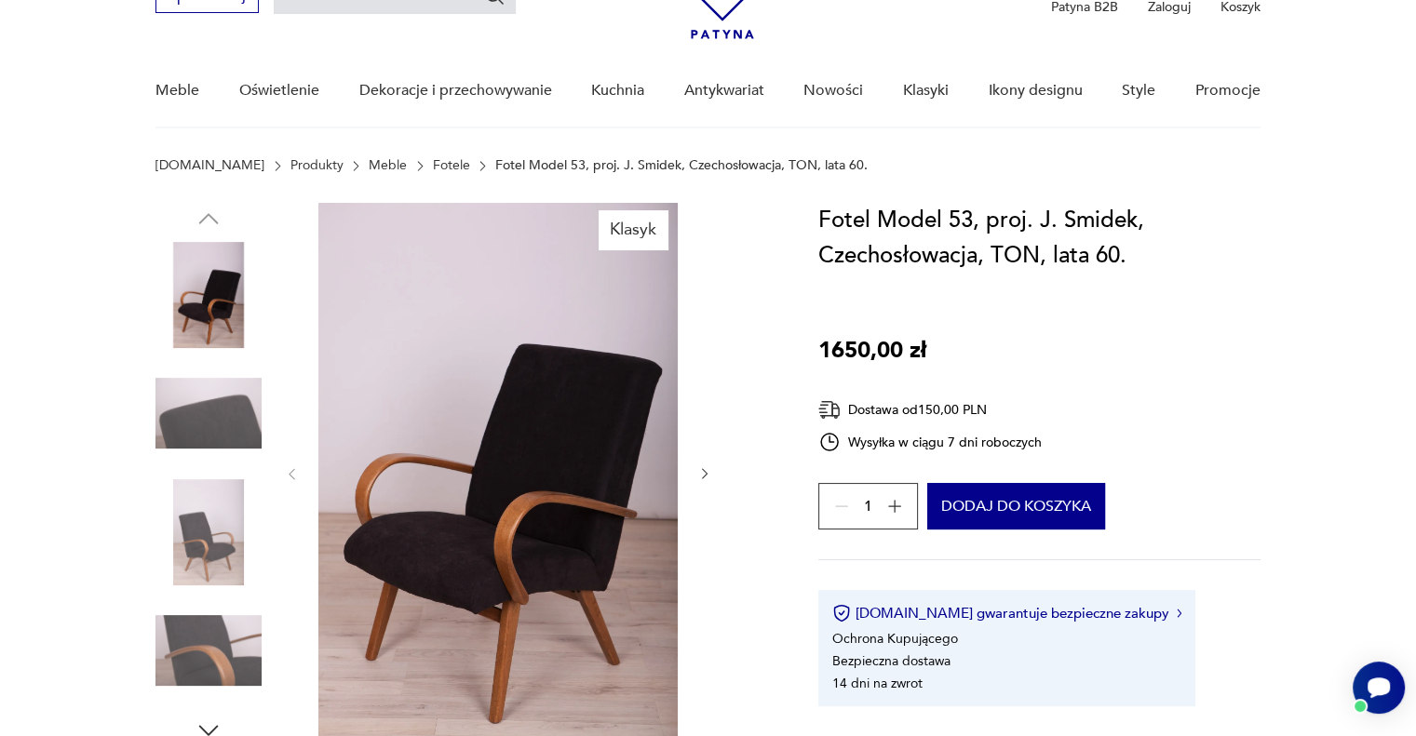
scroll to position [186, 0]
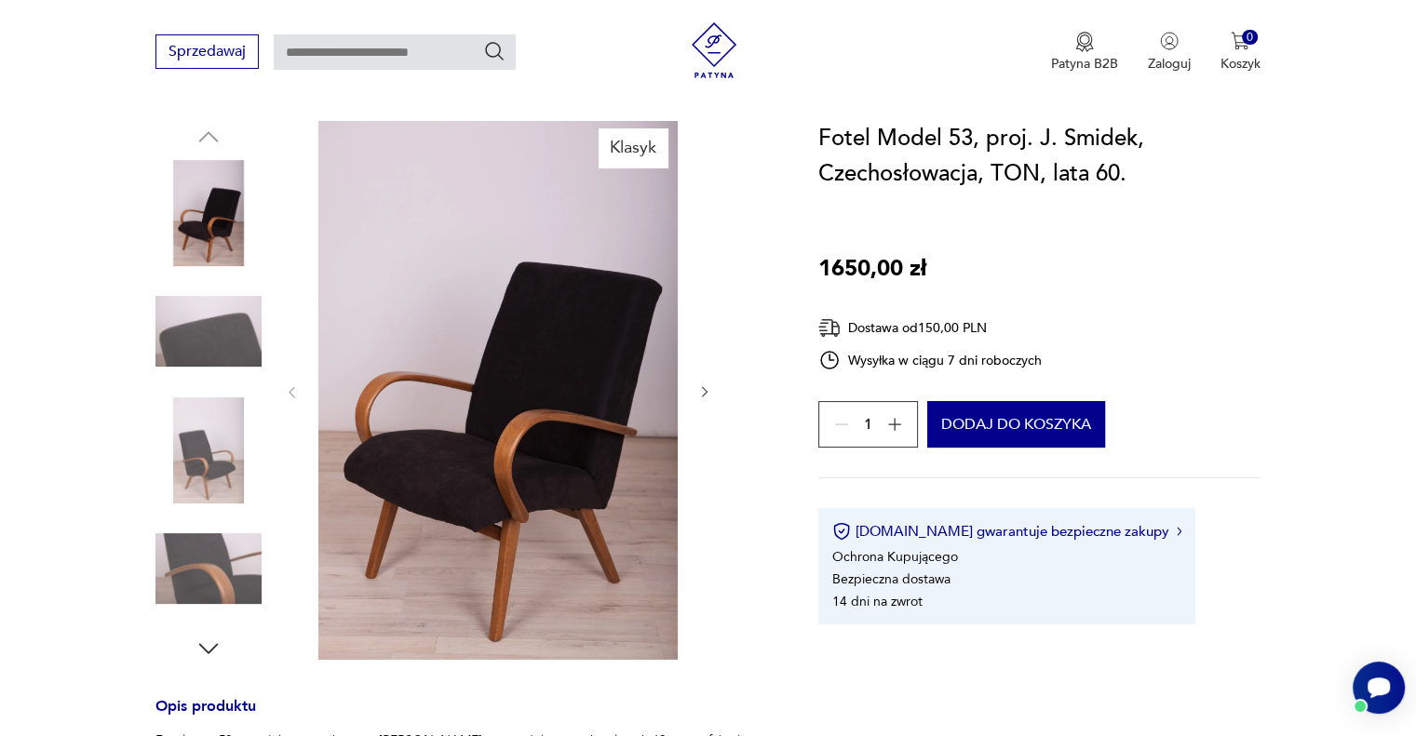
click at [471, 331] on img at bounding box center [497, 390] width 359 height 539
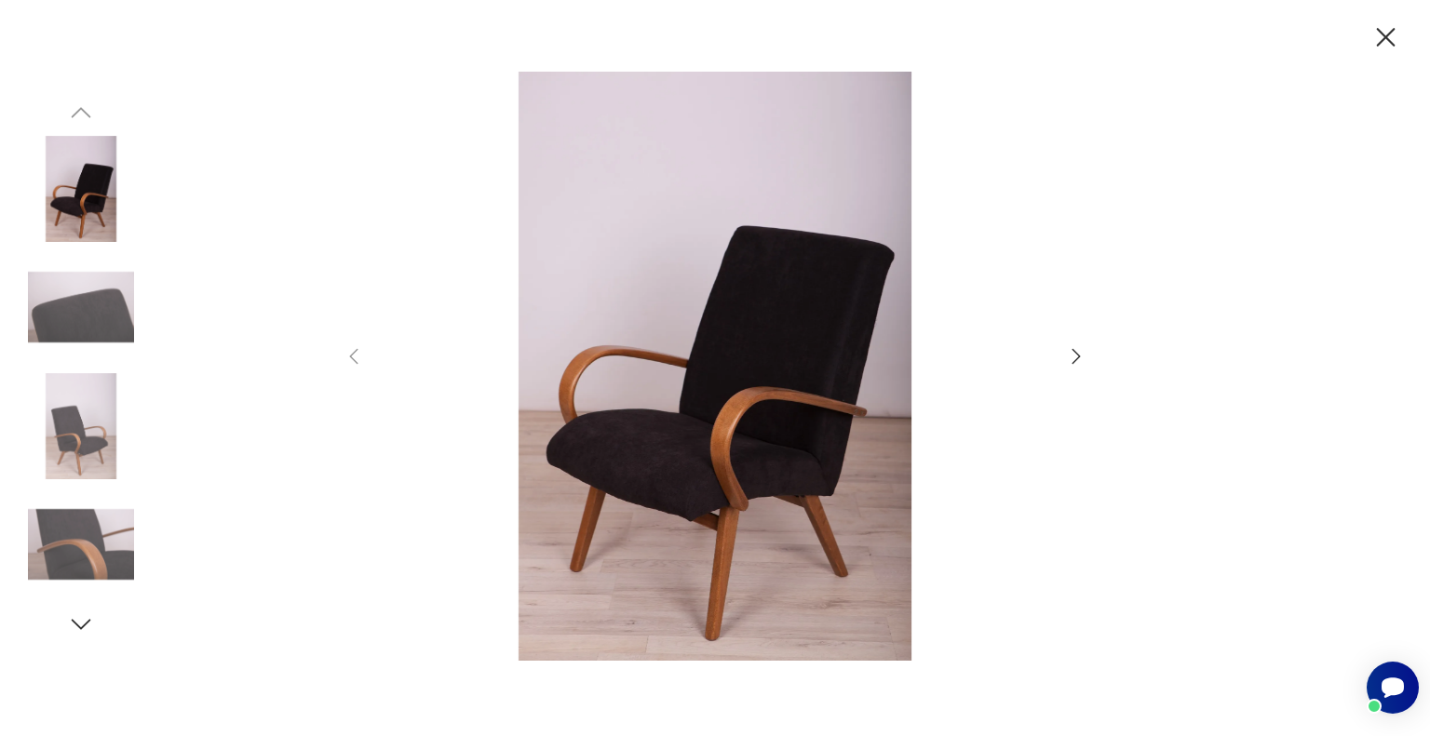
click at [1072, 357] on icon "button" at bounding box center [1076, 356] width 22 height 22
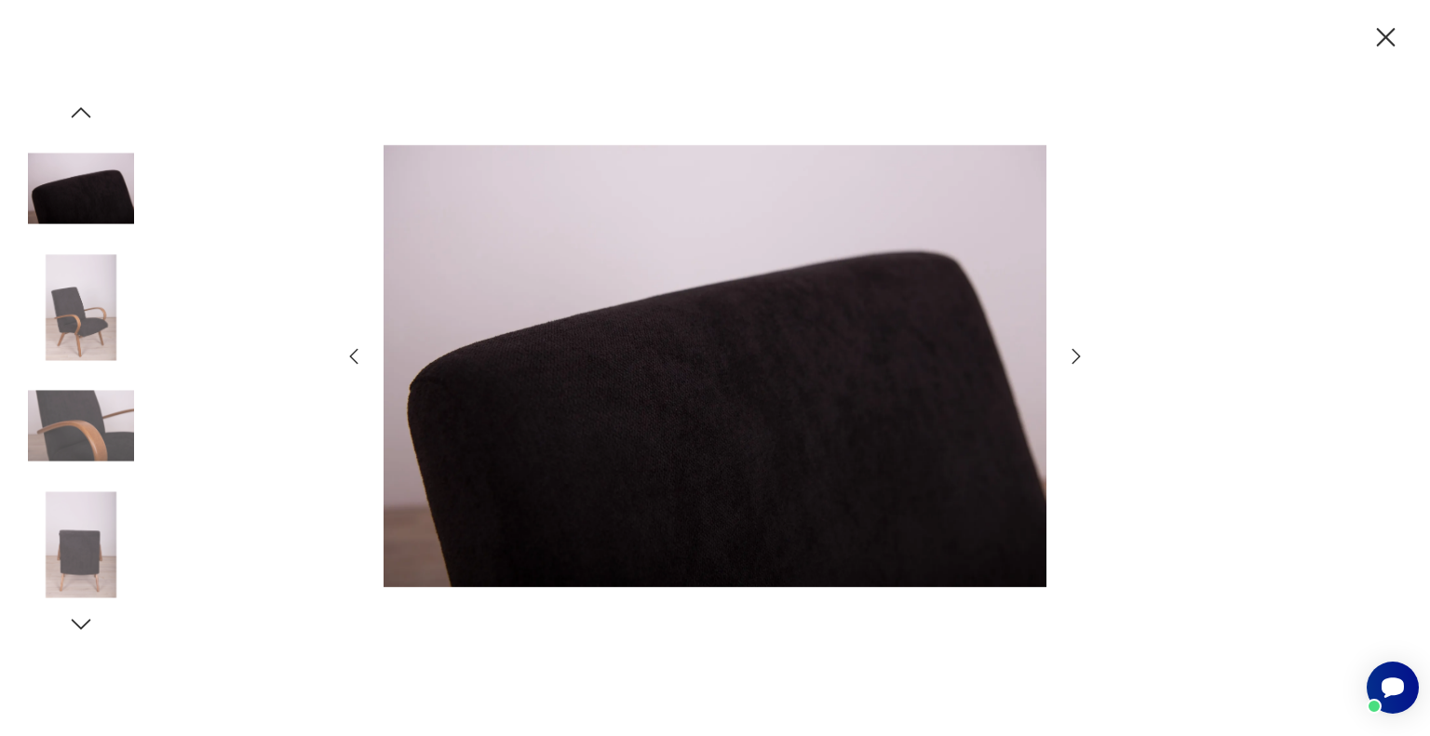
click at [1072, 357] on icon "button" at bounding box center [1076, 356] width 22 height 22
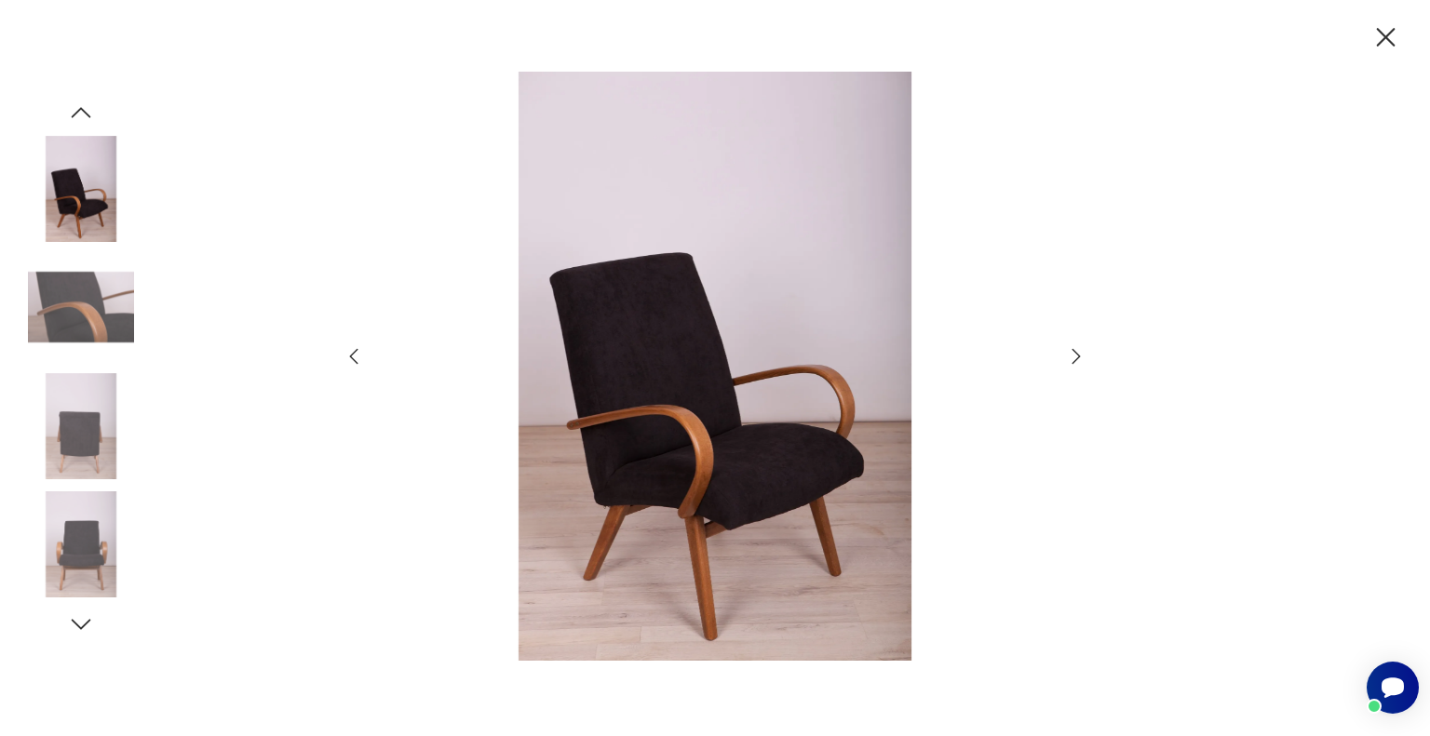
click at [1073, 357] on icon "button" at bounding box center [1076, 356] width 22 height 22
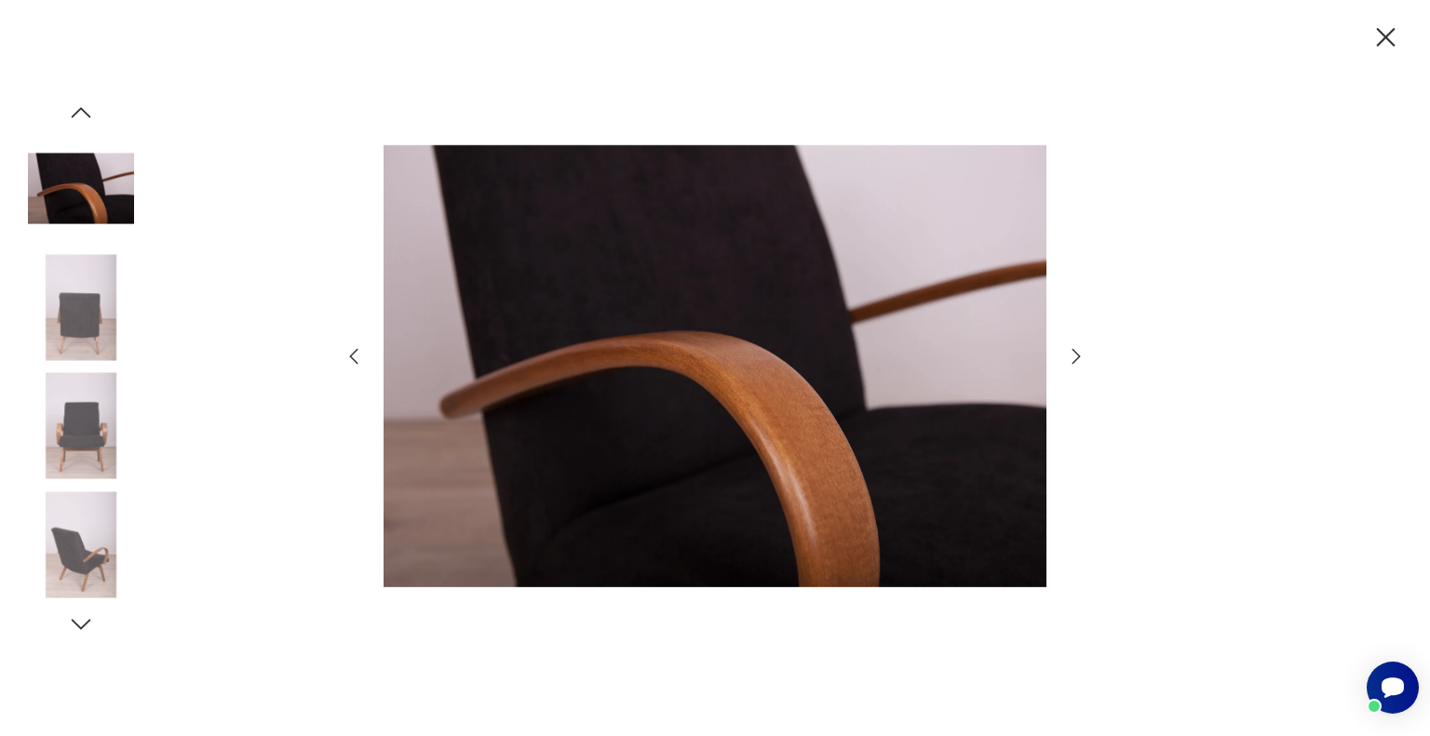
click at [1073, 357] on icon "button" at bounding box center [1076, 356] width 22 height 22
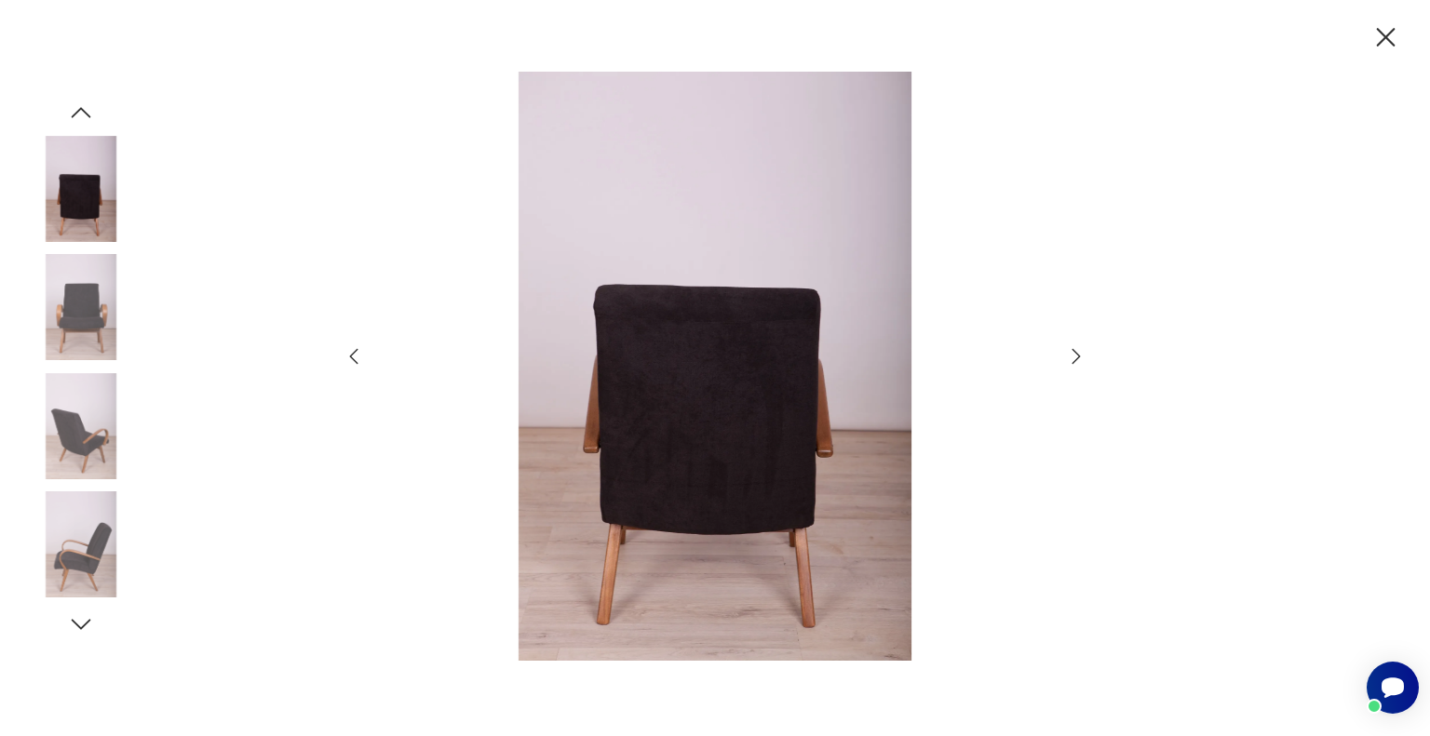
click at [1073, 357] on icon "button" at bounding box center [1076, 356] width 22 height 22
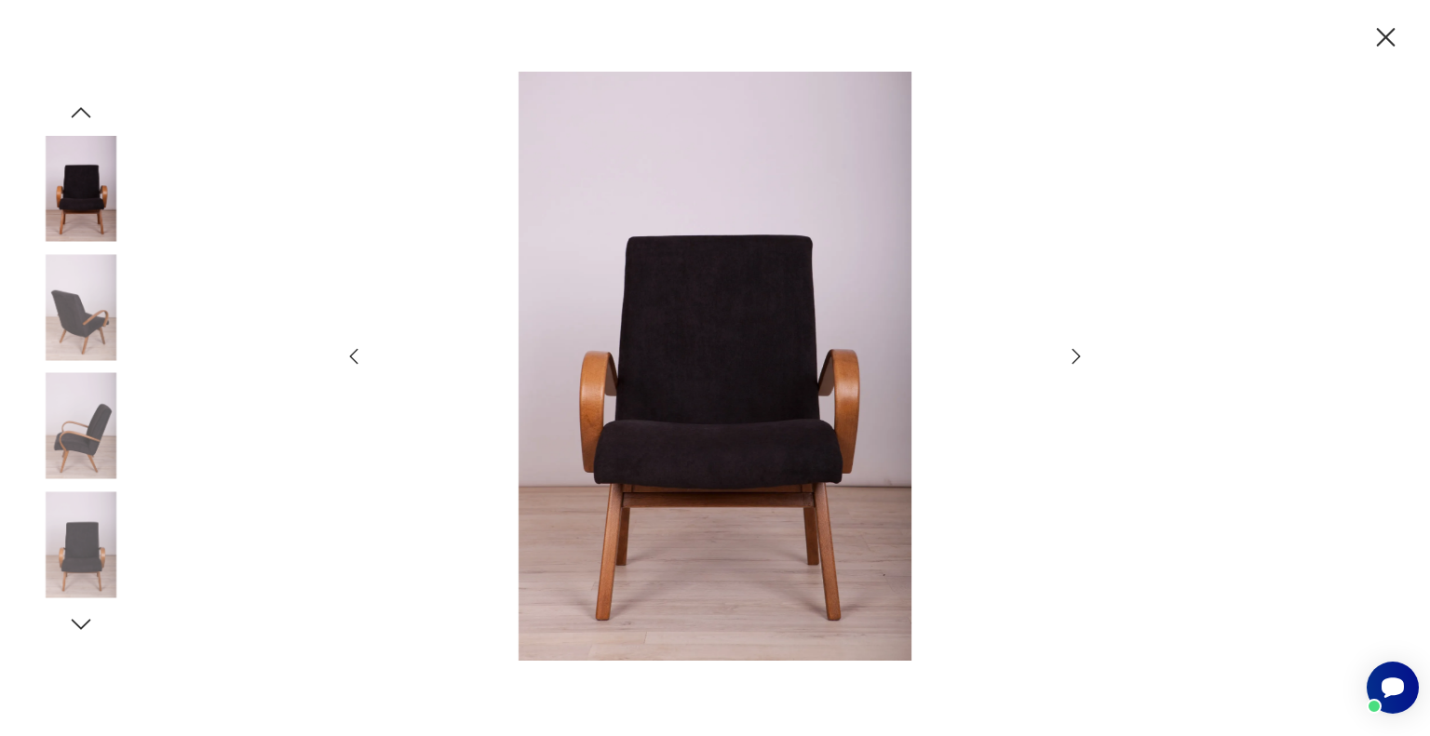
click at [1073, 357] on icon "button" at bounding box center [1076, 356] width 22 height 22
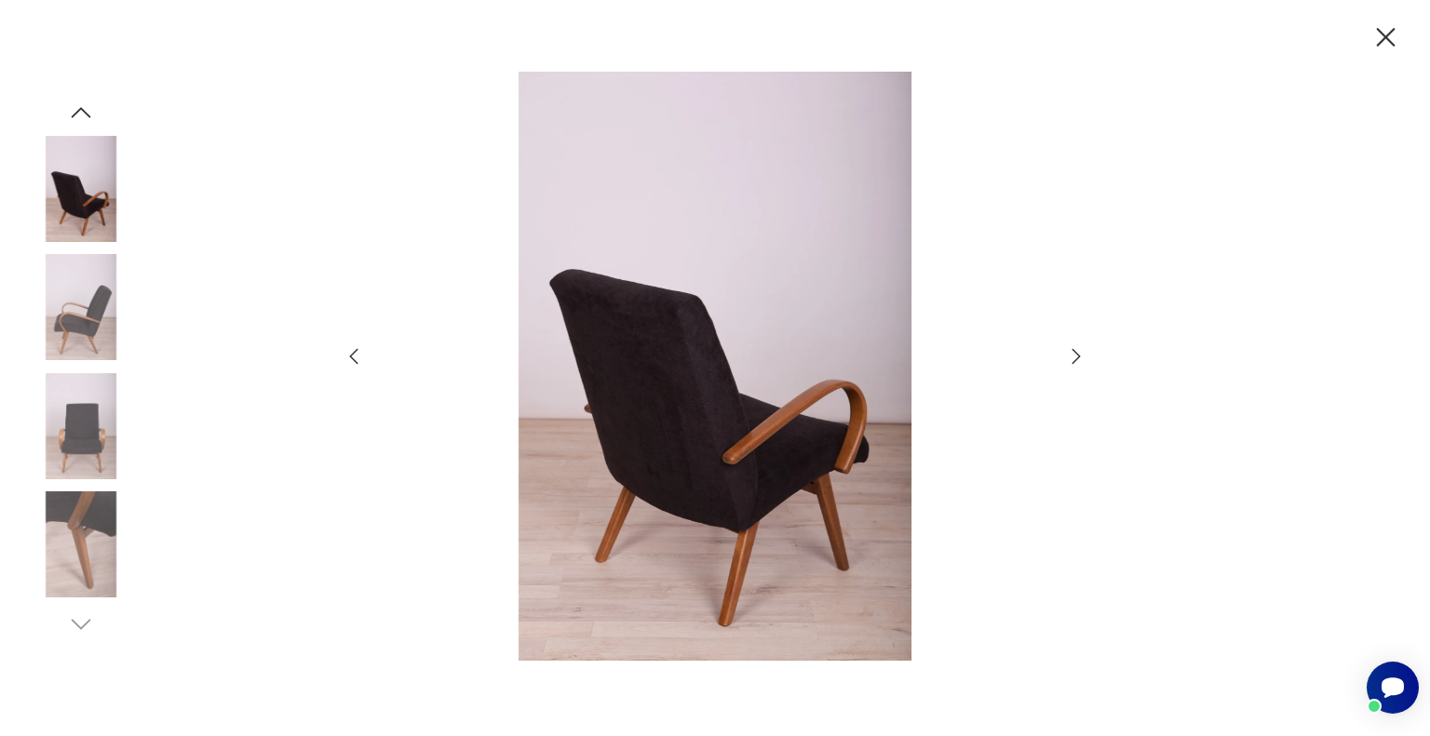
click at [1073, 357] on icon "button" at bounding box center [1076, 356] width 22 height 22
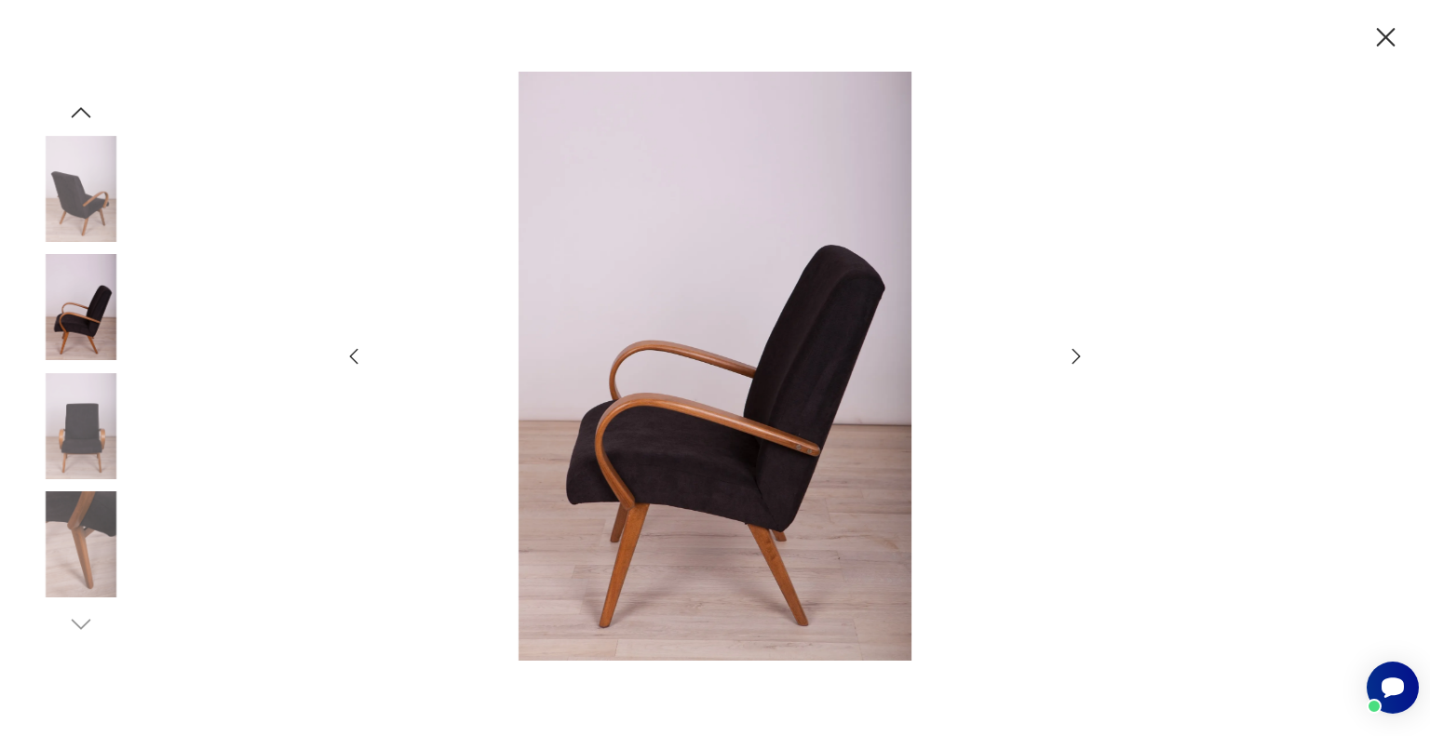
click at [1073, 357] on icon "button" at bounding box center [1076, 356] width 22 height 22
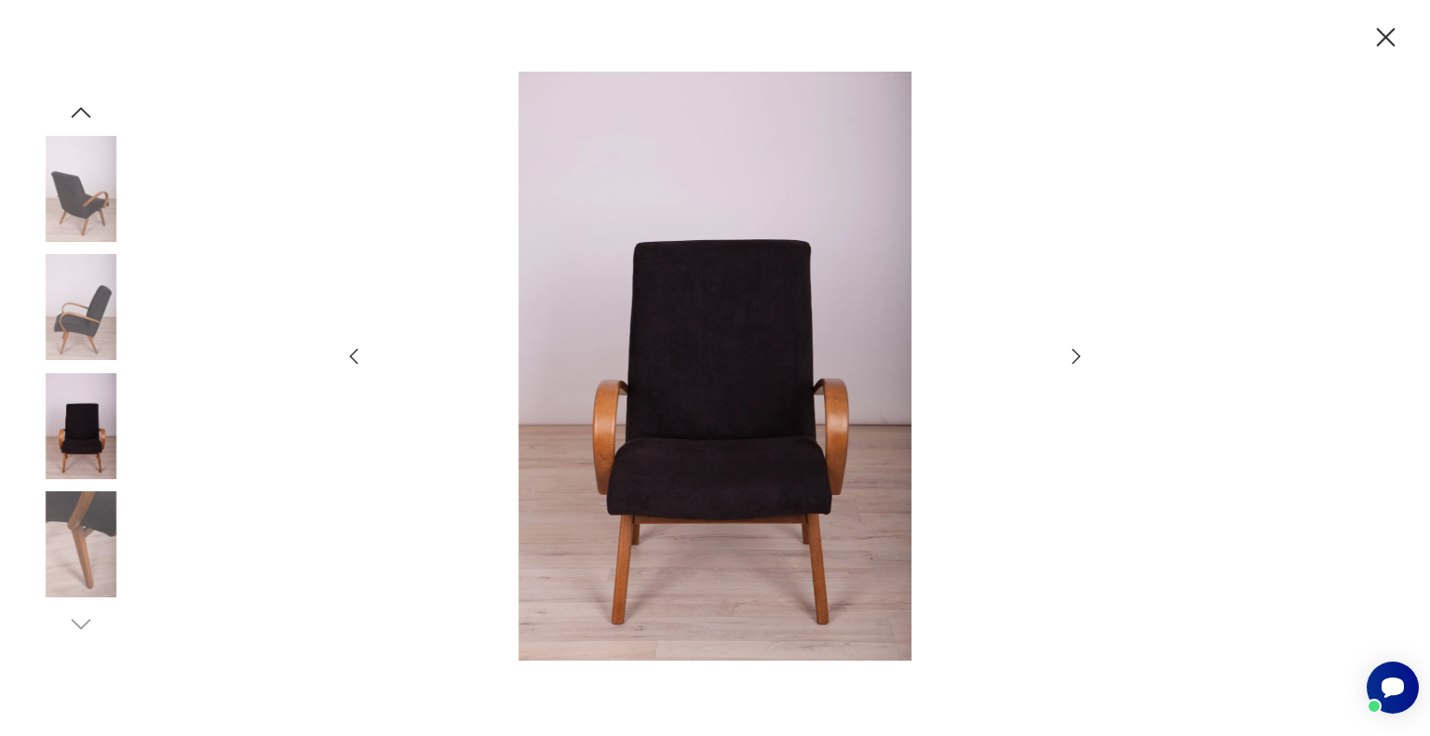
click at [1073, 357] on icon "button" at bounding box center [1076, 356] width 22 height 22
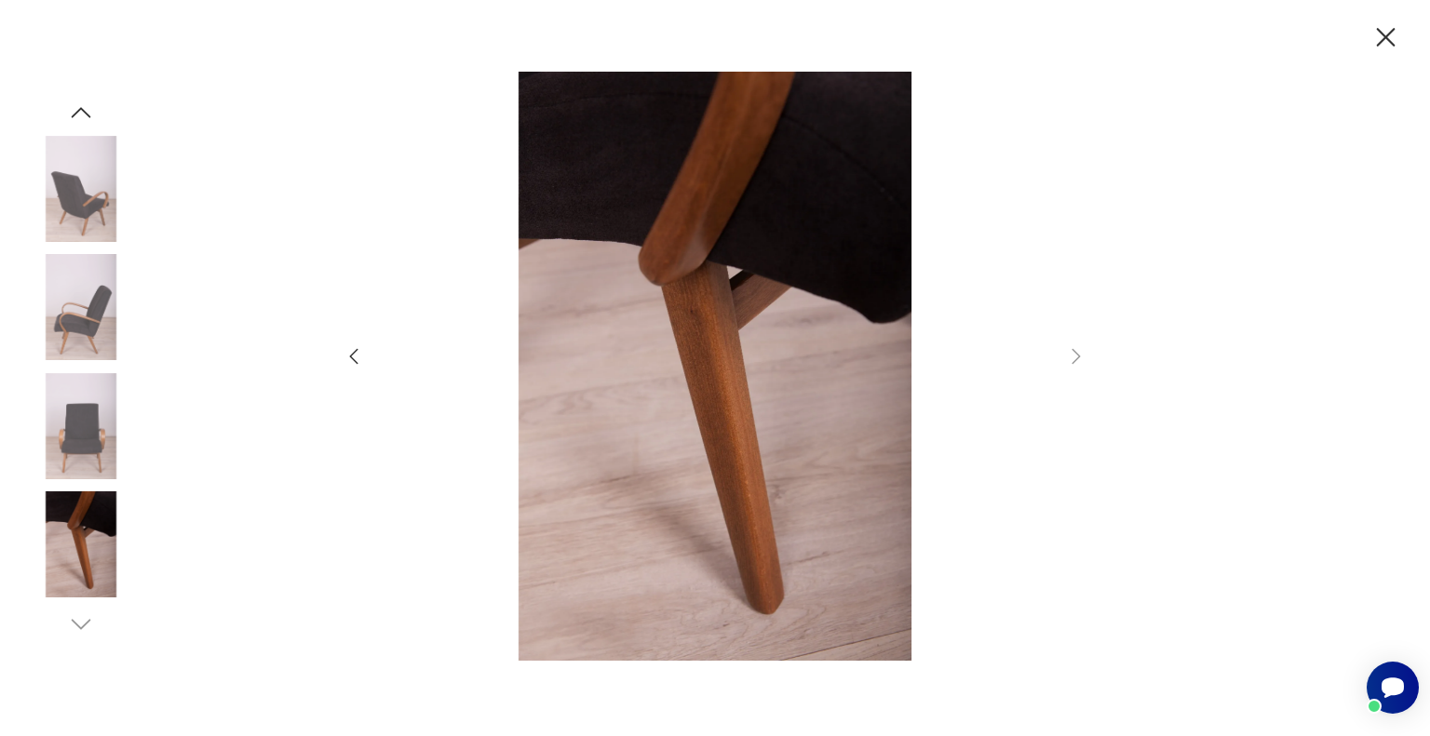
click at [1378, 39] on icon "button" at bounding box center [1385, 37] width 33 height 33
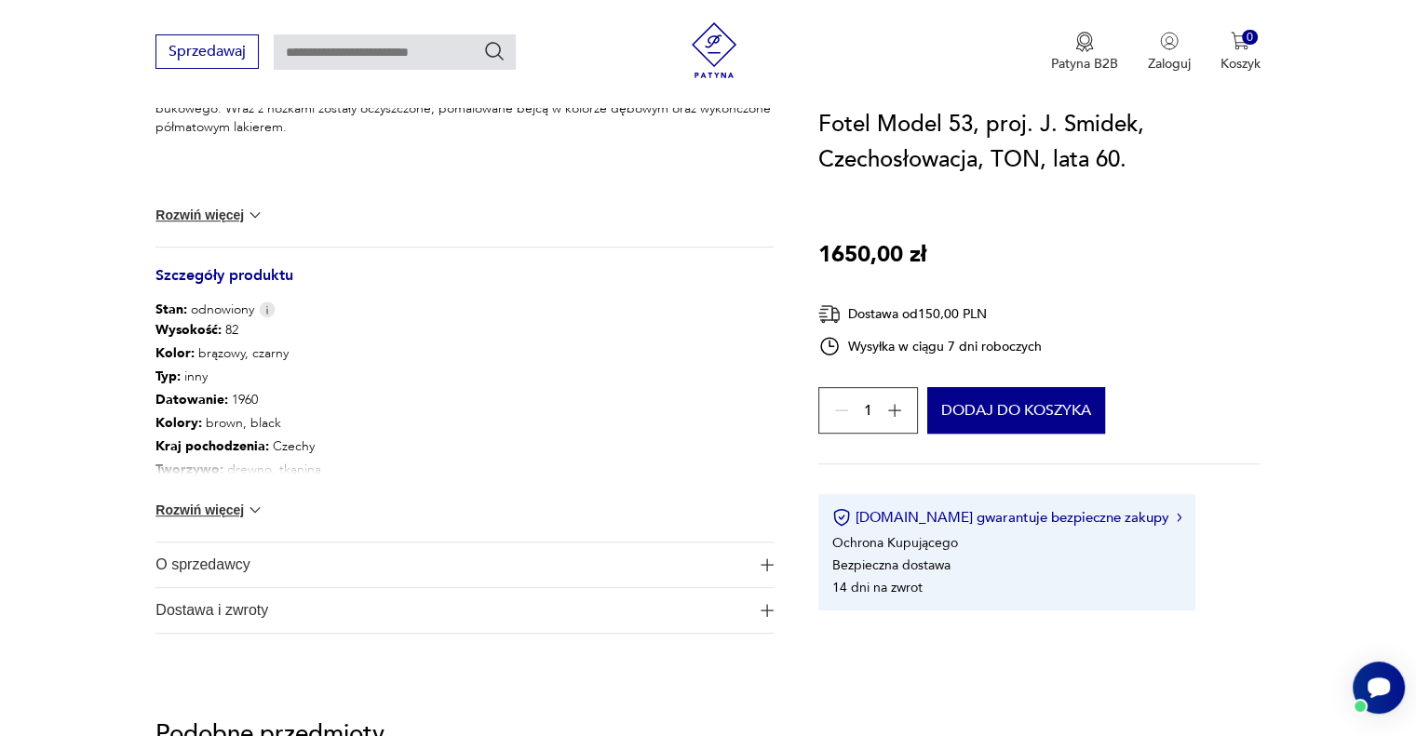
scroll to position [1024, 0]
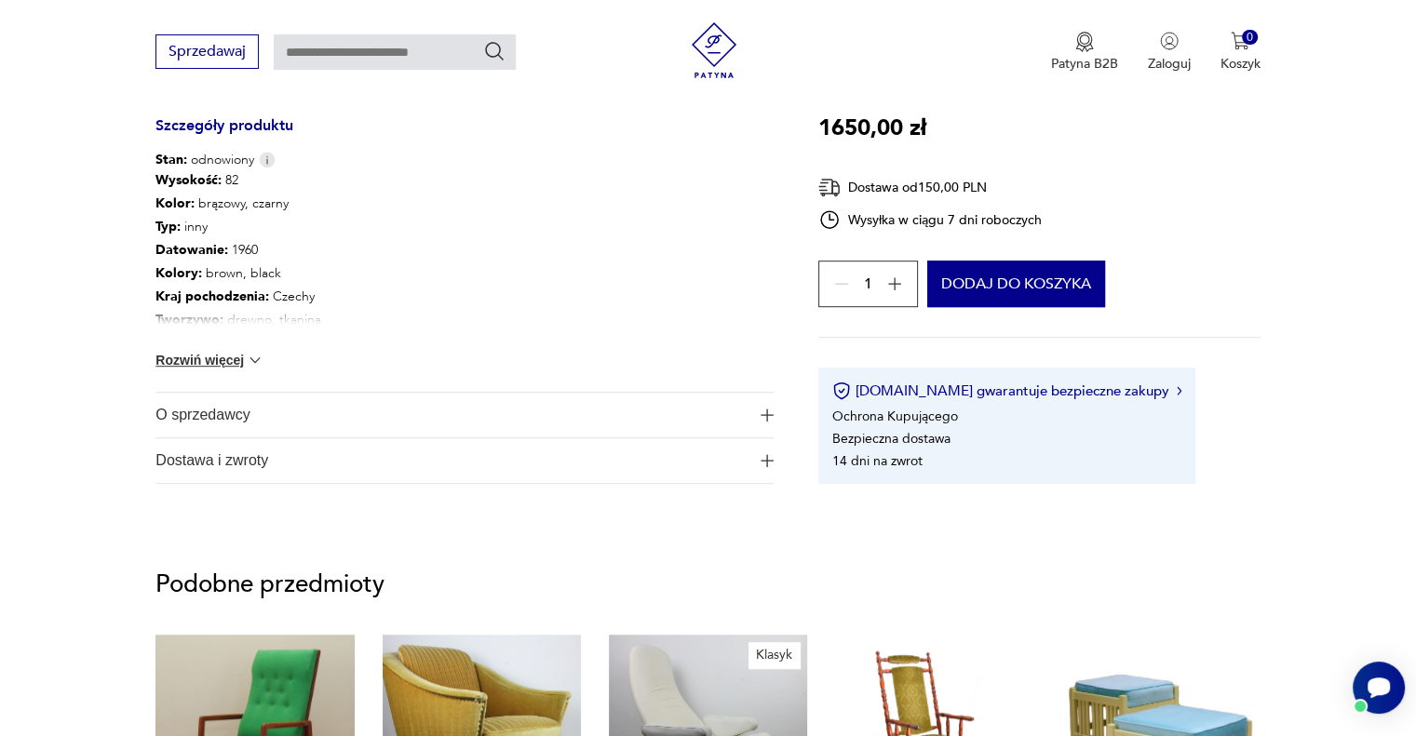
click at [212, 353] on button "Rozwiń więcej" at bounding box center [209, 360] width 108 height 19
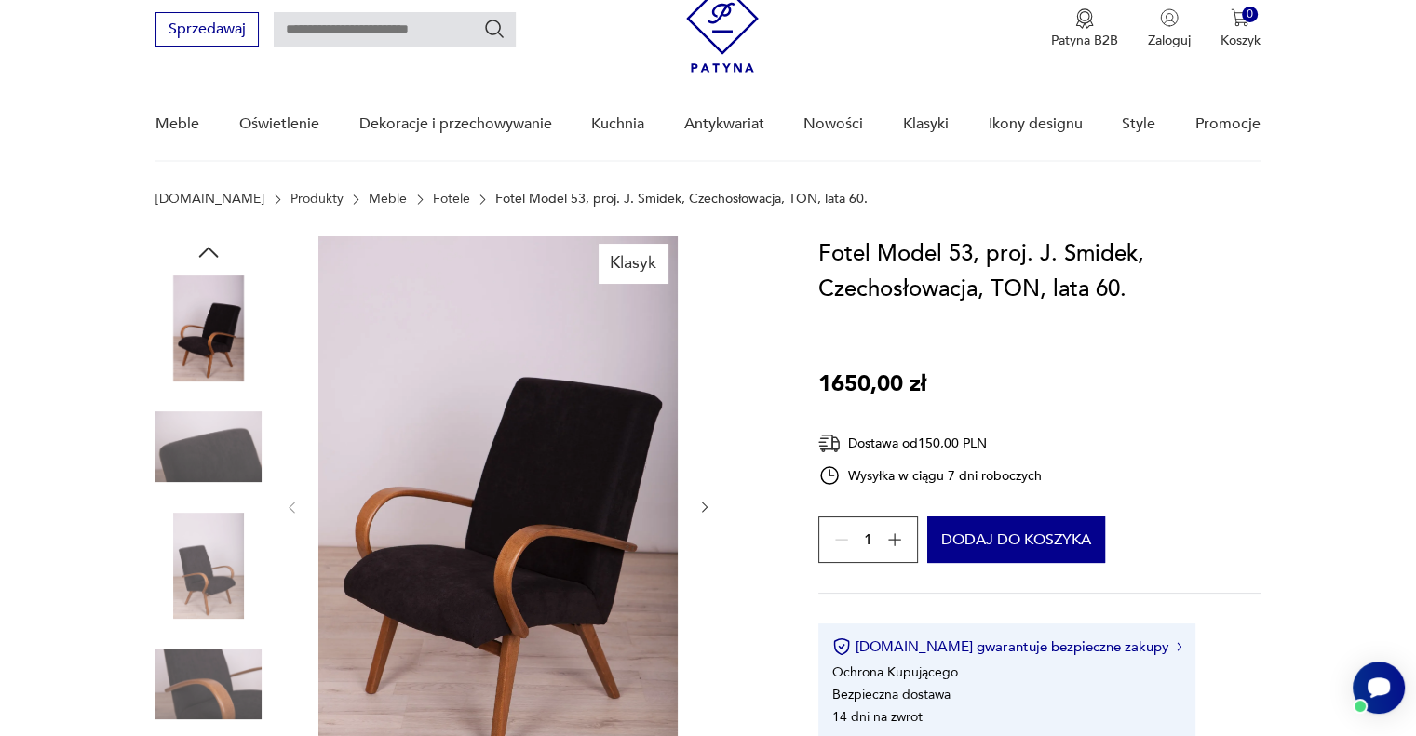
scroll to position [0, 0]
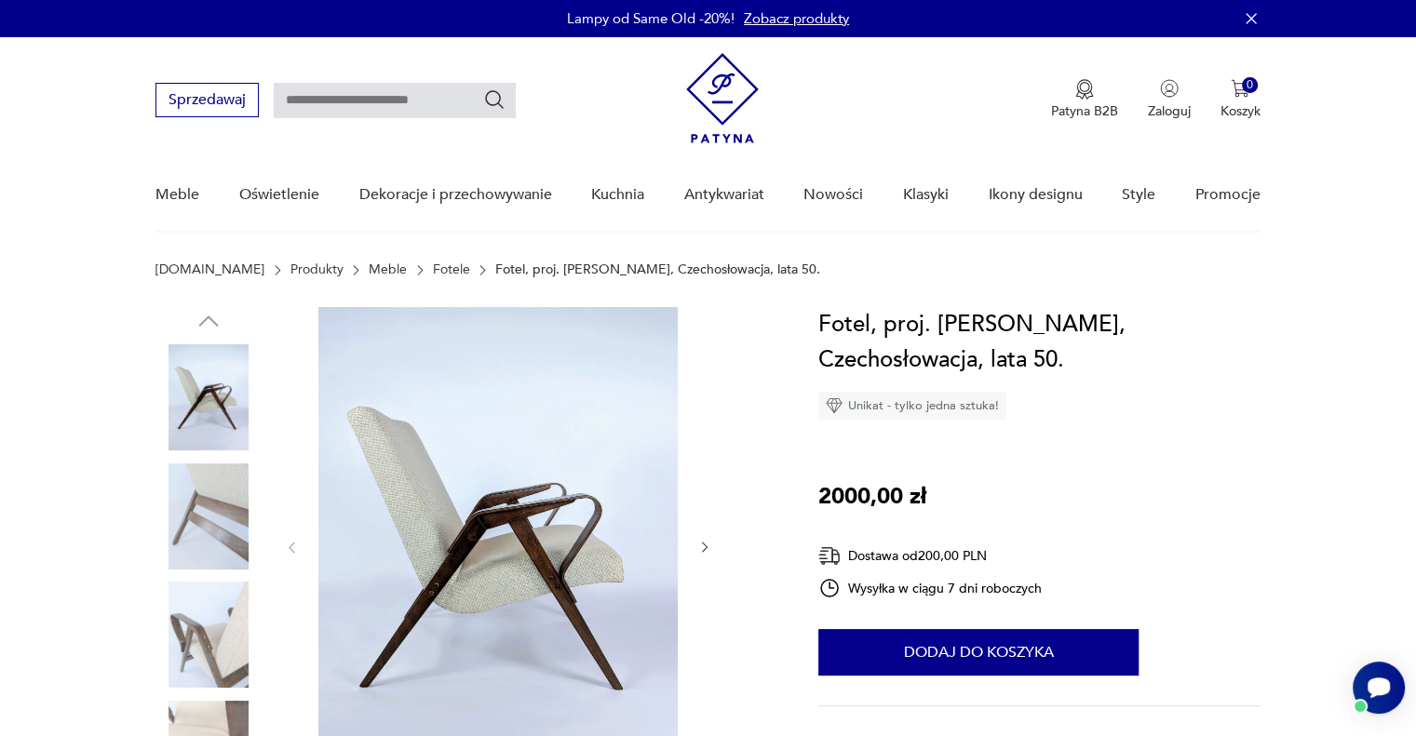
scroll to position [93, 0]
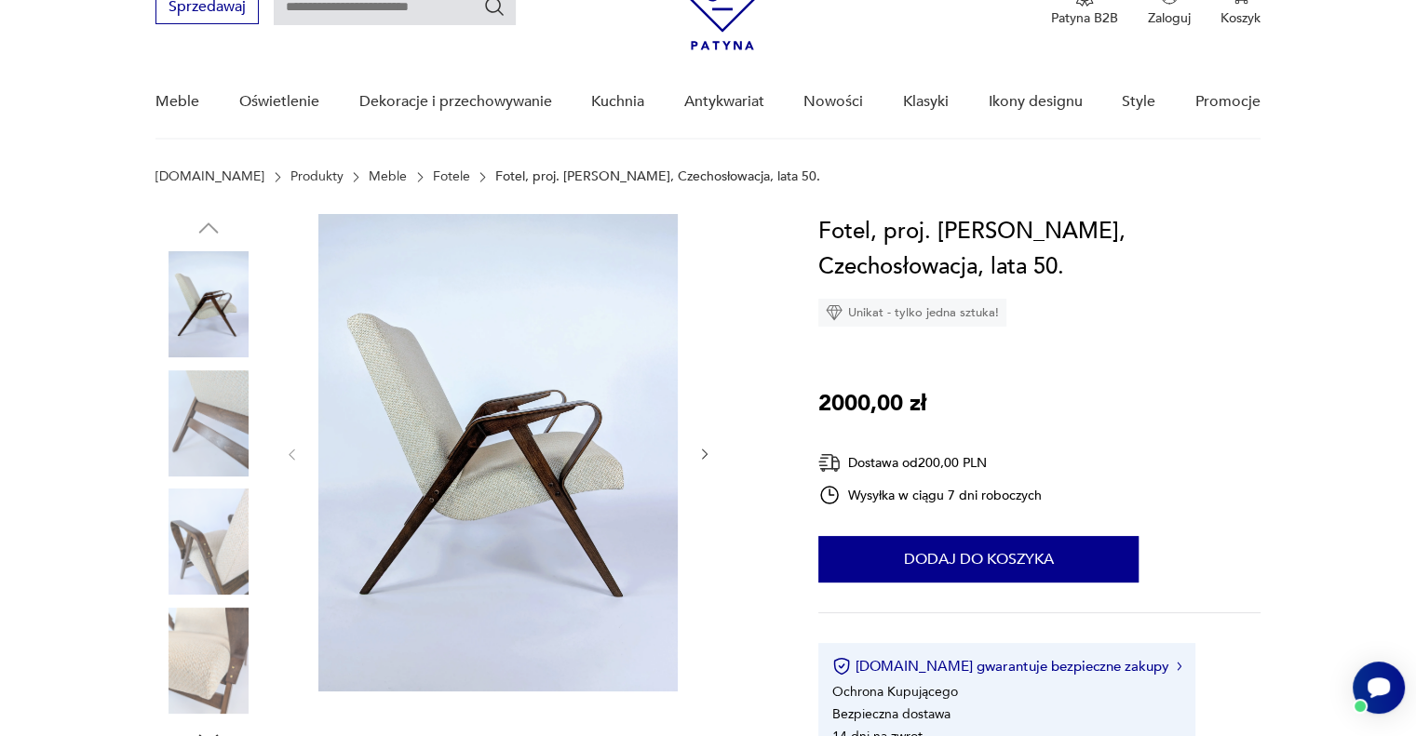
click at [214, 545] on img at bounding box center [208, 542] width 106 height 106
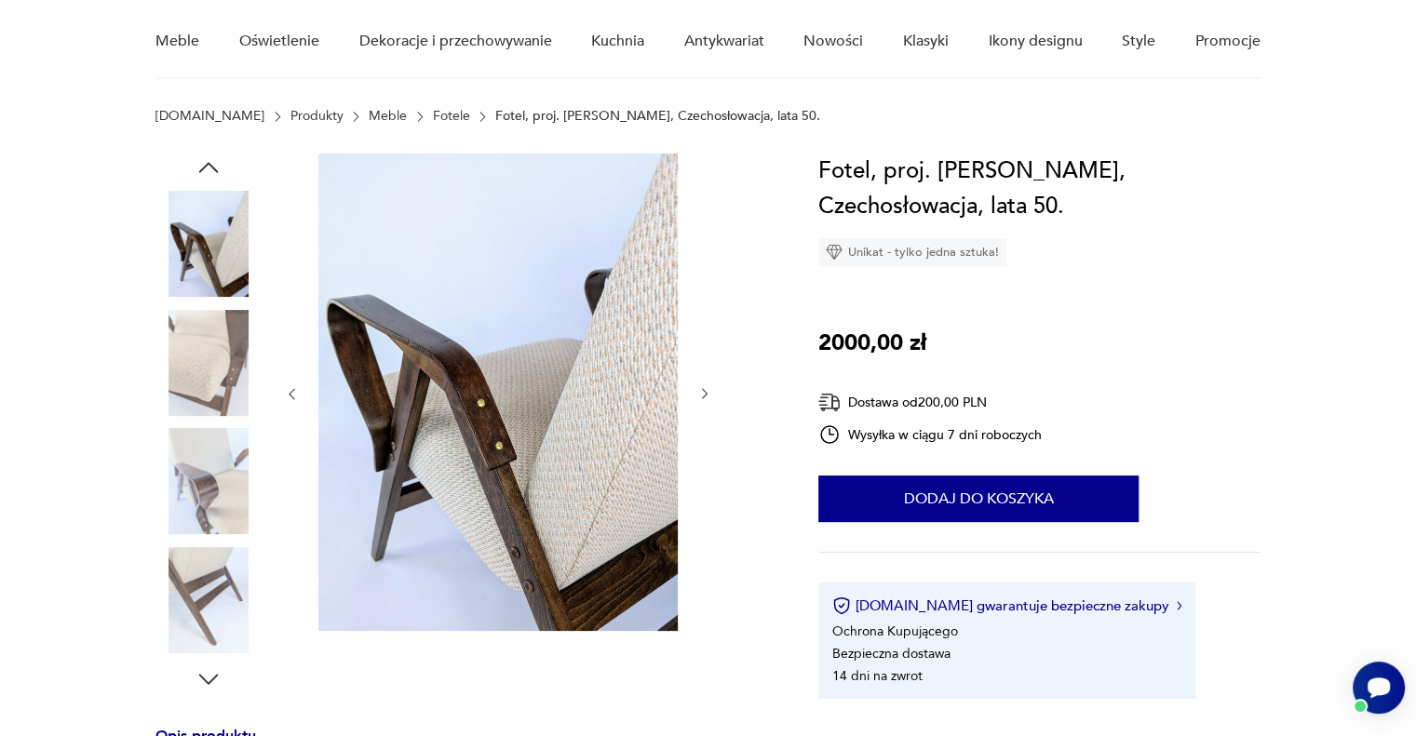
scroll to position [186, 0]
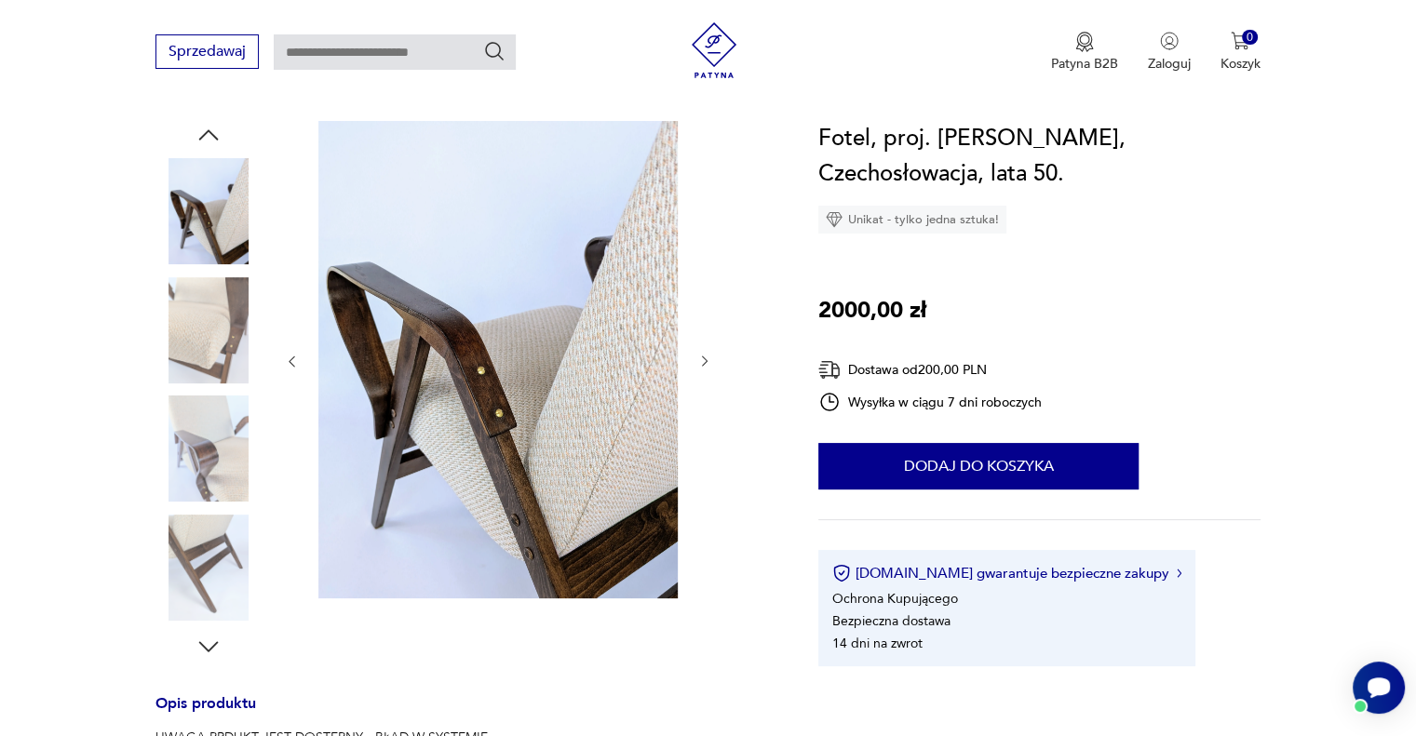
click at [223, 219] on img at bounding box center [208, 211] width 106 height 106
click at [474, 389] on img at bounding box center [497, 360] width 359 height 478
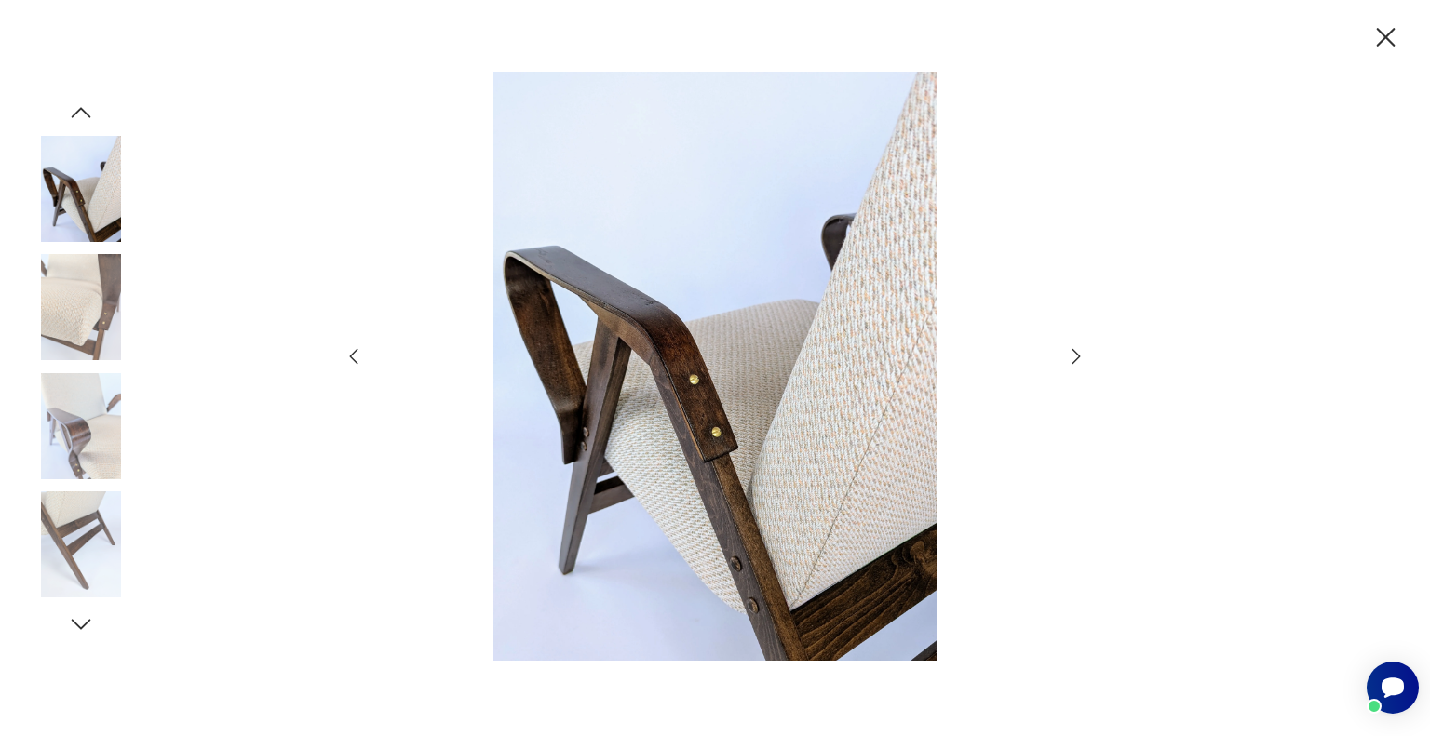
click at [1069, 357] on icon "button" at bounding box center [1076, 356] width 22 height 22
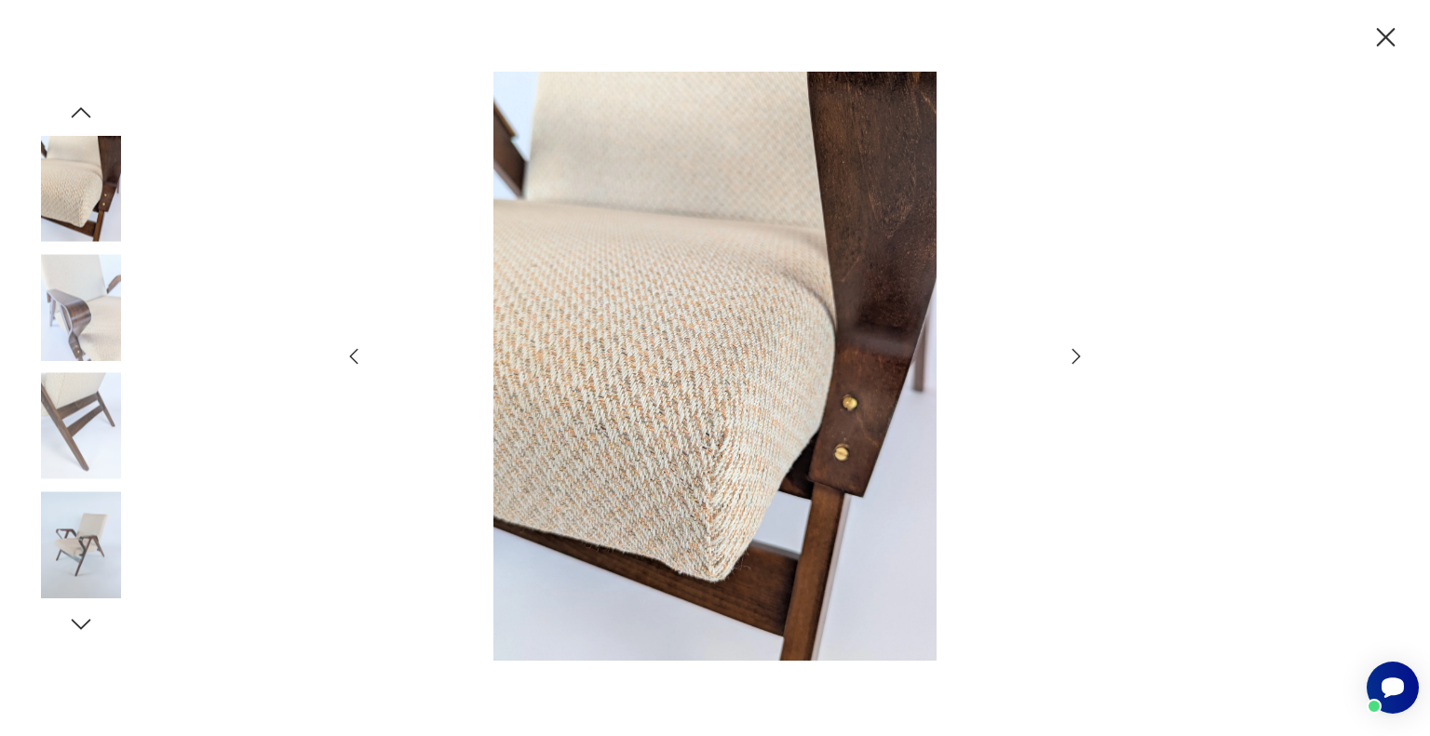
click at [1076, 356] on icon "button" at bounding box center [1076, 356] width 22 height 22
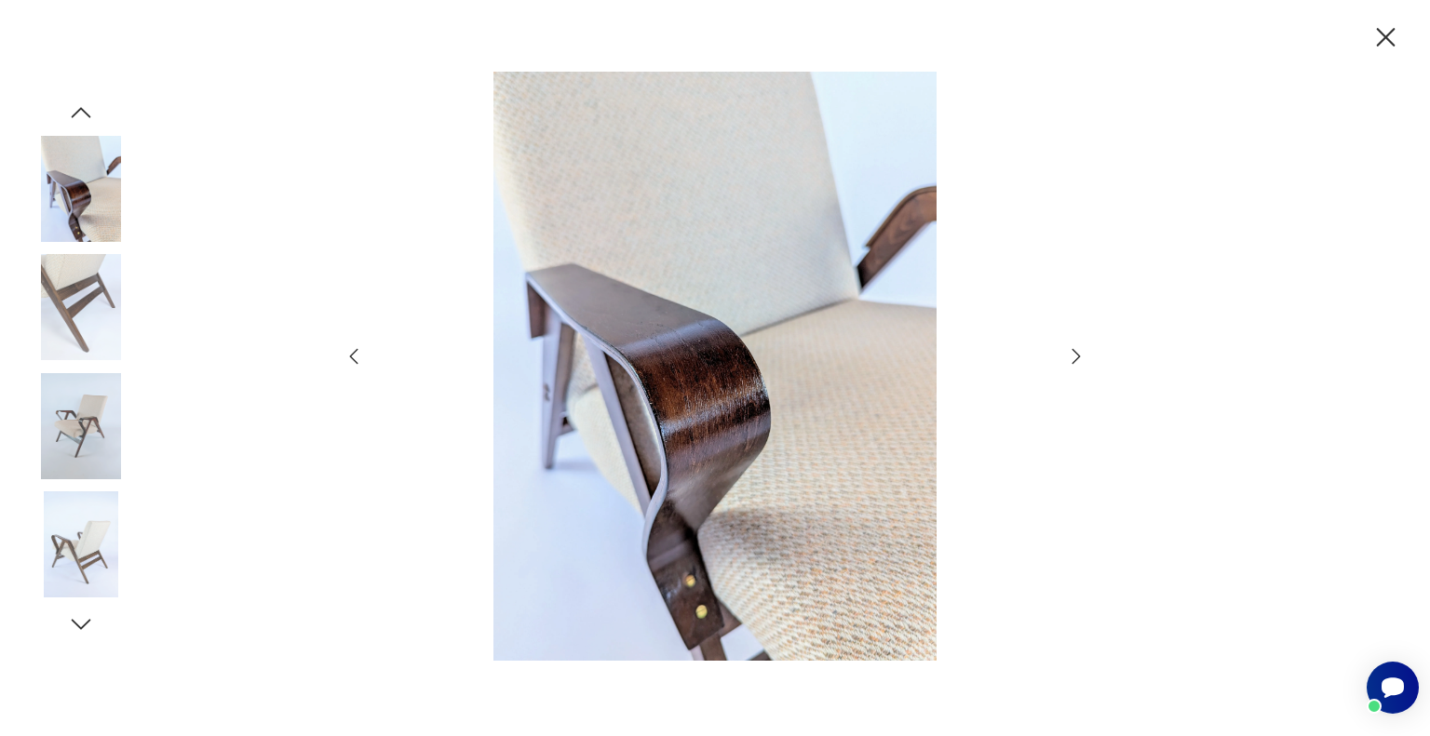
click at [1076, 356] on icon "button" at bounding box center [1076, 356] width 22 height 22
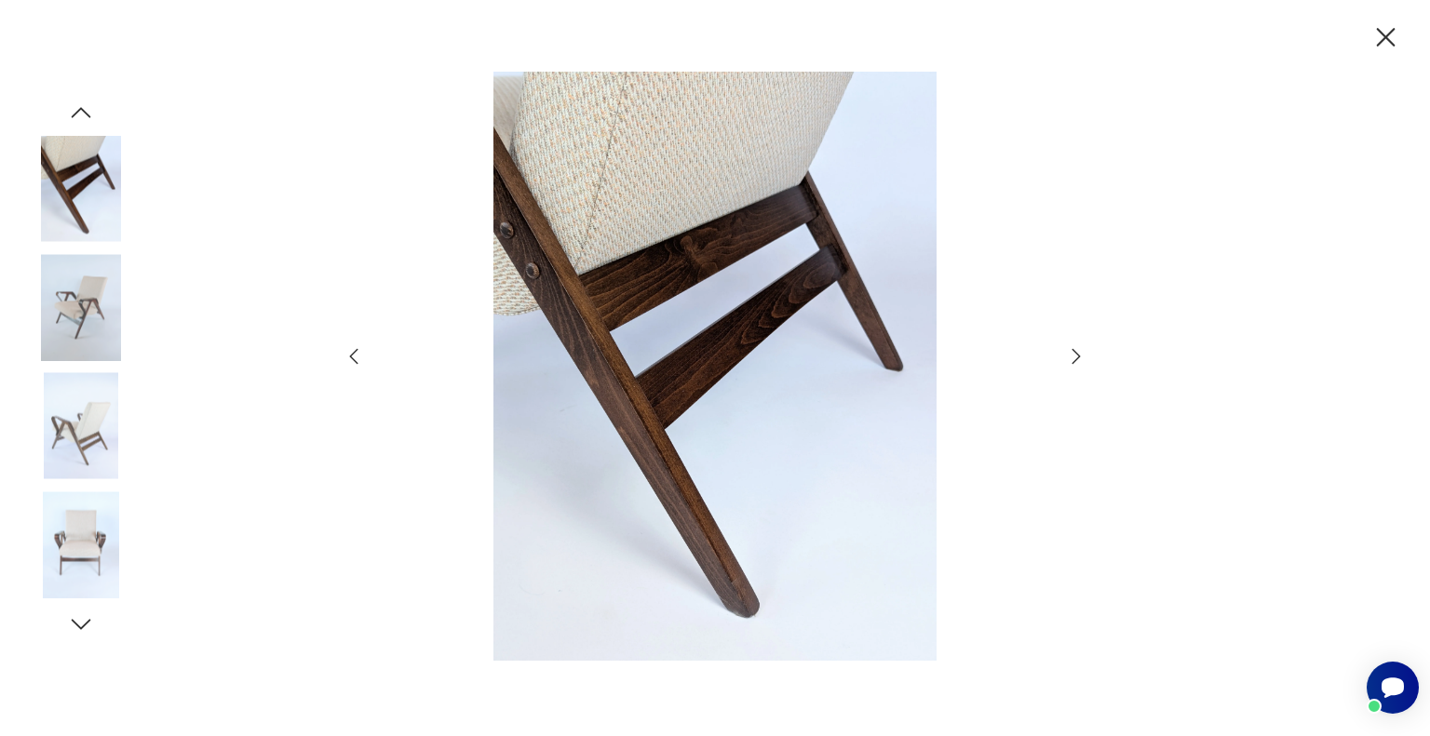
click at [1076, 356] on icon "button" at bounding box center [1076, 356] width 22 height 22
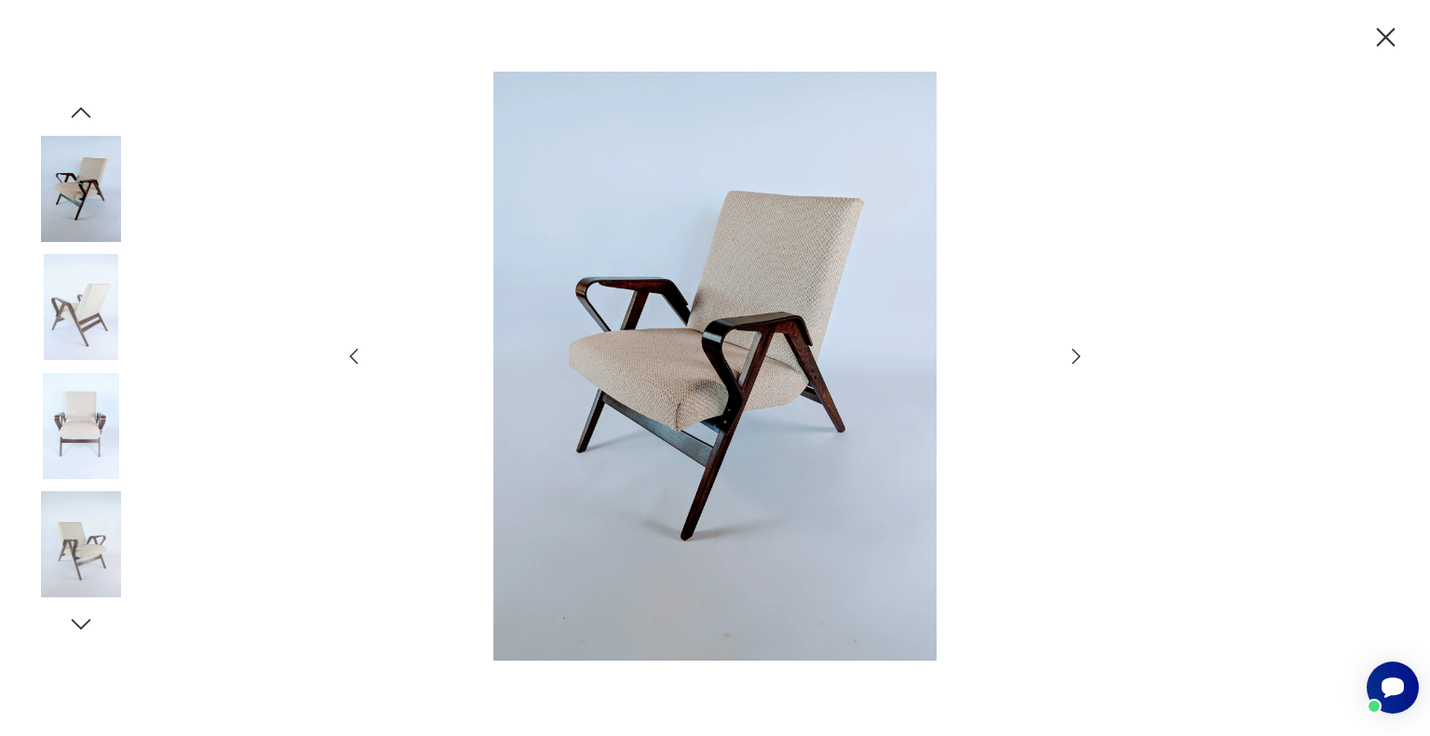
click at [1076, 356] on icon "button" at bounding box center [1076, 356] width 22 height 22
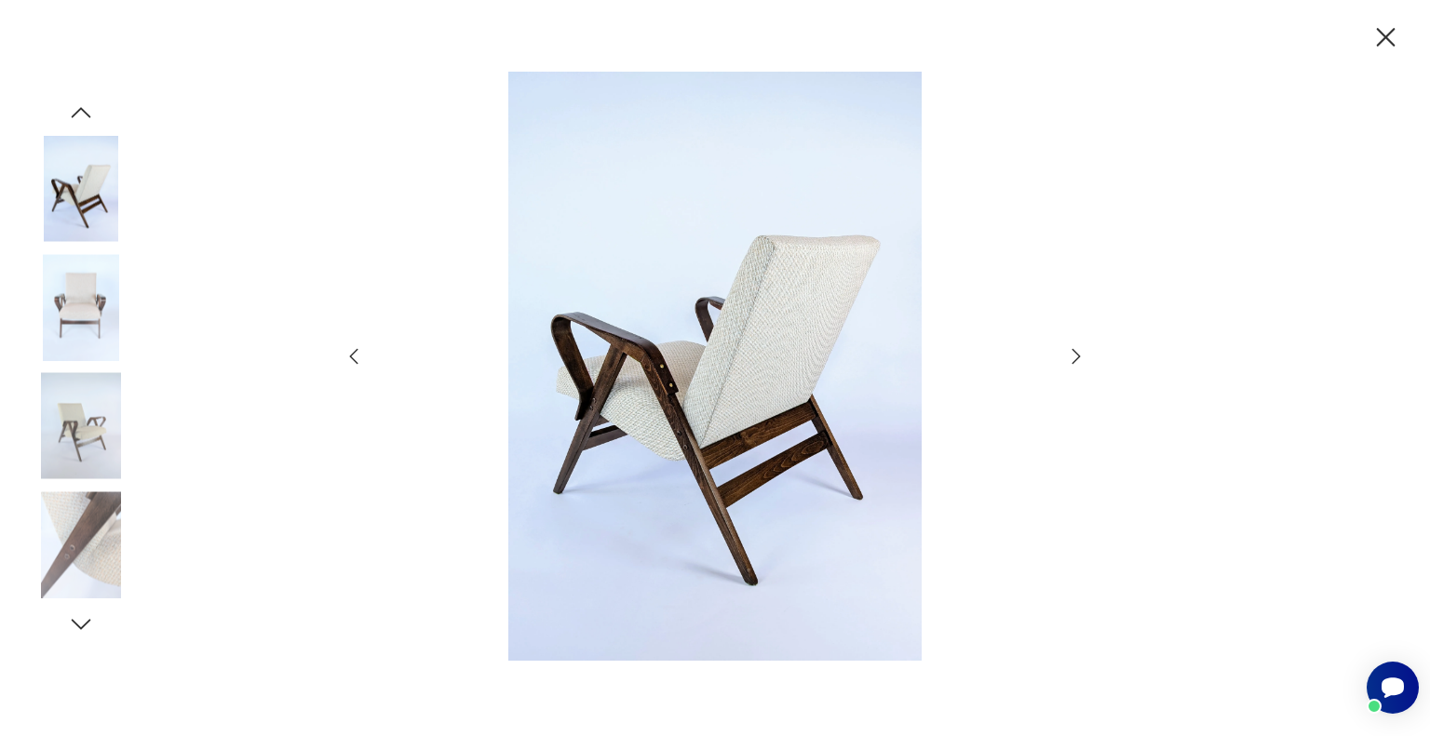
click at [1076, 356] on icon "button" at bounding box center [1076, 356] width 22 height 22
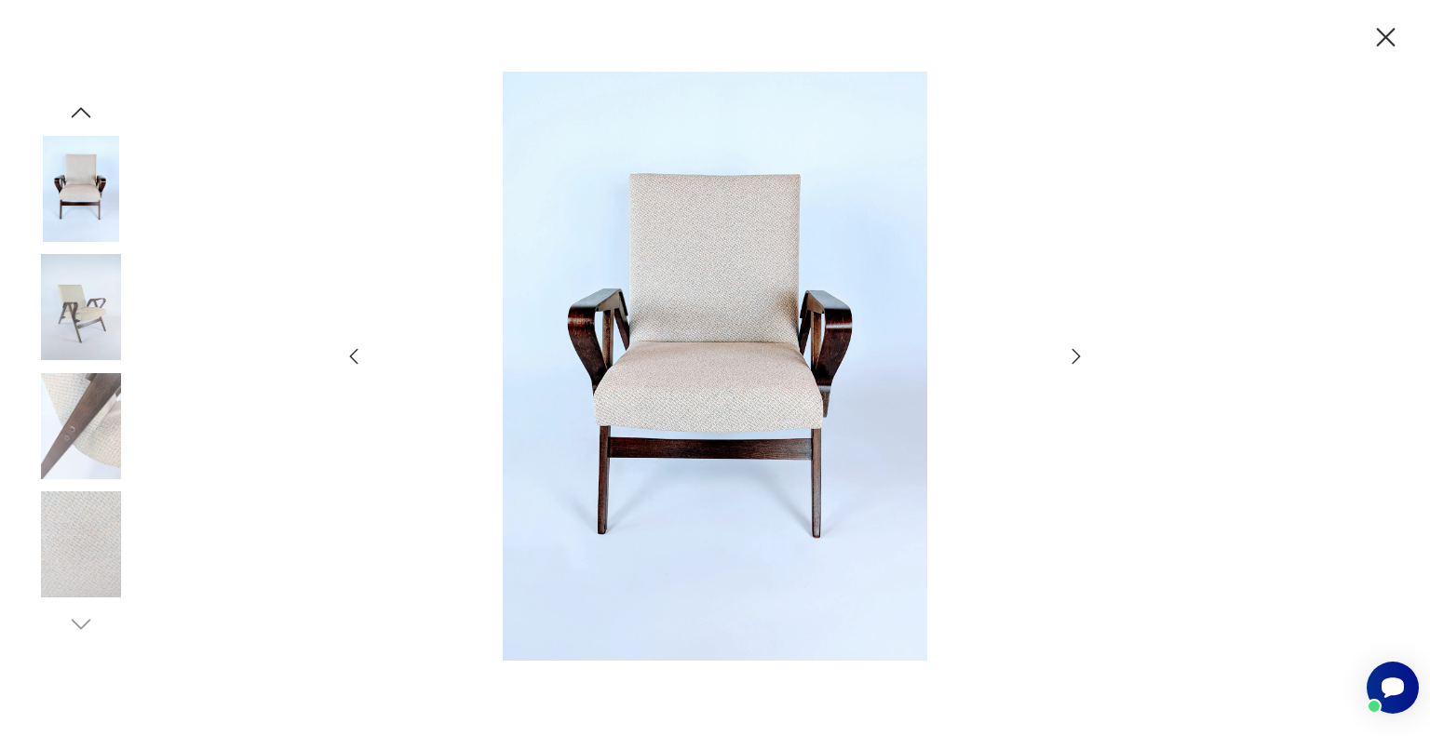
click at [1076, 356] on icon "button" at bounding box center [1076, 356] width 22 height 22
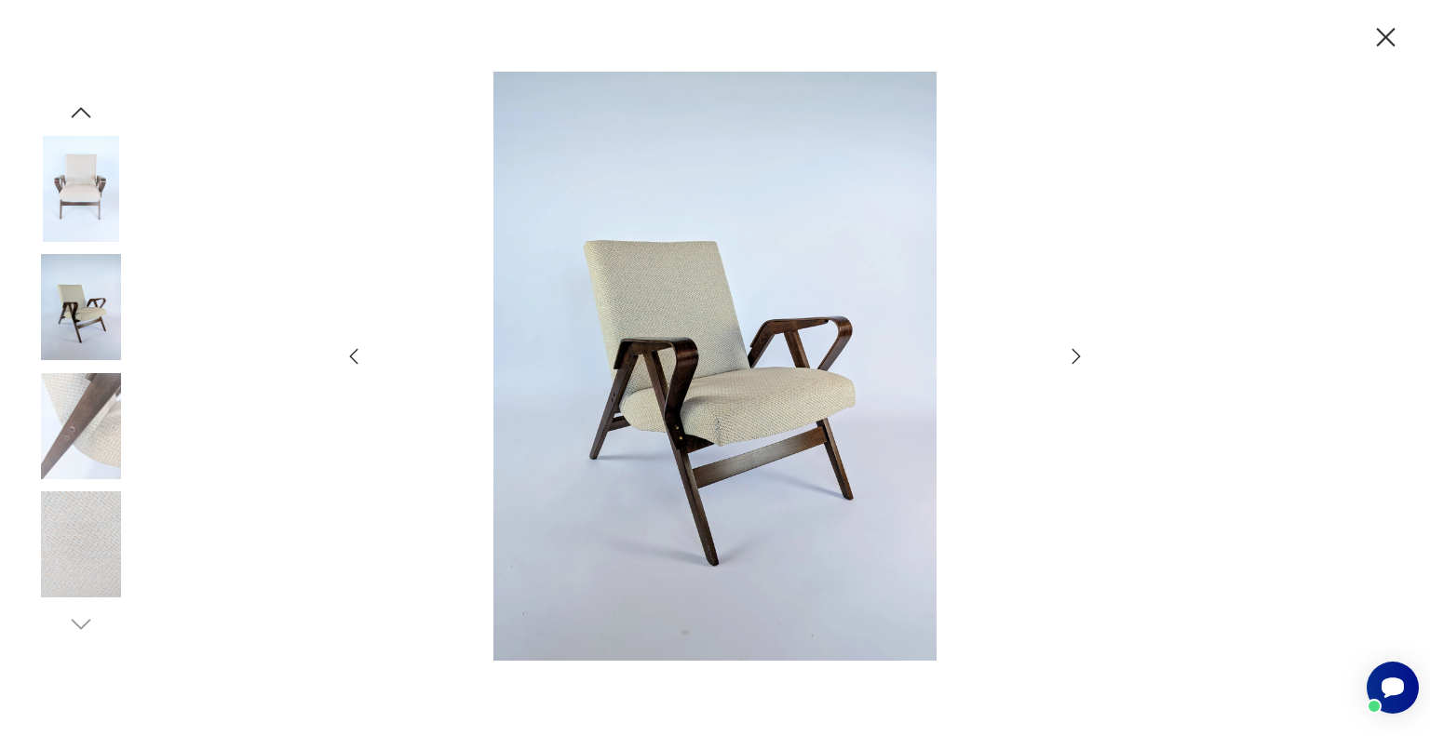
click at [1388, 38] on icon "button" at bounding box center [1386, 37] width 19 height 19
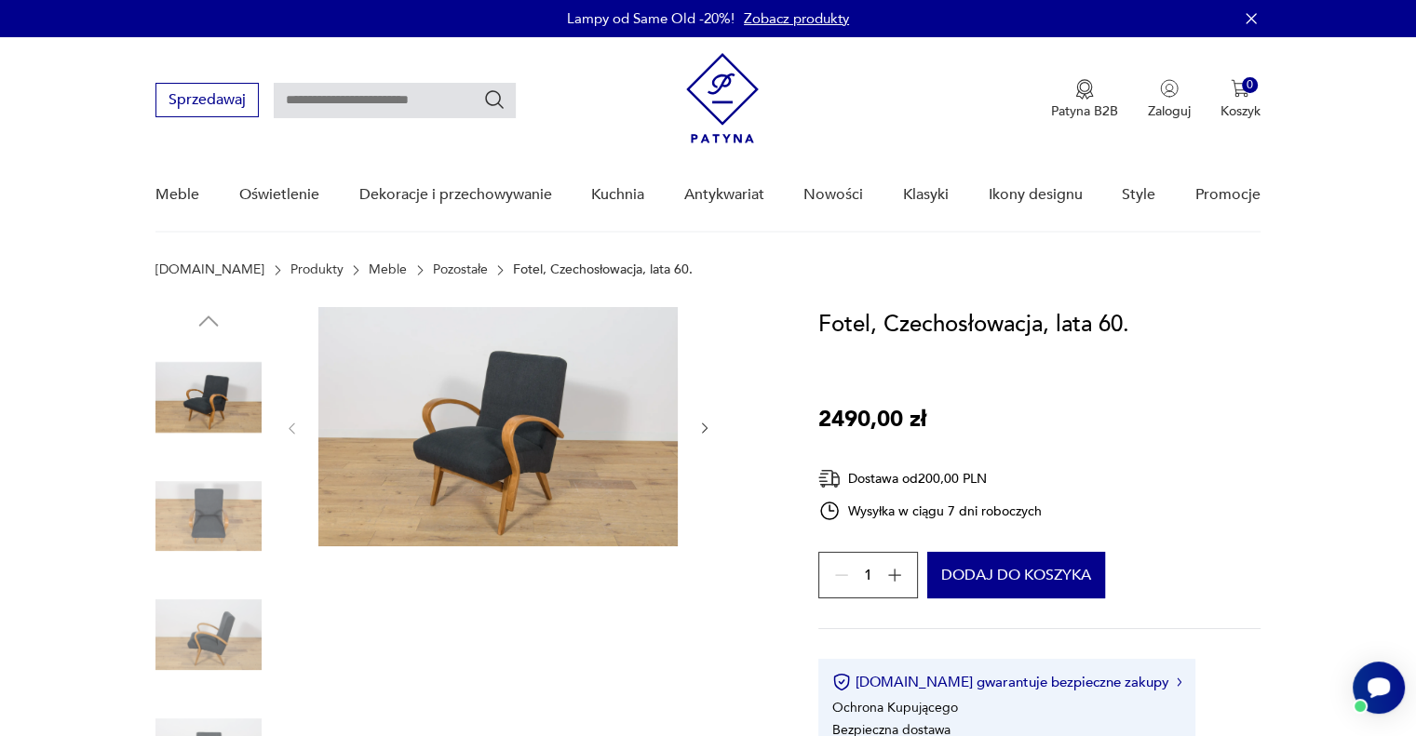
scroll to position [93, 0]
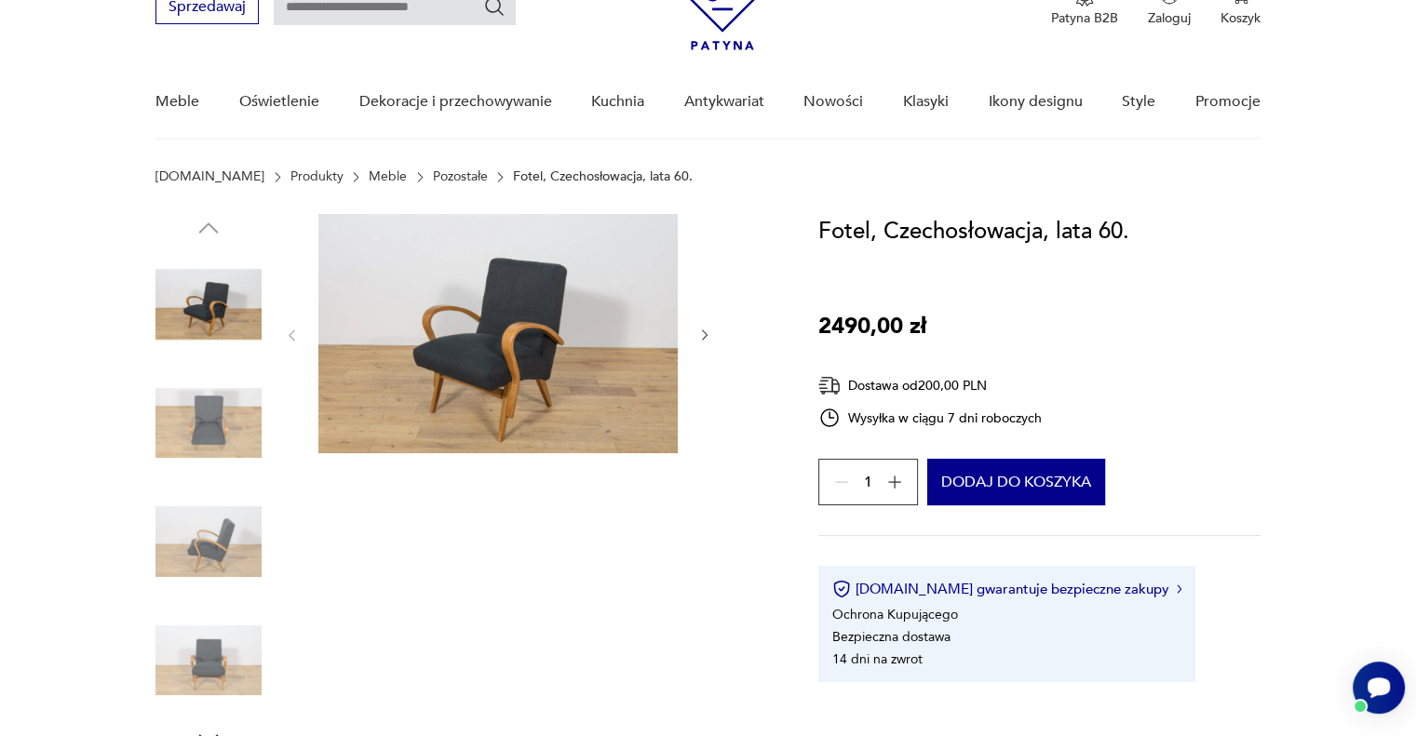
click at [508, 405] on img at bounding box center [497, 333] width 359 height 239
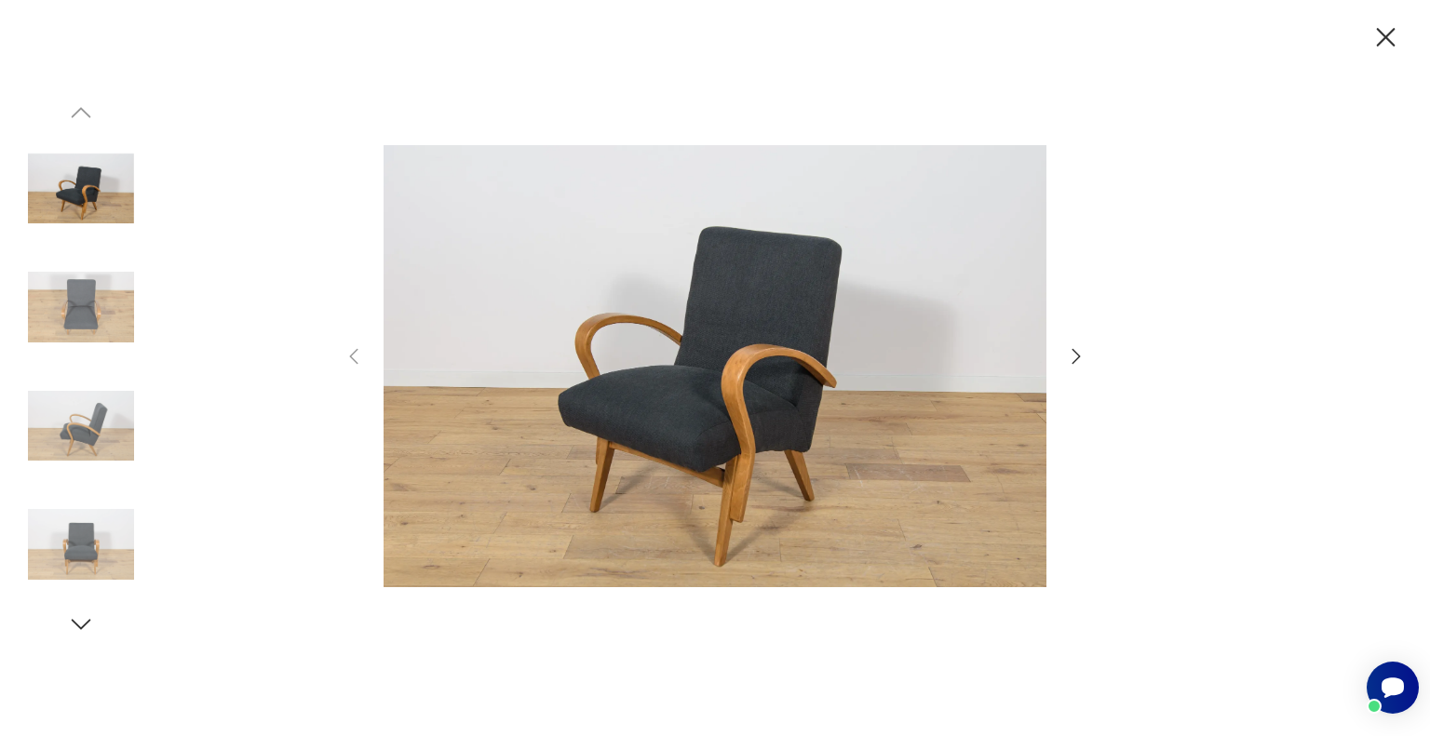
click at [1079, 356] on icon "button" at bounding box center [1076, 356] width 8 height 15
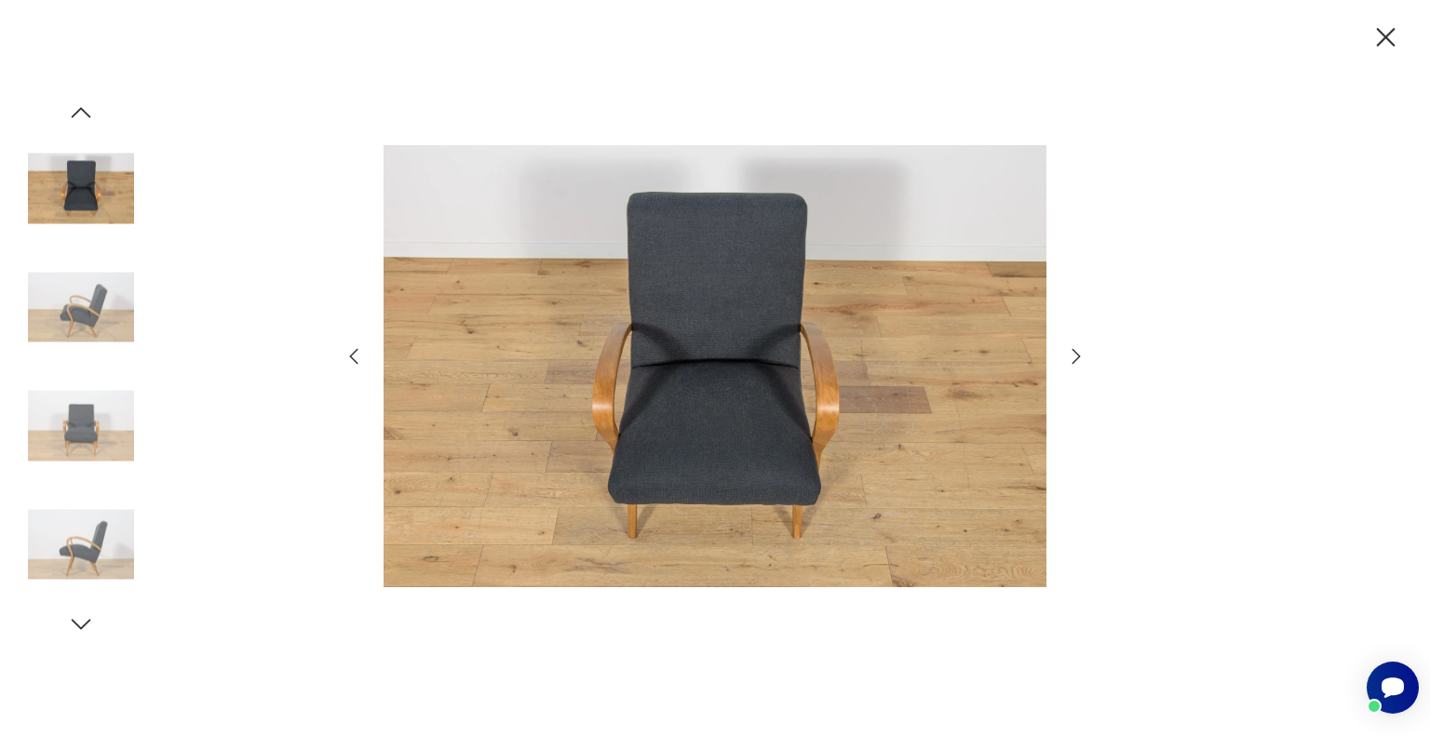
click at [1079, 356] on icon "button" at bounding box center [1076, 356] width 8 height 15
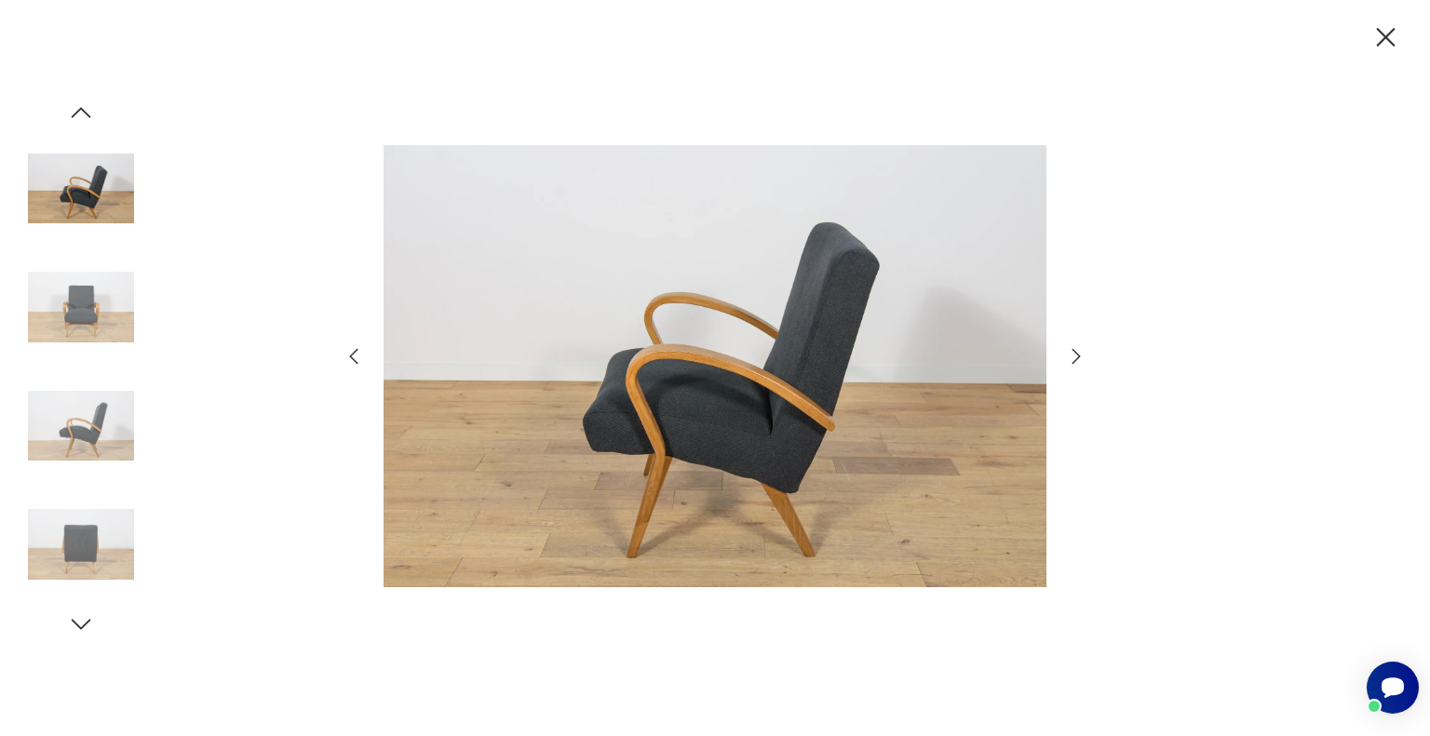
click at [1079, 356] on icon "button" at bounding box center [1076, 356] width 8 height 15
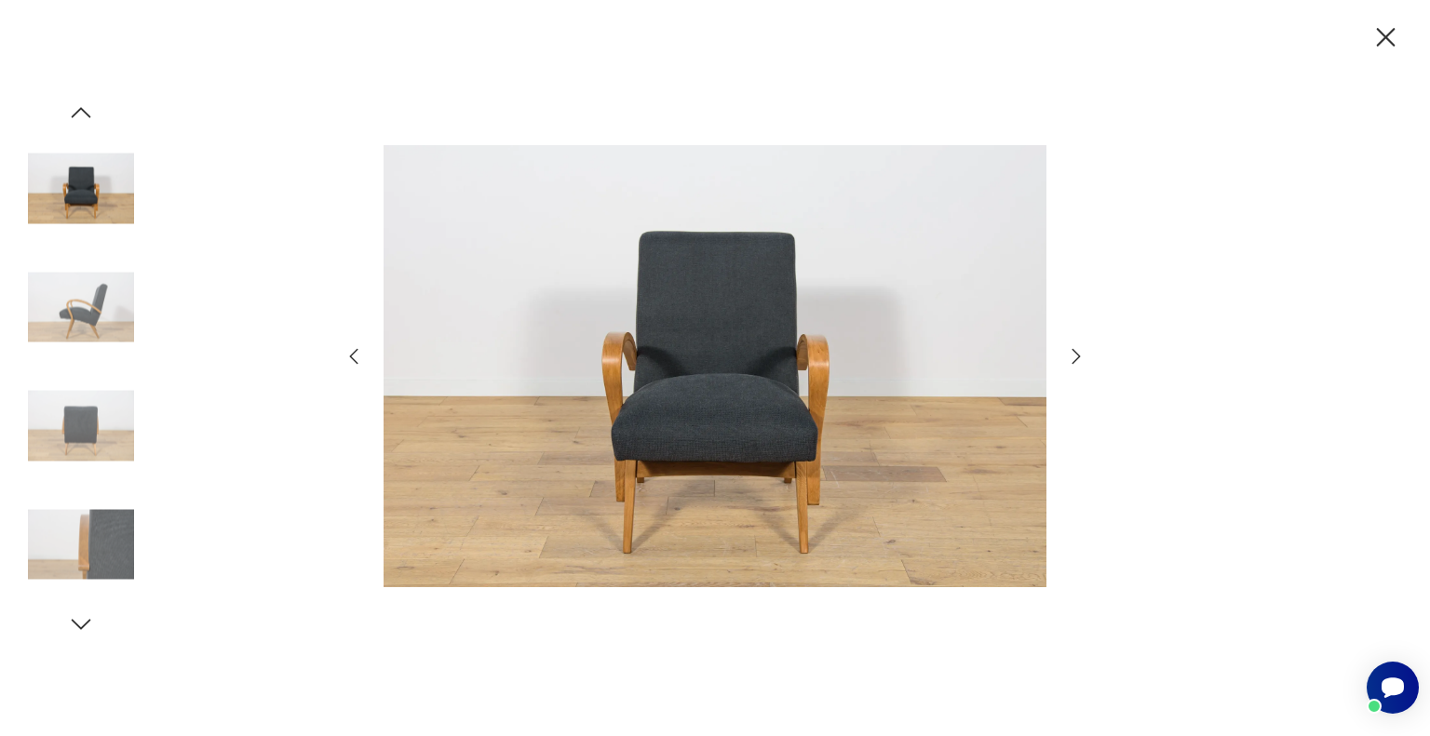
click at [1079, 356] on icon "button" at bounding box center [1076, 356] width 8 height 15
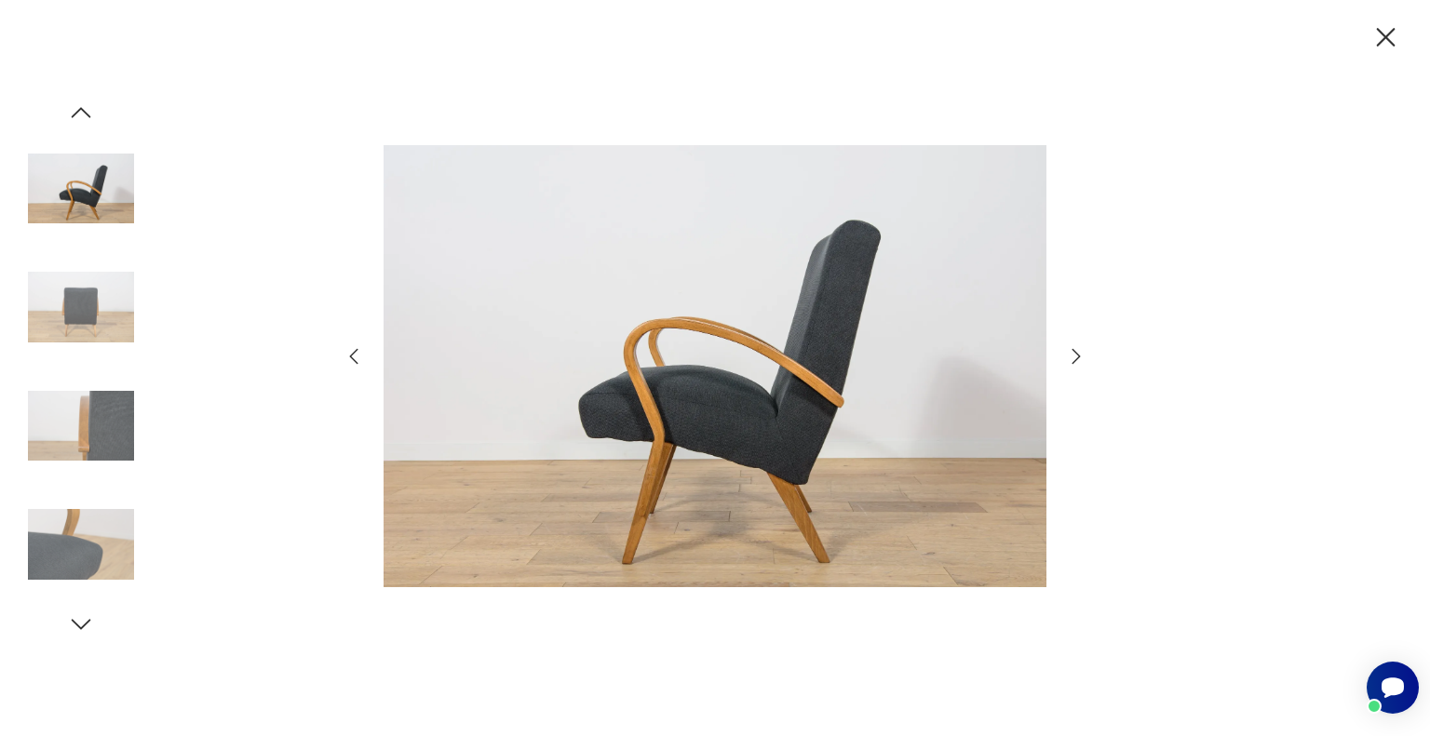
click at [1391, 33] on icon "button" at bounding box center [1385, 37] width 33 height 33
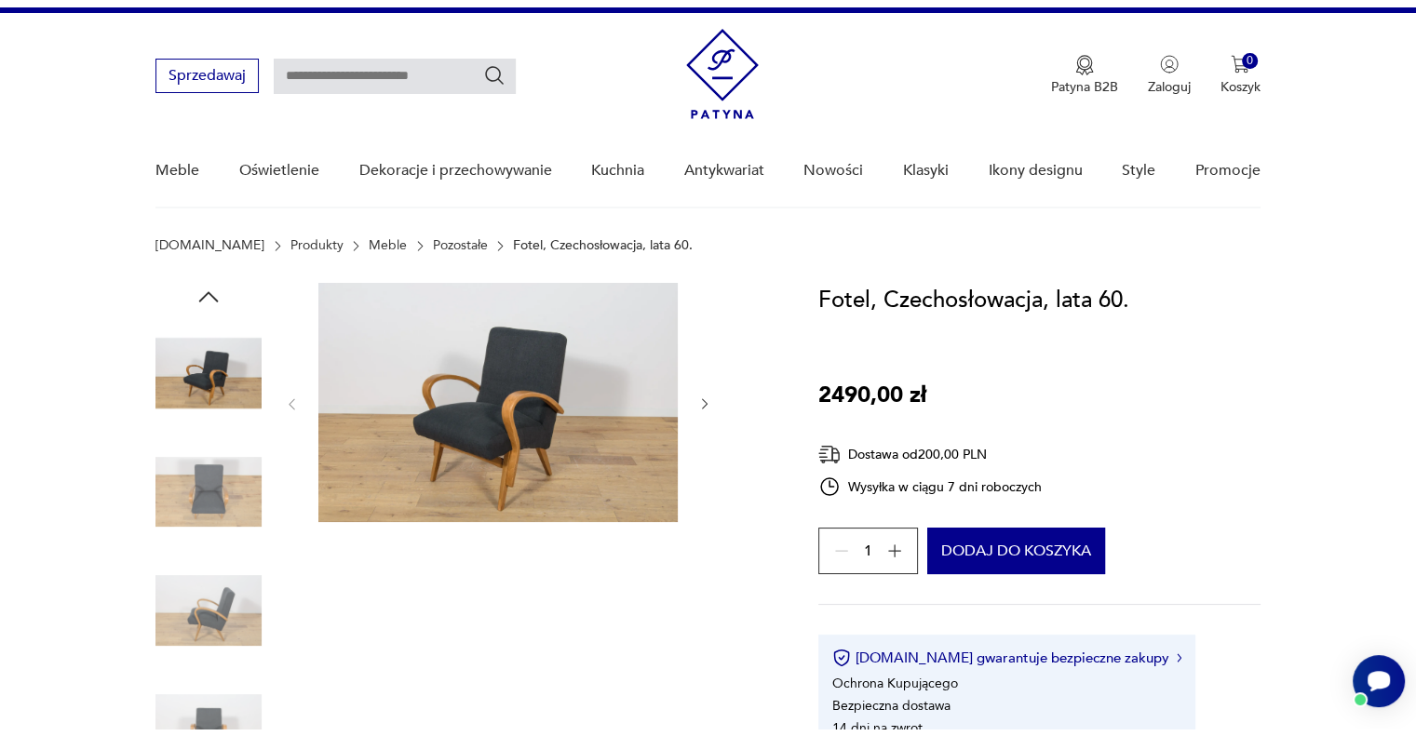
scroll to position [0, 0]
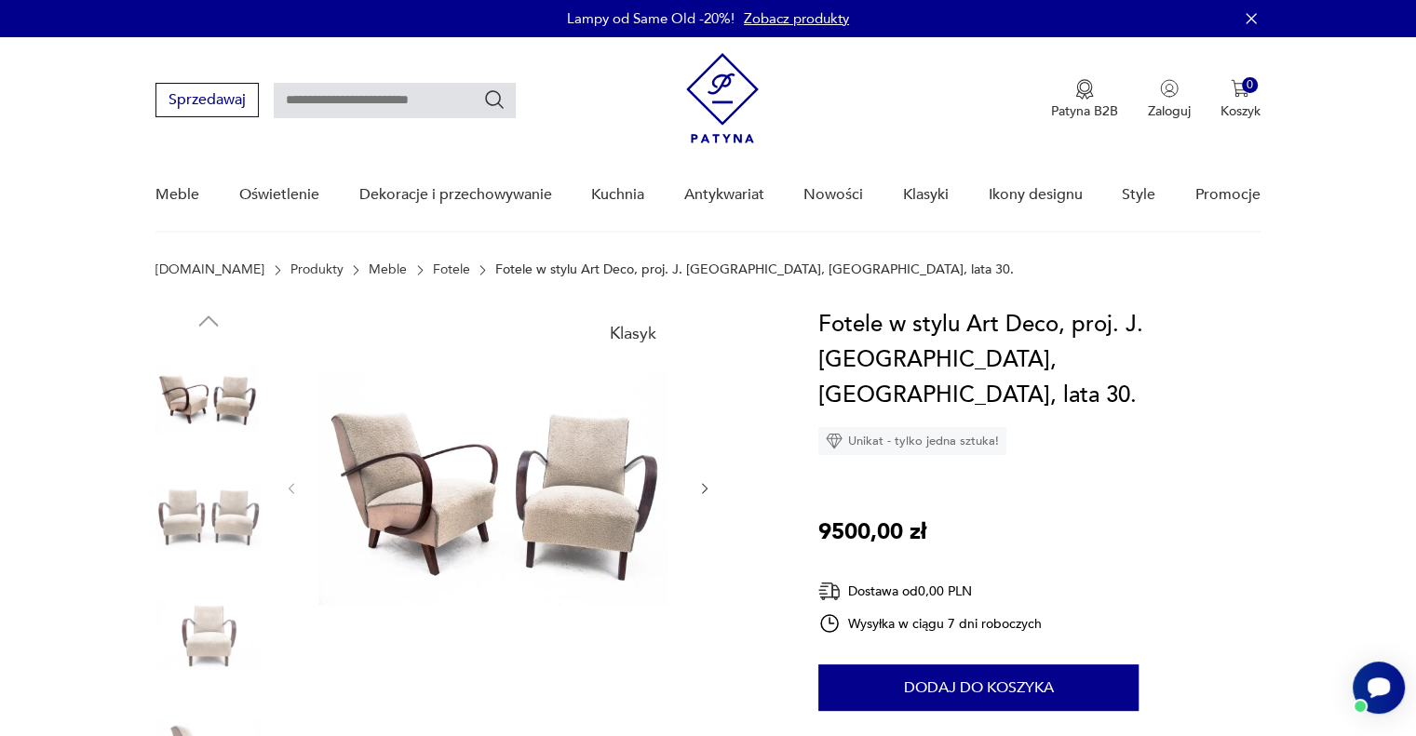
click at [478, 524] on img at bounding box center [497, 486] width 359 height 359
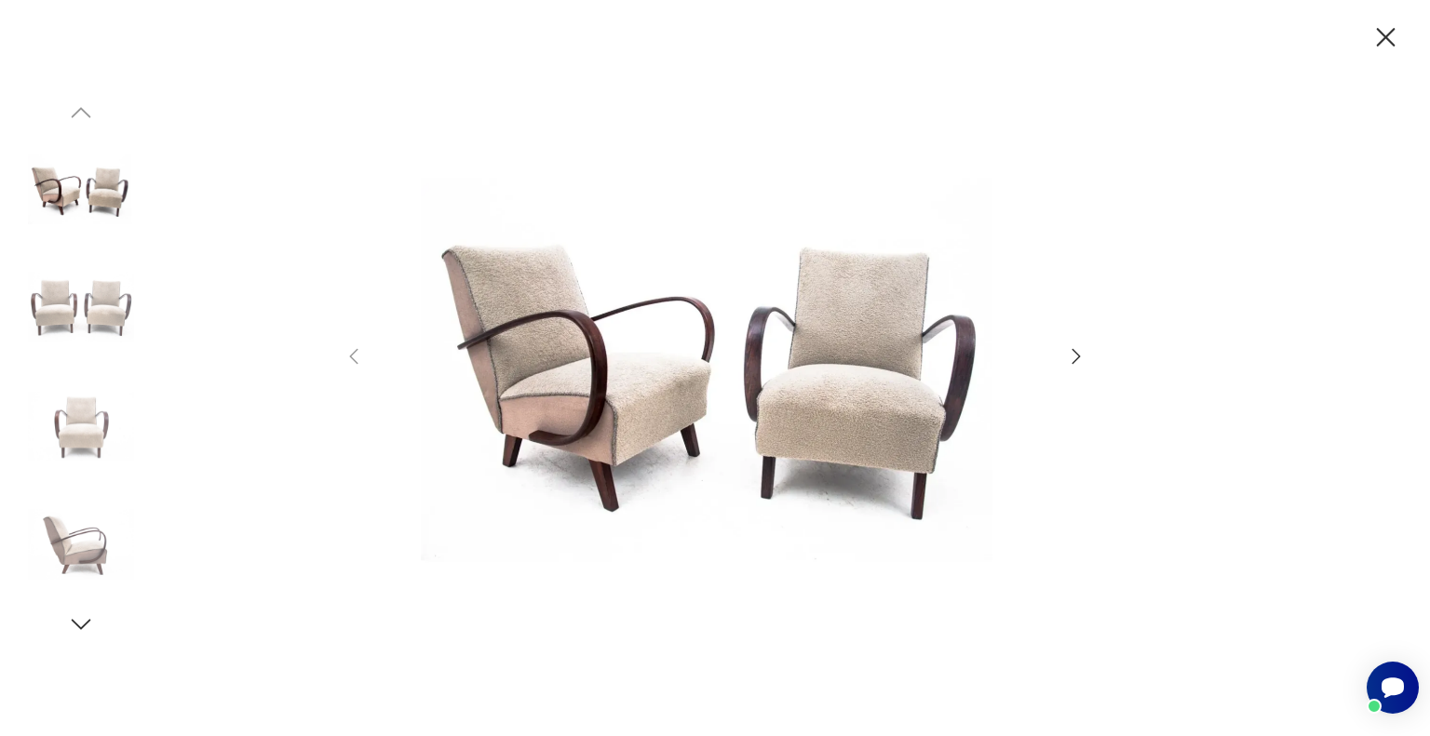
click at [1072, 356] on icon "button" at bounding box center [1076, 356] width 22 height 22
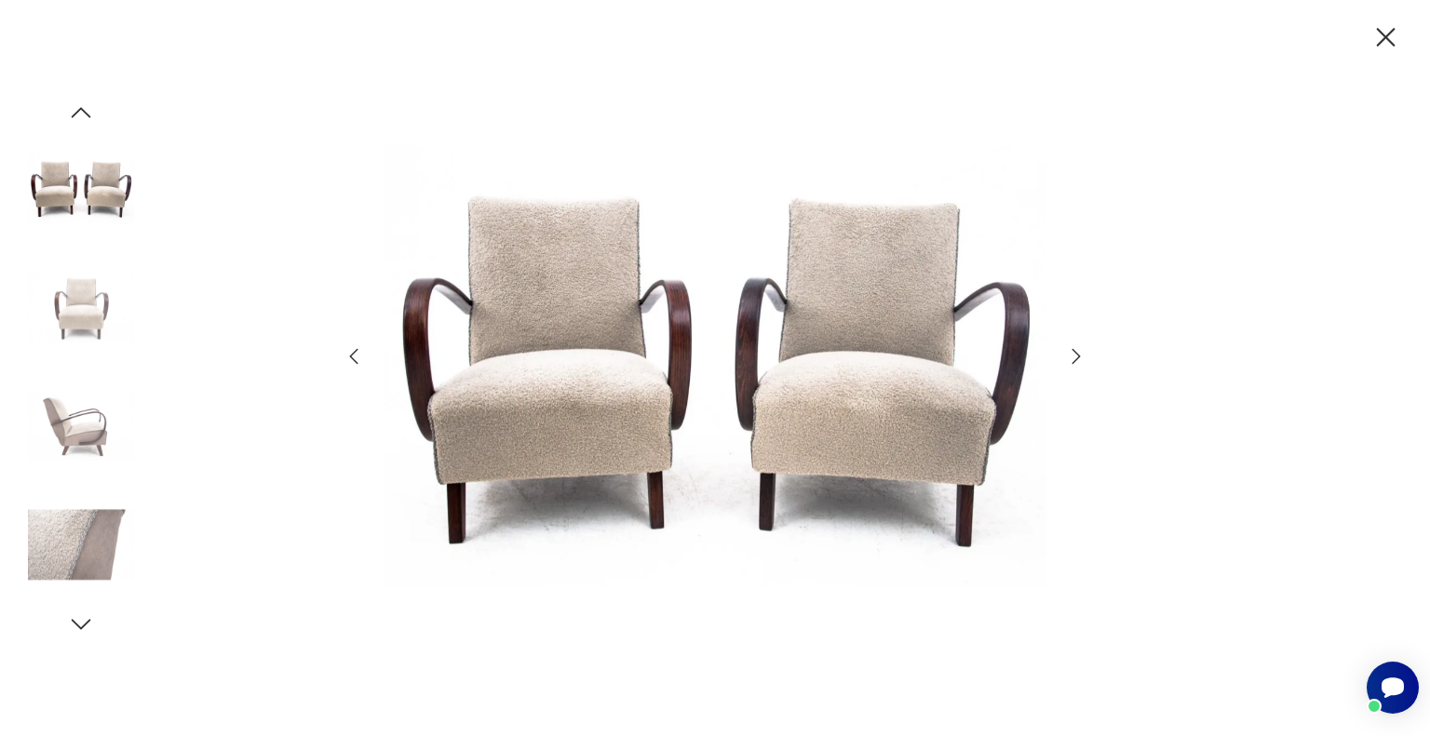
click at [1072, 356] on icon "button" at bounding box center [1076, 356] width 22 height 22
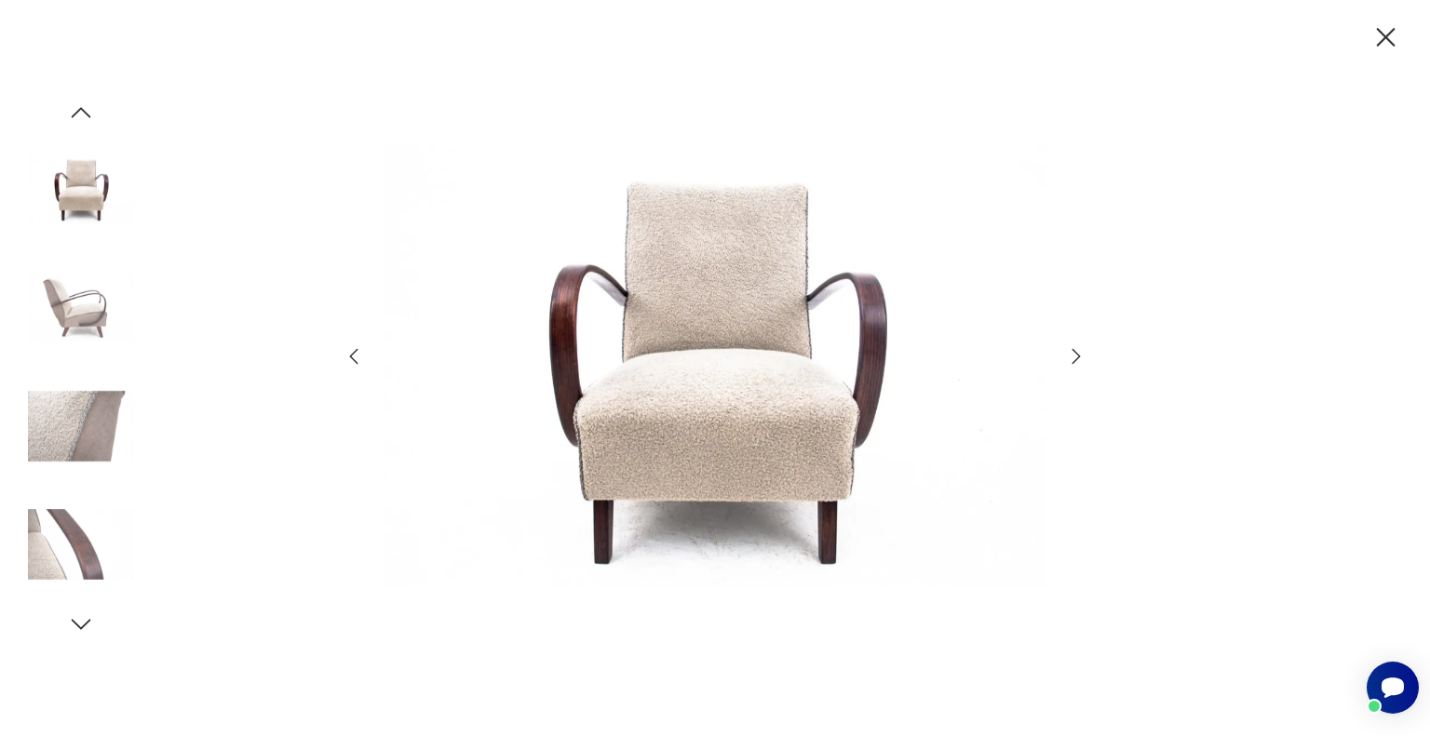
click at [1072, 356] on icon "button" at bounding box center [1076, 356] width 22 height 22
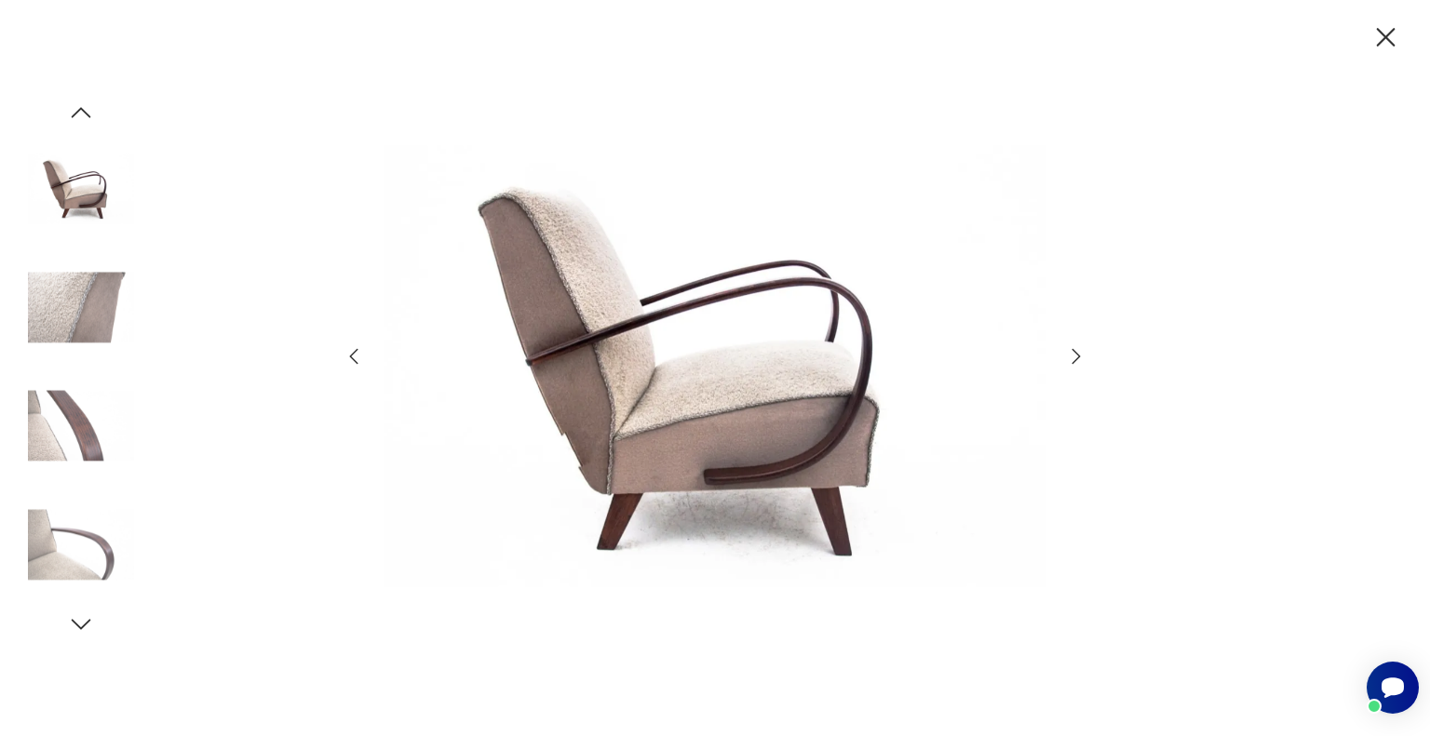
click at [1072, 356] on icon "button" at bounding box center [1076, 356] width 22 height 22
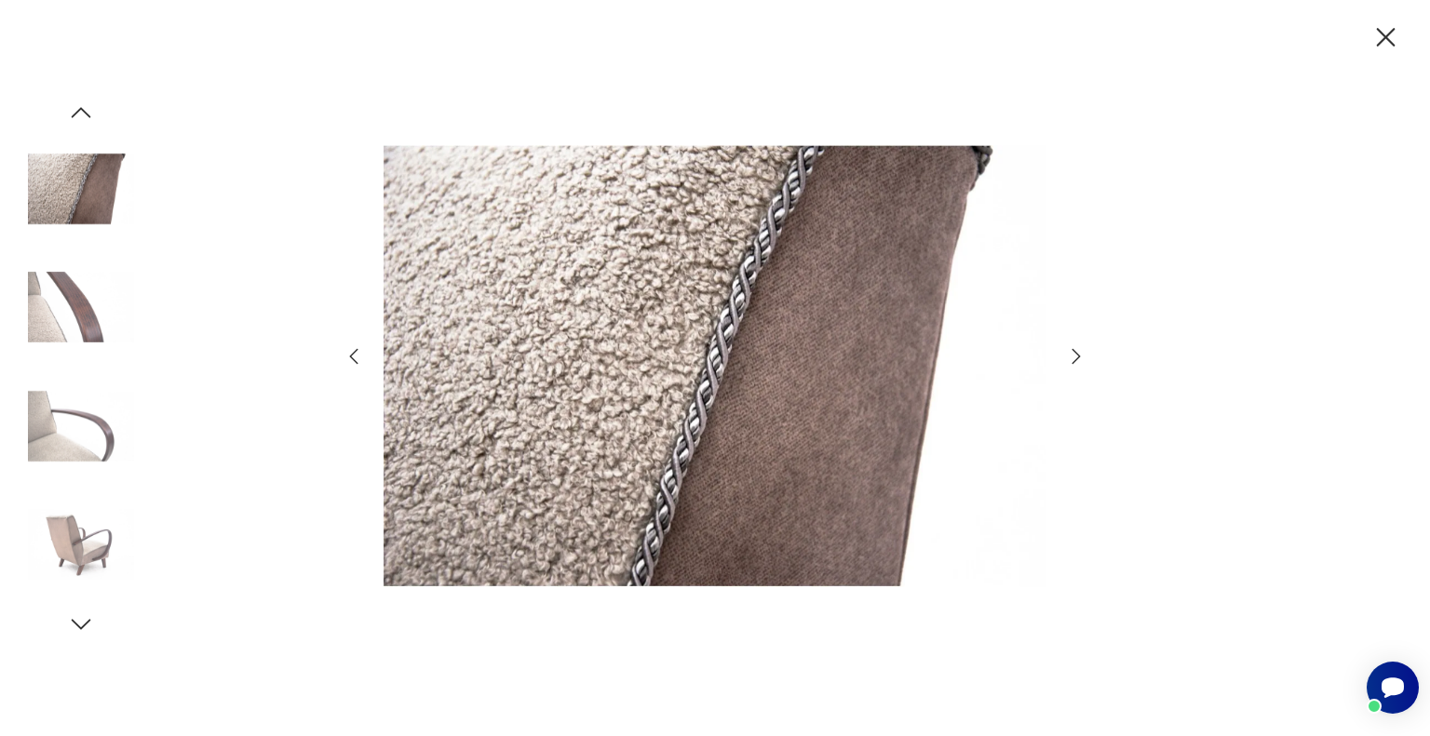
click at [1072, 356] on icon "button" at bounding box center [1076, 356] width 22 height 22
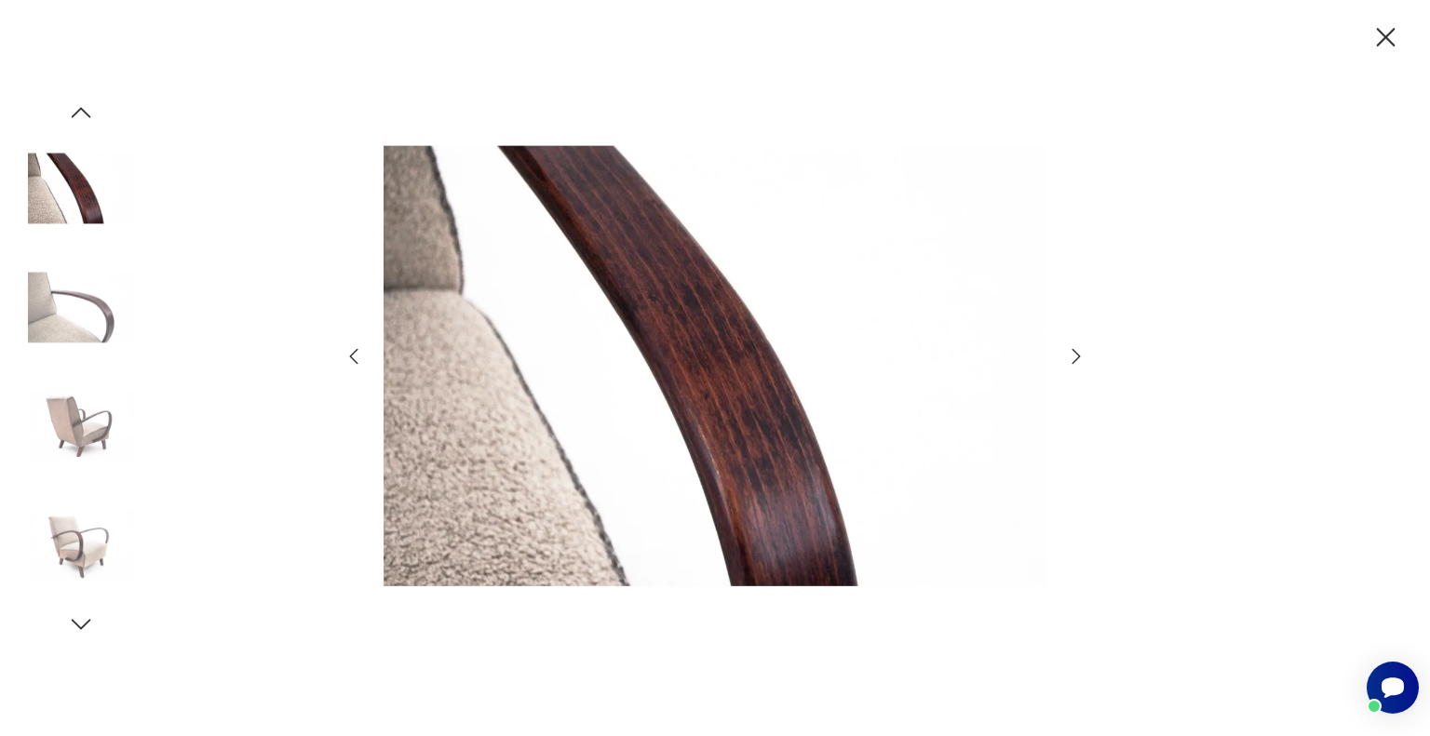
click at [1072, 356] on icon "button" at bounding box center [1076, 356] width 22 height 22
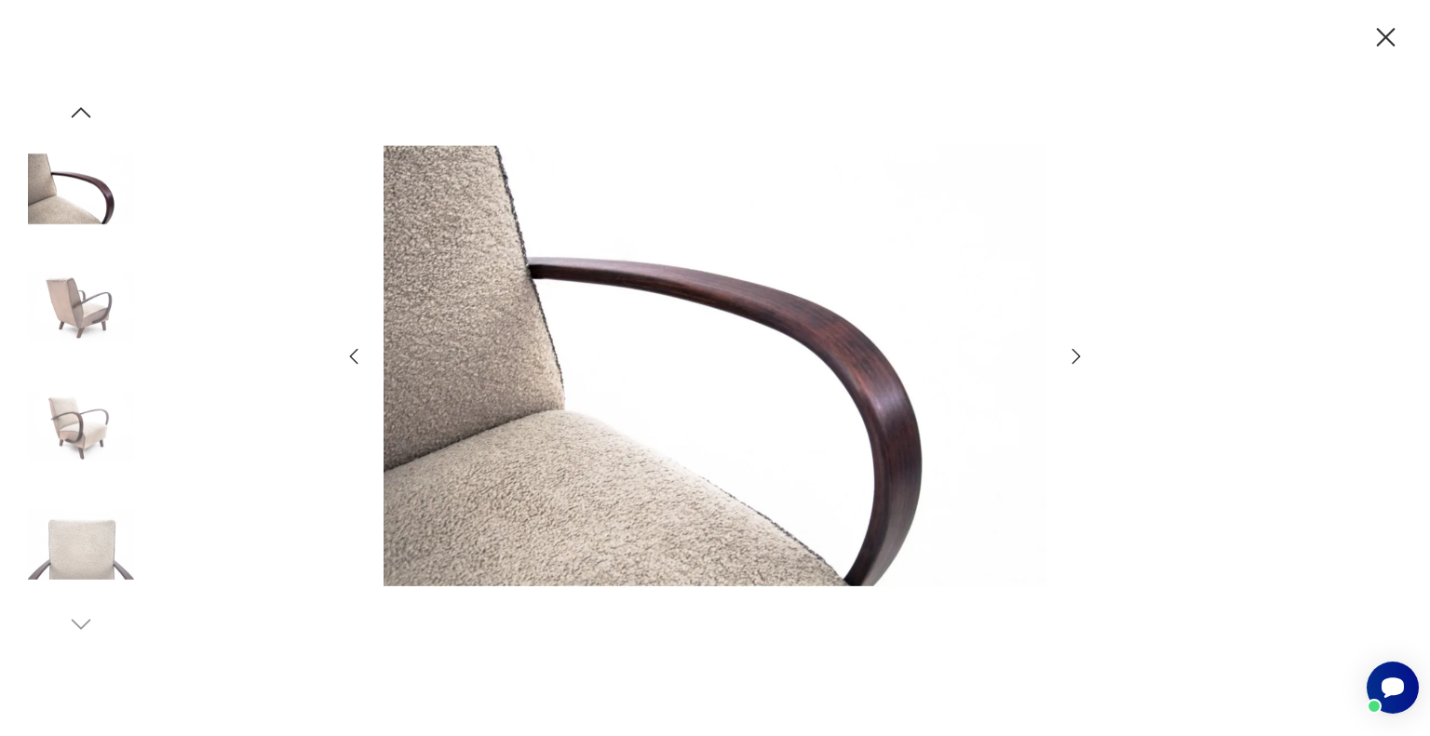
click at [1072, 356] on icon "button" at bounding box center [1076, 356] width 22 height 22
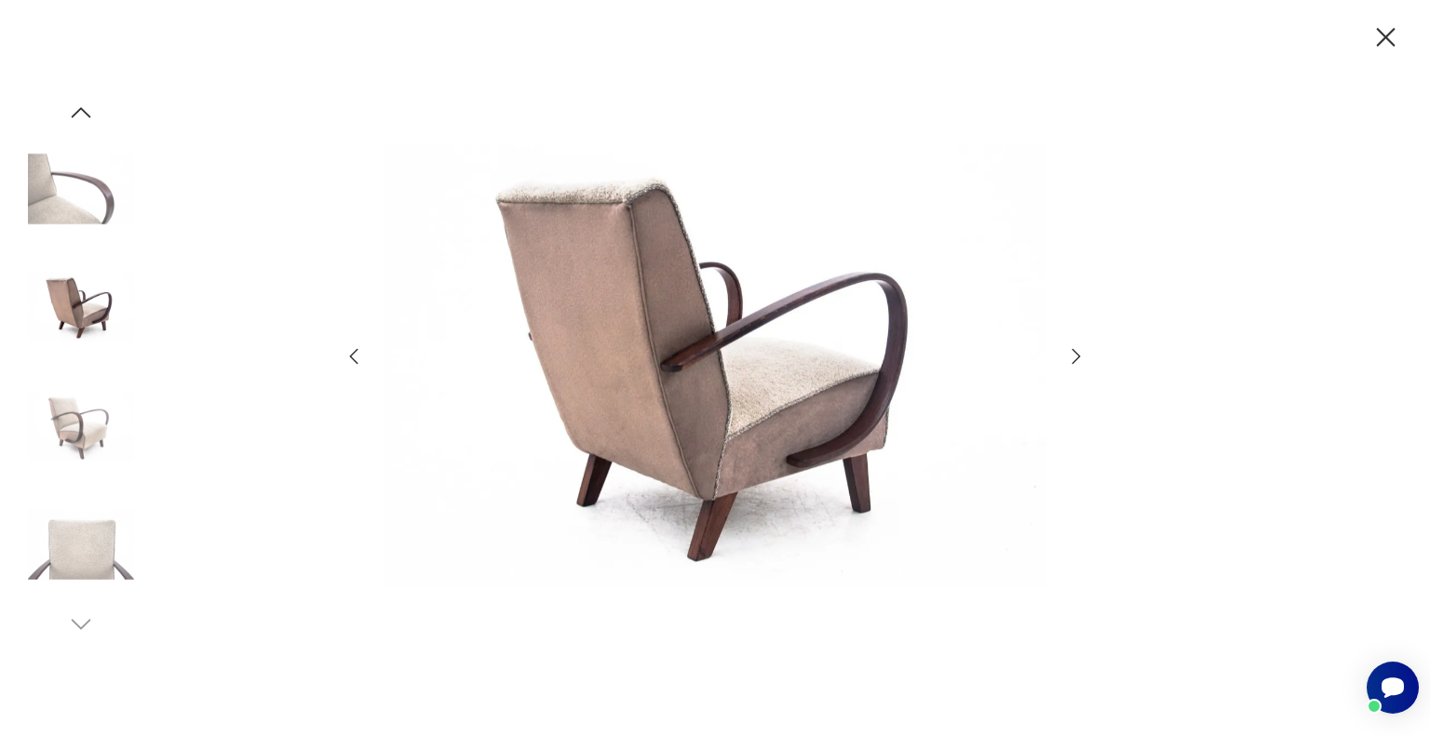
click at [1072, 356] on icon "button" at bounding box center [1076, 356] width 22 height 22
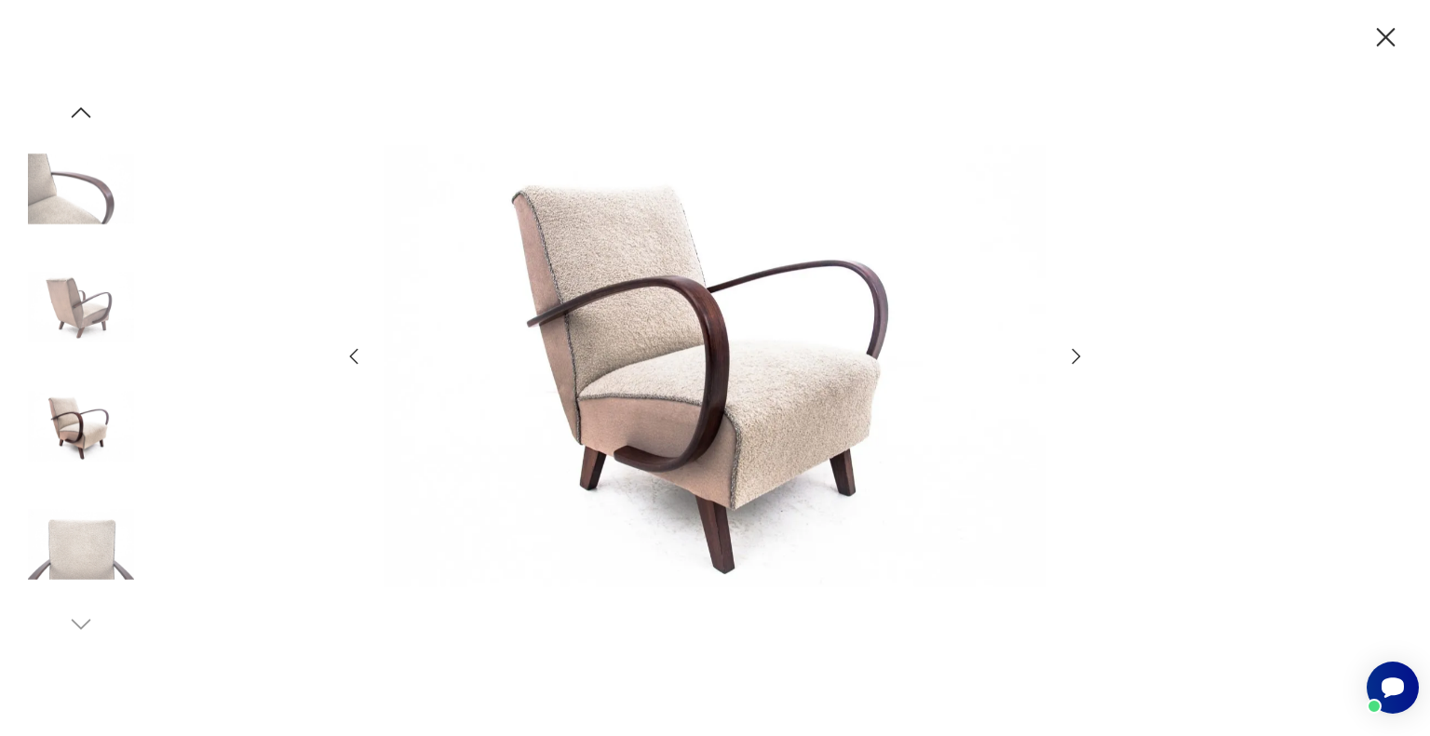
click at [1072, 356] on icon "button" at bounding box center [1076, 356] width 22 height 22
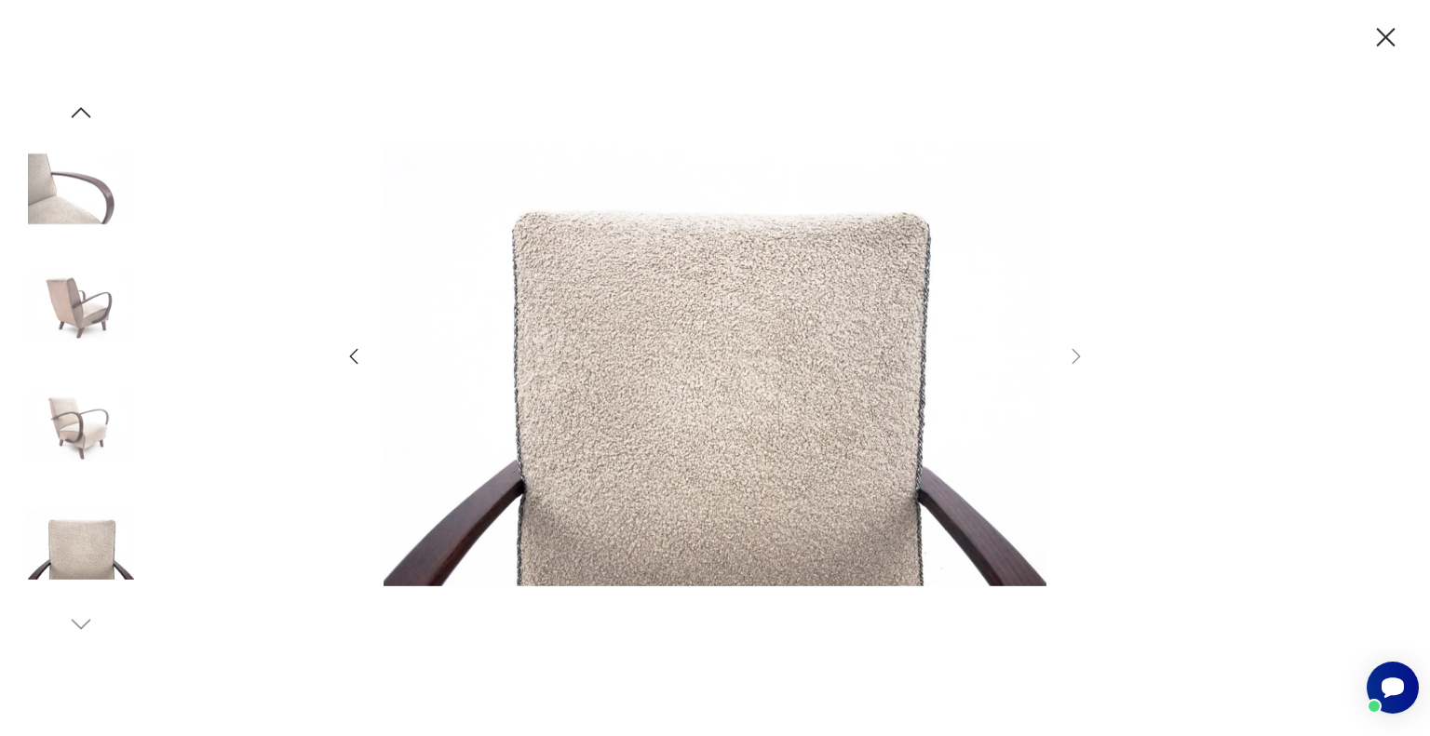
click at [1377, 33] on icon "button" at bounding box center [1385, 37] width 33 height 33
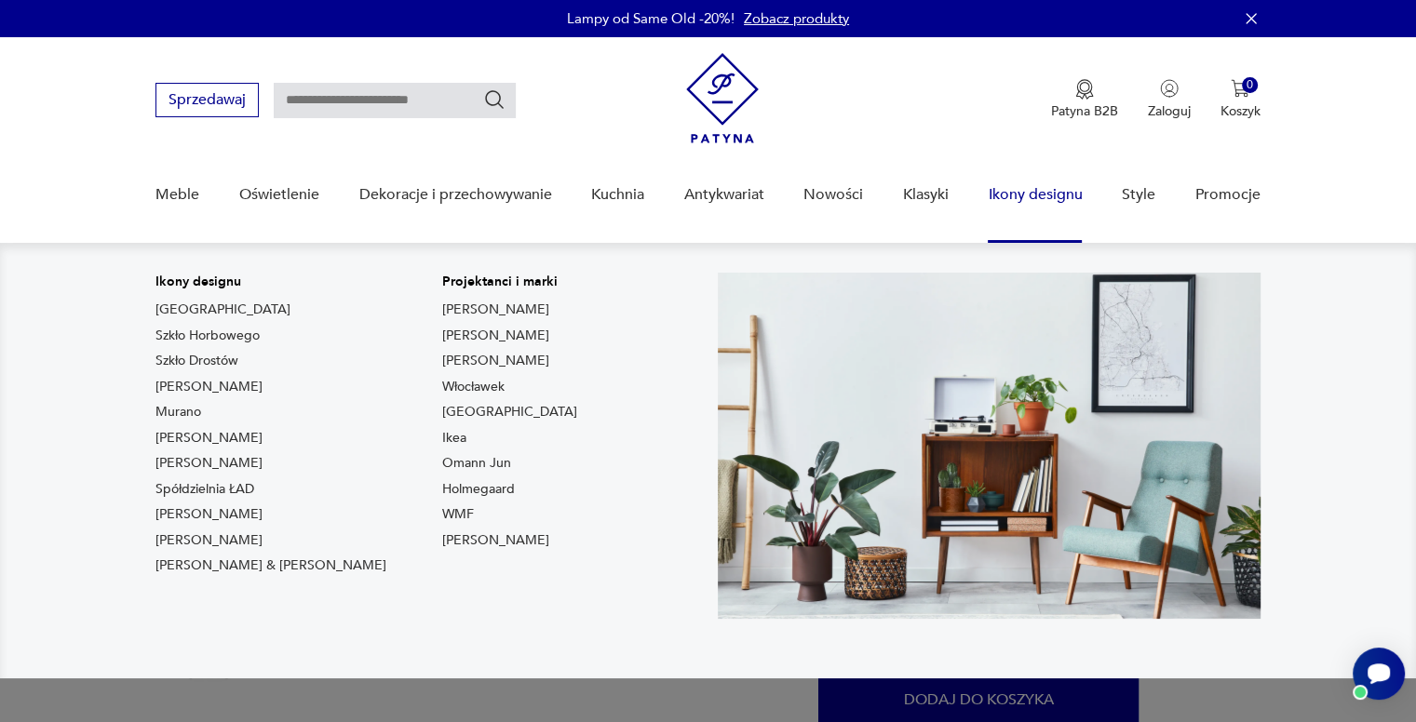
click at [1381, 559] on nav "Ikony designu Togo Szkło Horbowego Szkło Drostów Lampy Louis Poulsen Murano Chi…" at bounding box center [708, 461] width 1416 height 436
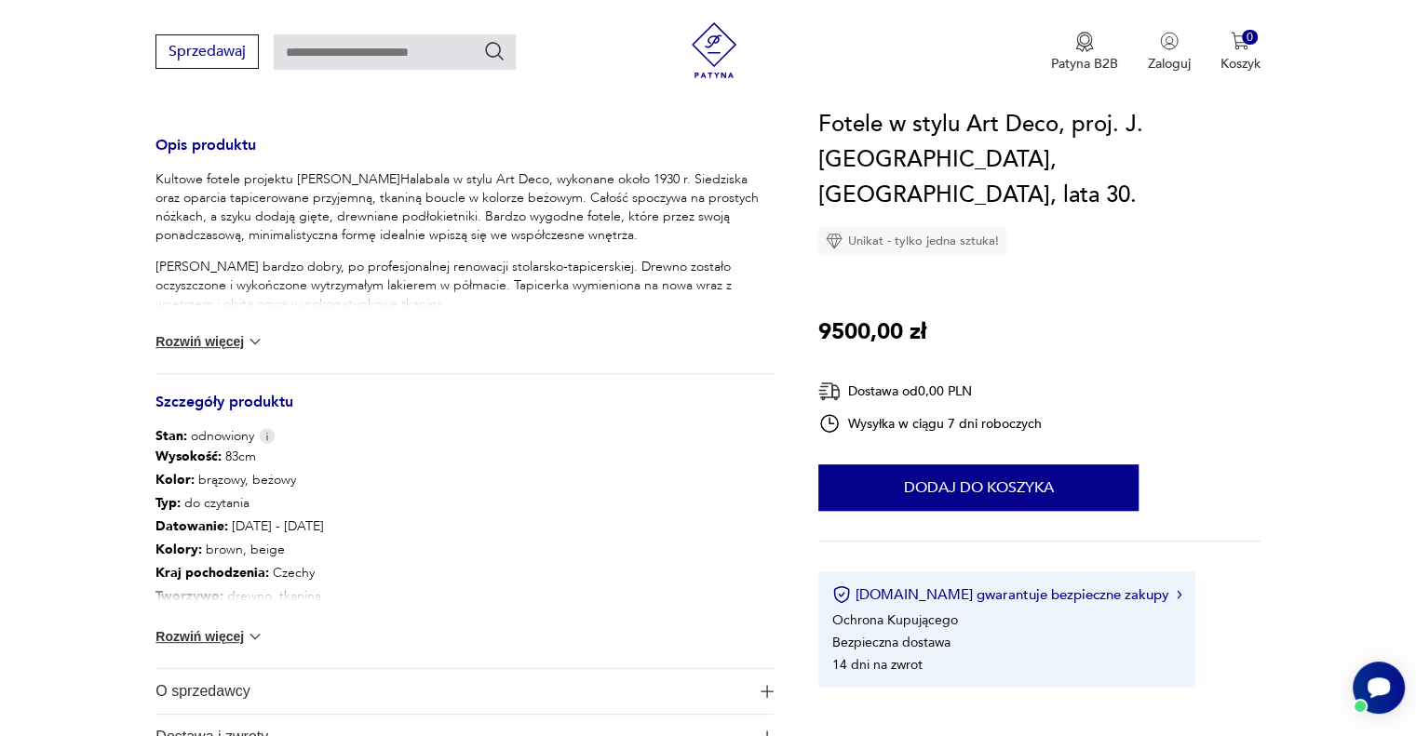
scroll to position [838, 0]
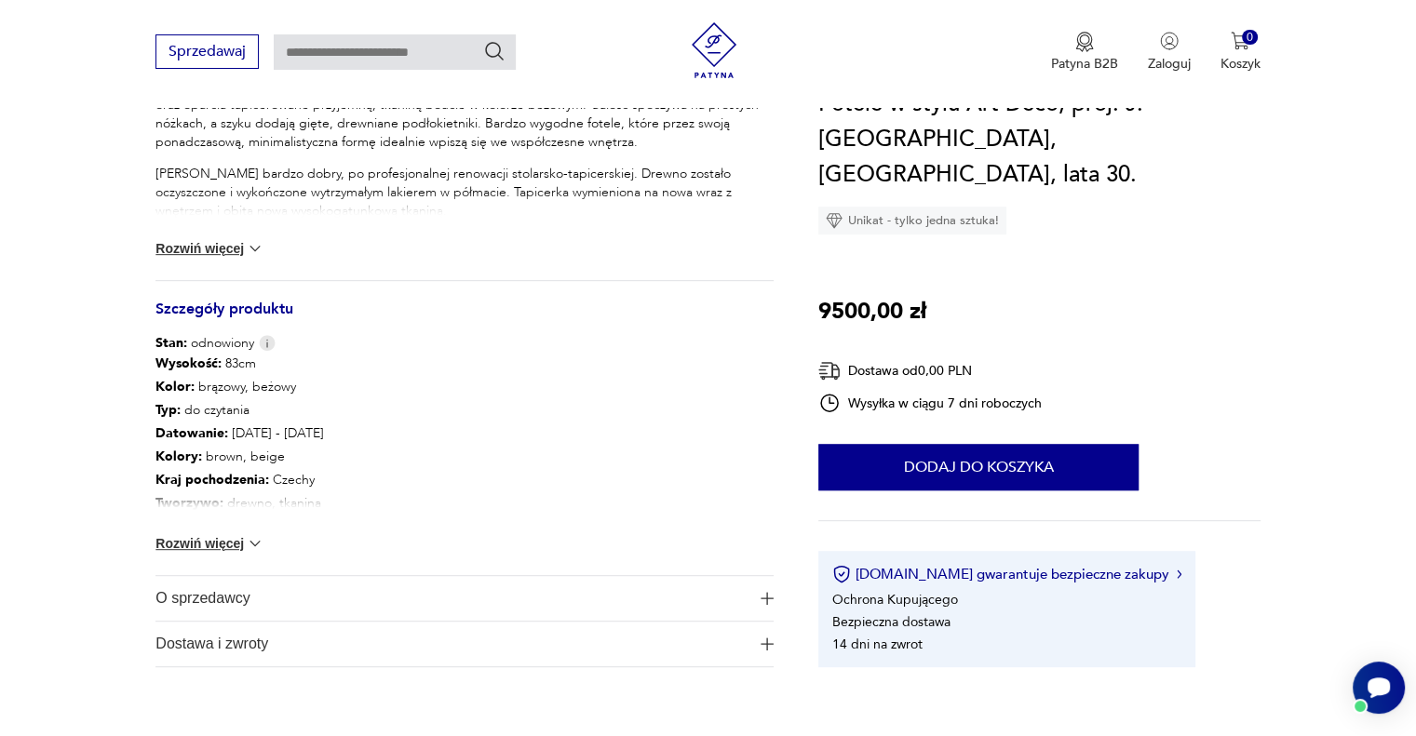
click at [211, 545] on button "Rozwiń więcej" at bounding box center [209, 543] width 108 height 19
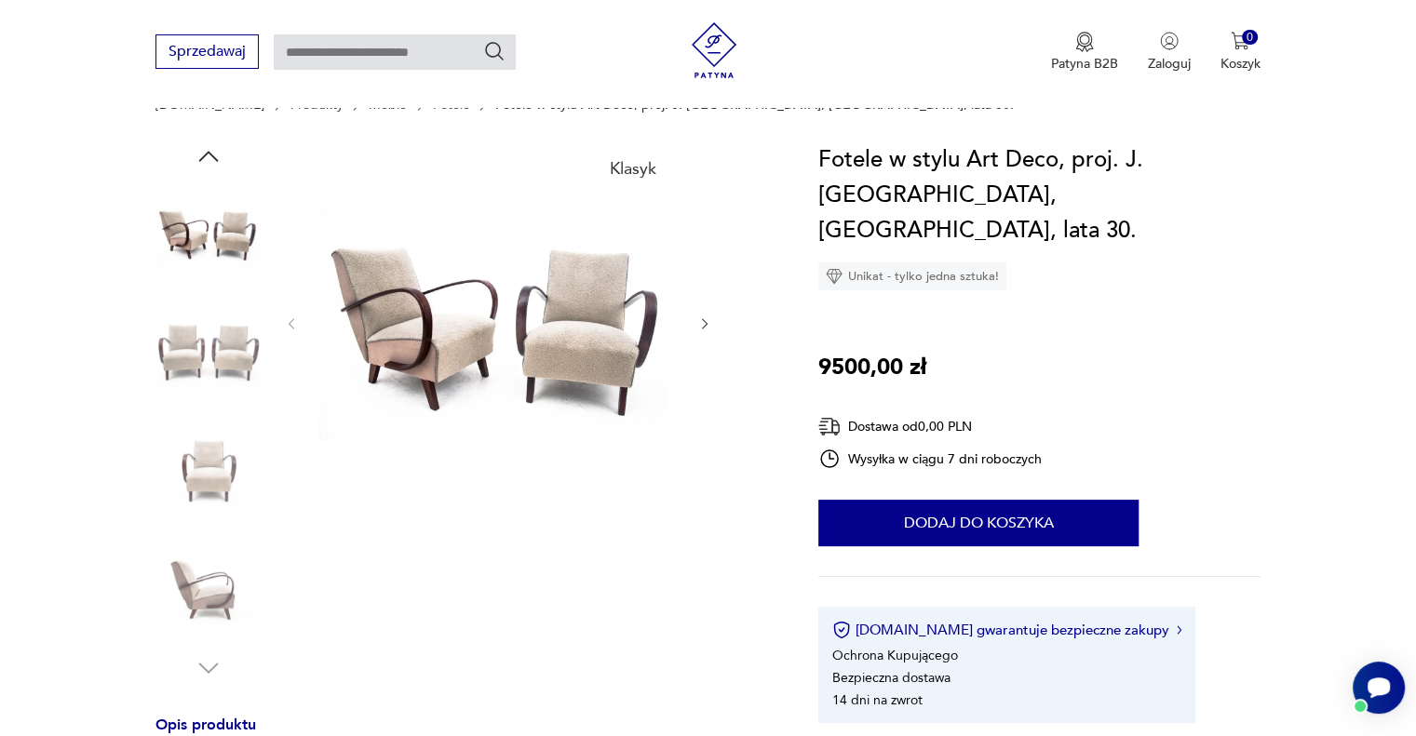
scroll to position [0, 0]
